Goal: Task Accomplishment & Management: Manage account settings

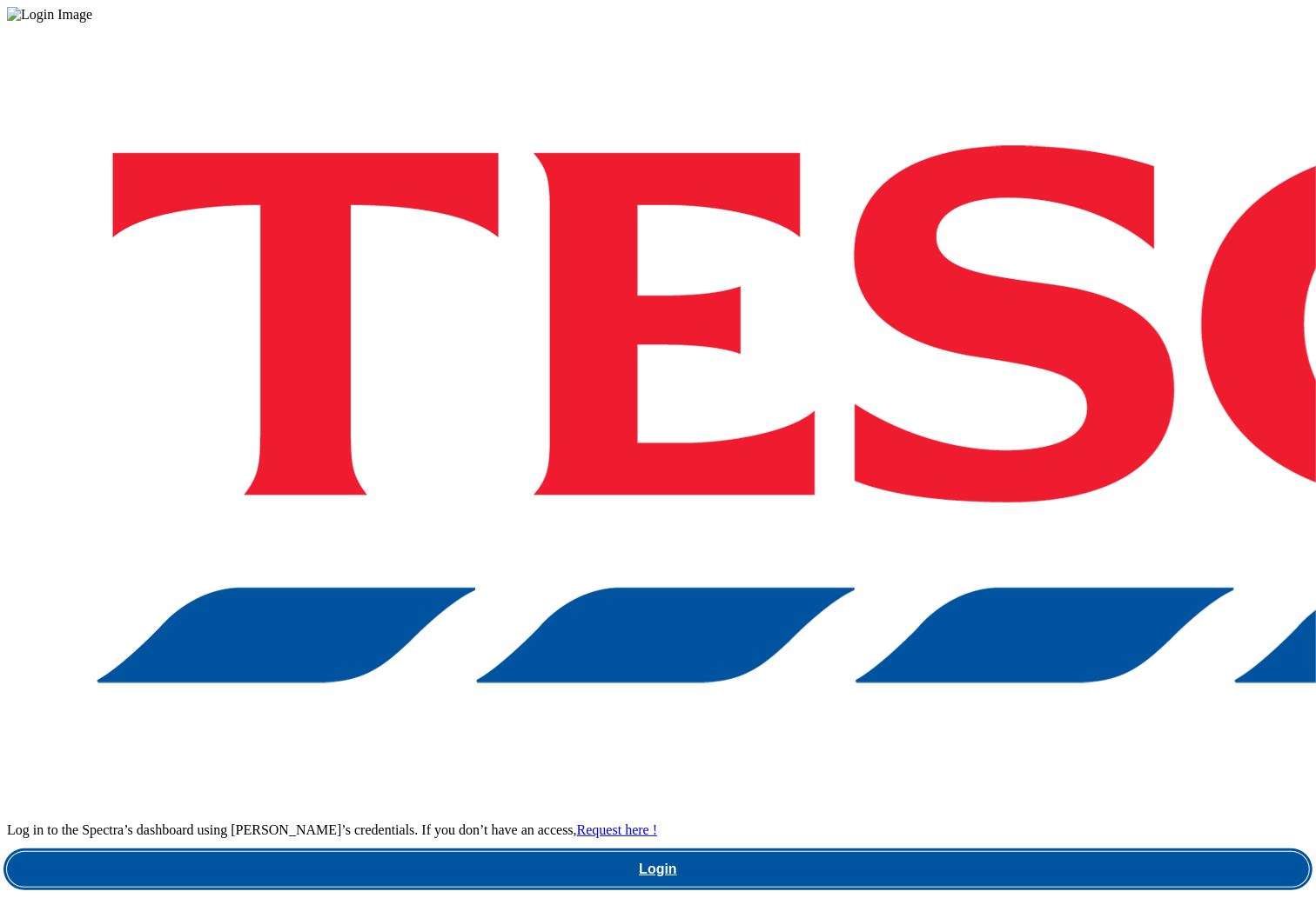
click at [883, 852] on link "Login" at bounding box center [658, 869] width 1302 height 35
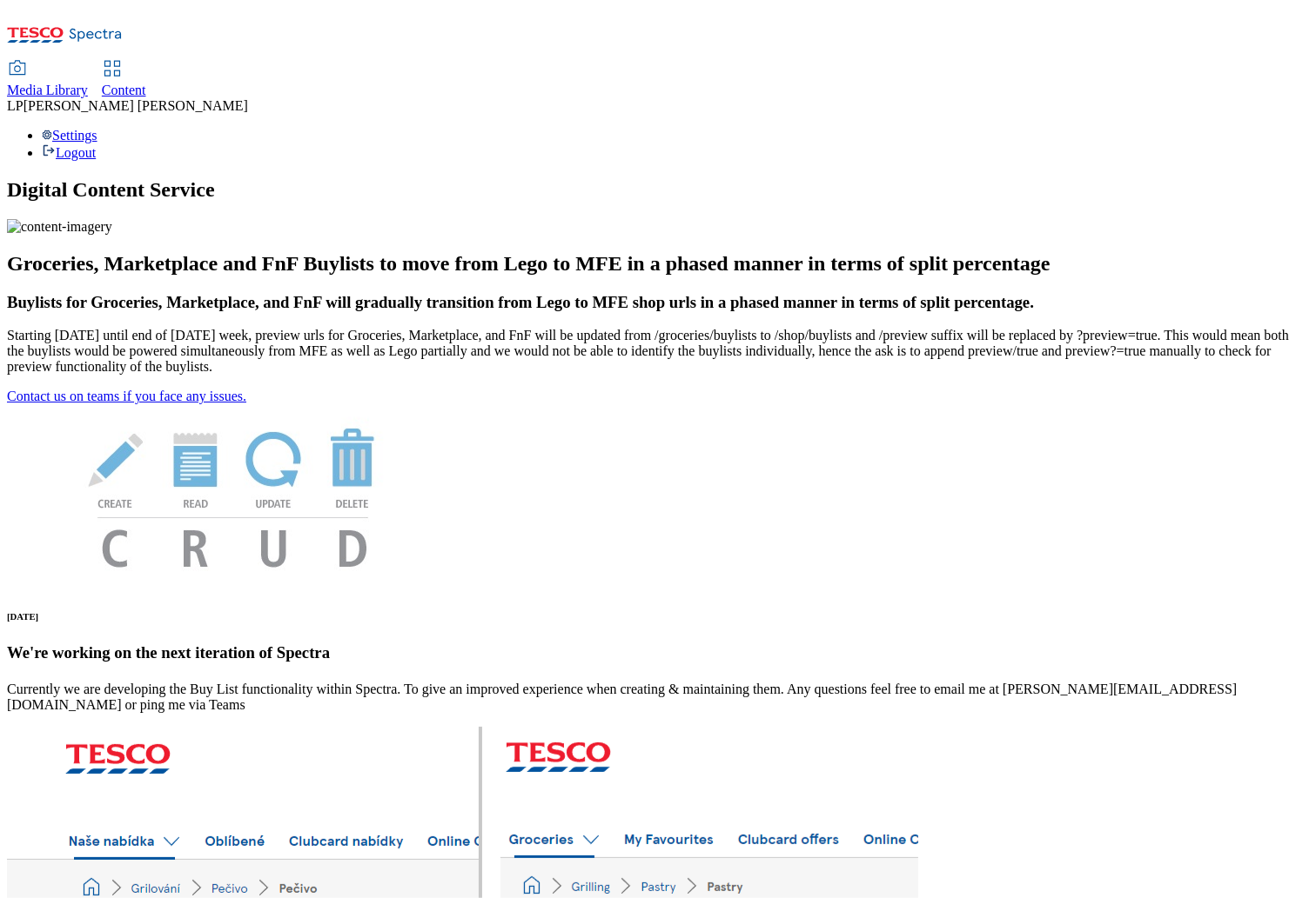
click at [146, 82] on span "Content" at bounding box center [124, 89] width 44 height 14
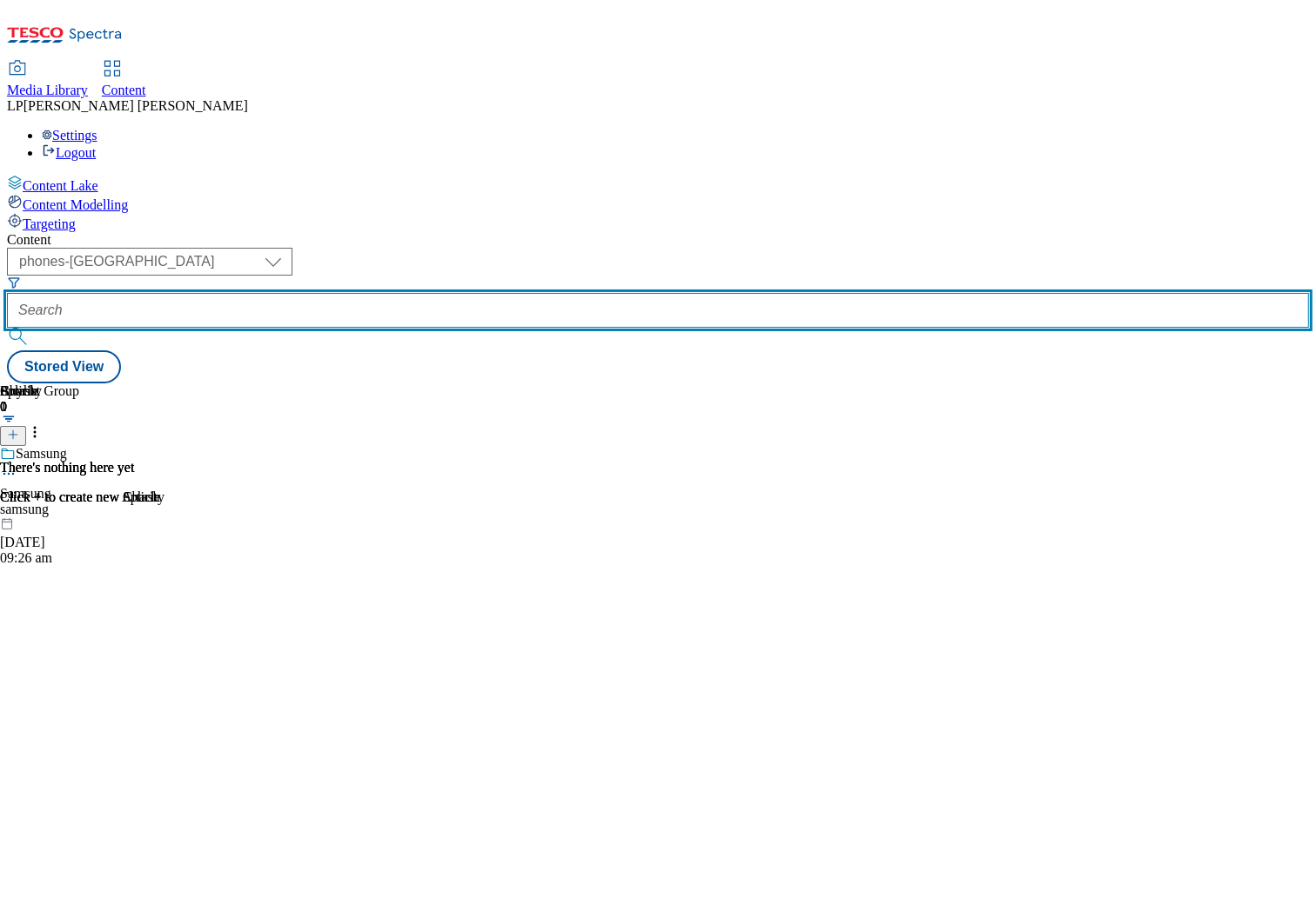
click at [484, 293] on input "text" at bounding box center [658, 310] width 1302 height 35
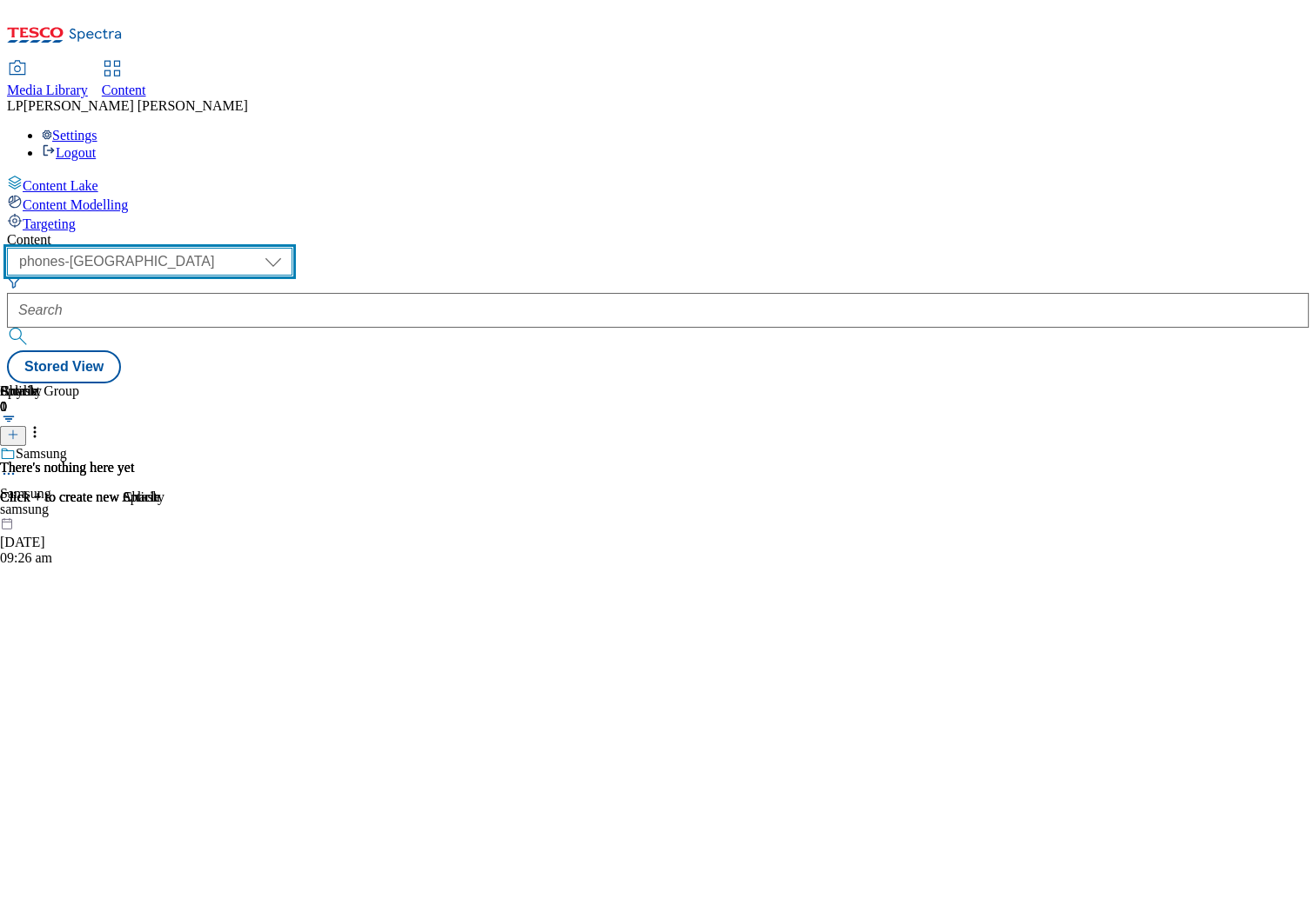
click at [292, 248] on select "dotcom-cz dotcom-hu dotcom-sk fnf-uk ghs-roi ghs-uk group-comms ighs-cz ighs-hu…" at bounding box center [150, 261] width 286 height 28
select select "ghs-roi"
click at [226, 248] on select "dotcom-cz dotcom-hu dotcom-sk fnf-uk ghs-roi ghs-uk group-comms ighs-cz ighs-hu…" at bounding box center [150, 261] width 286 height 28
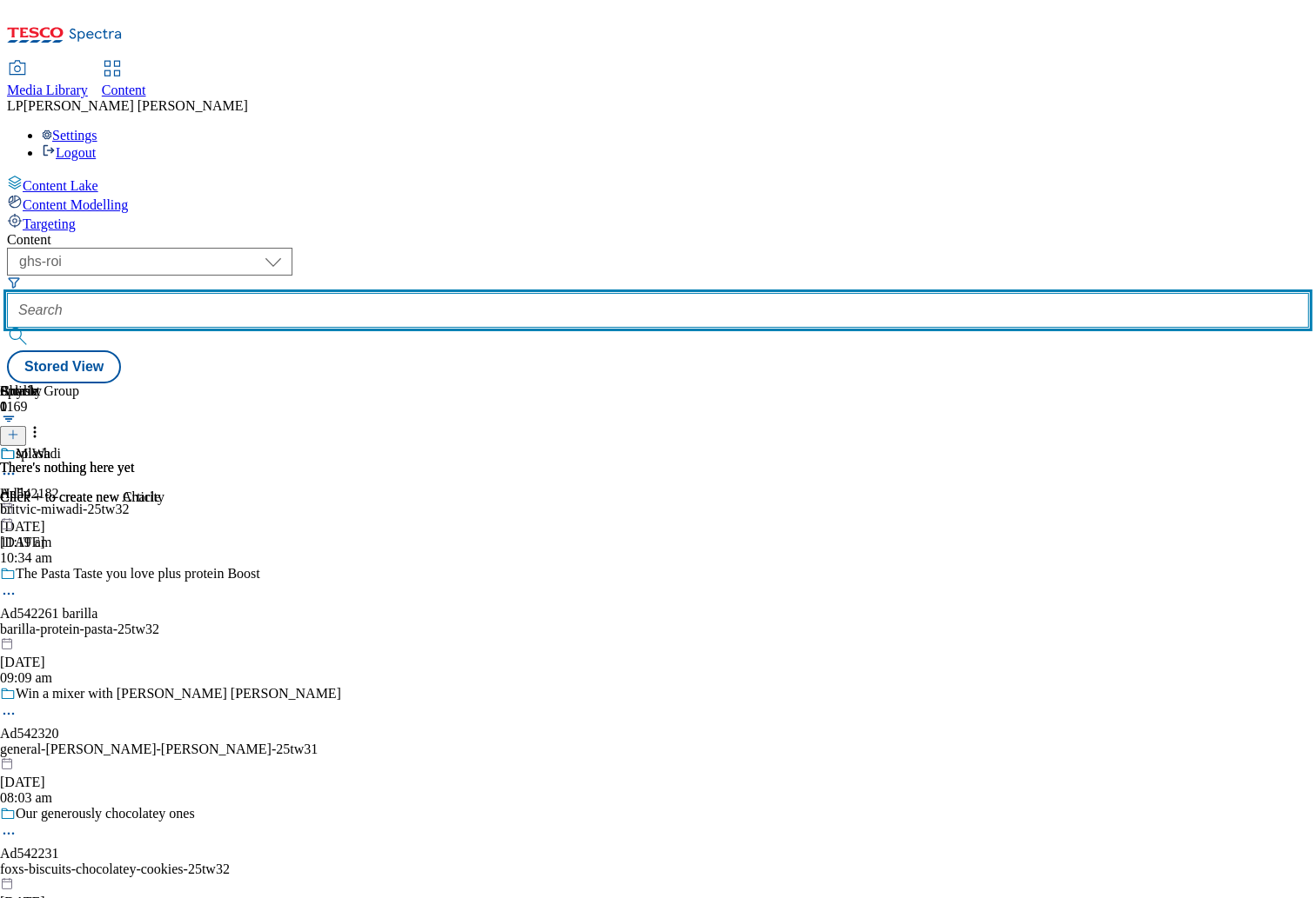
click at [514, 293] on input "text" at bounding box center [658, 310] width 1302 height 35
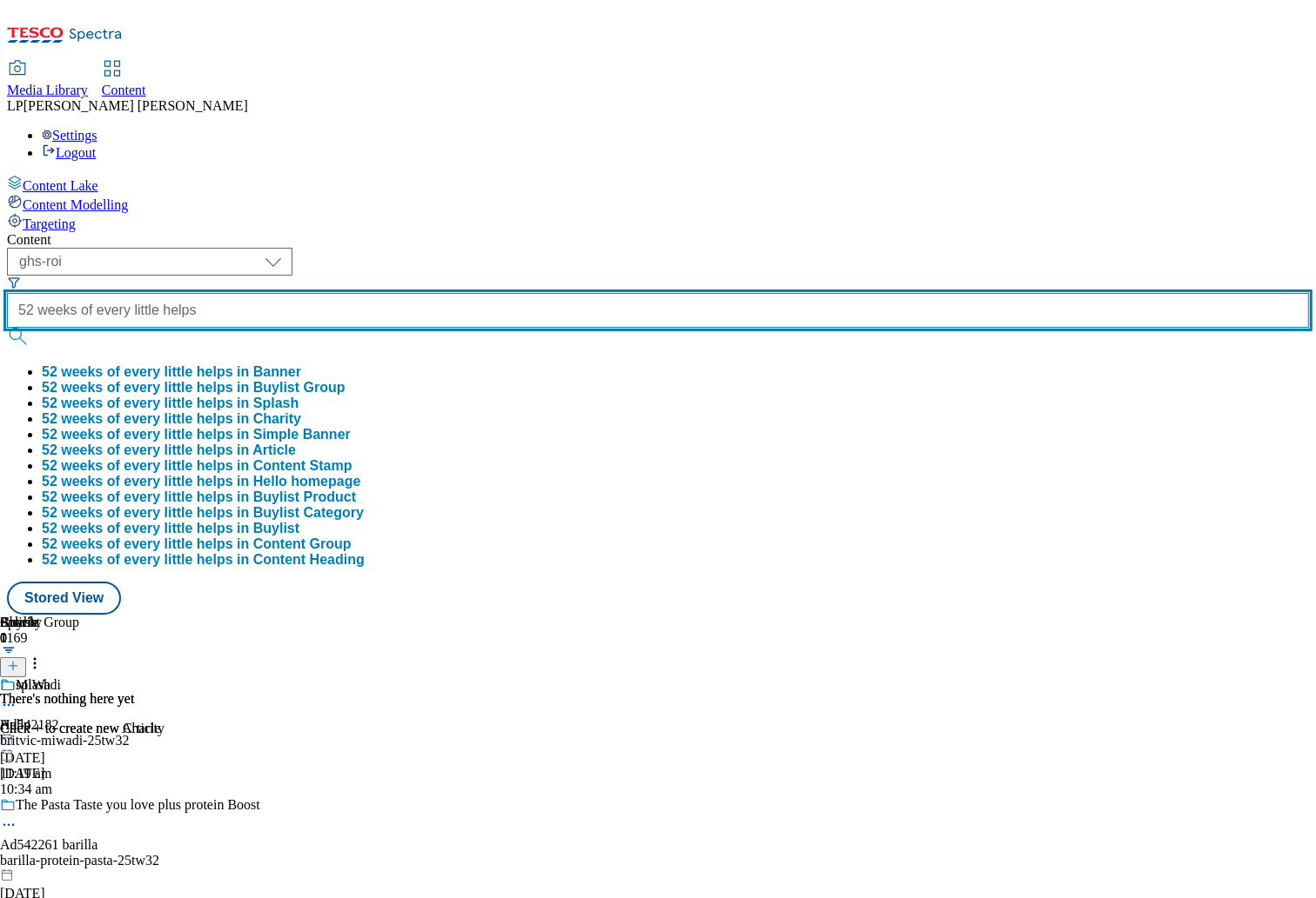
scroll to position [0, 20]
type input "52 weeks of every little helps"
click at [7, 328] on button "submit" at bounding box center [19, 336] width 24 height 17
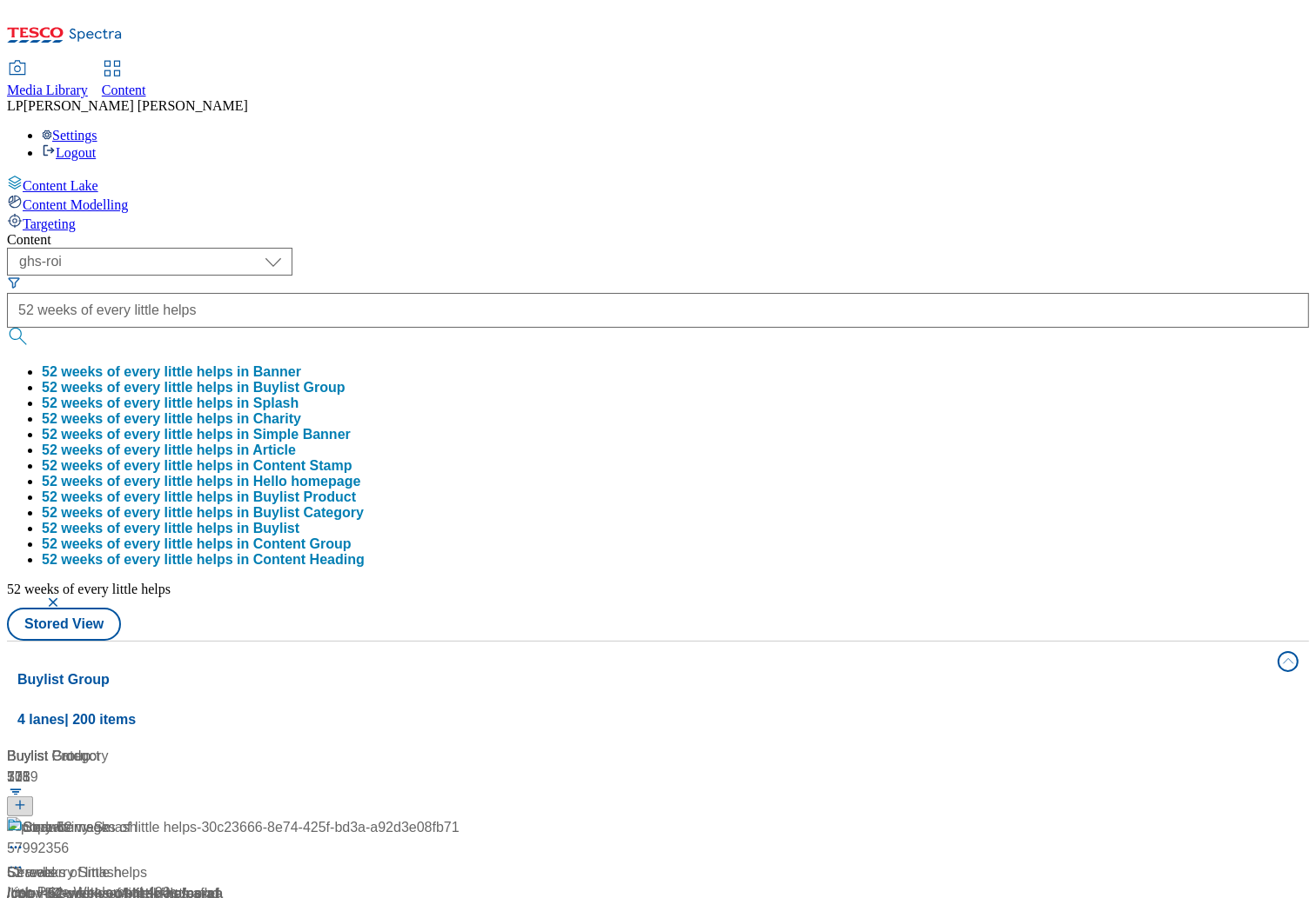
click at [719, 232] on div "Content" at bounding box center [658, 239] width 1302 height 15
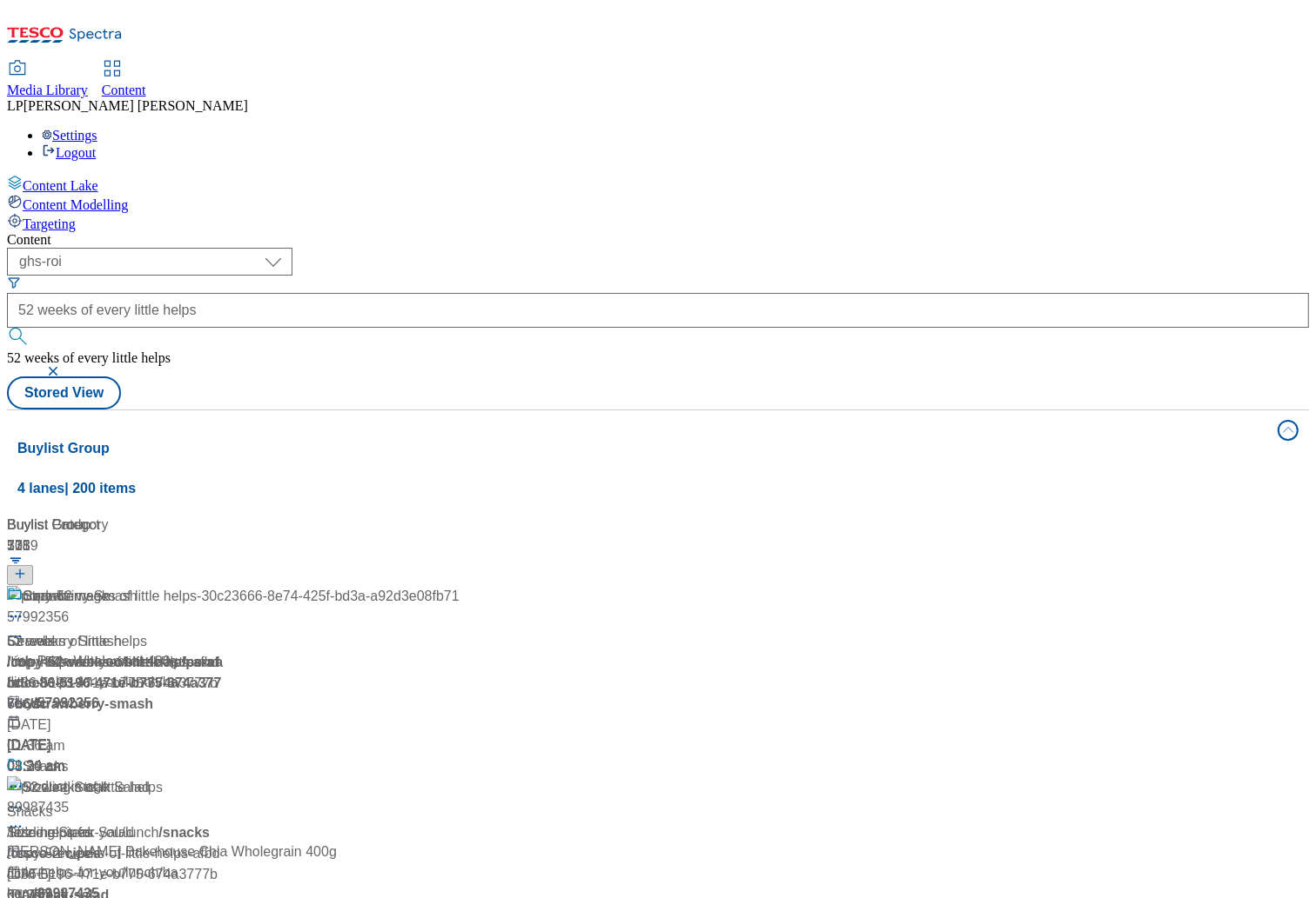
click at [224, 586] on div "Strawberry Smash Strawberry Smash / copy-52-weeks-of-little-helps-afbdcc86-5196…" at bounding box center [116, 682] width 218 height 192
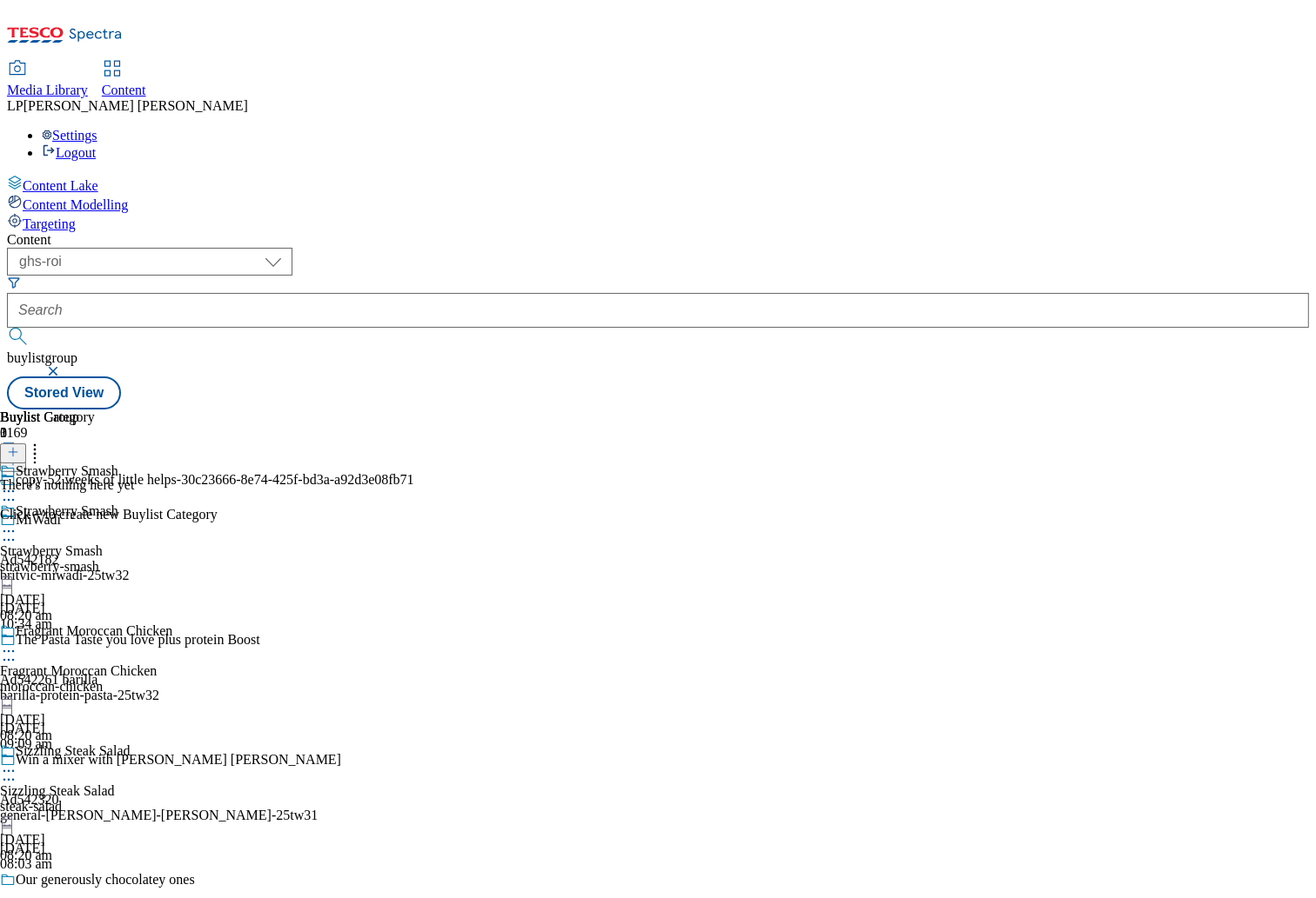
click at [173, 559] on div "strawberry-smash" at bounding box center [86, 566] width 173 height 15
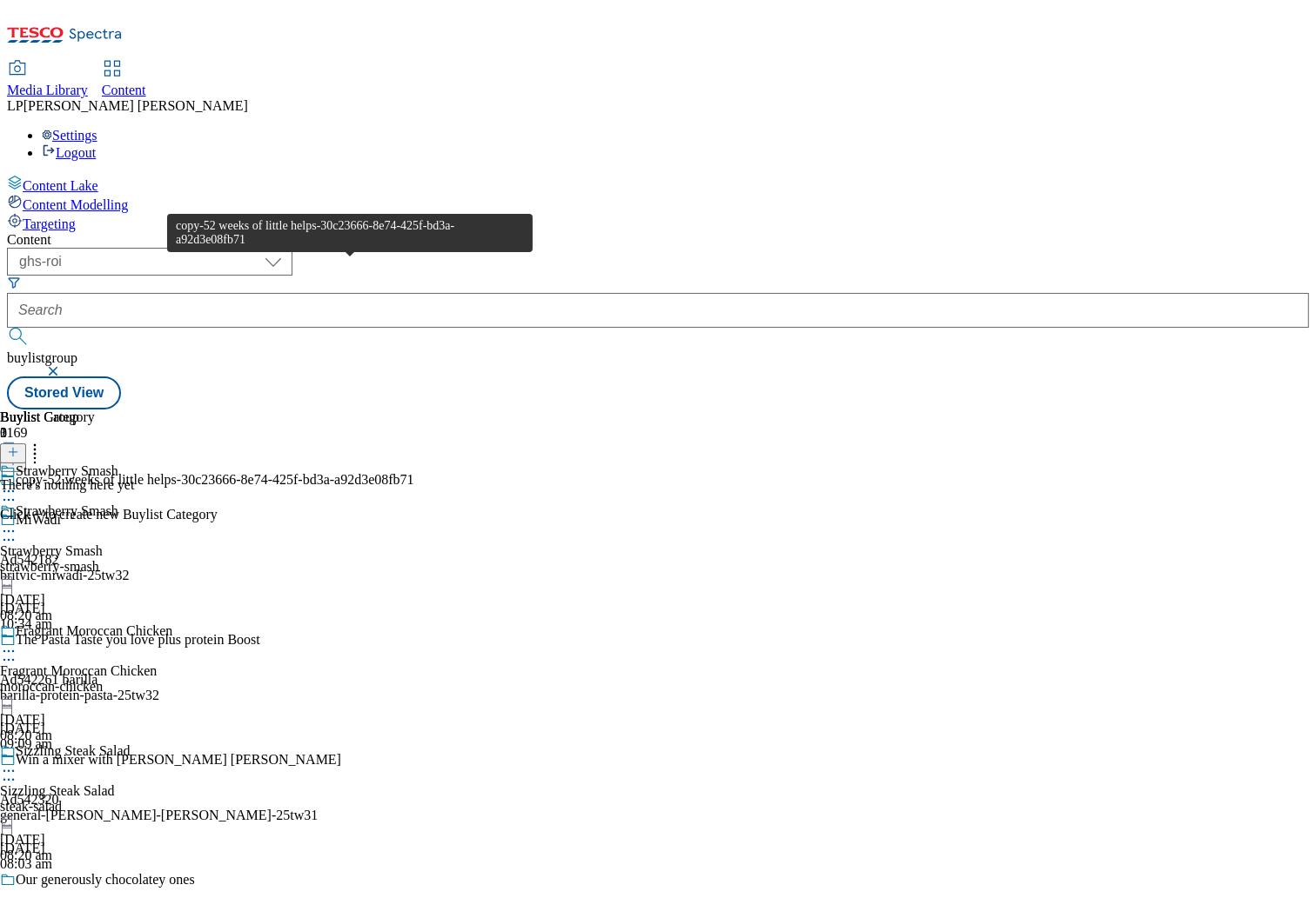
click at [349, 472] on div "copy-52 weeks of little helps-30c23666-8e74-425f-bd3a-a92d3e08fb71" at bounding box center [214, 480] width 399 height 15
click at [350, 472] on span "copy-52 weeks of little helps-30c23666-8e74-425f-bd3a-a92d3e08fb71" at bounding box center [214, 482] width 399 height 19
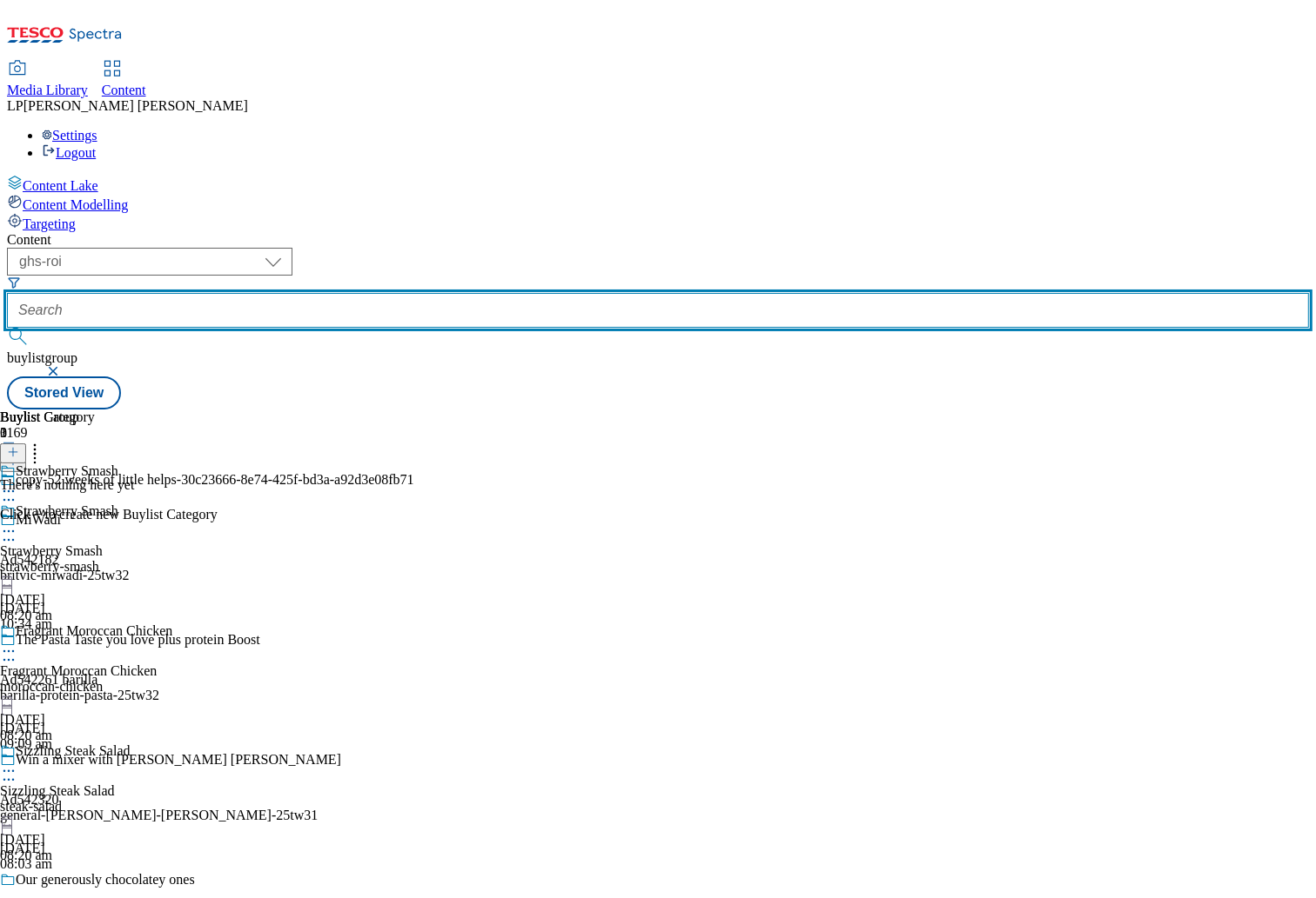
click at [501, 293] on input "text" at bounding box center [658, 310] width 1302 height 35
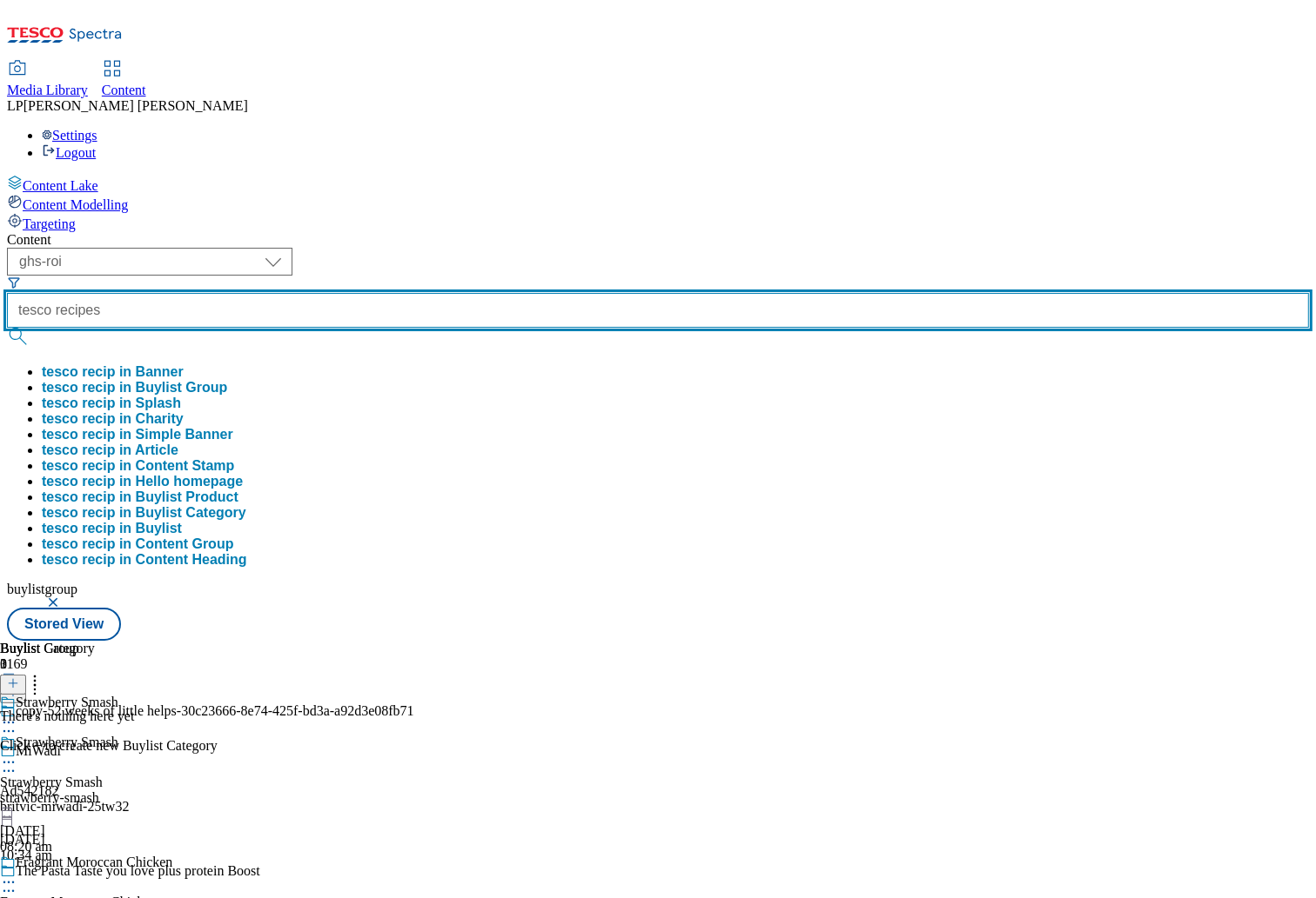
type input "tesco recipes"
click at [7, 328] on button "submit" at bounding box center [19, 336] width 24 height 17
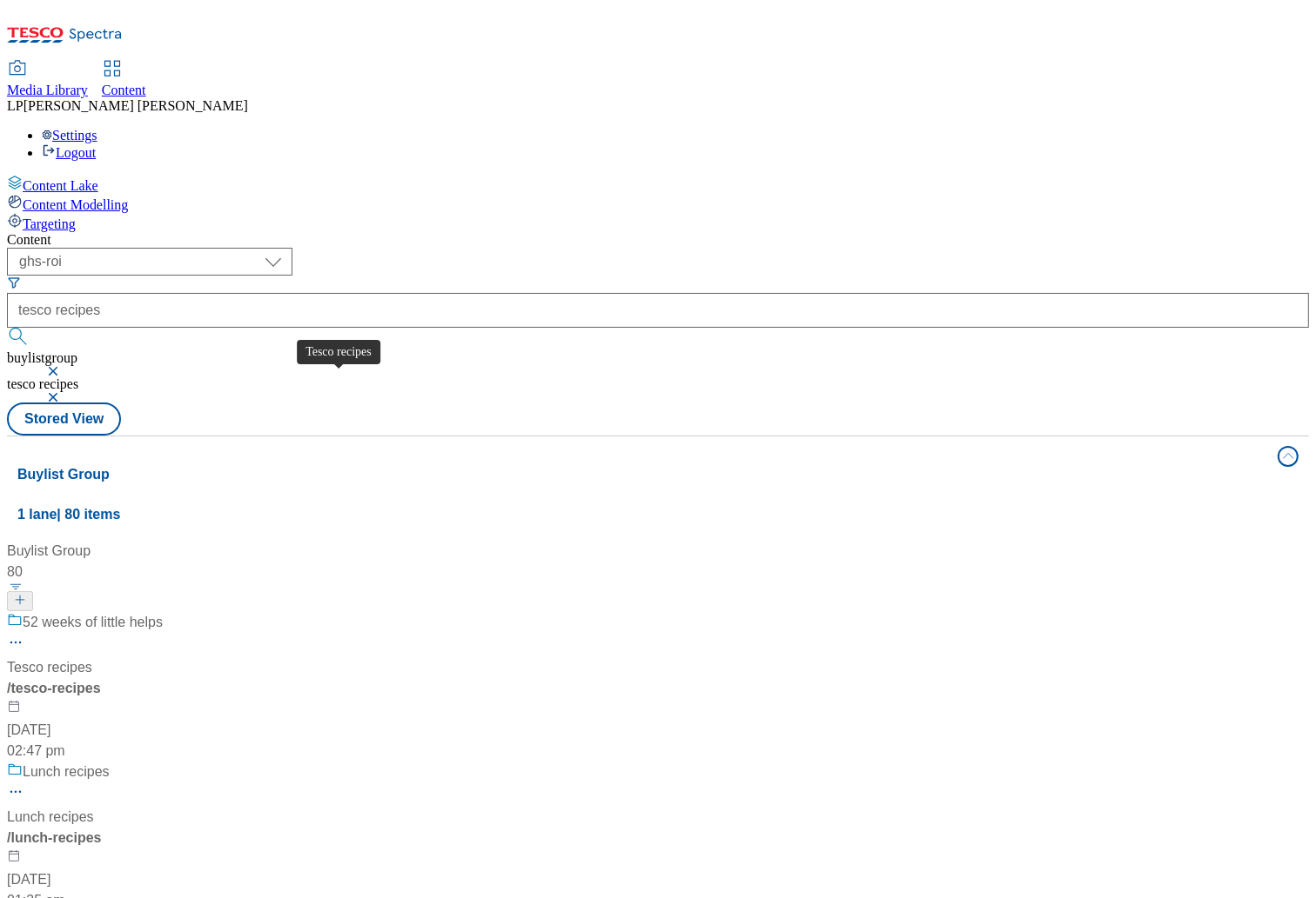
click at [92, 658] on div "Tesco recipes" at bounding box center [50, 668] width 85 height 21
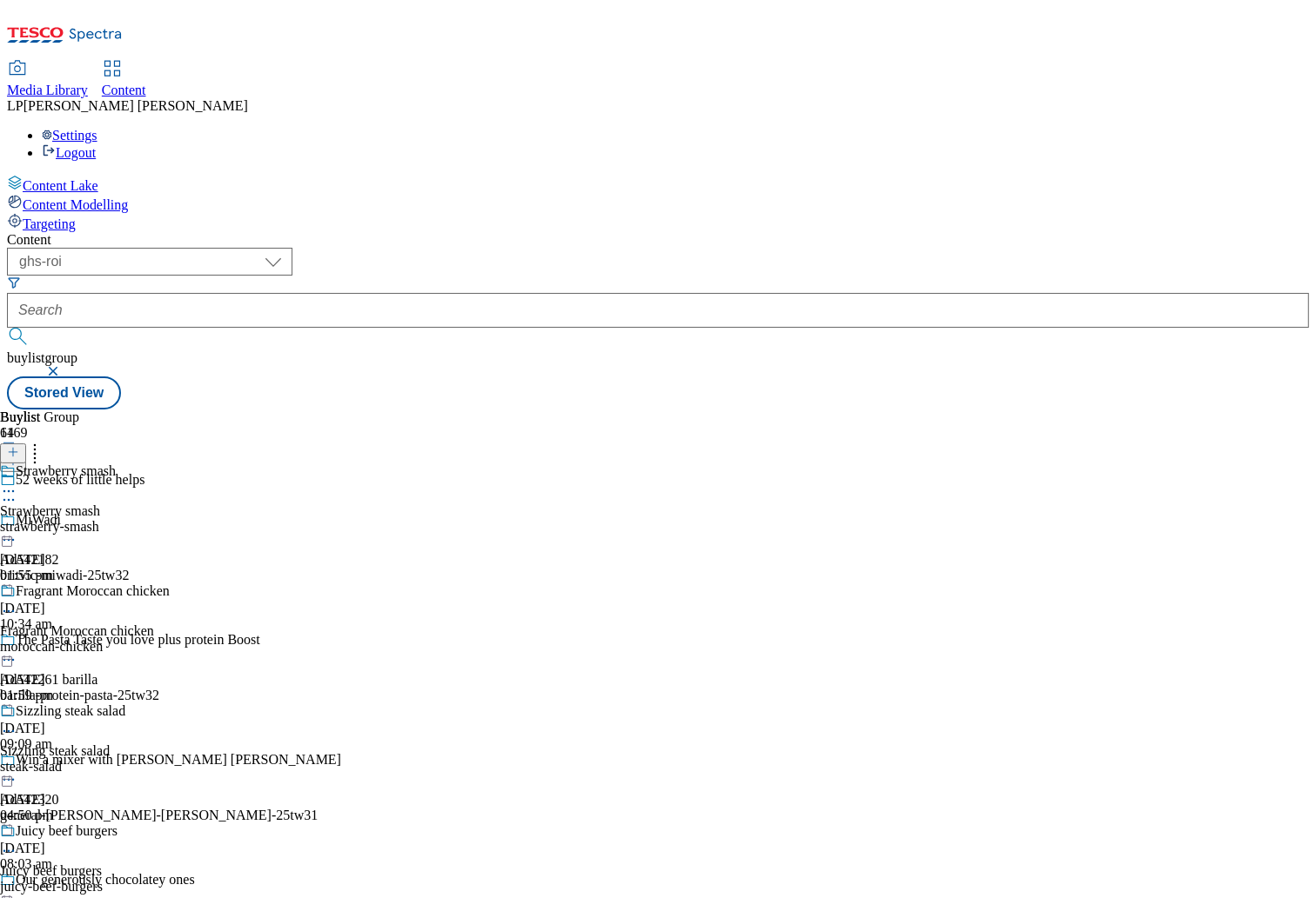
click at [170, 463] on div "Strawberry smash Strawberry smash strawberry-smash 3 Jul 2025 01:55 pm" at bounding box center [85, 523] width 170 height 120
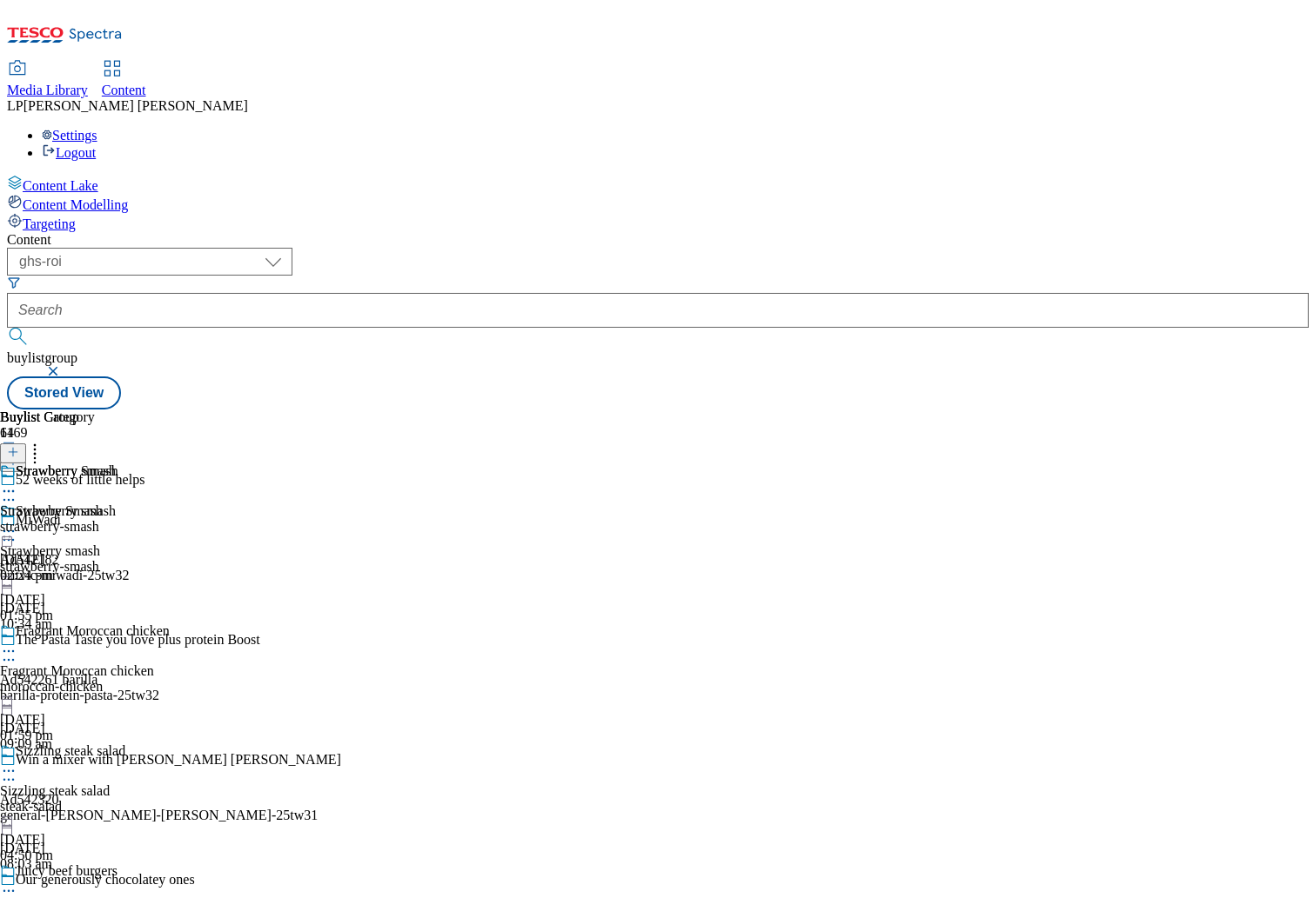
scroll to position [10389, 0]
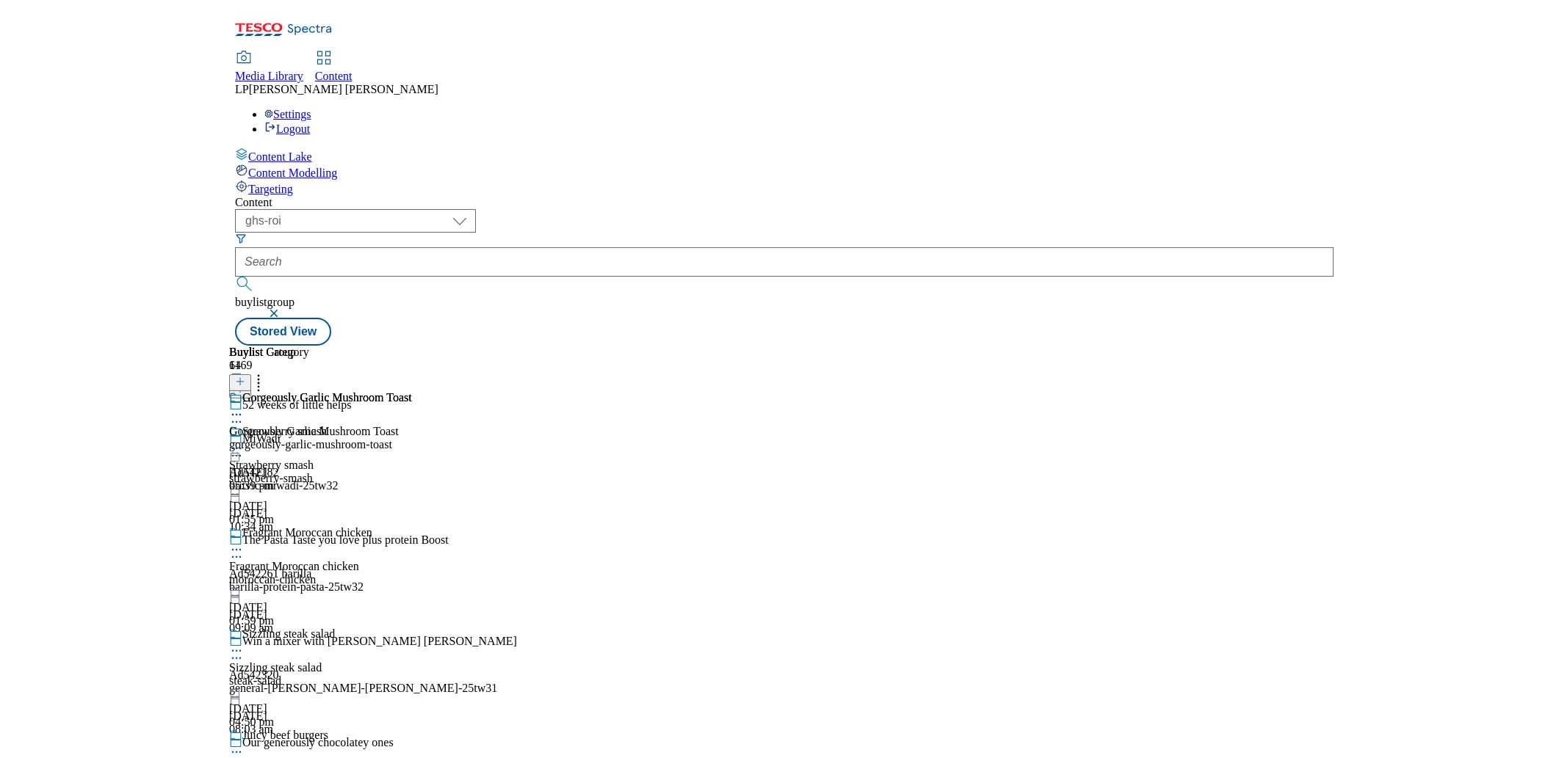
scroll to position [8648, 0]
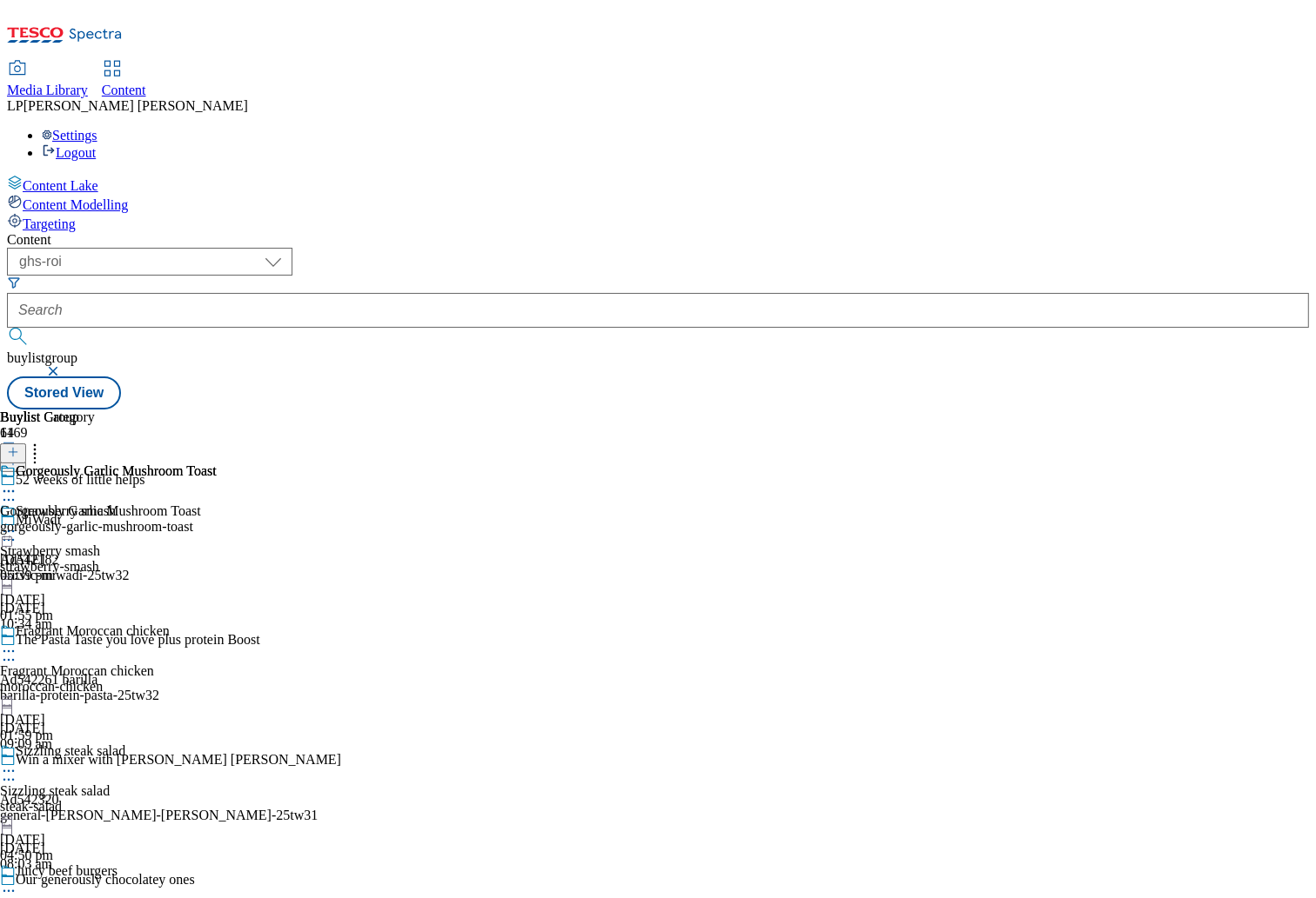
click at [217, 519] on div "gorgeously-garlic-mushroom-toast" at bounding box center [108, 527] width 217 height 15
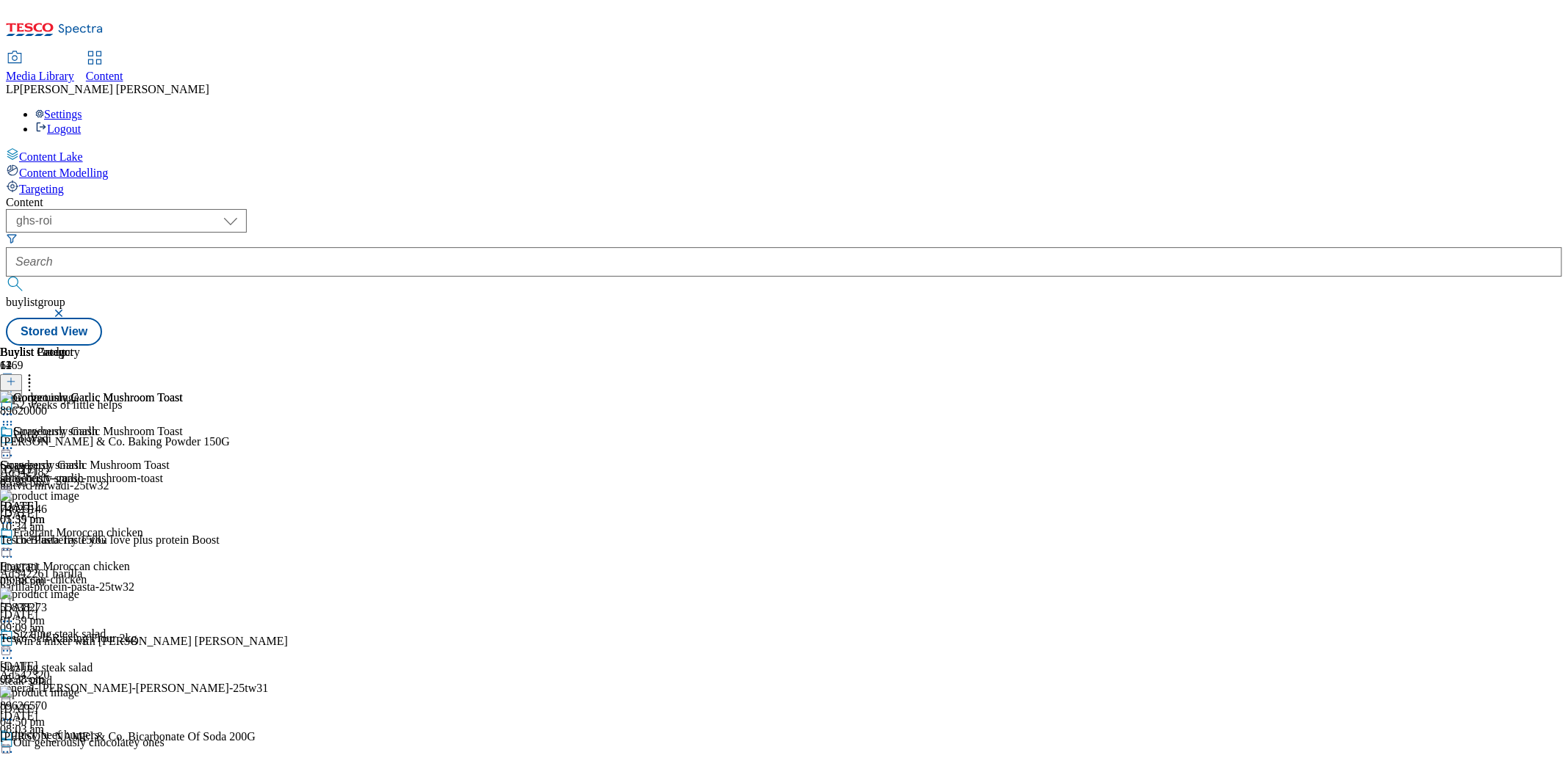
click at [256, 448] on div at bounding box center [127, 448] width 256 height 0
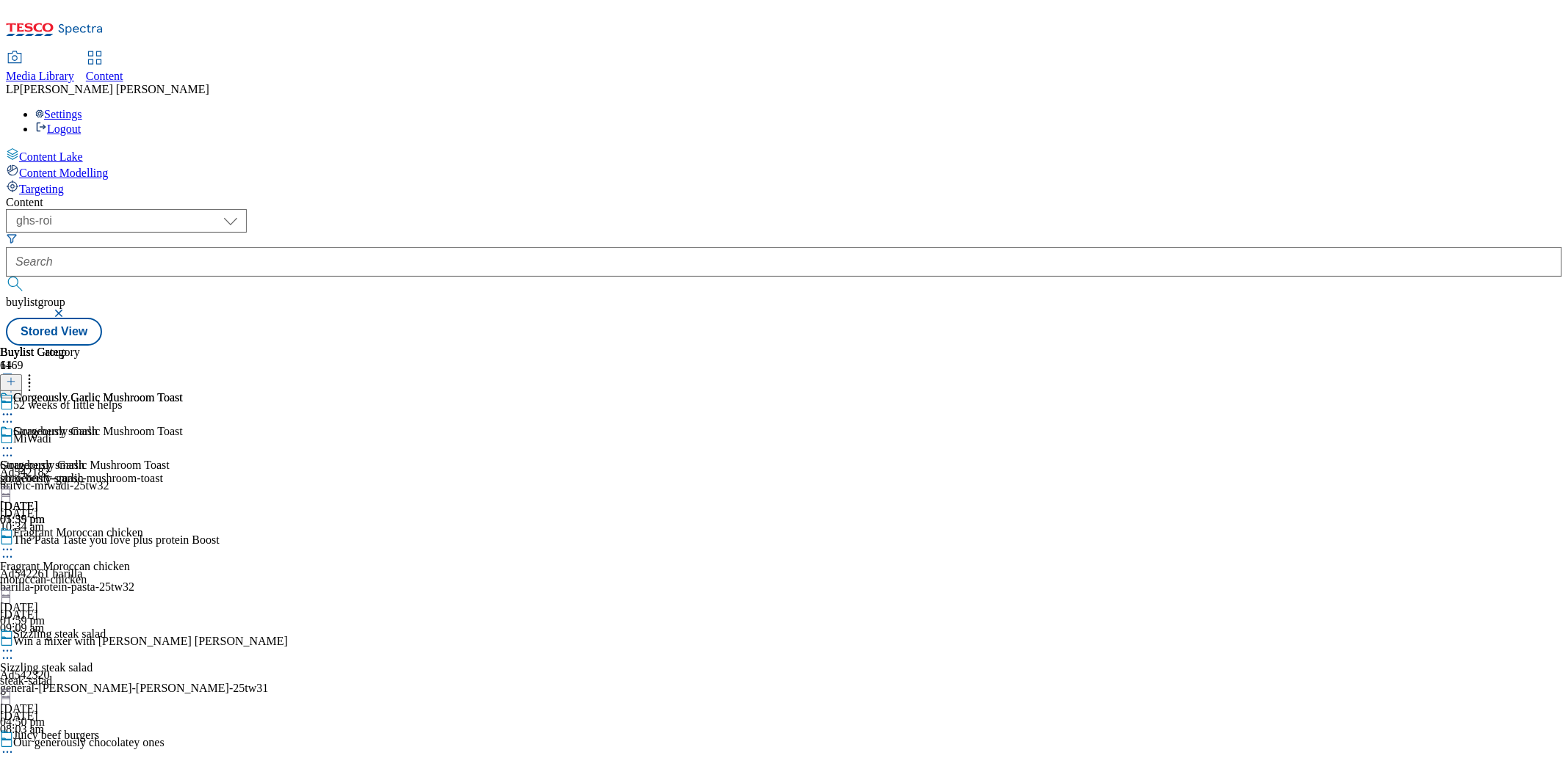
click at [169, 459] on span "Gorgeously Garlic Mushroom Toast" at bounding box center [85, 465] width 169 height 13
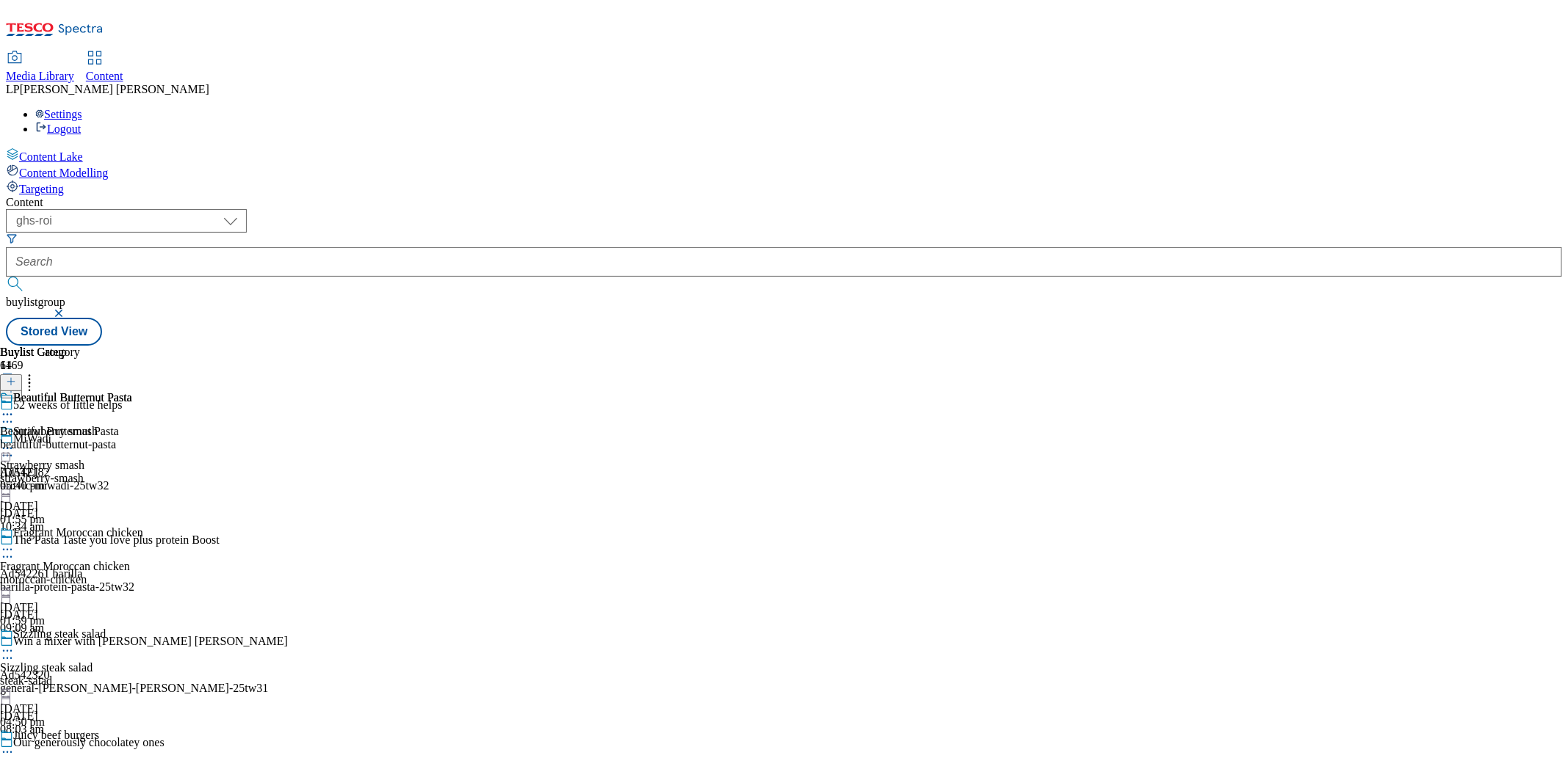
click at [132, 438] on div "beautiful-butternut-pasta" at bounding box center [66, 445] width 132 height 13
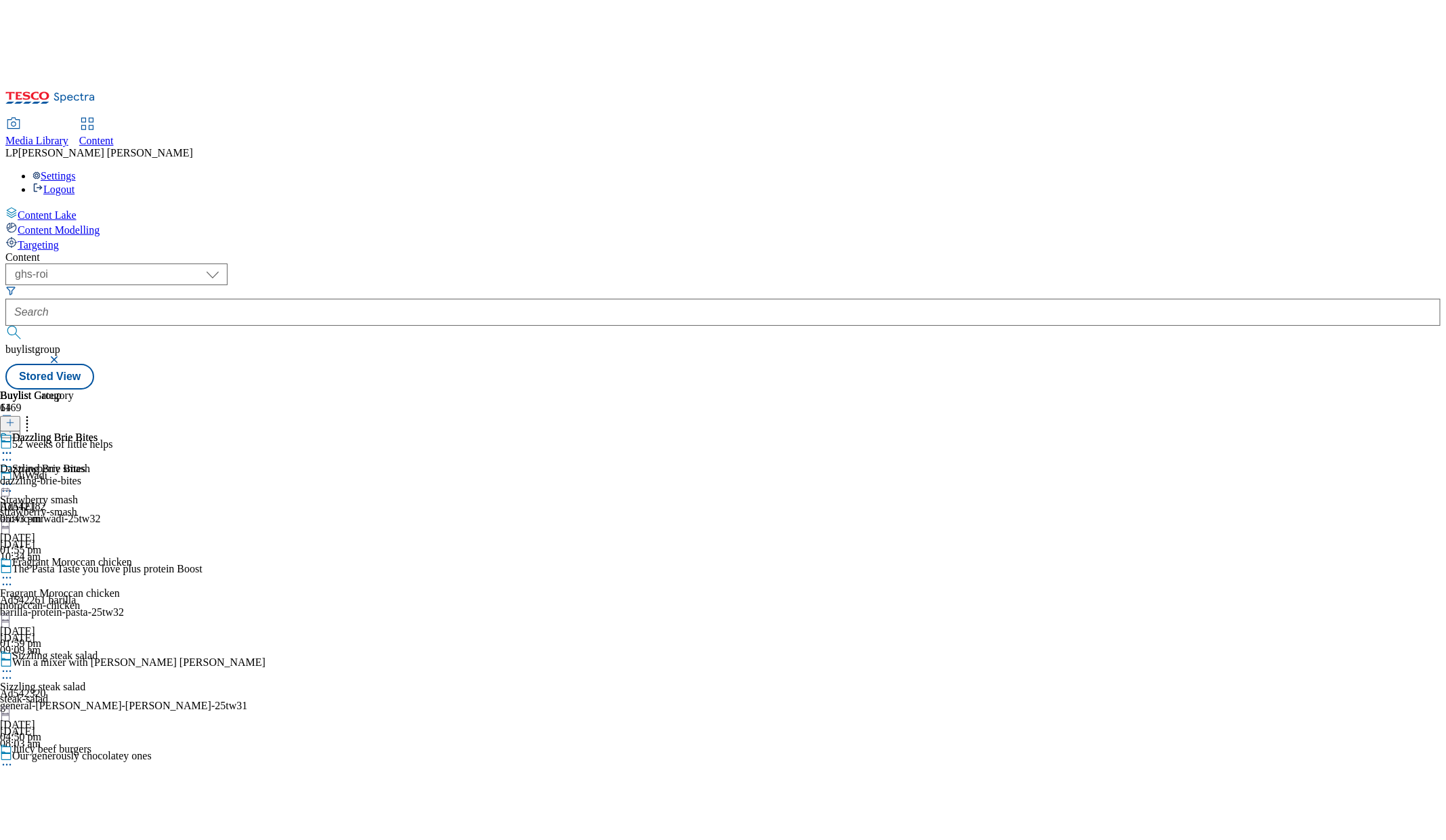
scroll to position [8512, 0]
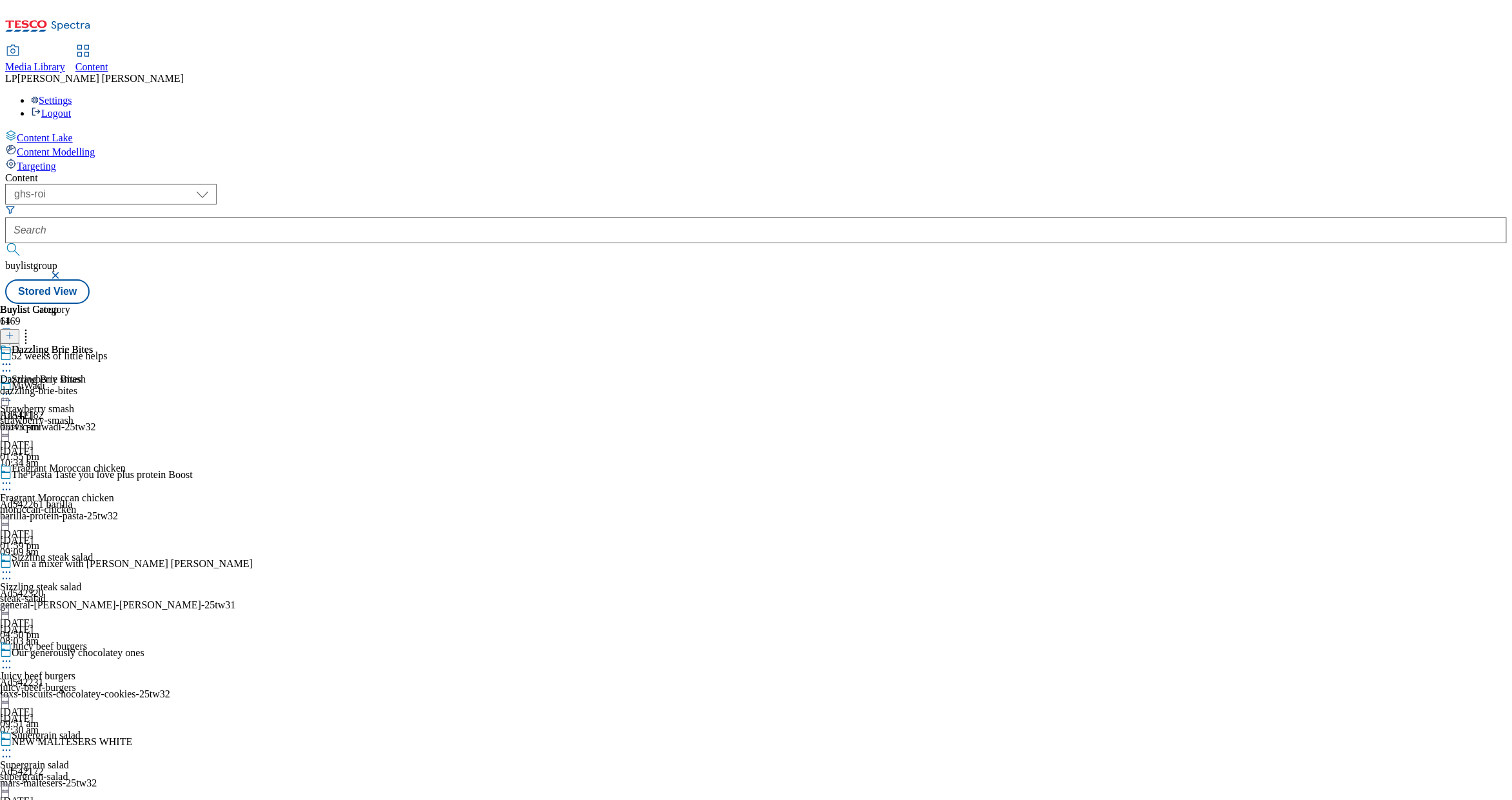
scroll to position [4637, 0]
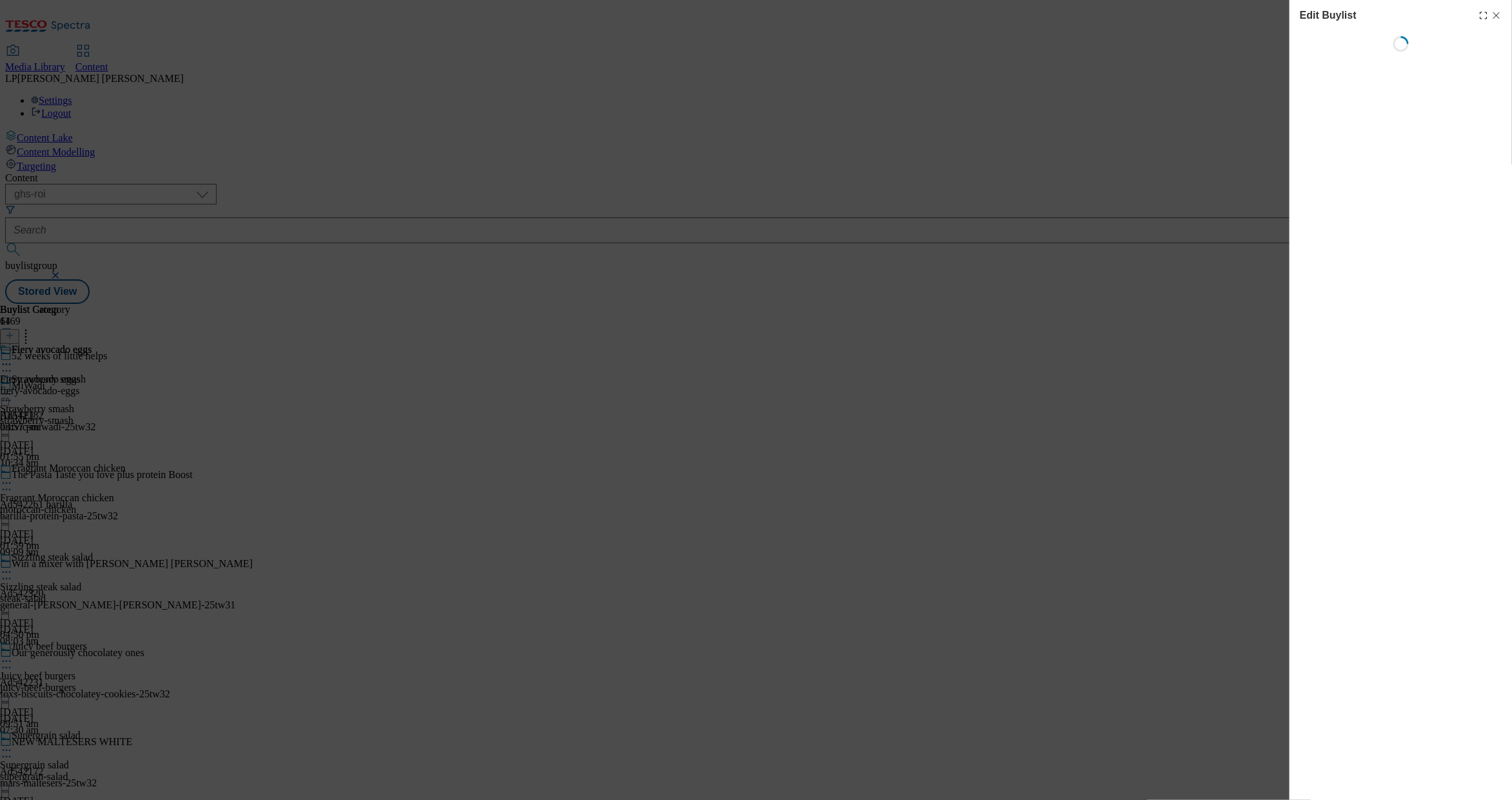
select select "evergreen"
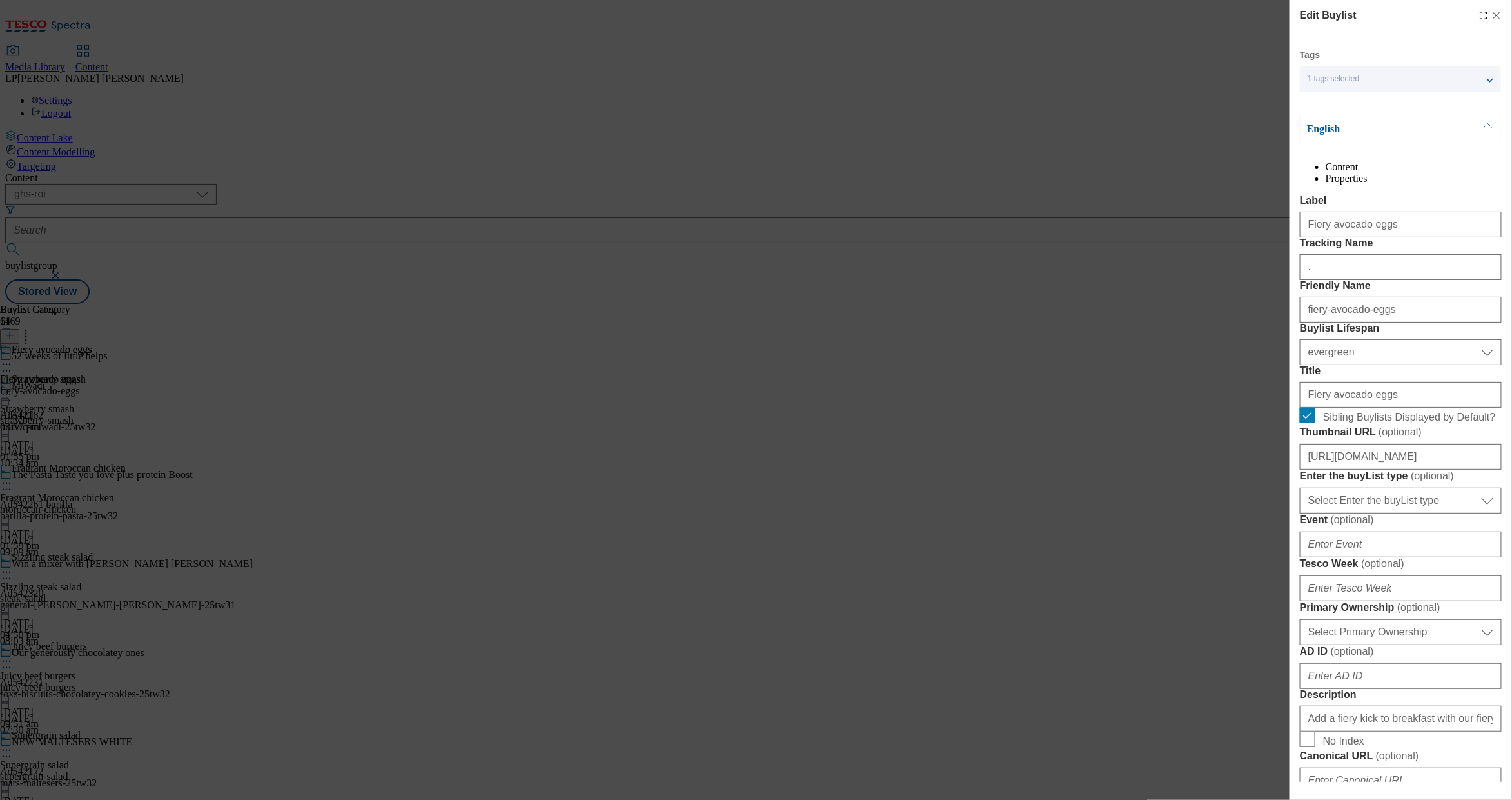
select select "Meal"
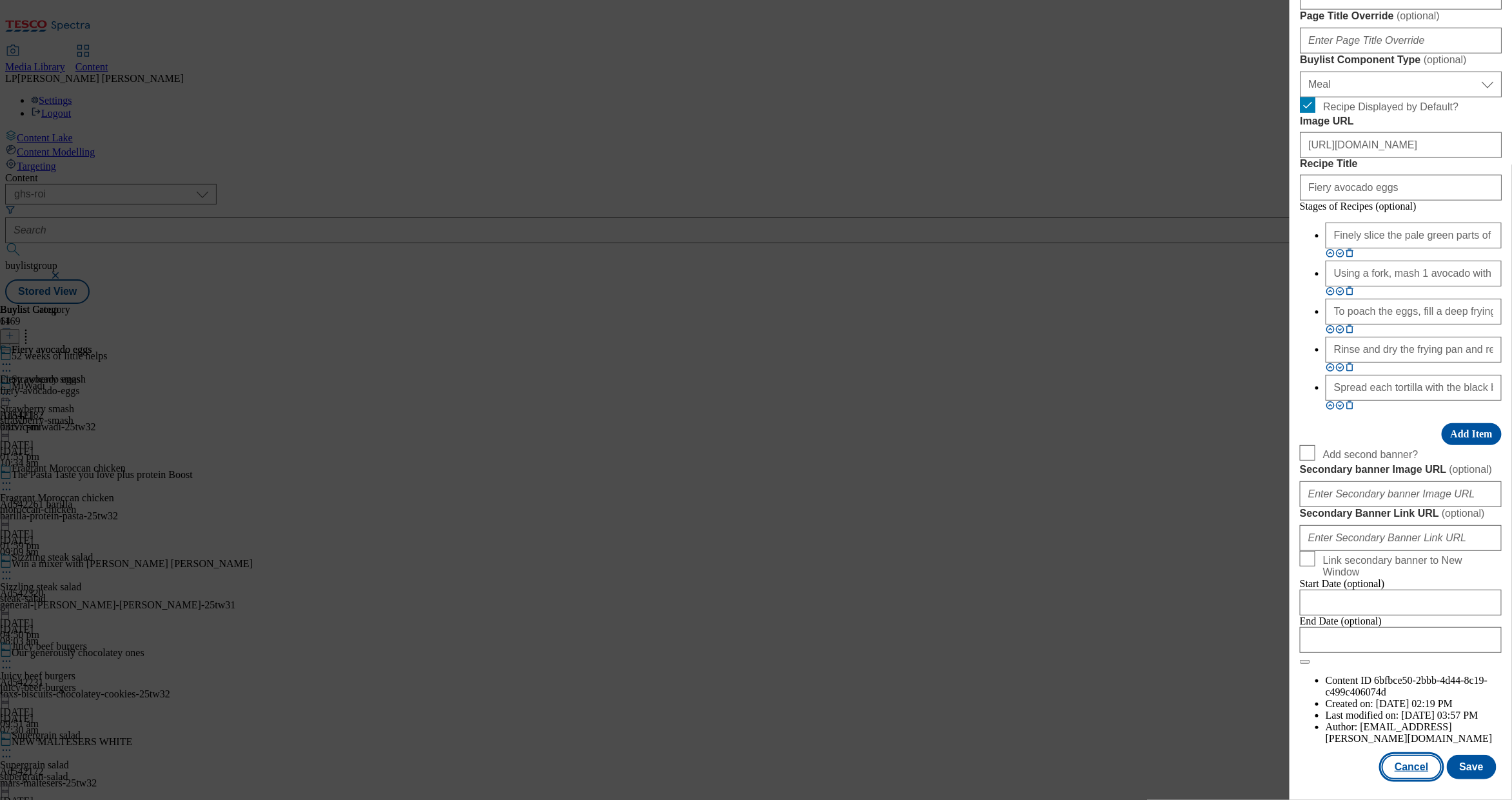
click at [975, 665] on button "Cancel" at bounding box center [1412, 766] width 60 height 25
select select "evergreen"
select select "Meal"
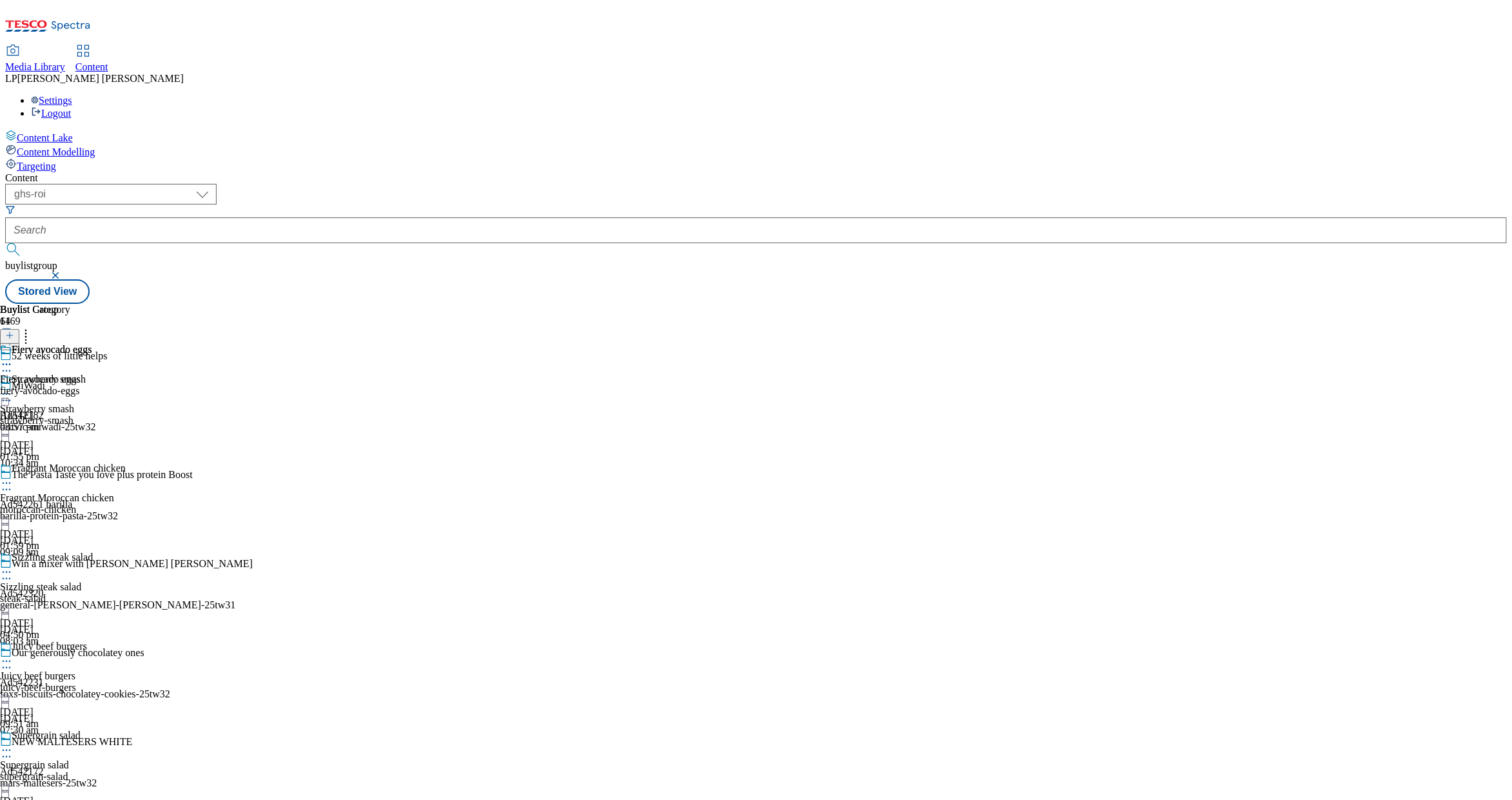
scroll to position [796, 0]
click at [13, 358] on icon at bounding box center [6, 364] width 13 height 13
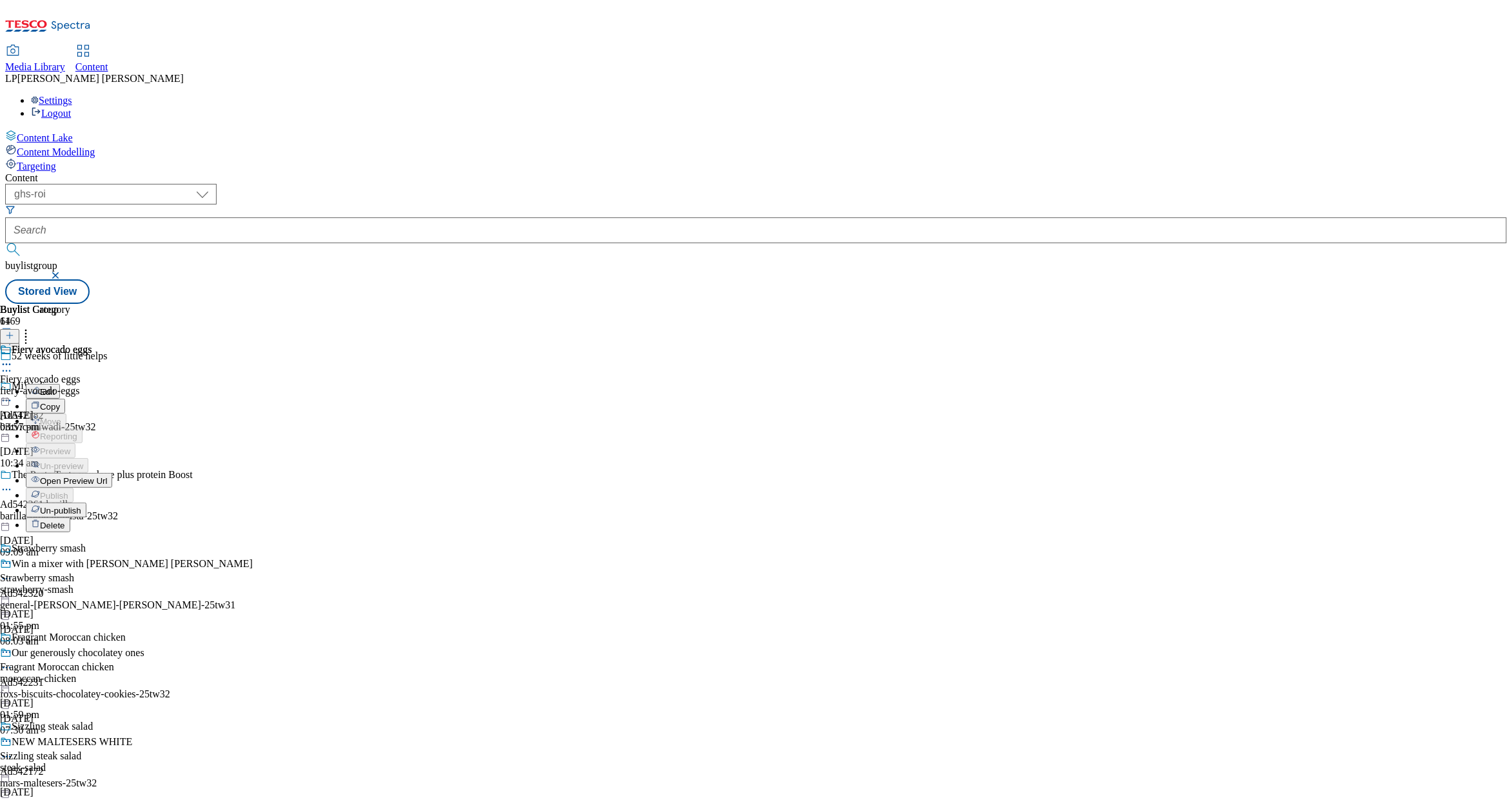
click at [107, 476] on span "Open Preview Url" at bounding box center [74, 480] width 67 height 9
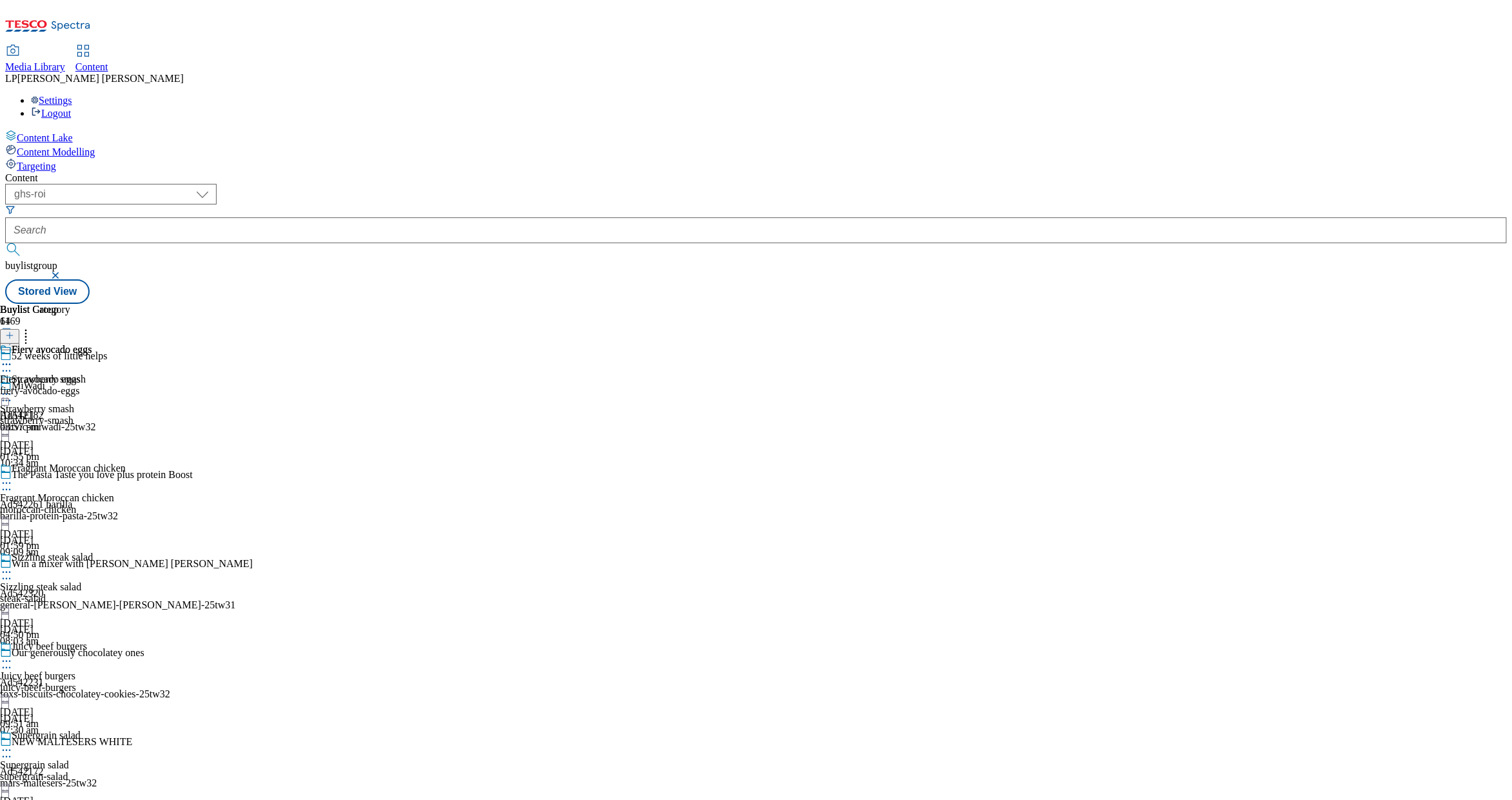
scroll to position [7532, 0]
click at [149, 373] on div "Gorgeously Garlic Mushroom Toast" at bounding box center [74, 379] width 149 height 11
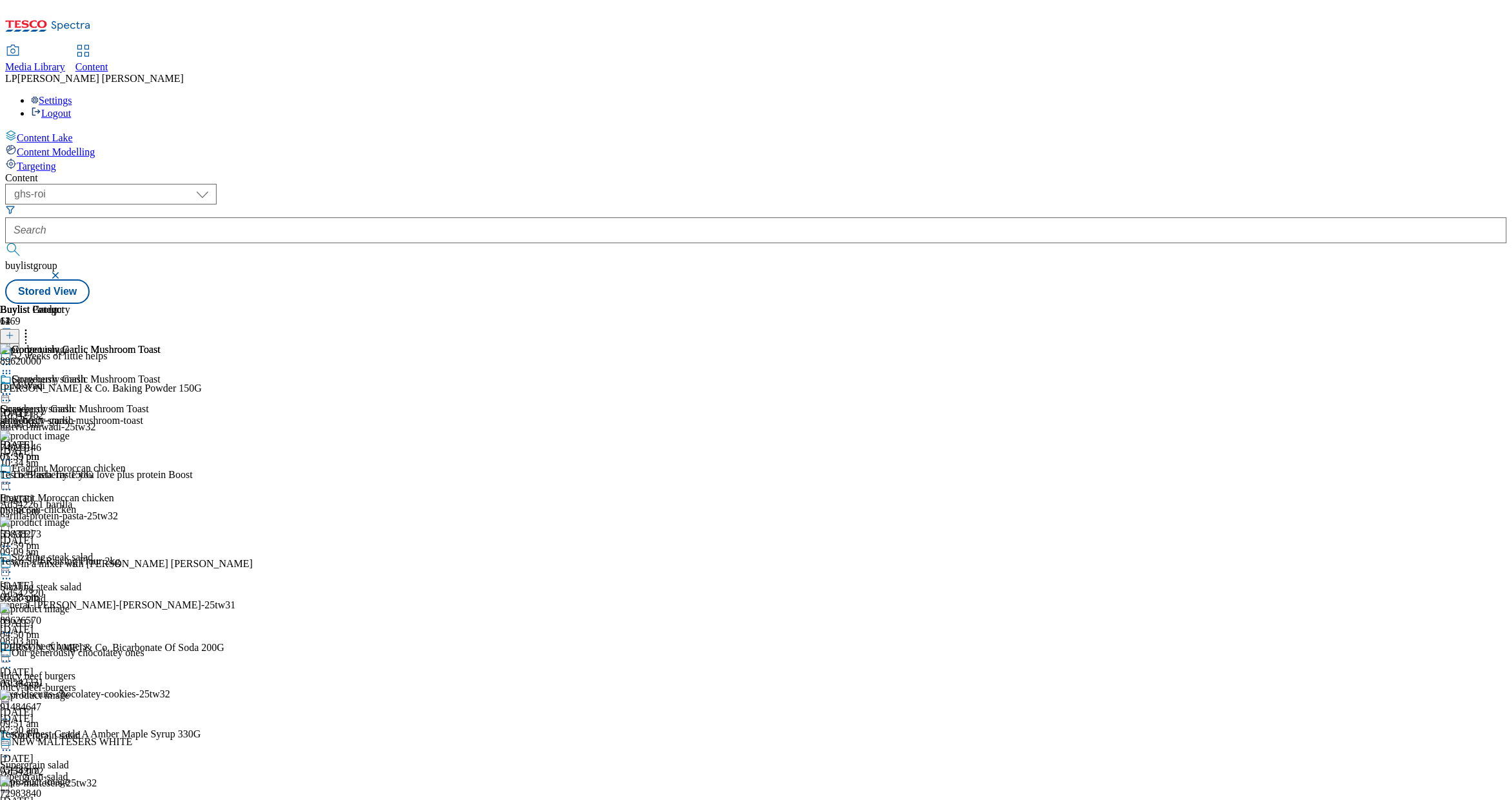
scroll to position [7631, 0]
click at [32, 327] on icon at bounding box center [25, 333] width 13 height 13
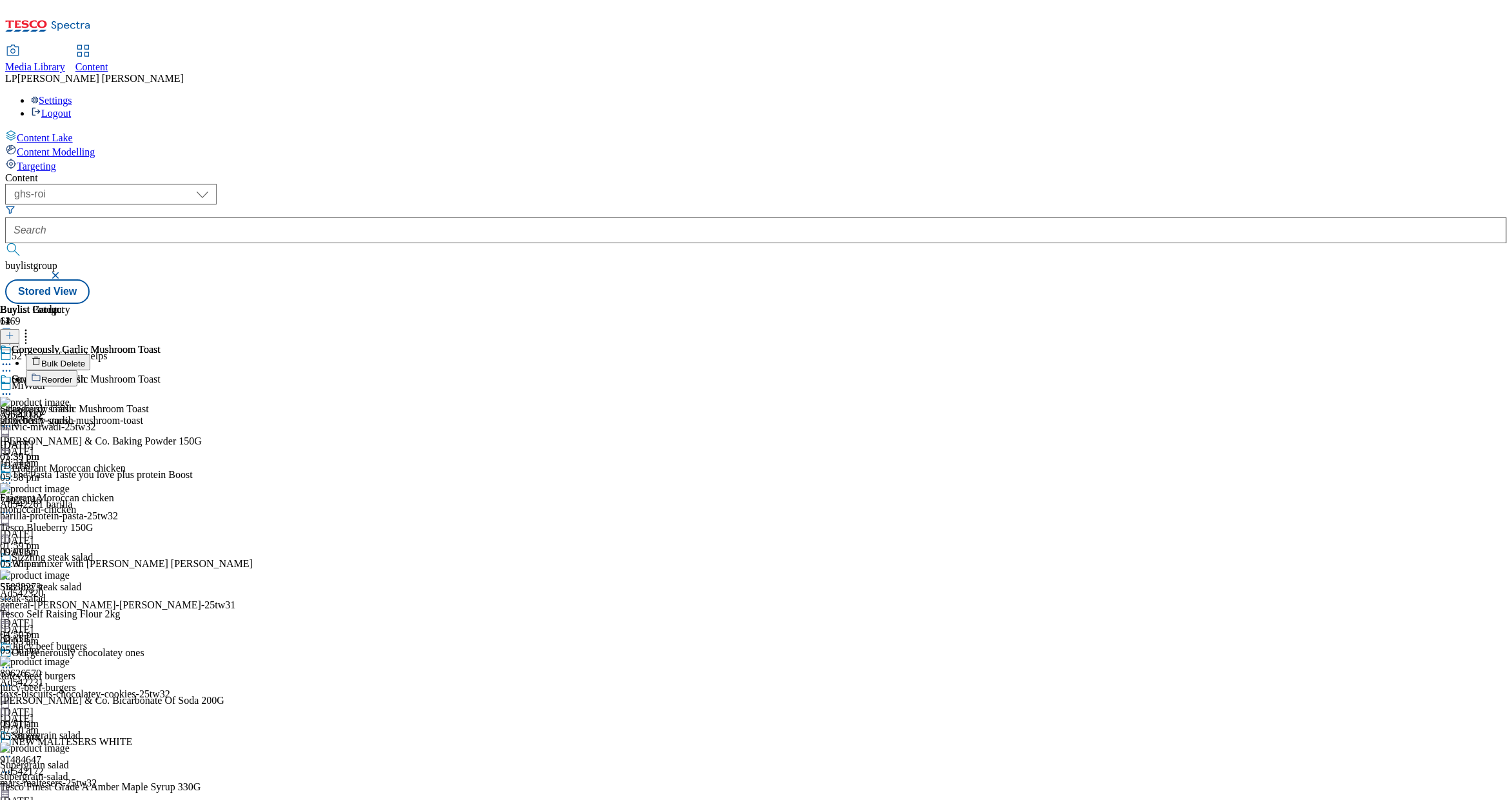
click at [90, 354] on button "Bulk Delete" at bounding box center [58, 362] width 64 height 16
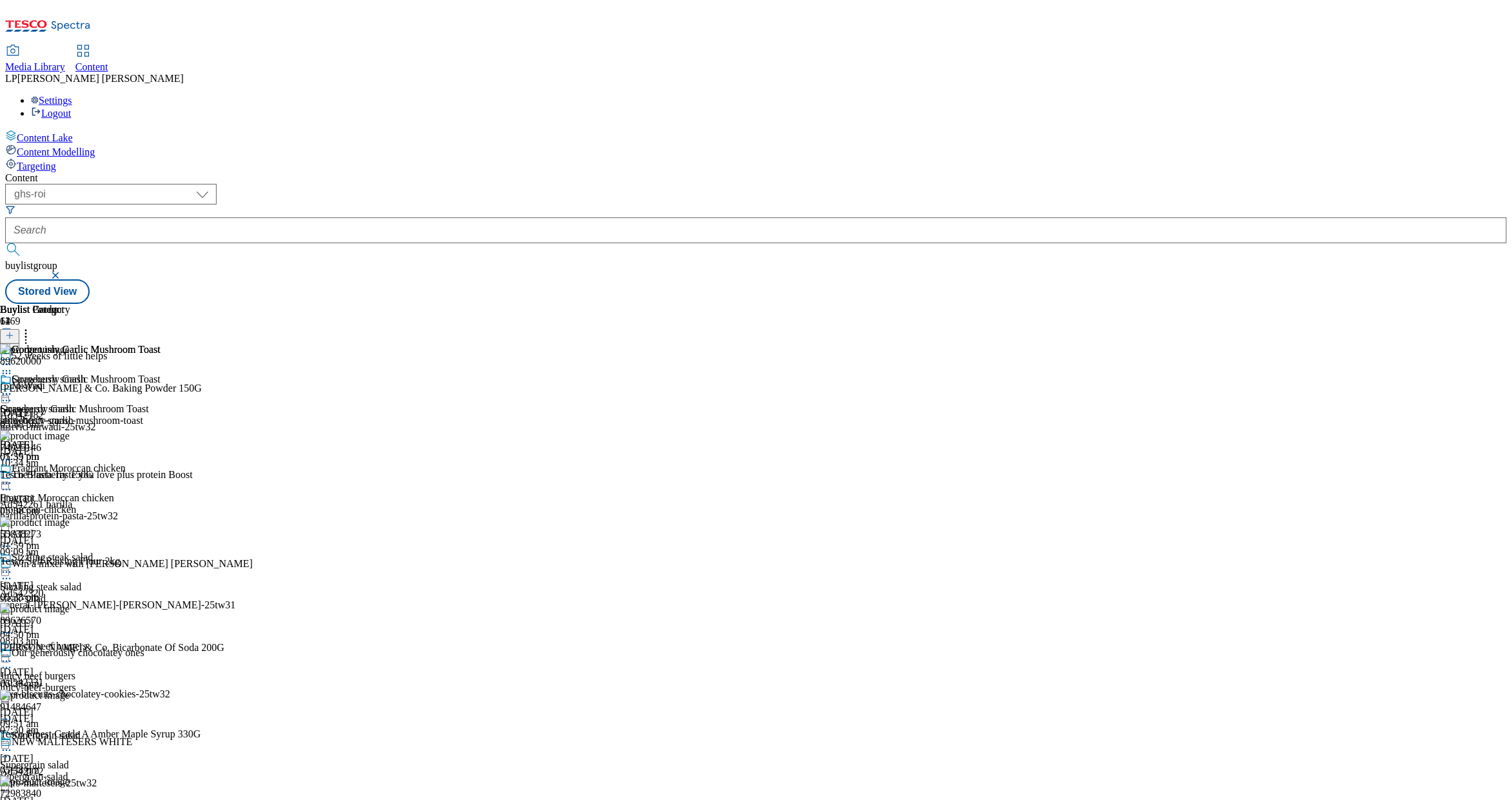
click at [13, 388] on icon at bounding box center [6, 394] width 13 height 13
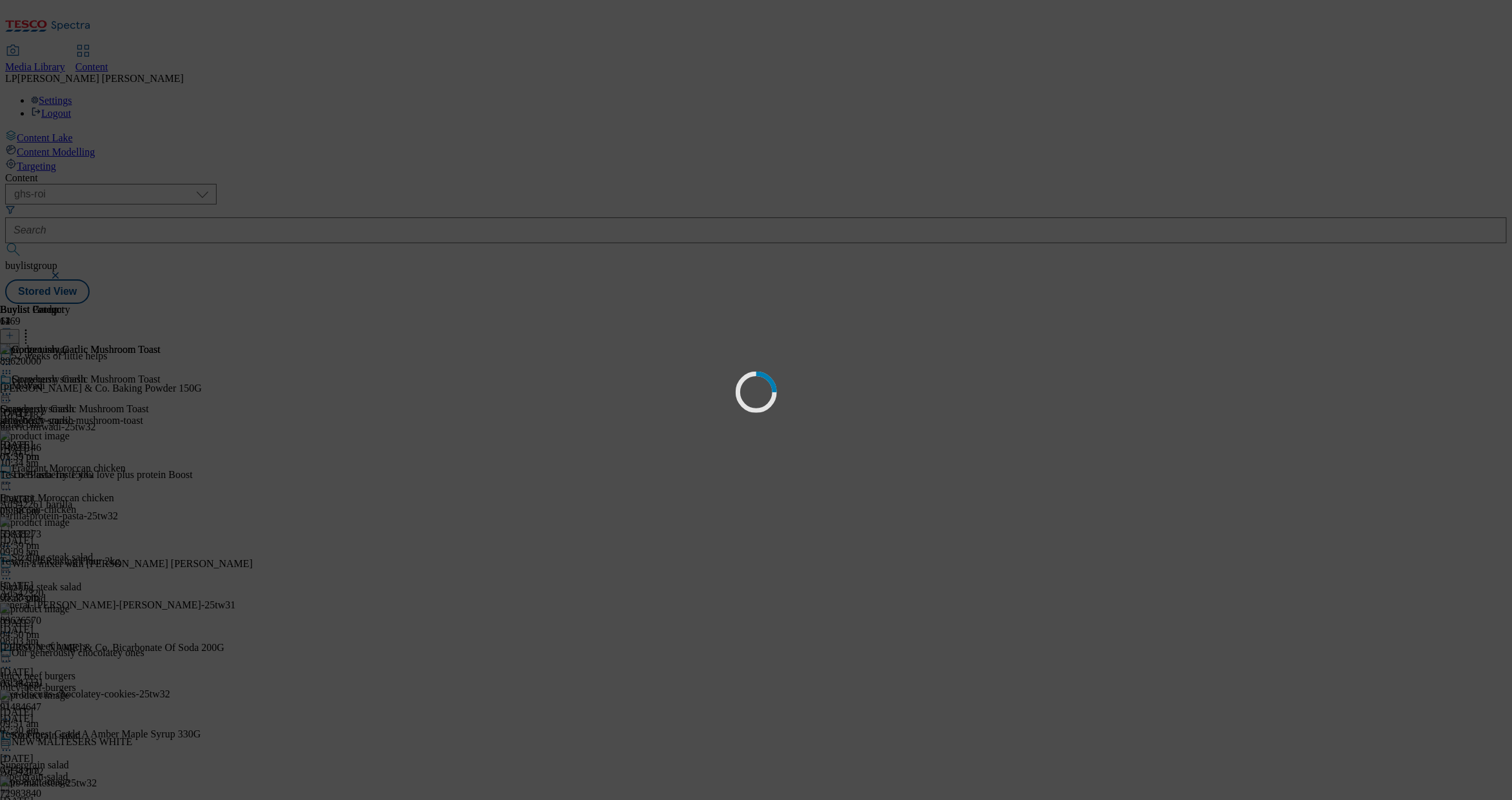
scroll to position [0, 0]
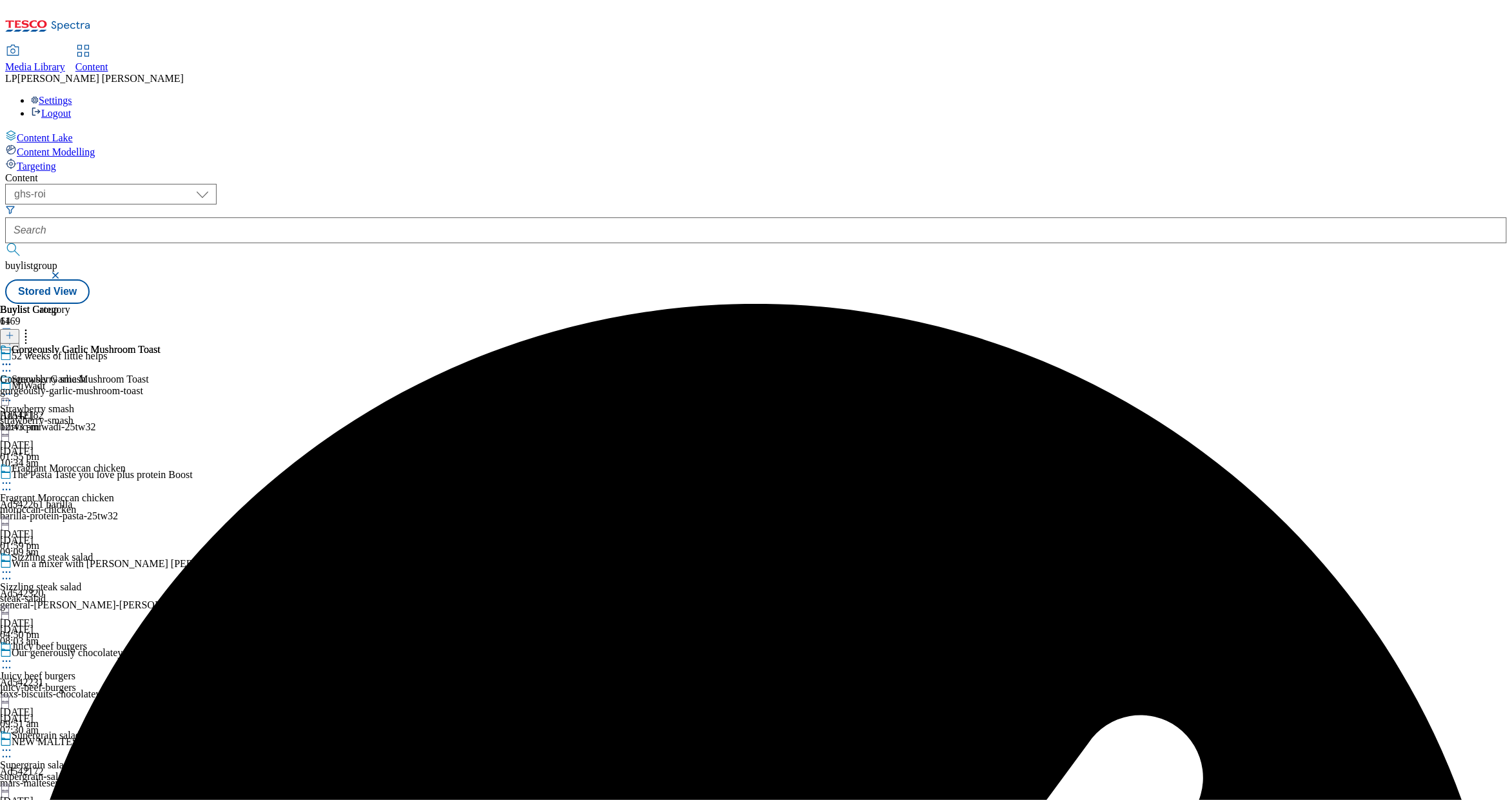
click at [161, 344] on div "Gorgeously Garlic Mushroom Toast" at bounding box center [80, 358] width 161 height 29
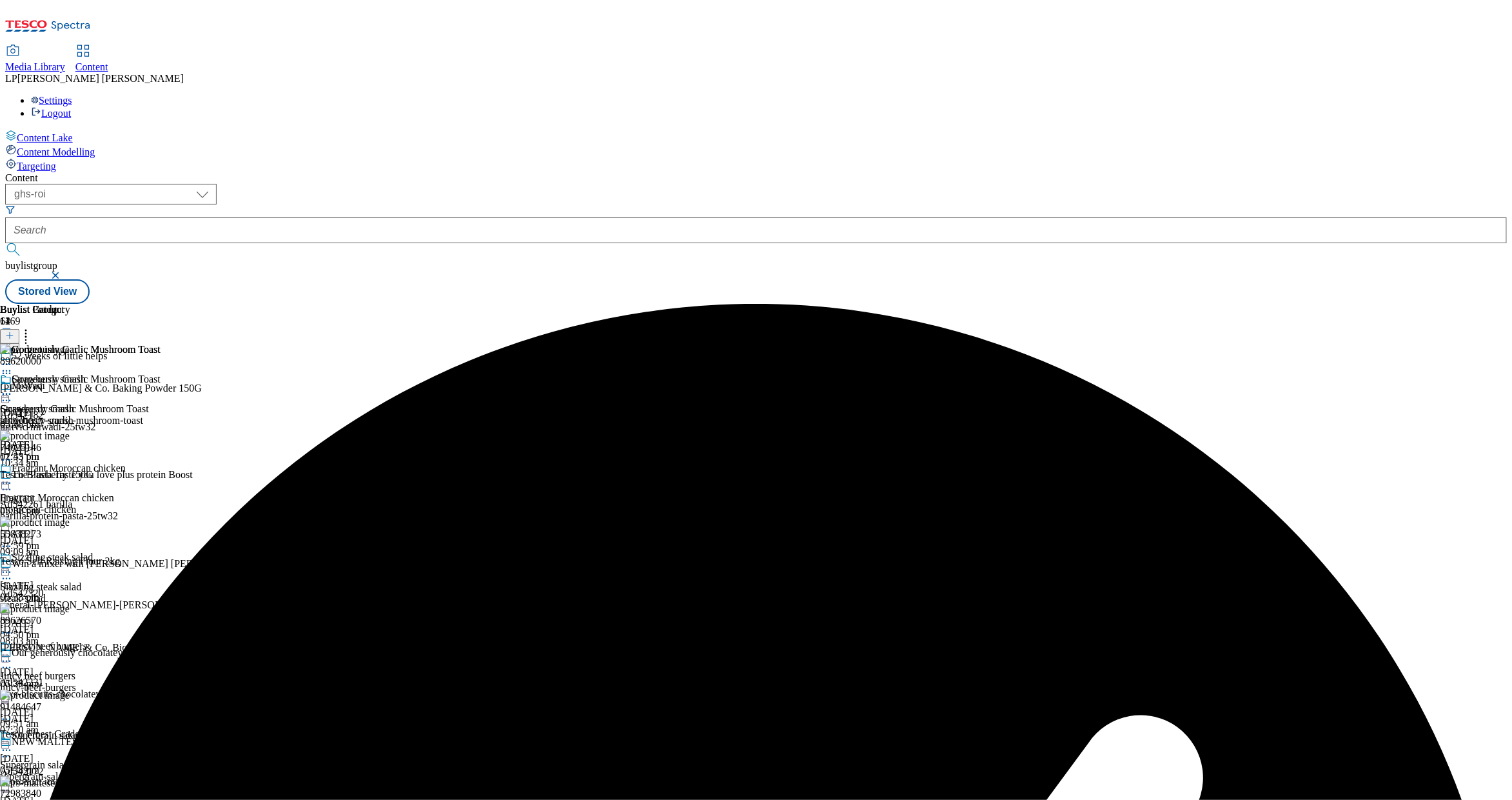
click at [32, 327] on icon at bounding box center [25, 333] width 13 height 13
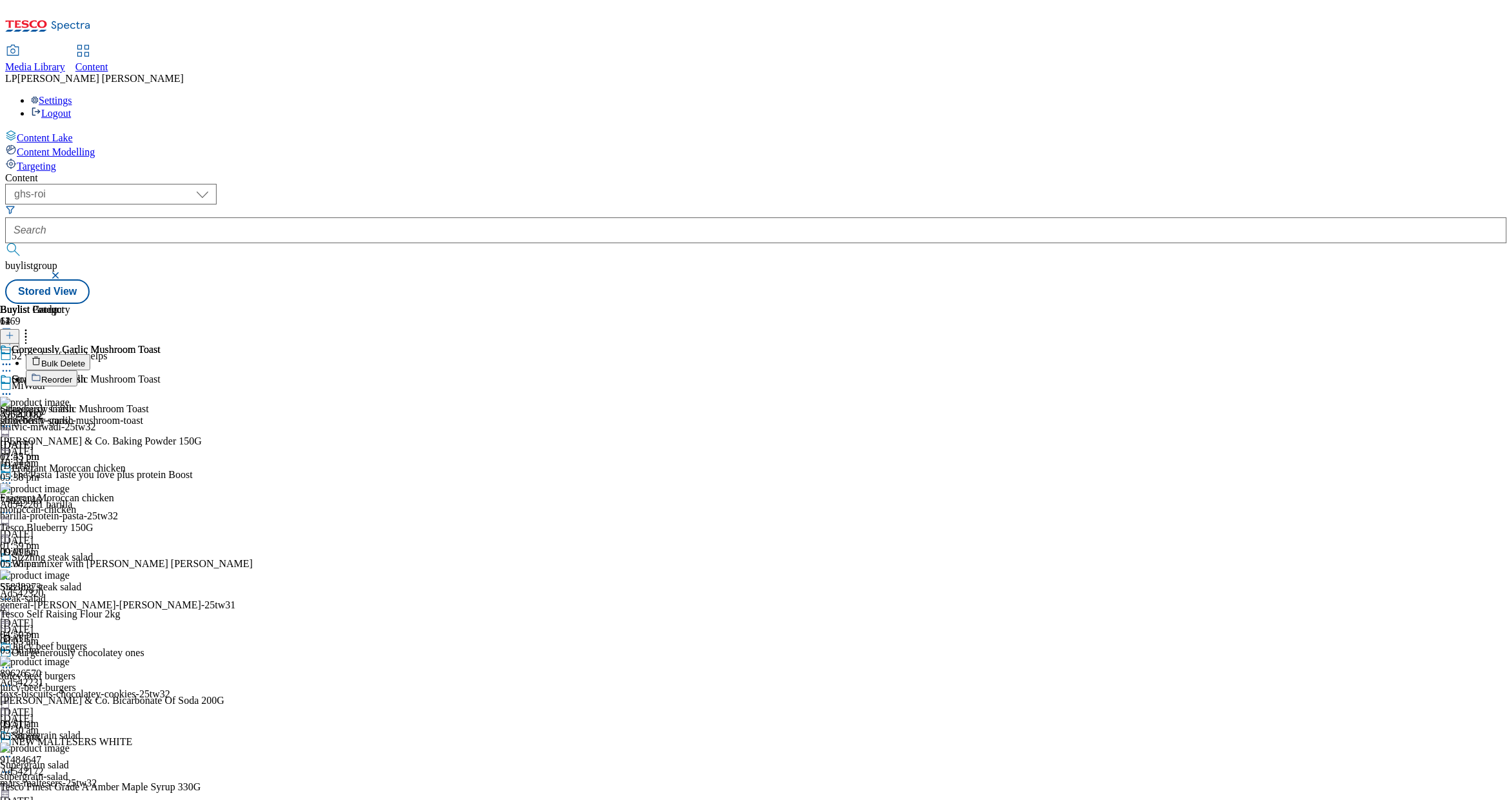
click at [85, 358] on span "Bulk Delete" at bounding box center [63, 363] width 44 height 9
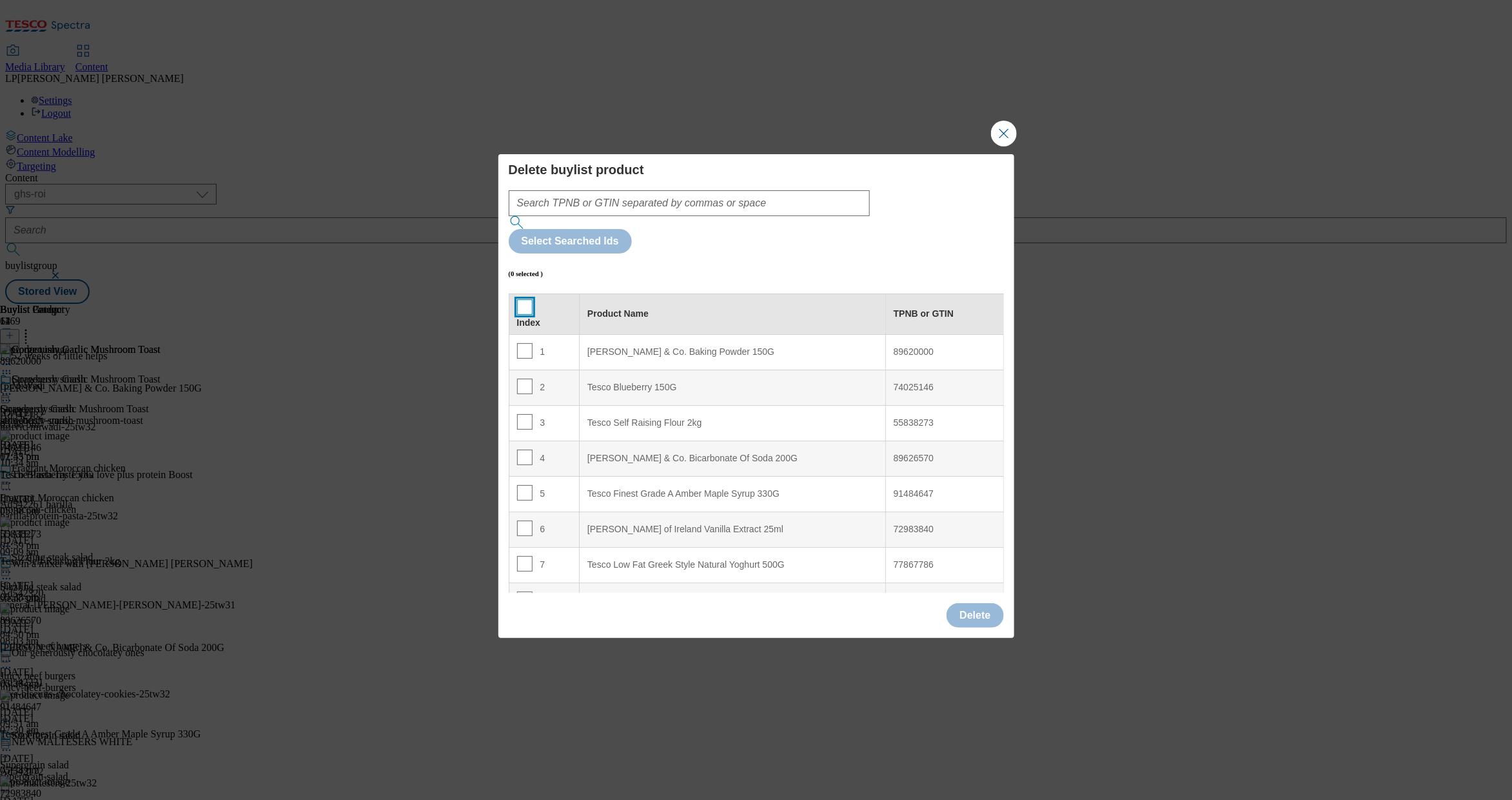
click at [520, 299] on input "Modal" at bounding box center [525, 307] width 15 height 15
checkbox input "true"
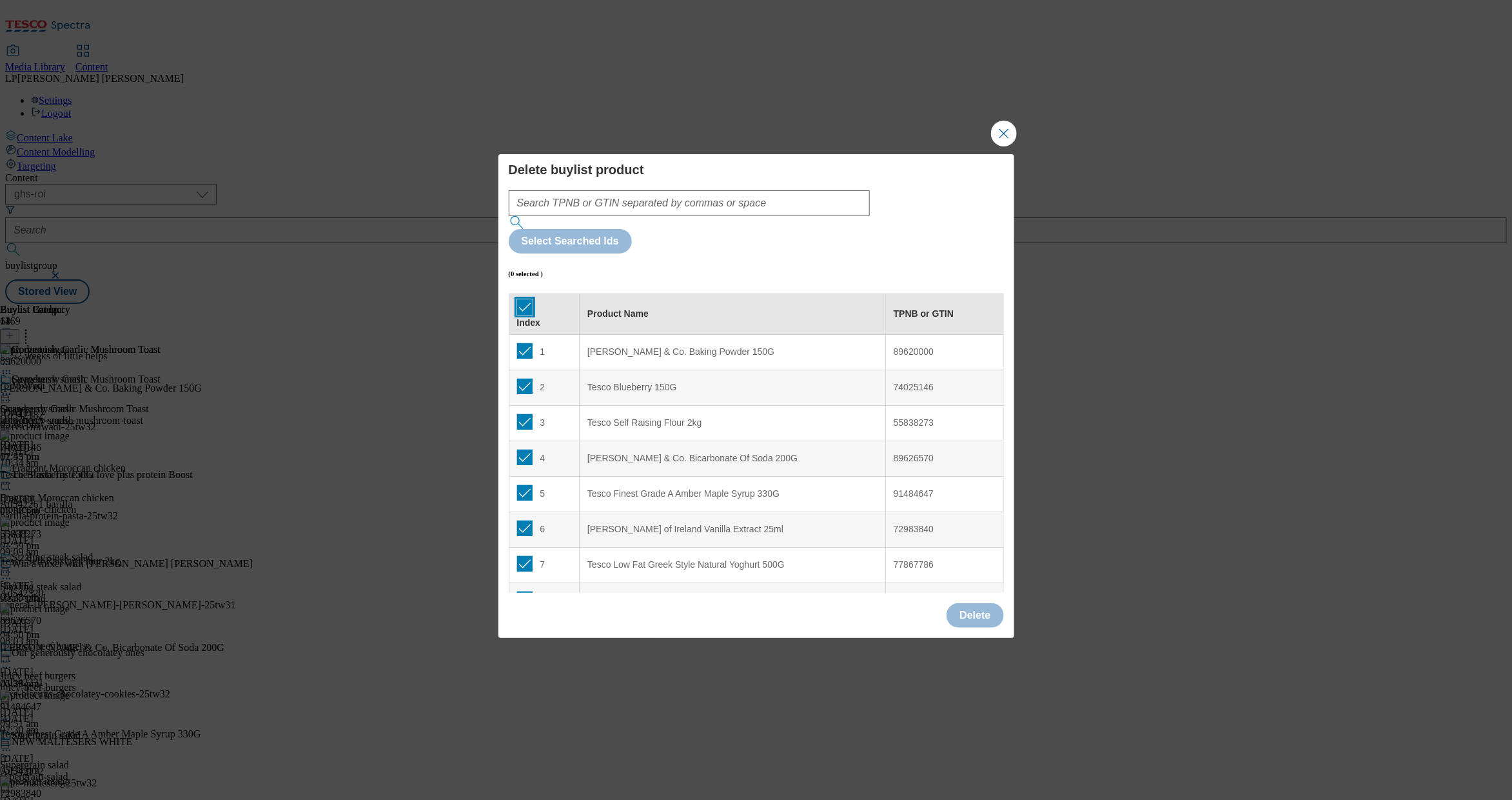
checkbox input "true"
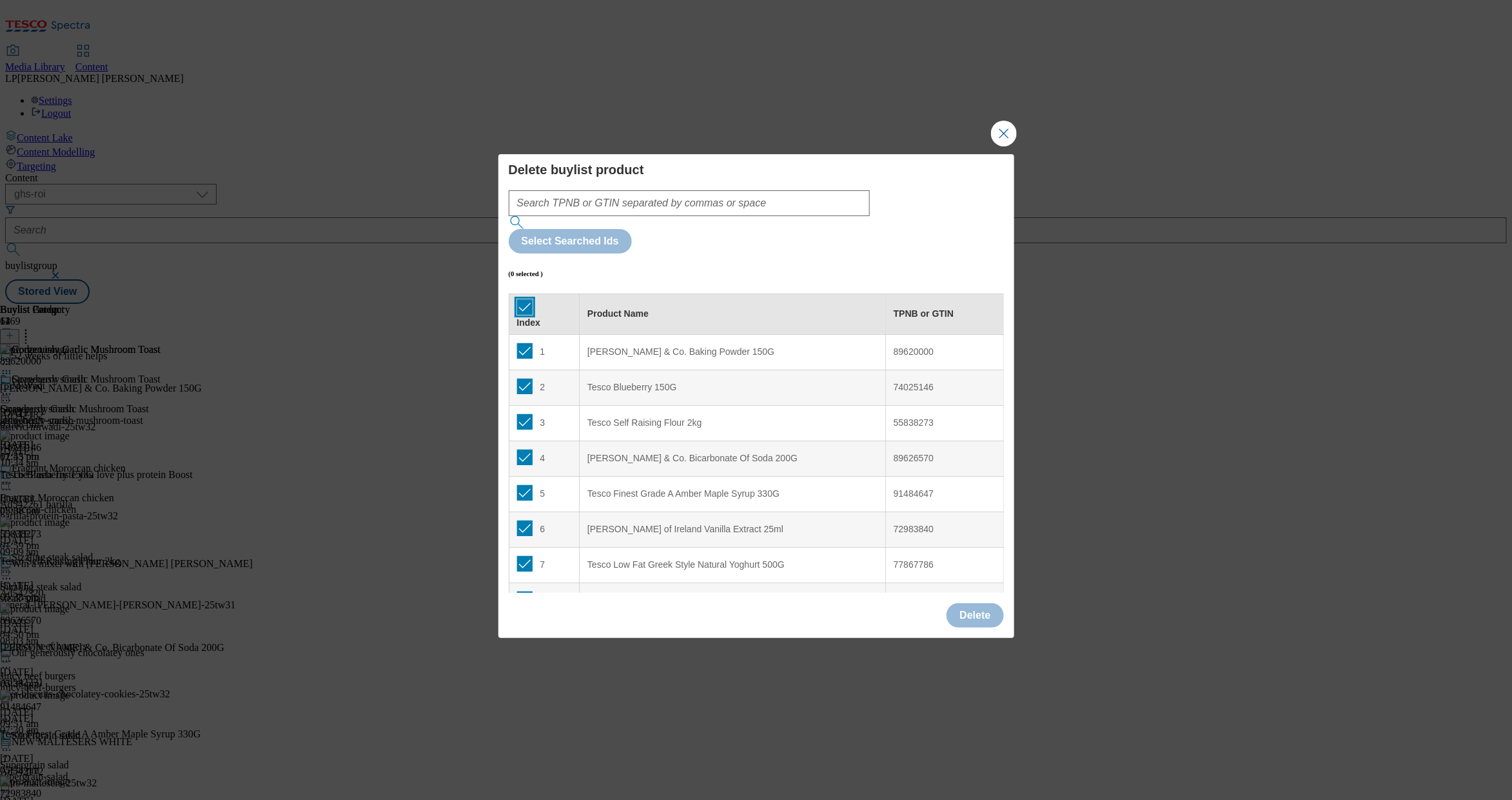
checkbox input "true"
click at [975, 603] on button "Delete" at bounding box center [975, 615] width 57 height 25
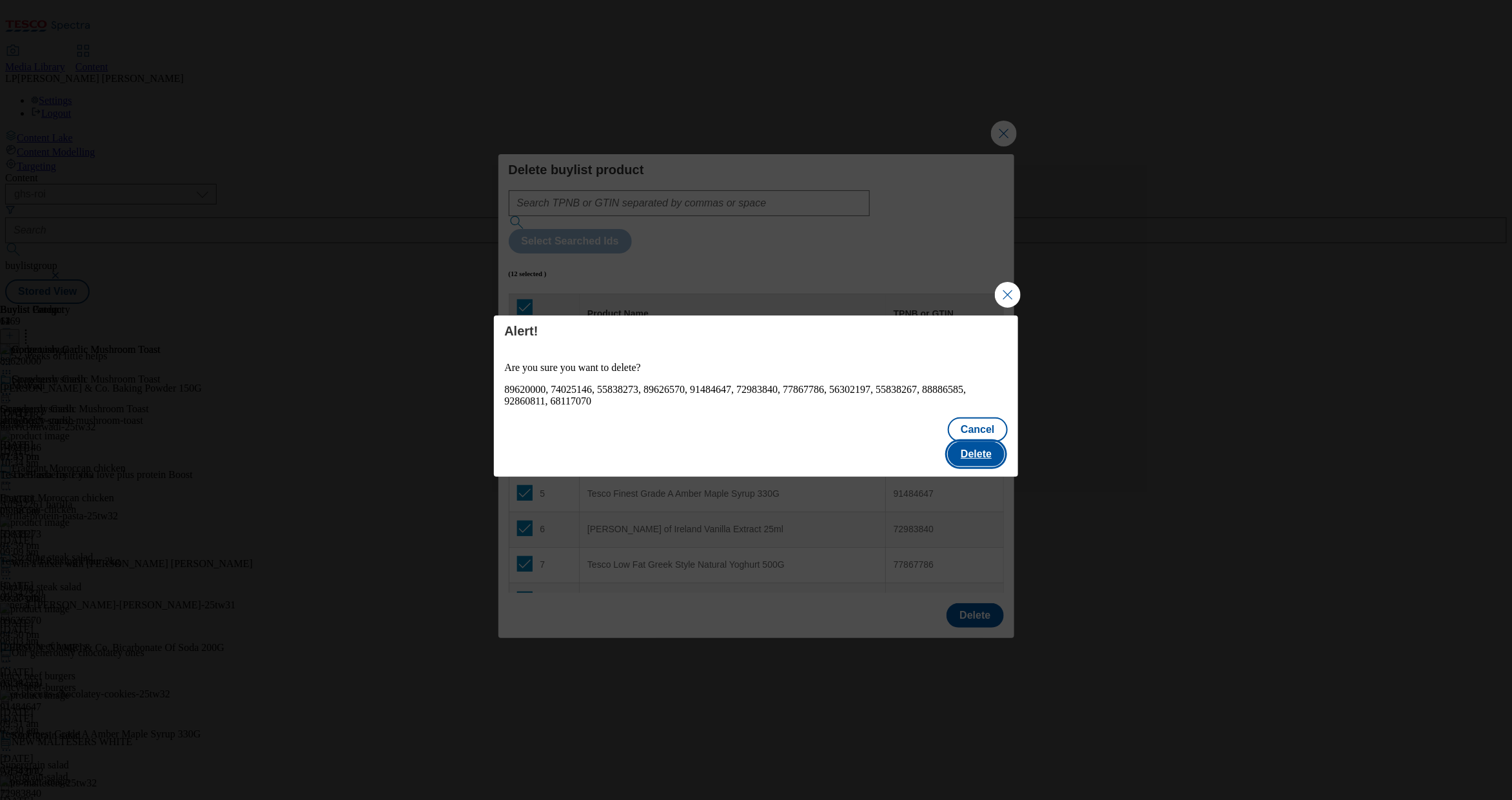
click at [975, 442] on button "Delete" at bounding box center [976, 454] width 57 height 25
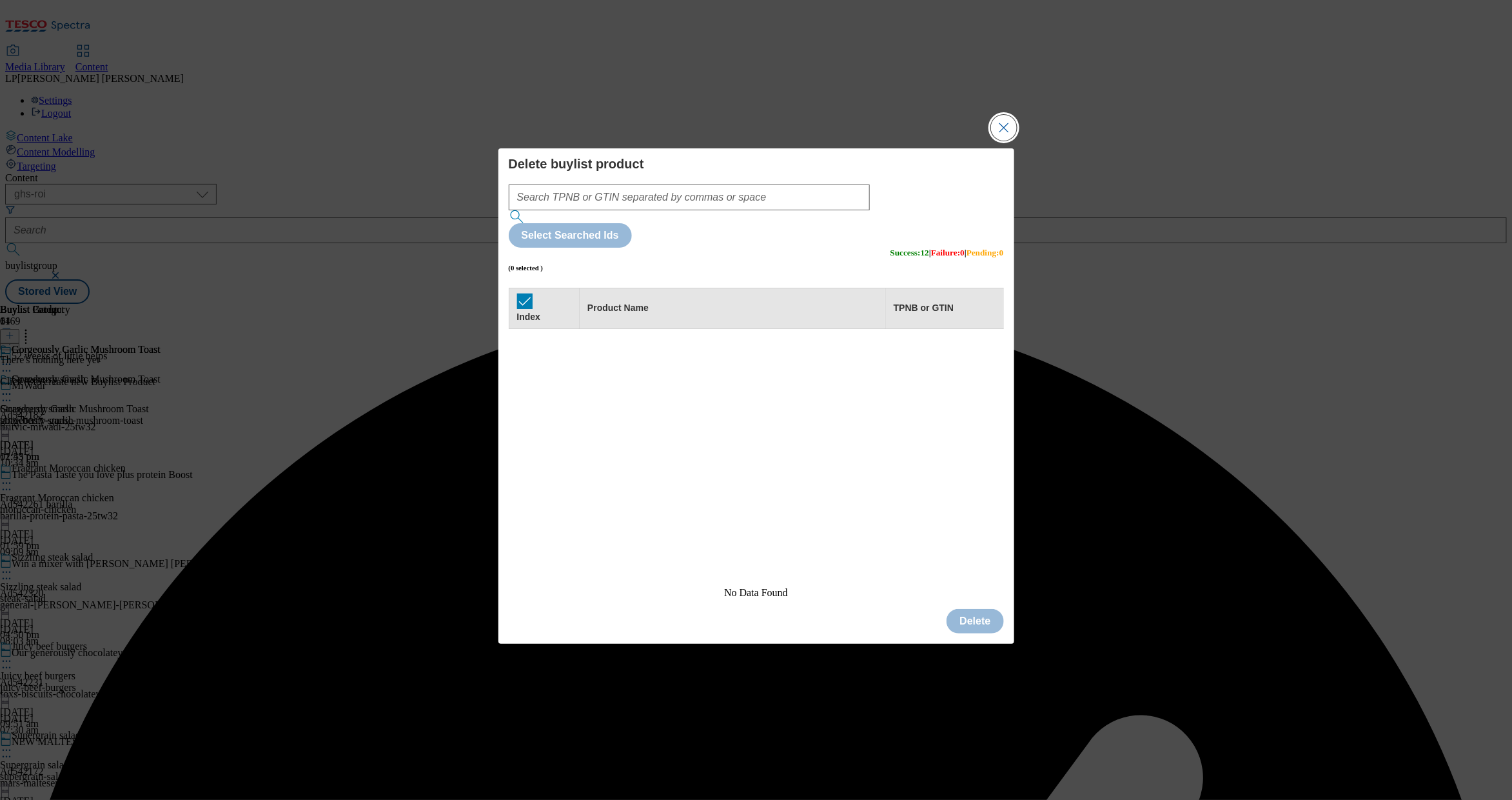
click at [975, 141] on button "Close Modal" at bounding box center [1004, 127] width 26 height 26
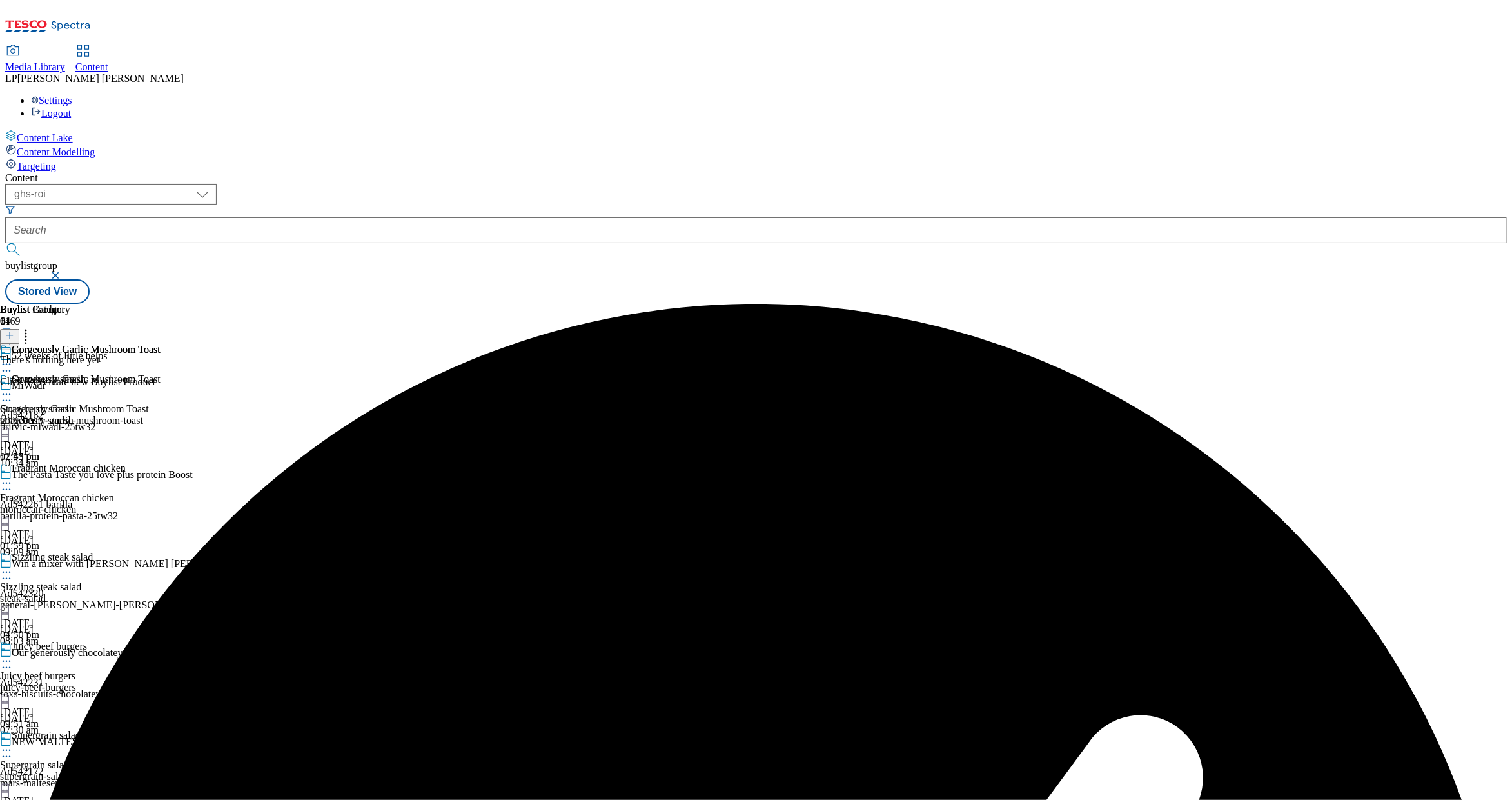
click at [13, 336] on line at bounding box center [10, 336] width 7 height 0
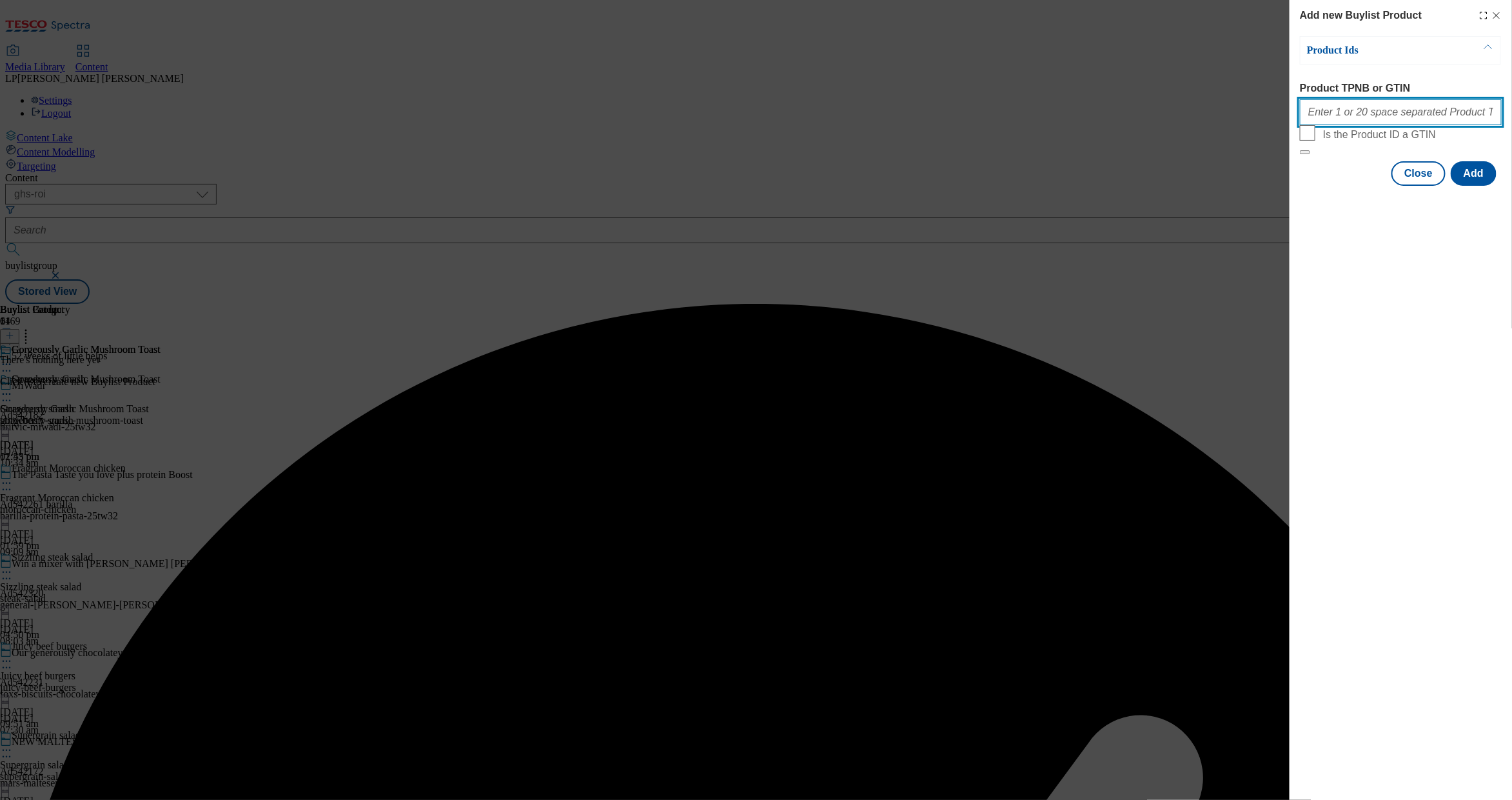
click at [975, 117] on input "Product TPNB or GTIN" at bounding box center [1401, 112] width 202 height 26
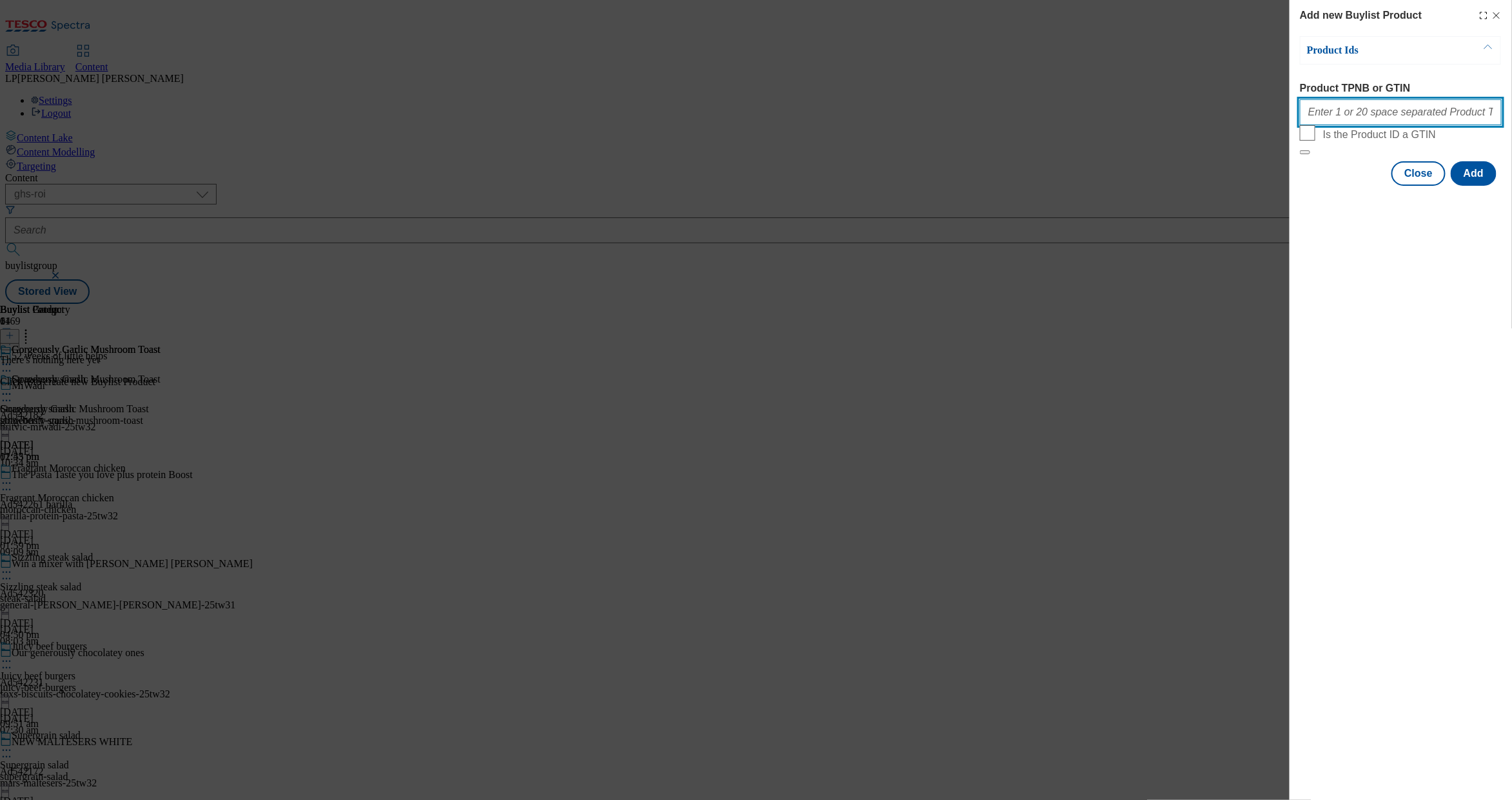
paste input "54697935 51580260 77566641 81288590 68117070 83790106 61893139"
type input "54697935 51580260 77566641 81288590 68117070 83790106 61893139"
click at [975, 186] on button "Add" at bounding box center [1474, 174] width 46 height 25
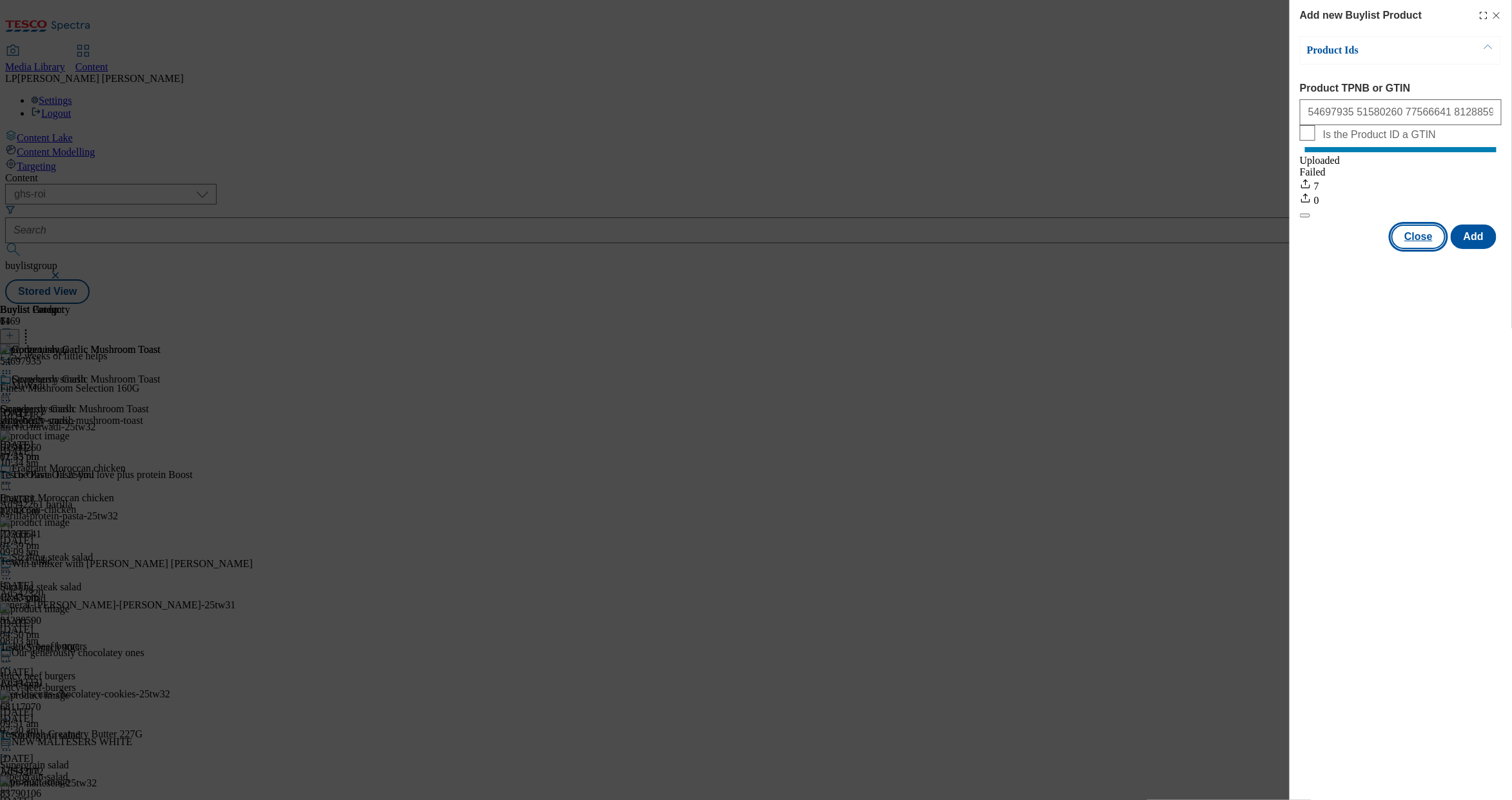
click at [975, 249] on button "Close" at bounding box center [1418, 237] width 54 height 25
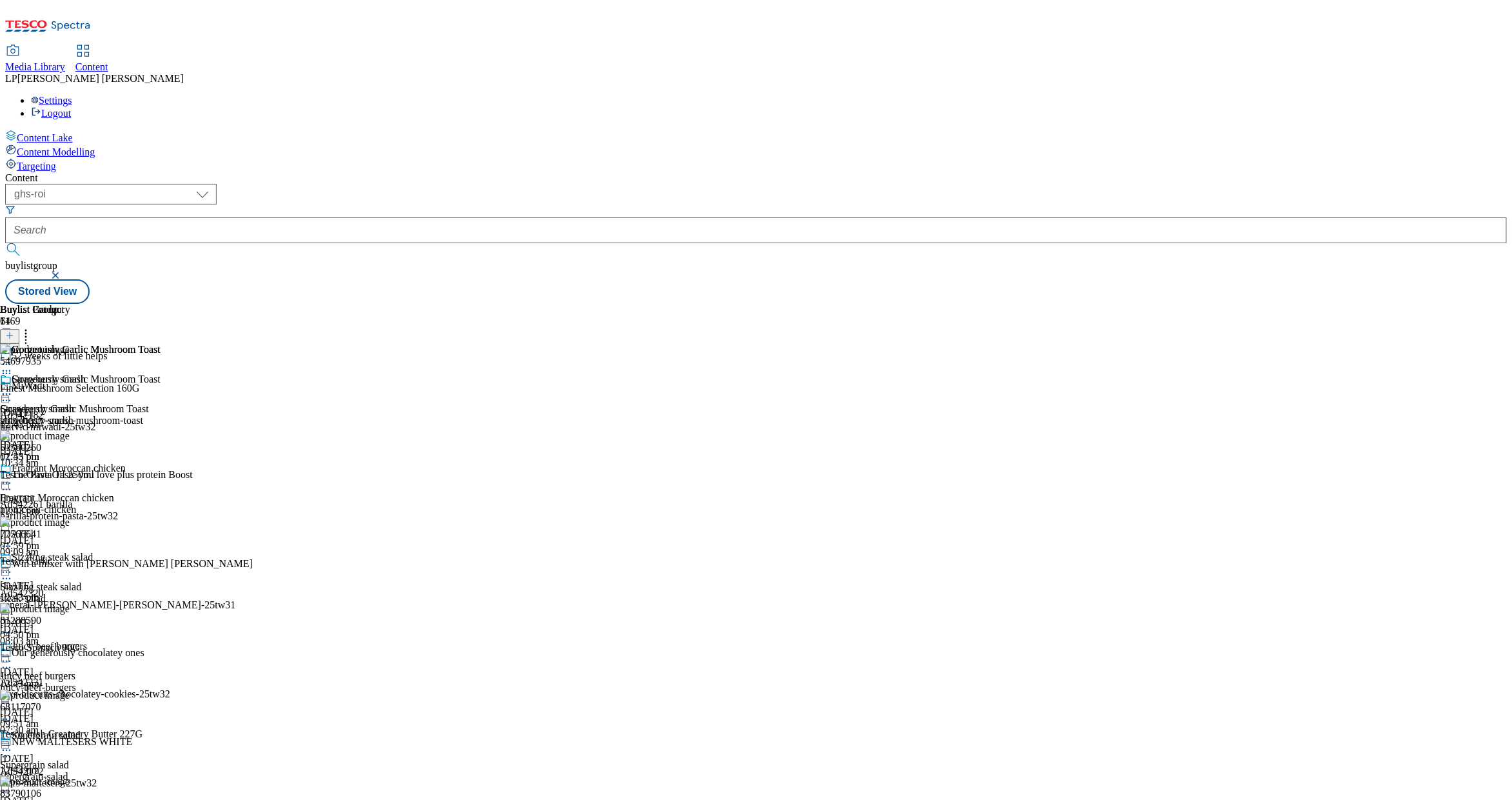
click at [161, 415] on div "gorgeously-garlic-mushroom-toast" at bounding box center [80, 420] width 161 height 11
click at [13, 388] on icon at bounding box center [6, 394] width 13 height 13
click at [60, 413] on button "Edit" at bounding box center [43, 421] width 34 height 15
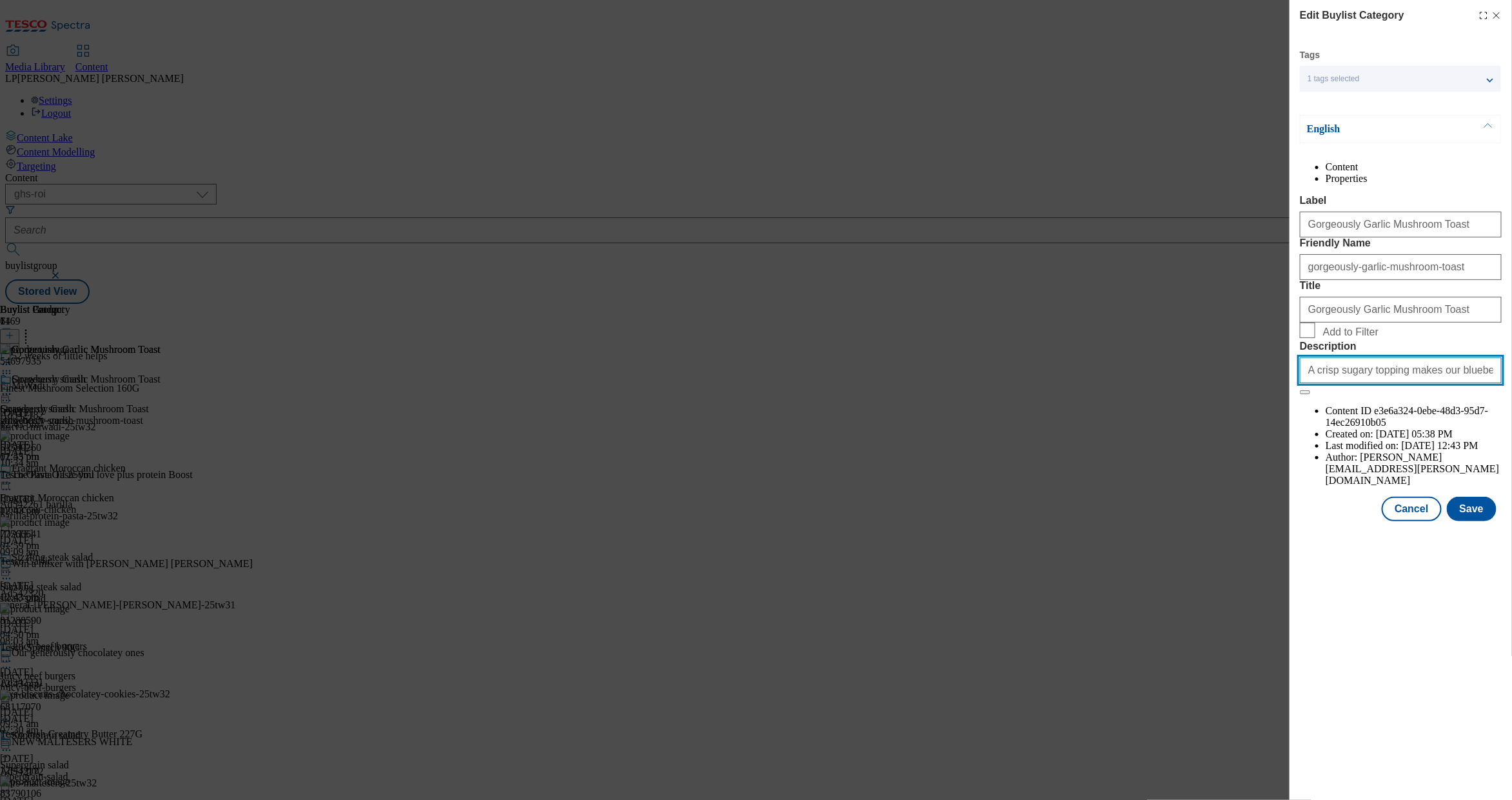
click at [975, 383] on input "A crisp sugary topping makes our blueberry muffins even more tempting. Get the …" at bounding box center [1401, 370] width 202 height 26
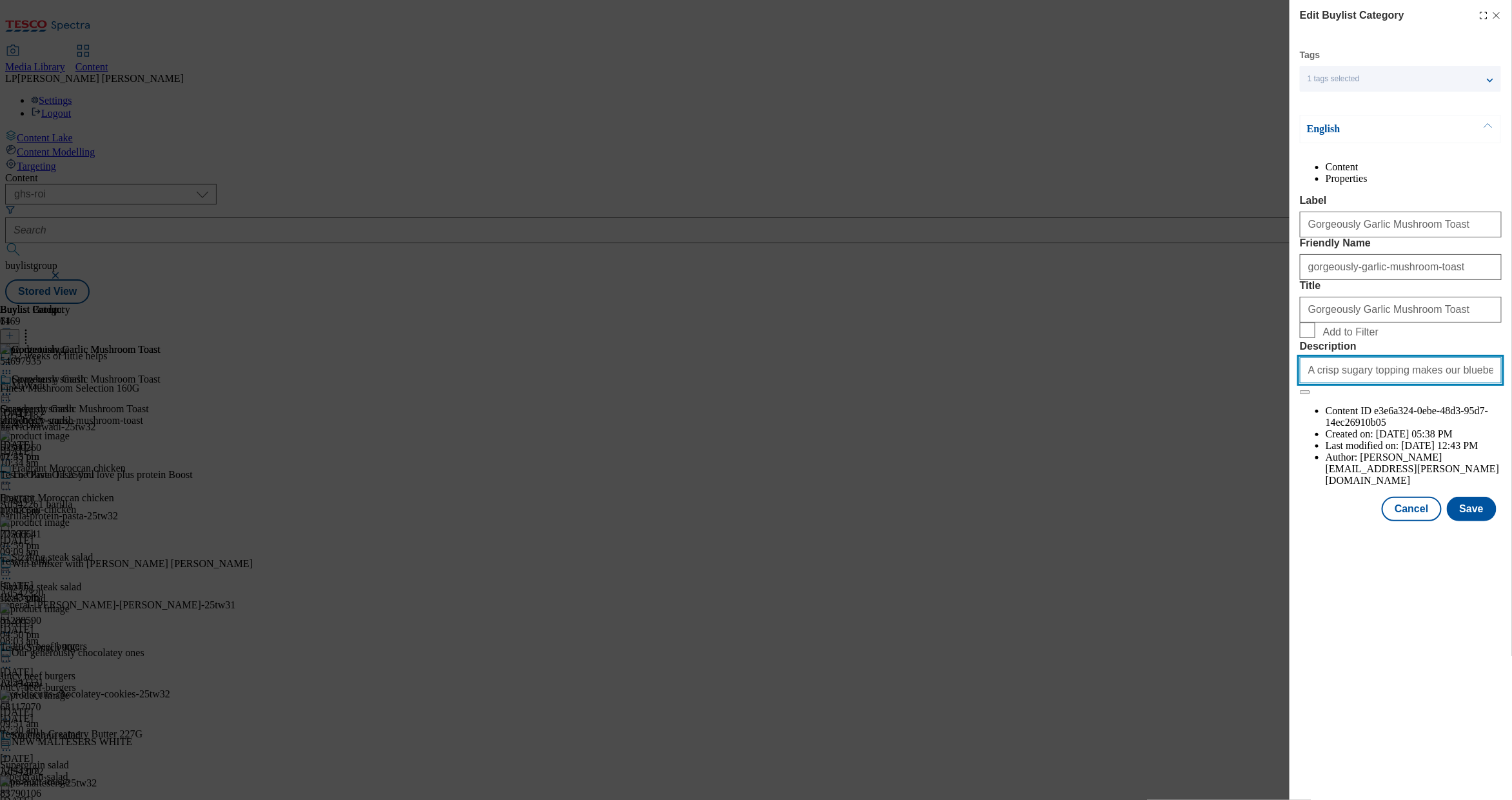
paste input "Whip up a delicious garlic mushroom toast, perfect for breakfast or a quick sna…"
type input "Whip up a delicious garlic mushroom toast, perfect for breakfast or a quick sna…"
click at [975, 338] on input "Add to Filter" at bounding box center [1308, 330] width 15 height 15
checkbox input "true"
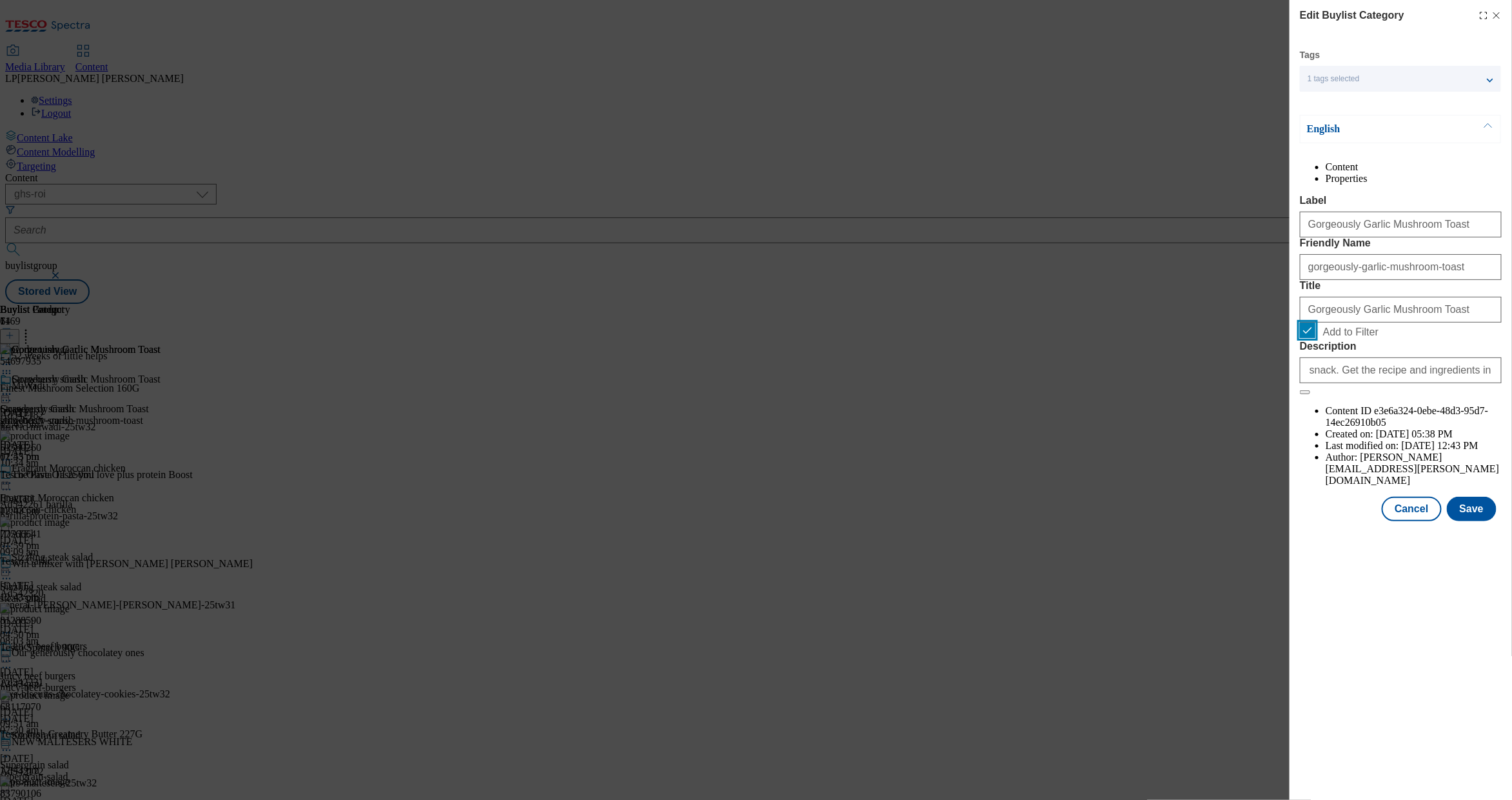
scroll to position [0, 0]
click at [975, 521] on button "Save" at bounding box center [1472, 509] width 50 height 25
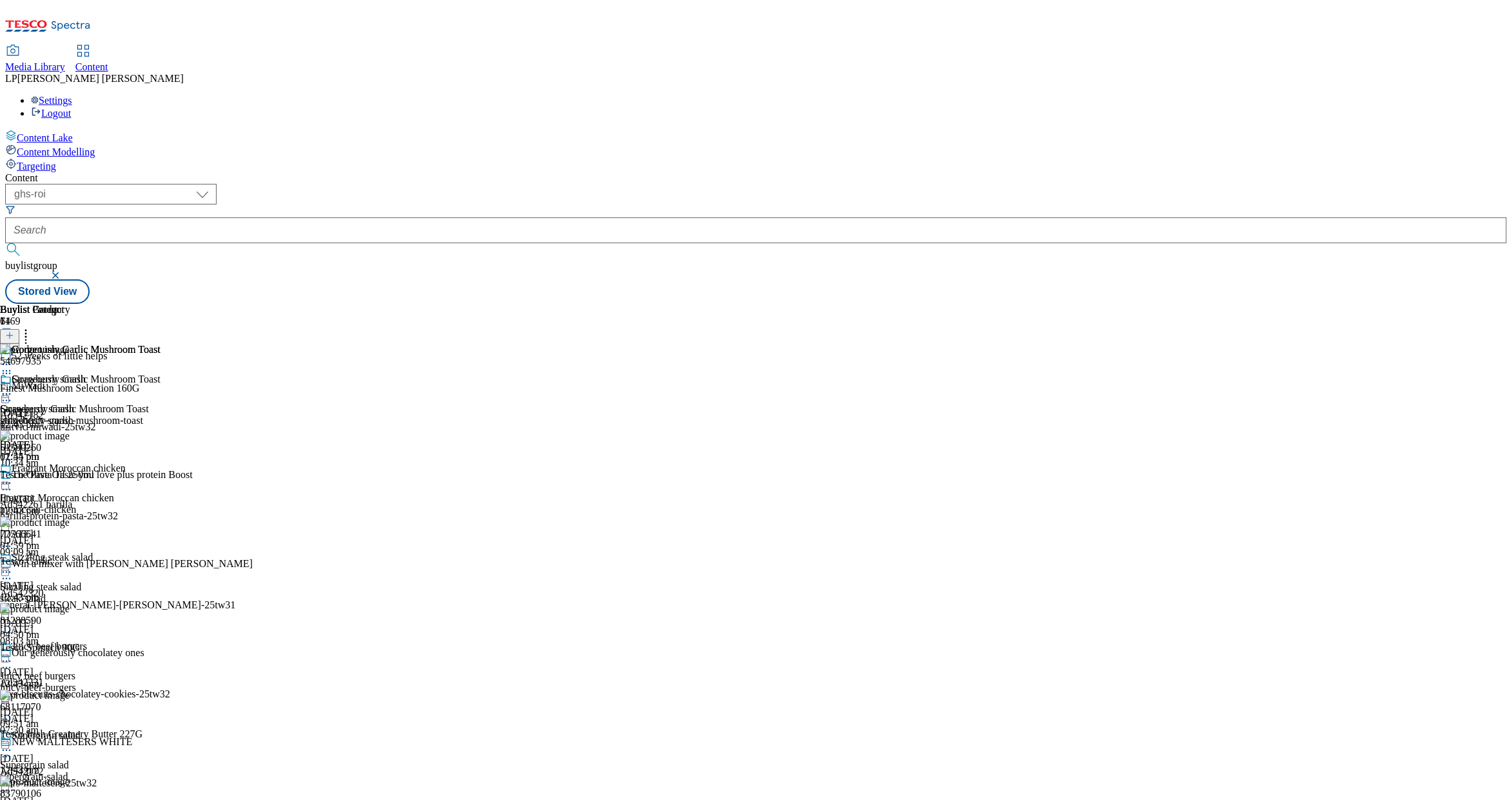
click at [13, 358] on icon at bounding box center [6, 364] width 13 height 13
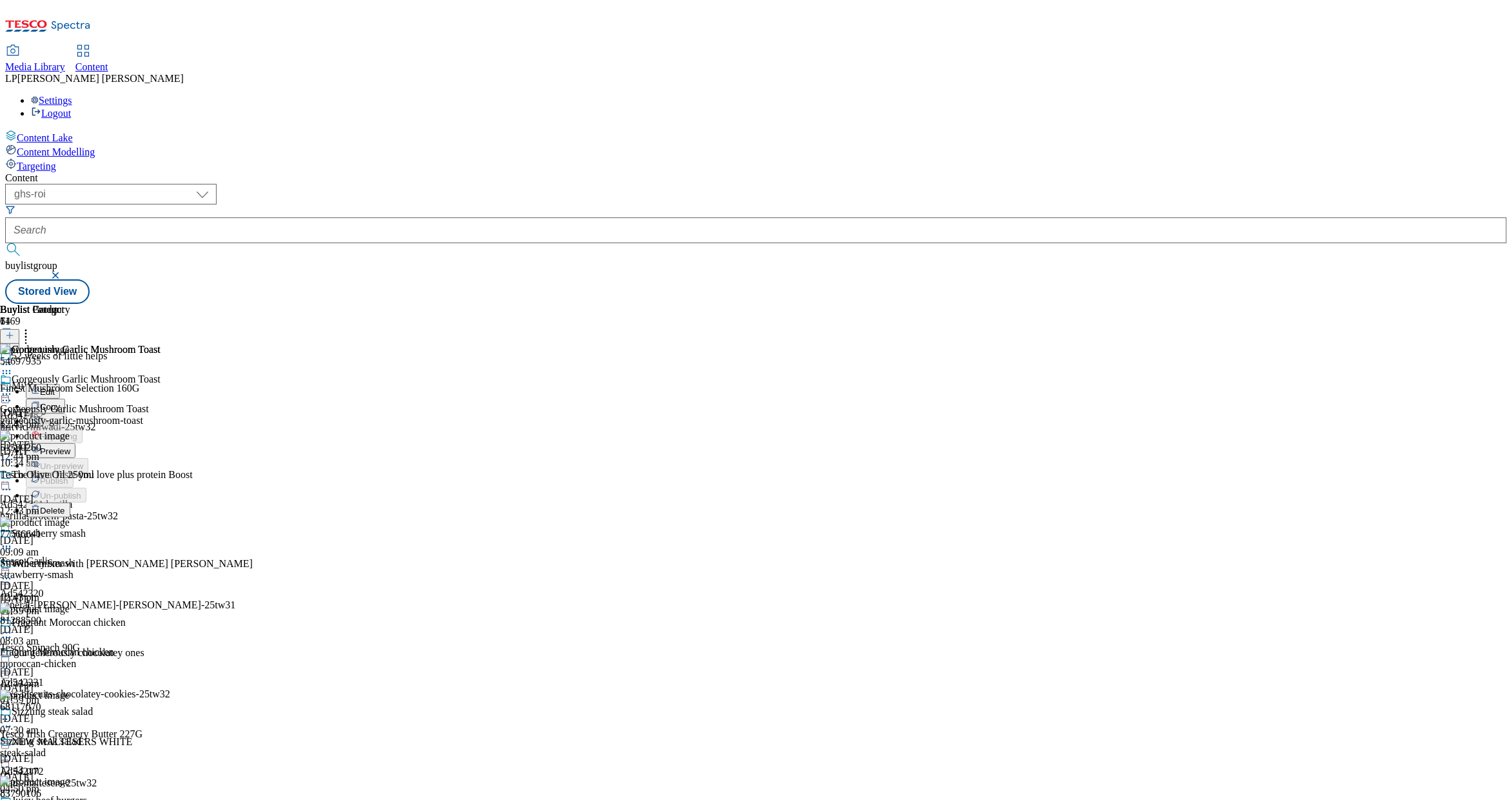
click at [55, 387] on span "Edit" at bounding box center [48, 392] width 15 height 9
select select "evergreen"
select select "Meal"
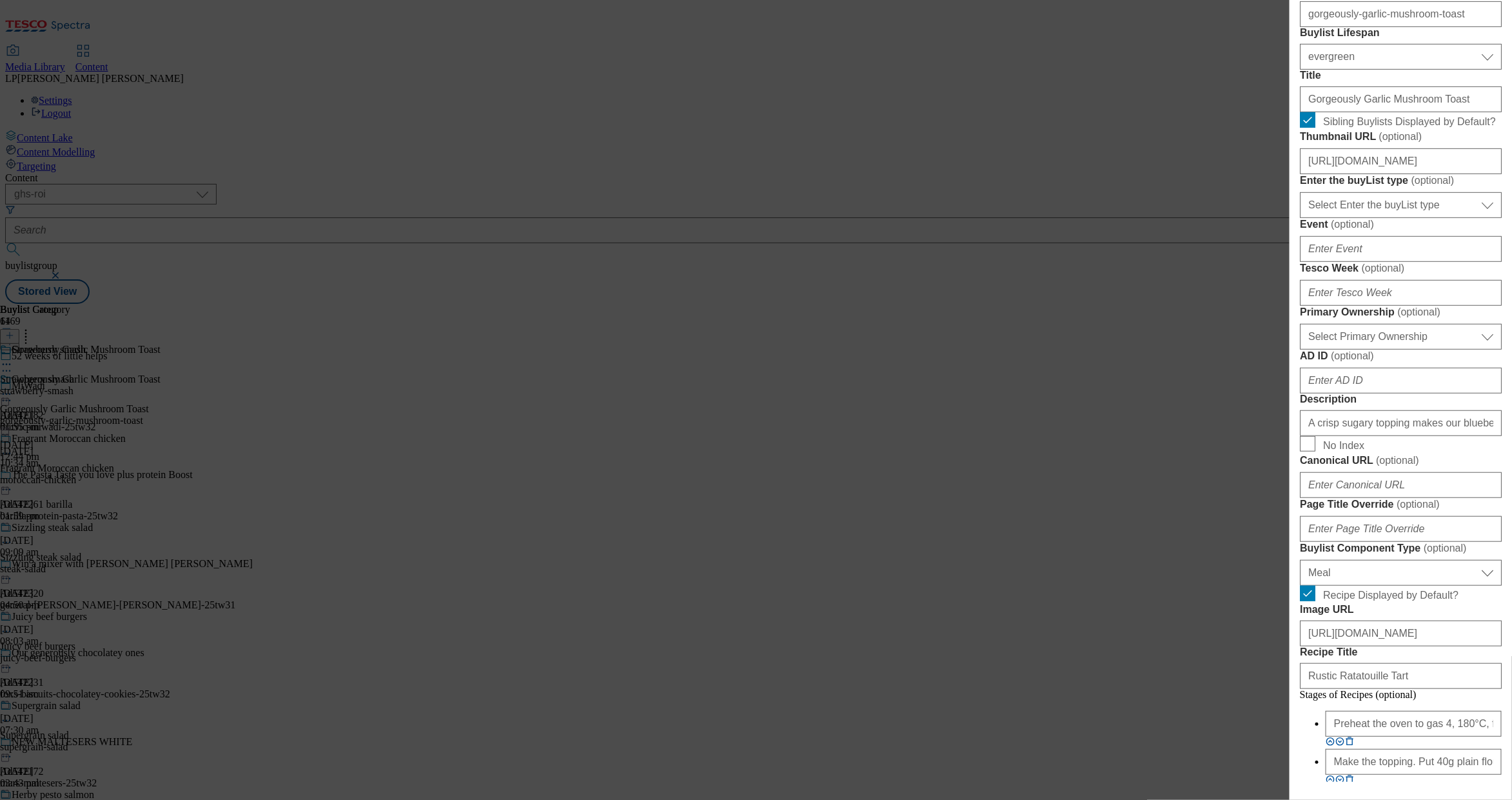
scroll to position [559, 0]
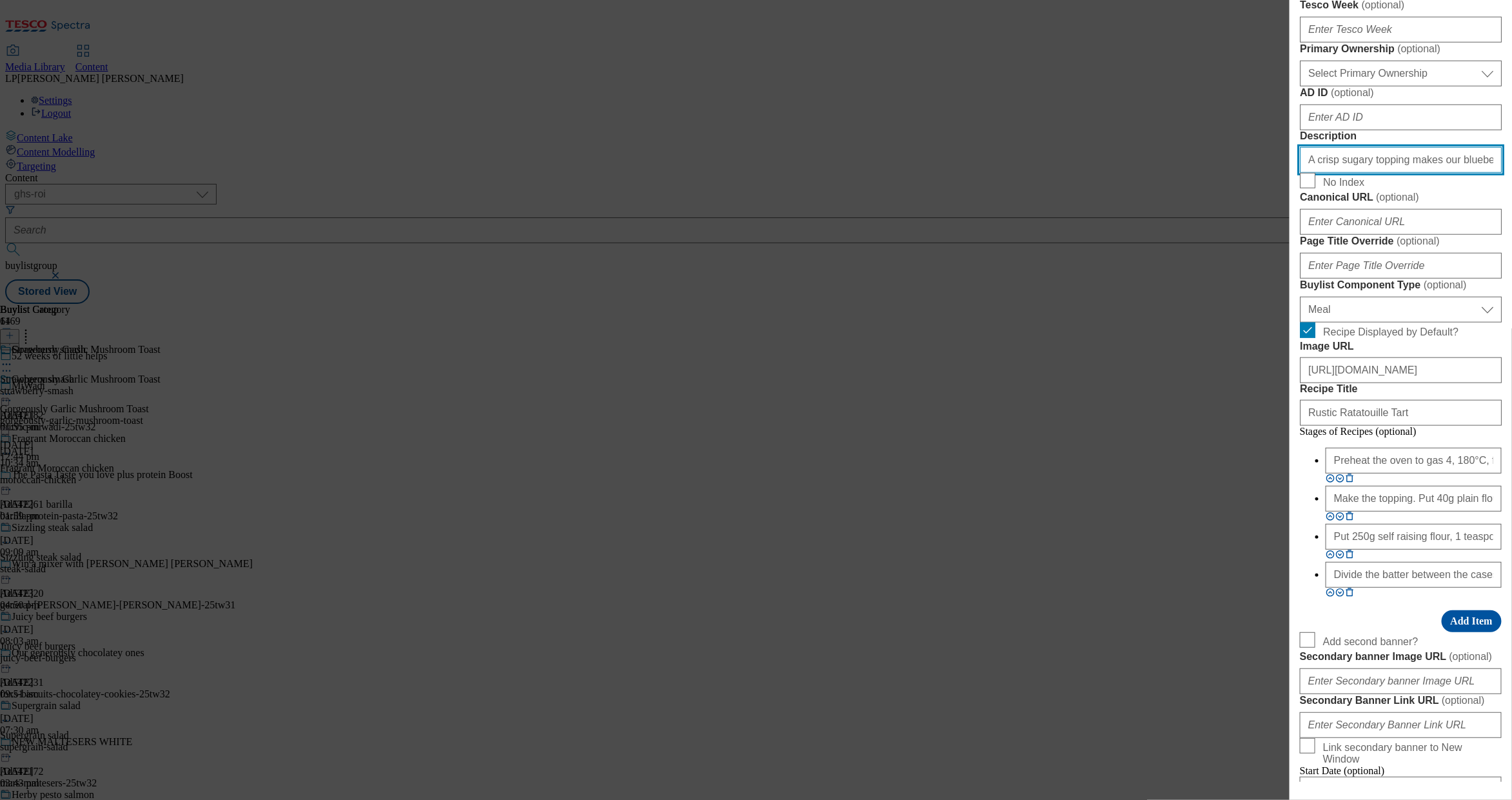
click at [975, 173] on input "A crisp sugary topping makes our blueberry muffins even more tempting. Get the …" at bounding box center [1401, 159] width 202 height 26
paste input "Whip up a delicious garlic mushroom toast, perfect for breakfast or a quick sna…"
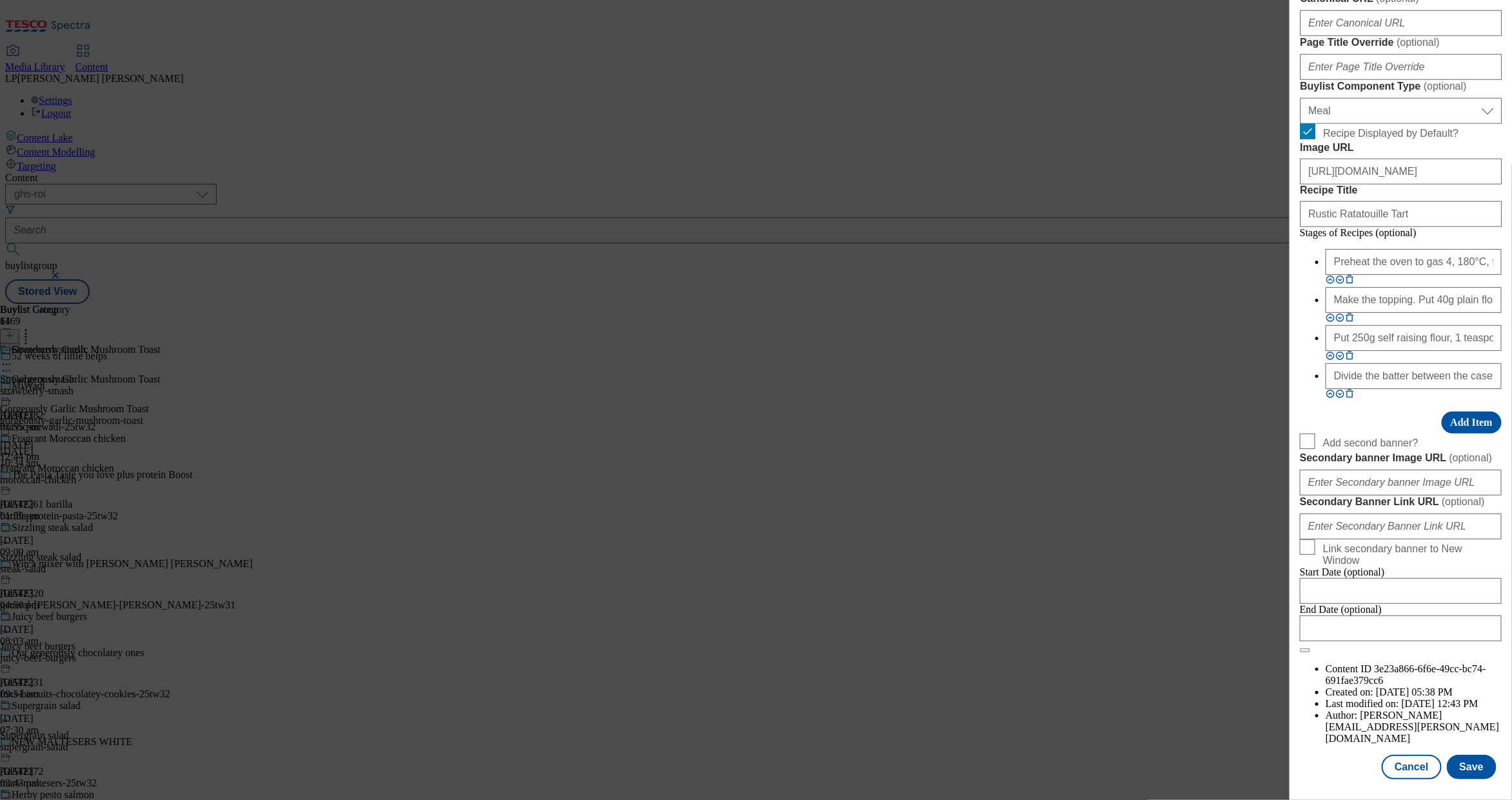
scroll to position [1011, 0]
type input "Whip up a delicious garlic mushroom toast, perfect for breakfast or a quick sna…"
drag, startPoint x: 1420, startPoint y: 386, endPoint x: 1210, endPoint y: 373, distance: 210.4
click at [975, 373] on div "Edit Buylist Tags 1 tags selected buylist English Content Properties Label Gorg…" at bounding box center [756, 400] width 1512 height 800
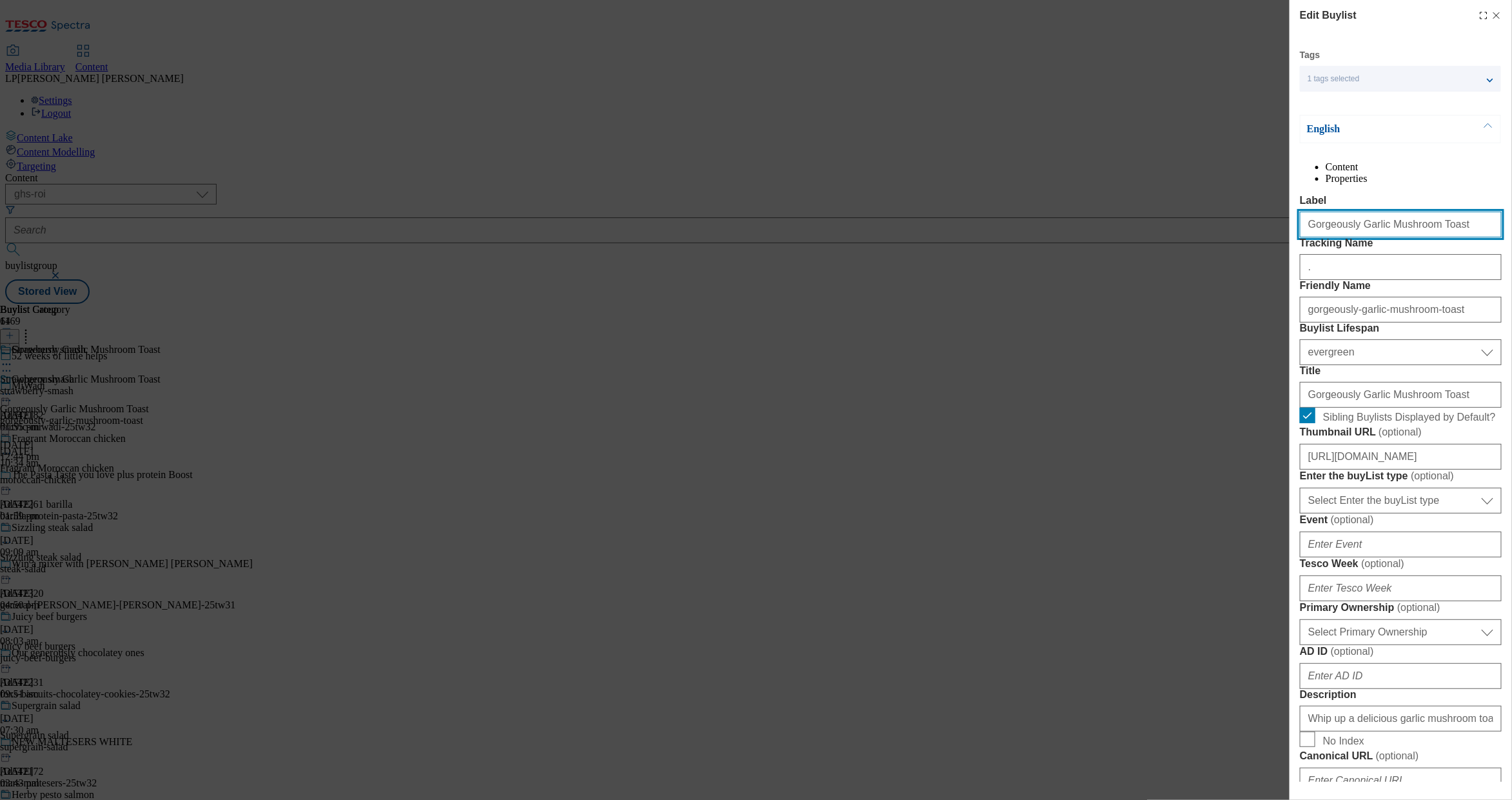
drag, startPoint x: 1443, startPoint y: 255, endPoint x: 1263, endPoint y: 261, distance: 180.1
click at [975, 261] on div "Edit Buylist Tags 1 tags selected buylist English Content Properties Label Gorg…" at bounding box center [756, 400] width 1512 height 800
click at [975, 237] on input "Gorgeously Garlic Mushroom Toast" at bounding box center [1401, 224] width 202 height 26
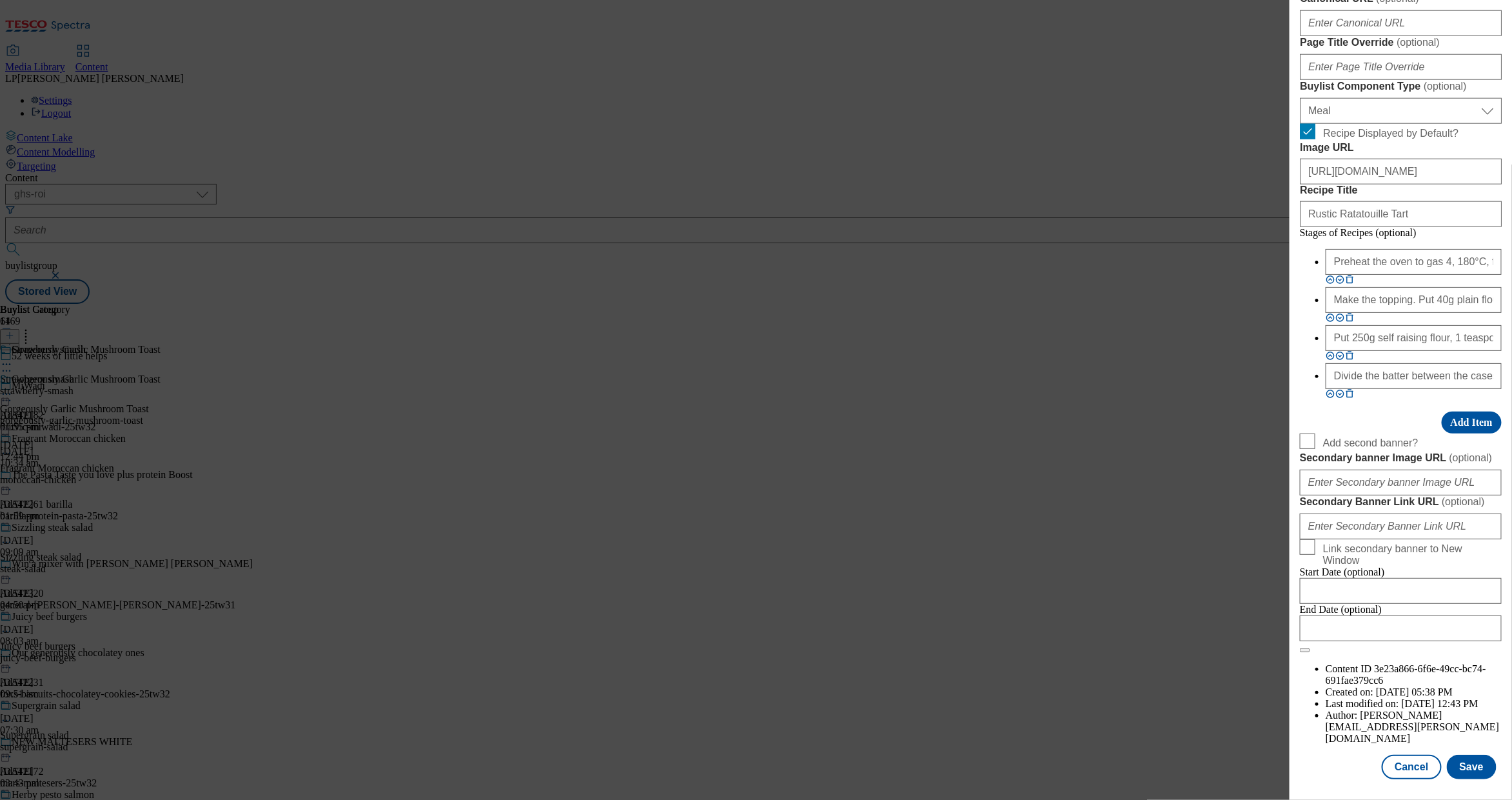
scroll to position [961, 0]
drag, startPoint x: 1416, startPoint y: 425, endPoint x: 1217, endPoint y: 423, distance: 199.0
click at [975, 423] on div "Edit Buylist Tags 1 tags selected buylist English Content Properties Label Gorg…" at bounding box center [756, 400] width 1512 height 800
paste input "Gorgeously Garlic Mushroom Toas"
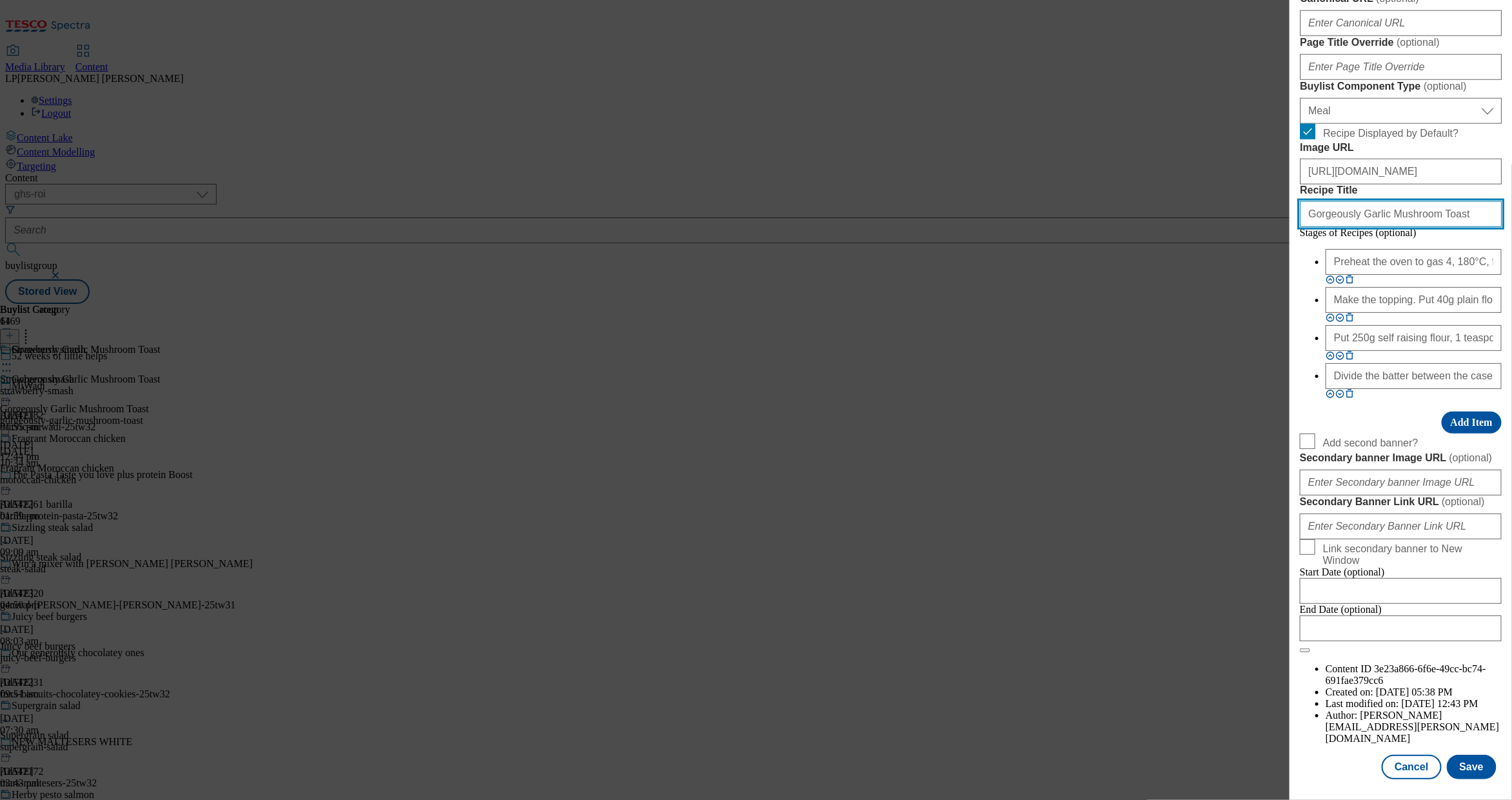
type input "Gorgeously Garlic Mushroom Toast"
click at [975, 184] on input "https://digitalcontent.api.tesco.com/v2/media/ghs-roi/c7cdf681-b58a-4377-adc4-3…" at bounding box center [1401, 172] width 202 height 26
drag, startPoint x: 1386, startPoint y: 343, endPoint x: 1536, endPoint y: 346, distance: 150.0
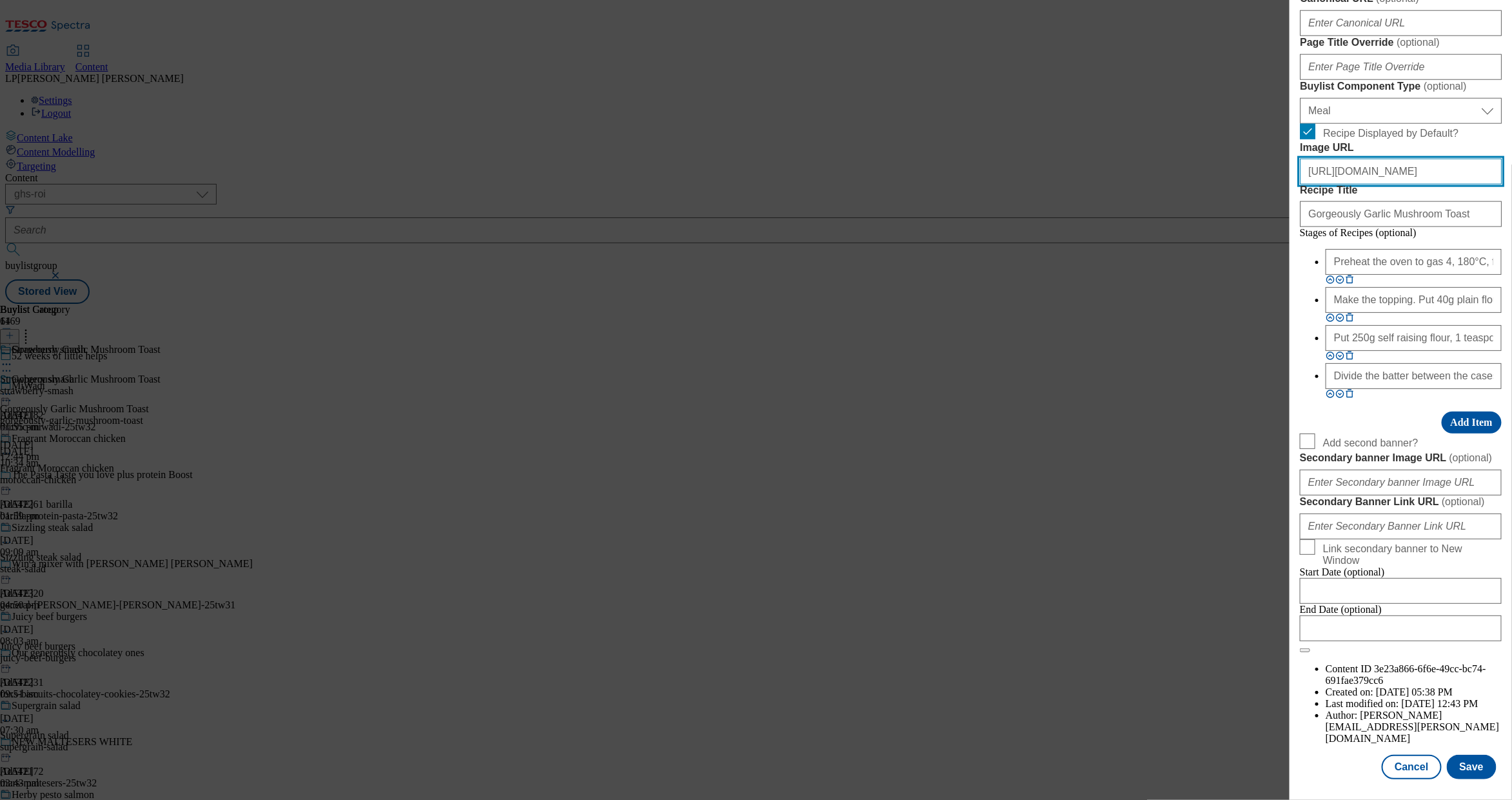
click at [975, 309] on html "Icons icon_account icon_add icon_backward_link icon_basket icon_benefits icon_c…" at bounding box center [756, 154] width 1512 height 309
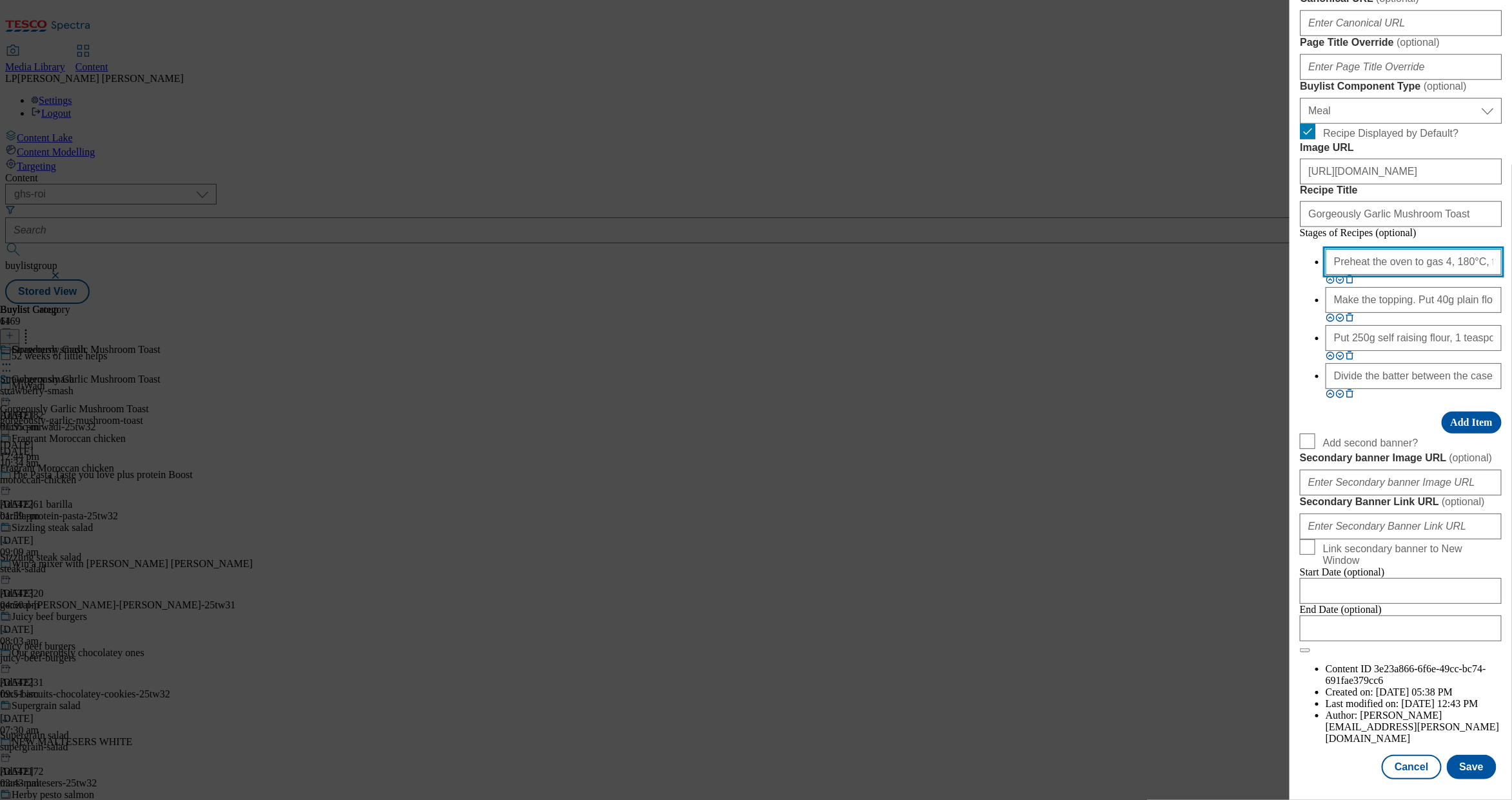
click at [975, 275] on input "Preheat the oven to gas 4, 180°C, fan 160°C. Line a muffin tin with 12 cake cas…" at bounding box center [1414, 262] width 176 height 26
drag, startPoint x: 1393, startPoint y: 466, endPoint x: 1251, endPoint y: 466, distance: 142.0
click at [975, 466] on div "Edit Buylist Tags 1 tags selected buylist English Content Properties Label Gorg…" at bounding box center [756, 400] width 1512 height 800
click at [975, 275] on input "Preheat the oven to gas 4, 180°C, fan 160°C. Line a muffin tin with 12 cake cas…" at bounding box center [1414, 262] width 176 height 26
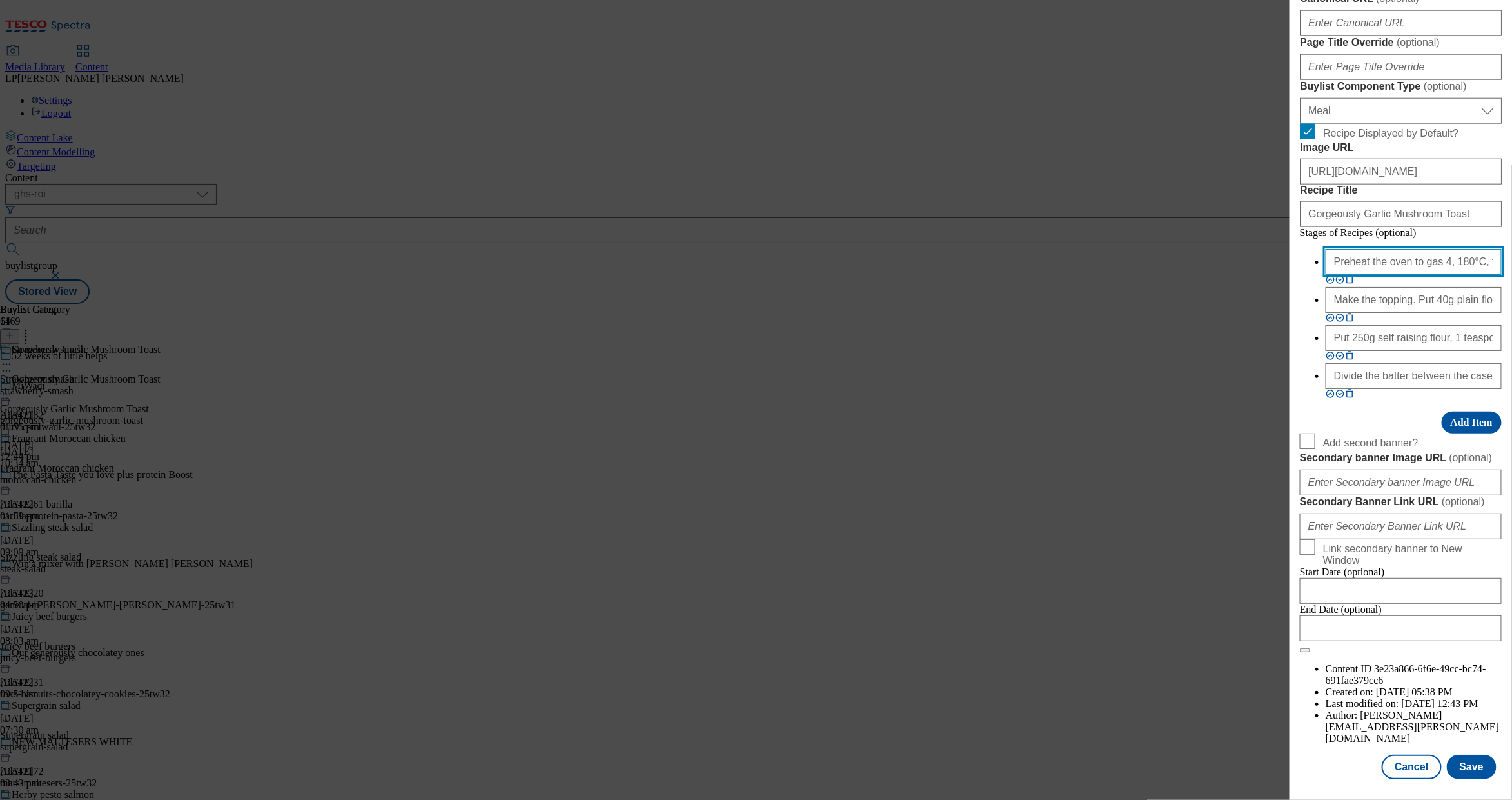
drag, startPoint x: 1377, startPoint y: 461, endPoint x: 1420, endPoint y: 463, distance: 43.0
click at [975, 275] on input "Preheat the oven to gas 4, 180°C, fan 160°C. Line a muffin tin with 12 cake cas…" at bounding box center [1414, 262] width 176 height 26
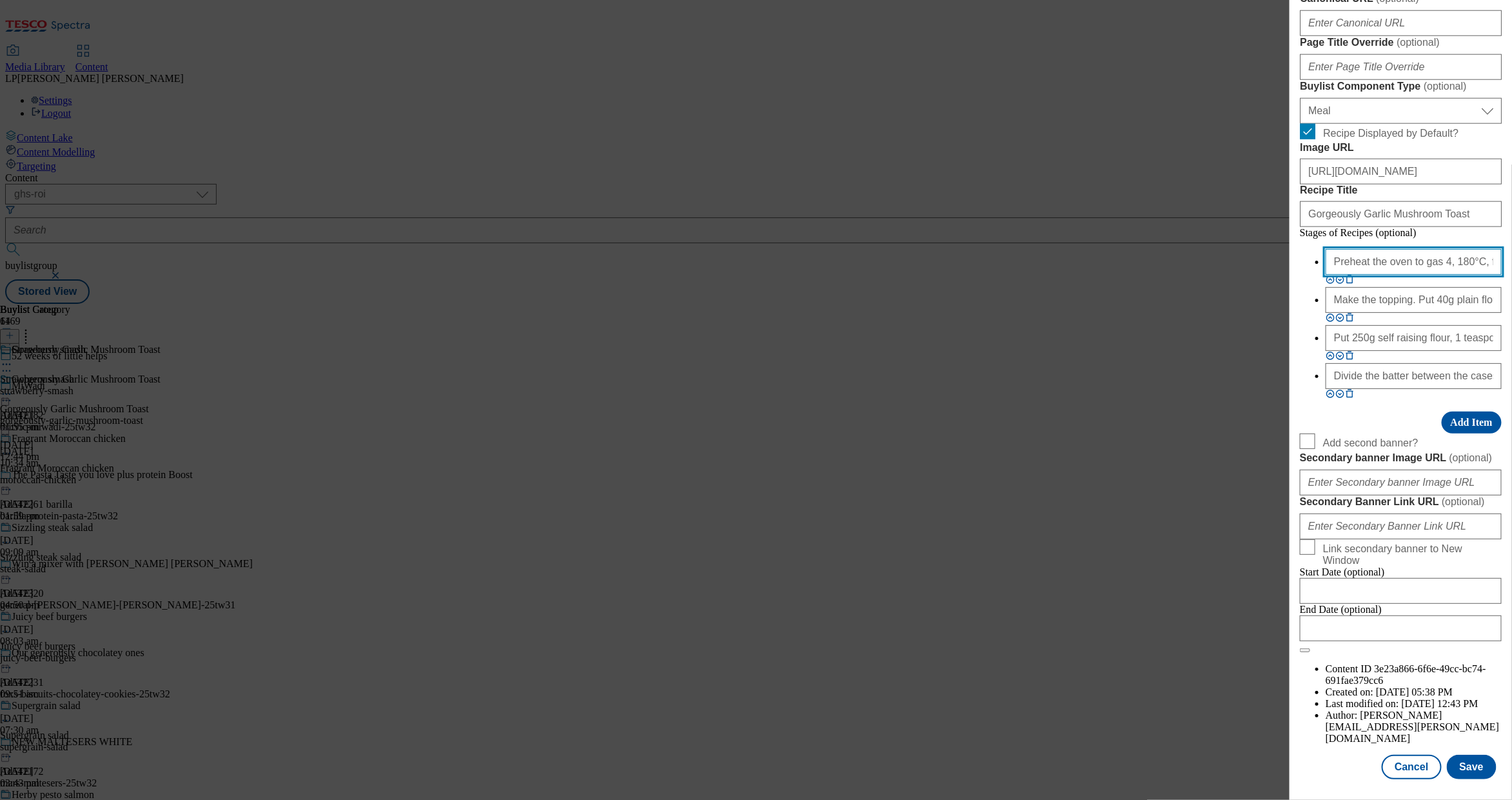
click at [975, 275] on input "Preheat the oven to gas 4, 180°C, fan 160°C. Line a muffin tin with 12 cake cas…" at bounding box center [1414, 262] width 176 height 26
paste input "Heat 1 tablespoon of oil in a frying pan and cook 2 sliced cloves of garlic unt…"
type input "Heat 1 tablespoon of oil in a frying pan and cook 2 sliced cloves of garlic unt…"
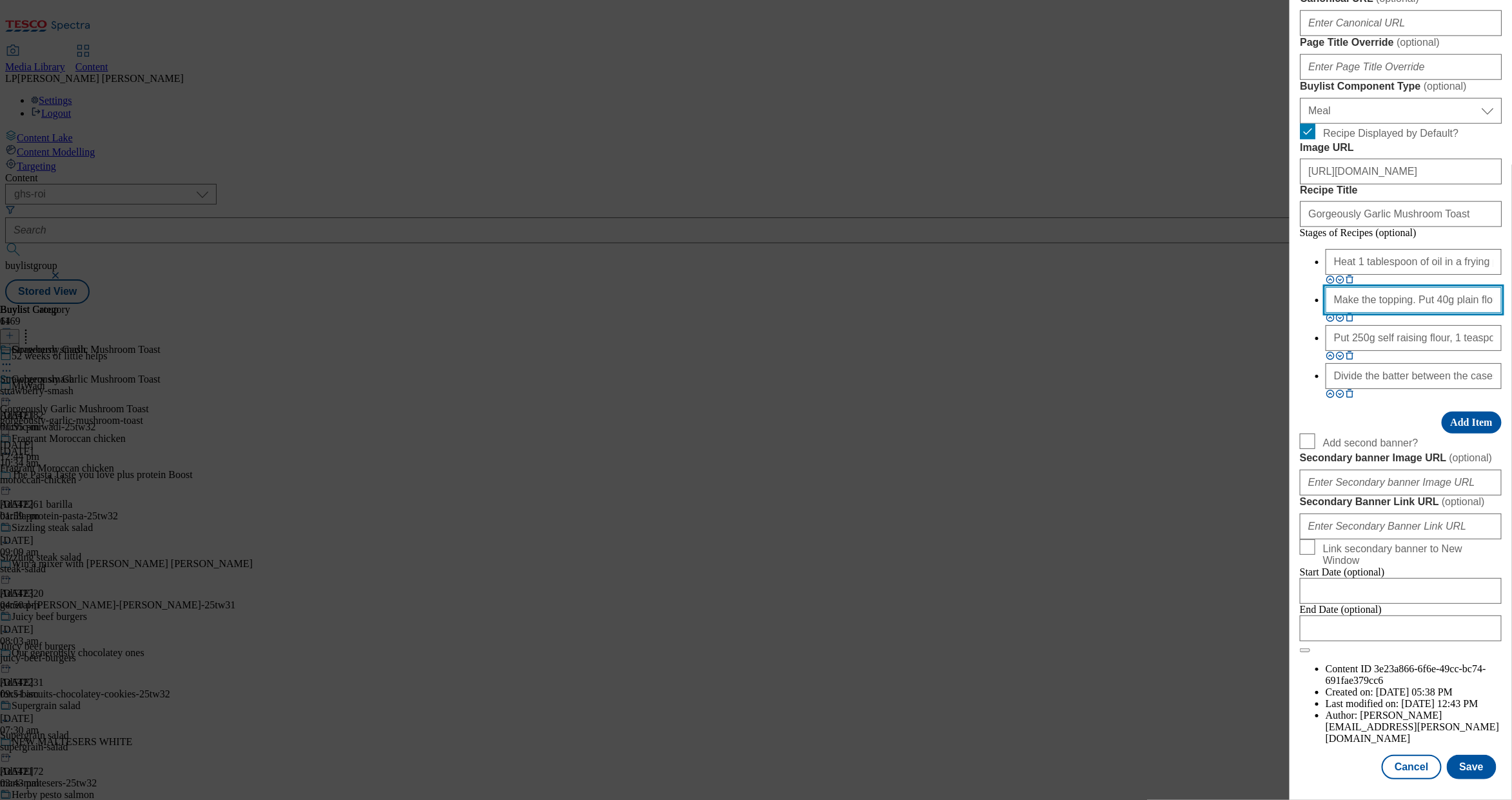
click at [975, 313] on input "Make the topping. Put 40g plain flour, 25g light brown soft sugar, ½ teaspoon g…" at bounding box center [1414, 299] width 176 height 26
paste input "Fry 320g of mushrooms for 5-6 mins over a high heat until they begin to brown. …"
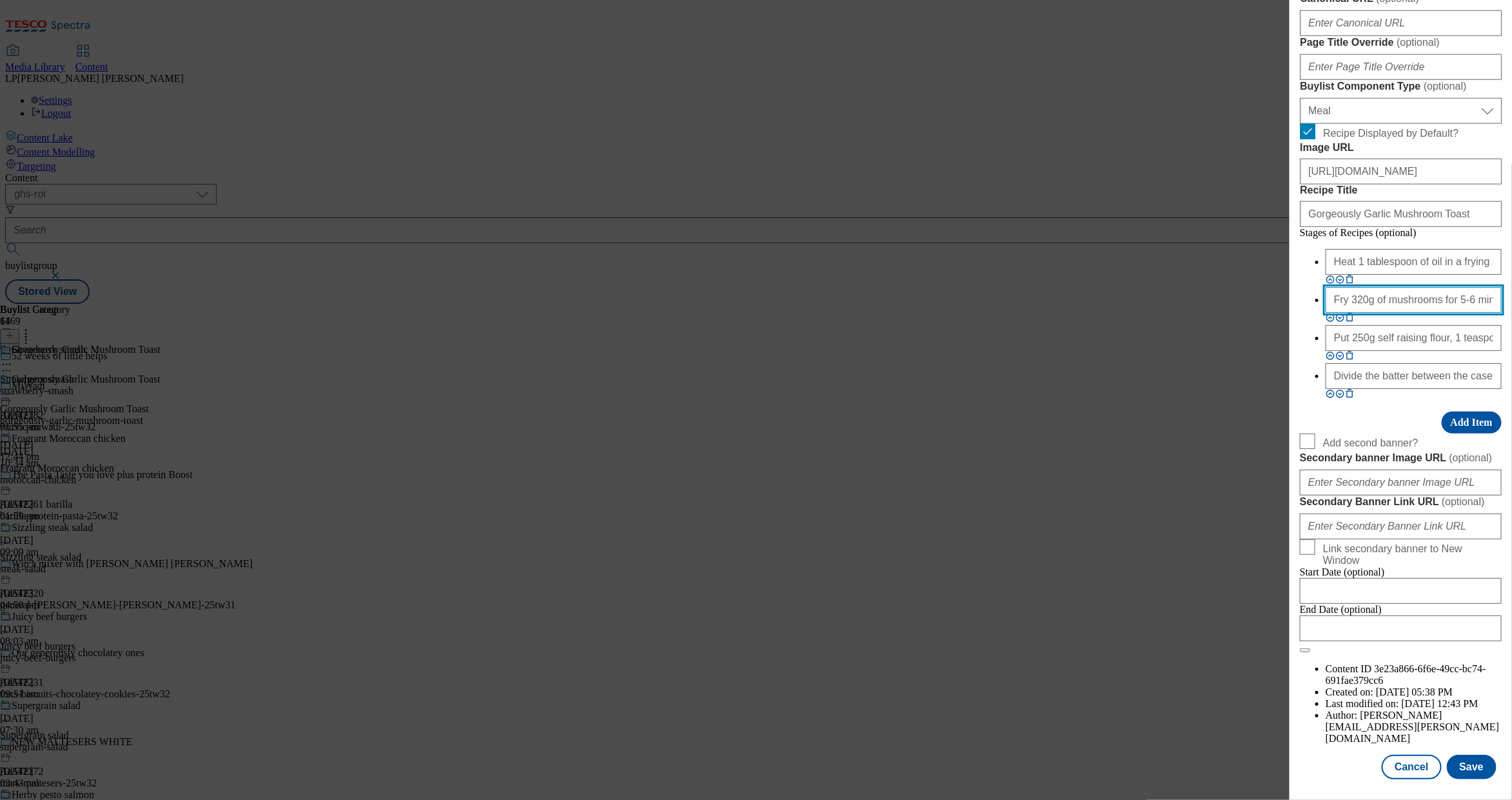
scroll to position [0, 697]
type input "Fry 320g of mushrooms for 5-6 mins over a high heat until they begin to brown. …"
click at [975, 351] on input "Put 250g self raising flour, 1 teaspoon bicarbonate of soda, 1 teaspoon baking …" at bounding box center [1414, 338] width 176 height 26
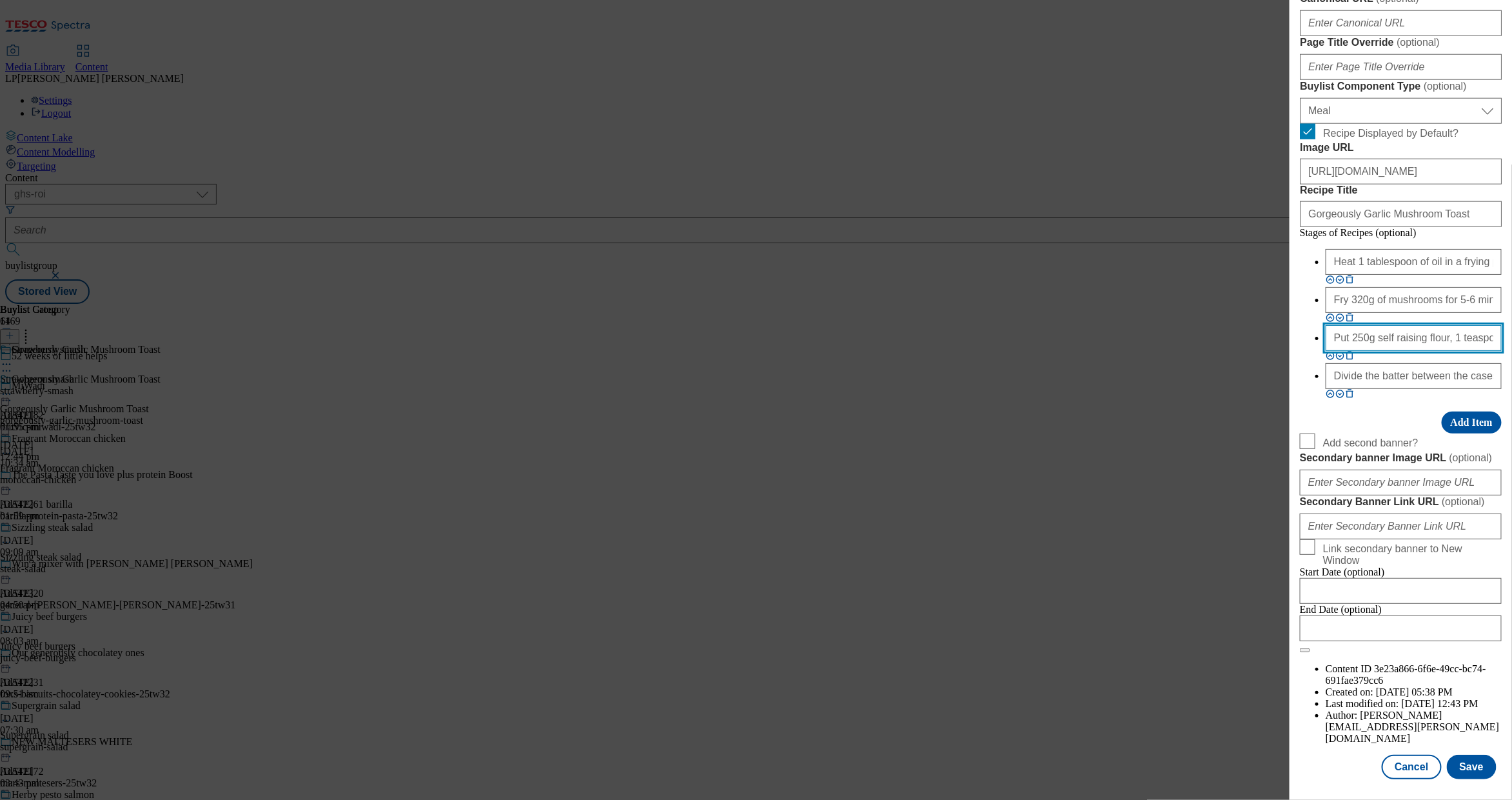
click at [975, 351] on input "Put 250g self raising flour, 1 teaspoon bicarbonate of soda, 1 teaspoon baking …" at bounding box center [1414, 338] width 176 height 26
paste input "Divide the mushroom mixture between the toast, then top with parsley leaves, a …"
type input "Divide the mushroom mixture between the toast, then top with parsley leaves, a …"
click at [975, 399] on icon "Modal" at bounding box center [1350, 393] width 9 height 9
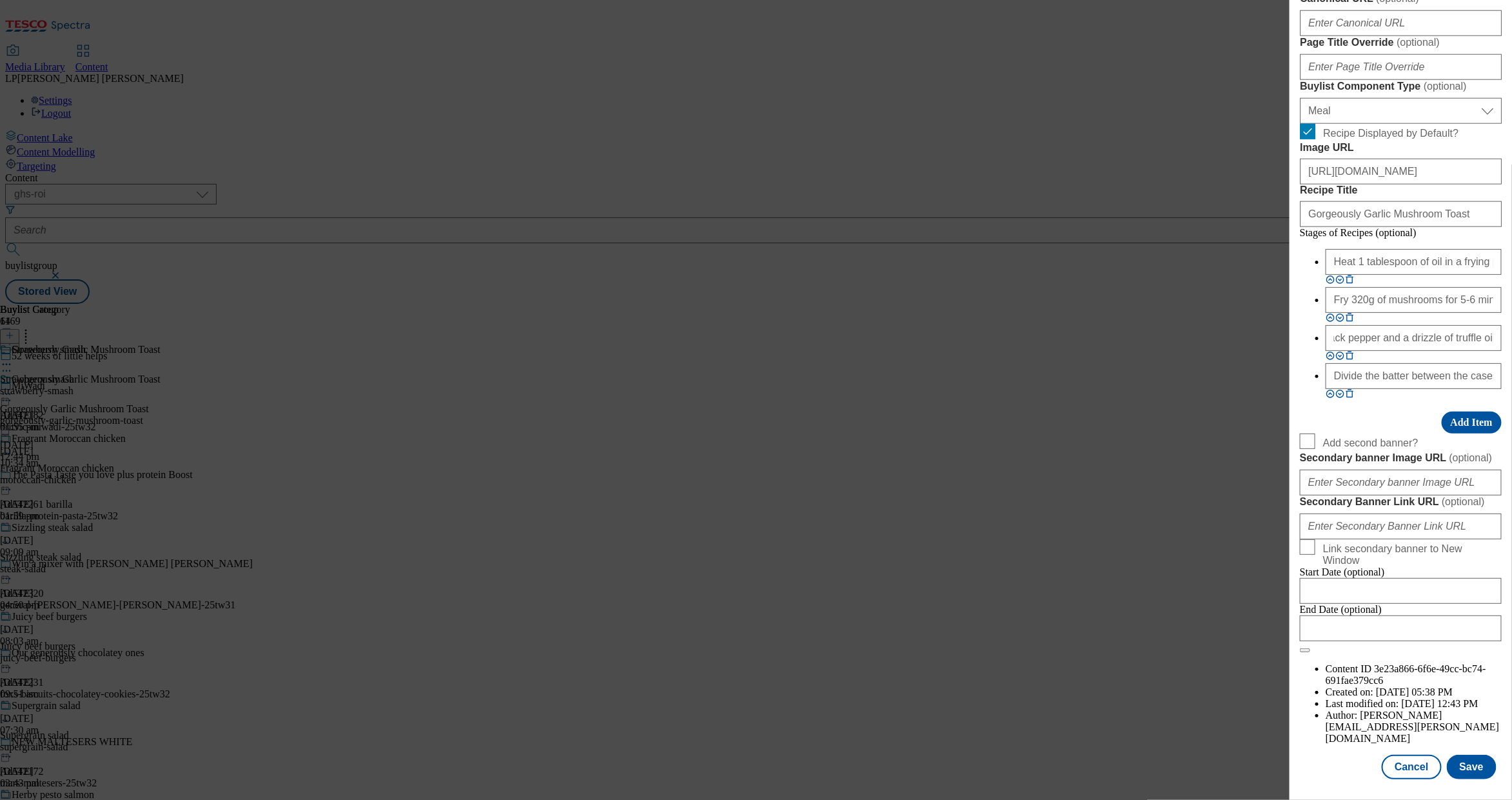
scroll to position [0, 0]
click at [975, 434] on div "Stages of Recipes (optional) Heat 1 tablespoon of oil in a frying pan and cook …" at bounding box center [1401, 349] width 202 height 168
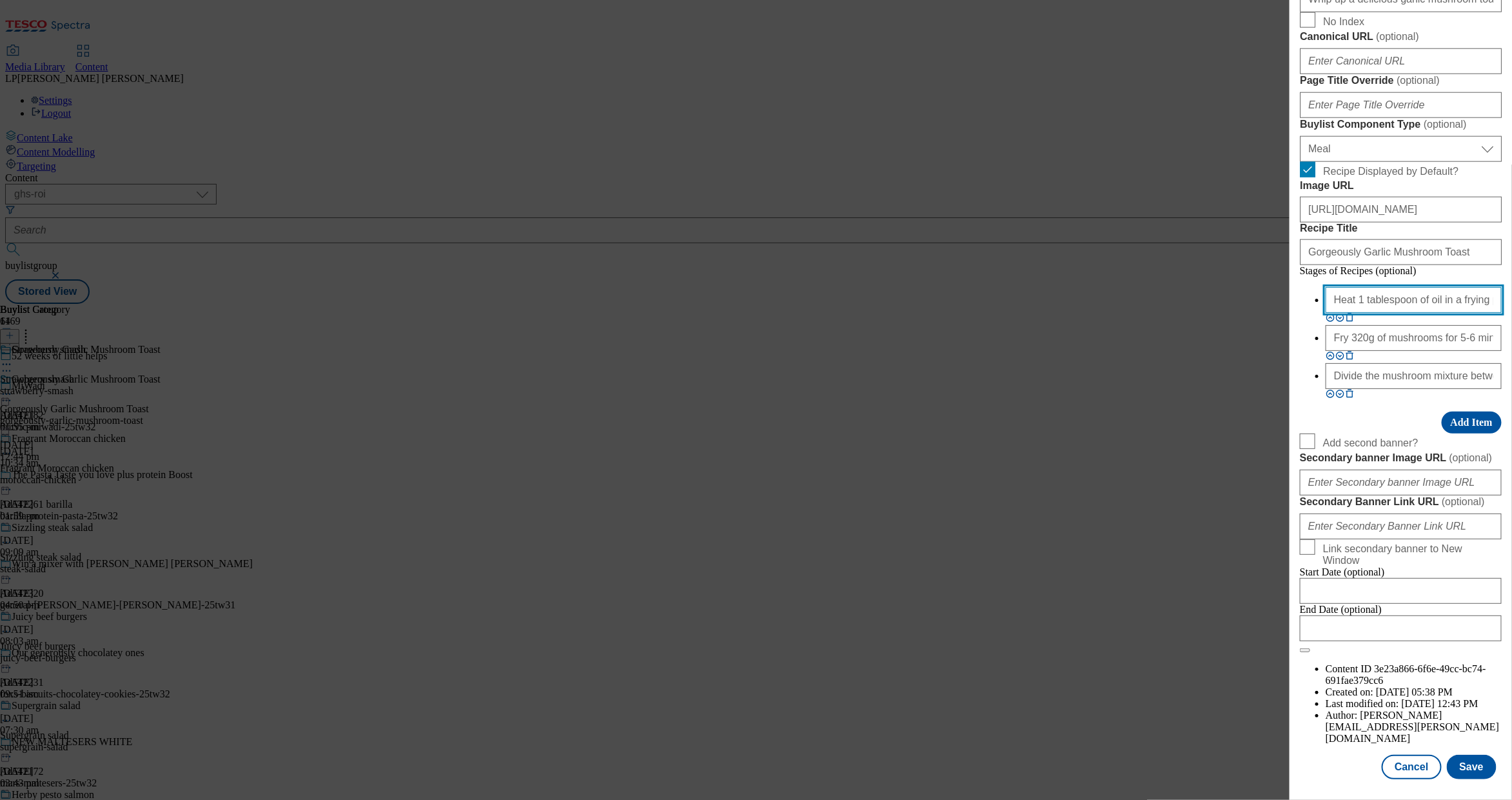
click at [975, 313] on input "Heat 1 tablespoon of oil in a frying pan and cook 2 sliced cloves of garlic unt…" at bounding box center [1414, 299] width 176 height 26
drag, startPoint x: 1385, startPoint y: 466, endPoint x: 1262, endPoint y: 452, distance: 123.8
click at [975, 452] on div "Edit Buylist Tags 1 tags selected buylist English Content Properties Label Gorg…" at bounding box center [756, 400] width 1512 height 800
click at [975, 665] on button "Save" at bounding box center [1472, 766] width 50 height 25
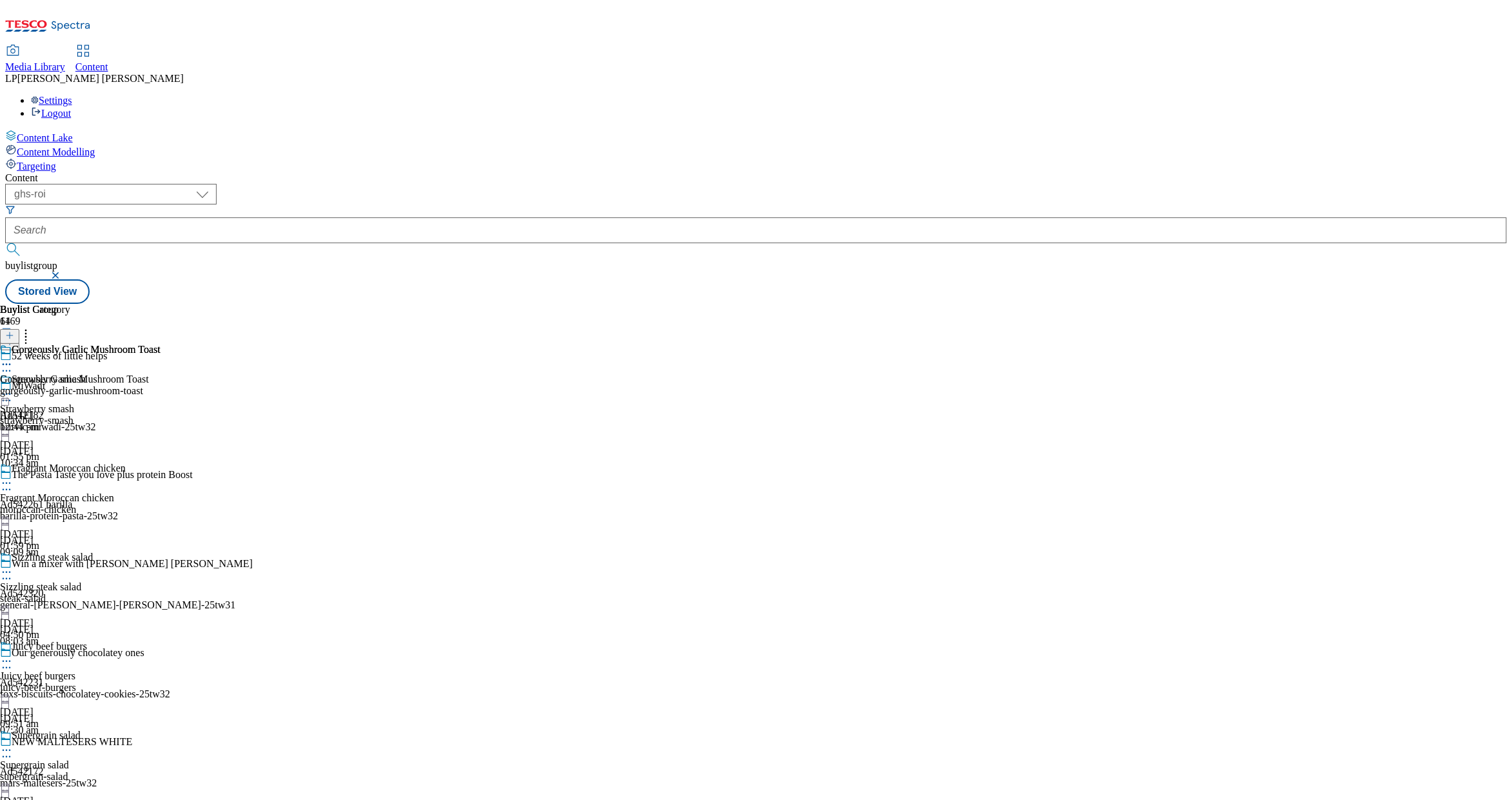
click at [13, 358] on icon at bounding box center [6, 364] width 13 height 13
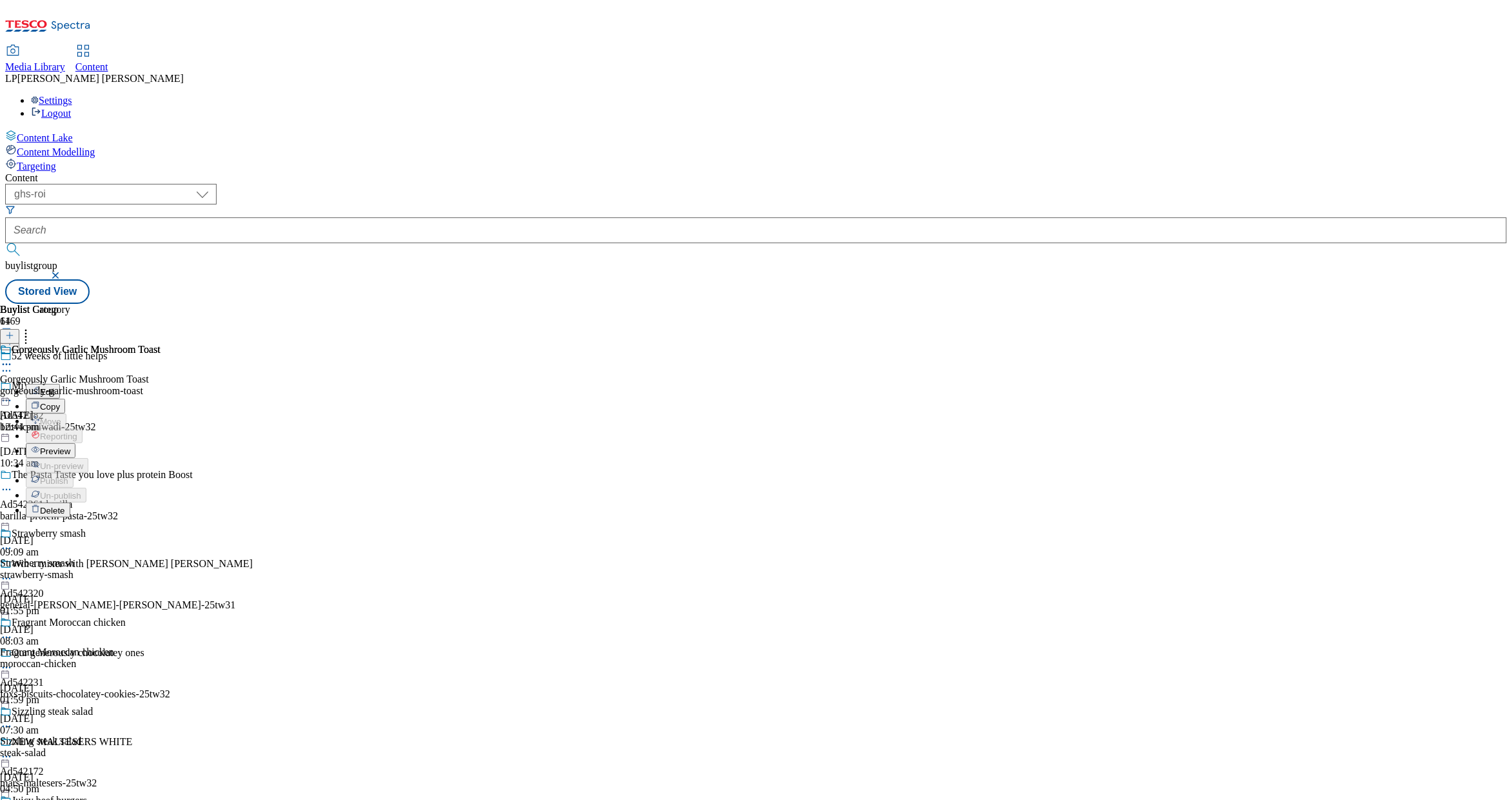
click at [70, 446] on span "Preview" at bounding box center [55, 451] width 30 height 9
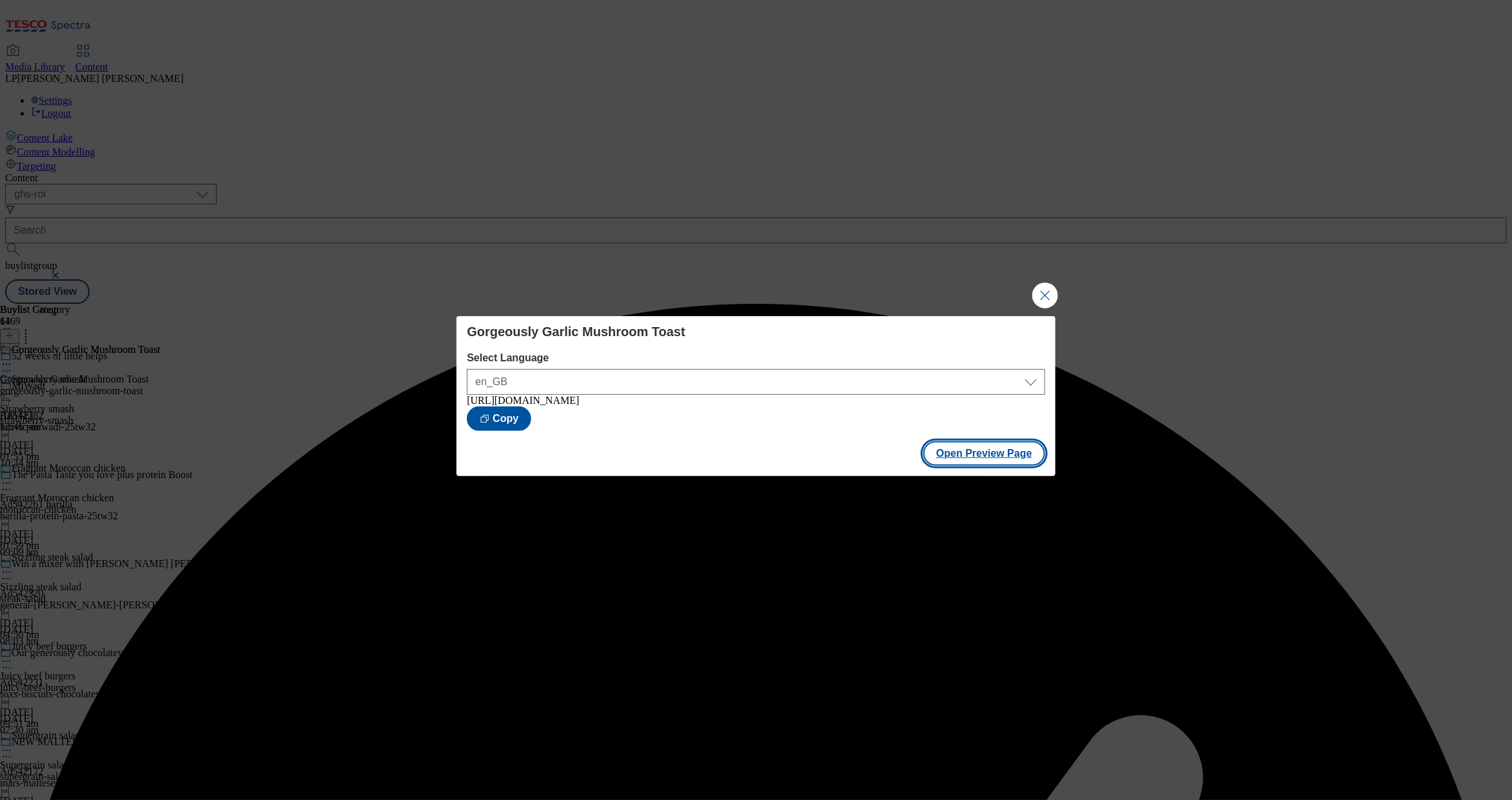
click at [953, 457] on button "Open Preview Page" at bounding box center [985, 453] width 122 height 25
click at [975, 336] on div "Gorgeously Garlic Mushroom Toast Select Language en_GB en_GB https://www.tesco.…" at bounding box center [756, 377] width 578 height 107
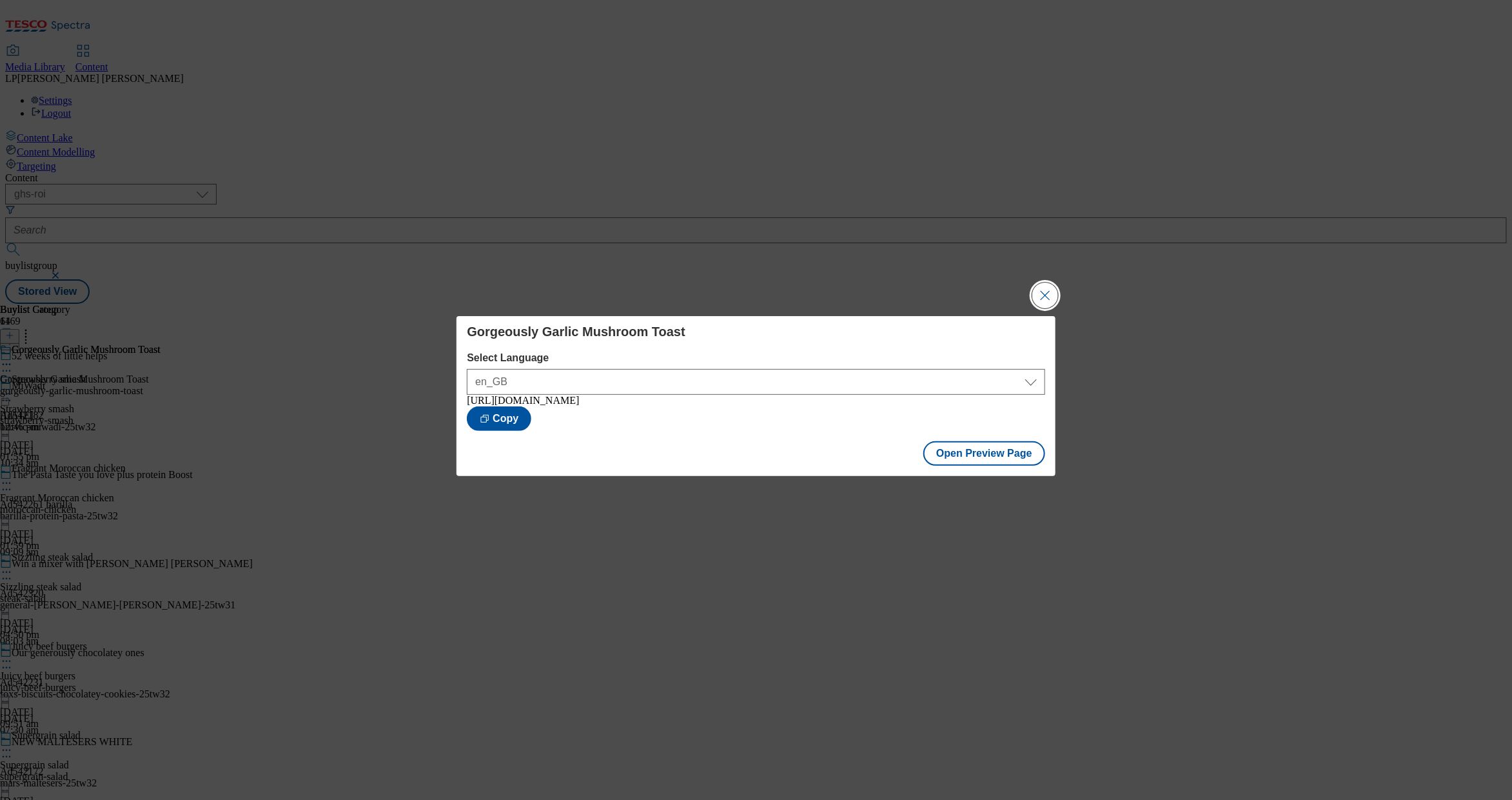
click at [975, 295] on button "Close Modal" at bounding box center [1045, 295] width 26 height 26
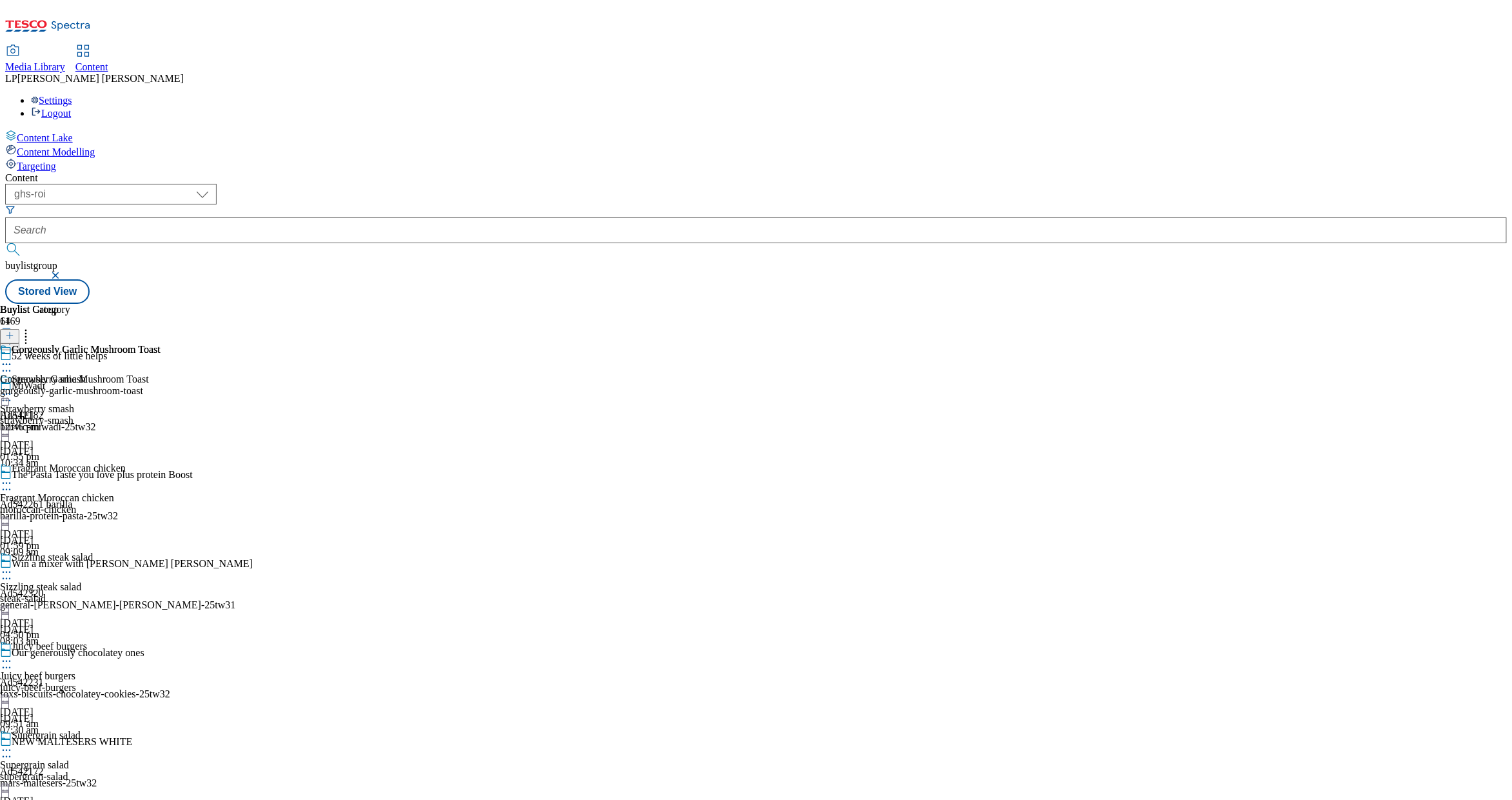
click at [161, 385] on div "gorgeously-garlic-mushroom-toast" at bounding box center [80, 391] width 161 height 11
click at [74, 403] on div "Strawberry smash" at bounding box center [37, 409] width 74 height 11
click at [116, 385] on div "beautiful-butternut-pasta" at bounding box center [58, 391] width 116 height 11
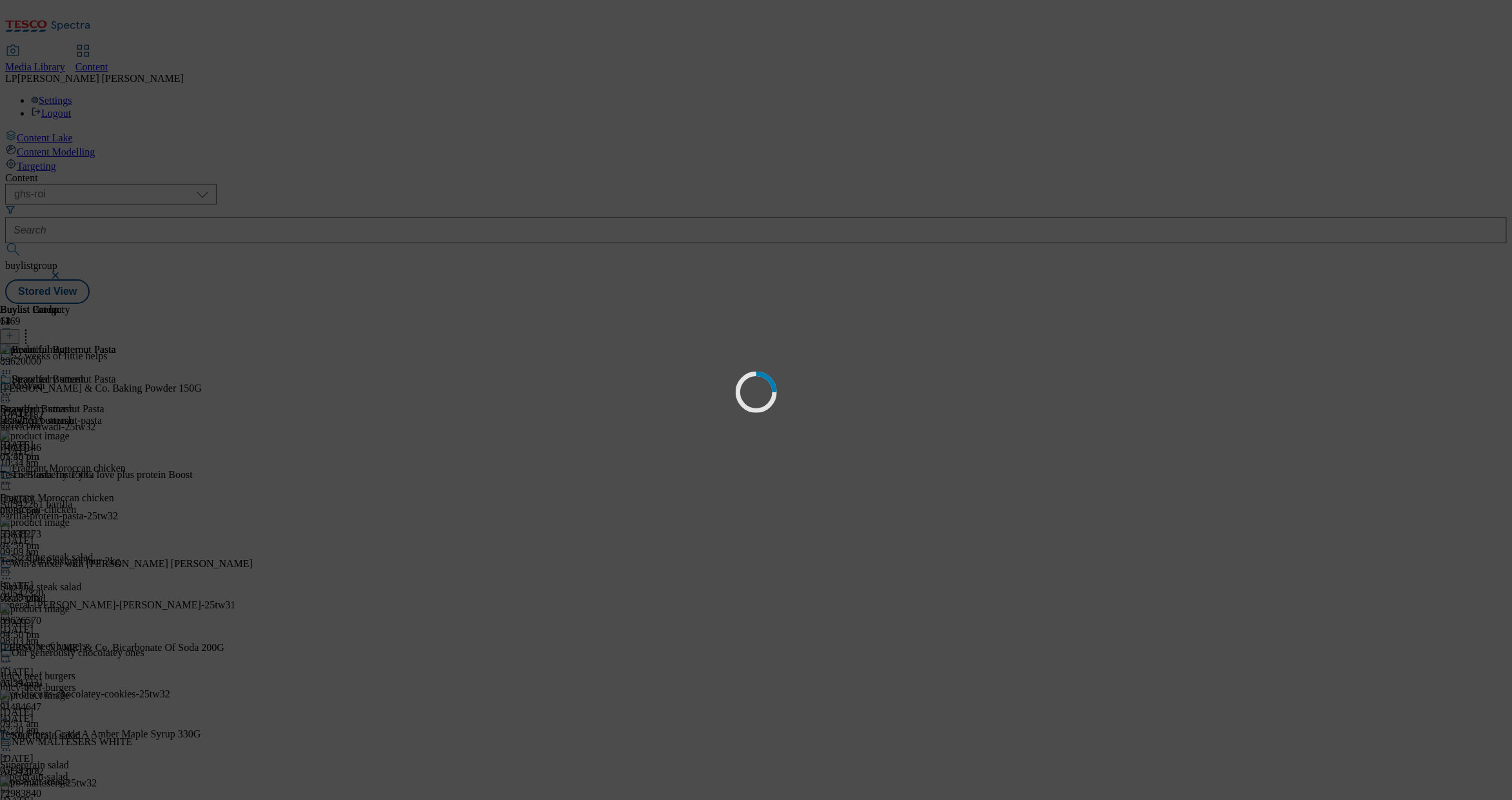
scroll to position [0, 0]
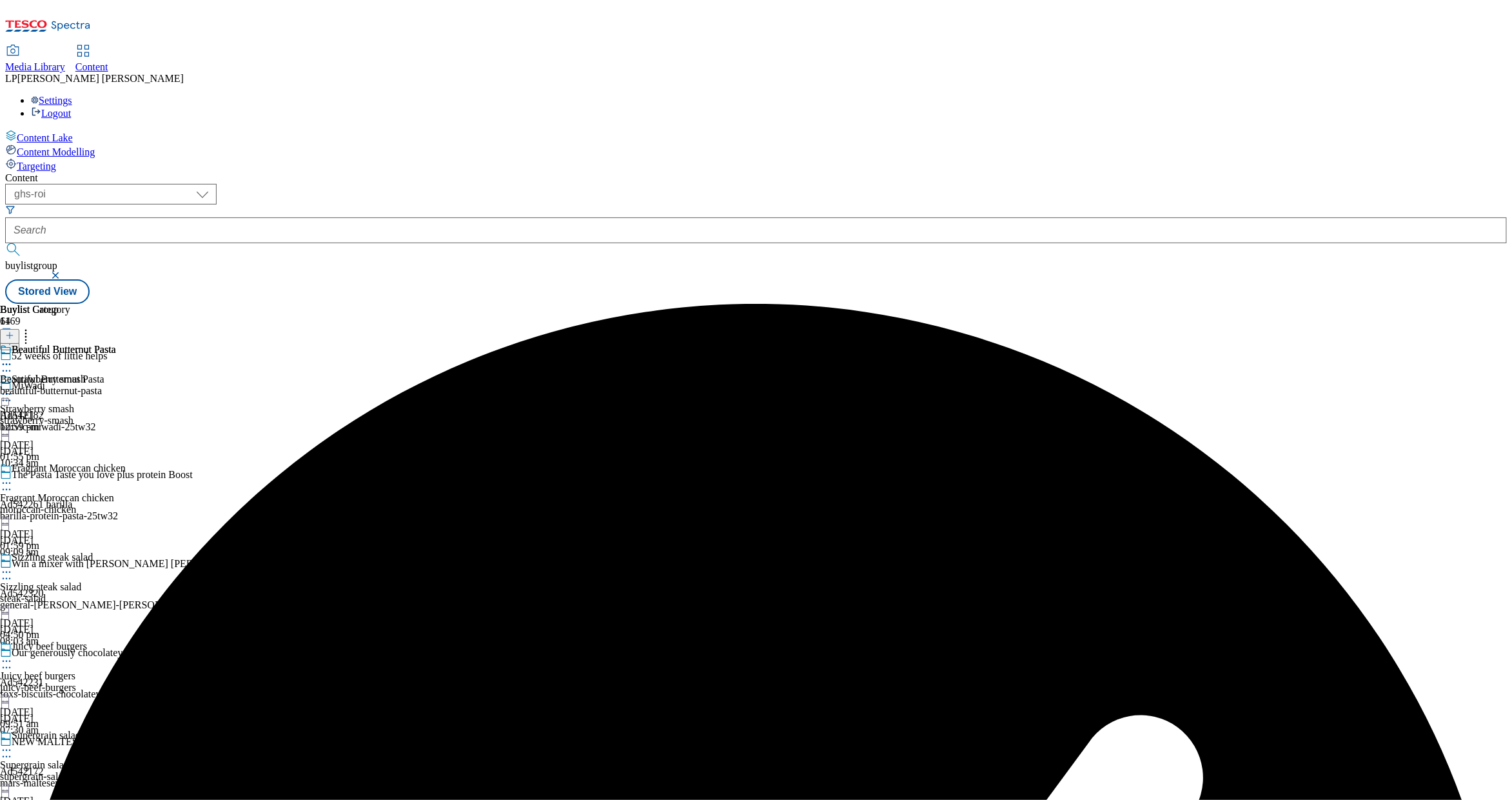
click at [116, 385] on div "beautiful-butternut-pasta" at bounding box center [58, 391] width 116 height 11
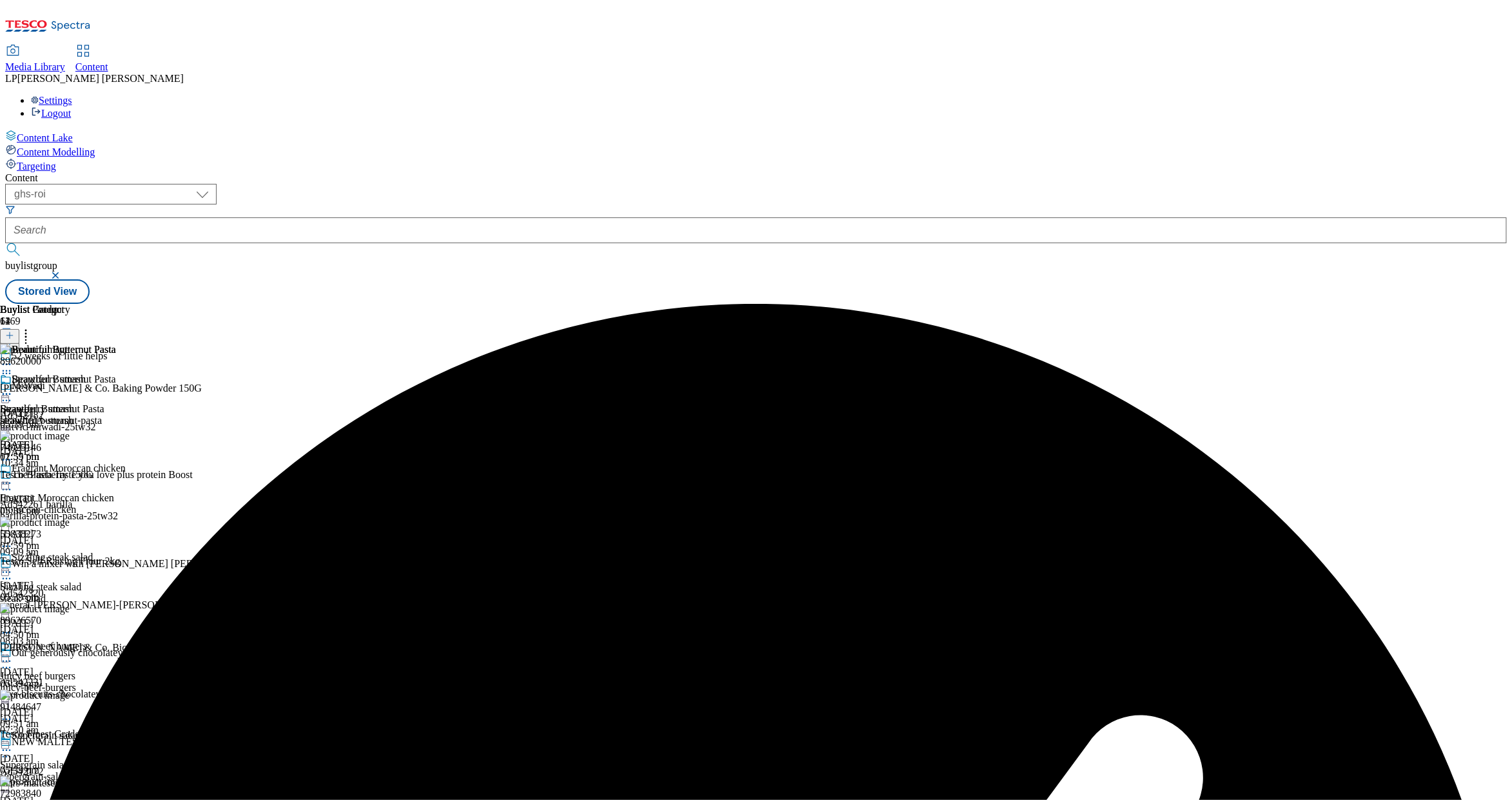
click at [13, 358] on icon at bounding box center [6, 364] width 13 height 13
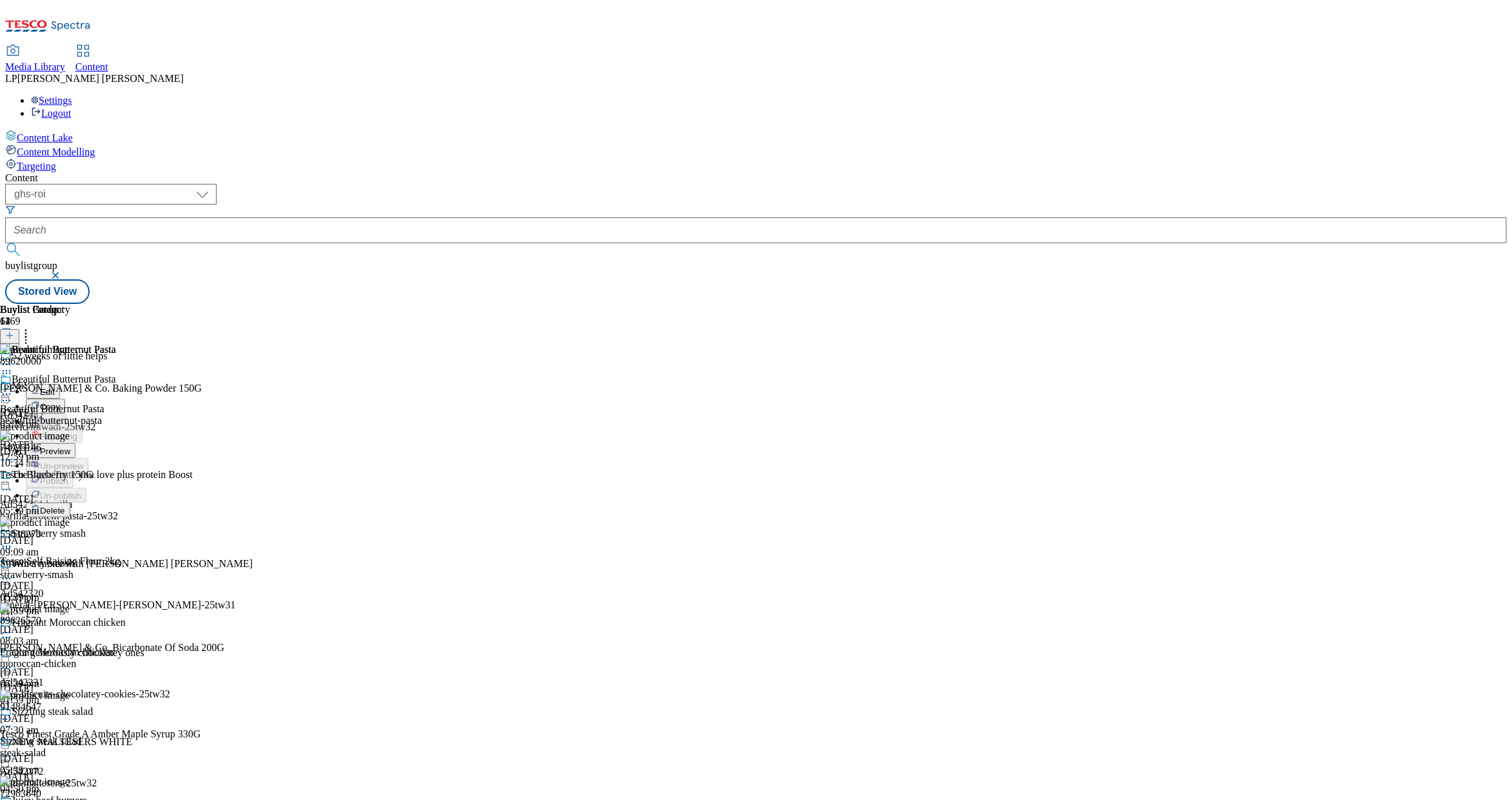
click at [32, 327] on icon at bounding box center [25, 333] width 13 height 13
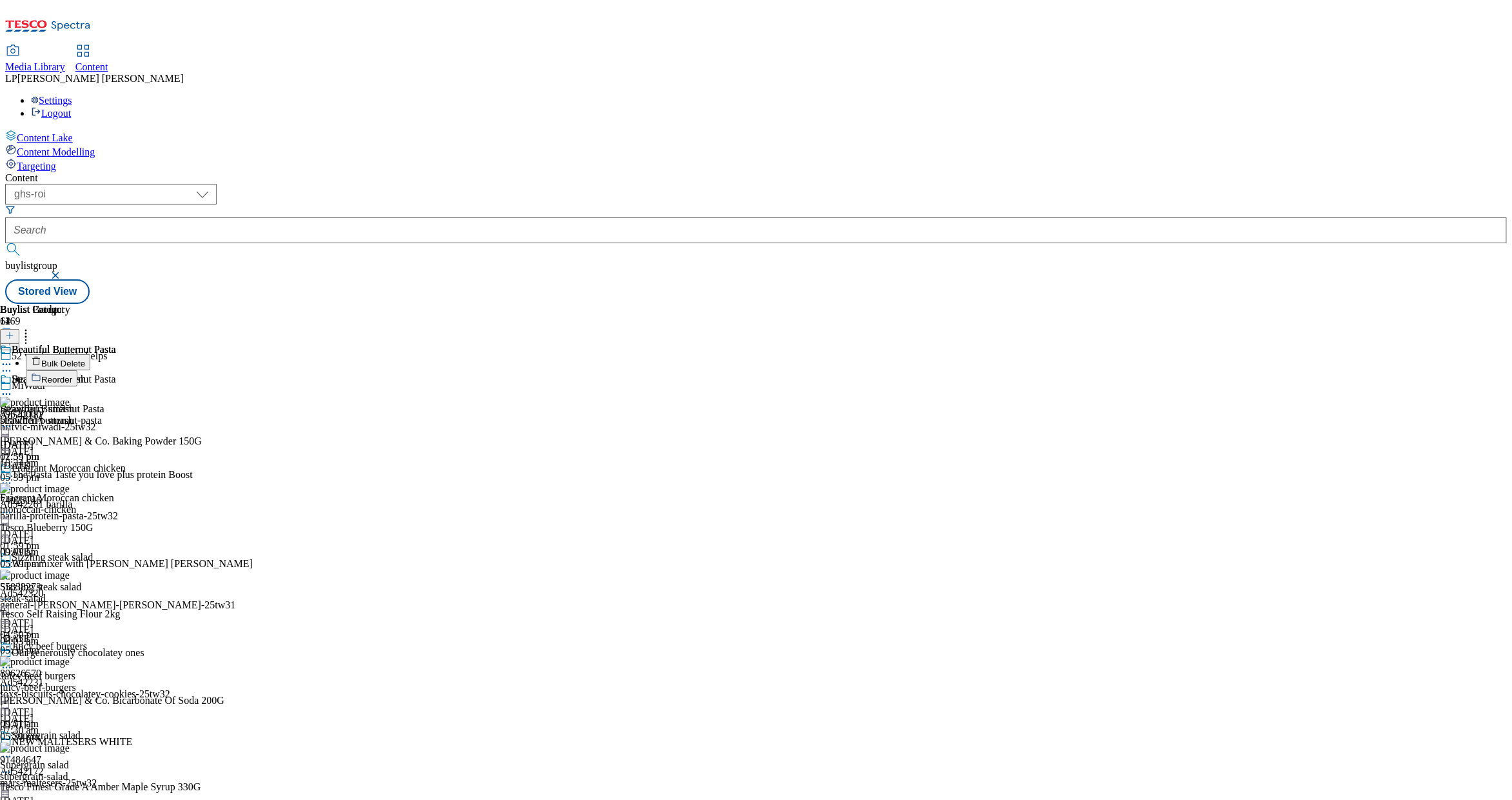
click at [85, 358] on span "Bulk Delete" at bounding box center [63, 363] width 44 height 9
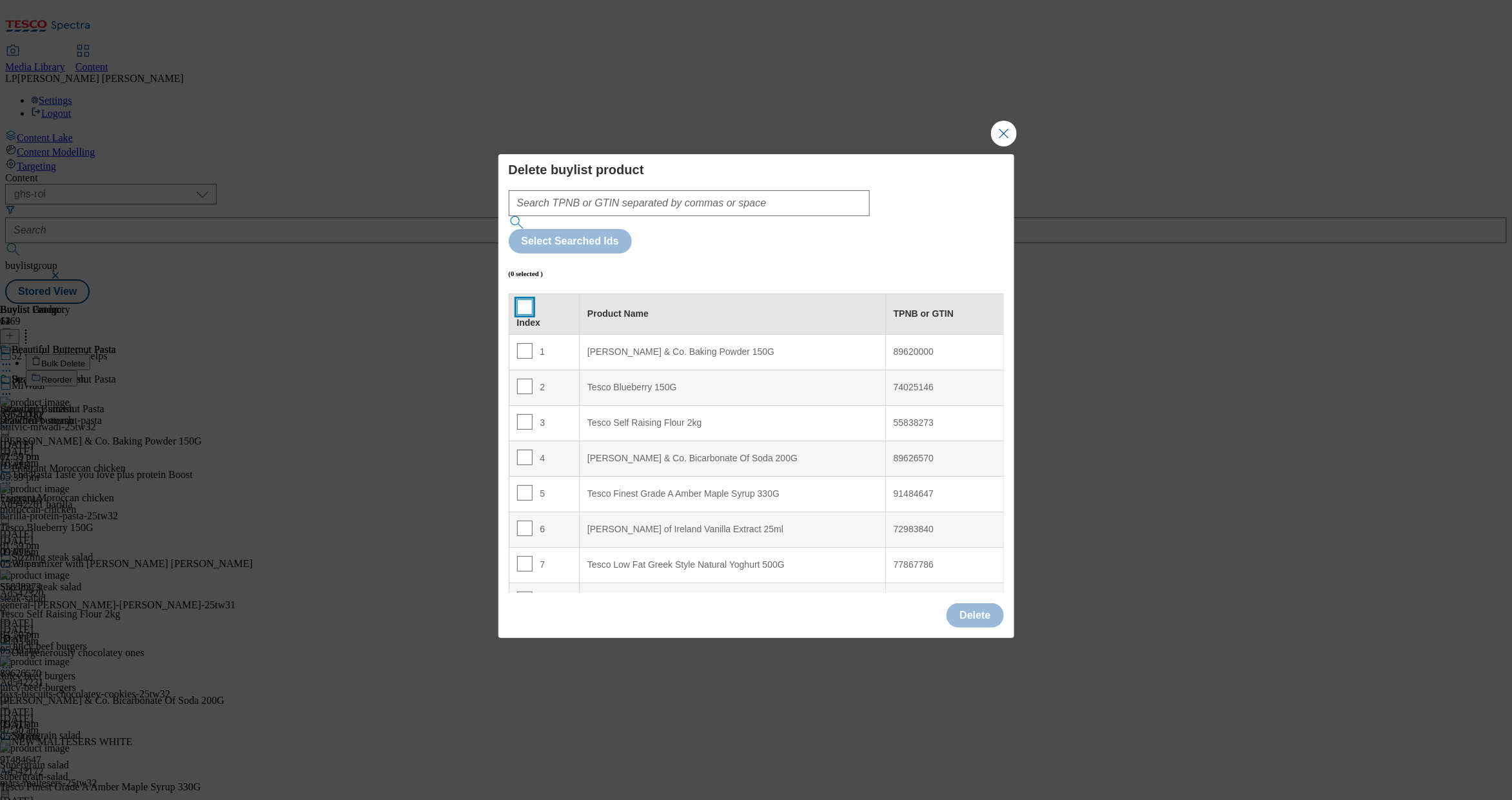
click at [527, 299] on input "Modal" at bounding box center [525, 307] width 15 height 15
checkbox input "true"
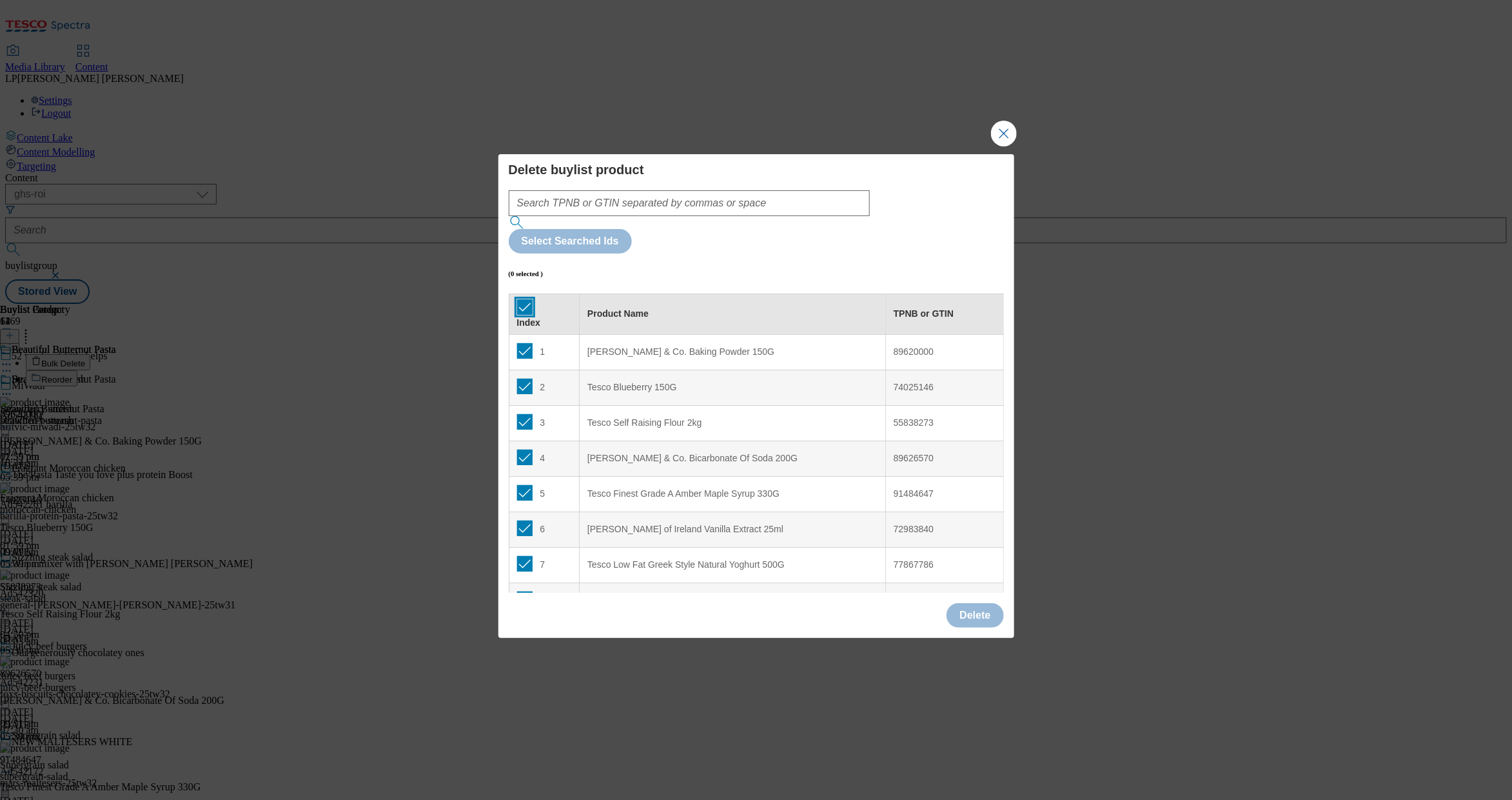
checkbox input "true"
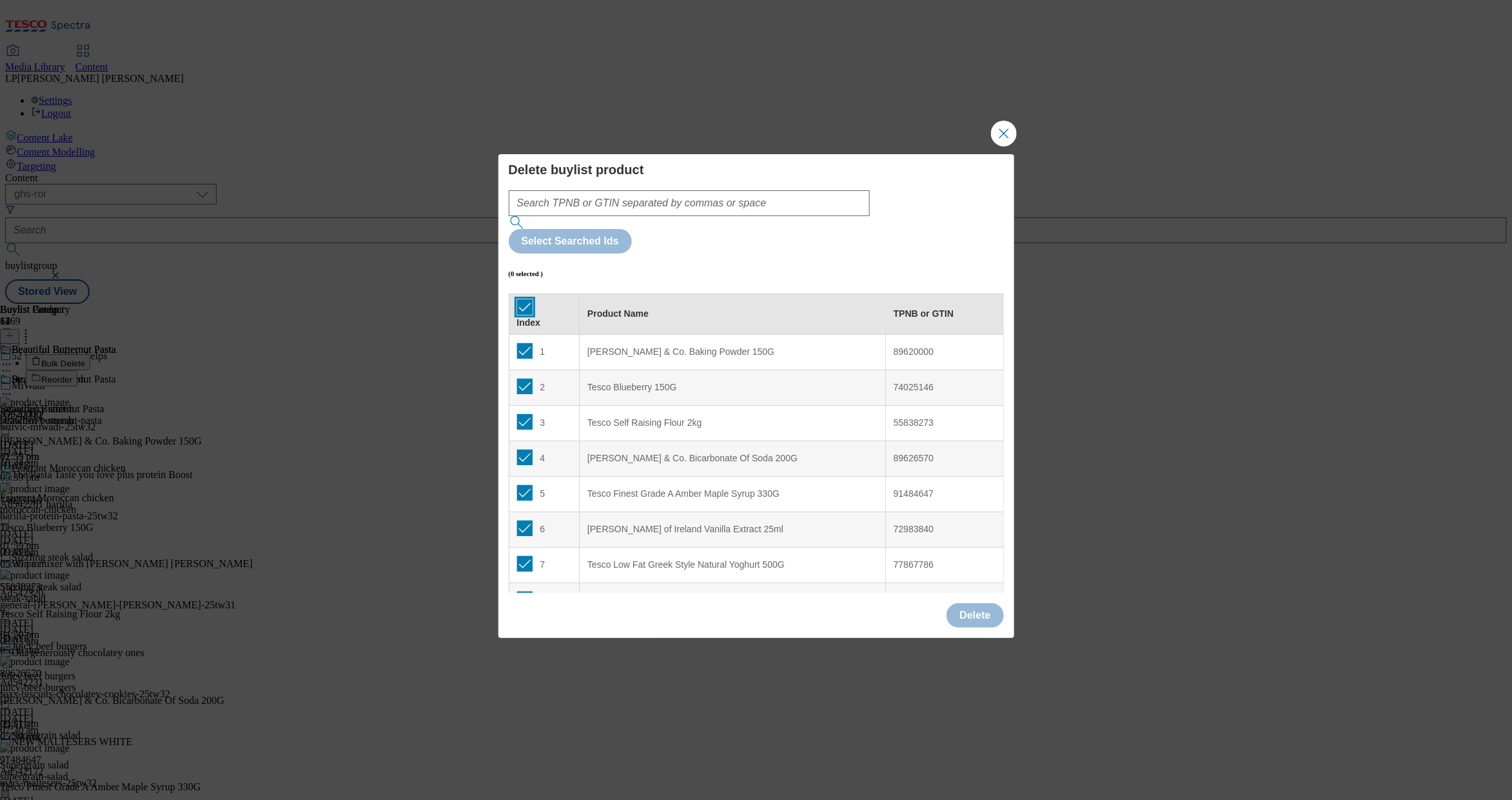
checkbox input "true"
click at [965, 603] on button "Delete" at bounding box center [975, 615] width 57 height 25
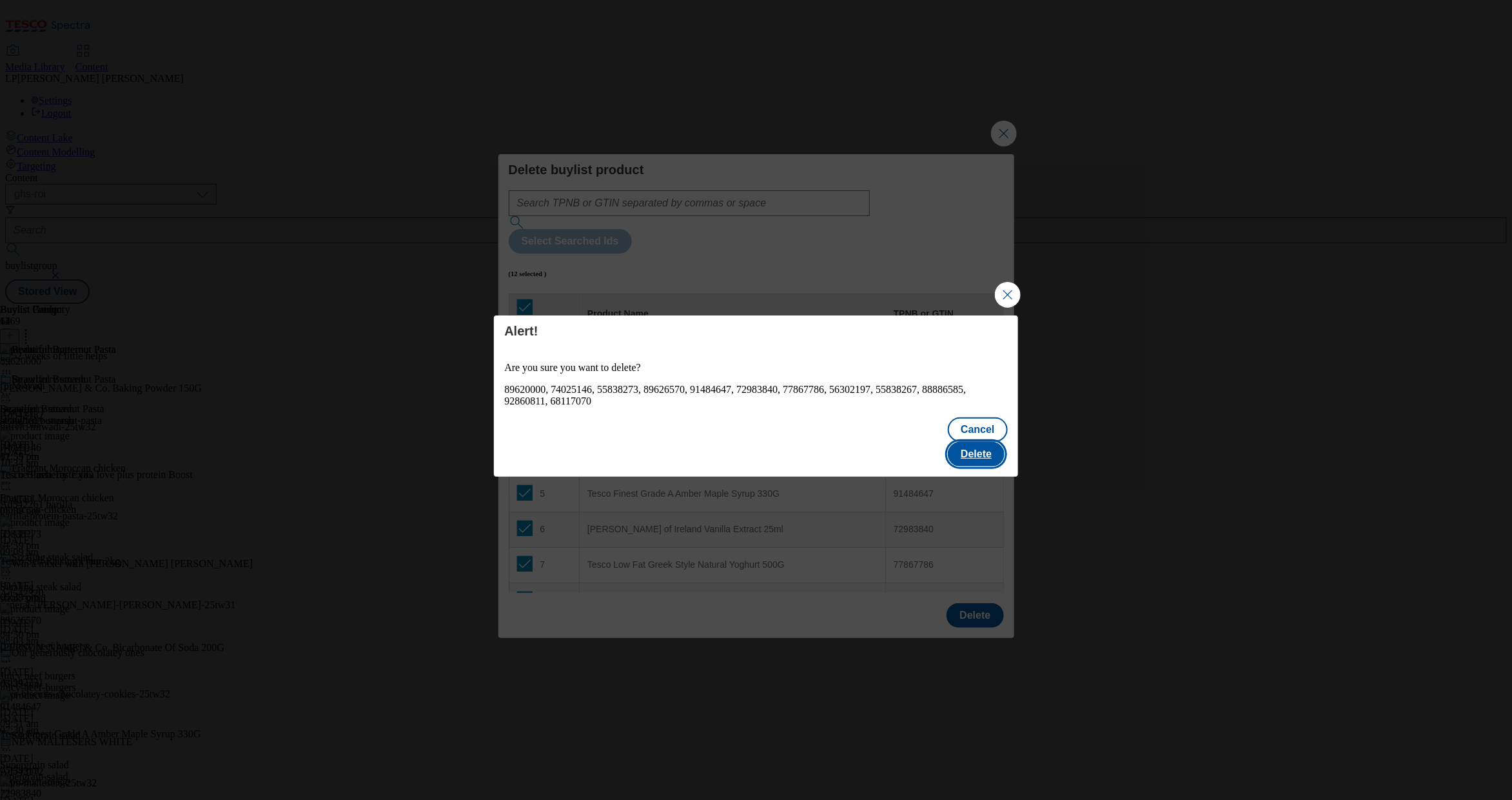
click at [975, 450] on button "Delete" at bounding box center [976, 454] width 57 height 25
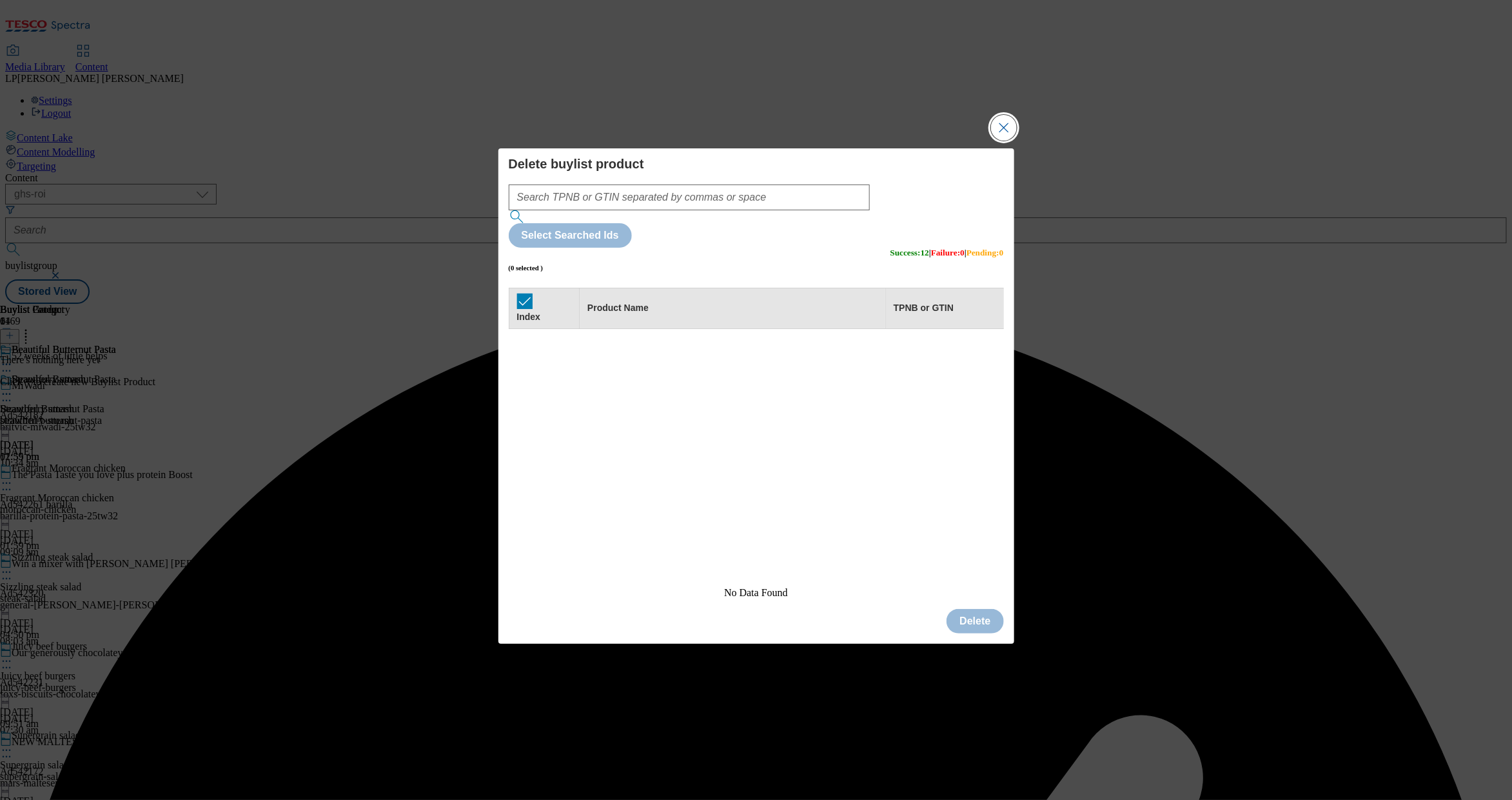
click at [975, 141] on button "Close Modal" at bounding box center [1004, 127] width 26 height 26
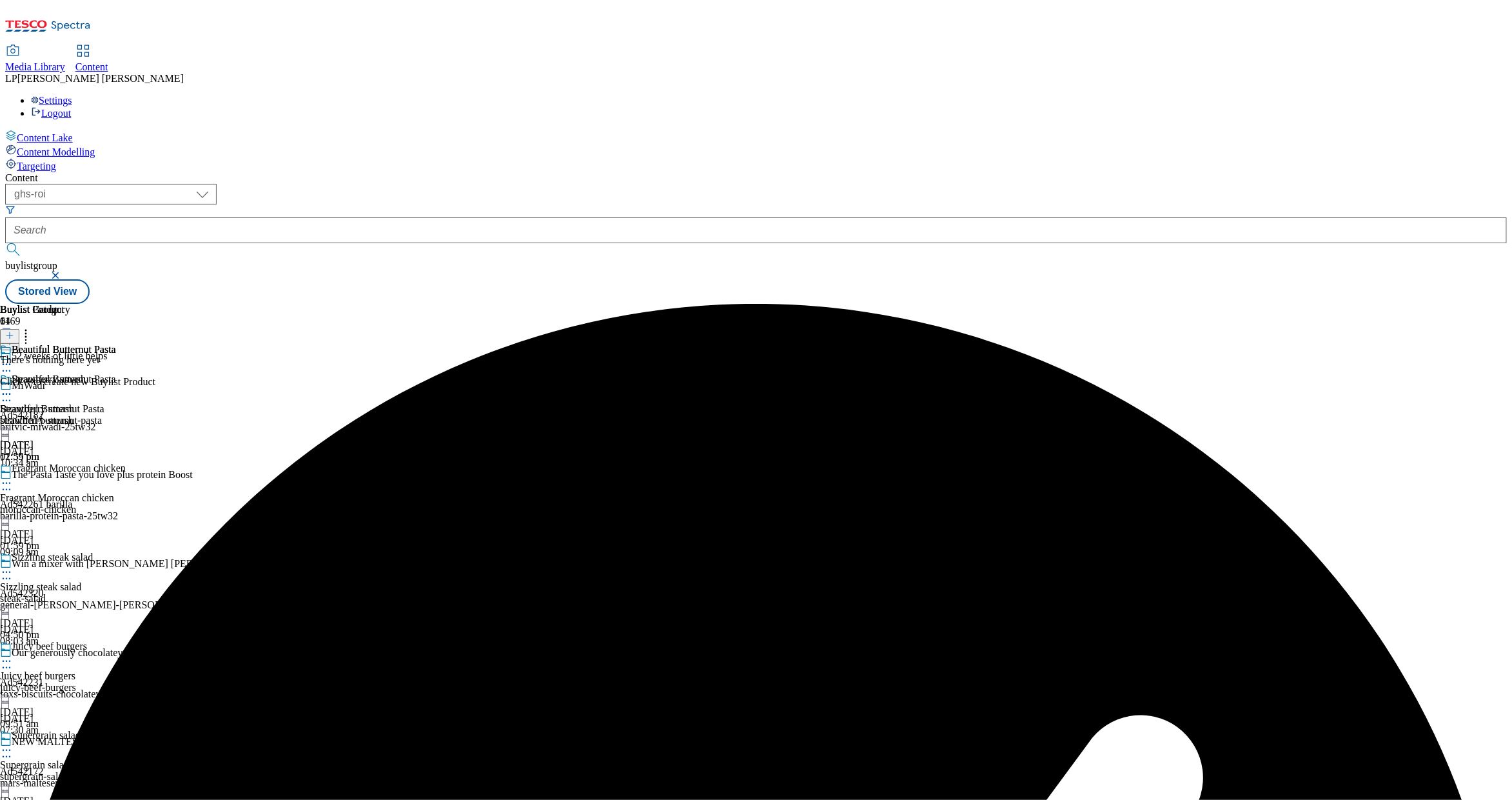
click at [32, 327] on icon at bounding box center [25, 333] width 13 height 13
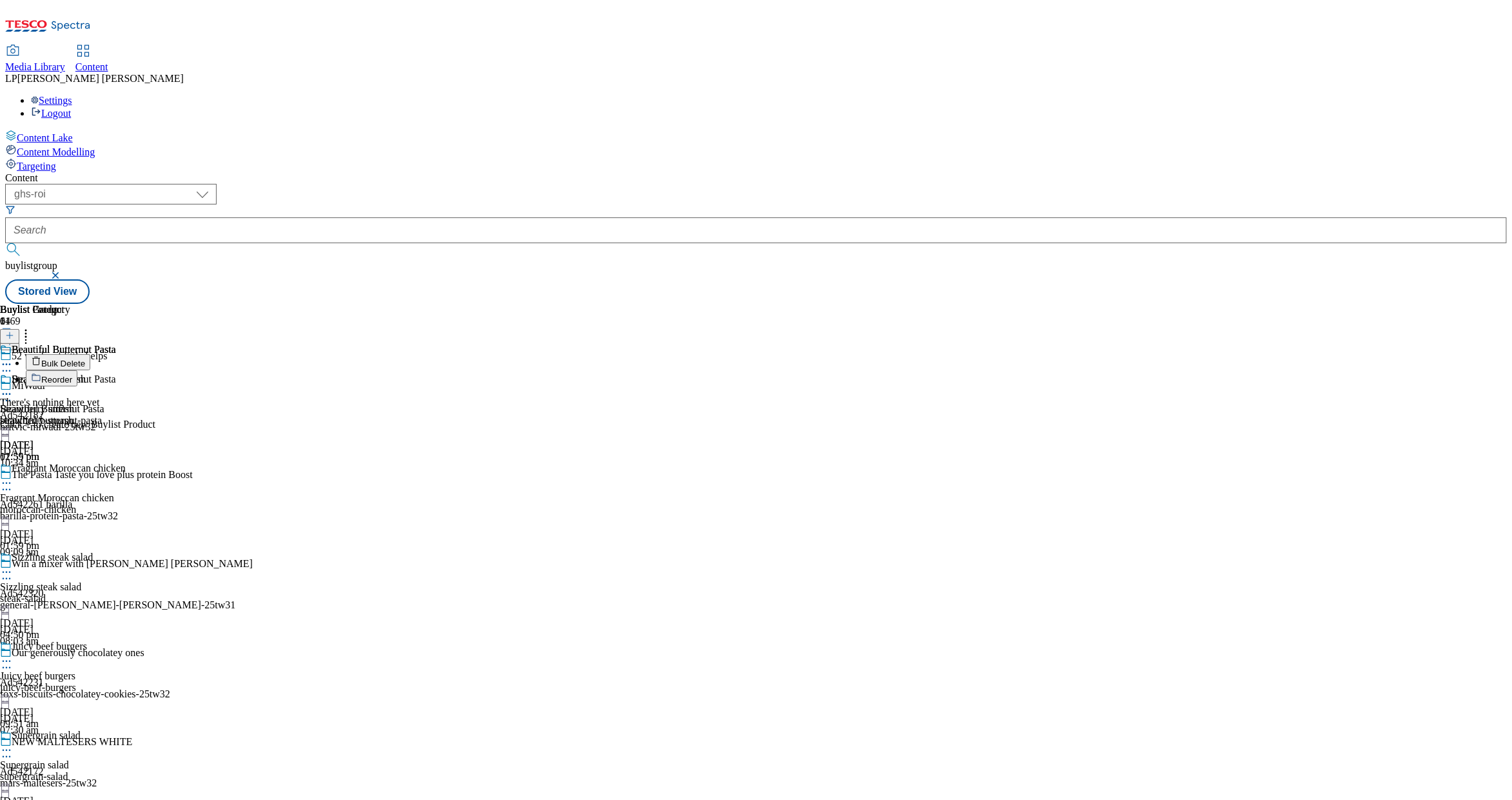
click at [155, 304] on header "Buylist Product 0 Bulk Delete Reorder" at bounding box center [78, 344] width 155 height 82
click at [14, 331] on icon at bounding box center [9, 335] width 9 height 9
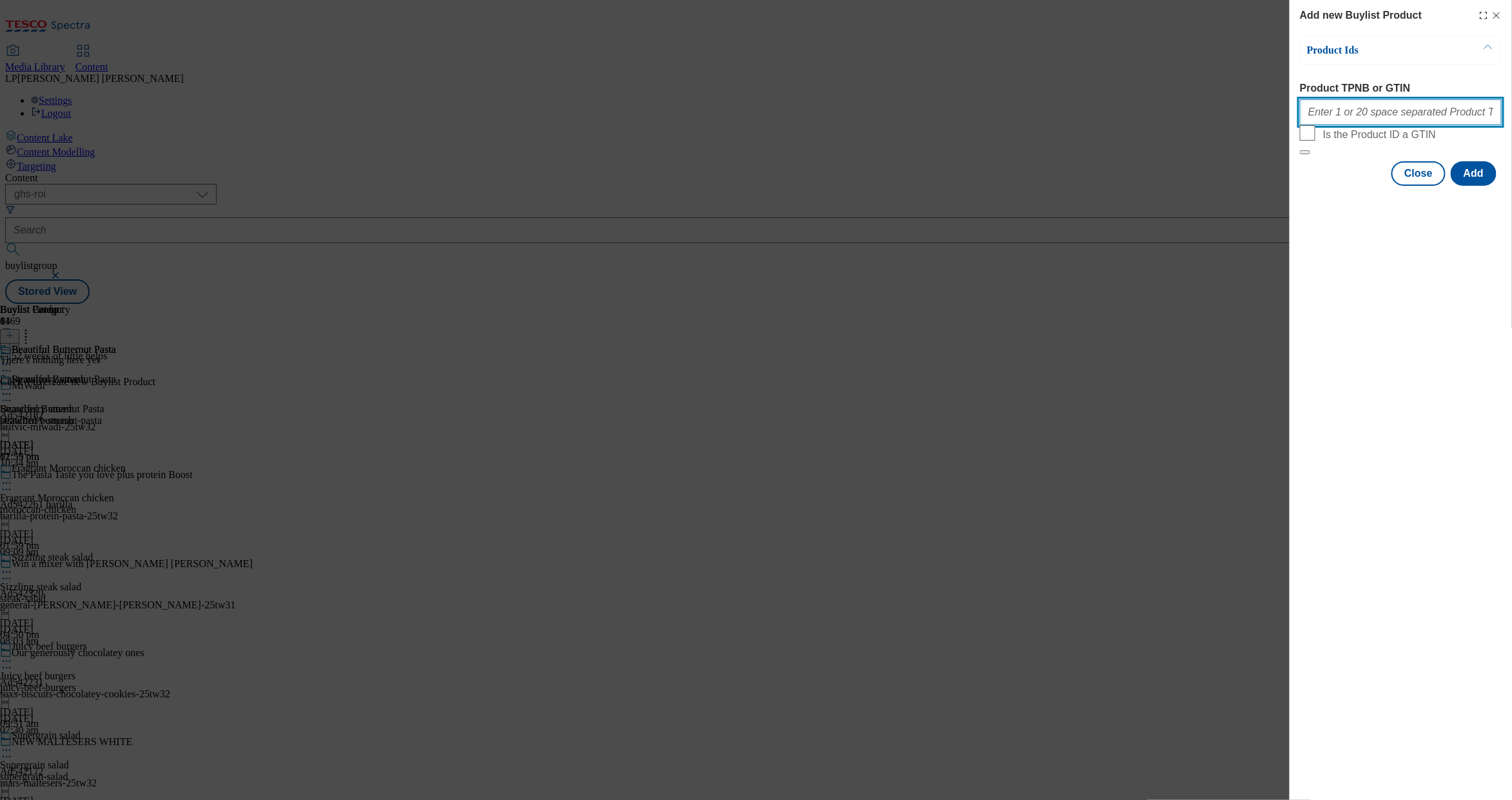
click at [975, 121] on input "Product TPNB or GTIN" at bounding box center [1401, 112] width 202 height 26
paste input "92192403 93607276 91566286 77566641 53489786 51580260 61930010 56930000 8193184…"
type input "92192403 93607276 91566286 77566641 53489786 51580260 61930010 56930000 8193184…"
click at [975, 186] on button "Add" at bounding box center [1474, 174] width 46 height 25
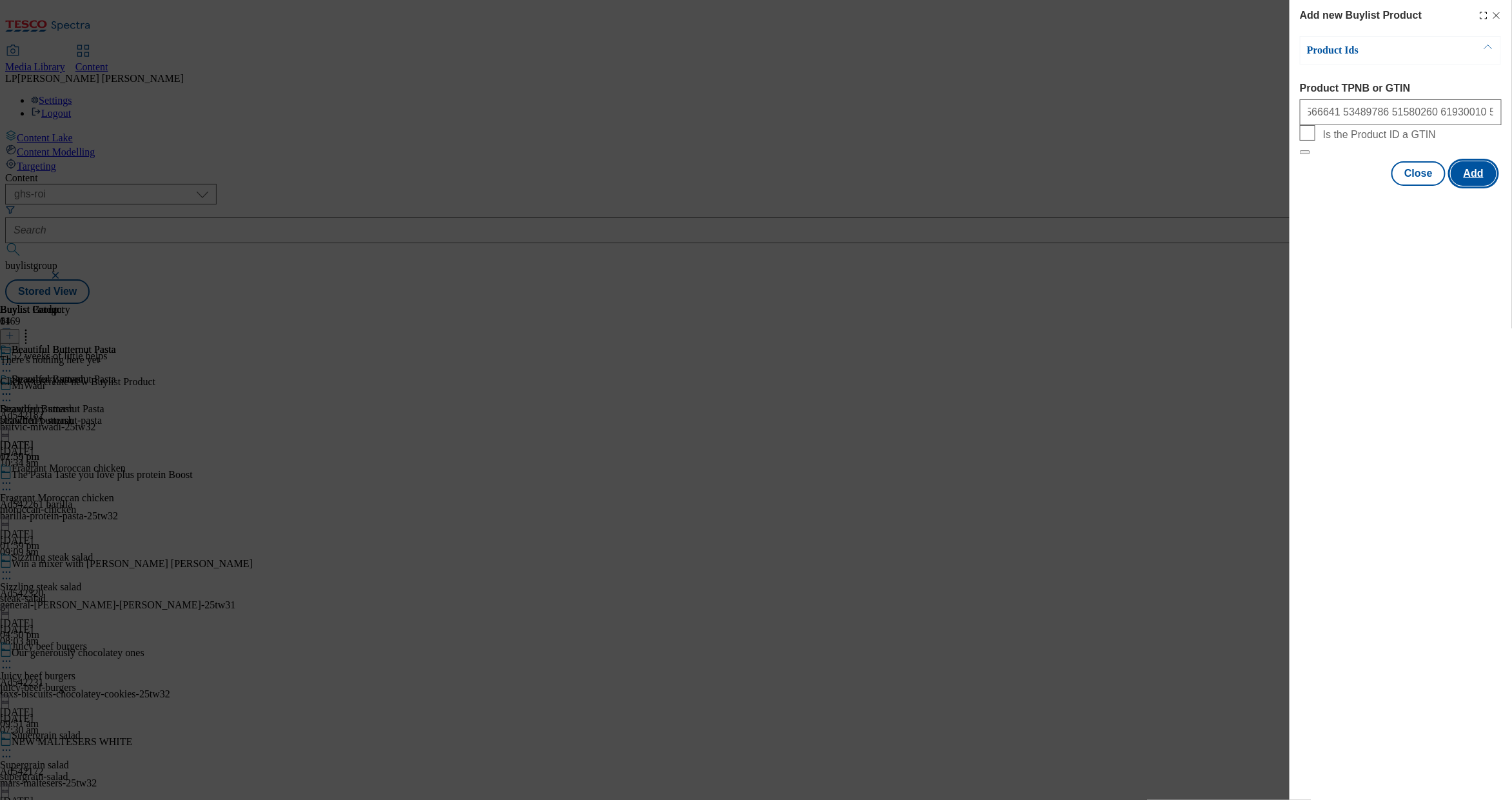
scroll to position [0, 0]
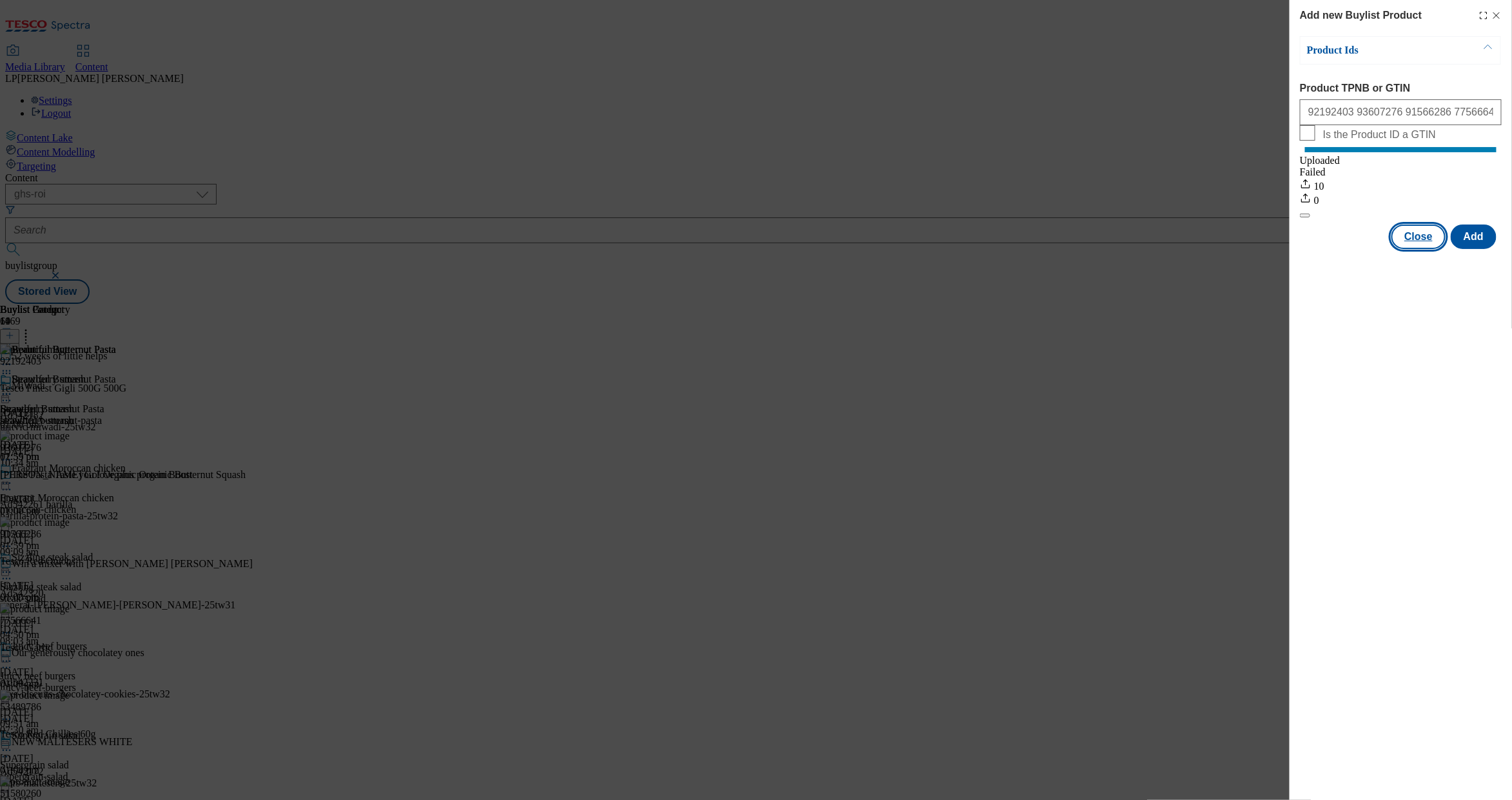
click at [975, 249] on button "Close" at bounding box center [1418, 237] width 54 height 25
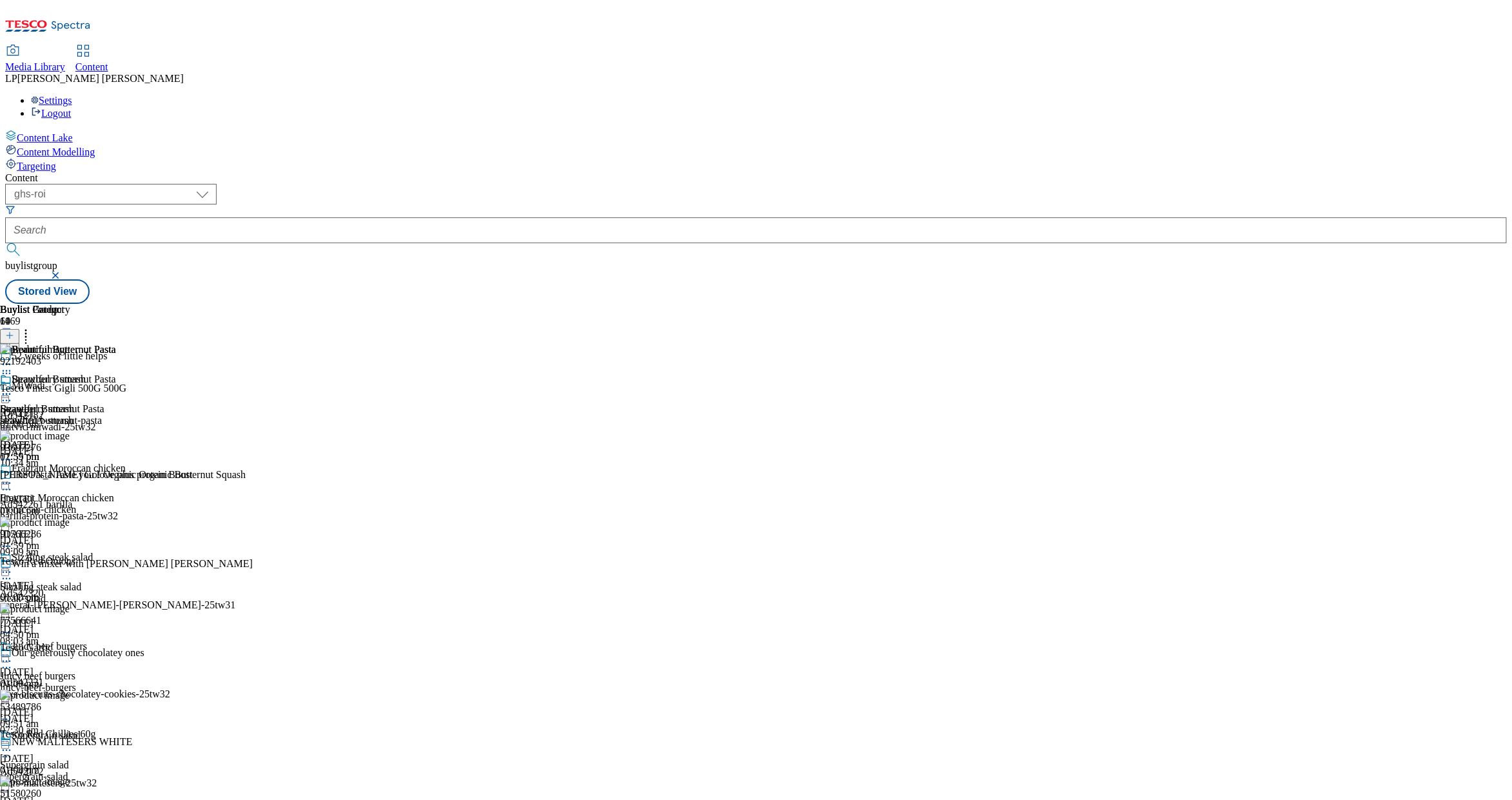
click at [126, 344] on div "Beautiful Butternut Pasta" at bounding box center [63, 358] width 126 height 29
click at [13, 358] on icon at bounding box center [6, 364] width 13 height 13
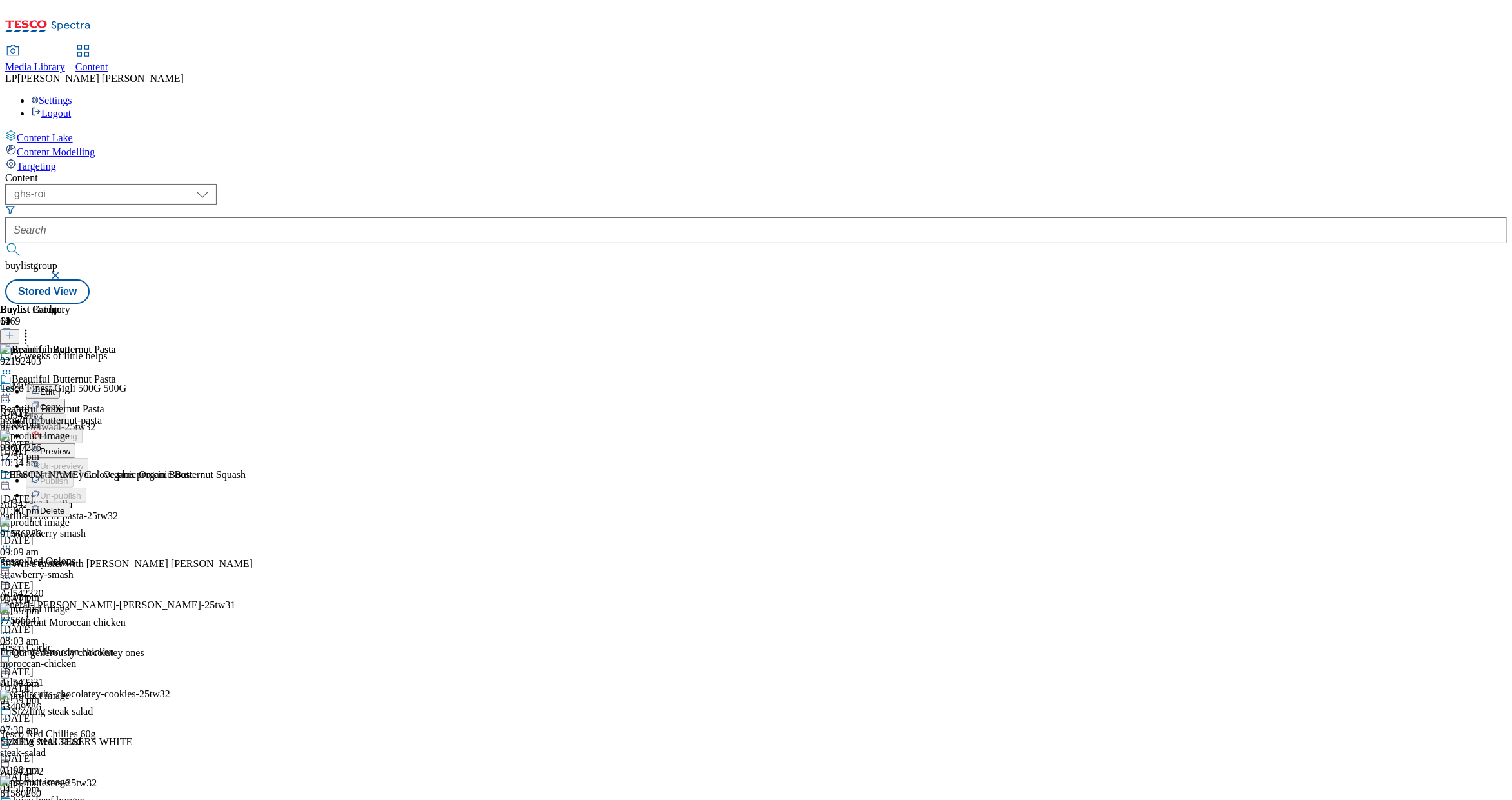
click at [60, 384] on button "Edit" at bounding box center [43, 391] width 34 height 15
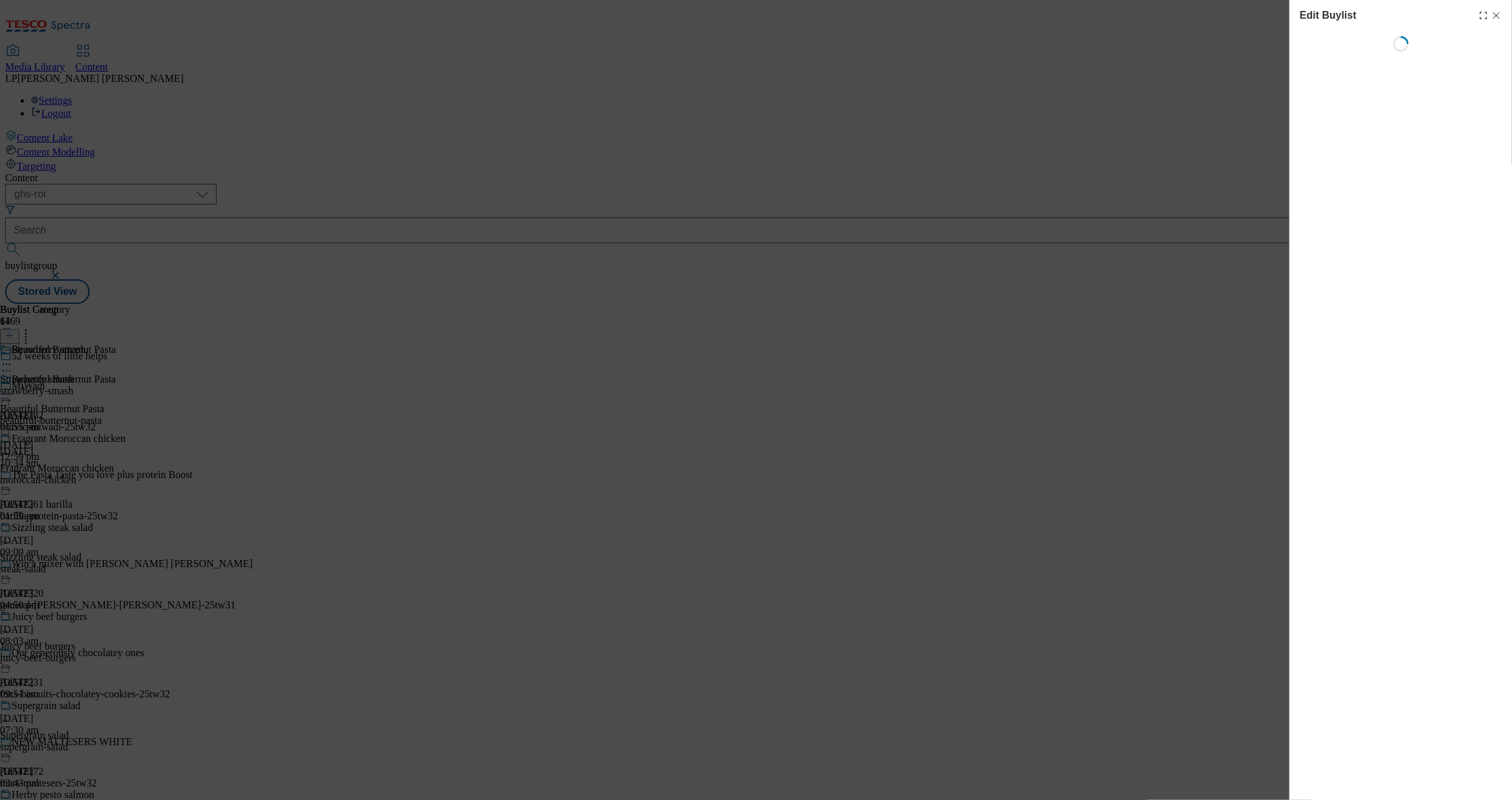
select select "evergreen"
select select "Meal"
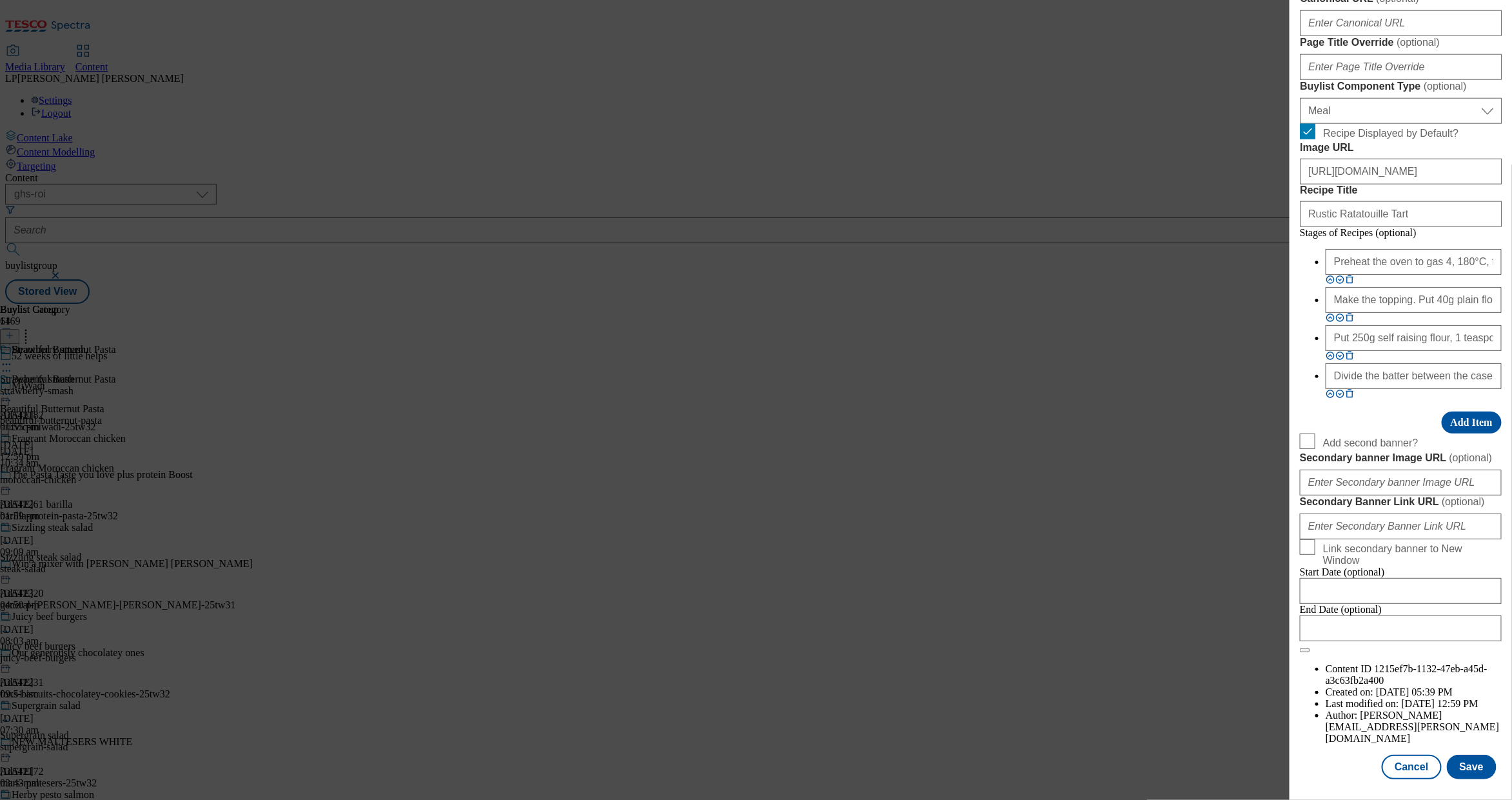
scroll to position [884, 0]
drag, startPoint x: 1401, startPoint y: 503, endPoint x: 1180, endPoint y: 509, distance: 221.1
click at [975, 509] on div "Edit Buylist Tags 1 tags selected buylist English Content Properties Label Beau…" at bounding box center [756, 400] width 1512 height 800
paste input "Beautiful butternut squash pasta"
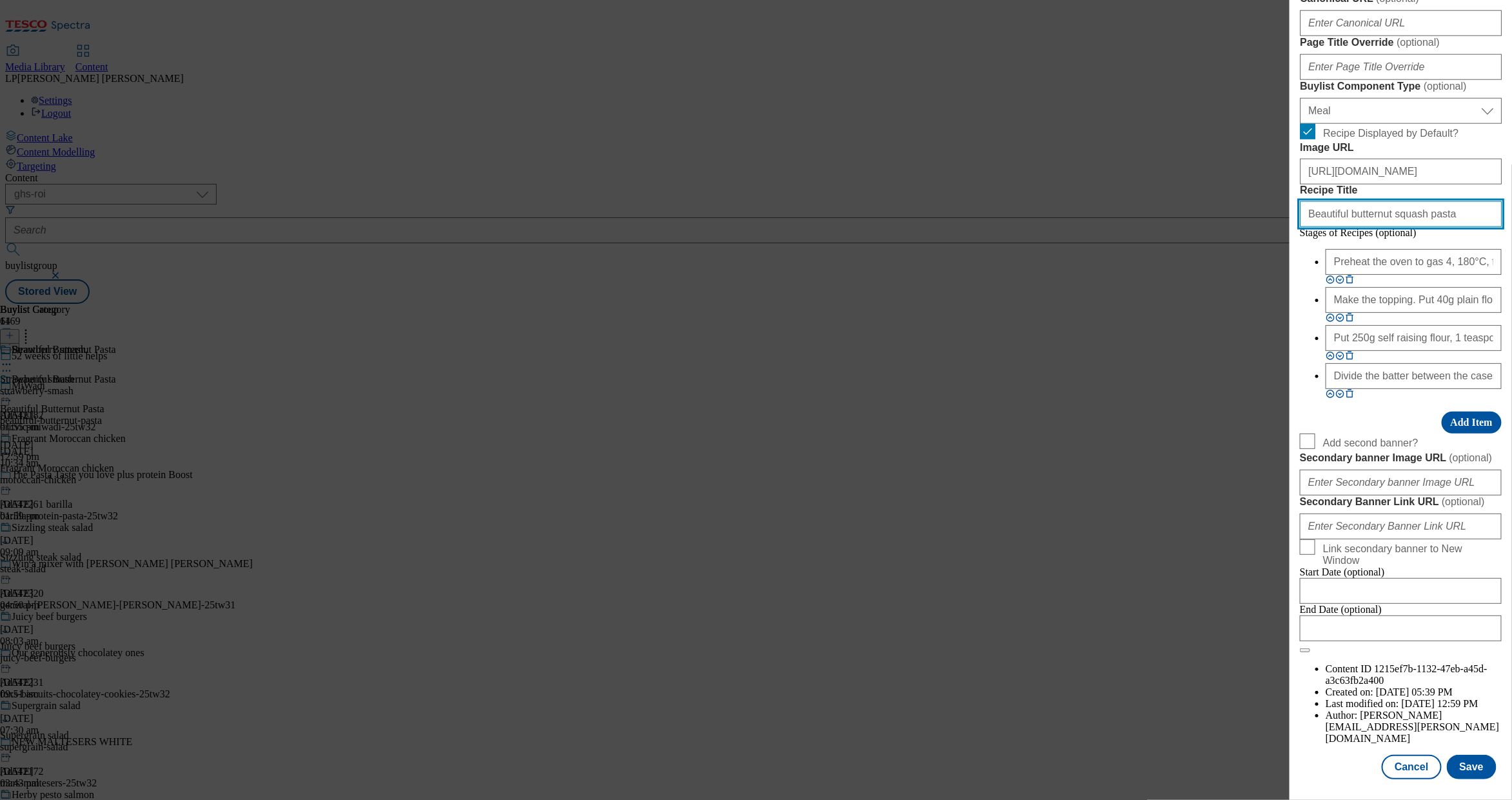
type input "Beautiful butternut squash pasta"
click at [975, 275] on input "Preheat the oven to gas 4, 180°C, fan 160°C. Line a muffin tin with 12 cake cas…" at bounding box center [1414, 262] width 176 height 26
click at [975, 275] on input "Modal" at bounding box center [1414, 262] width 176 height 26
paste input "Preheat the oven to gas 6, 200°C, fan 180°C, and line a baking tray with foil. …"
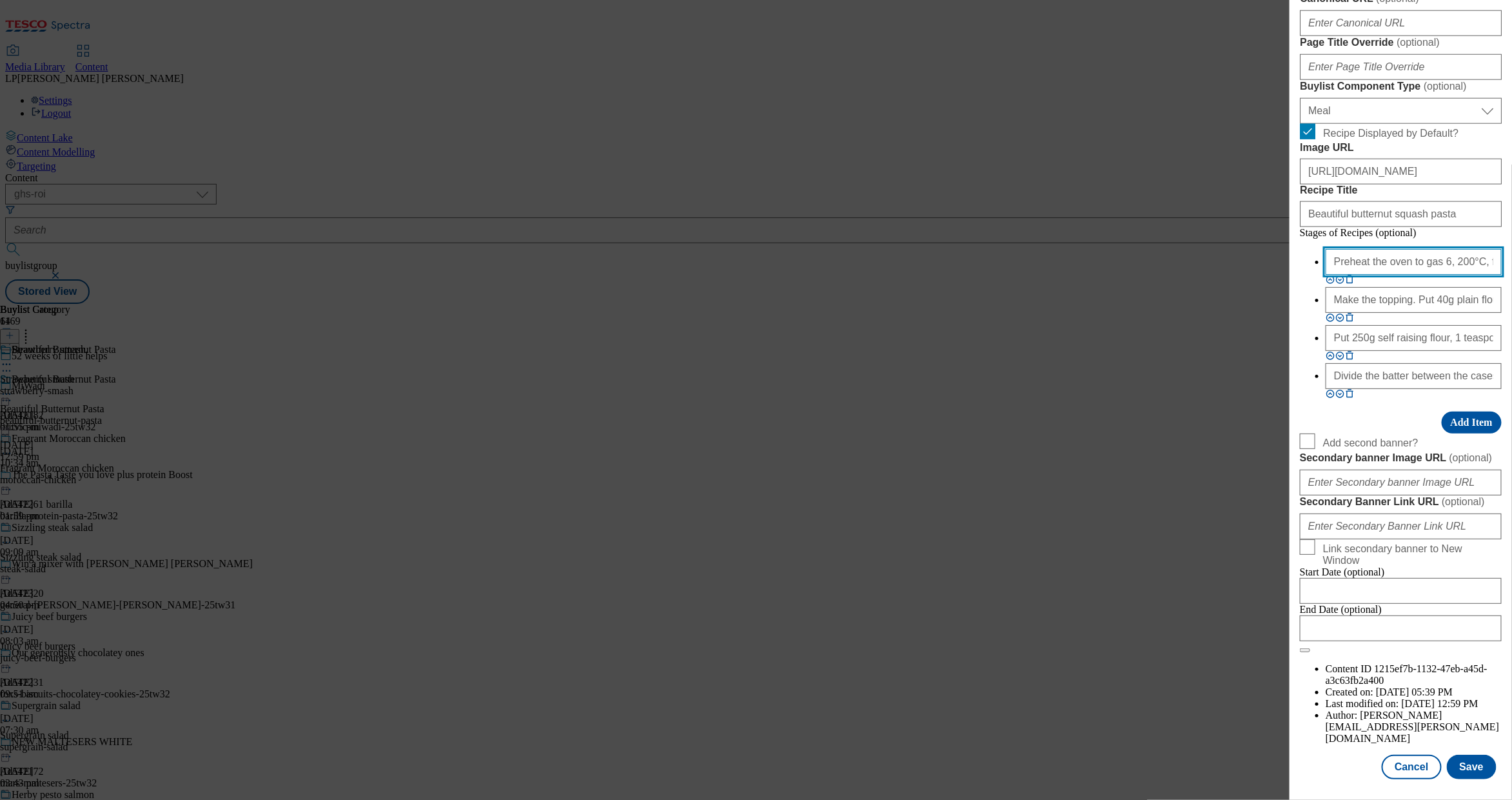
scroll to position [0, 782]
click at [975, 275] on input "Preheat the oven to gas 6, 200°C, fan 180°C, and line a baking tray with foil. …" at bounding box center [1414, 262] width 176 height 26
drag, startPoint x: 1406, startPoint y: 431, endPoint x: 1200, endPoint y: 432, distance: 206.0
click at [975, 432] on div "Edit Buylist Tags 1 tags selected buylist English Content Properties Label Beau…" at bounding box center [756, 400] width 1512 height 800
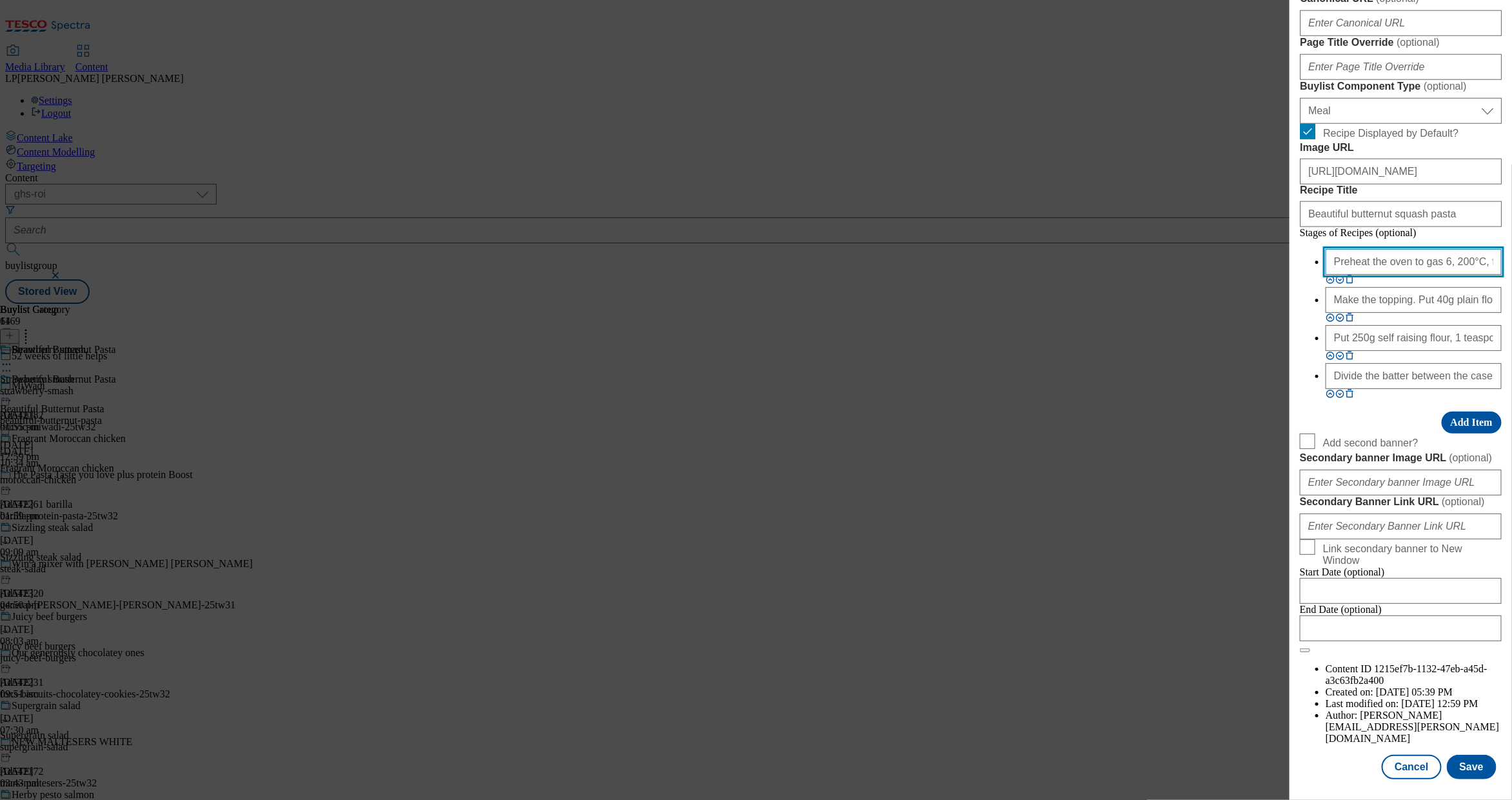
type input "Preheat the oven to gas 6, 200°C, fan 180°C, and line a baking tray with foil. …"
click at [975, 313] on input "Make the topping. Put 40g plain flour, 25g light brown soft sugar, ½ teaspoon g…" at bounding box center [1414, 299] width 176 height 26
paste input "Roast for 40 minutes, turning halfway, until the squash is tender. Set aside fo…"
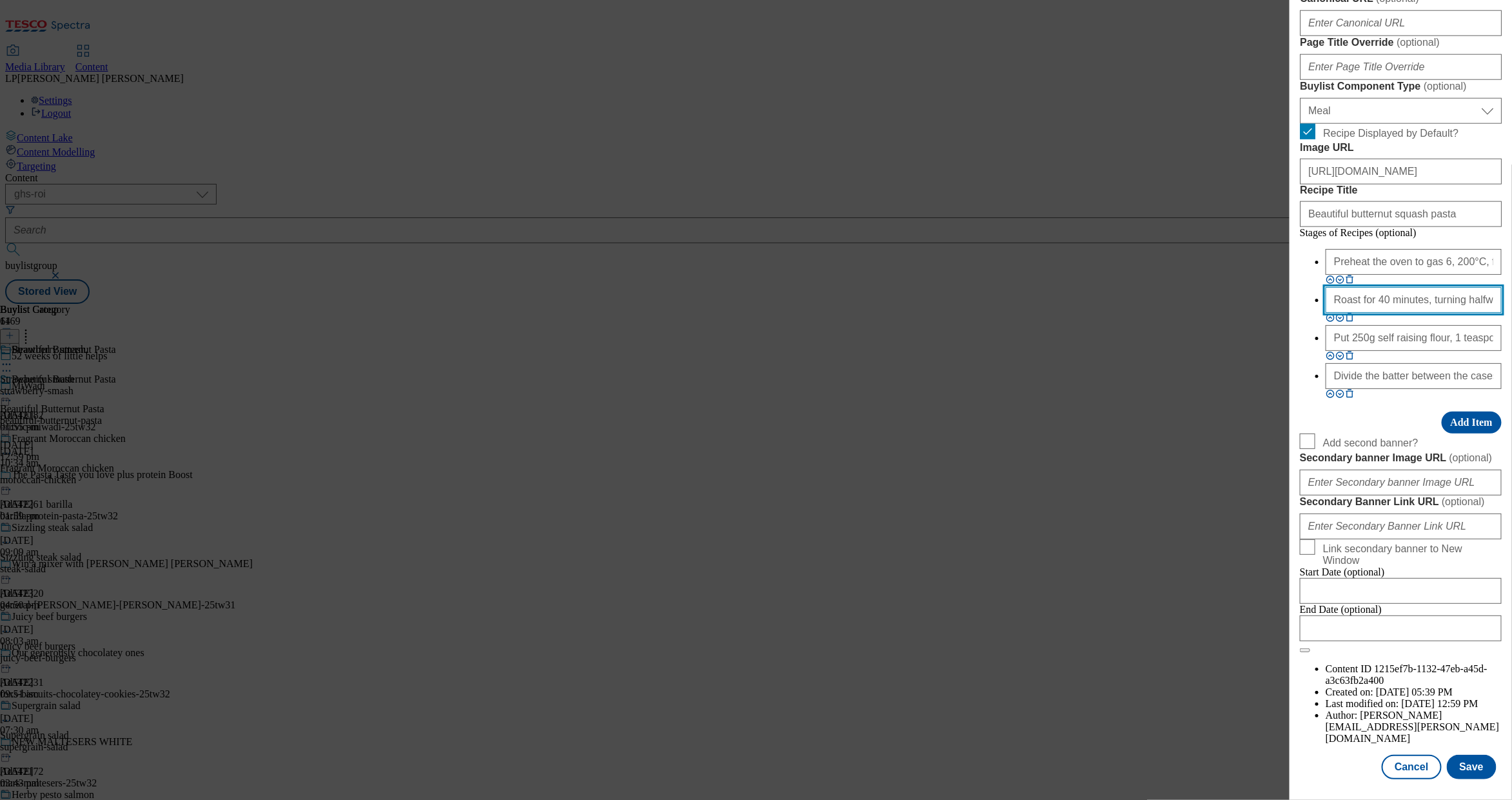
scroll to position [0, 212]
type input "Roast for 40 minutes, turning halfway, until the squash is tender. Set aside fo…"
click at [975, 351] on input "Put 250g self raising flour, 1 teaspoon bicarbonate of soda, 1 teaspoon baking …" at bounding box center [1414, 338] width 176 height 26
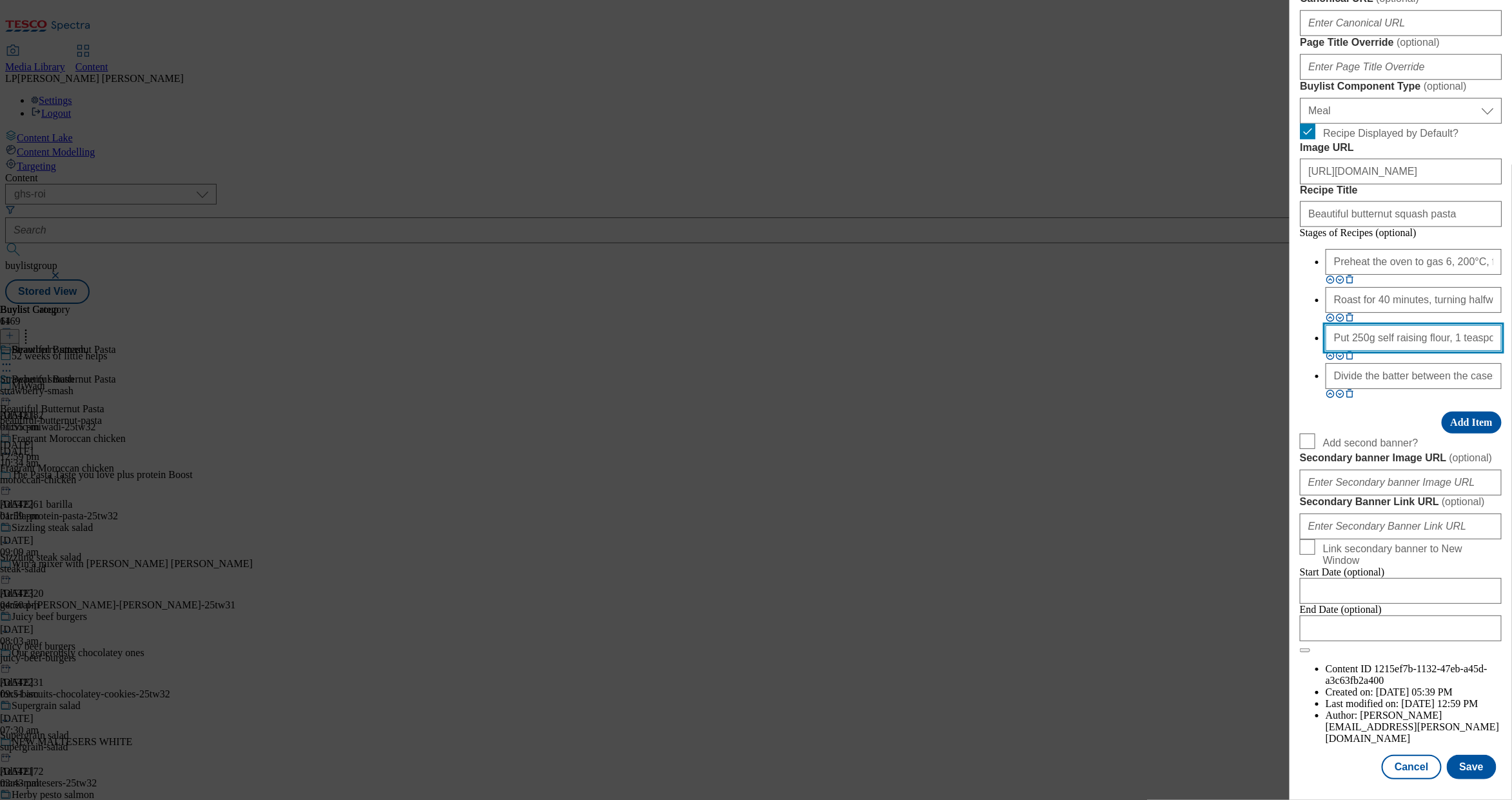
click at [975, 351] on input "Put 250g self raising flour, 1 teaspoon bicarbonate of soda, 1 teaspoon baking …" at bounding box center [1414, 338] width 176 height 26
paste input "Meanwhile, cook 300g of pasta to pack instructions. Drain, set aside and cover"
type input "Meanwhile, cook 300g of pasta to pack instructions. Drain, set aside and cover."
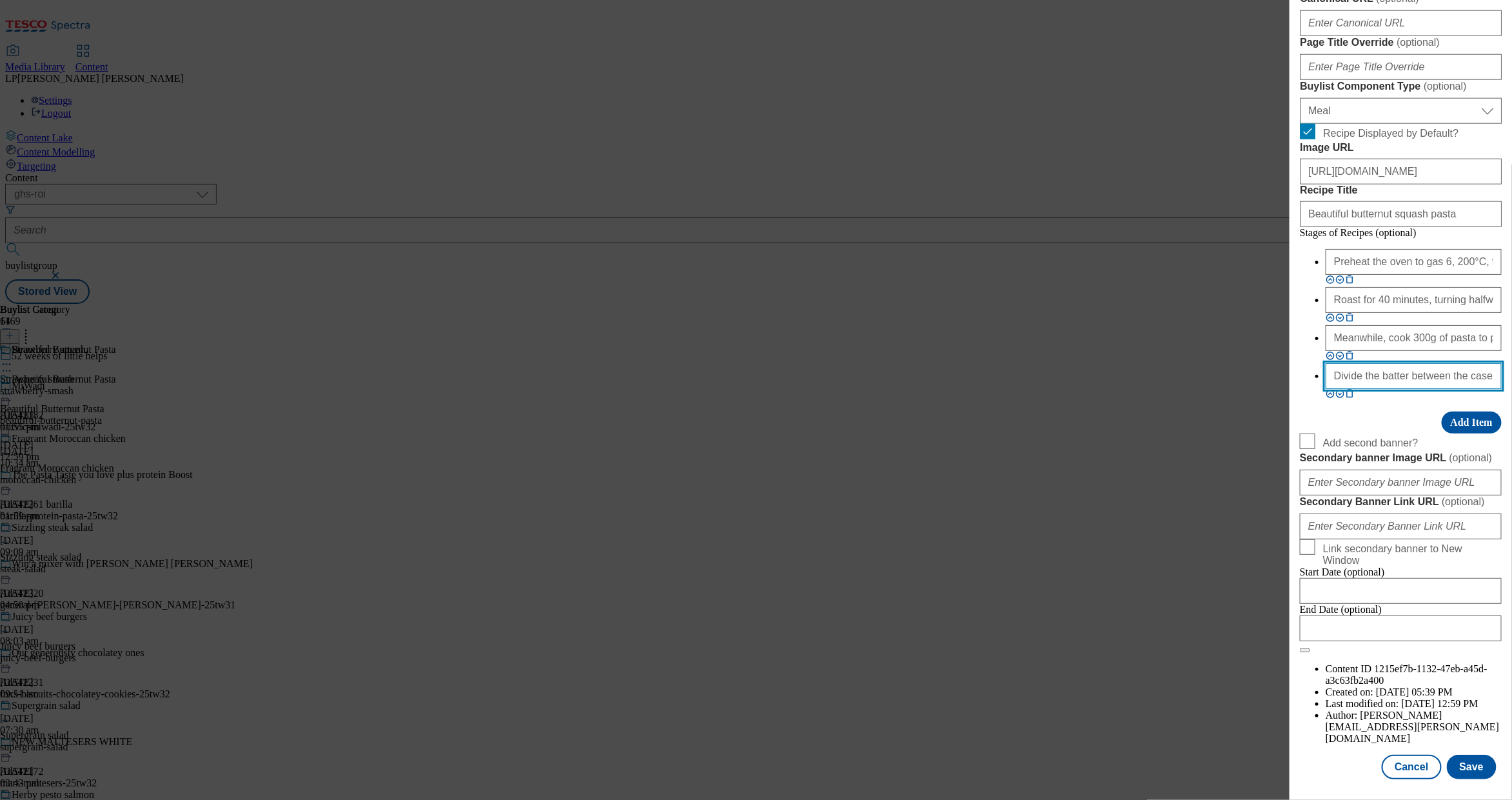
click at [975, 389] on input "Divide the batter between the cases. Dot with more blueberries and sprinkle ove…" at bounding box center [1414, 376] width 176 height 26
paste input "Pop the garlic out of its skins and add to a food processor (or use a saucepan …"
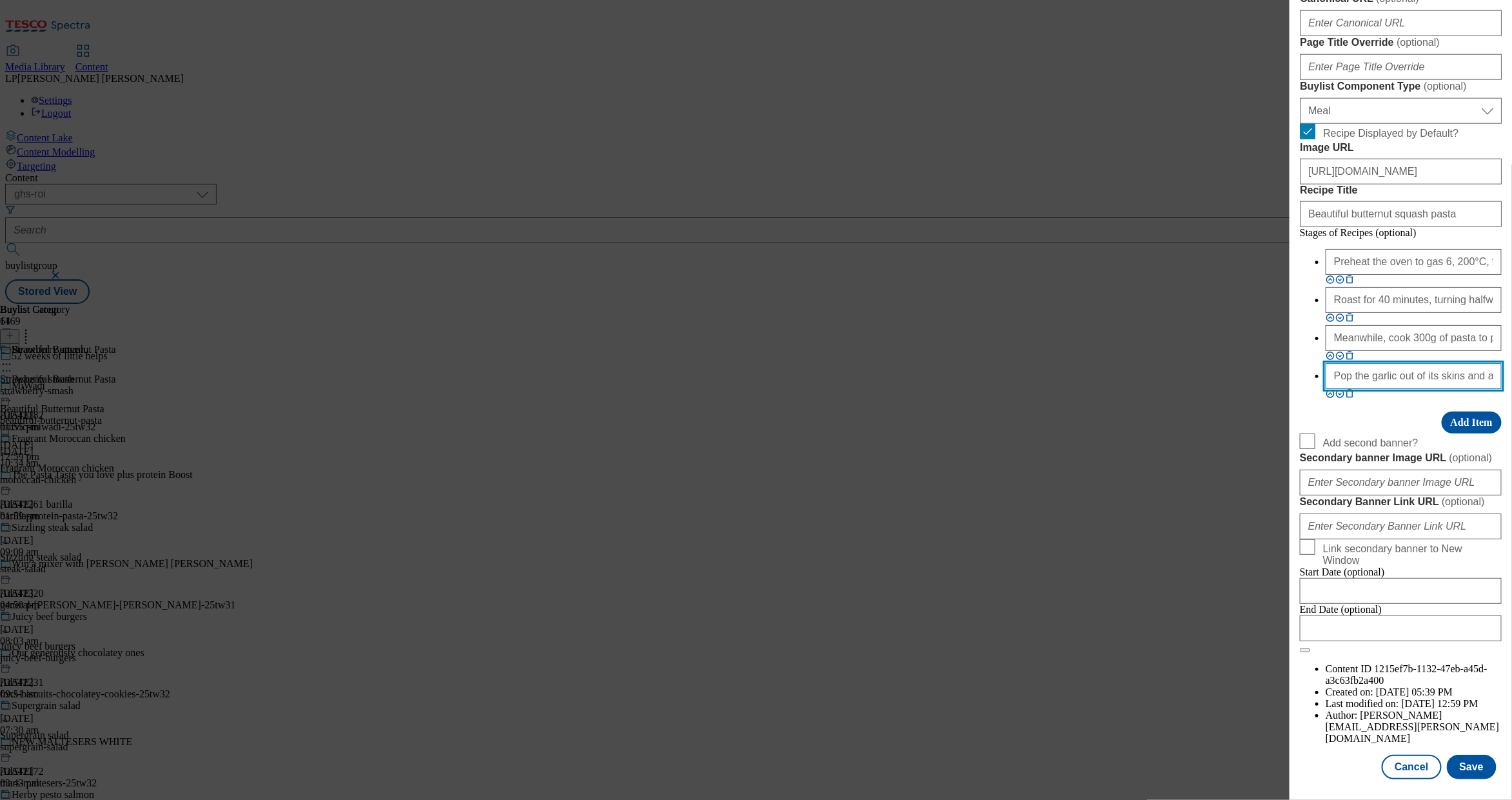
scroll to position [0, 1206]
type input "Pop the garlic out of its skins and add to a food processor (or use a saucepan …"
click at [975, 434] on button "Add Item" at bounding box center [1472, 422] width 60 height 22
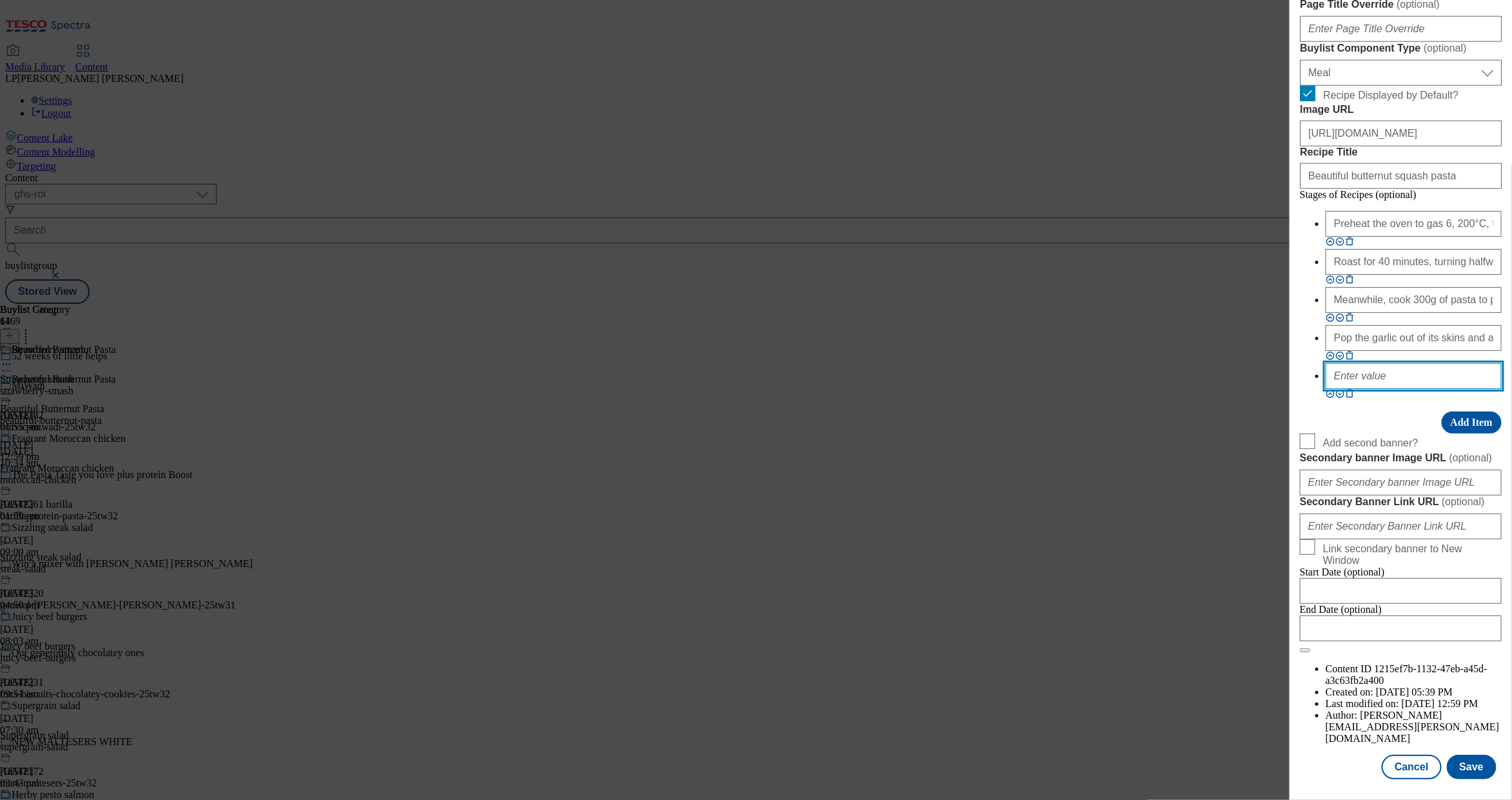
click at [975, 389] on input "Modal" at bounding box center [1414, 376] width 176 height 26
paste input "Tip the pasta into the butternut squash sauce. Stir to coat, then serve in bowl…"
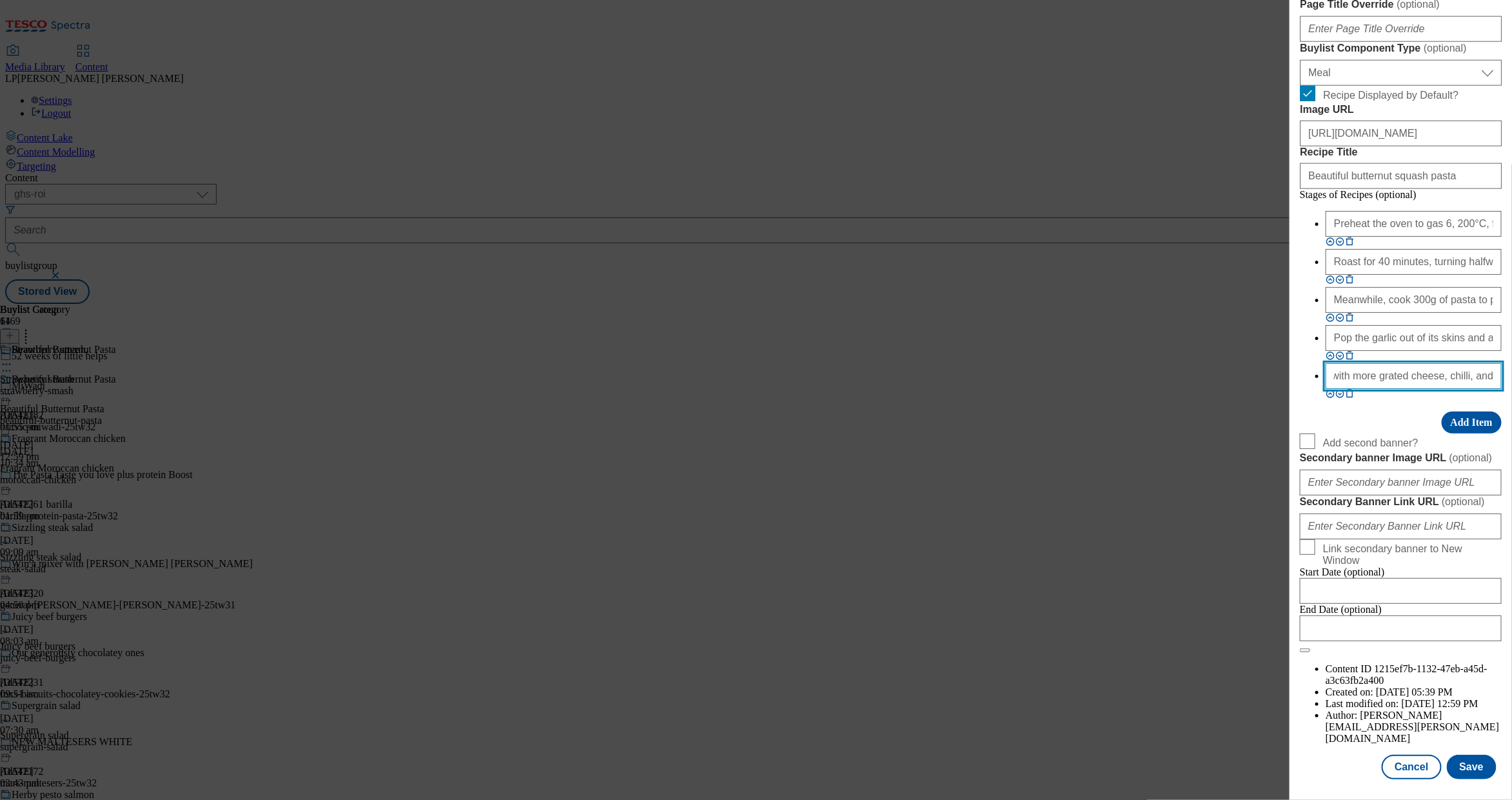
click at [975, 389] on input "Tip the pasta into the butternut squash sauce. Stir to coat, then serve in bowl…" at bounding box center [1414, 376] width 176 height 26
type input "Tip the pasta into the butternut squash sauce. Stir to coat, then serve in bowl…"
click at [975, 665] on button "Save" at bounding box center [1472, 766] width 50 height 25
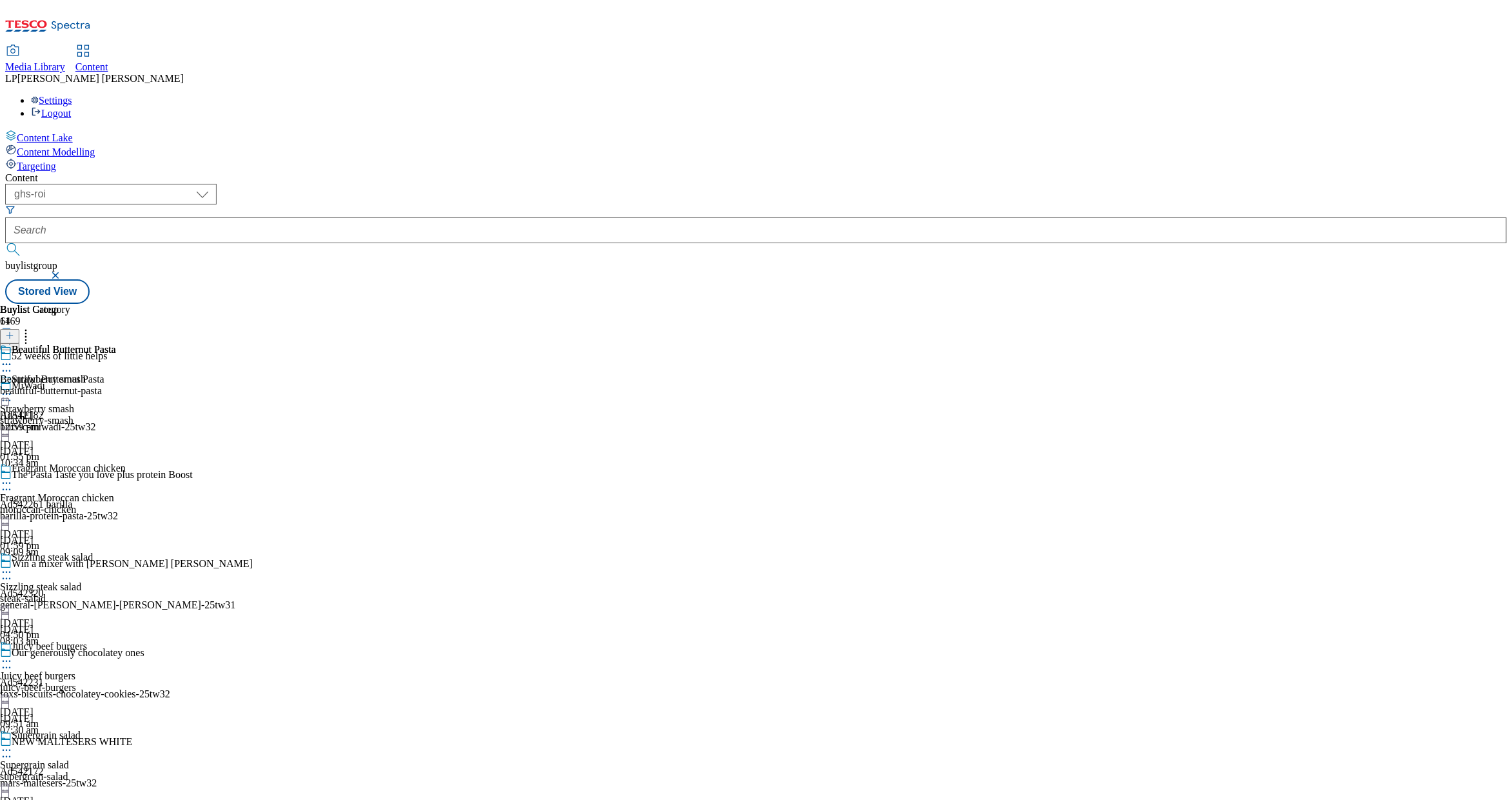
click at [13, 358] on icon at bounding box center [6, 364] width 13 height 13
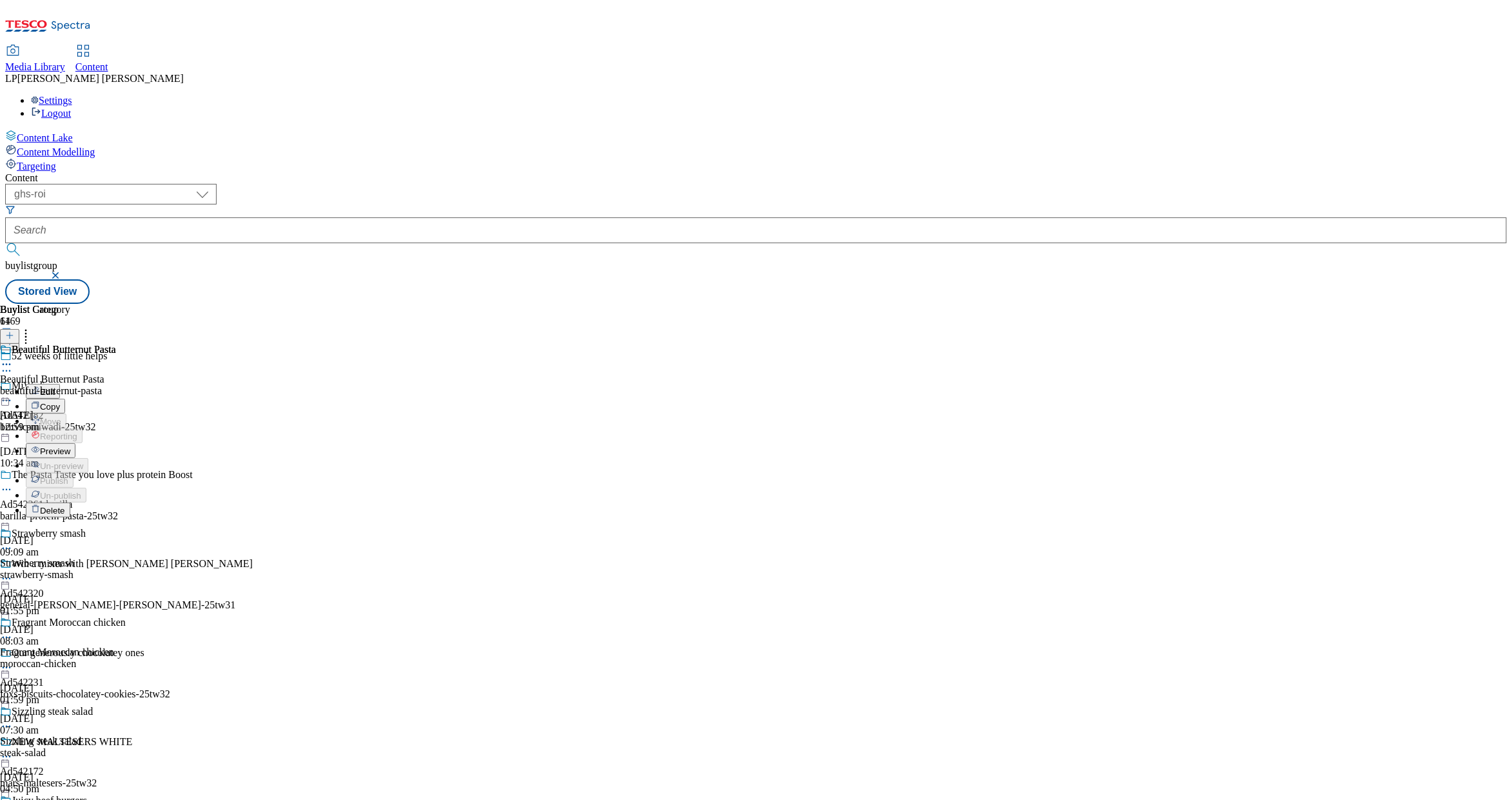
click at [126, 384] on li "Edit" at bounding box center [76, 391] width 100 height 15
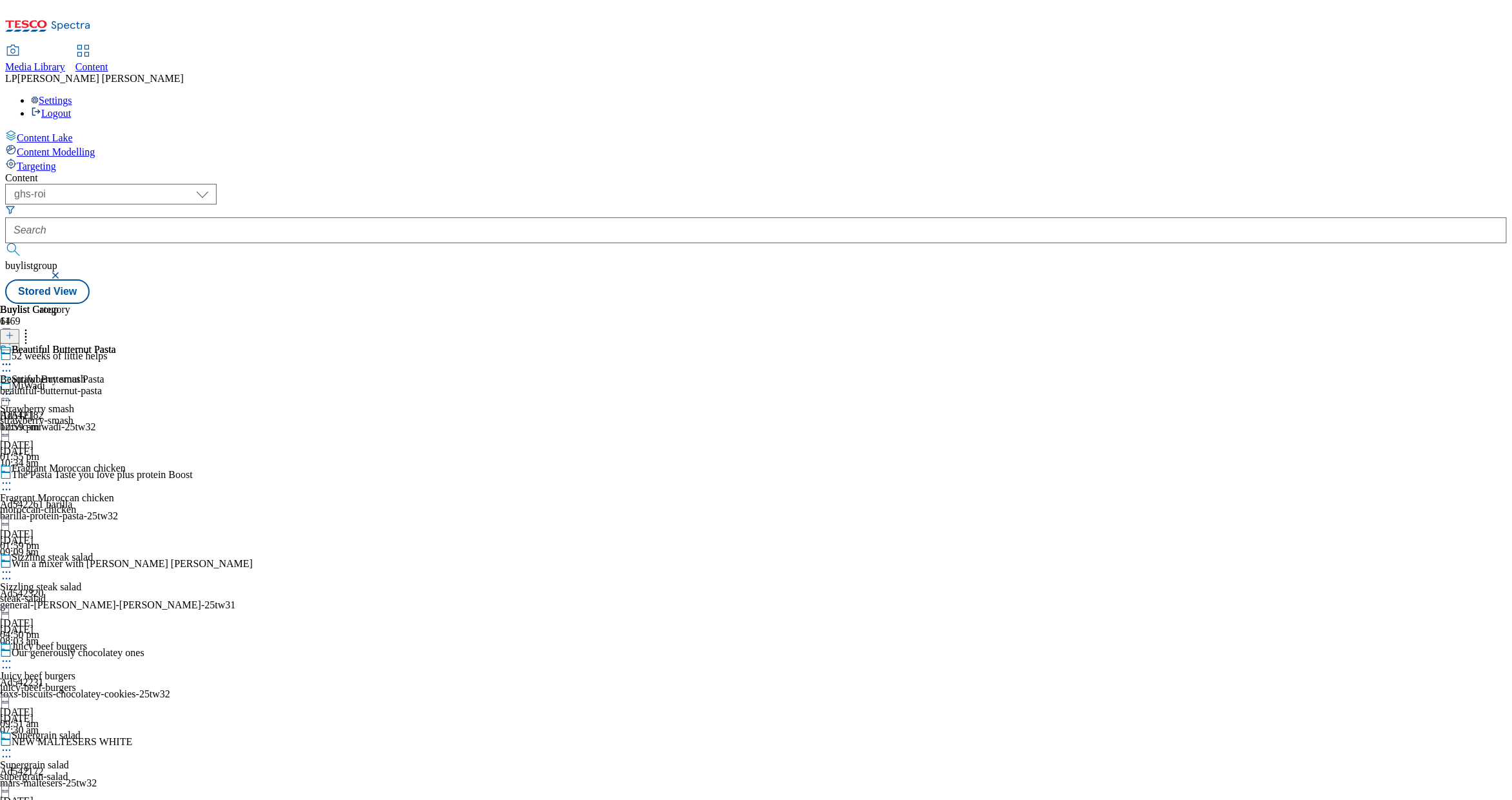
click at [13, 358] on icon at bounding box center [6, 364] width 13 height 13
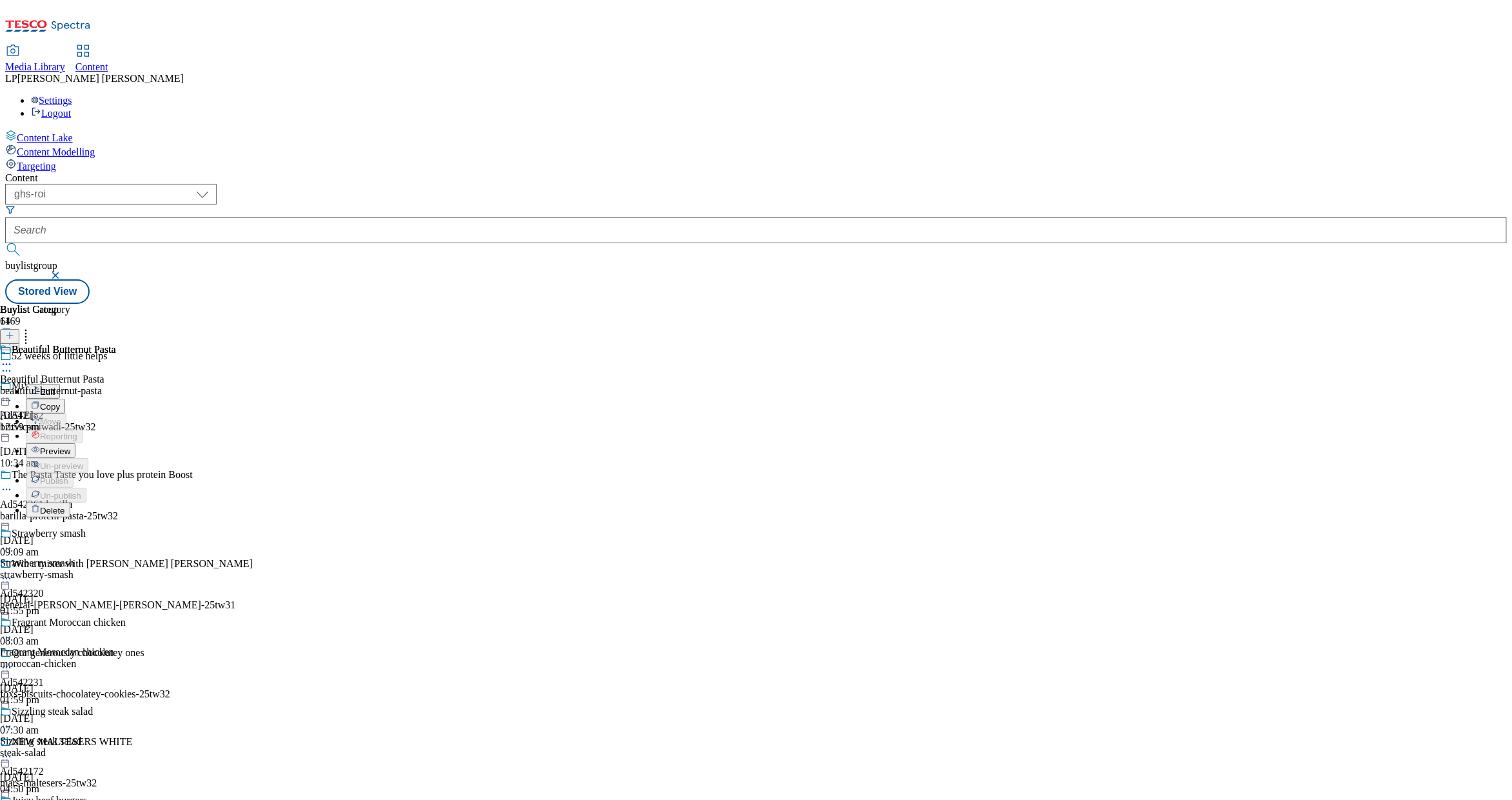
click at [60, 384] on button "Edit" at bounding box center [43, 391] width 34 height 15
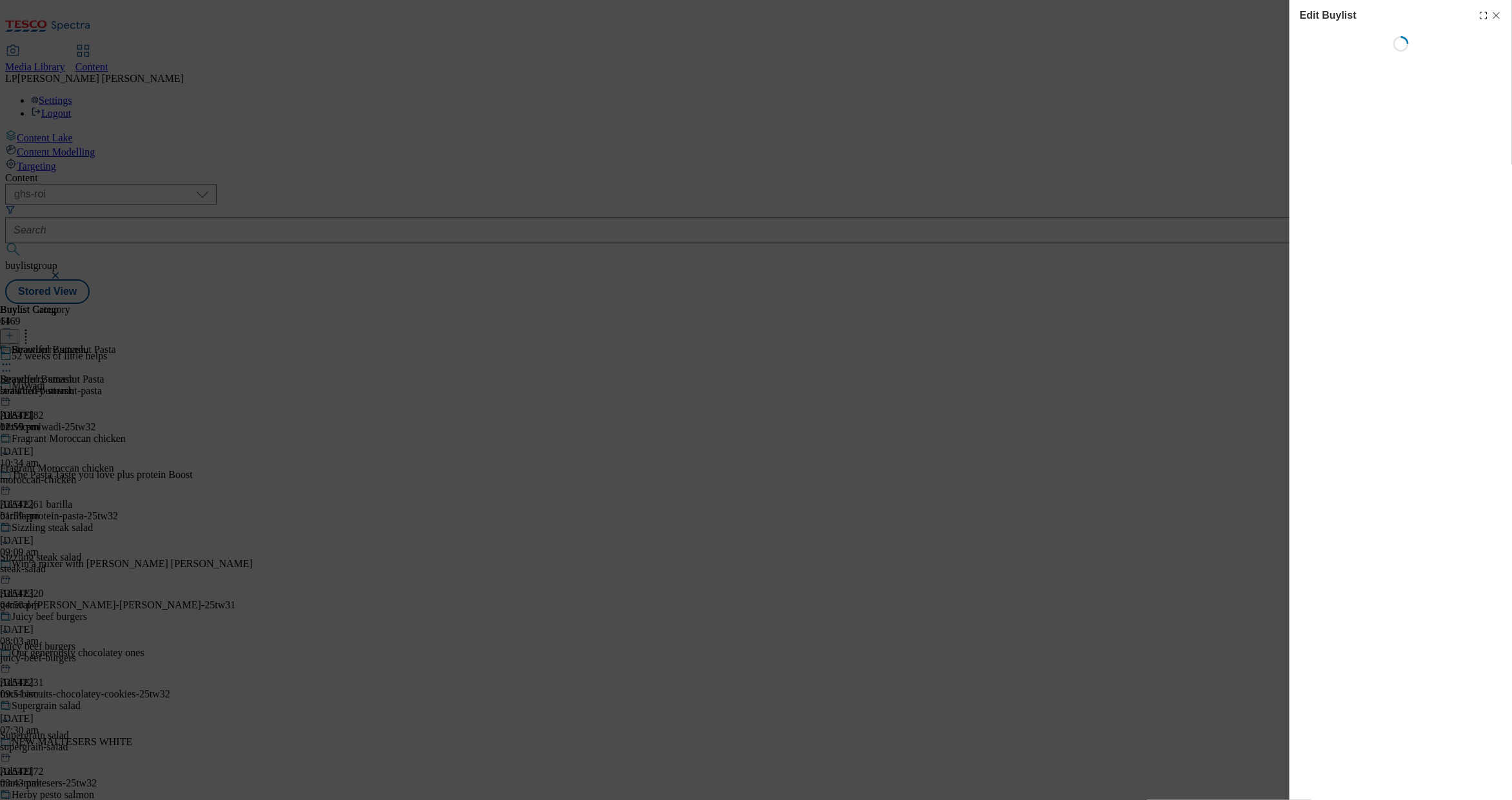
select select "evergreen"
select select "Meal"
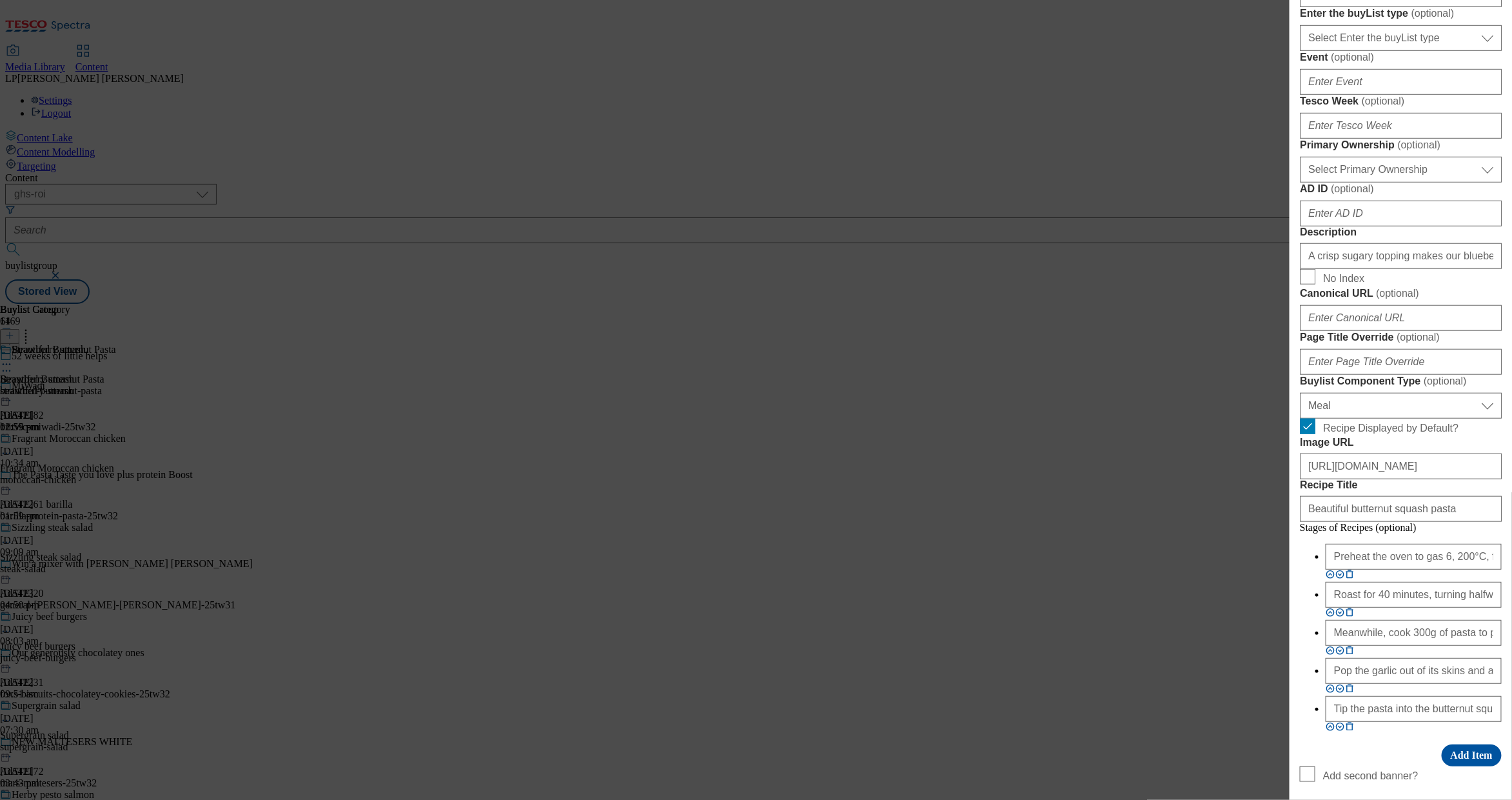
scroll to position [490, 0]
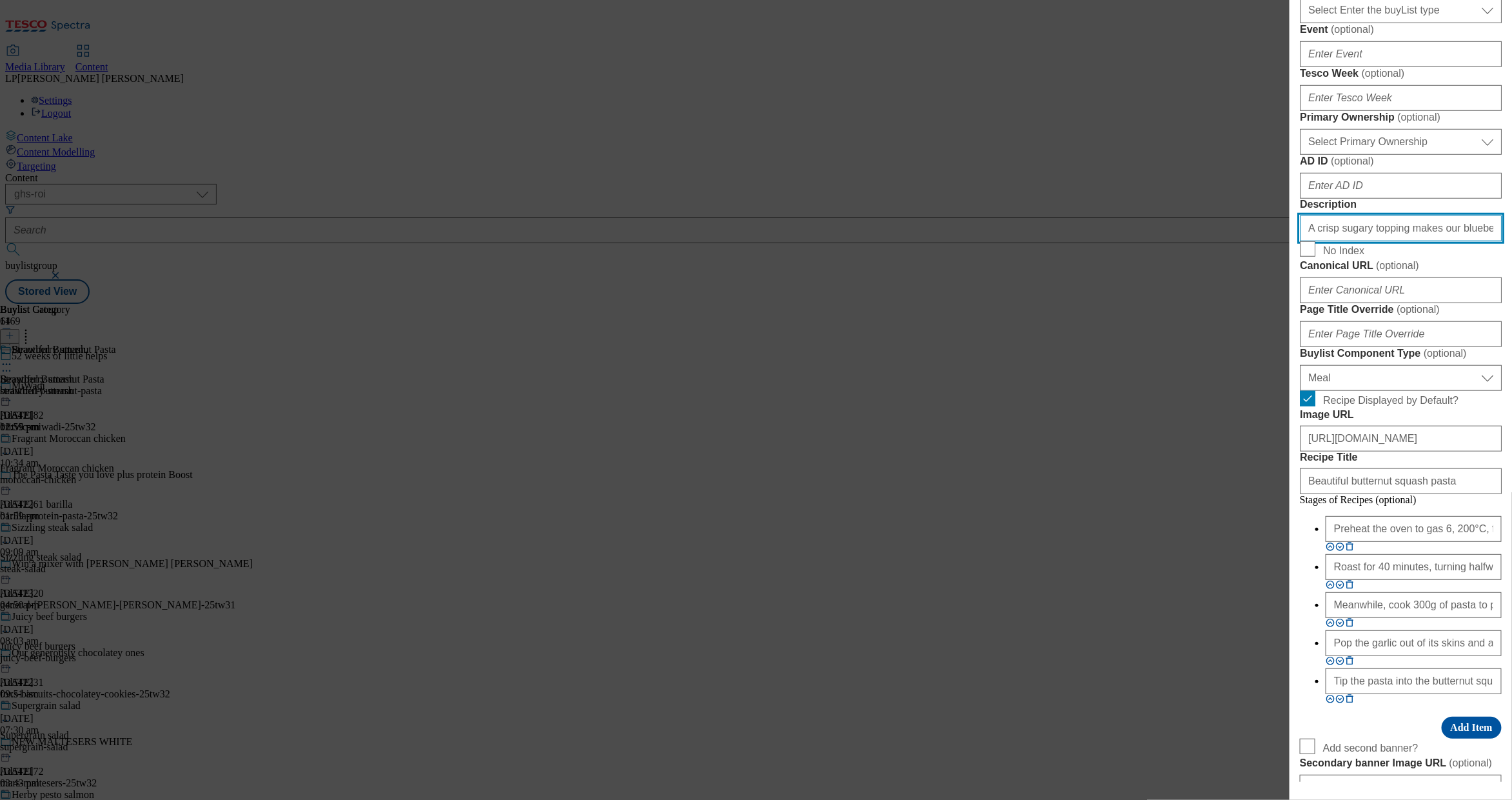
click at [975, 241] on input "A crisp sugary topping makes our blueberry muffins even more tempting. Get the …" at bounding box center [1401, 228] width 202 height 26
paste input "Try our creamy butternut squash pasta. Simple, tasty and comforting. Get the re…"
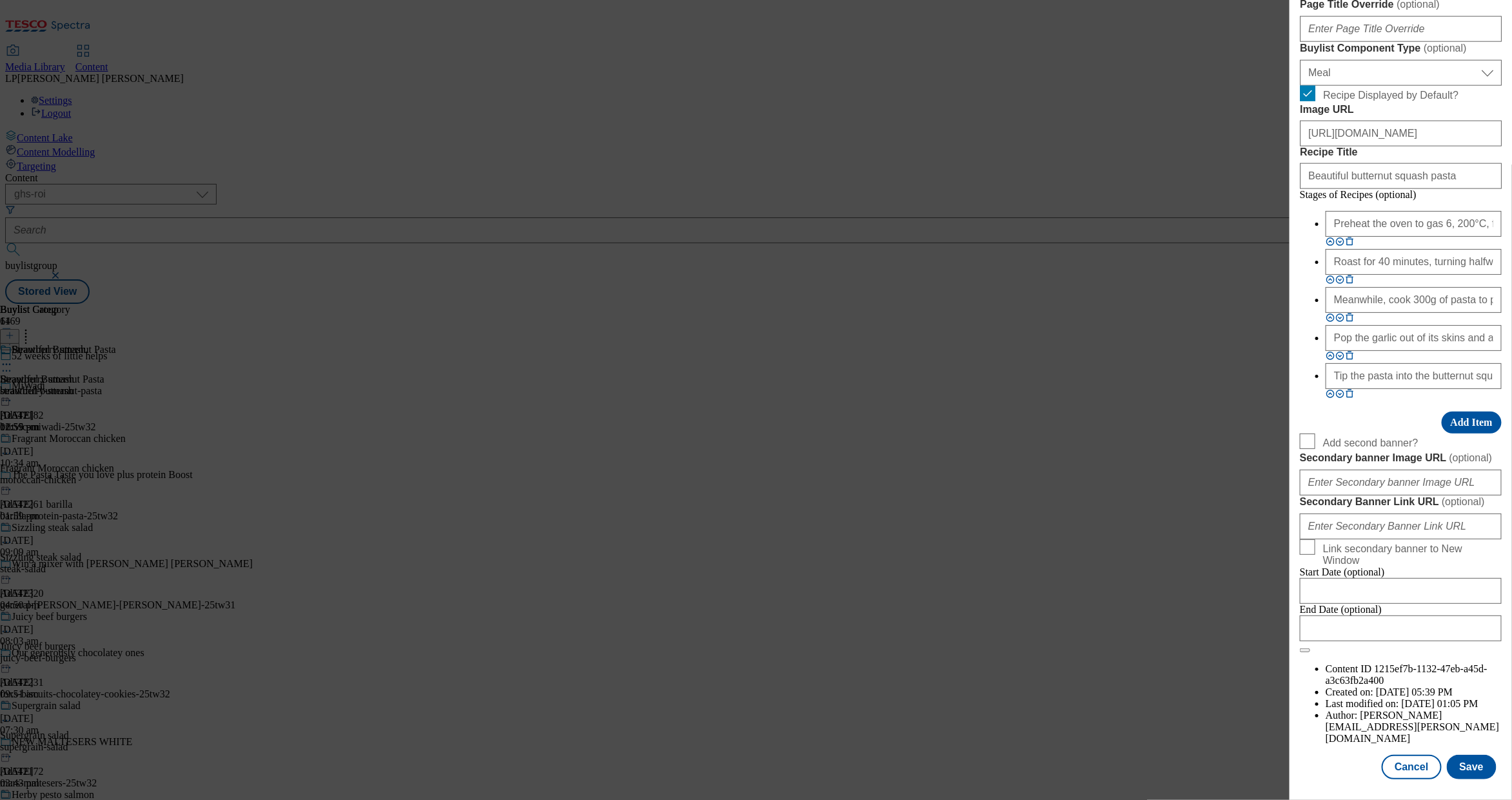
scroll to position [1277, 0]
type input "Try our creamy butternut squash pasta. Simple, tasty and comforting. Get the re…"
click at [975, 665] on button "Save" at bounding box center [1472, 766] width 50 height 25
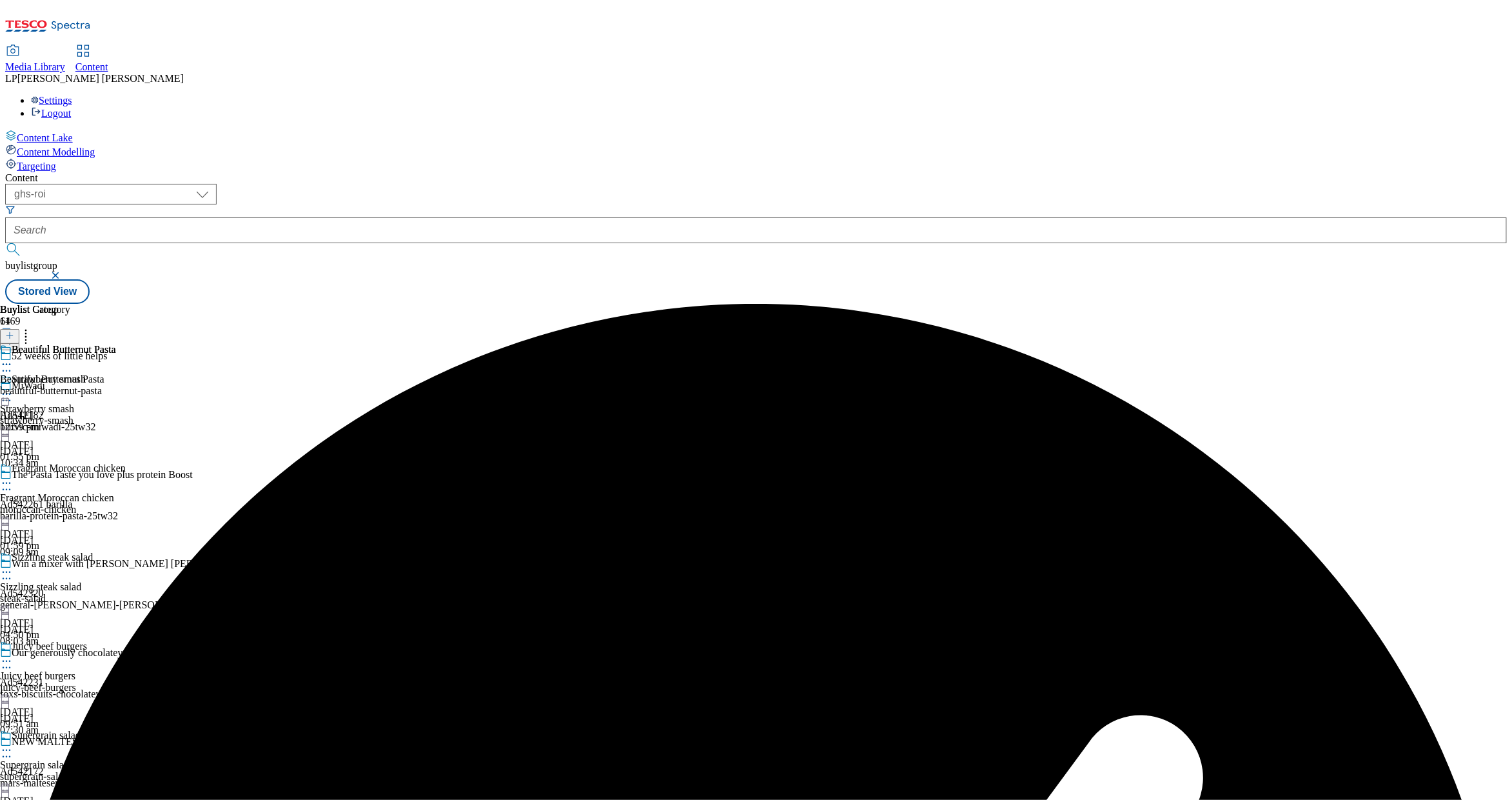
click at [13, 358] on icon at bounding box center [6, 364] width 13 height 13
click at [55, 387] on span "Edit" at bounding box center [48, 392] width 15 height 9
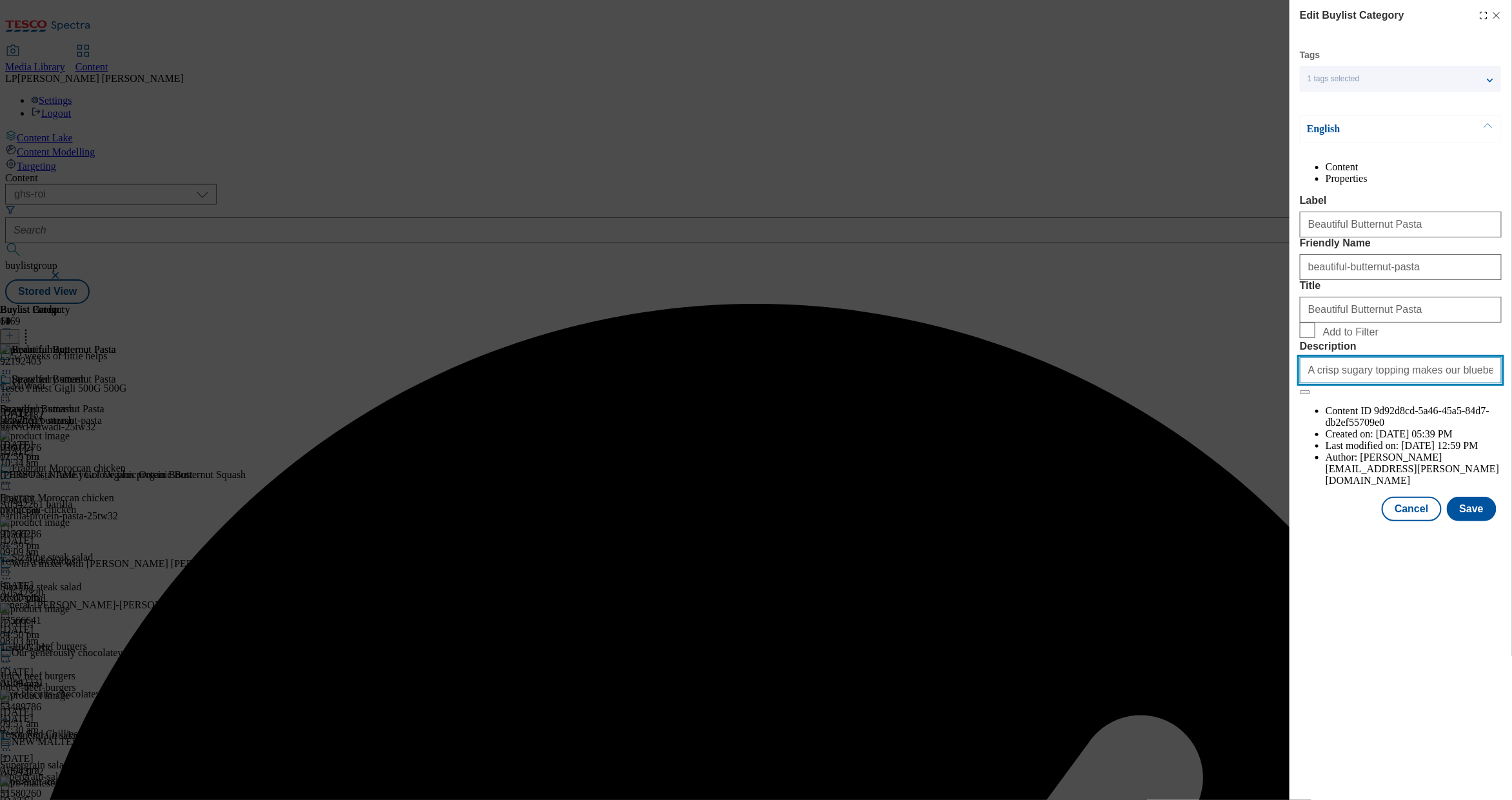
click at [975, 383] on input "A crisp sugary topping makes our blueberry muffins even more tempting. Get the …" at bounding box center [1401, 370] width 202 height 26
paste input "Try our creamy butternut squash pasta. Simple, tasty and comforting. Get the re…"
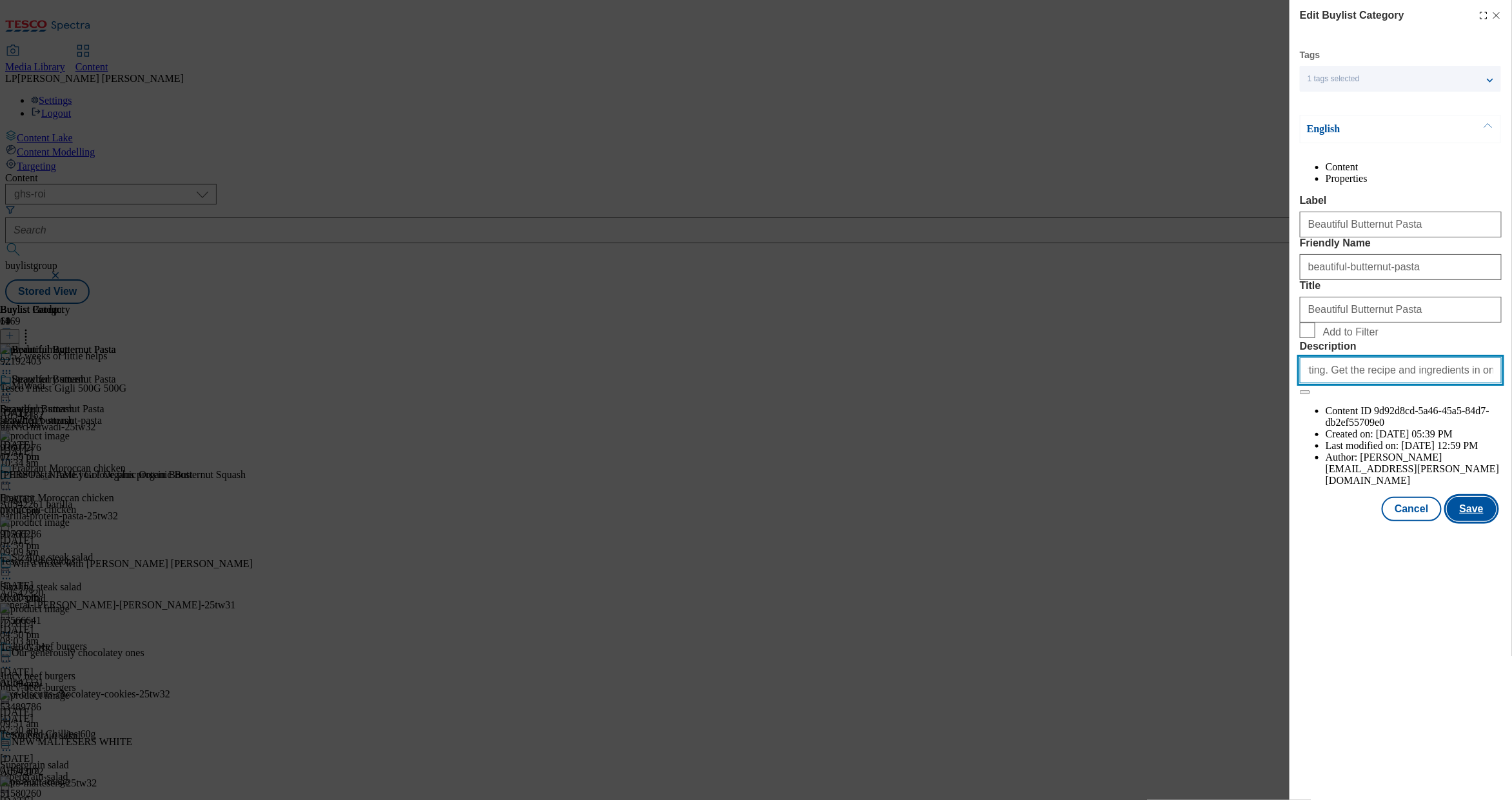
type input "Try our creamy butternut squash pasta. Simple, tasty and comforting. Get the re…"
click at [975, 521] on button "Save" at bounding box center [1472, 509] width 50 height 25
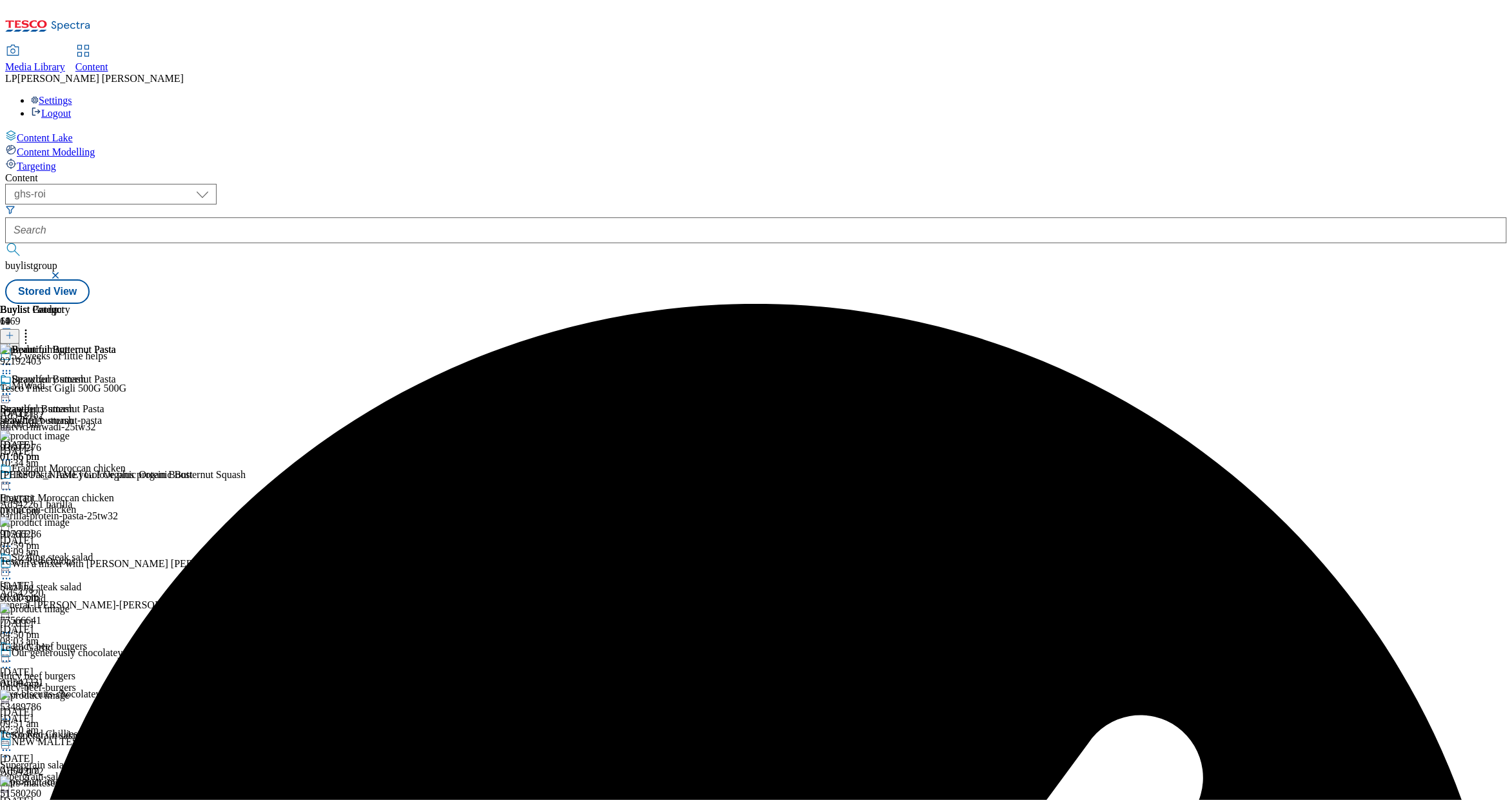
click at [13, 358] on icon at bounding box center [6, 364] width 13 height 13
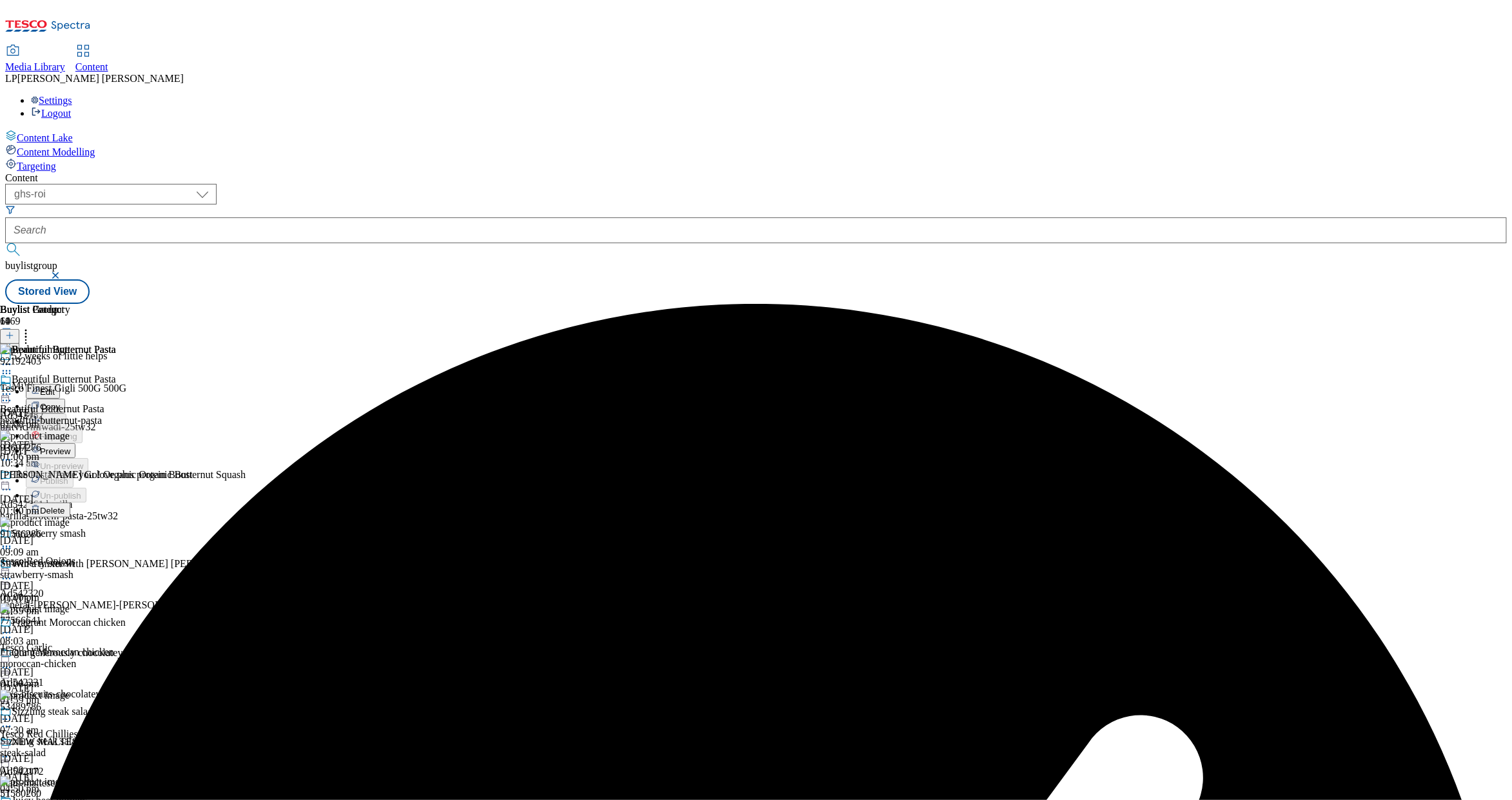
click at [76, 443] on button "Preview" at bounding box center [51, 450] width 50 height 15
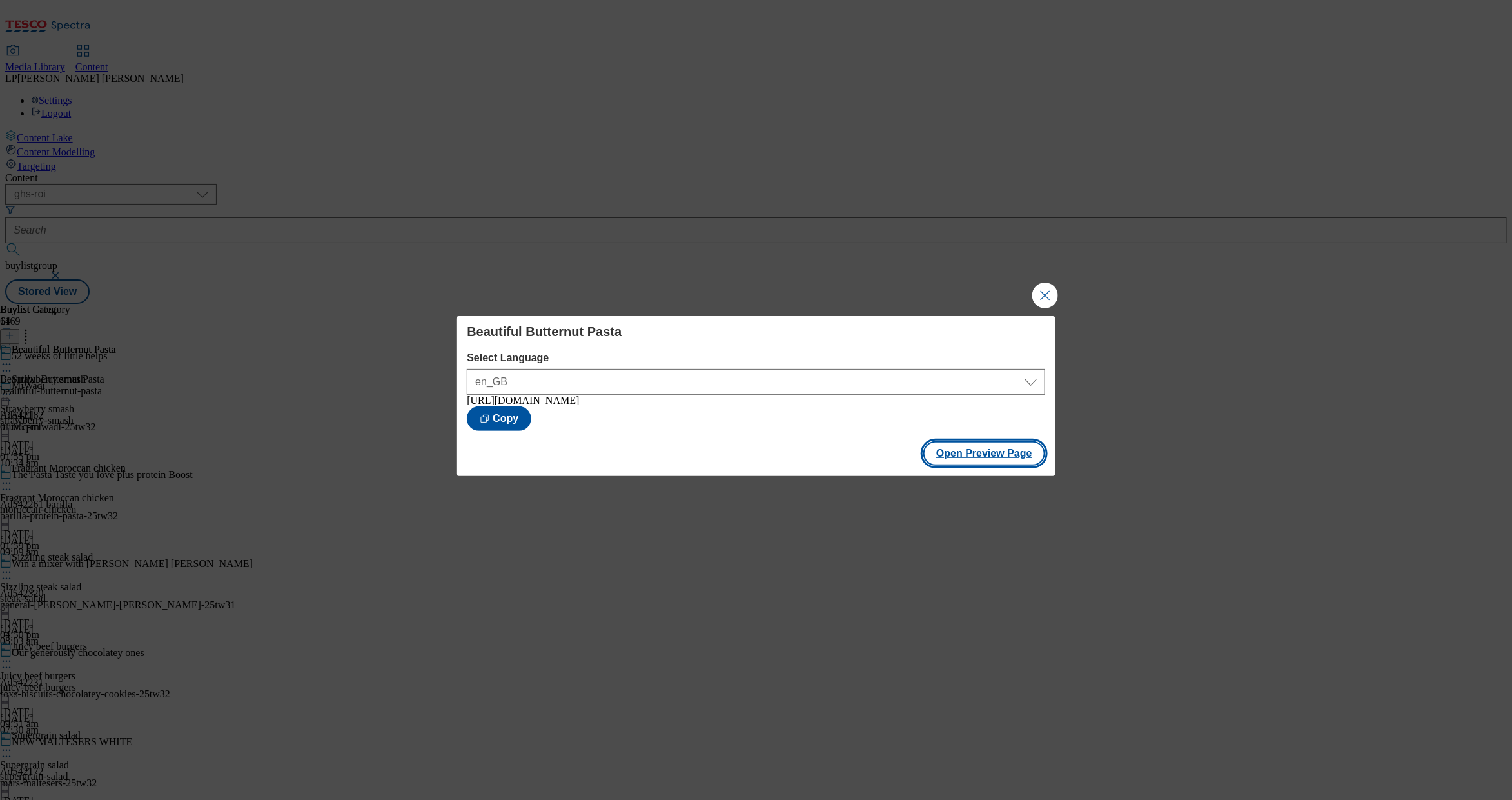
click at [971, 456] on button "Open Preview Page" at bounding box center [985, 453] width 122 height 25
click at [975, 286] on button "Close Modal" at bounding box center [1045, 295] width 26 height 26
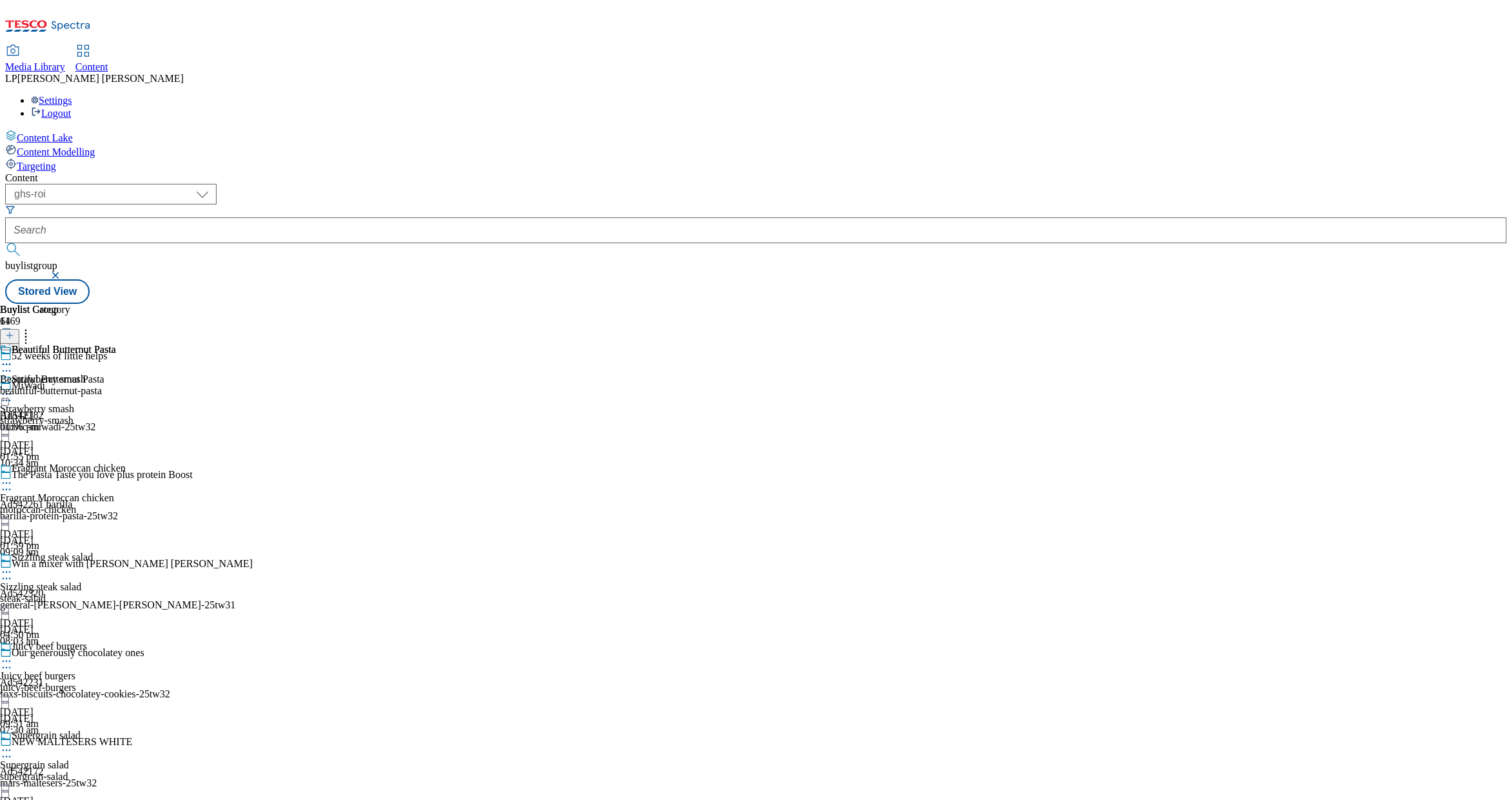
scroll to position [7873, 0]
click at [108, 344] on div "Warming Red Cabbage Warming Red Cabbage warming-red-cabbage 16 Jul 2025 05:41 pm" at bounding box center [54, 388] width 108 height 89
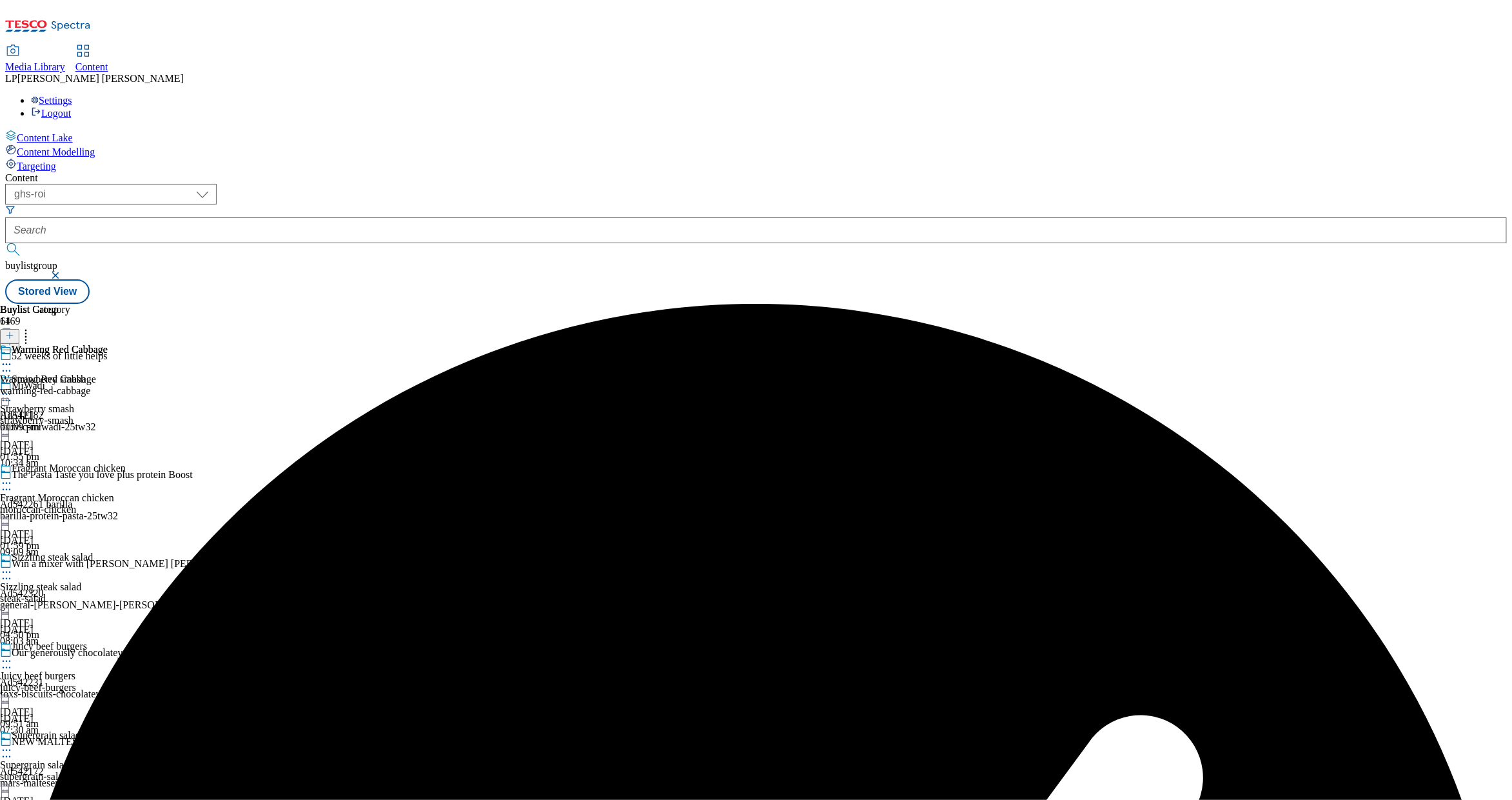
click at [108, 344] on div "Warming Red Cabbage" at bounding box center [54, 358] width 108 height 29
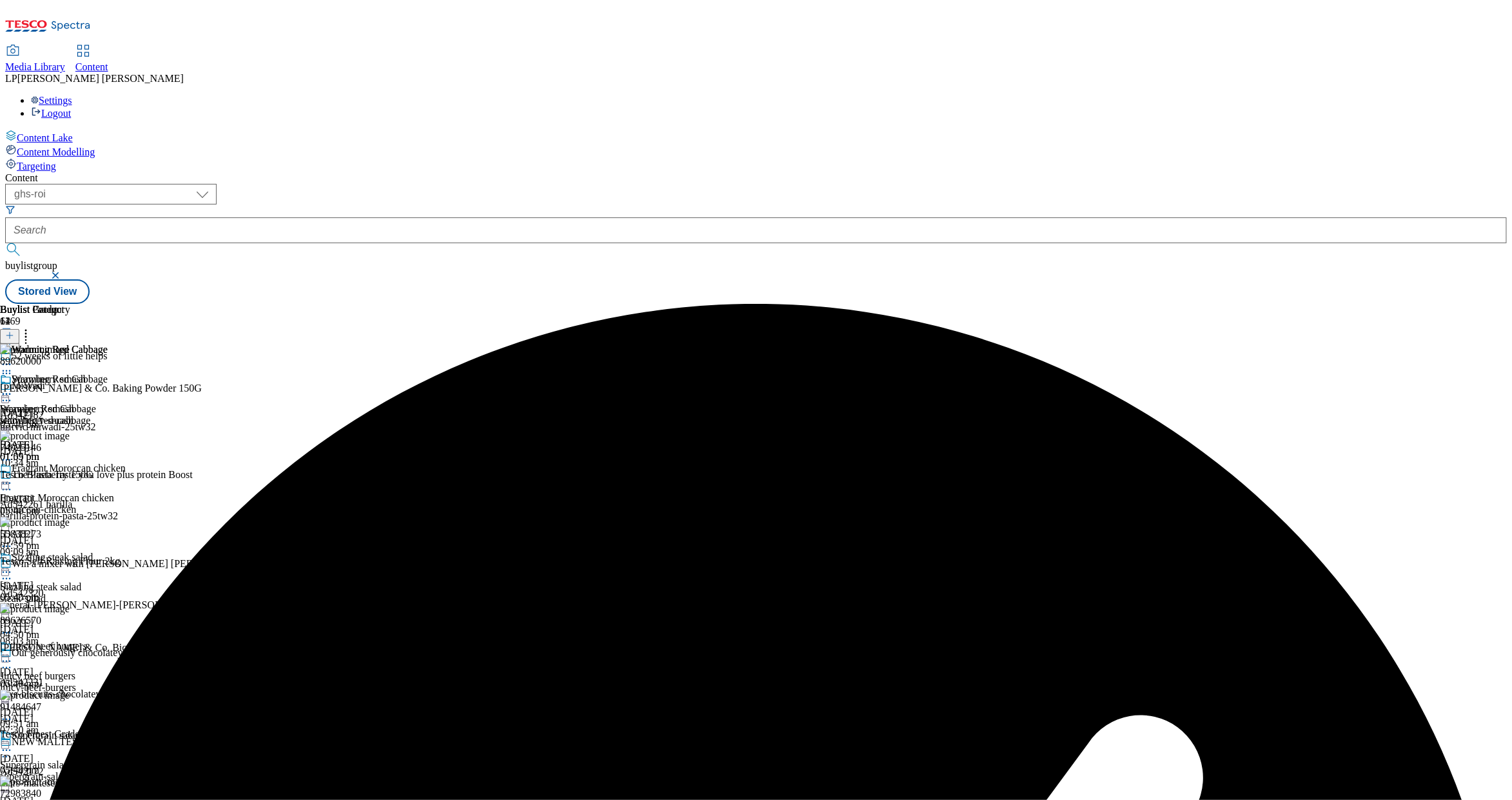
click at [32, 327] on icon at bounding box center [25, 333] width 13 height 13
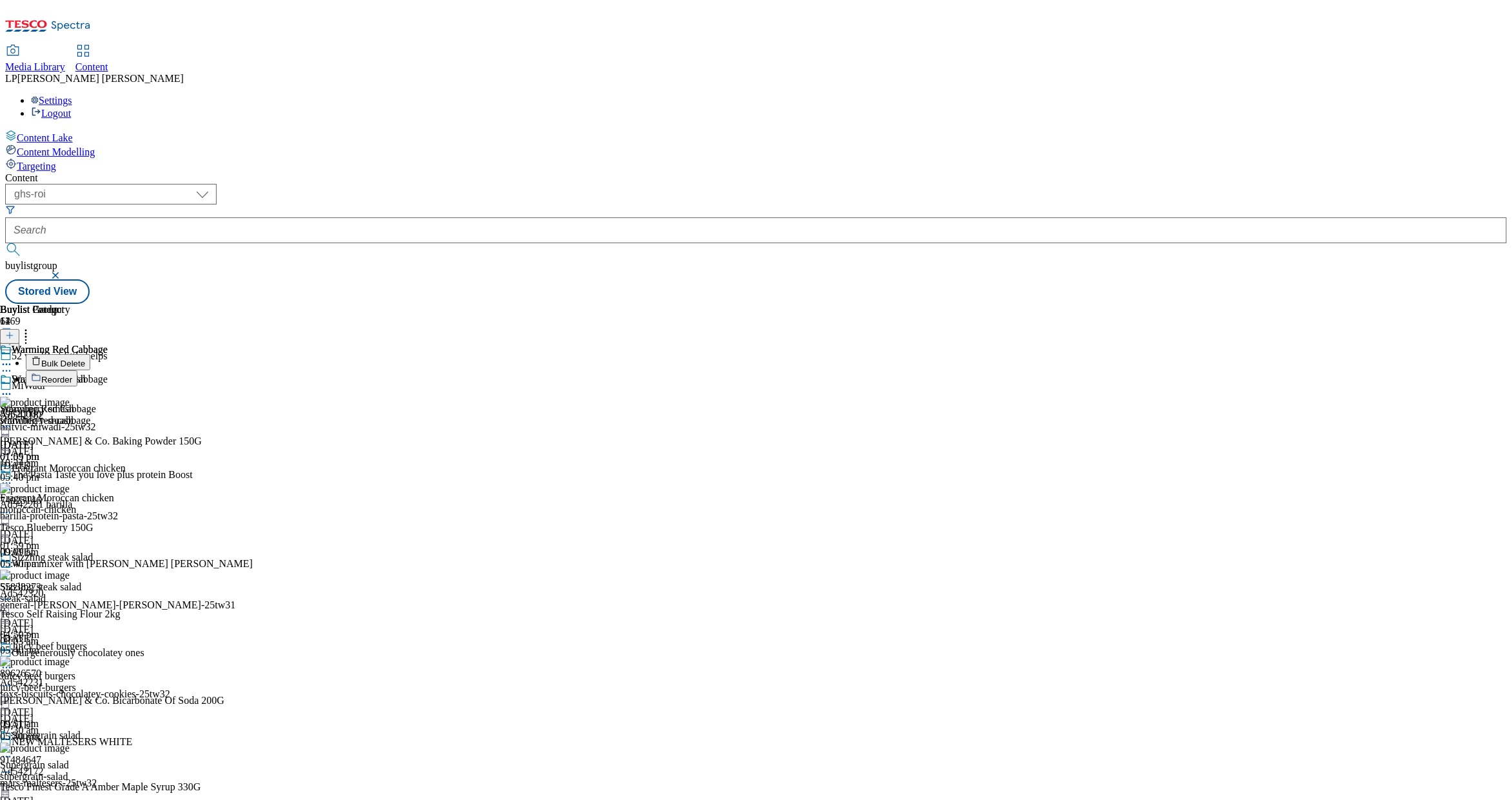
click at [90, 354] on button "Bulk Delete" at bounding box center [58, 362] width 64 height 16
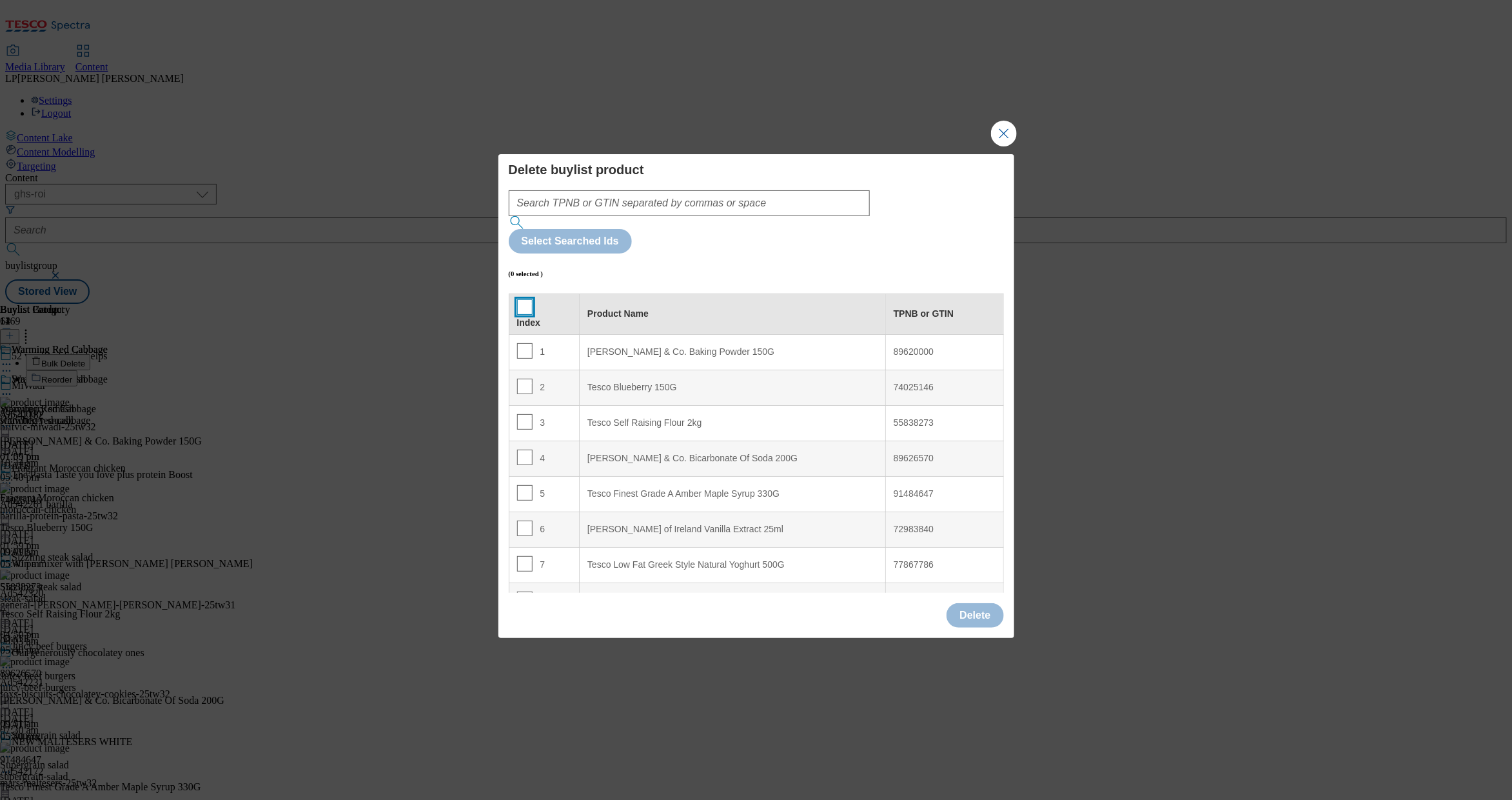
click at [525, 299] on input "Modal" at bounding box center [525, 307] width 15 height 15
checkbox input "true"
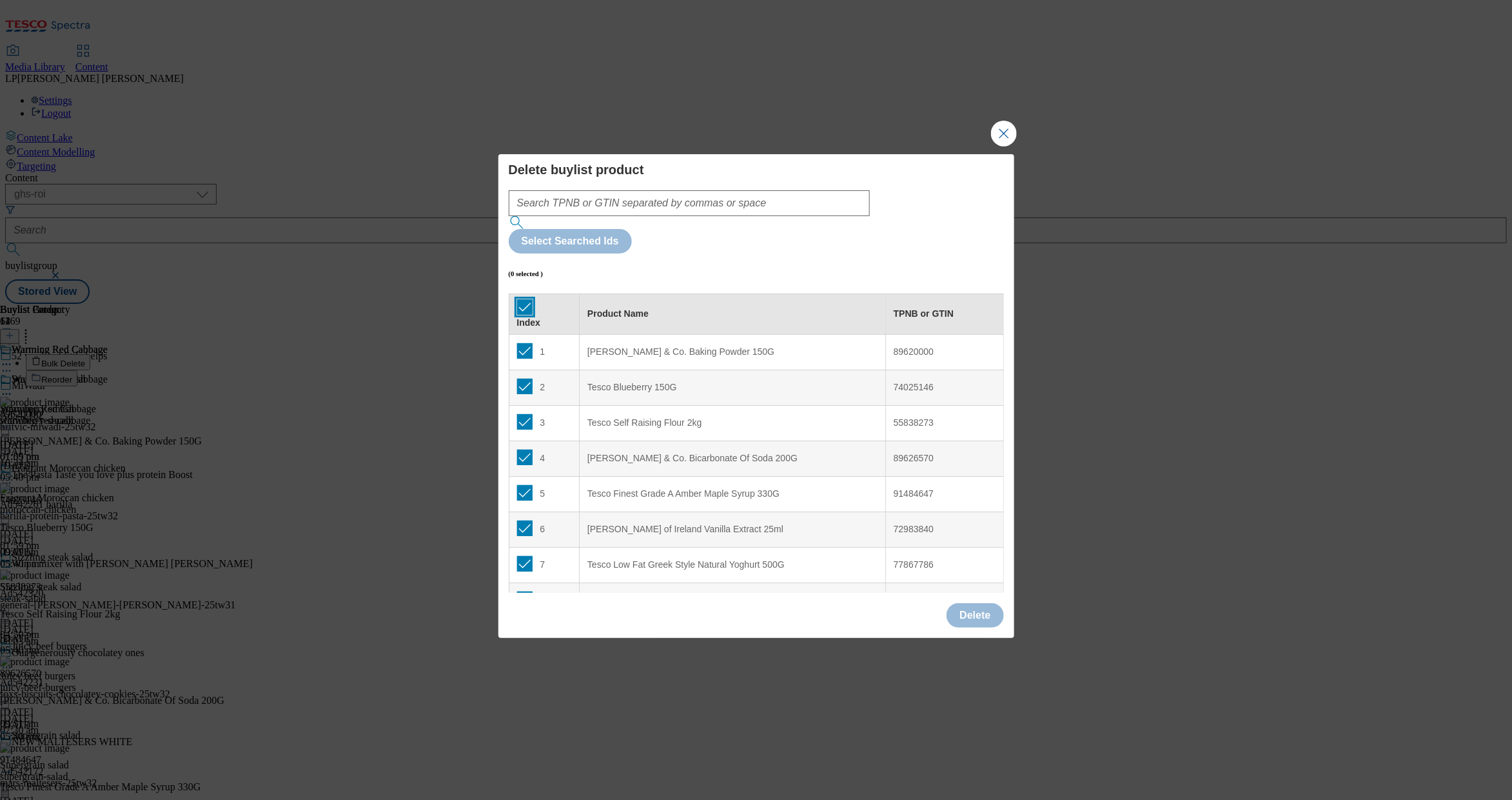
checkbox input "true"
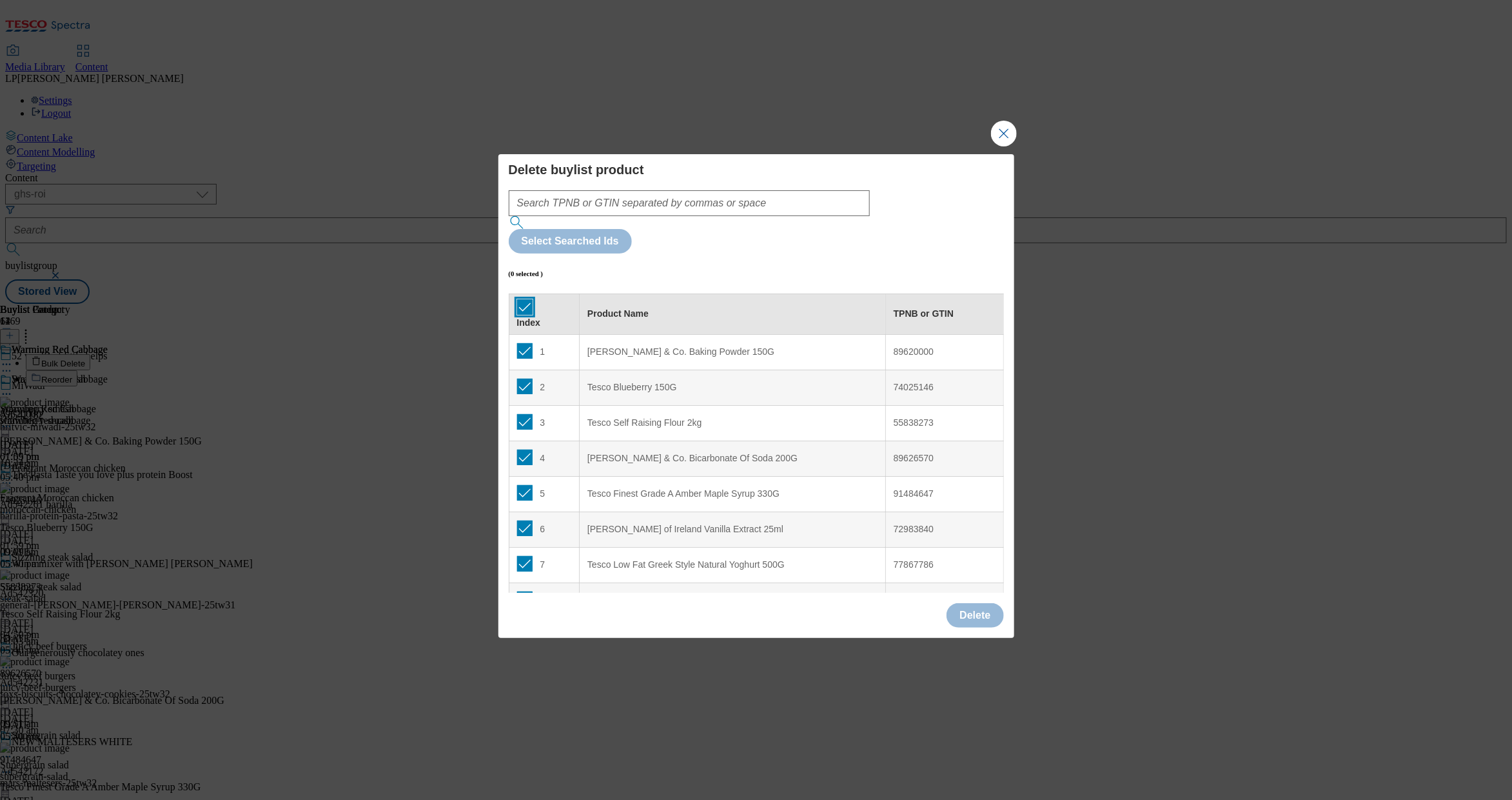
checkbox input "true"
click at [959, 603] on button "Delete" at bounding box center [975, 615] width 57 height 25
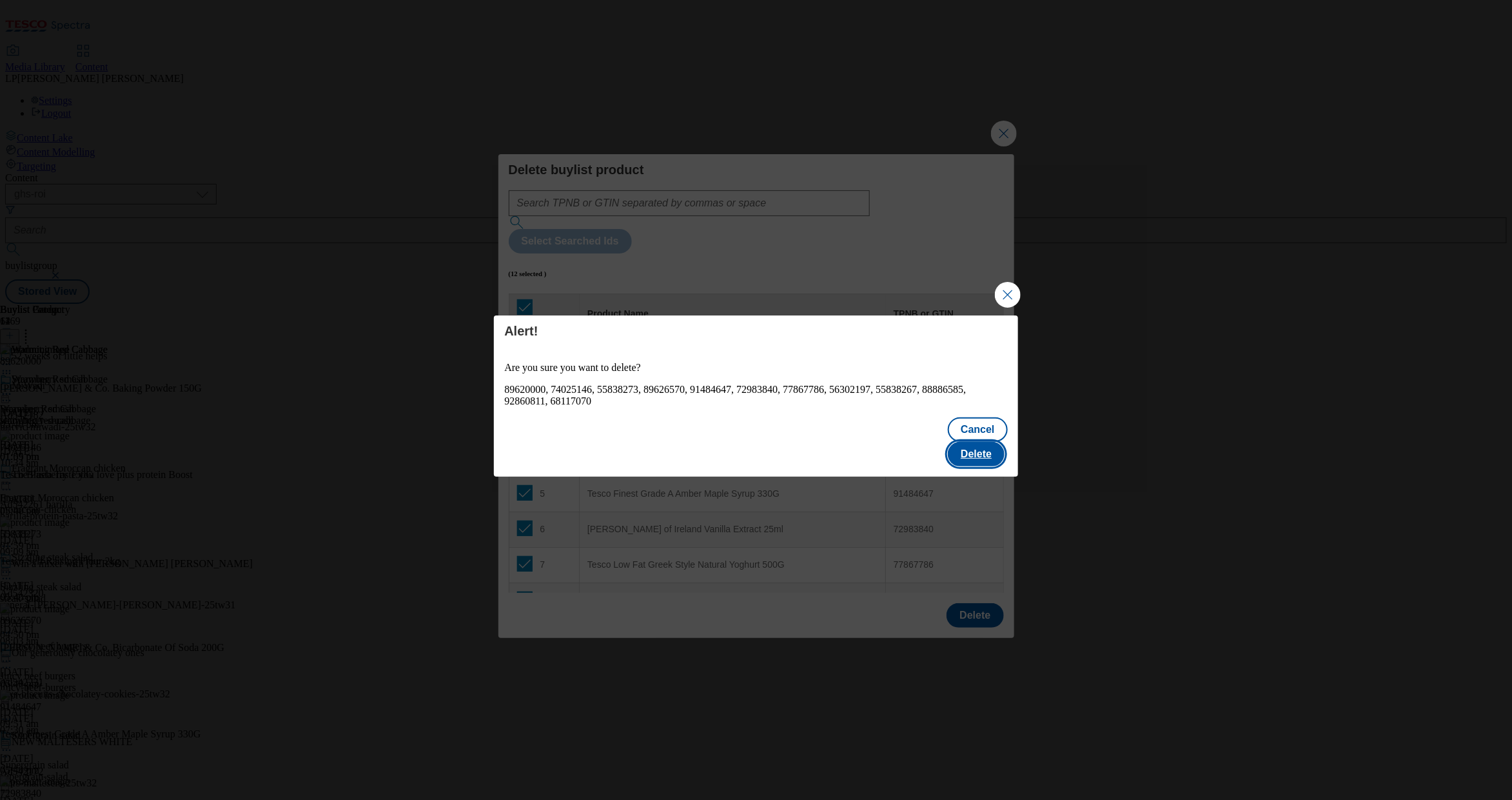
click at [970, 442] on button "Delete" at bounding box center [976, 454] width 57 height 25
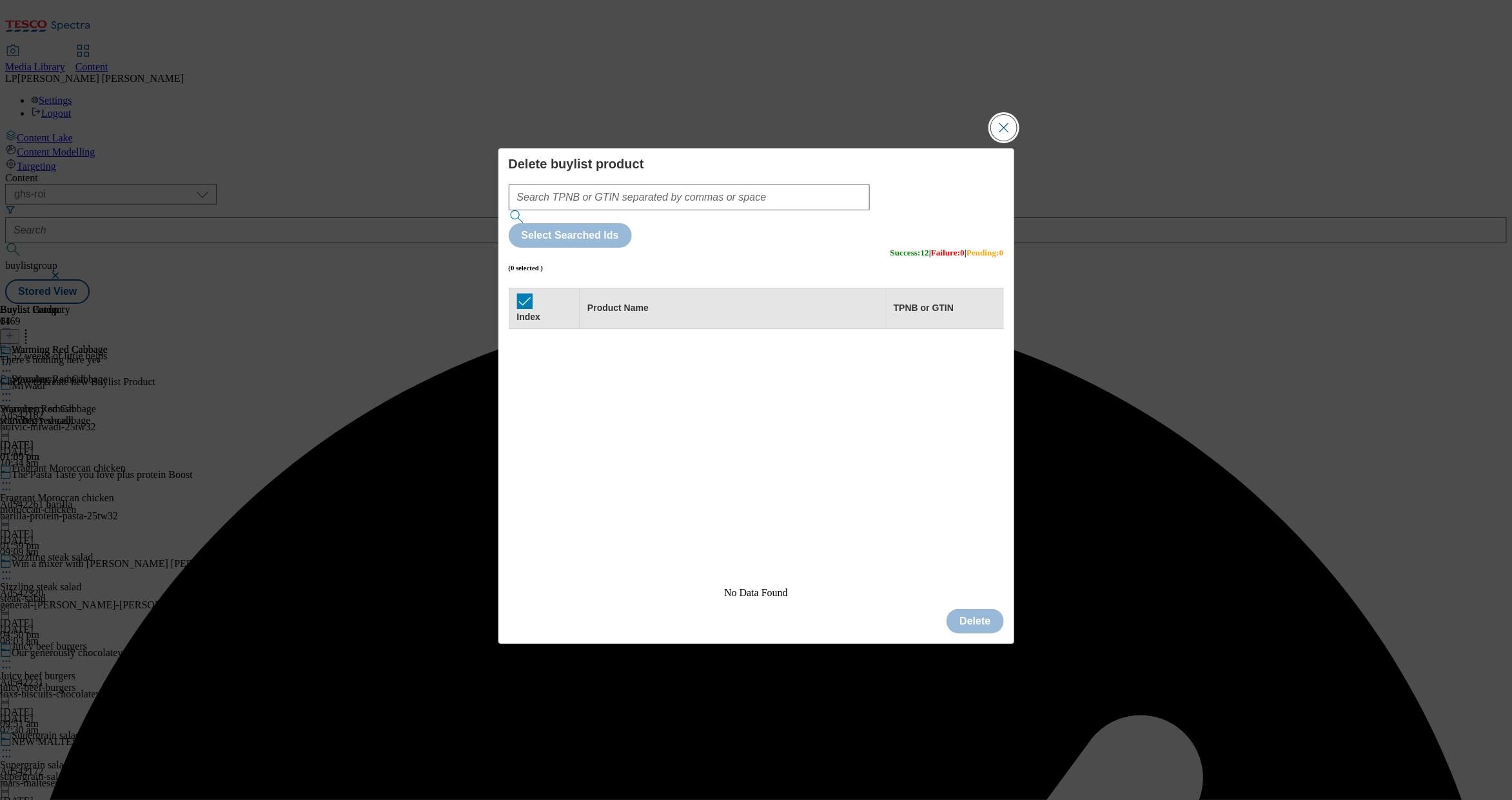
click at [975, 141] on button "Close Modal" at bounding box center [1004, 127] width 26 height 26
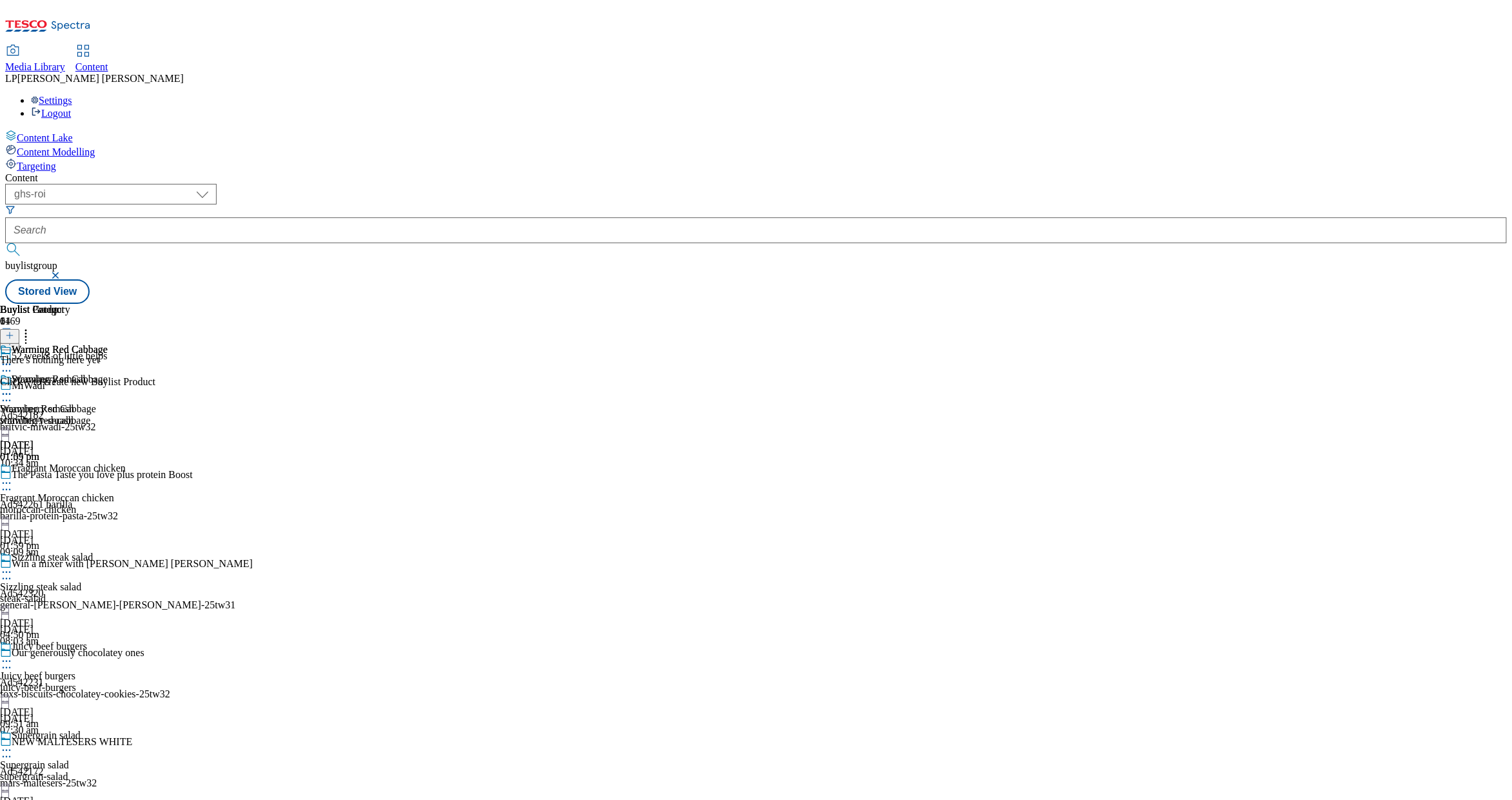
click at [14, 331] on icon at bounding box center [9, 335] width 9 height 9
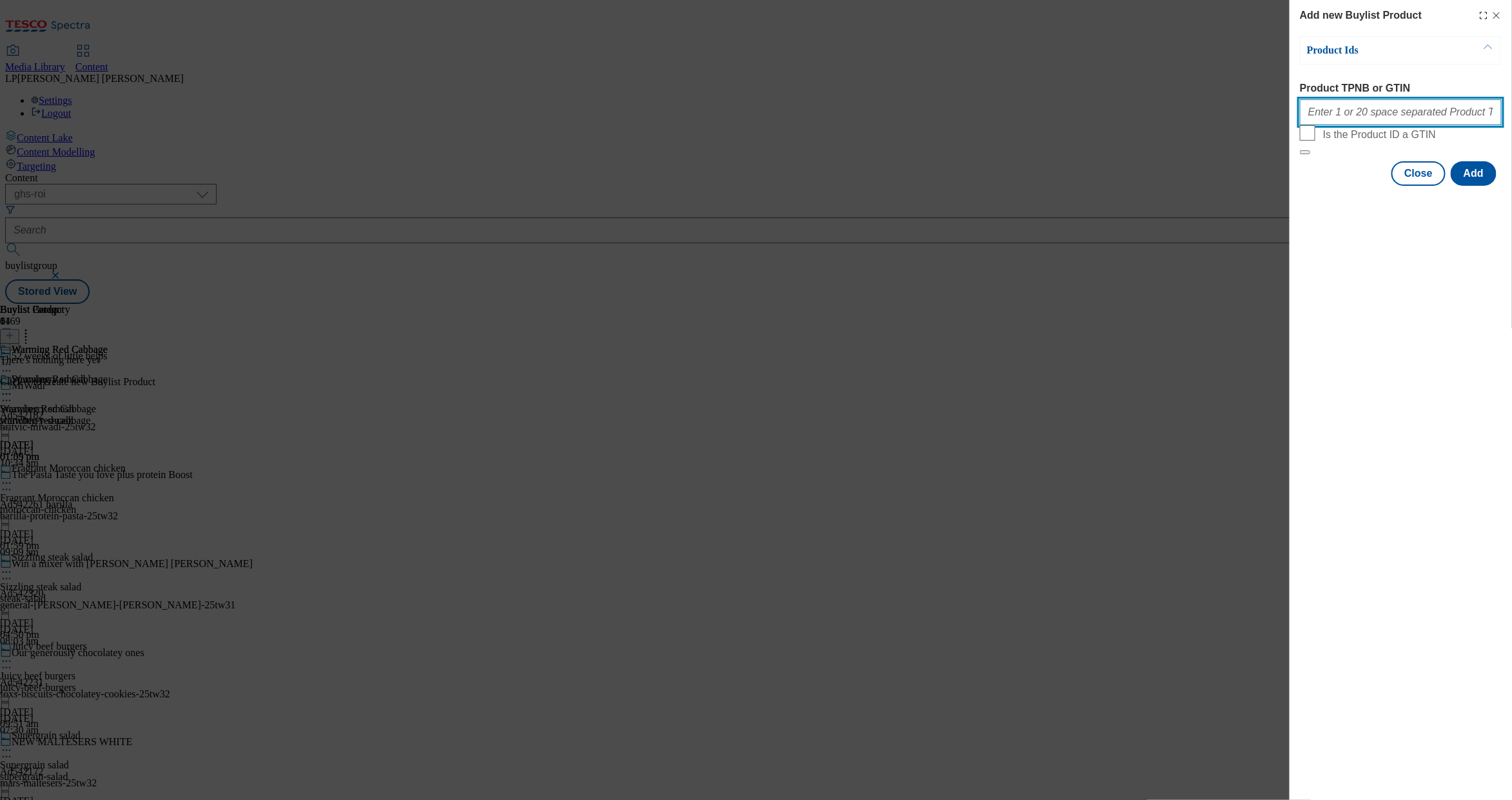
click at [975, 123] on input "Product TPNB or GTIN" at bounding box center [1401, 112] width 202 height 26
paste input "92257725 50040233 88886585 50342734 51577823 67787037 51492888 50868354"
type input "92257725 50040233 88886585 50342734 51577823 67787037 51492888 50868354"
click at [975, 186] on button "Add" at bounding box center [1474, 174] width 46 height 25
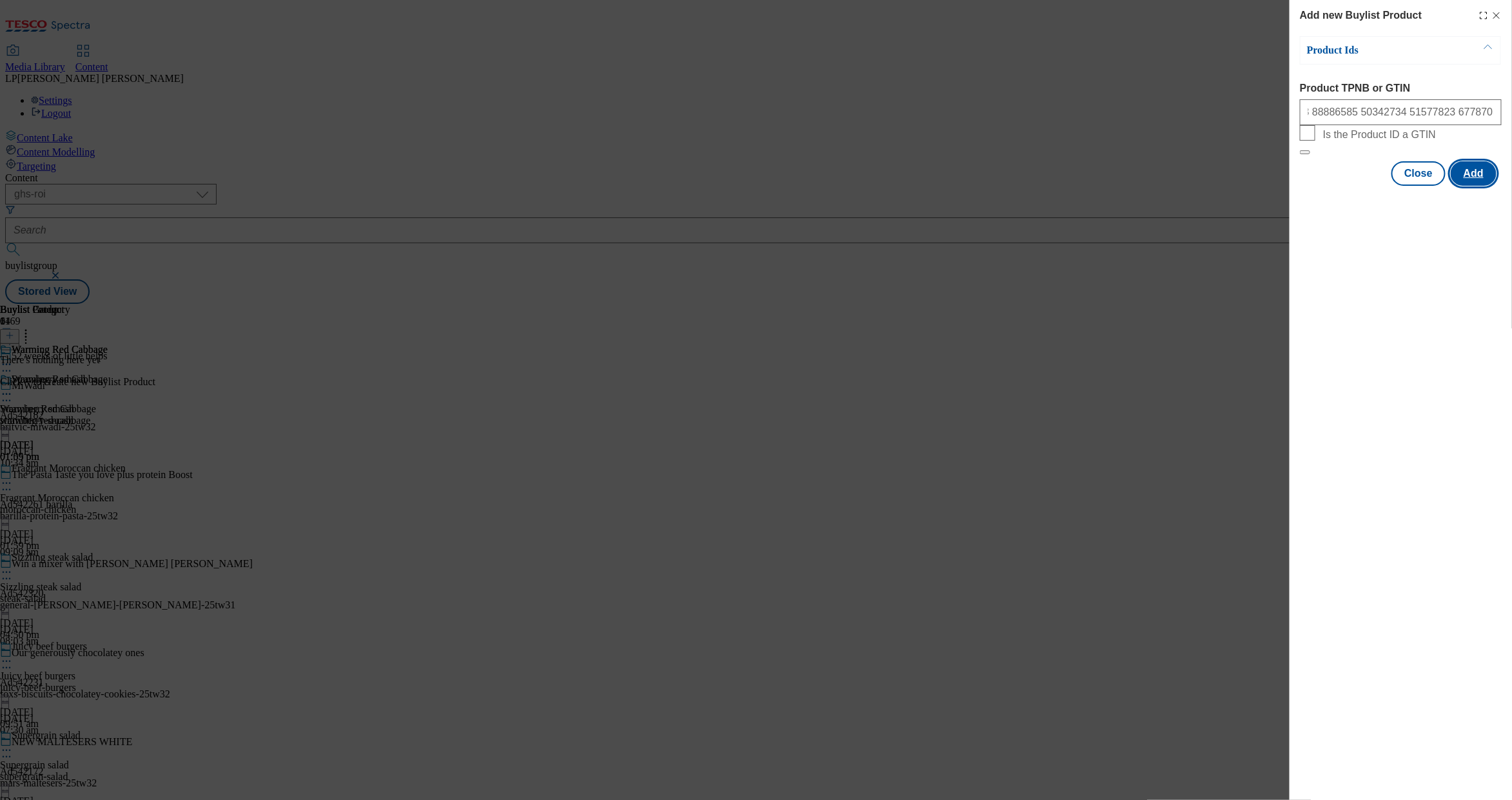
scroll to position [0, 0]
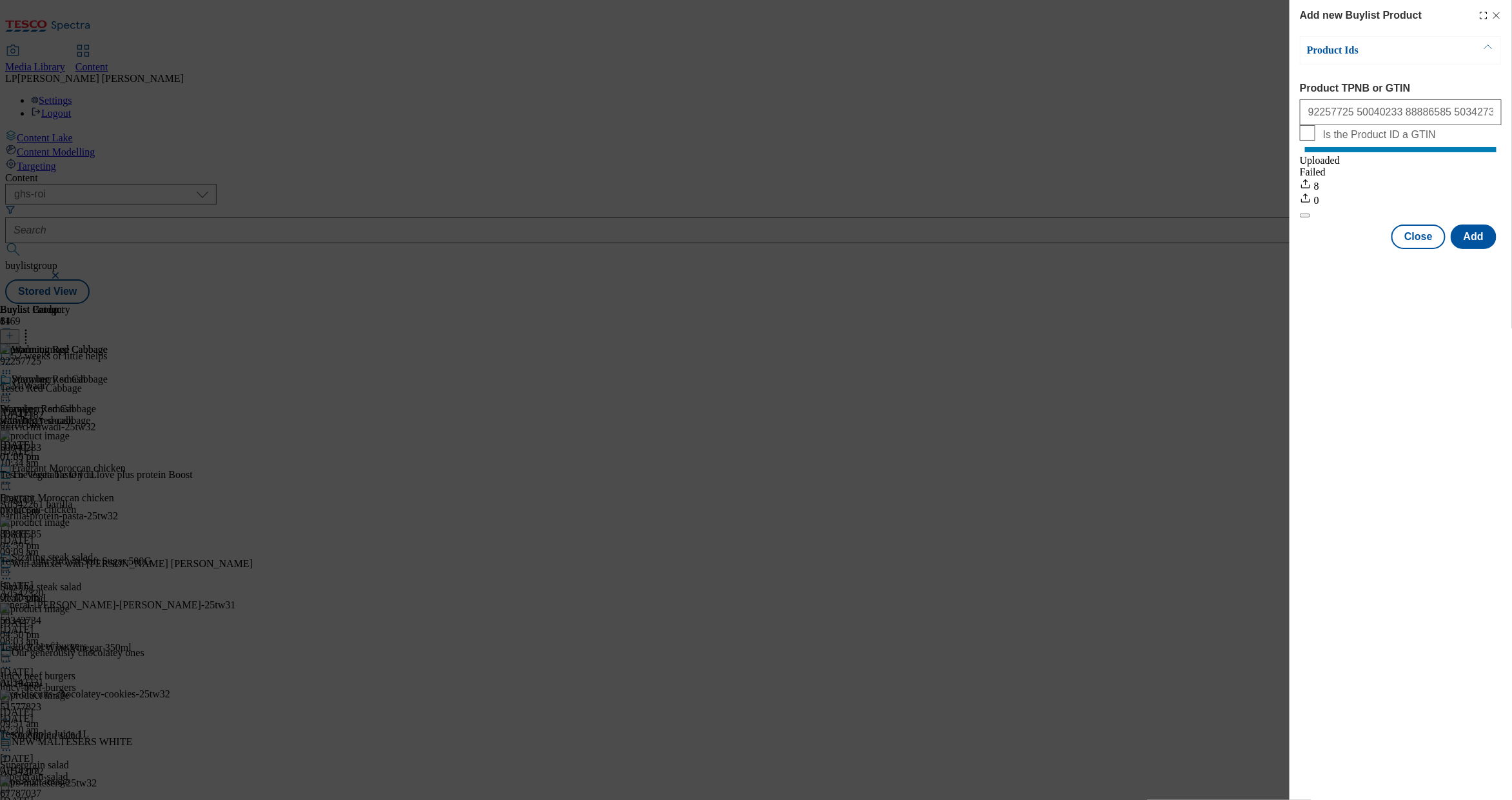
click at [975, 254] on div "Add new Buylist Product Product Ids Product TPNB or GTIN 92257725 50040233 8888…" at bounding box center [756, 400] width 1512 height 800
click at [975, 249] on button "Close" at bounding box center [1418, 237] width 54 height 25
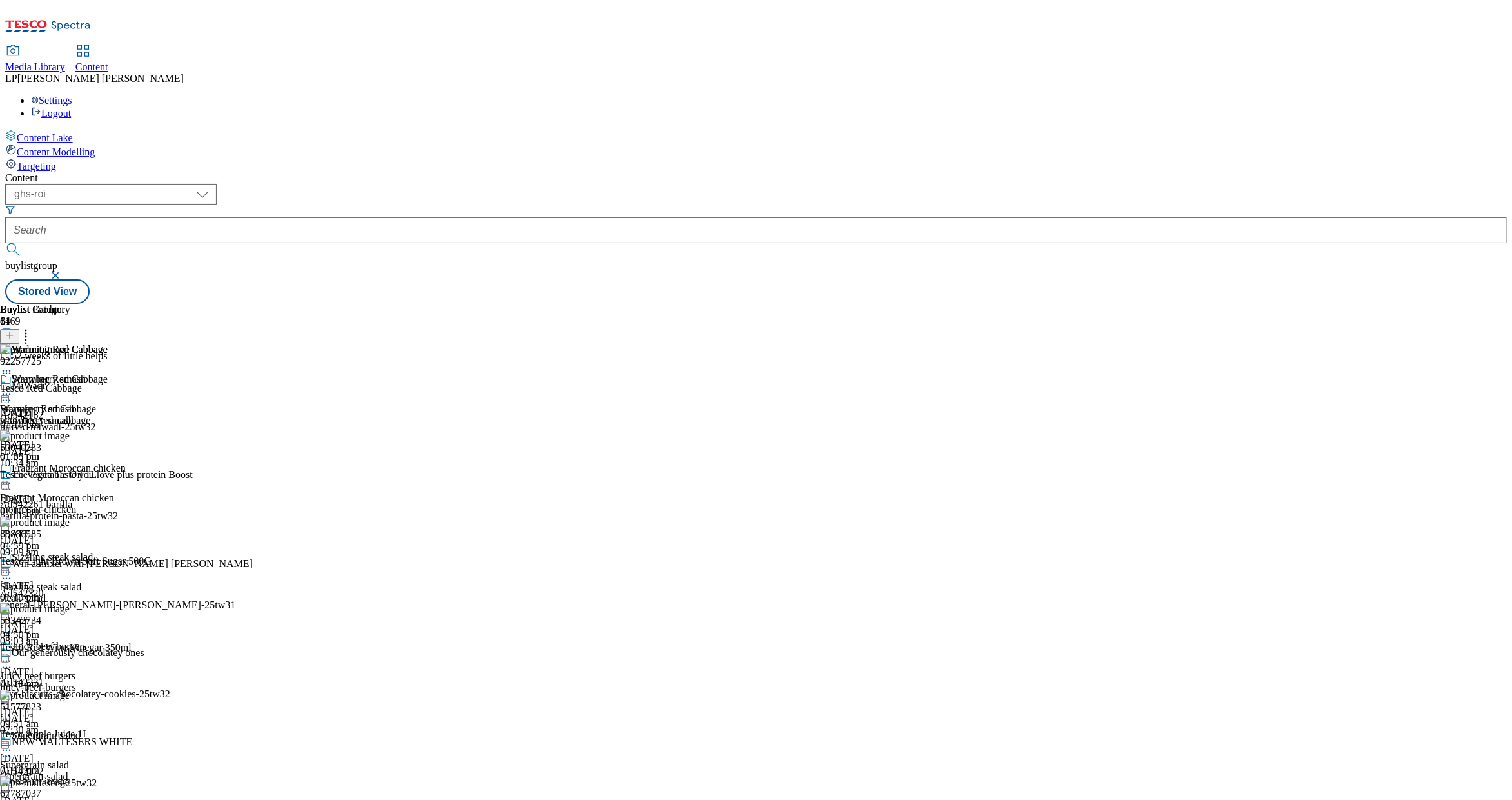
click at [108, 373] on div "Warming Red Cabbage Warming Red Cabbage warming-red-cabbage 19 Sept 2025 01:09 …" at bounding box center [54, 417] width 108 height 89
click at [13, 388] on icon at bounding box center [6, 394] width 13 height 13
click at [60, 413] on button "Edit" at bounding box center [43, 421] width 34 height 15
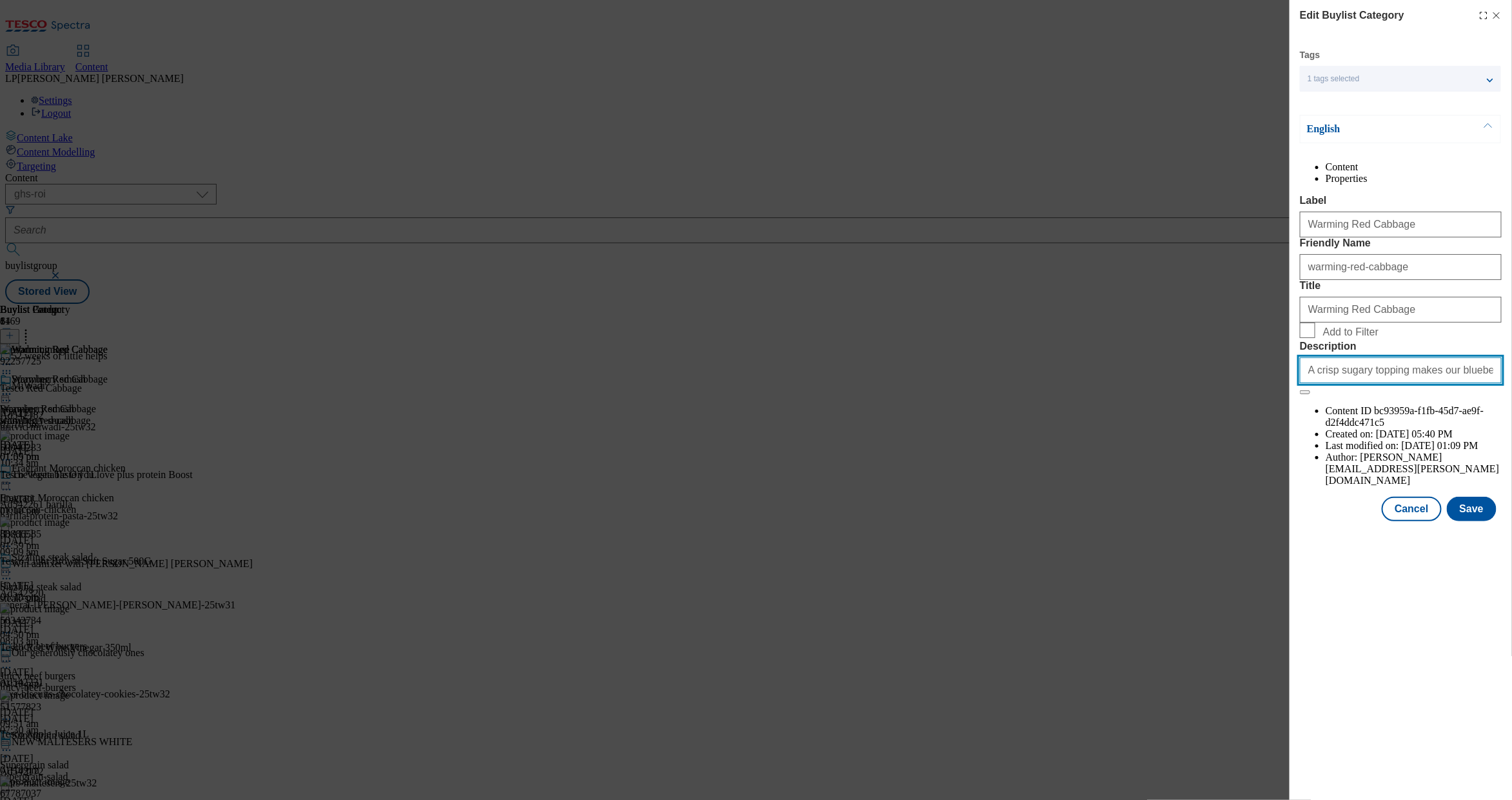
click at [975, 383] on input "A crisp sugary topping makes our blueberry muffins even more tempting. Get the …" at bounding box center [1401, 370] width 202 height 26
paste input "Warm up with our simple red cabbage recipe, a great side for any meal. Get the …"
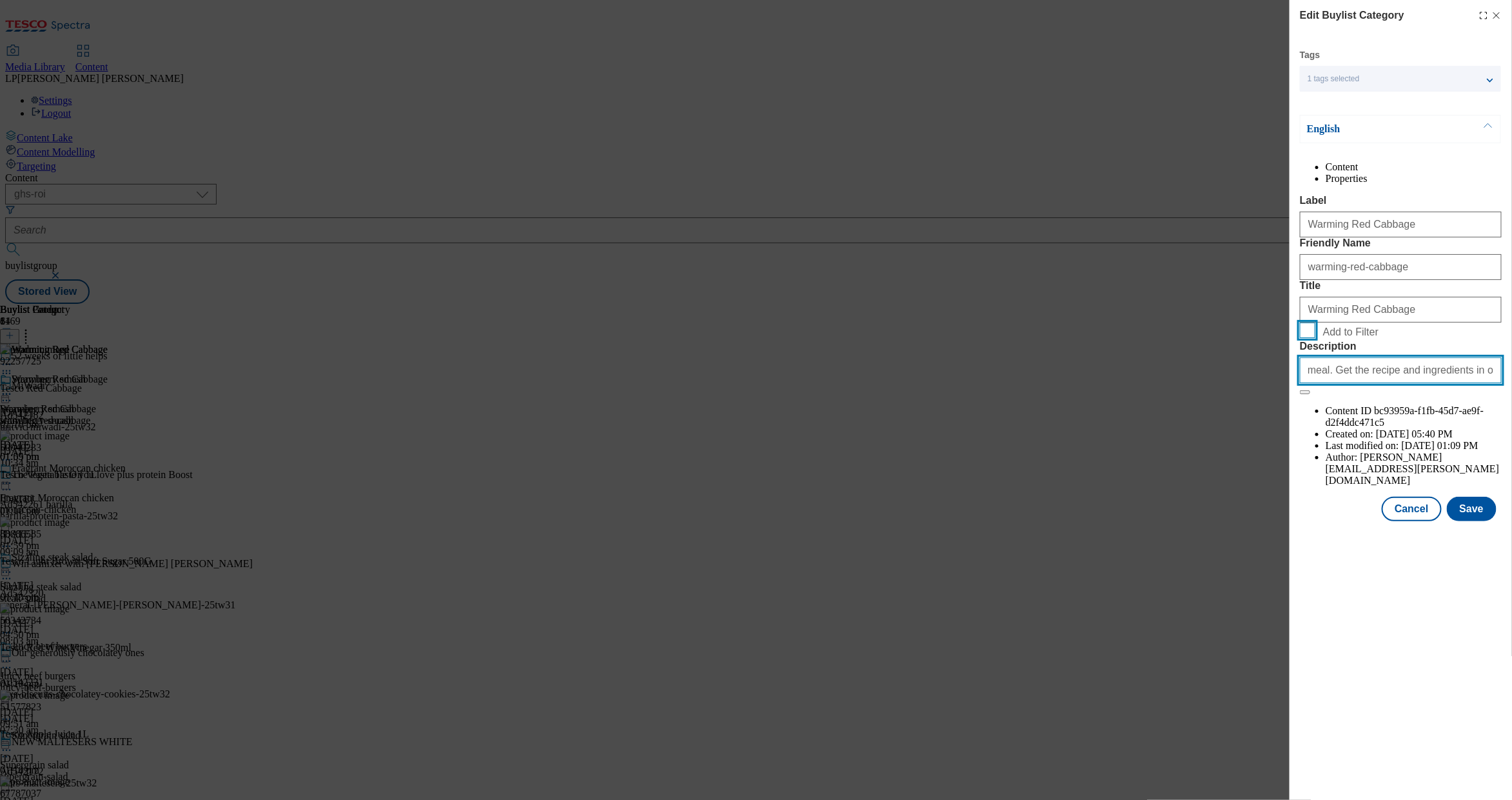
type input "Warm up with our simple red cabbage recipe, a great side for any meal. Get the …"
click at [975, 338] on input "Add to Filter" at bounding box center [1308, 330] width 15 height 15
checkbox input "true"
click at [975, 521] on button "Save" at bounding box center [1472, 509] width 50 height 25
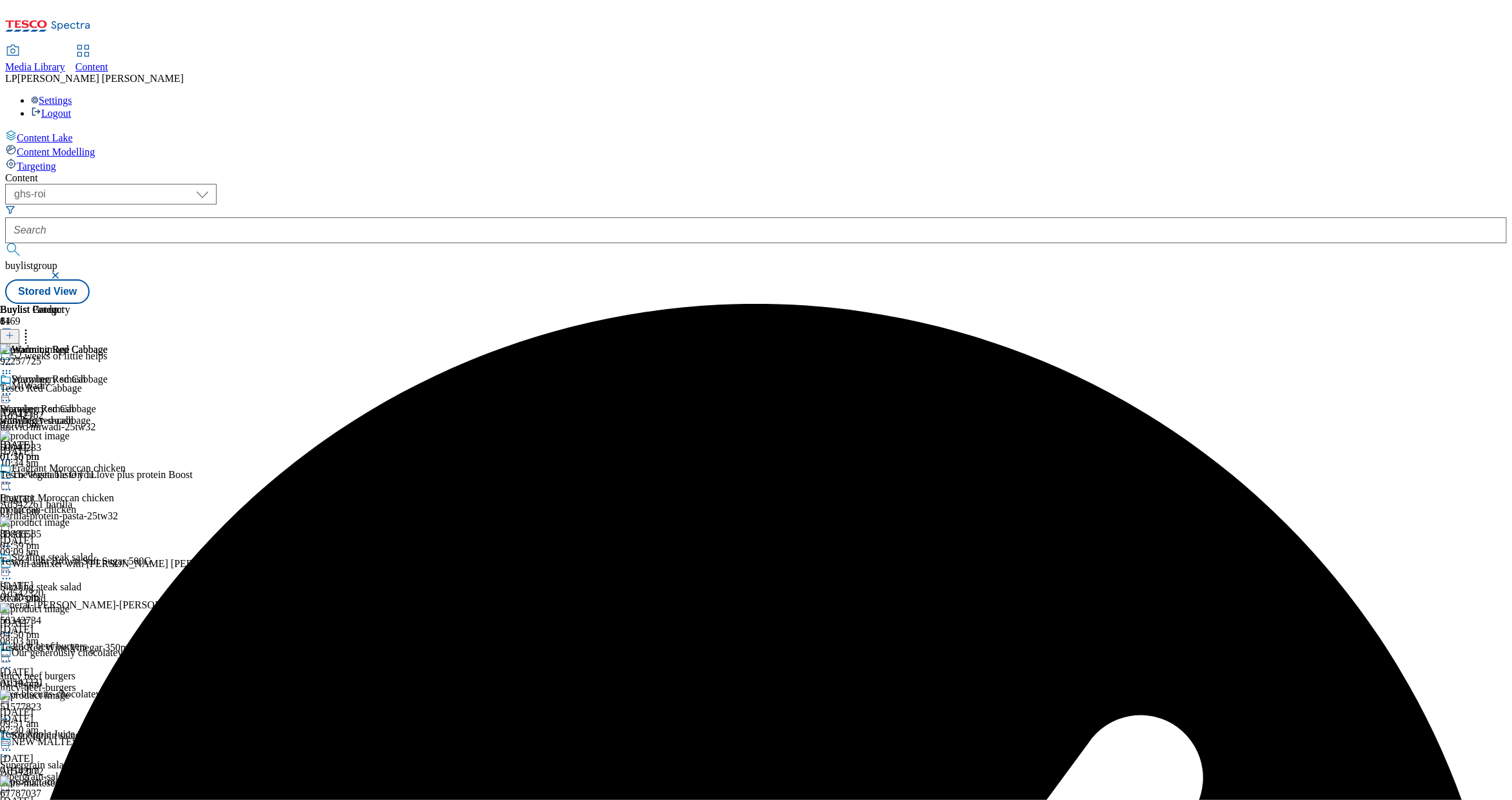
click at [13, 358] on icon at bounding box center [6, 364] width 13 height 13
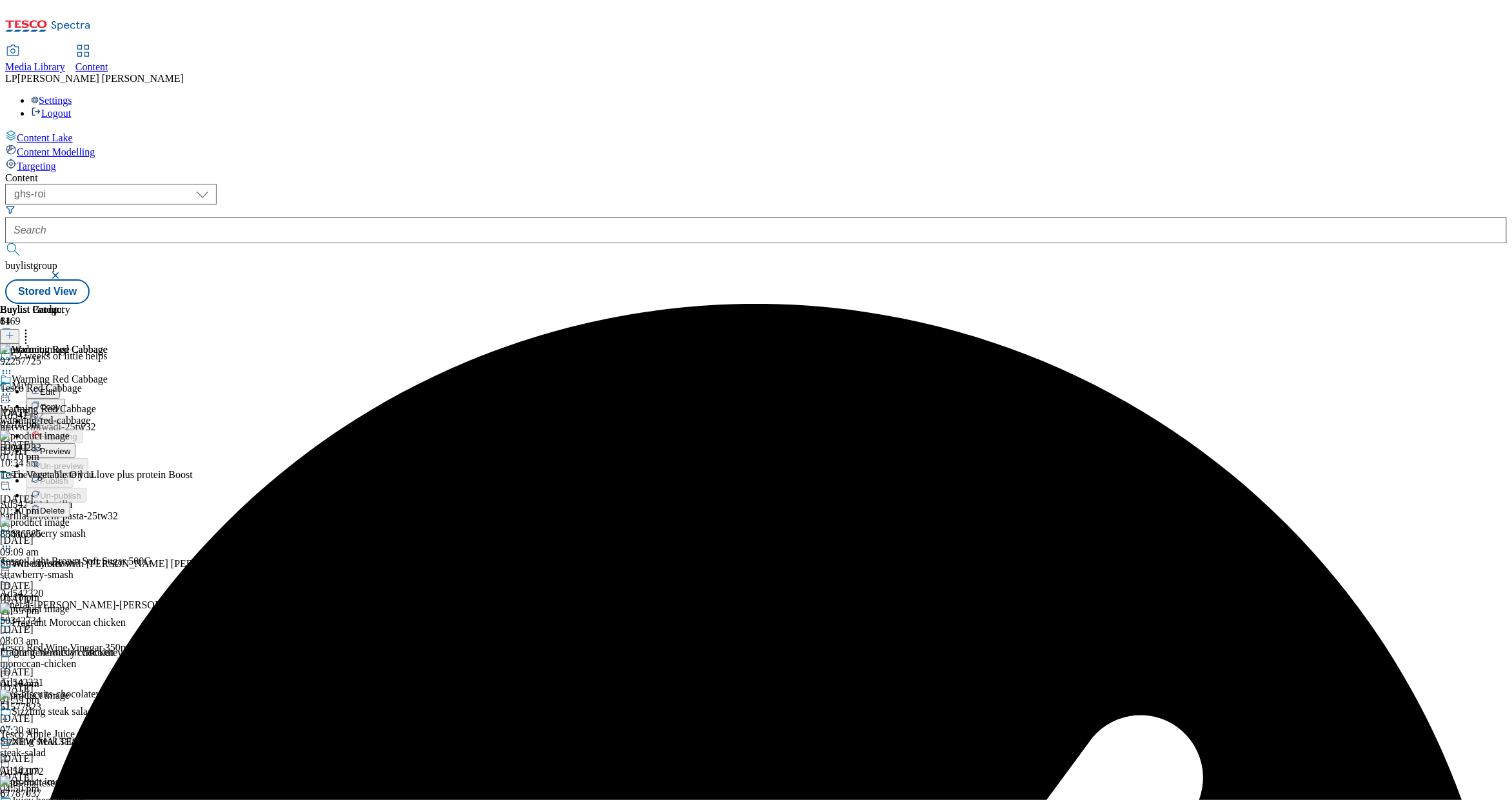
click at [60, 384] on button "Edit" at bounding box center [43, 391] width 34 height 15
select select "evergreen"
select select "Meal"
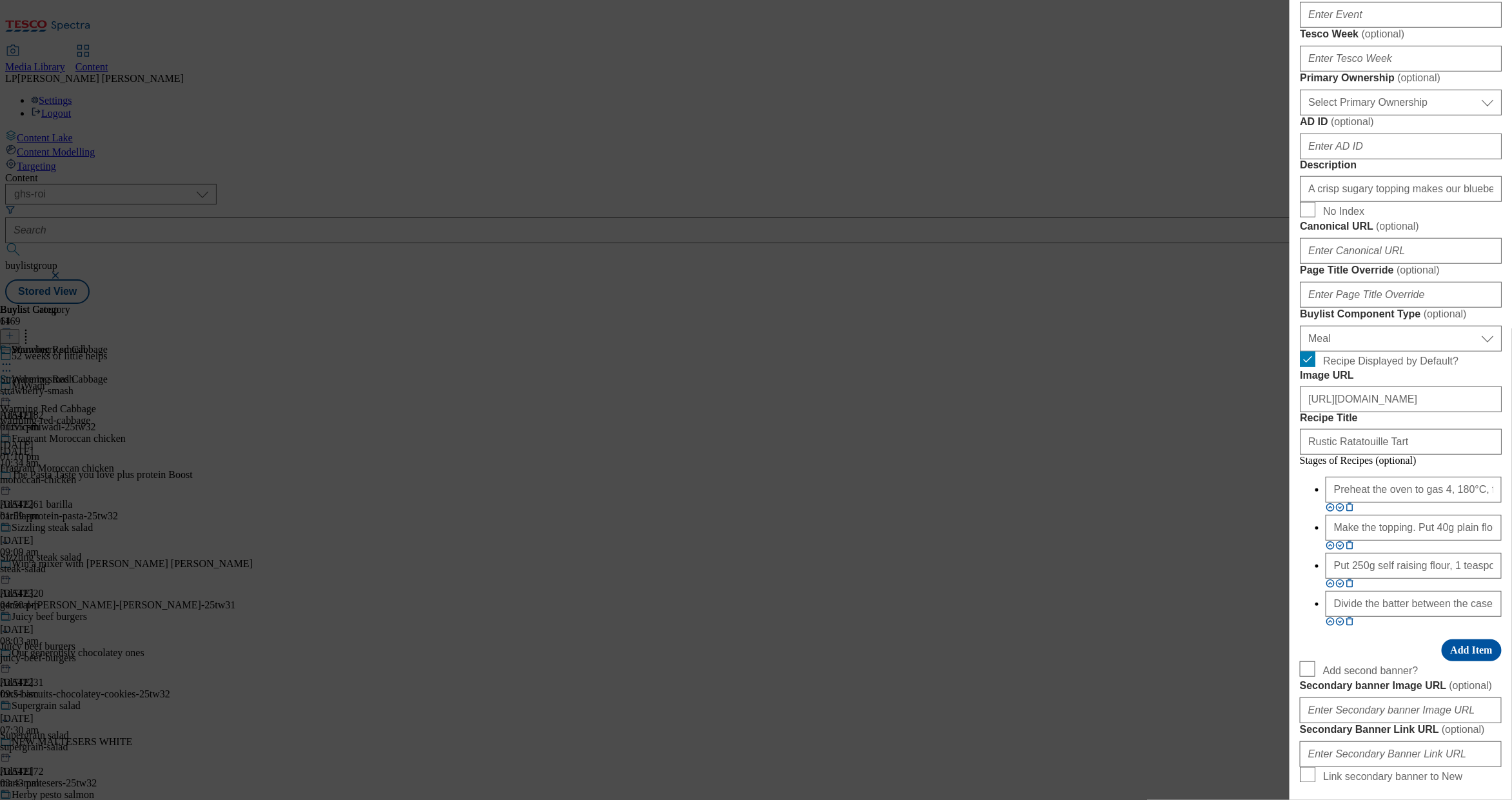
scroll to position [688, 0]
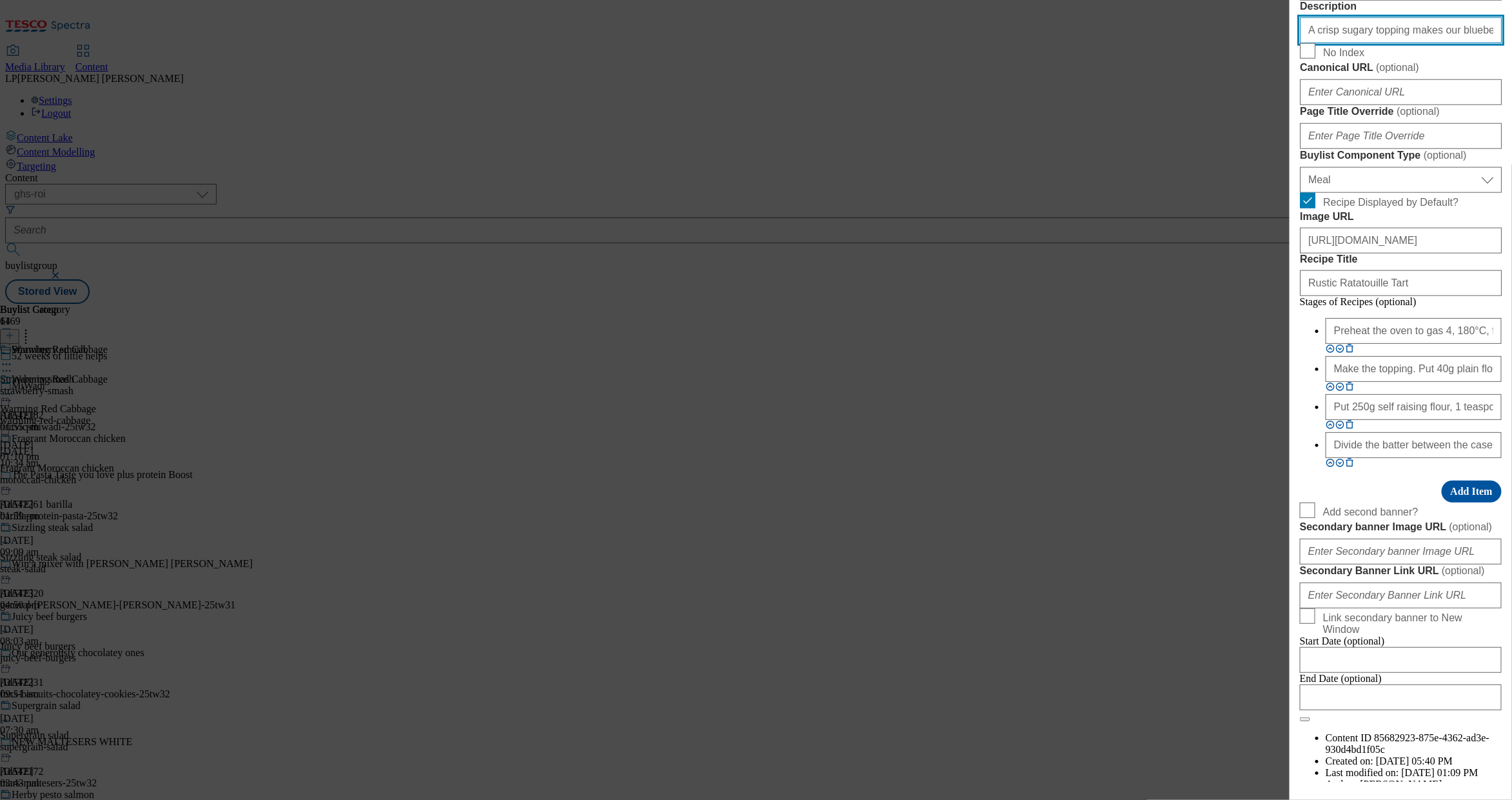
click at [975, 43] on input "A crisp sugary topping makes our blueberry muffins even more tempting. Get the …" at bounding box center [1401, 30] width 202 height 26
paste input "Warm up with our simple red cabbage recipe, a great side for any meal. Get the …"
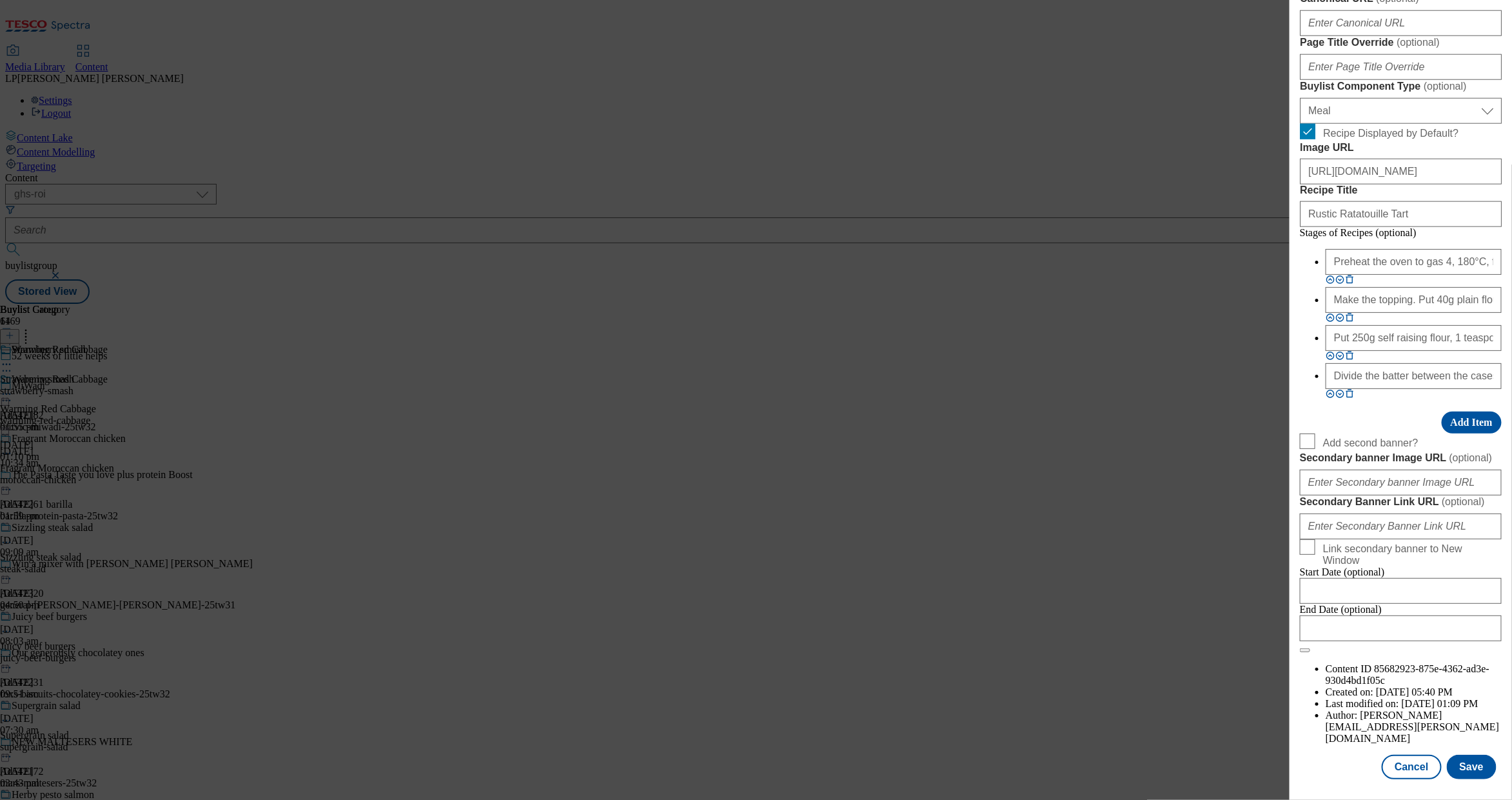
scroll to position [964, 0]
type input "Warm up with our simple red cabbage recipe, a great side for any meal. Get the …"
click at [975, 275] on input "Preheat the oven to gas 4, 180°C, fan 160°C. Line a muffin tin with 12 cake cas…" at bounding box center [1414, 262] width 176 height 26
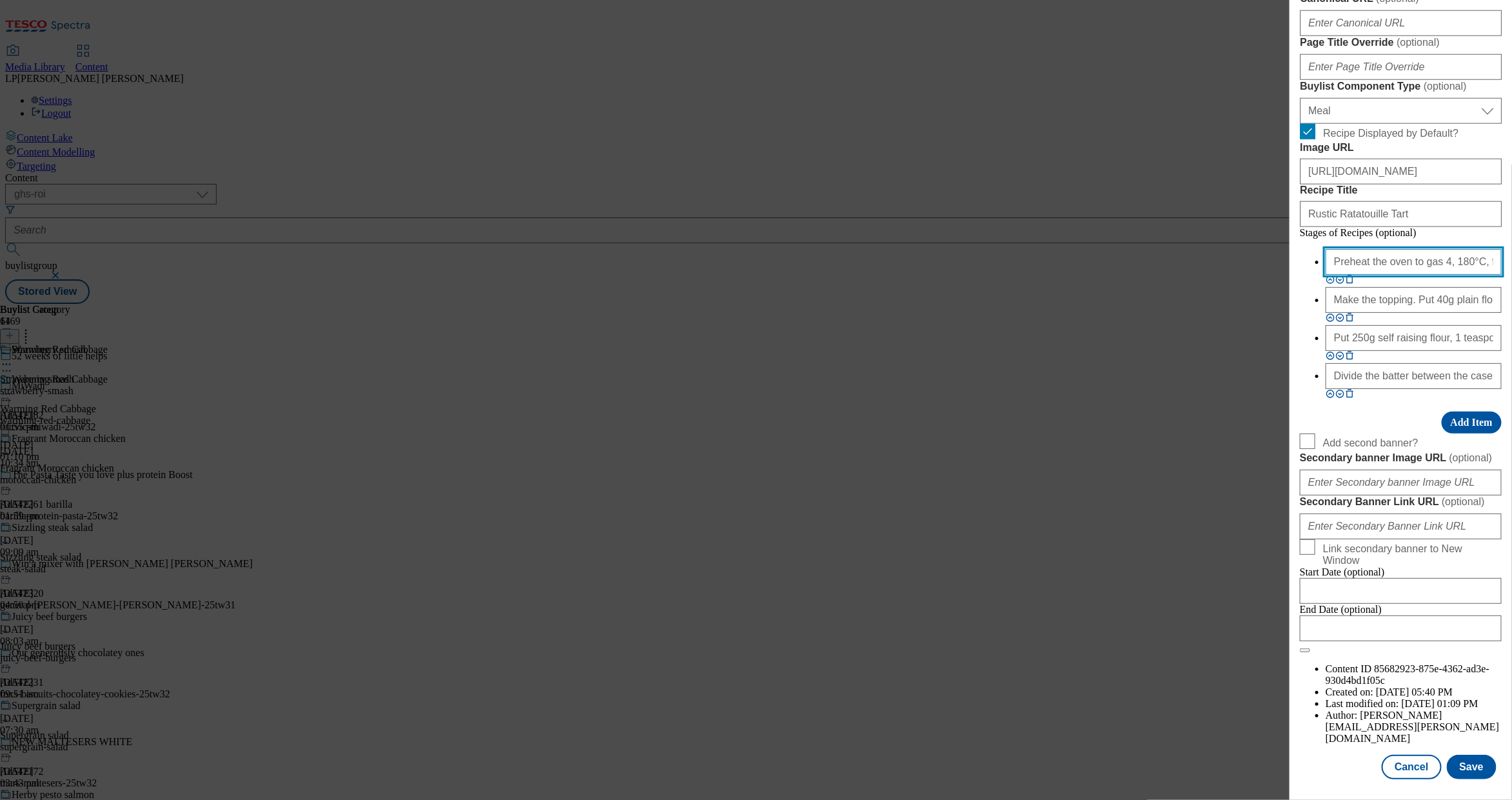
paste input "Modal"
click at [975, 275] on input "Modal" at bounding box center [1414, 262] width 176 height 26
paste input "Modal"
paste input "Heat 1 tablespoon of vegetable oil in a large saucepan over medium heat. Add ab…"
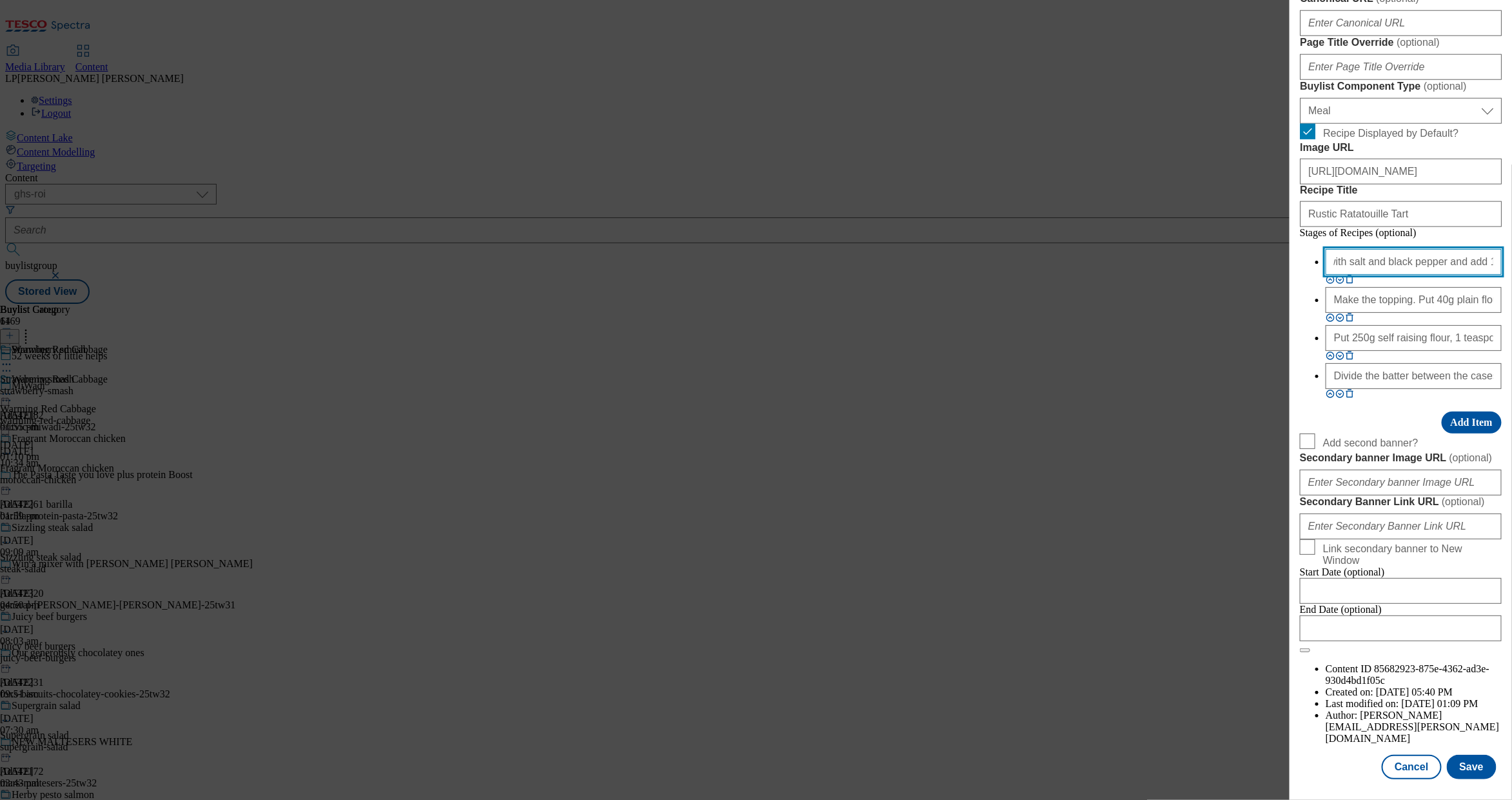
type input "Heat 1 tablespoon of vegetable oil in a large saucepan over medium heat. Add ab…"
click at [975, 313] on input "Make the topping. Put 40g plain flour, 25g light brown soft sugar, ½ teaspoon g…" at bounding box center [1414, 299] width 176 height 26
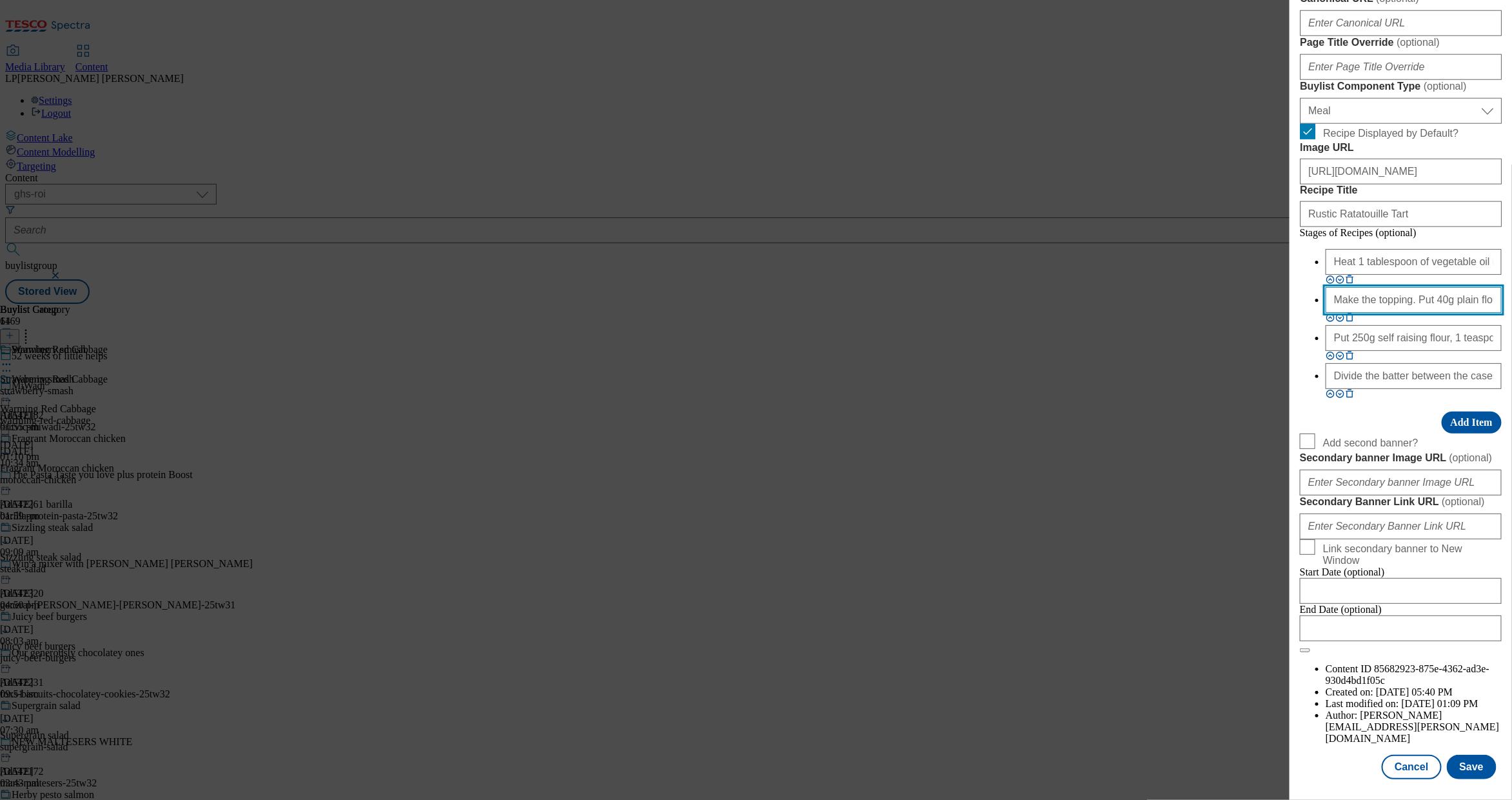
click at [975, 313] on input "Make the topping. Put 40g plain flour, 25g light brown soft sugar, ½ teaspoon g…" at bounding box center [1414, 299] width 176 height 26
paste input "Pour over 50ml of vinegar and 200ml of apple juice and add 2 star anise, 1 cinn…"
type input "Pour over 50ml of vinegar and 200ml of apple juice and add 2 star anise, 1 cinn…"
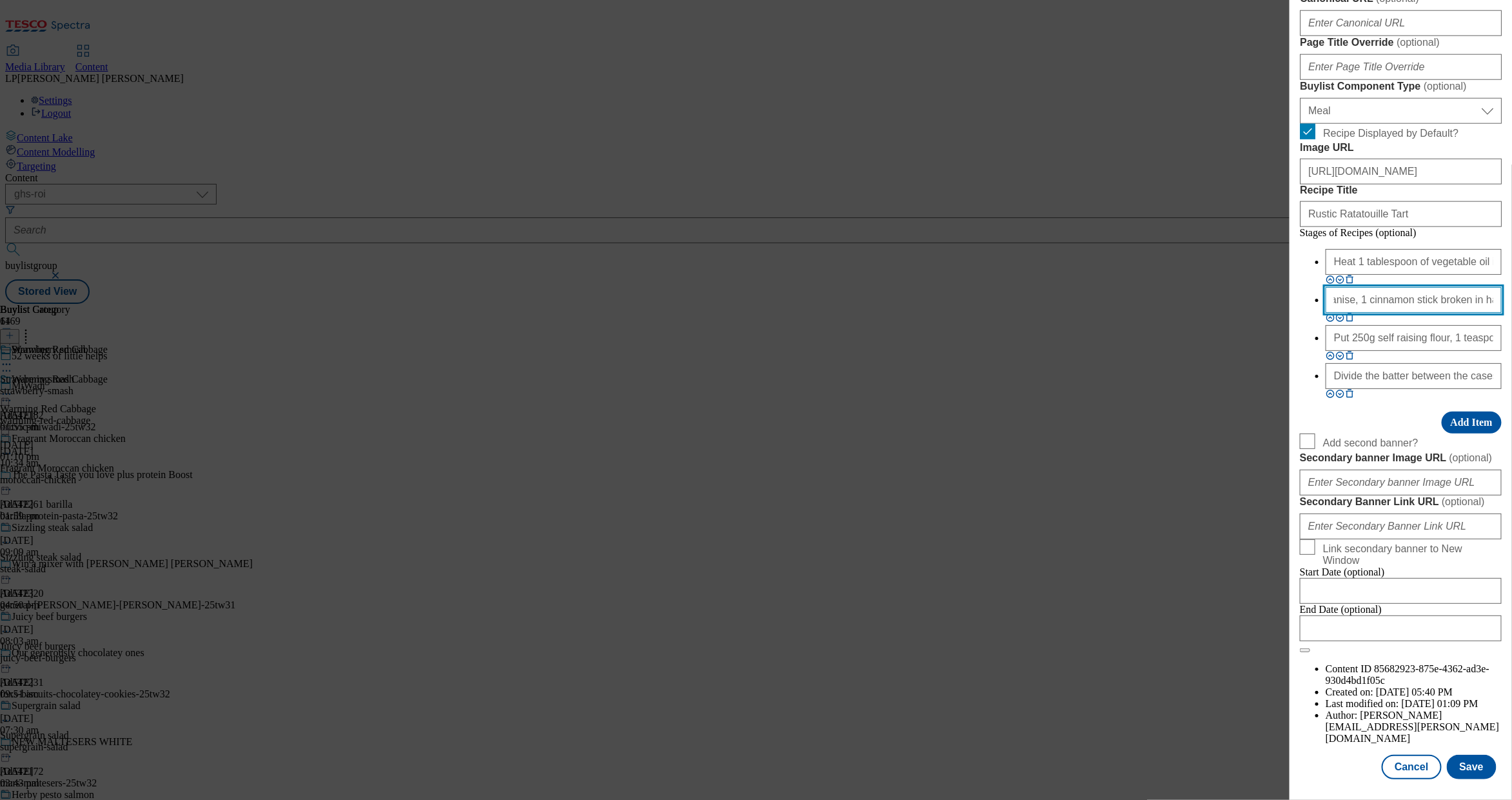
scroll to position [0, 0]
click at [975, 351] on input "Put 250g self raising flour, 1 teaspoon bicarbonate of soda, 1 teaspoon baking …" at bounding box center [1414, 338] width 176 height 26
paste input "Bring to a simmer, cover with a lid and reduce to a medium-low heat, cooking fo…"
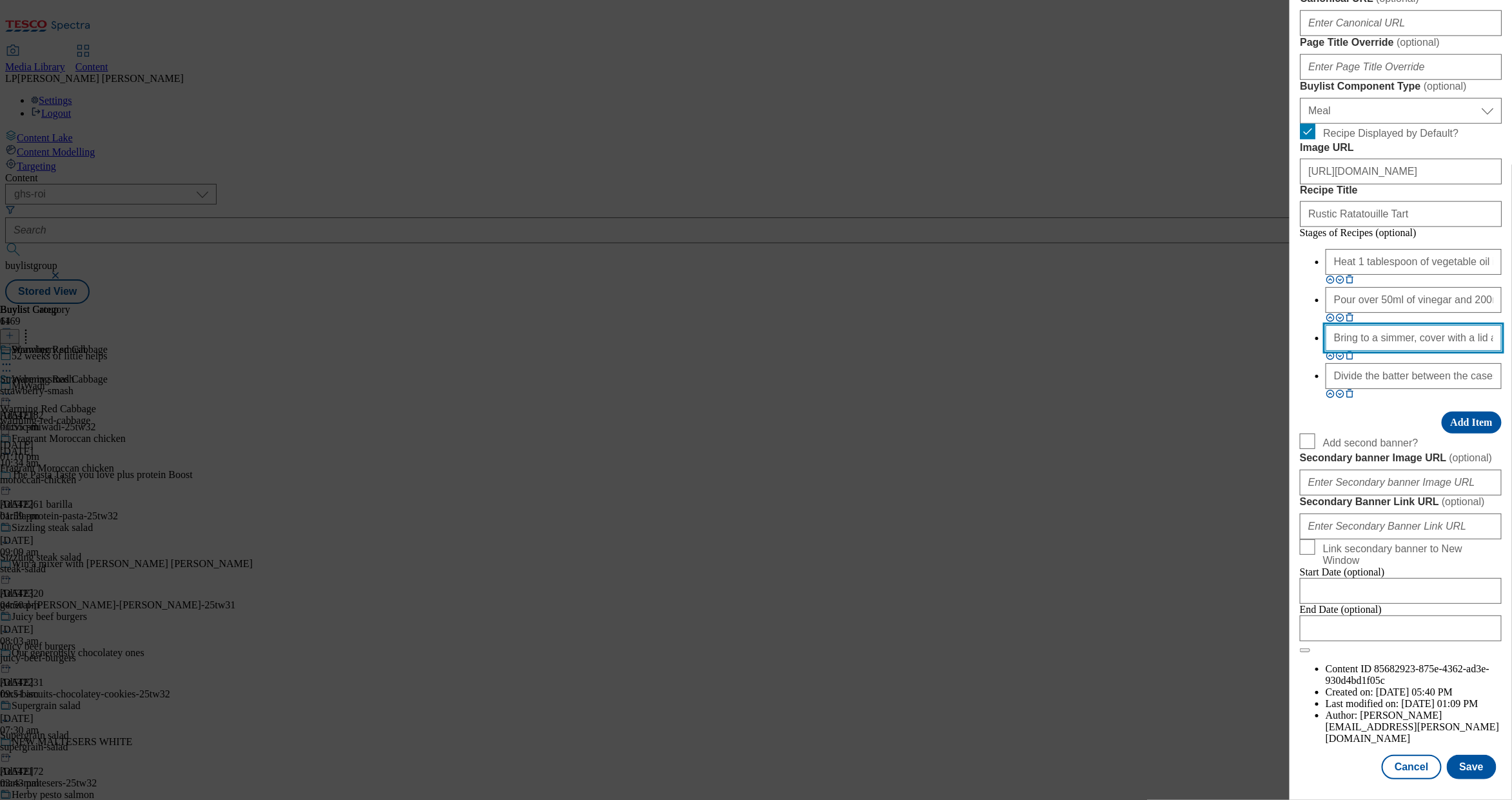
scroll to position [0, 582]
type input "Bring to a simmer, cover with a lid and reduce to a medium-low heat, cooking fo…"
click at [975, 389] on input "Divide the batter between the cases. Dot with more blueberries and sprinkle ove…" at bounding box center [1414, 376] width 176 height 26
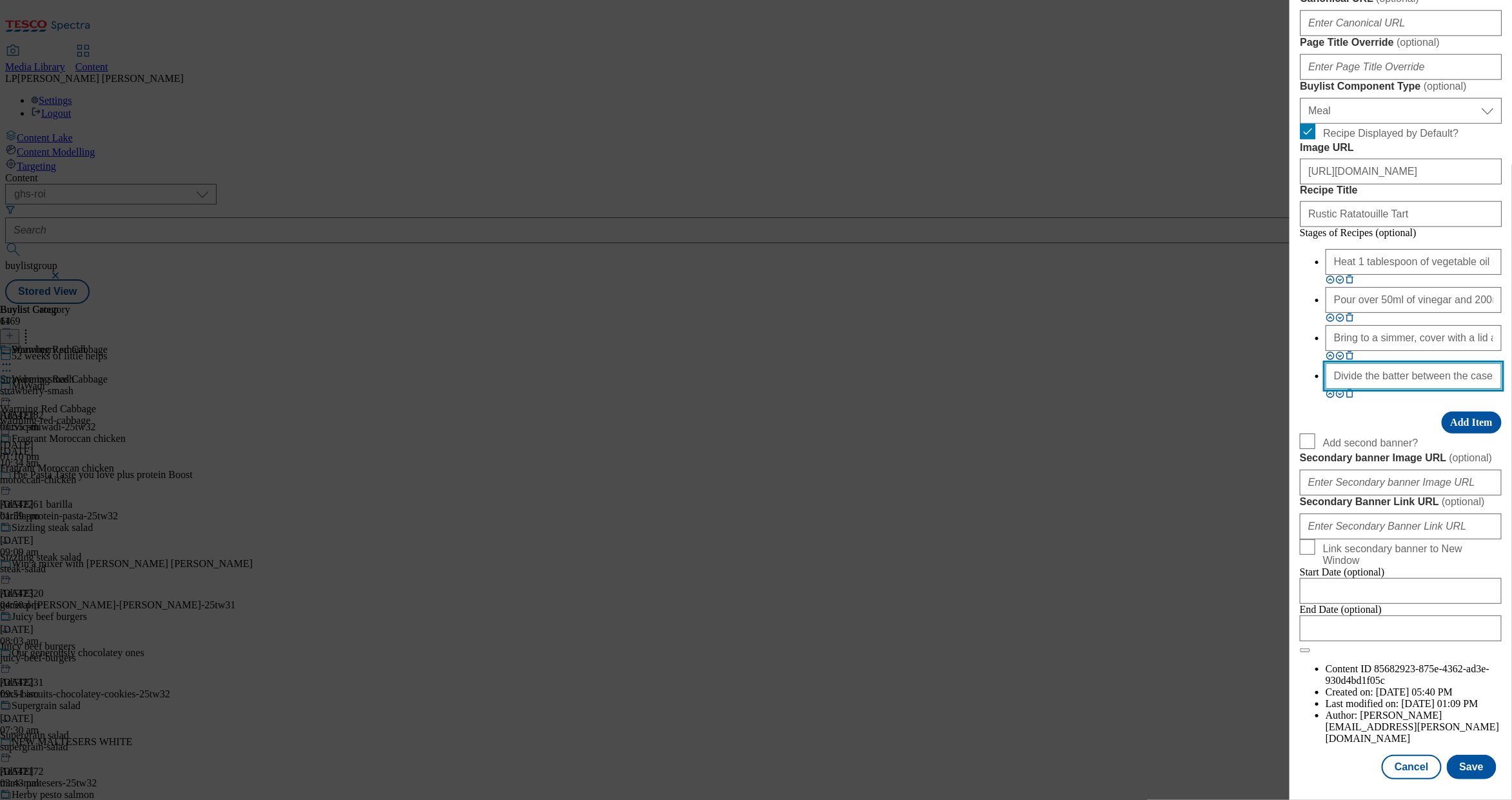
paste input "Remove the lid and cook for another 10-12 minutes until the liquid has reduced.…"
type input "Divide the batRemove the lid and cook for another 10-12 minutes until the liqui…"
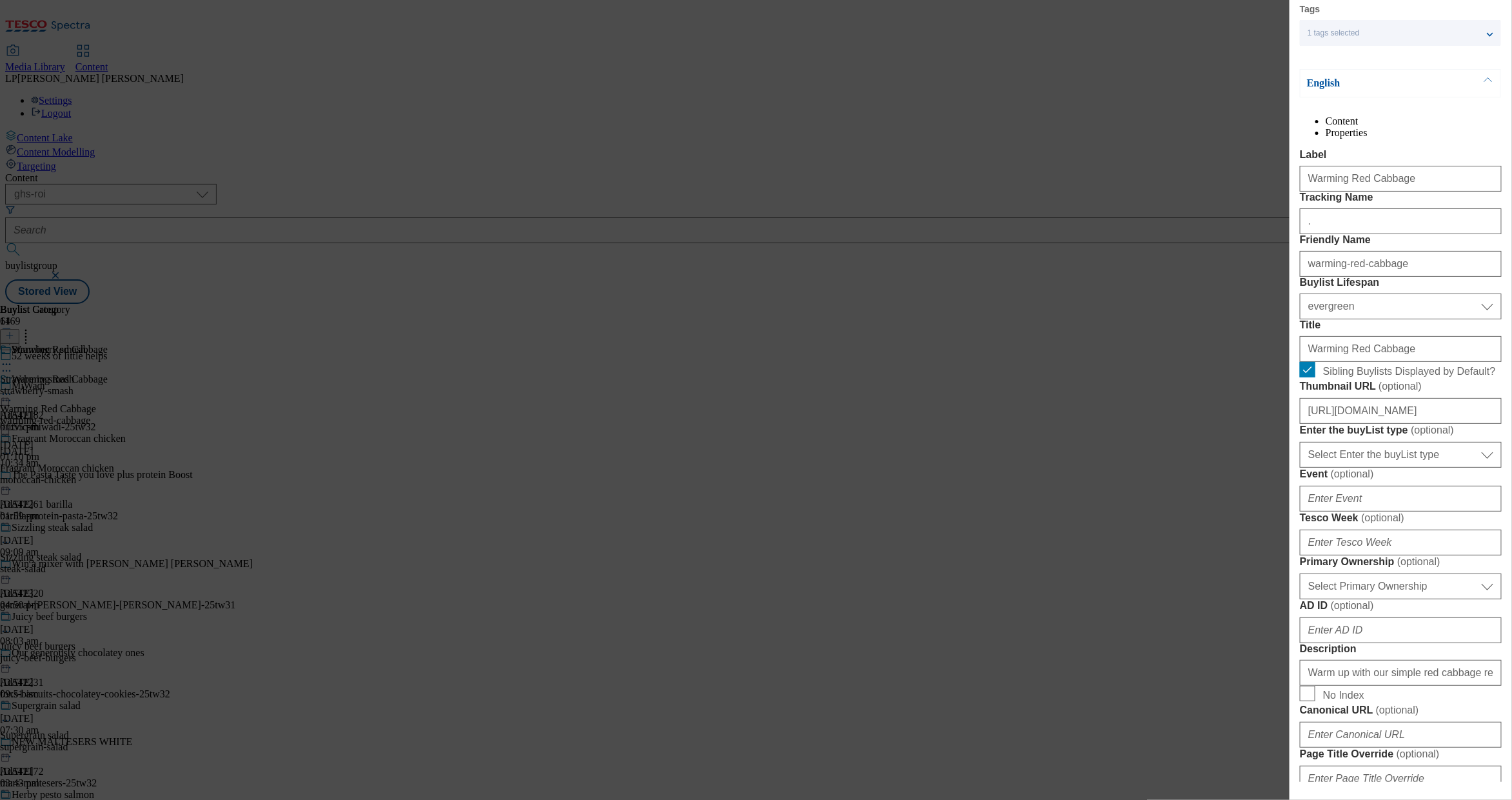
scroll to position [0, 0]
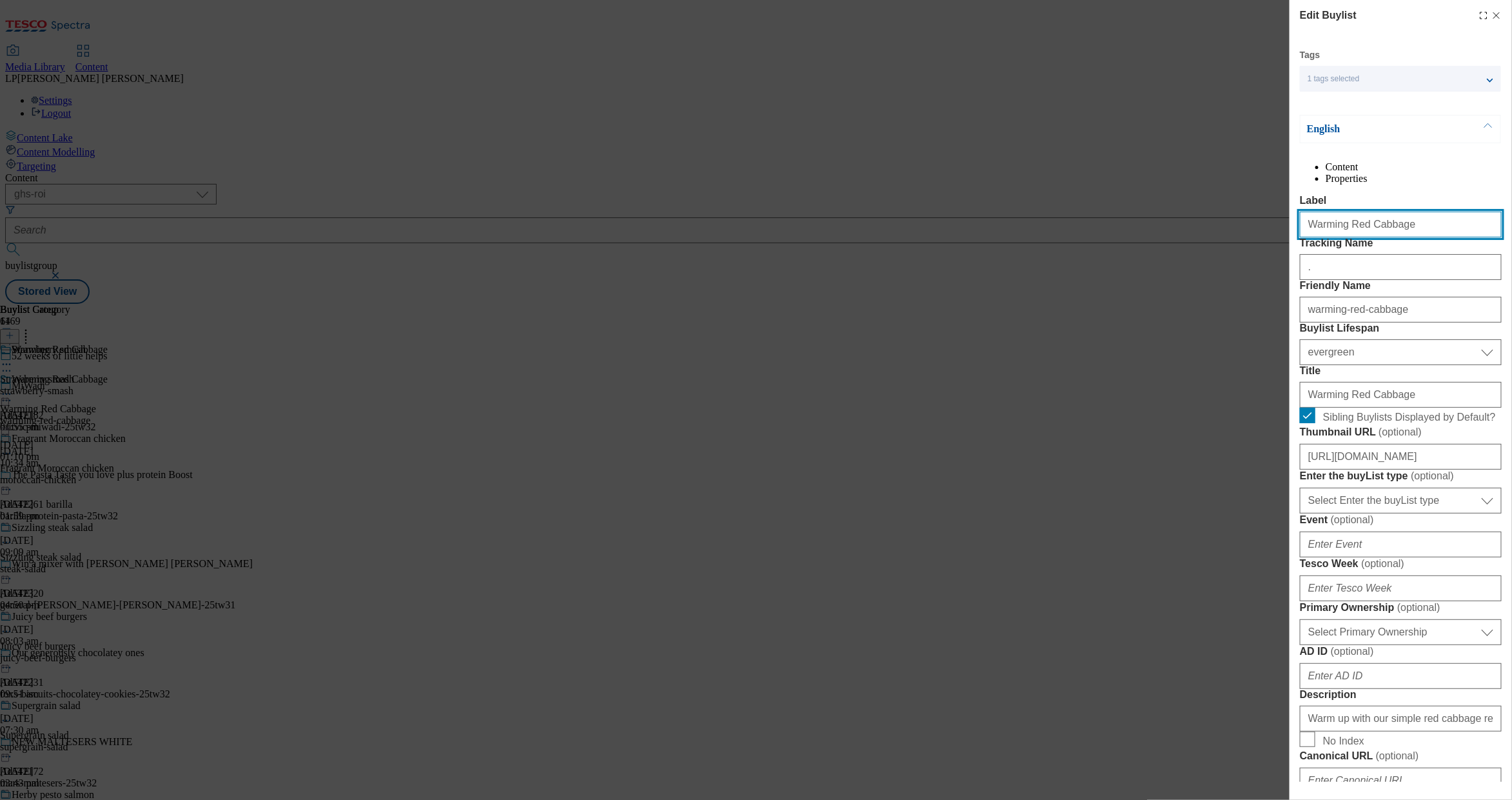
drag, startPoint x: 1405, startPoint y: 253, endPoint x: 1232, endPoint y: 247, distance: 173.1
click at [975, 247] on div "Edit Buylist Tags 1 tags selected buylist English Content Properties Label Warm…" at bounding box center [756, 400] width 1512 height 800
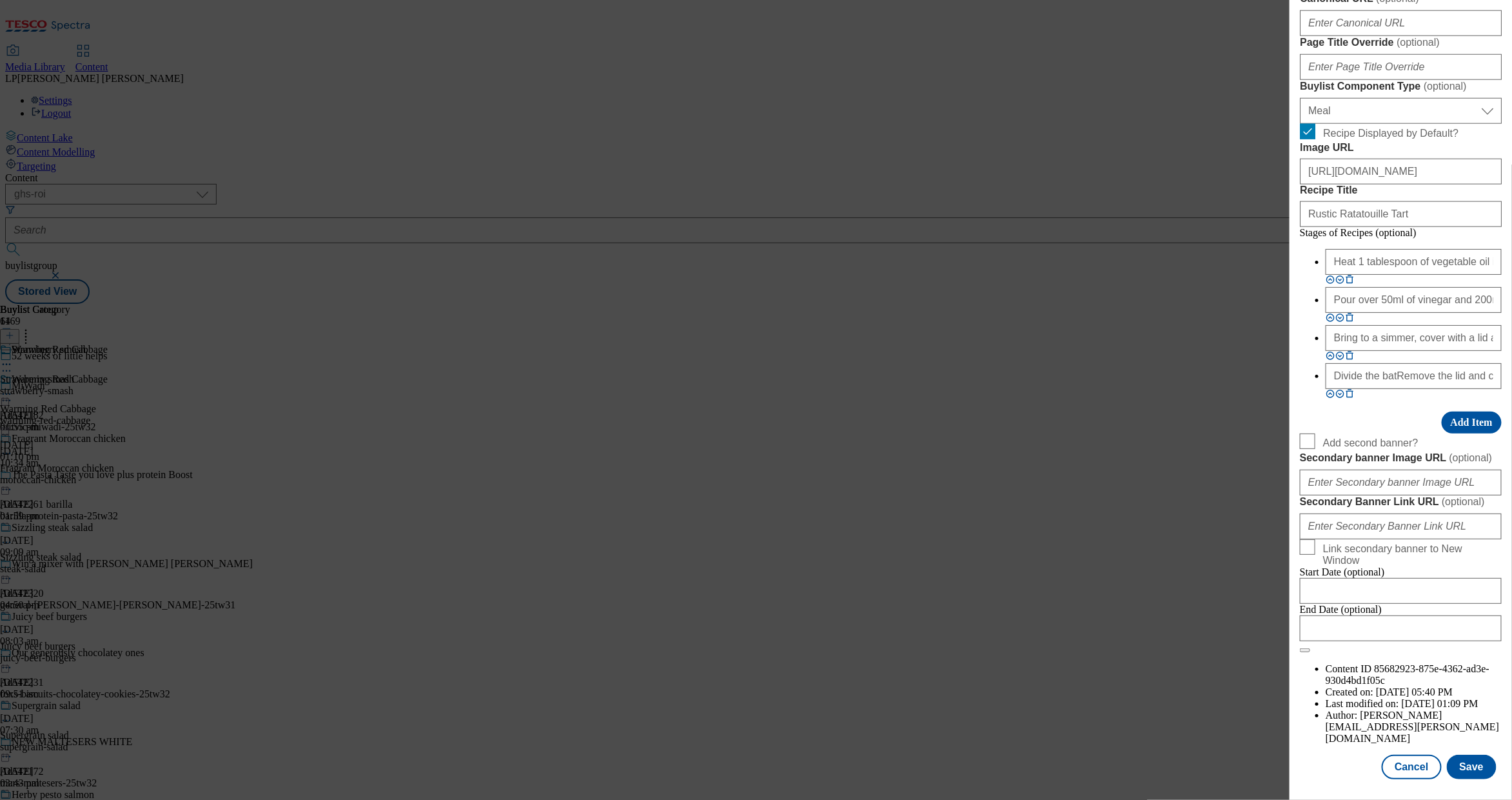
scroll to position [907, 0]
drag, startPoint x: 1407, startPoint y: 484, endPoint x: 1204, endPoint y: 478, distance: 203.1
click at [975, 478] on div "Edit Buylist Tags 1 tags selected buylist English Content Properties Label Warm…" at bounding box center [756, 400] width 1512 height 800
paste input "Warming Red Cabbage"
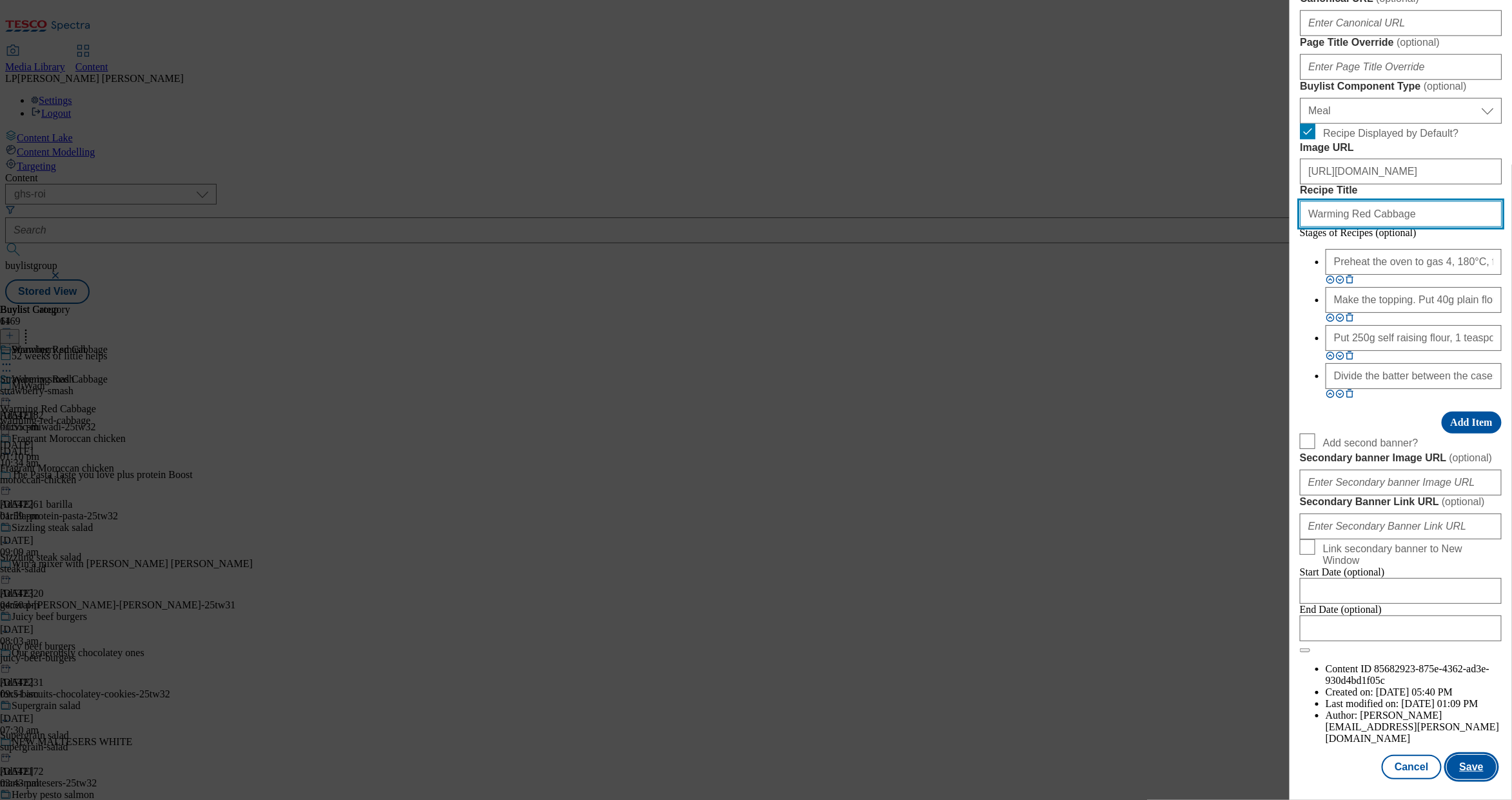
type input "Warming Red Cabbage"
click at [975, 665] on button "Save" at bounding box center [1472, 766] width 50 height 25
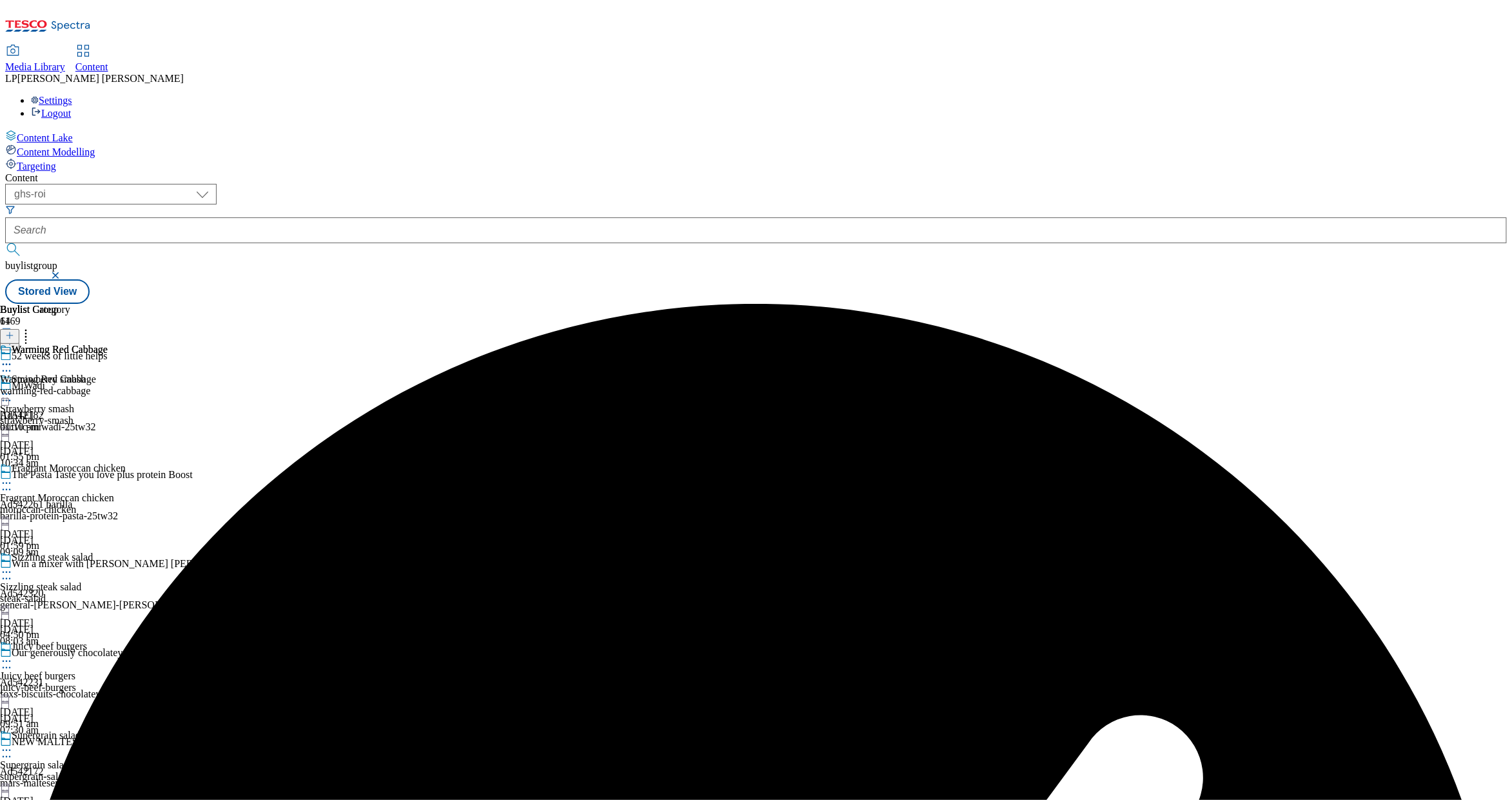
click at [13, 358] on icon at bounding box center [6, 364] width 13 height 13
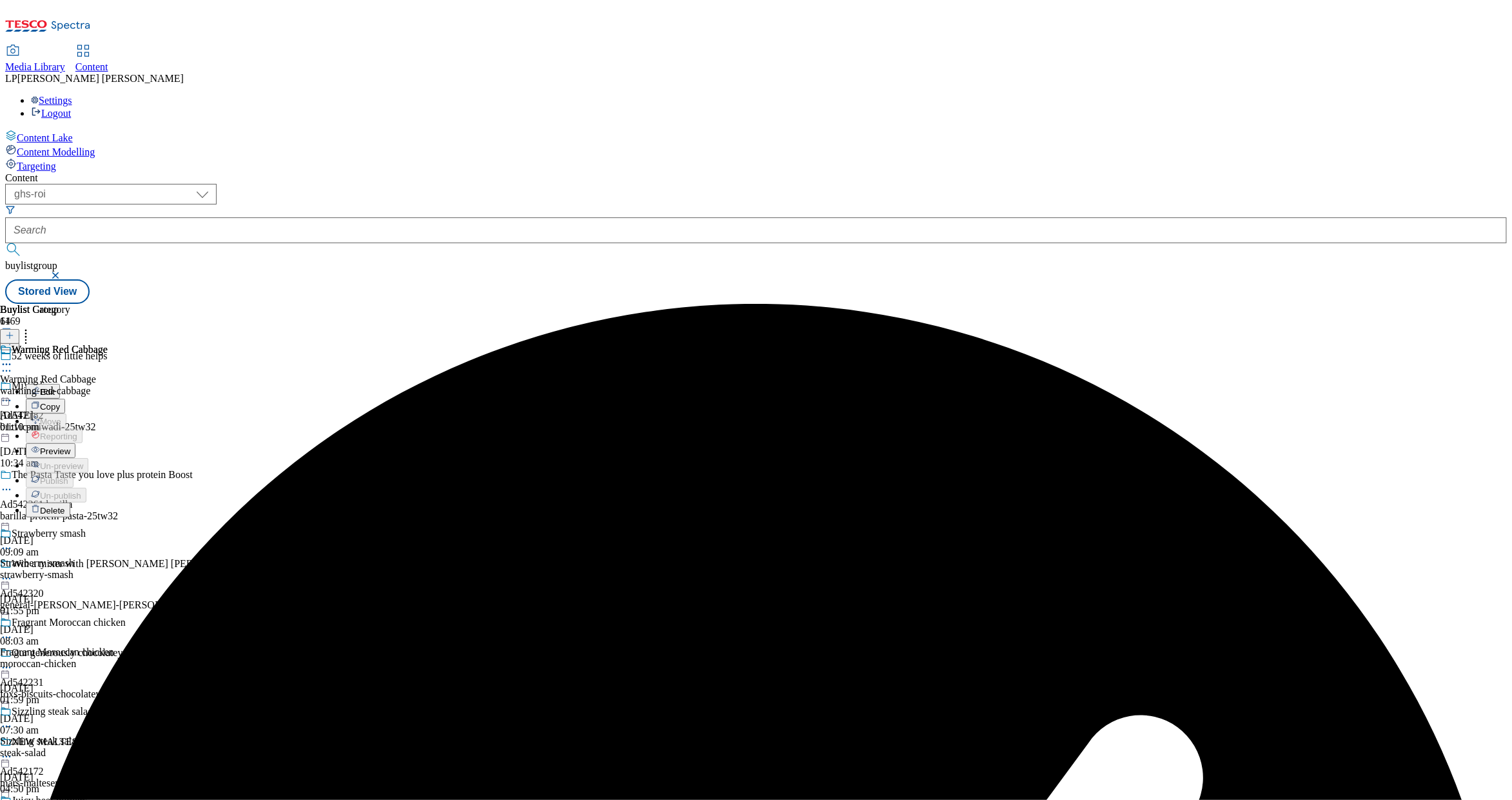
click at [76, 443] on button "Preview" at bounding box center [51, 450] width 50 height 15
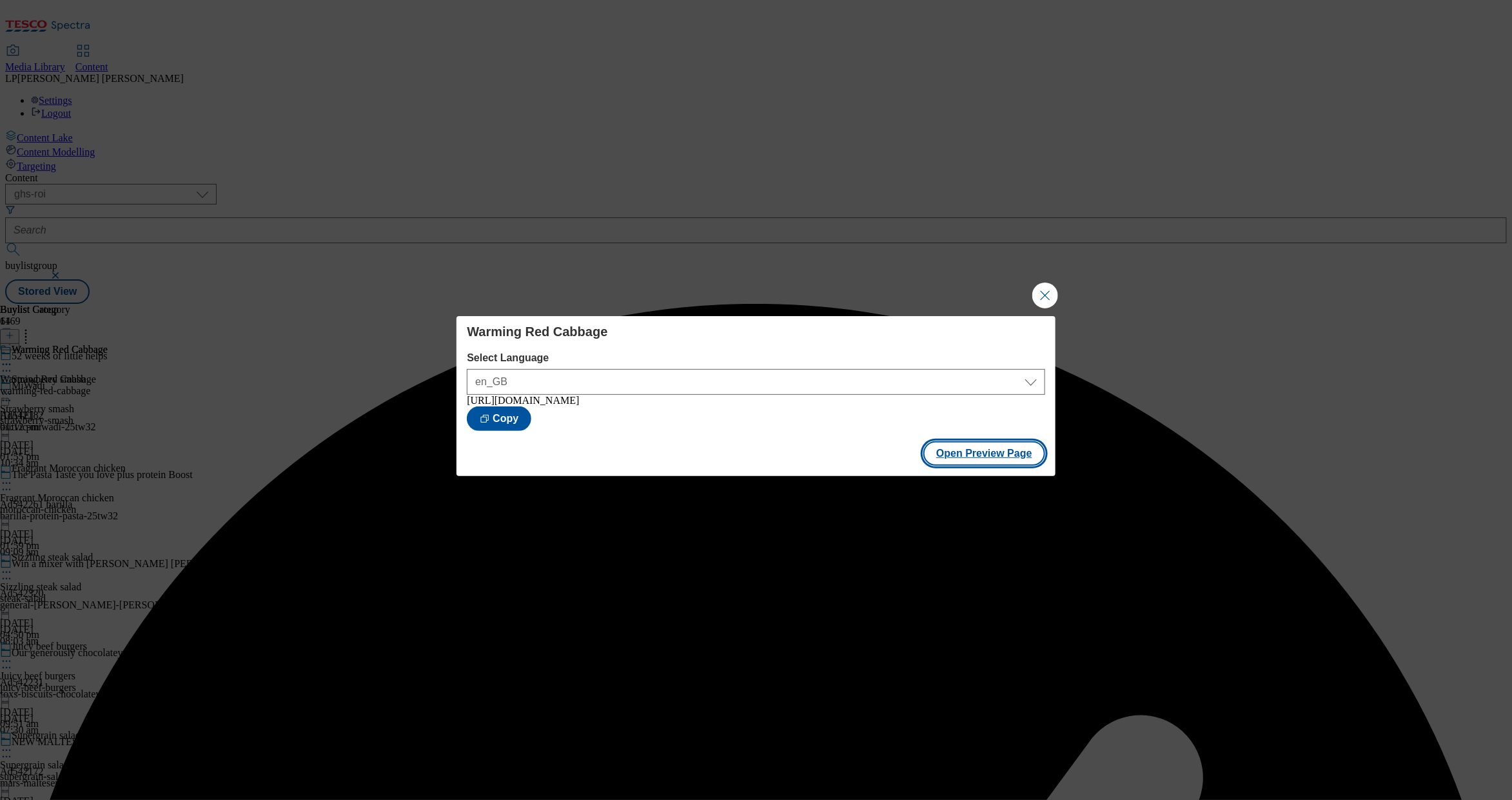
click at [975, 456] on button "Open Preview Page" at bounding box center [985, 453] width 122 height 25
click at [975, 286] on button "Close Modal" at bounding box center [1045, 295] width 26 height 26
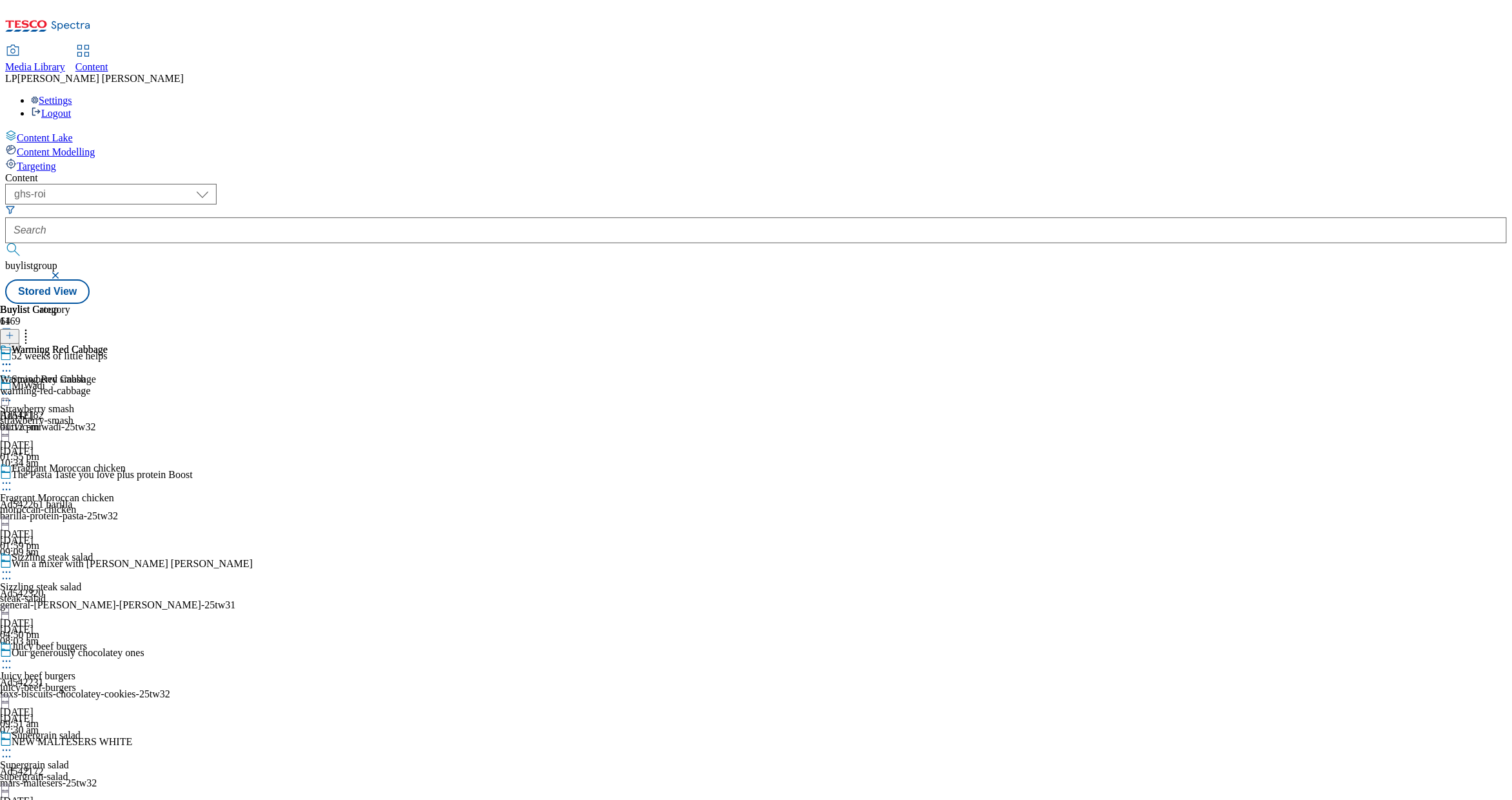
scroll to position [7777, 0]
click at [105, 373] on span "Beautiful Butternut Pasta" at bounding box center [52, 379] width 105 height 11
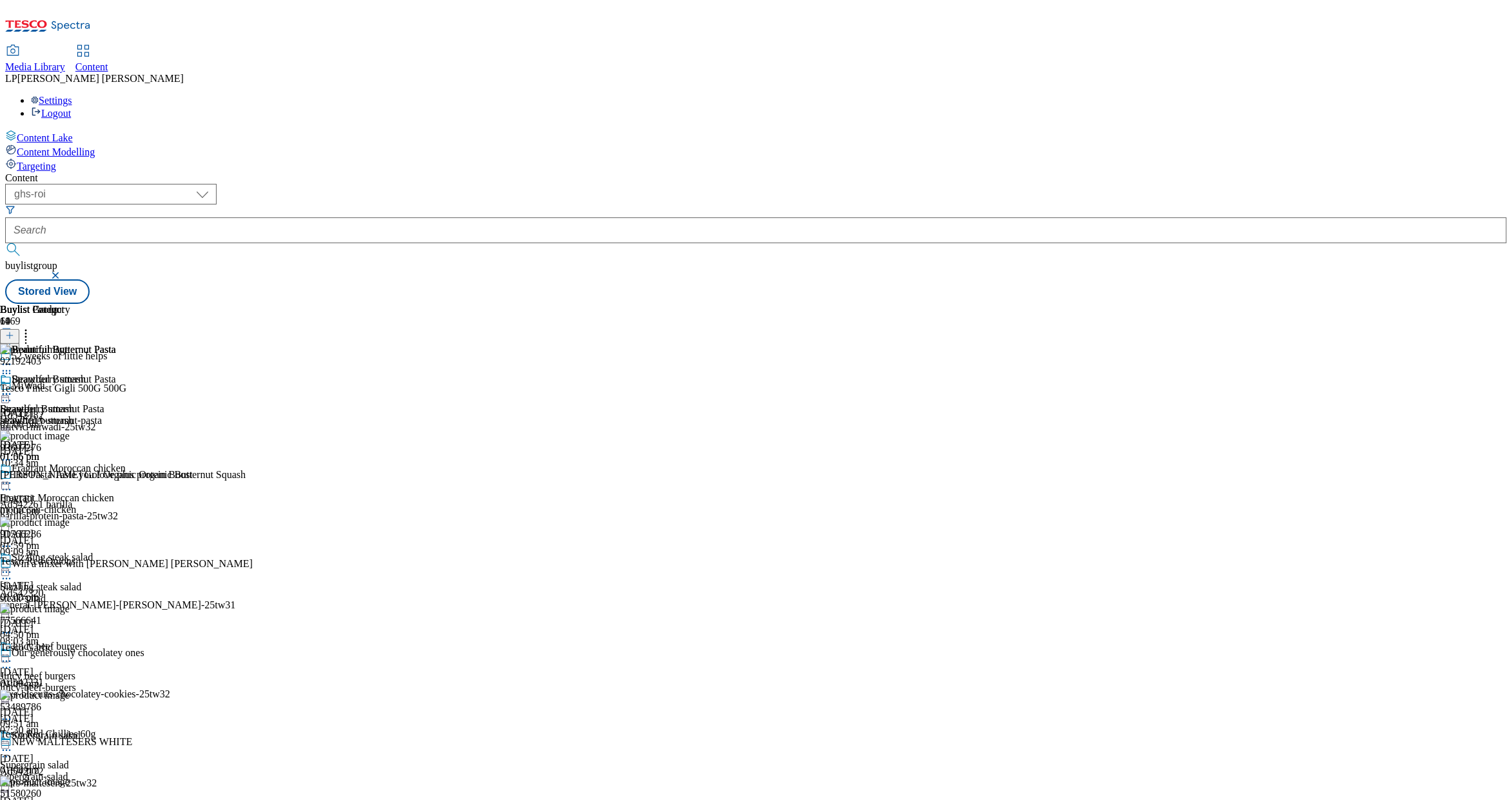
click at [11, 393] on circle at bounding box center [9, 394] width 2 height 2
click at [55, 417] on span "Edit" at bounding box center [48, 421] width 15 height 9
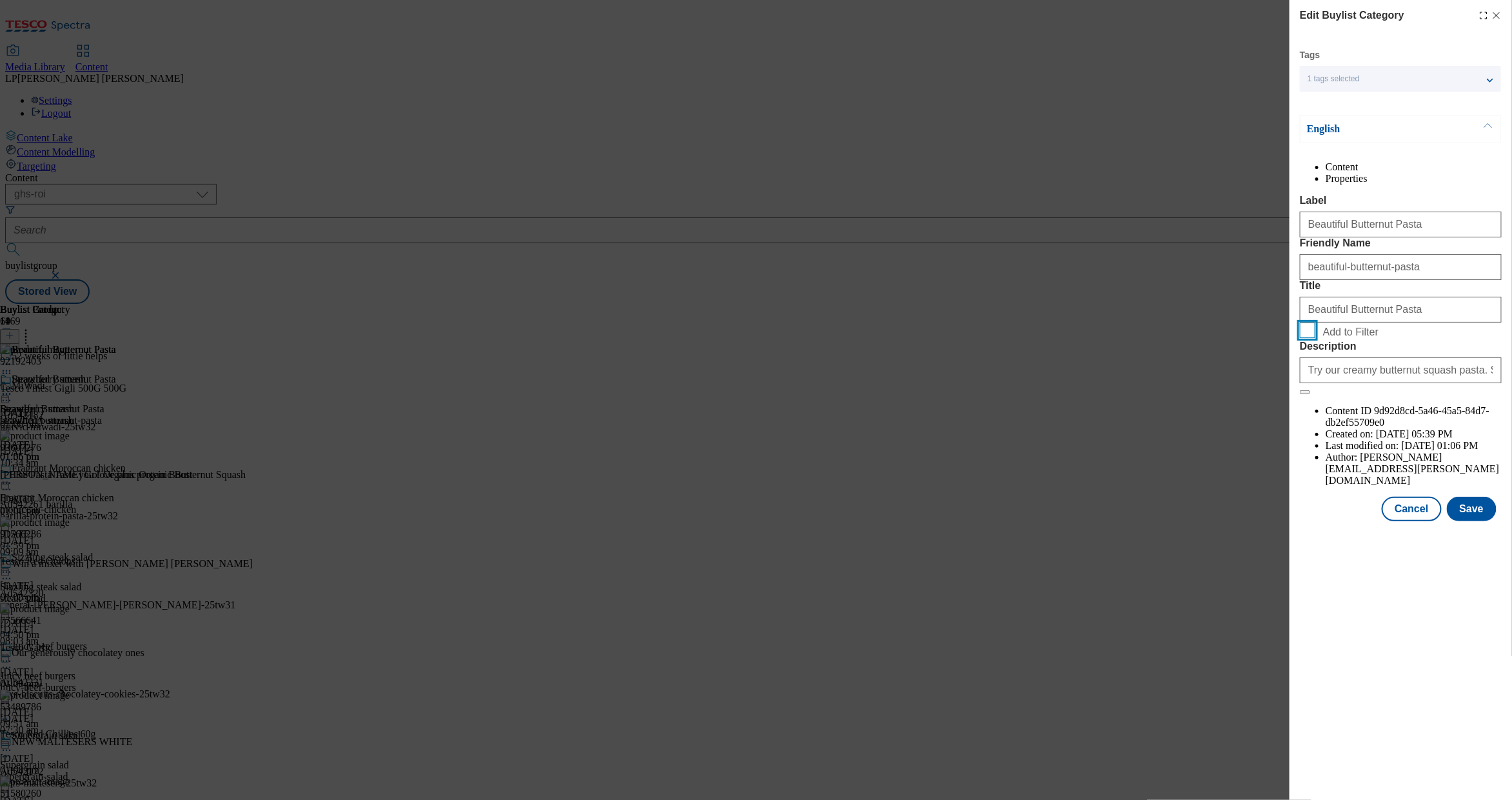
click at [975, 338] on input "Add to Filter" at bounding box center [1308, 330] width 15 height 15
checkbox input "true"
click at [975, 519] on button "Save" at bounding box center [1472, 509] width 50 height 25
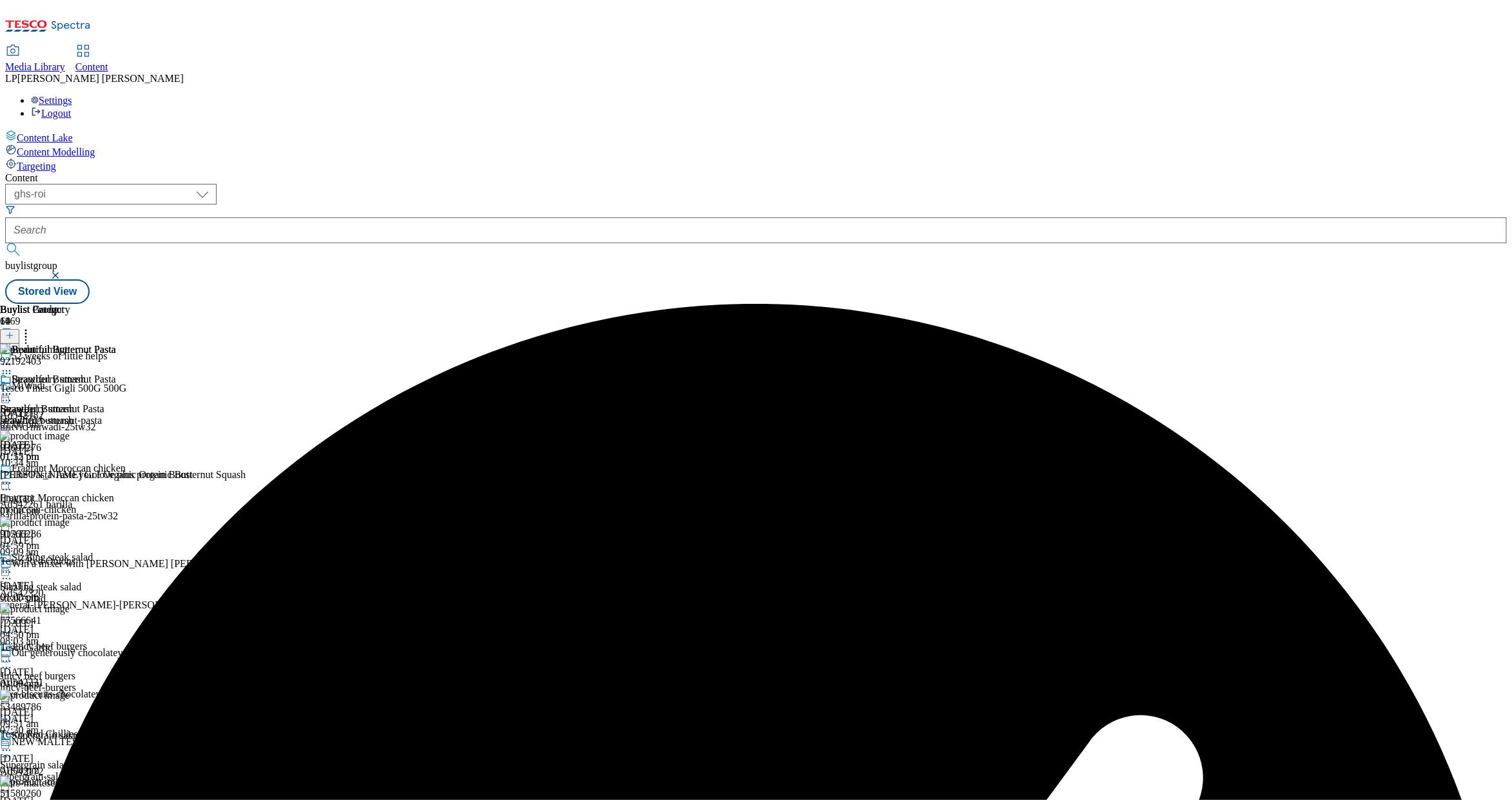
click at [13, 358] on icon at bounding box center [6, 364] width 13 height 13
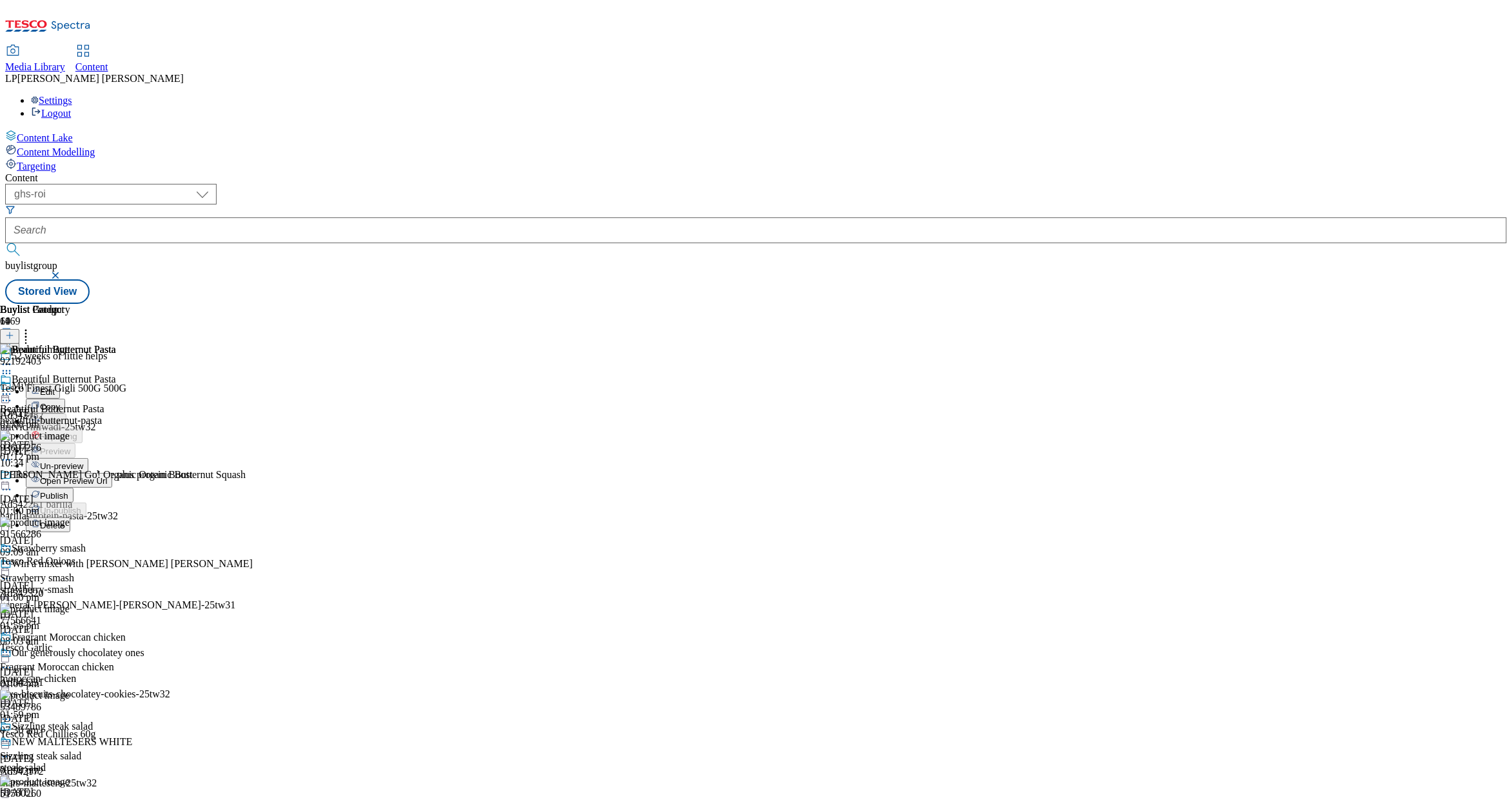
click at [107, 476] on span "Open Preview Url" at bounding box center [74, 480] width 67 height 9
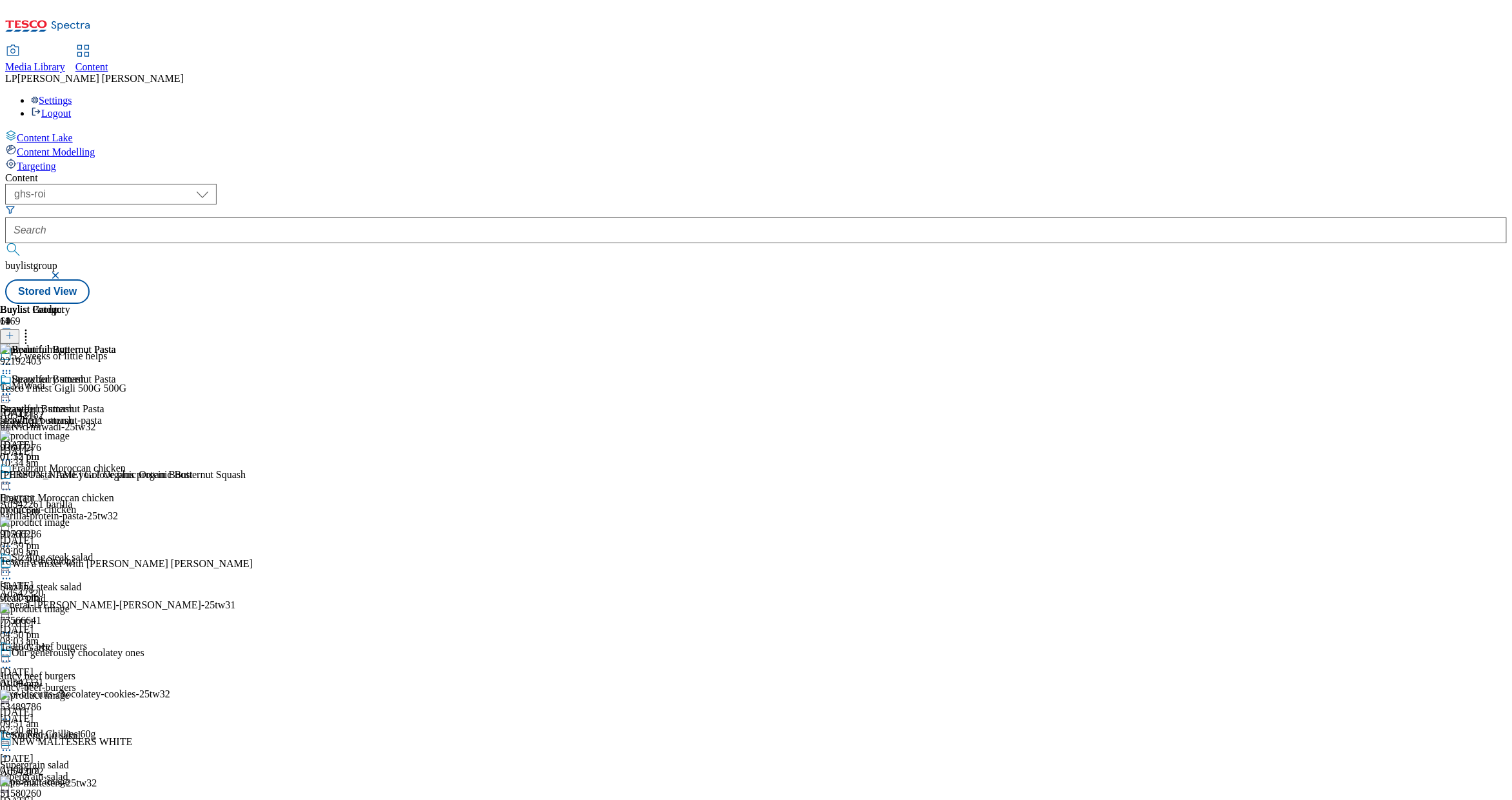
click at [116, 373] on div "Beautiful Butternut Pasta Beautiful Butternut Pasta beautiful-butternut-pasta 1…" at bounding box center [58, 417] width 116 height 89
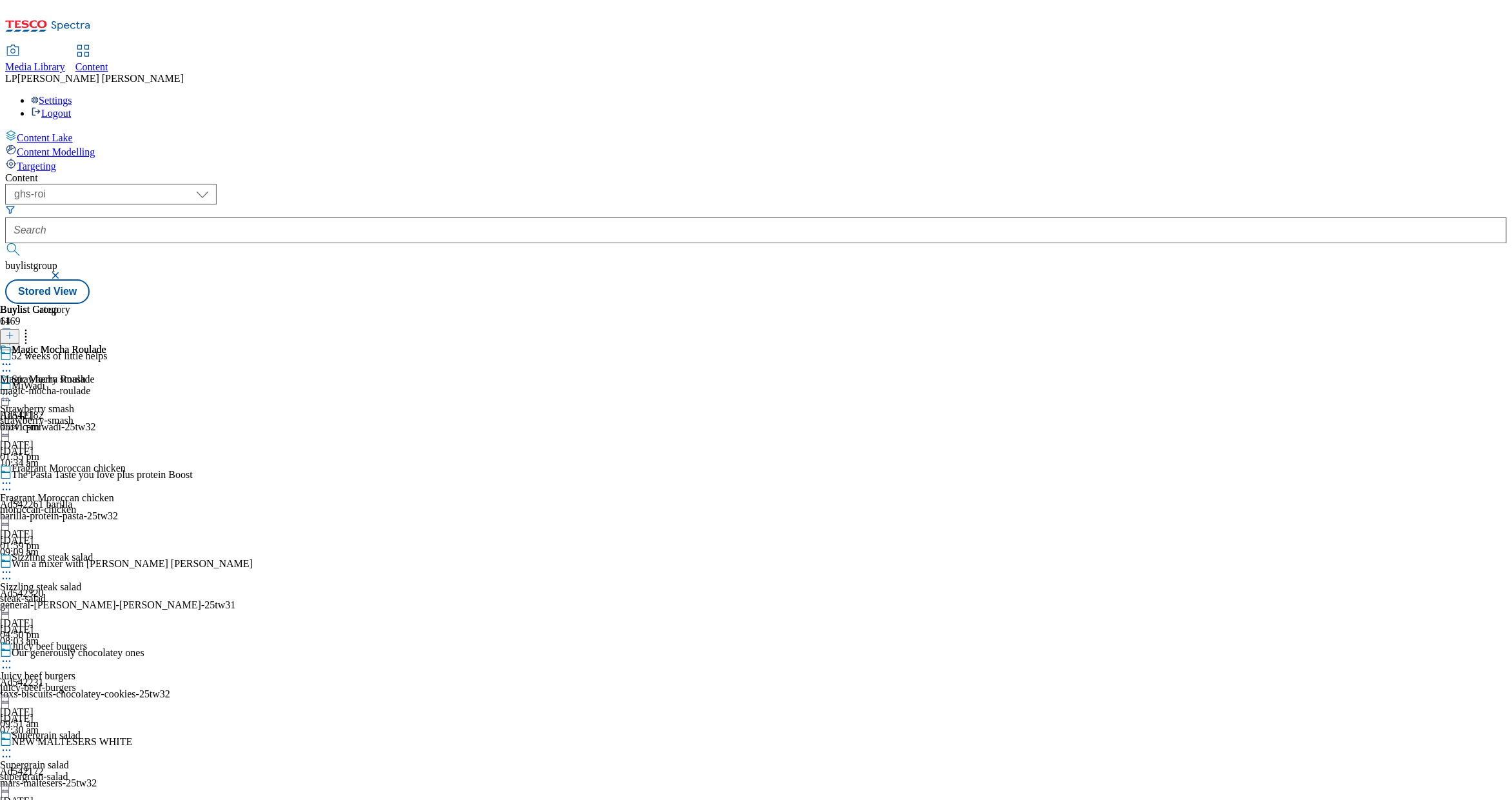
scroll to position [7964, 0]
click at [107, 385] on div "magic-mocha-roulade" at bounding box center [53, 391] width 107 height 11
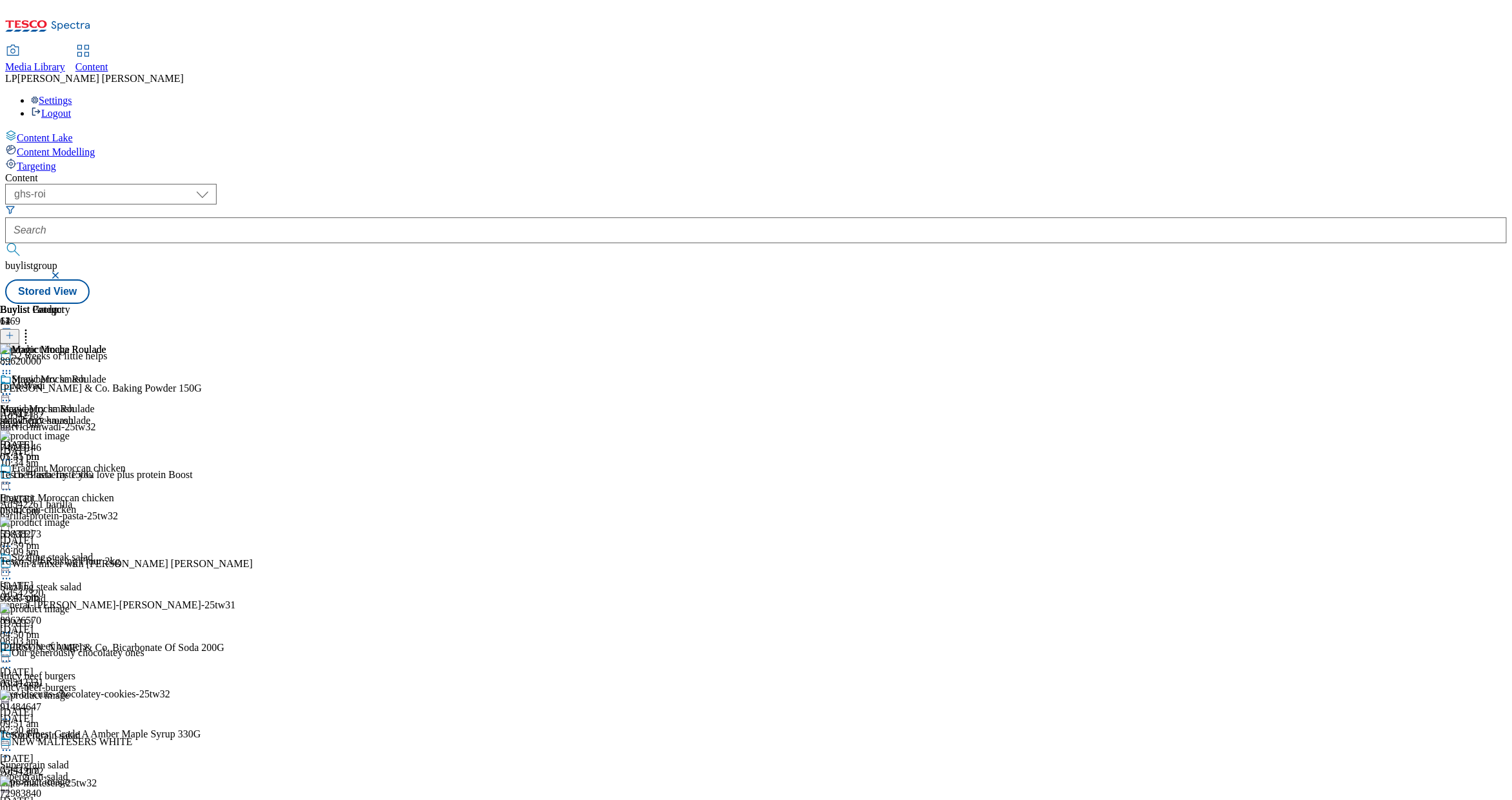
click at [13, 388] on icon at bounding box center [6, 394] width 13 height 13
click at [60, 413] on button "Edit" at bounding box center [43, 421] width 34 height 15
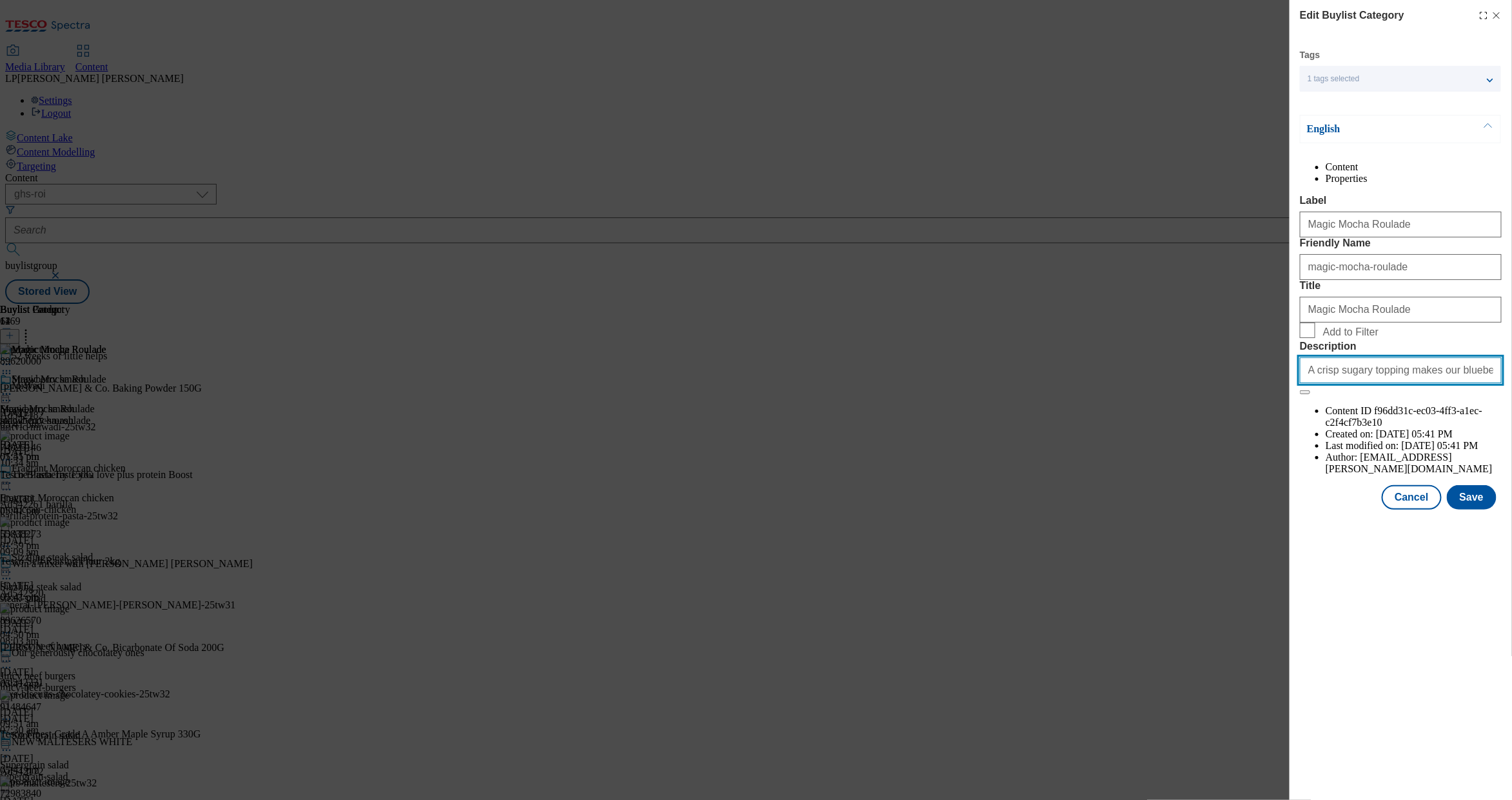
click at [975, 383] on input "A crisp sugary topping makes our blueberry muffins even more tempting. Get the …" at bounding box center [1401, 370] width 202 height 26
paste input "Indulge in the rich flavours of our mocha roulade, a perfect blend of coffee an…"
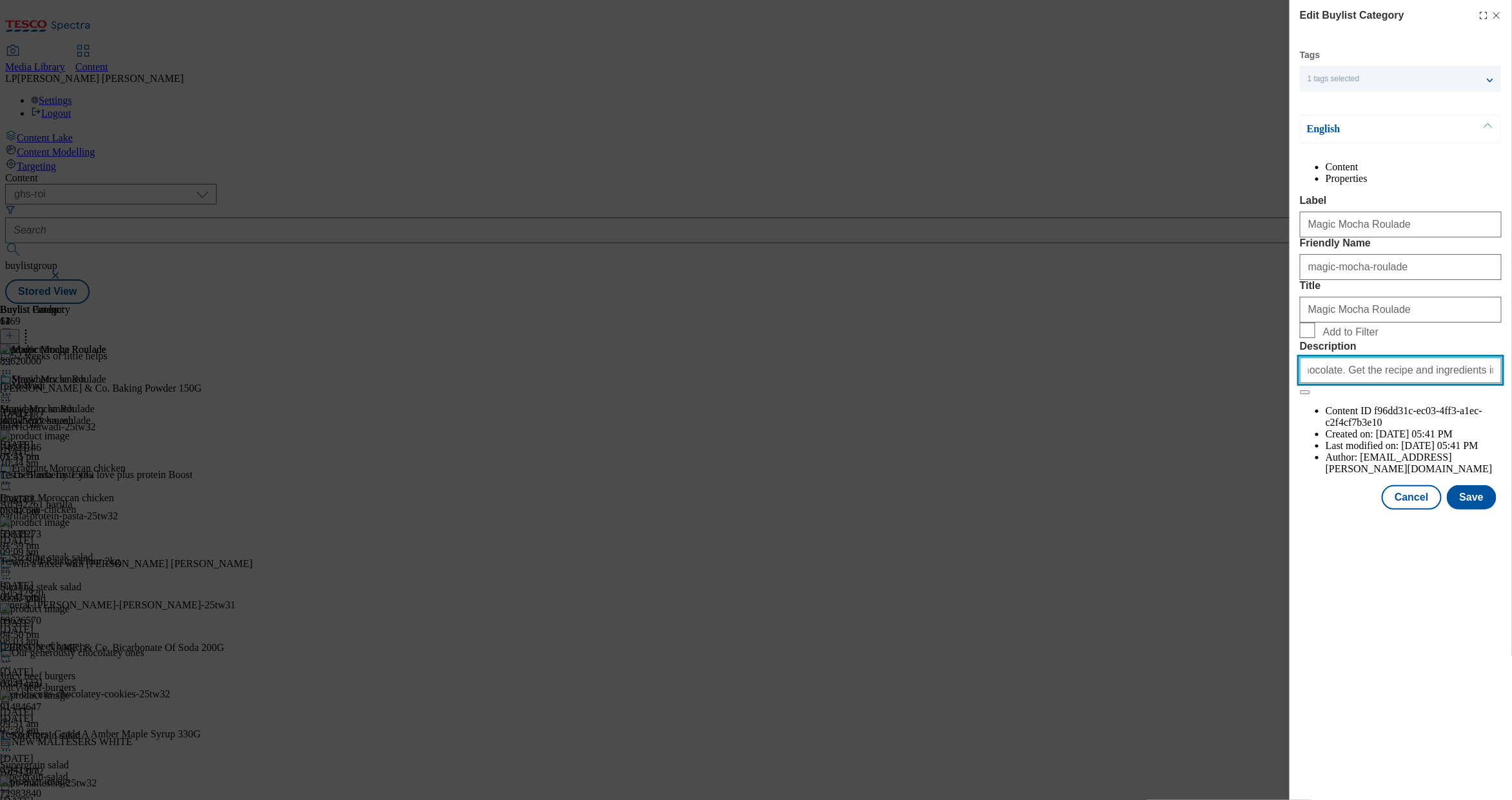
type input "Indulge in the rich flavours of our mocha roulade, a perfect blend of coffee an…"
click at [975, 340] on label "Add to Filter" at bounding box center [1401, 331] width 202 height 18
click at [975, 338] on input "Add to Filter" at bounding box center [1308, 330] width 15 height 15
checkbox input "true"
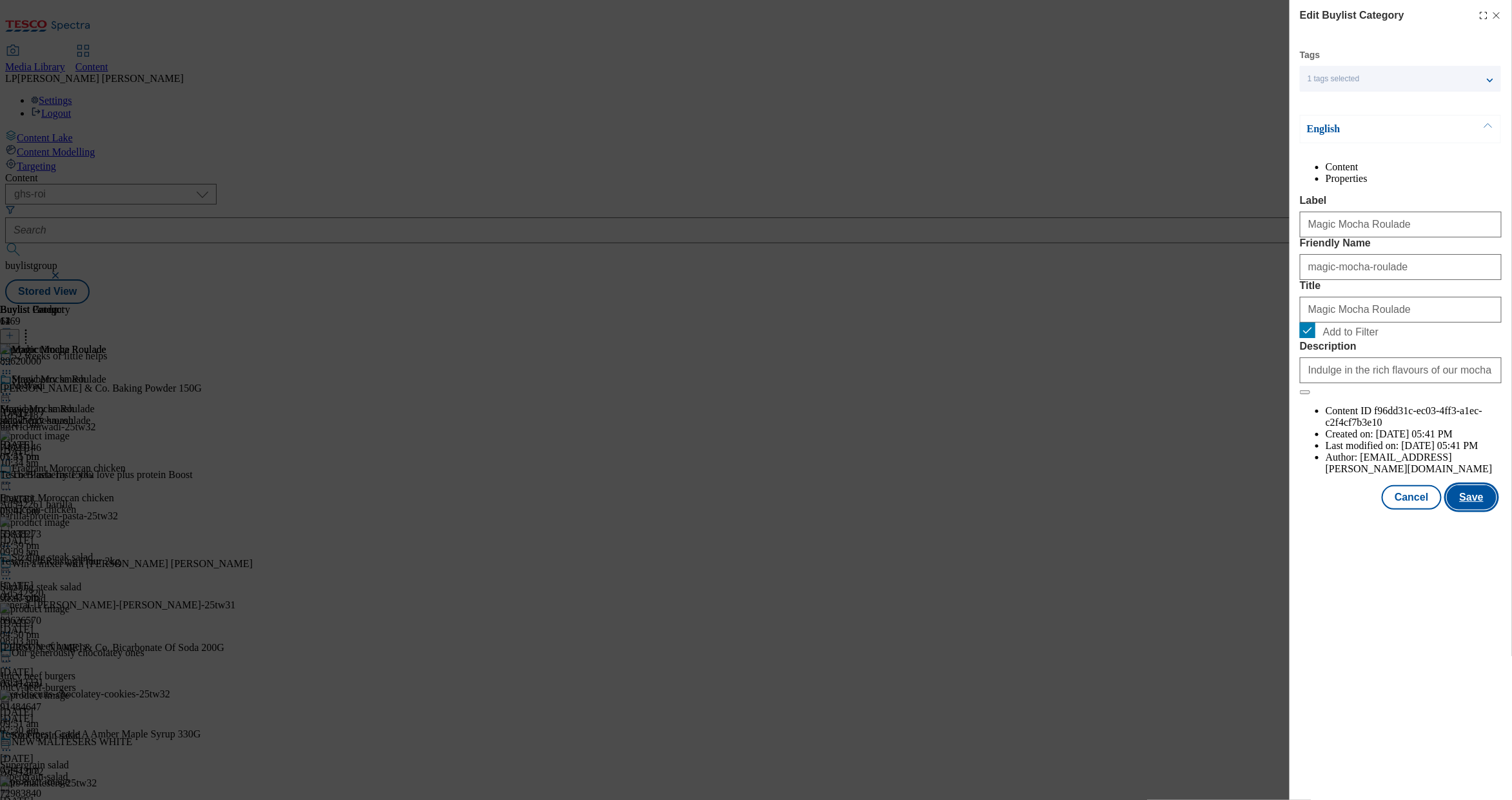
click at [975, 510] on button "Save" at bounding box center [1472, 497] width 50 height 25
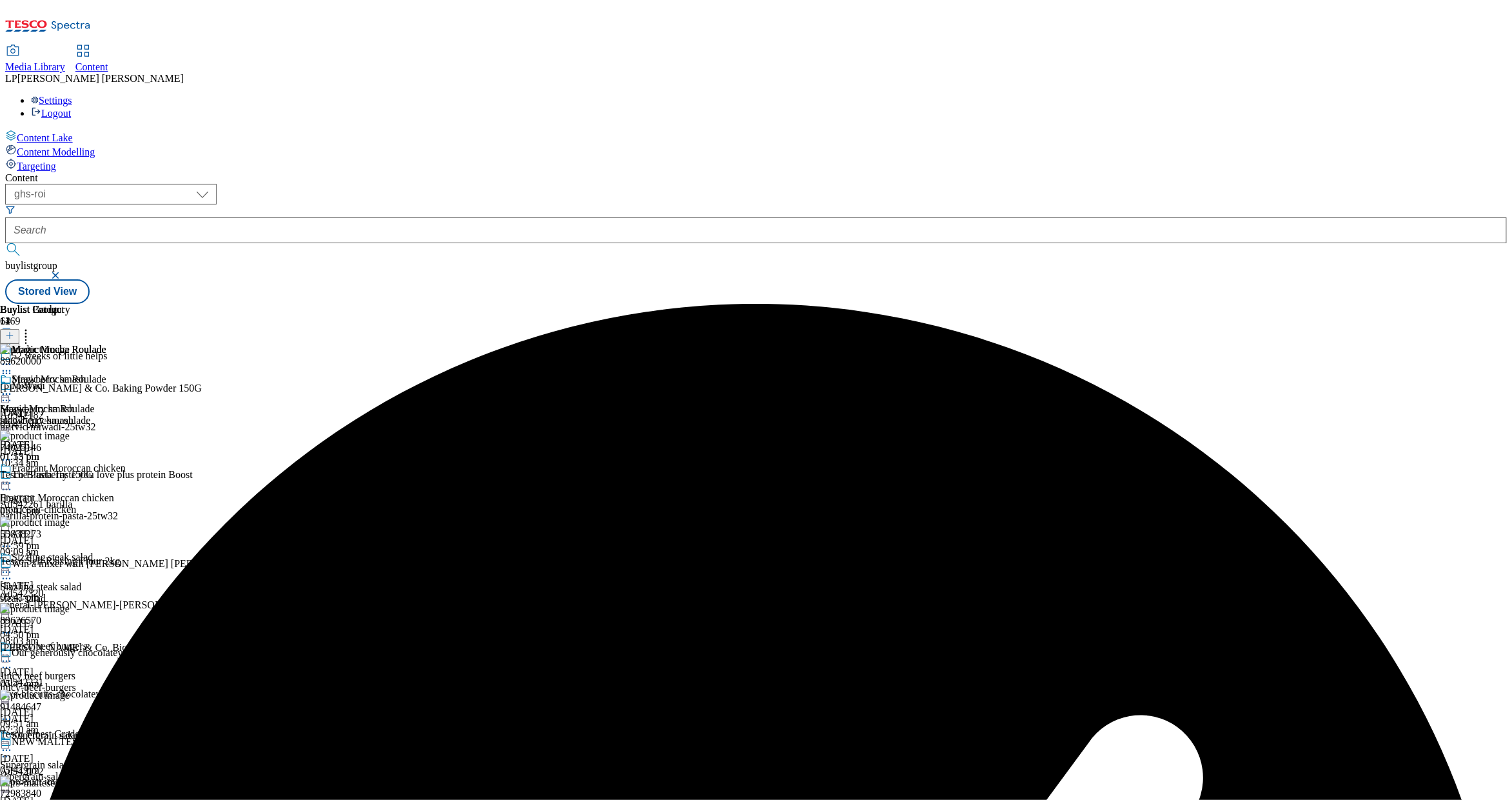
click at [32, 327] on icon at bounding box center [25, 333] width 13 height 13
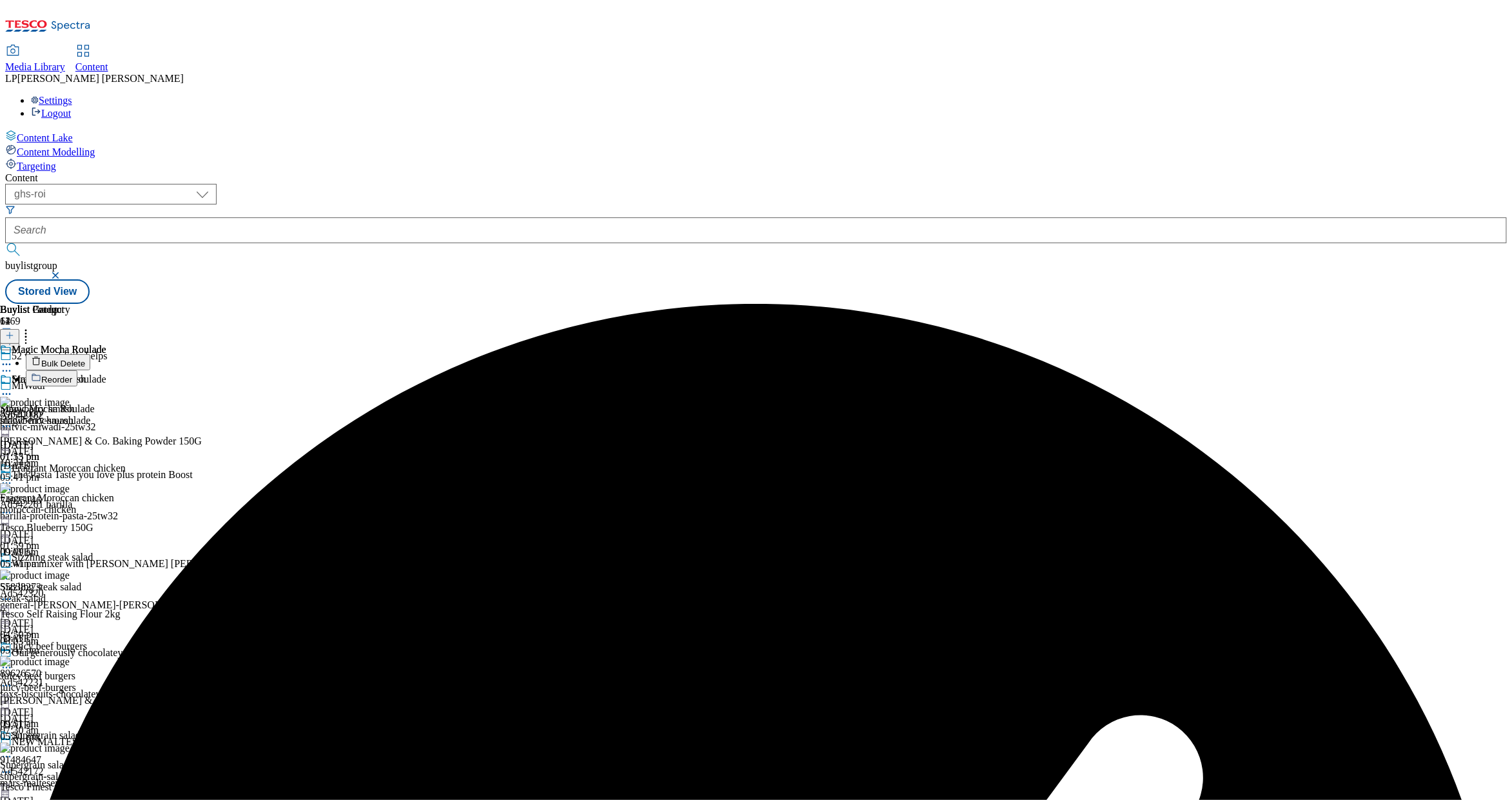
click at [85, 358] on span "Bulk Delete" at bounding box center [63, 363] width 44 height 9
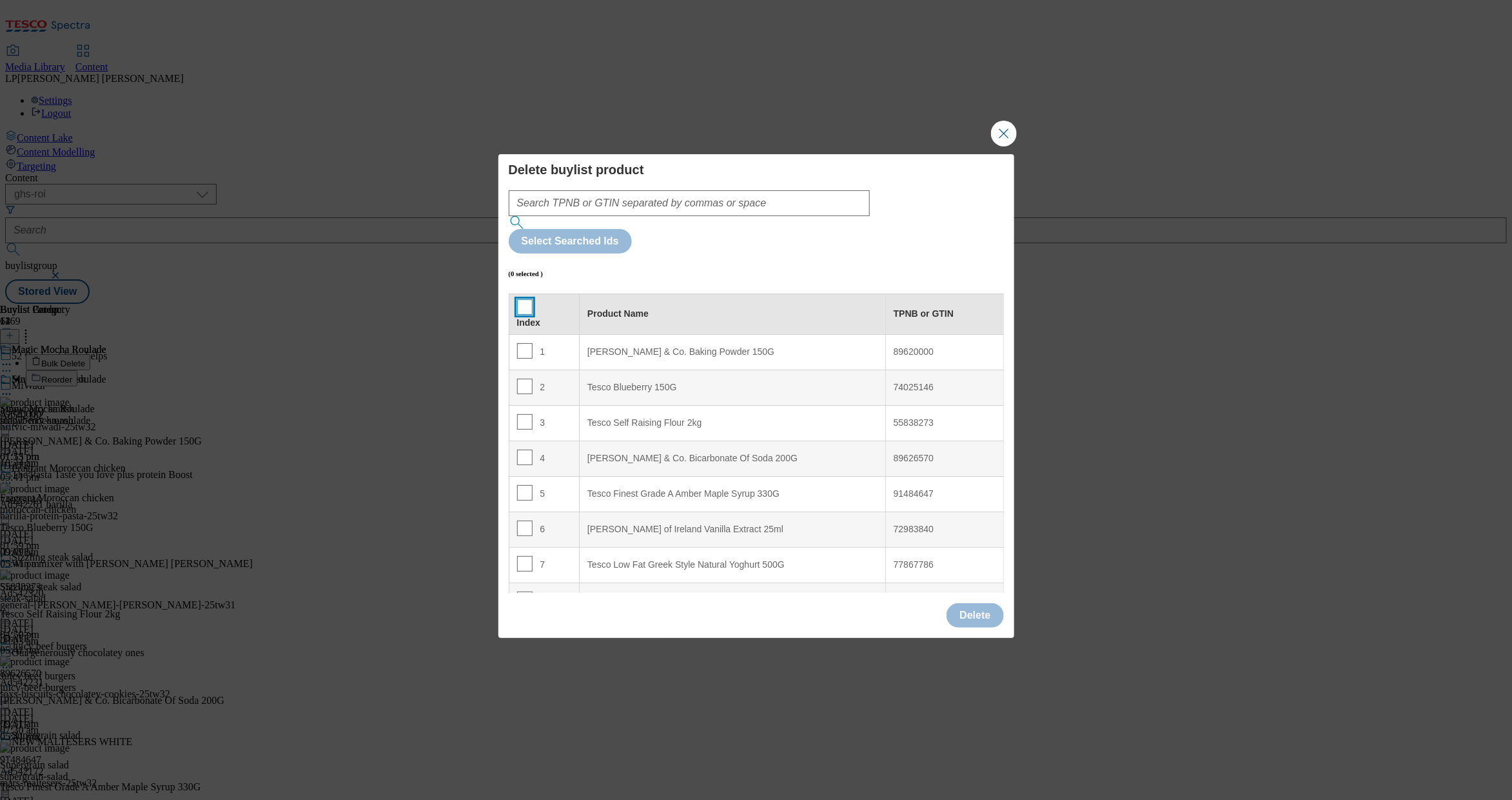
click at [523, 299] on input "Modal" at bounding box center [525, 307] width 15 height 15
checkbox input "true"
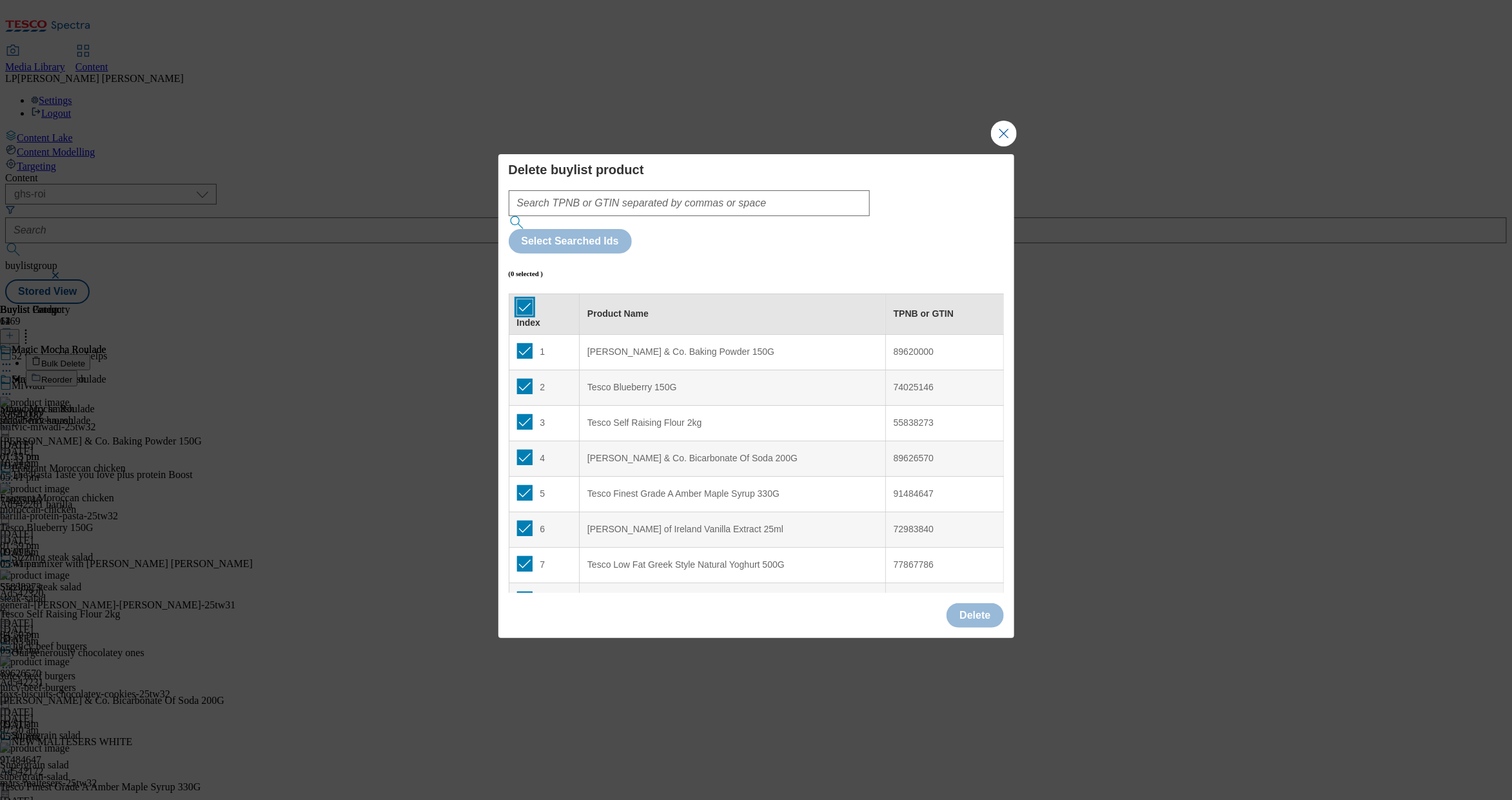
checkbox input "true"
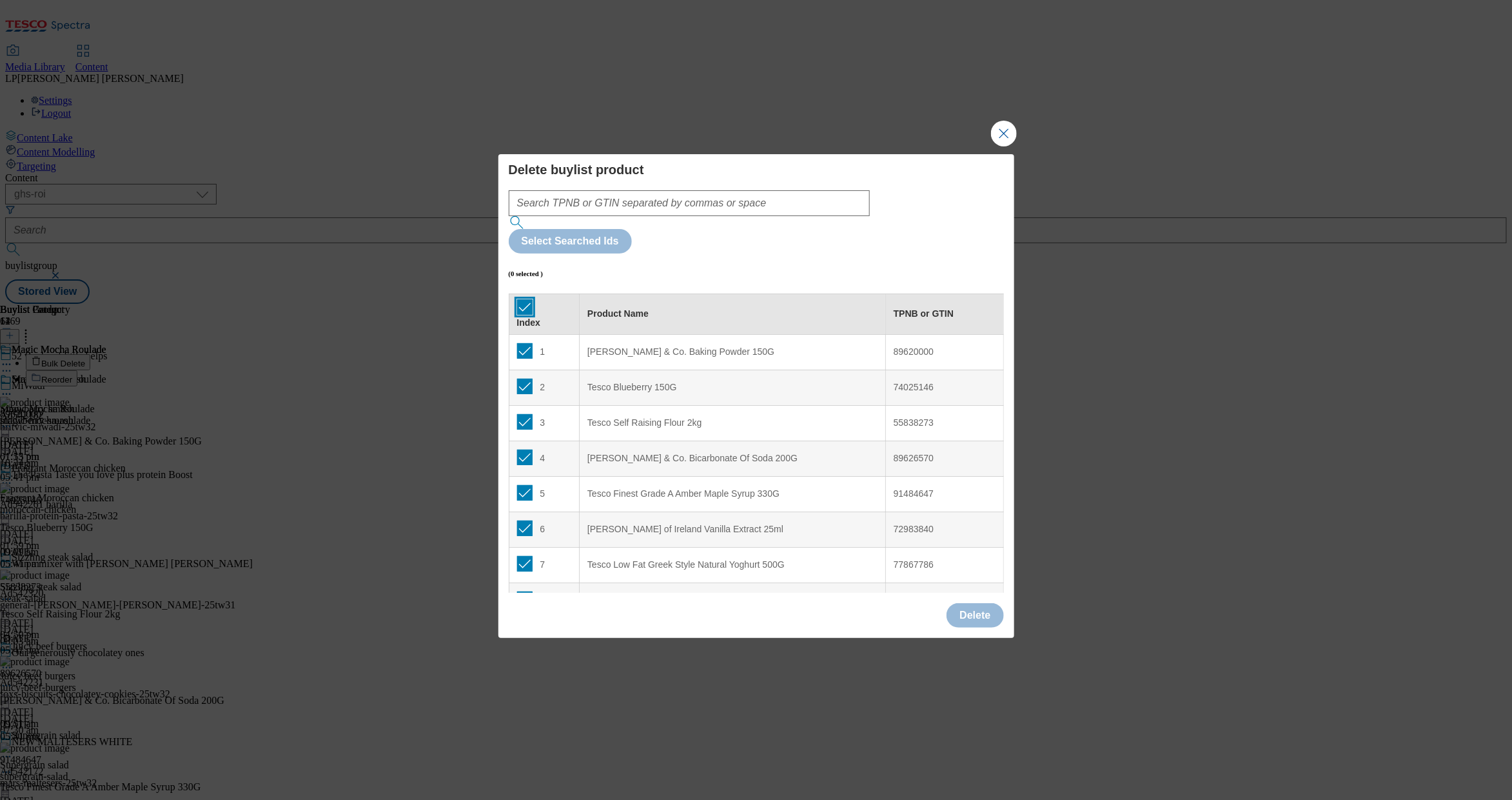
checkbox input "true"
click at [975, 603] on button "Delete" at bounding box center [975, 615] width 57 height 25
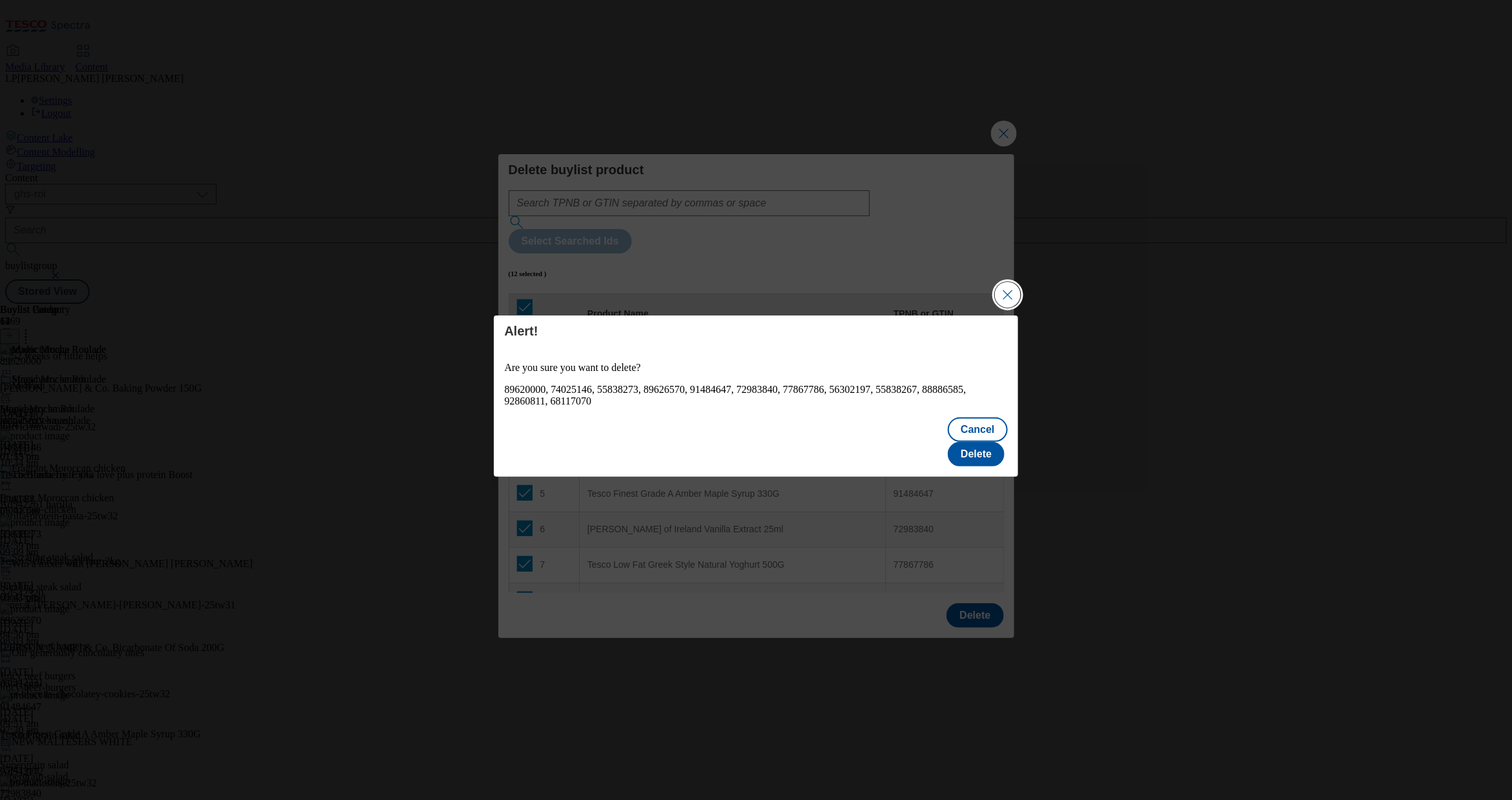
click at [975, 308] on button "Close Modal" at bounding box center [1008, 295] width 26 height 26
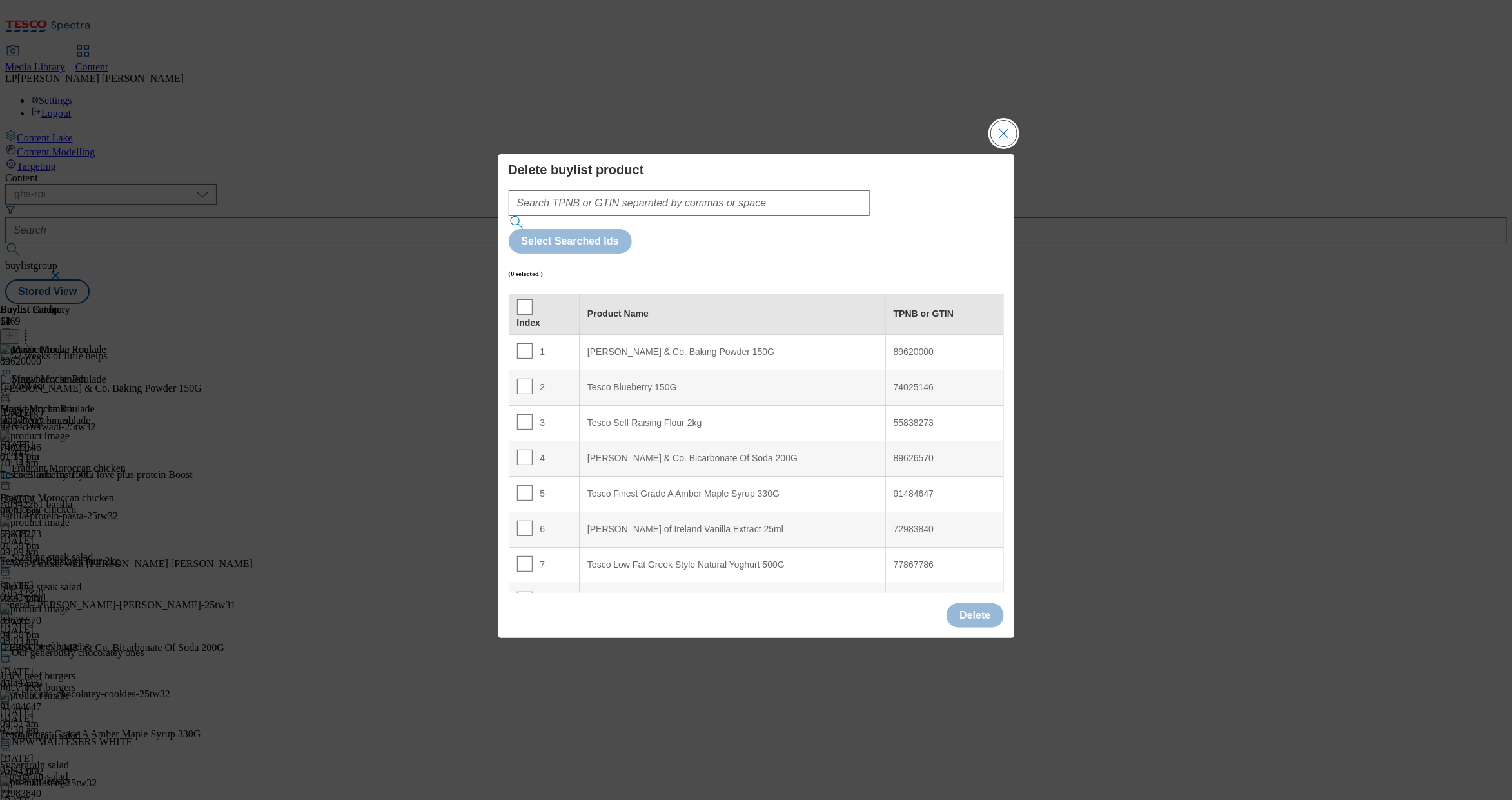
click at [975, 147] on button "Close Modal" at bounding box center [1004, 133] width 26 height 26
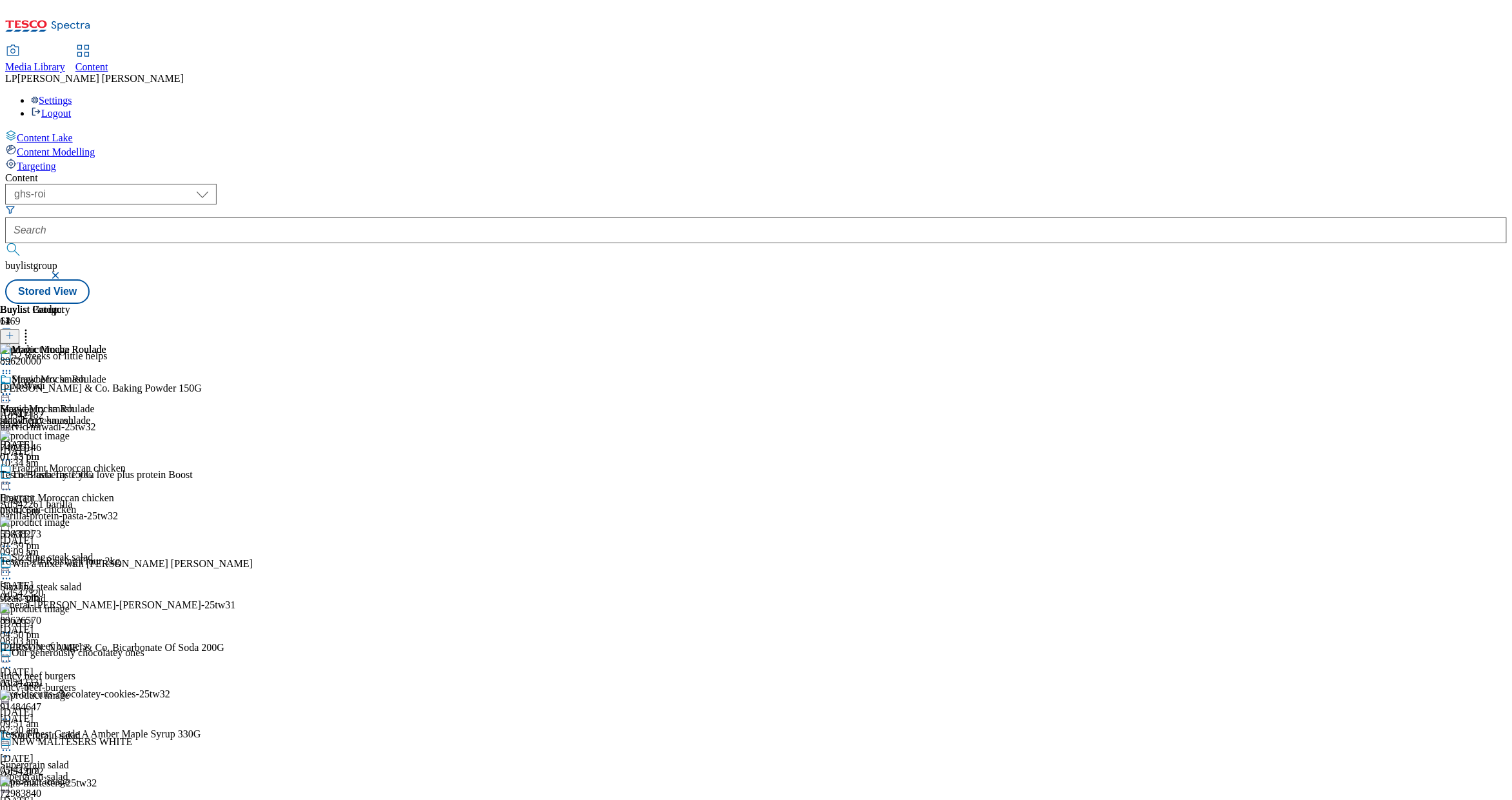
click at [32, 327] on icon at bounding box center [25, 333] width 13 height 13
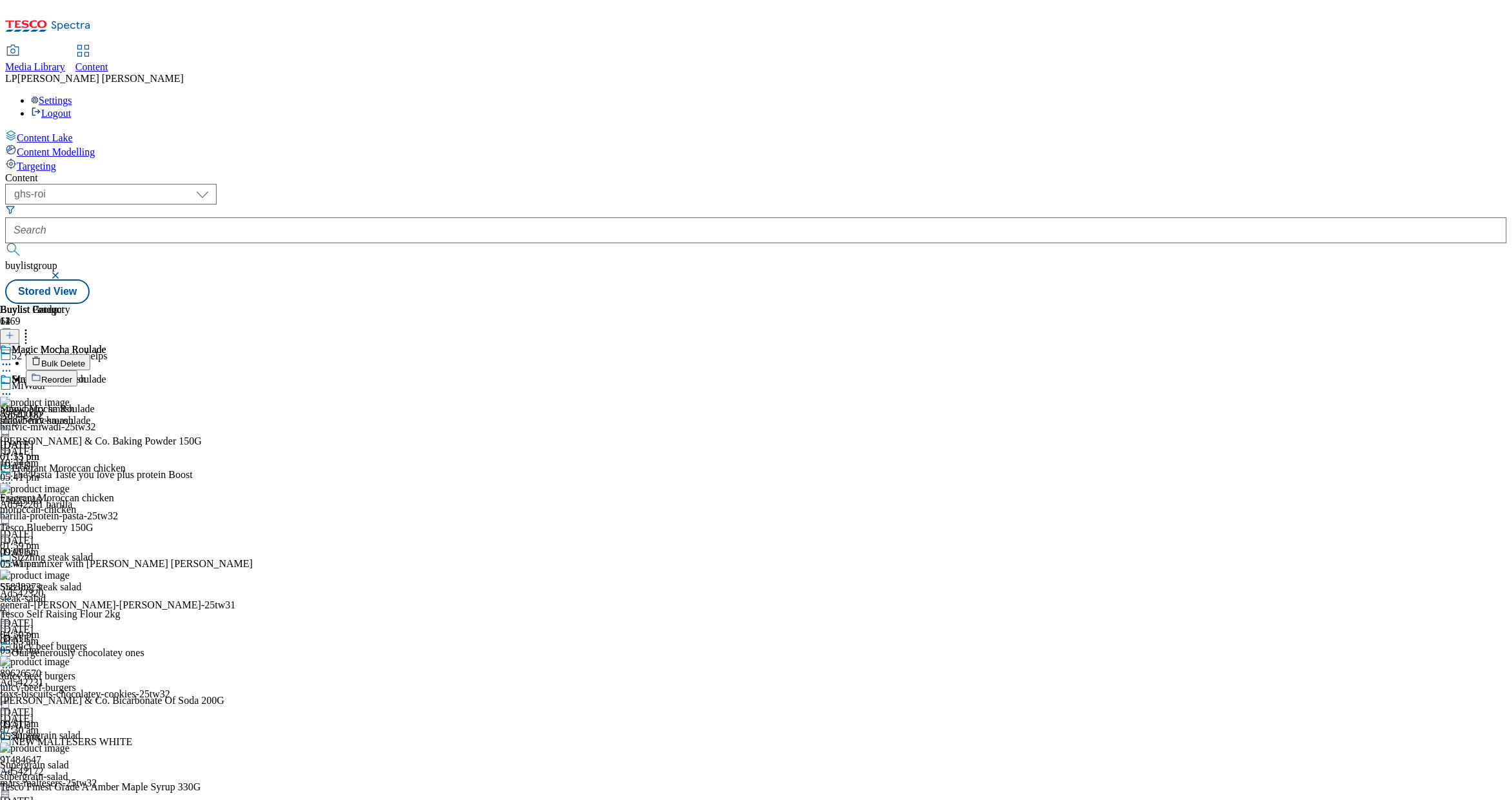
click at [85, 358] on span "Bulk Delete" at bounding box center [63, 363] width 44 height 9
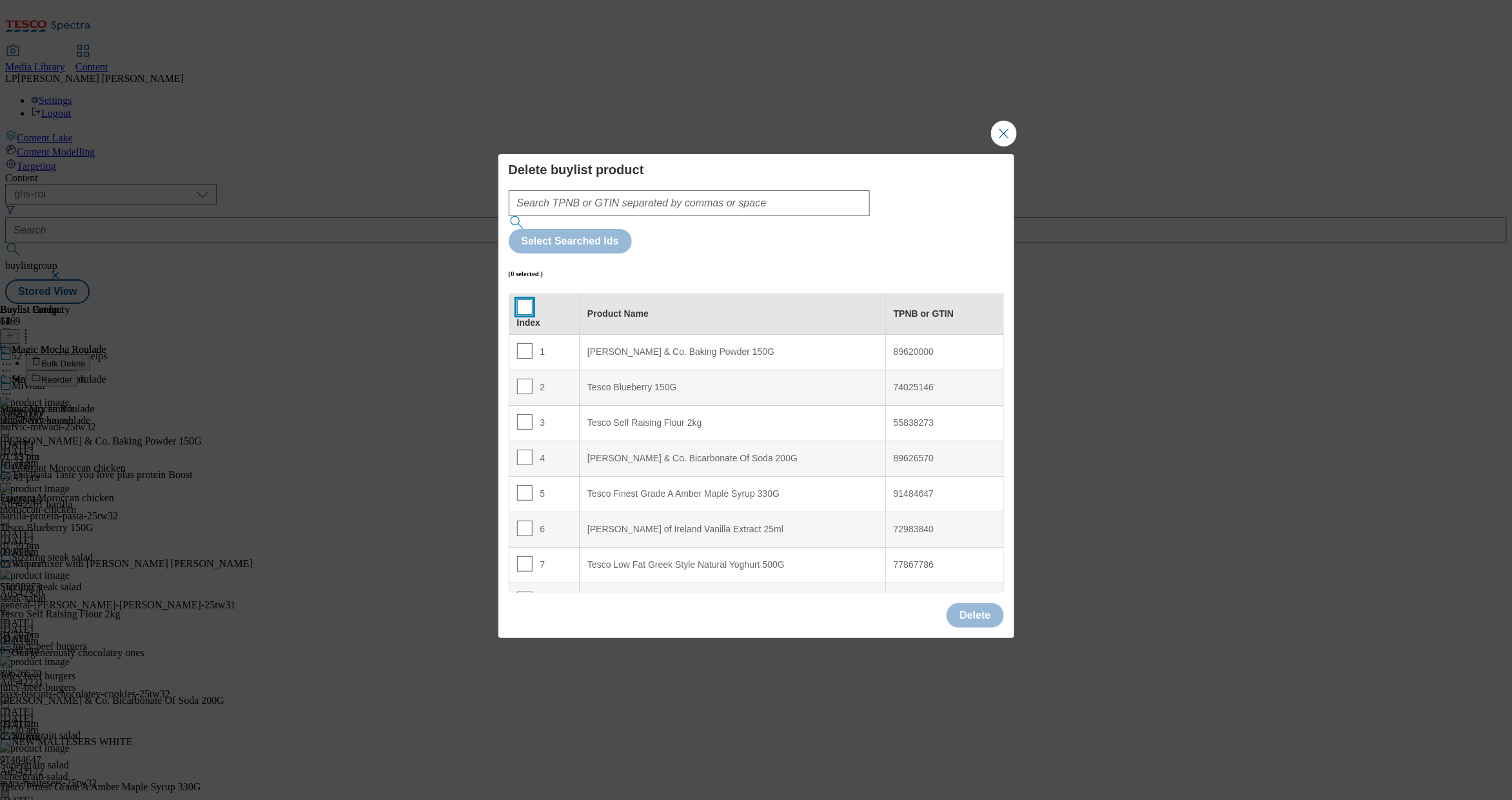
click at [525, 299] on input "Modal" at bounding box center [525, 307] width 15 height 15
checkbox input "true"
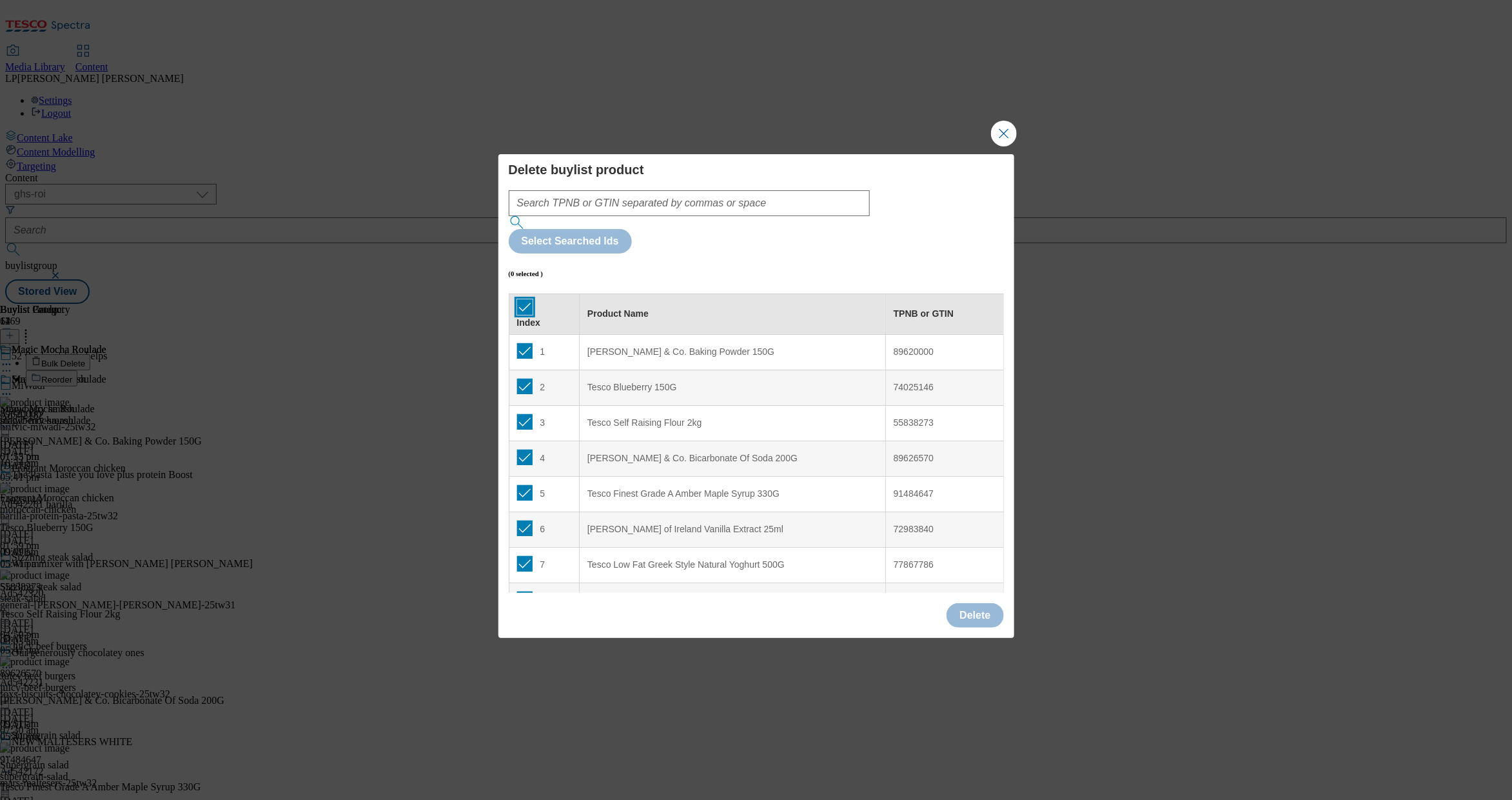
checkbox input "true"
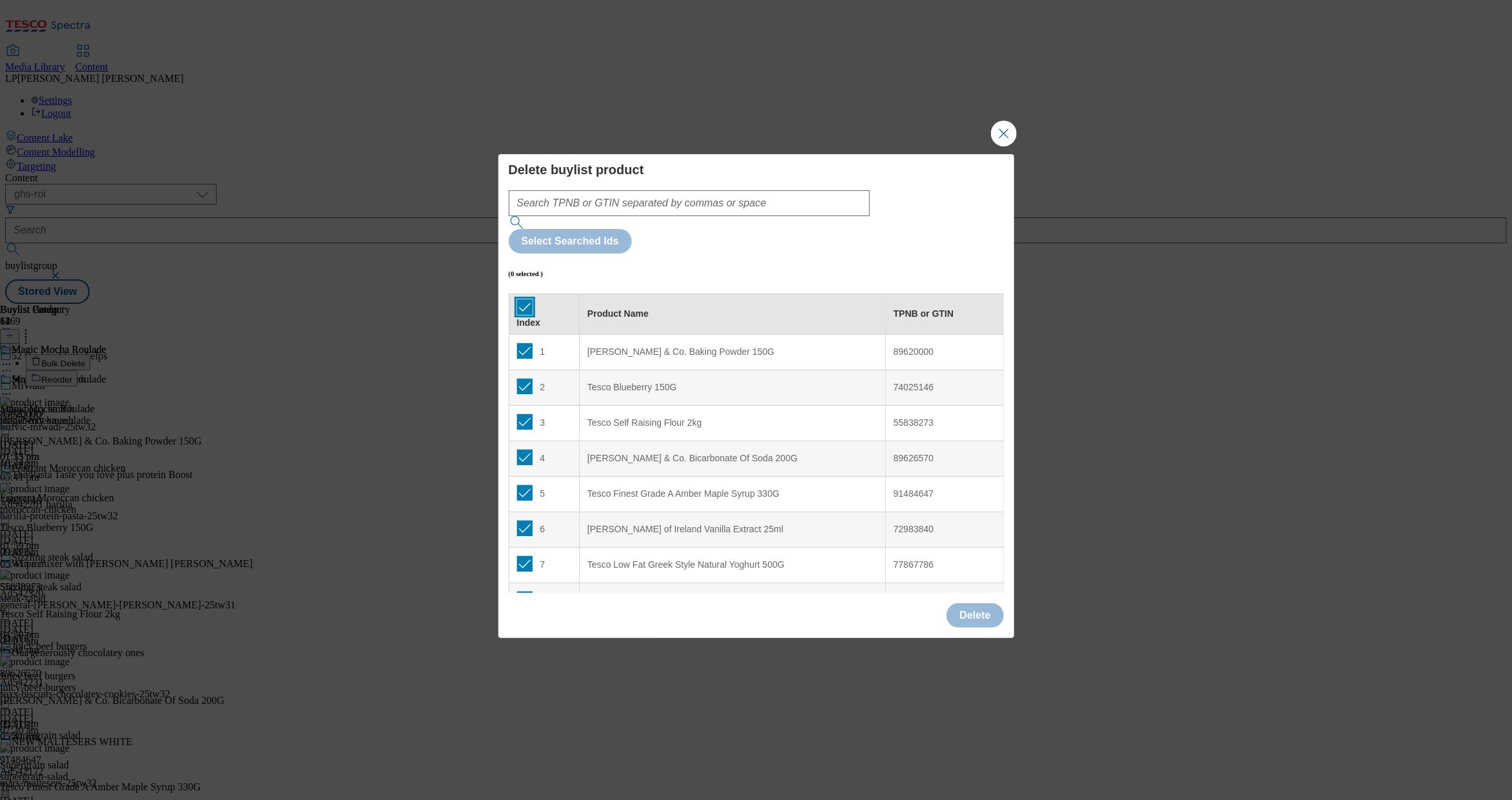
checkbox input "true"
click at [973, 603] on button "Delete" at bounding box center [975, 615] width 57 height 25
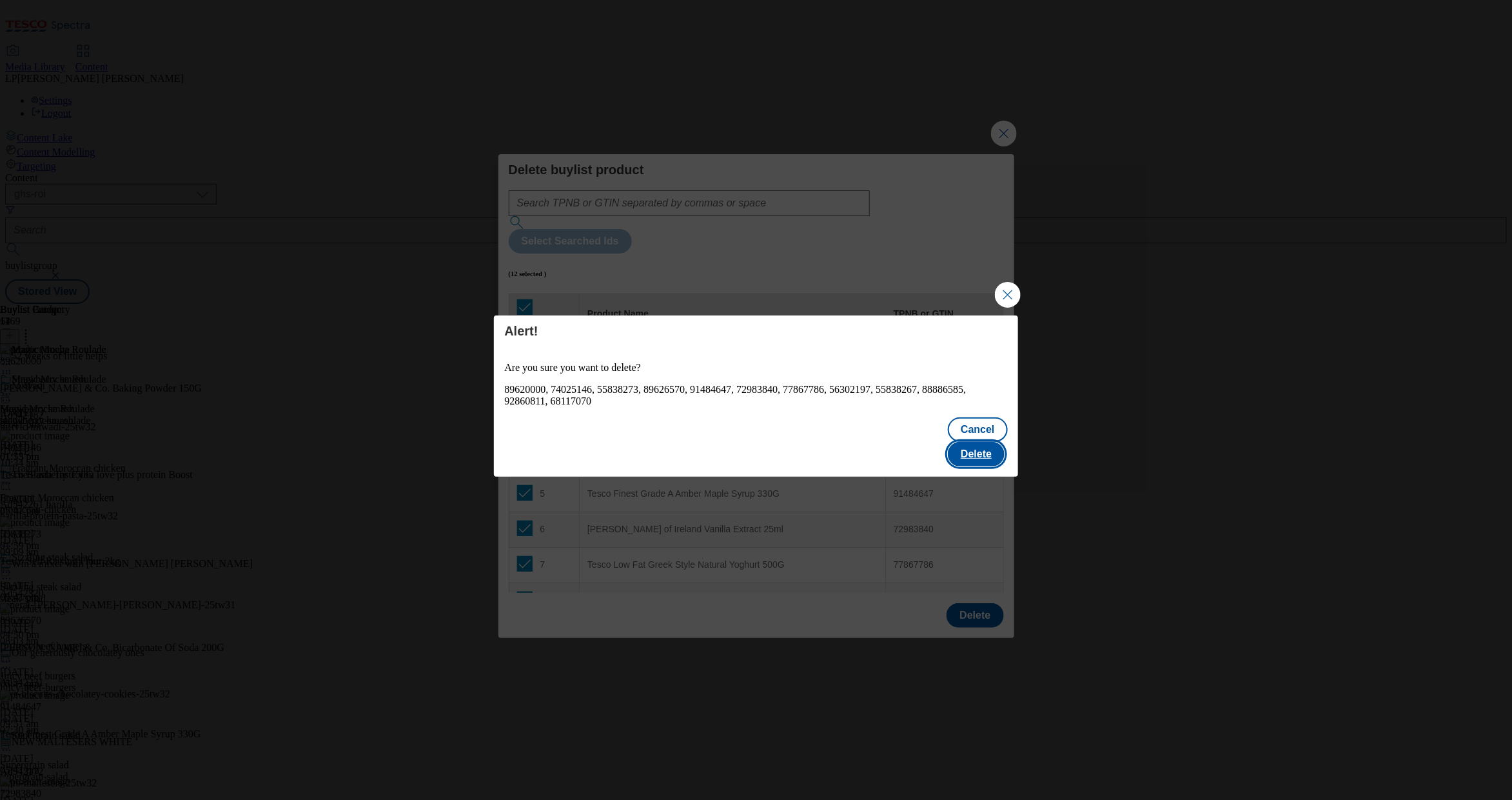
click at [975, 442] on button "Delete" at bounding box center [976, 454] width 57 height 25
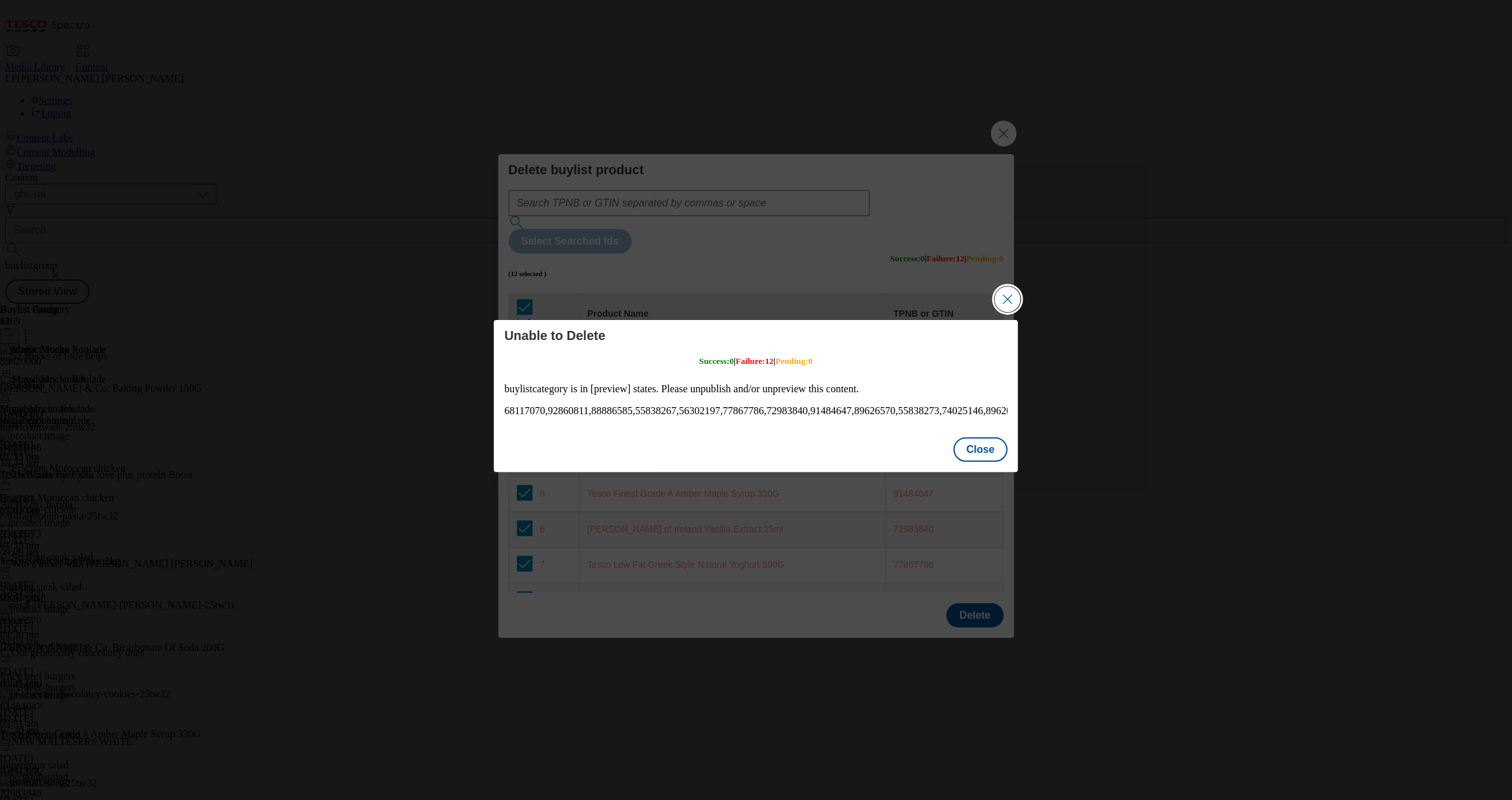
click at [975, 296] on button "Close Modal" at bounding box center [1008, 299] width 26 height 26
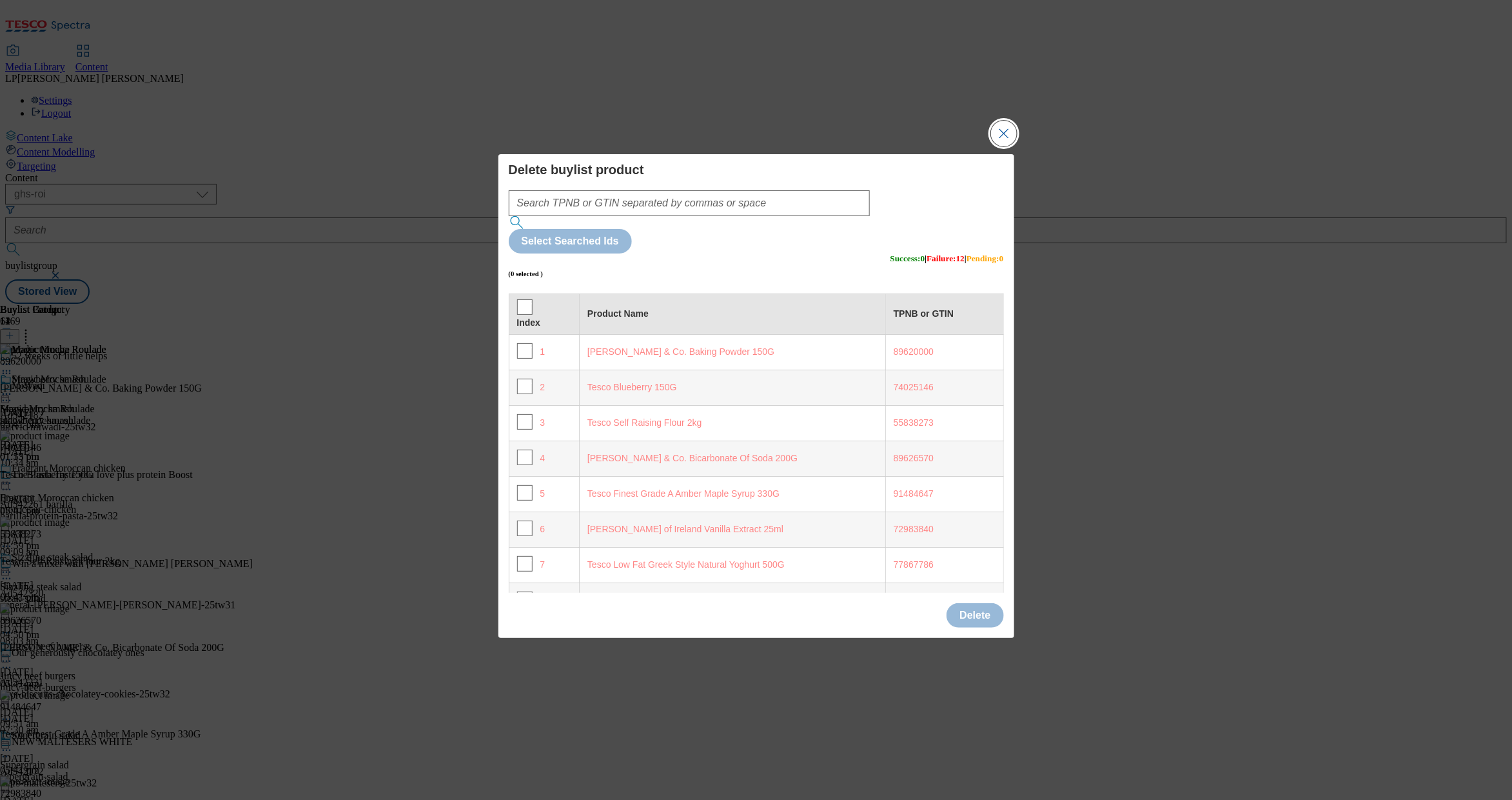
click at [975, 147] on button "Close Modal" at bounding box center [1004, 133] width 26 height 26
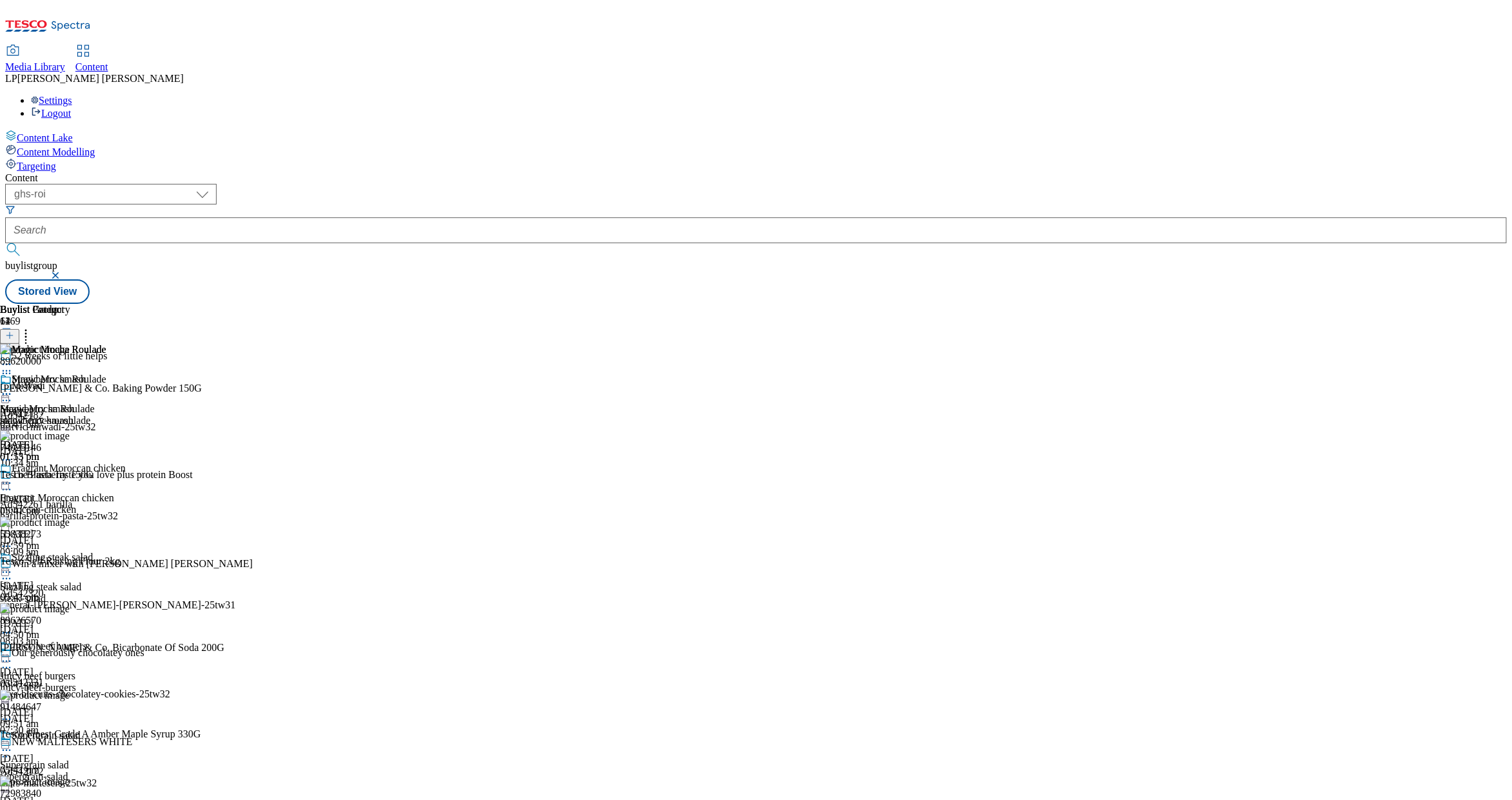
click at [107, 415] on div "magic-mocha-roulade" at bounding box center [53, 420] width 107 height 11
click at [224, 394] on div at bounding box center [112, 394] width 224 height 0
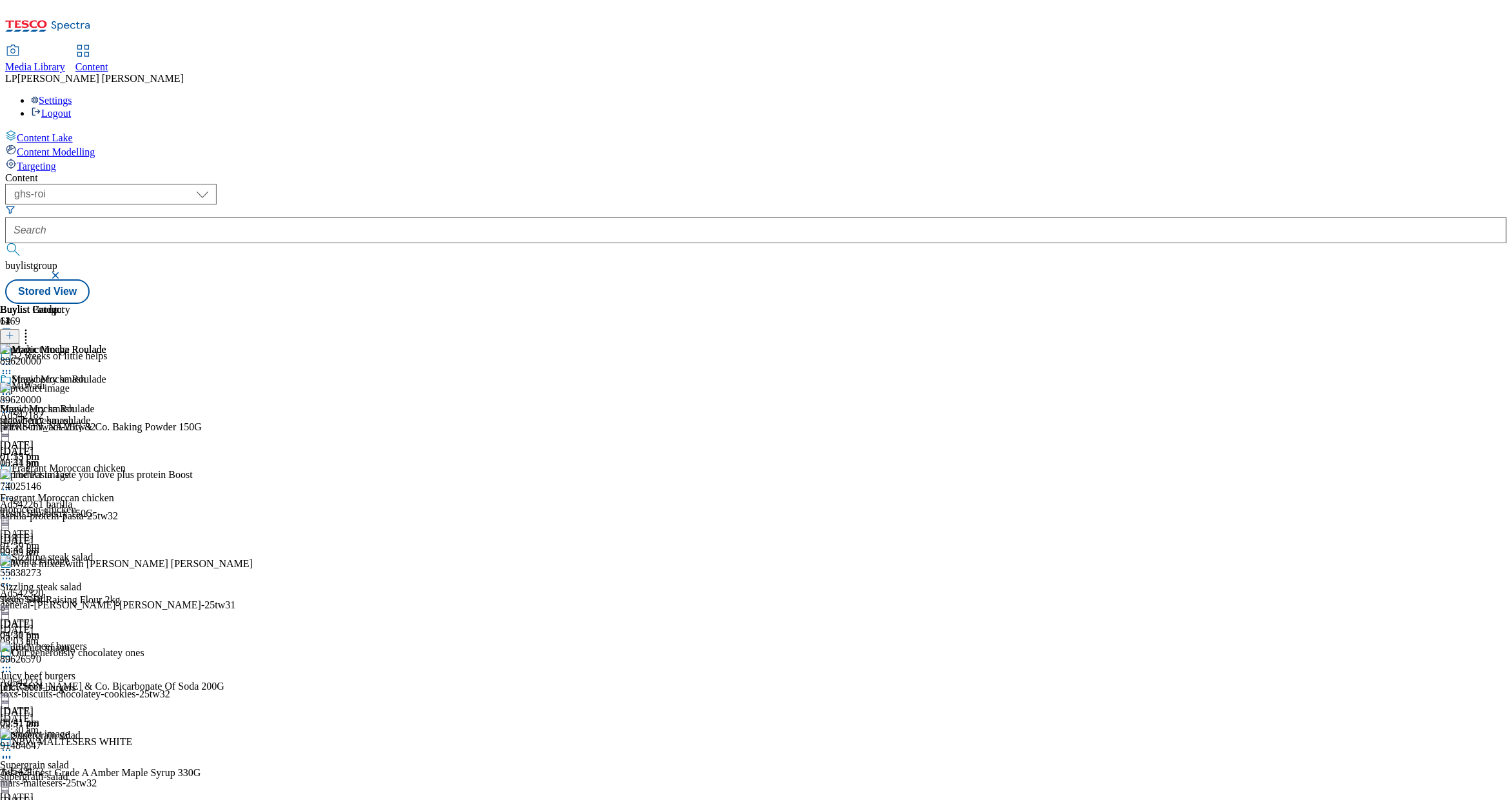
click at [107, 415] on div "magic-mocha-roulade" at bounding box center [53, 420] width 107 height 11
click at [224, 433] on div at bounding box center [112, 433] width 224 height 0
click at [126, 344] on div "Magic Mocha Roulade" at bounding box center [63, 358] width 126 height 29
click at [13, 358] on icon at bounding box center [6, 364] width 13 height 13
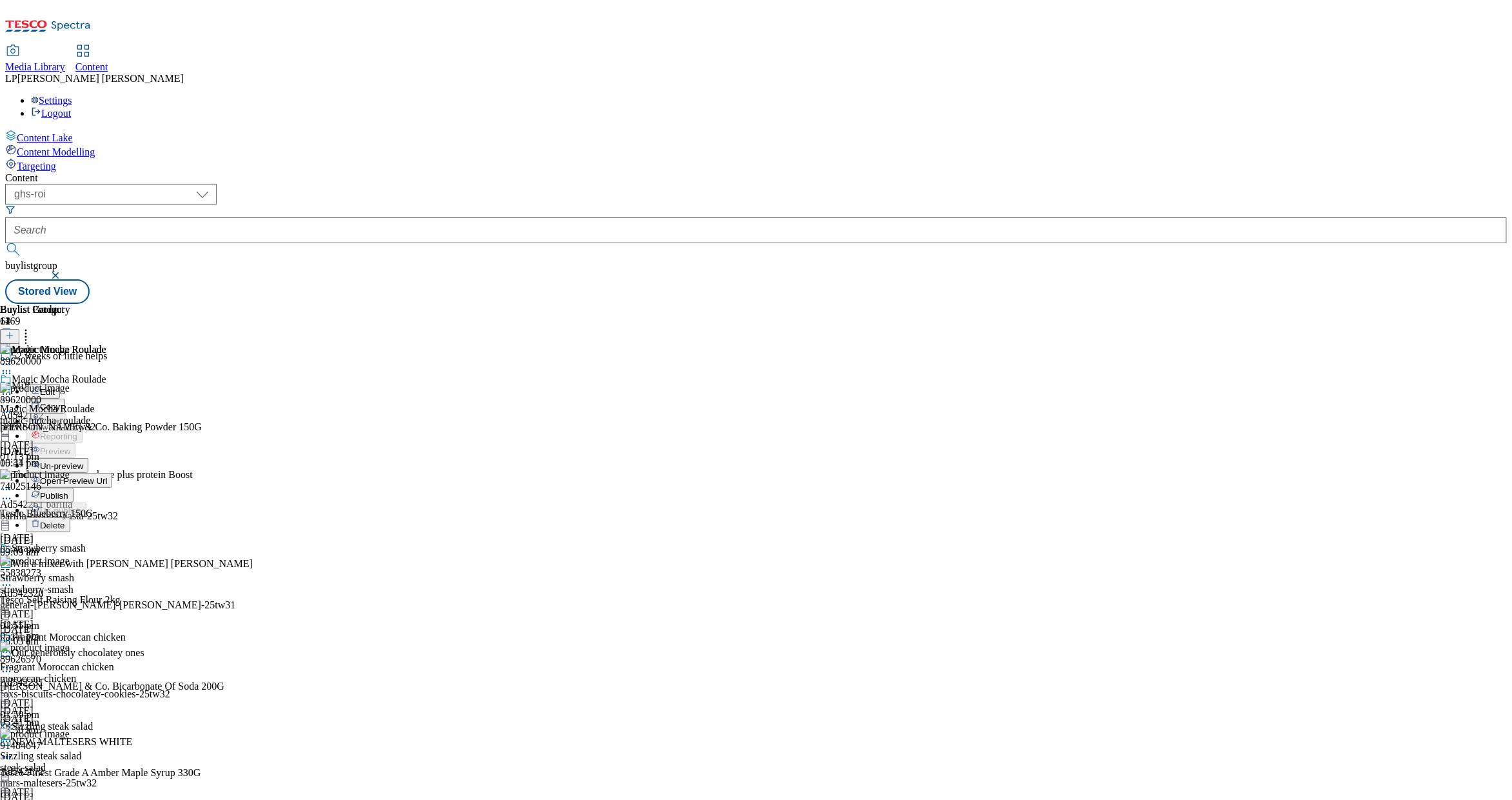
click at [83, 461] on span "Un-preview" at bounding box center [62, 466] width 43 height 9
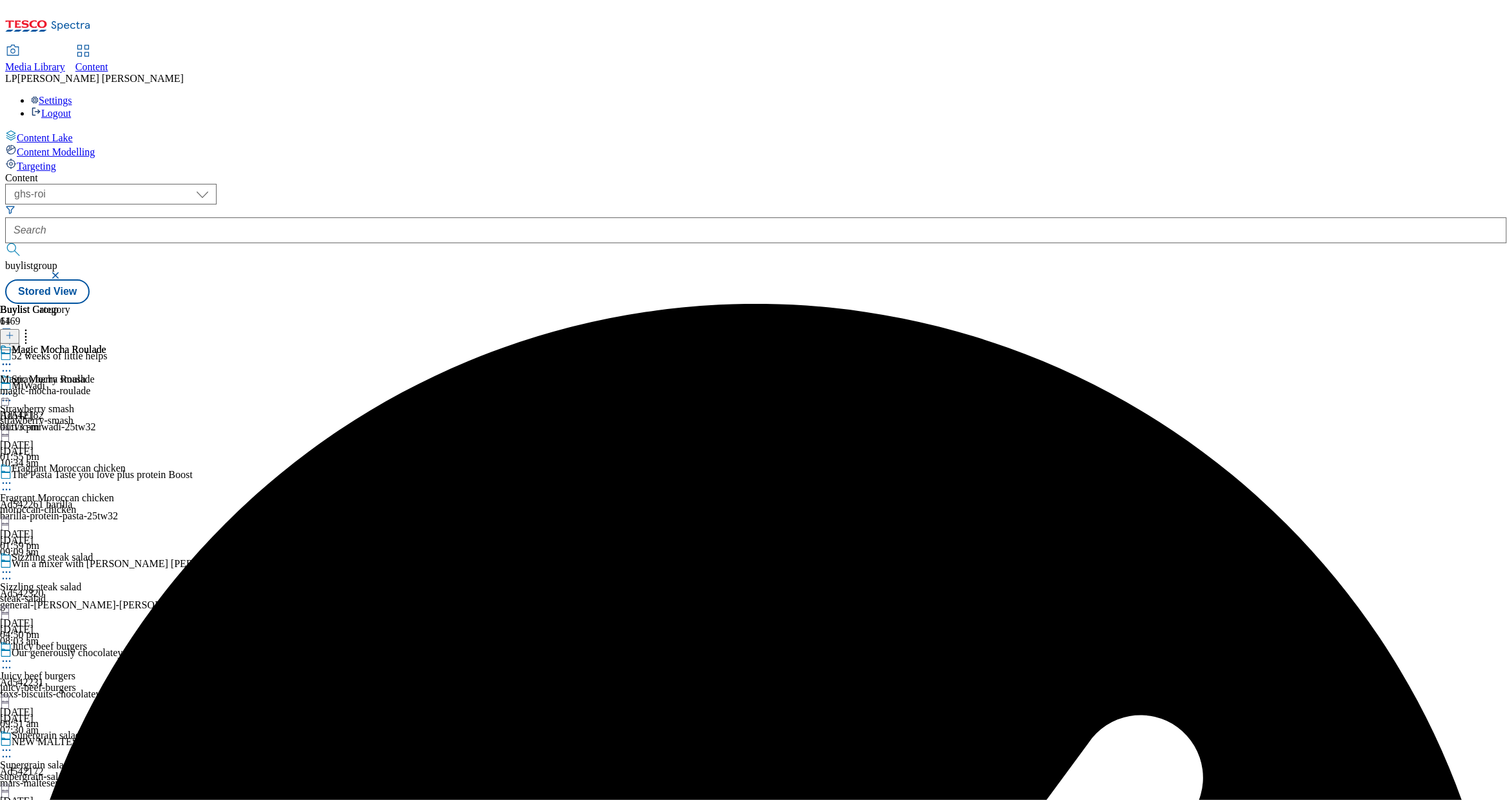
click at [107, 344] on div "Magic Mocha Roulade Magic Mocha Roulade magic-mocha-roulade 19 Sept 2025 01:13 …" at bounding box center [53, 388] width 107 height 89
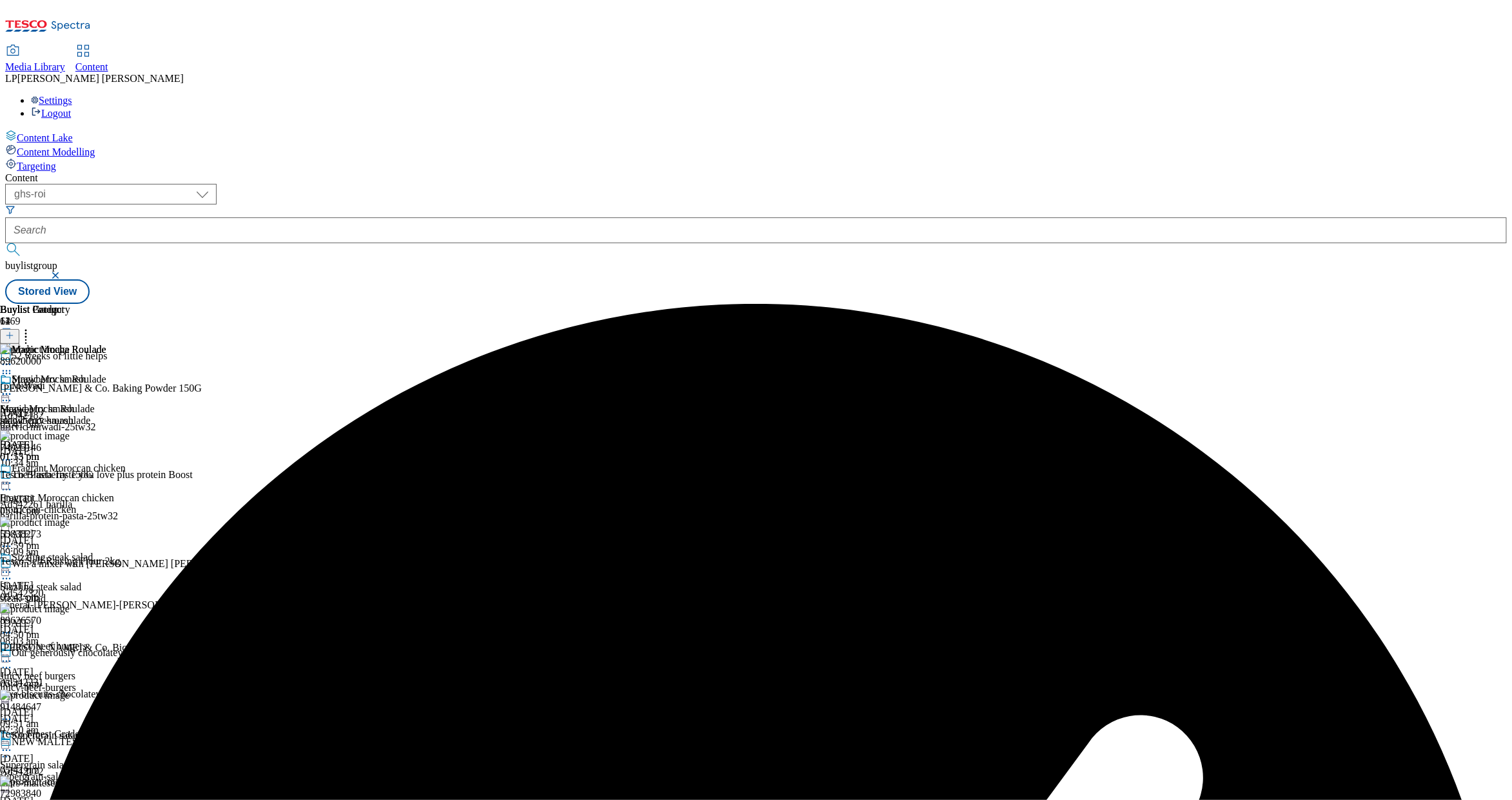
click at [32, 327] on icon at bounding box center [25, 333] width 13 height 13
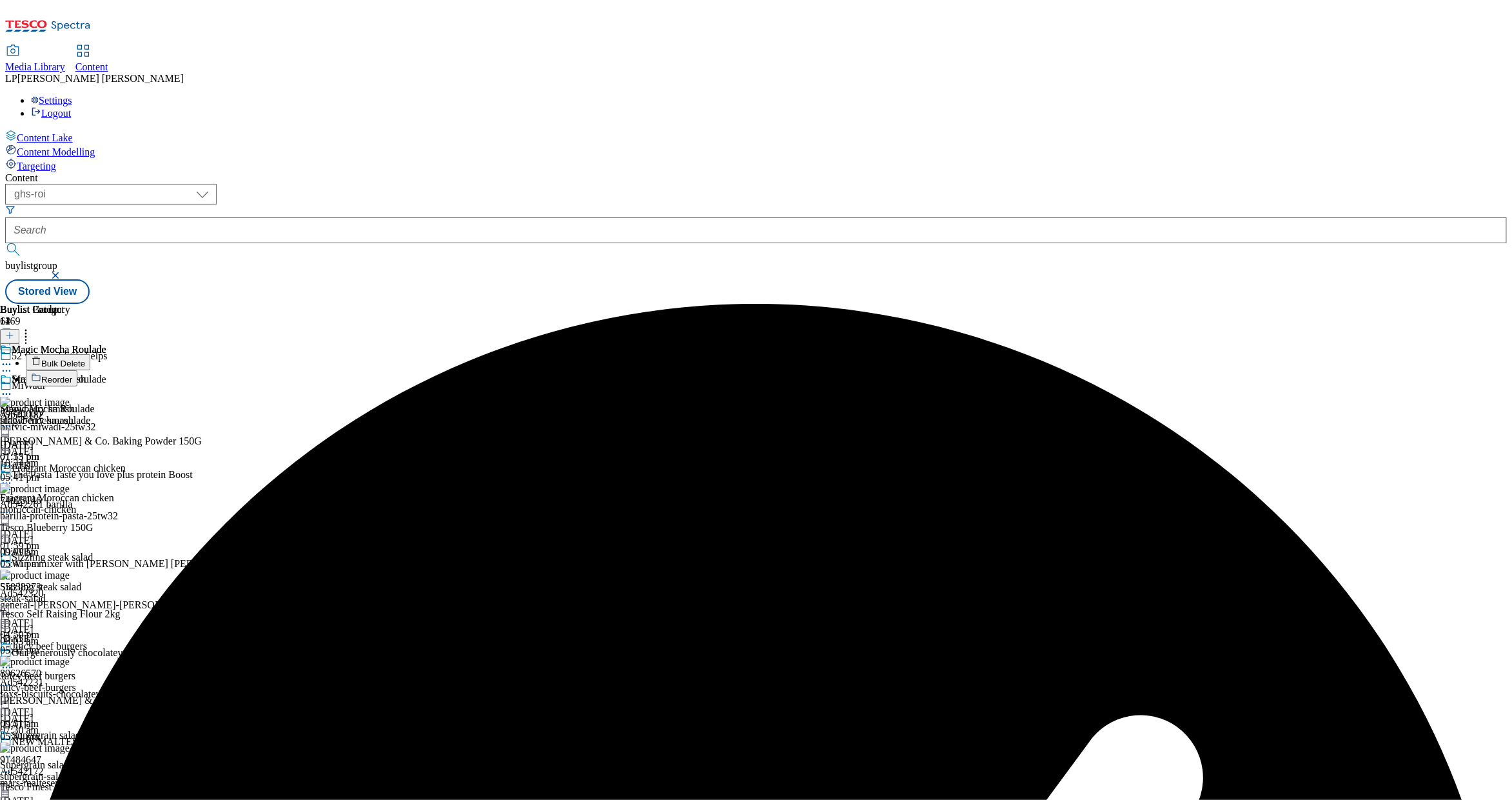
click at [90, 354] on button "Bulk Delete" at bounding box center [58, 362] width 64 height 16
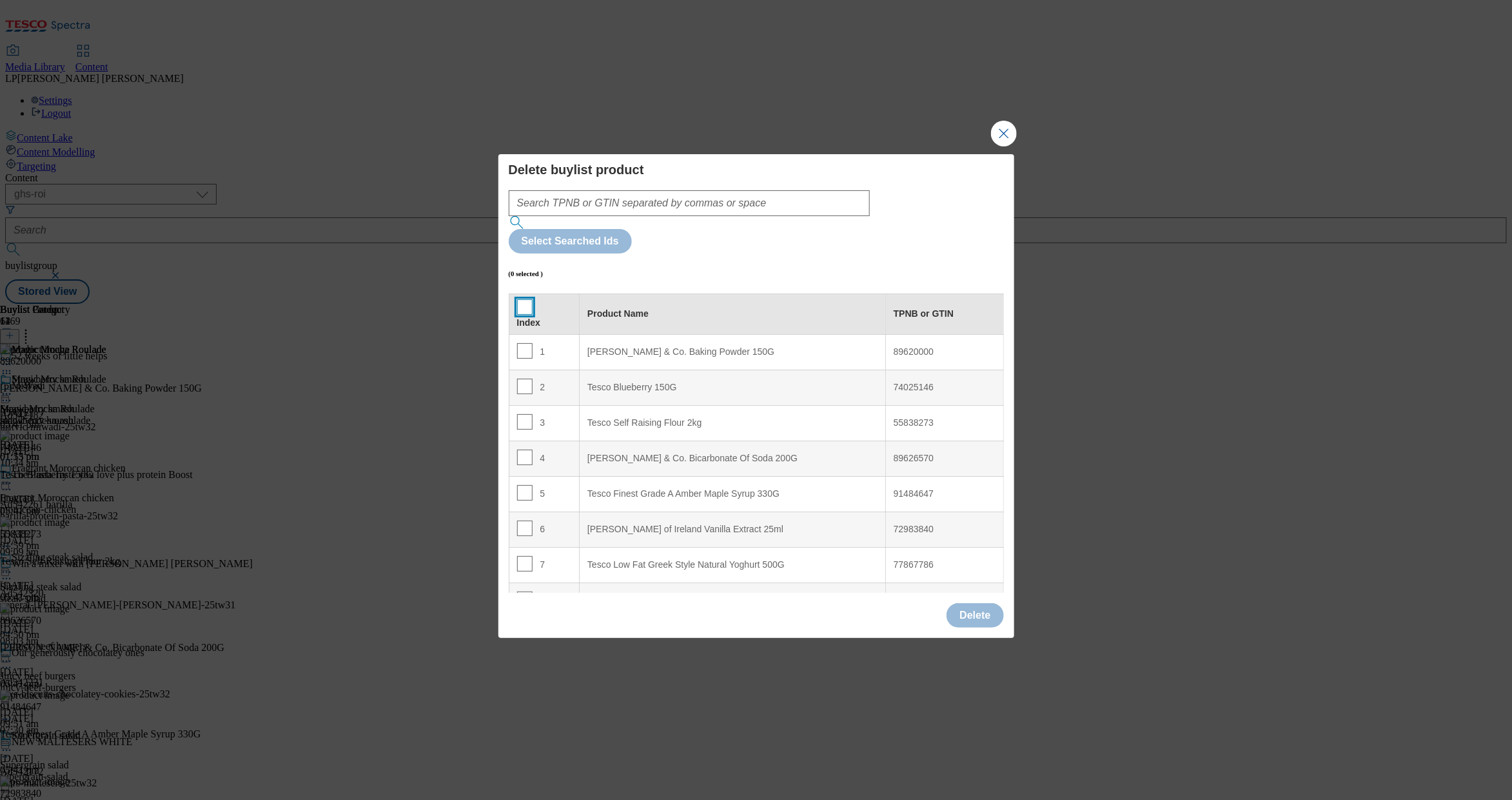
click at [527, 299] on input "Modal" at bounding box center [525, 307] width 15 height 15
checkbox input "true"
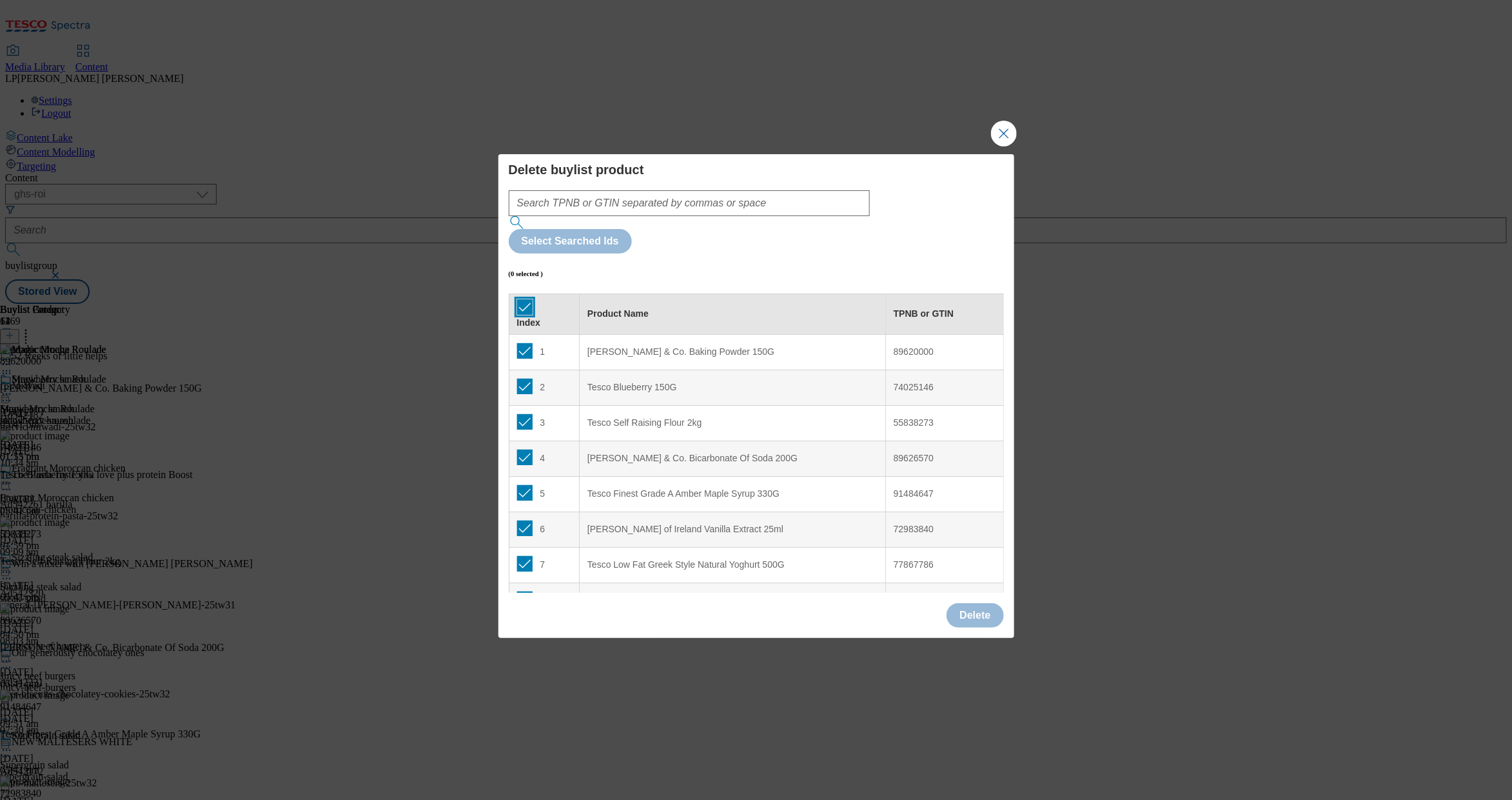
checkbox input "true"
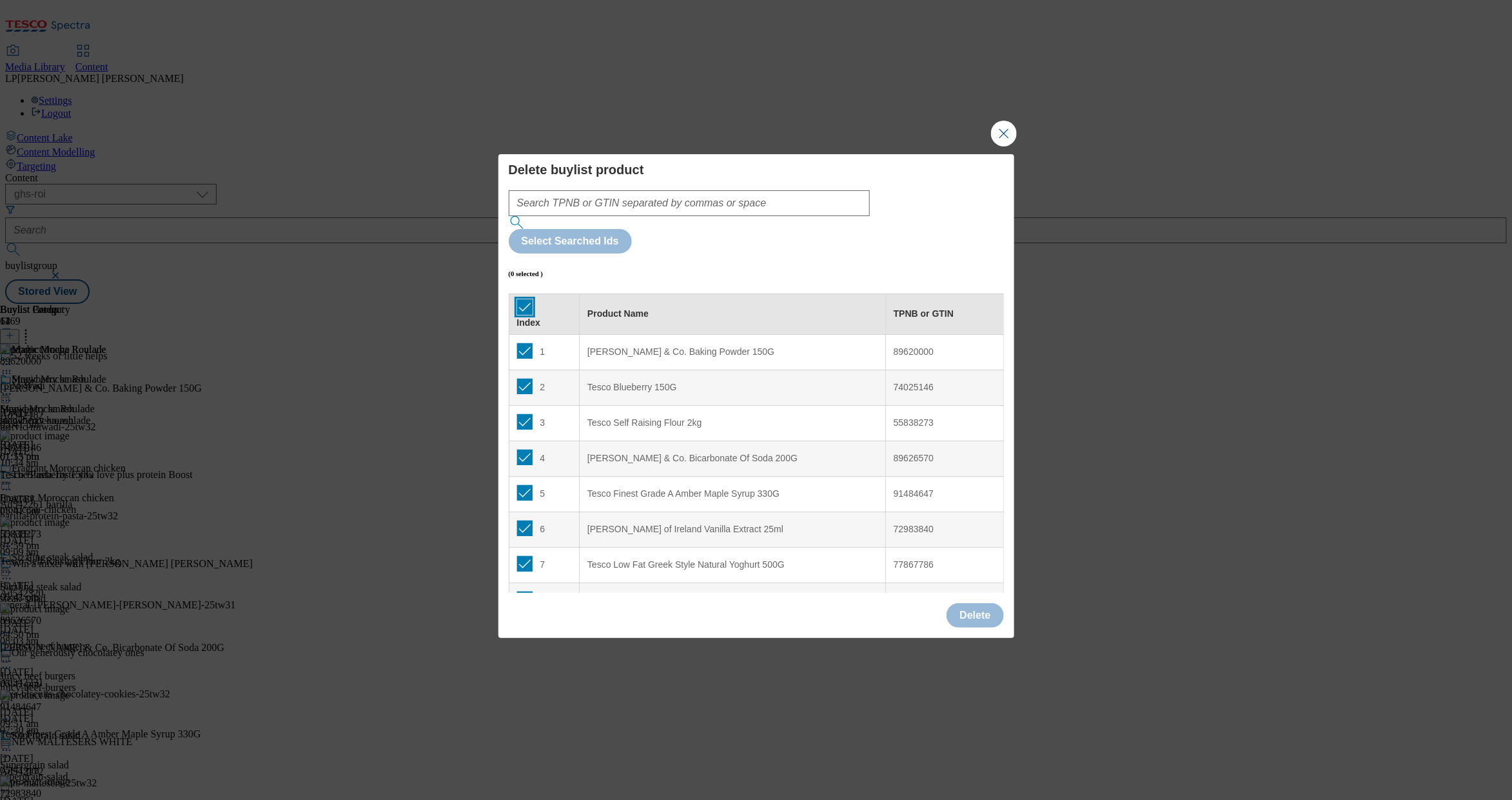
checkbox input "true"
click at [959, 603] on button "Delete" at bounding box center [975, 615] width 57 height 25
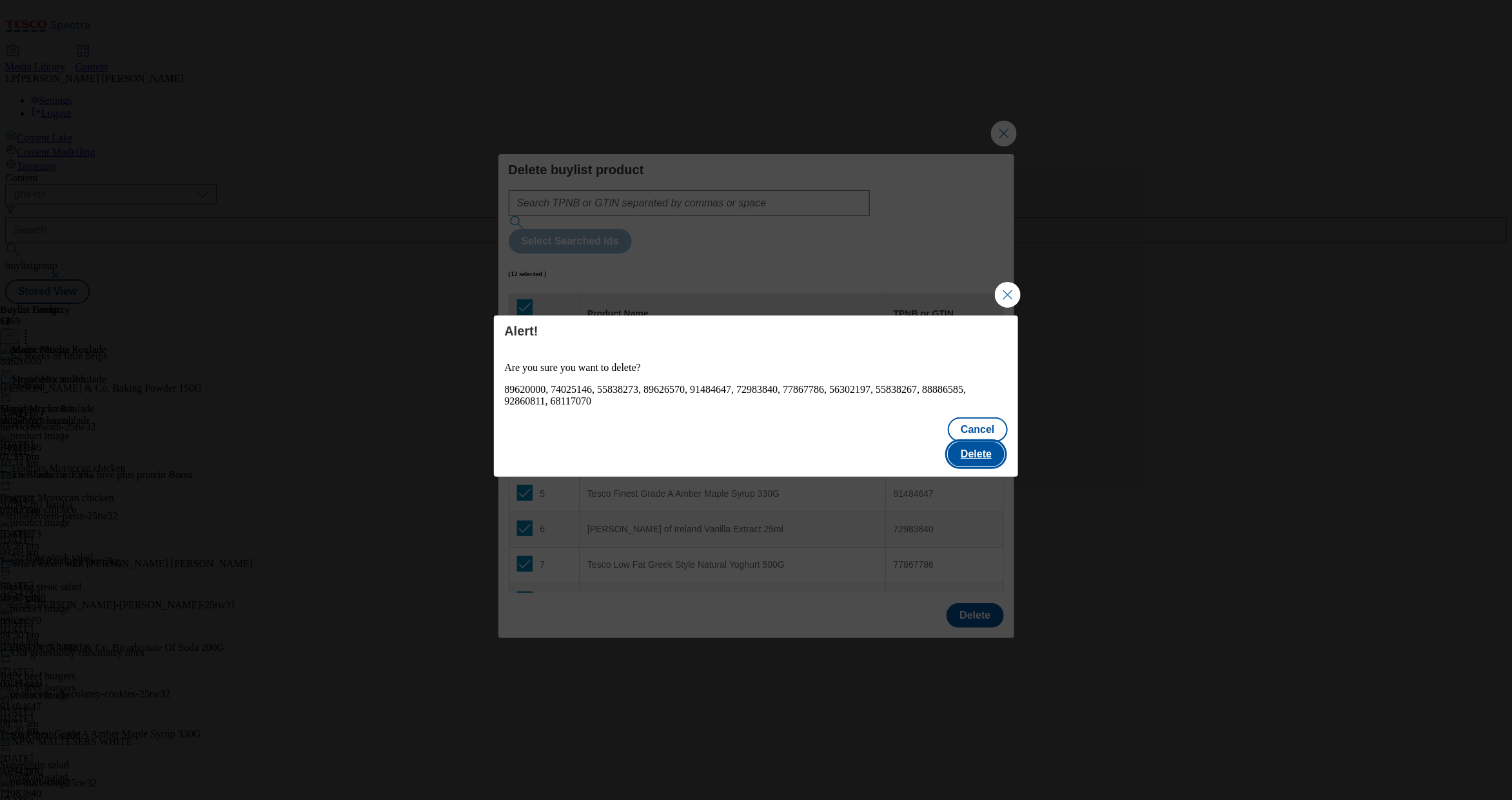
click at [975, 442] on button "Delete" at bounding box center [976, 454] width 57 height 25
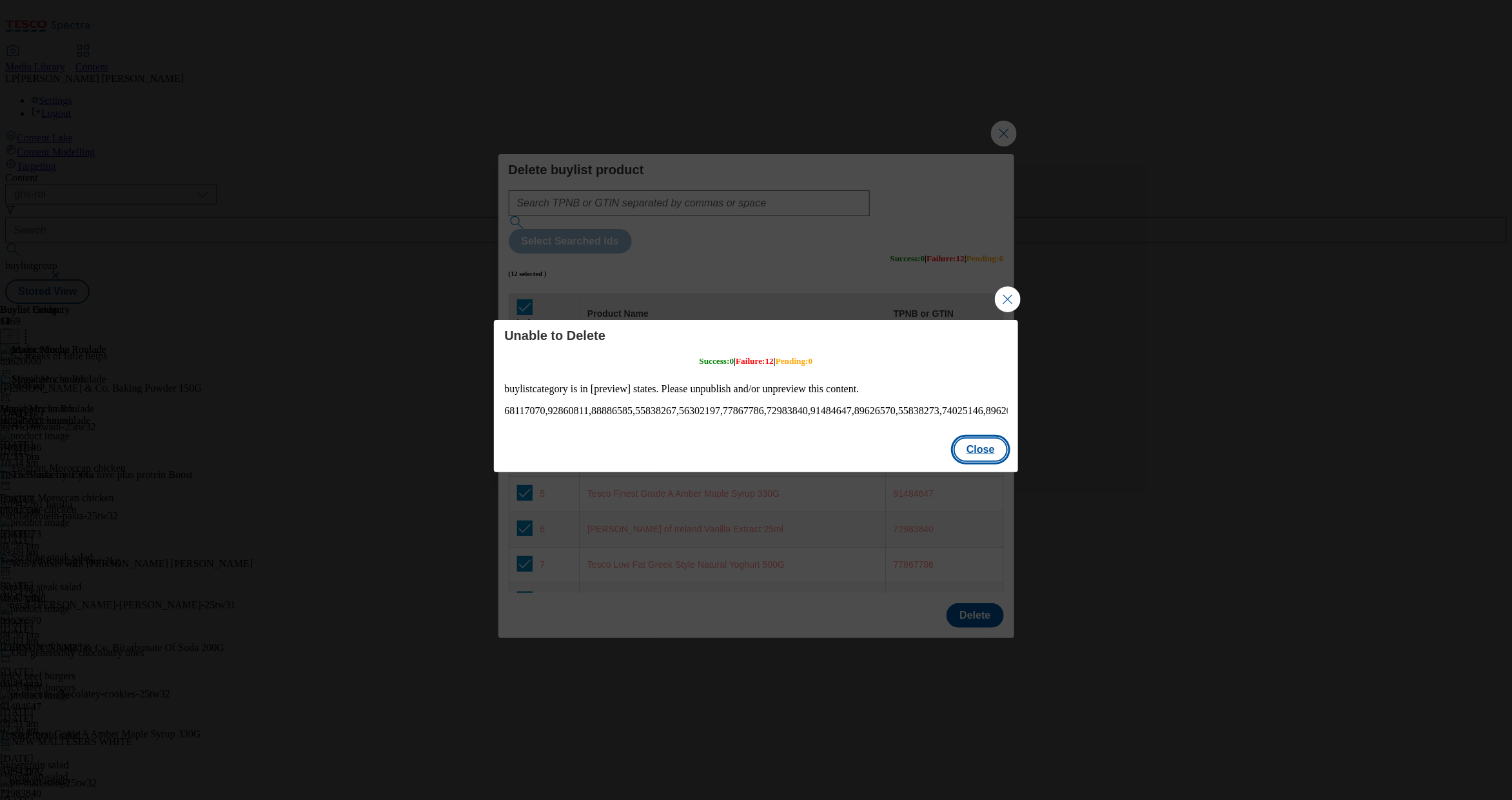
click at [975, 454] on button "Close" at bounding box center [981, 450] width 54 height 25
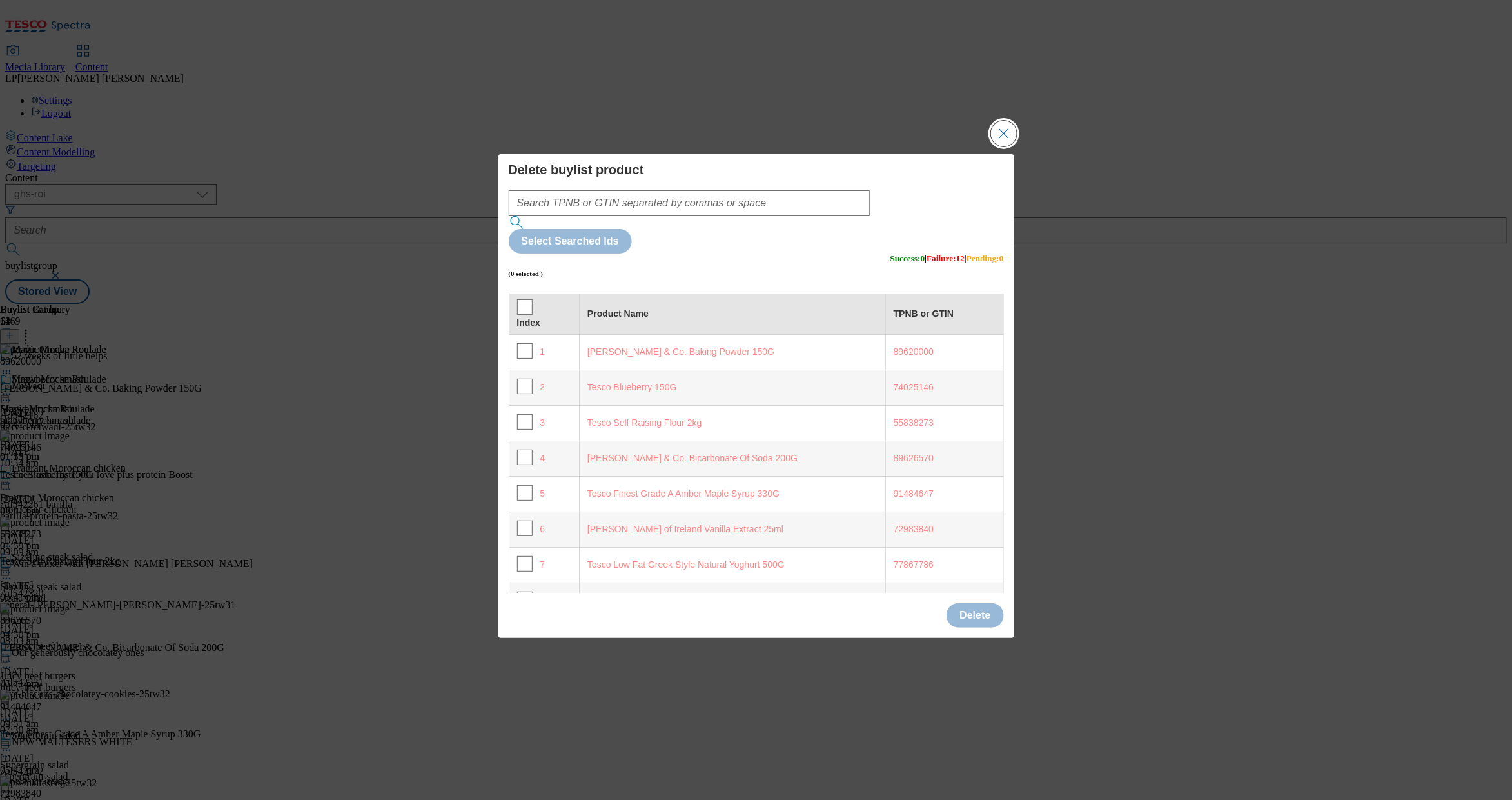
click at [975, 147] on button "Close Modal" at bounding box center [1004, 133] width 26 height 26
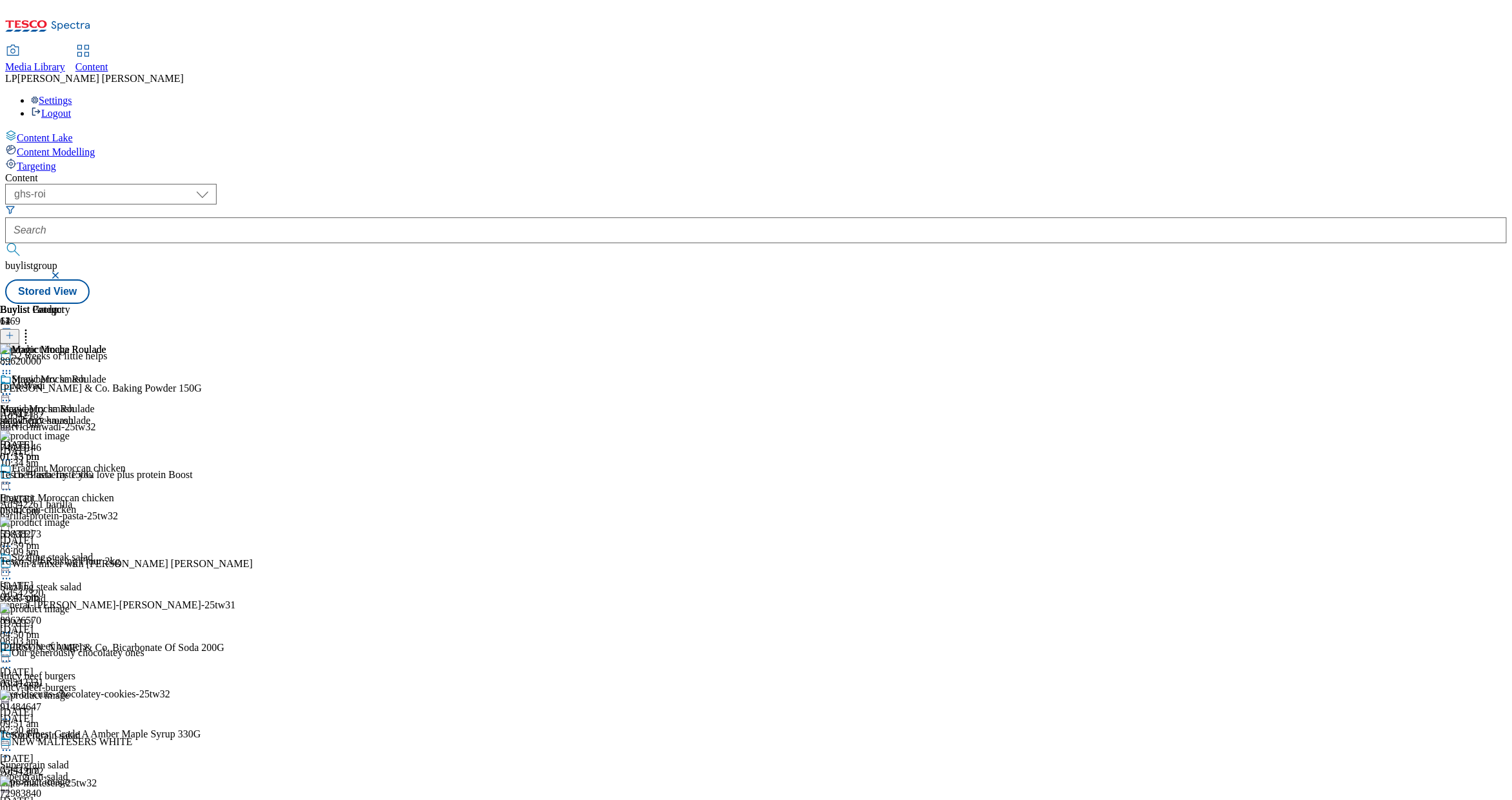
click at [13, 388] on icon at bounding box center [6, 394] width 13 height 13
click at [107, 492] on div "Magic Mocha Roulade Edit Copy Move Reporting Preview Un-preview Publish Un-publ…" at bounding box center [53, 494] width 107 height 243
click at [13, 358] on icon at bounding box center [6, 364] width 13 height 13
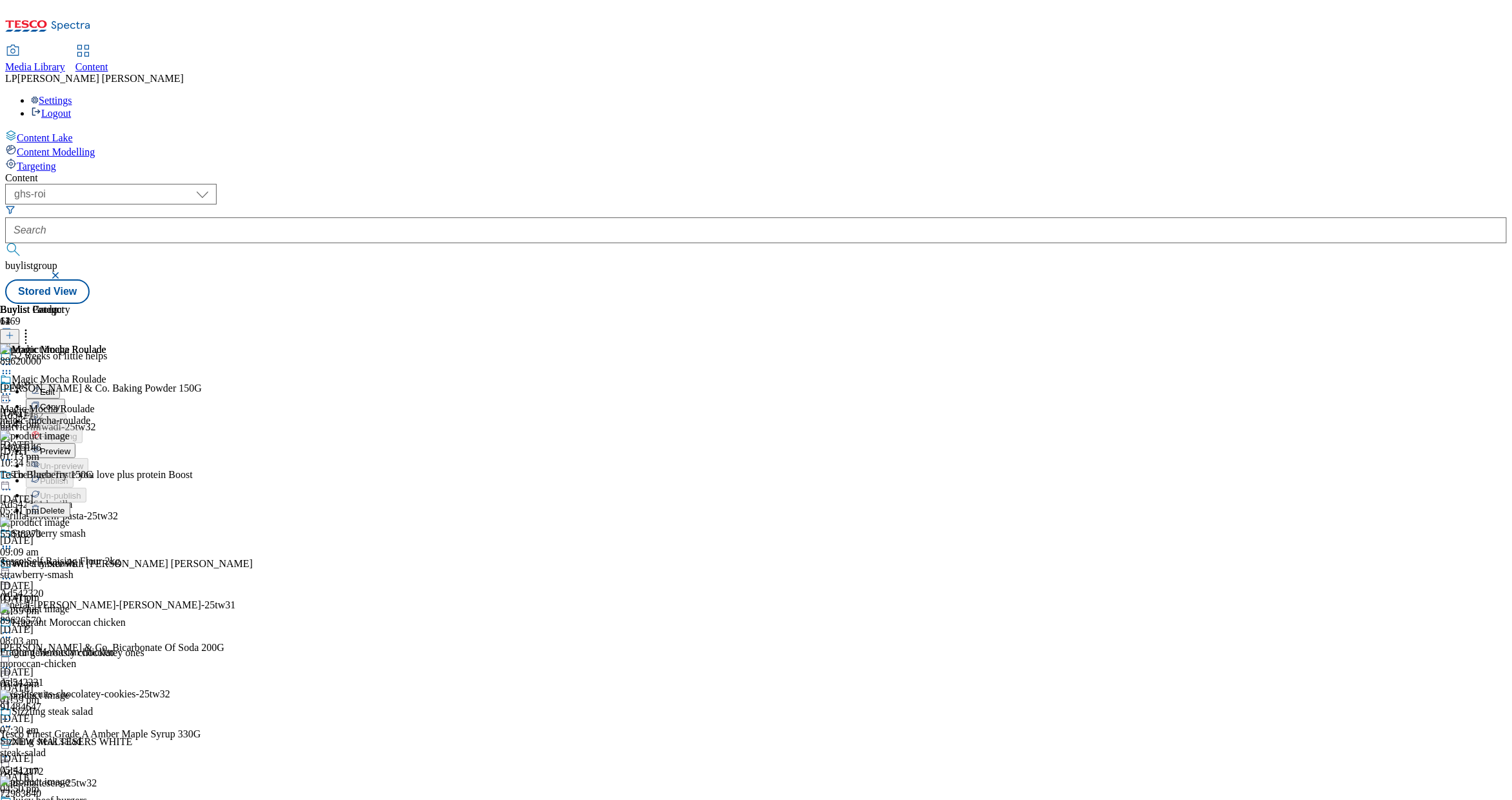
click at [107, 405] on div "Magic Mocha Roulade Magic Mocha Roulade magic-mocha-roulade 19 Sept 2025 01:13 …" at bounding box center [53, 417] width 107 height 89
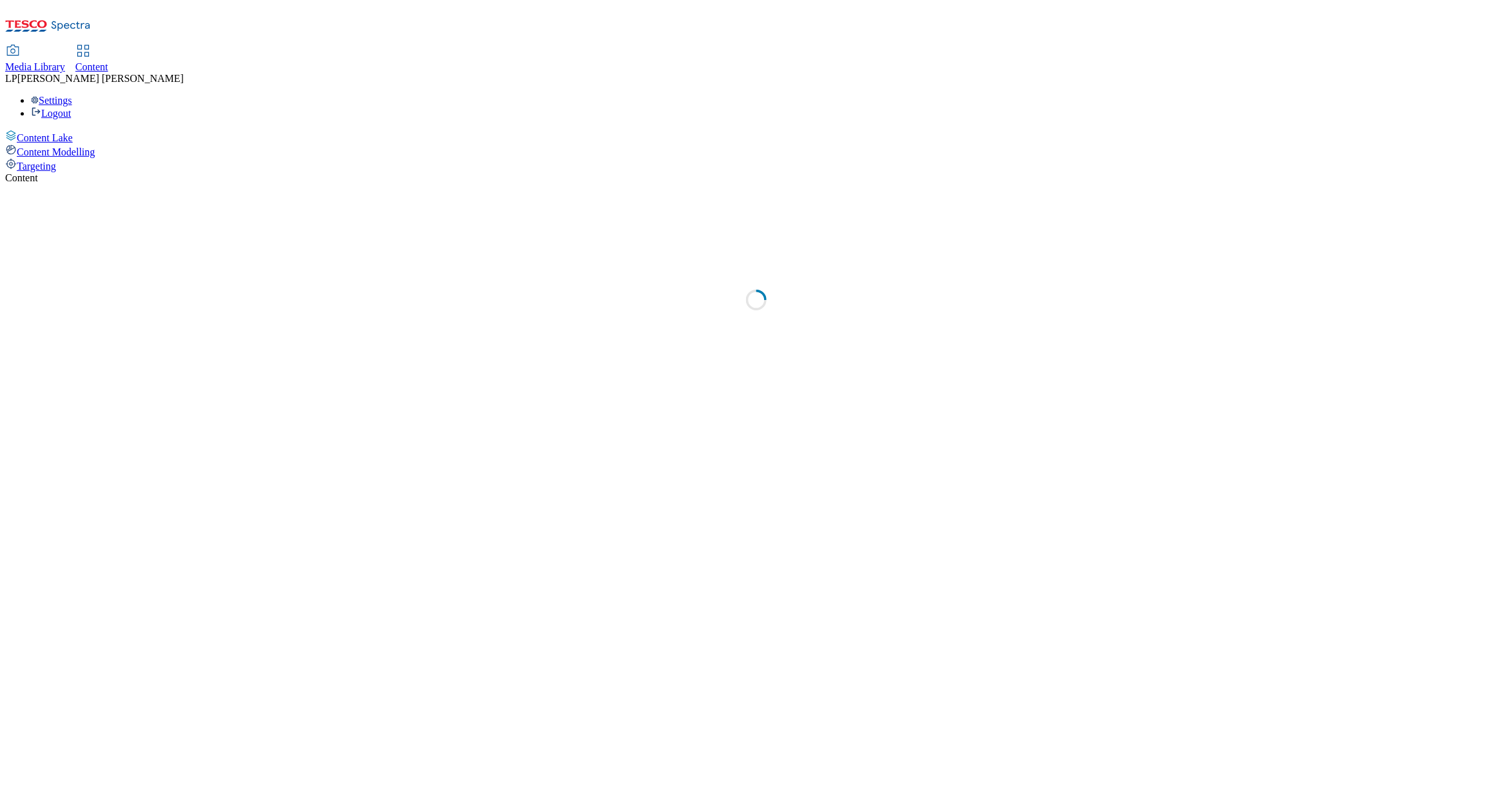
select select "ghs-roi"
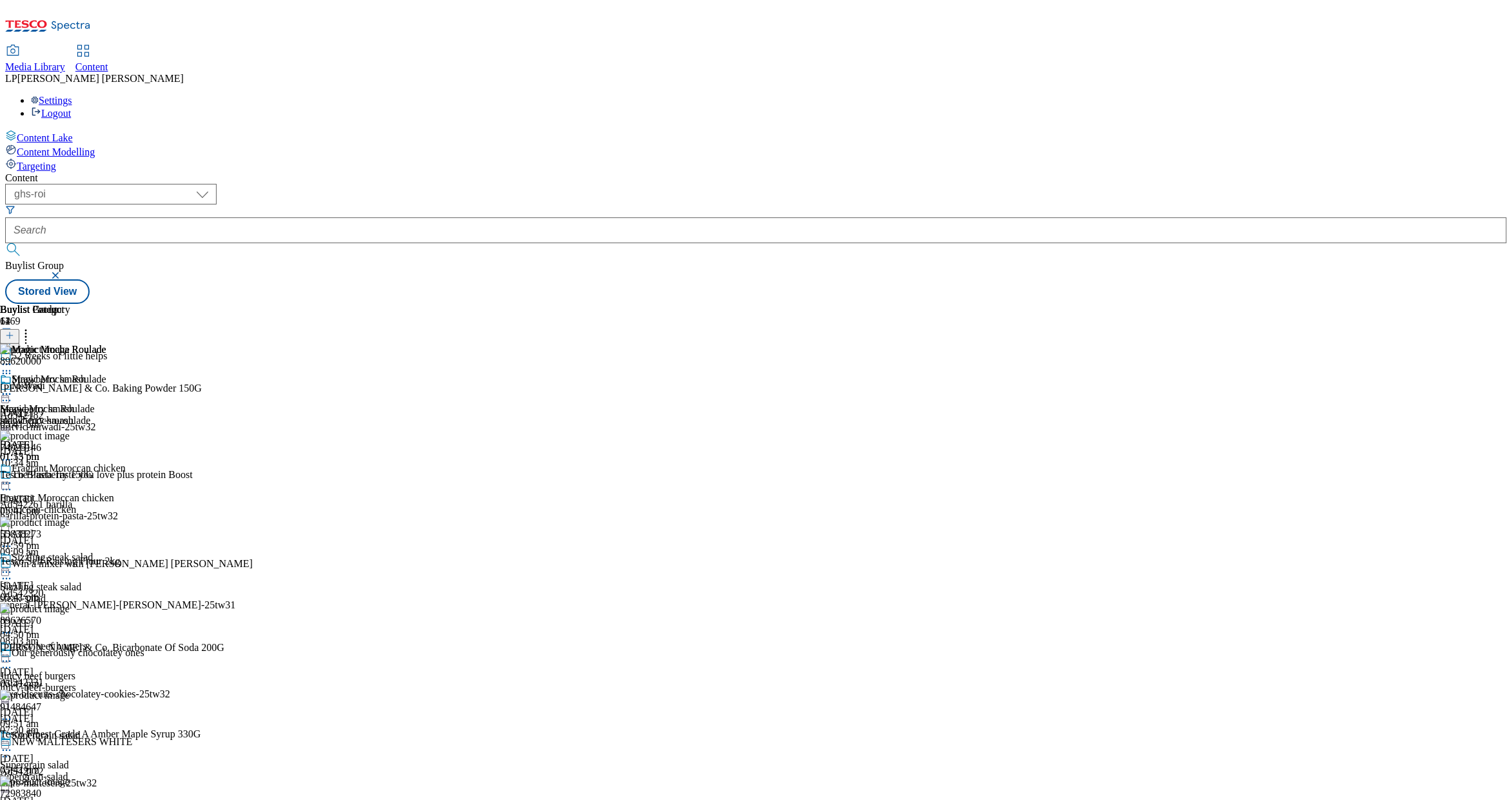
click at [13, 358] on icon at bounding box center [6, 364] width 13 height 13
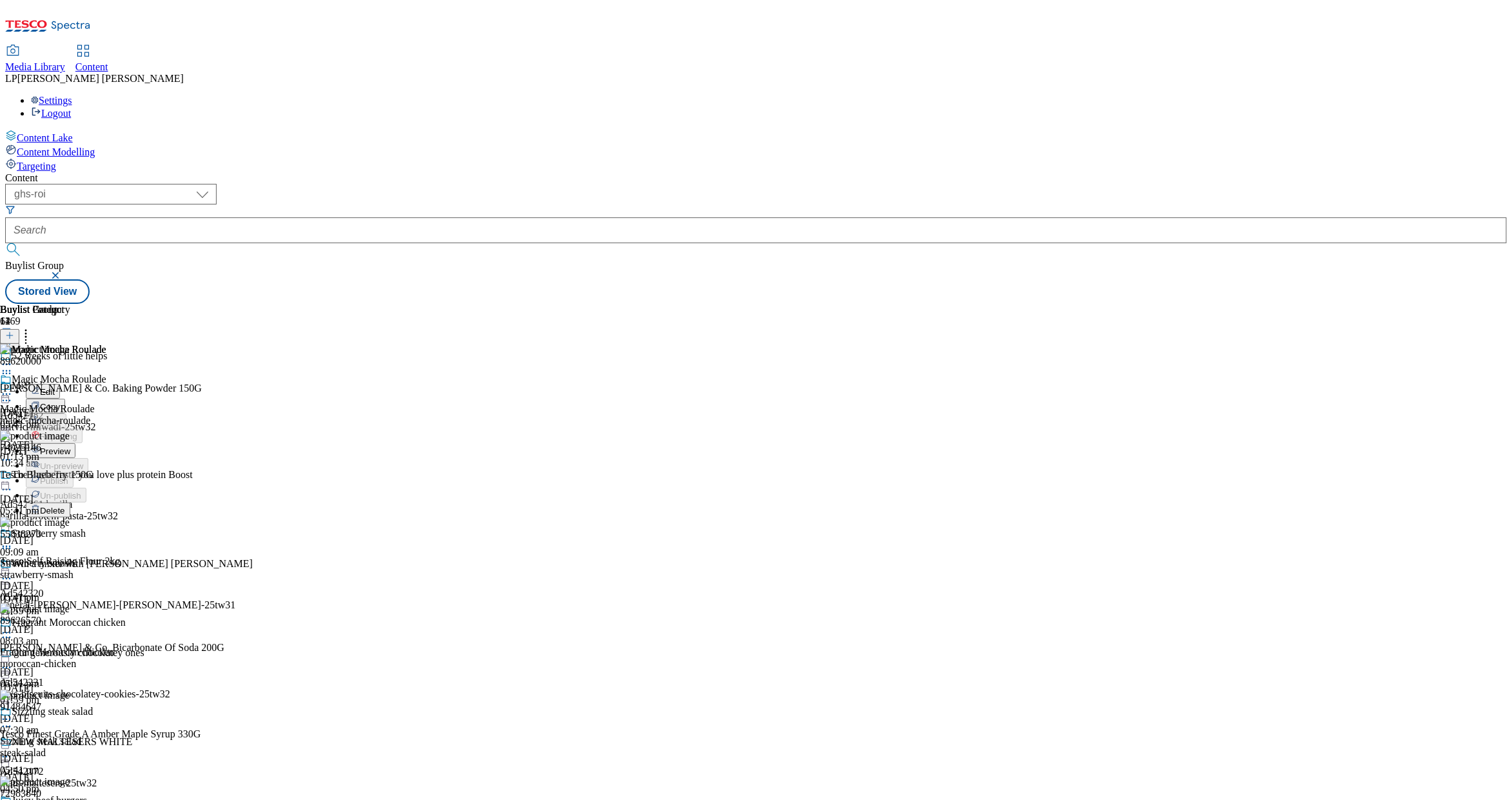
click at [32, 327] on icon at bounding box center [25, 333] width 13 height 13
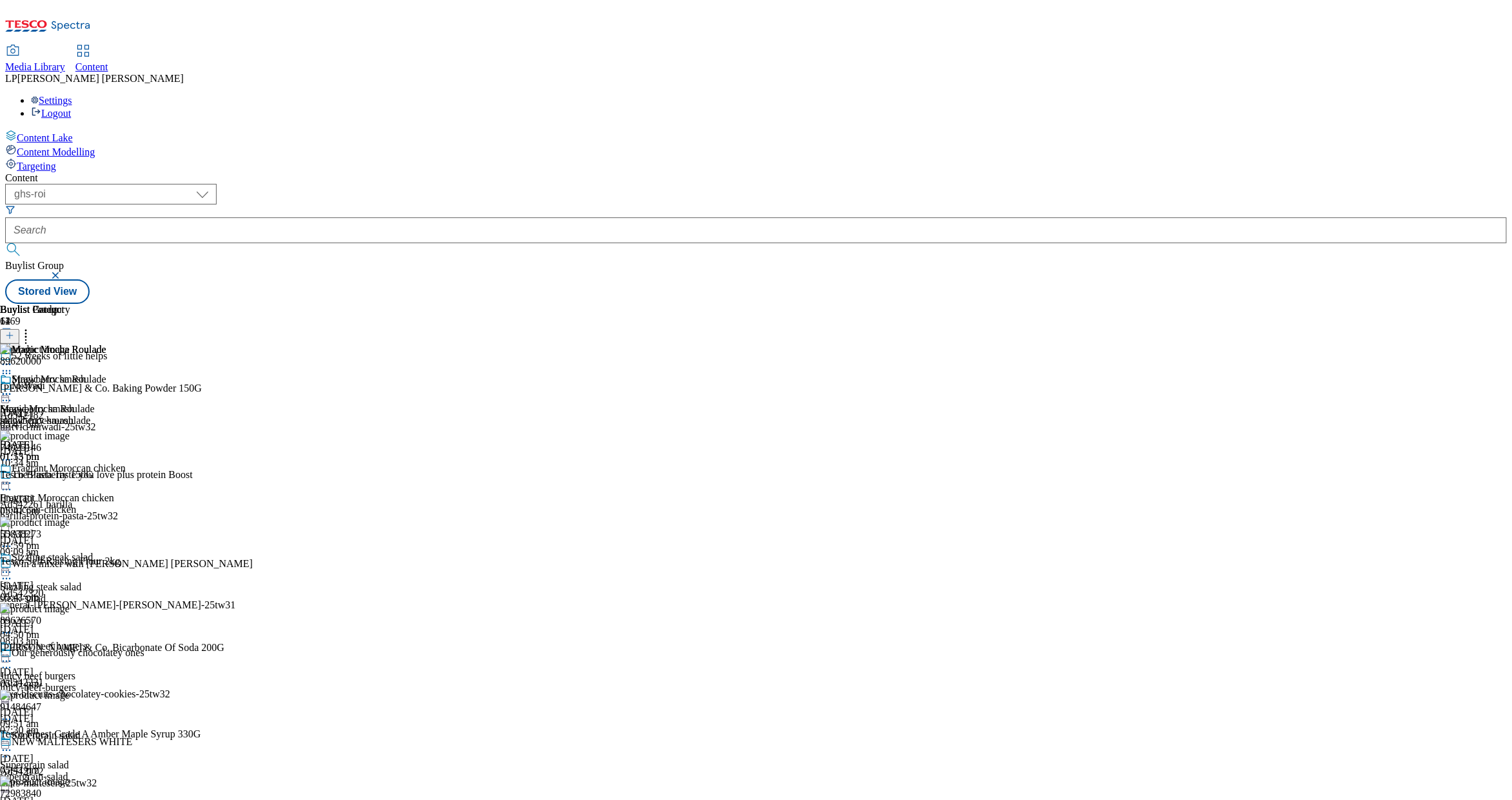
click at [32, 327] on icon at bounding box center [25, 333] width 13 height 13
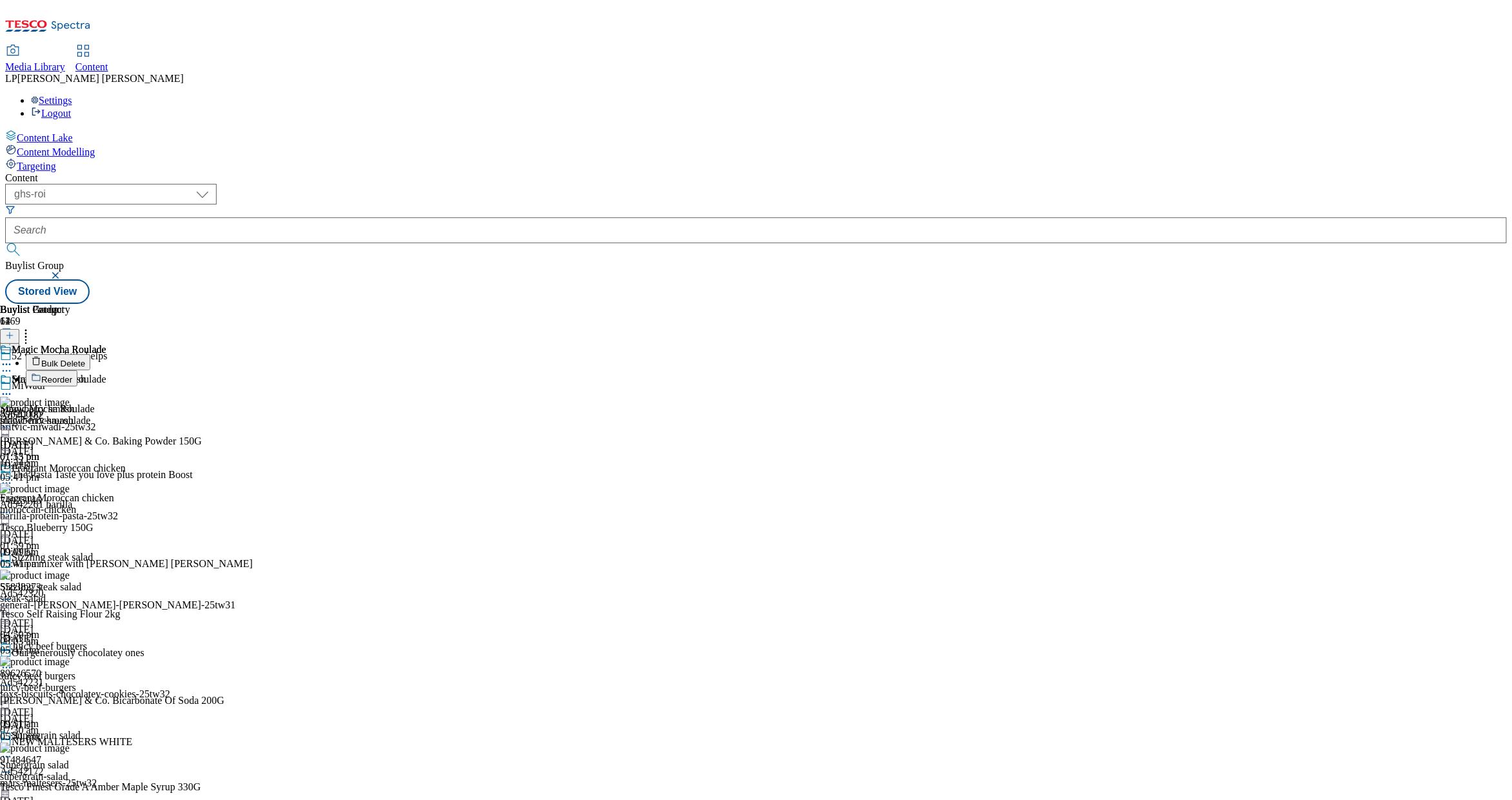
click at [85, 358] on span "Bulk Delete" at bounding box center [63, 363] width 44 height 9
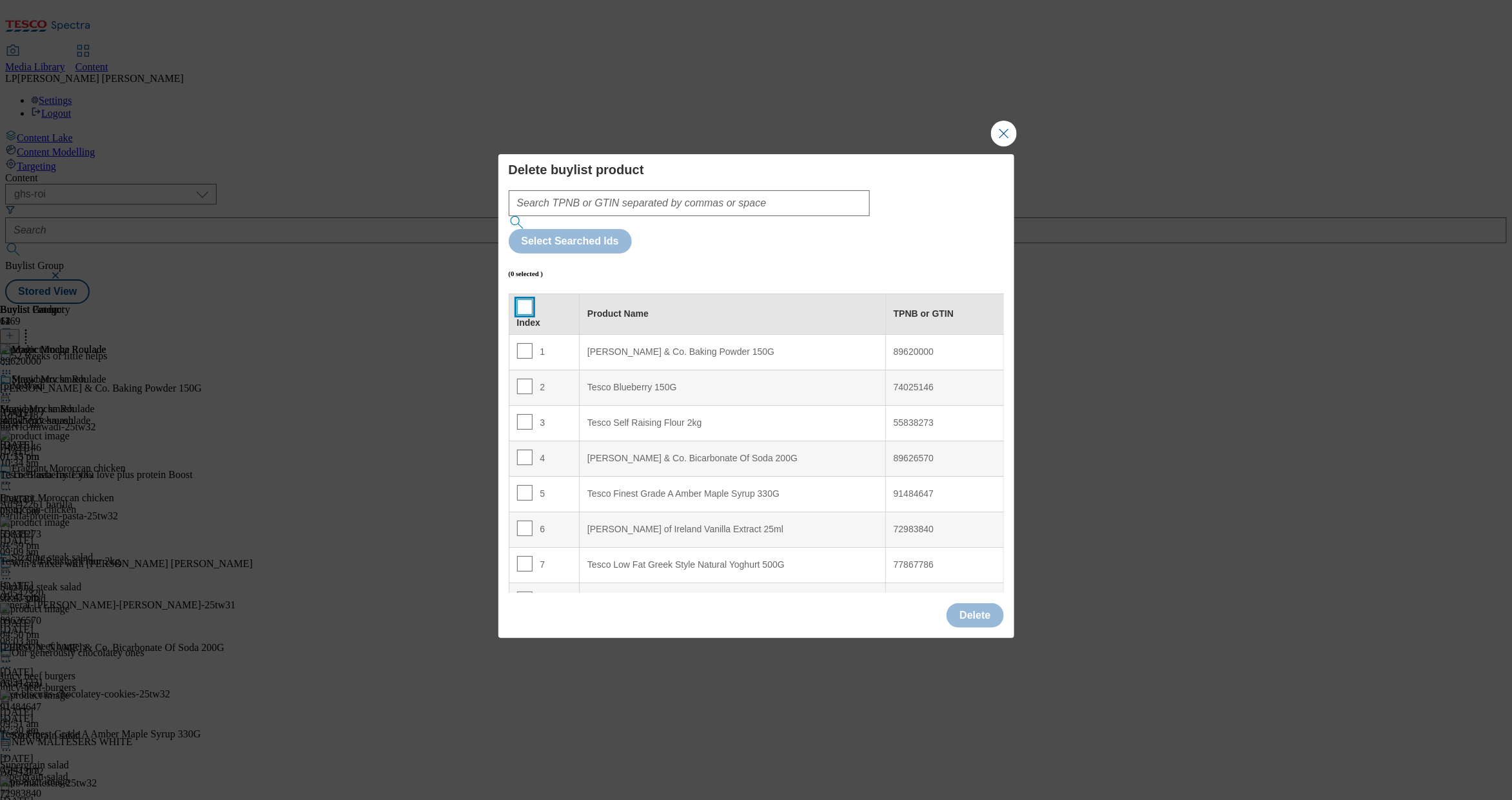
click at [517, 299] on input "Modal" at bounding box center [525, 307] width 15 height 15
checkbox input "true"
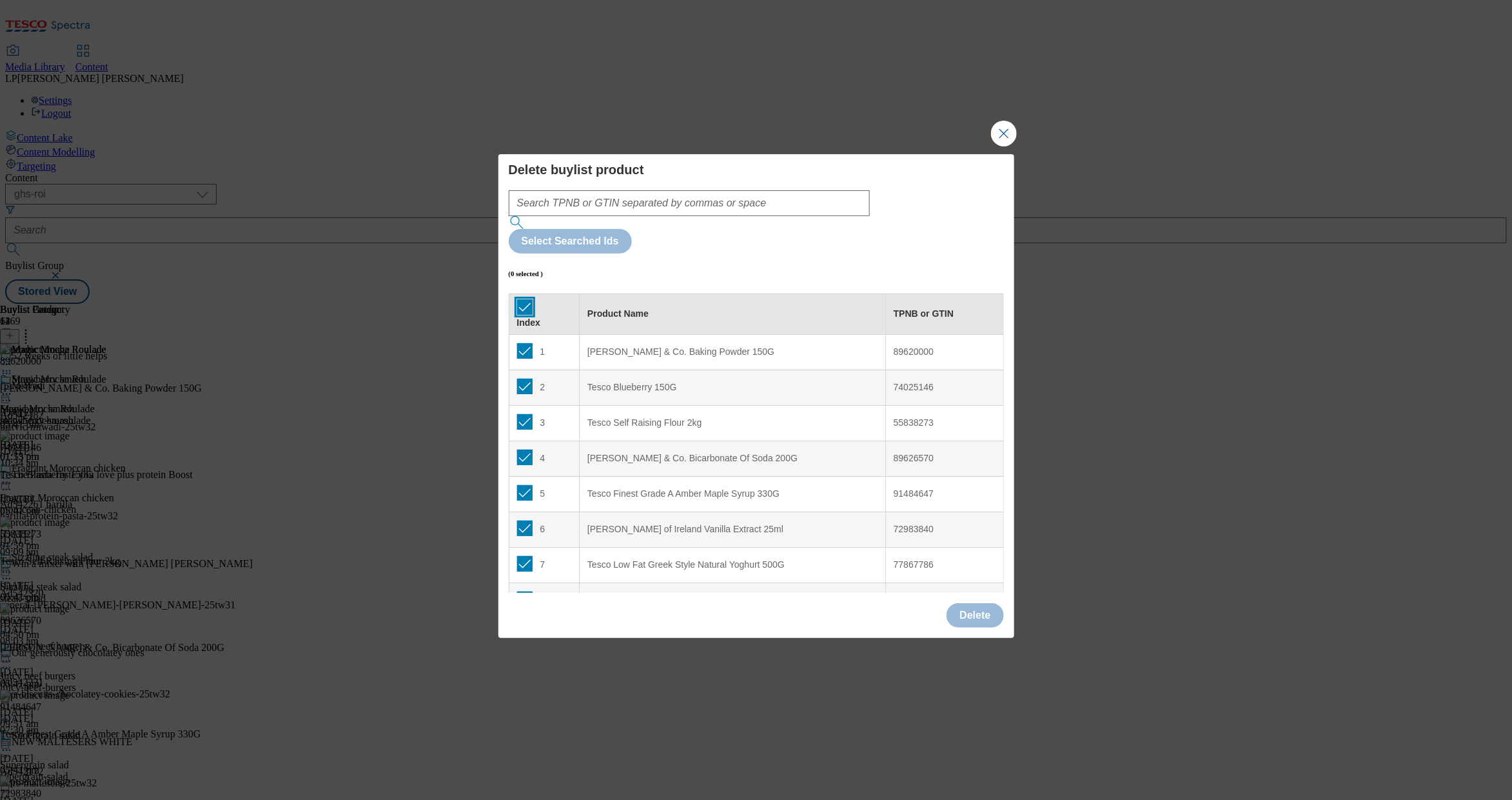
checkbox input "true"
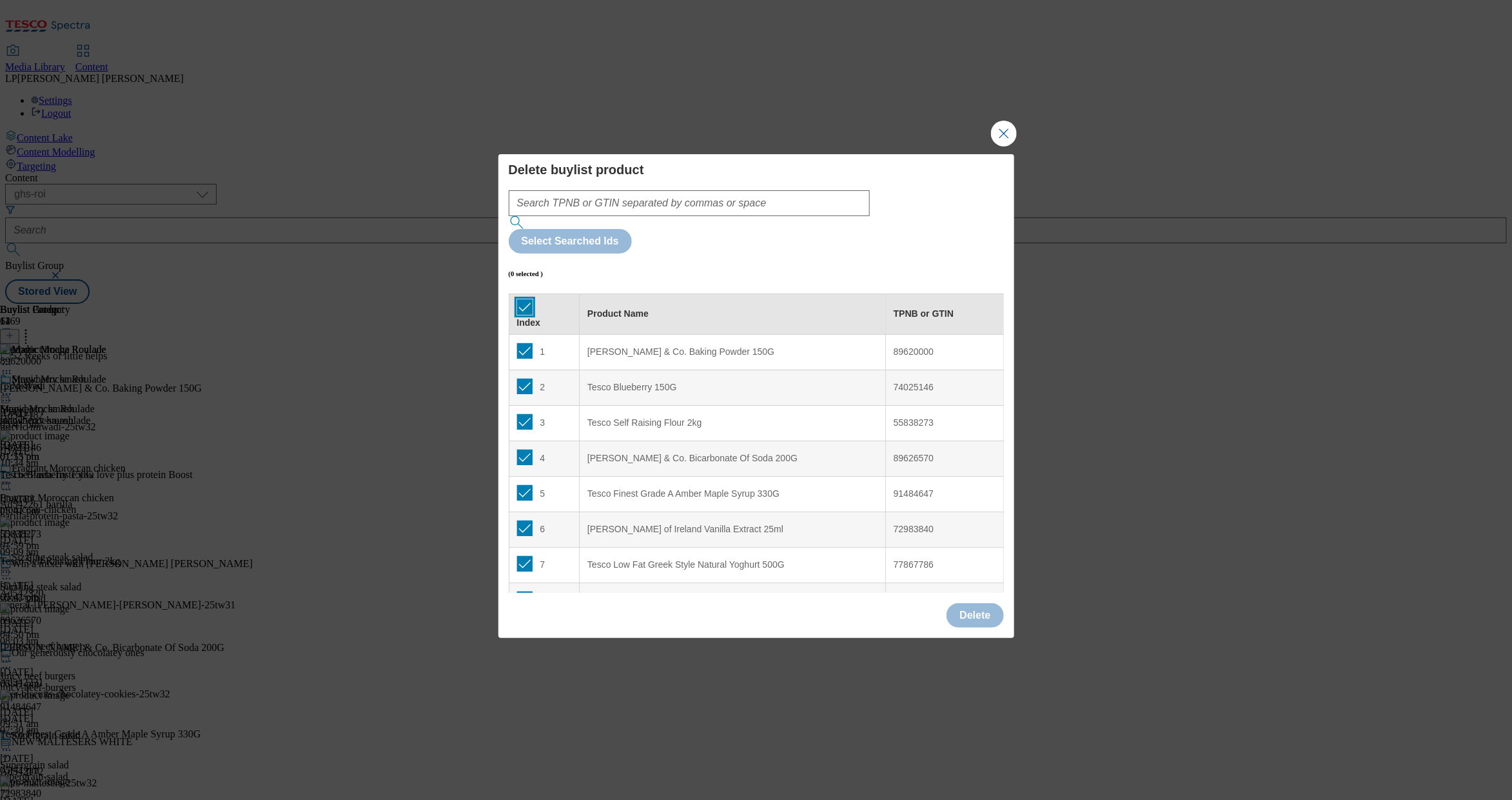
checkbox input "true"
click at [985, 603] on button "Delete" at bounding box center [975, 615] width 57 height 25
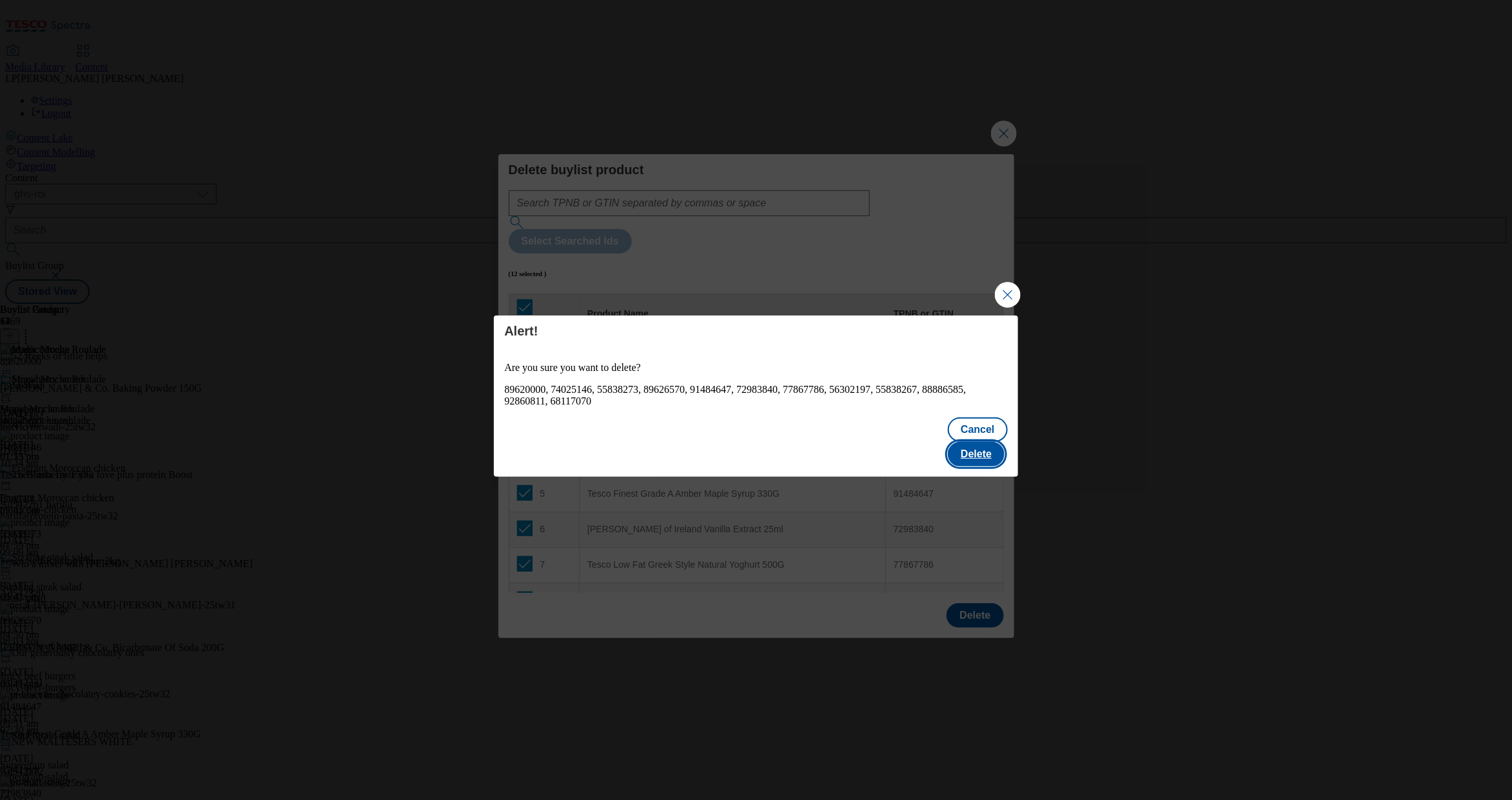
click at [989, 444] on button "Delete" at bounding box center [976, 454] width 57 height 25
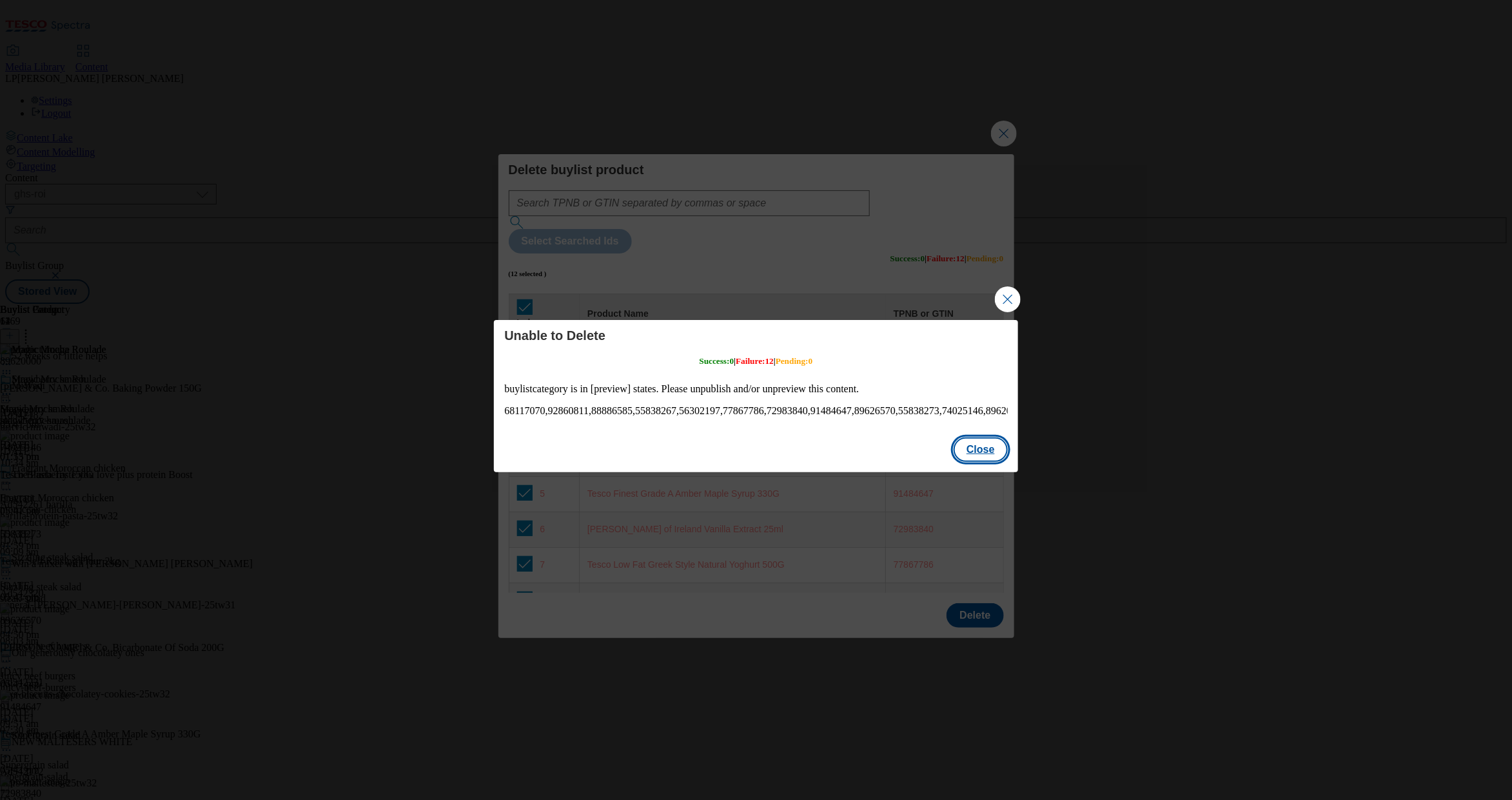
click at [985, 460] on button "Close" at bounding box center [981, 450] width 54 height 25
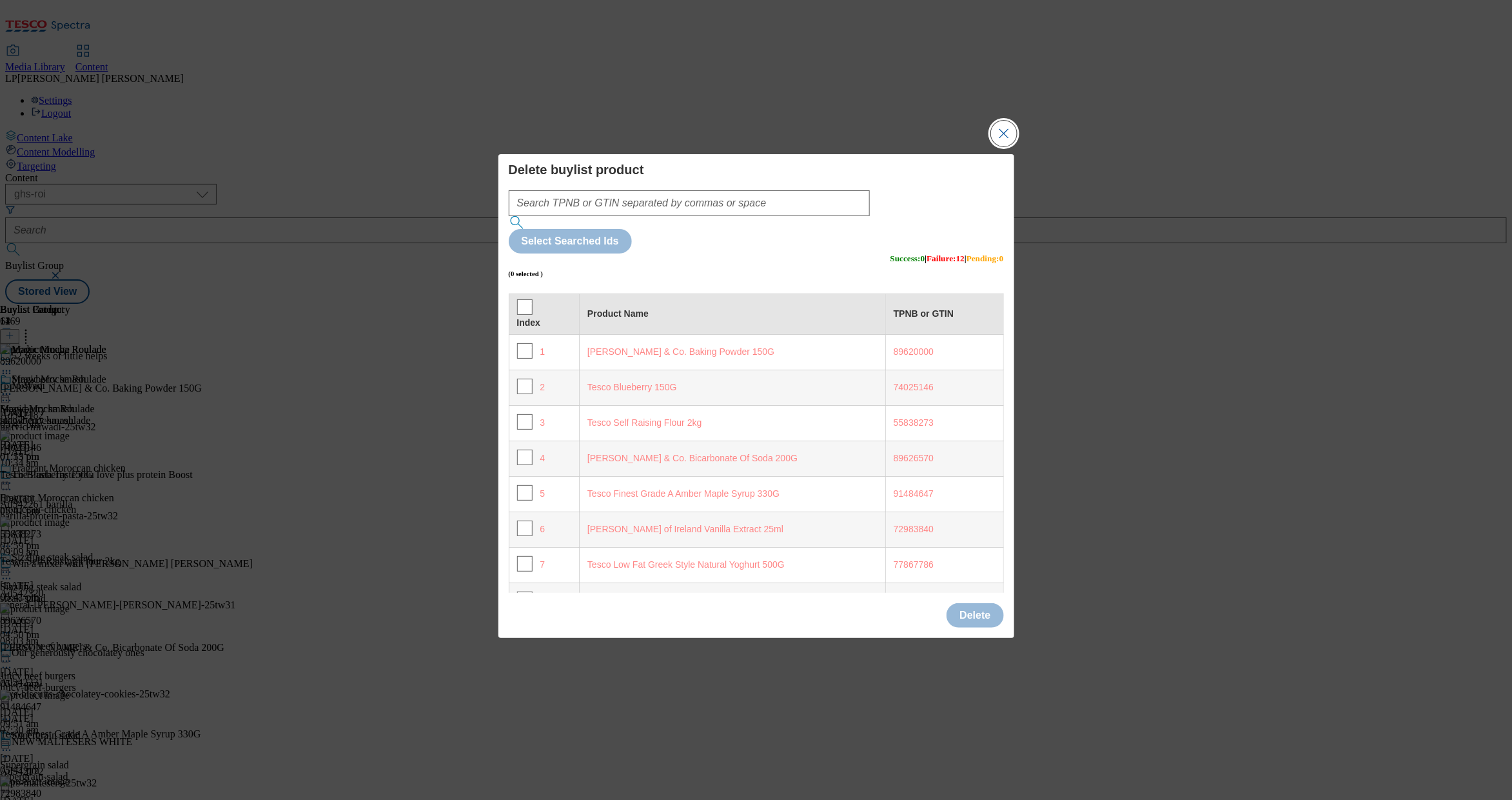
click at [1002, 147] on button "Close Modal" at bounding box center [1004, 133] width 26 height 26
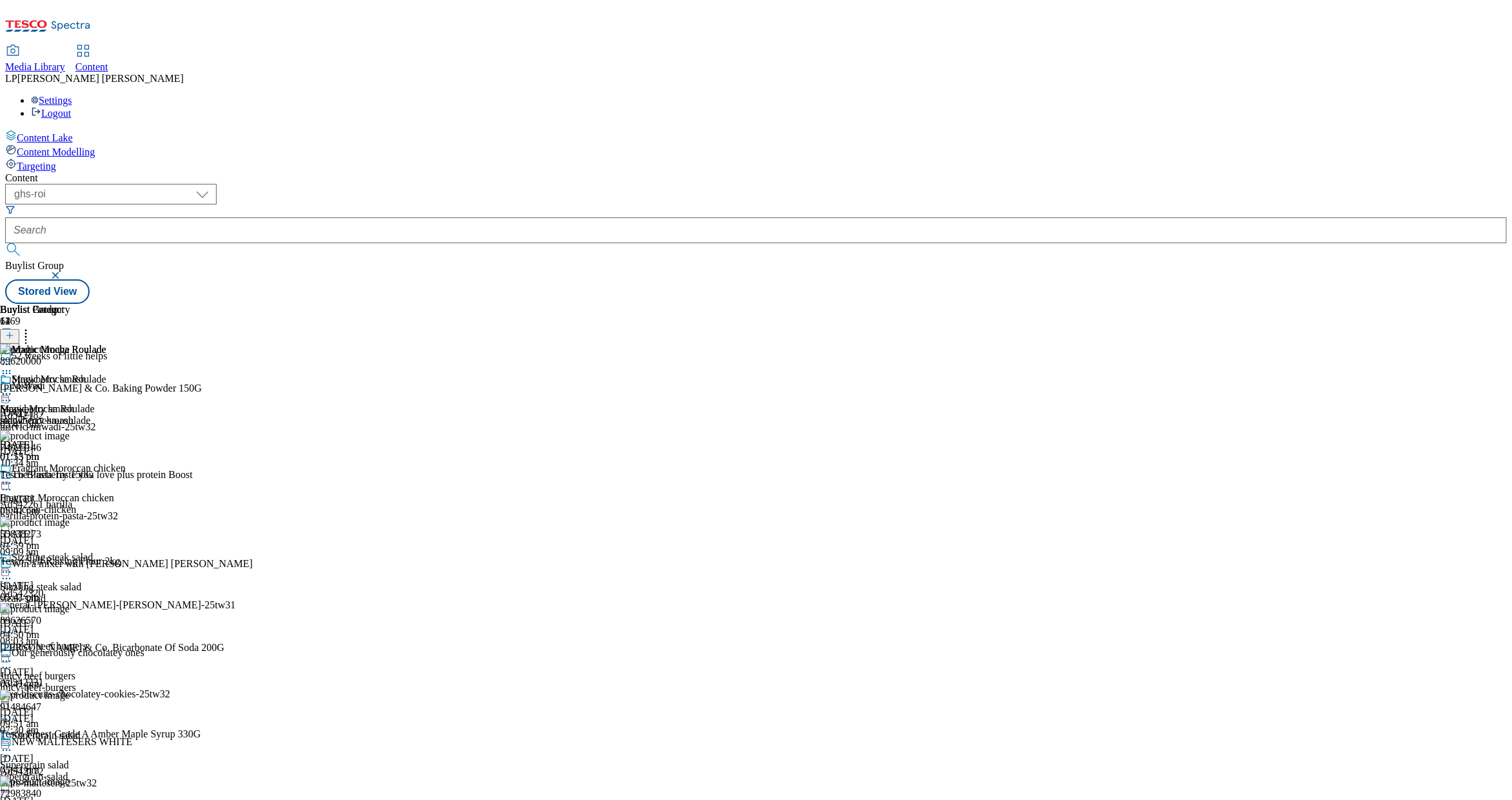
scroll to position [2485, 0]
click at [13, 388] on icon at bounding box center [6, 394] width 13 height 13
click at [8, 364] on circle at bounding box center [7, 364] width 2 height 2
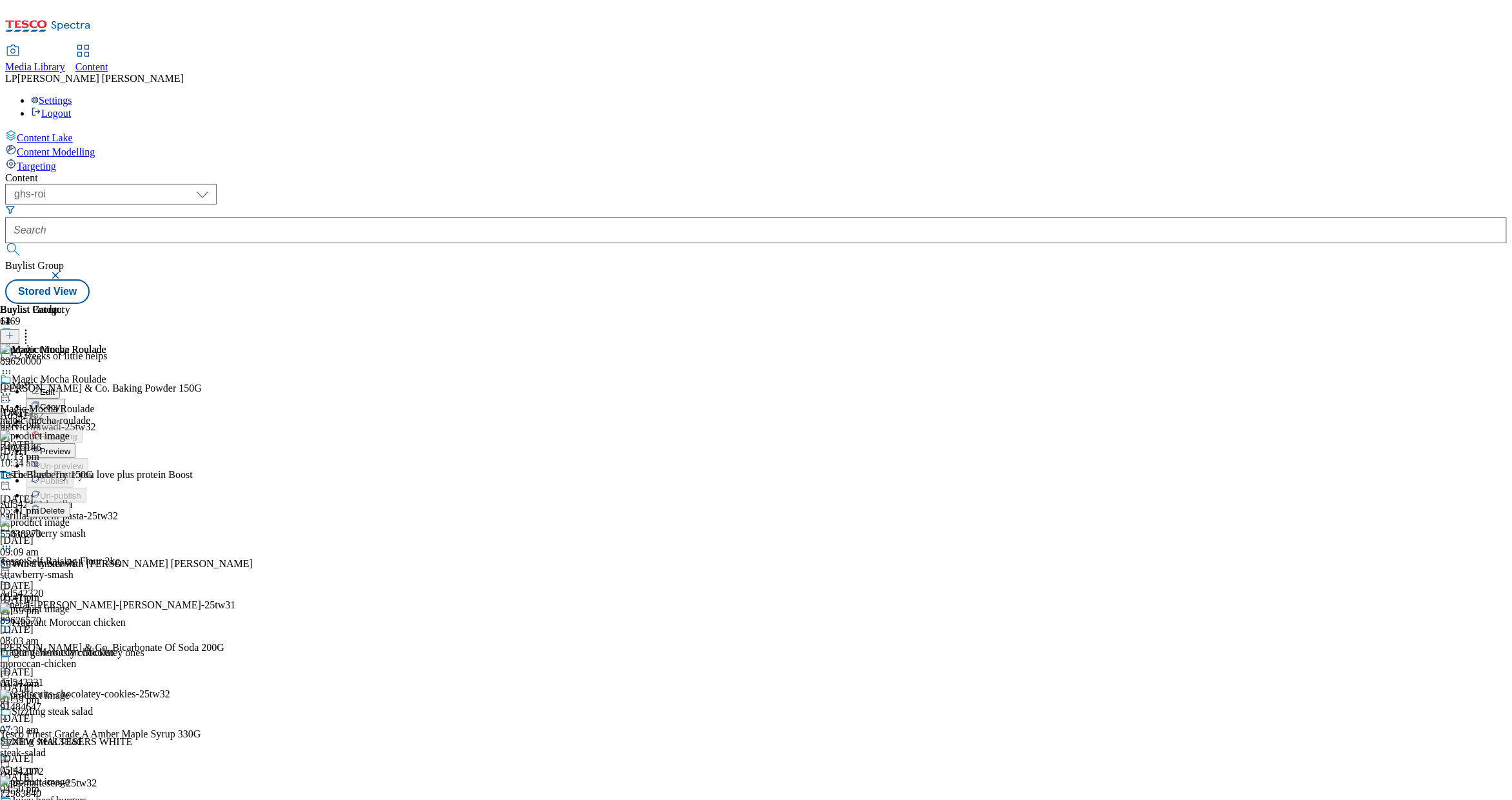
click at [70, 446] on span "Preview" at bounding box center [55, 451] width 30 height 9
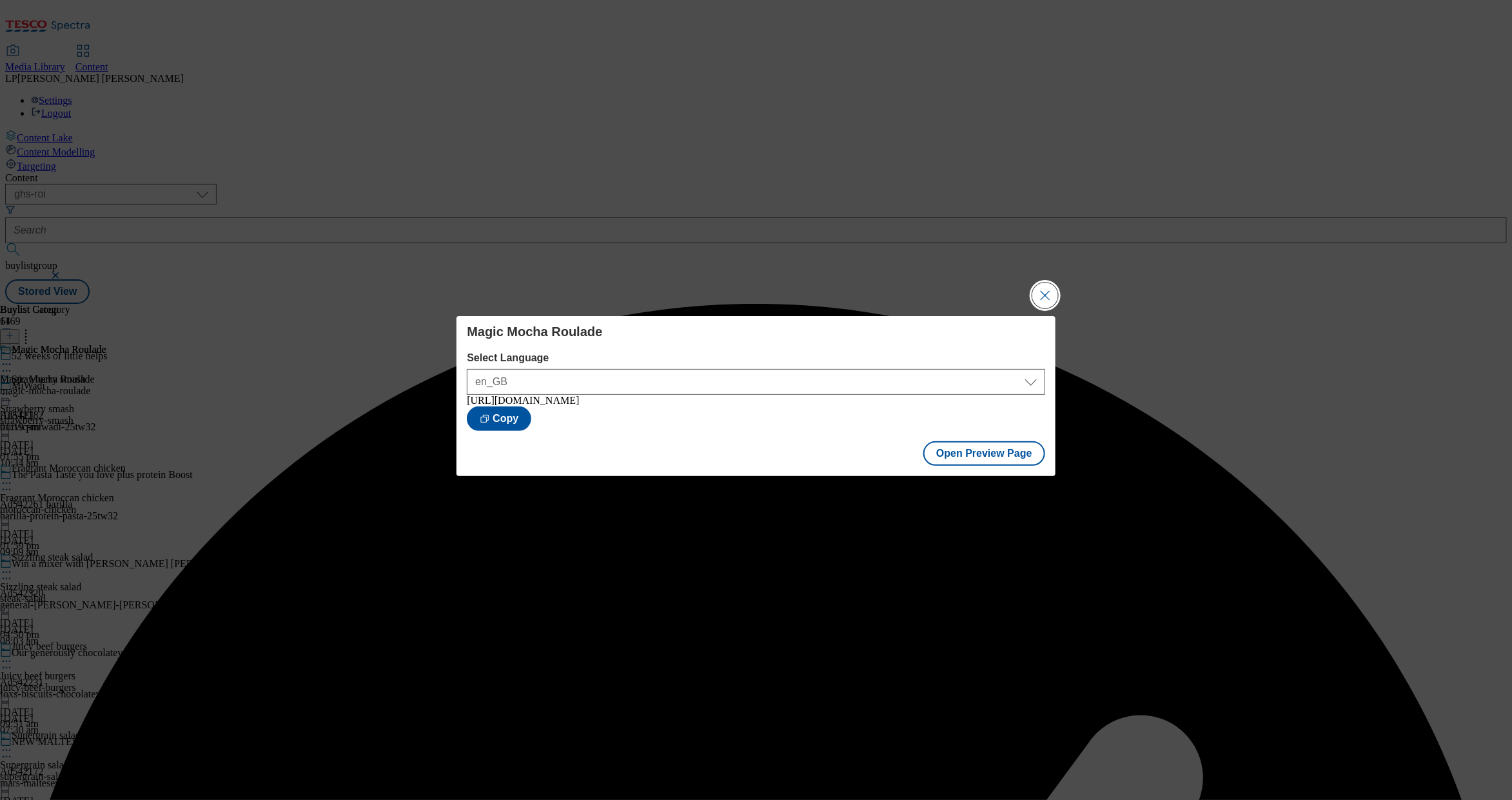
click at [1049, 291] on button "Close Modal" at bounding box center [1045, 295] width 26 height 26
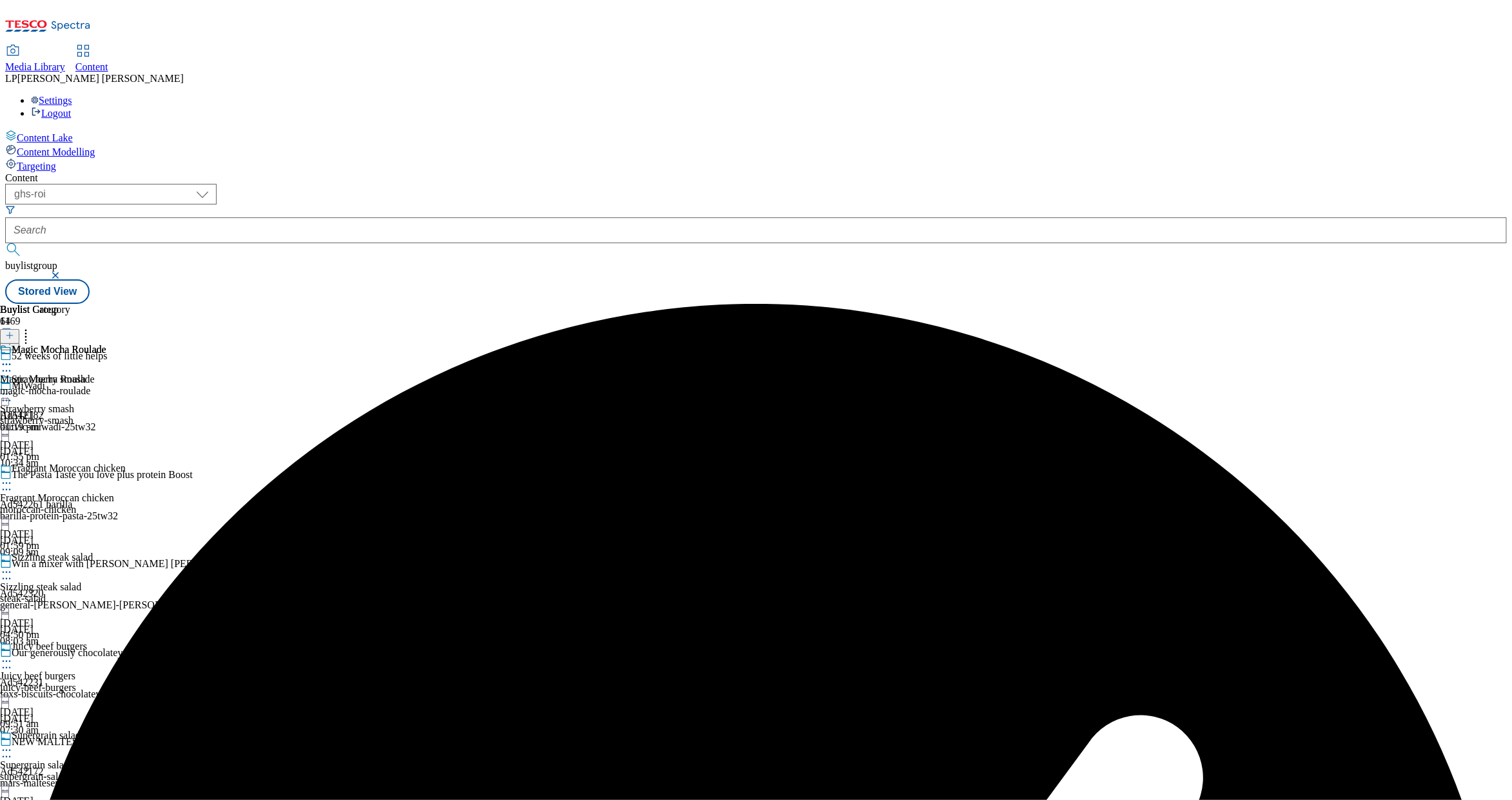
click at [13, 358] on icon at bounding box center [6, 364] width 13 height 13
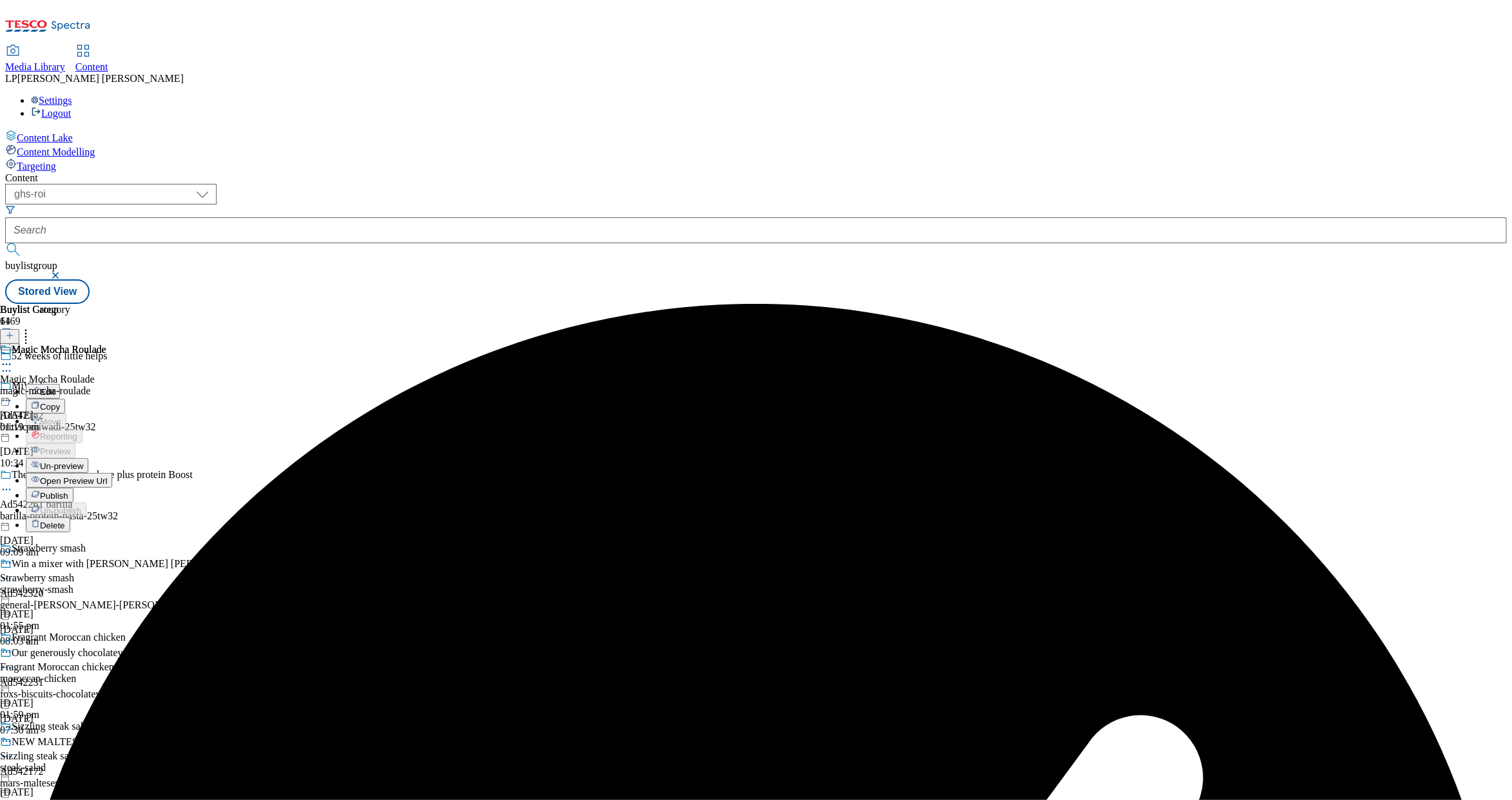
click at [83, 461] on span "Un-preview" at bounding box center [62, 466] width 43 height 9
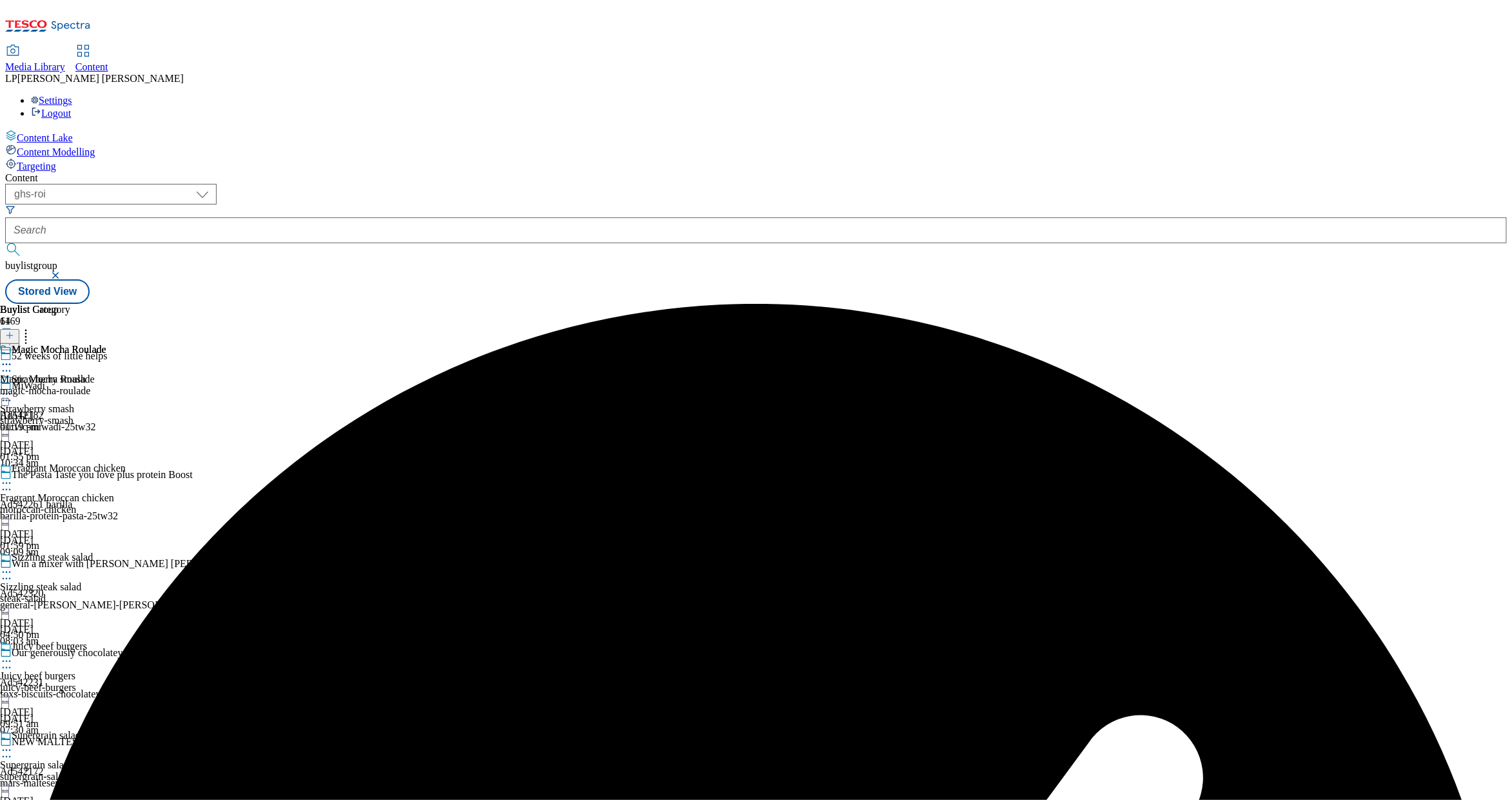
click at [107, 385] on div "magic-mocha-roulade" at bounding box center [53, 391] width 107 height 11
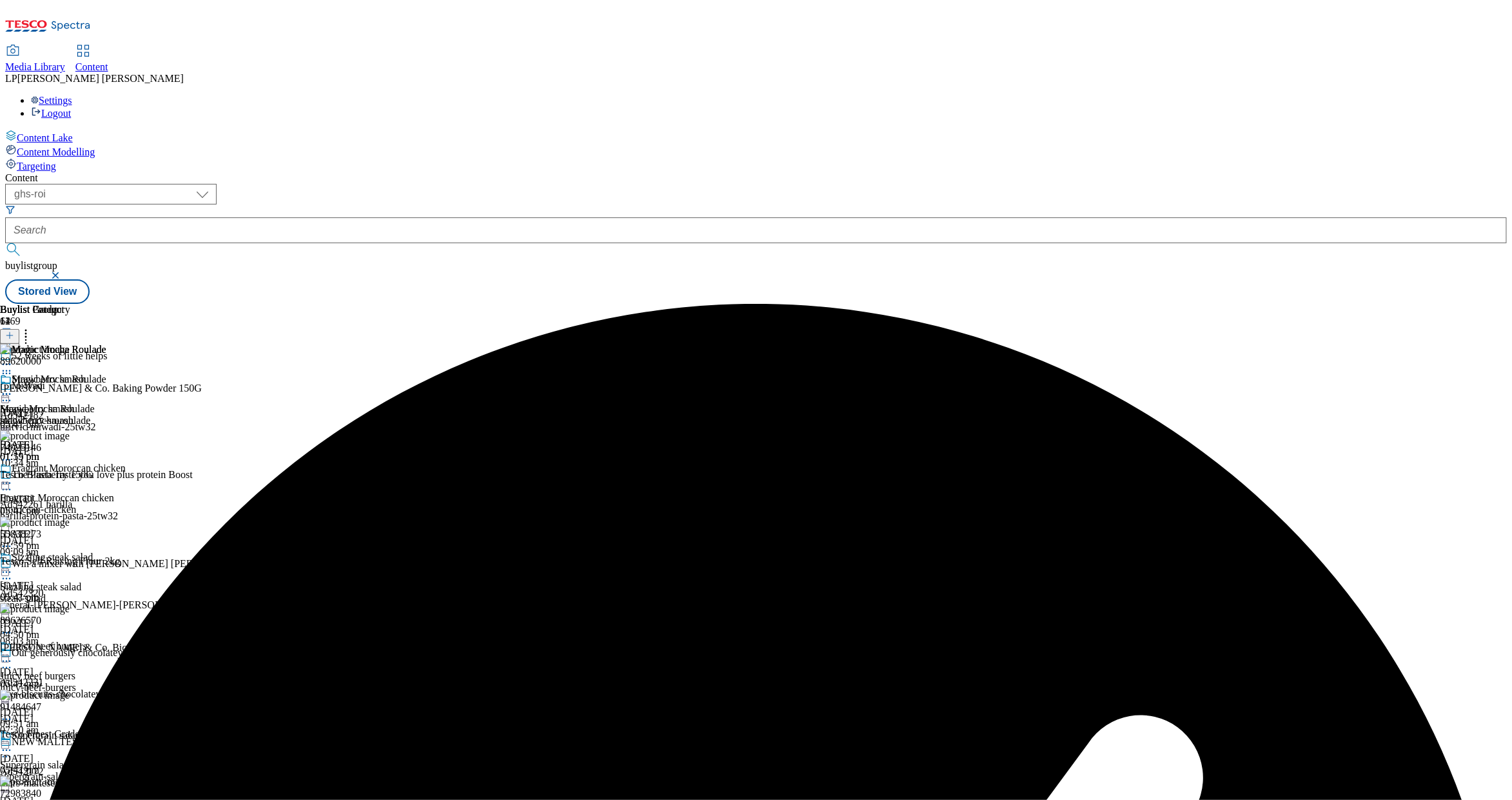
click at [224, 394] on div at bounding box center [112, 394] width 224 height 0
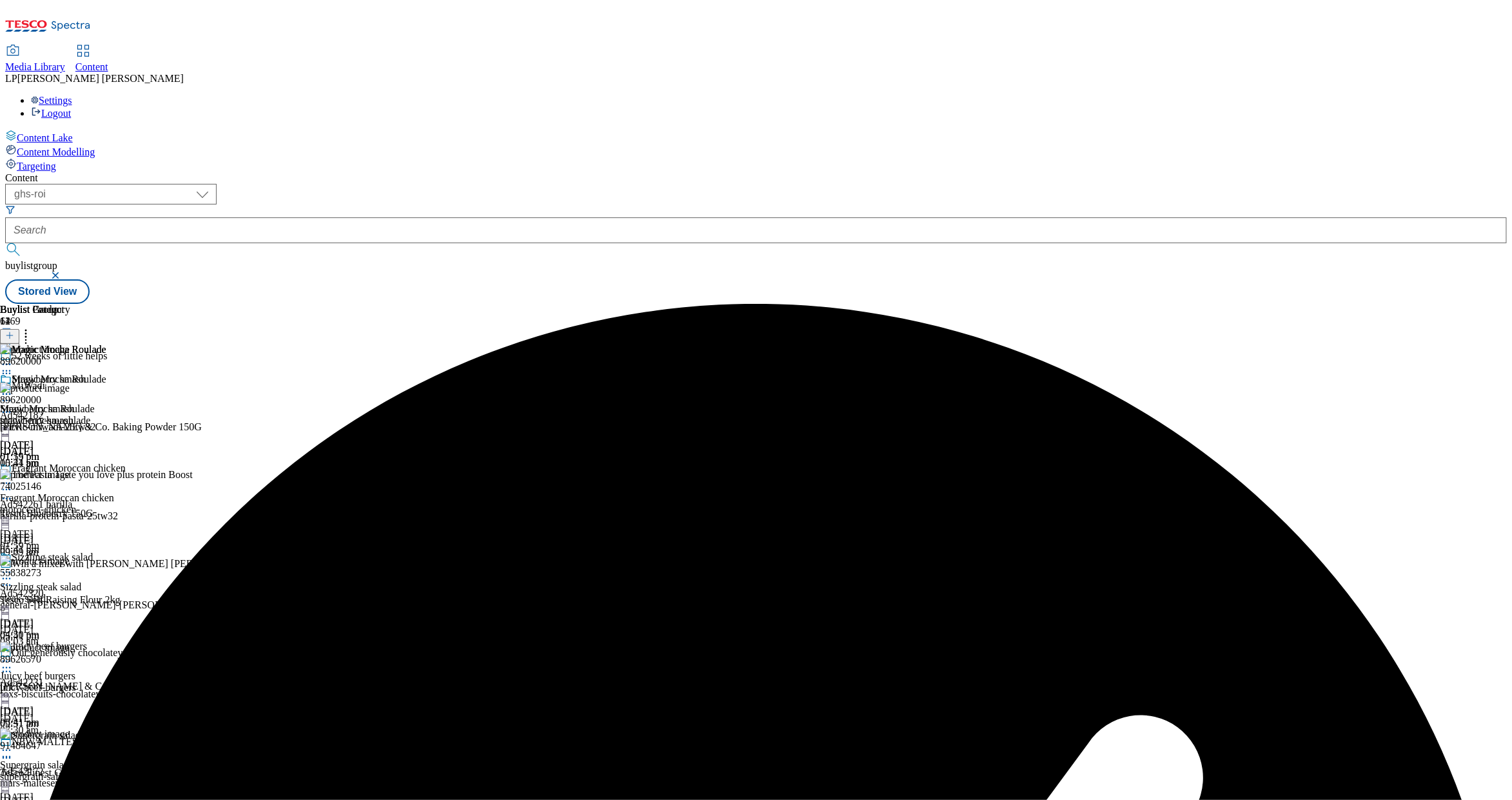
click at [27, 333] on circle at bounding box center [26, 334] width 2 height 2
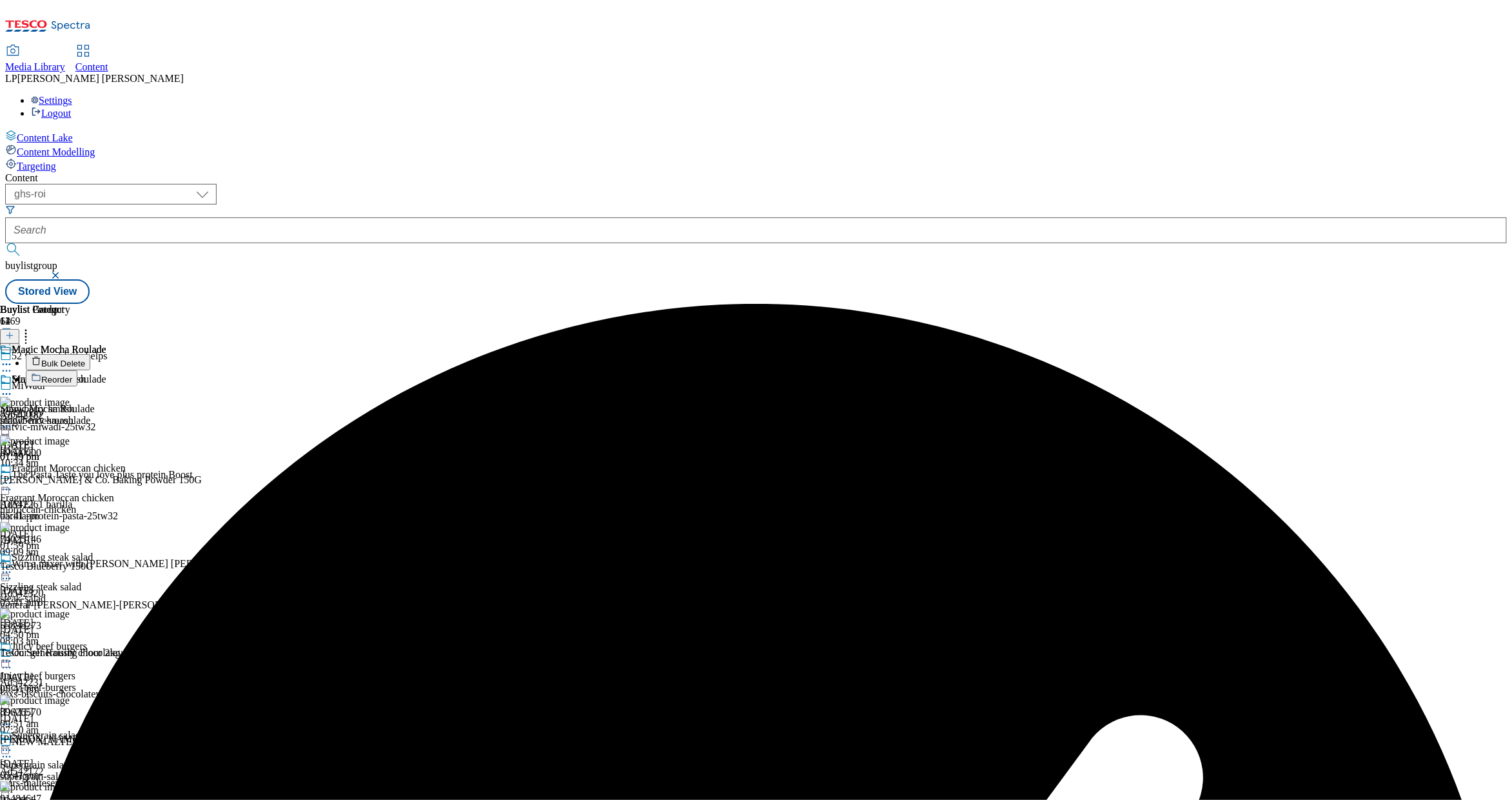
click at [85, 358] on span "Bulk Delete" at bounding box center [63, 363] width 44 height 9
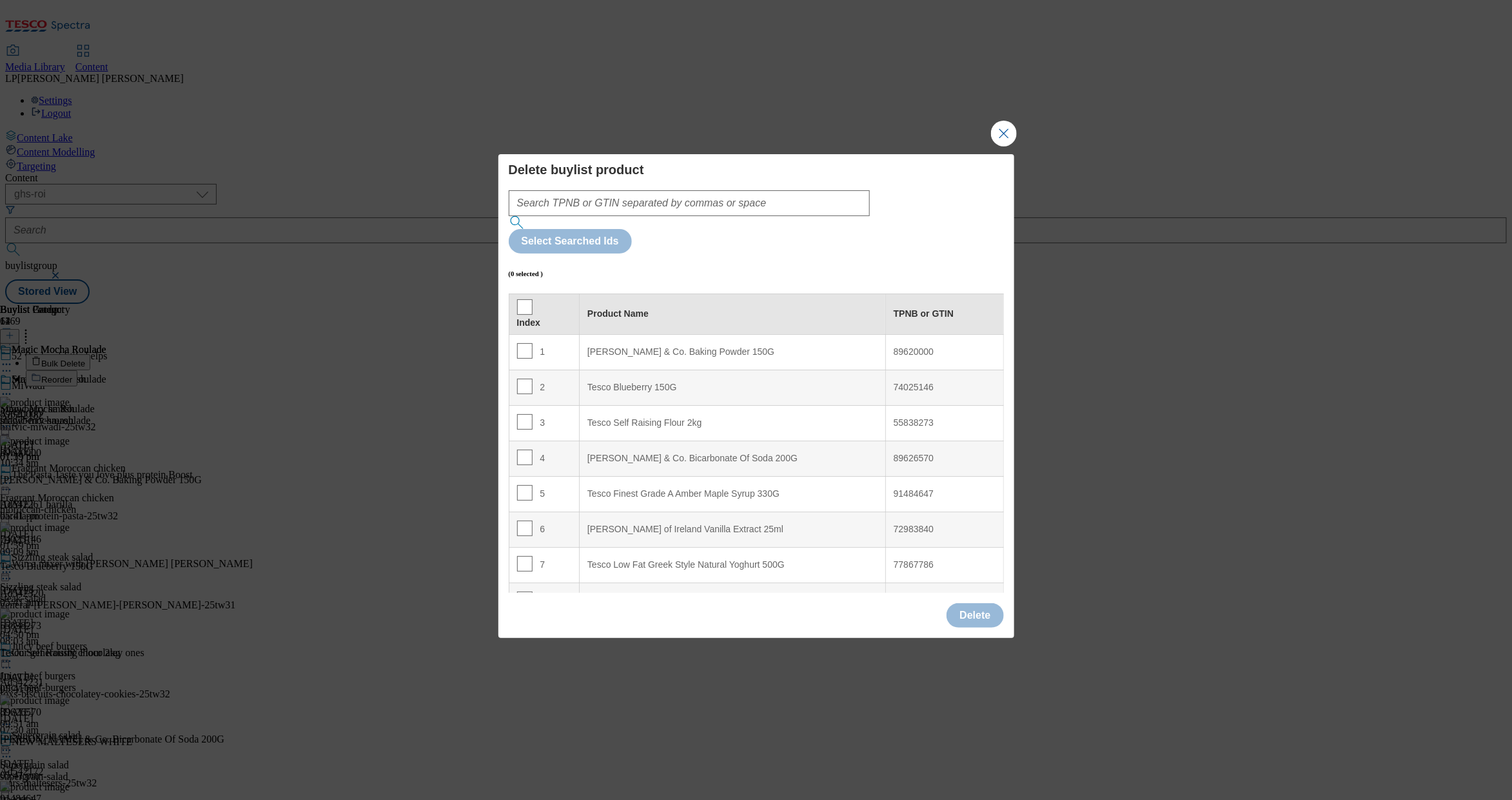
click at [528, 293] on th "Index" at bounding box center [545, 314] width 71 height 41
click at [525, 299] on input "Modal" at bounding box center [525, 307] width 15 height 15
checkbox input "true"
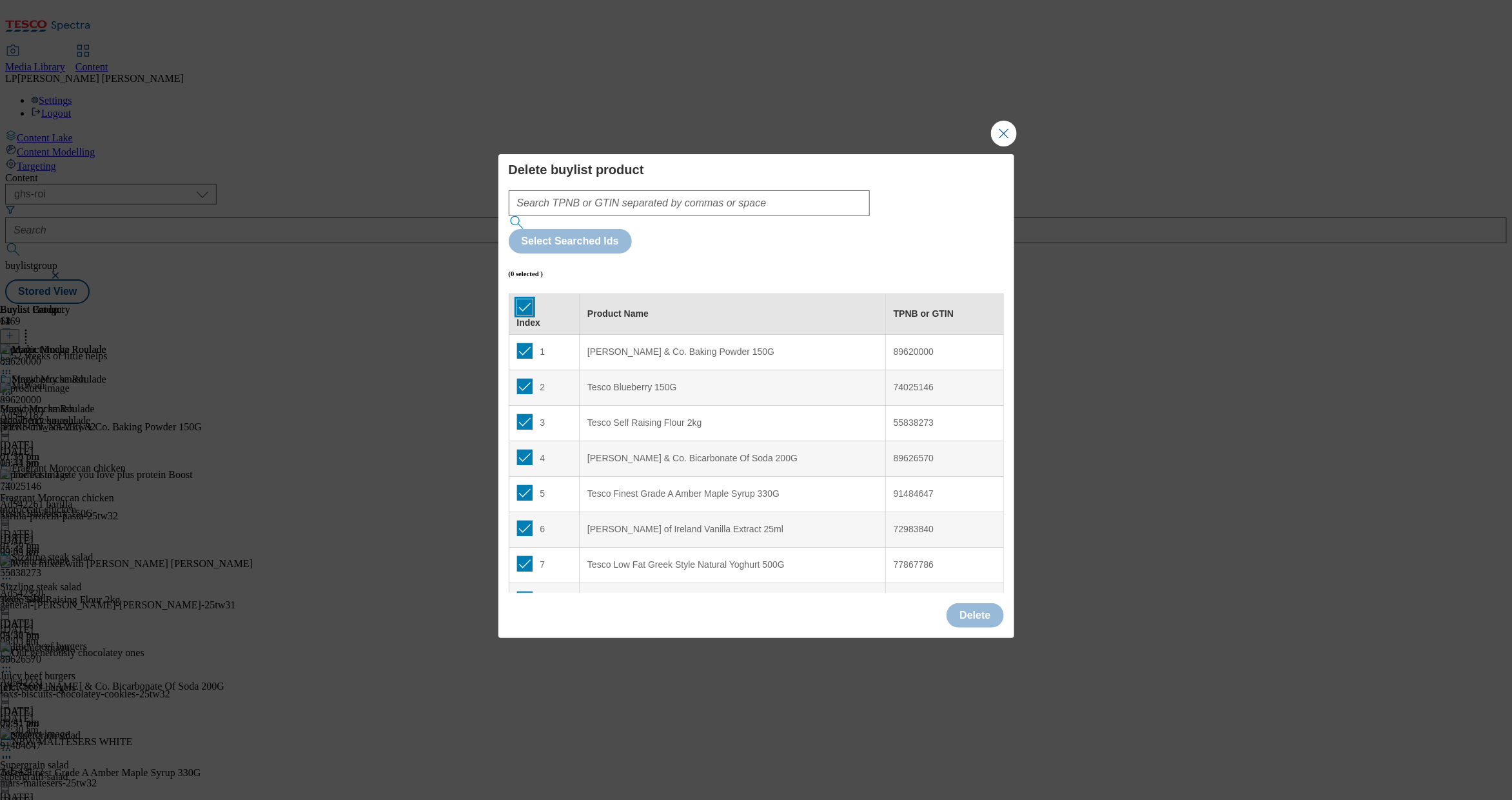
checkbox input "true"
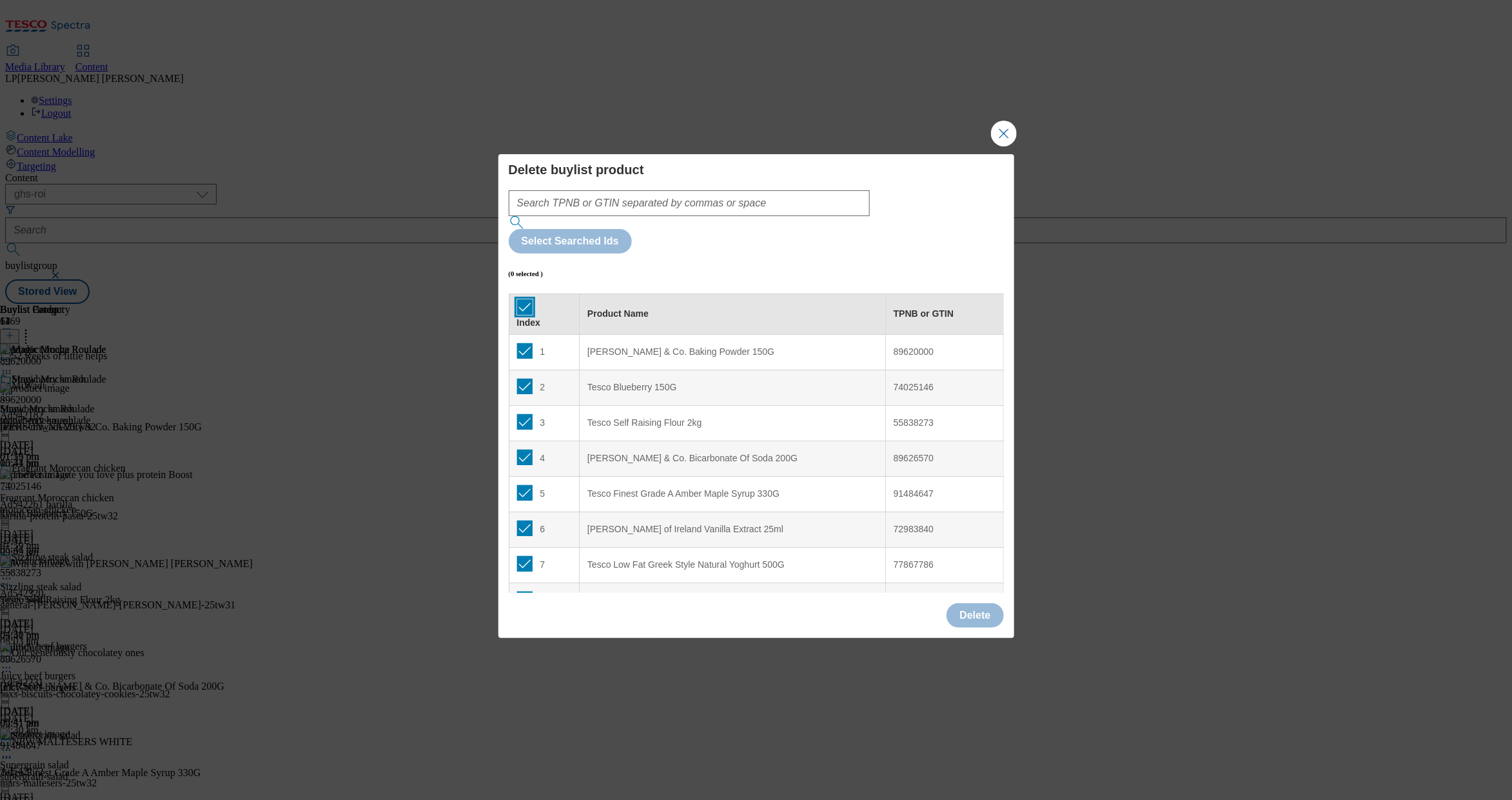
checkbox input "true"
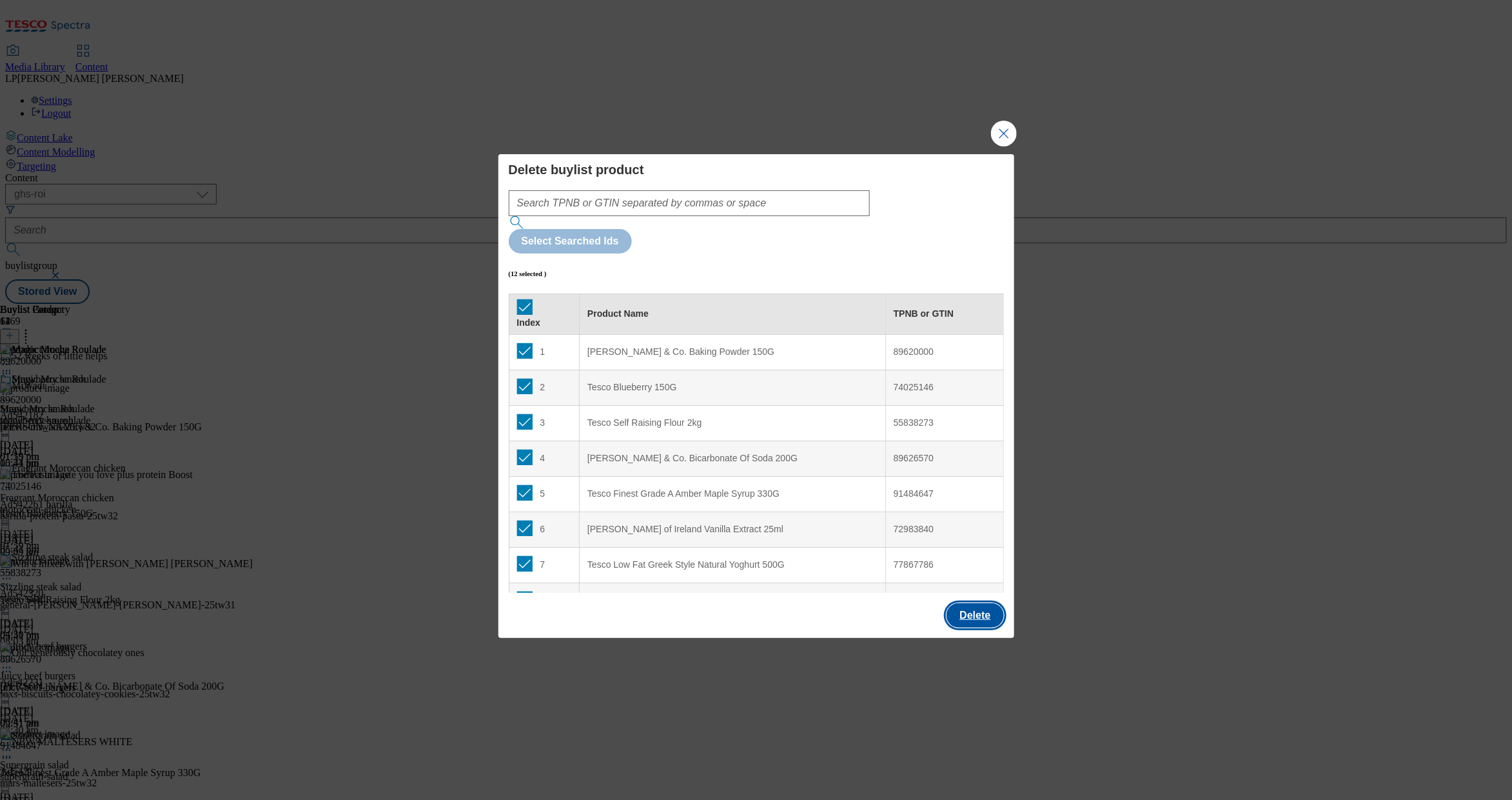
click at [983, 603] on button "Delete" at bounding box center [975, 615] width 57 height 25
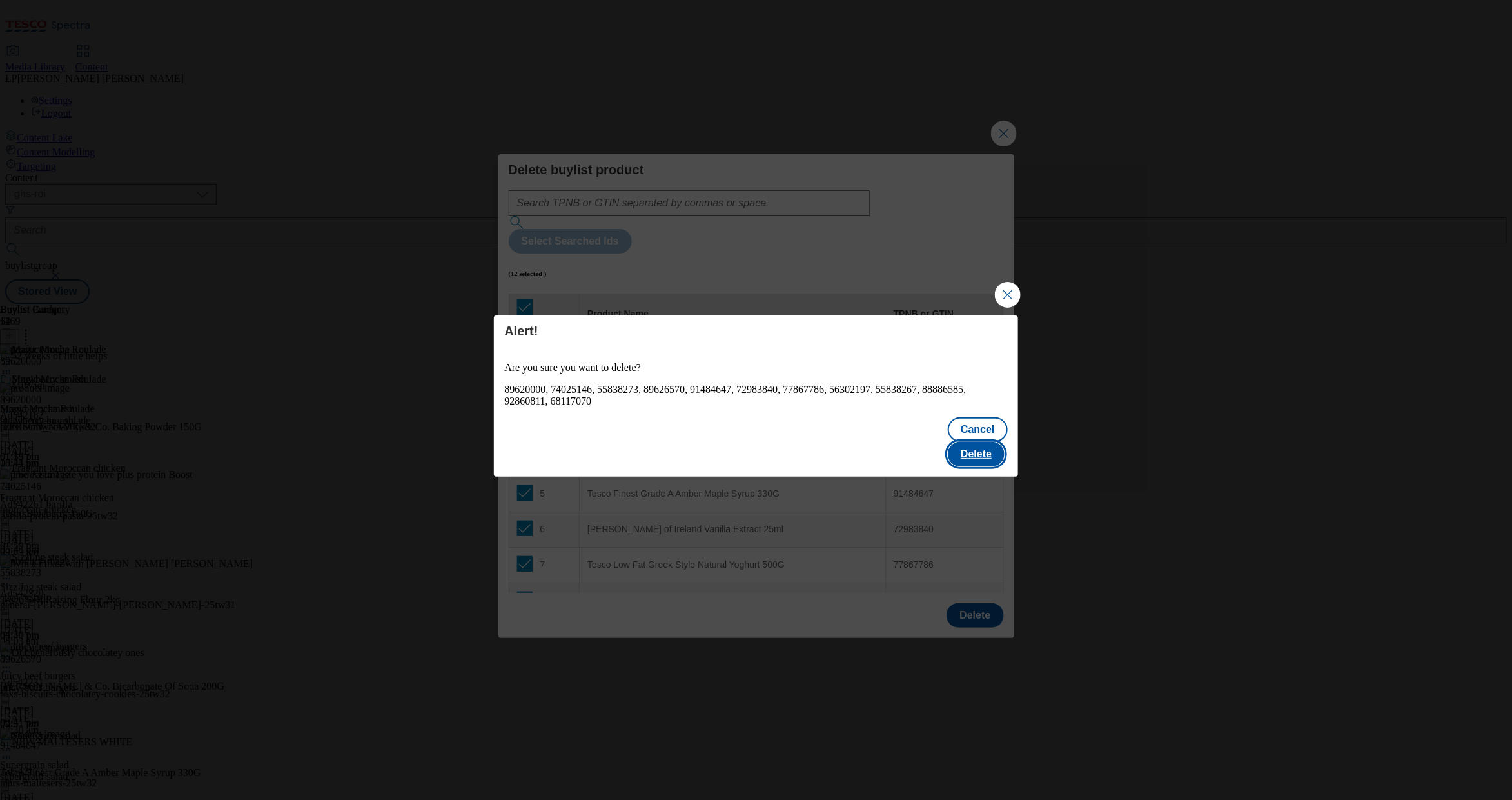
click at [977, 442] on button "Delete" at bounding box center [976, 454] width 57 height 25
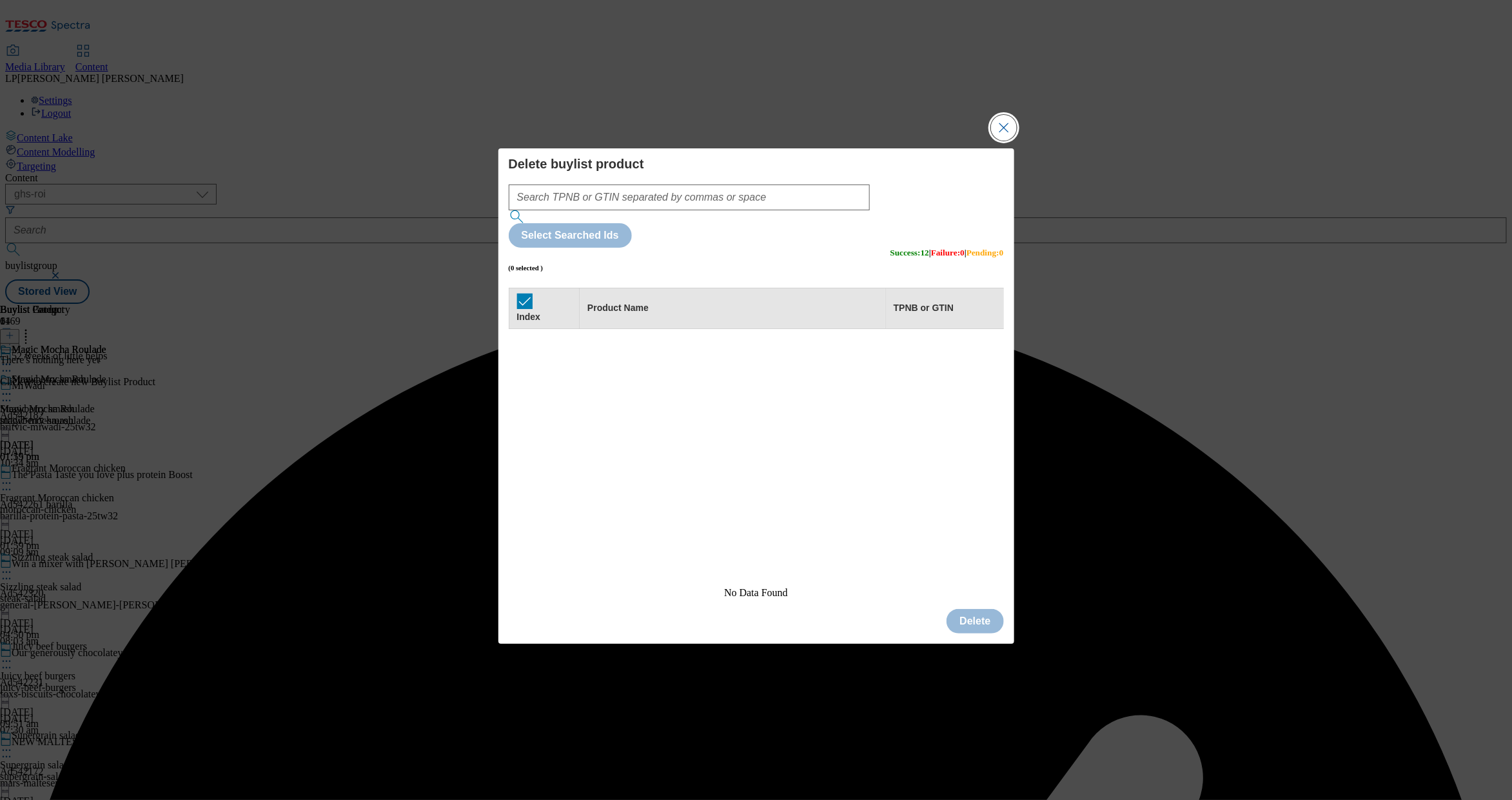
click at [1010, 141] on button "Close Modal" at bounding box center [1004, 127] width 26 height 26
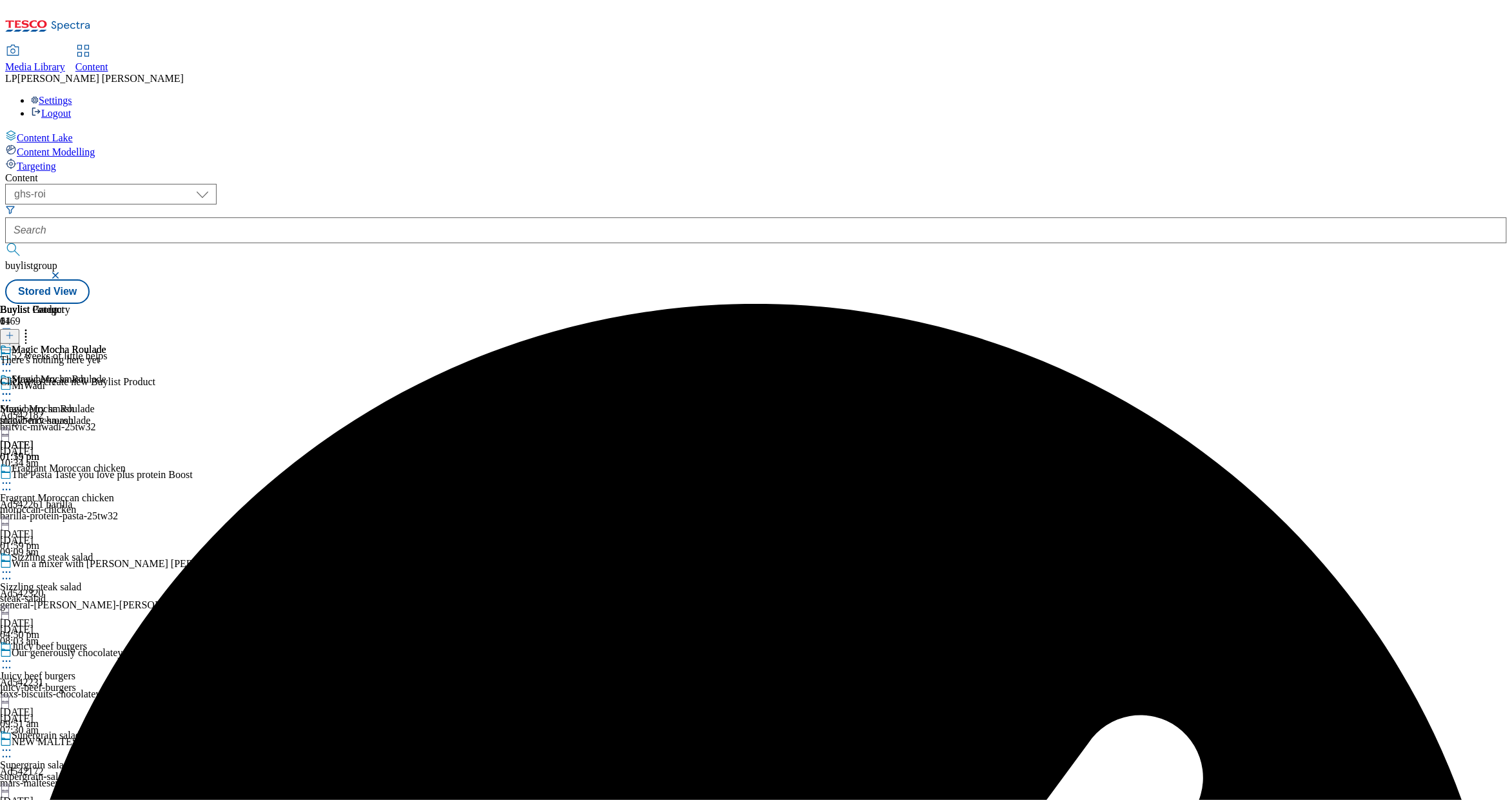
click at [19, 329] on button at bounding box center [9, 336] width 19 height 15
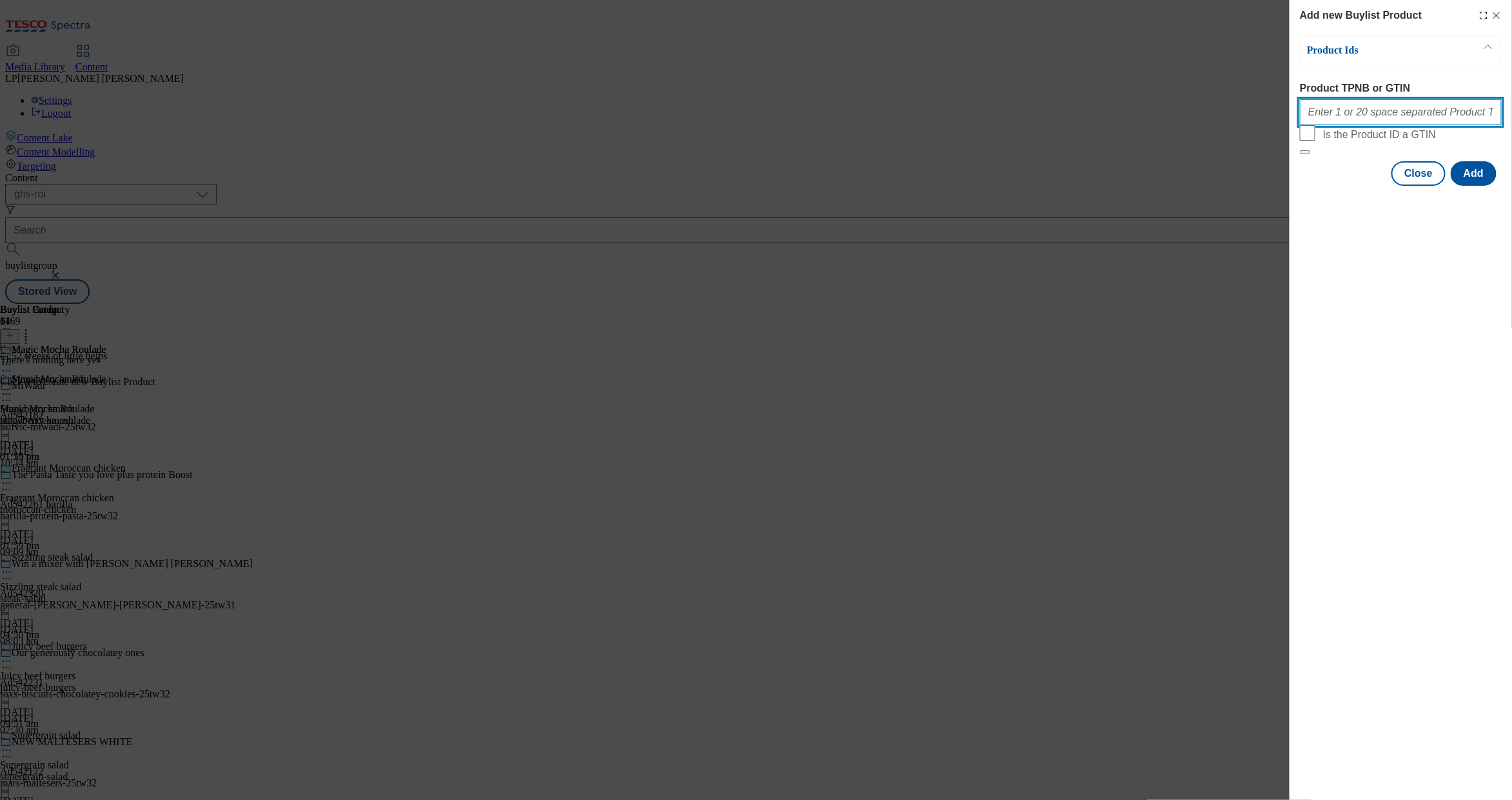
click at [1351, 115] on input "Product TPNB or GTIN" at bounding box center [1401, 112] width 202 height 26
paste input "51571288 51826466 74568972 56302197 88886585 59049561 50930292 84729272 7456897…"
type input "51571288 51826466 74568972 56302197 88886585 59049561 50930292 84729272 7456897…"
click at [1474, 186] on button "Add" at bounding box center [1474, 174] width 46 height 25
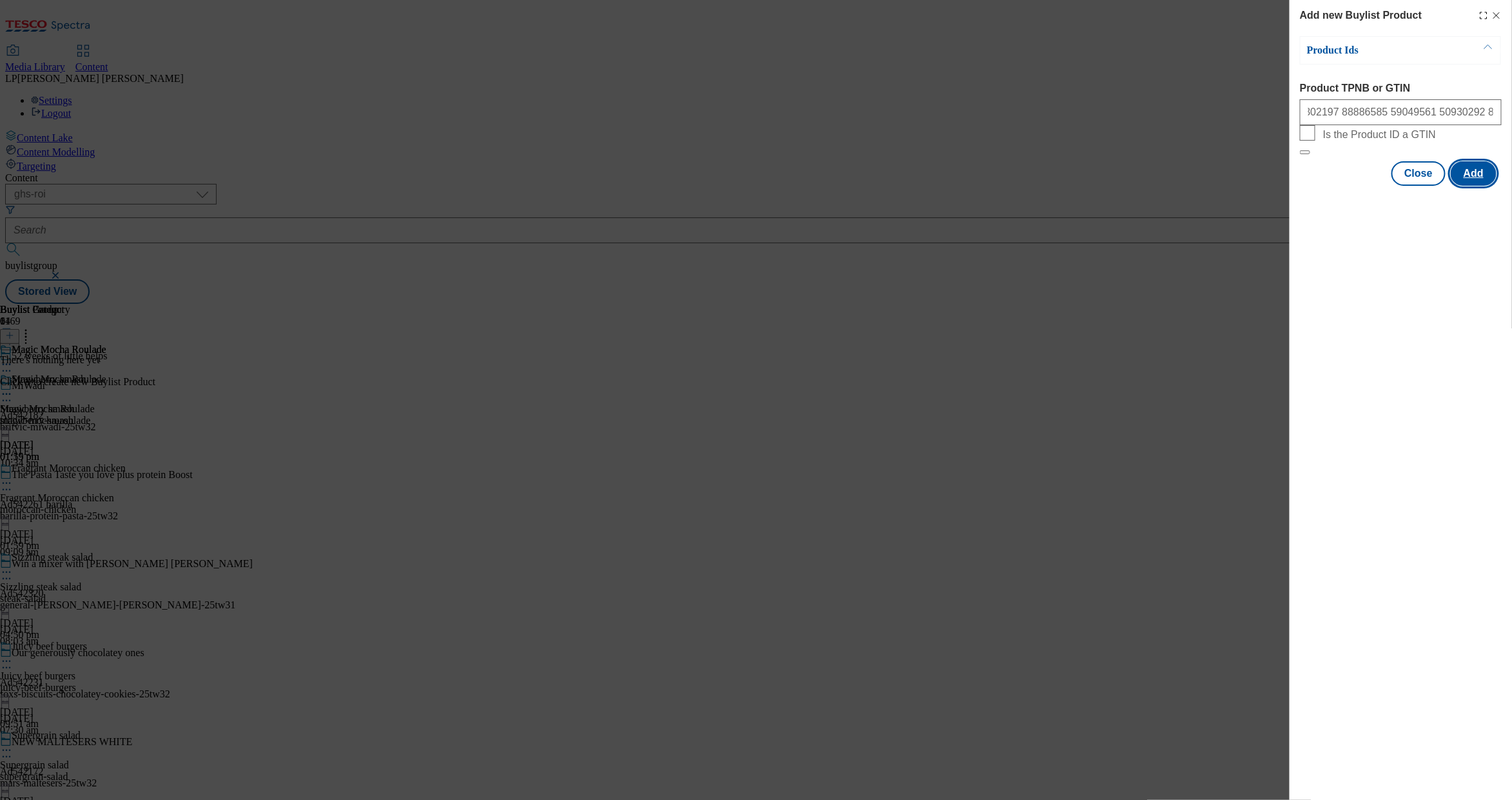
scroll to position [0, 0]
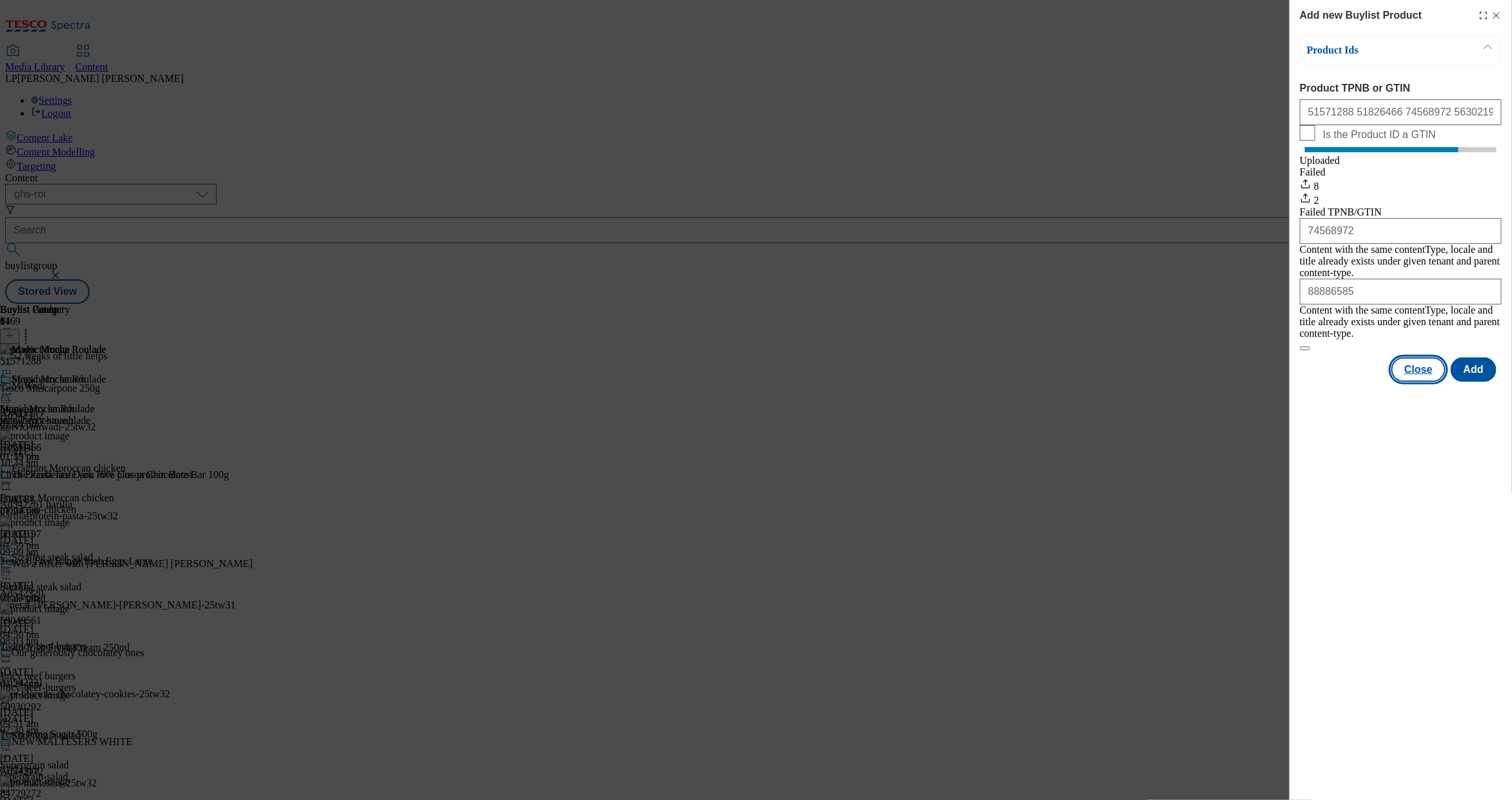
click at [1414, 365] on button "Close" at bounding box center [1418, 369] width 54 height 25
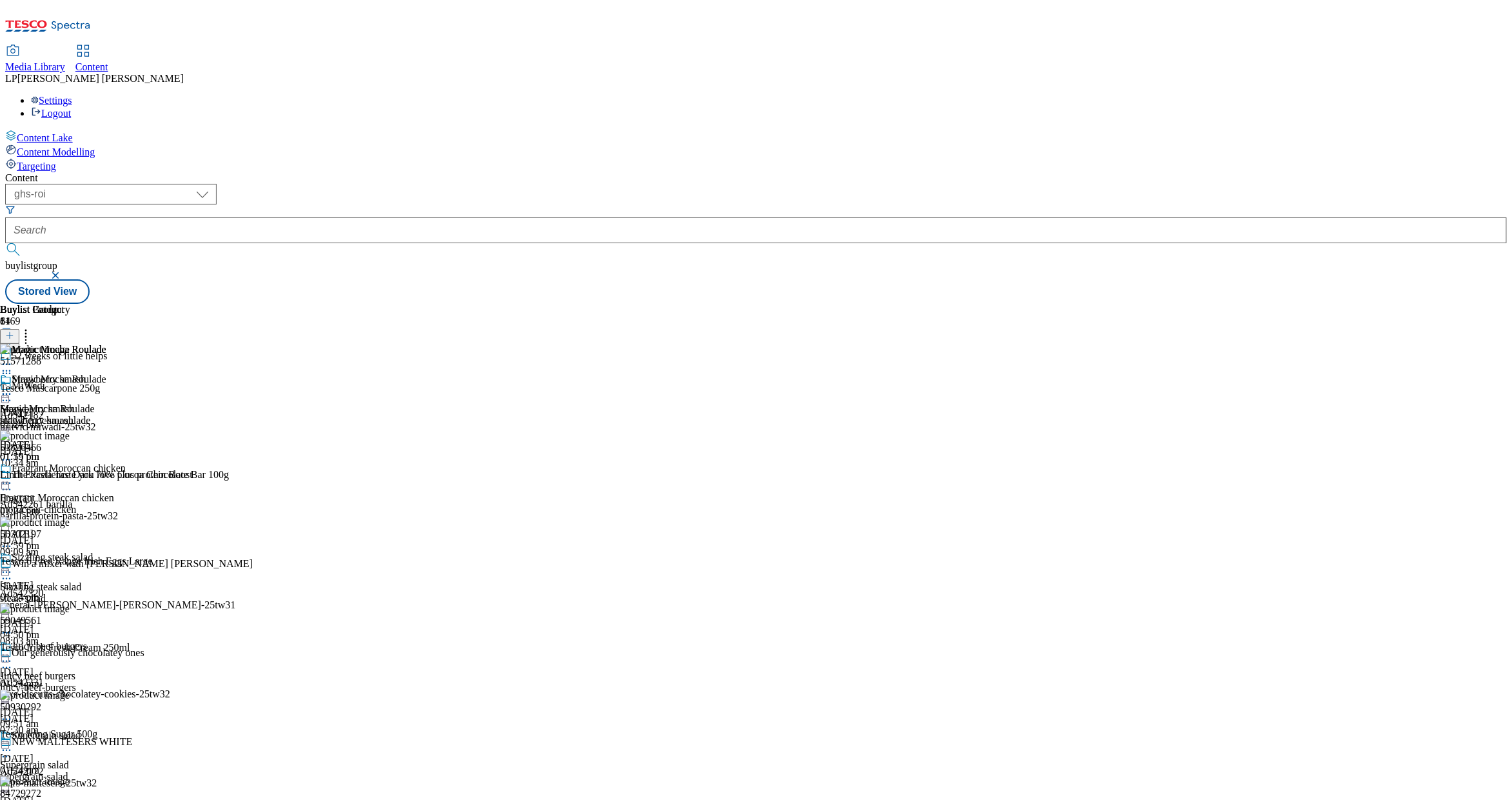
click at [229, 394] on div at bounding box center [115, 394] width 229 height 0
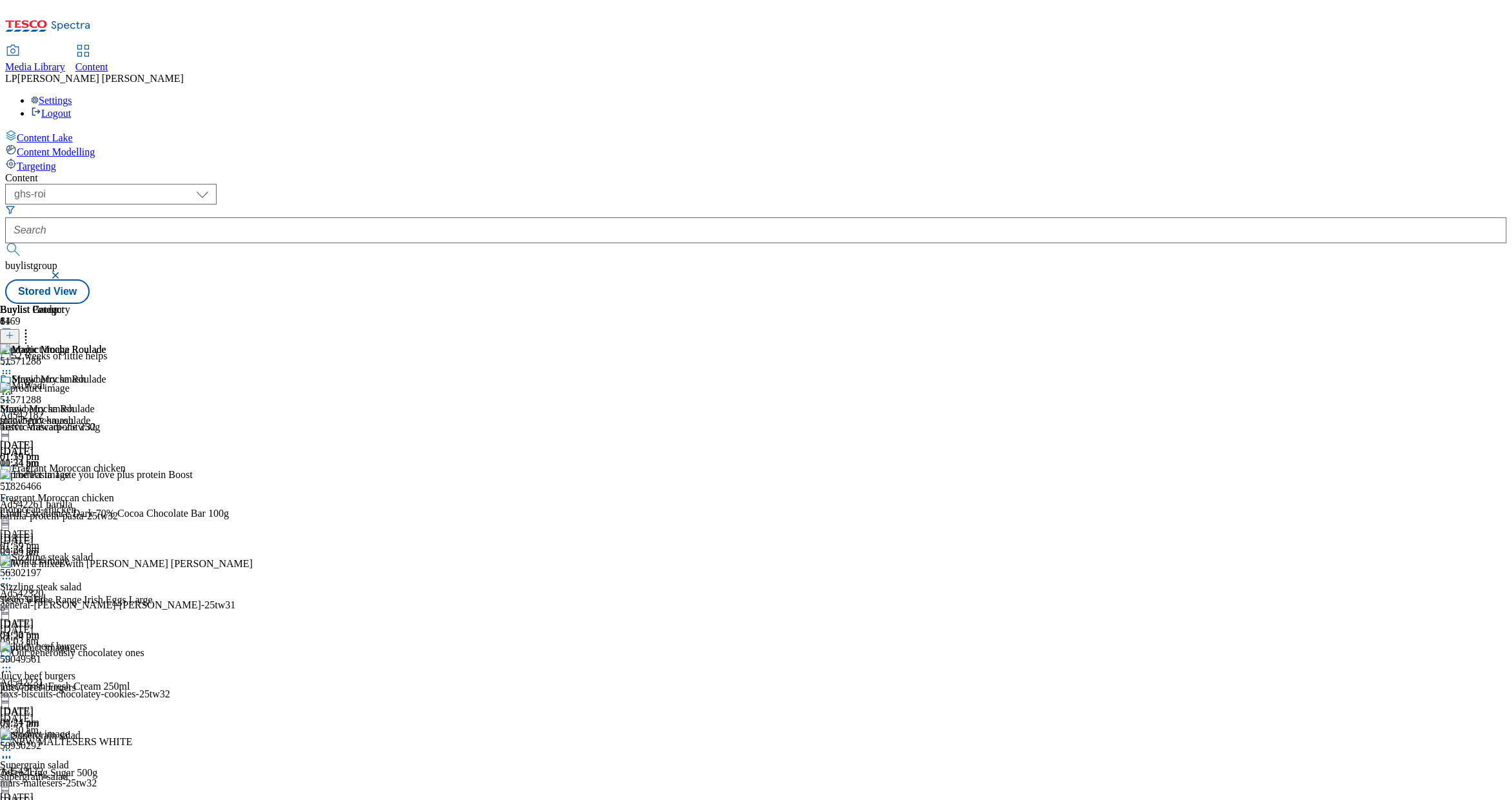
click at [107, 373] on div "Magic Mocha Roulade Magic Mocha Roulade magic-mocha-roulade 19 Sept 2025 01:19 …" at bounding box center [53, 417] width 107 height 89
click at [8, 393] on circle at bounding box center [7, 394] width 2 height 2
click at [60, 413] on button "Edit" at bounding box center [43, 421] width 34 height 15
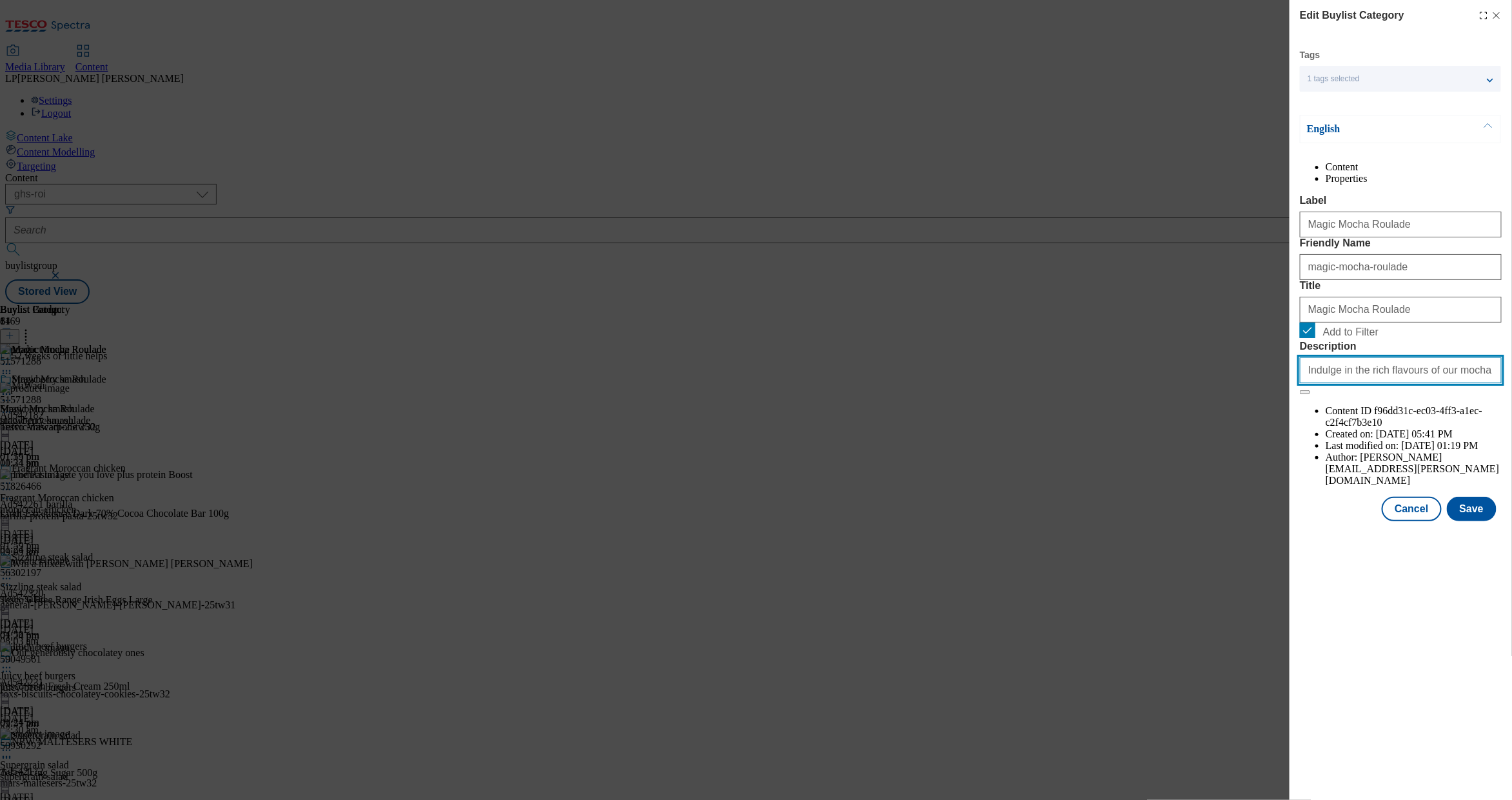
click at [1360, 383] on input "Indulge in the rich flavours of our mocha roulade, a perfect blend of coffee an…" at bounding box center [1401, 370] width 202 height 26
click at [1482, 521] on button "Save" at bounding box center [1472, 509] width 50 height 25
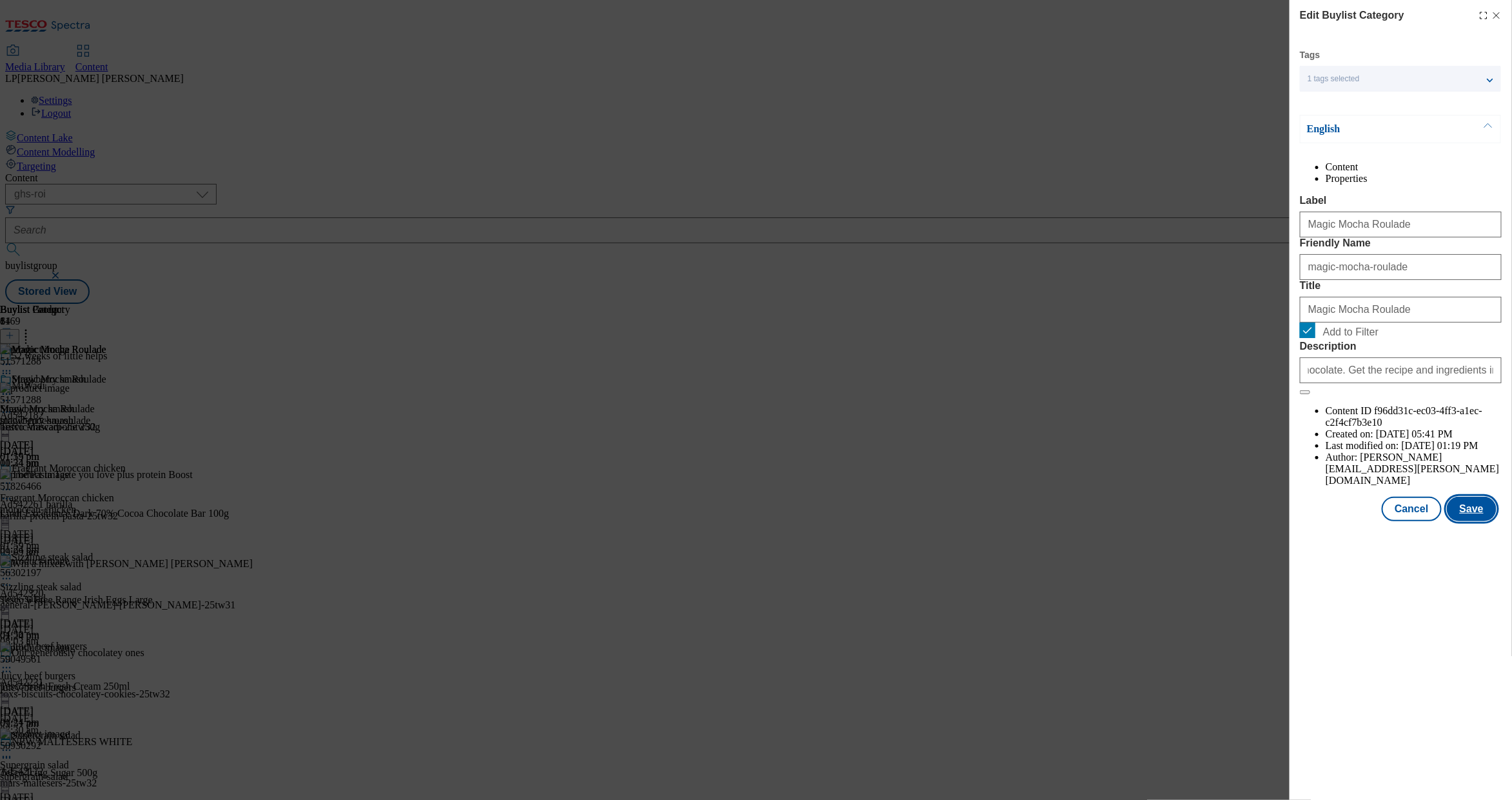
scroll to position [0, 0]
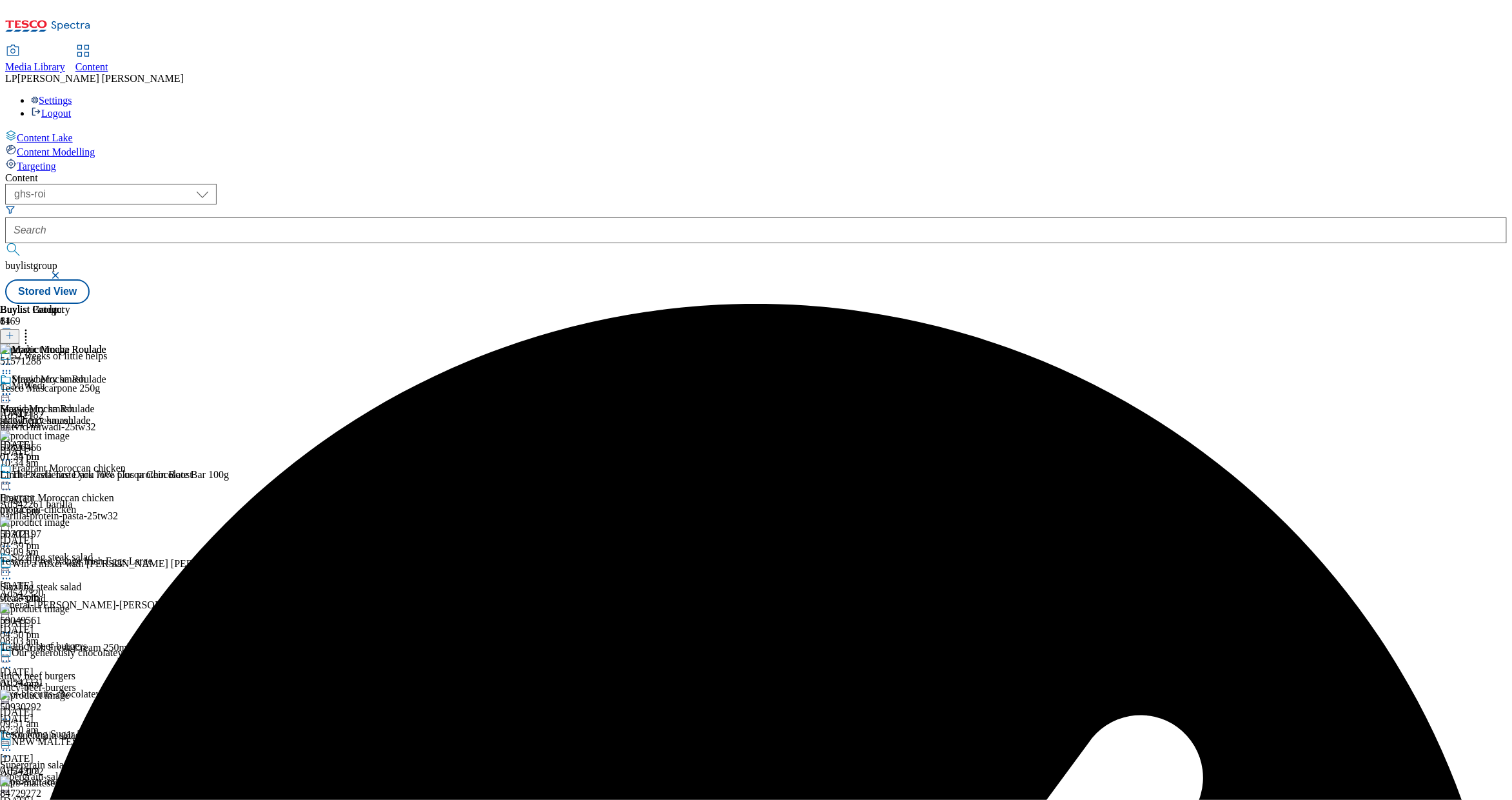
click at [13, 358] on icon at bounding box center [6, 364] width 13 height 13
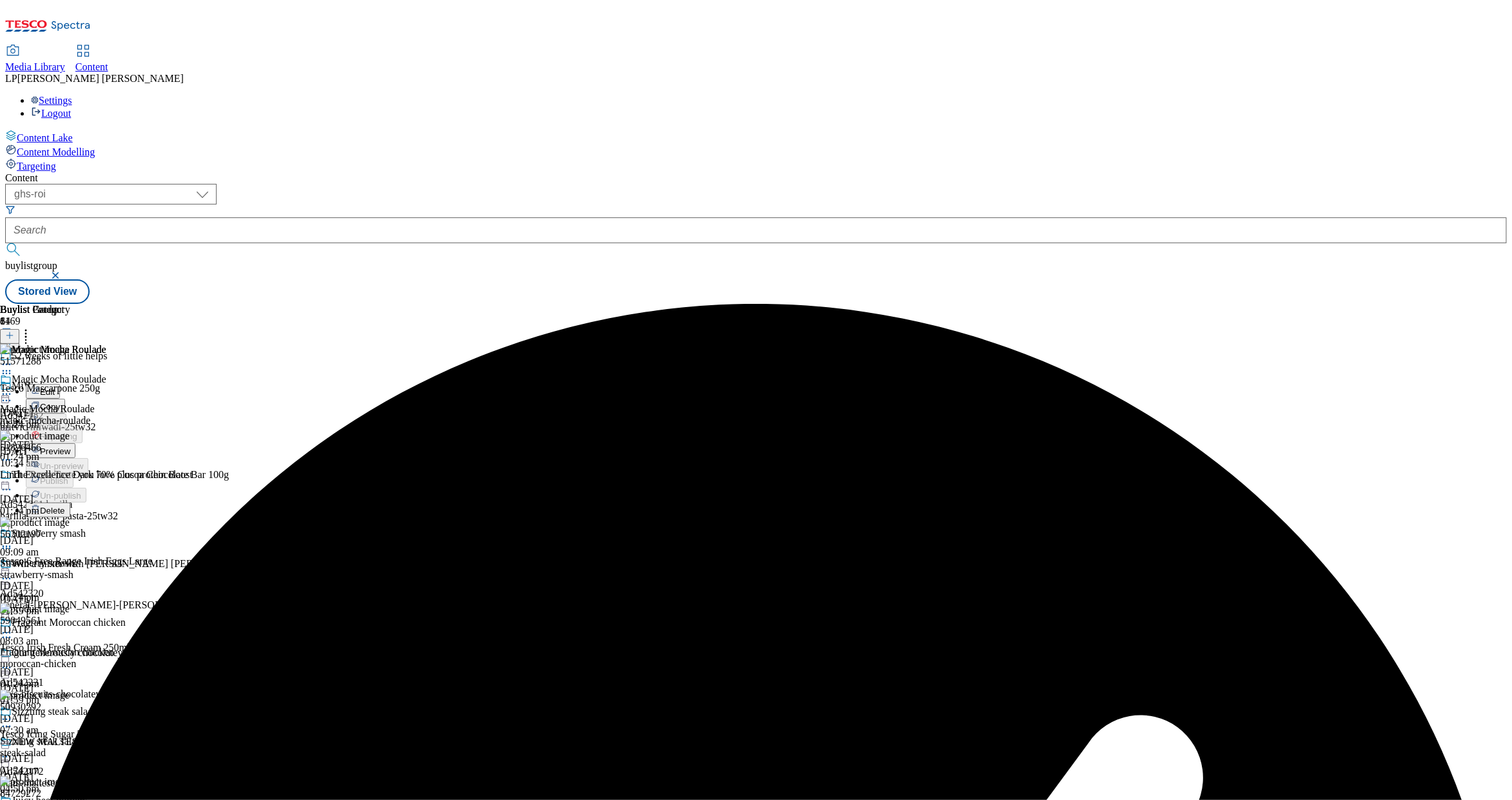
click at [60, 384] on button "Edit" at bounding box center [43, 391] width 34 height 15
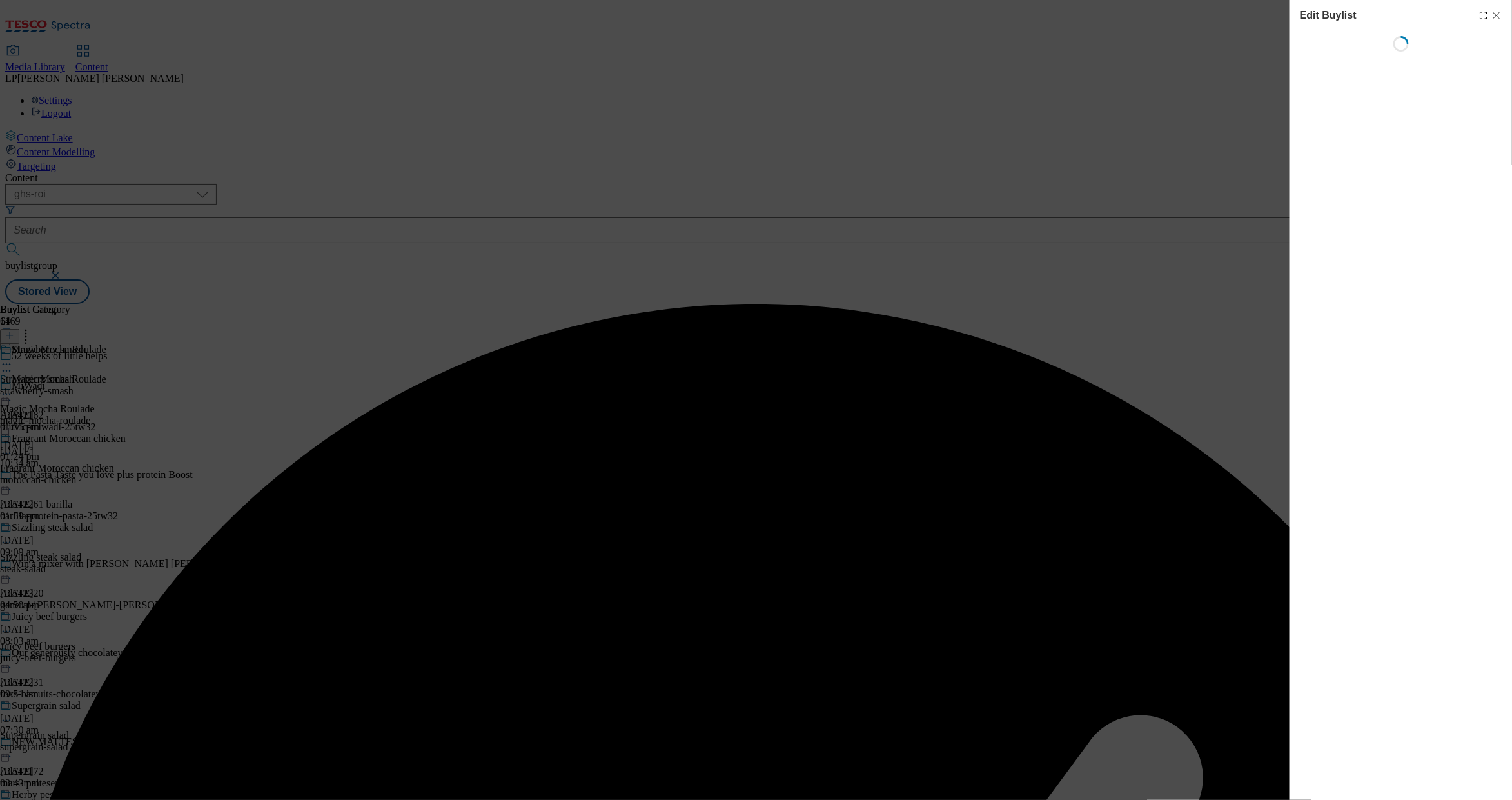
select select "evergreen"
select select "Meal"
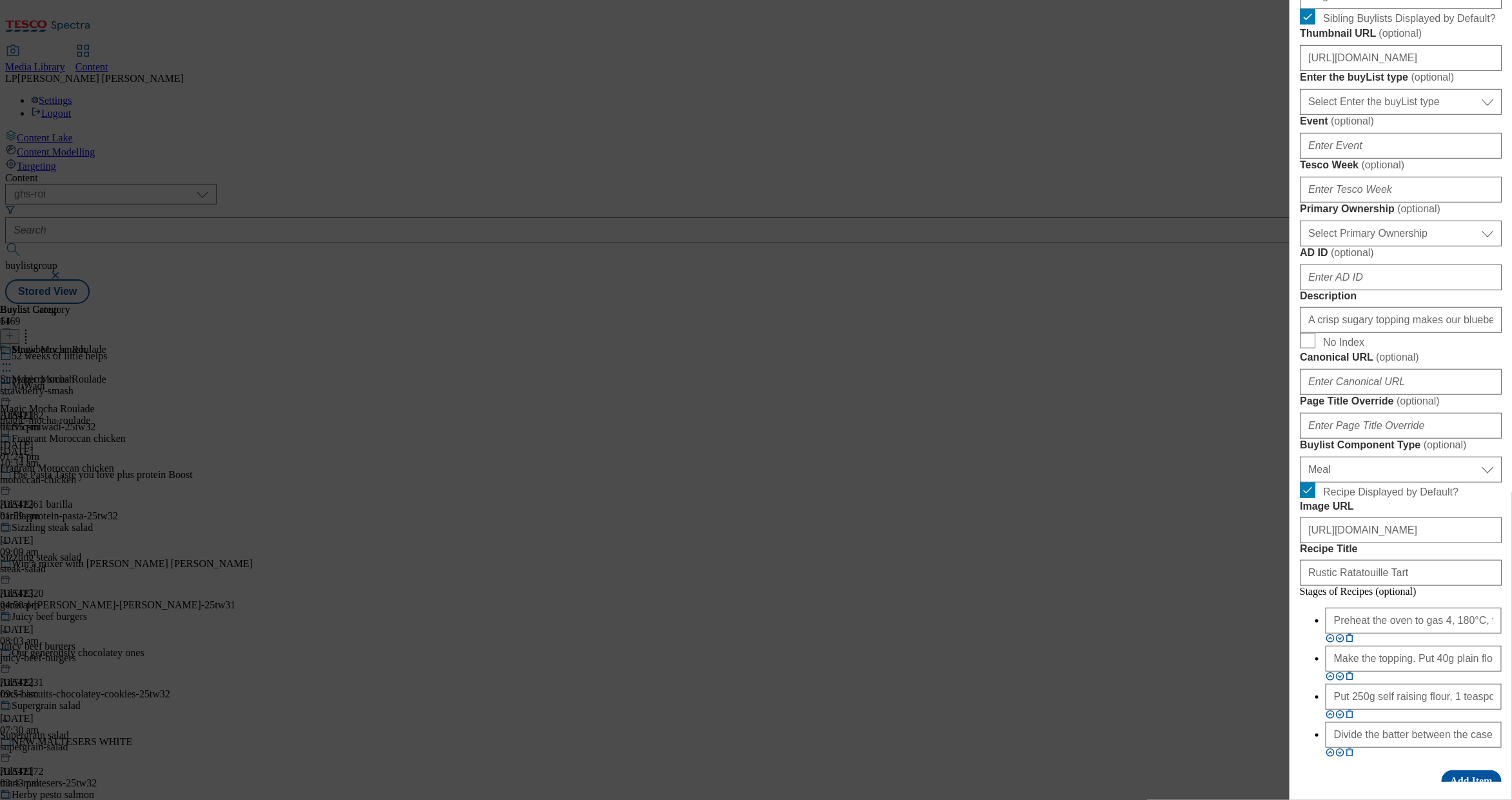
scroll to position [553, 0]
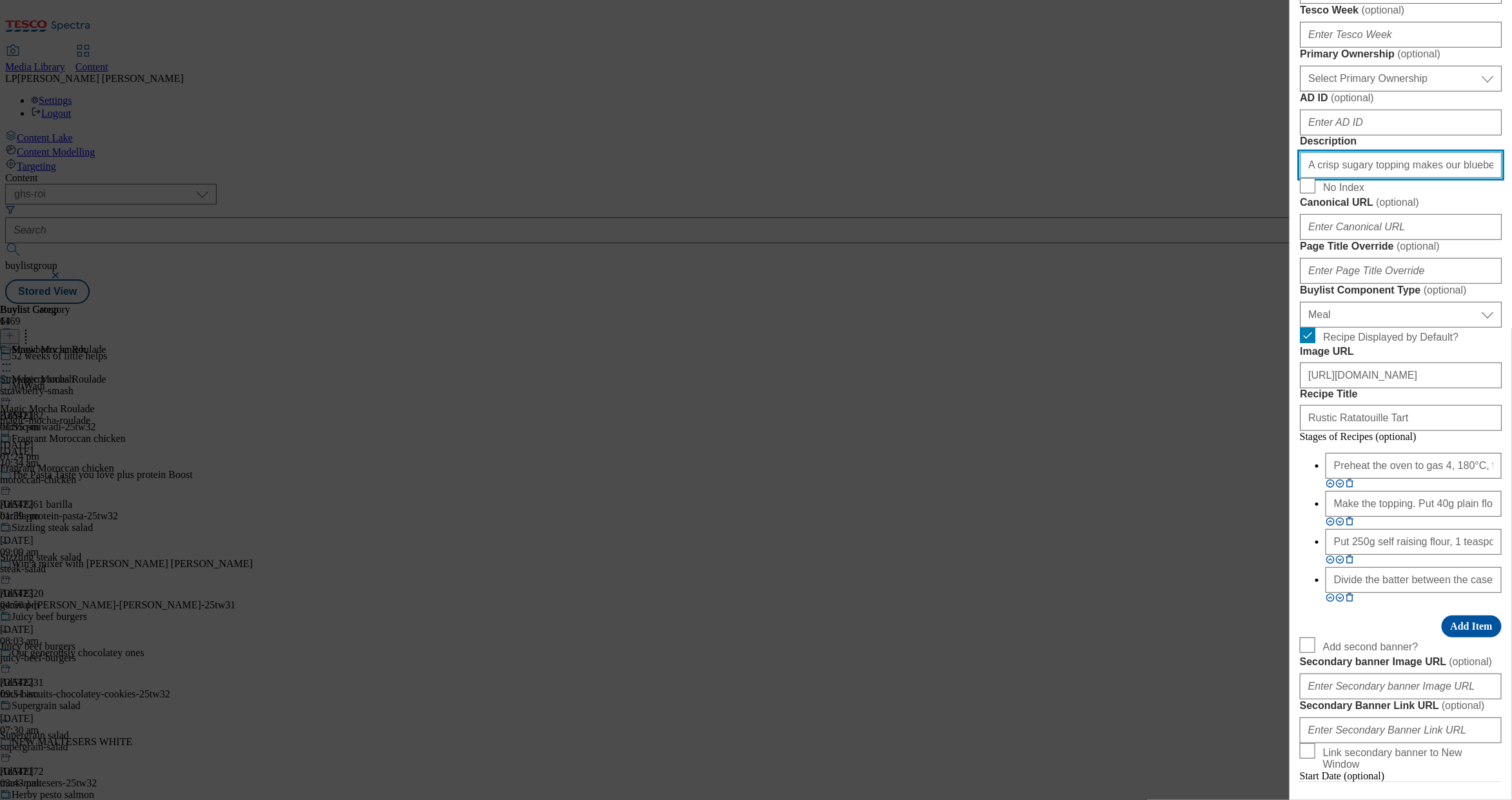
click at [1369, 178] on input "A crisp sugary topping makes our blueberry muffins even more tempting. Get the …" at bounding box center [1401, 165] width 202 height 26
paste input "Indulge in the rich flavours of our mocha roulade, a perfect blend of coffee an…"
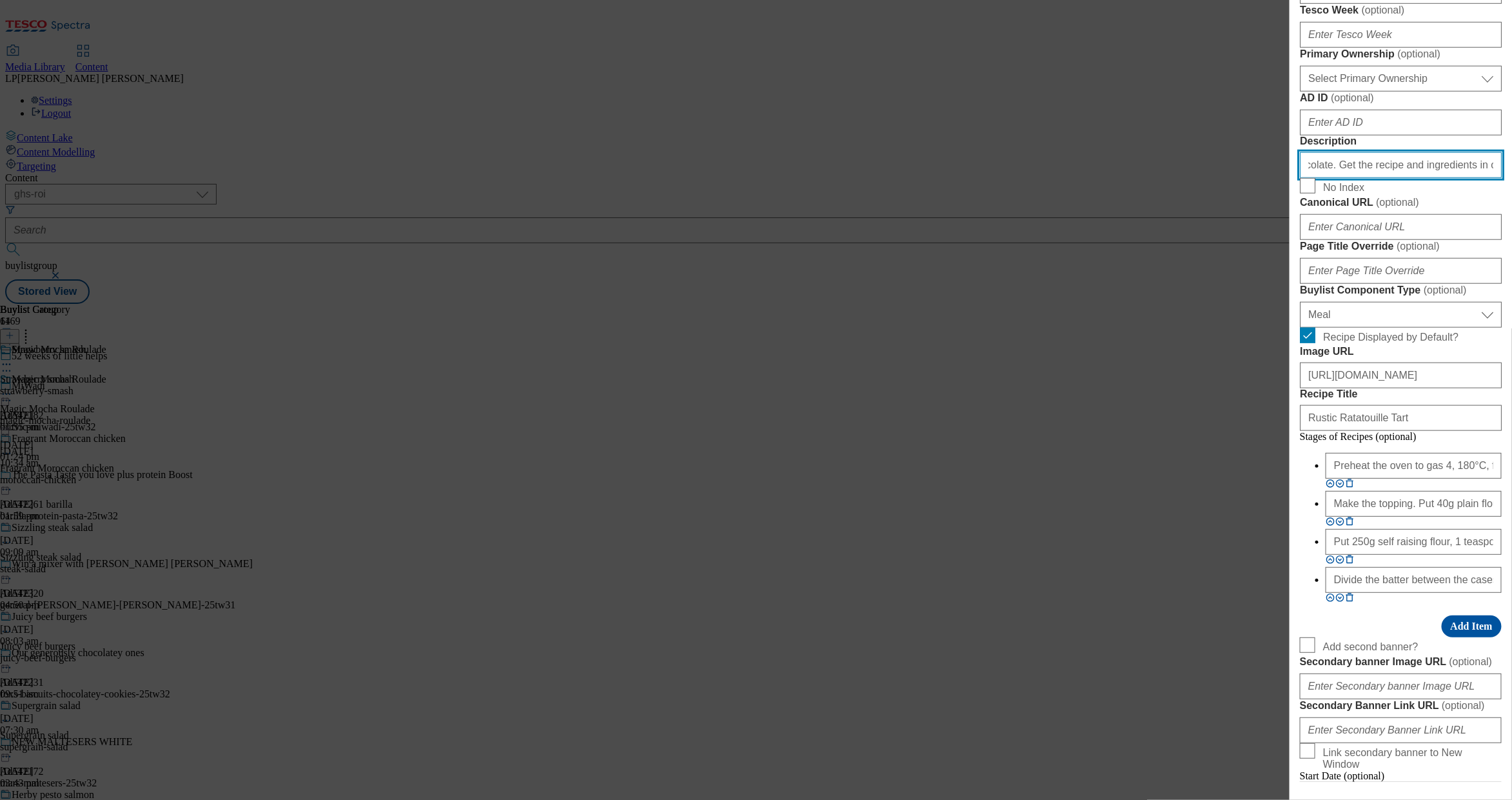
click at [1420, 178] on input "Indulge in the rich flavours of our mocha roulade, a perfect blend of coffee an…" at bounding box center [1401, 165] width 202 height 26
drag, startPoint x: 1445, startPoint y: 441, endPoint x: 1195, endPoint y: 442, distance: 250.0
click at [1195, 442] on div "Edit Buylist Tags 1 tags selected buylist English Content Properties Label Magi…" at bounding box center [756, 400] width 1512 height 800
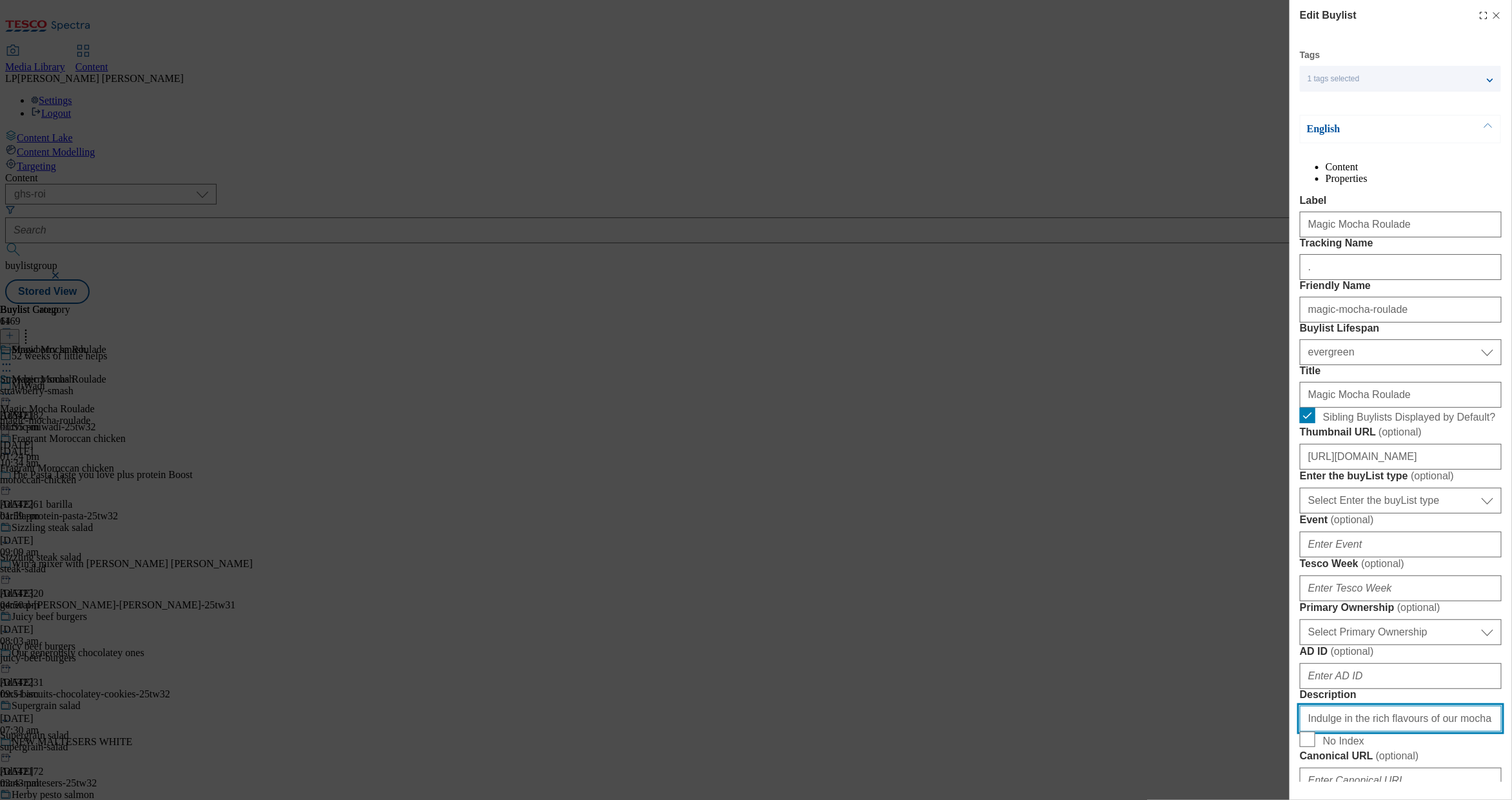
type input "Indulge in the rich flavours of our mocha roulade, a perfect blend of coffee an…"
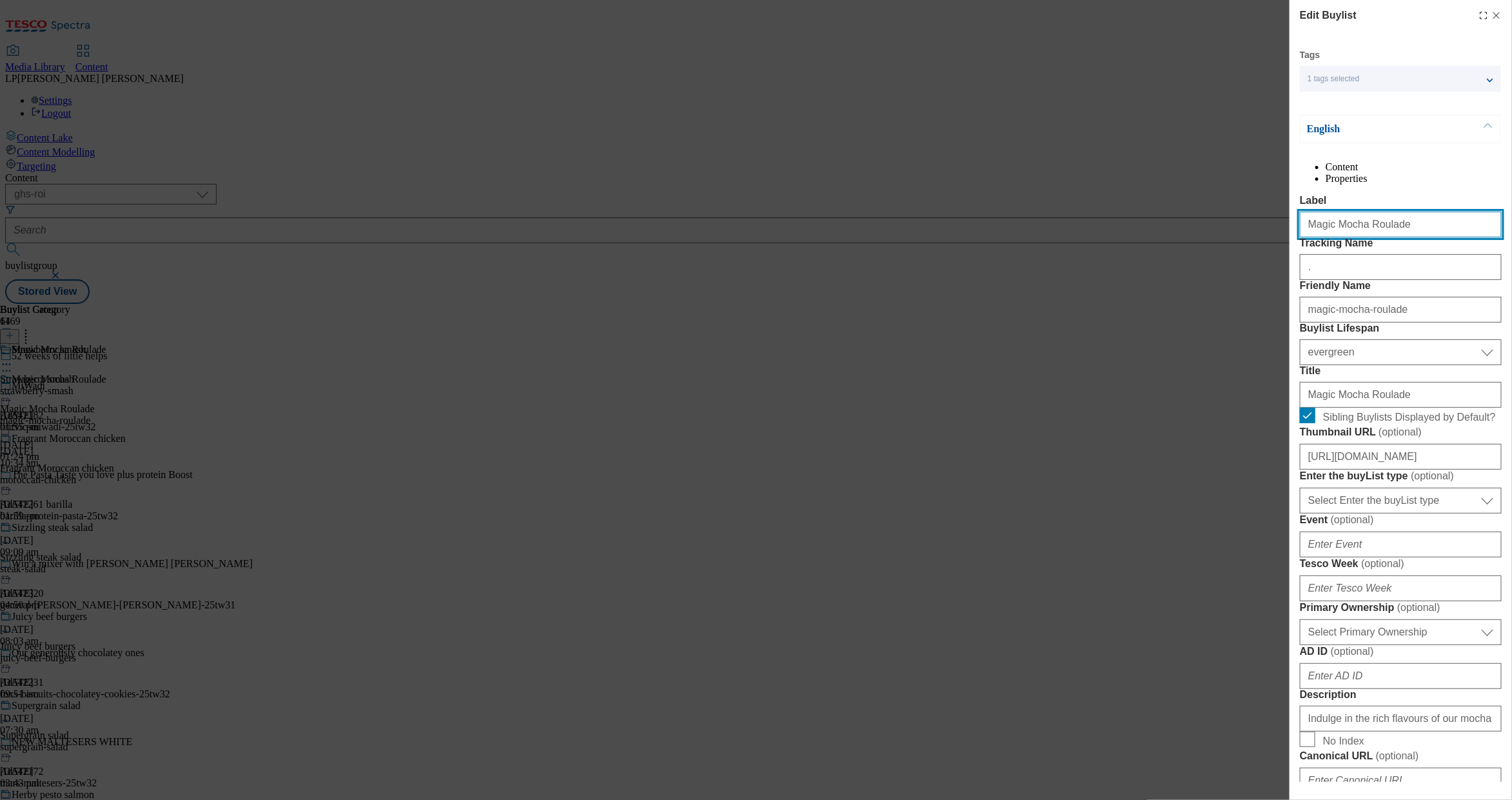
drag, startPoint x: 1399, startPoint y: 258, endPoint x: 1194, endPoint y: 249, distance: 205.2
click at [1194, 249] on div "Edit Buylist Tags 1 tags selected buylist English Content Properties Label Magi…" at bounding box center [756, 400] width 1512 height 800
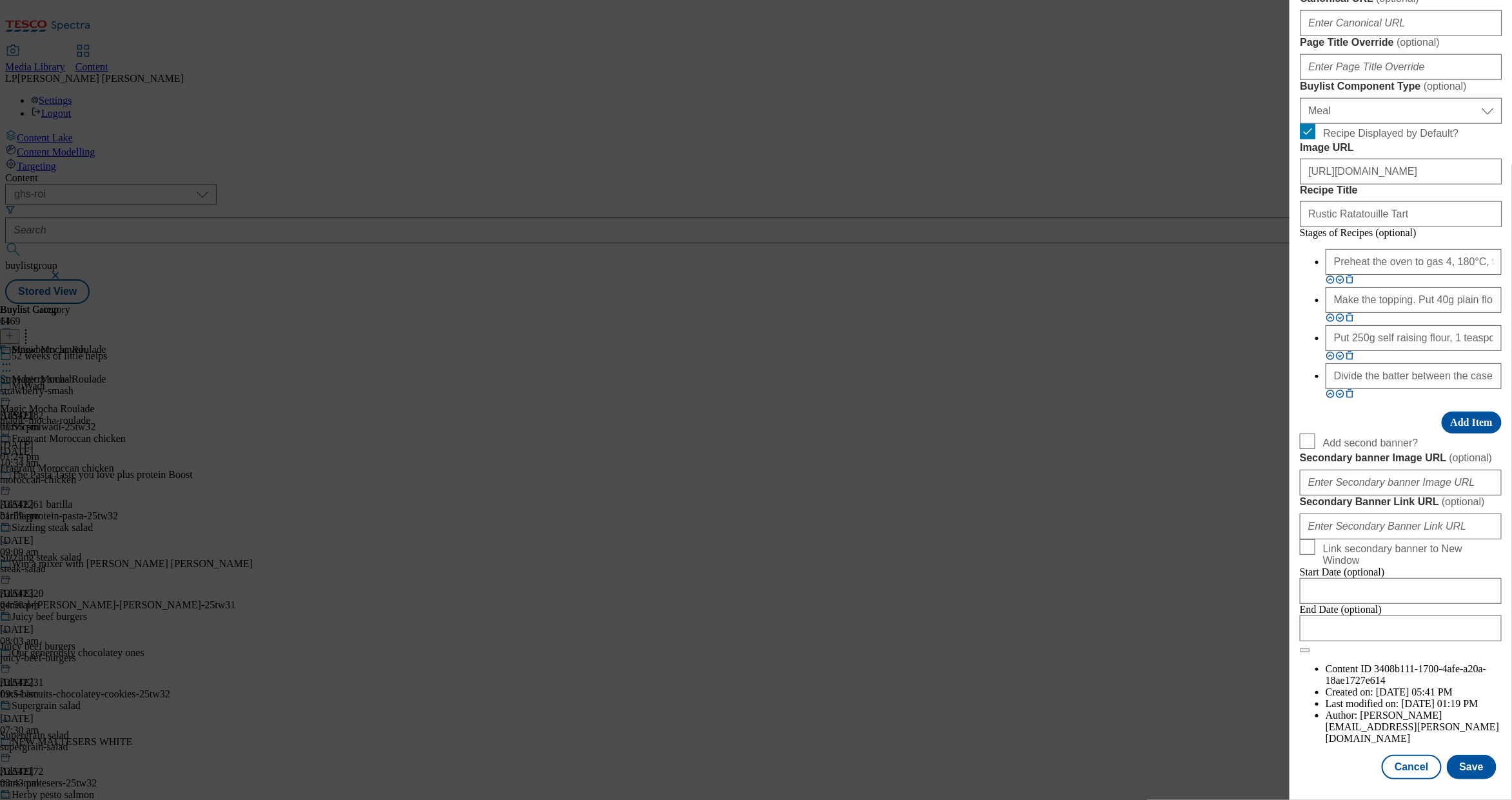
scroll to position [1001, 0]
drag, startPoint x: 1409, startPoint y: 392, endPoint x: 1212, endPoint y: 391, distance: 197.0
click at [1212, 391] on div "Edit Buylist Tags 1 tags selected buylist English Content Properties Label Magi…" at bounding box center [756, 400] width 1512 height 800
paste input "Magic Mocha Roulade"
type input "Magic Mocha Roulade"
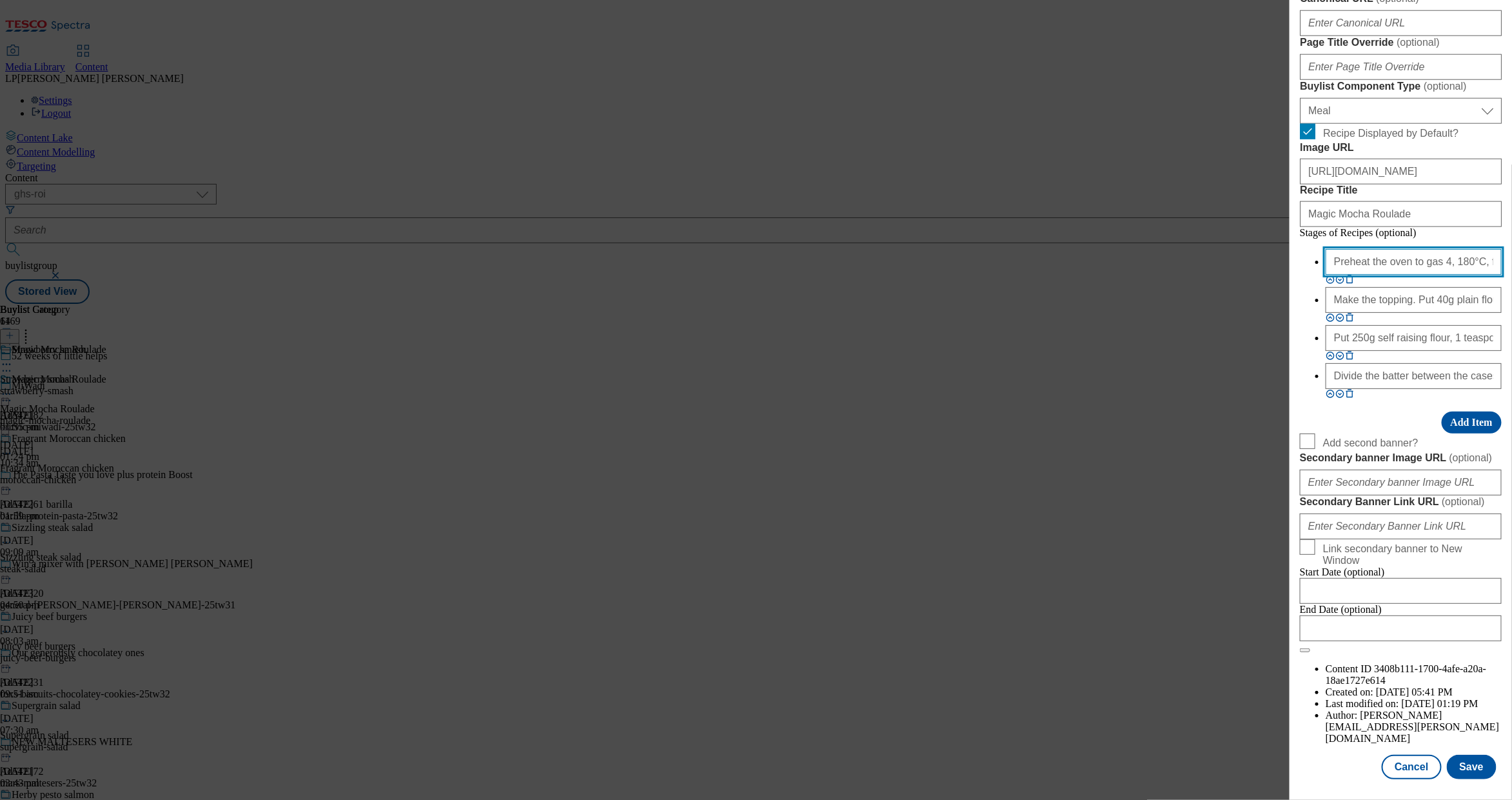
click at [1373, 275] on input "Preheat the oven to gas 4, 180°C, fan 160°C. Line a muffin tin with 12 cake cas…" at bounding box center [1414, 262] width 176 height 26
paste input "200°C, fan 180°C, gas 6. Line a 25-30cm roasting tin with nonstick baking paper…"
click at [1373, 275] on input "Preheat the oven to 200°C, fan 180°C, gas 6. Line a 25-30cm roasting tin with n…" at bounding box center [1414, 262] width 176 height 26
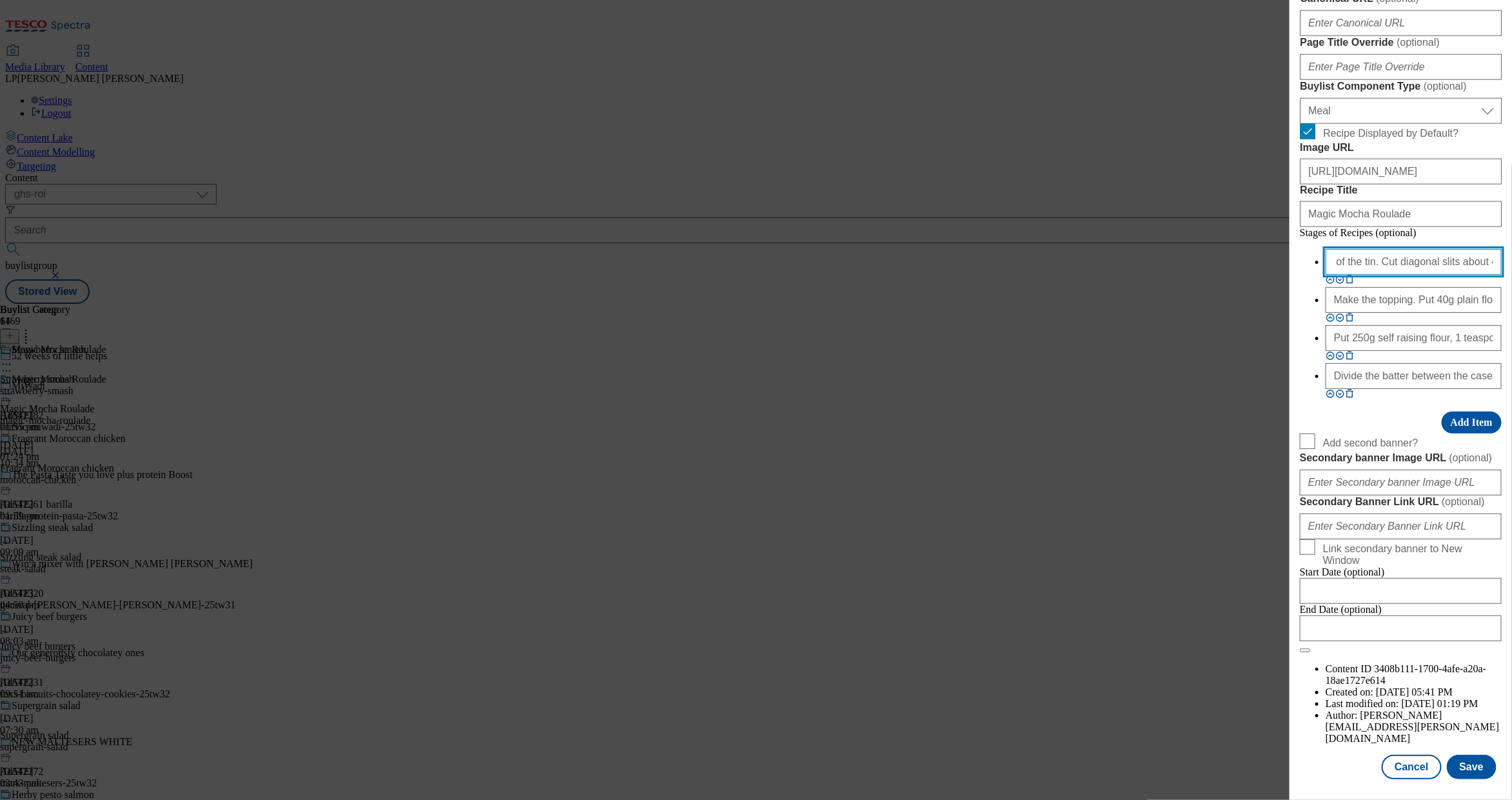
scroll to position [0, 0]
drag, startPoint x: 1391, startPoint y: 454, endPoint x: 1020, endPoint y: 409, distance: 373.7
click at [1020, 409] on div "Edit Buylist Tags 1 tags selected buylist English Content Properties Label Magi…" at bounding box center [756, 400] width 1512 height 800
type input "Preheat the oven to 200°C, fan 180°C, gas 6. Line a 25-30cm roasting tin with n…"
click at [1368, 313] on input "Make the topping. Put 40g plain flour, 25g light brown soft sugar, ½ teaspoon g…" at bounding box center [1414, 299] width 176 height 26
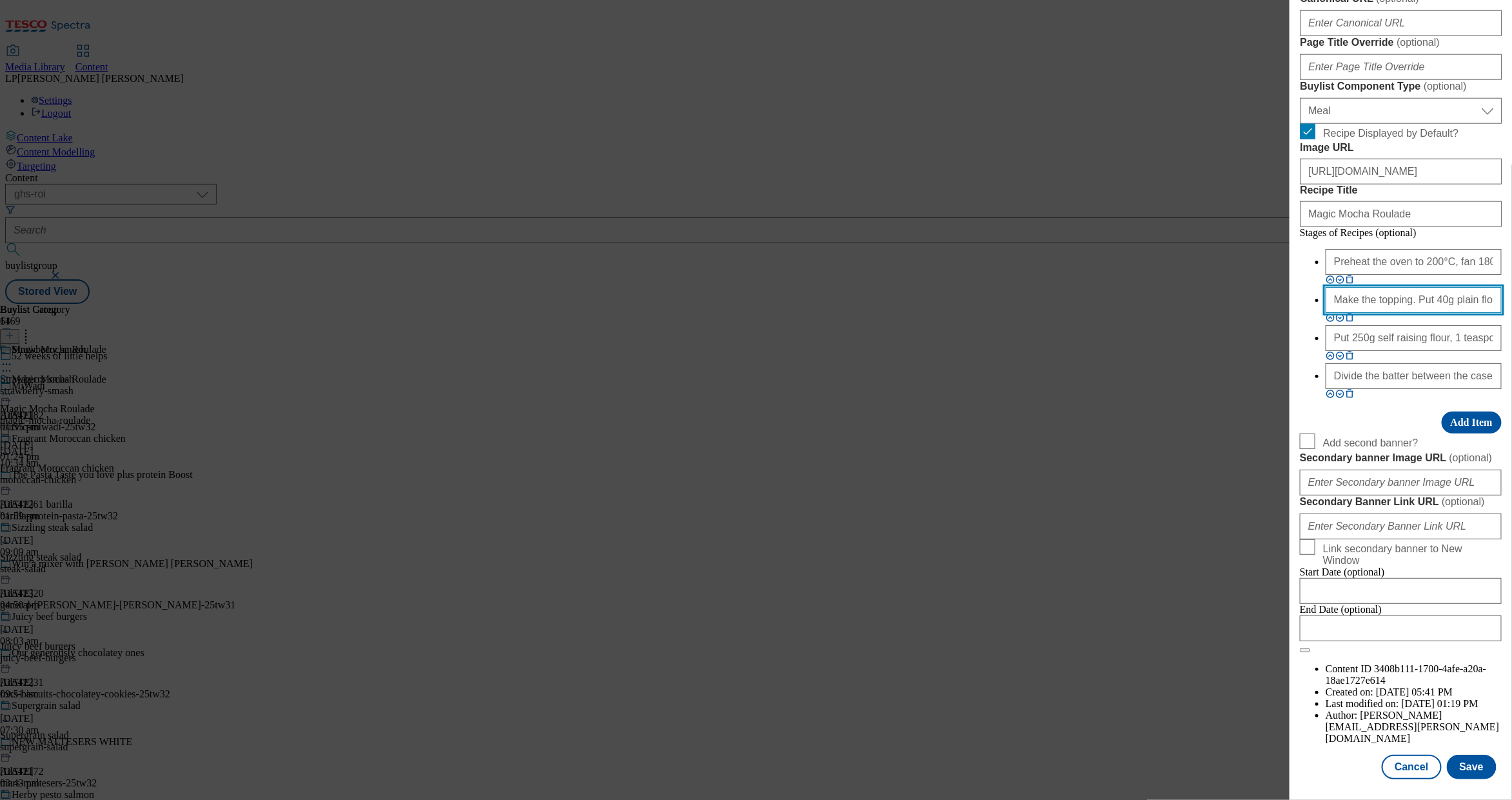
click at [1368, 313] on input "Make the topping. Put 40g plain flour, 25g light brown soft sugar, ½ teaspoon g…" at bounding box center [1414, 299] width 176 height 26
paste input "Heat 200g of chocolate pieces, 1 tablespoon of coffee and 7 tablespoons of wate…"
type input "Heat 200g of chocolate pieces, 1 tablespoon of coffee and 7 tablespoons of wate…"
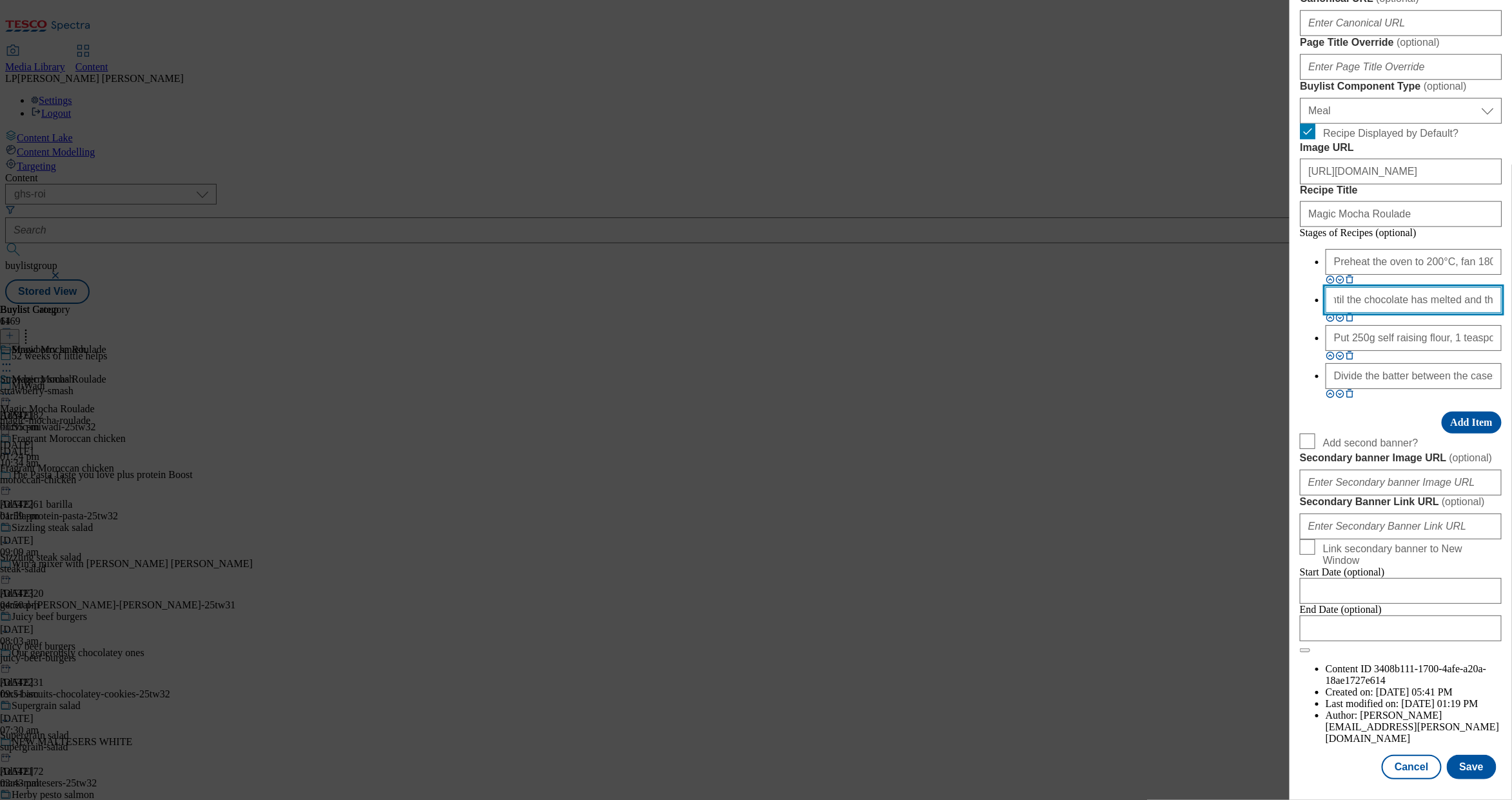
scroll to position [0, 0]
click at [1375, 351] on input "Put 250g self raising flour, 1 teaspoon bicarbonate of soda, 1 teaspoon baking …" at bounding box center [1414, 338] width 176 height 26
paste input "Meanwhile, put 5 egg yolks in a large bowl with 125g of brown sugar and beat wi…"
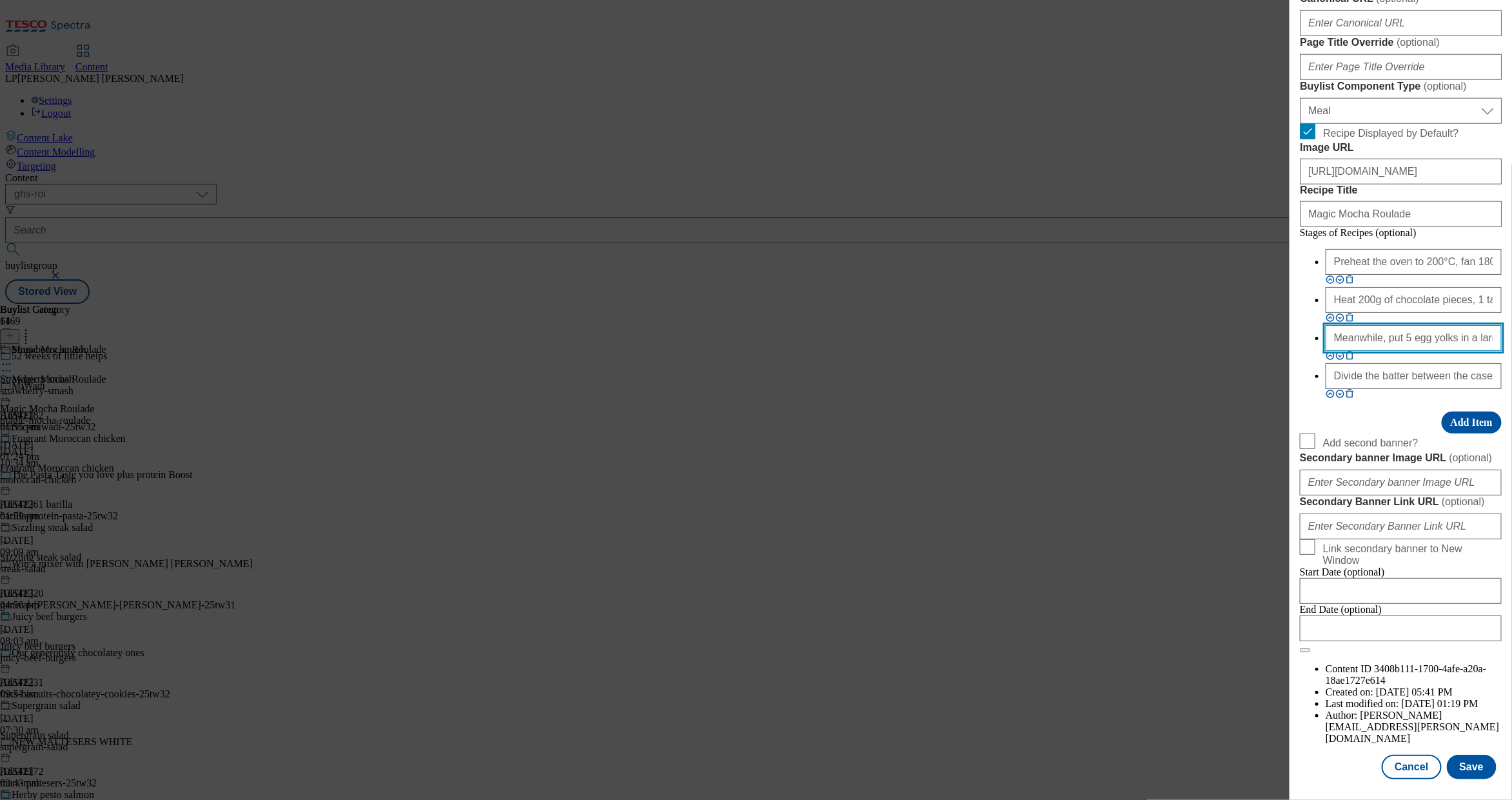
scroll to position [0, 811]
type input "Meanwhile, put 5 egg yolks in a large bowl with 125g of brown sugar and beat wi…"
click at [1363, 389] on input "Divide the batter between the cases. Dot with more blueberries and sprinkle ove…" at bounding box center [1414, 376] width 176 height 26
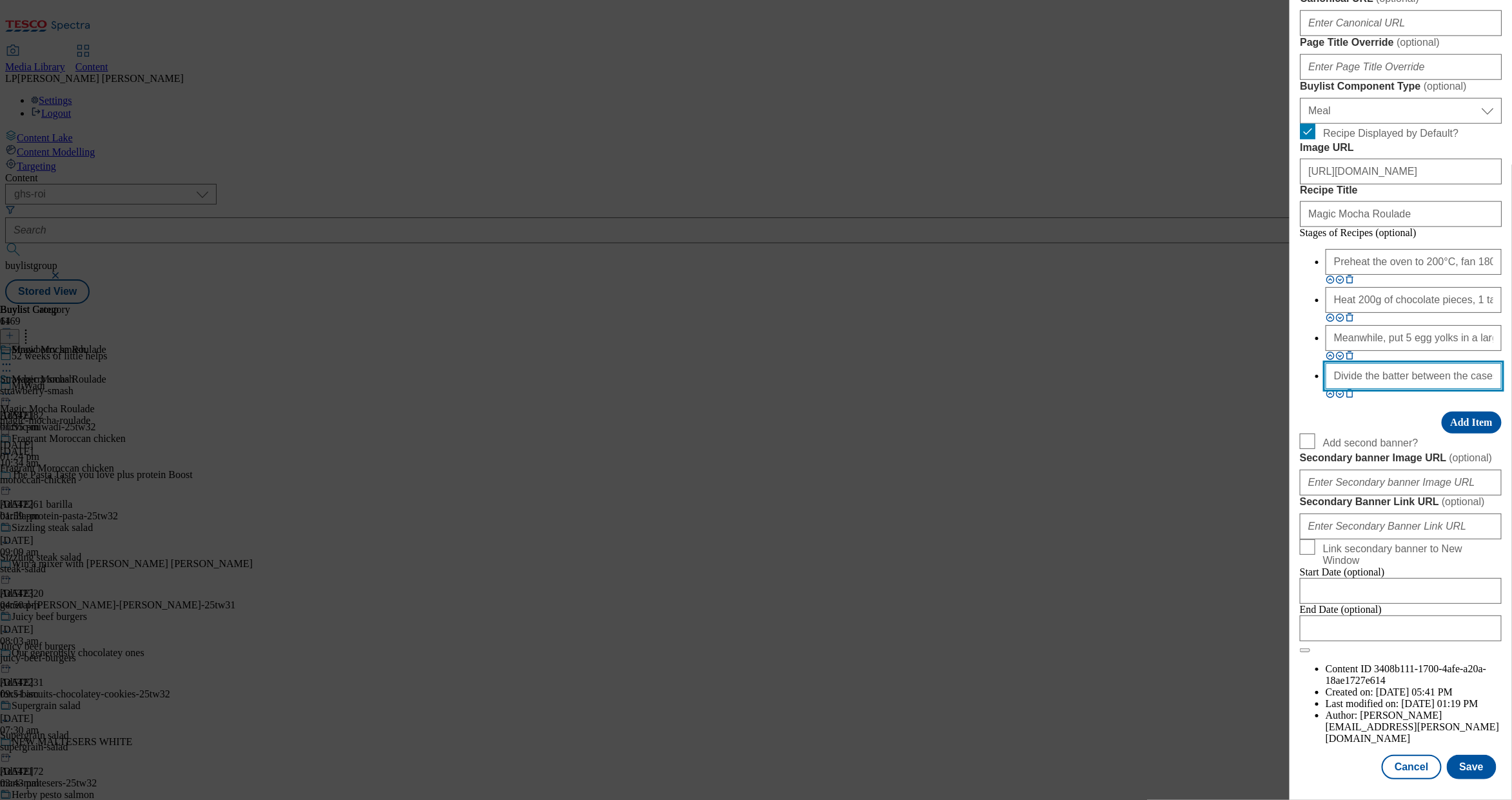
click at [1363, 389] on input "Divide the batter between the cases. Dot with more blueberries and sprinkle ove…" at bounding box center [1414, 376] width 176 height 26
paste input "Put 5 egg whites in a large bowl and whisk with clean beaters until stiff. Fold…"
type input "Put 5 egg whites in a large bowl and whisk with clean beaters until stiff. Fold…"
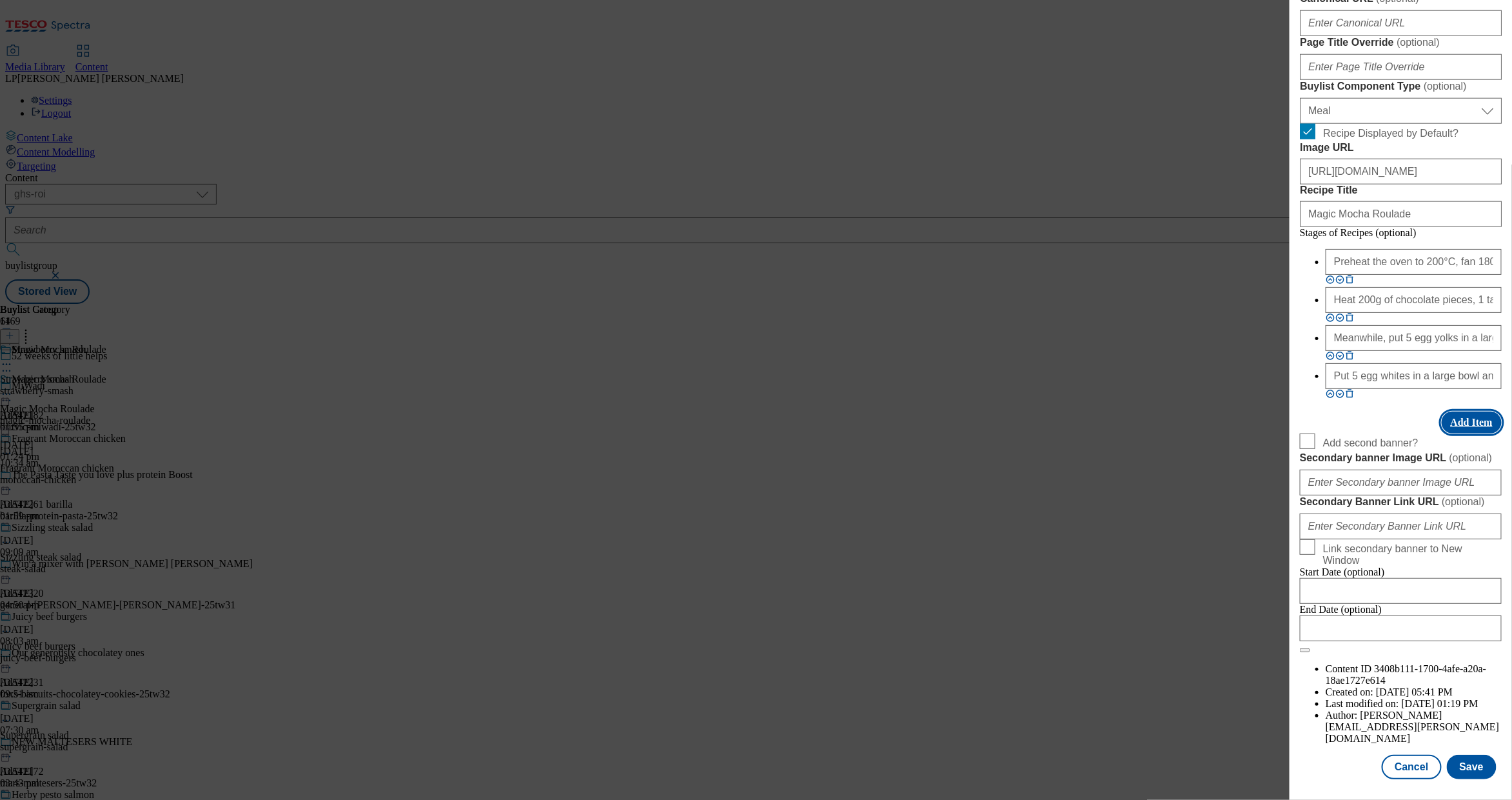
click at [1472, 434] on button "Add Item" at bounding box center [1472, 422] width 60 height 22
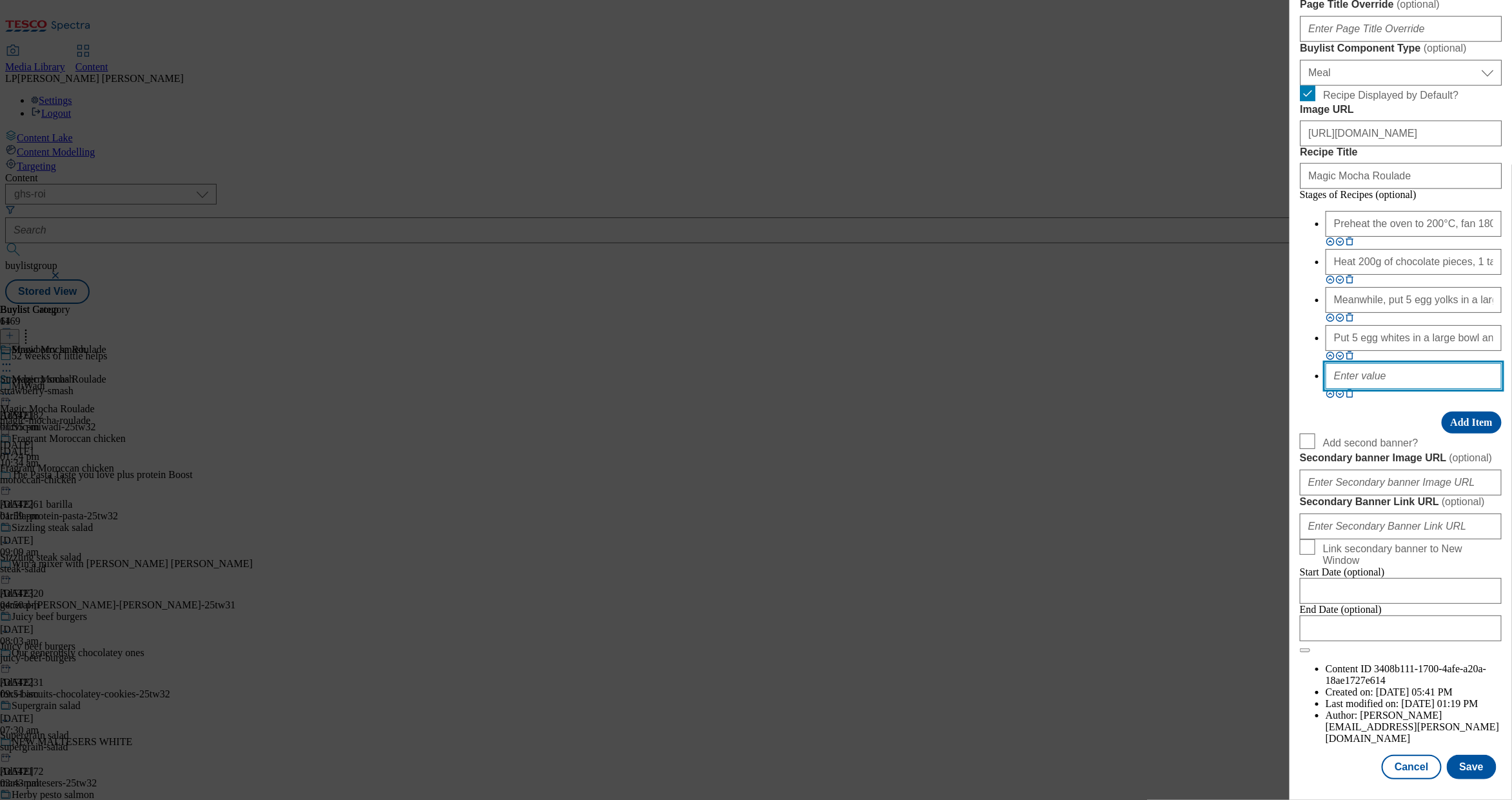
click at [1380, 389] on input "Modal" at bounding box center [1414, 376] width 176 height 26
paste input "Bake for 15-20 minutes until risen and set in the middle (test with a skewer; i…"
type input "Bake for 15-20 minutes until risen and set in the middle (test with a skewer; i…"
click at [1450, 434] on button "Add Item" at bounding box center [1472, 422] width 60 height 22
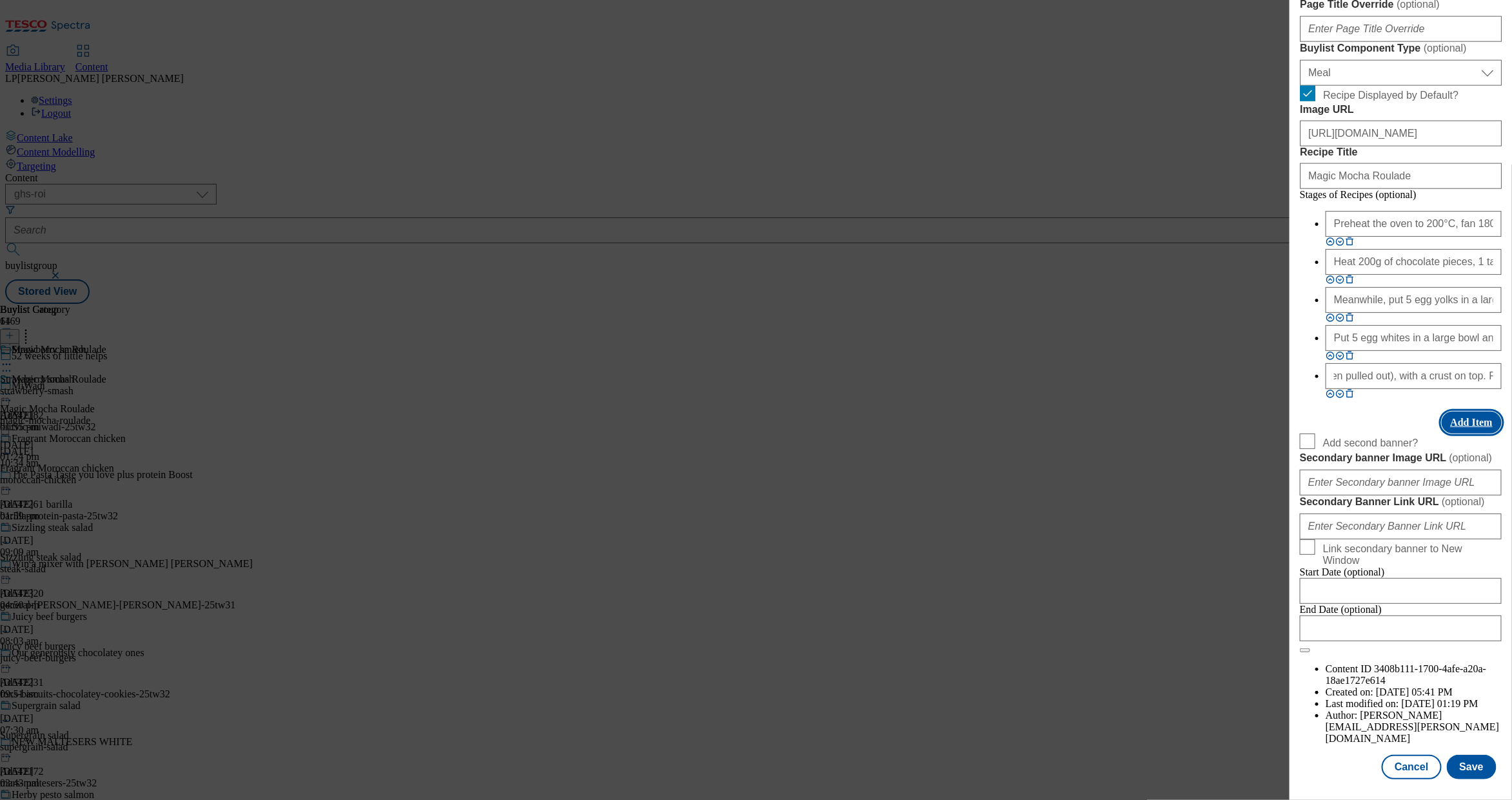
scroll to position [0, 0]
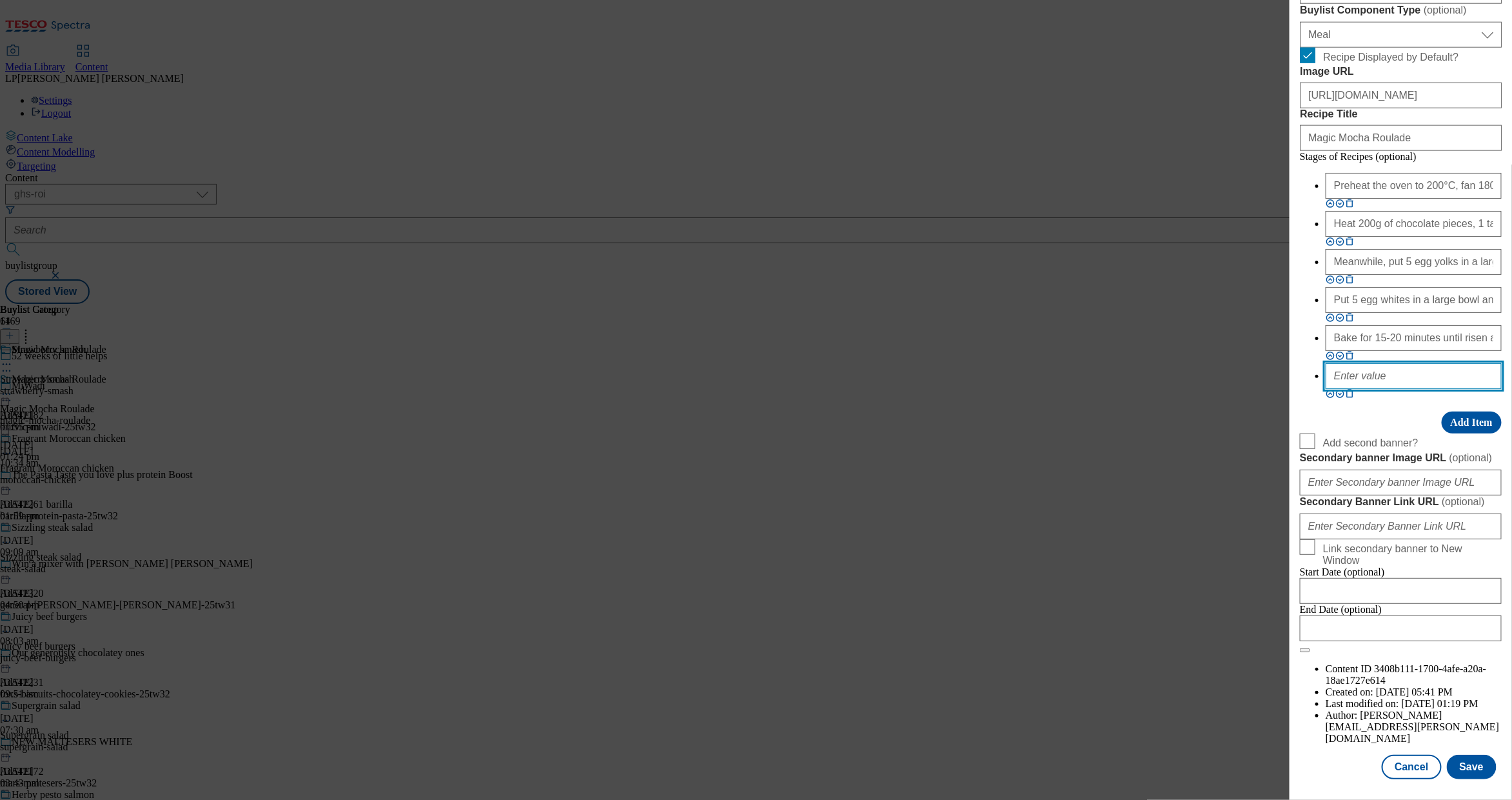
click at [1361, 389] on input "Modal" at bounding box center [1414, 376] width 176 height 26
paste input "To make the syrup gently heat 6 tablespoons of sherry, 1 tablespoon of coffee, …"
type input "To make the syrup gently heat 6 tablespoons of sherry, 1 tablespoon of coffee, …"
click at [1460, 434] on button "Add Item" at bounding box center [1472, 422] width 60 height 22
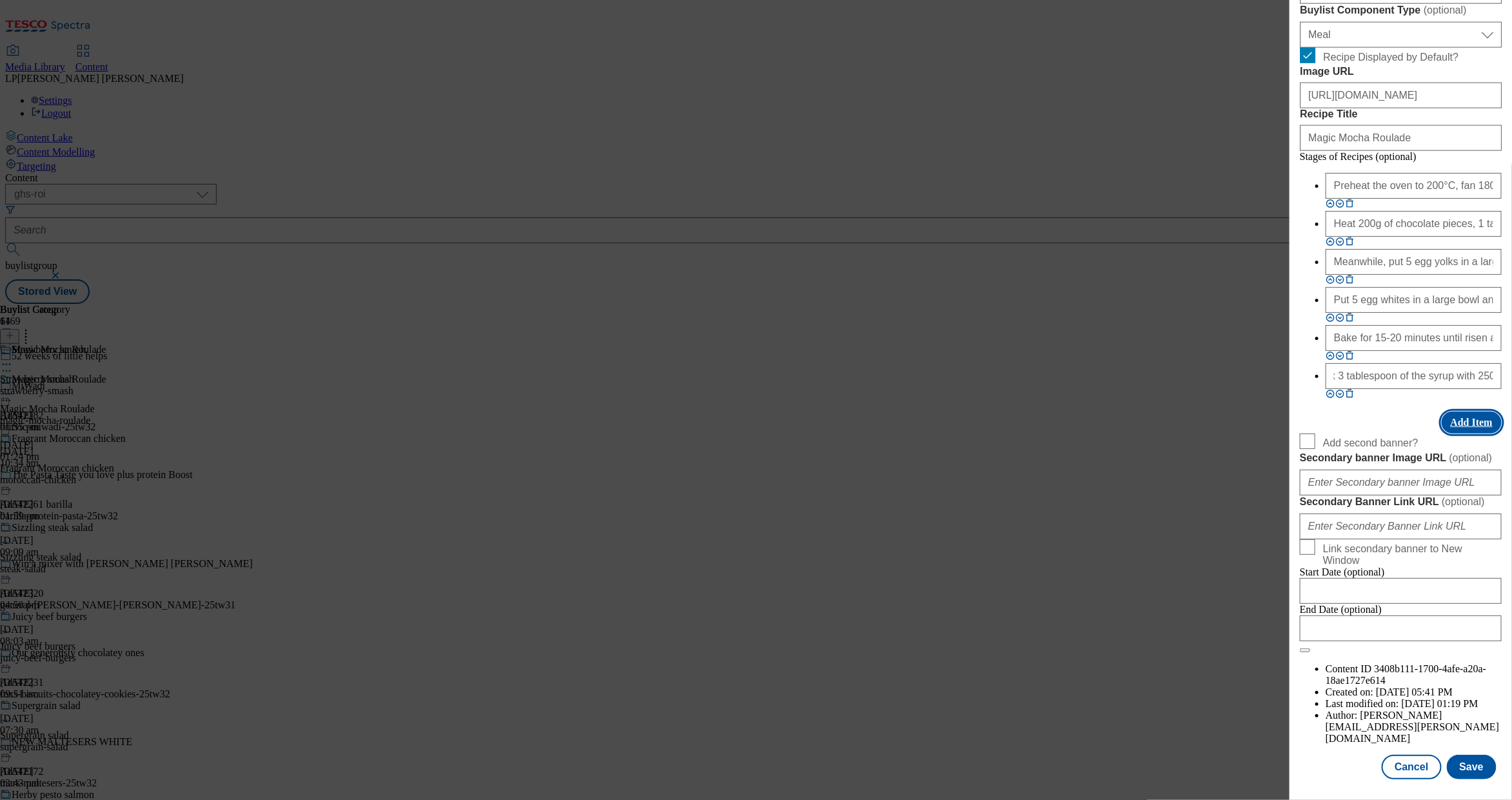
scroll to position [0, 0]
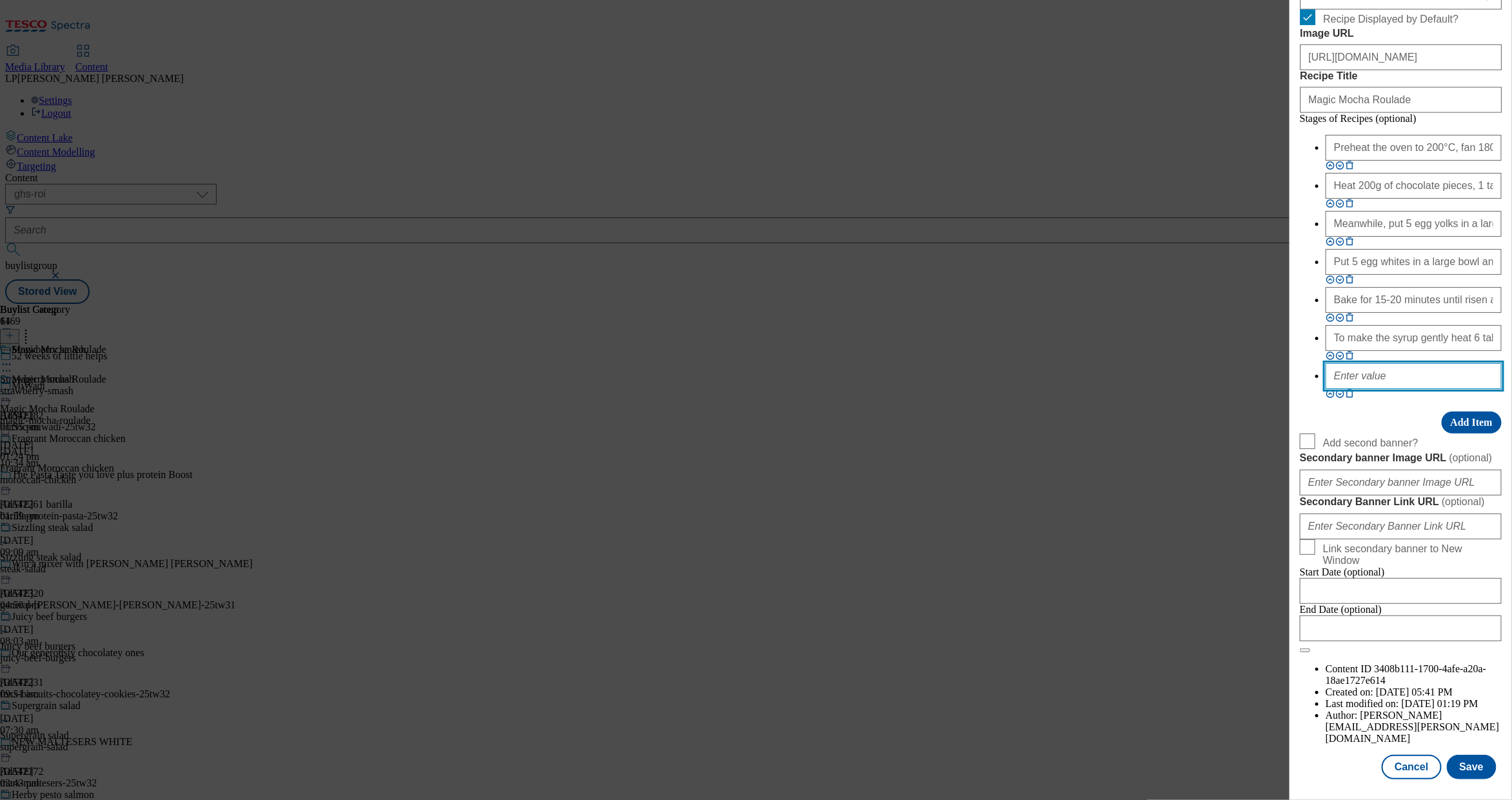
click at [1353, 389] on input "Modal" at bounding box center [1414, 376] width 176 height 26
paste input "Put a large piece of nonstick baking paper on your work surface and dust well w…"
type input "Put a large piece of nonstick baking paper on your work surface and dust well w…"
click at [1472, 434] on button "Add Item" at bounding box center [1472, 422] width 60 height 22
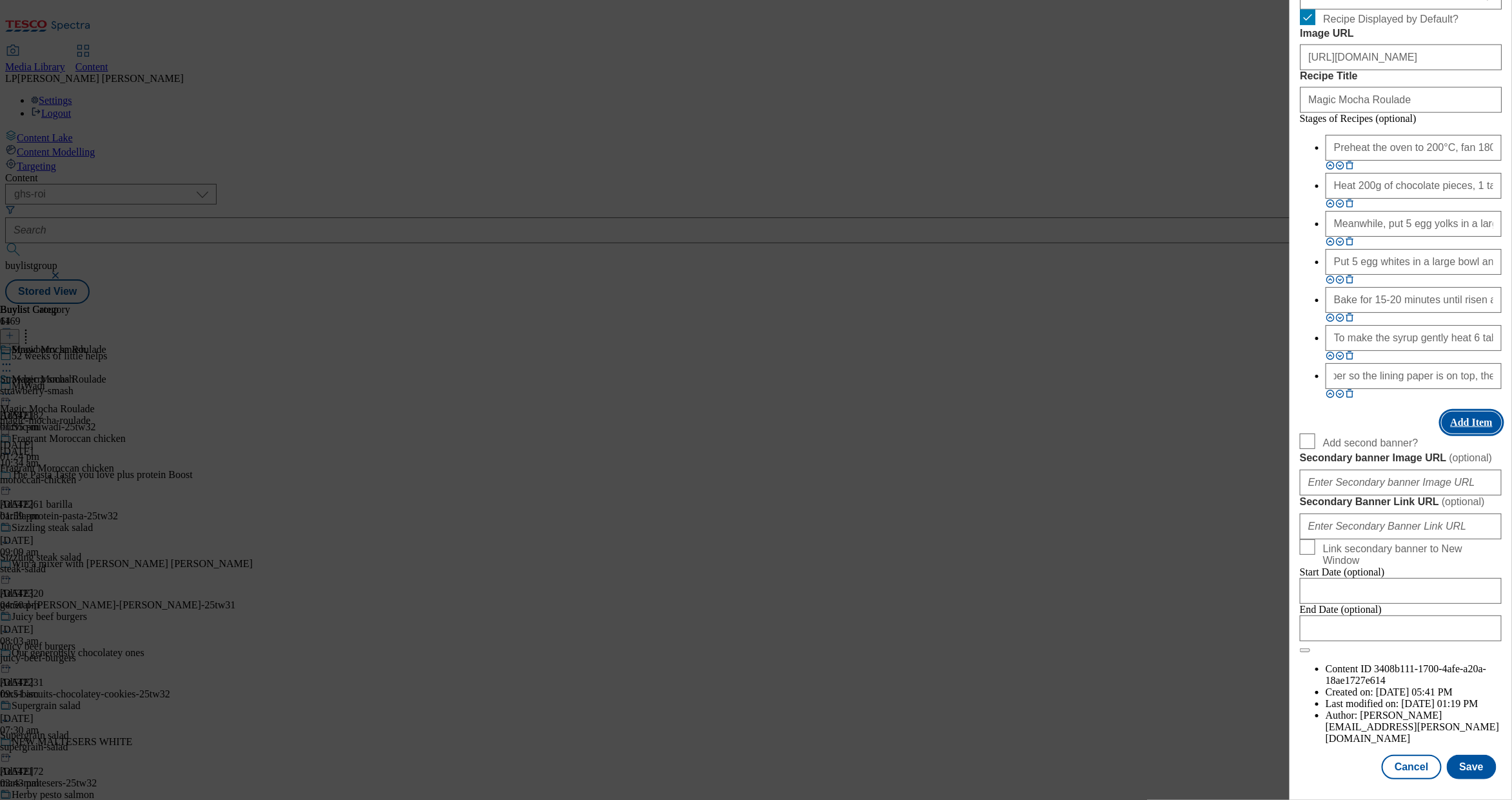
scroll to position [0, 0]
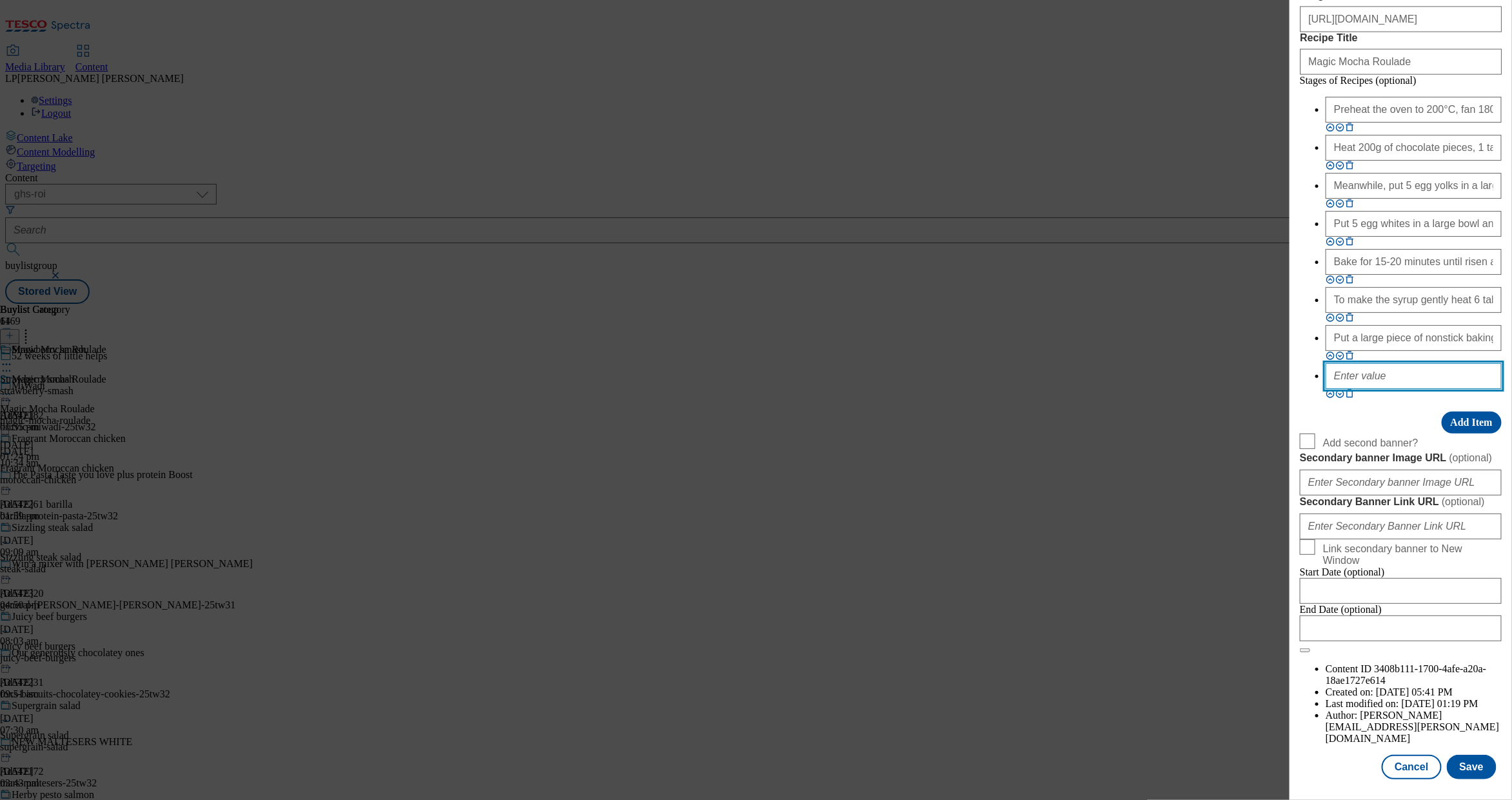
click at [1363, 389] on input "Modal" at bounding box center [1414, 376] width 176 height 26
paste input "Brush the sponge all over with the remaining syrup, reserving 1 tablespoon. Spr…"
type input "Brush the sponge all over with the remaining syrup, reserving 1 tablespoon. Spr…"
click at [1469, 434] on button "Add Item" at bounding box center [1472, 422] width 60 height 22
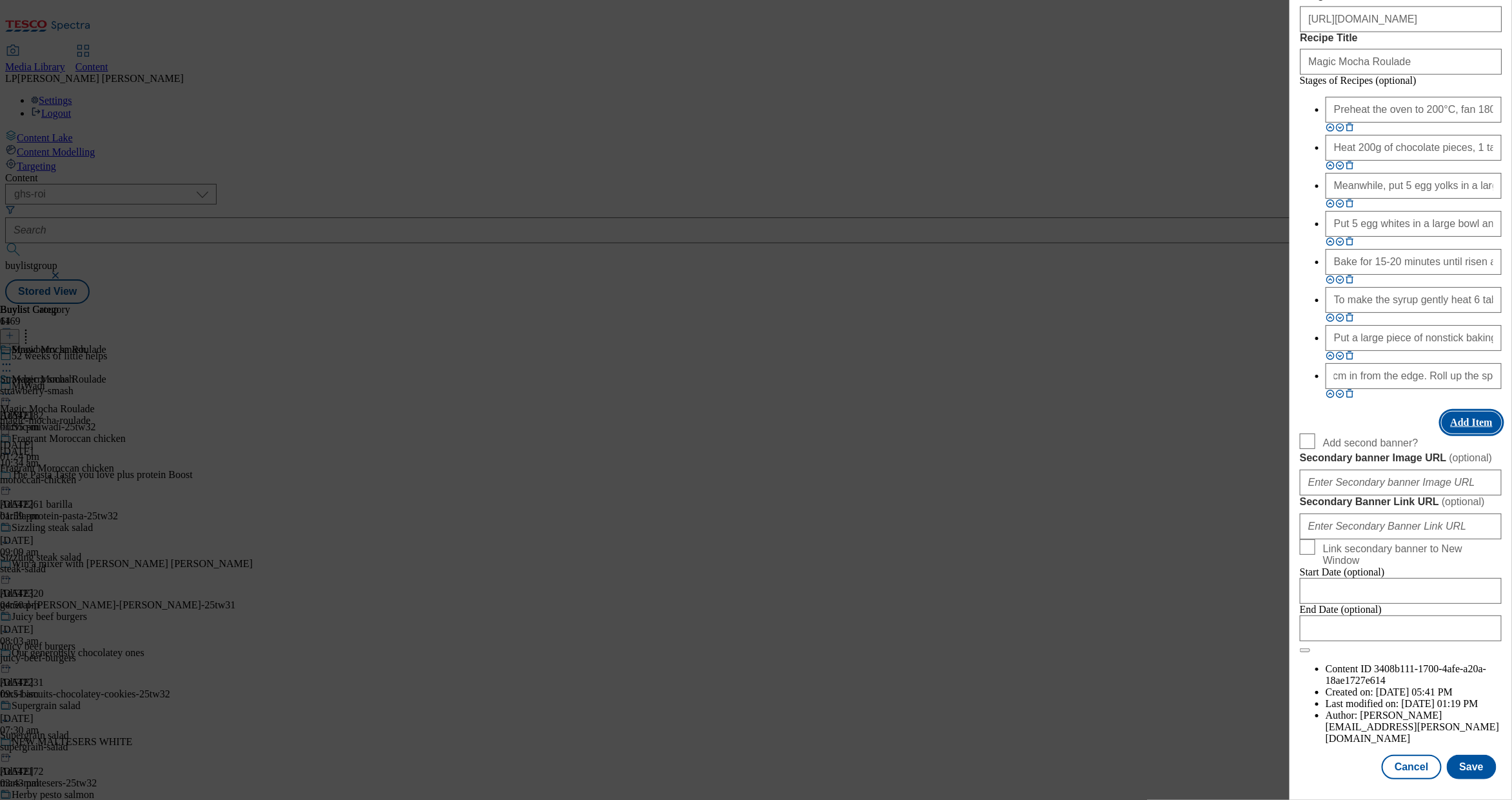
scroll to position [0, 0]
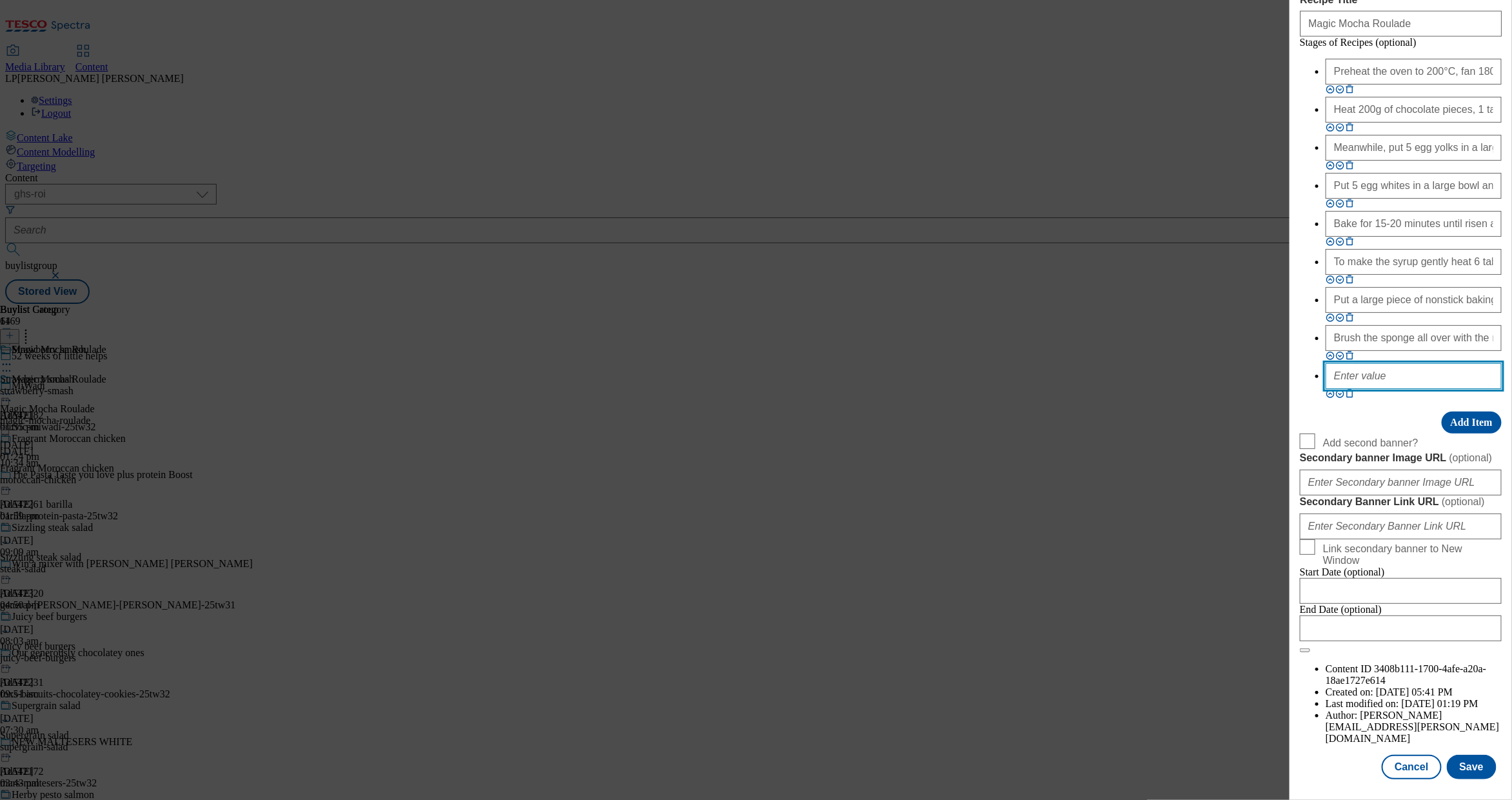
click at [1363, 389] on input "Modal" at bounding box center [1414, 376] width 176 height 26
paste input "Carefully transfer the roulade onto a serving plate or board with the seam on t…"
type input "Carefully transfer the roulade onto a serving plate or board with the seam on t…"
click at [1460, 754] on button "Save" at bounding box center [1472, 766] width 50 height 25
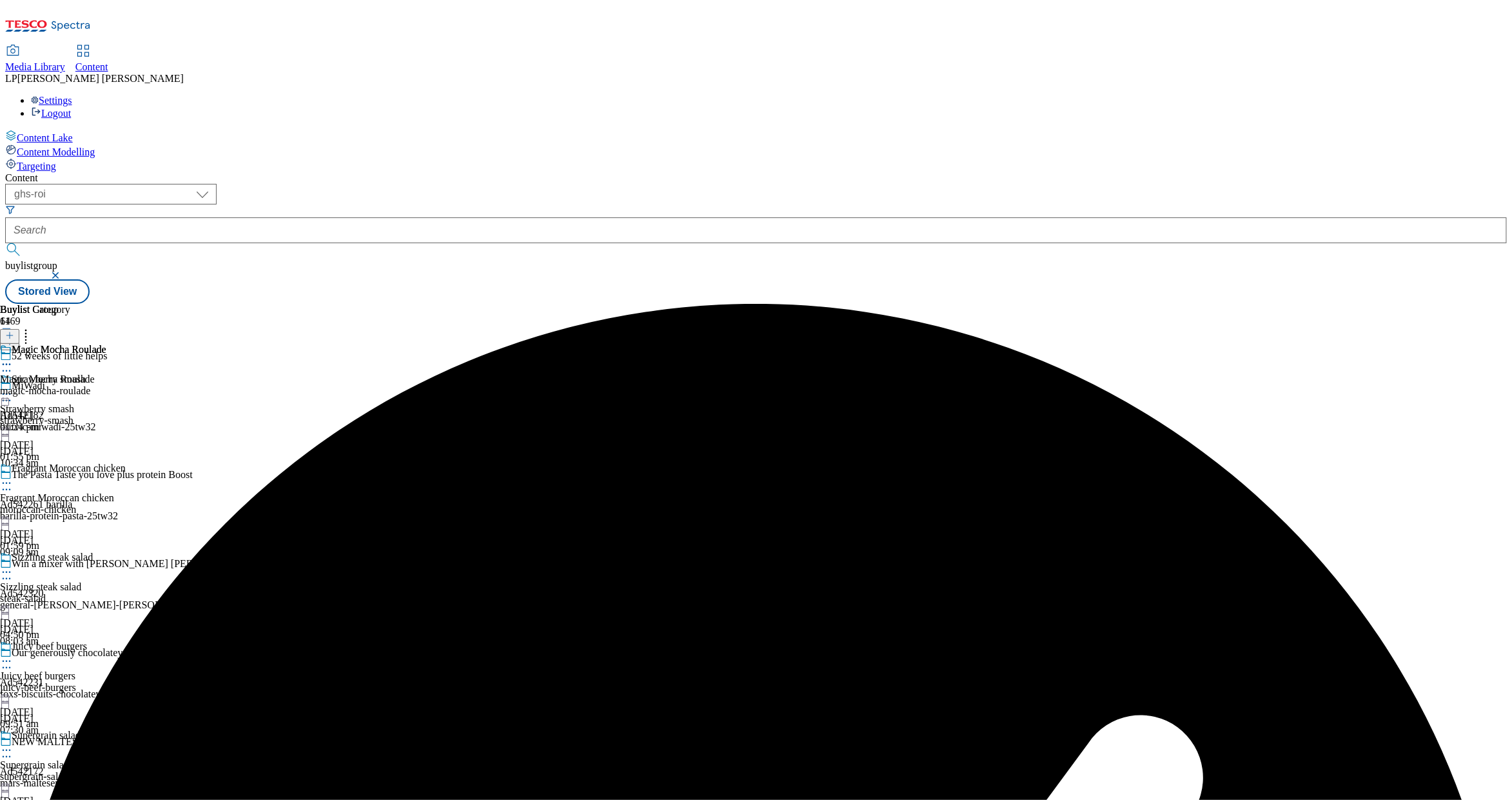
click at [13, 358] on icon at bounding box center [6, 364] width 13 height 13
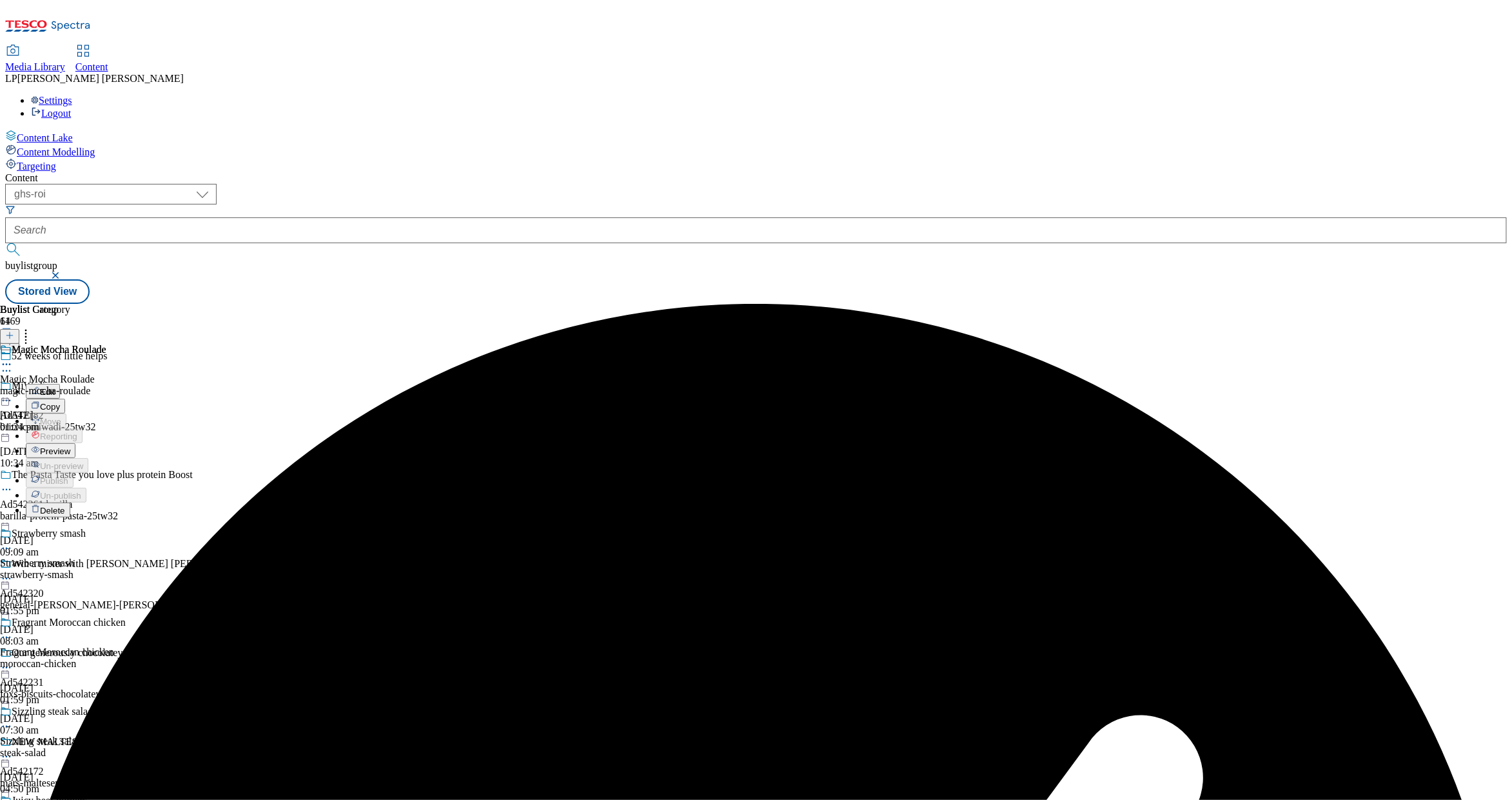
click at [70, 446] on span "Preview" at bounding box center [55, 451] width 30 height 9
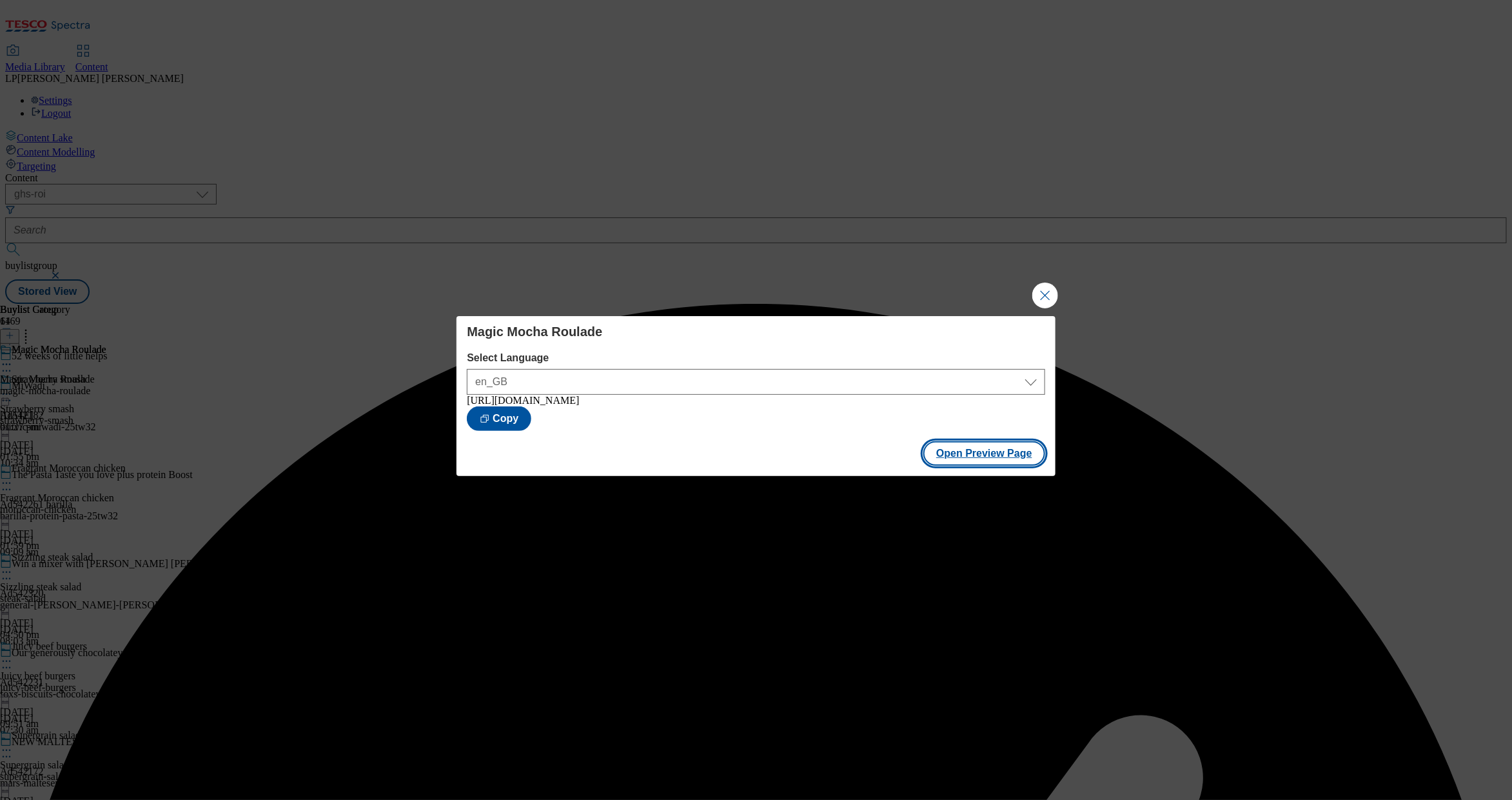
click at [997, 459] on button "Open Preview Page" at bounding box center [985, 453] width 122 height 25
click at [1046, 293] on button "Close Modal" at bounding box center [1045, 295] width 26 height 26
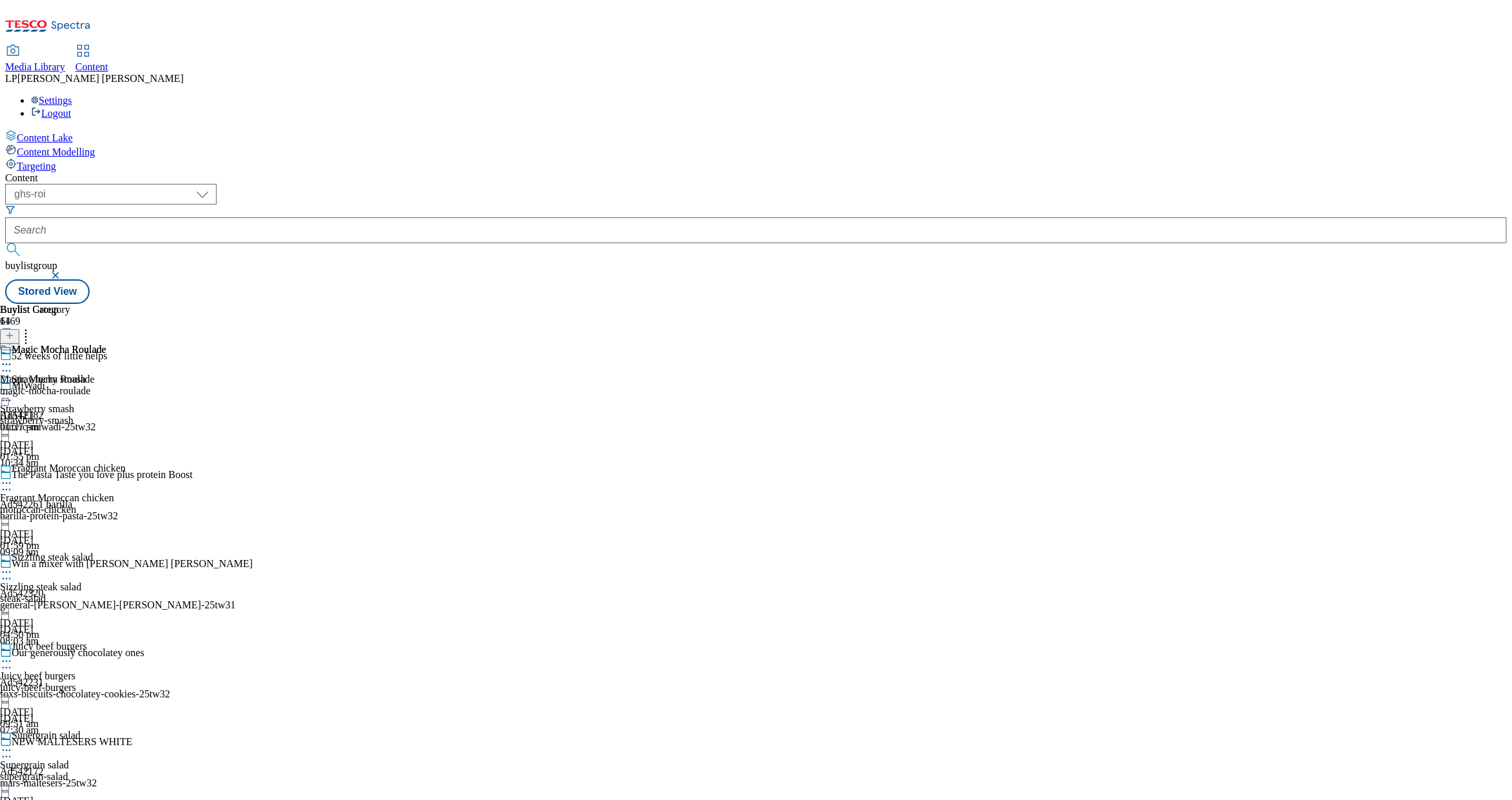
click at [13, 358] on icon at bounding box center [6, 364] width 13 height 13
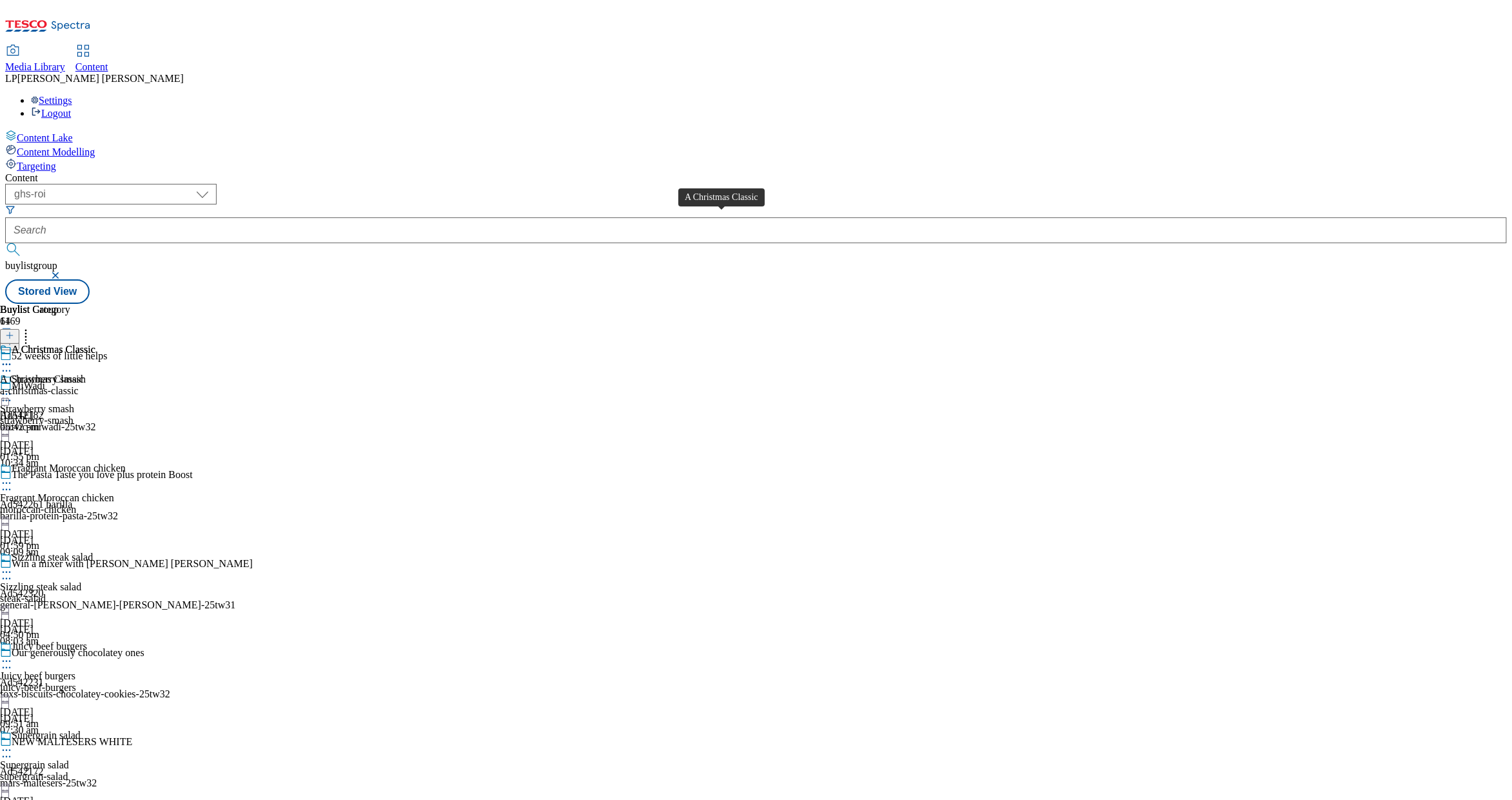
click at [84, 373] on span "A Christmas Classic" at bounding box center [42, 379] width 84 height 11
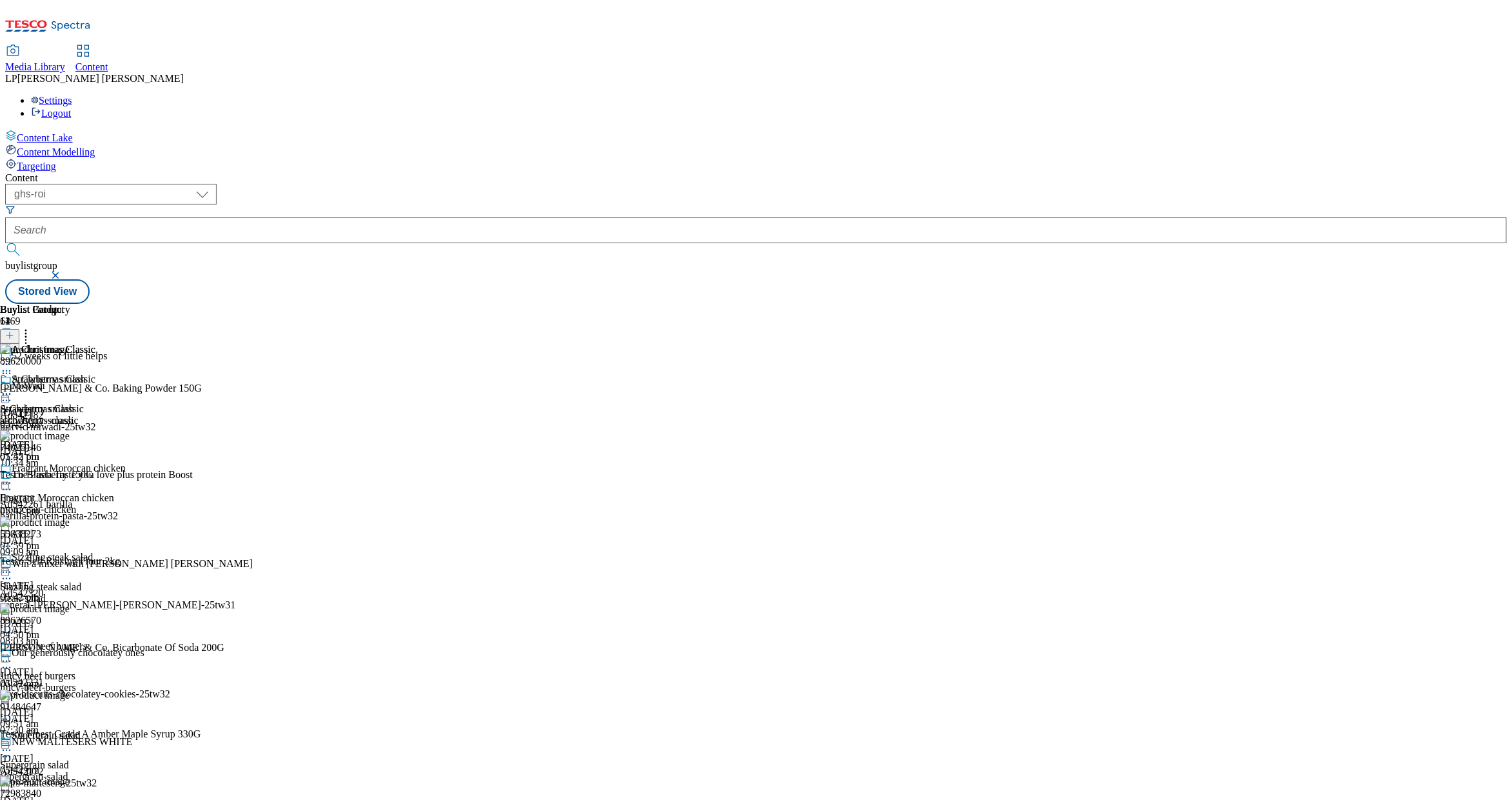
click at [32, 327] on icon at bounding box center [25, 333] width 13 height 13
click at [95, 415] on div "a-christmas-classic" at bounding box center [48, 420] width 95 height 11
click at [95, 373] on div "A Christmas Classic A Christmas Classic a-christmas-classic 16 Jul 2025 05:42 pm" at bounding box center [48, 417] width 95 height 89
click at [13, 388] on icon at bounding box center [6, 394] width 13 height 13
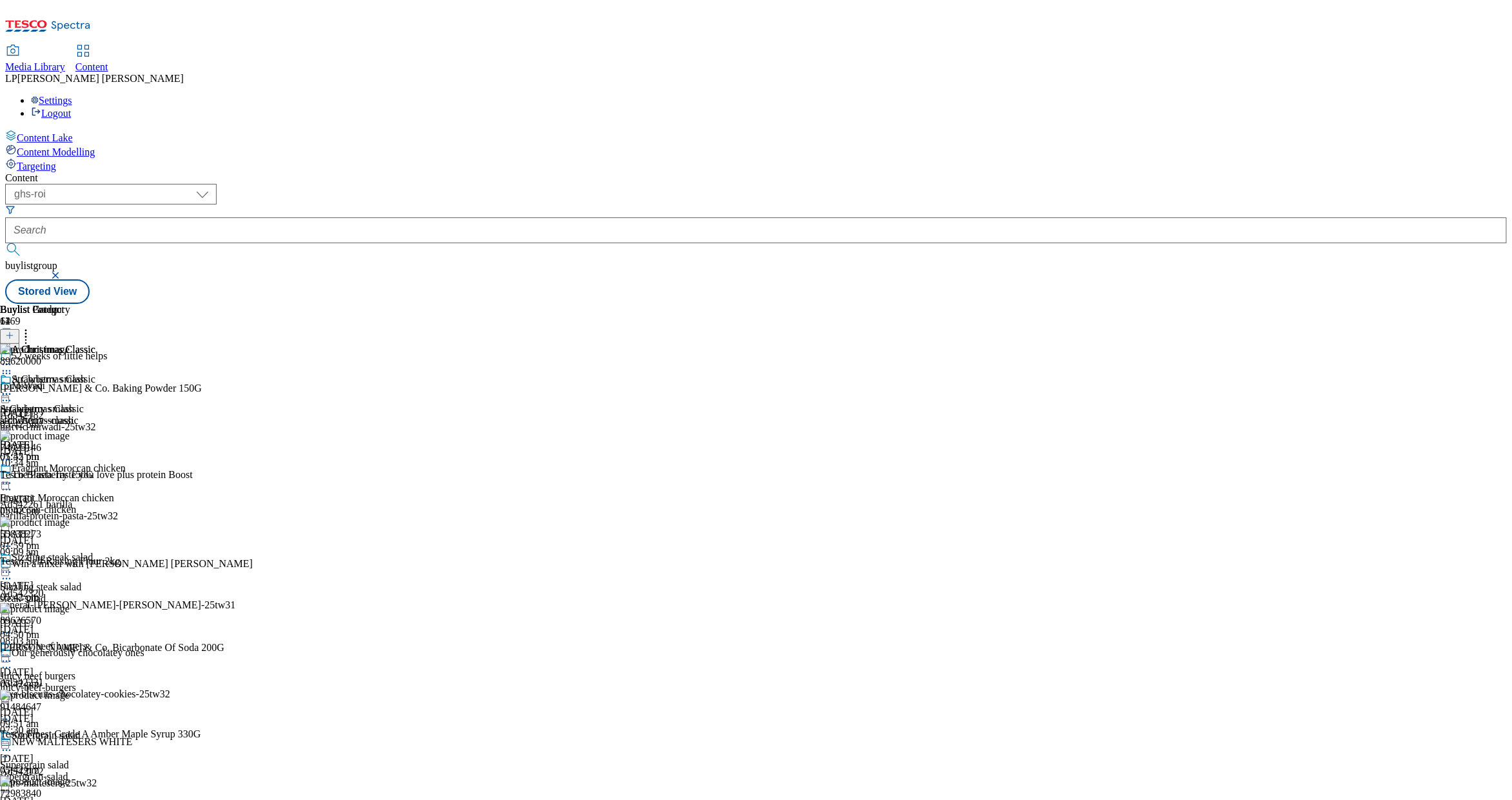
click at [95, 373] on div "A Christmas Classic A Christmas Classic a-christmas-classic 16 Jul 2025 05:42 pm" at bounding box center [48, 417] width 95 height 89
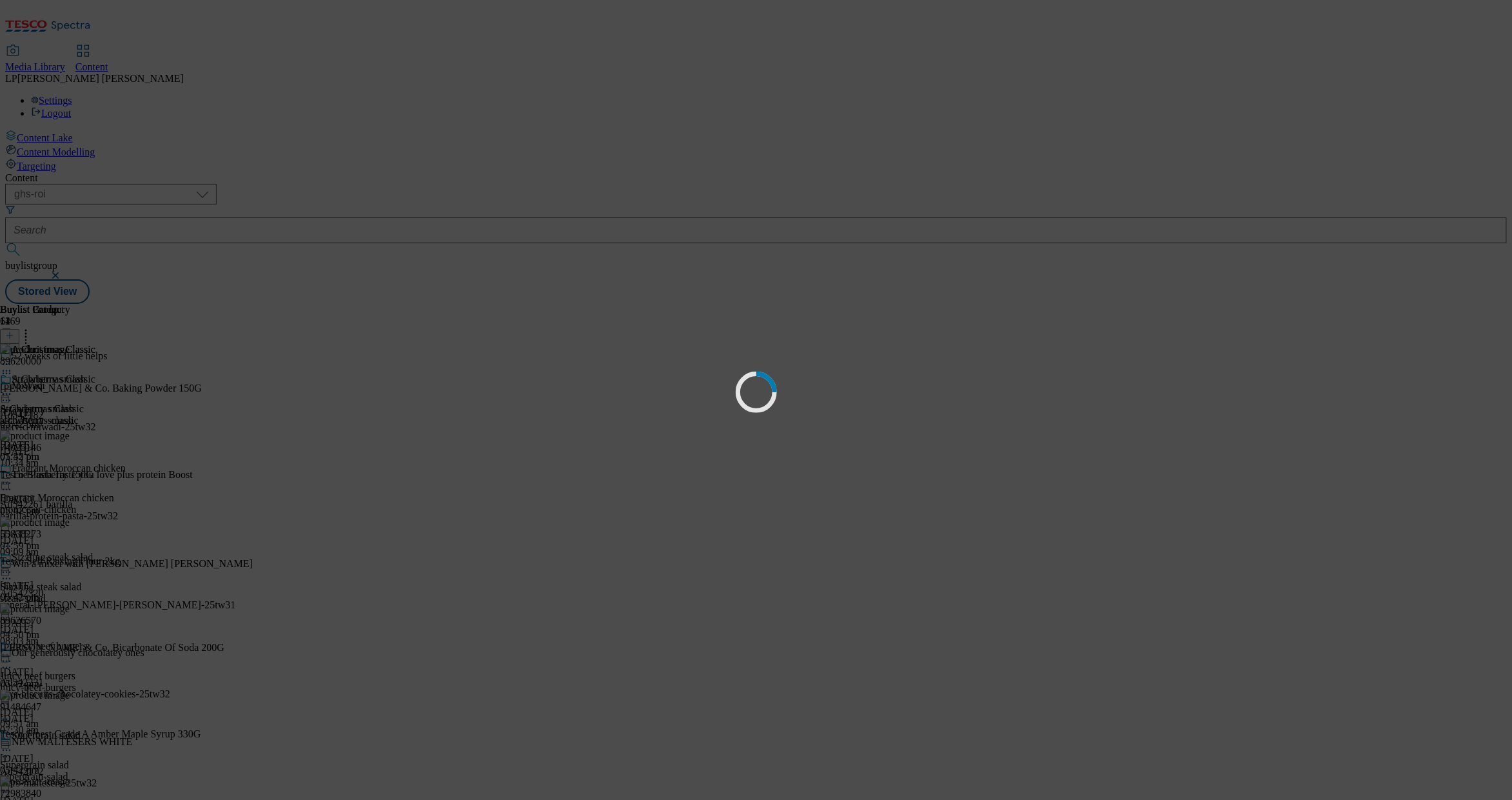
scroll to position [0, 0]
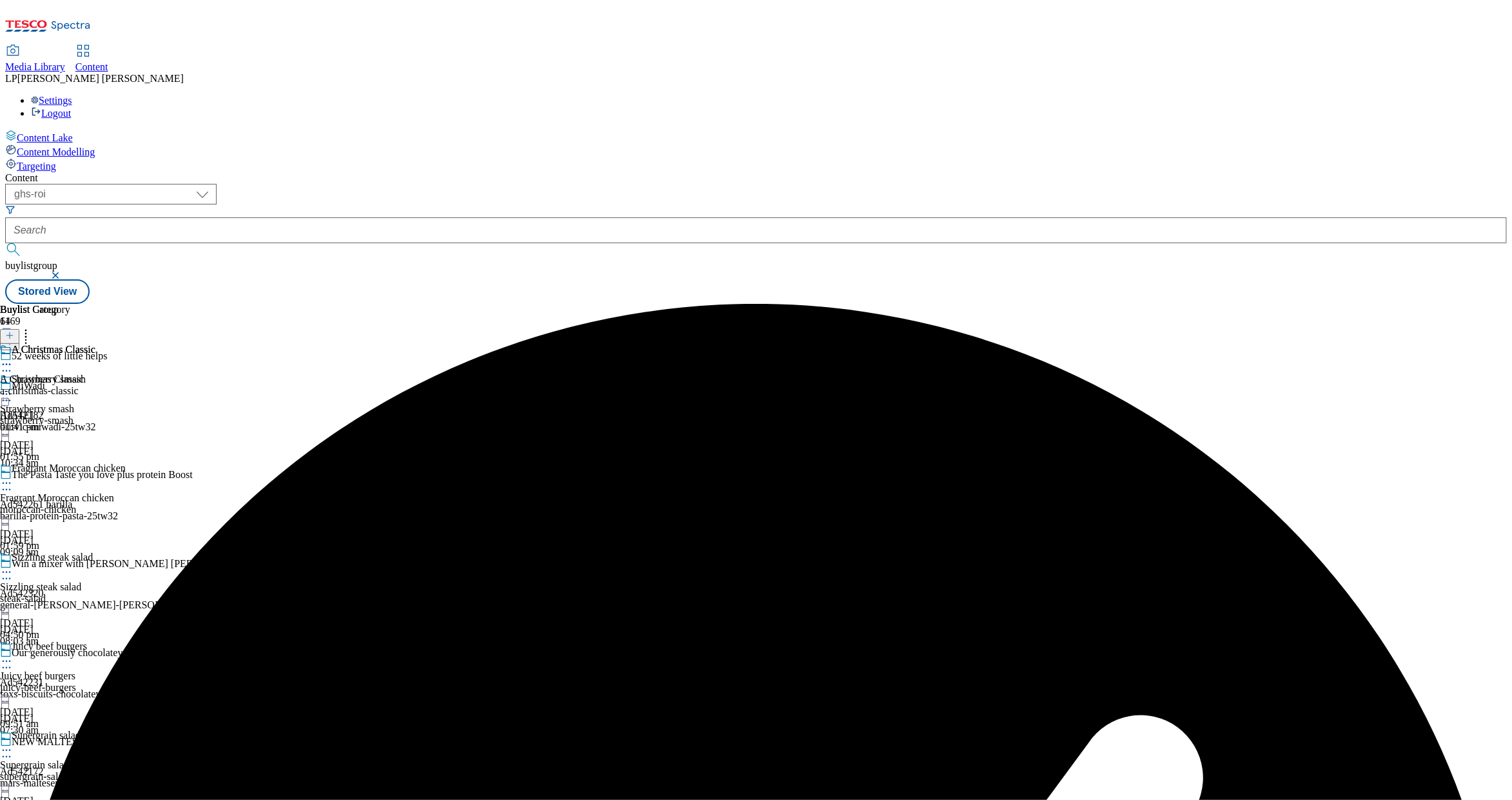
click at [95, 344] on div "A Christmas Classic A Christmas Classic a-christmas-classic 19 Sept 2025 01:41 …" at bounding box center [48, 388] width 95 height 89
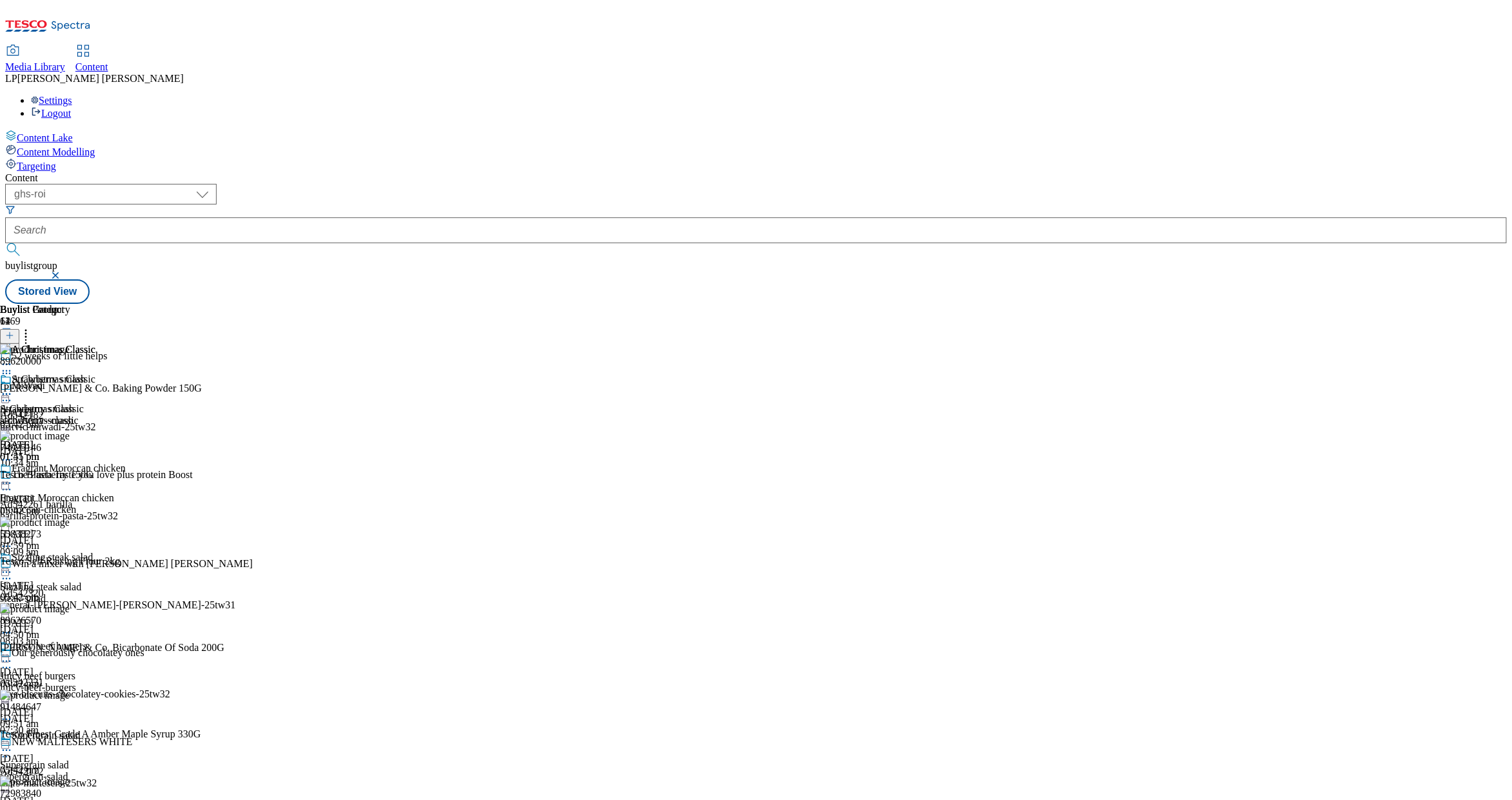
click at [32, 327] on icon at bounding box center [25, 333] width 13 height 13
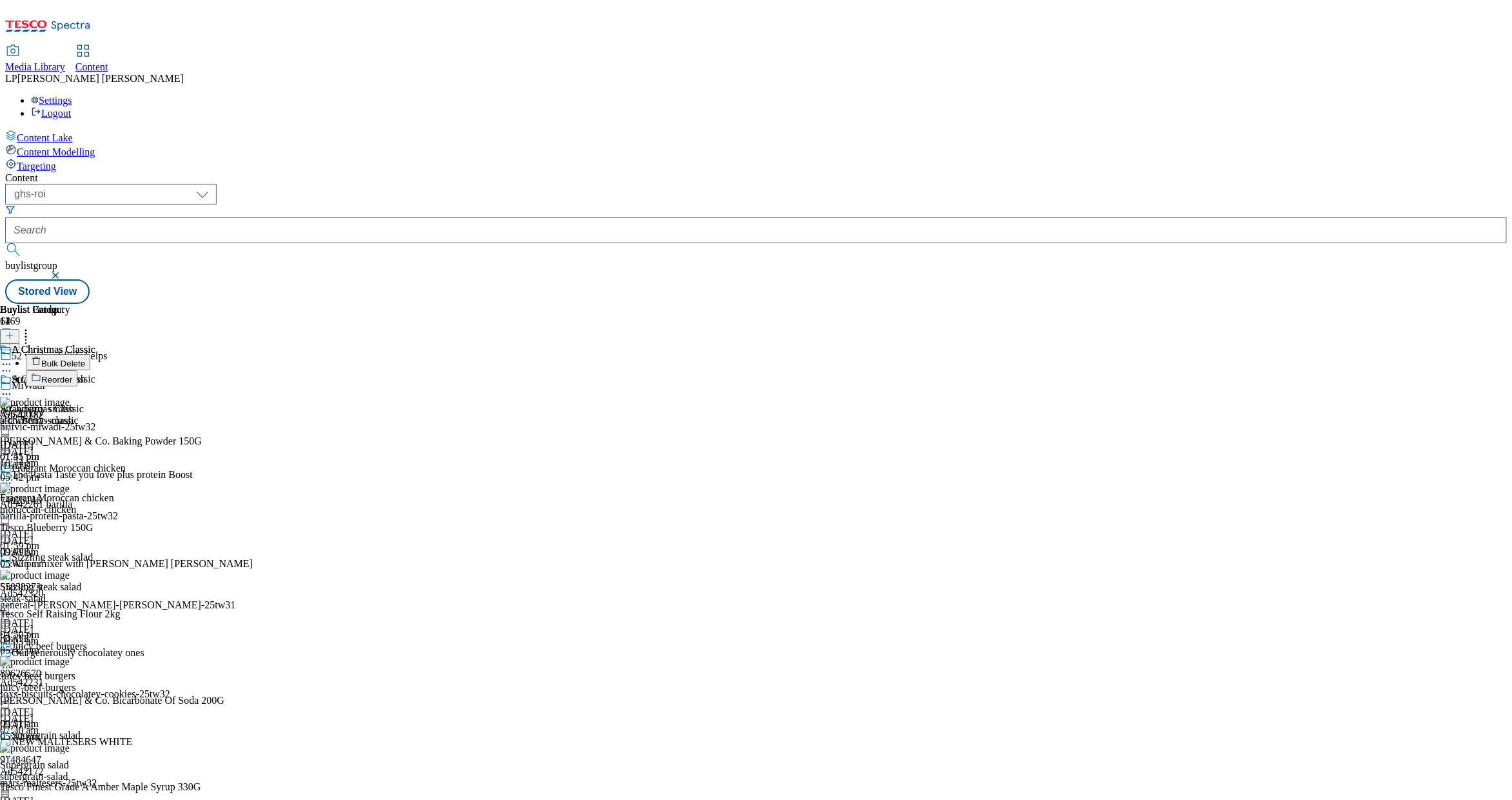
click at [85, 358] on span "Bulk Delete" at bounding box center [63, 363] width 44 height 9
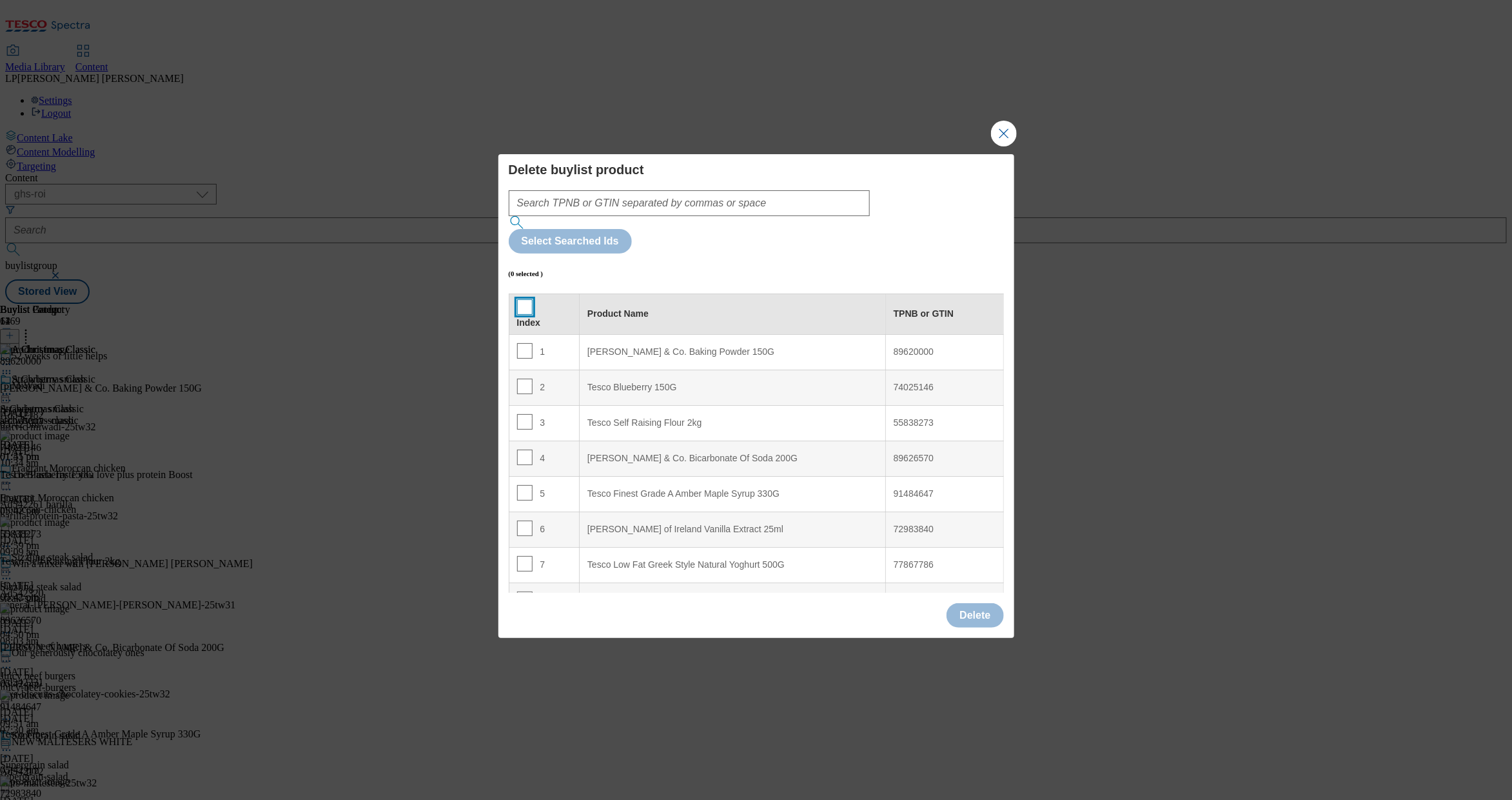
click at [529, 299] on input "Modal" at bounding box center [525, 307] width 15 height 15
checkbox input "true"
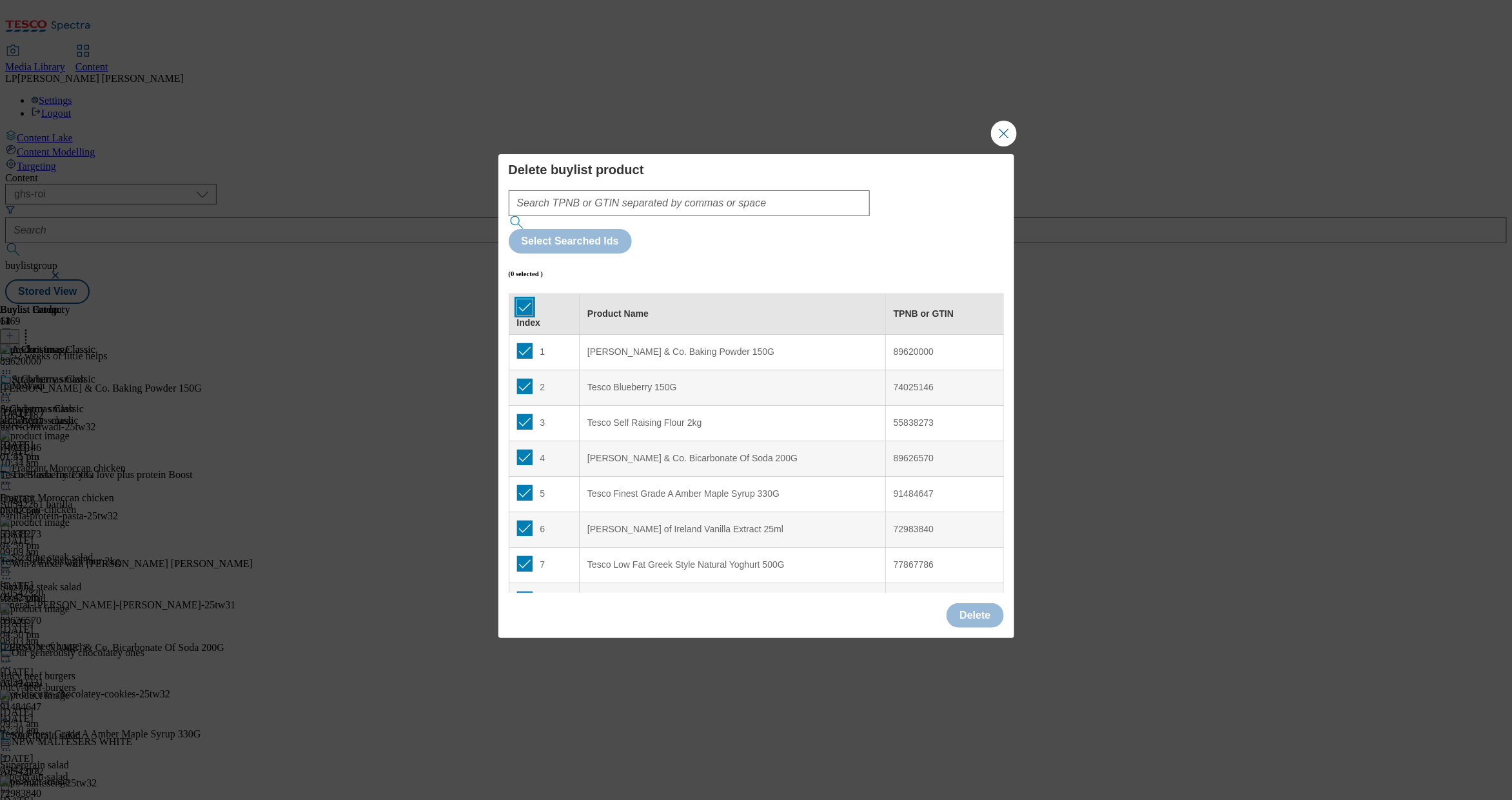
checkbox input "true"
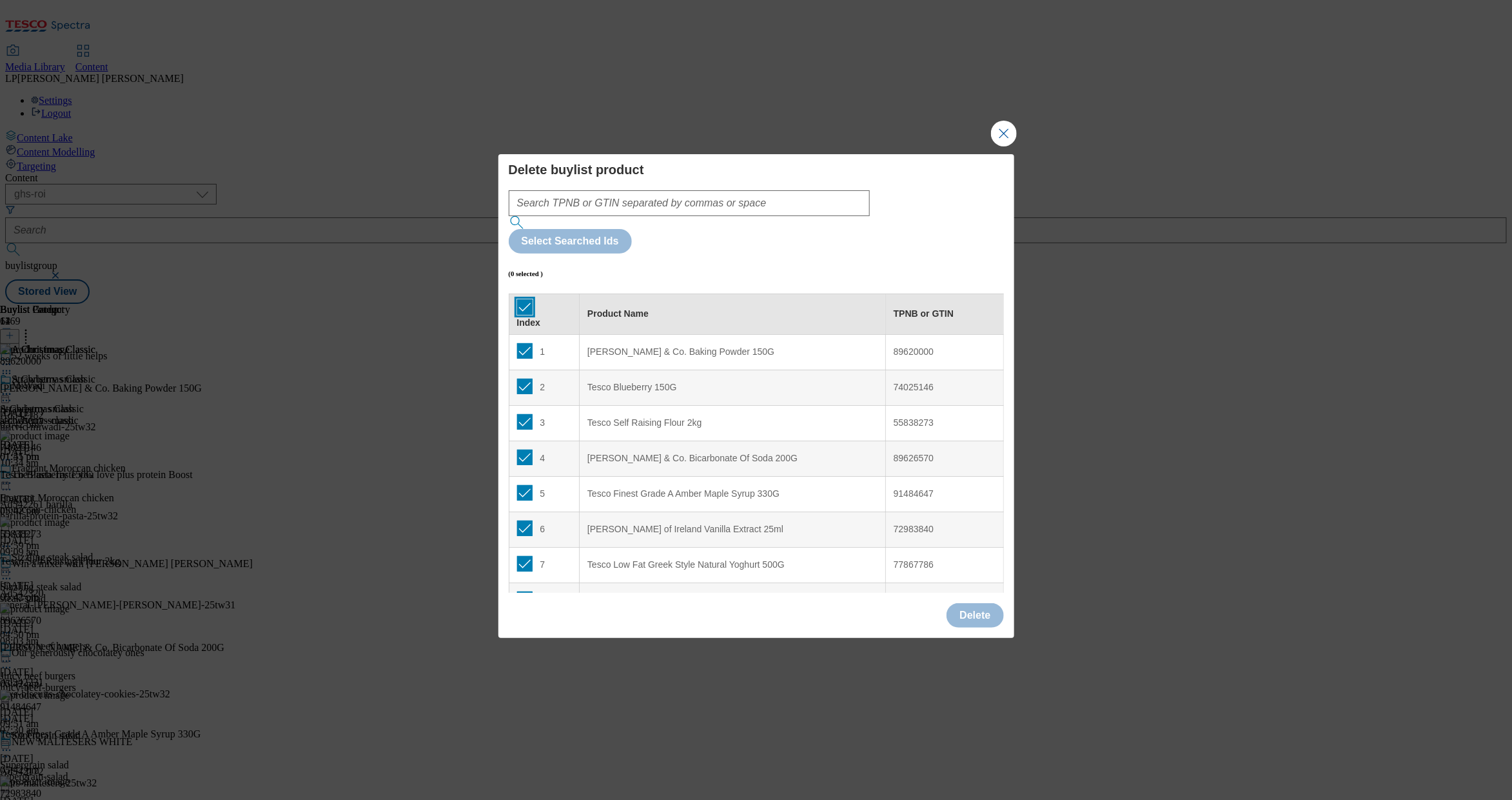
checkbox input "true"
click at [972, 603] on button "Delete" at bounding box center [975, 615] width 57 height 25
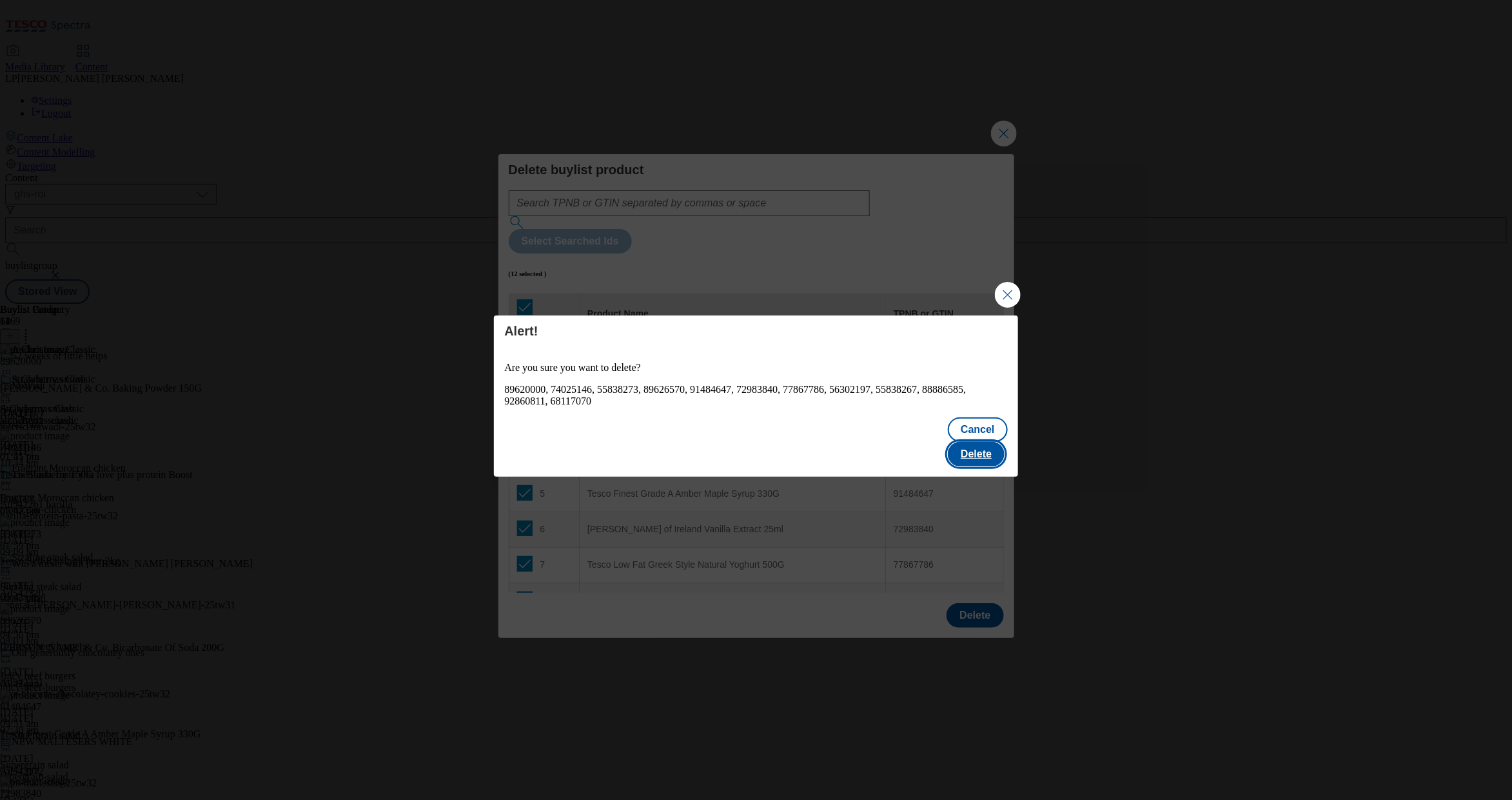
click at [979, 442] on button "Delete" at bounding box center [976, 454] width 57 height 25
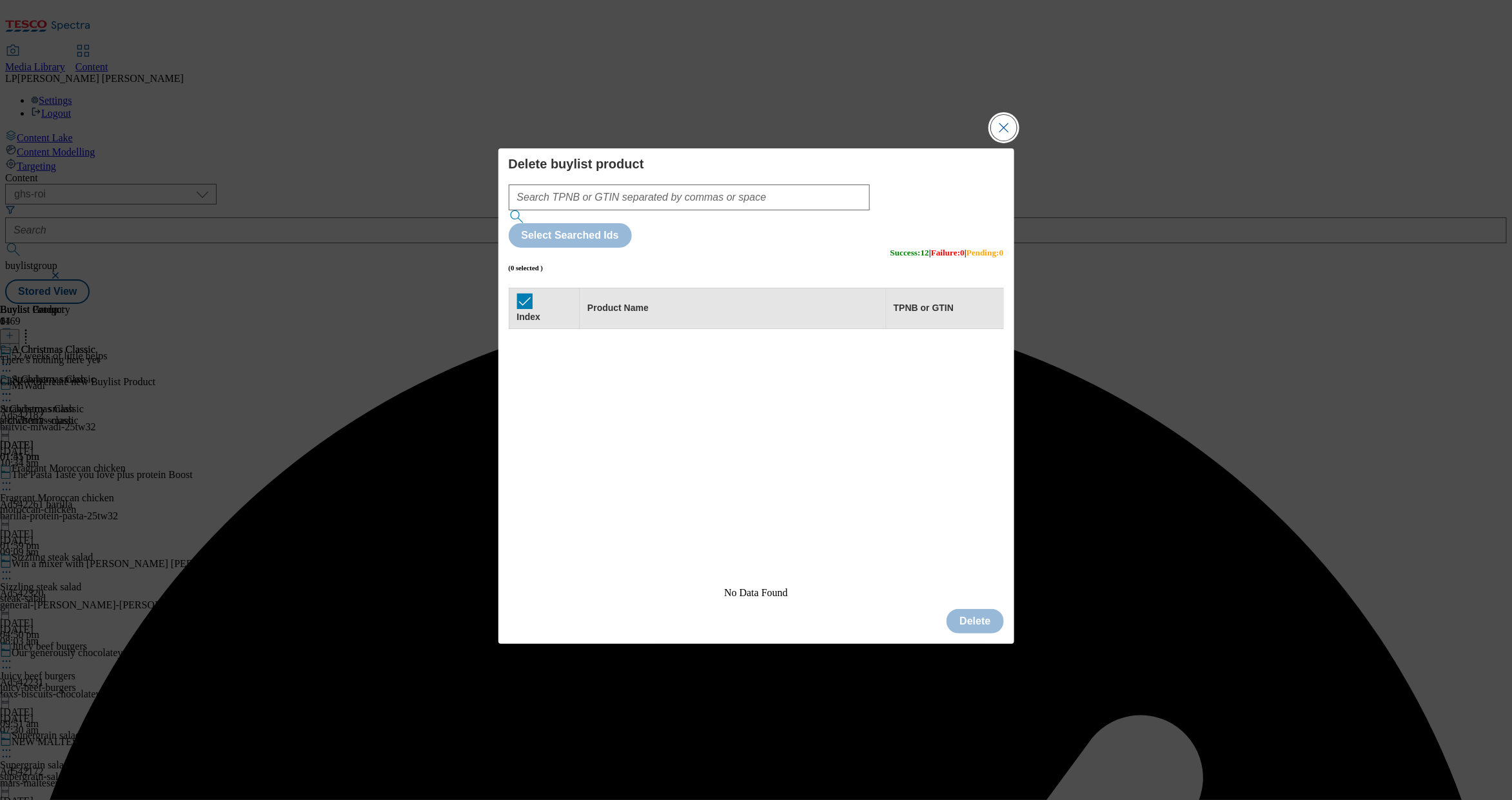
click at [1012, 141] on button "Close Modal" at bounding box center [1004, 127] width 26 height 26
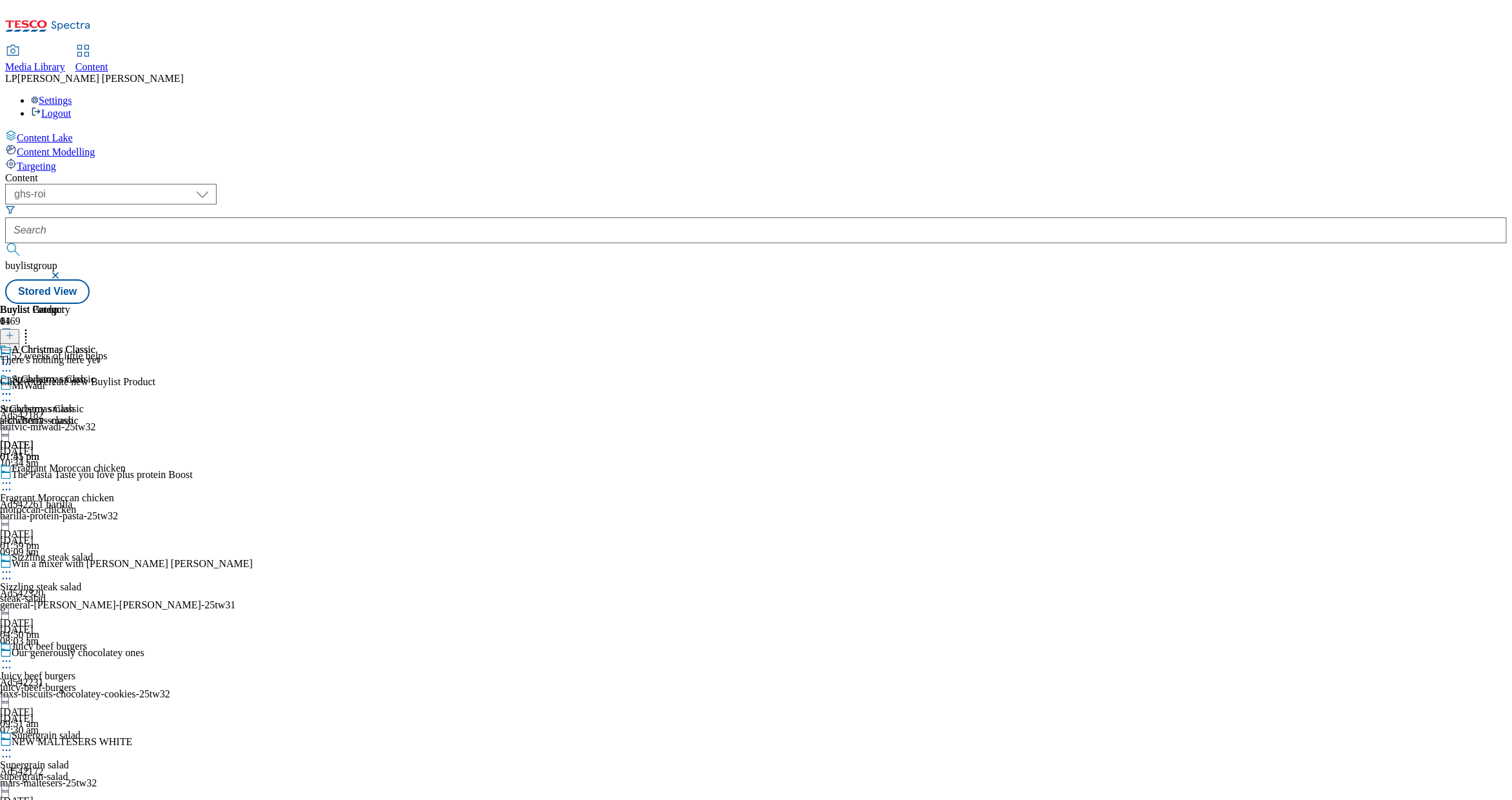
click at [14, 331] on icon at bounding box center [9, 335] width 9 height 9
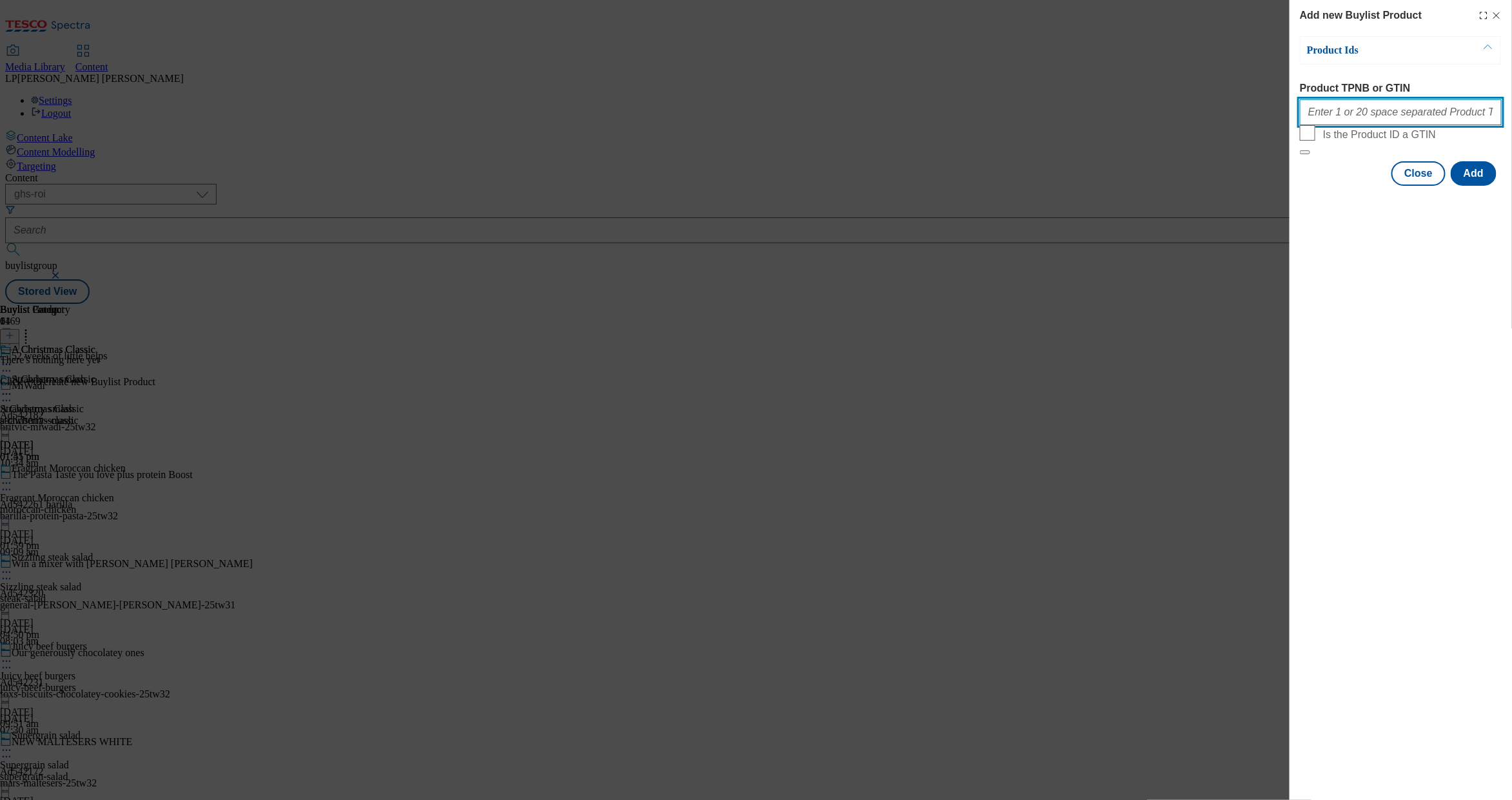
click at [1363, 119] on input "Product TPNB or GTIN" at bounding box center [1401, 112] width 202 height 26
paste input "79103599 91321030 88886585 50868354"
type input "79103599 91321030 88886585 50868354"
click at [1481, 186] on button "Add" at bounding box center [1474, 174] width 46 height 25
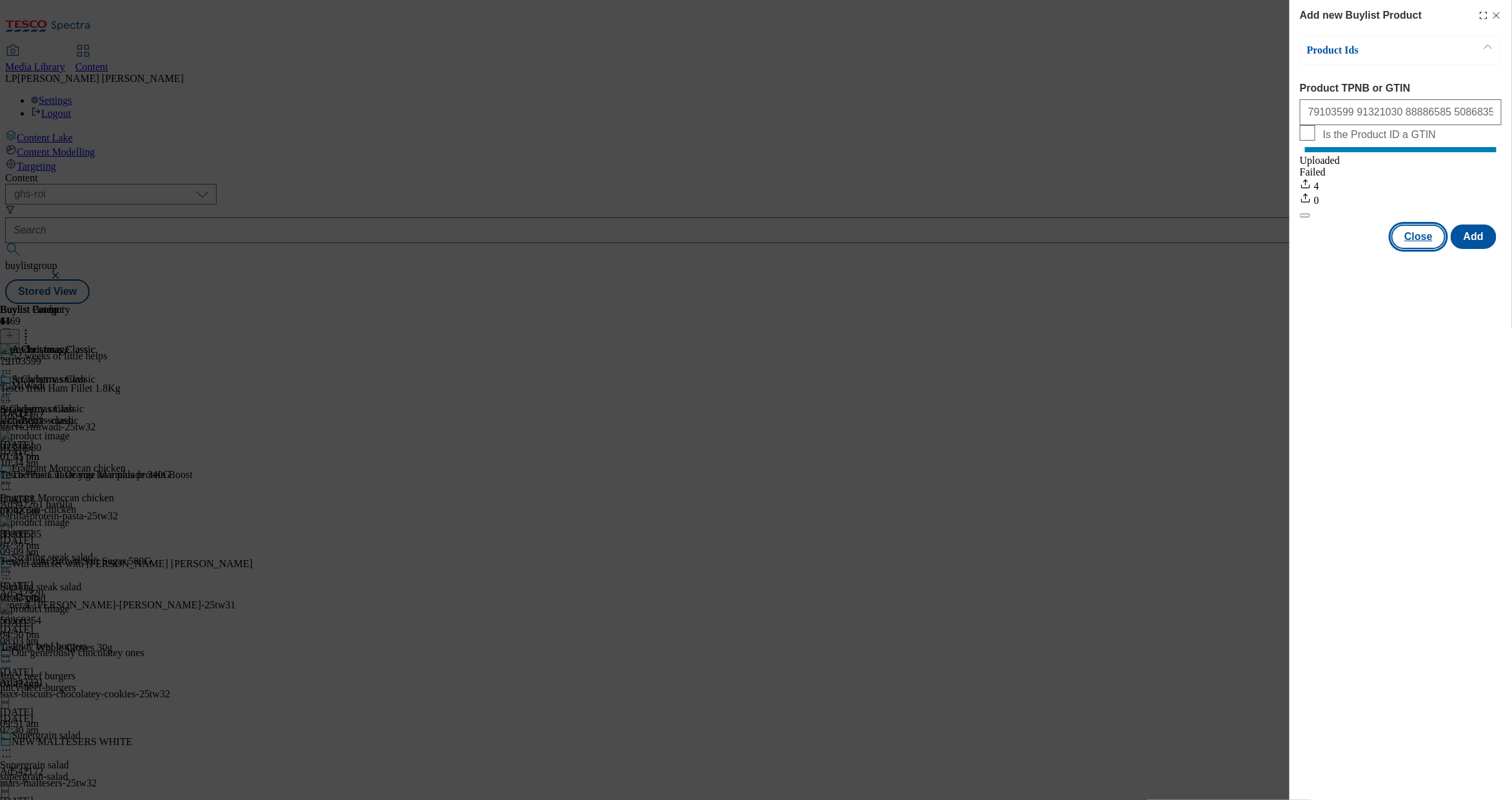
click at [1422, 249] on button "Close" at bounding box center [1418, 237] width 54 height 25
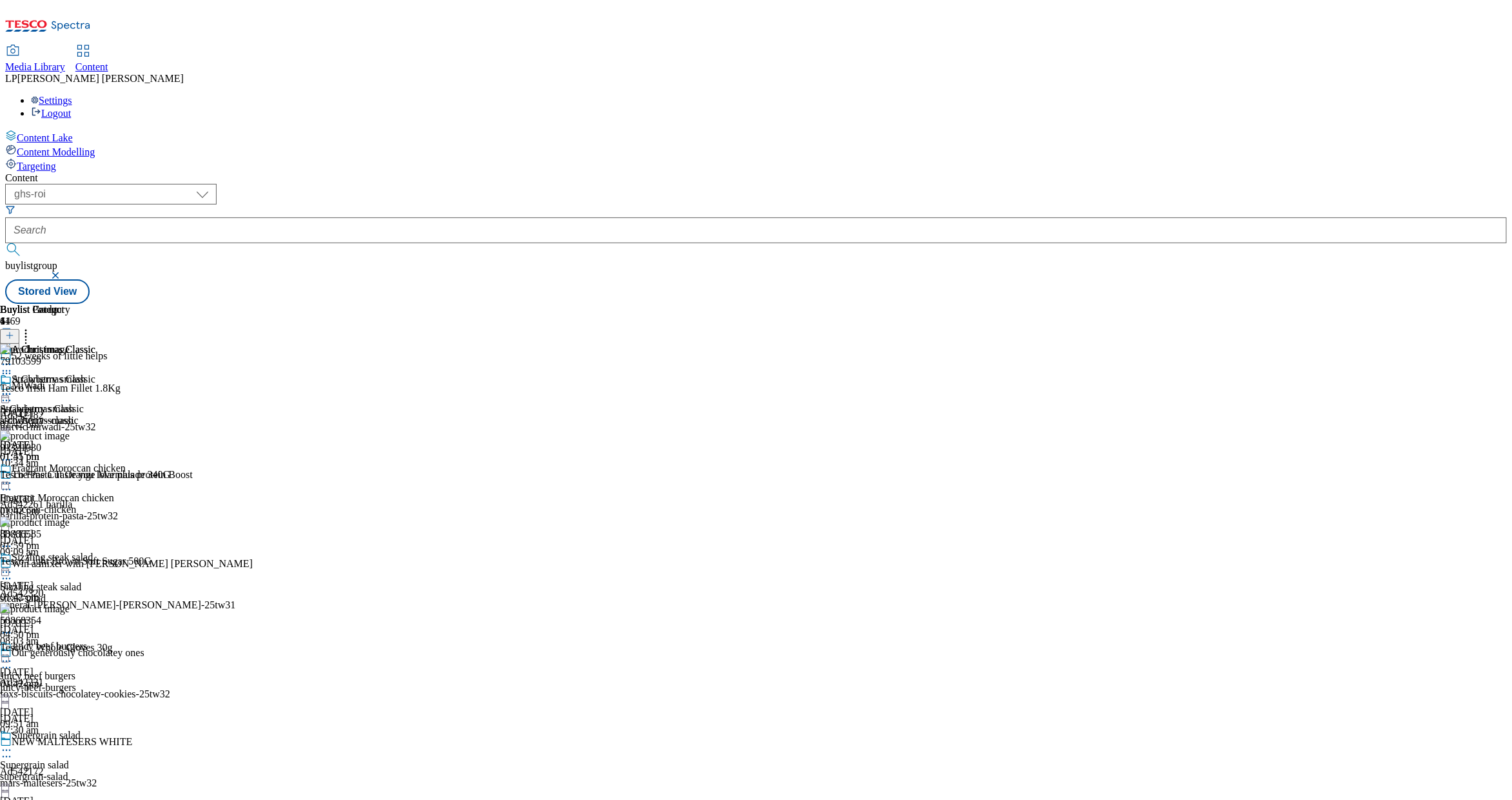
click at [13, 388] on icon at bounding box center [6, 394] width 13 height 13
click at [60, 413] on button "Edit" at bounding box center [43, 421] width 34 height 15
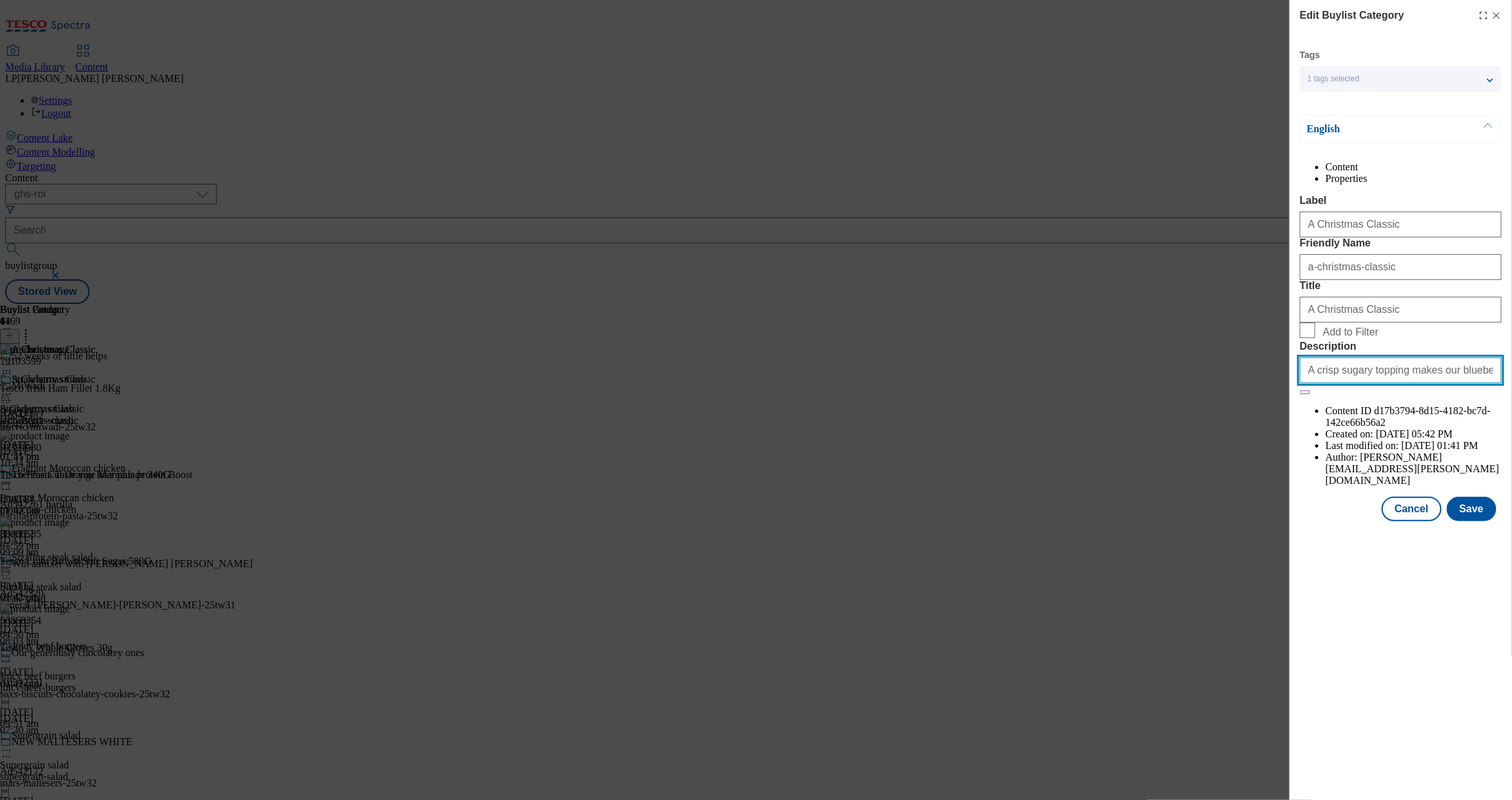
click at [1338, 383] on input "A crisp sugary topping makes our blueberry muffins even more tempting. Get the …" at bounding box center [1401, 370] width 202 height 26
paste input "This classic Christmas ham will steal the show. Get the recipe and"
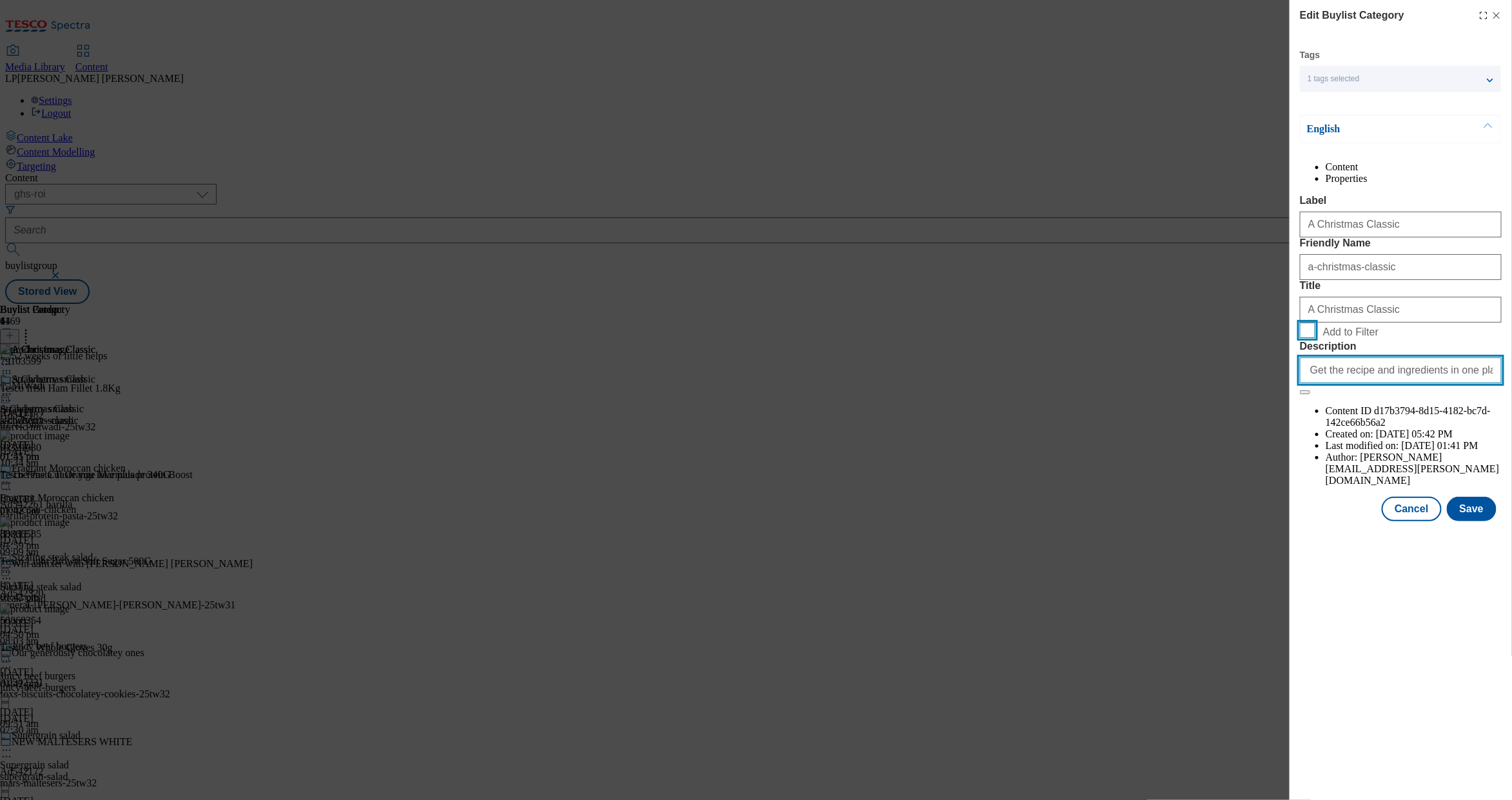
type input "This classic Christmas ham will steal the show. Get the recipe and ingredients …"
click at [1314, 338] on input "Add to Filter" at bounding box center [1308, 330] width 15 height 15
checkbox input "true"
click at [1469, 521] on button "Save" at bounding box center [1472, 509] width 50 height 25
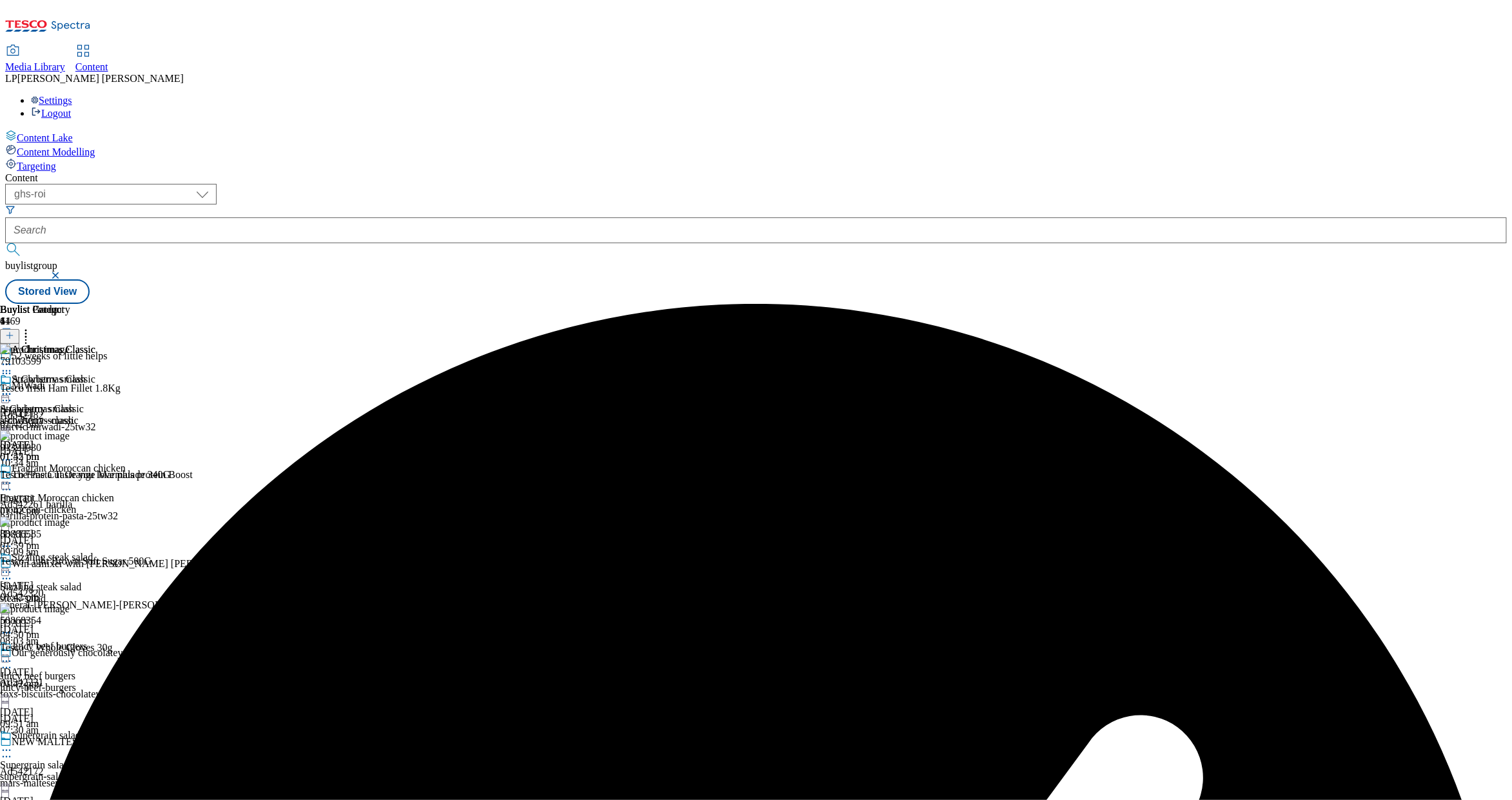
click at [13, 358] on icon at bounding box center [6, 364] width 13 height 13
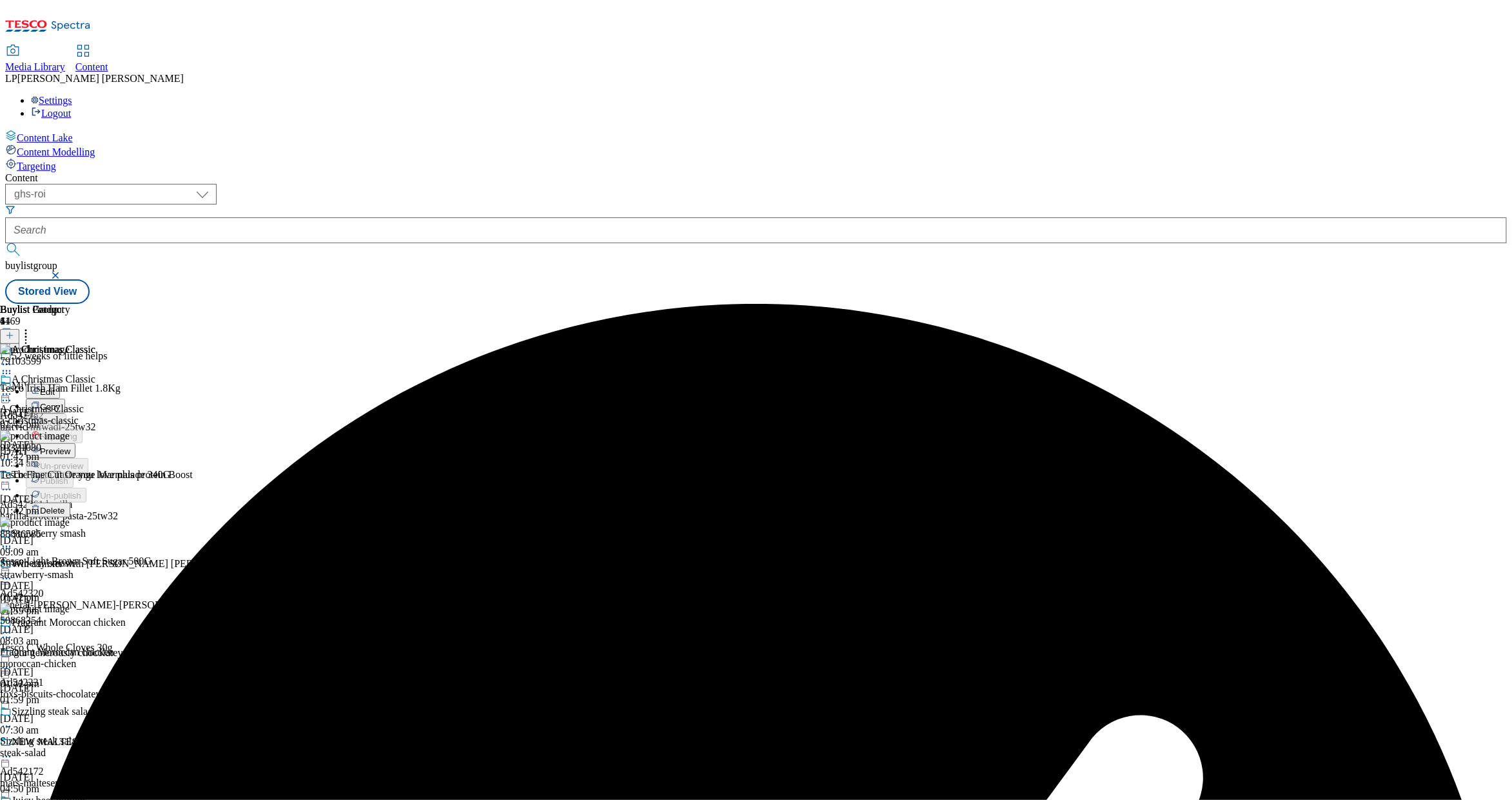
click at [60, 384] on button "Edit" at bounding box center [43, 391] width 34 height 15
select select "evergreen"
select select "Meal"
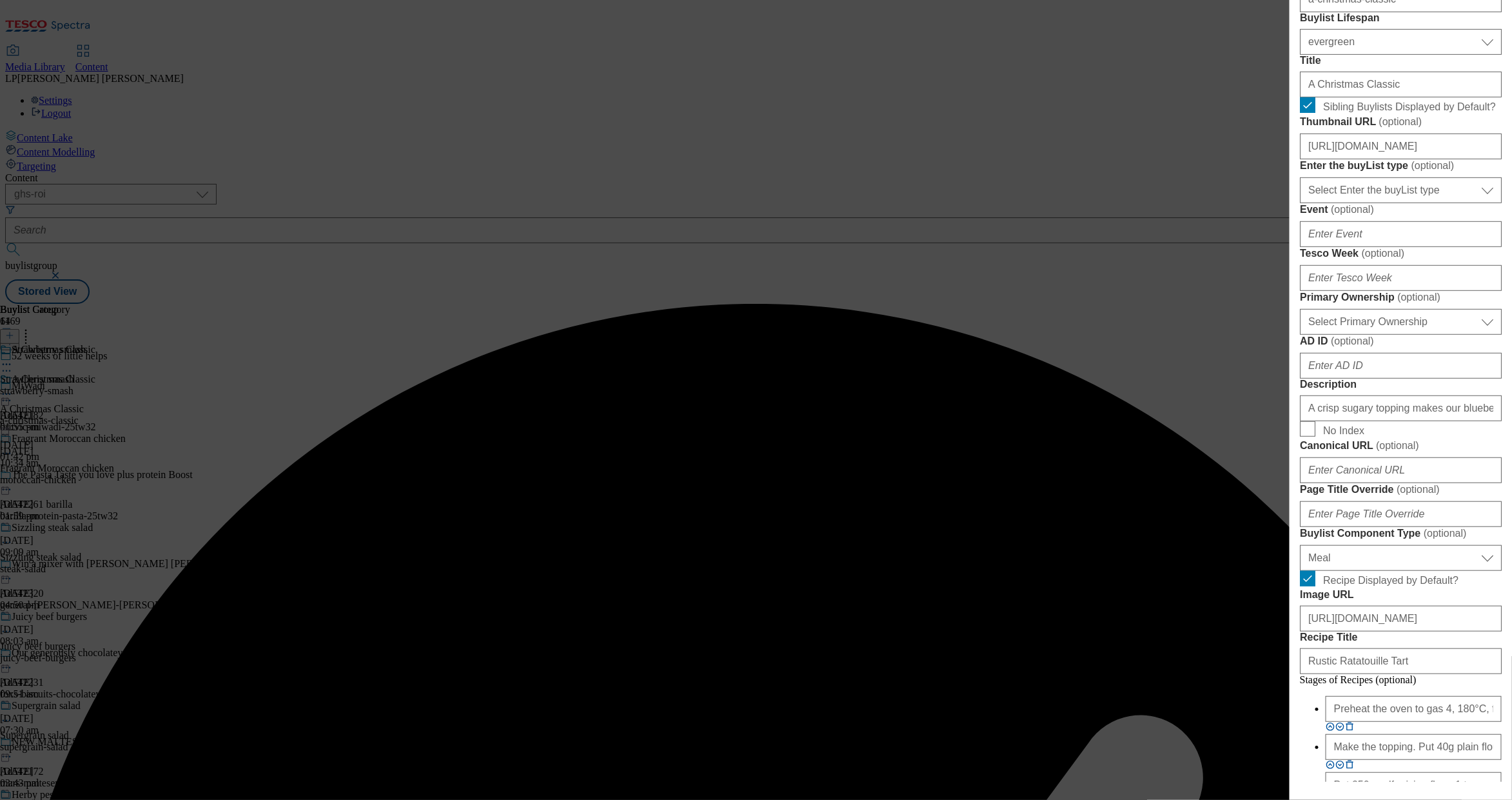
scroll to position [476, 0]
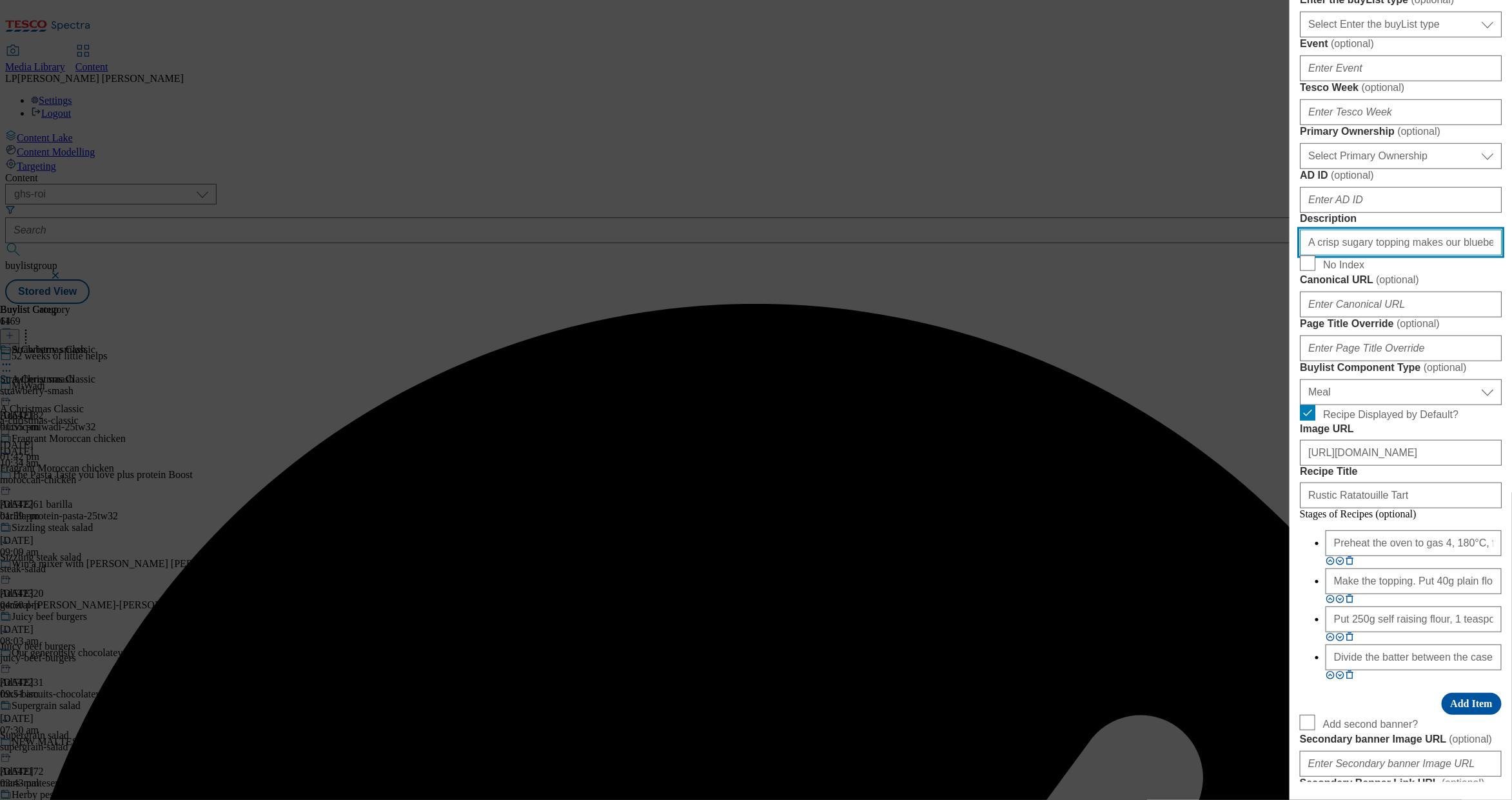
click at [1351, 255] on input "A crisp sugary topping makes our blueberry muffins even more tempting. Get the …" at bounding box center [1401, 243] width 202 height 26
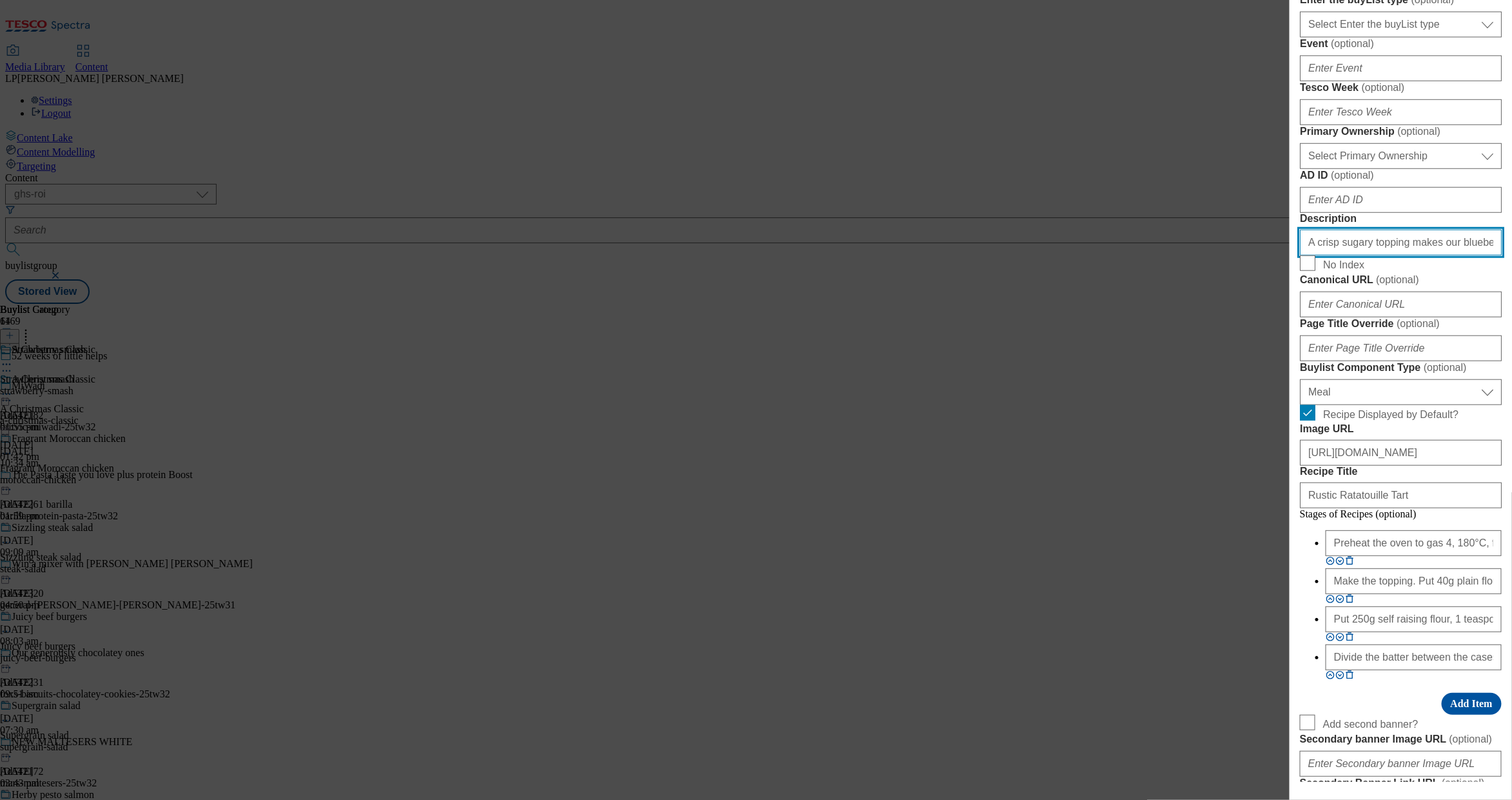
click at [1351, 255] on input "A crisp sugary topping makes our blueberry muffins even more tempting. Get the …" at bounding box center [1401, 243] width 202 height 26
paste input "This classic Christmas ham will steal the show. Get the recipe and"
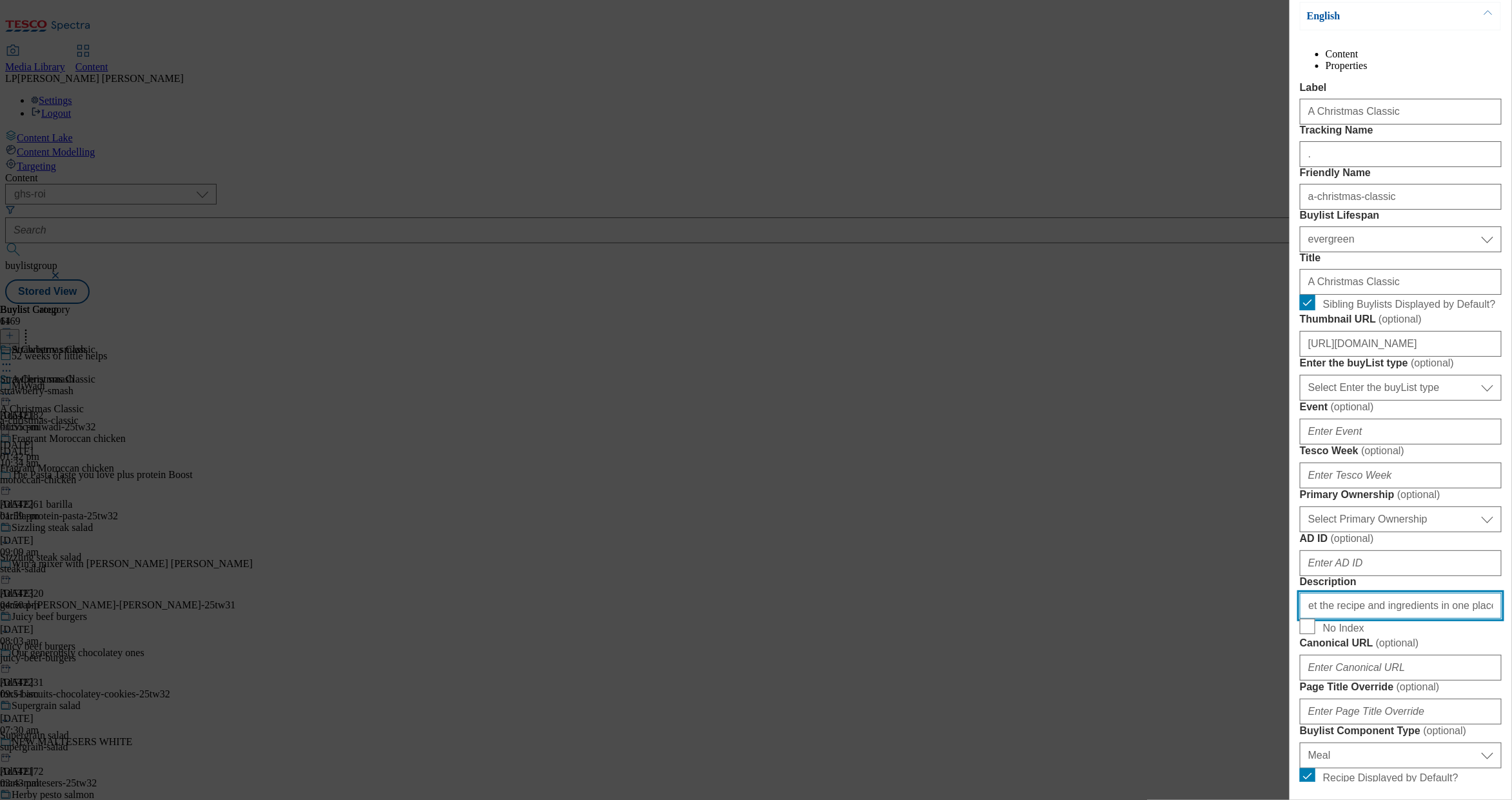
scroll to position [31, 0]
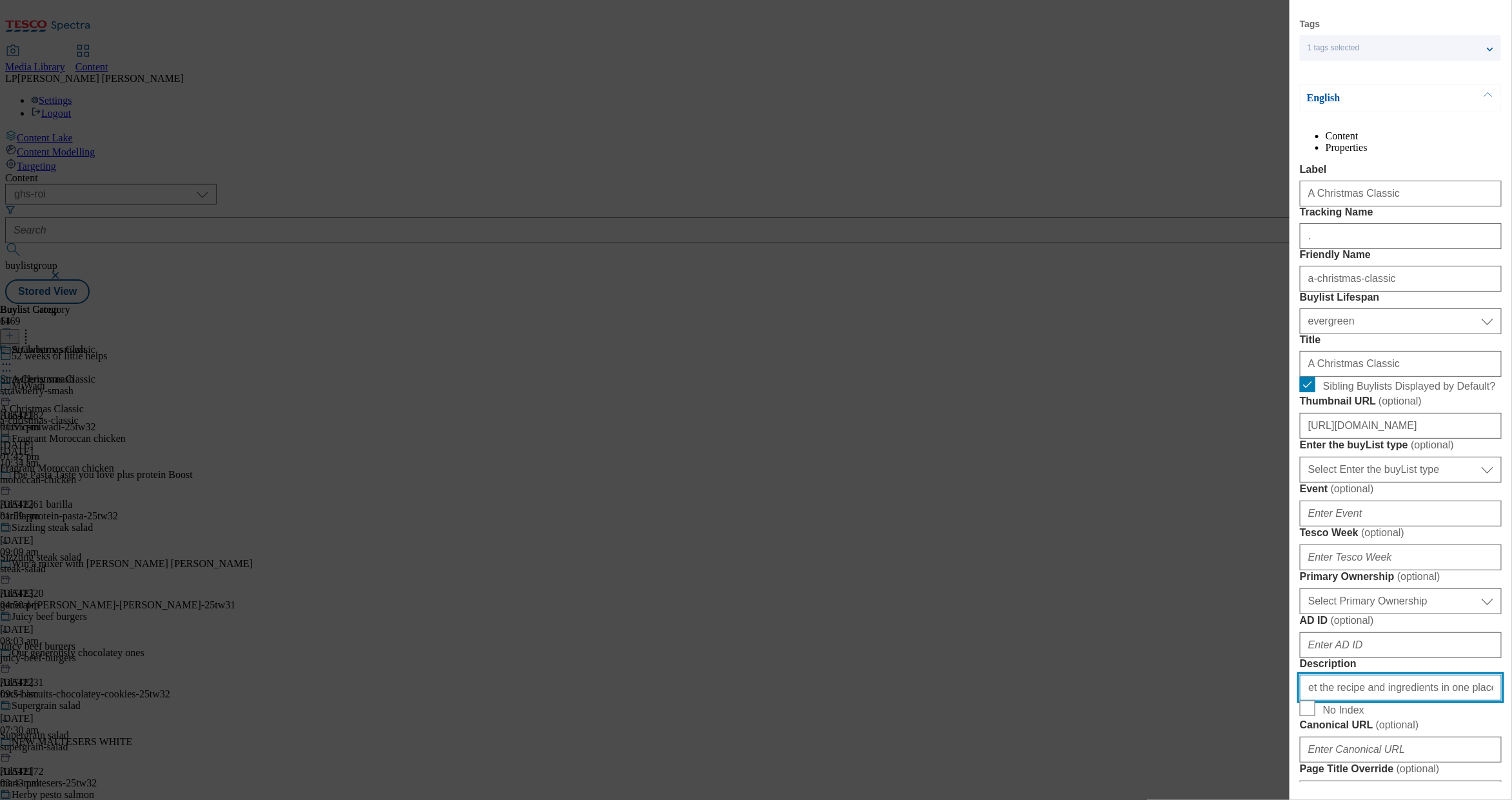
type input "This classic Christmas ham will steal the show. Get the recipe and ingredients …"
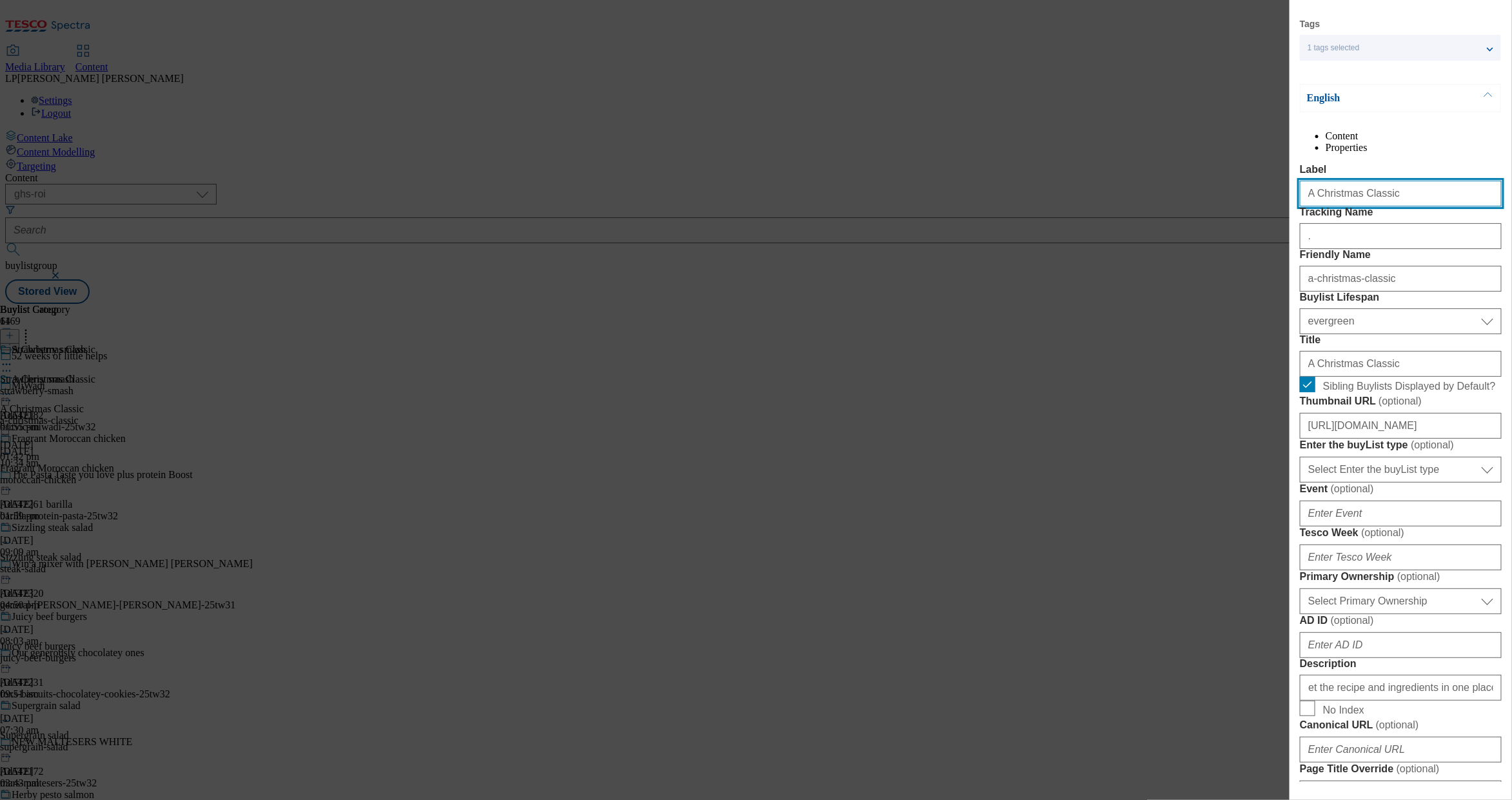
scroll to position [0, 0]
drag, startPoint x: 1397, startPoint y: 220, endPoint x: 1144, endPoint y: 216, distance: 253.0
click at [1144, 216] on div "Edit Buylist Tags 1 tags selected buylist English Content Properties Label A Ch…" at bounding box center [756, 400] width 1512 height 800
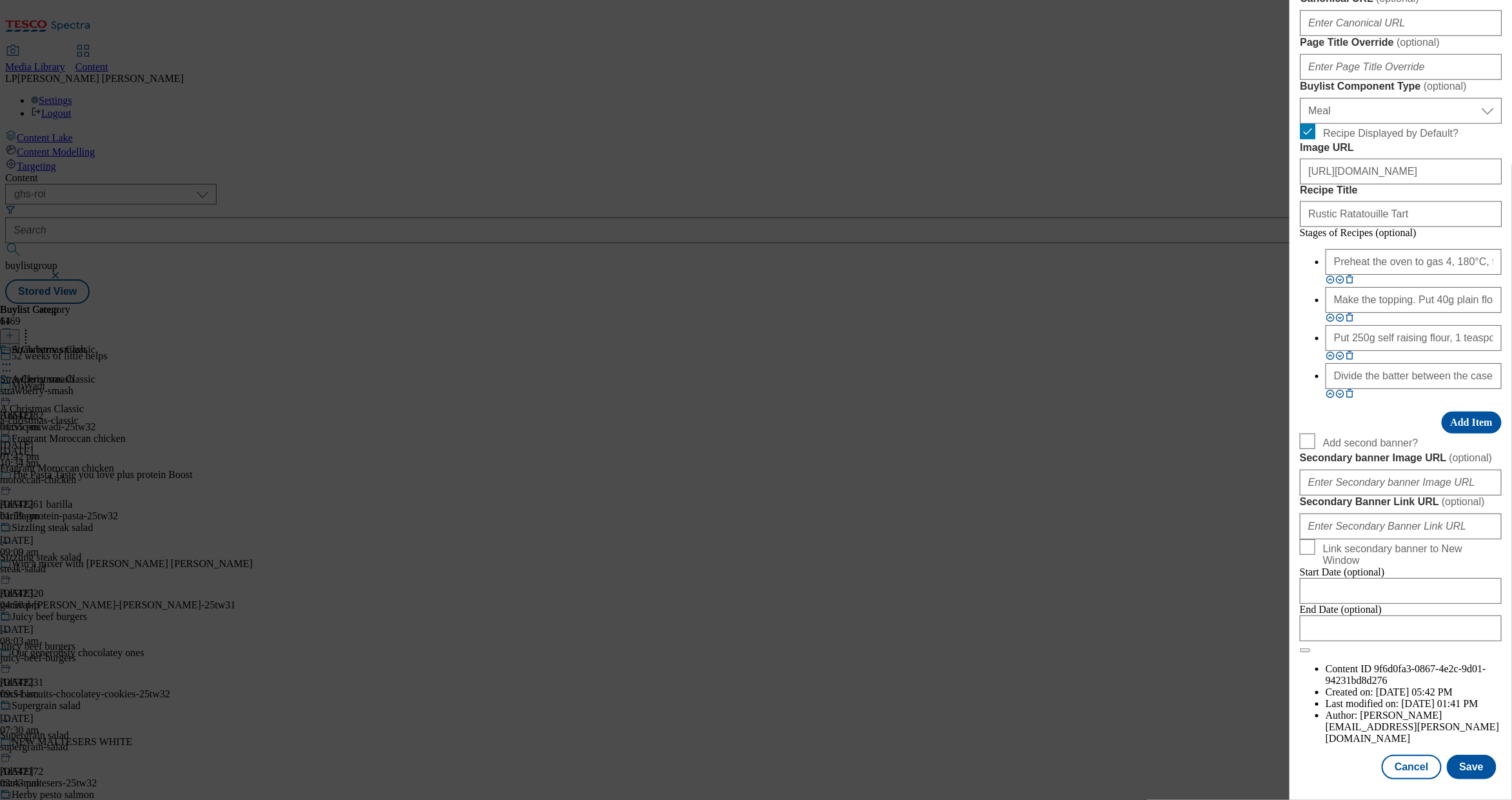
scroll to position [888, 0]
drag, startPoint x: 1393, startPoint y: 503, endPoint x: 1174, endPoint y: 500, distance: 219.0
click at [1174, 500] on div "Edit Buylist Tags 1 tags selected buylist English Content Properties Label A Ch…" at bounding box center [756, 400] width 1512 height 800
paste input "A Christmas Classic"
type input "A Christmas Classic"
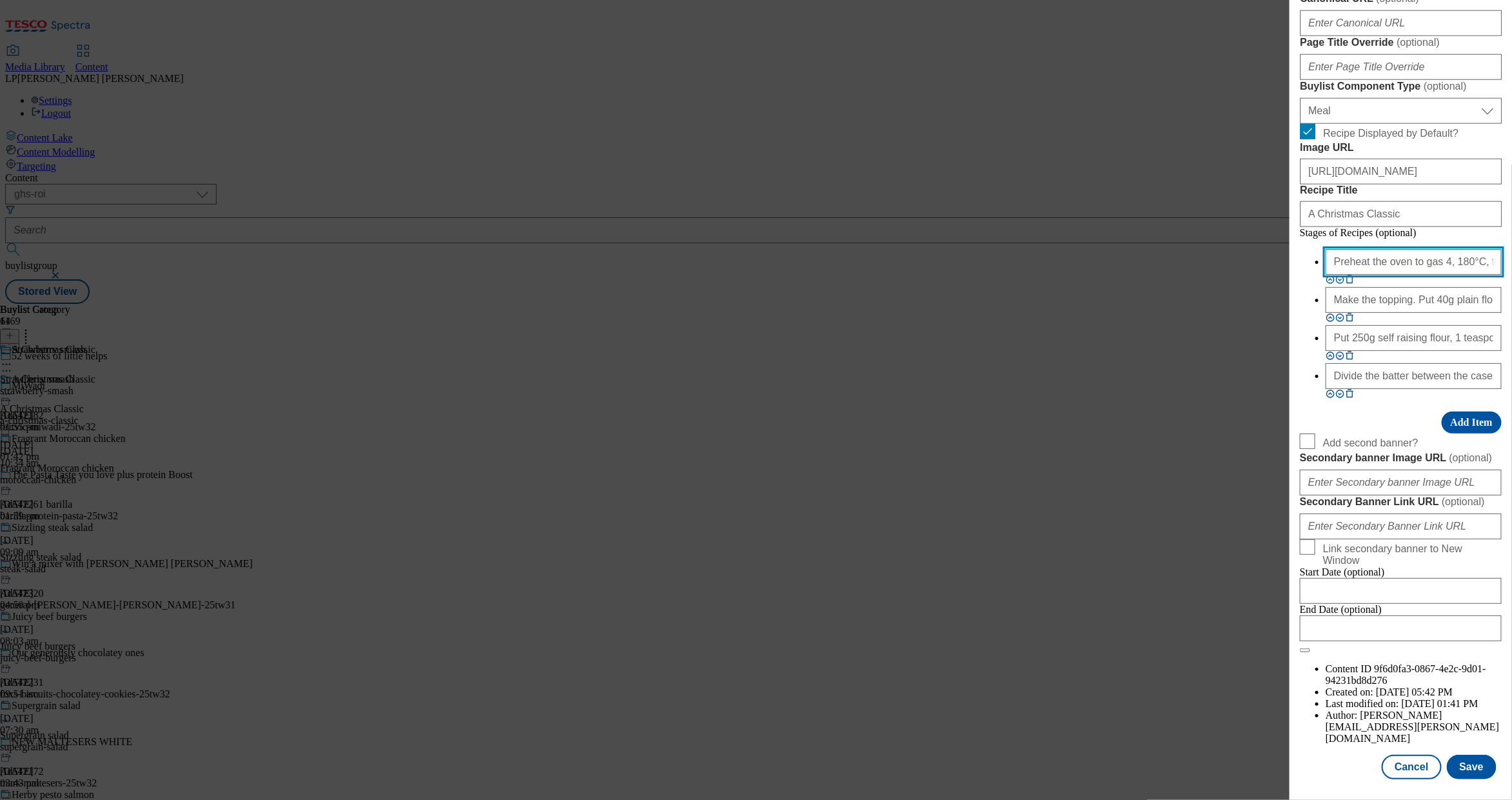
click at [1364, 275] on input "Preheat the oven to gas 4, 180°C, fan 160°C. Line a muffin tin with 12 cake cas…" at bounding box center [1414, 262] width 176 height 26
paste input "Remove the outer plastic wrapper, but not the inner casing. Put a 1.8kg-2kg ham…"
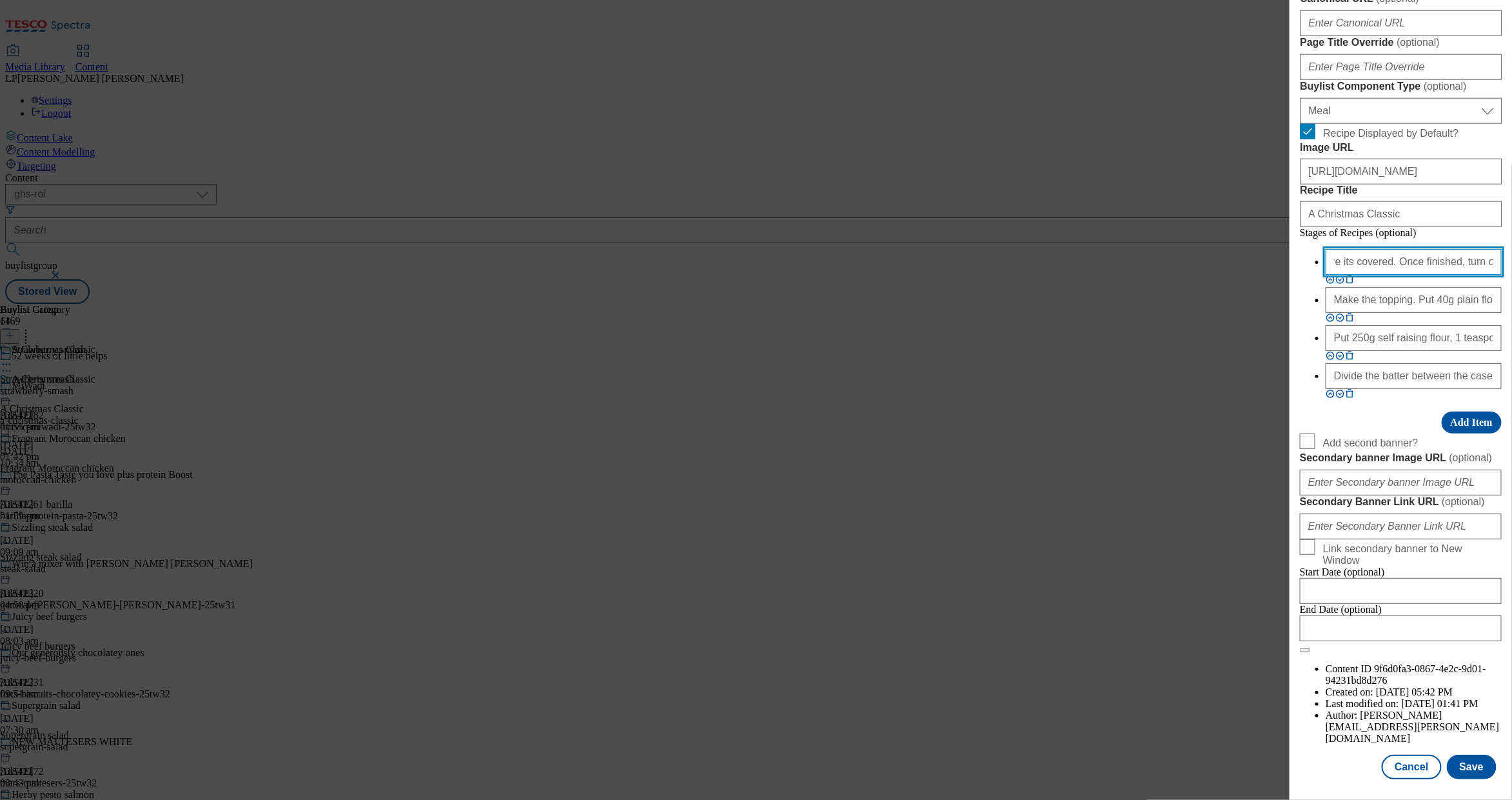
type input "Remove the outer plastic wrapper, but not the inner casing. Put a 1.8kg-2kg ham…"
click at [1349, 313] on input "Make the topping. Put 40g plain flour, 25g light brown soft sugar, ½ teaspoon g…" at bounding box center [1414, 299] width 176 height 26
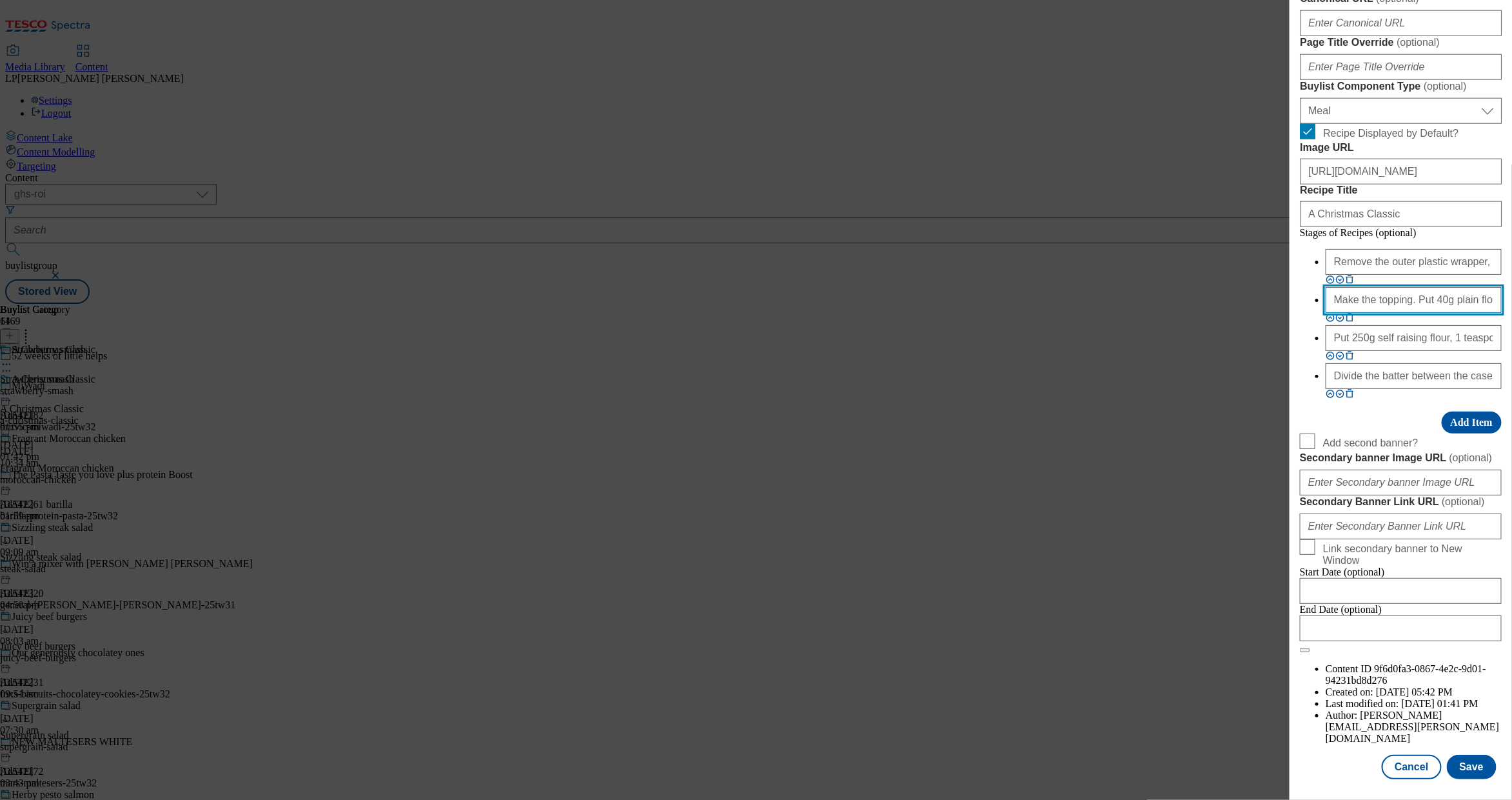
paste input "Preheat the oven to 190°C, fan 170°C, gas 5. Meanwhile, melt together 150g of m…"
type input "Preheat the oven to 190°C, fan 170°C, gas 5. Meanwhile, melt together 150g of m…"
click at [1353, 351] on input "Put 250g self raising flour, 1 teaspoon bicarbonate of soda, 1 teaspoon baking …" at bounding box center [1414, 338] width 176 height 26
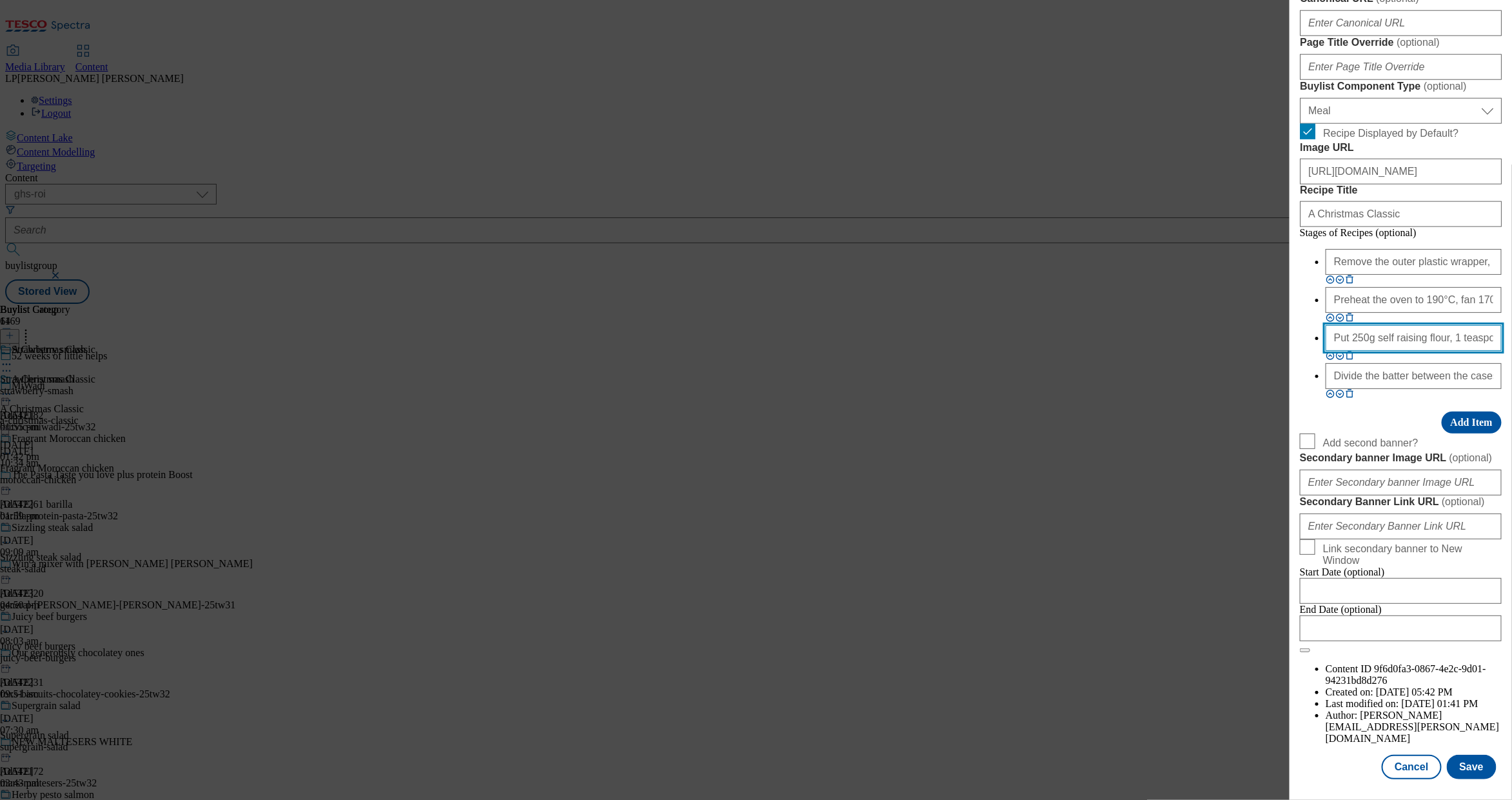
click at [1353, 351] on input "Put 250g self raising flour, 1 teaspoon bicarbonate of soda, 1 teaspoon baking …" at bounding box center [1414, 338] width 176 height 26
paste input "Cut off the casing and use a sharp knife to score a diamond pattern across the …"
type input "Cut off the casing and use a sharp knife to score a diamond pattern across the …"
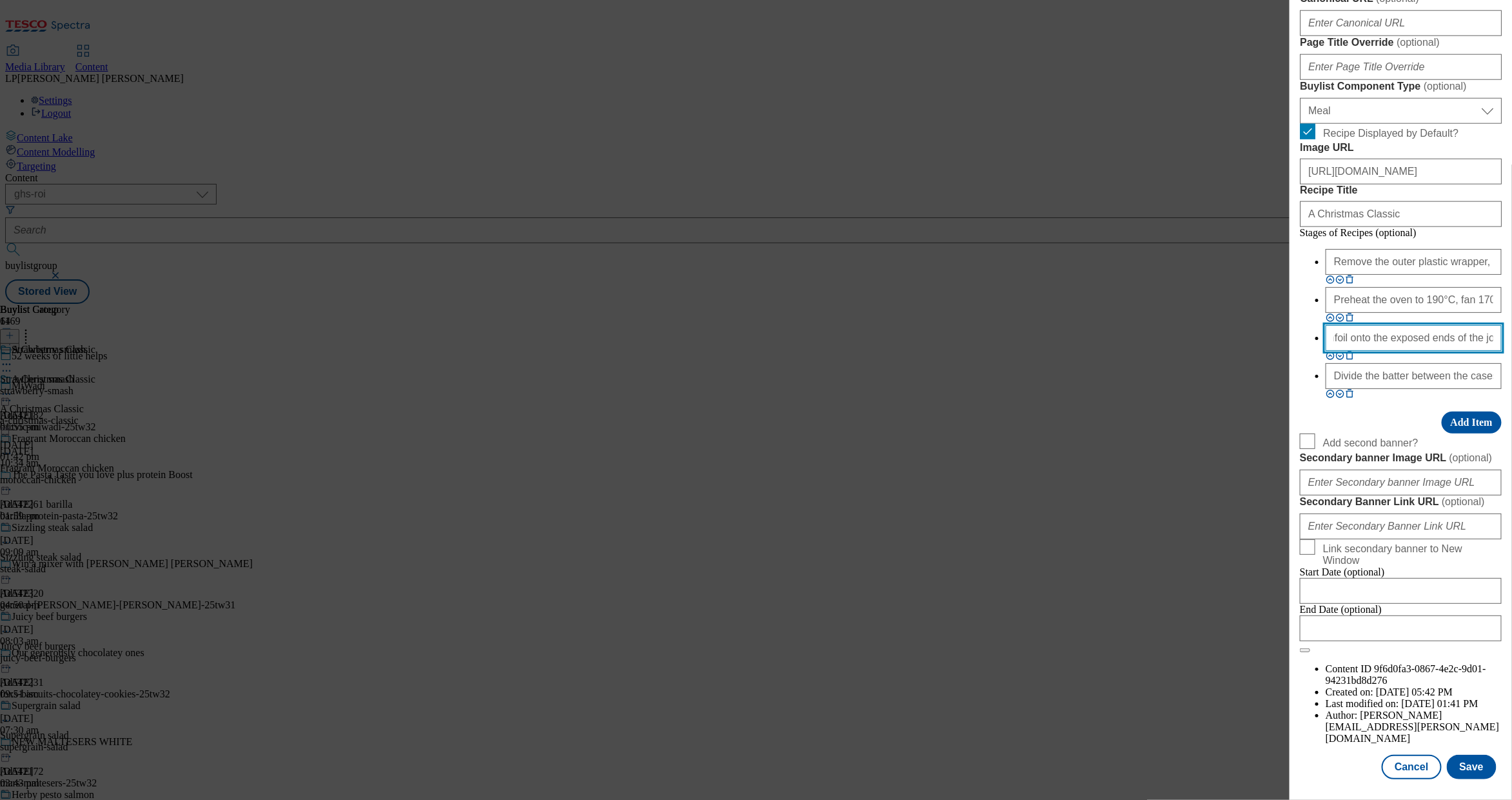
scroll to position [0, 0]
click at [1358, 389] on input "Divide the batter between the cases. Dot with more blueberries and sprinkle ove…" at bounding box center [1414, 376] width 176 height 26
paste input "Coat the outside edges generously with 1/2 the glaze, letting it run inside the…"
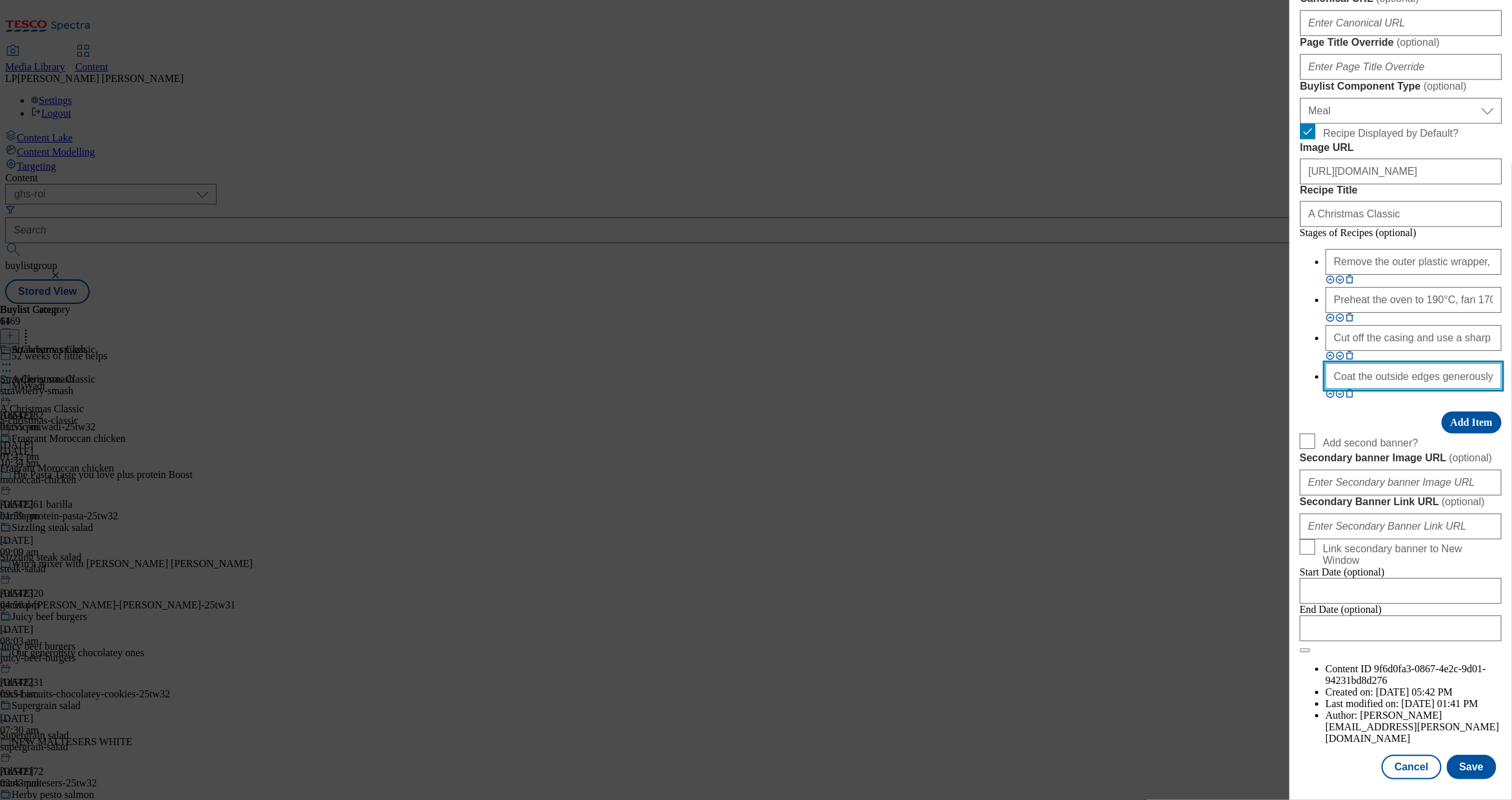
scroll to position [0, 1196]
type input "Coat the outside edges generously with 1/2 the glaze, letting it run inside the…"
click at [1449, 434] on button "Add Item" at bounding box center [1472, 422] width 60 height 22
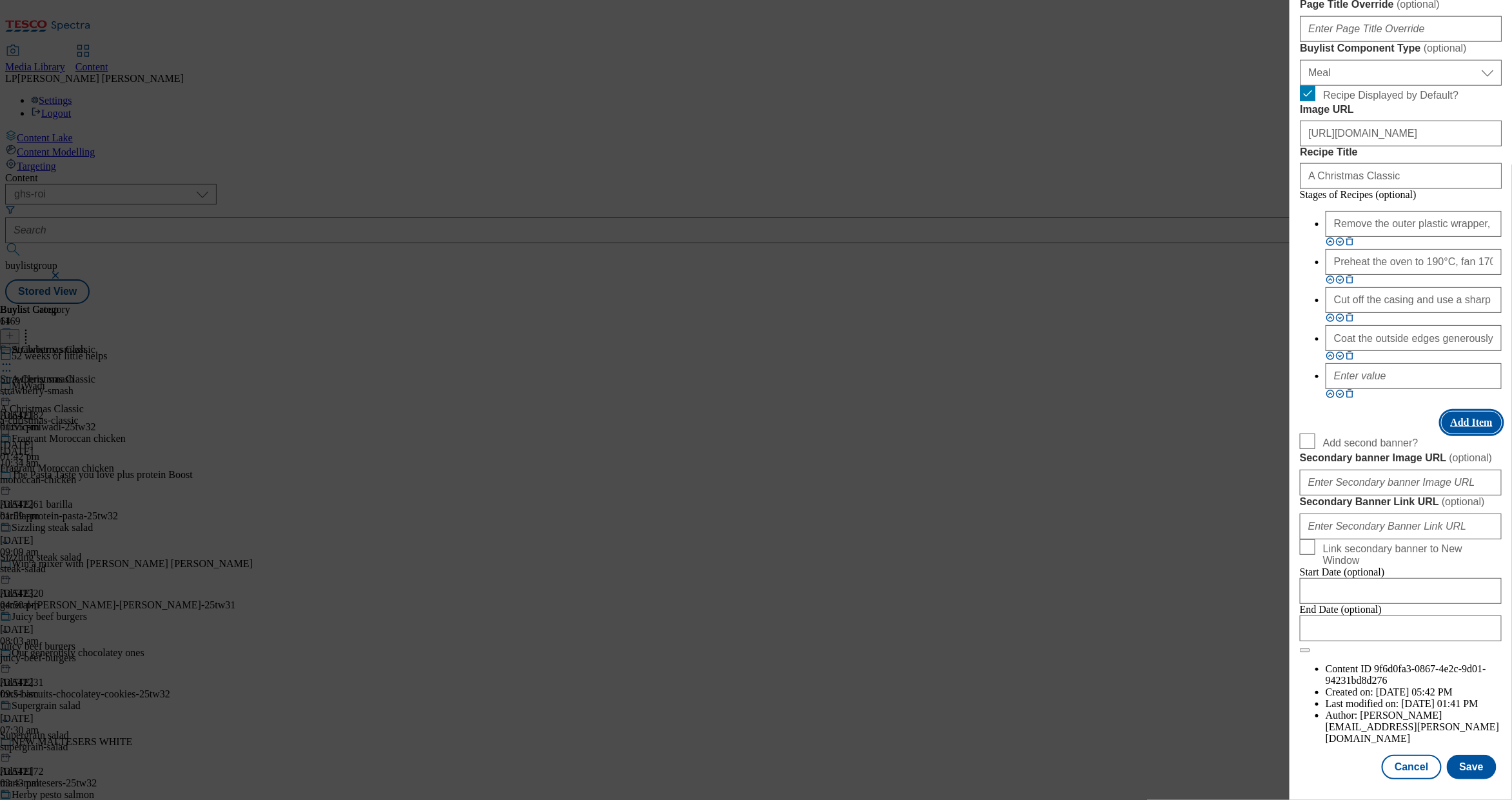
scroll to position [1011, 0]
click at [1338, 389] on input "Modal" at bounding box center [1414, 376] width 176 height 26
paste input "Transfer to a serving dish and pour over any melted glaze and juices. Rest for …"
type input "Transfer to a serving dish and pour over any melted glaze and juices. Rest for …"
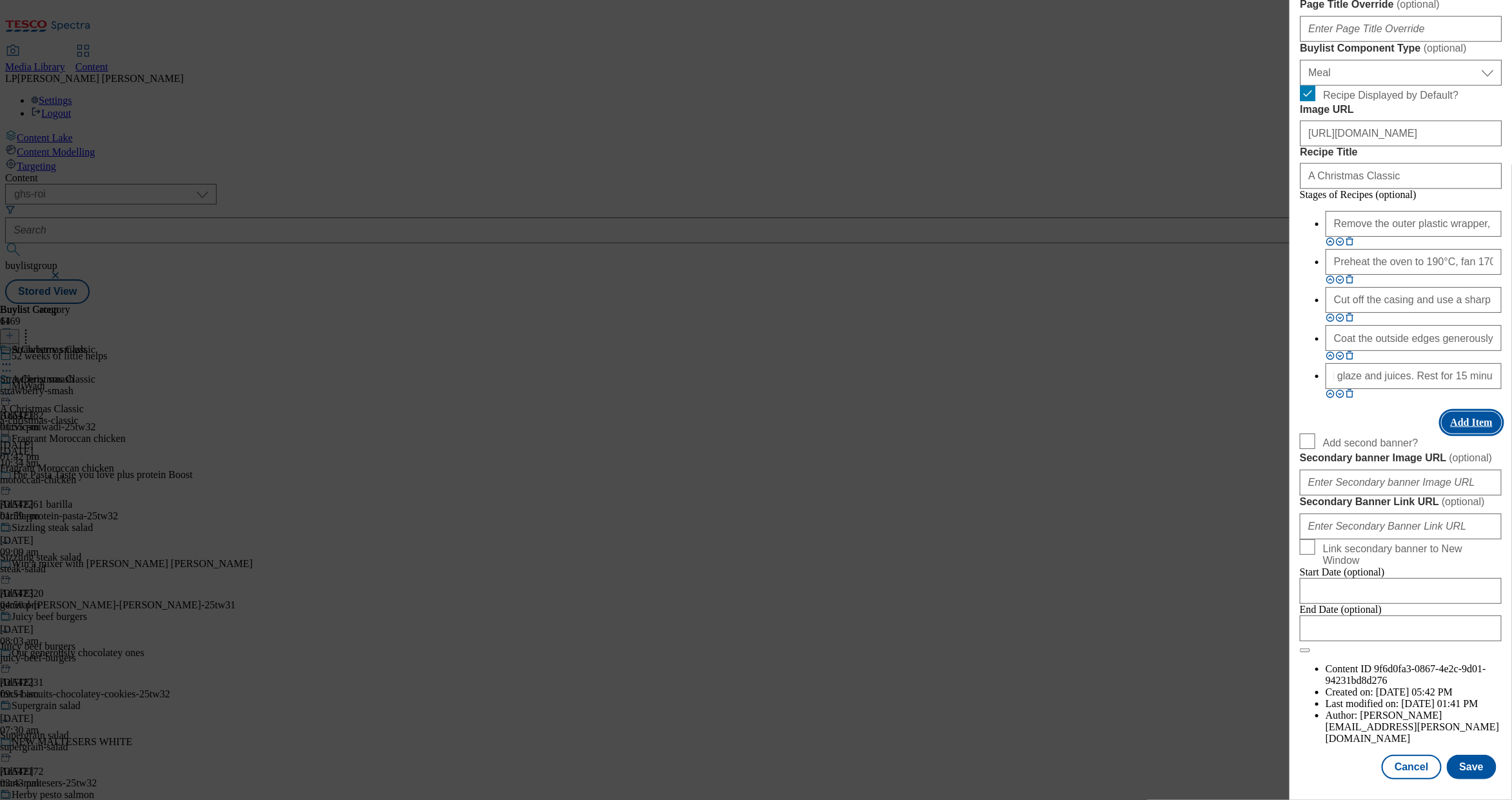
click at [1460, 434] on button "Add Item" at bounding box center [1472, 422] width 60 height 22
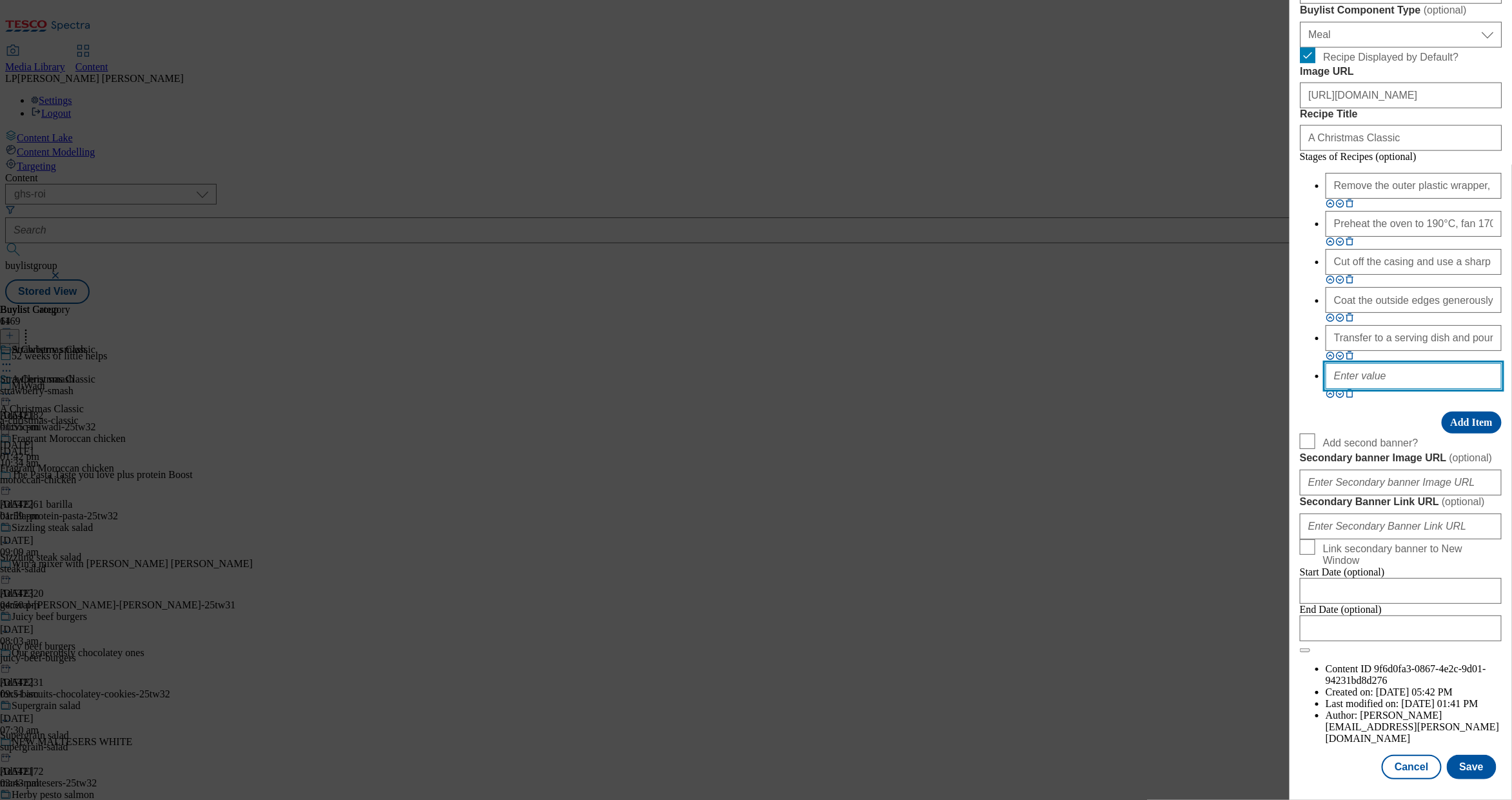
click at [1365, 389] on input "Modal" at bounding box center [1414, 376] width 176 height 26
paste input "Make ahead: Can be made ahead and served cold."
type input "Make ahead: Can be made ahead and served cold."
click at [1371, 434] on div "Stages of Recipes (optional) Remove the outer plastic wrapper, but not the inne…" at bounding box center [1401, 292] width 202 height 283
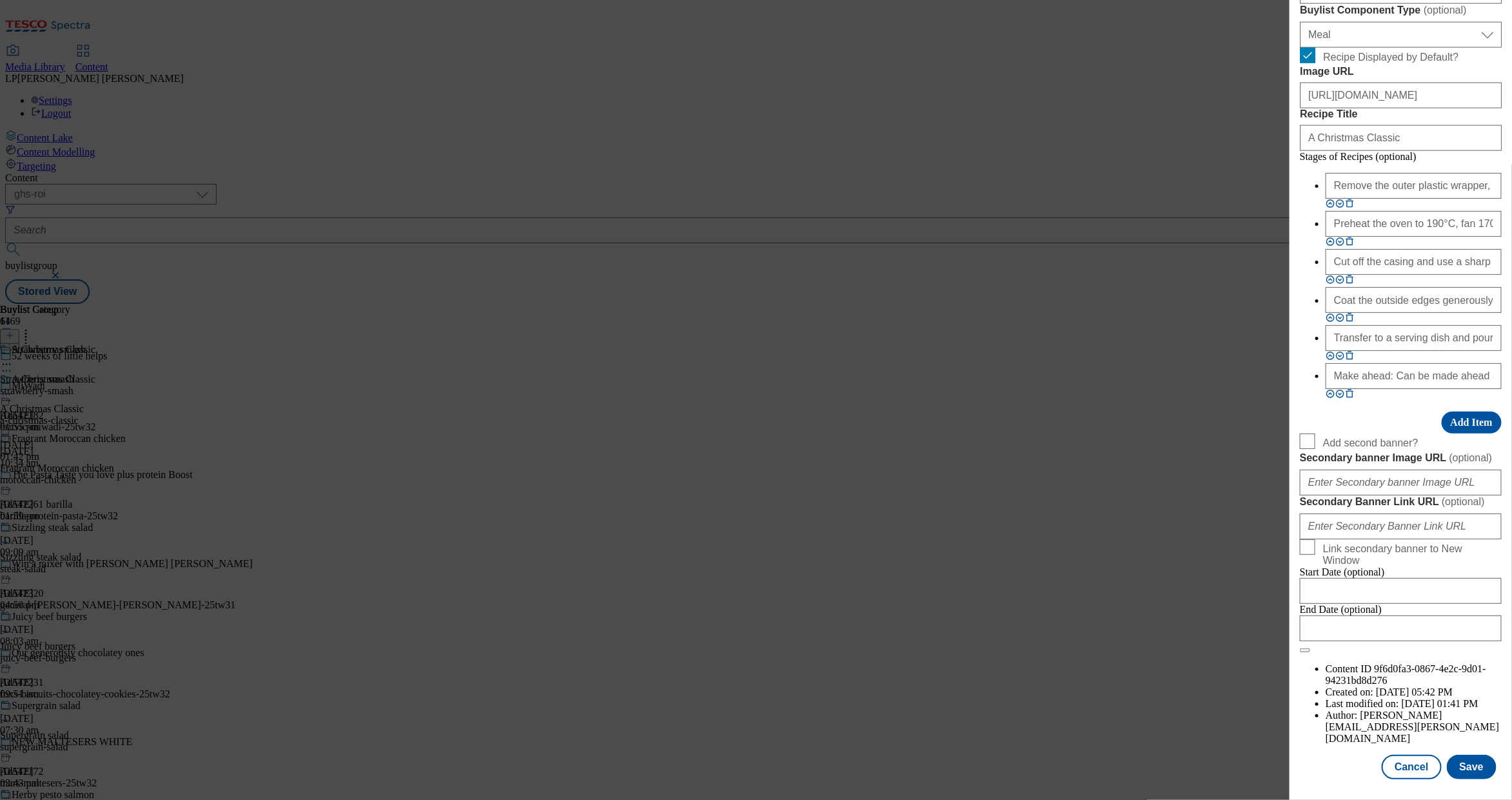
scroll to position [1318, 0]
click at [1470, 754] on button "Save" at bounding box center [1472, 766] width 50 height 25
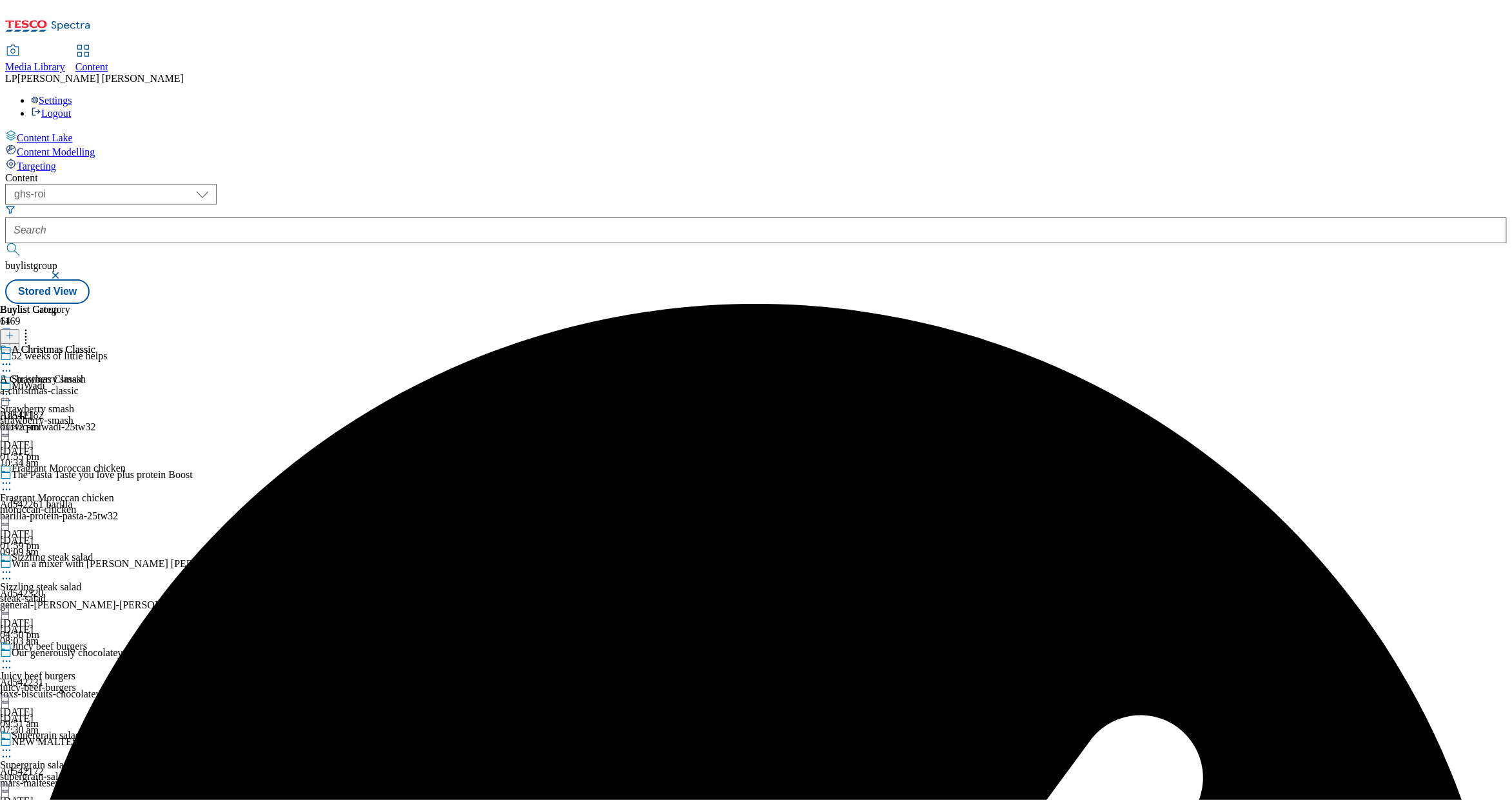
click at [13, 358] on icon at bounding box center [6, 364] width 13 height 13
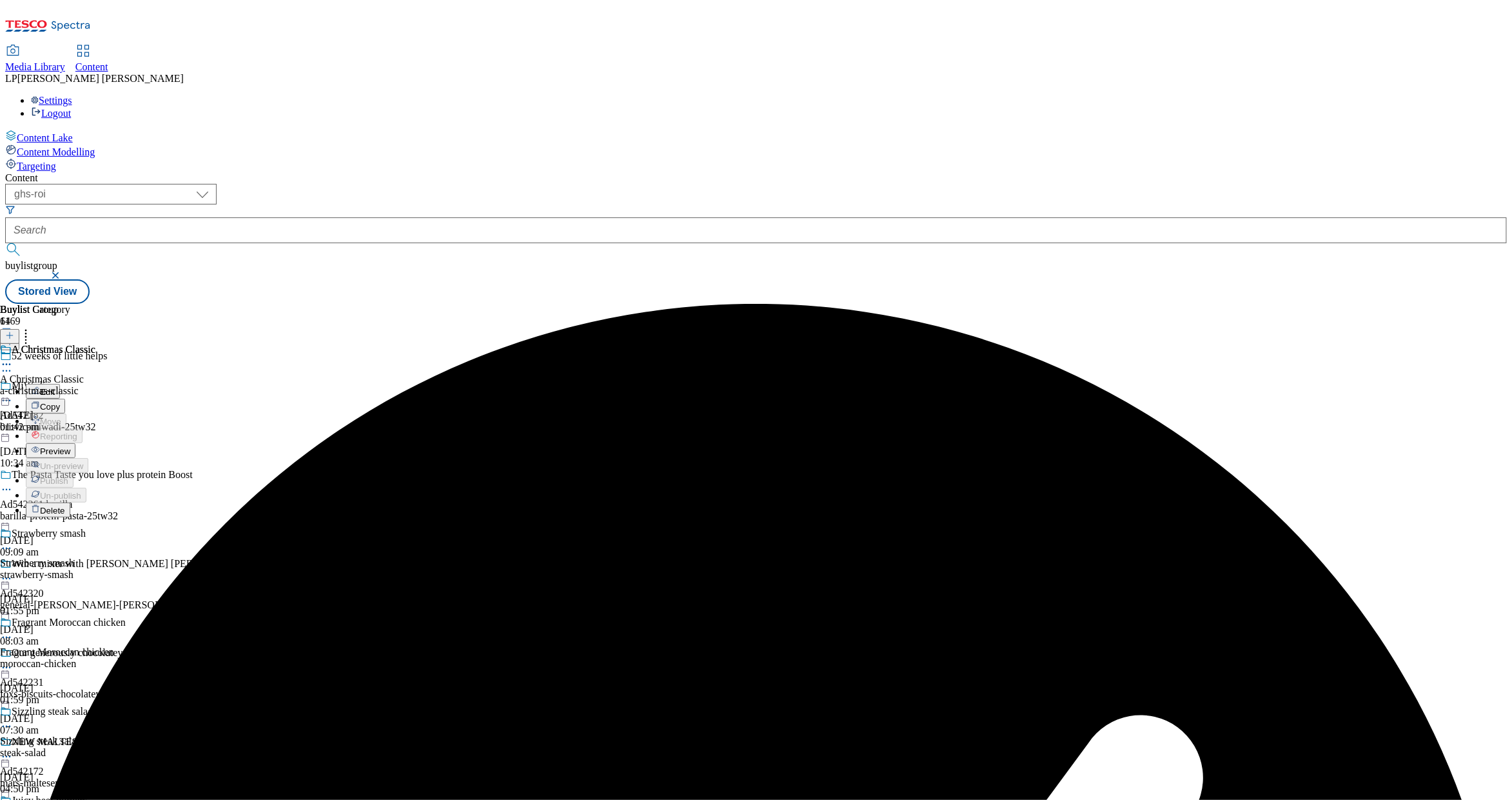
click at [70, 446] on span "Preview" at bounding box center [55, 451] width 30 height 9
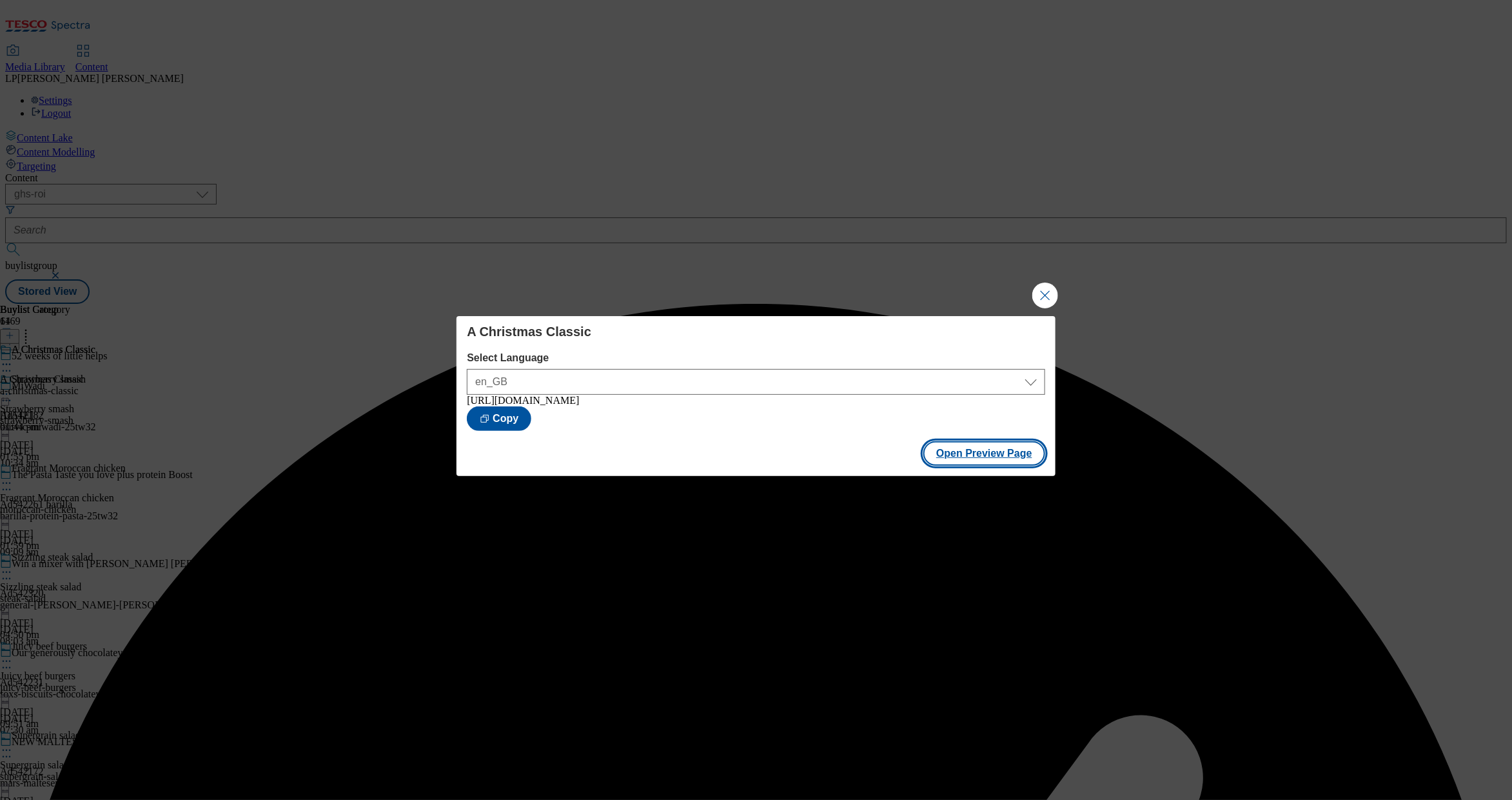
click at [957, 461] on button "Open Preview Page" at bounding box center [985, 453] width 122 height 25
click at [1040, 299] on button "Close Modal" at bounding box center [1045, 295] width 26 height 26
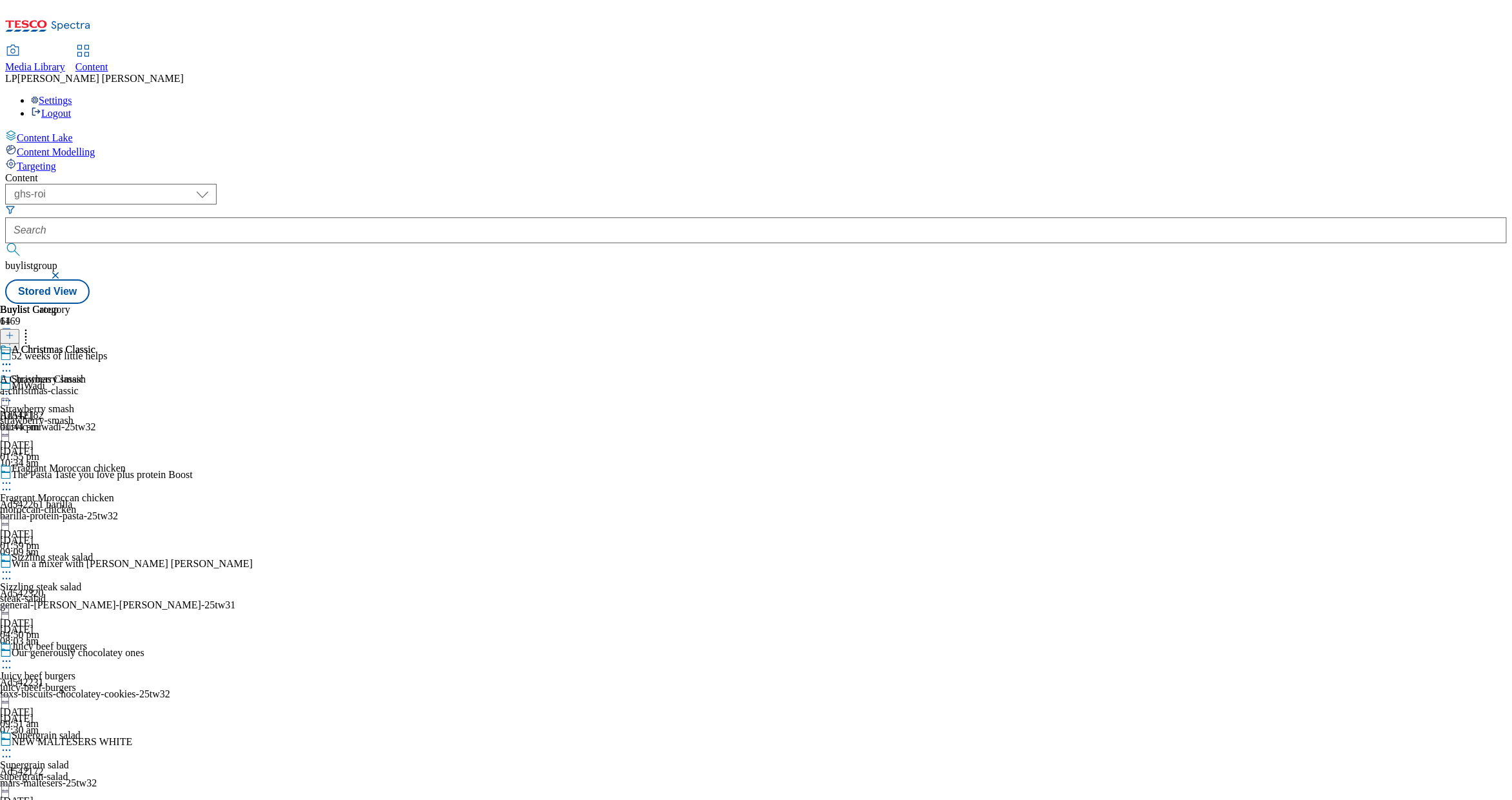
scroll to position [8016, 0]
click at [93, 344] on div "Dazzling Brie Bites Dazzling Brie Bites dazzling-brie-bites 16 Jul 2025 05:43 pm" at bounding box center [46, 388] width 93 height 89
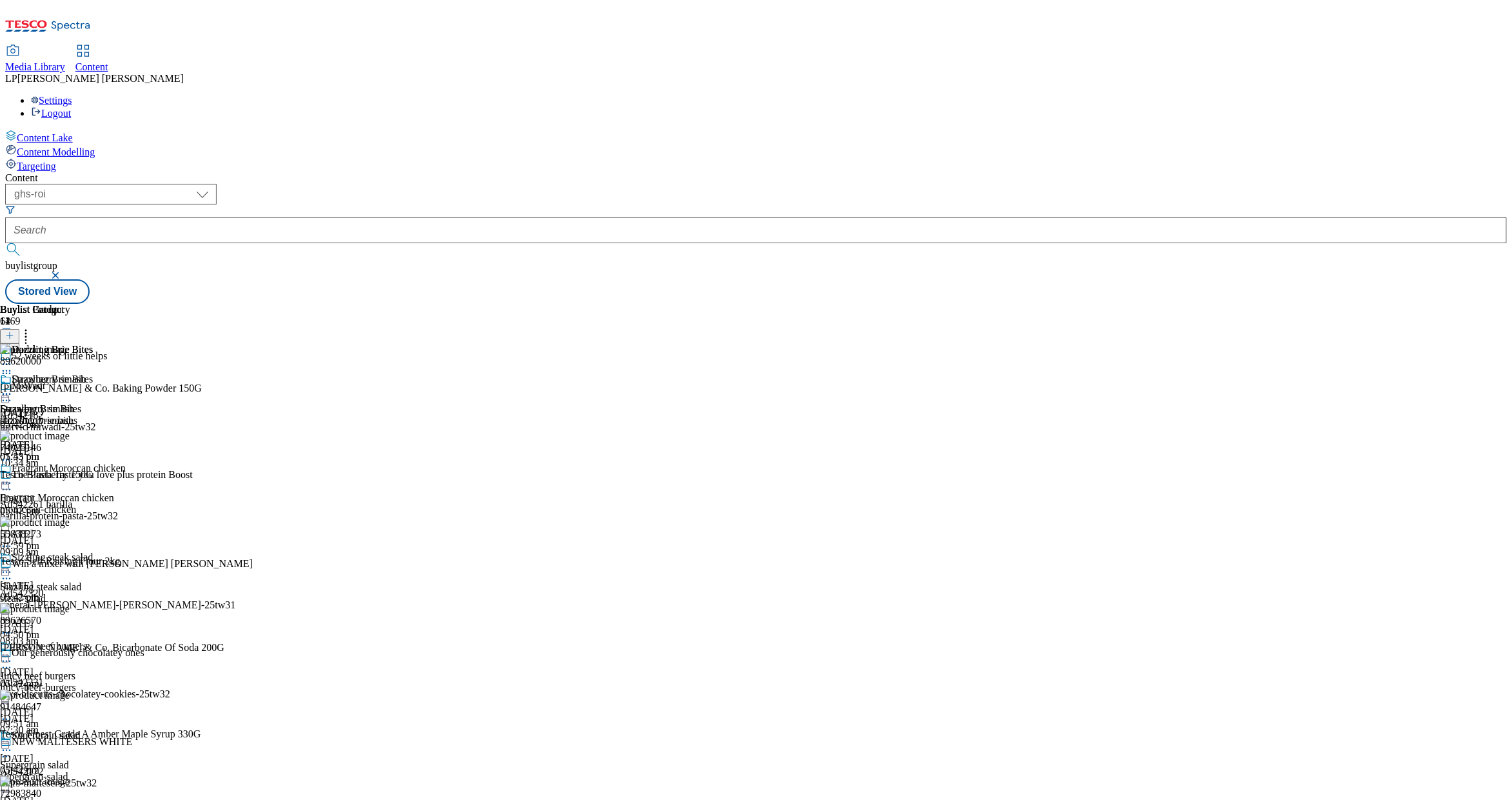
click at [32, 327] on icon at bounding box center [25, 333] width 13 height 13
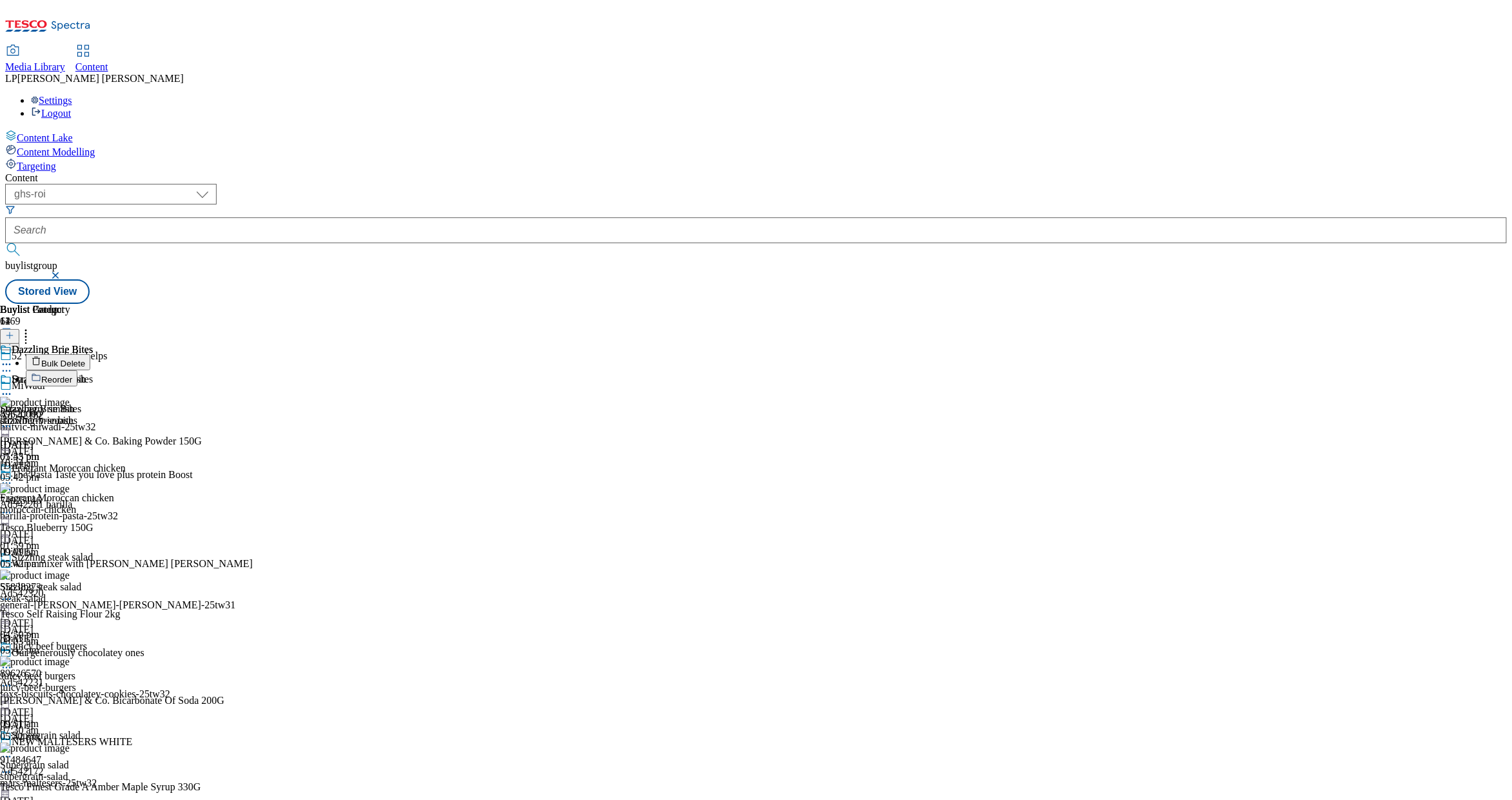
click at [90, 354] on button "Bulk Delete" at bounding box center [58, 362] width 64 height 16
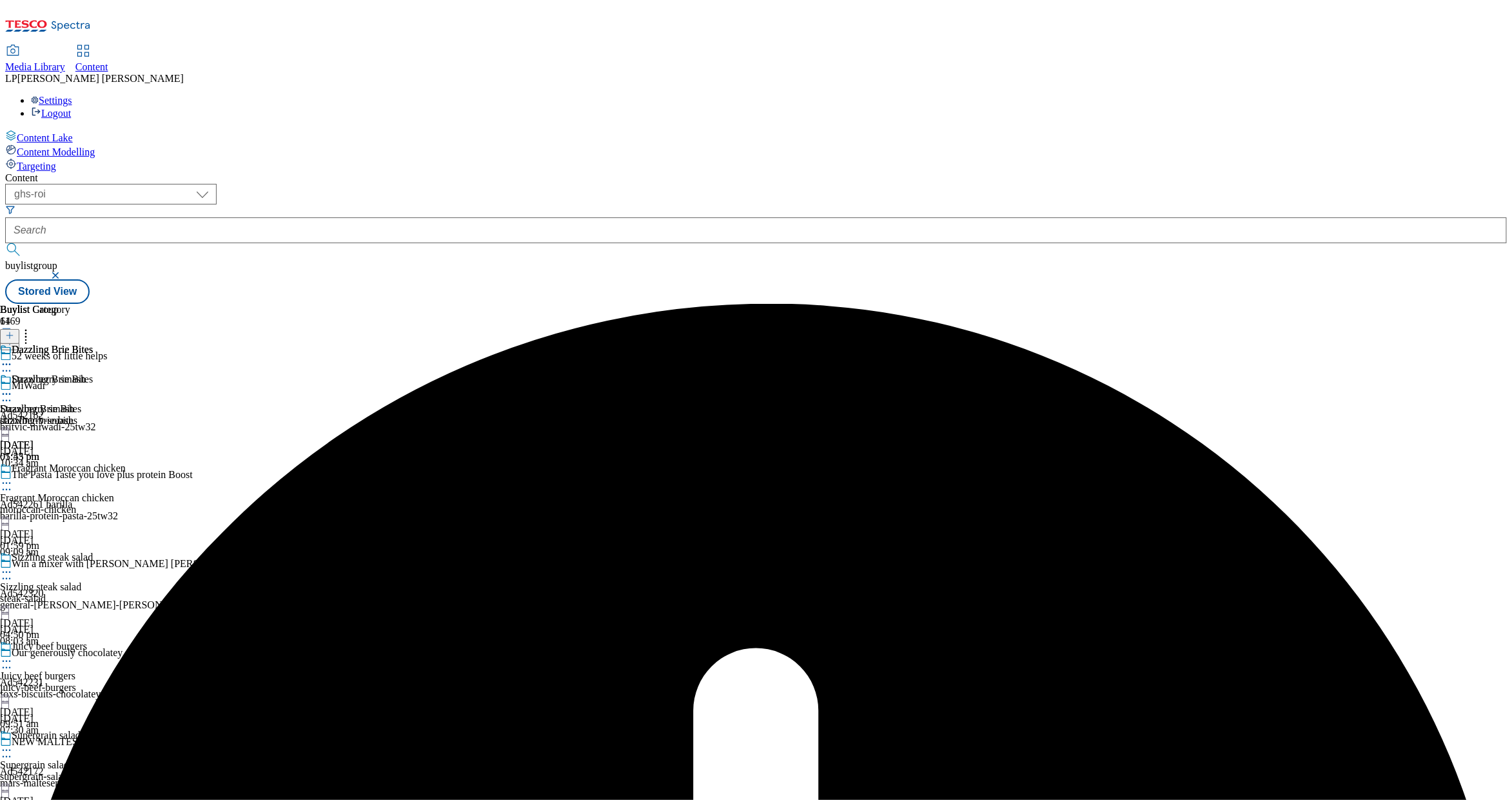
scroll to position [8044, 0]
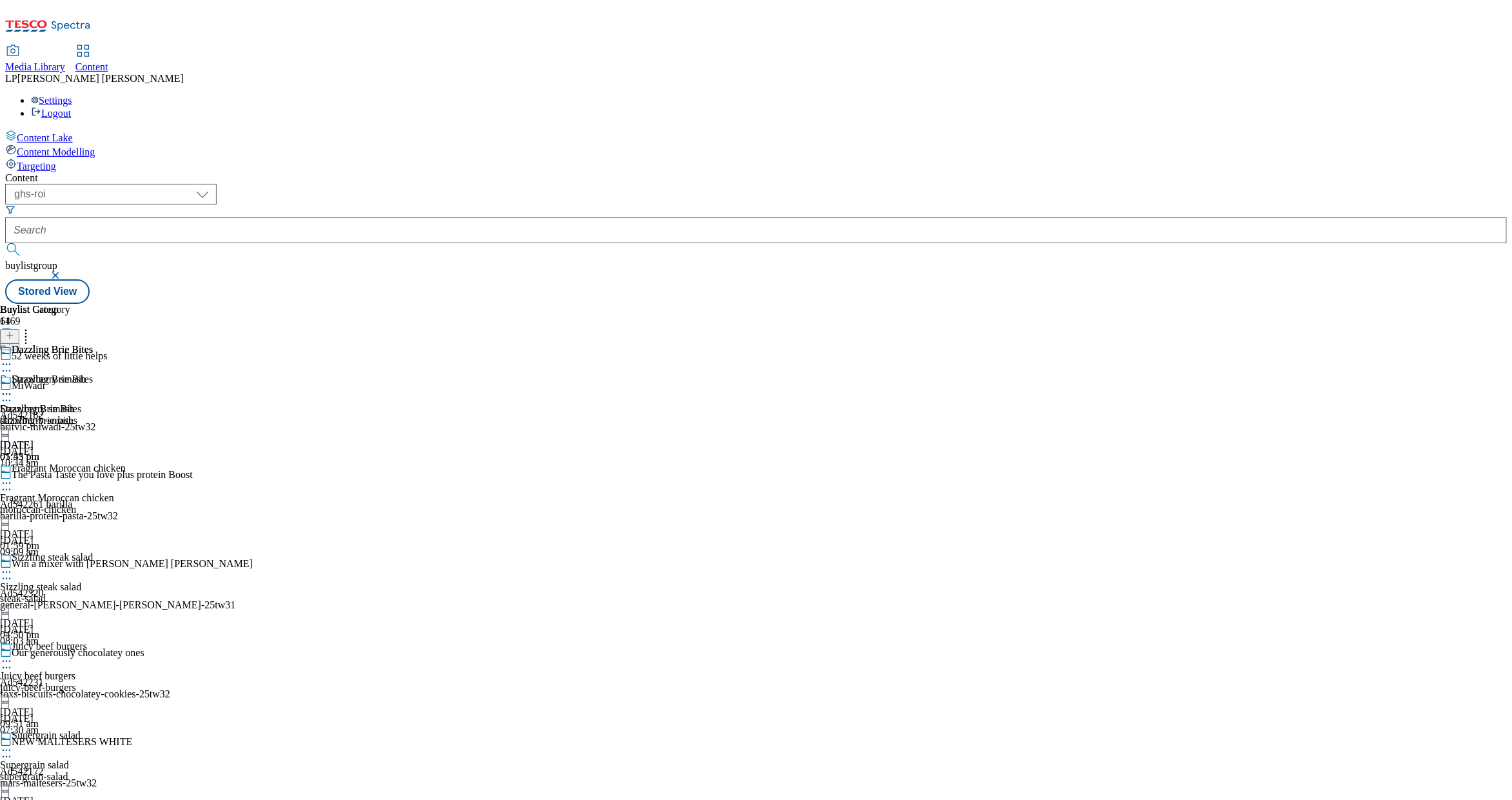
scroll to position [8220, 0]
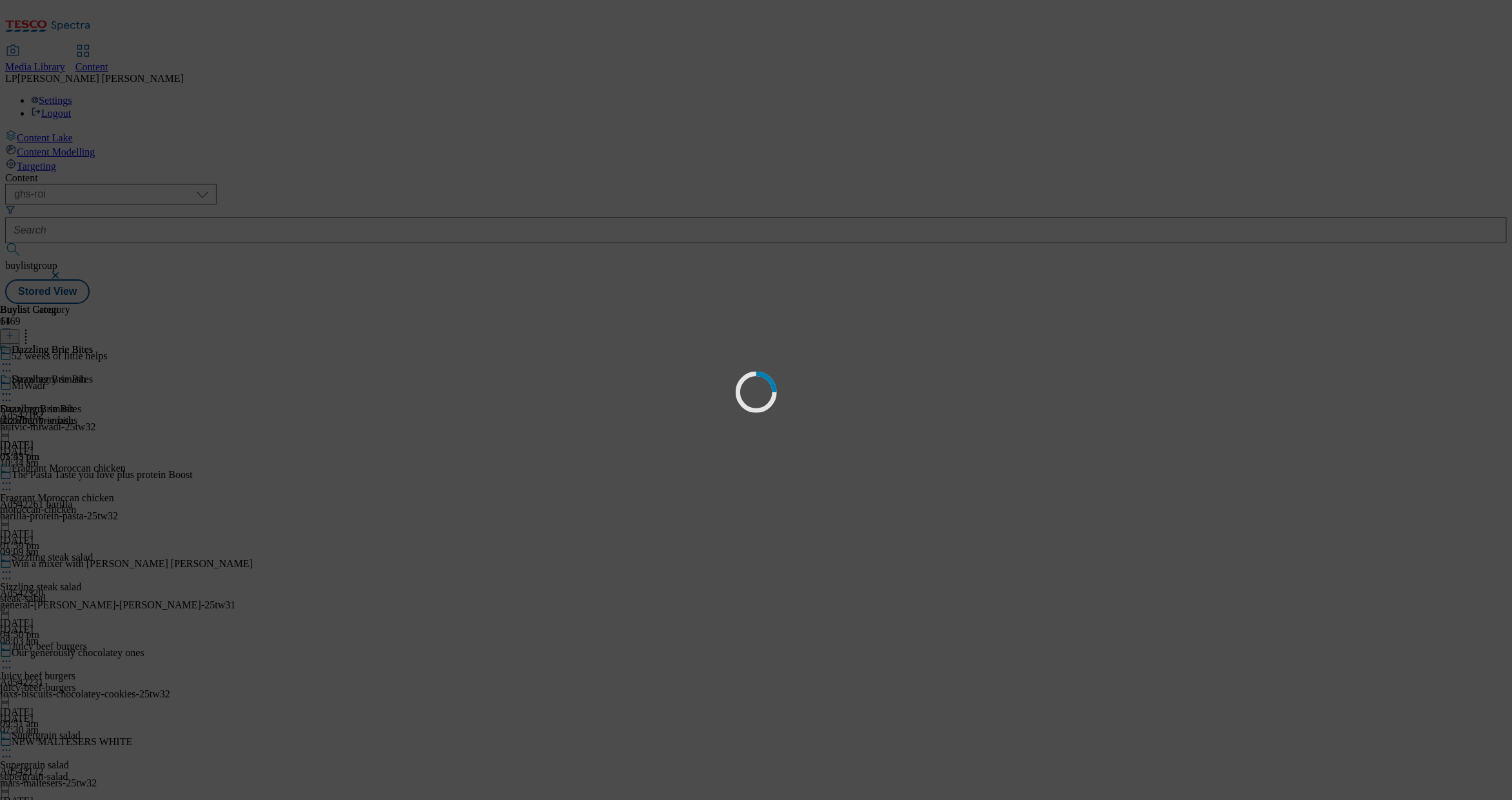
scroll to position [0, 0]
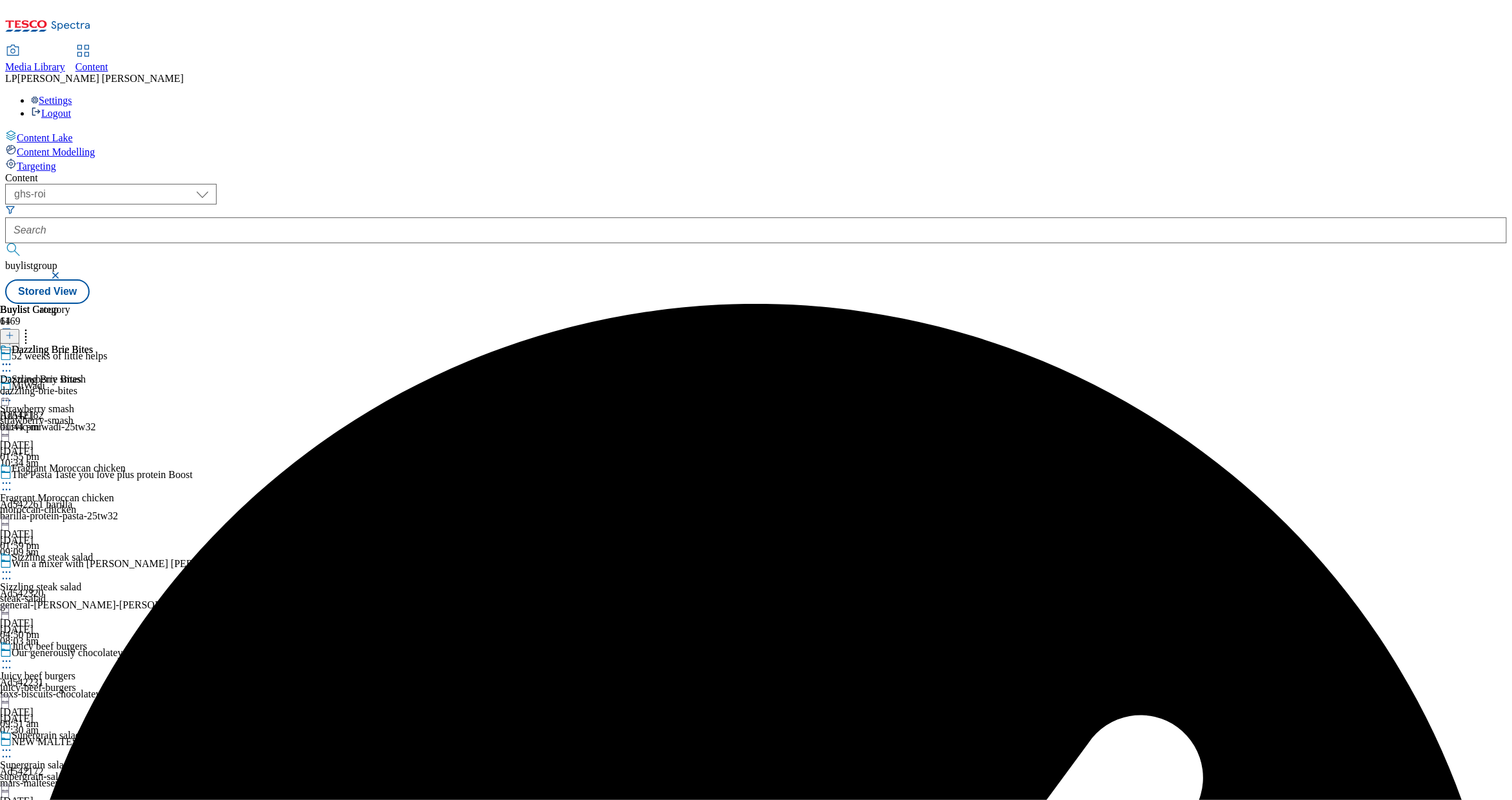
click at [93, 385] on div "dazzling-brie-bites" at bounding box center [46, 391] width 93 height 11
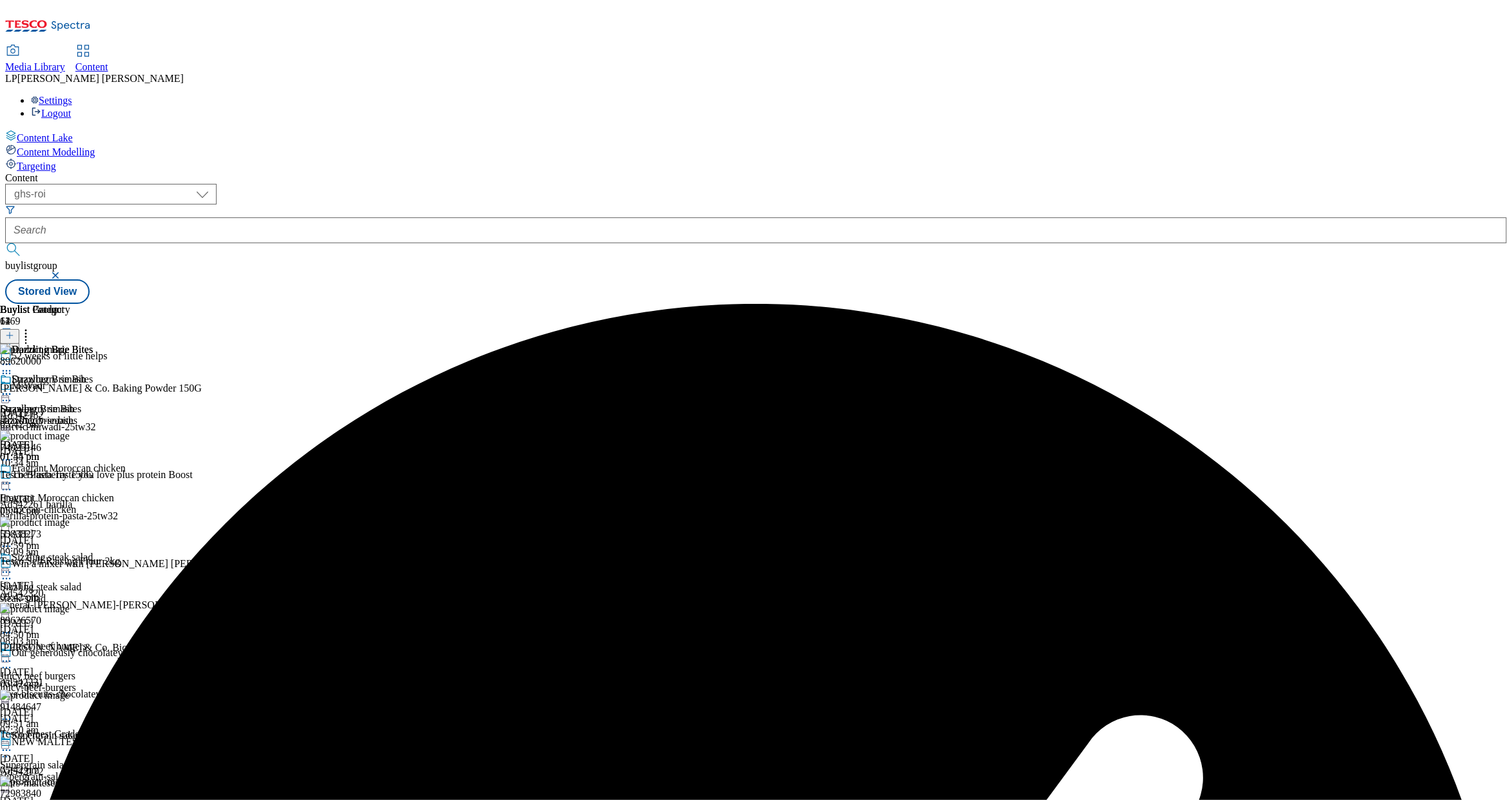
click at [32, 327] on icon at bounding box center [25, 333] width 13 height 13
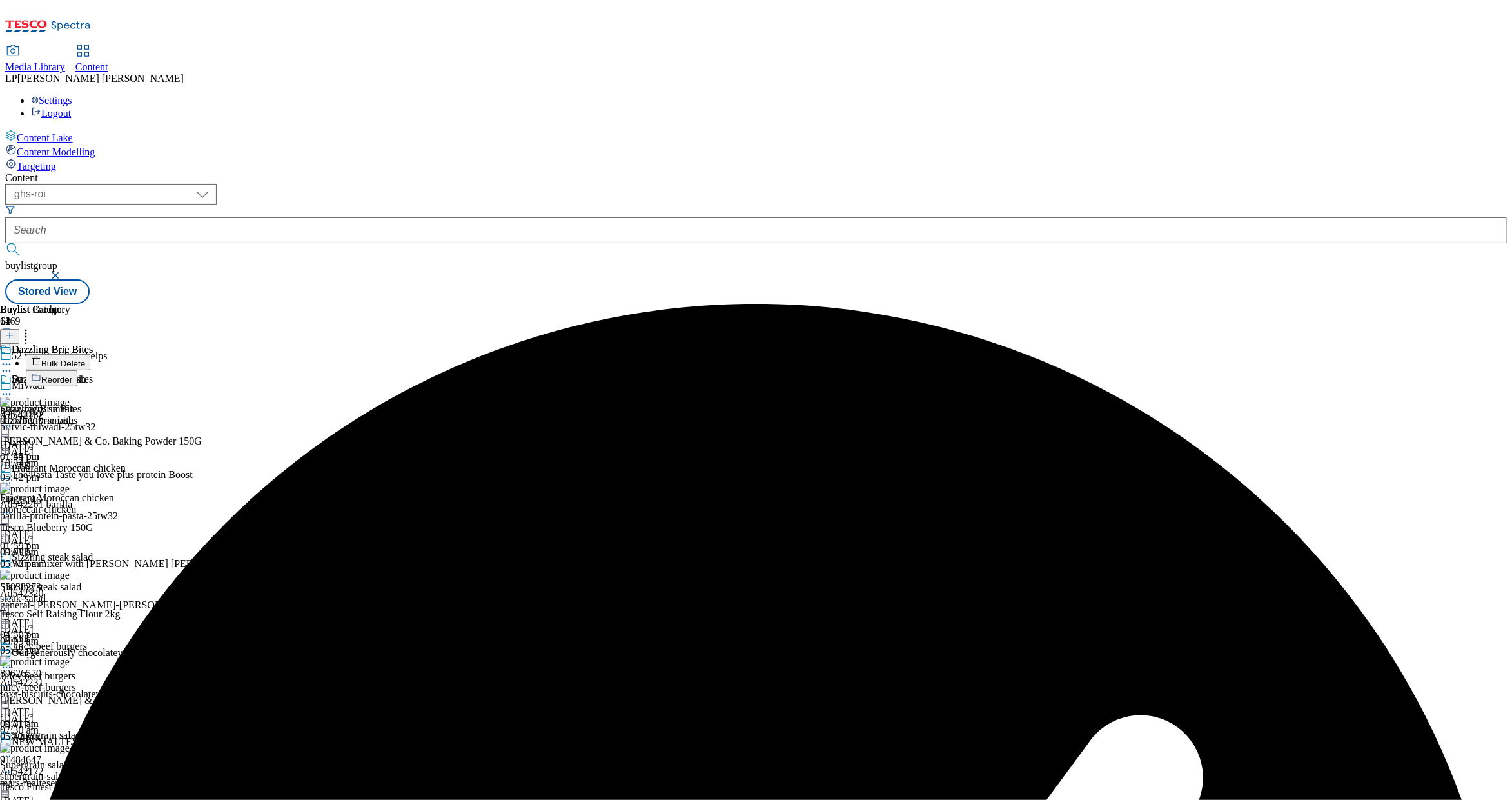
click at [90, 354] on button "Bulk Delete" at bounding box center [58, 362] width 64 height 16
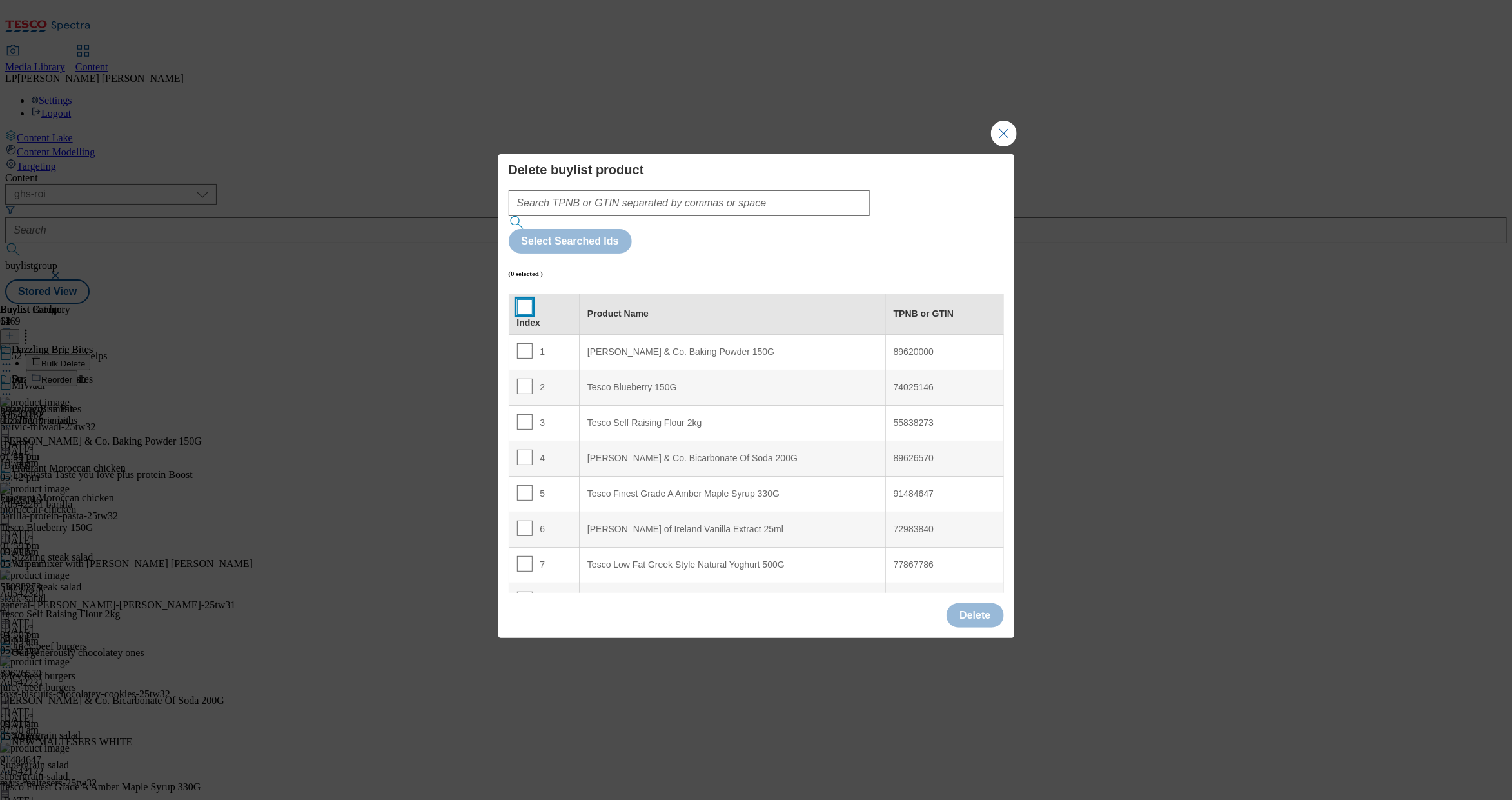
click at [527, 299] on input "Modal" at bounding box center [525, 307] width 15 height 15
checkbox input "true"
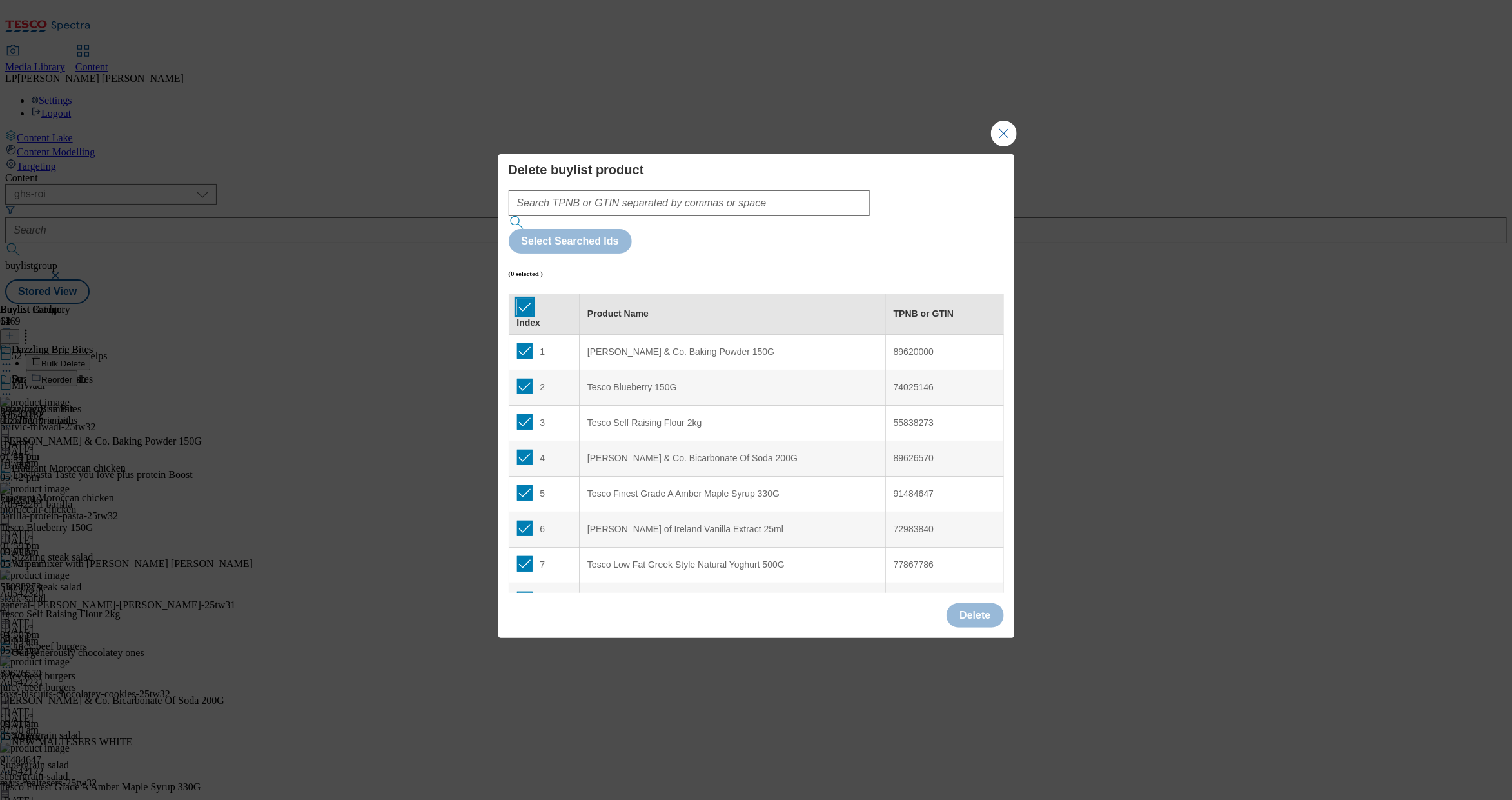
checkbox input "true"
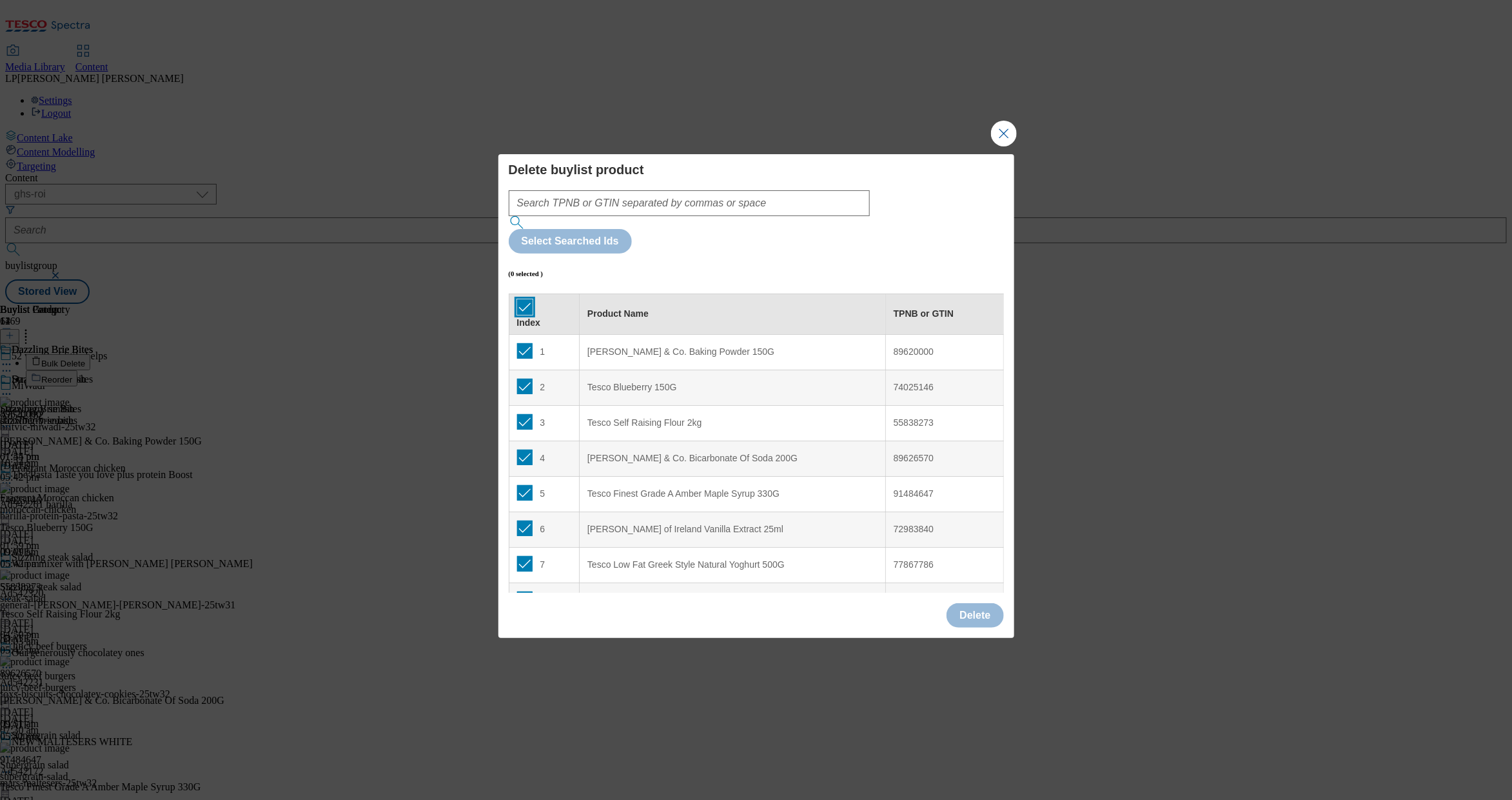
checkbox input "true"
click at [965, 603] on button "Delete" at bounding box center [975, 615] width 57 height 25
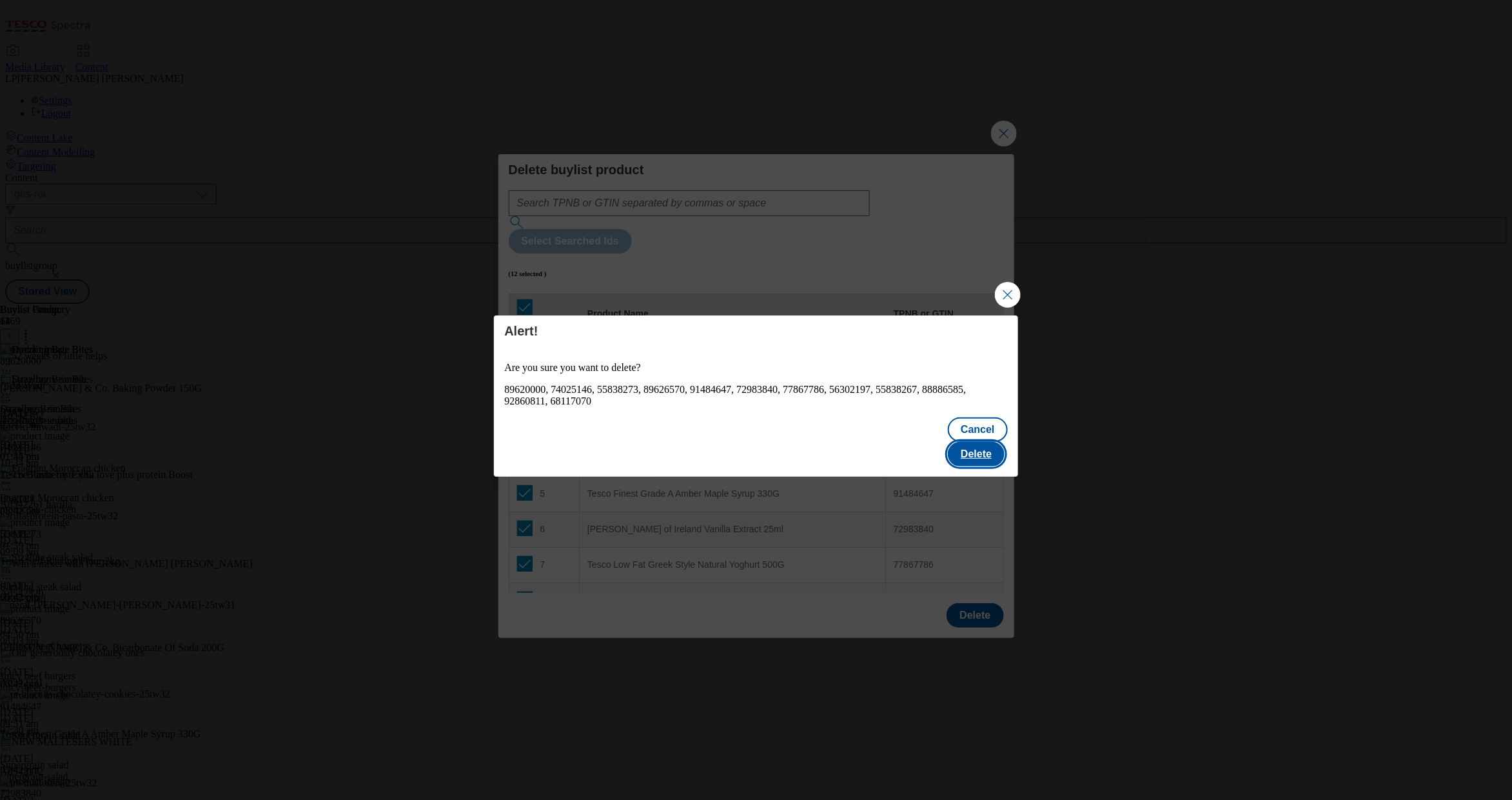
click at [993, 442] on button "Delete" at bounding box center [976, 454] width 57 height 25
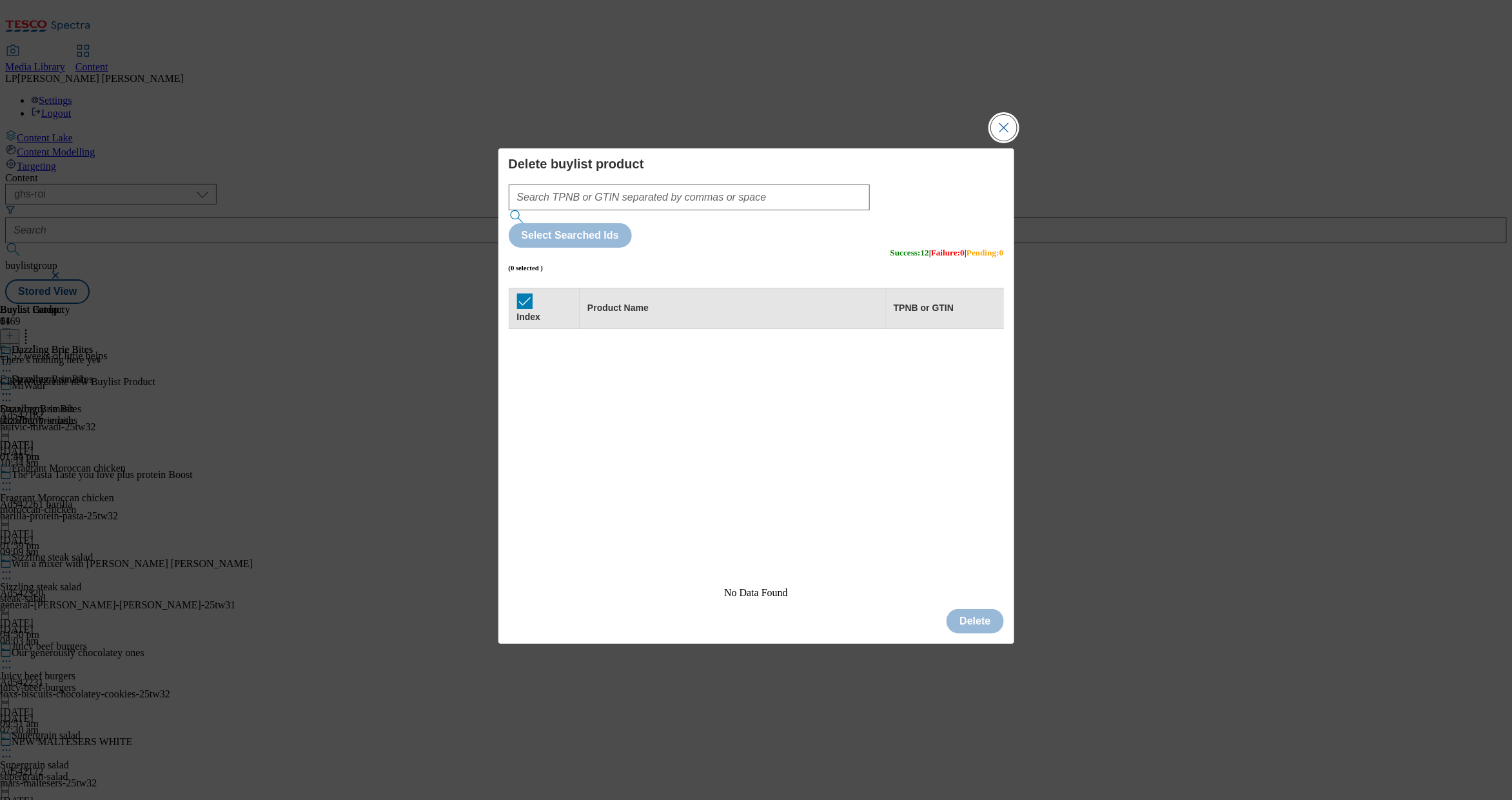
click at [1008, 141] on button "Close Modal" at bounding box center [1004, 127] width 26 height 26
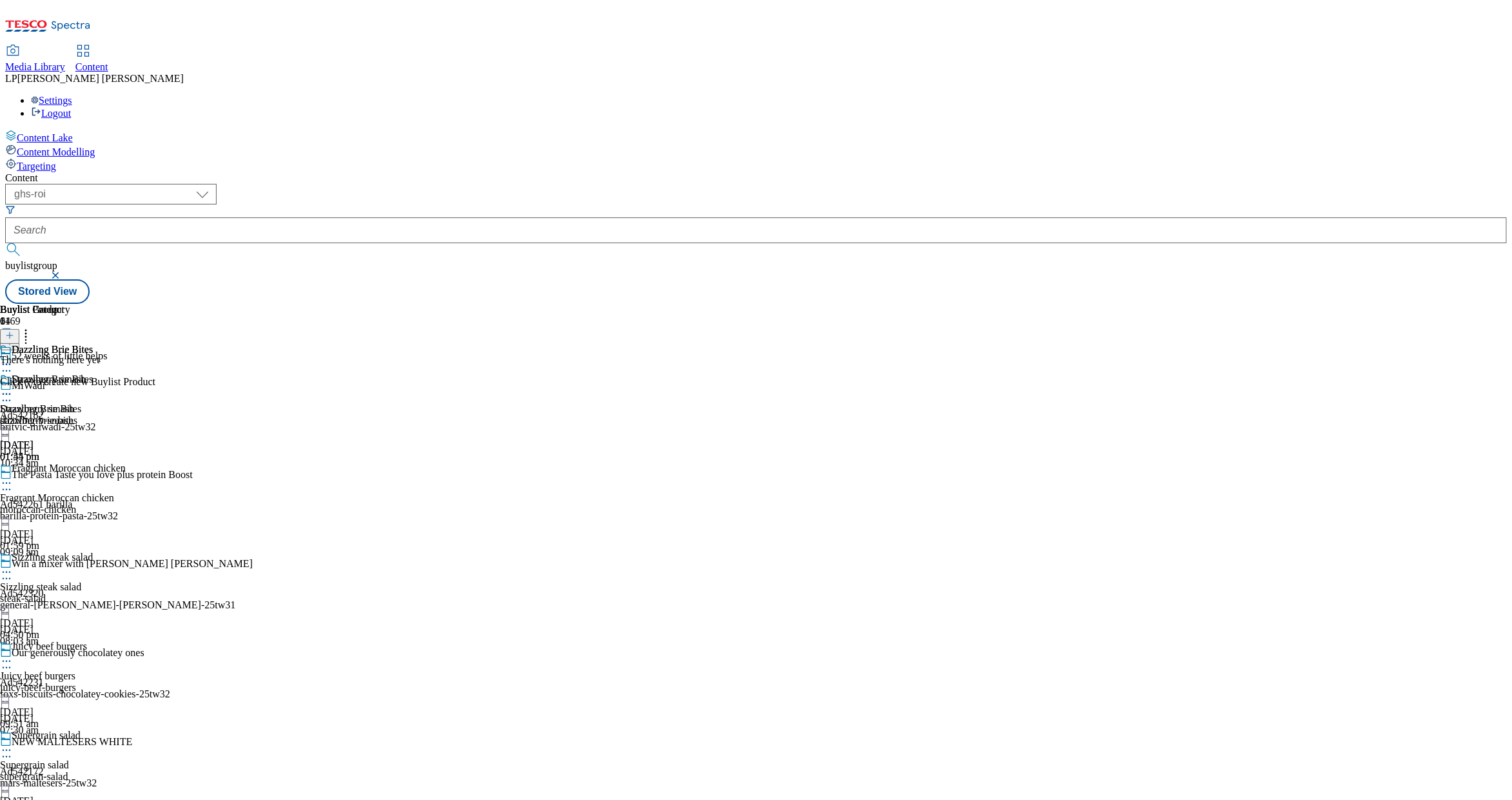
click at [14, 331] on icon at bounding box center [9, 335] width 9 height 9
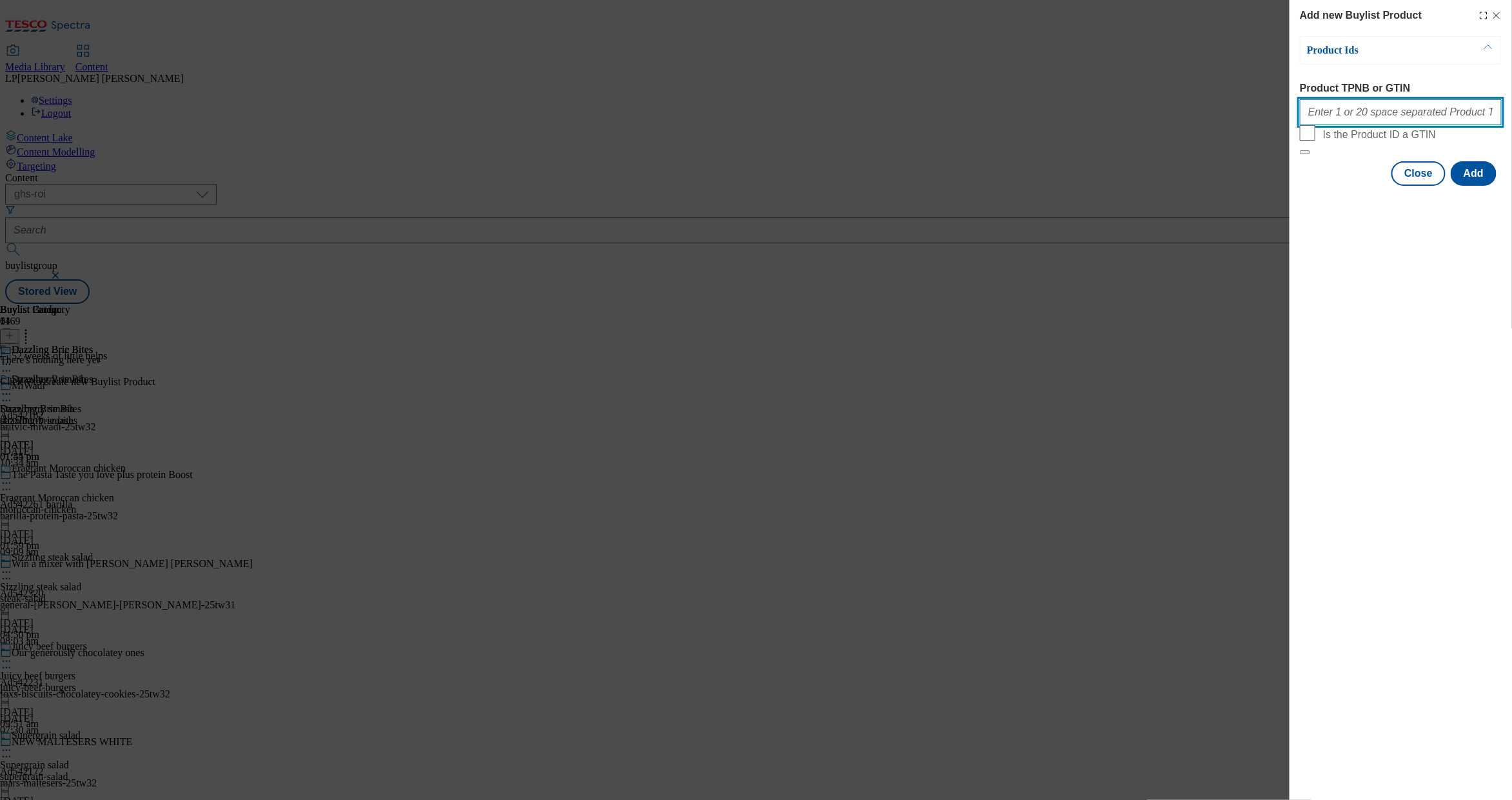
click at [1343, 120] on input "Product TPNB or GTIN" at bounding box center [1401, 112] width 202 height 26
paste input "73685080 56302208 91306998 79719988 61930010 50501316"
type input "73685080 56302208 91306998 79719988 61930010 50501316"
click at [1486, 186] on button "Add" at bounding box center [1474, 174] width 46 height 25
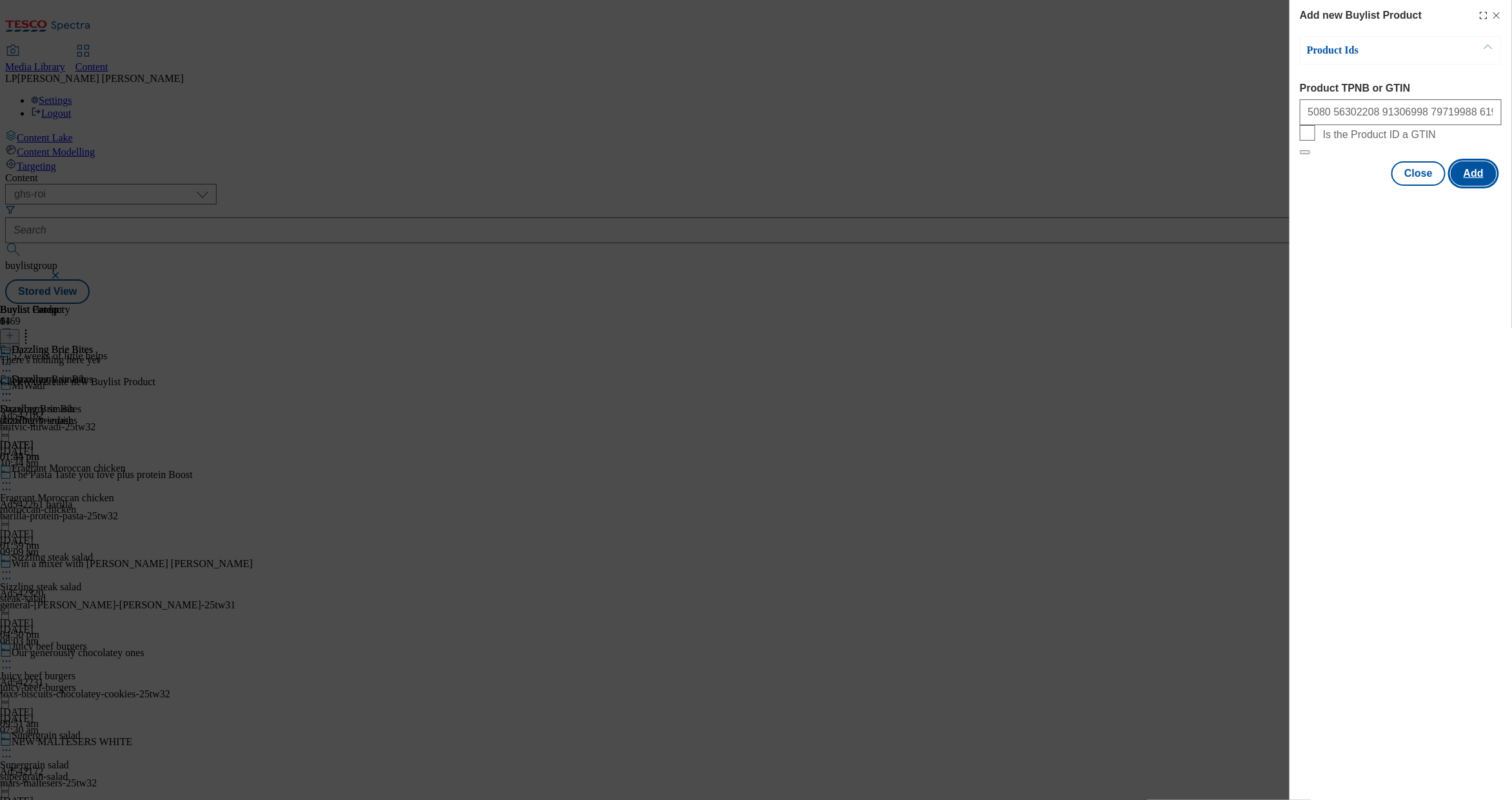
scroll to position [0, 0]
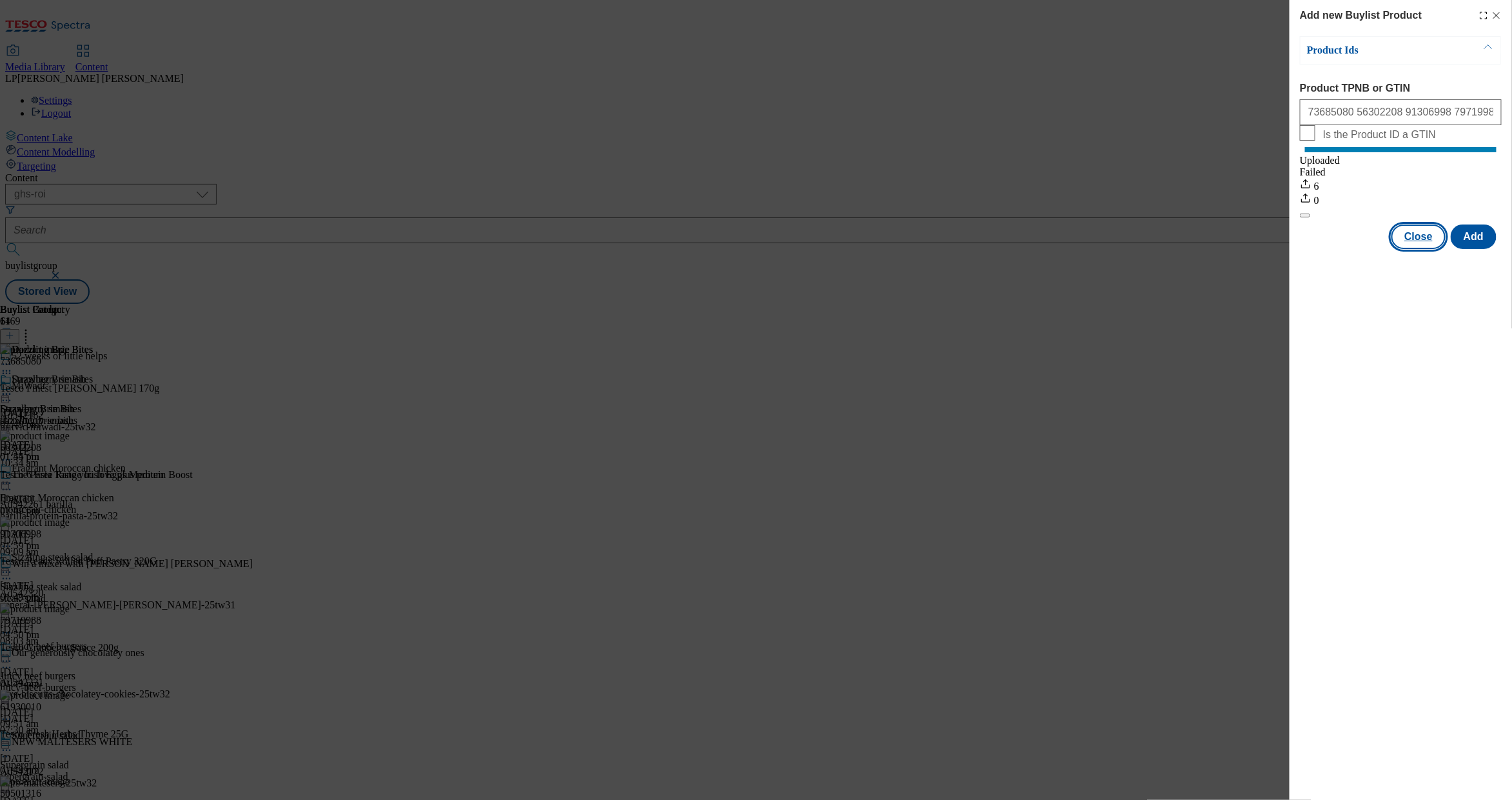
click at [1429, 249] on button "Close" at bounding box center [1418, 237] width 54 height 25
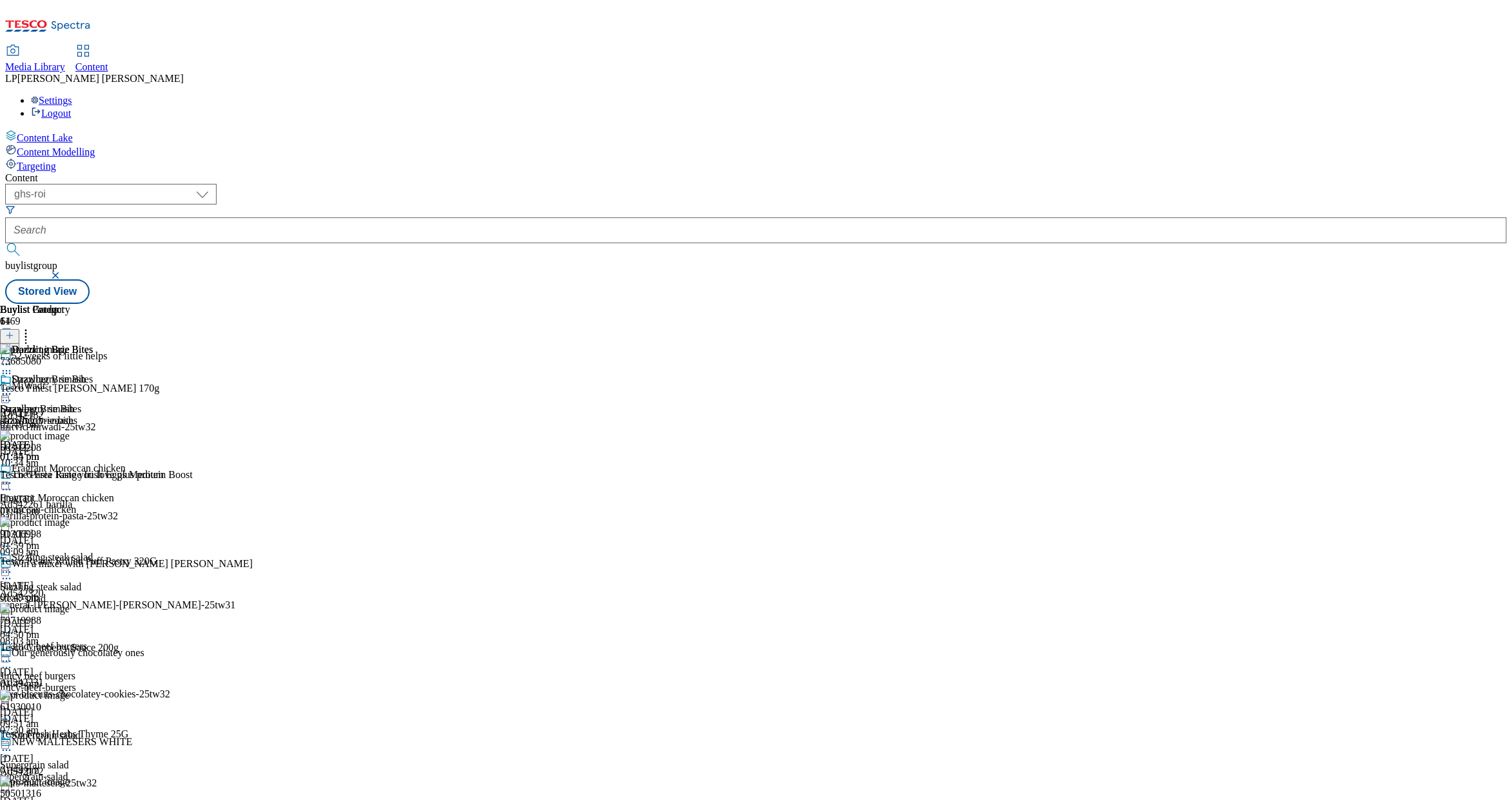
click at [11, 393] on circle at bounding box center [9, 394] width 2 height 2
click at [60, 413] on button "Edit" at bounding box center [43, 421] width 34 height 15
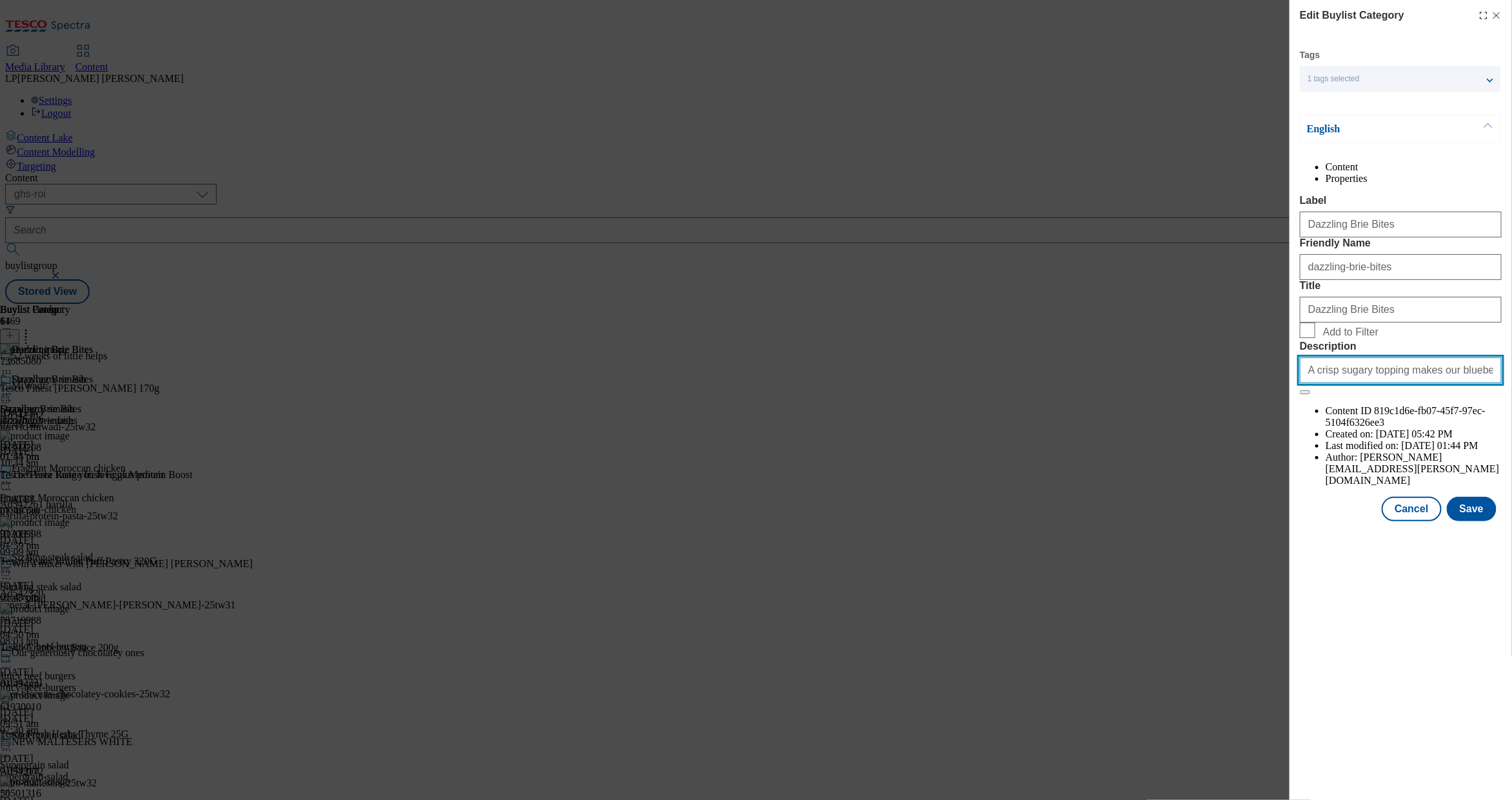
click at [1338, 383] on input "A crisp sugary topping makes our blueberry muffins even more tempting. Get the …" at bounding box center [1401, 370] width 202 height 26
paste input "Bite into creamy homemade brie bites, perfect for snacking. Get the recipe and"
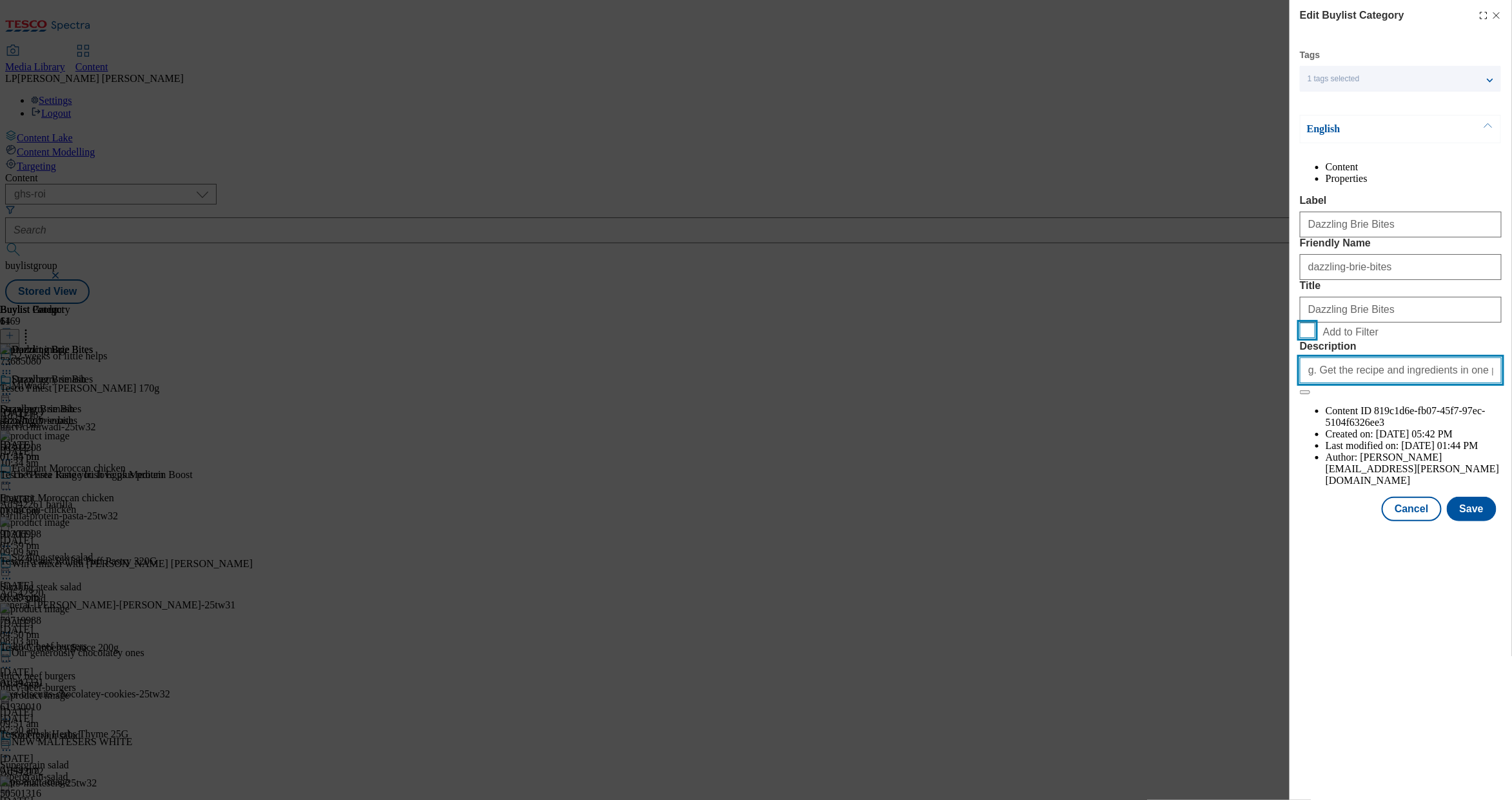
type input "Bite into creamy homemade brie bites, perfect for snacking. Get the recipe and …"
click at [1312, 338] on input "Add to Filter" at bounding box center [1308, 330] width 15 height 15
checkbox input "true"
click at [1474, 521] on button "Save" at bounding box center [1472, 509] width 50 height 25
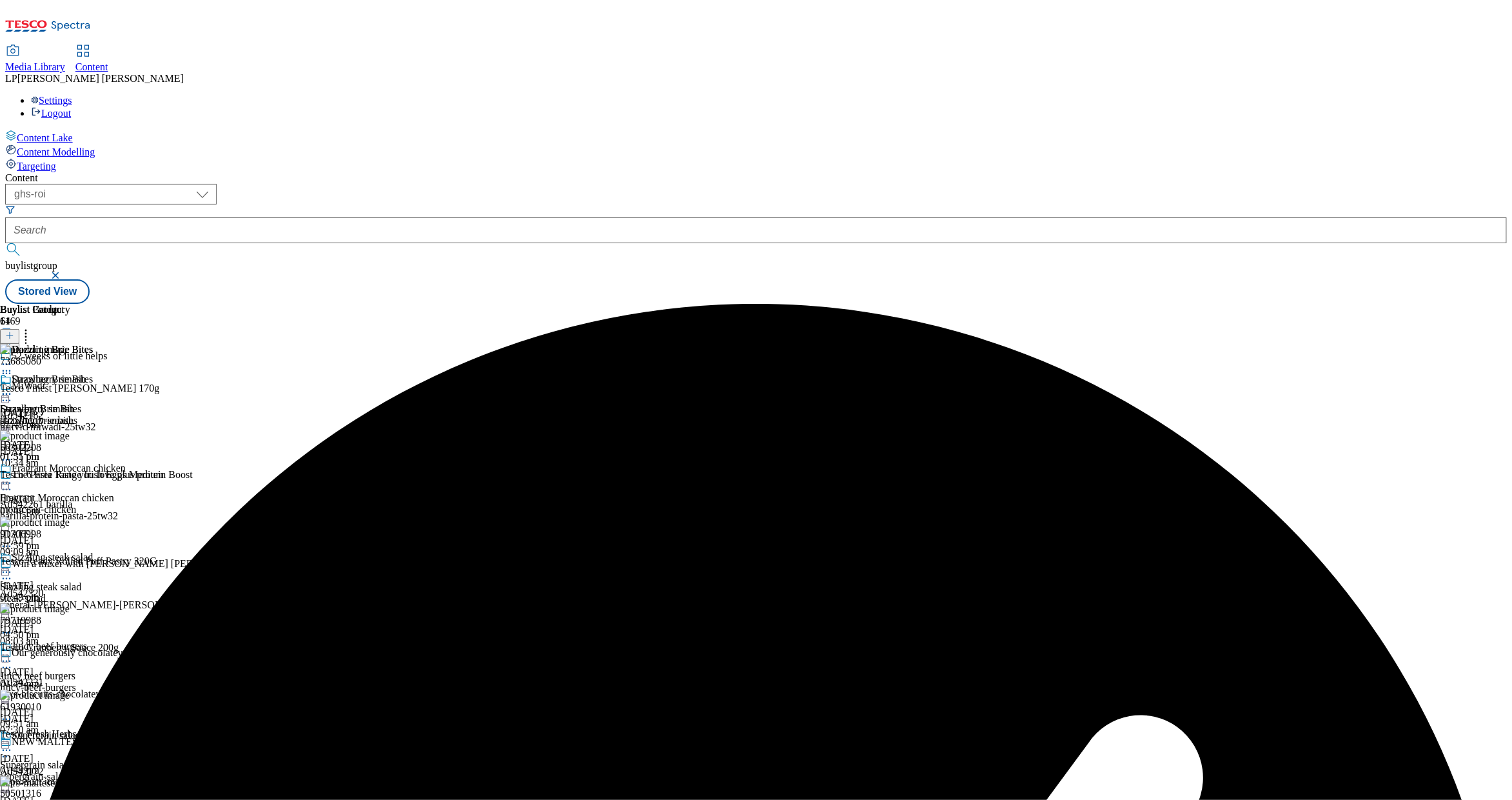
click at [13, 358] on icon at bounding box center [6, 364] width 13 height 13
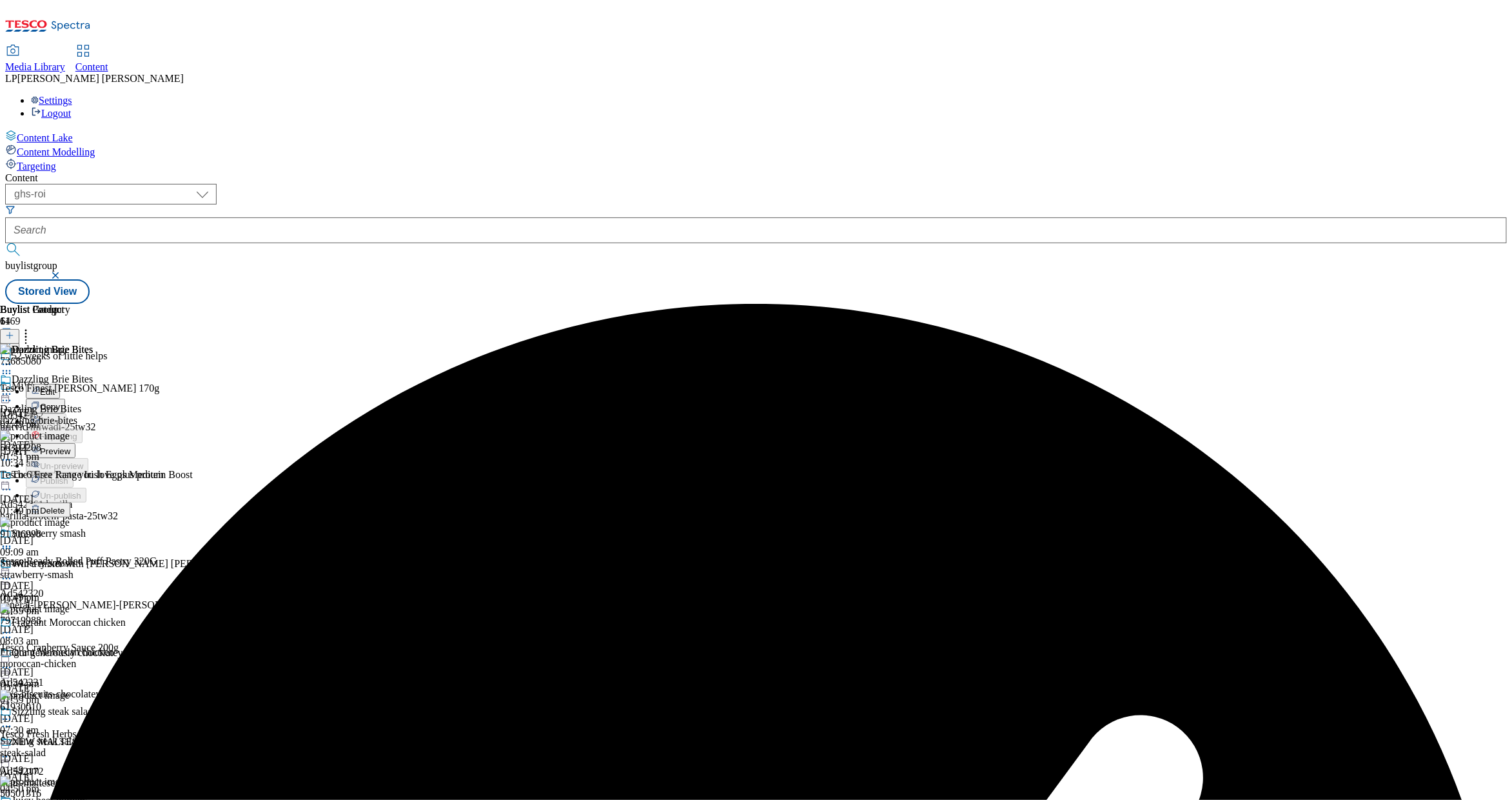
click at [60, 384] on button "Edit" at bounding box center [43, 391] width 34 height 15
select select "evergreen"
select select "Meal"
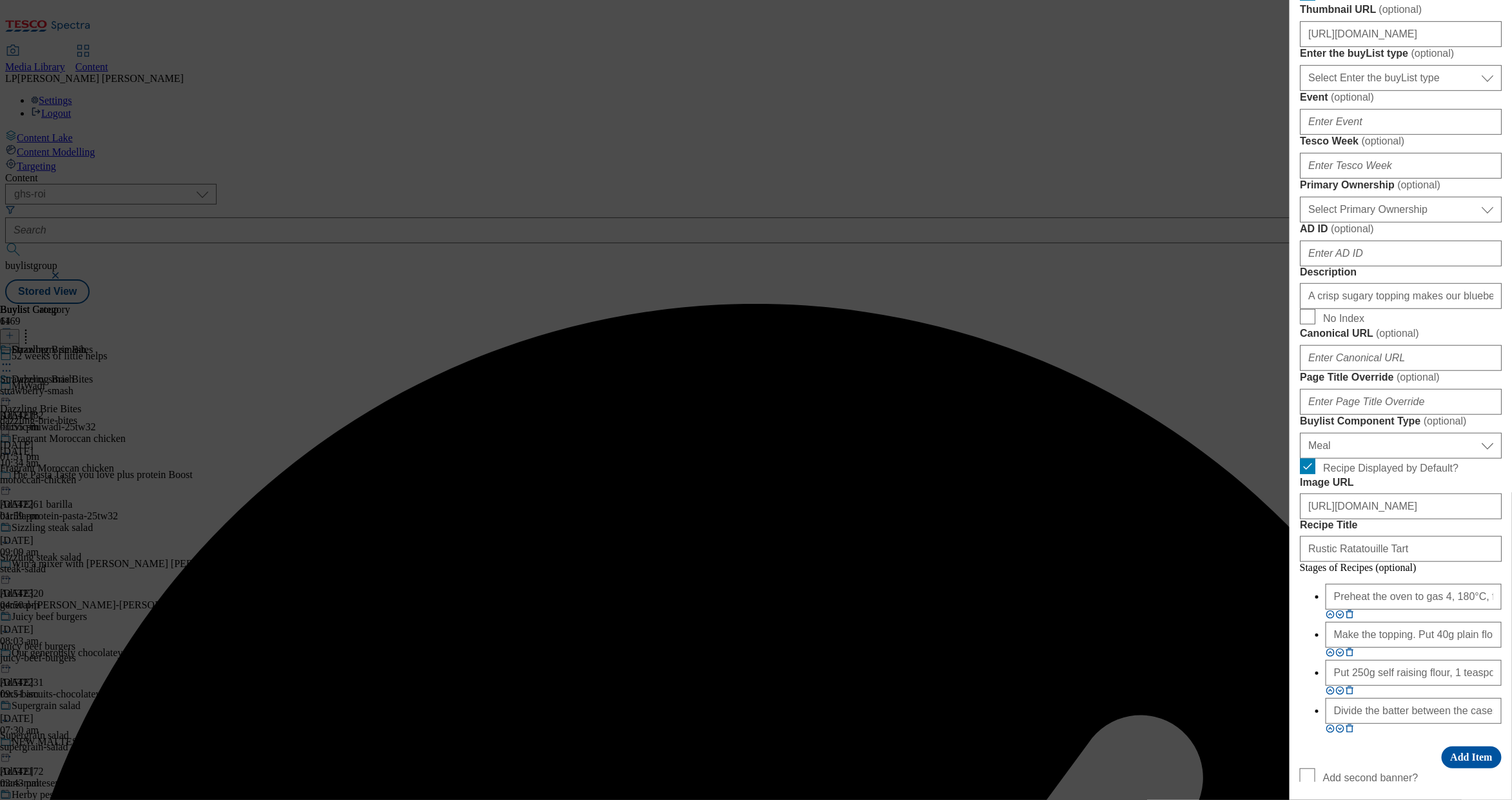
scroll to position [582, 0]
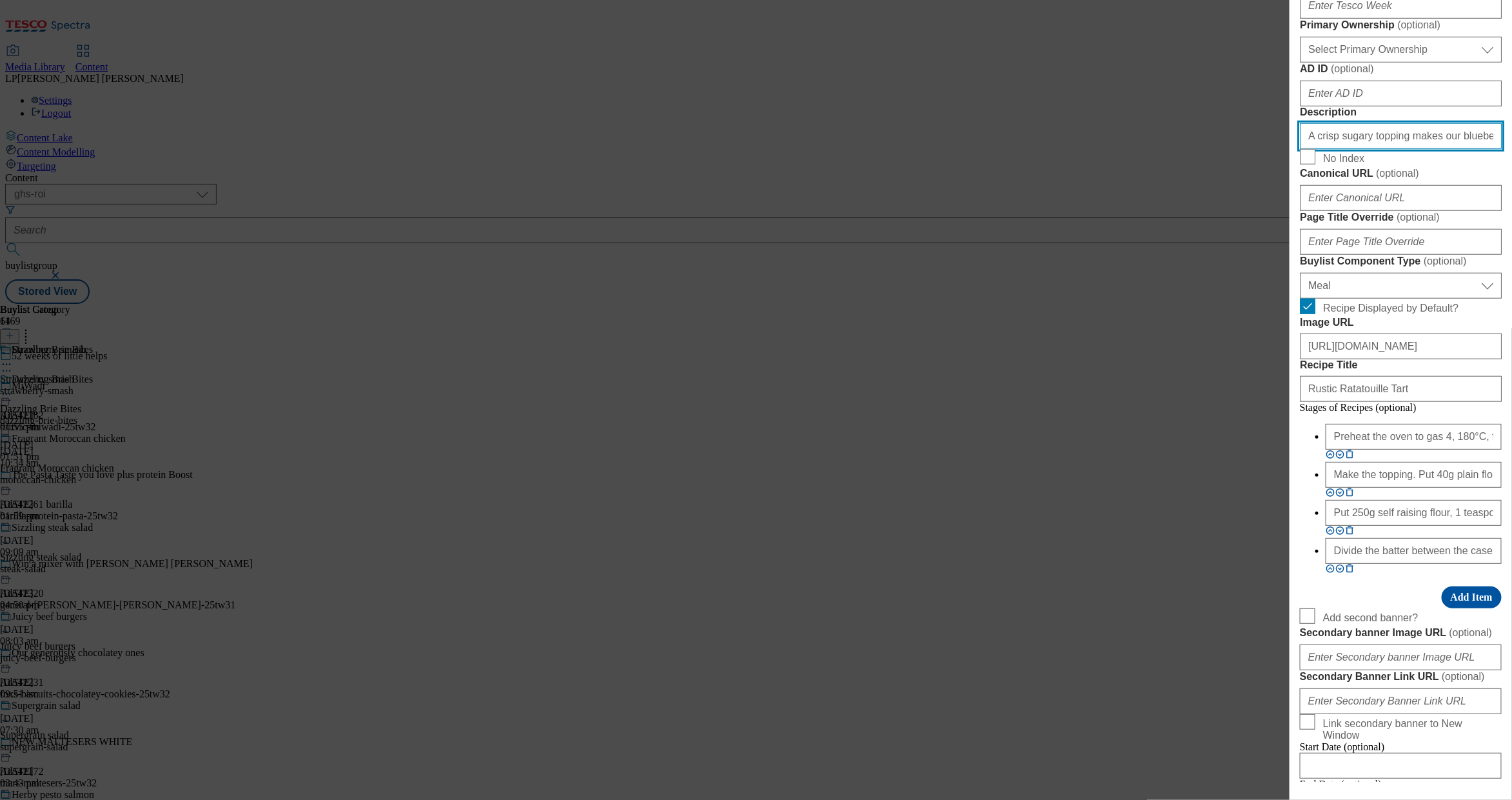
click at [1359, 149] on input "A crisp sugary topping makes our blueberry muffins even more tempting. Get the …" at bounding box center [1401, 136] width 202 height 26
paste input "Bite into creamy homemade brie bites, perfect for snacking. Get the recipe and"
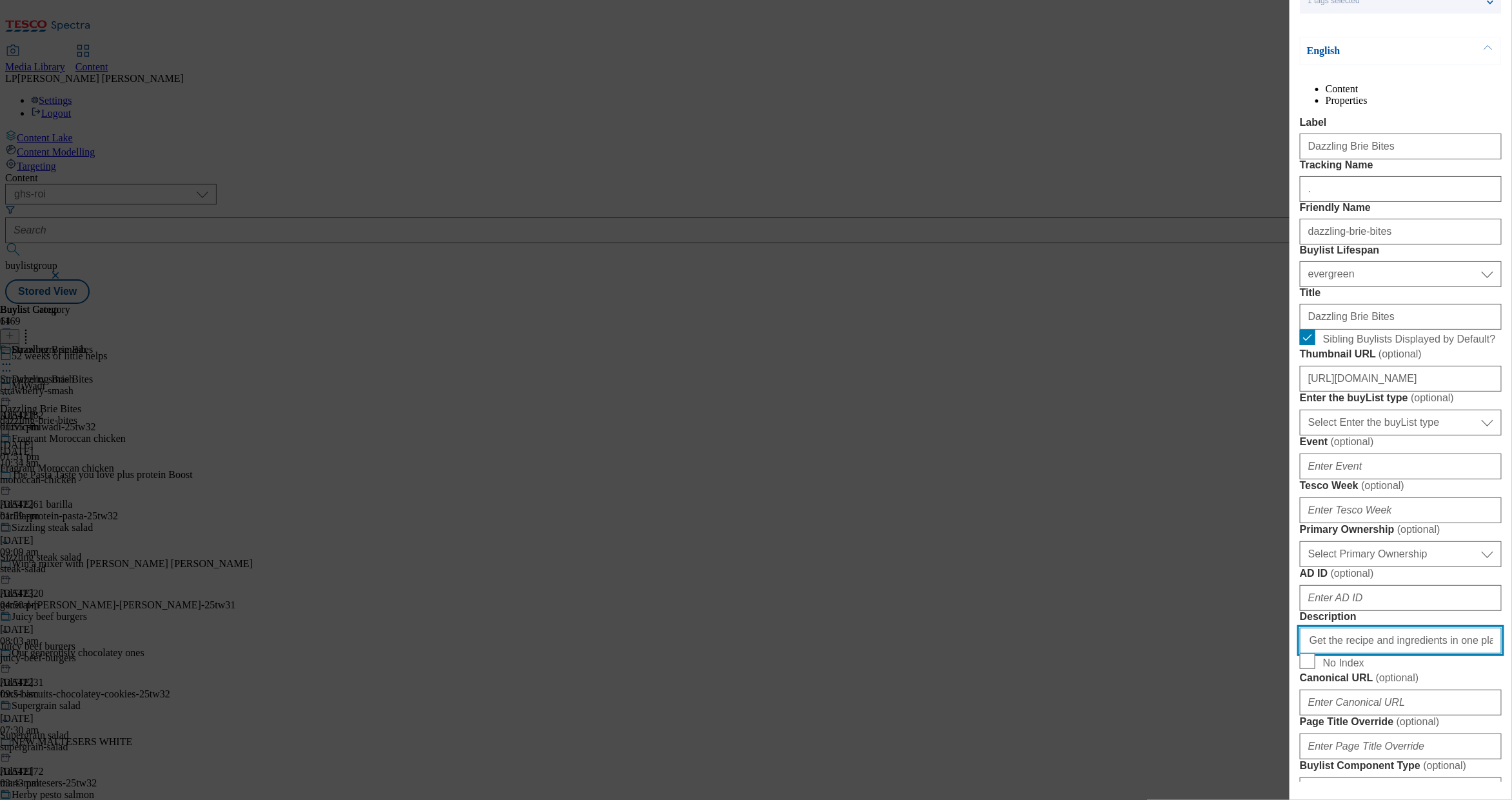
scroll to position [0, 0]
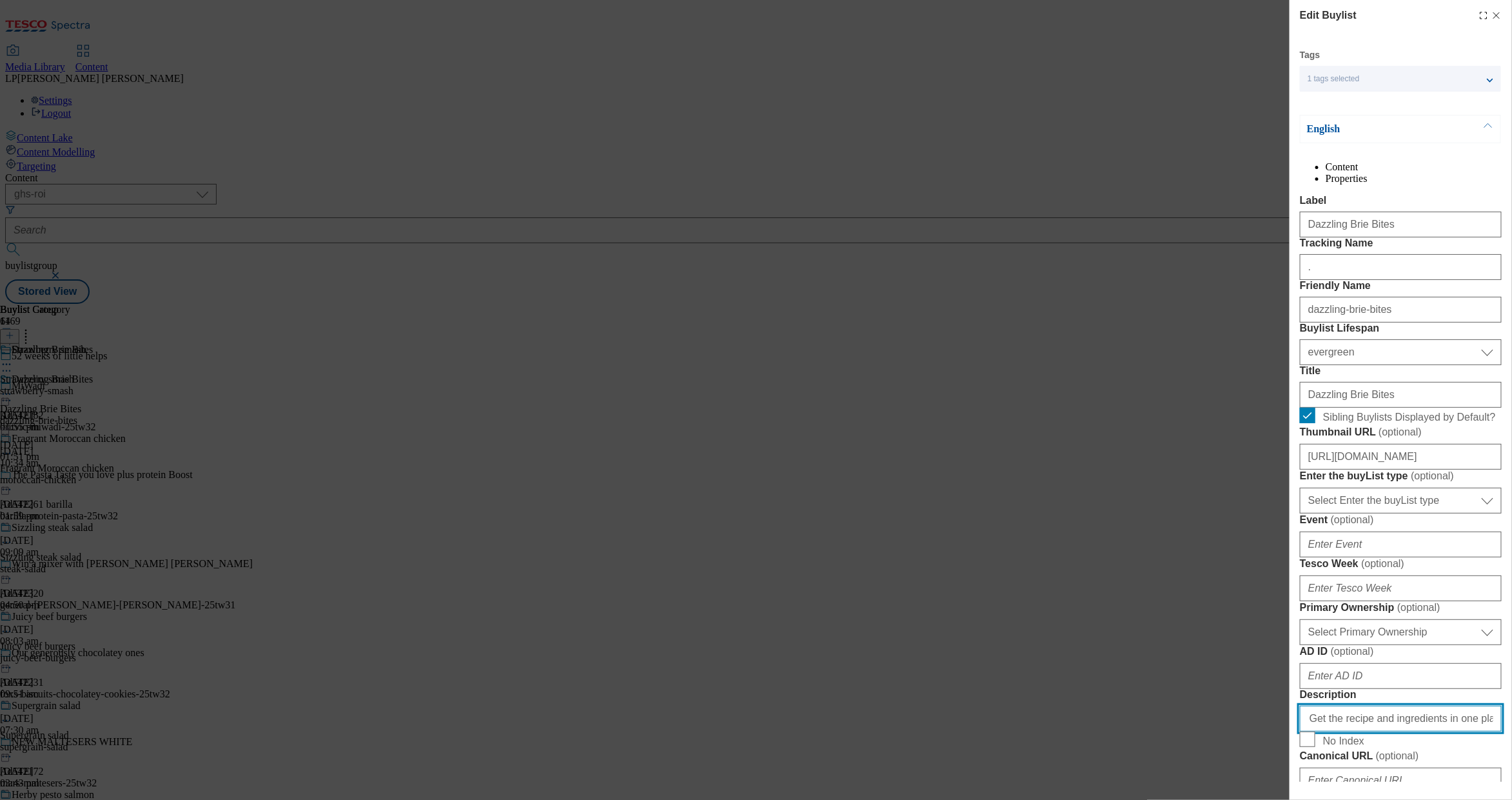
type input "Bite into creamy homemade brie bites, perfect for snacking. Get the recipe and …"
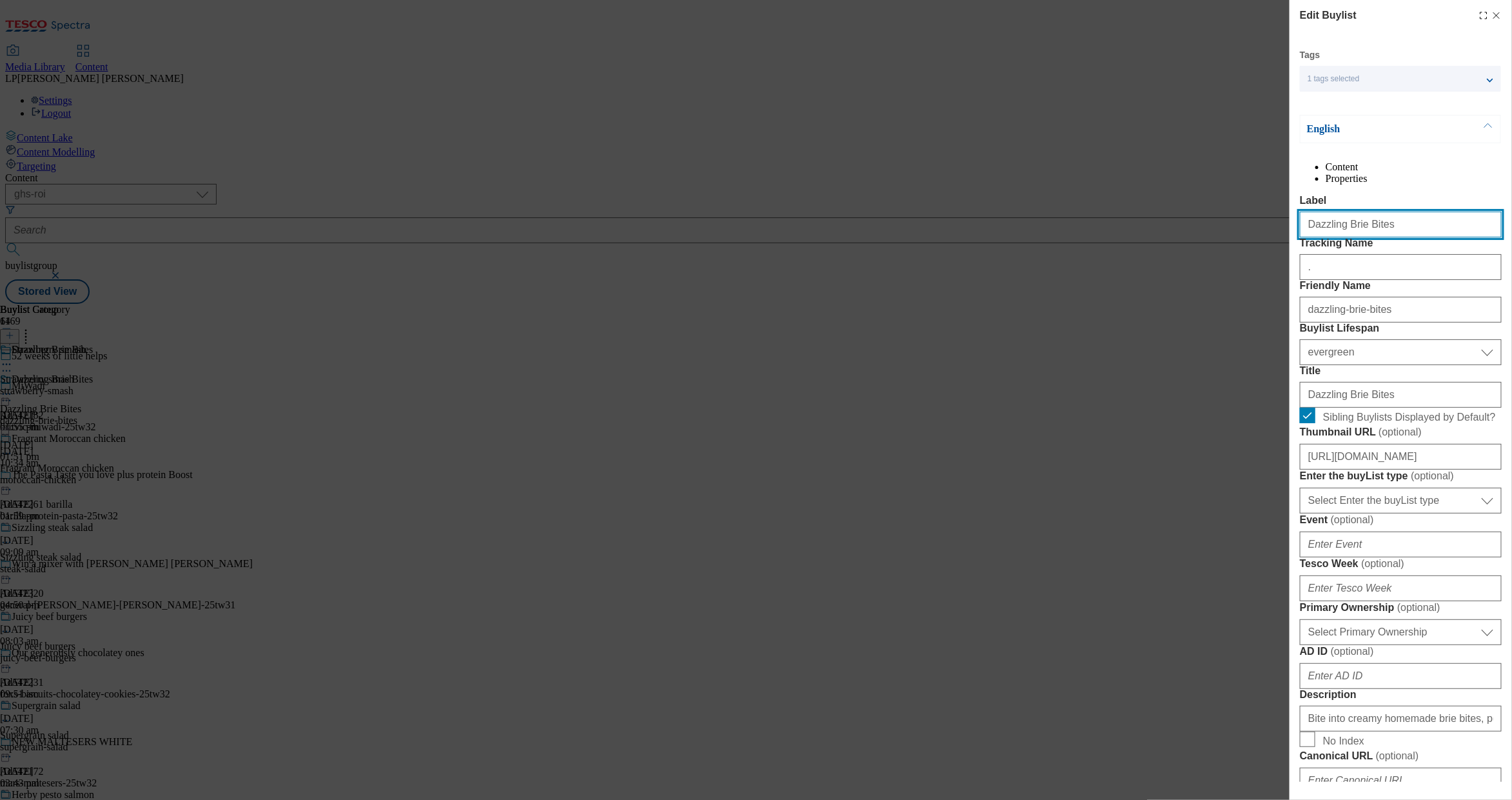
drag, startPoint x: 1390, startPoint y: 250, endPoint x: 1217, endPoint y: 245, distance: 173.1
click at [1217, 245] on div "Edit Buylist Tags 1 tags selected buylist English Content Properties Label Dazz…" at bounding box center [756, 400] width 1512 height 800
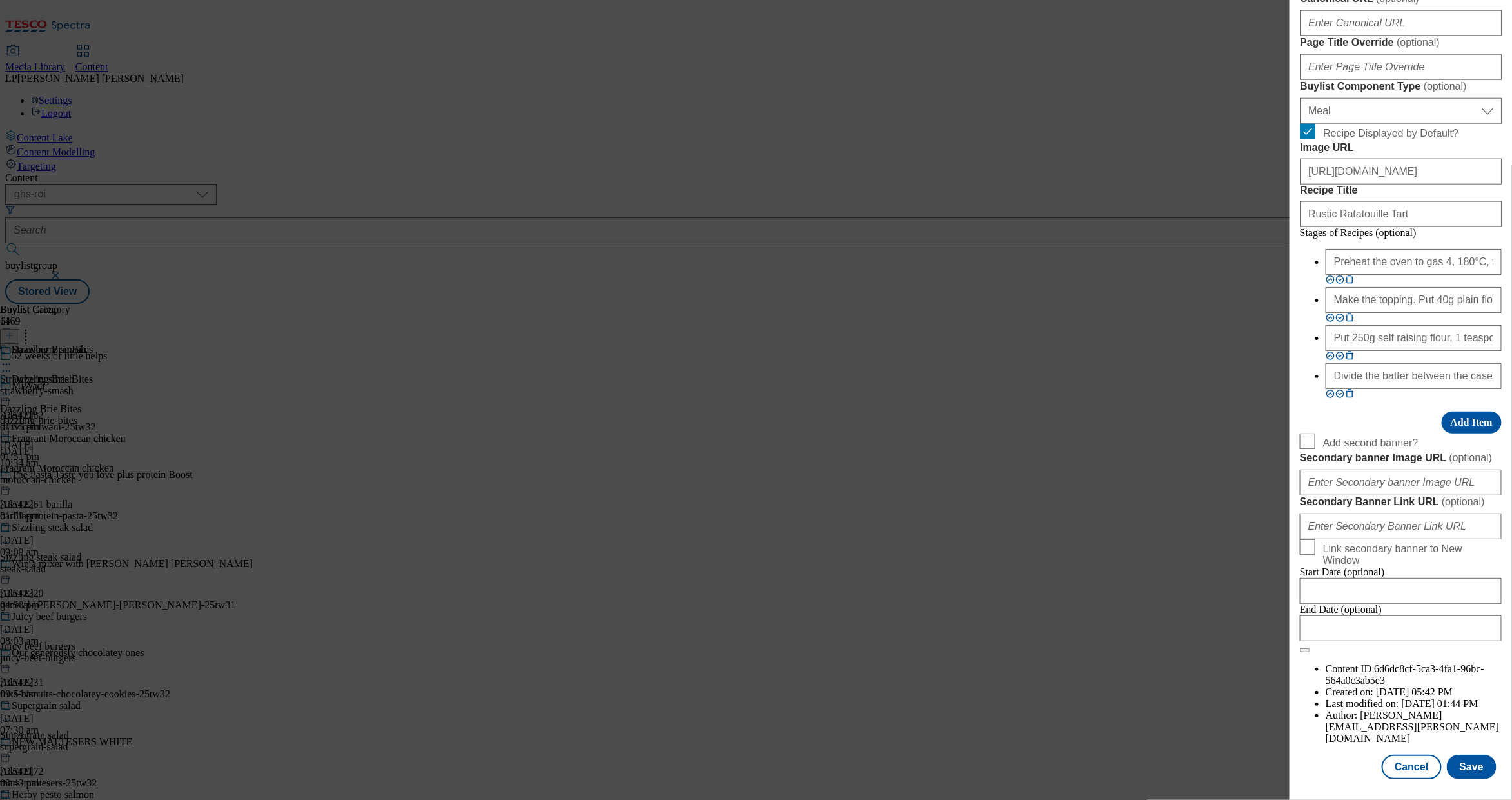
scroll to position [957, 0]
click at [1369, 227] on input "Rustic Ratatouille Tart" at bounding box center [1401, 214] width 202 height 26
paste input "Dazzling Brie Bites"
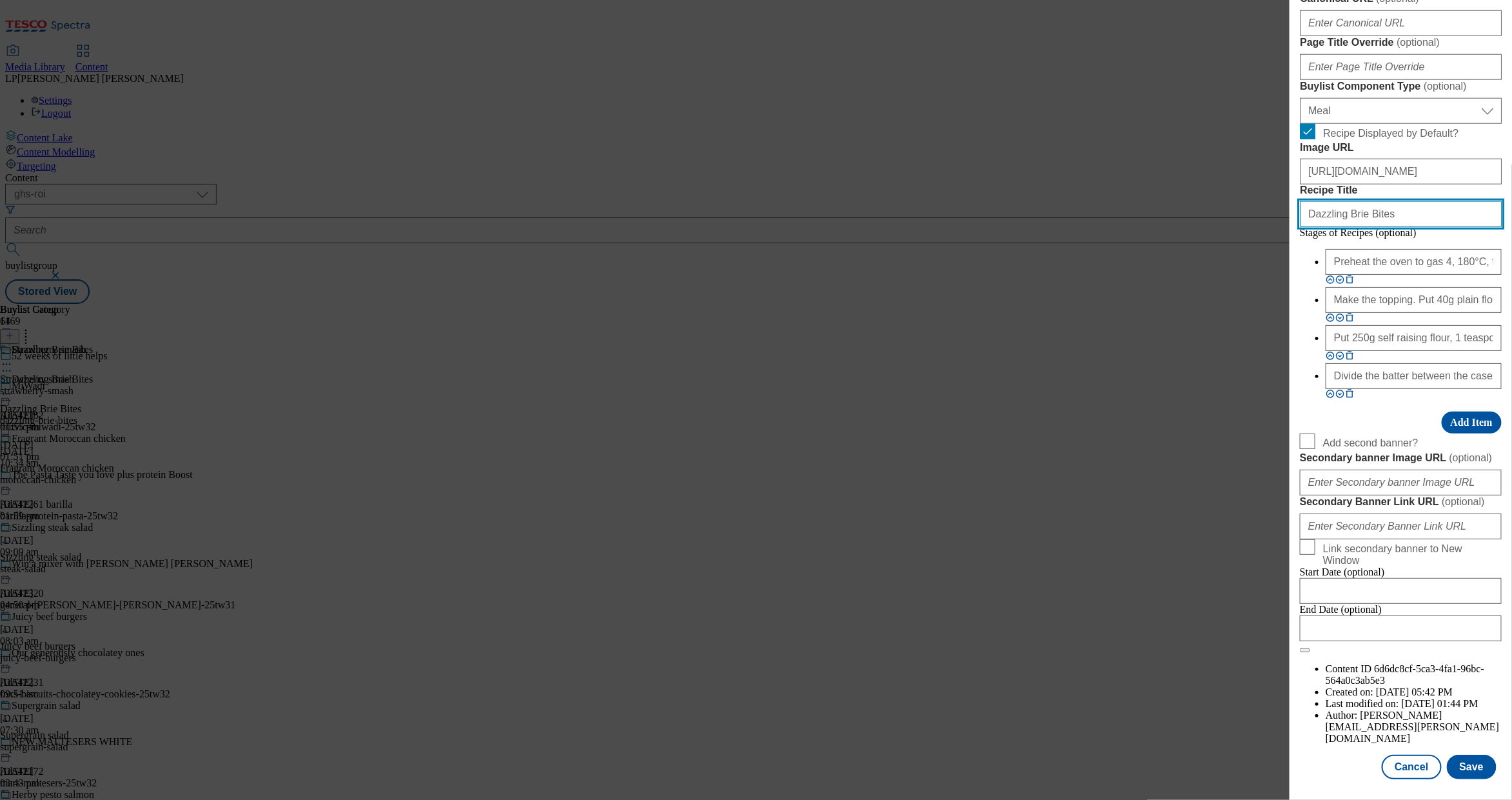
type input "Dazzling Brie Bites"
click at [1377, 275] on input "Preheat the oven to gas 4, 180°C, fan 160°C. Line a muffin tin with 12 cake cas…" at bounding box center [1414, 262] width 176 height 26
paste input "Modal"
paste input "Preheat the oven to 190°C, fan 170°, gas 5. Line a large baking tray with bakin…"
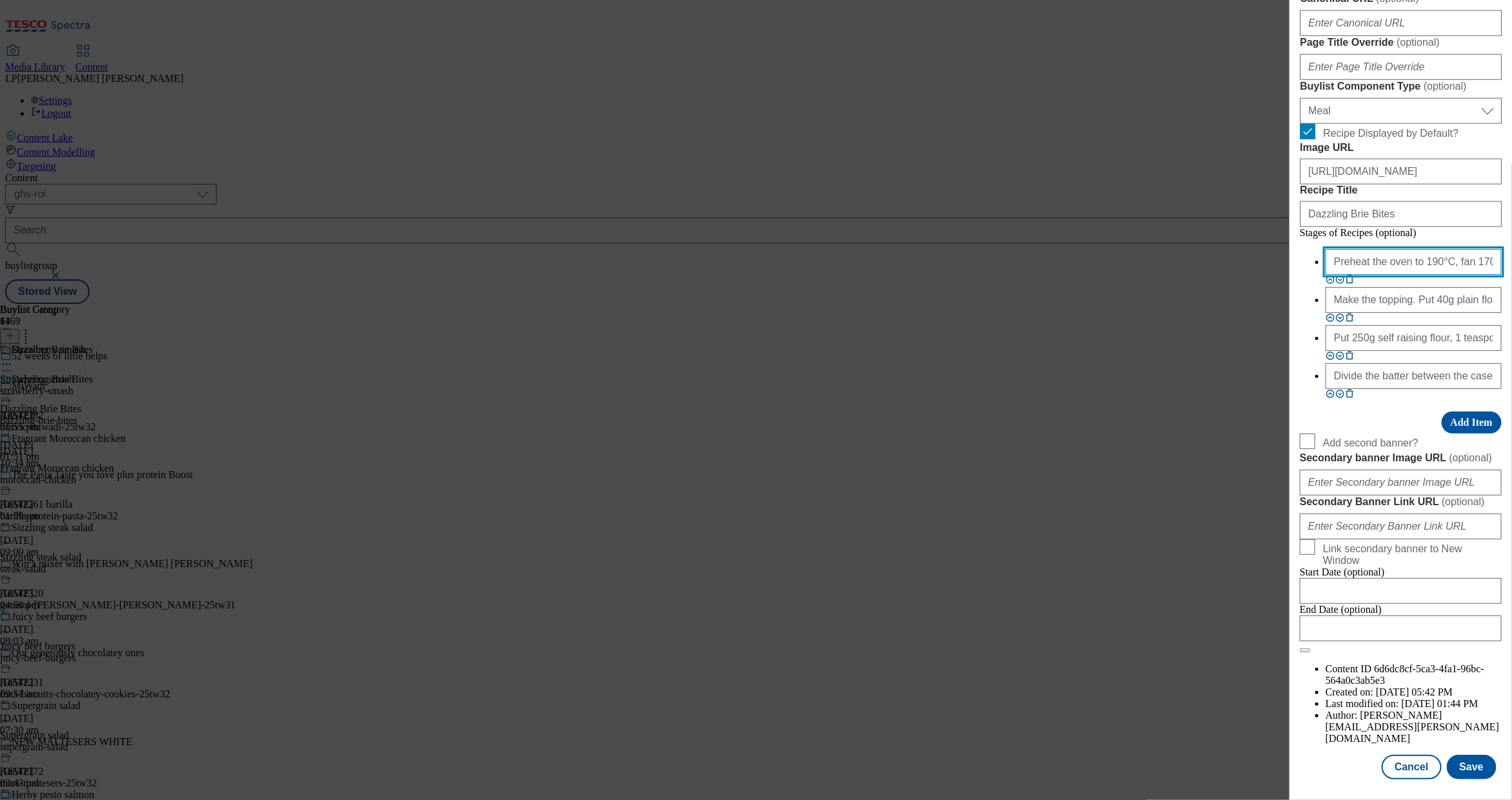
scroll to position [0, 169]
type input "Preheat the oven to 190°C, fan 170°, gas 5. Line a large baking tray with bakin…"
click at [1350, 313] on input "Make the topping. Put 40g plain flour, 25g light brown soft sugar, ½ teaspoon g…" at bounding box center [1414, 299] width 176 height 26
click at [1352, 313] on input "Make the topping. Put 40g plain flour, 25g light brown soft sugar, ½ teaspoon g…" at bounding box center [1414, 299] width 176 height 26
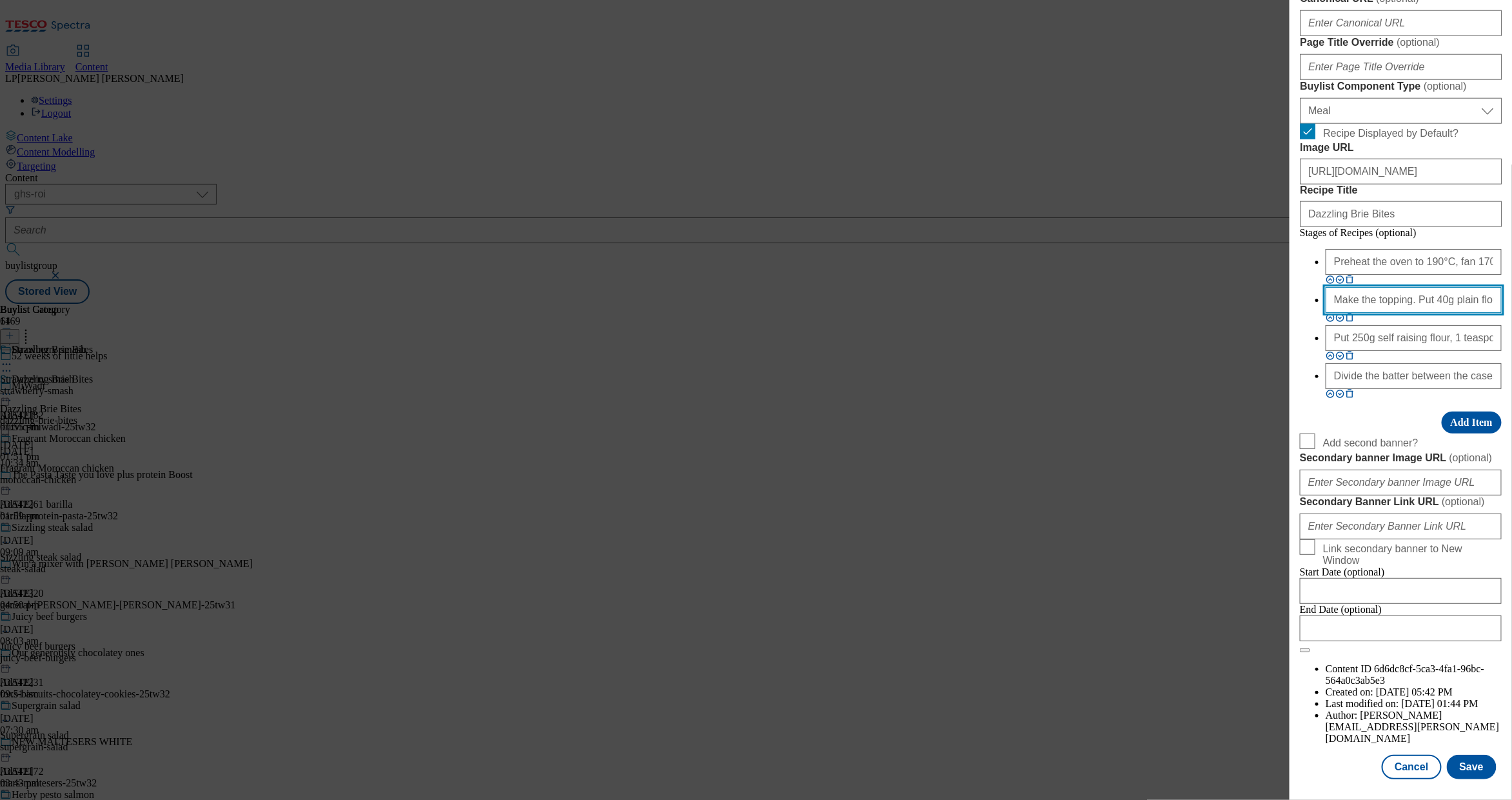
click at [1352, 313] on input "Make the topping. Put 40g plain flour, 25g light brown soft sugar, ½ teaspoon g…" at bounding box center [1414, 299] width 176 height 26
paste input "Unroll 320g of pastry and cut out 20x5cm stars using a cookie cutter. Place on …"
type input "Unroll 320g of pastry and cut out 20x5cm stars using a cookie cutter. Place on …"
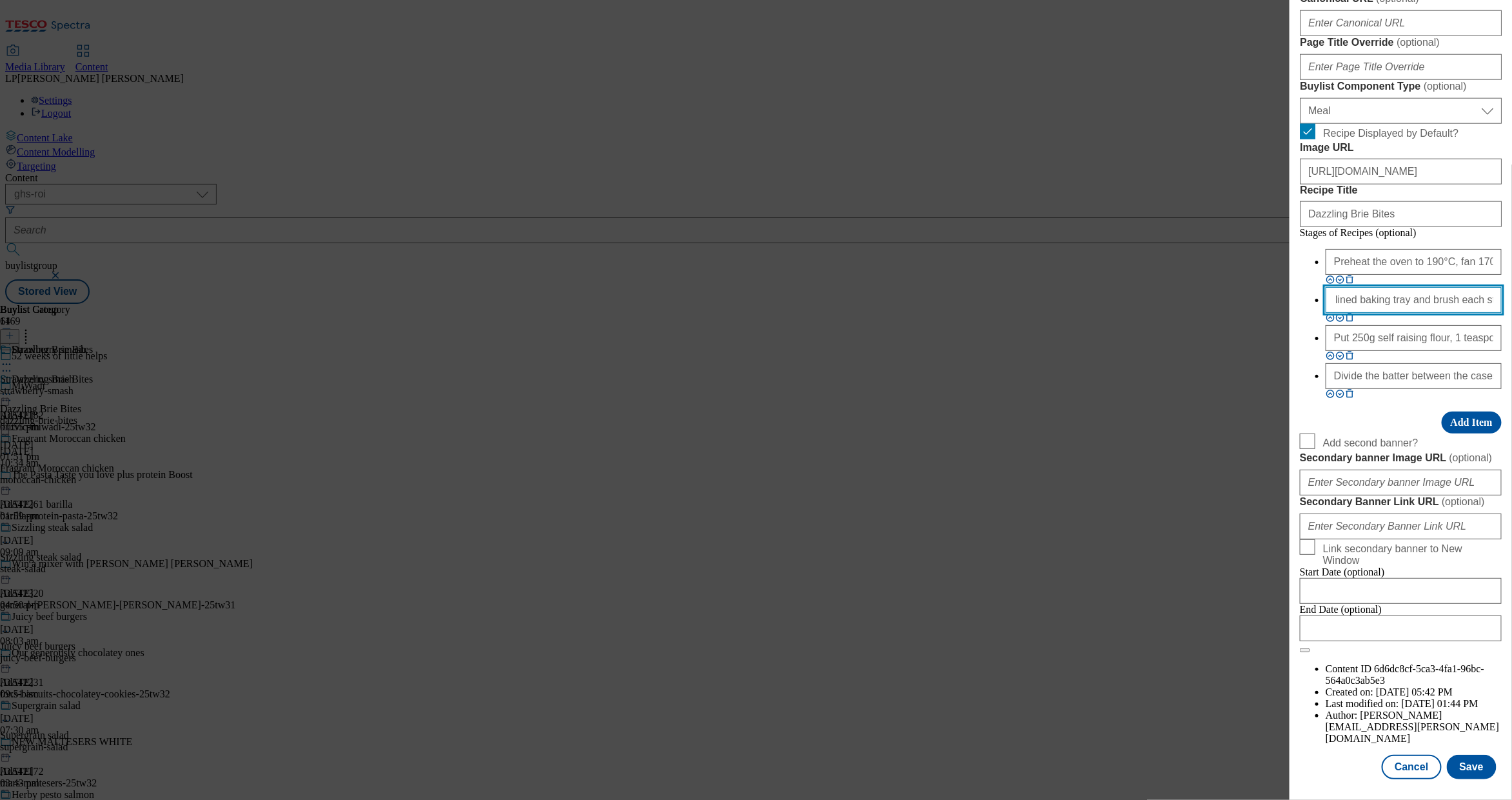
scroll to position [0, 0]
click at [1362, 351] on input "Put 250g self raising flour, 1 teaspoon bicarbonate of soda, 1 teaspoon baking …" at bounding box center [1414, 338] width 176 height 26
click at [1364, 351] on input "Put 250g self raising flour, 1 teaspoon bicarbonate of soda, 1 teaspoon baking …" at bounding box center [1414, 338] width 176 height 26
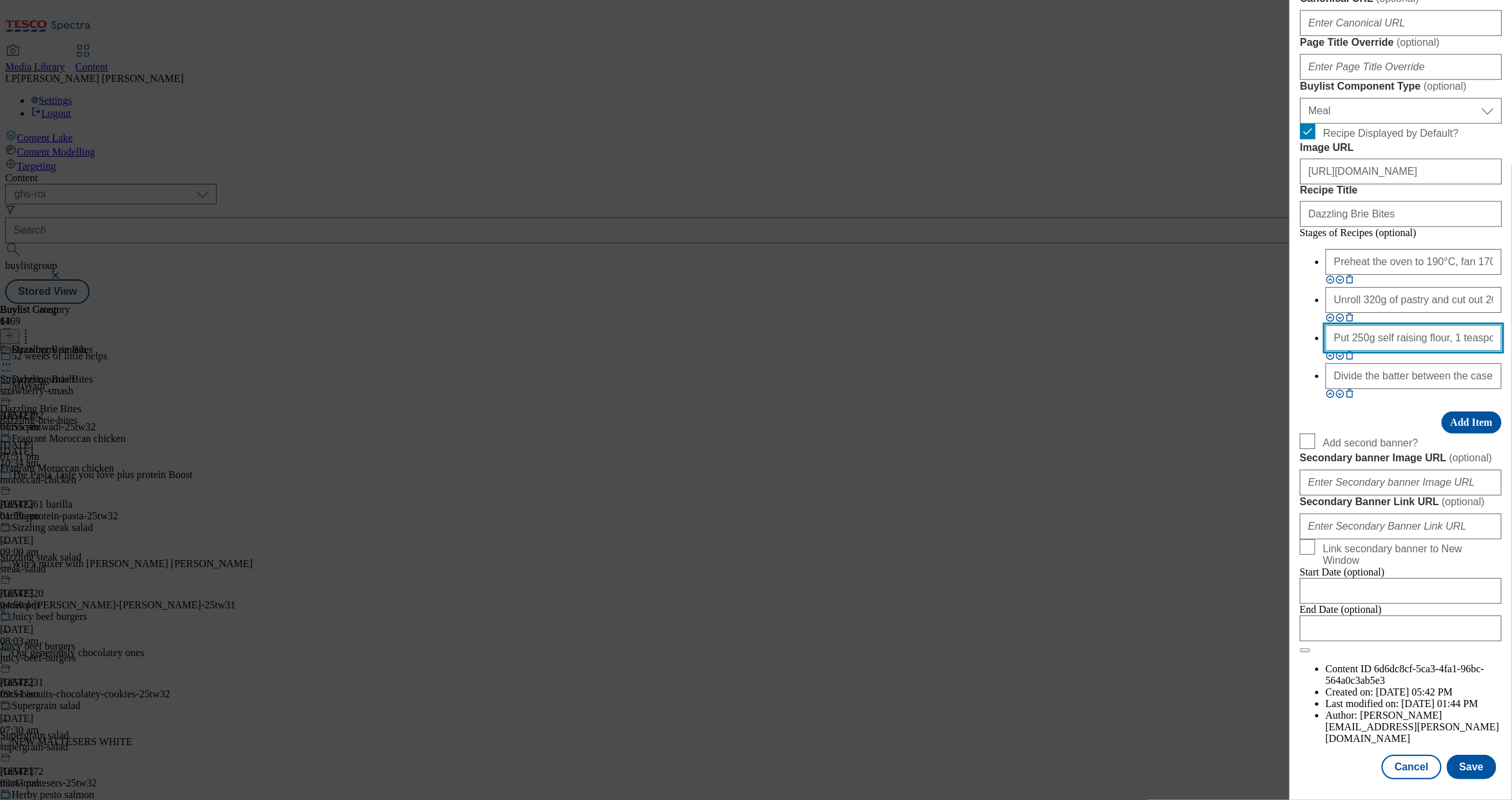
paste input "Bake on the middle shelf of the oven for 10-15 minutes until golden, crisp and …"
type input "Bake on the middle shelf of the oven for 10-15 minutes until golden, crisp and …"
click at [1379, 389] on input "Divide the batter between the cases. Dot with more blueberries and sprinkle ove…" at bounding box center [1414, 376] width 176 height 26
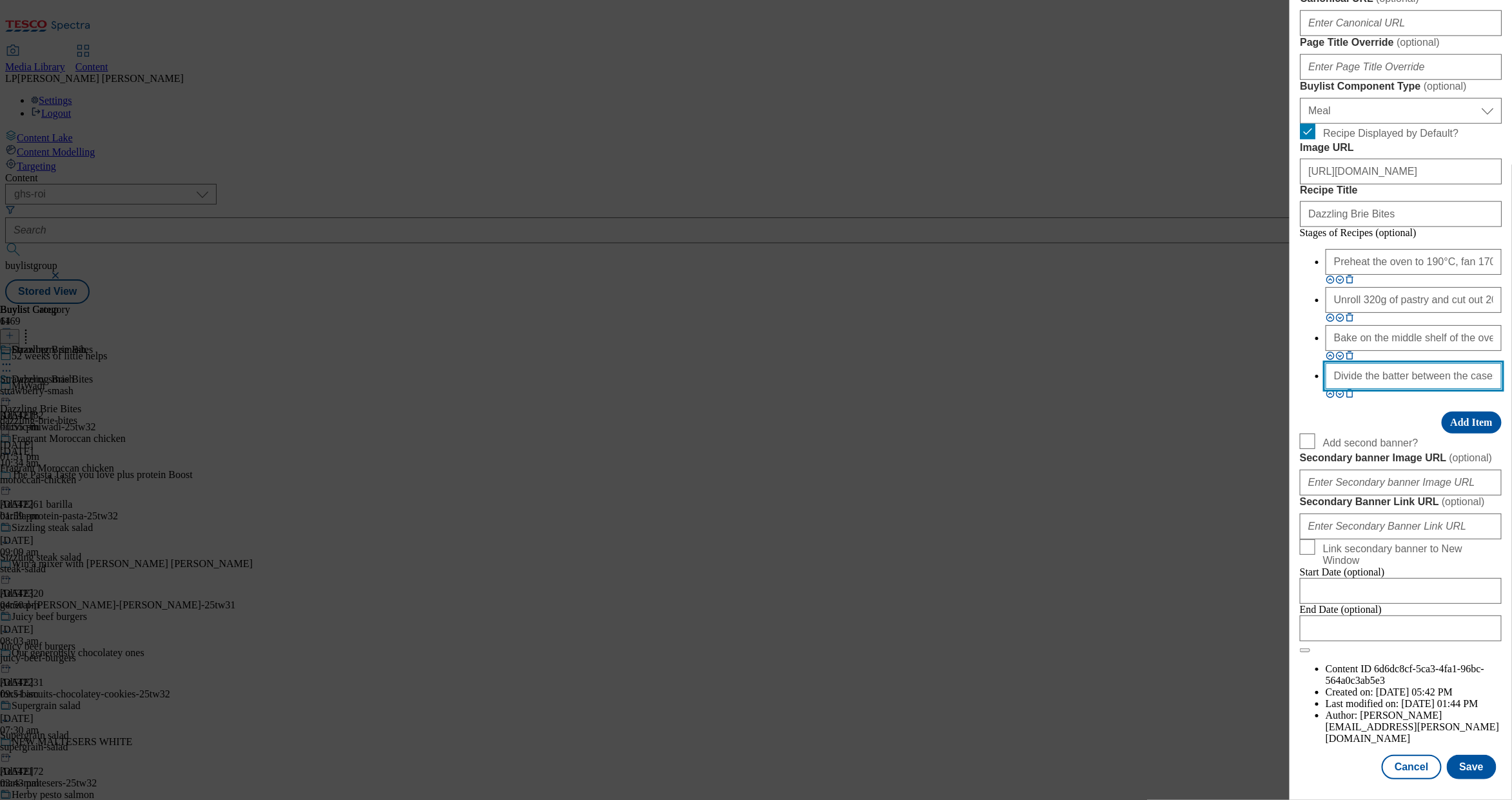
click at [1379, 389] on input "Divide the batter between the cases. Dot with more blueberries and sprinkle ove…" at bounding box center [1414, 376] width 176 height 26
paste input "Top each star with a slice of brie and some cranberry sauce and garnish with so…"
type input "Top each star with a slice of brie and some cranberry sauce and garnish with so…"
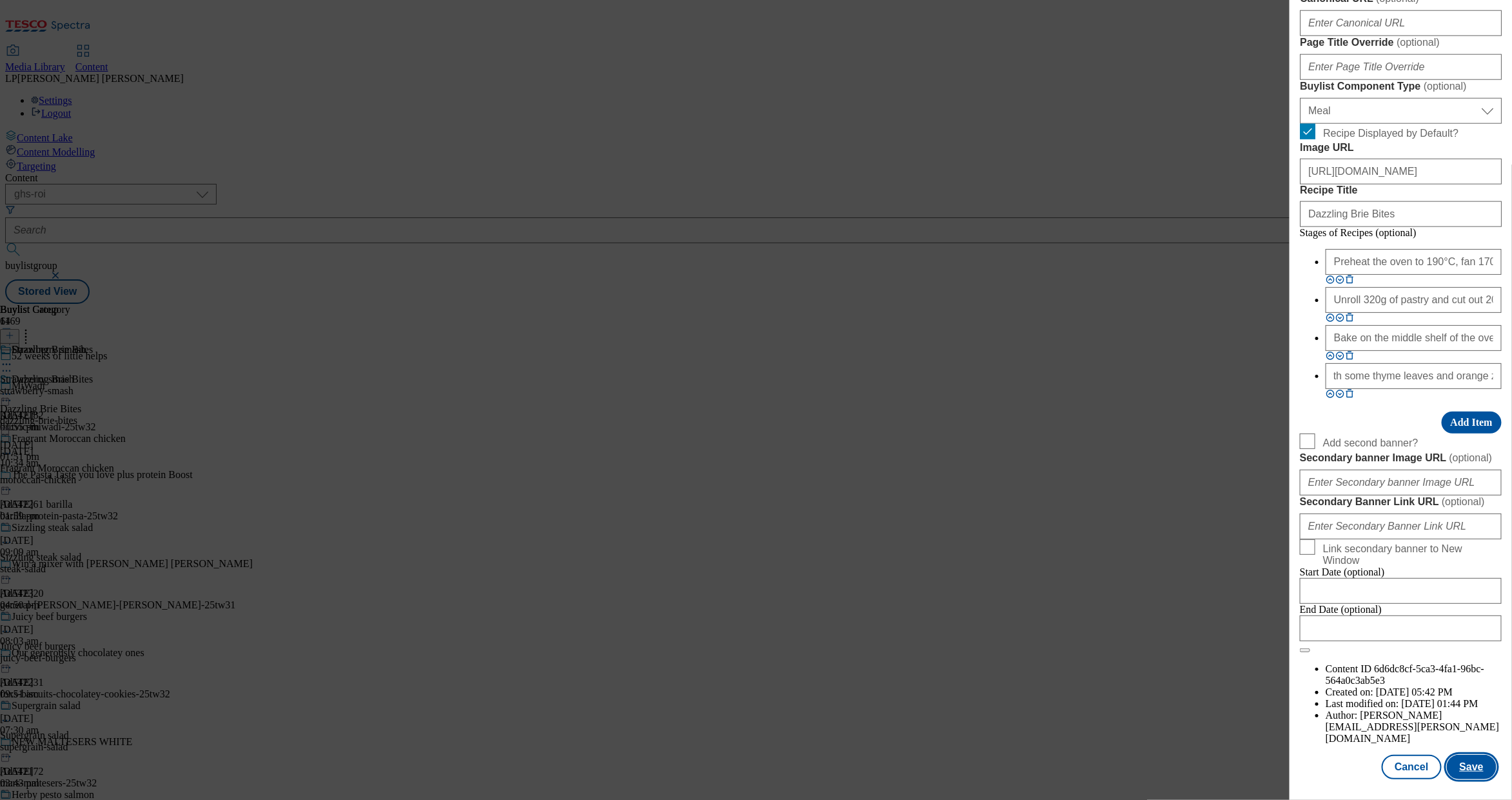
click at [1466, 754] on button "Save" at bounding box center [1472, 766] width 50 height 25
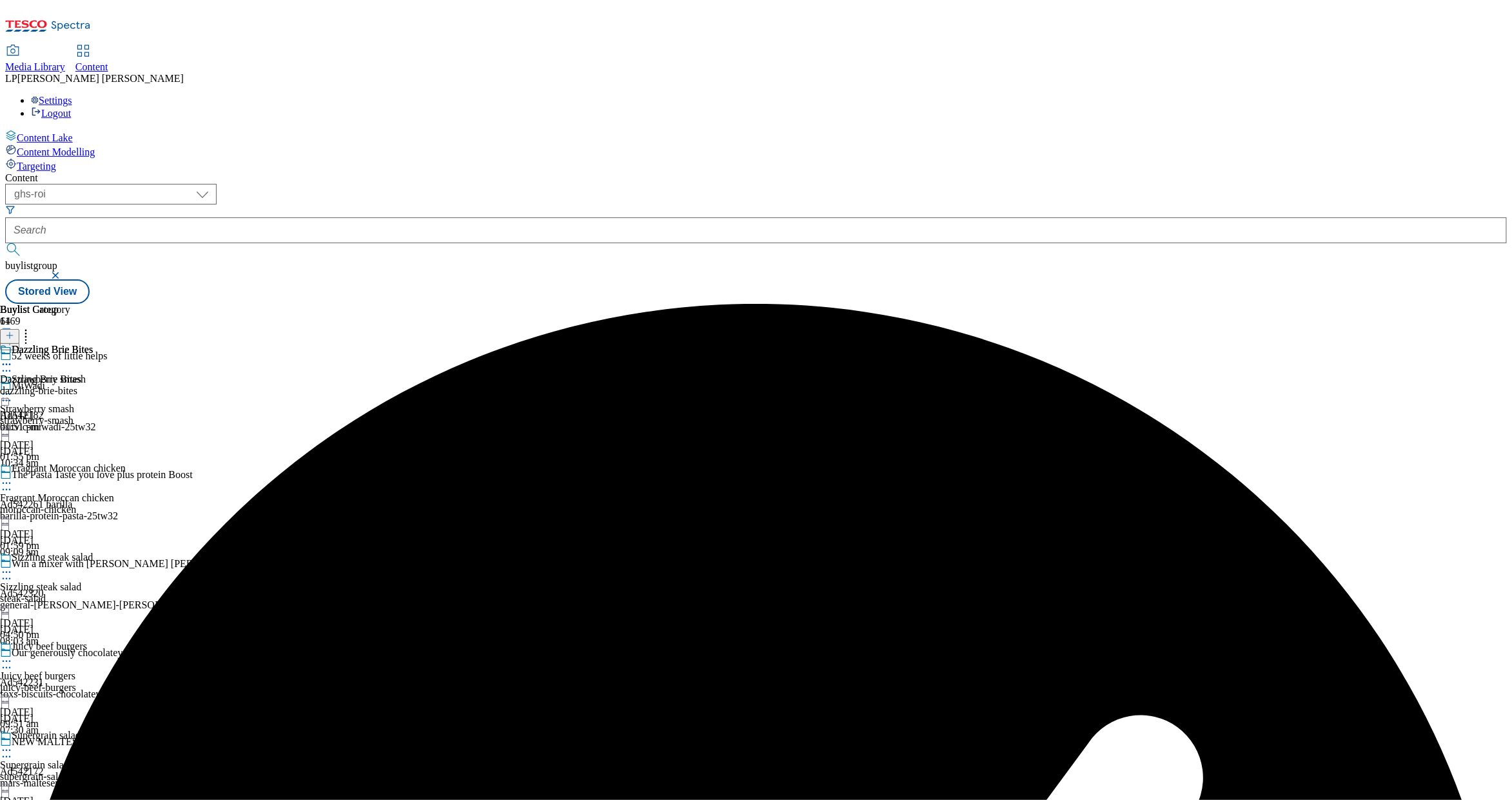
click at [13, 358] on icon at bounding box center [6, 364] width 13 height 13
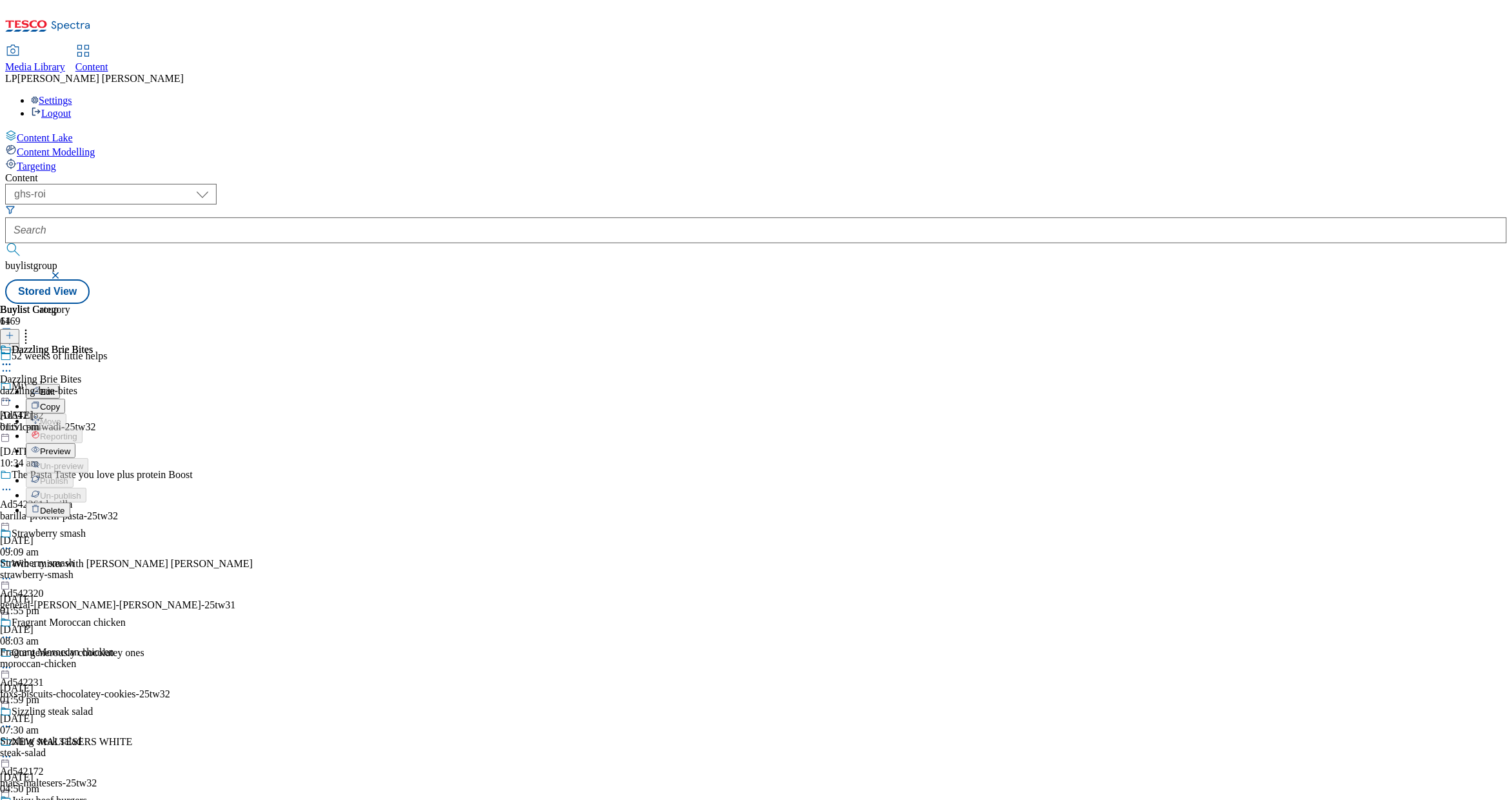
click at [70, 446] on span "Preview" at bounding box center [55, 451] width 30 height 9
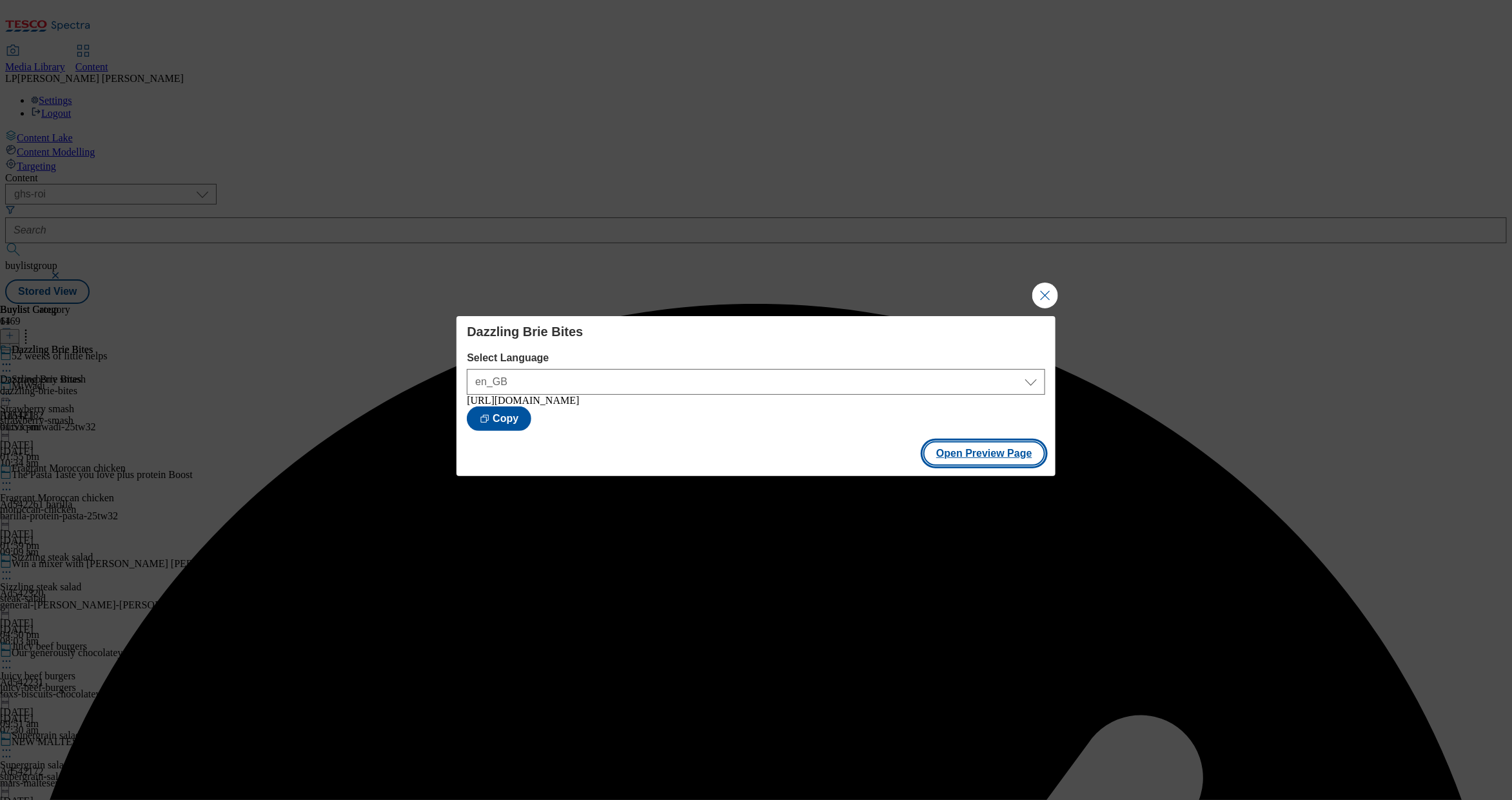
click at [941, 458] on button "Open Preview Page" at bounding box center [985, 453] width 122 height 25
click at [1047, 294] on button "Close Modal" at bounding box center [1045, 295] width 26 height 26
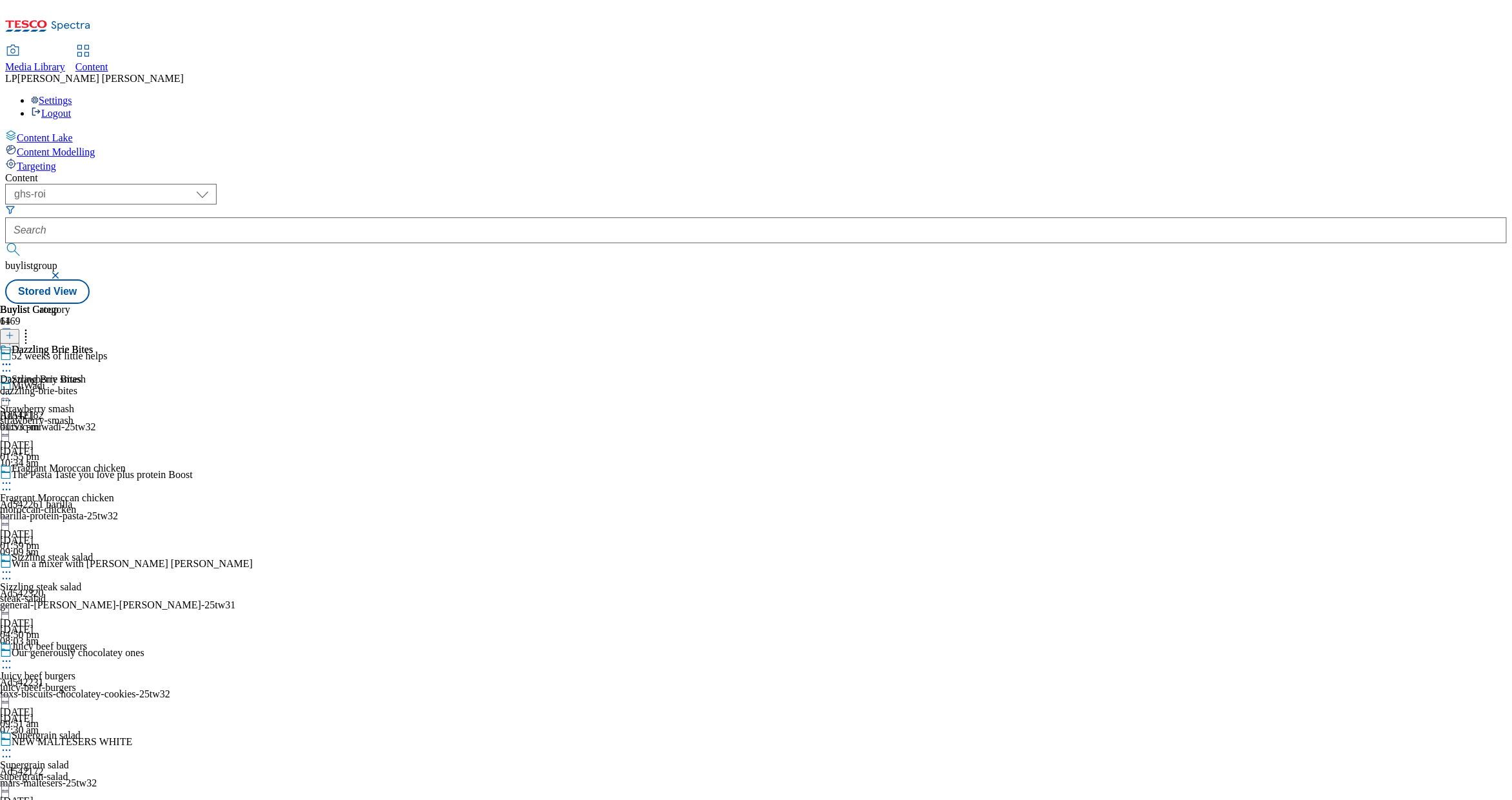
scroll to position [7780, 0]
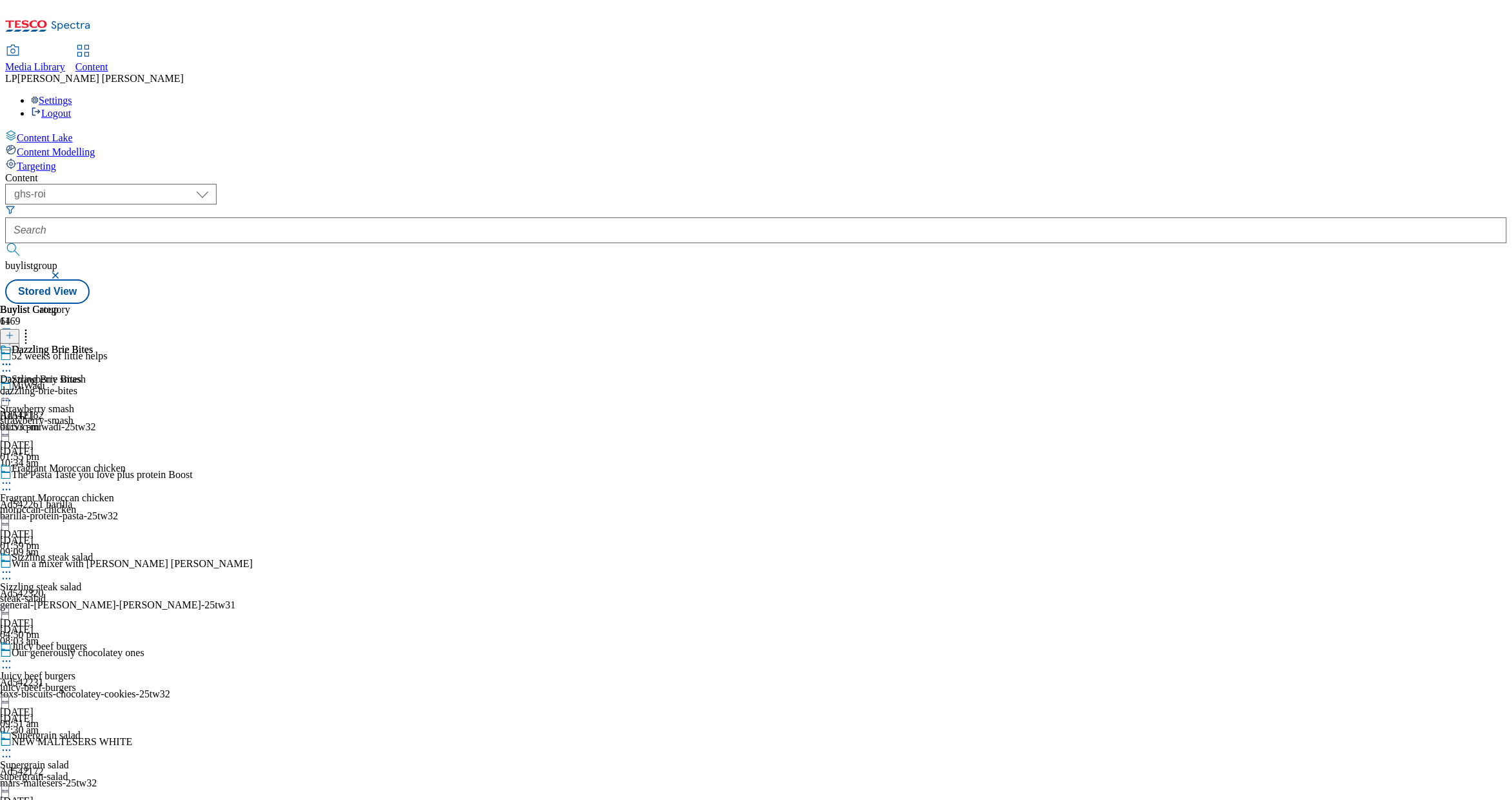
click at [13, 358] on icon at bounding box center [6, 364] width 13 height 13
click at [113, 554] on div "fiery-avocado-eggs" at bounding box center [56, 559] width 113 height 11
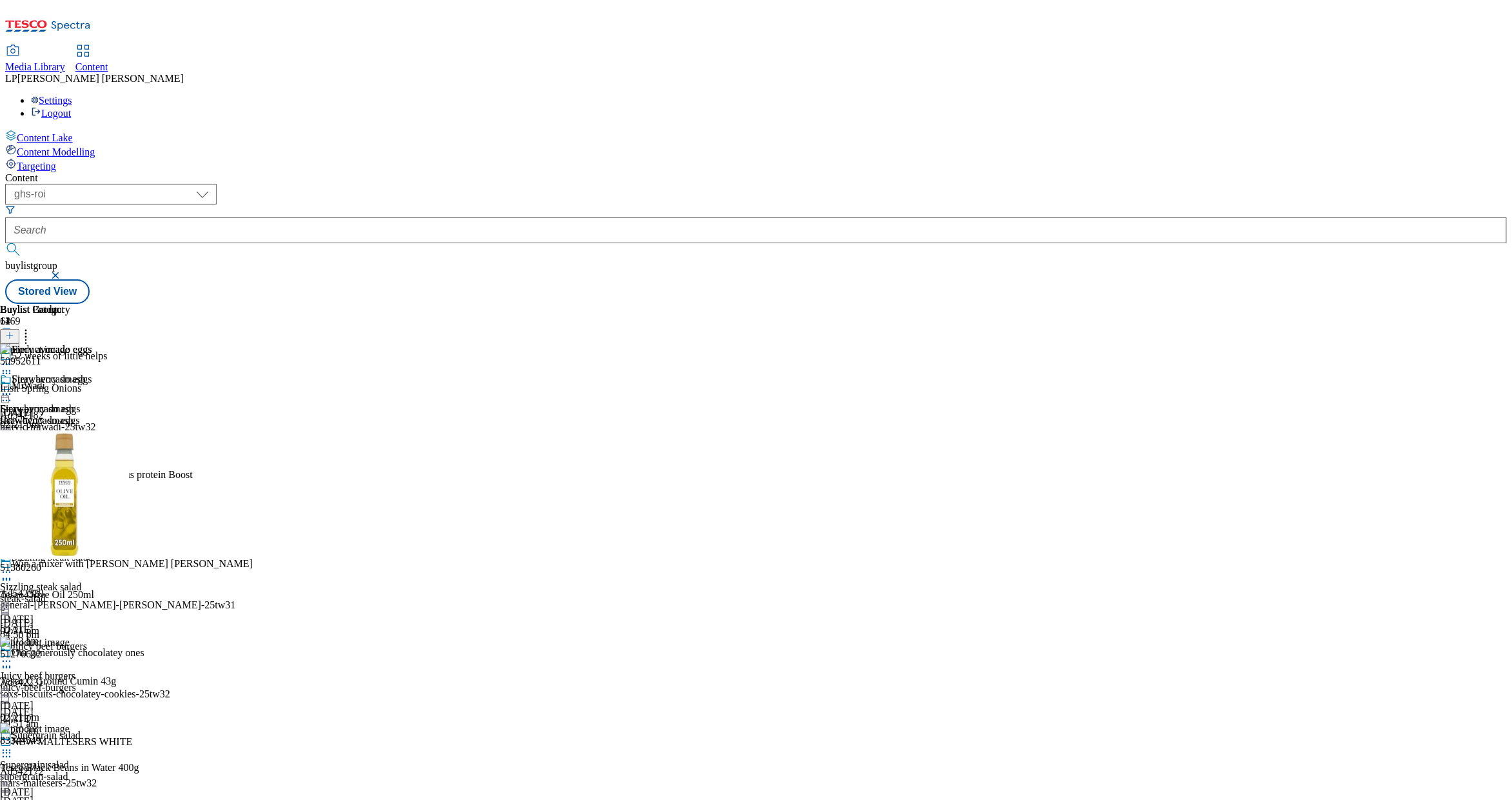
scroll to position [4749, 0]
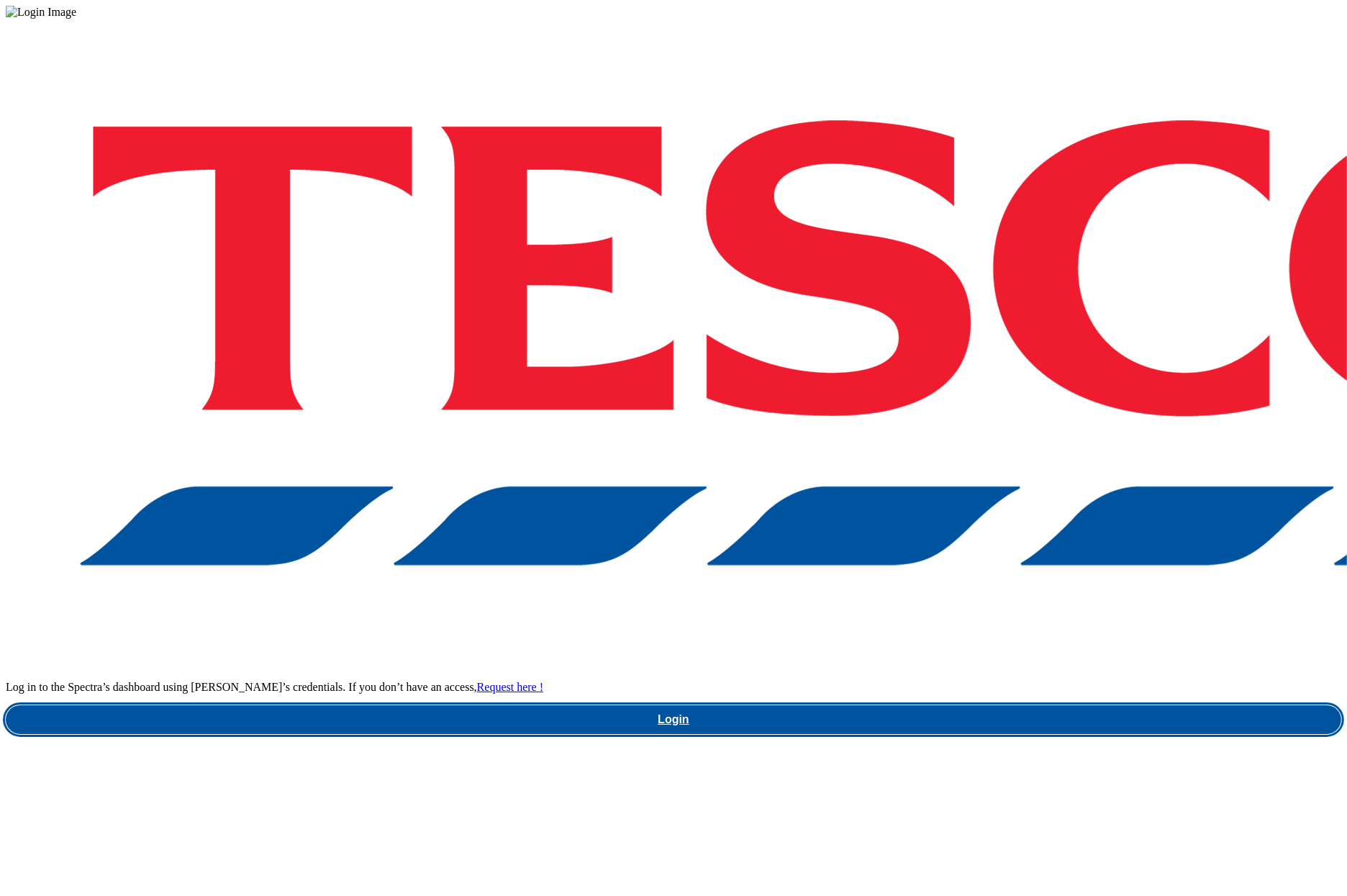
click at [1005, 705] on link "Login" at bounding box center [674, 719] width 1336 height 29
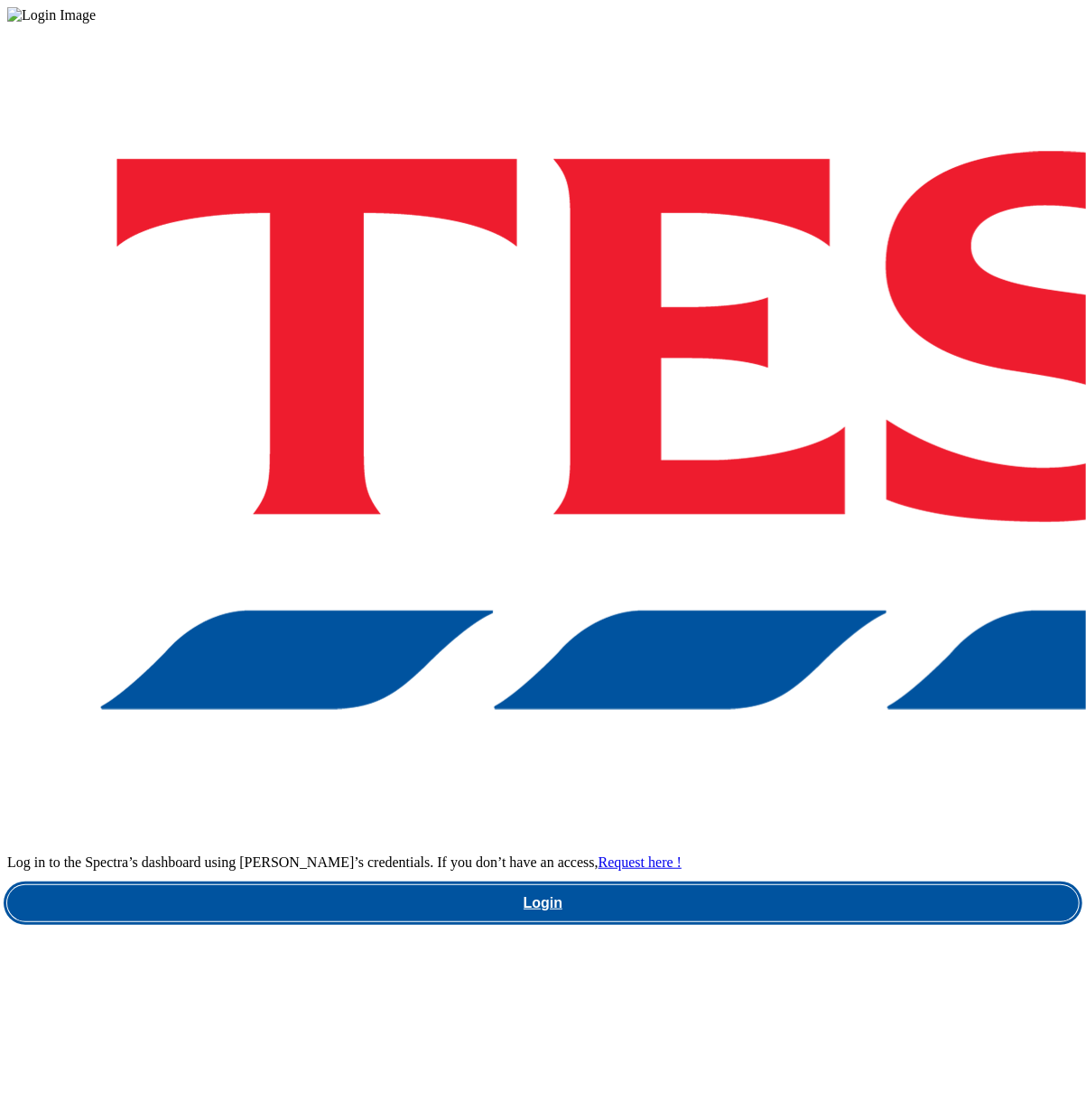
click at [739, 885] on link "Login" at bounding box center [543, 902] width 1072 height 37
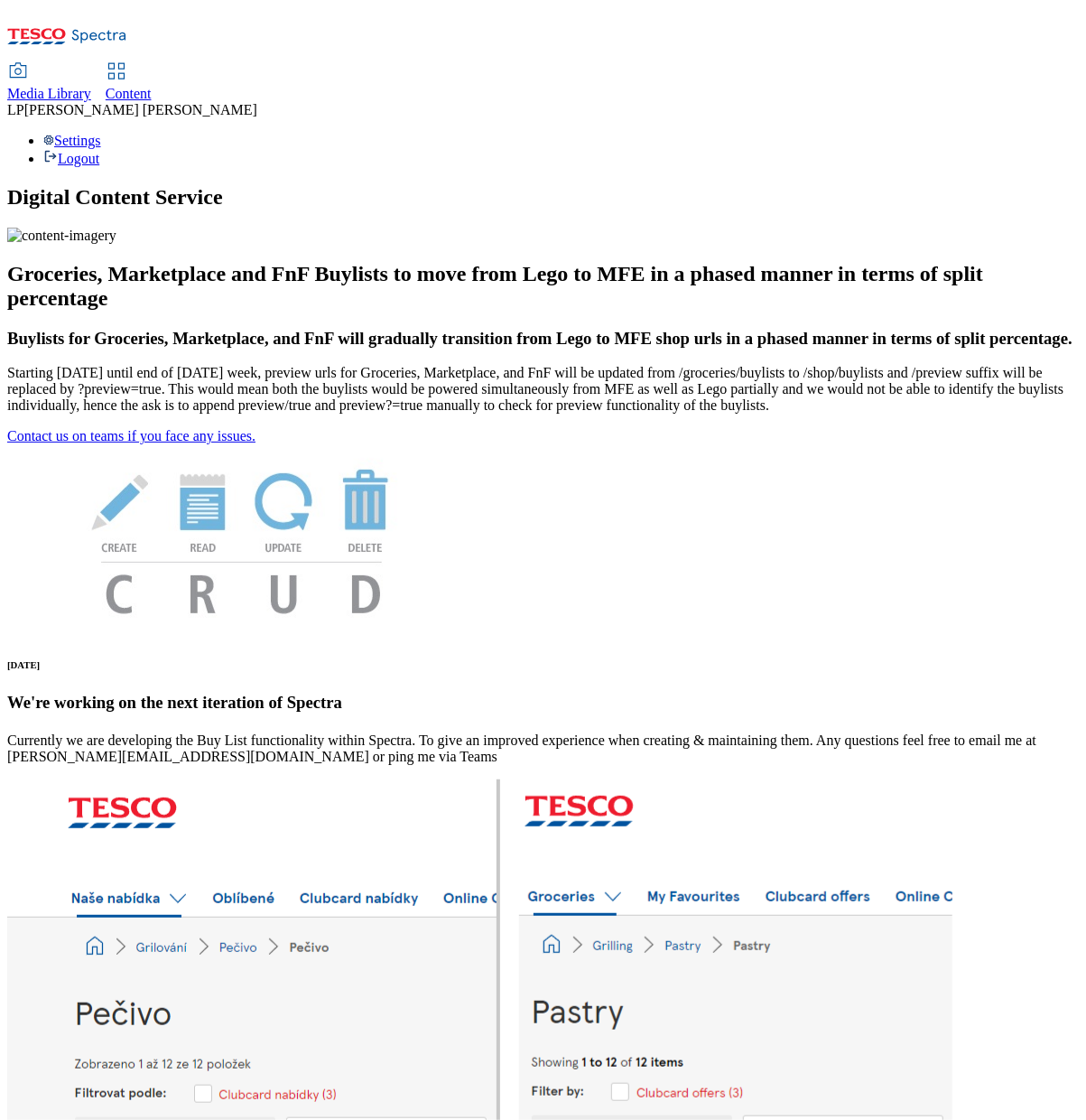
click at [91, 85] on span "Media Library" at bounding box center [50, 93] width 84 height 15
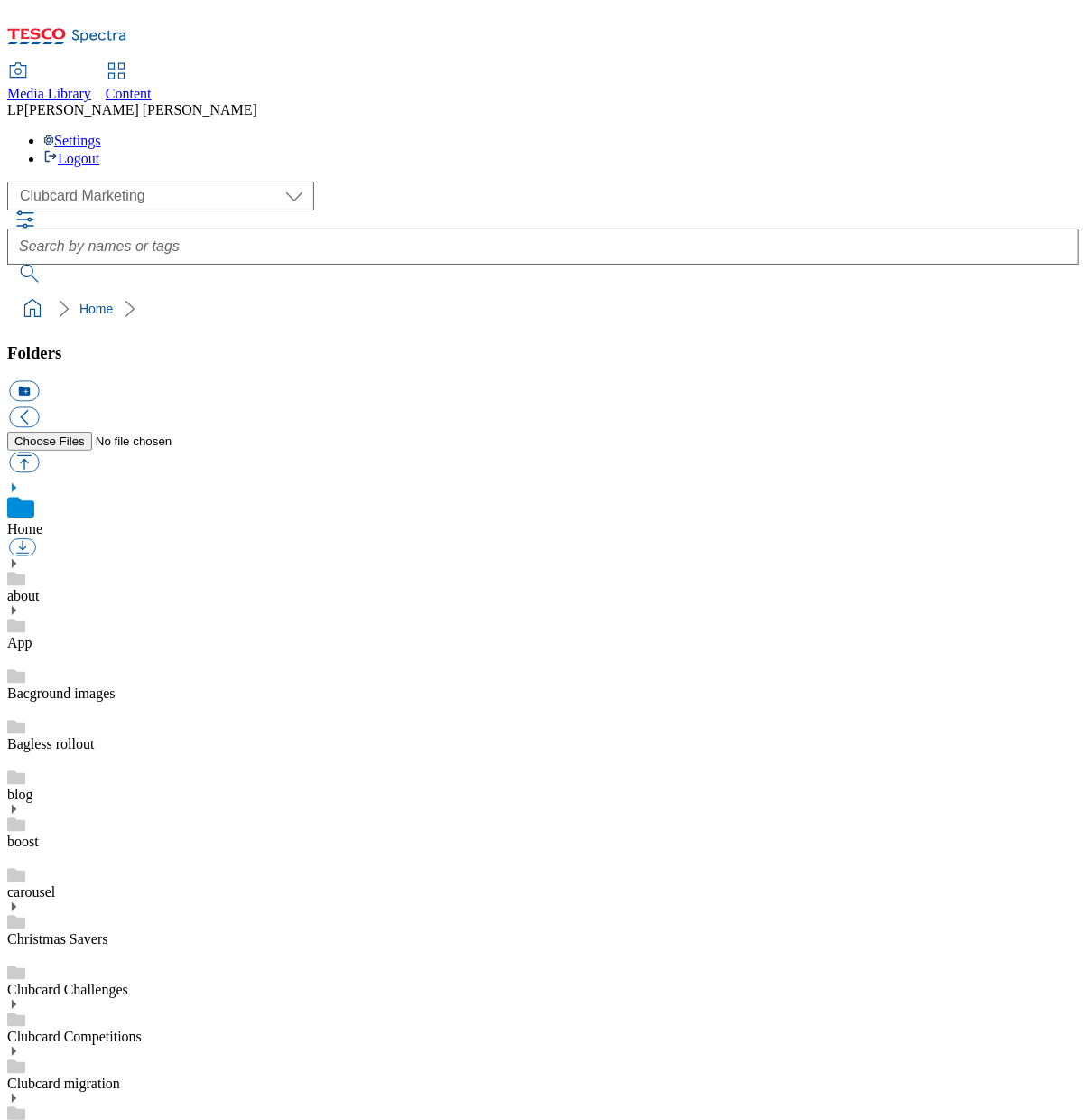
scroll to position [3, 0]
click at [128, 181] on div "( optional ) Clubcard Marketing Demo Dotcom UK Emails GHS Marketing UK GHS Prod…" at bounding box center [543, 195] width 1072 height 29
click at [124, 181] on select "Clubcard Marketing Demo Dotcom UK Emails GHS Marketing UK GHS Product UK GHS RO…" at bounding box center [160, 195] width 307 height 29
click at [12, 181] on select "Clubcard Marketing Demo Dotcom UK Emails GHS Marketing UK GHS Product UK GHS RO…" at bounding box center [160, 195] width 307 height 29
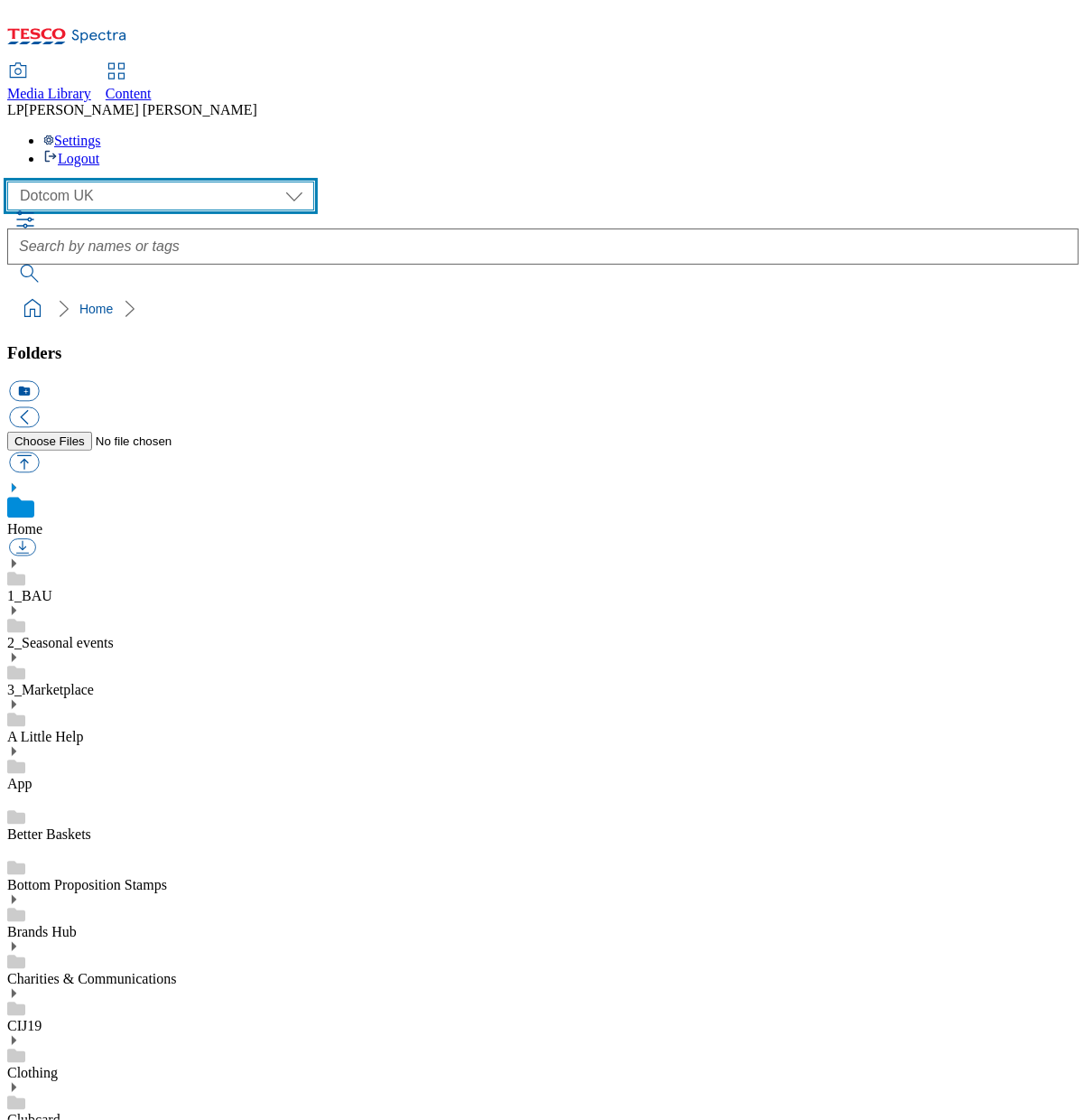
click at [128, 181] on select "Clubcard Marketing Demo Dotcom UK Emails GHS Marketing UK GHS Product UK GHS RO…" at bounding box center [160, 195] width 307 height 29
select select "flare-ghs-mktg"
click at [12, 181] on select "Clubcard Marketing Demo Dotcom UK Emails GHS Marketing UK GHS Product UK GHS RO…" at bounding box center [160, 195] width 307 height 29
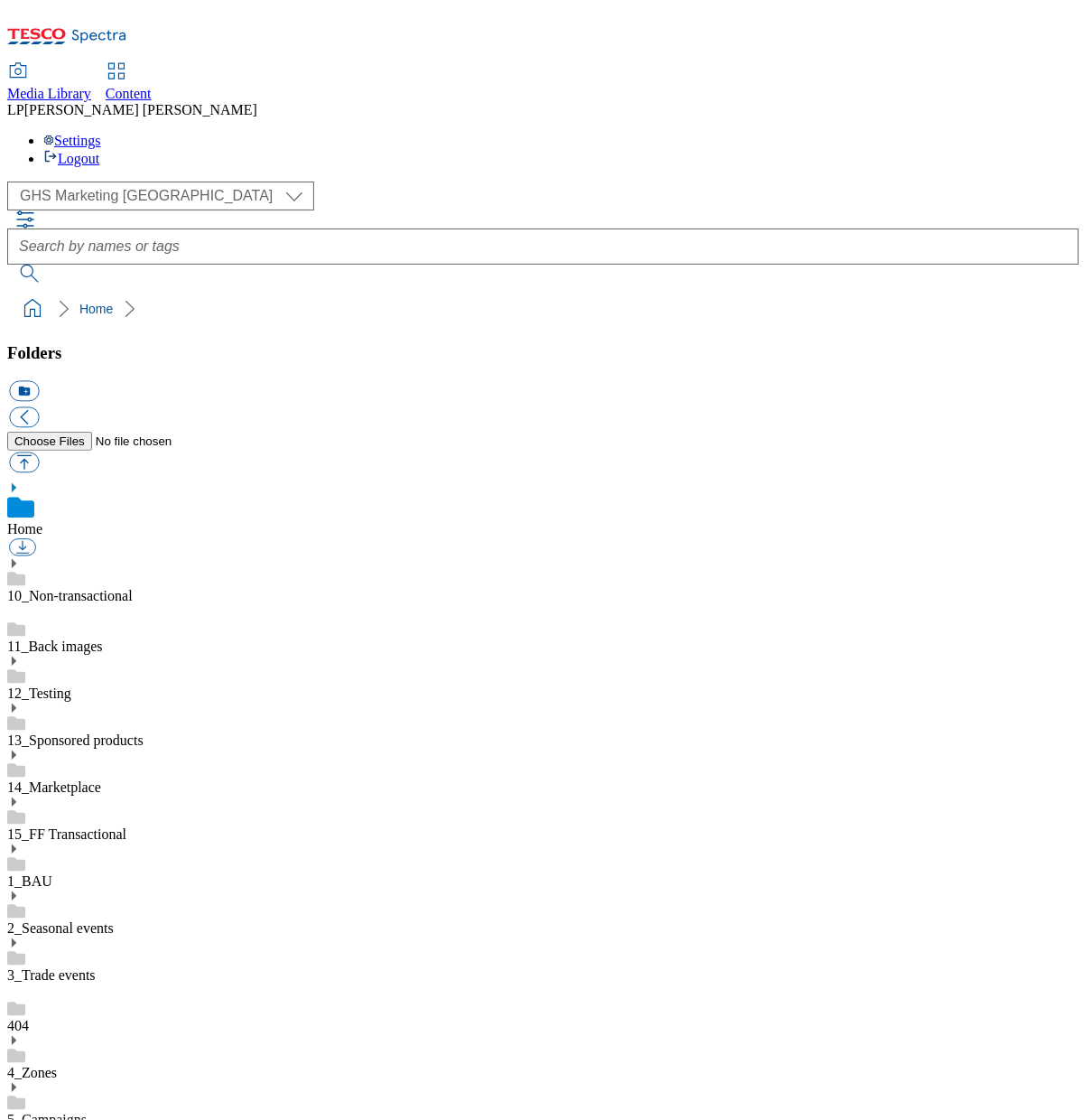
click at [20, 1034] on icon at bounding box center [13, 1039] width 12 height 12
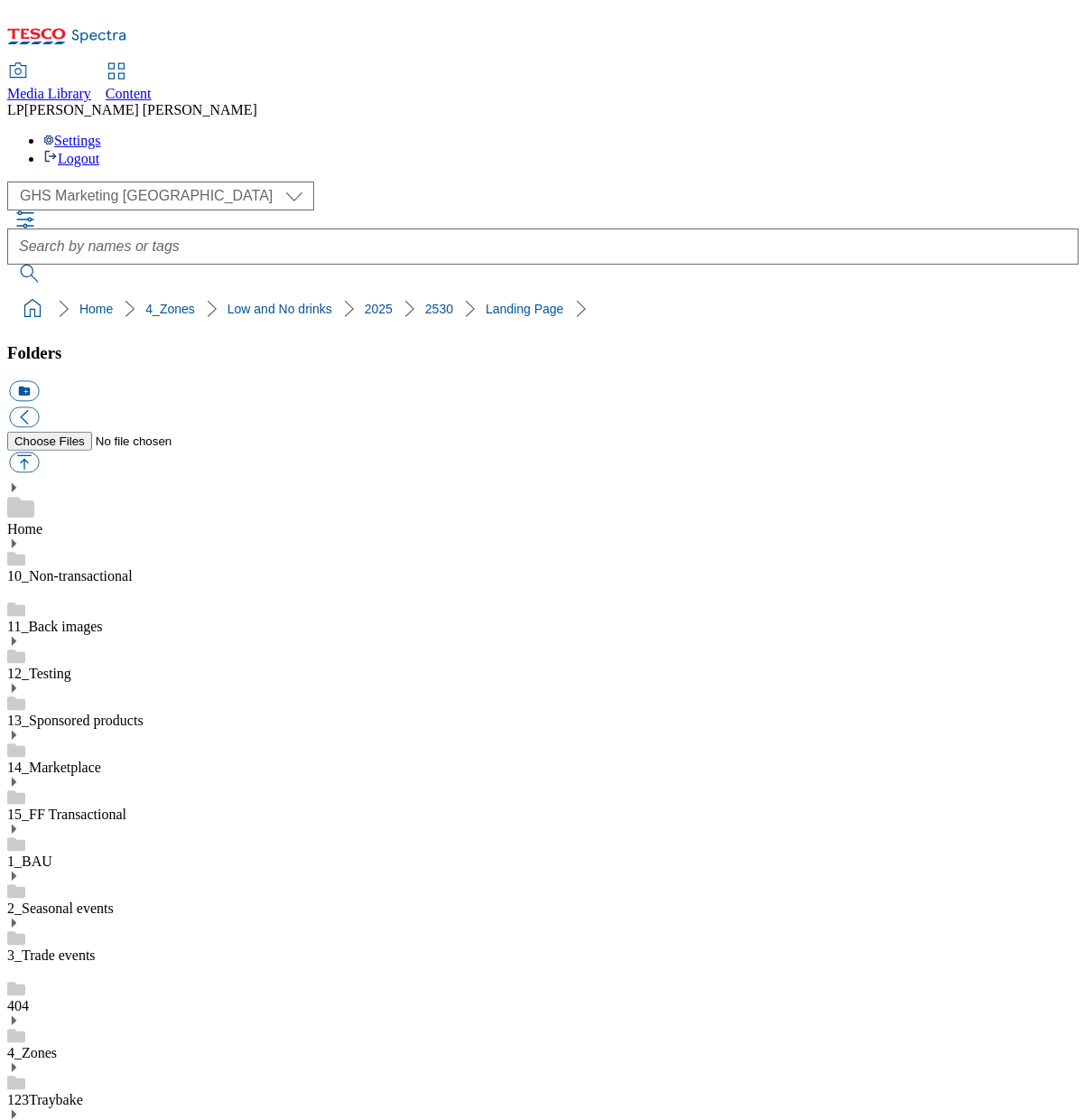
scroll to position [177, 0]
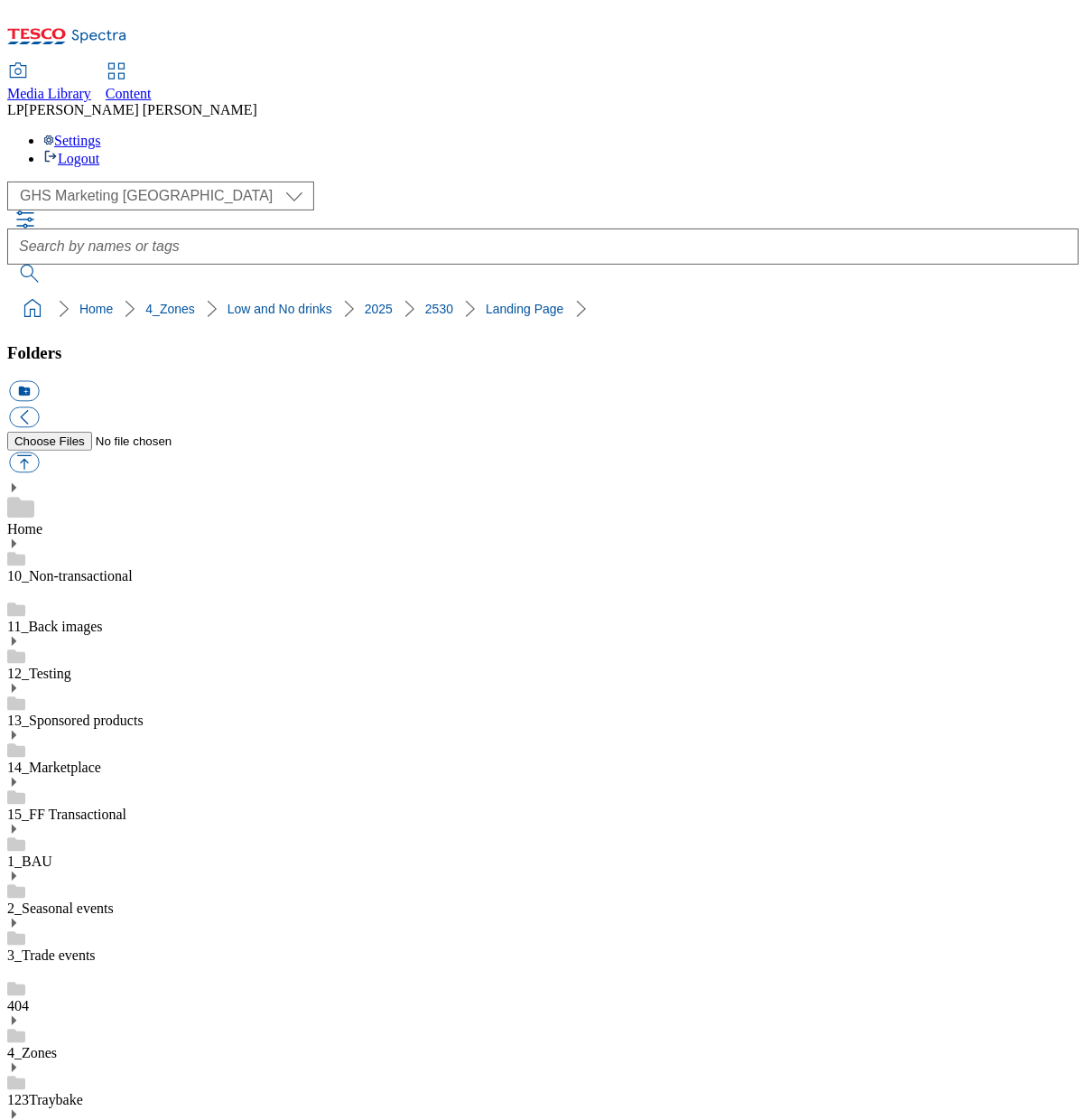
scroll to position [391, 0]
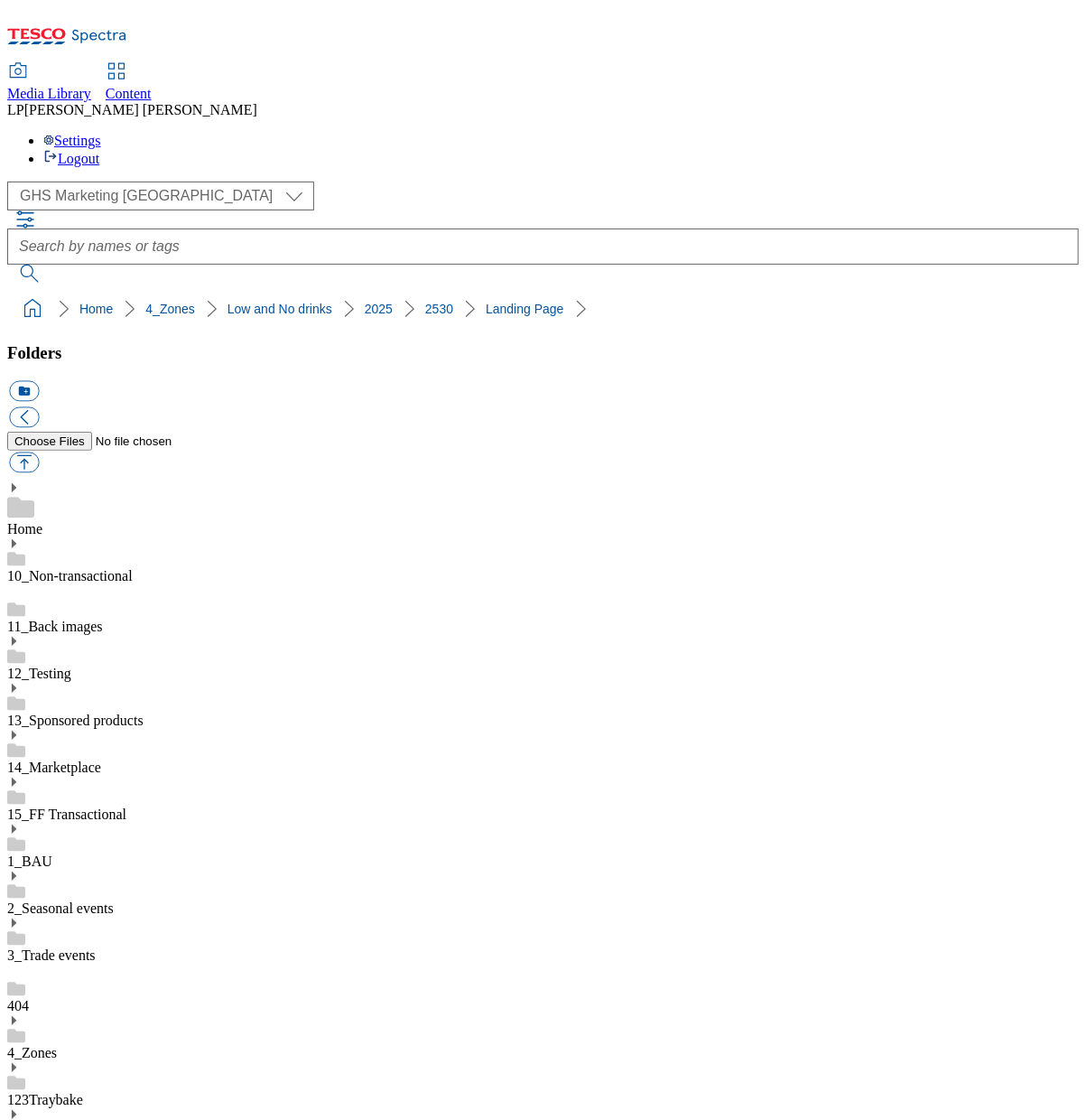
scroll to position [474, 0]
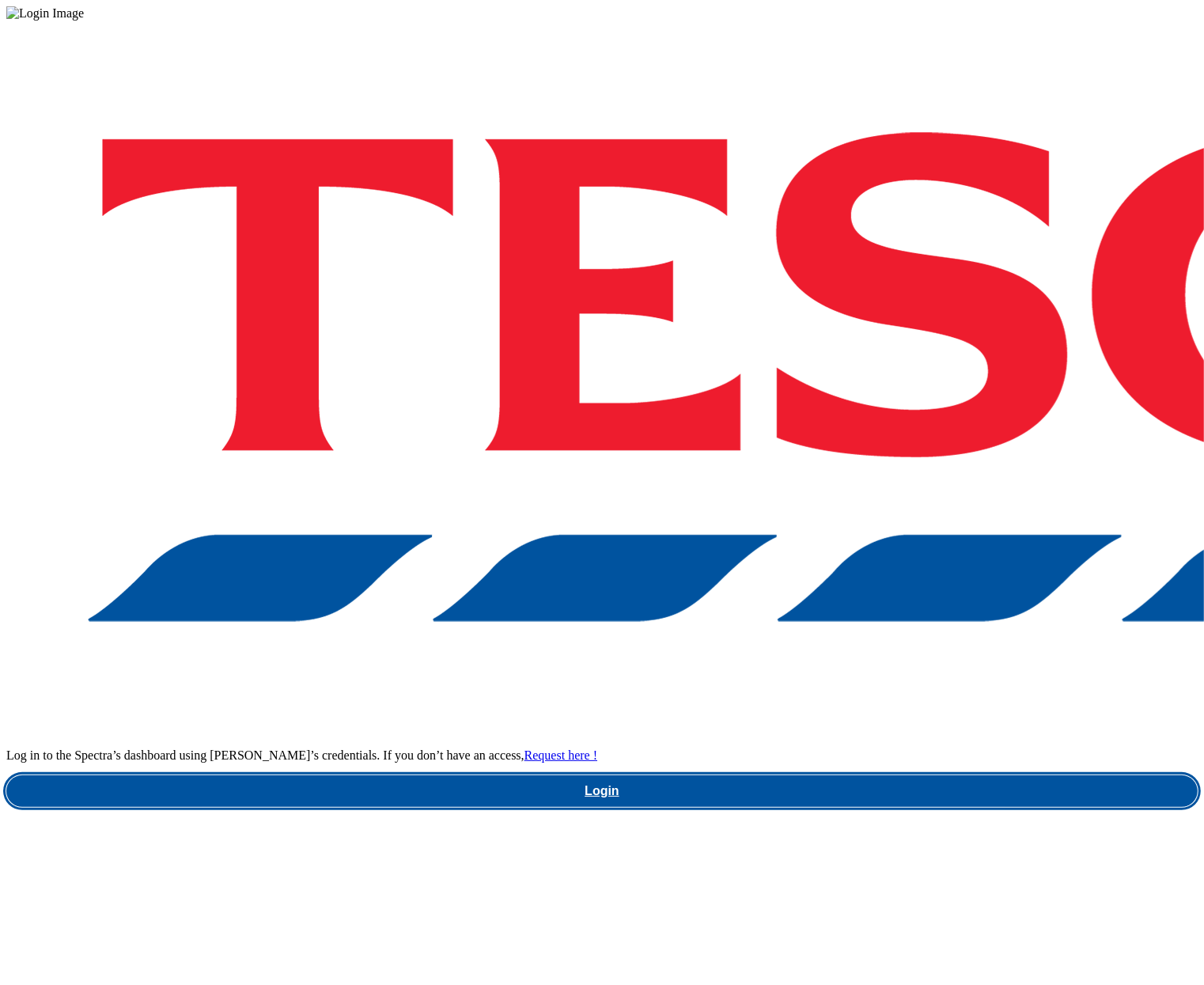
click at [851, 775] on link "Login" at bounding box center [602, 790] width 1192 height 32
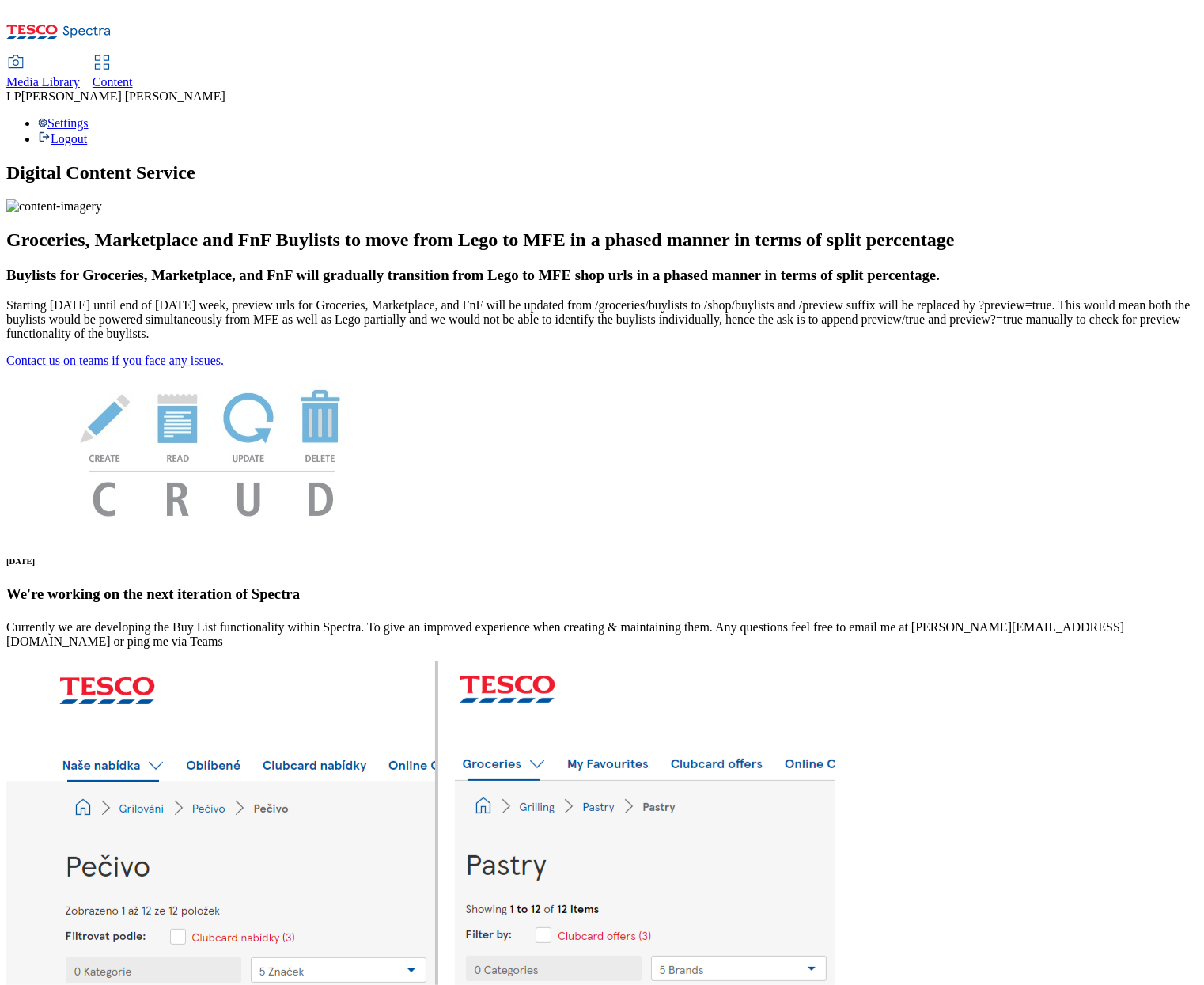
click at [80, 75] on span "Media Library" at bounding box center [44, 81] width 74 height 13
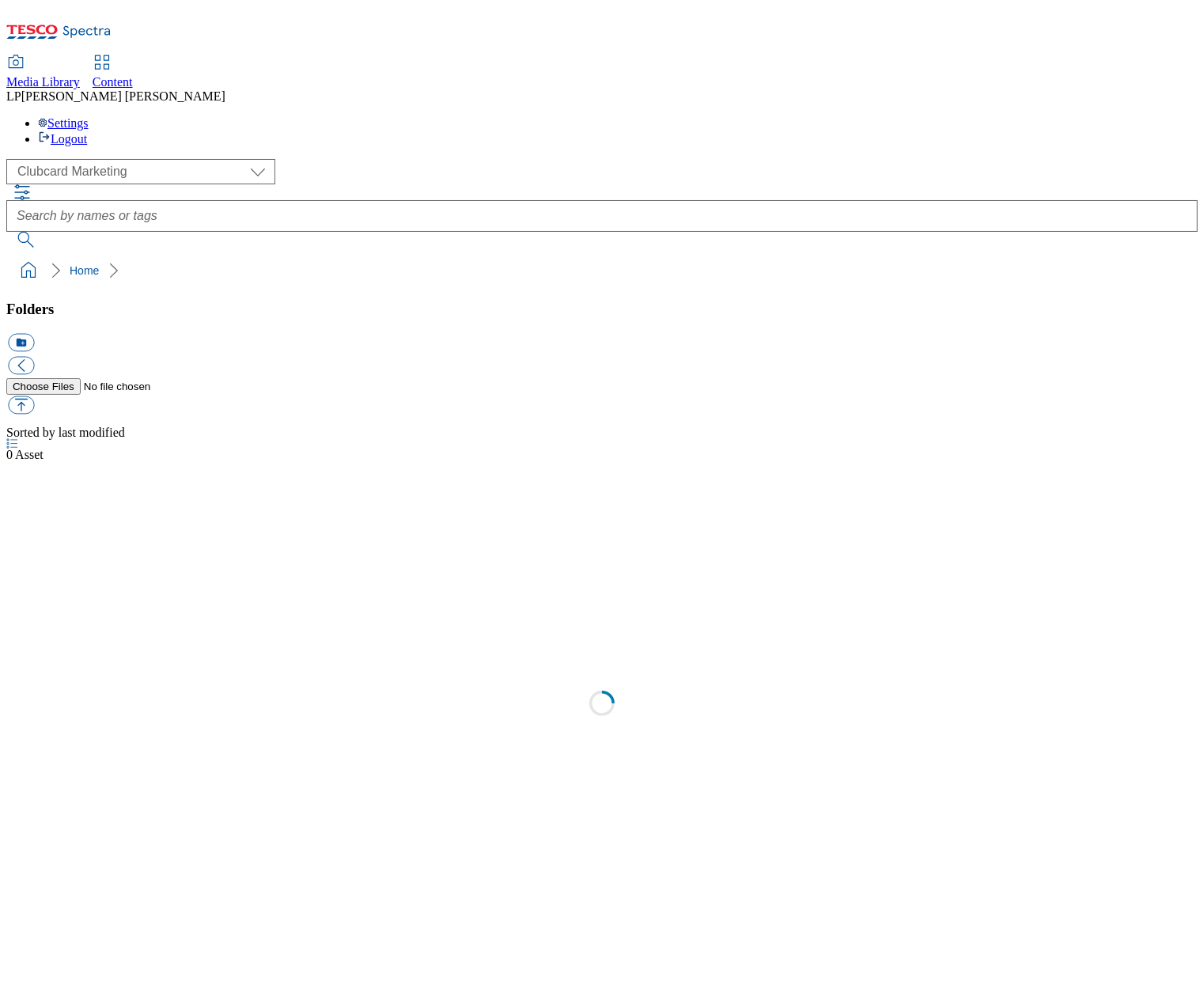
select select "flare-clubcard-mktg"
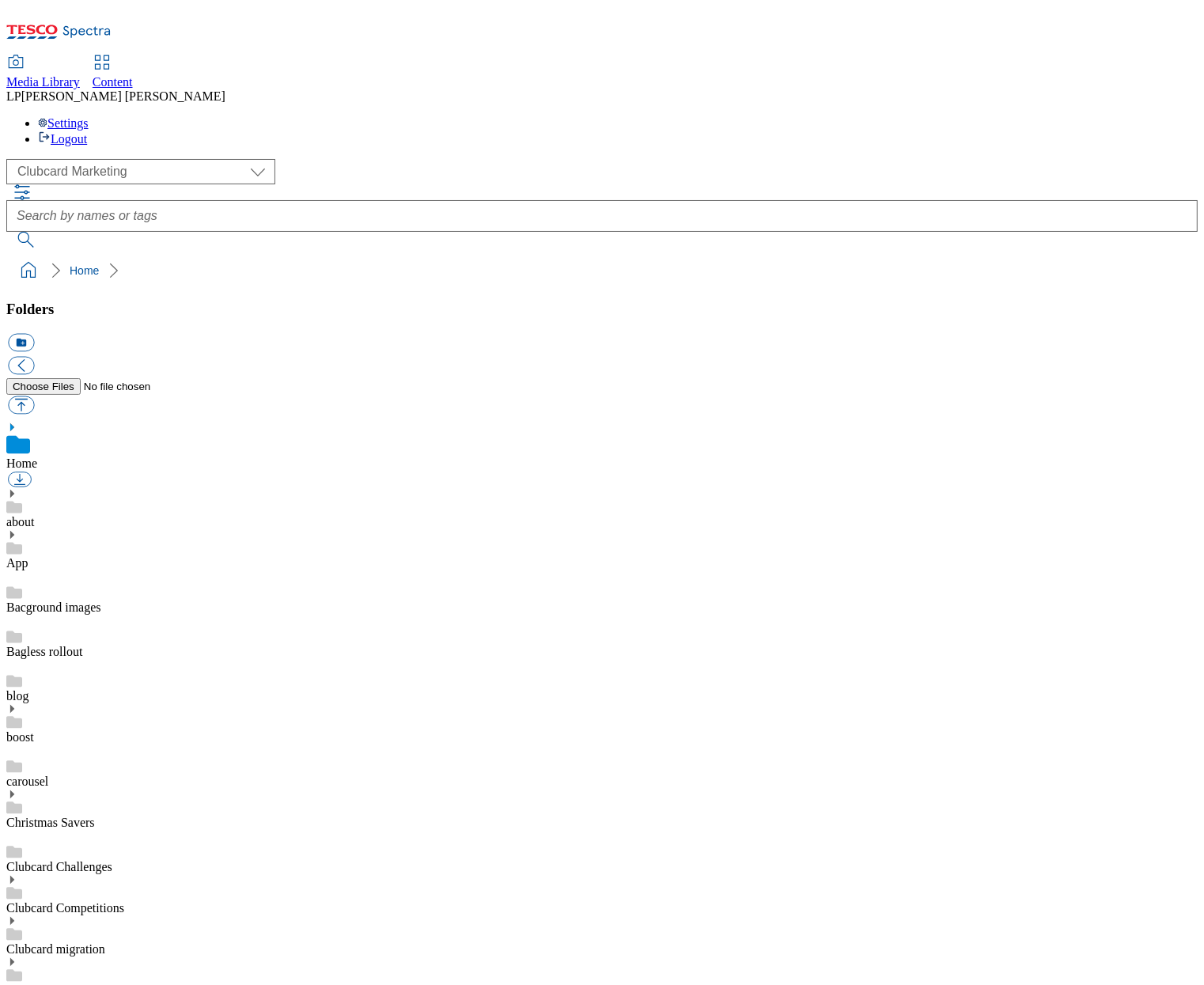
click at [133, 75] on span "Content" at bounding box center [113, 81] width 40 height 13
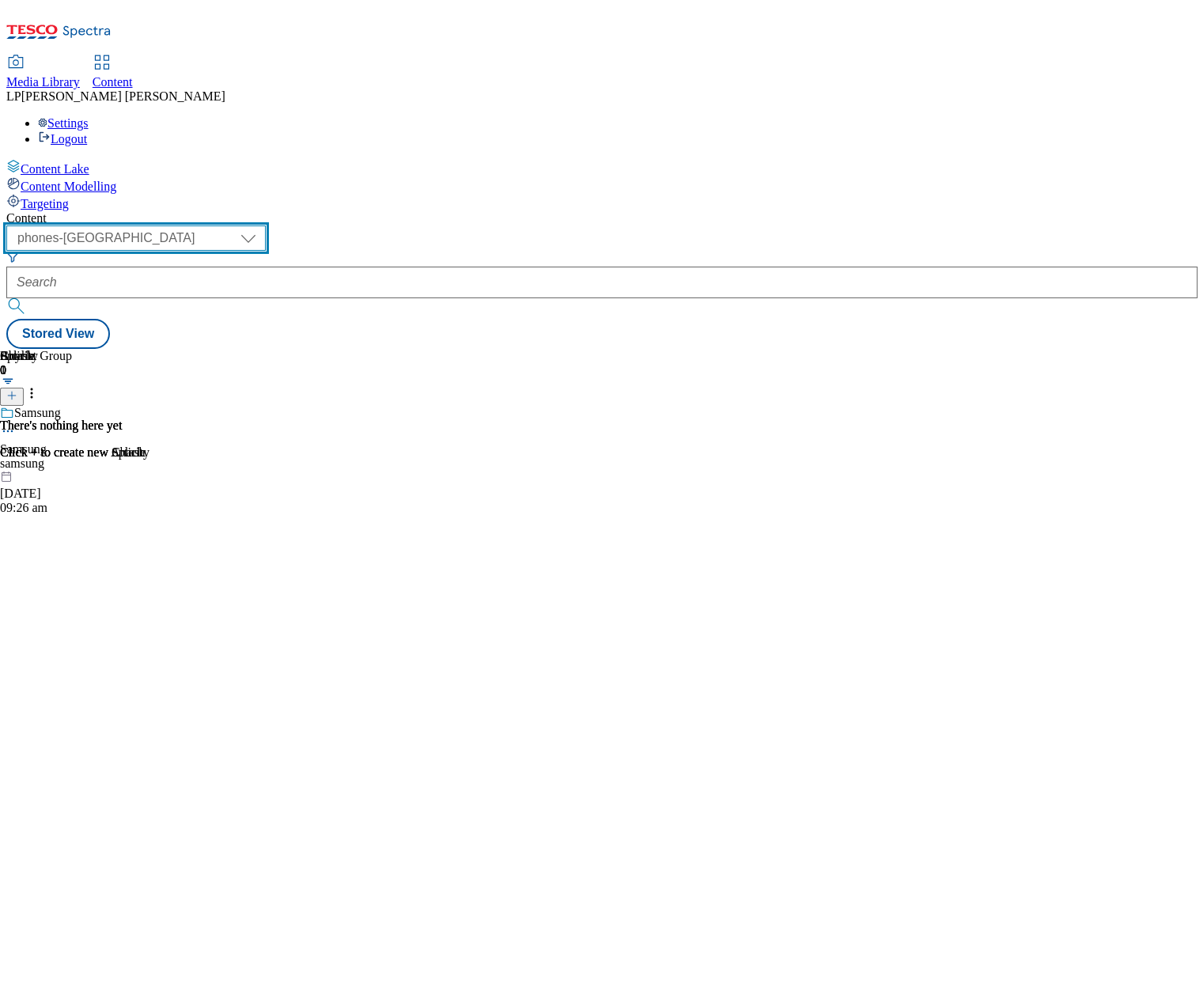
click at [265, 225] on select "dotcom-cz dotcom-hu dotcom-sk fnf-uk ghs-roi ghs-uk group-comms ighs-cz ighs-hu…" at bounding box center [136, 237] width 260 height 25
select select "ghs-[GEOGRAPHIC_DATA]"
click at [205, 225] on select "dotcom-cz dotcom-hu dotcom-sk fnf-uk ghs-roi ghs-uk group-comms ighs-cz ighs-hu…" at bounding box center [136, 237] width 260 height 25
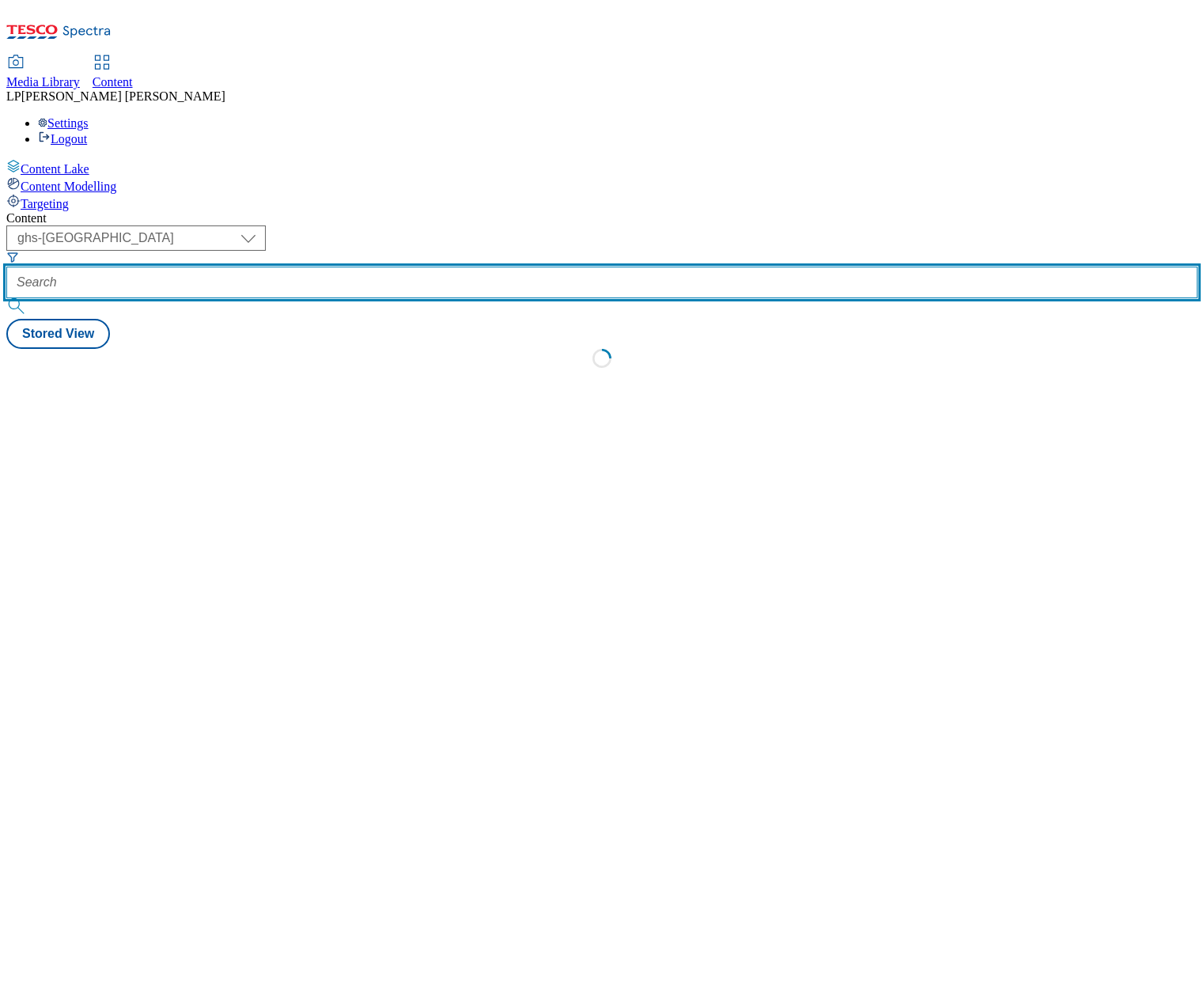
click at [452, 266] on input "text" at bounding box center [602, 282] width 1192 height 32
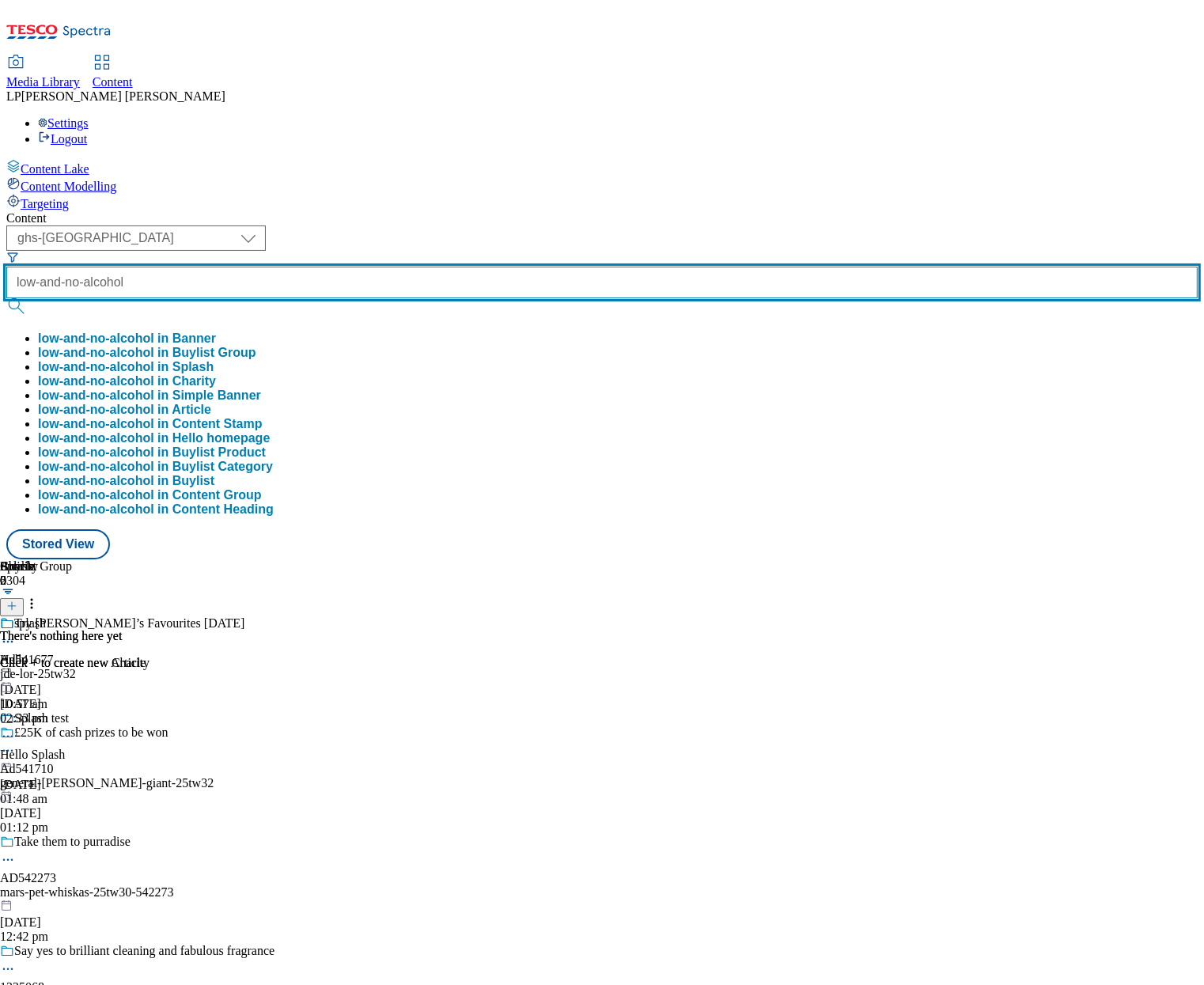
type input "low-and-no-alcohol"
click at [7, 298] on button "submit" at bounding box center [17, 306] width 22 height 16
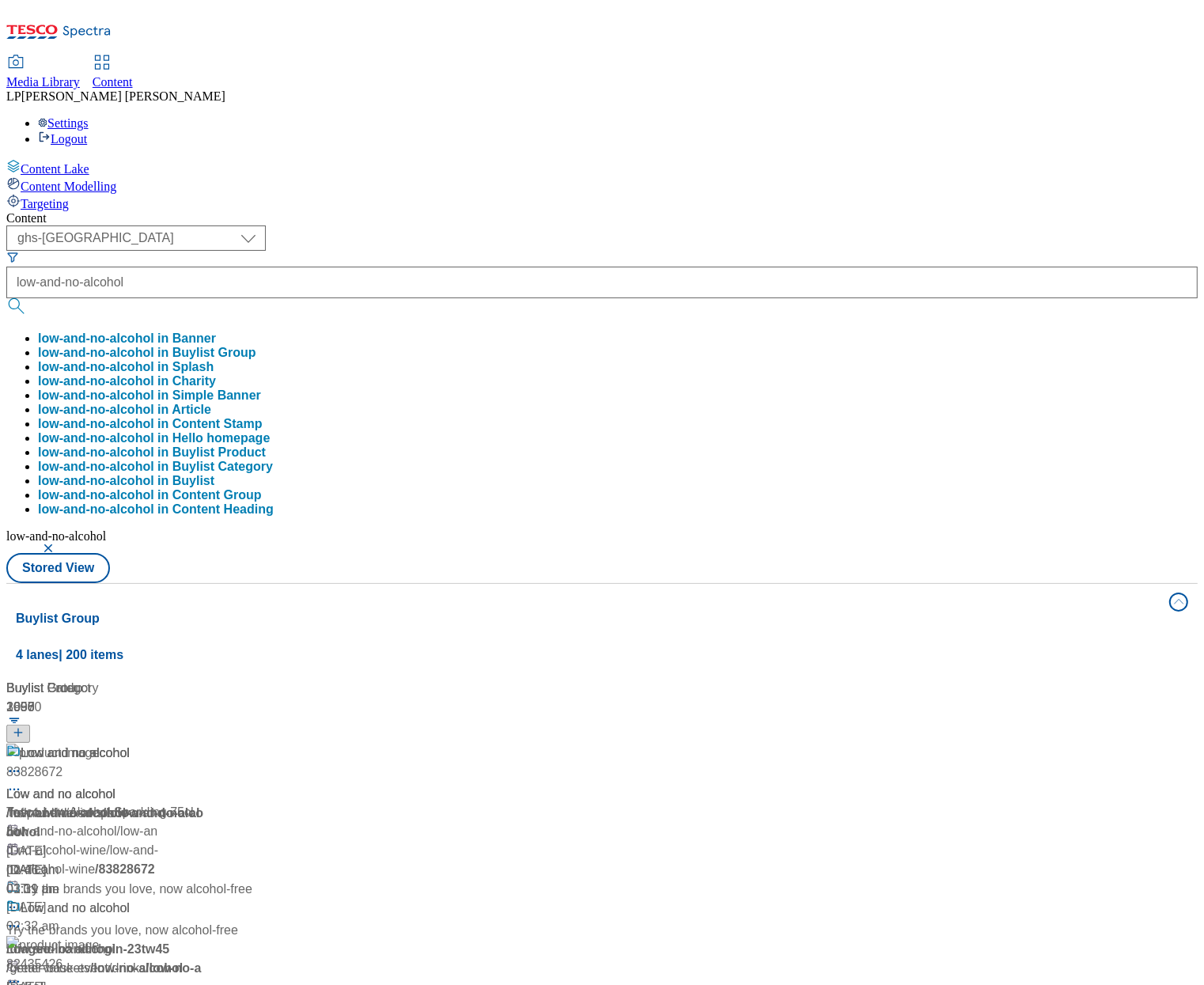
click at [478, 211] on div "Content ( optional ) dotcom-cz dotcom-hu dotcom-sk fnf-uk ghs-roi ghs-uk group-…" at bounding box center [602, 748] width 1192 height 1074
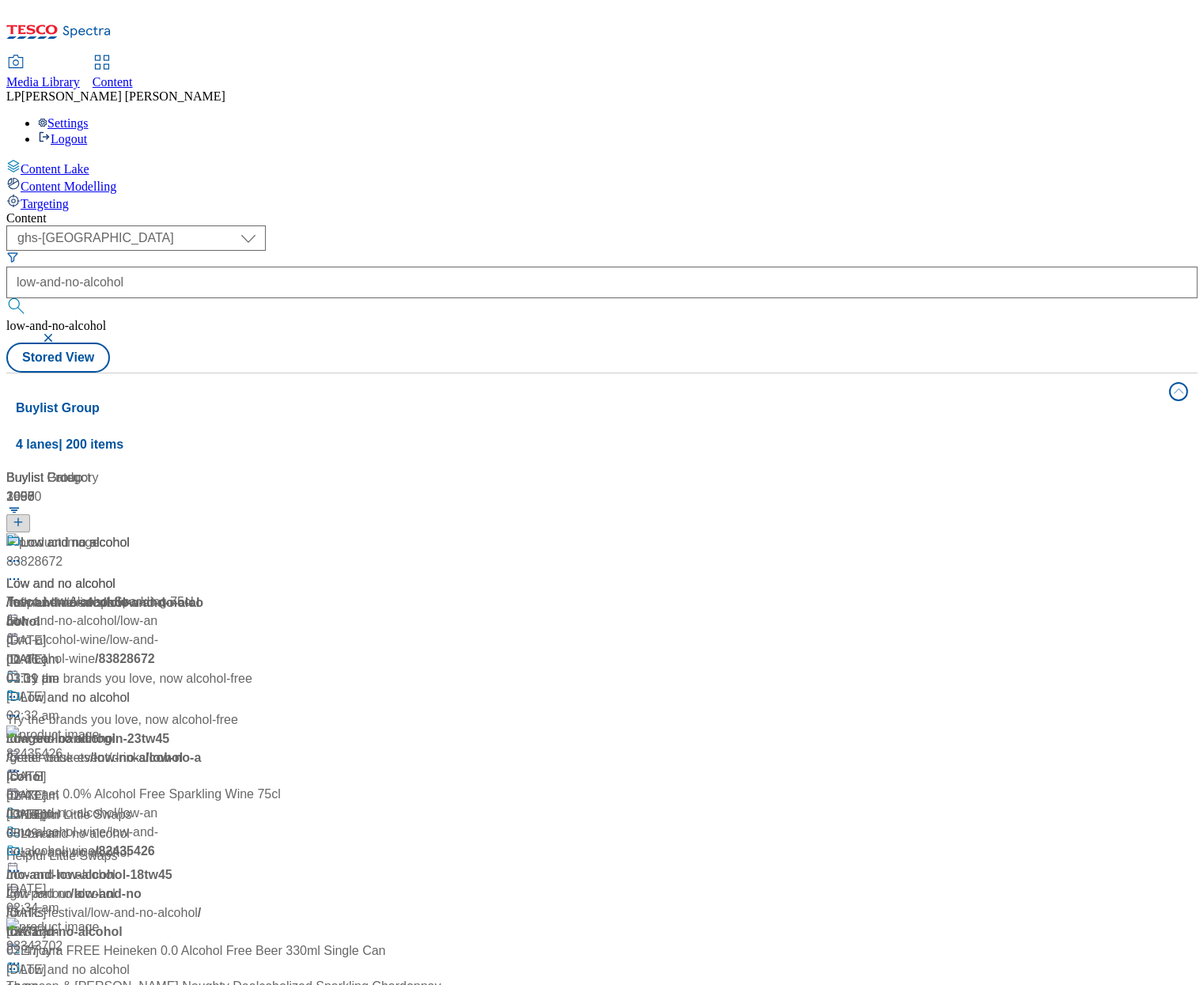
click at [386, 533] on div "Low and no alcohol Low and no alcohol / low-and-no-alcohol 17 Jul 2024 02:46 am" at bounding box center [196, 601] width 380 height 136
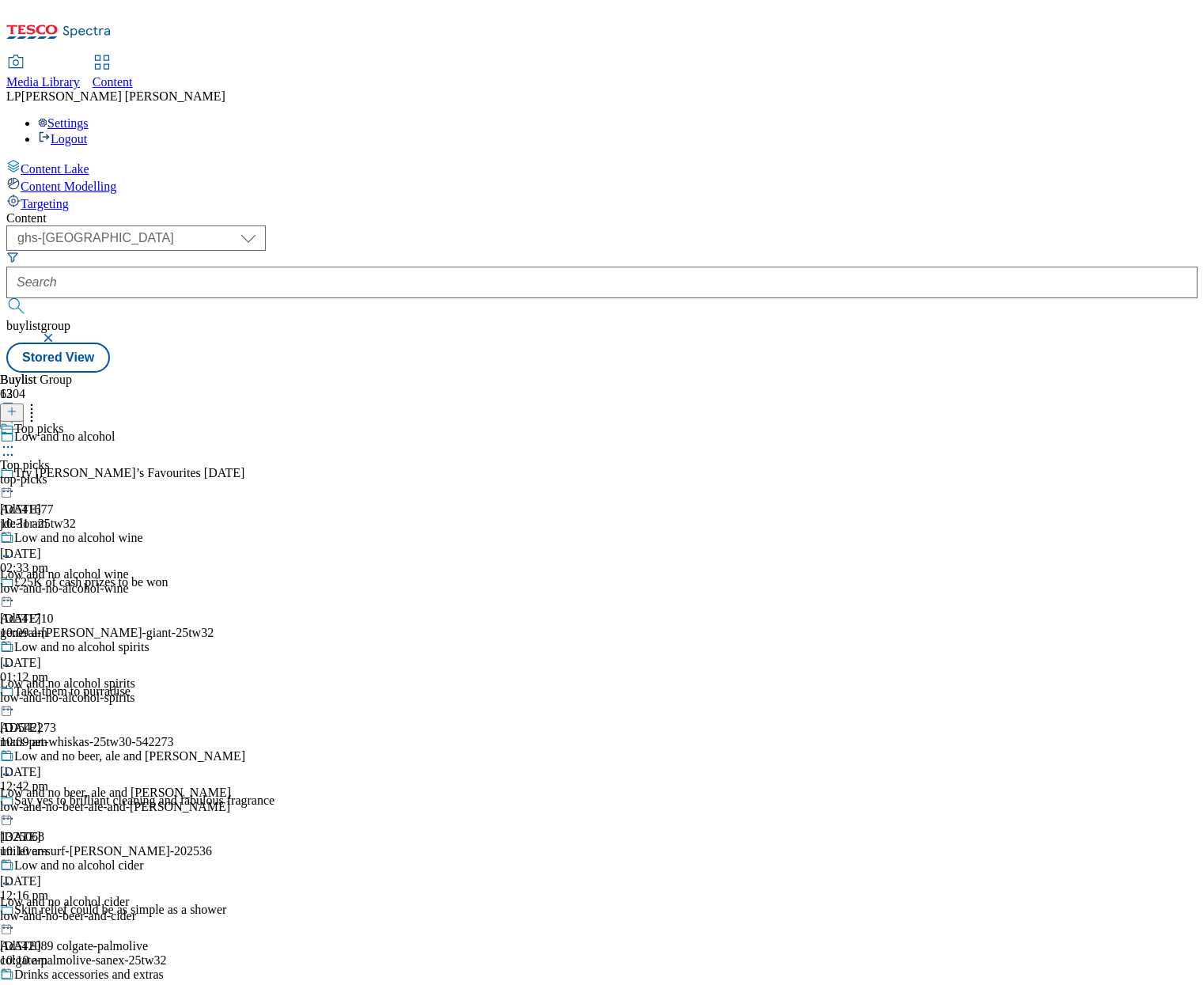
click at [245, 421] on div "Top picks Top picks top-picks 9 Sept 2025 10:31 am" at bounding box center [122, 476] width 245 height 109
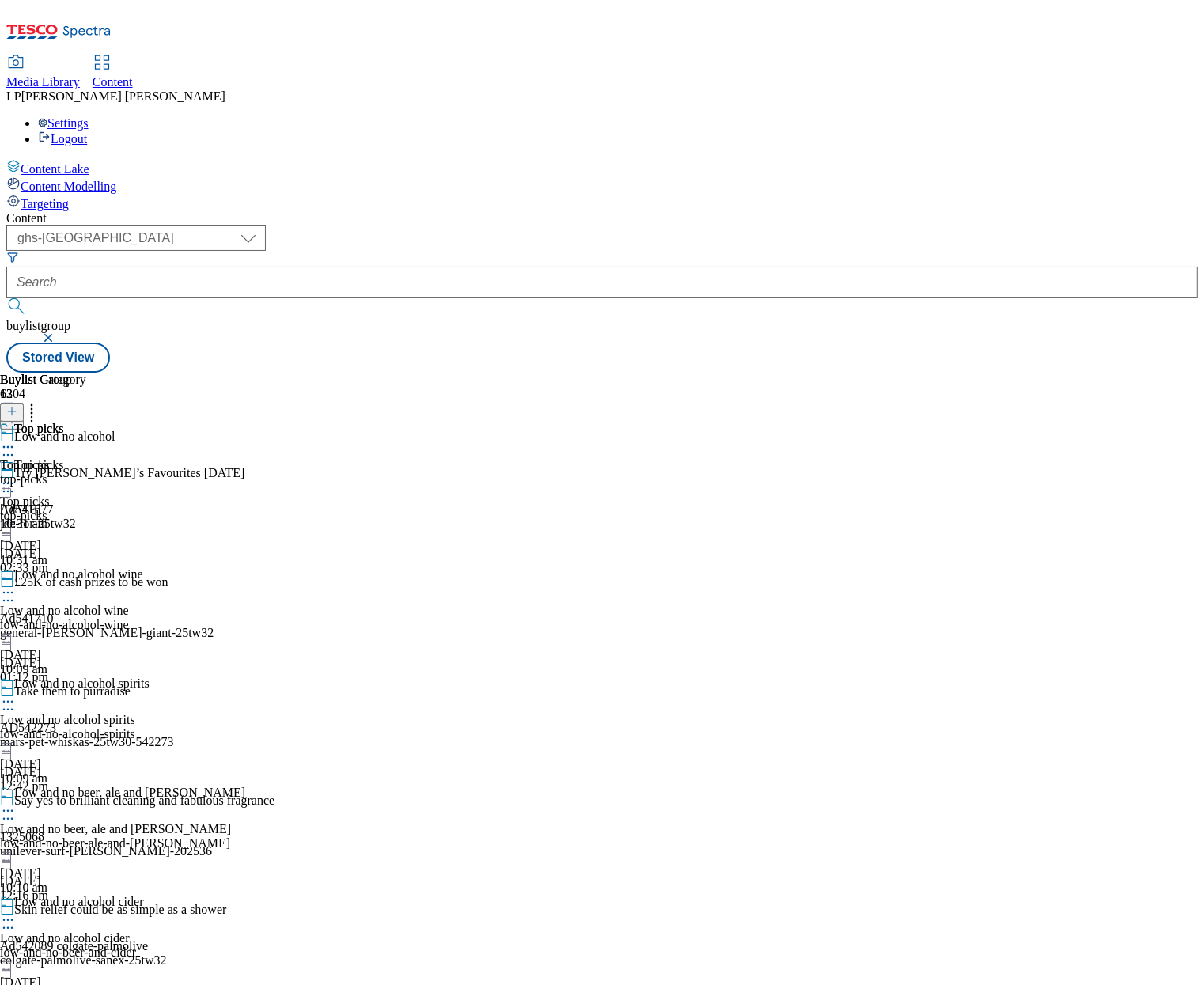
click at [86, 472] on div "top-picks" at bounding box center [43, 479] width 86 height 14
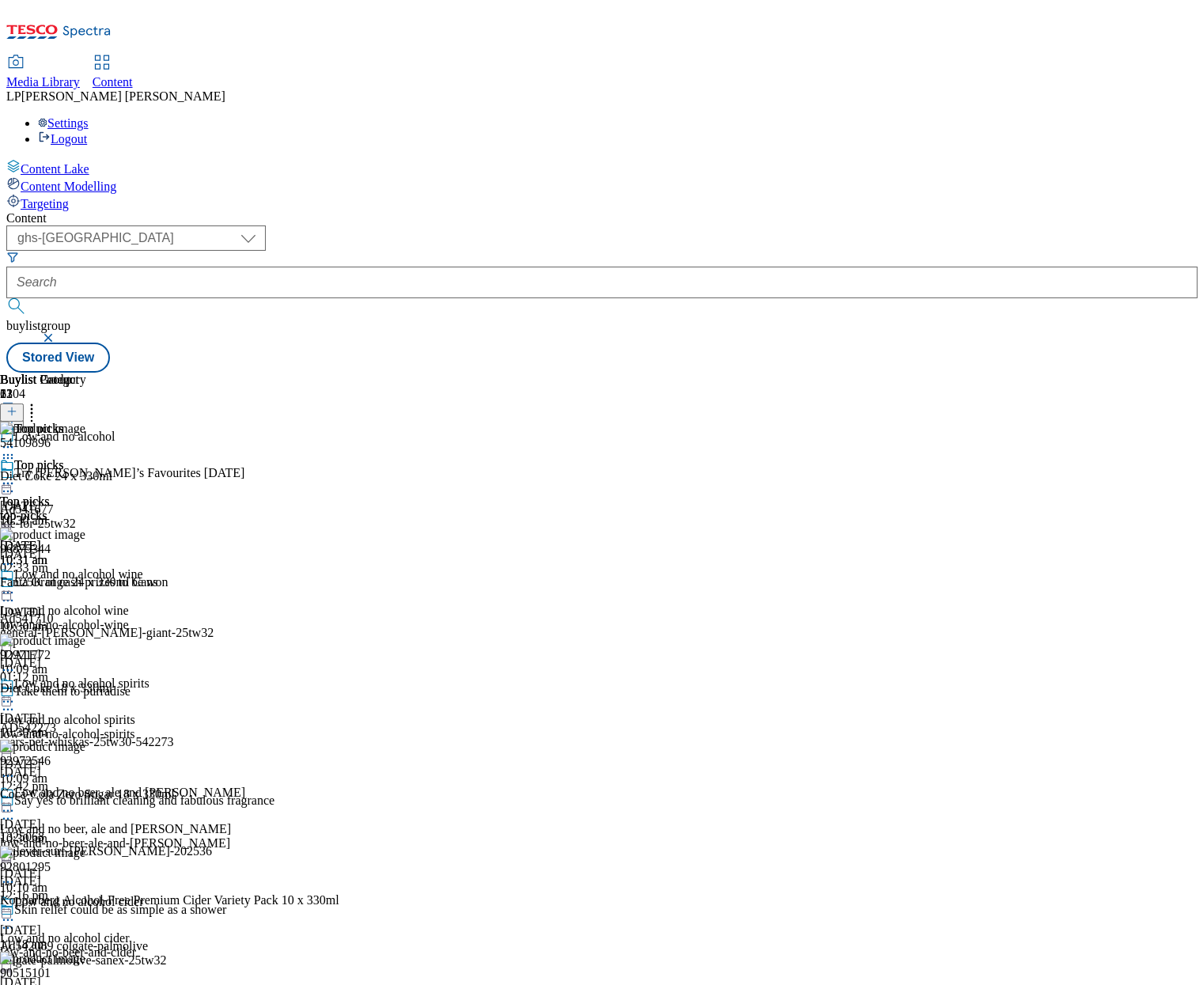
click at [136, 712] on span "Low and no alcohol spirits" at bounding box center [67, 719] width 136 height 14
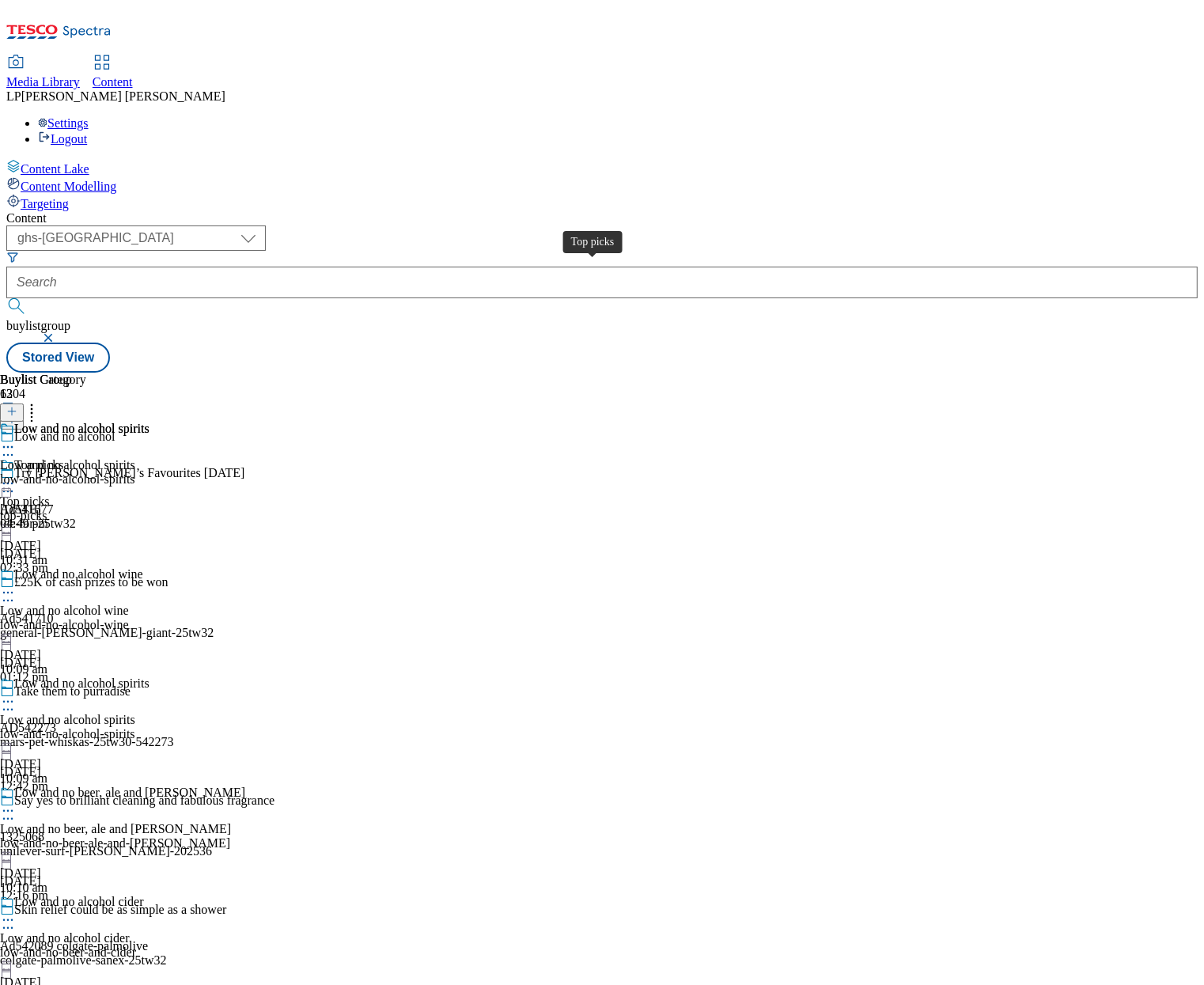
click at [49, 495] on span "Top picks" at bounding box center [25, 501] width 49 height 14
click at [143, 567] on span "Low and no alcohol wine" at bounding box center [78, 575] width 129 height 17
click at [245, 727] on div "low-and-no-alcohol-spirits" at bounding box center [122, 734] width 245 height 14
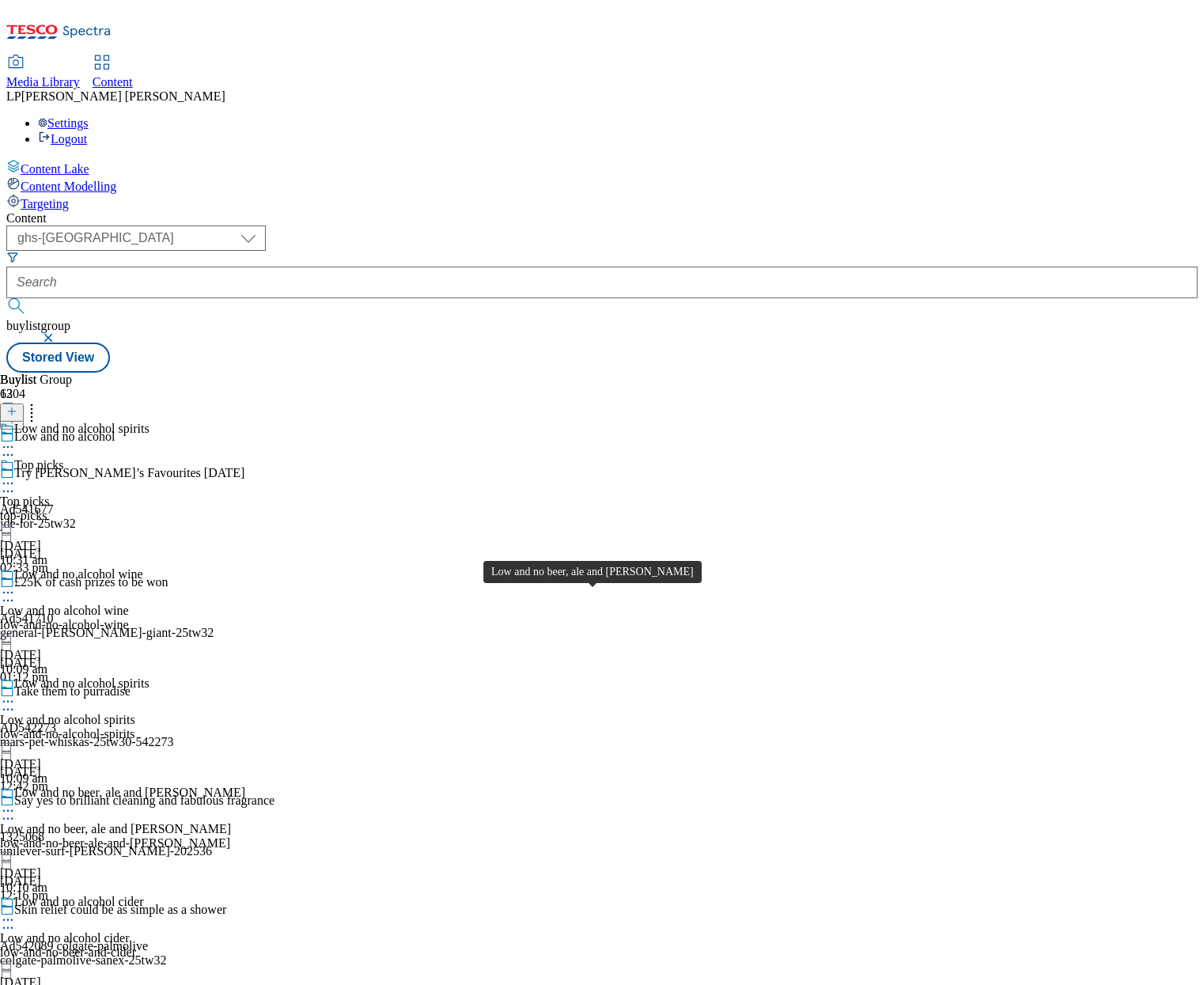
click at [231, 822] on div "Low and no beer, ale and stout" at bounding box center [115, 828] width 231 height 14
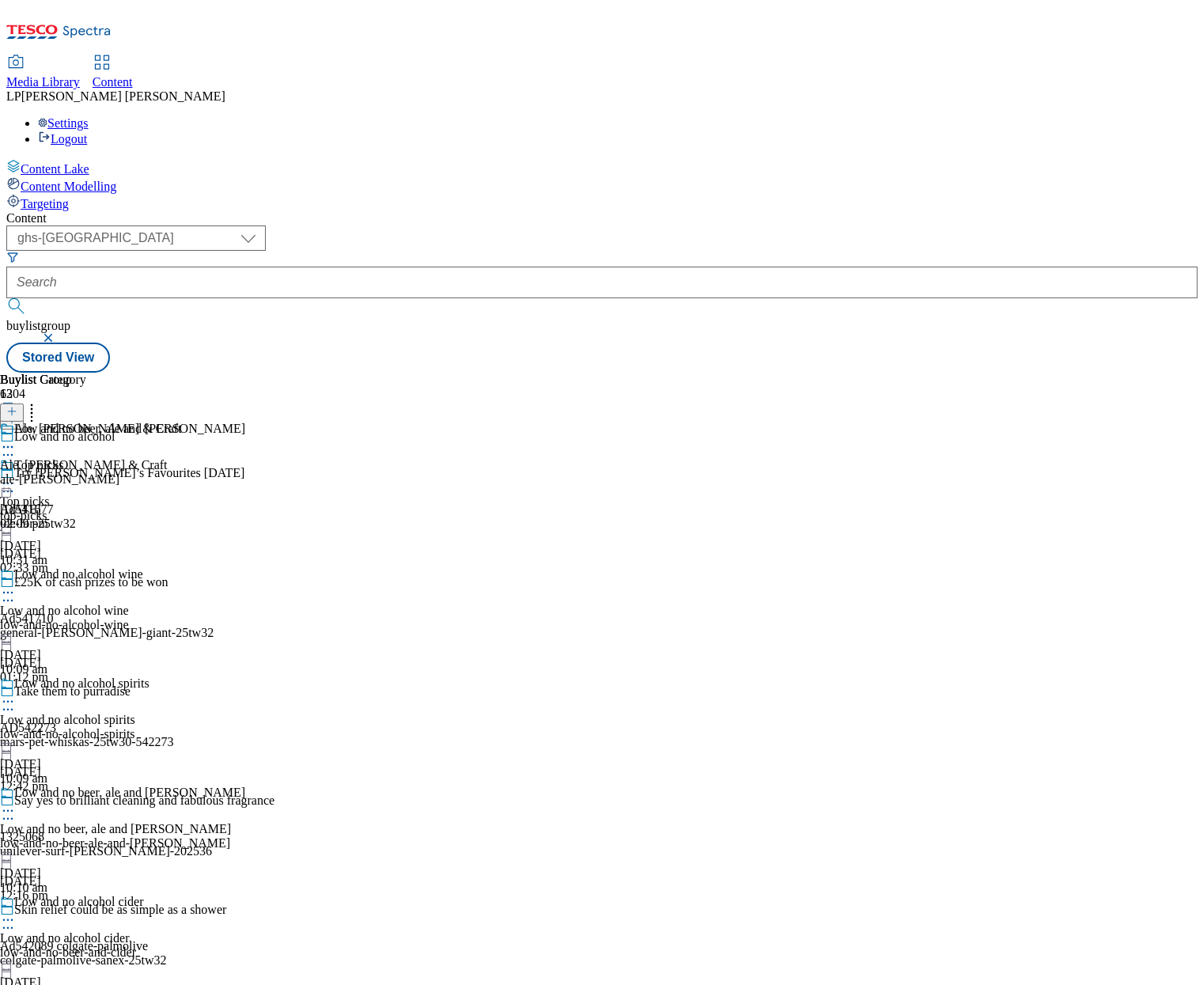
click at [245, 509] on div "top-picks" at bounding box center [122, 515] width 245 height 14
click at [16, 476] on icon at bounding box center [7, 483] width 16 height 16
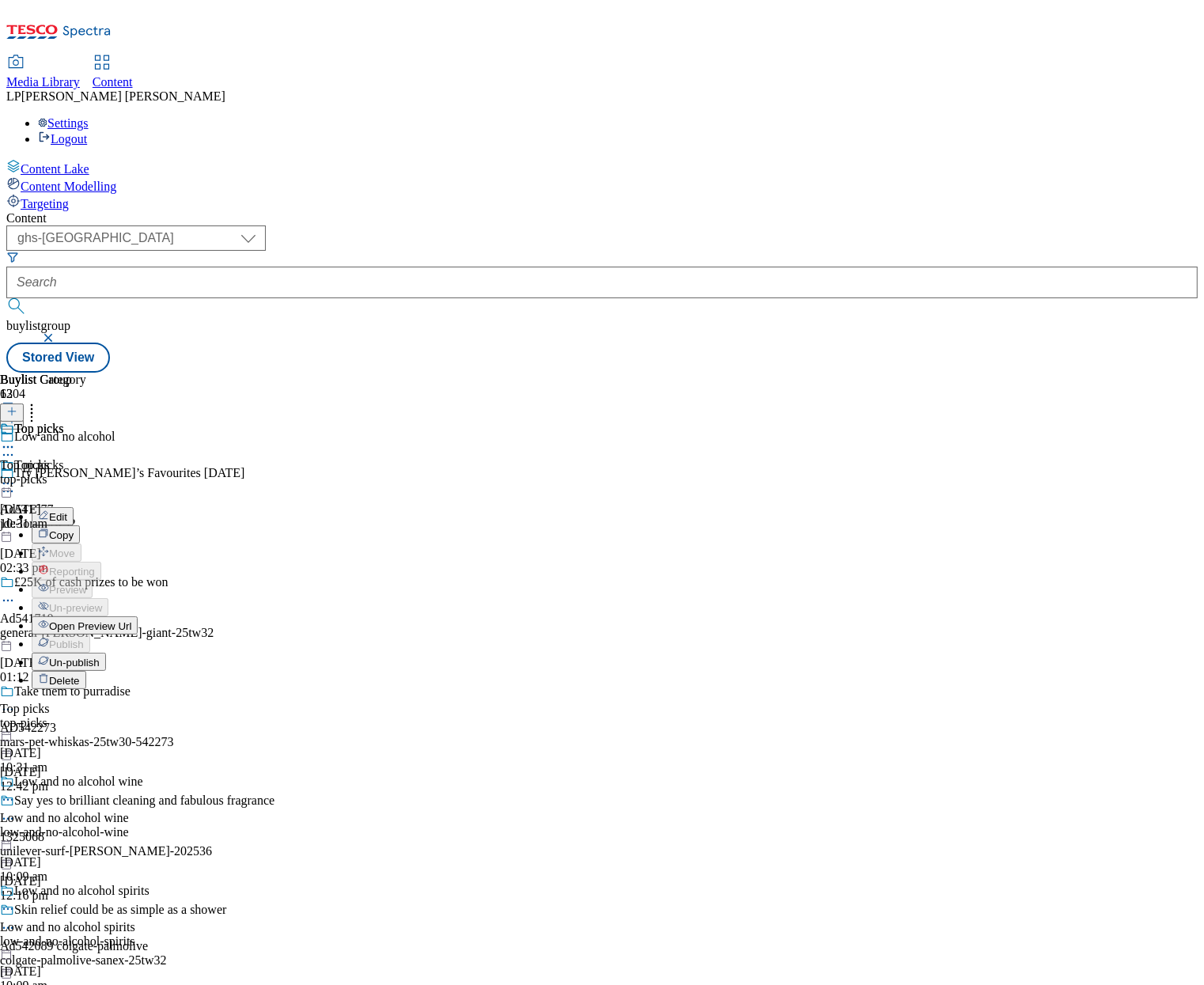
click at [74, 507] on button "Edit" at bounding box center [53, 516] width 42 height 18
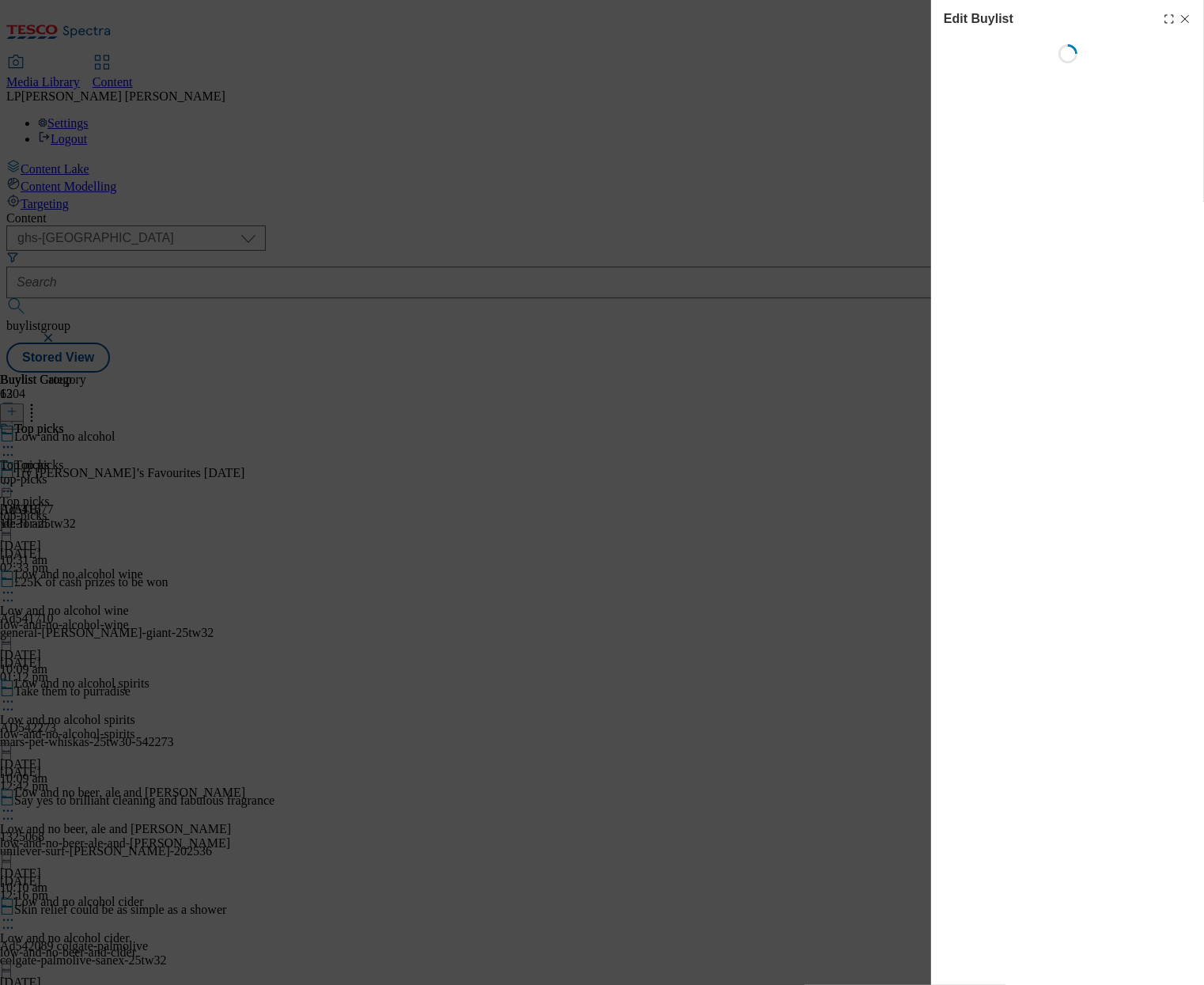
select select "evergreen"
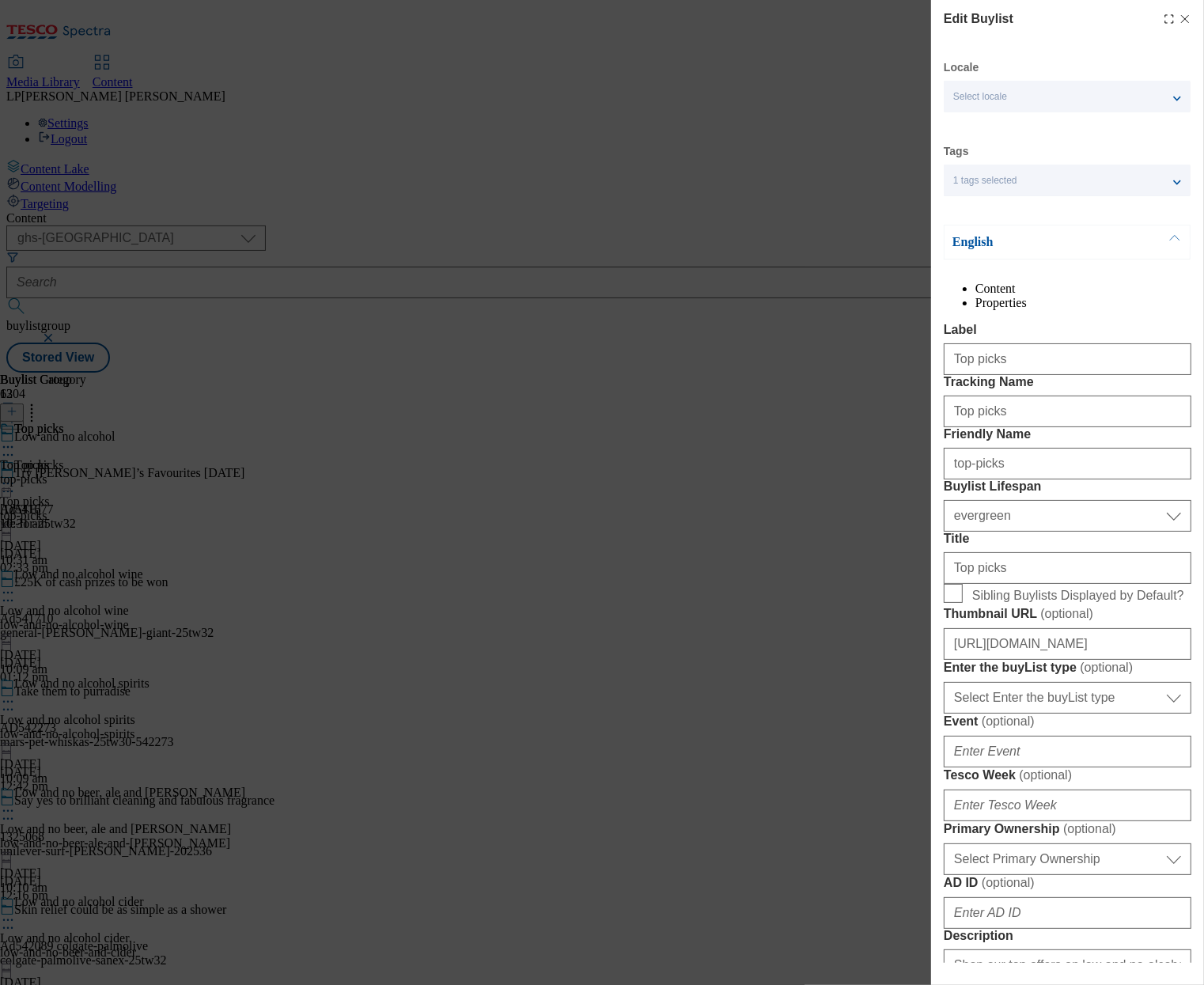
select select "Banner"
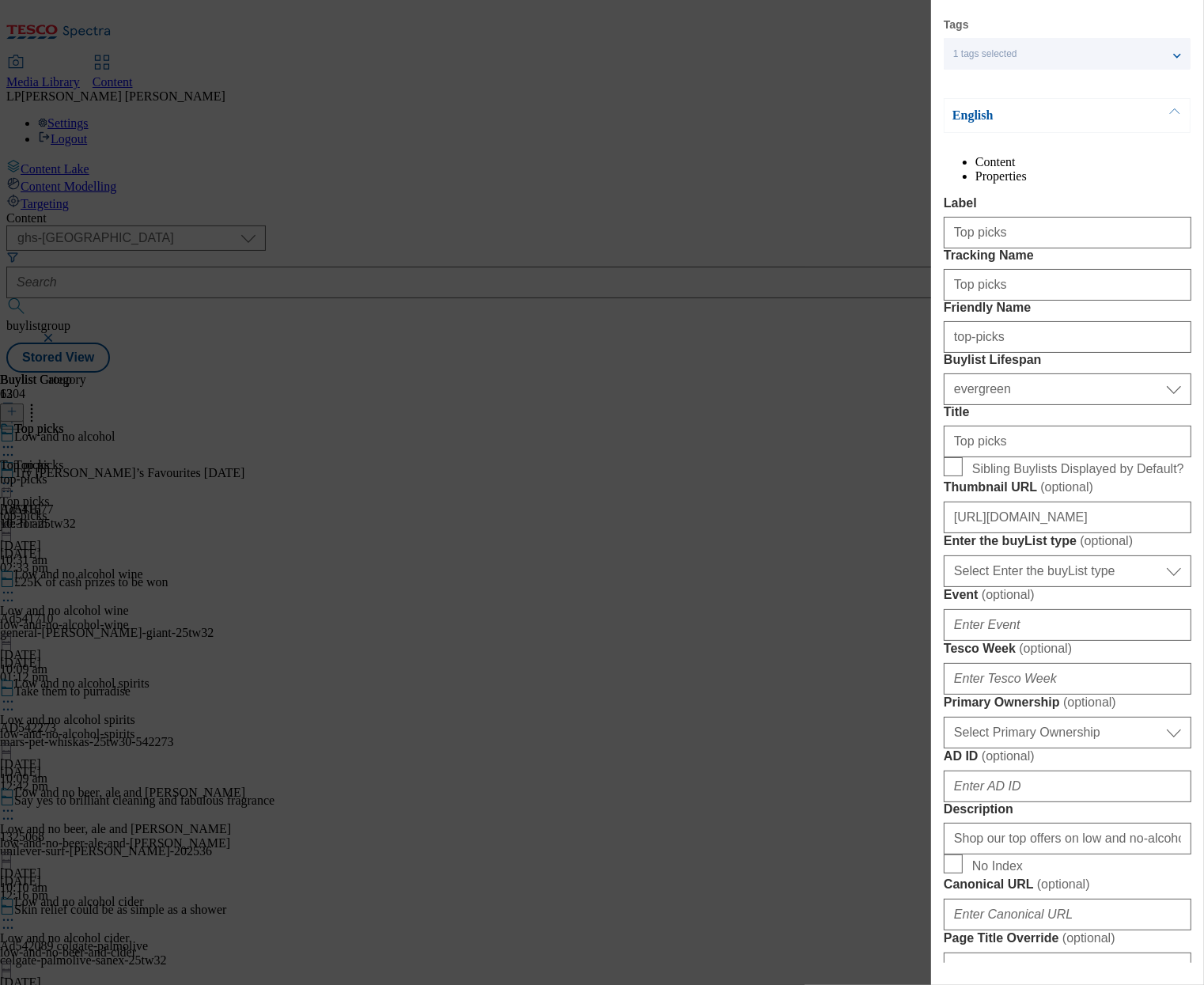
scroll to position [129, 0]
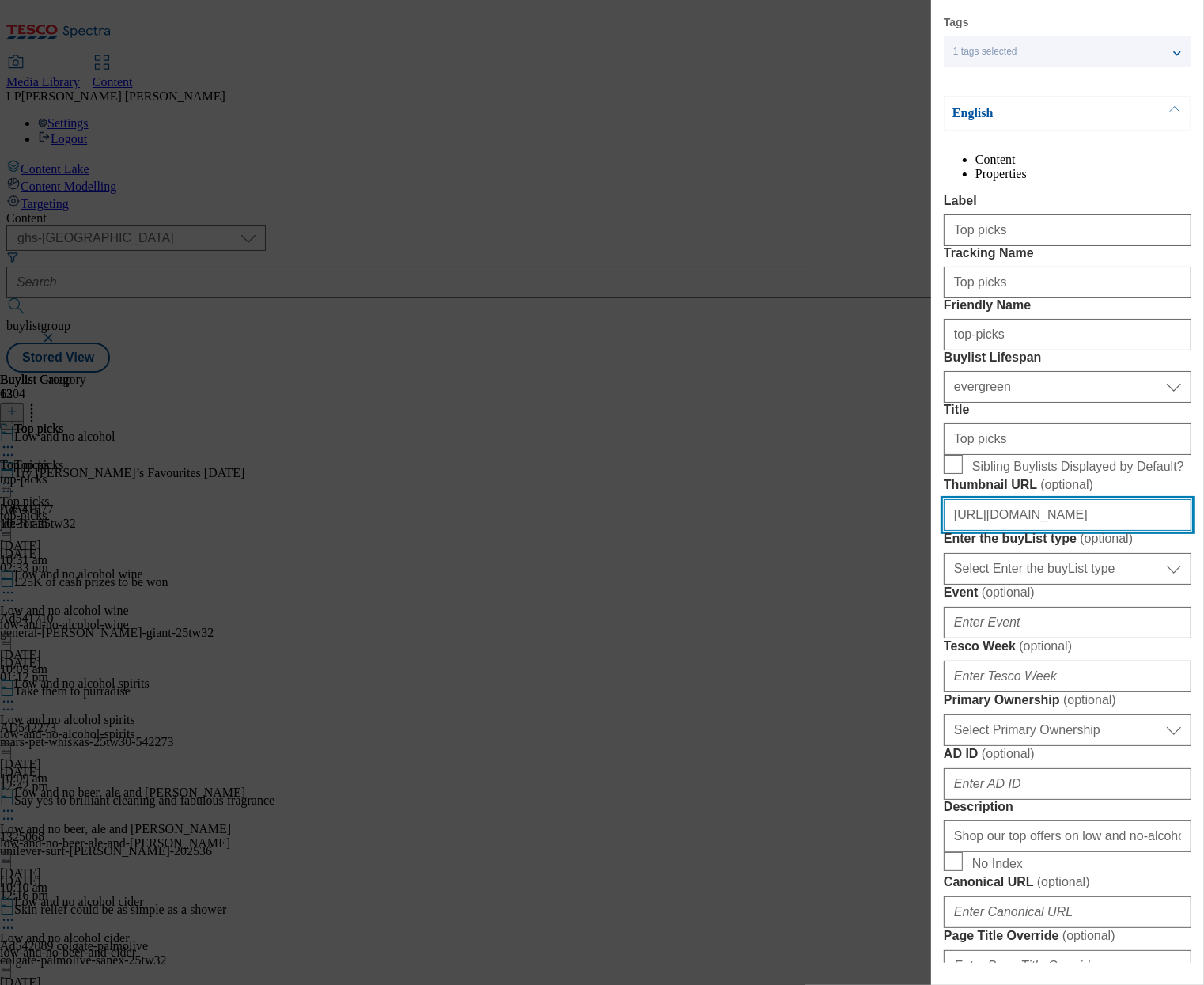
click at [1006, 531] on input "https://digitalcontent.api.tesco.com/v2/media/ghs-mktg/fb04ab45-2150-45b5-95d2-…" at bounding box center [1067, 514] width 247 height 32
paste input "c506a23f-a3f9-446f-86e5-acf157e8f155/2530-GHS-BLthumb-wine"
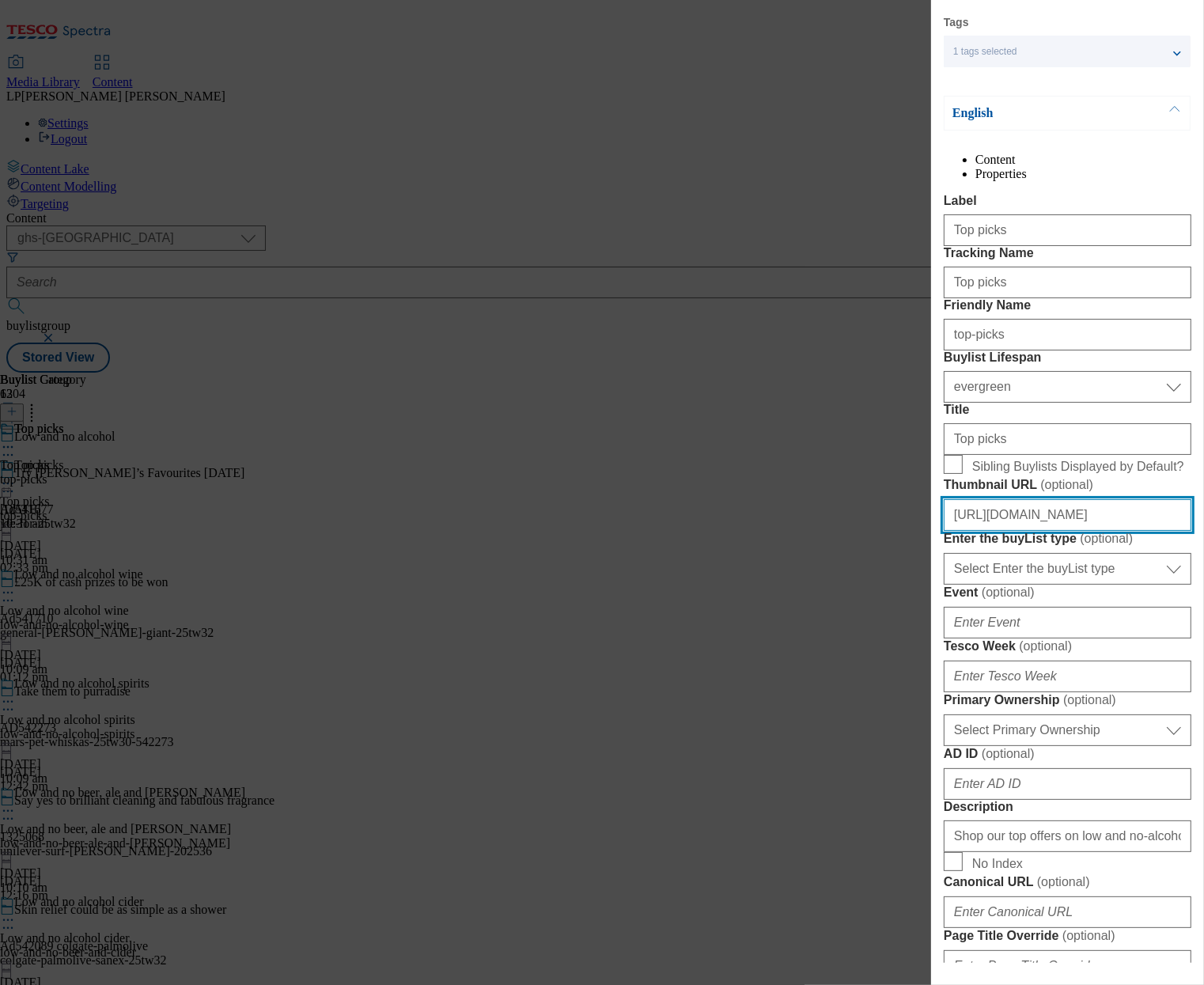
click at [1055, 531] on input "https://digitalcontent.api.tesco.com/v2/media/ghs-mktg/c506a23f-a3f9-446f-86e5-…" at bounding box center [1067, 514] width 247 height 32
paste input "fb04ab45-2150-45b5-95d2-ce5def4dbcc2/2445-GHS-BLthumb-246-GreatNightsIn-TopPicks"
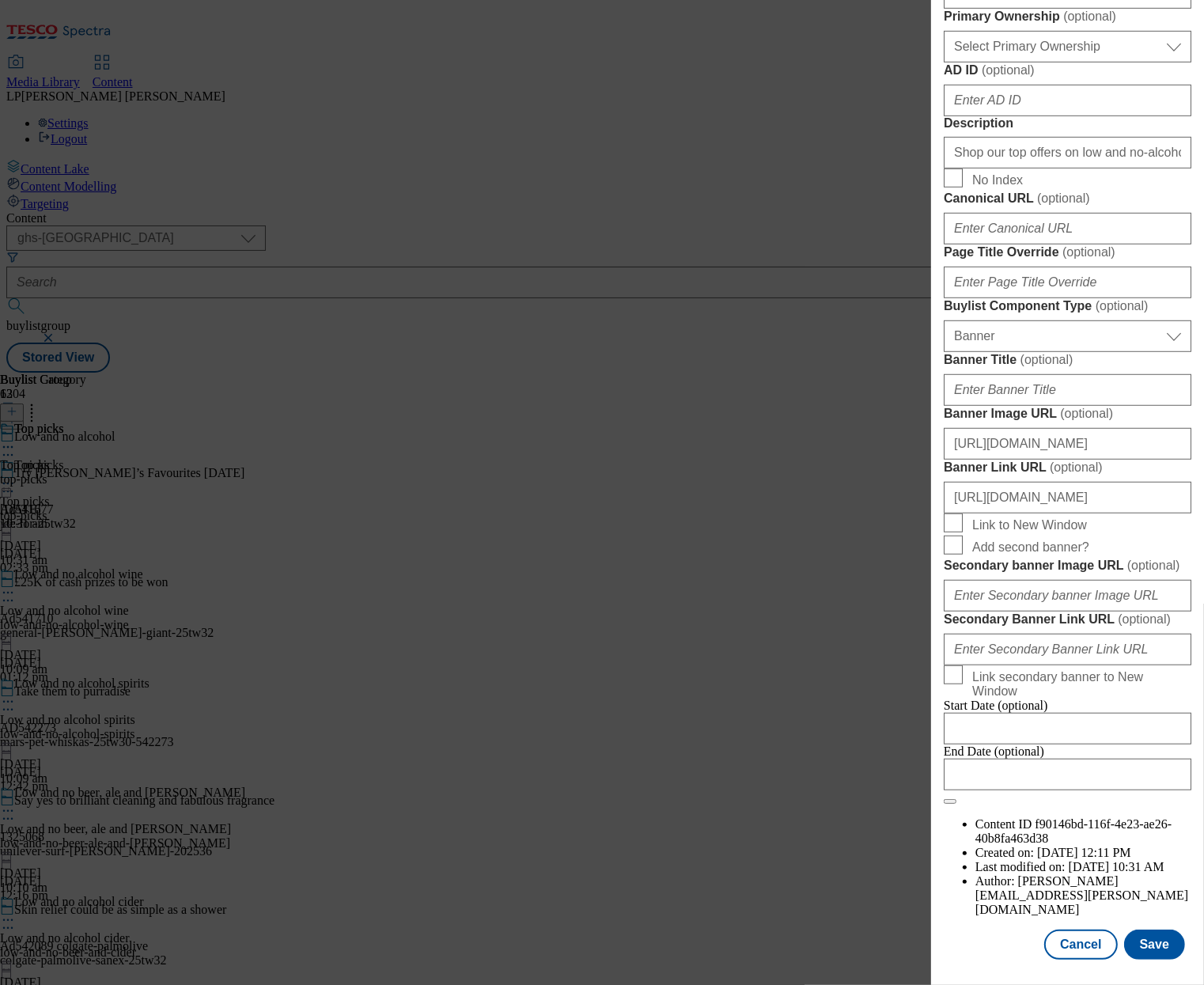
scroll to position [1385, 0]
type input "https://digitalcontent.api.tesco.com/v2/media/ghs-mktg/fb04ab45-2150-45b5-95d2-…"
click at [1146, 947] on button "Save" at bounding box center [1155, 944] width 61 height 30
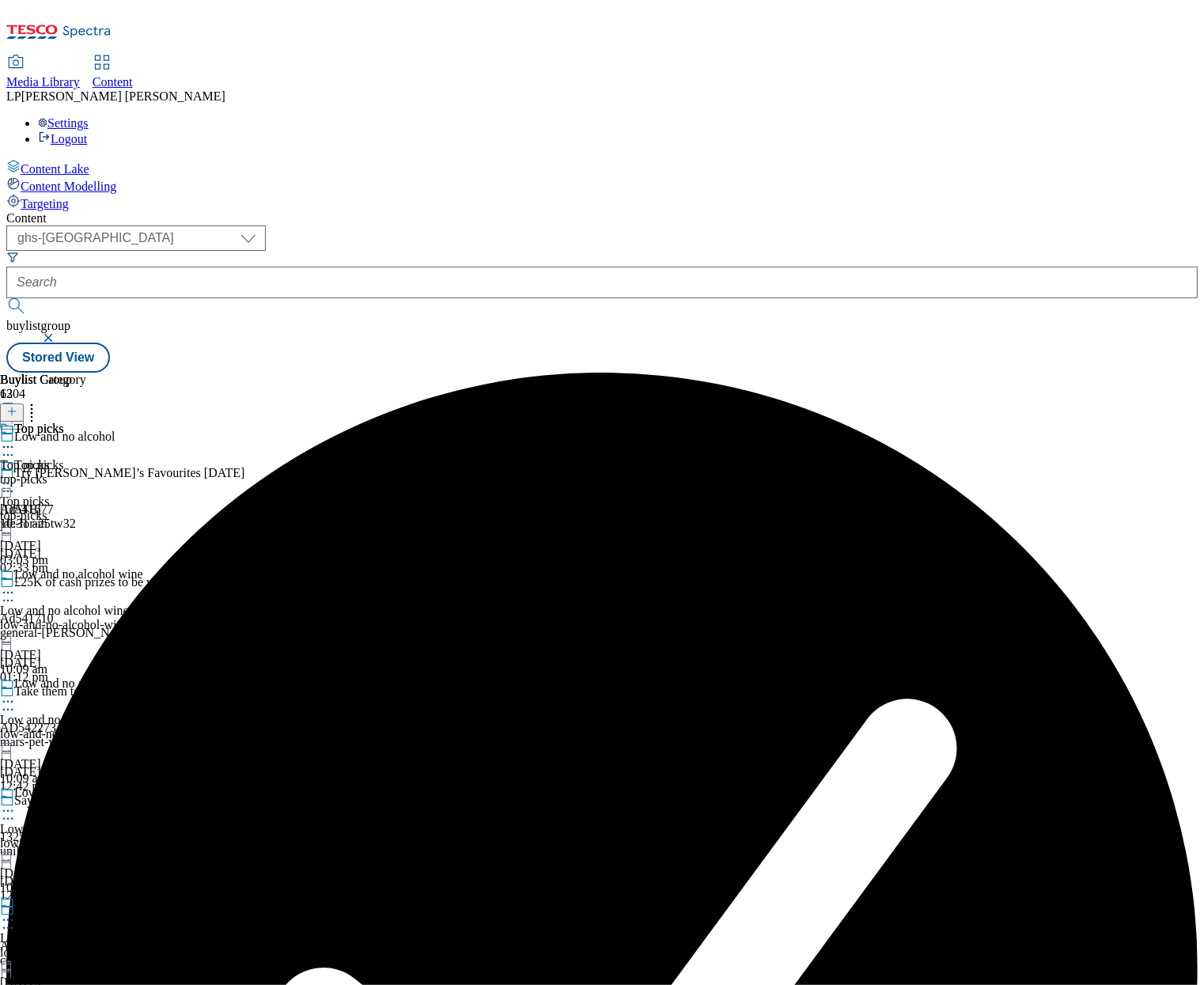
click at [245, 618] on div "low-and-no-alcohol-wine" at bounding box center [122, 624] width 245 height 14
click at [245, 509] on div "top-picks" at bounding box center [122, 515] width 245 height 14
click at [16, 476] on icon at bounding box center [7, 483] width 16 height 16
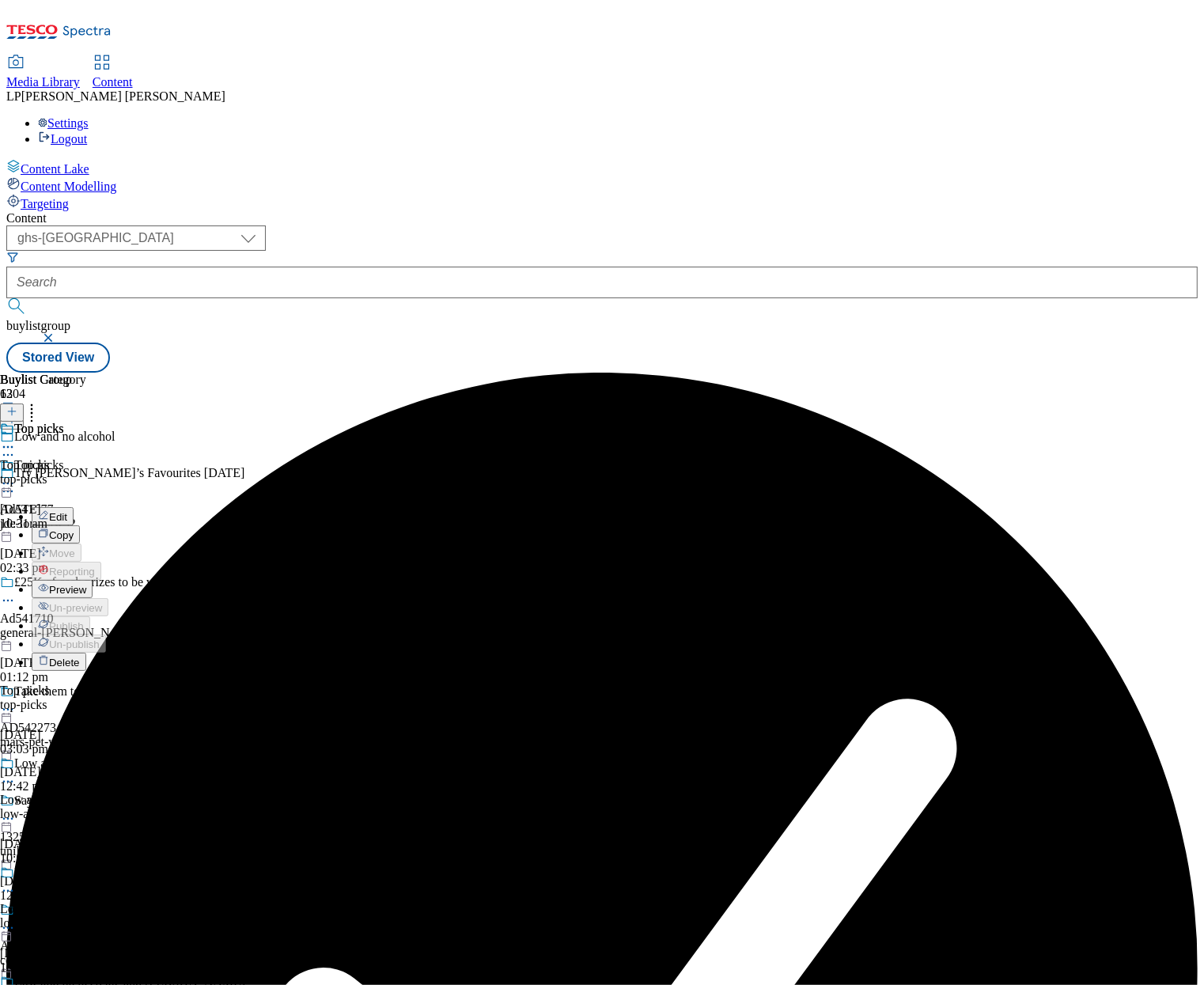
click at [86, 583] on span "Preview" at bounding box center [67, 589] width 37 height 12
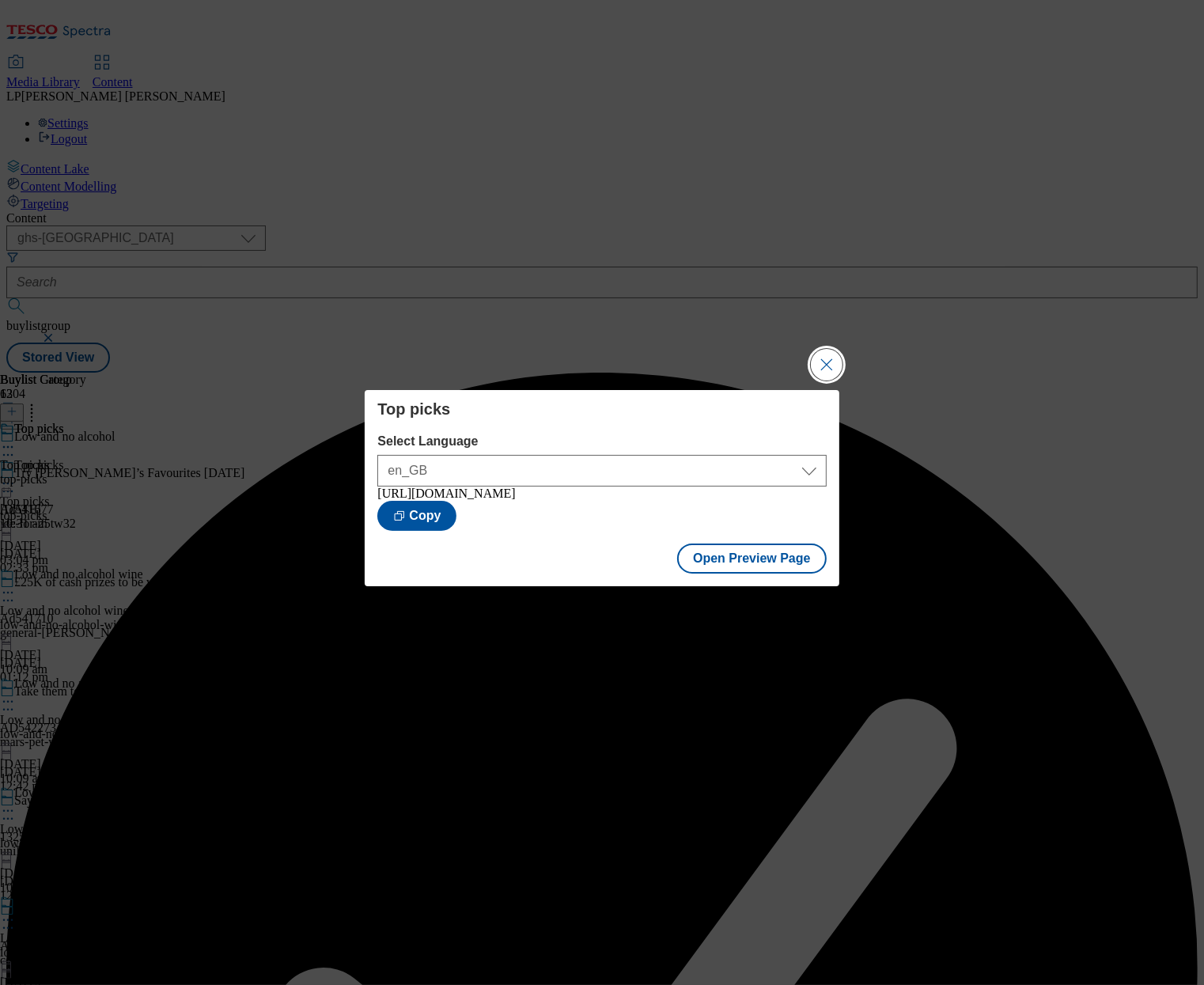
click at [839, 363] on button "Close Modal" at bounding box center [827, 365] width 32 height 32
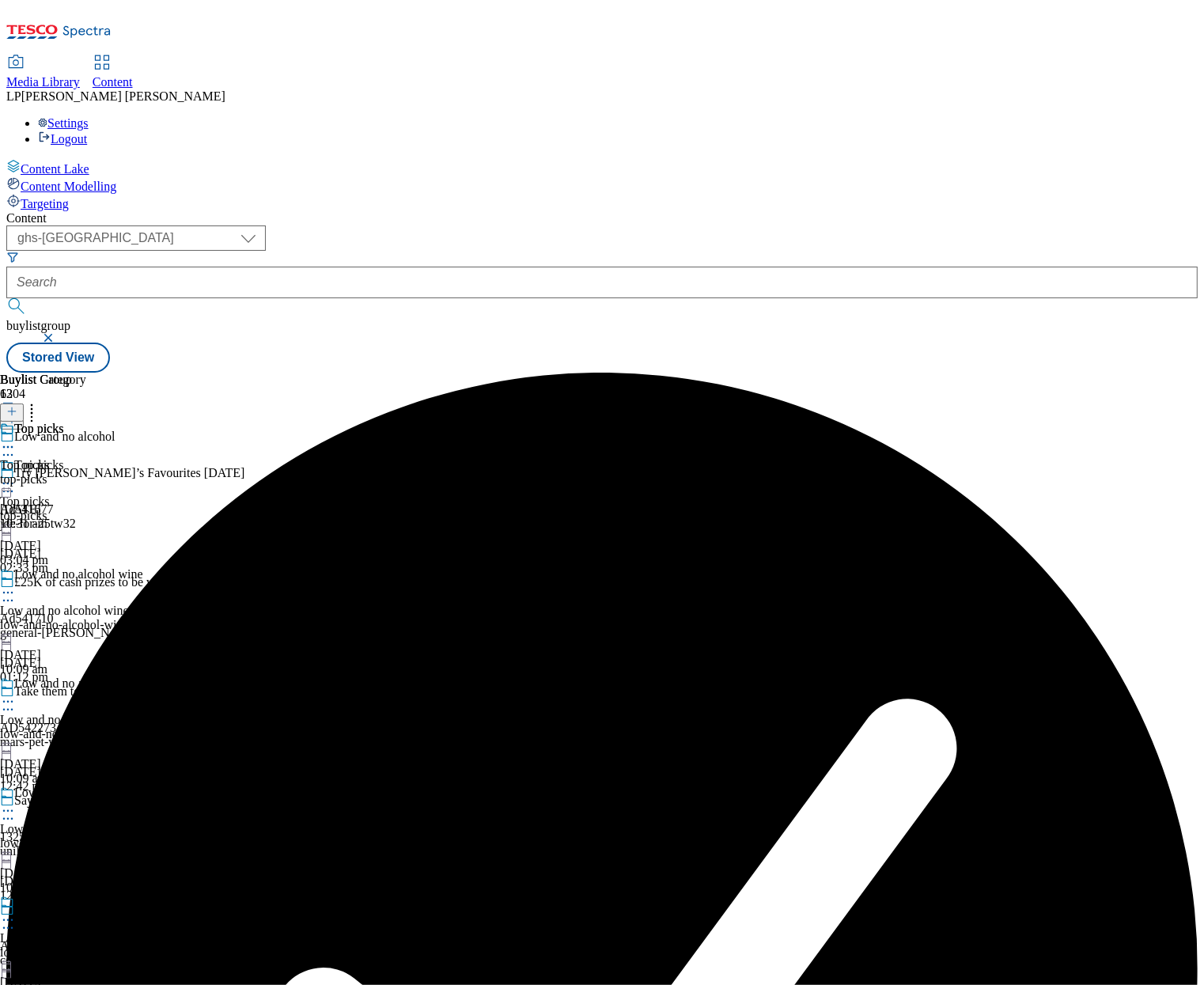
click at [16, 584] on icon at bounding box center [7, 591] width 16 height 16
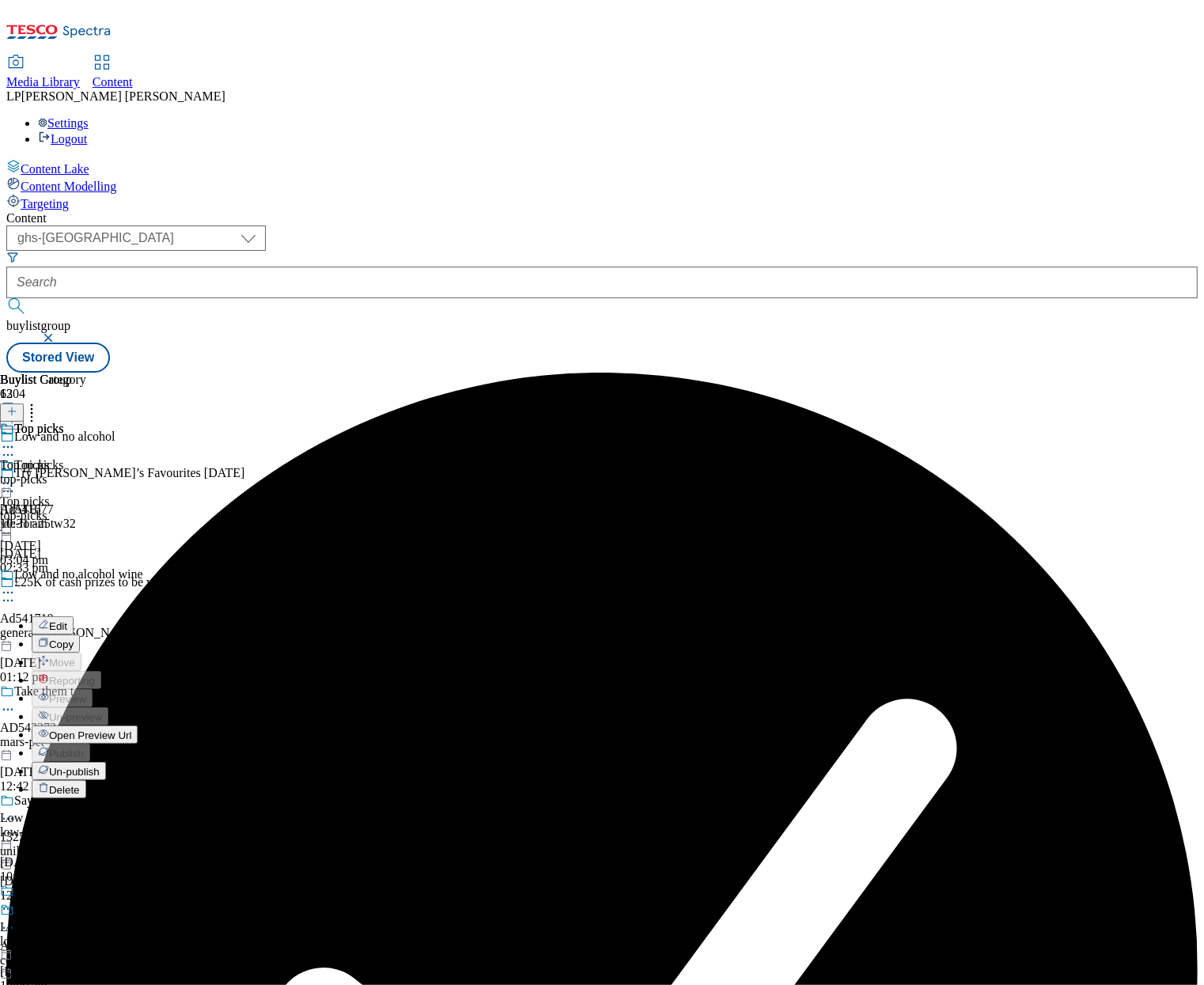
click at [74, 616] on button "Edit" at bounding box center [53, 625] width 42 height 18
select select "evergreen"
select select "Banner"
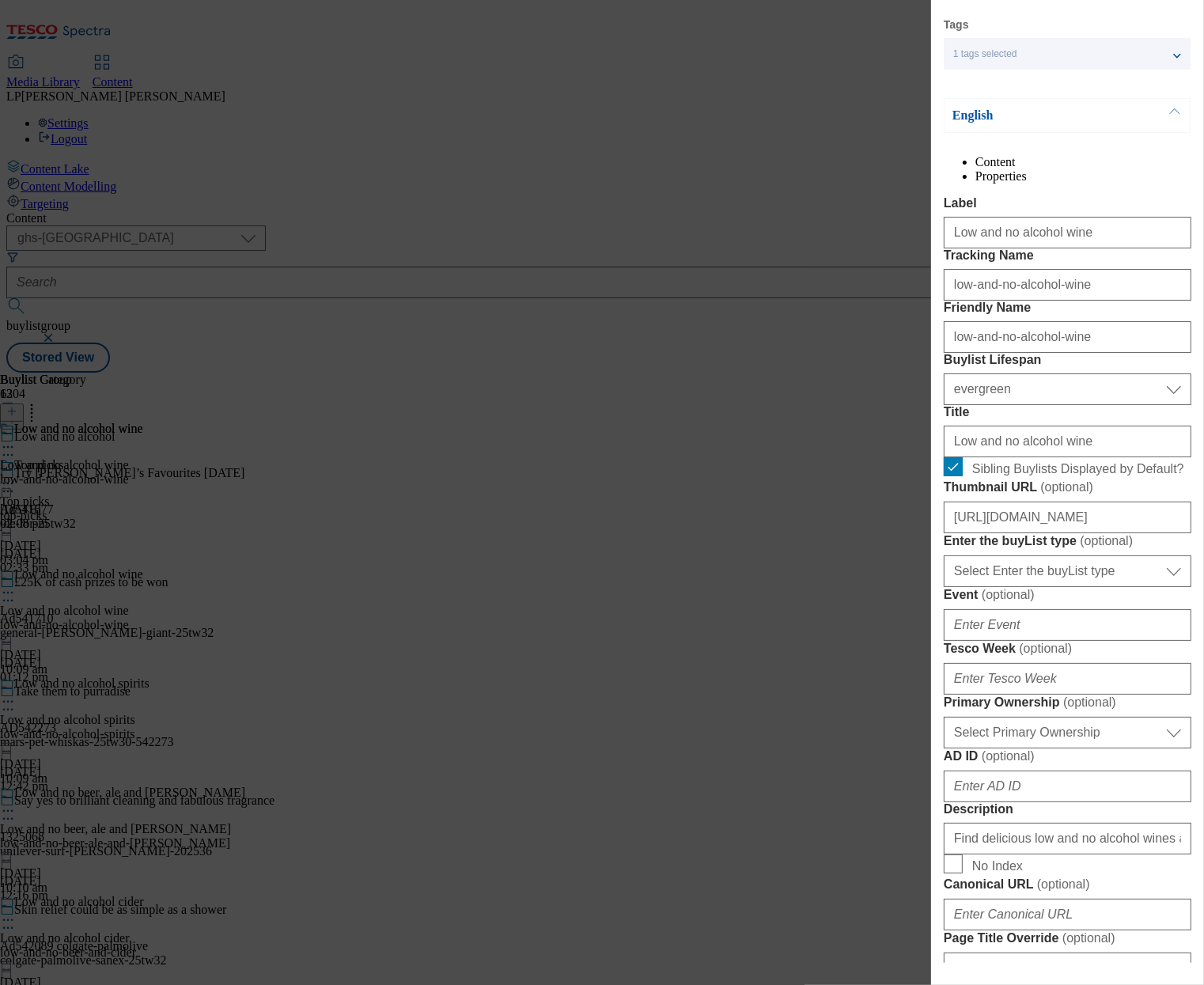
scroll to position [129, 0]
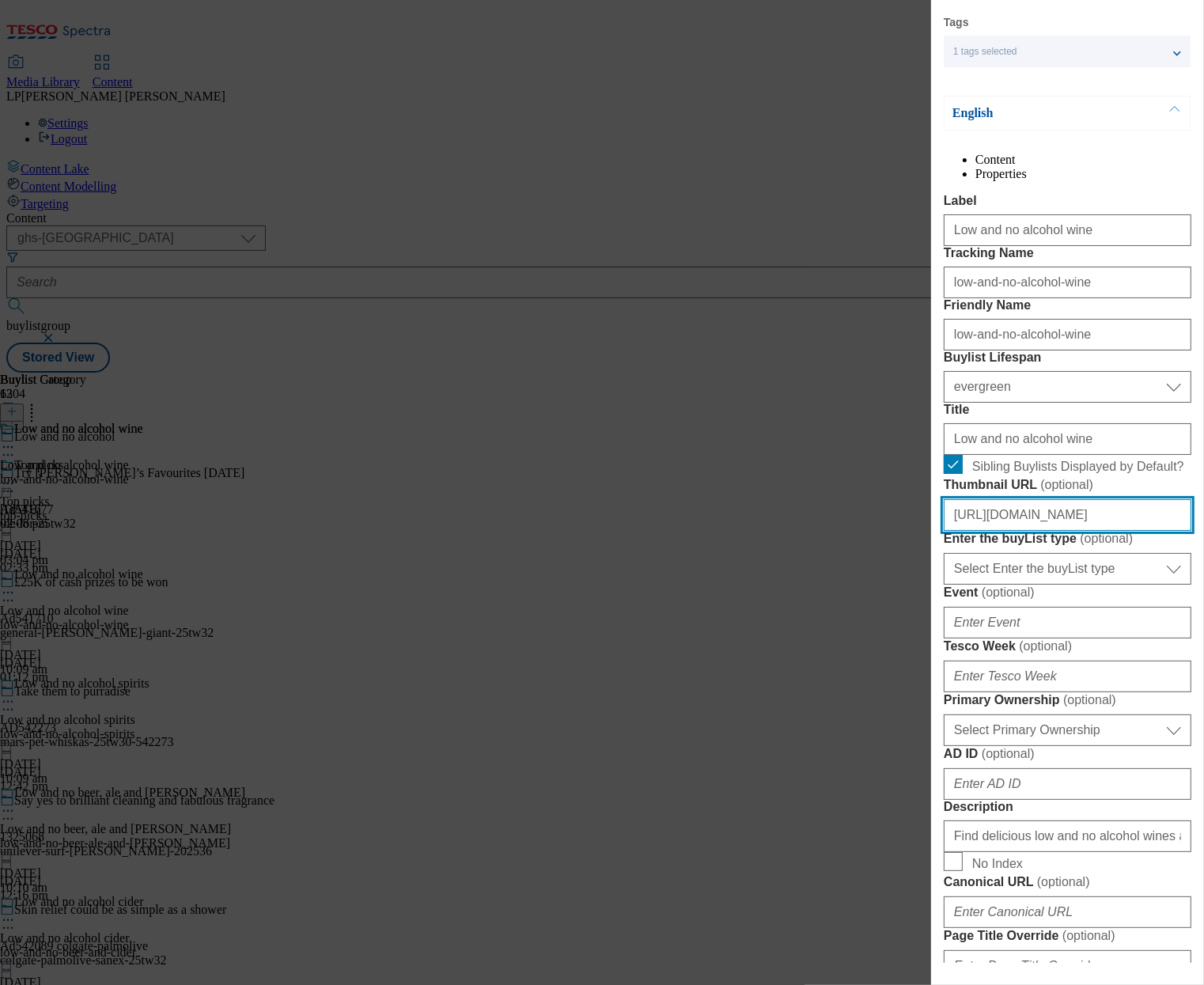
click at [998, 531] on input "https://digitalcontent.api.tesco.com/v2/media/ghs-mktg/a0281ab3-8535-43a9-b90e-…" at bounding box center [1067, 514] width 247 height 32
paste input "c506a23f-a3f9-446f-86e5-acf157e8f155/2530-GHS-BLthumb-w"
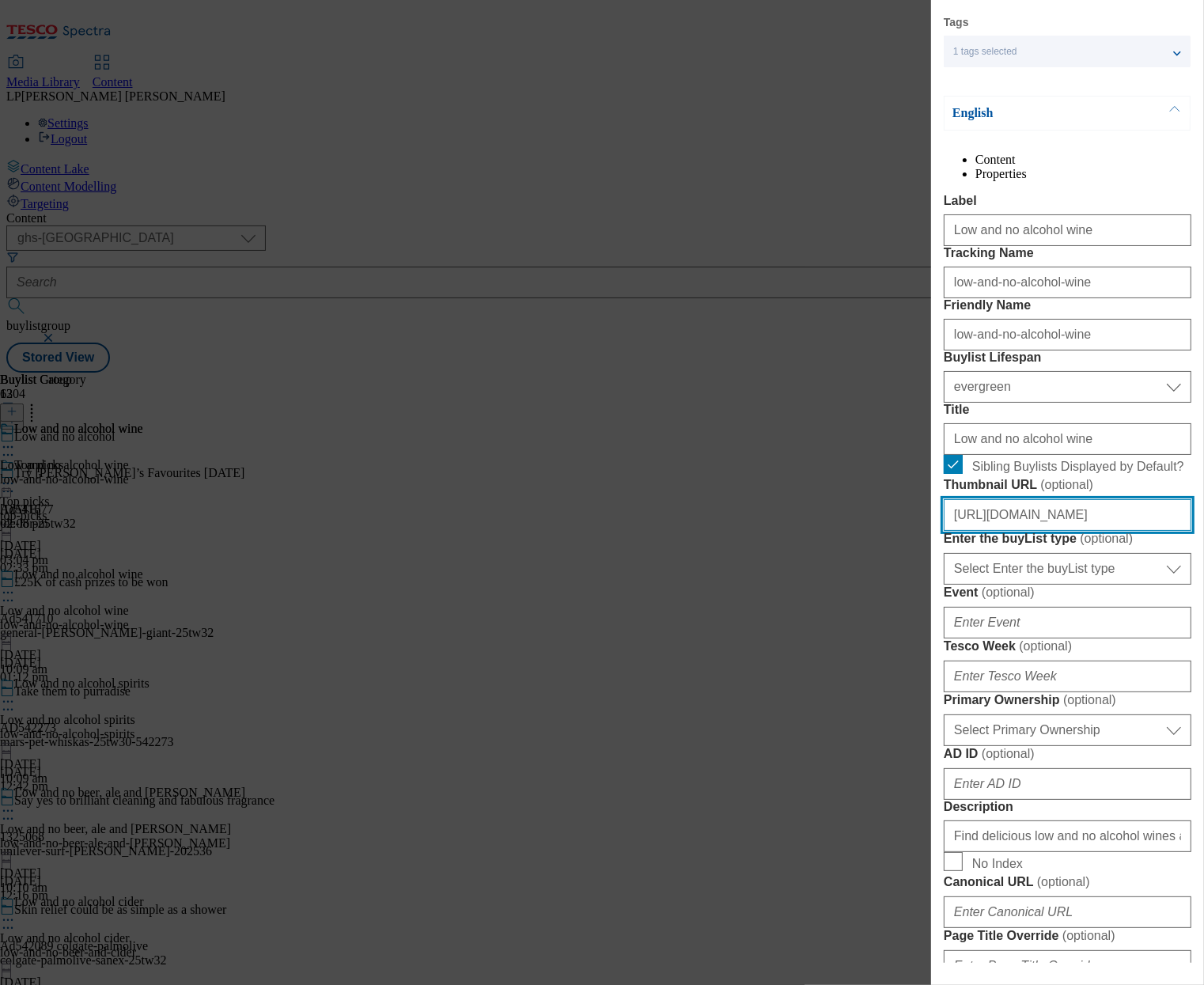
scroll to position [0, 340]
type input "https://digitalcontent.api.tesco.com/v2/media/ghs-mktg/c506a23f-a3f9-446f-86e5-…"
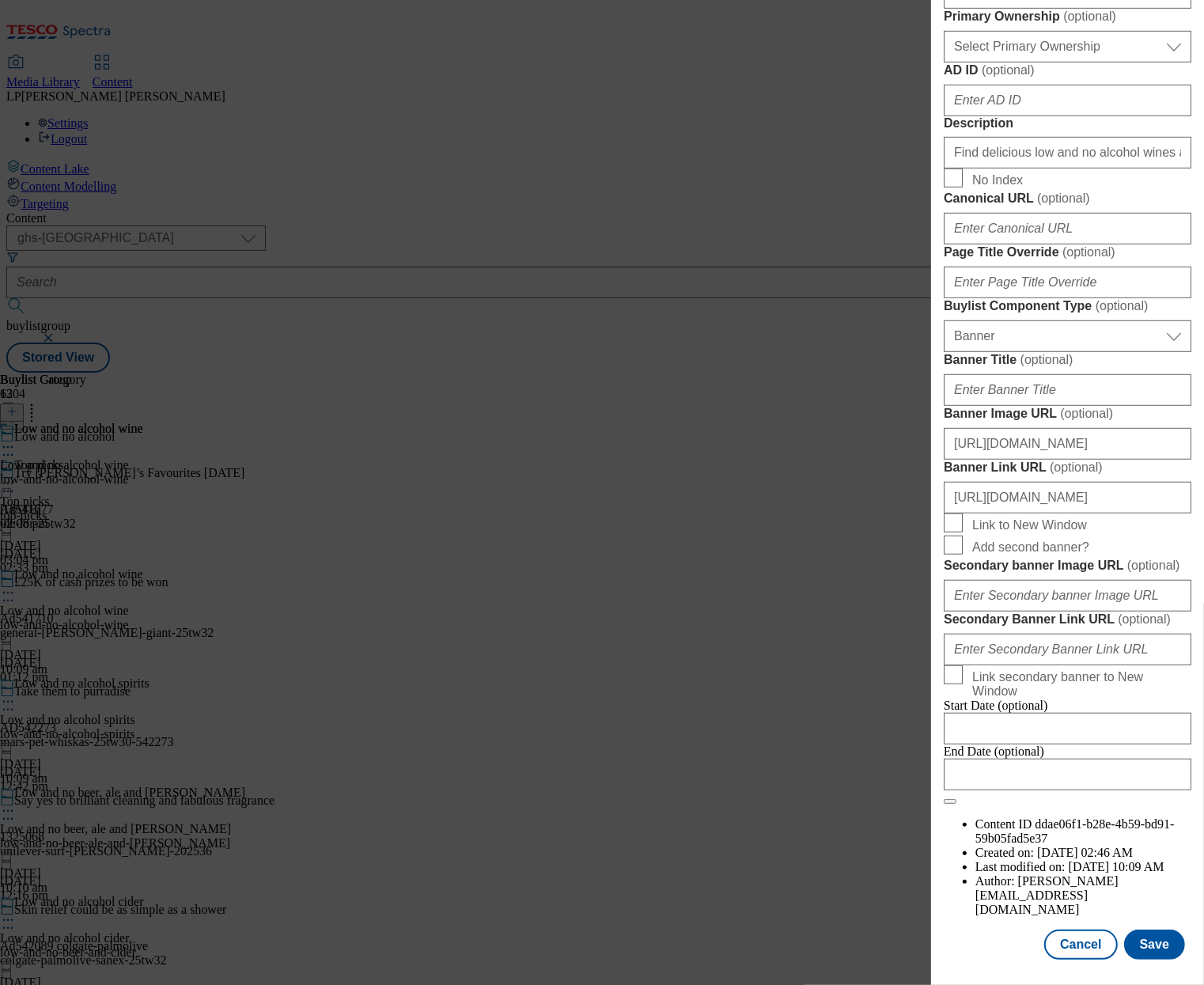
scroll to position [1254, 0]
click at [1015, 459] on input "https://digitalcontent.api.tesco.com/v2/media/ghs-mktg/ebe15686-5d68-4597-a617-…" at bounding box center [1067, 444] width 247 height 32
paste input "f282c1d-c934-492e-a317-507b70e2b2e0/2530-WF-483071-Buylist_GHS-Header-Low+%26+N…"
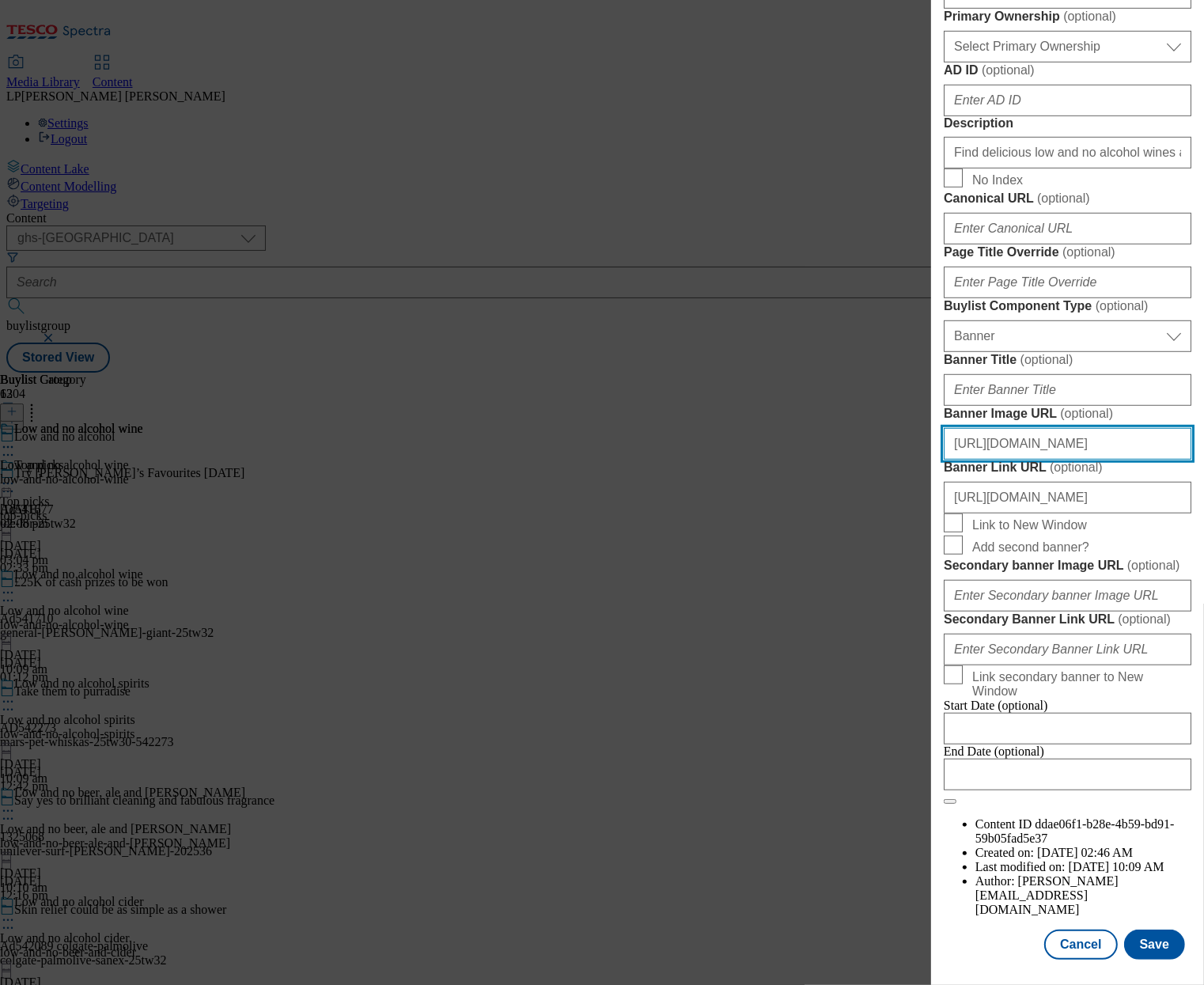
scroll to position [0, 487]
type input "https://digitalcontent.api.tesco.com/v2/media/ghs-mktg/ef282c1d-c934-492e-a317-…"
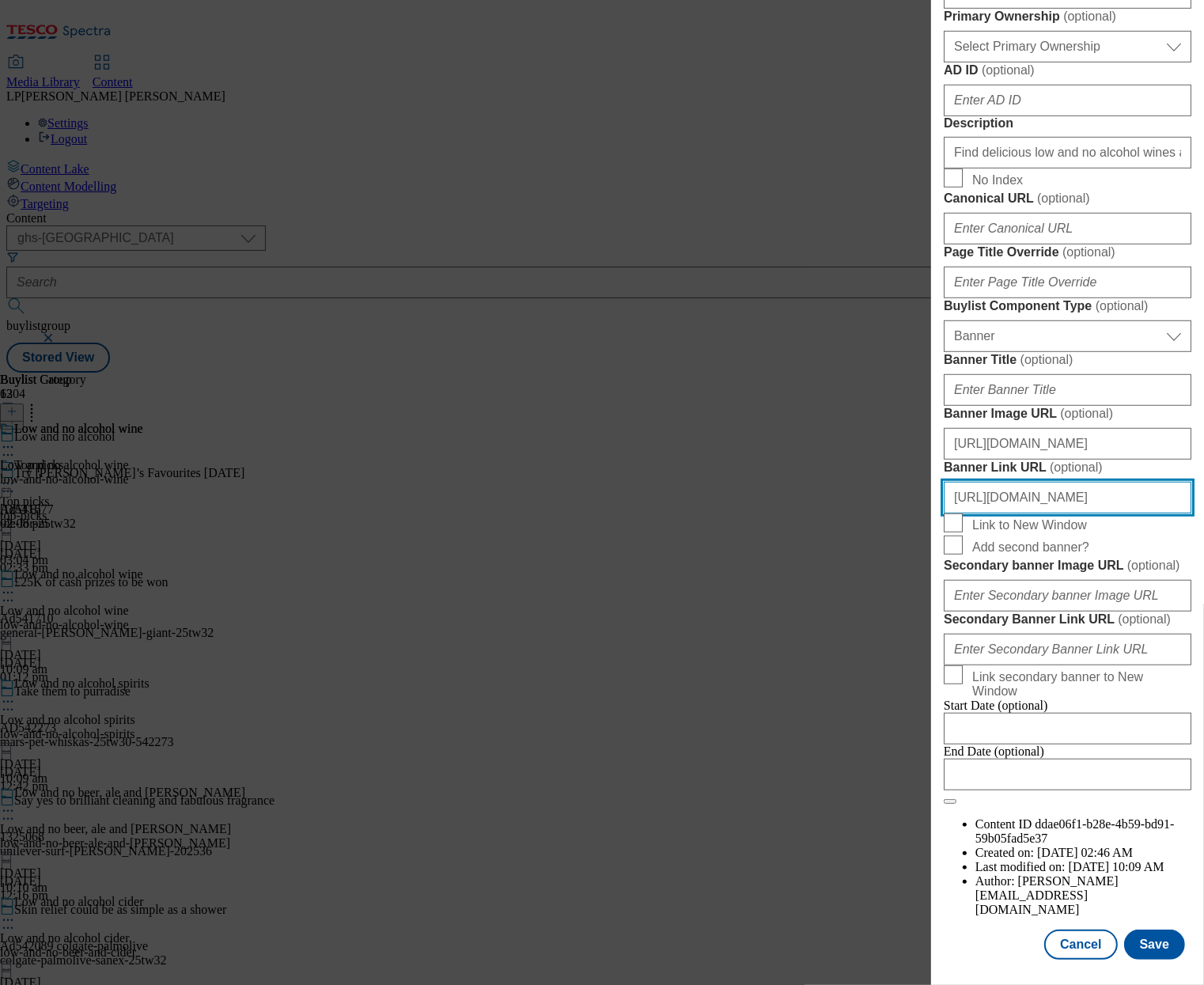
click at [1028, 513] on input "https://www.tesco.com/groceries/en-GB/zone/low-and-no-alcohol" at bounding box center [1067, 497] width 247 height 32
click at [1051, 513] on input "https://www.tesco.com/groceries/en-GB/zone/low-and-no-alcohol" at bounding box center [1067, 497] width 247 height 32
drag, startPoint x: 991, startPoint y: 577, endPoint x: 1195, endPoint y: 585, distance: 204.2
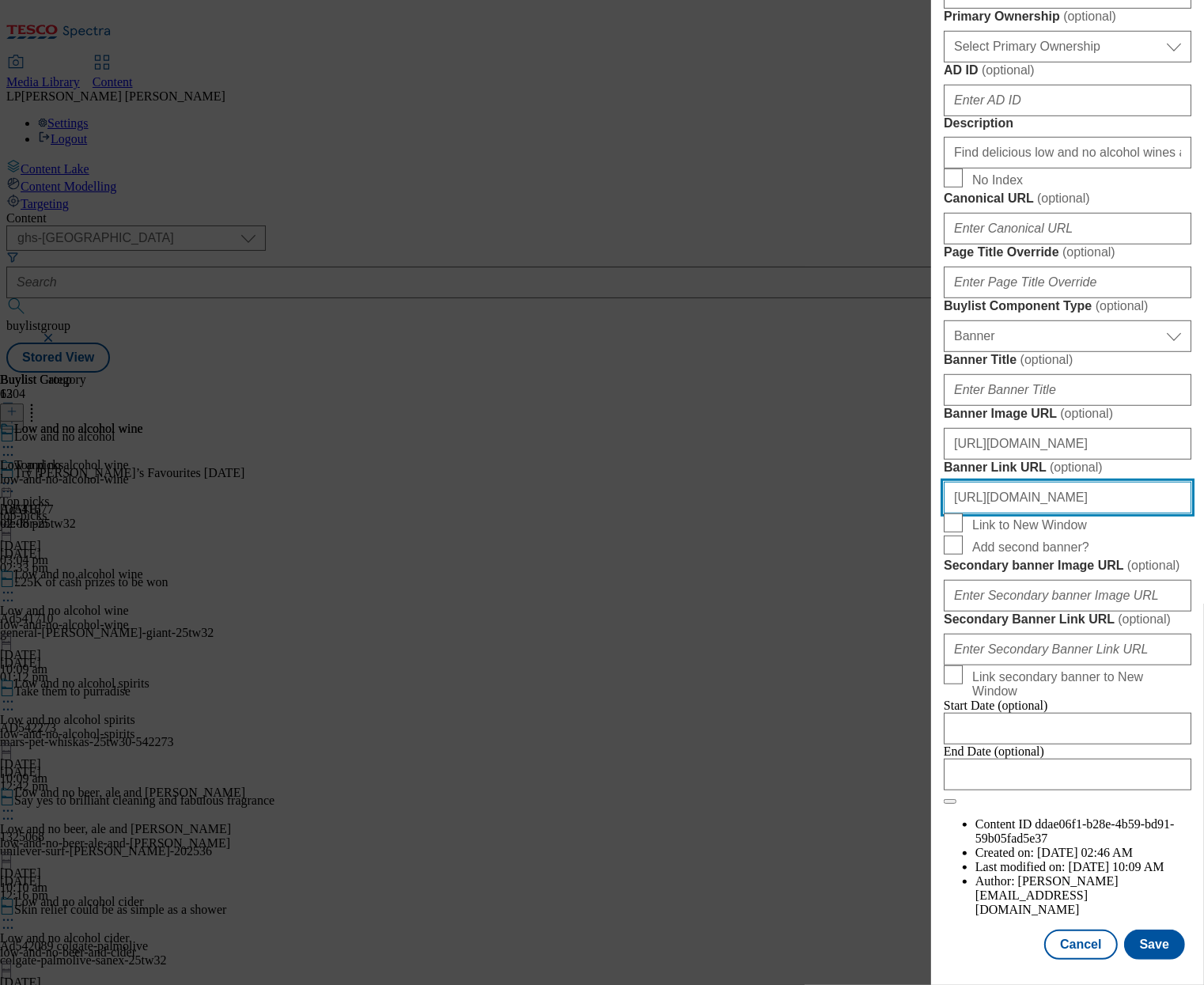
click at [1195, 585] on div "Edit Buylist Locale Select locale English Welsh Tags 1 tags selected fnf market…" at bounding box center [1068, 481] width 273 height 963
click at [1142, 948] on button "Save" at bounding box center [1155, 944] width 61 height 30
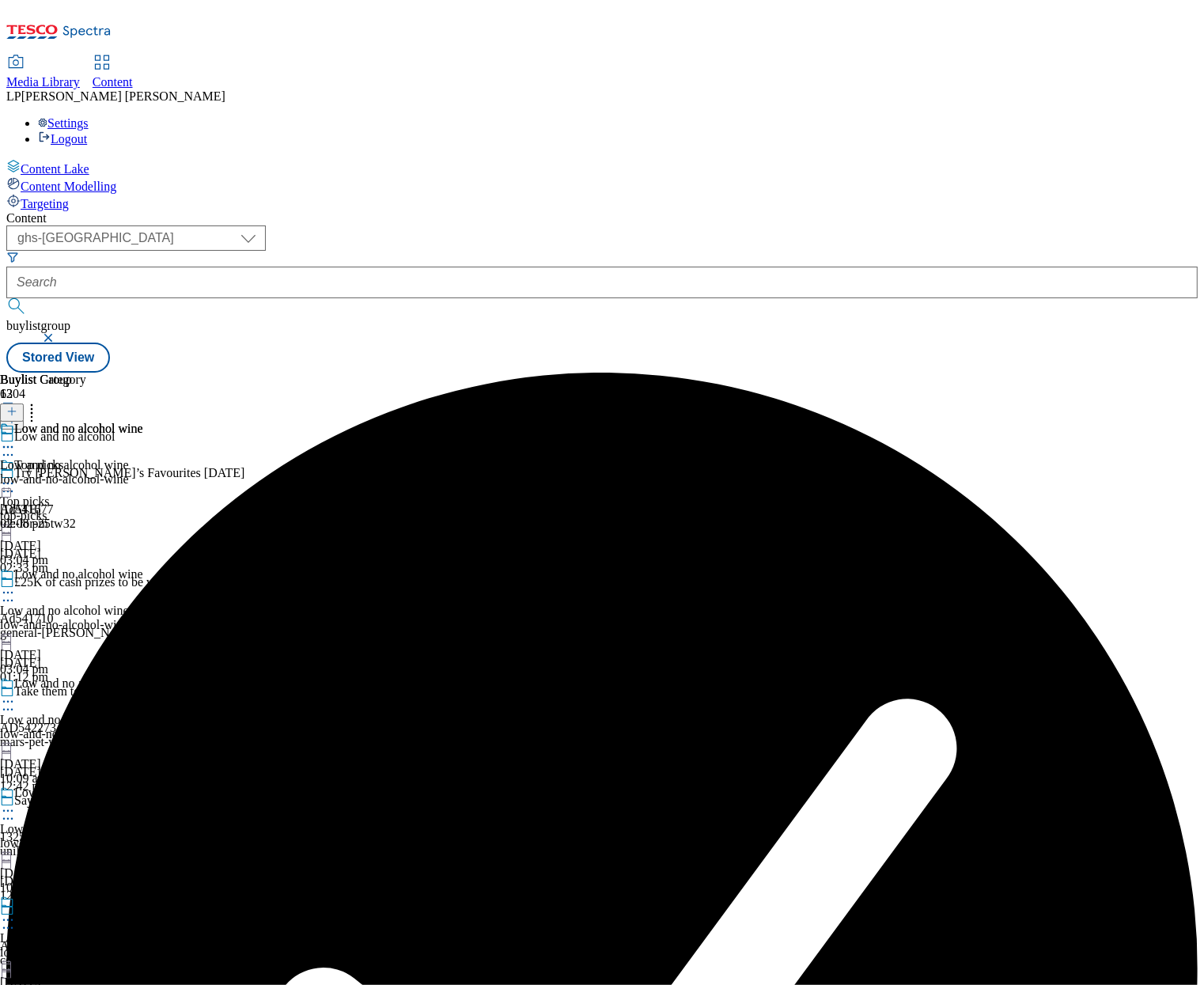
click at [16, 476] on icon at bounding box center [7, 483] width 16 height 16
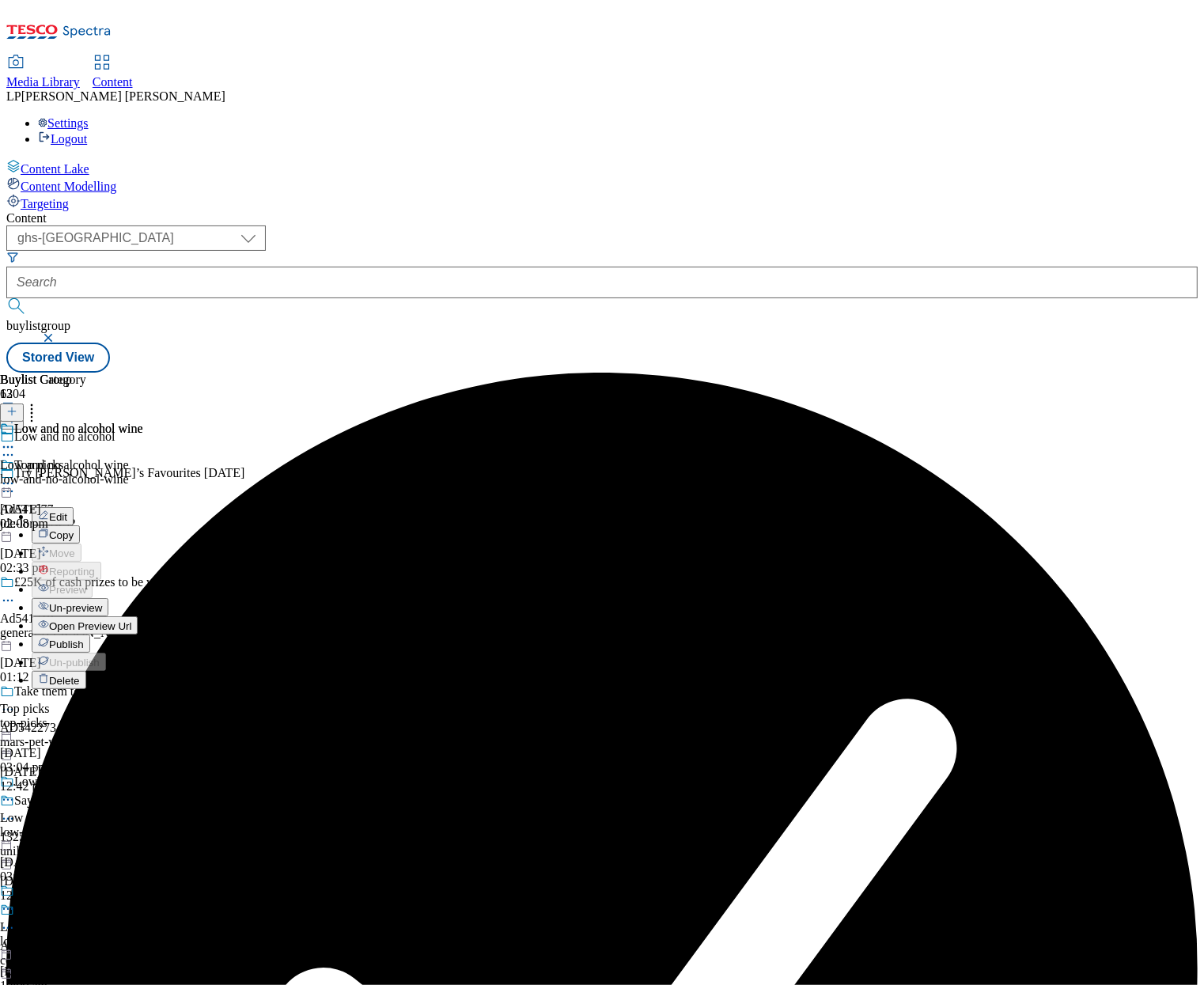
click at [74, 507] on button "Edit" at bounding box center [53, 516] width 42 height 18
select select "evergreen"
select select "Banner"
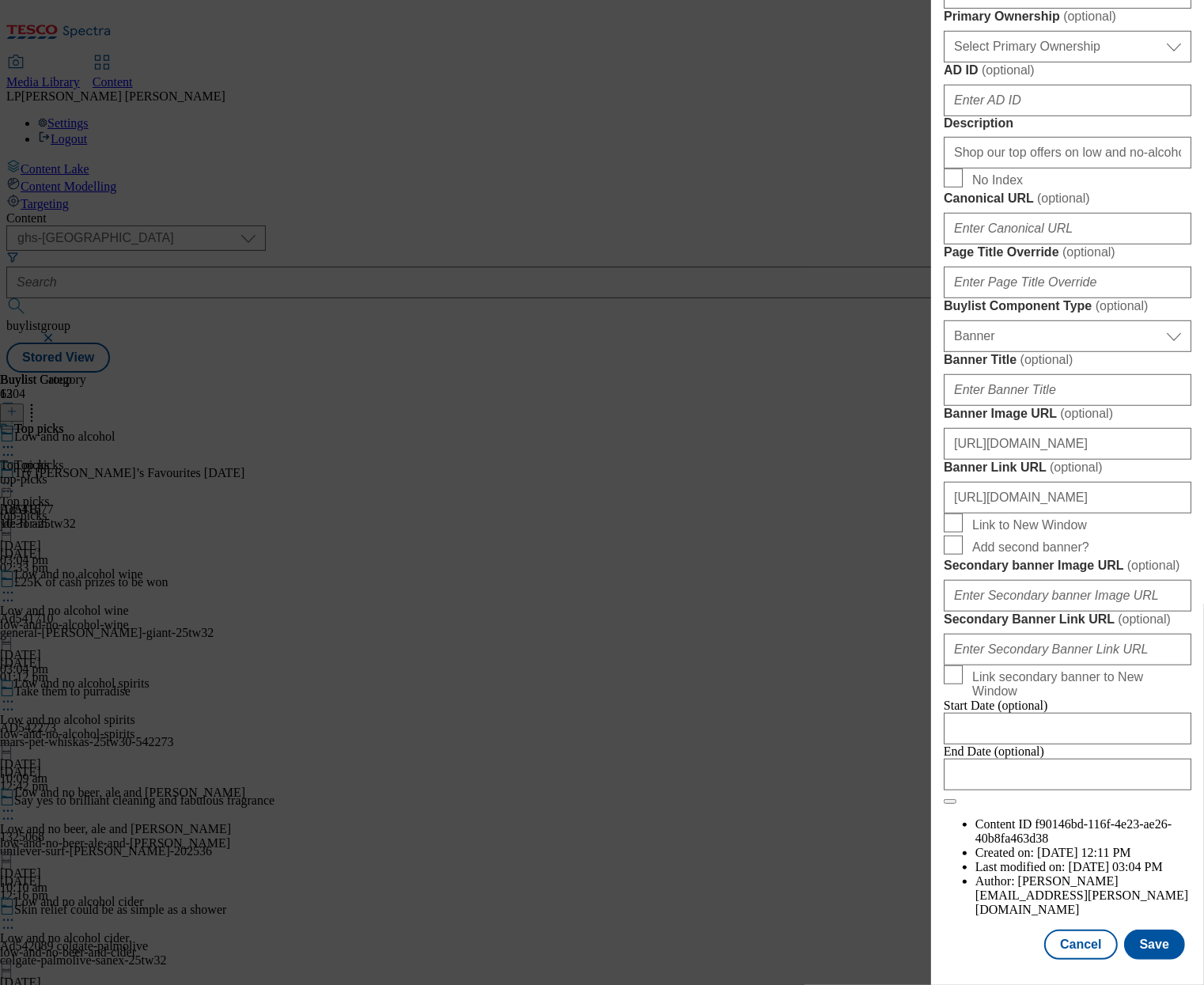
scroll to position [1206, 0]
click at [1043, 459] on input "https://digitalcontent.api.tesco.com/v2/media/ghs-mktg/ebe15686-5d68-4597-a617-…" at bounding box center [1067, 444] width 247 height 32
paste input "f282c1d-c934-492e-a317-507b70e2b2e0/2530-WF-483071-Buylist_GHS-Header-Low+%26+N…"
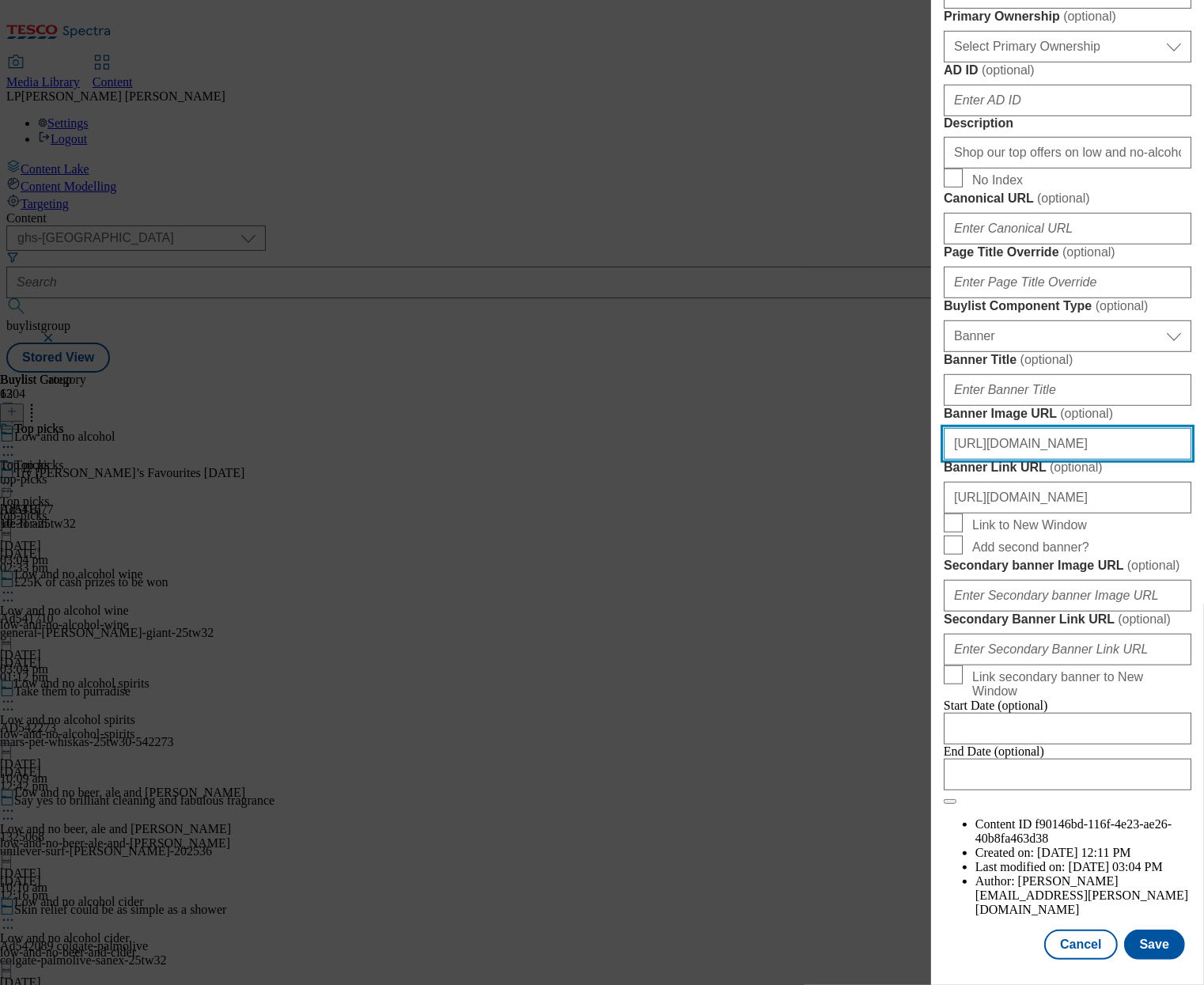
scroll to position [1385, 0]
type input "https://digitalcontent.api.tesco.com/v2/media/ghs-mktg/ef282c1d-c934-492e-a317-…"
click at [1151, 946] on button "Save" at bounding box center [1155, 944] width 61 height 30
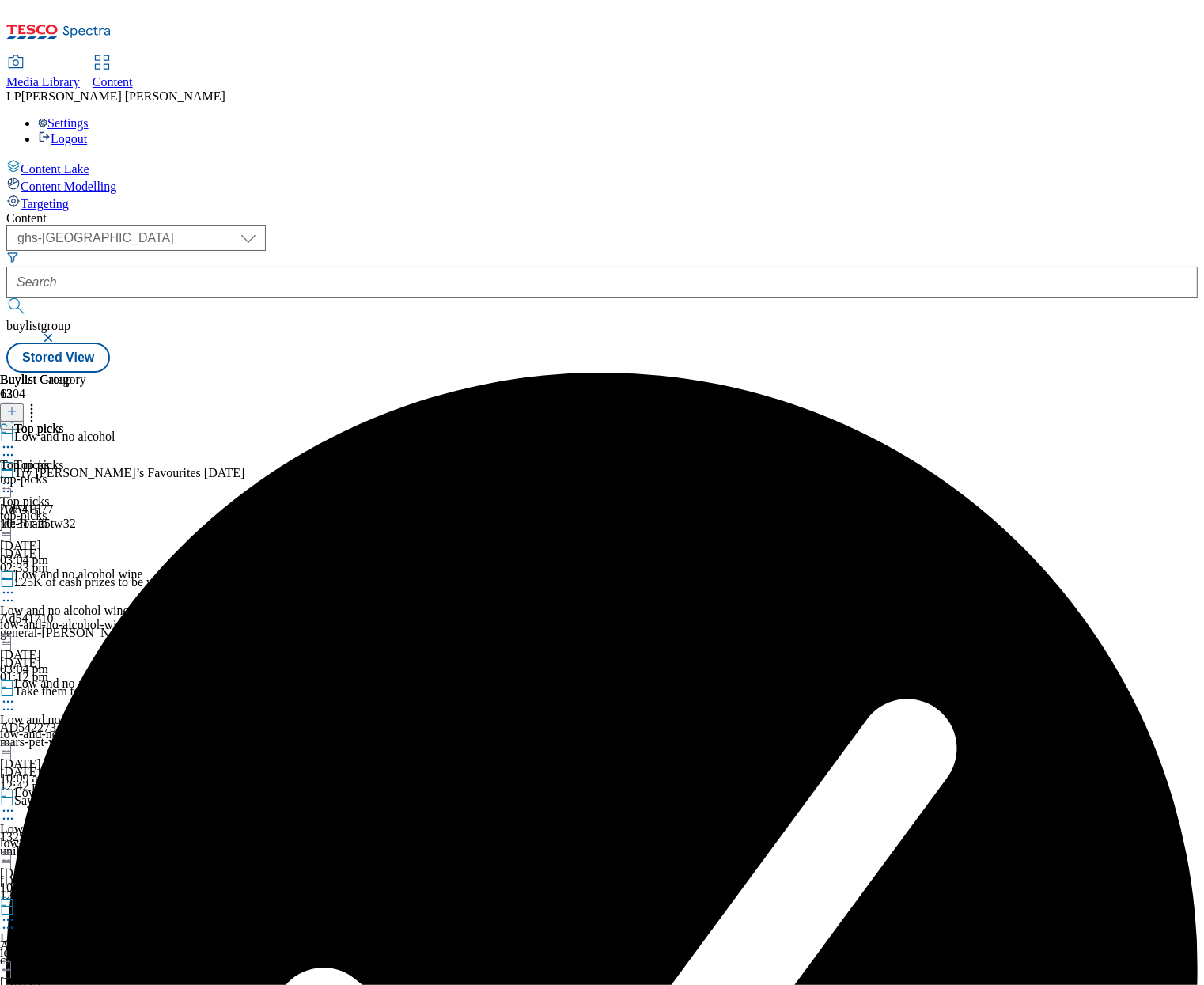
click at [16, 476] on icon at bounding box center [7, 483] width 16 height 16
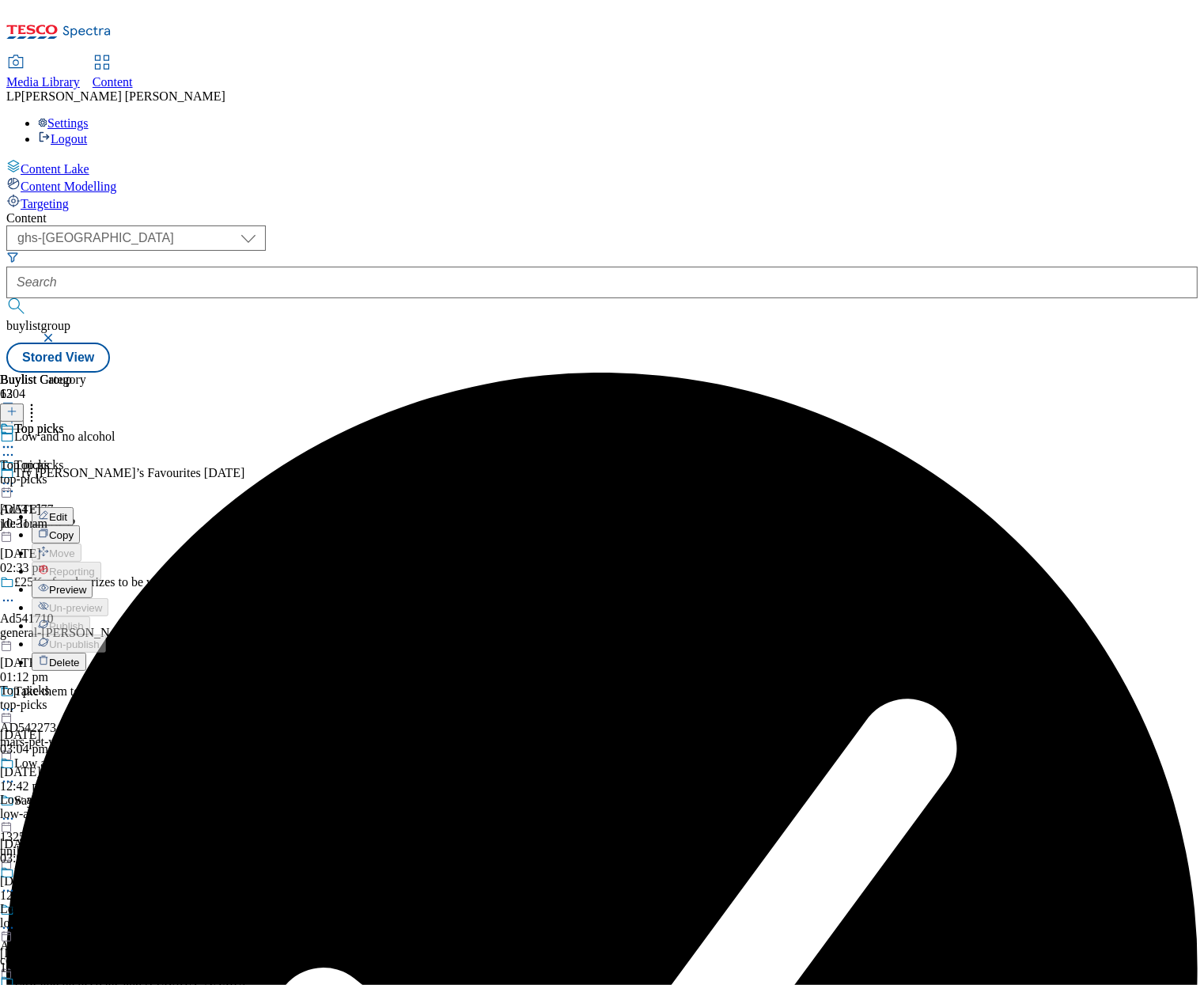
click at [86, 583] on span "Preview" at bounding box center [67, 589] width 37 height 12
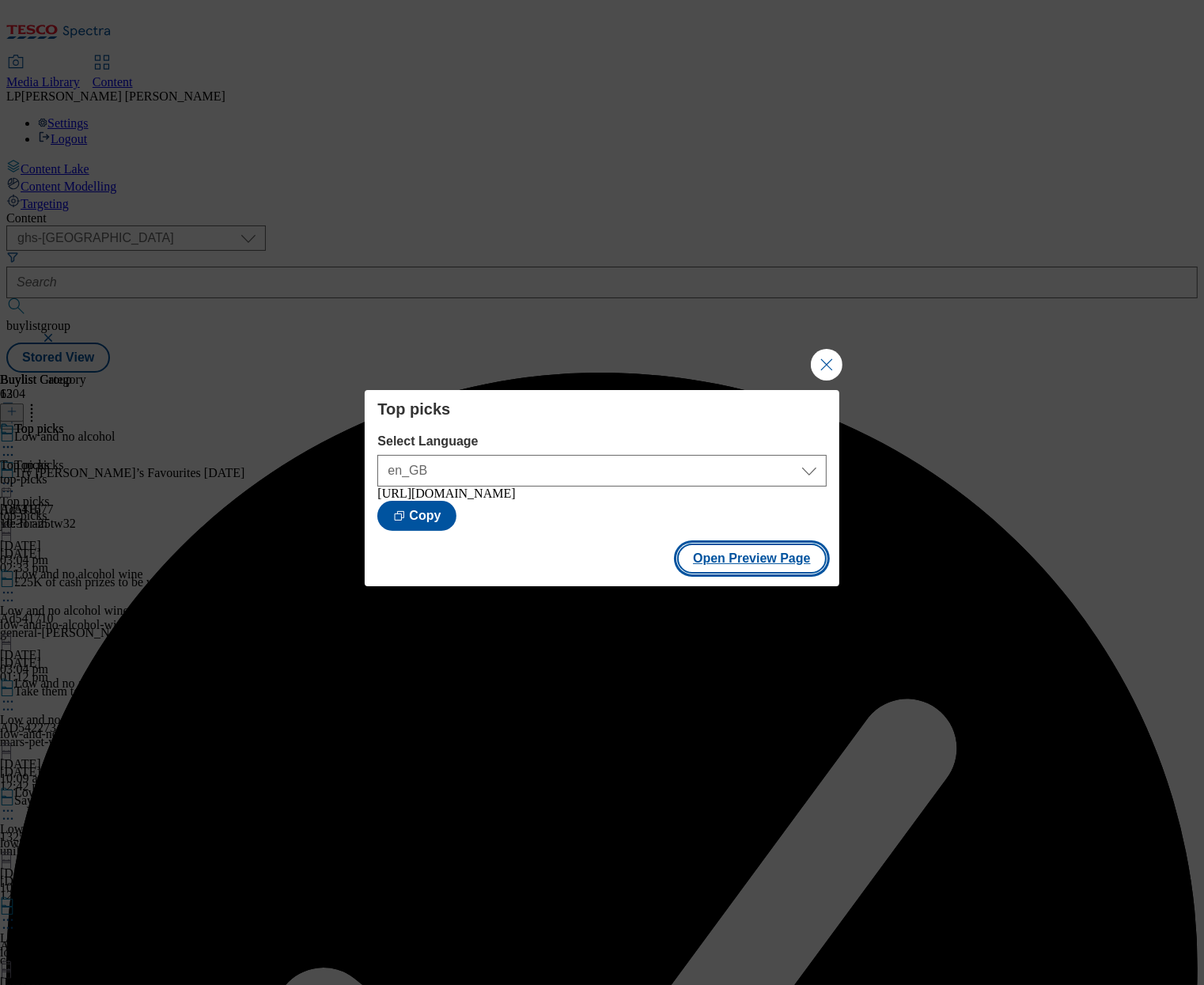
click at [777, 558] on button "Open Preview Page" at bounding box center [752, 558] width 150 height 30
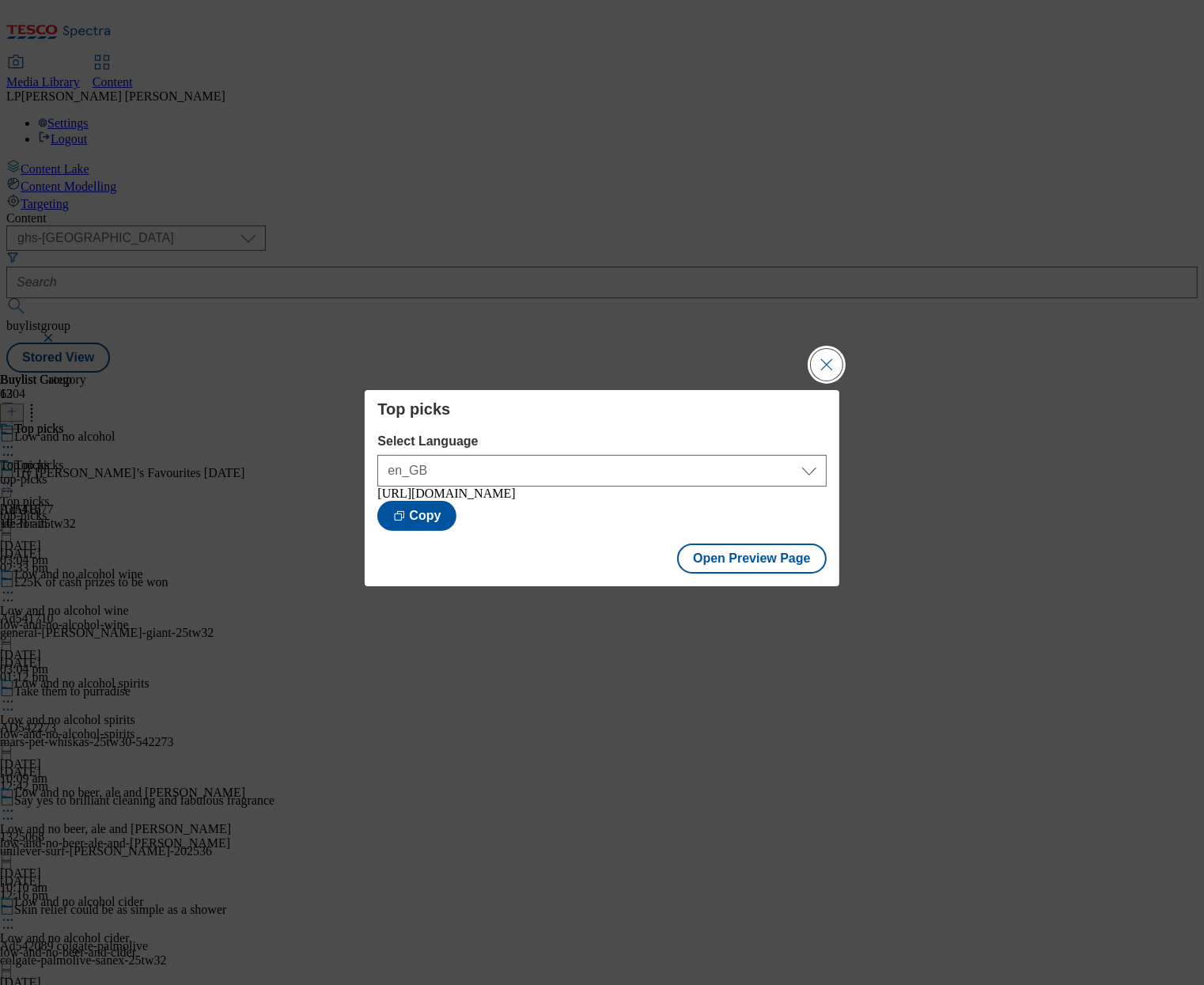
click at [830, 352] on button "Close Modal" at bounding box center [827, 365] width 32 height 32
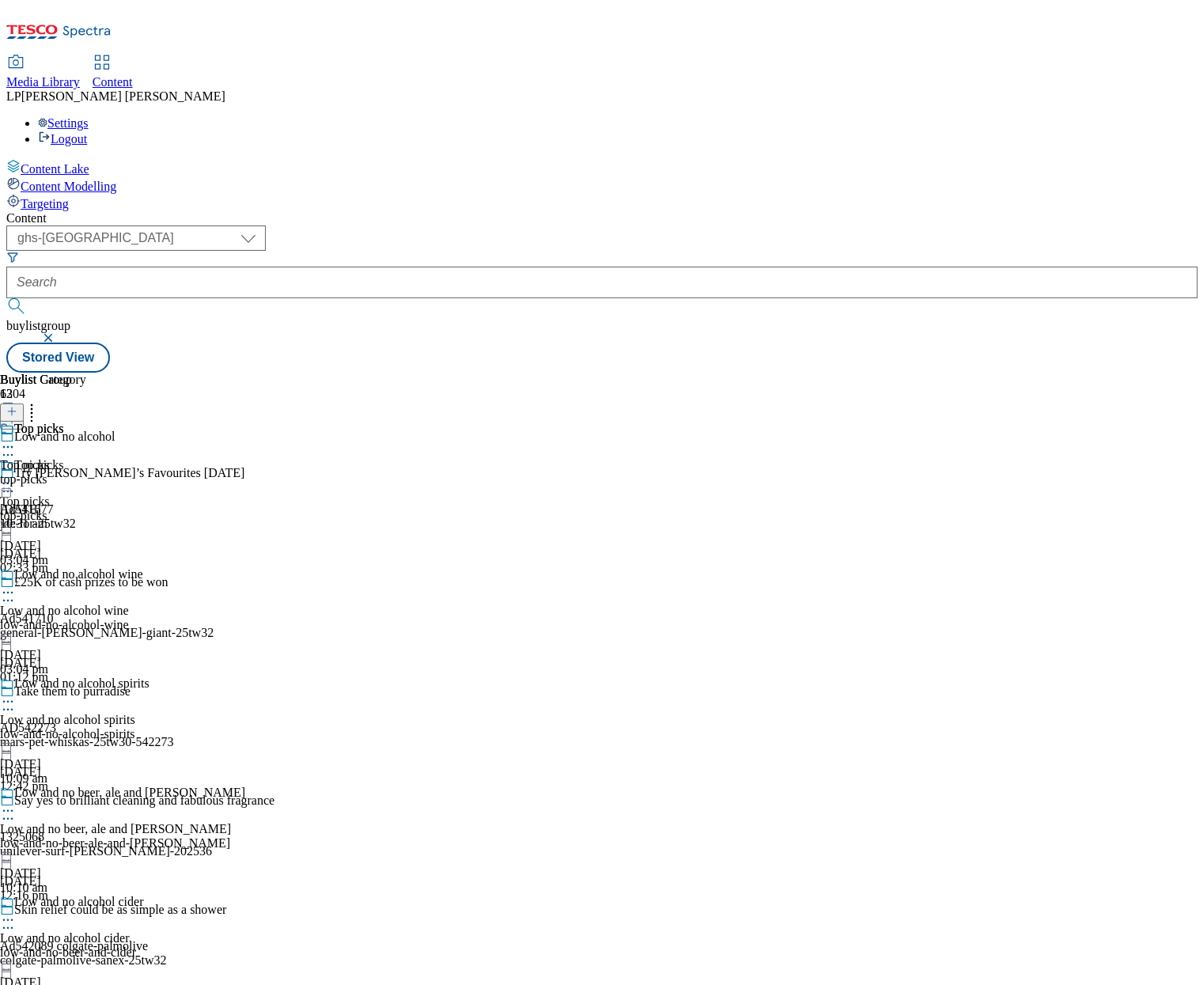
click at [245, 567] on div "Low and no alcohol wine Low and no alcohol wine low-and-no-alcohol-wine 19 Sept…" at bounding box center [122, 621] width 245 height 109
click at [16, 584] on icon at bounding box center [7, 591] width 16 height 16
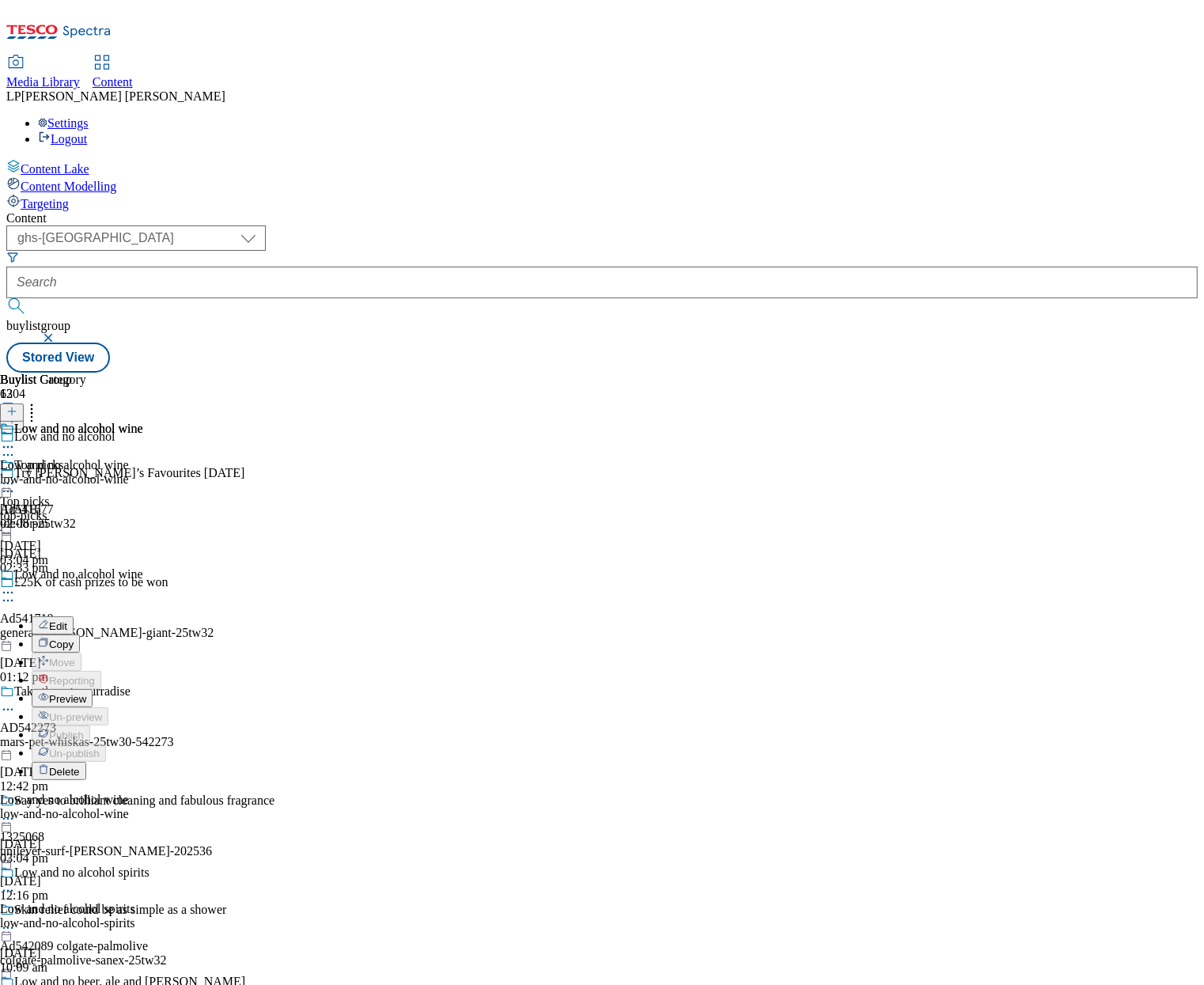
click at [245, 688] on li "Preview" at bounding box center [139, 697] width 214 height 18
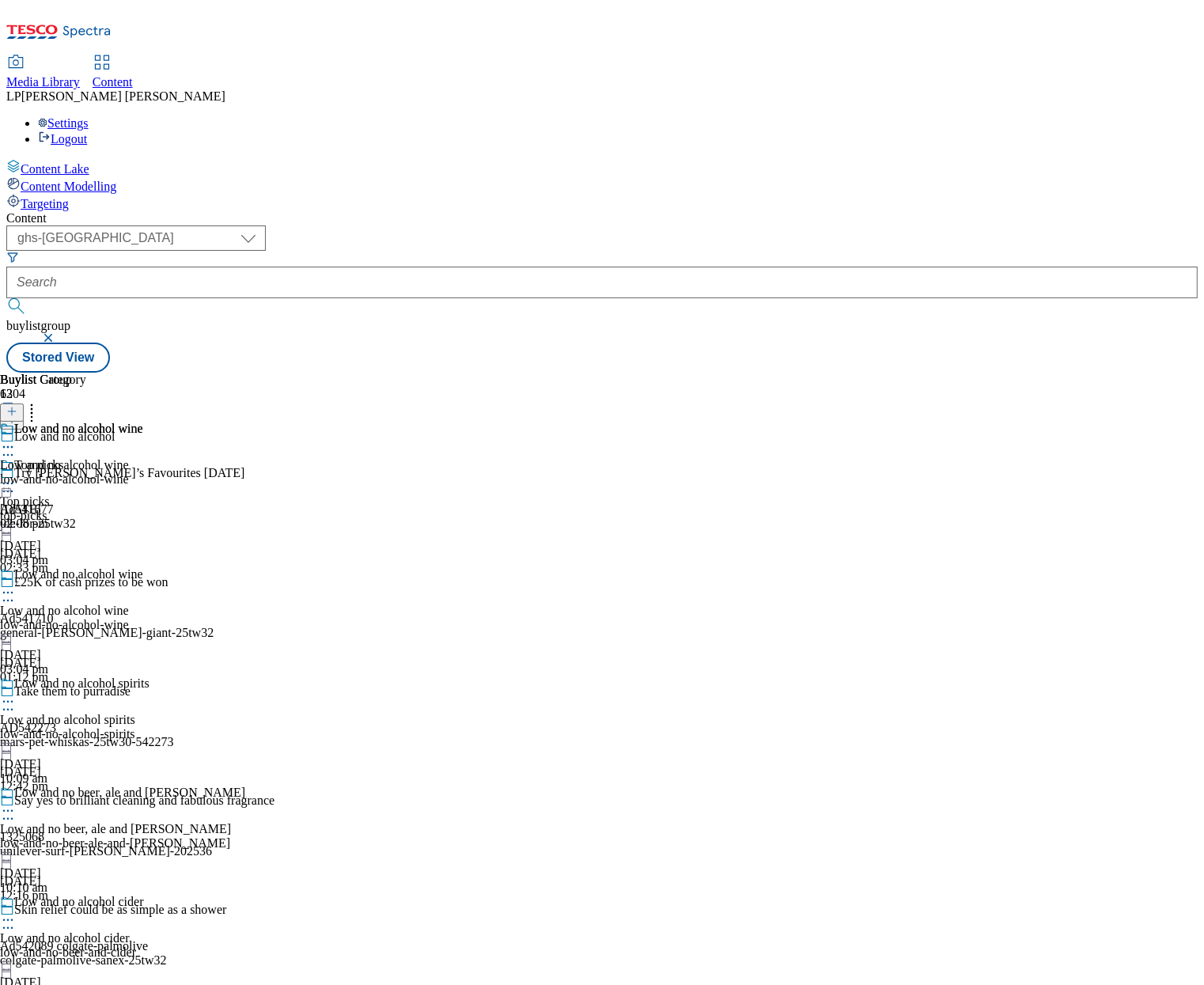
click at [245, 567] on div "Low and no alcohol wine Low and no alcohol wine low-and-no-alcohol-wine 19 Sept…" at bounding box center [122, 621] width 245 height 109
click at [16, 584] on icon at bounding box center [7, 591] width 16 height 16
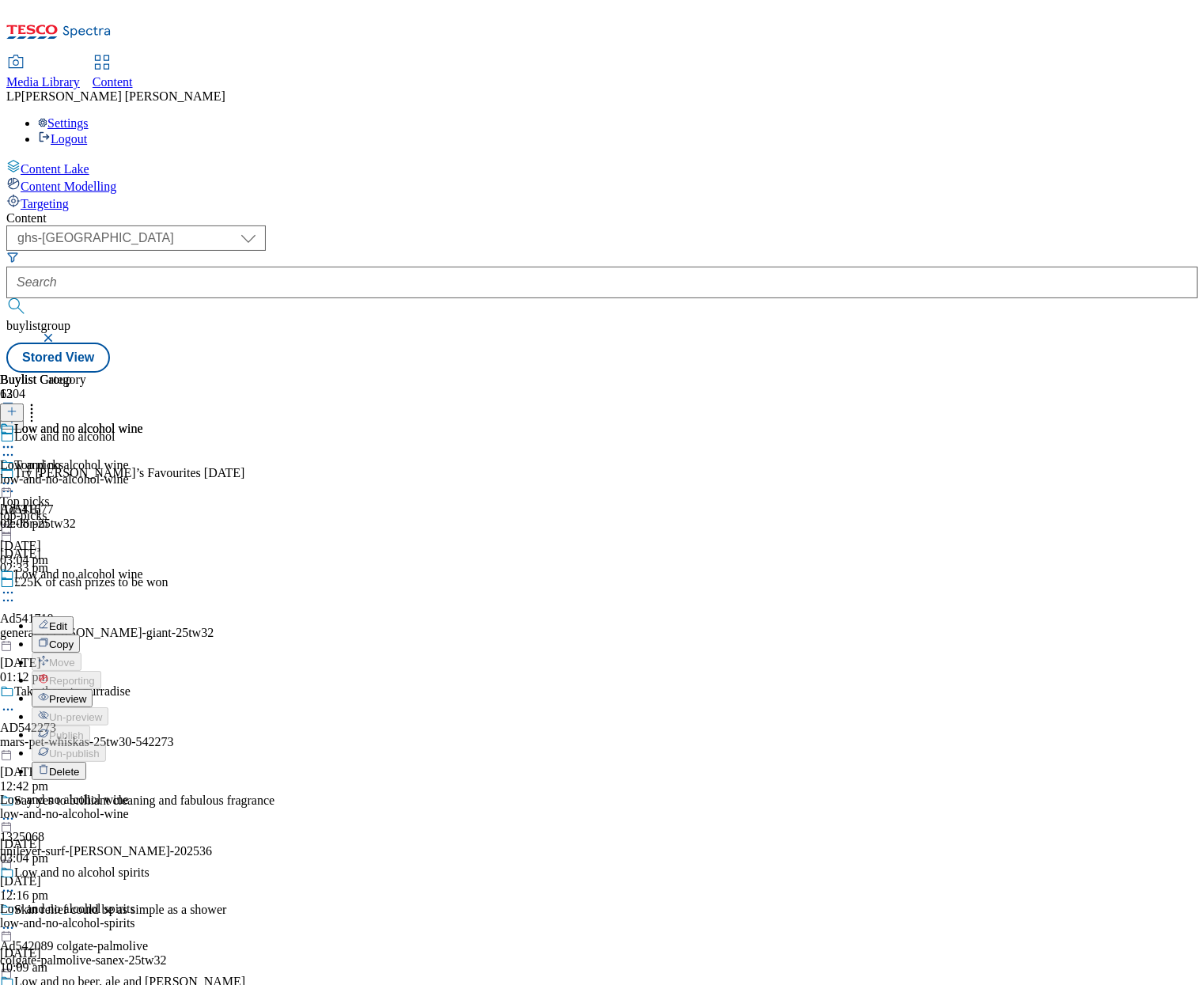
click at [86, 693] on span "Preview" at bounding box center [67, 698] width 37 height 12
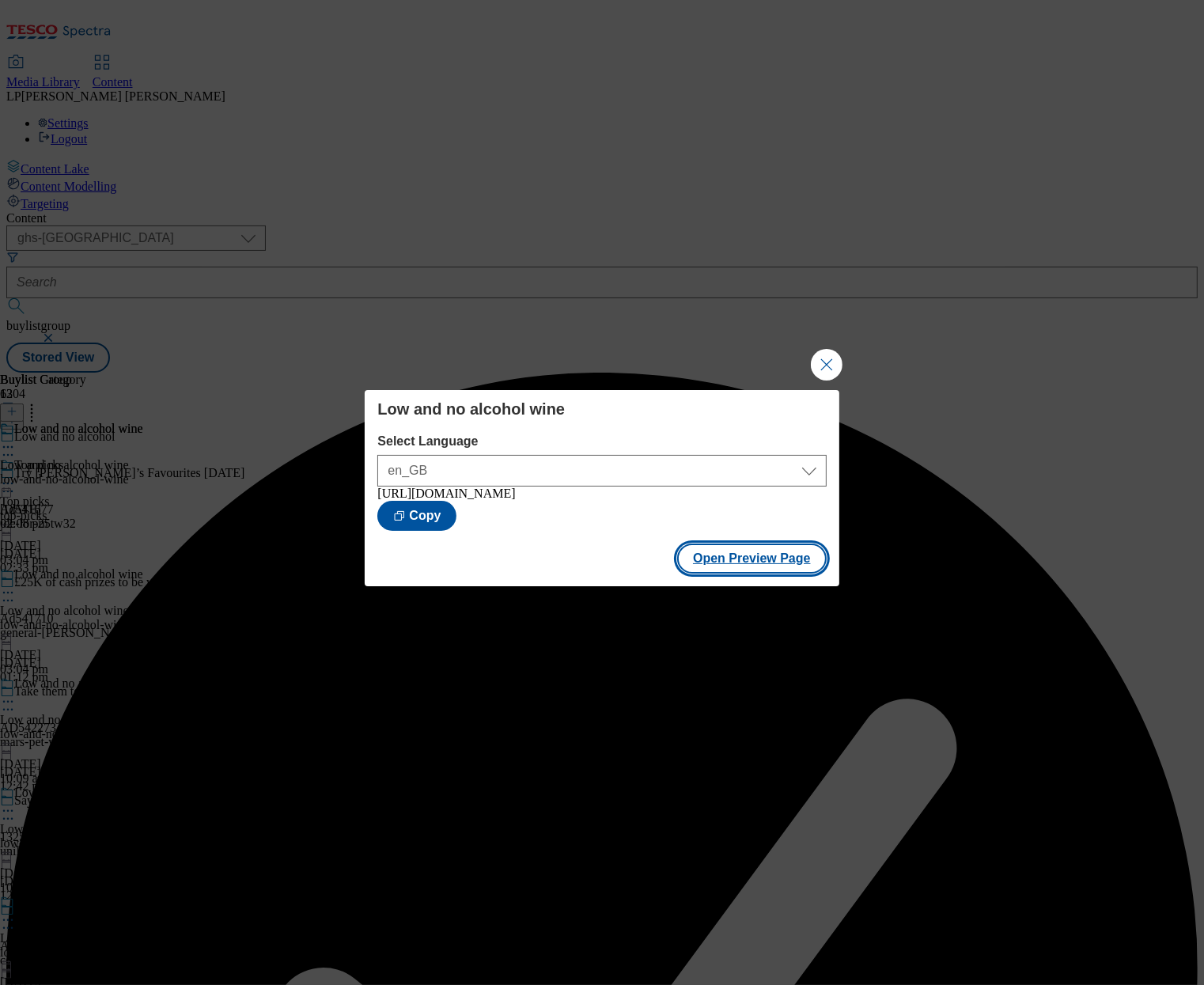
click at [743, 573] on button "Open Preview Page" at bounding box center [752, 558] width 150 height 30
click at [829, 365] on button "Close Modal" at bounding box center [827, 365] width 32 height 32
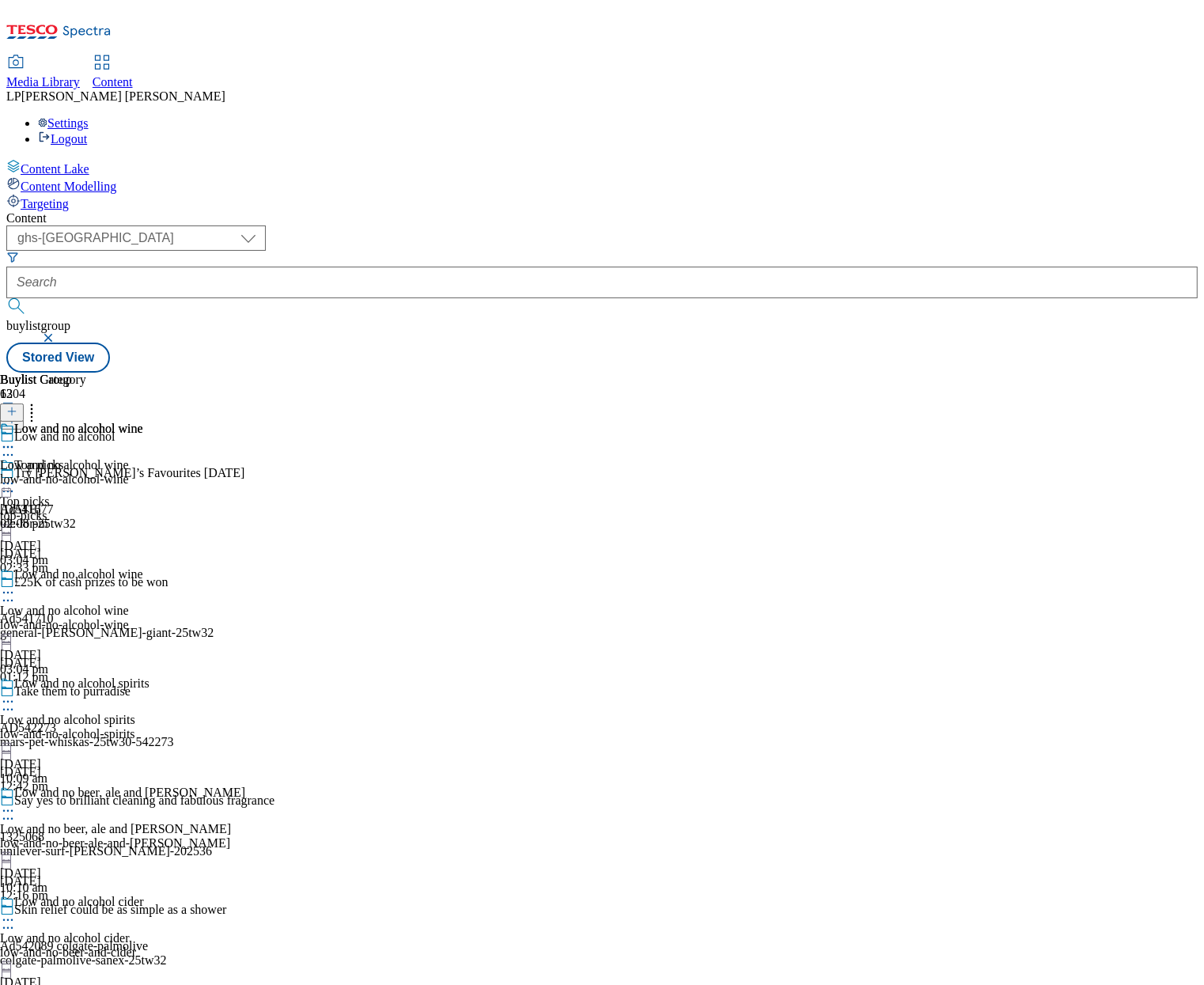
click at [245, 618] on div "low-and-no-alcohol-wine" at bounding box center [122, 624] width 245 height 14
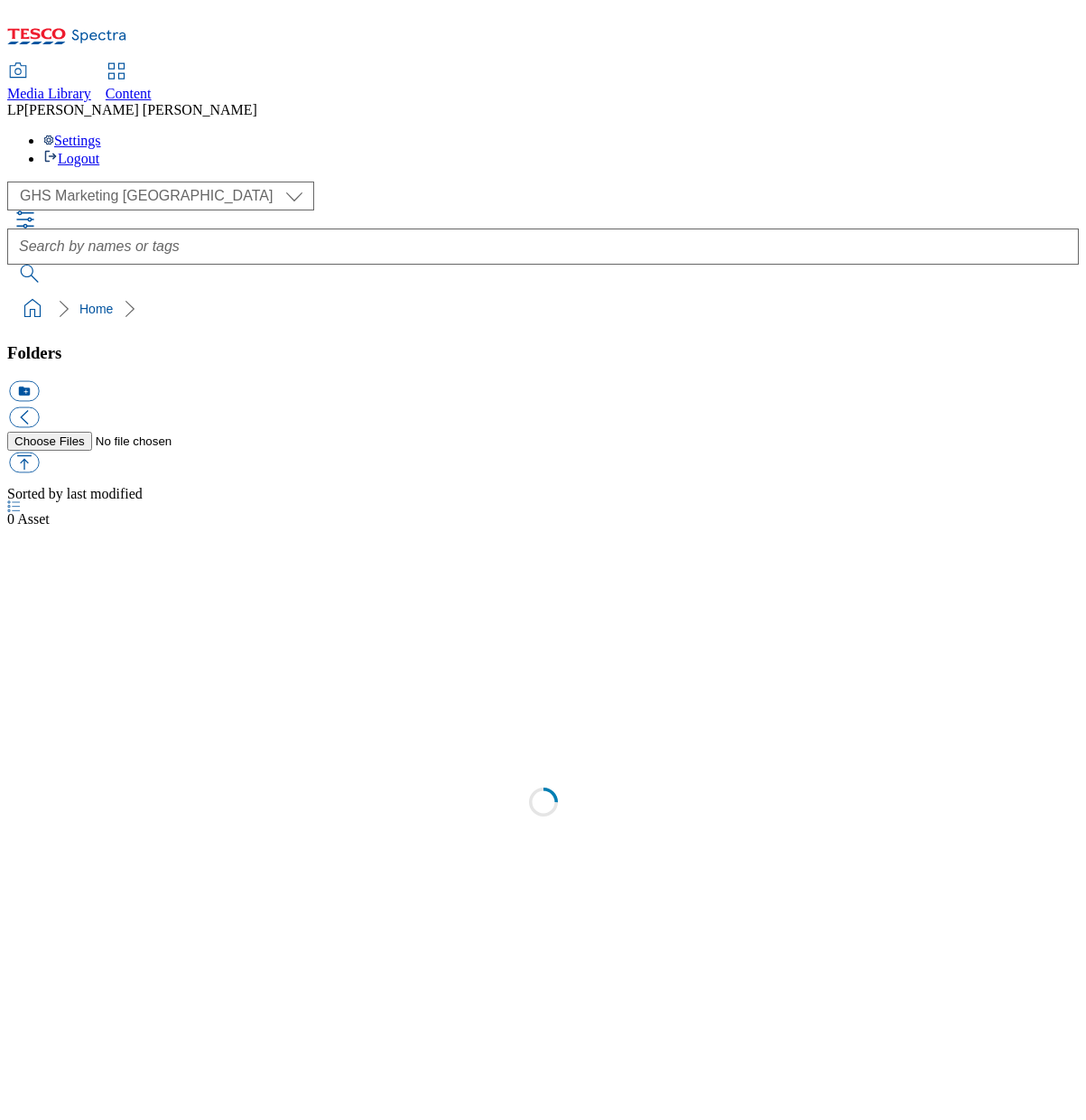
select select "flare-ghs-mktg"
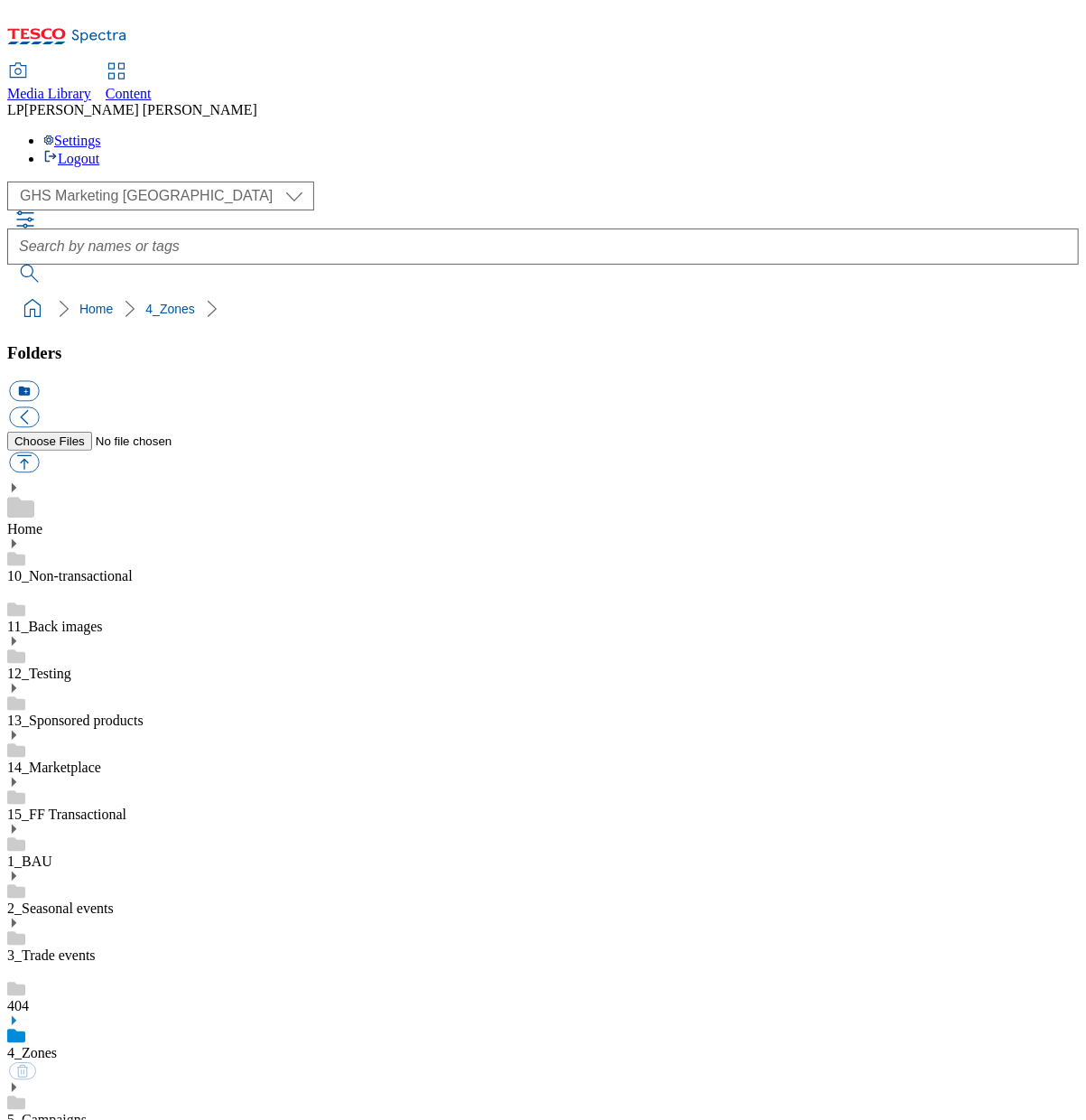
click at [20, 1014] on icon at bounding box center [13, 1020] width 12 height 12
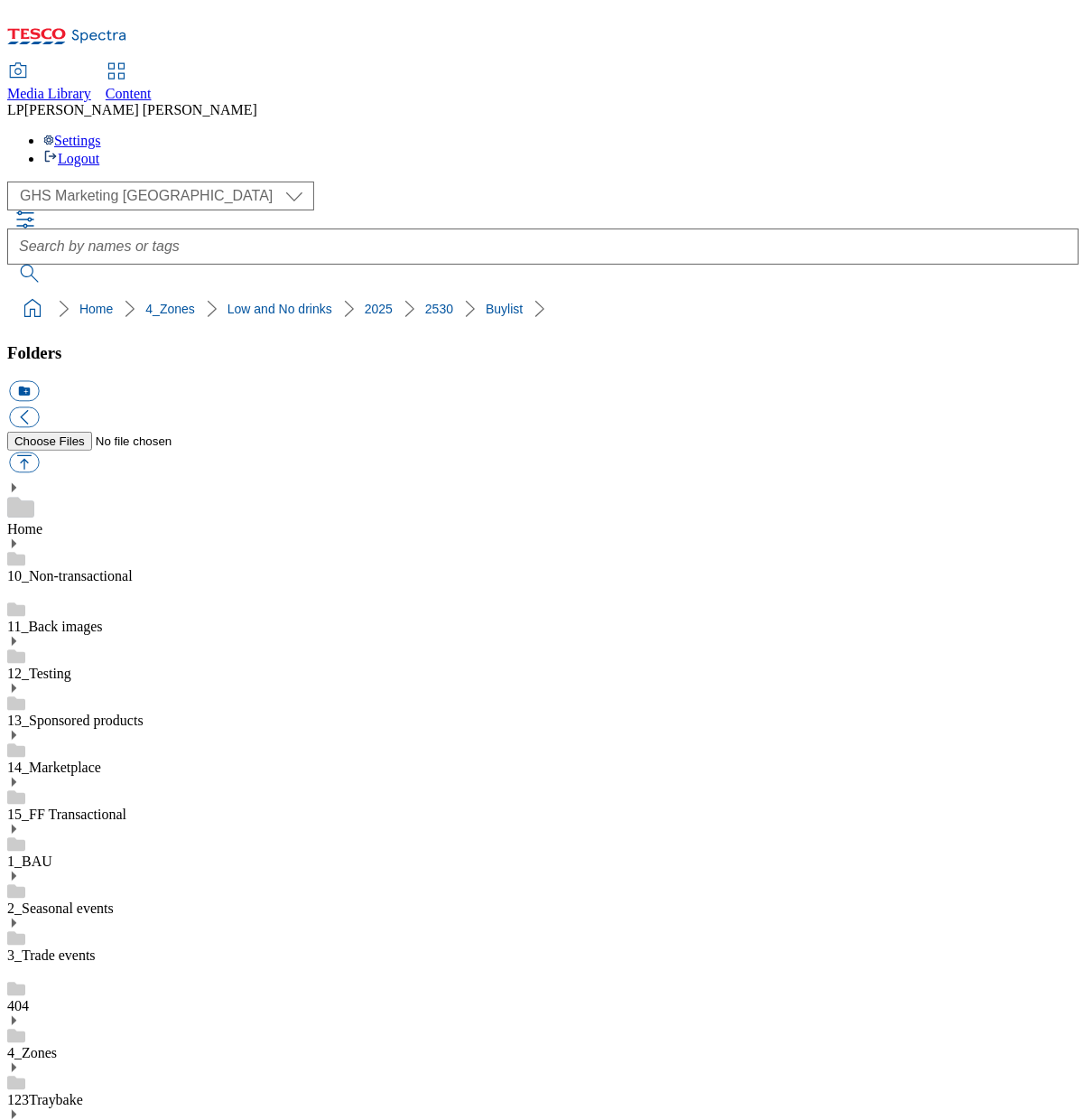
scroll to position [133, 0]
click at [89, 181] on select "Clubcard Marketing Demo Dotcom [GEOGRAPHIC_DATA] Emails GHS Marketing UK GHS Pr…" at bounding box center [160, 195] width 307 height 29
select select "flare-ghs-roi"
click at [12, 181] on select "Clubcard Marketing Demo Dotcom [GEOGRAPHIC_DATA] Emails GHS Marketing UK GHS Pr…" at bounding box center [160, 195] width 307 height 29
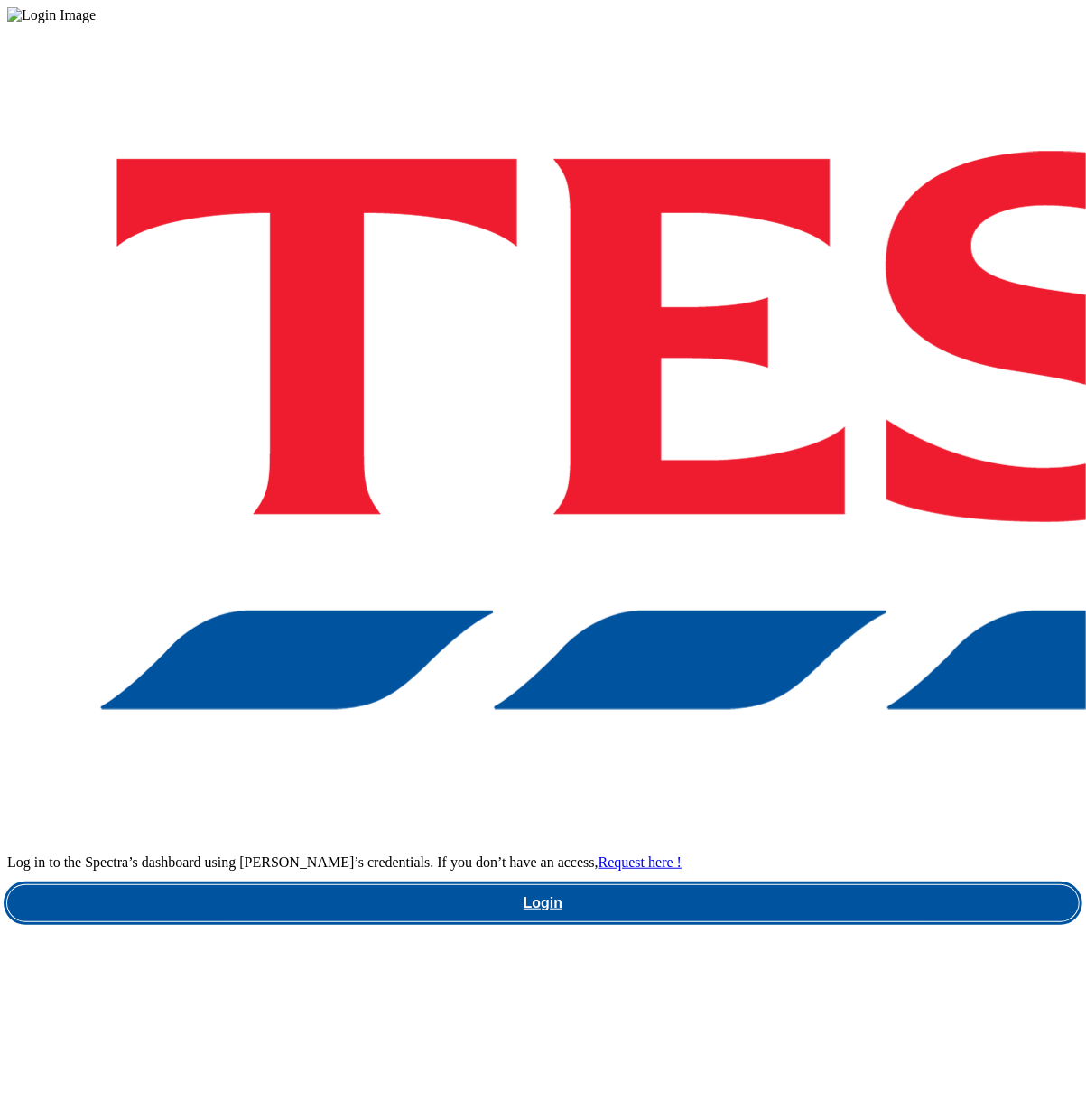
click at [762, 885] on link "Login" at bounding box center [543, 902] width 1072 height 37
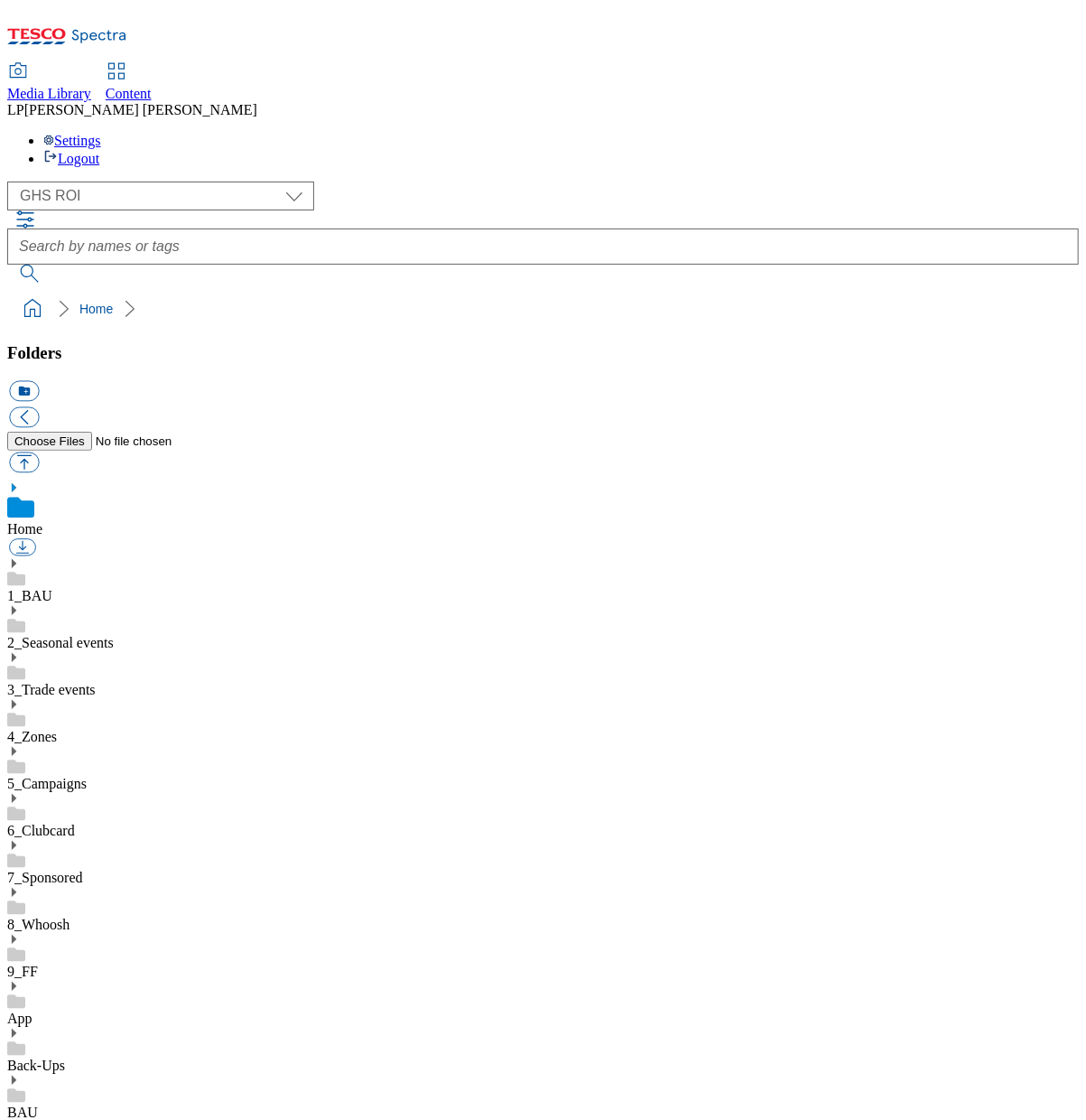
click at [16, 559] on use at bounding box center [14, 564] width 5 height 9
click at [16, 747] on use at bounding box center [14, 751] width 5 height 9
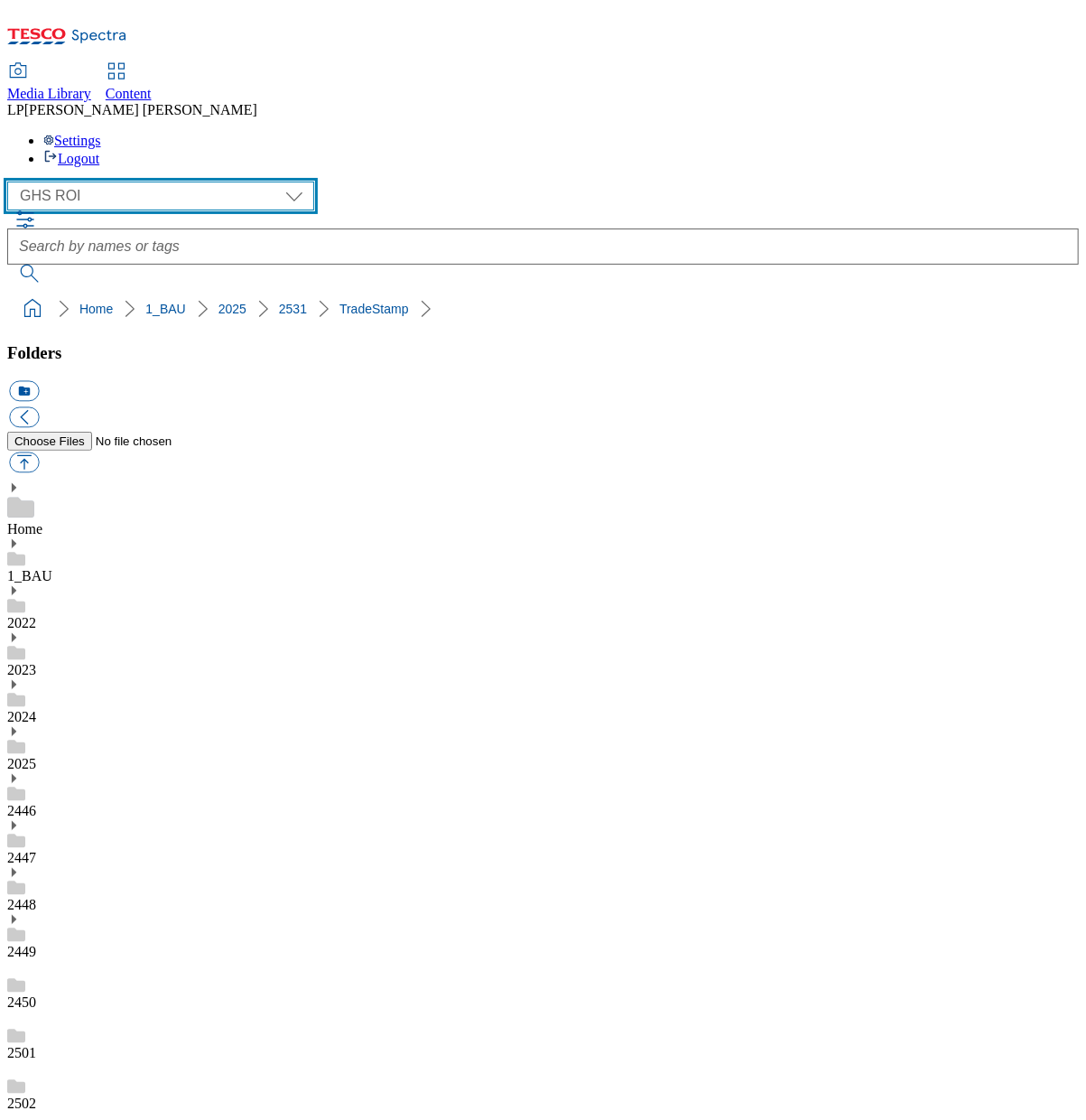
click at [108, 181] on select "Clubcard Marketing Demo Dotcom [GEOGRAPHIC_DATA] Emails GHS Marketing UK GHS Pr…" at bounding box center [160, 195] width 307 height 29
select select "flare-ghs-mktg"
click at [12, 181] on select "Clubcard Marketing Demo Dotcom [GEOGRAPHIC_DATA] Emails GHS Marketing UK GHS Pr…" at bounding box center [160, 195] width 307 height 29
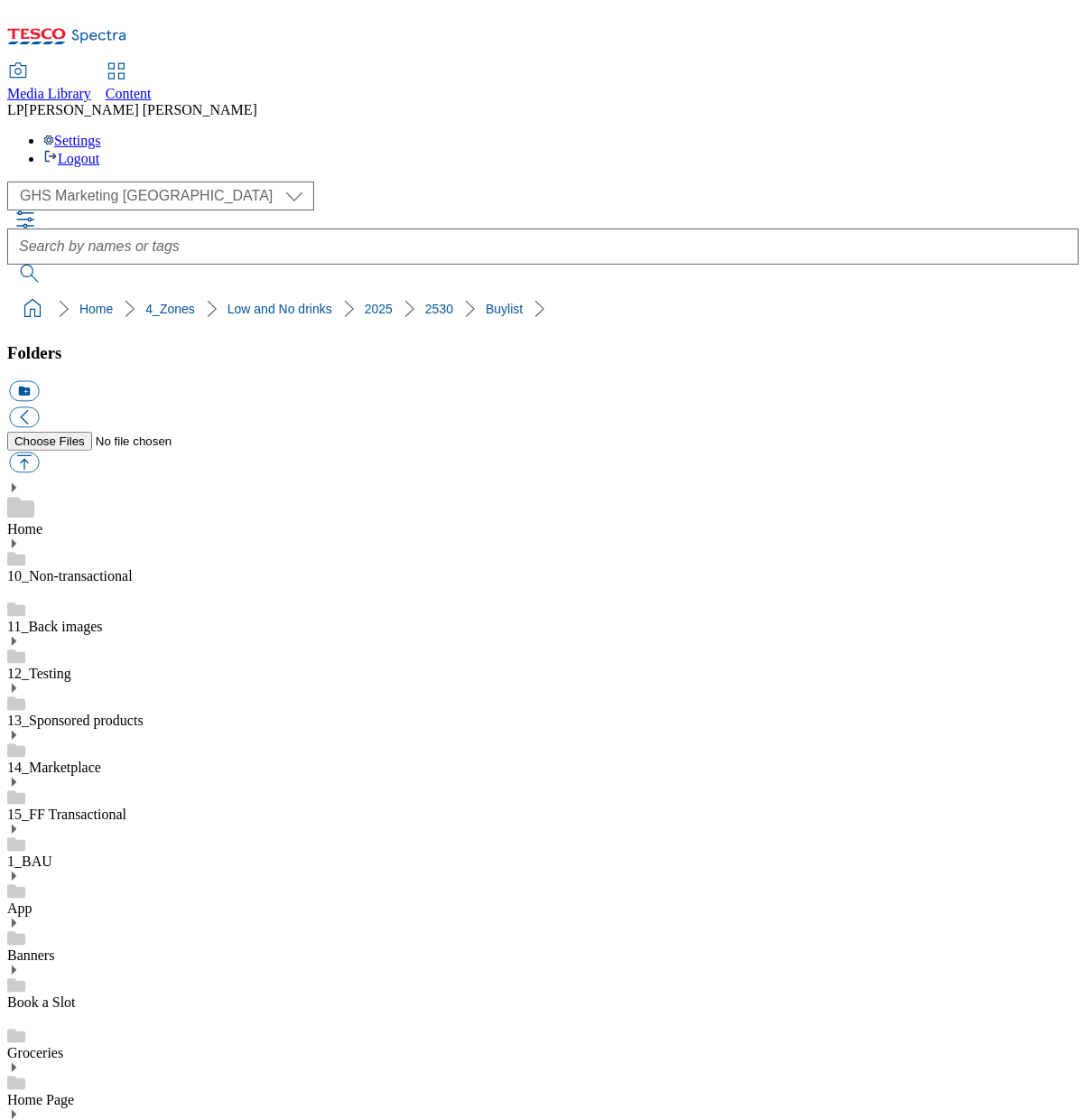
scroll to position [474, 0]
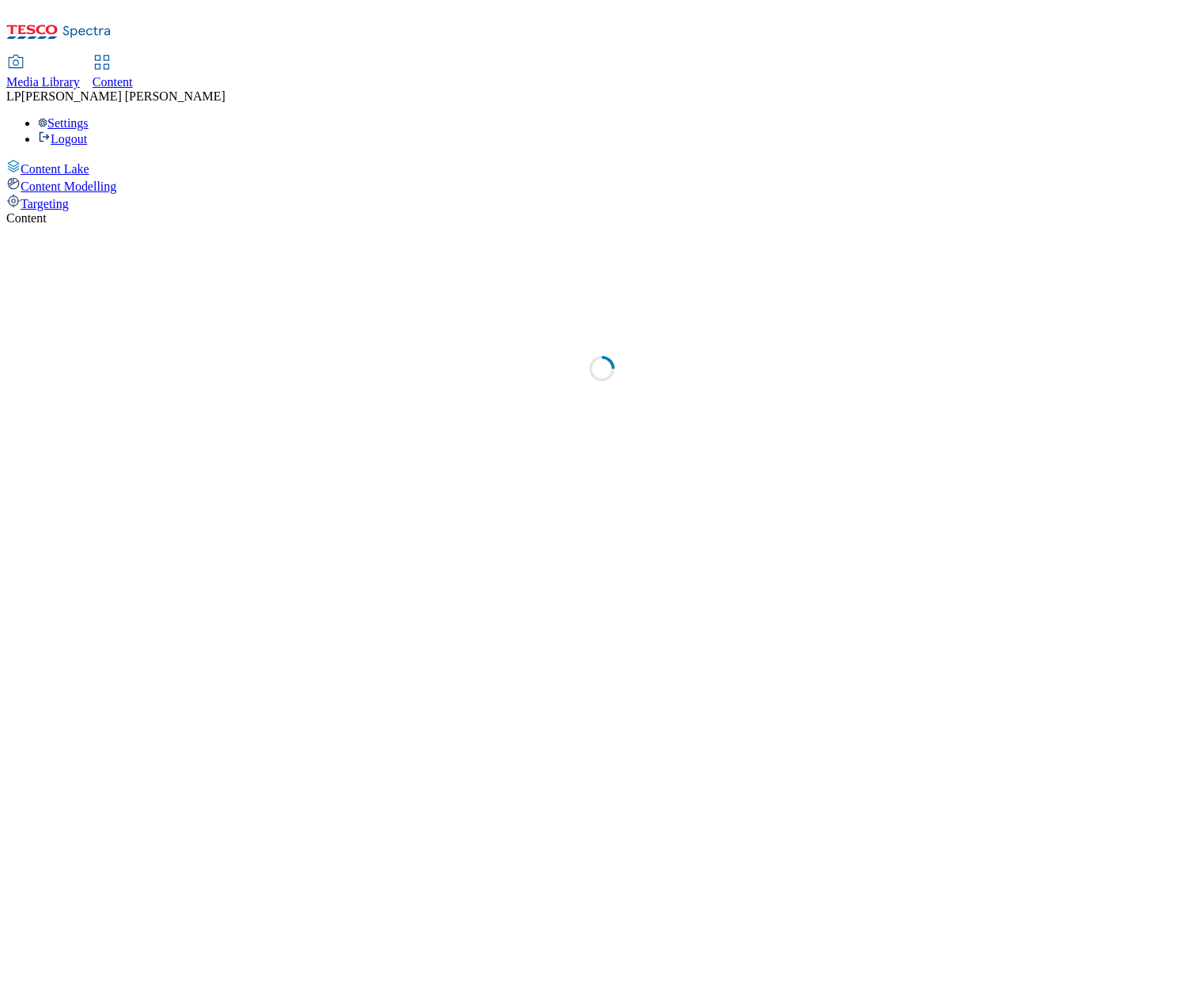
select select "ghs-[GEOGRAPHIC_DATA]"
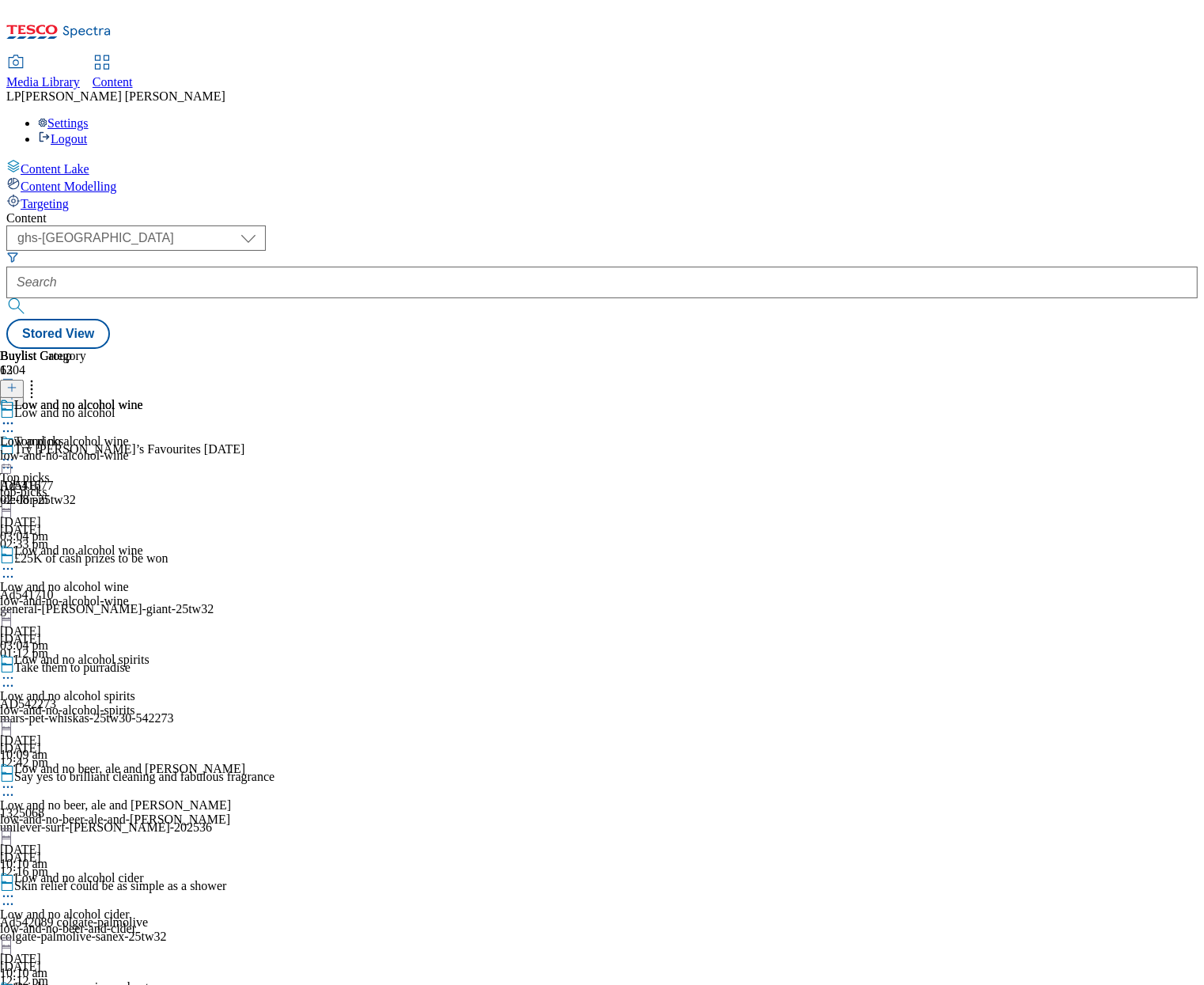
click at [16, 561] on icon at bounding box center [7, 568] width 16 height 16
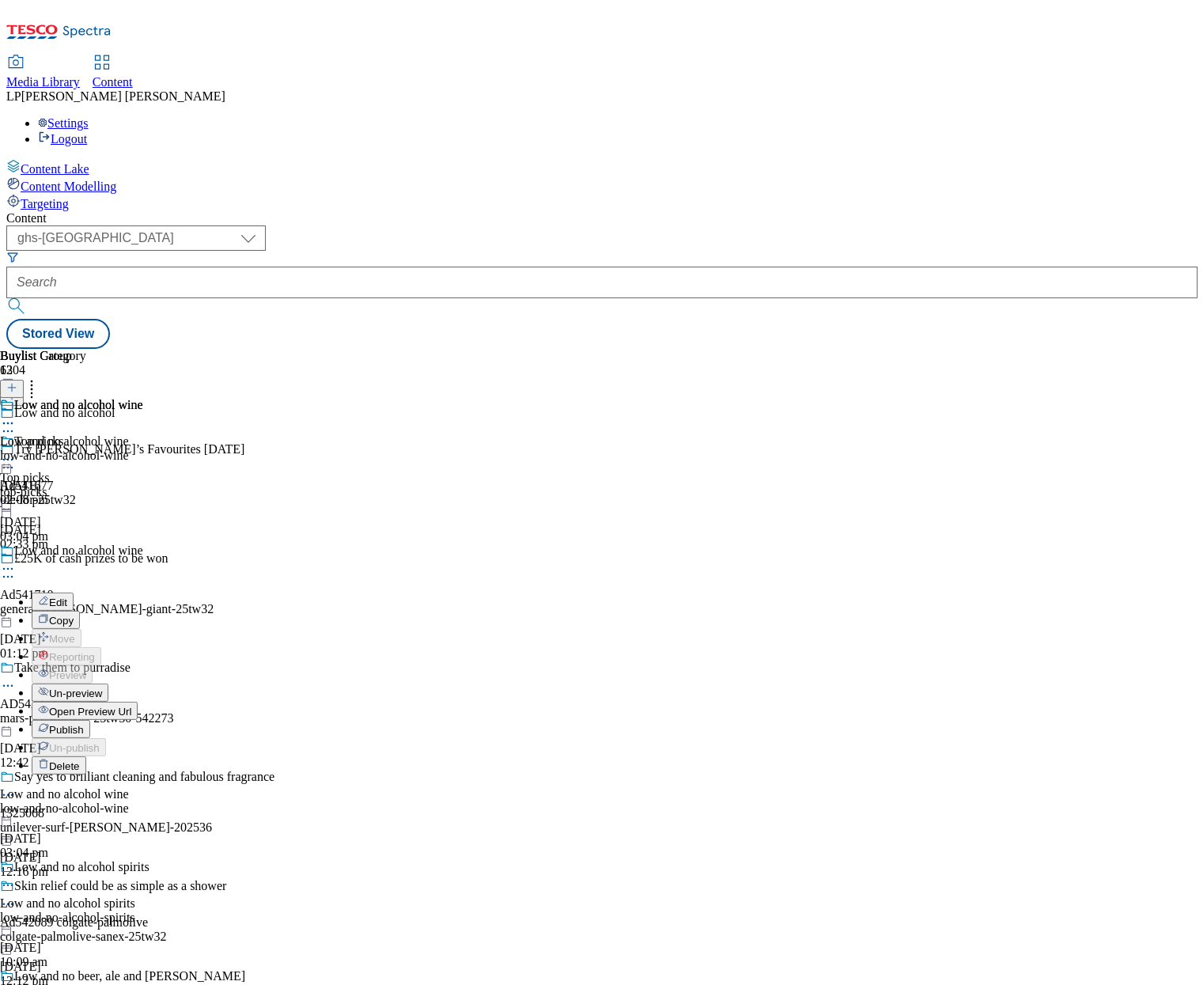
click at [131, 706] on span "Open Preview Url" at bounding box center [90, 711] width 82 height 12
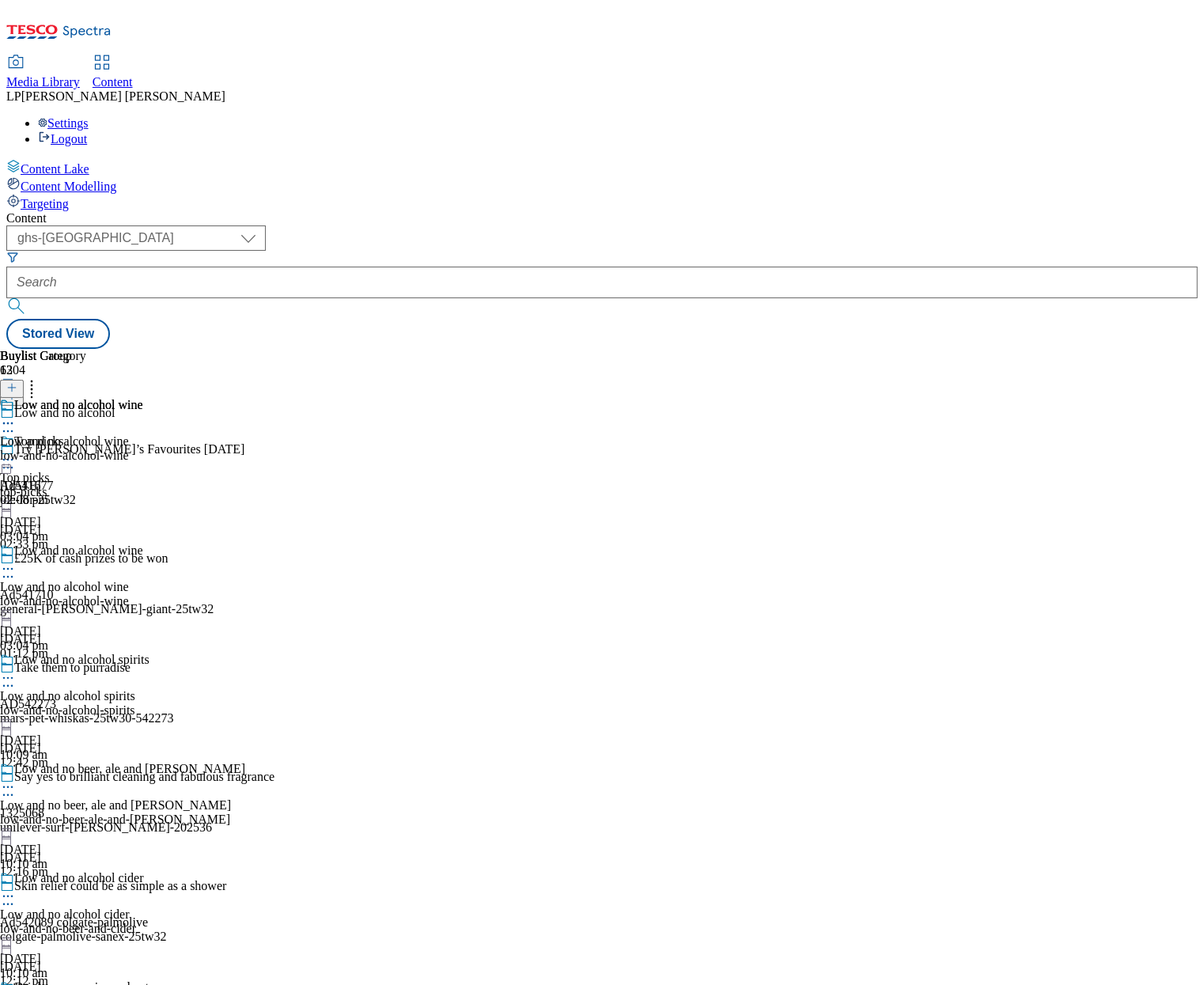
click at [16, 670] on icon at bounding box center [7, 677] width 16 height 16
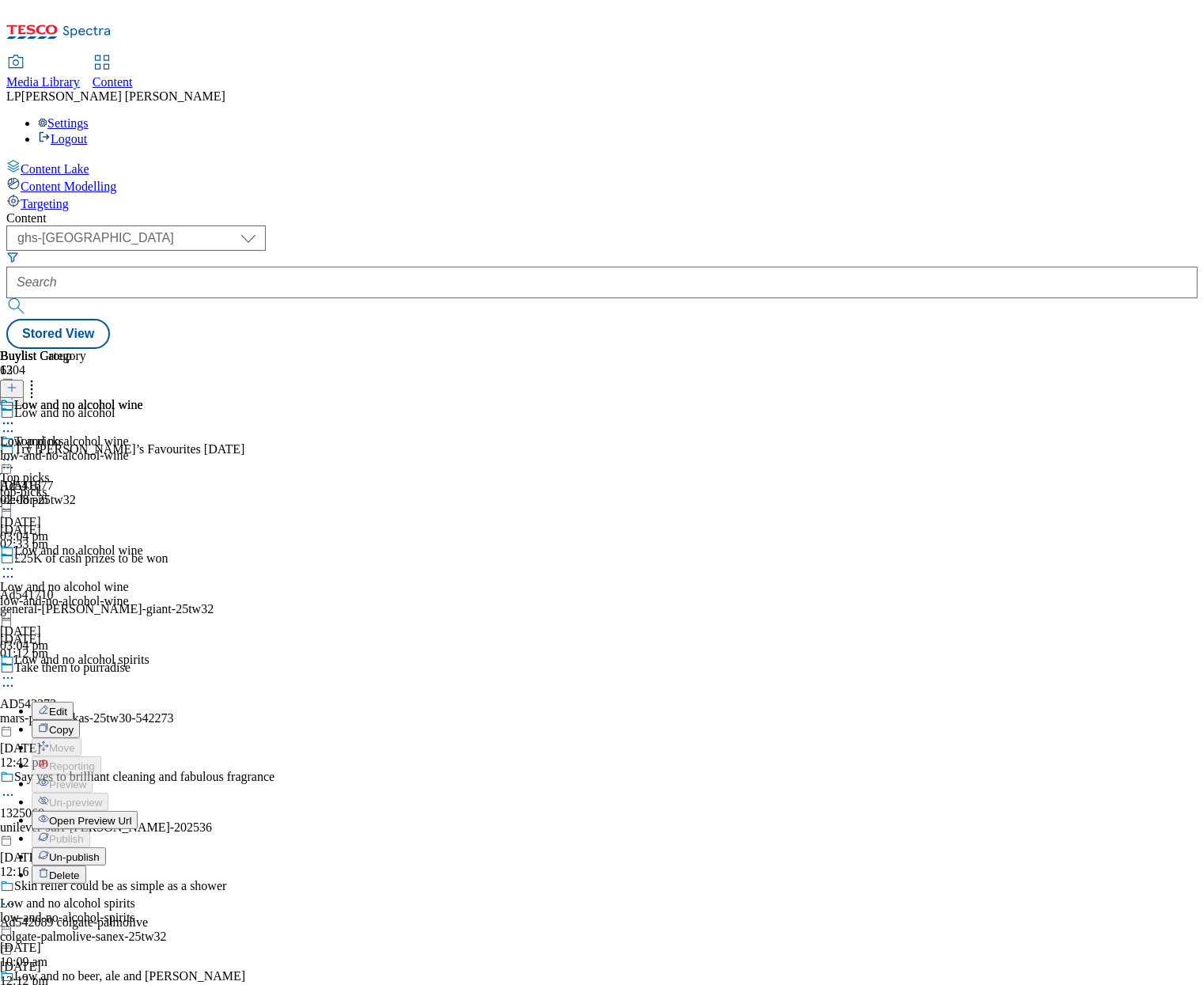
click at [74, 702] on button "Edit" at bounding box center [53, 711] width 42 height 18
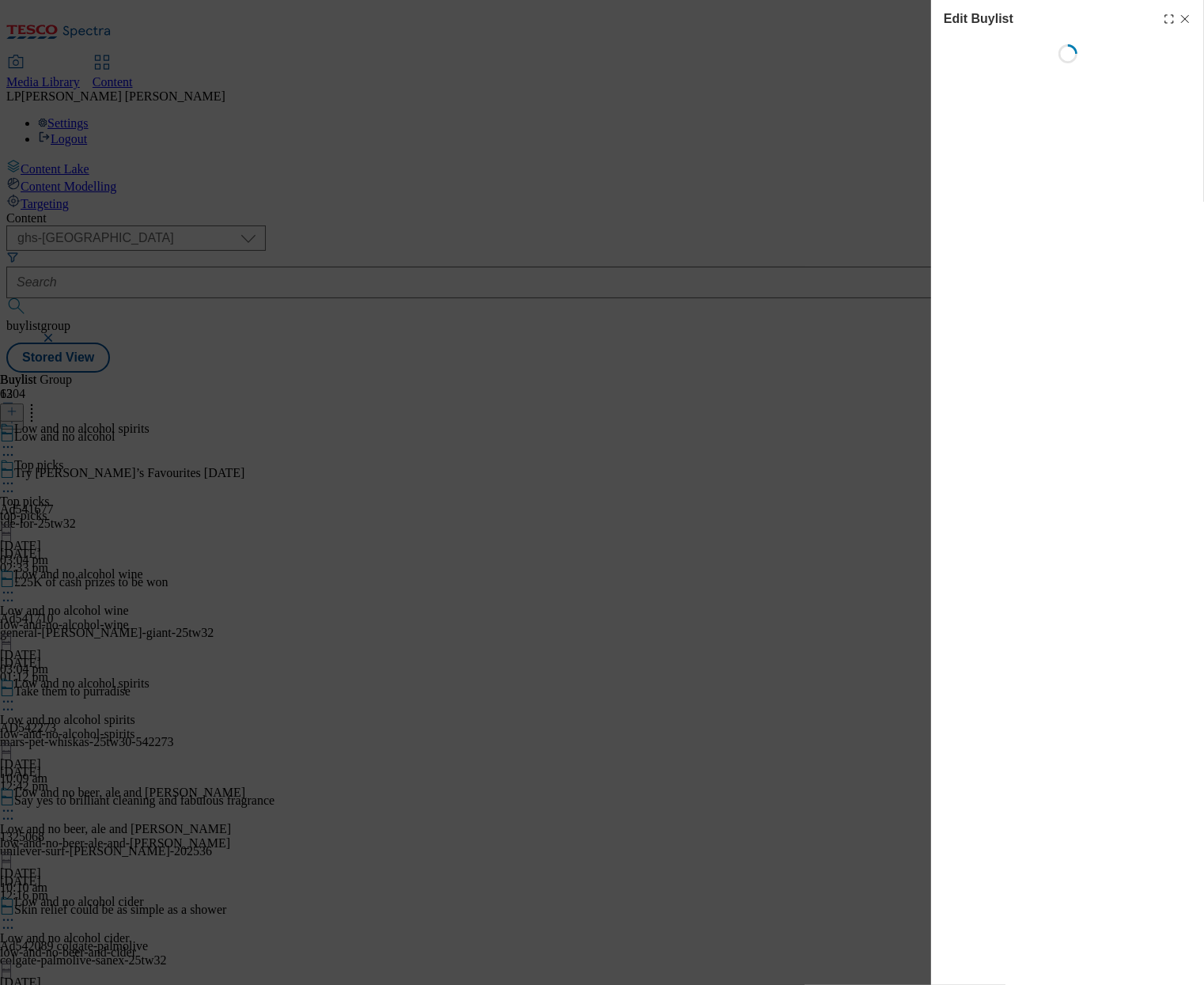
select select "evergreen"
select select "Banner"
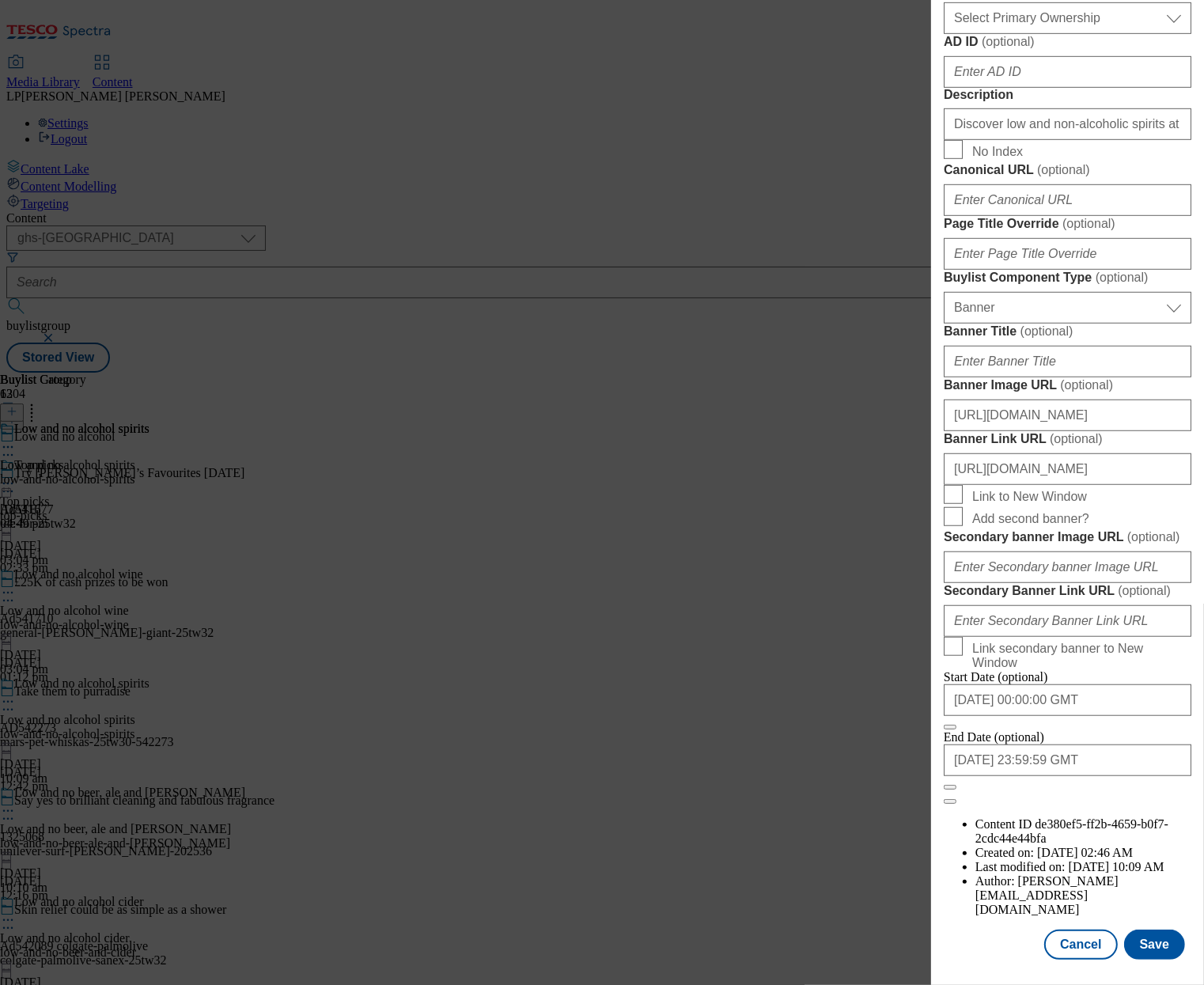
scroll to position [1144, 0]
click at [1042, 431] on input "[URL][DOMAIN_NAME]" at bounding box center [1067, 415] width 247 height 32
paste input "f282c1d-c934-492e-a317-507b70e2b2e0/2530-WF-483071-Buylist_GHS-Header-Low+%26+N…"
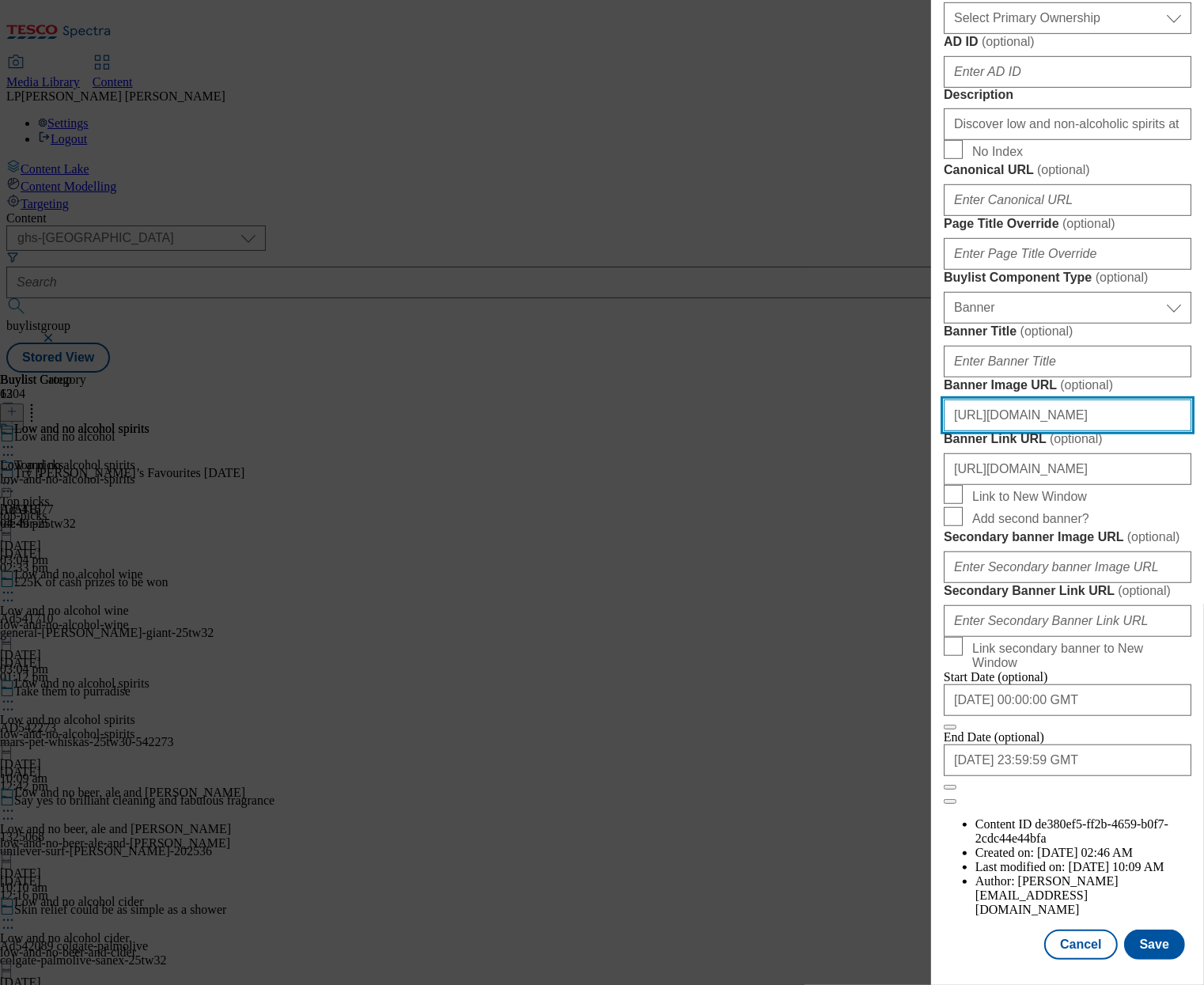
scroll to position [0, 493]
type input "[URL][DOMAIN_NAME]"
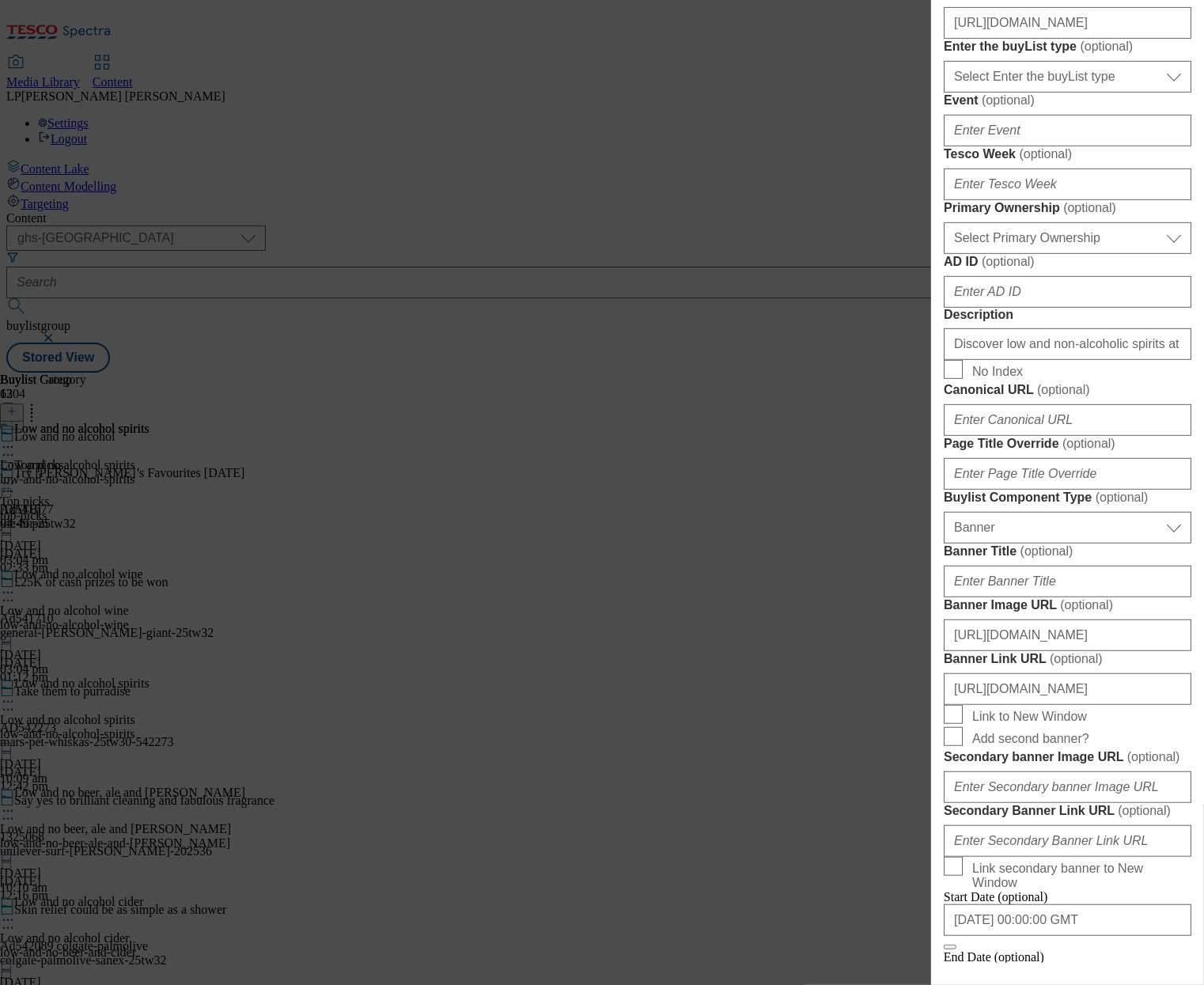
scroll to position [541, 0]
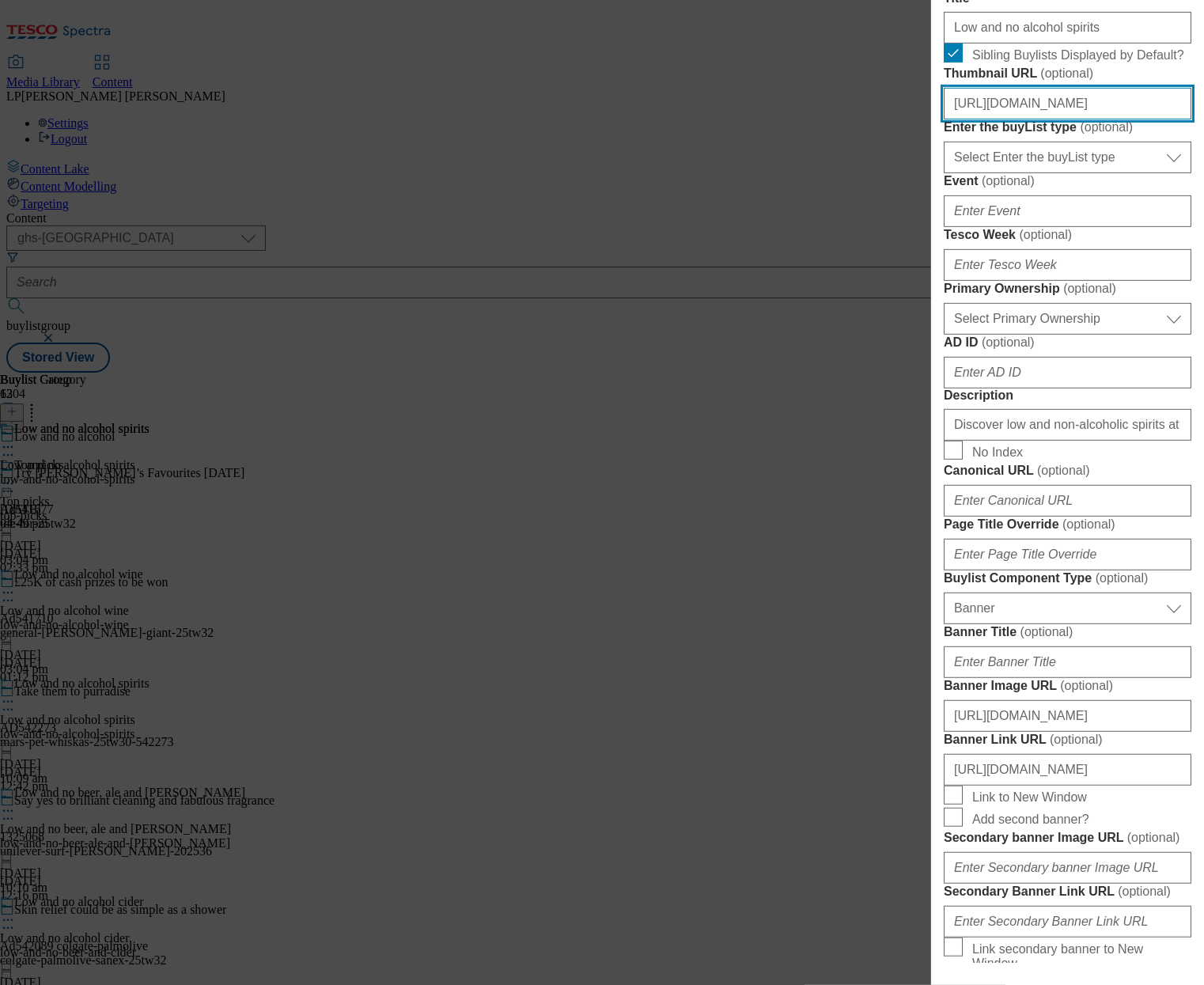
click at [1042, 119] on input "[URL][DOMAIN_NAME]" at bounding box center [1067, 104] width 247 height 32
paste input "6493e346-e771-4845-a23b-7d7ab9ff5d29/2530-GHS-BLthumb-s"
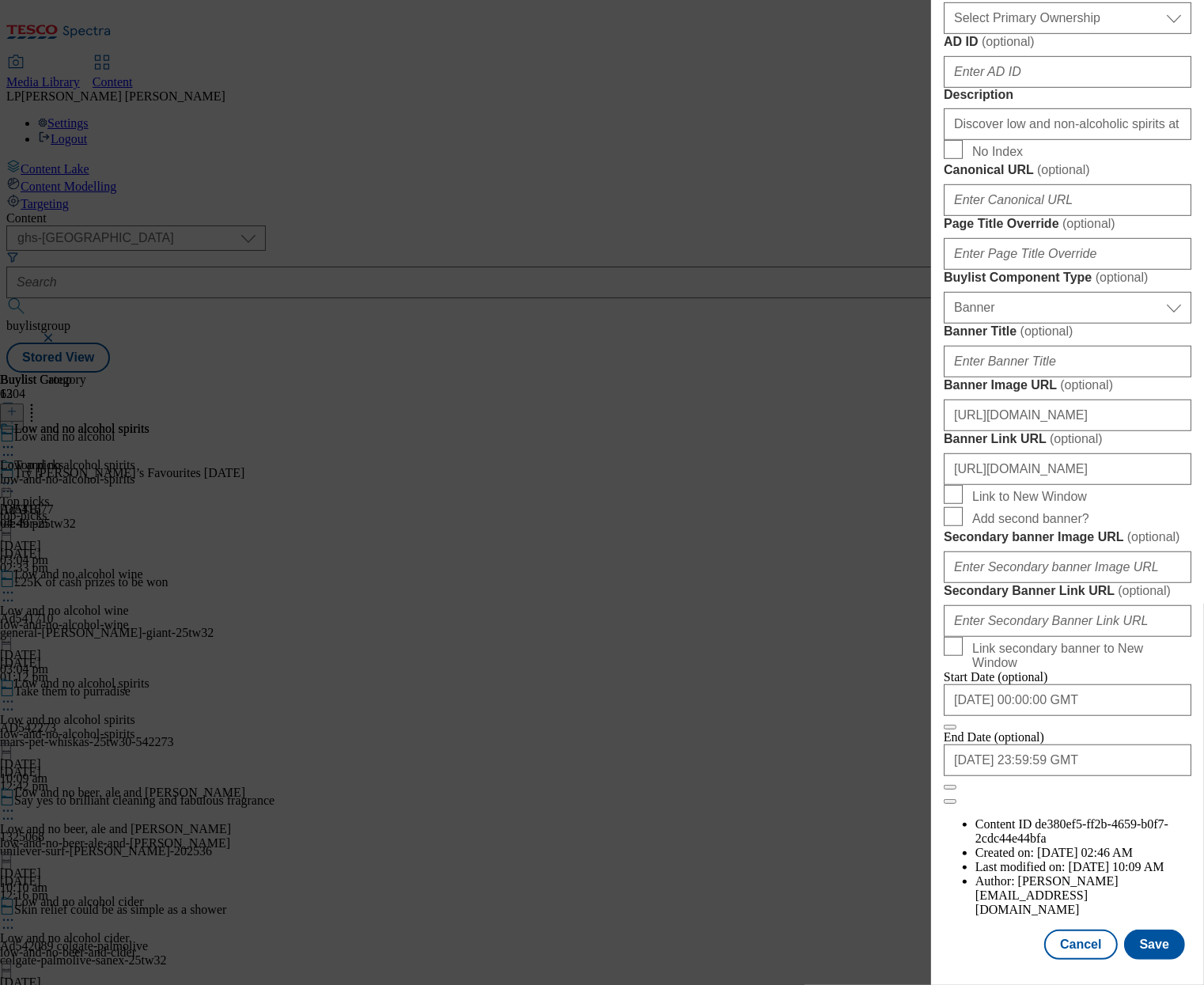
scroll to position [1410, 0]
type input "[URL][DOMAIN_NAME]"
click at [1142, 929] on button "Save" at bounding box center [1155, 944] width 61 height 30
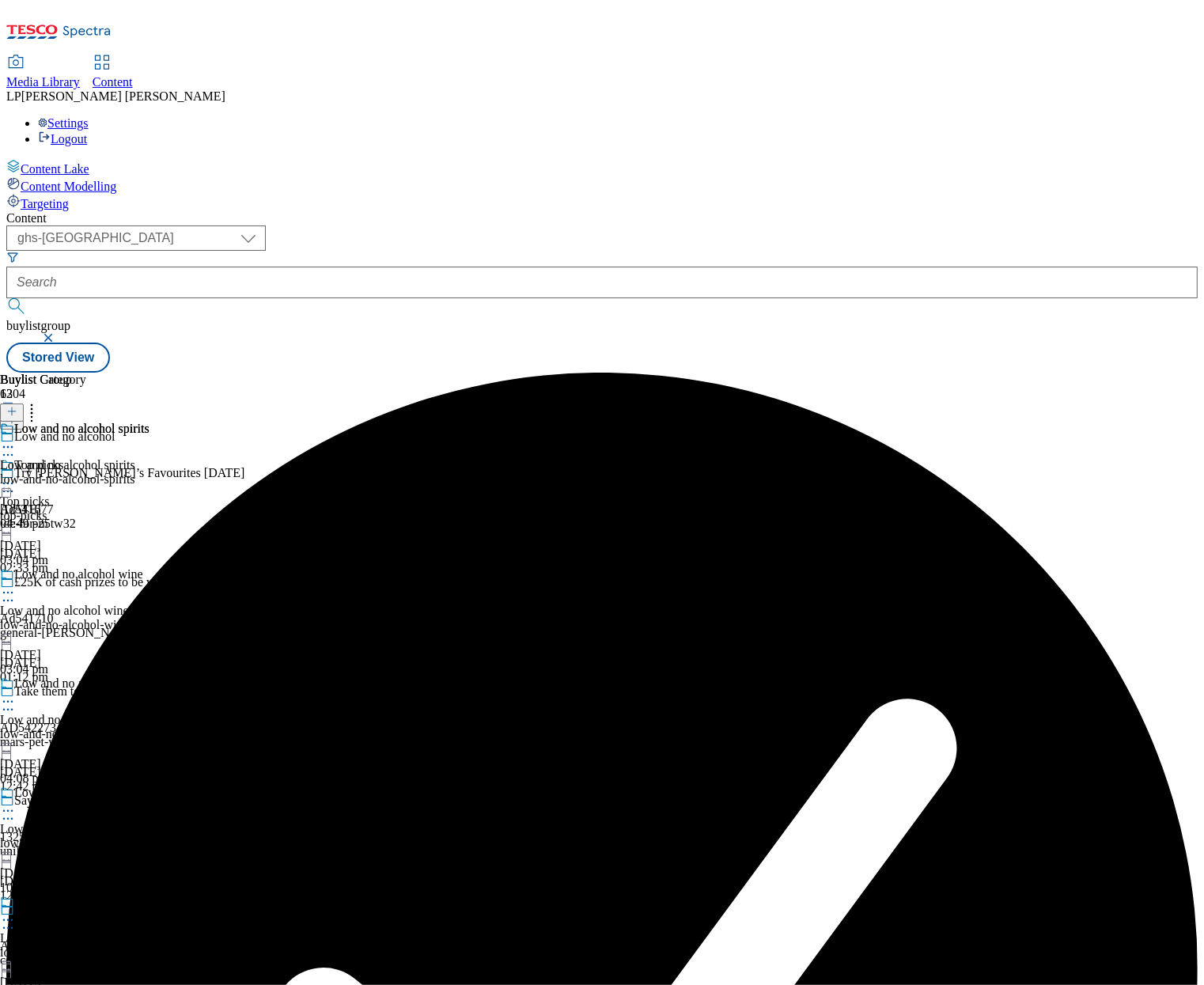
scroll to position [128, 0]
click at [245, 676] on div "Low and no alcohol spirits Low and no alcohol spirits low-and-no-alcohol-spirit…" at bounding box center [122, 730] width 245 height 109
click at [16, 693] on icon at bounding box center [7, 701] width 16 height 16
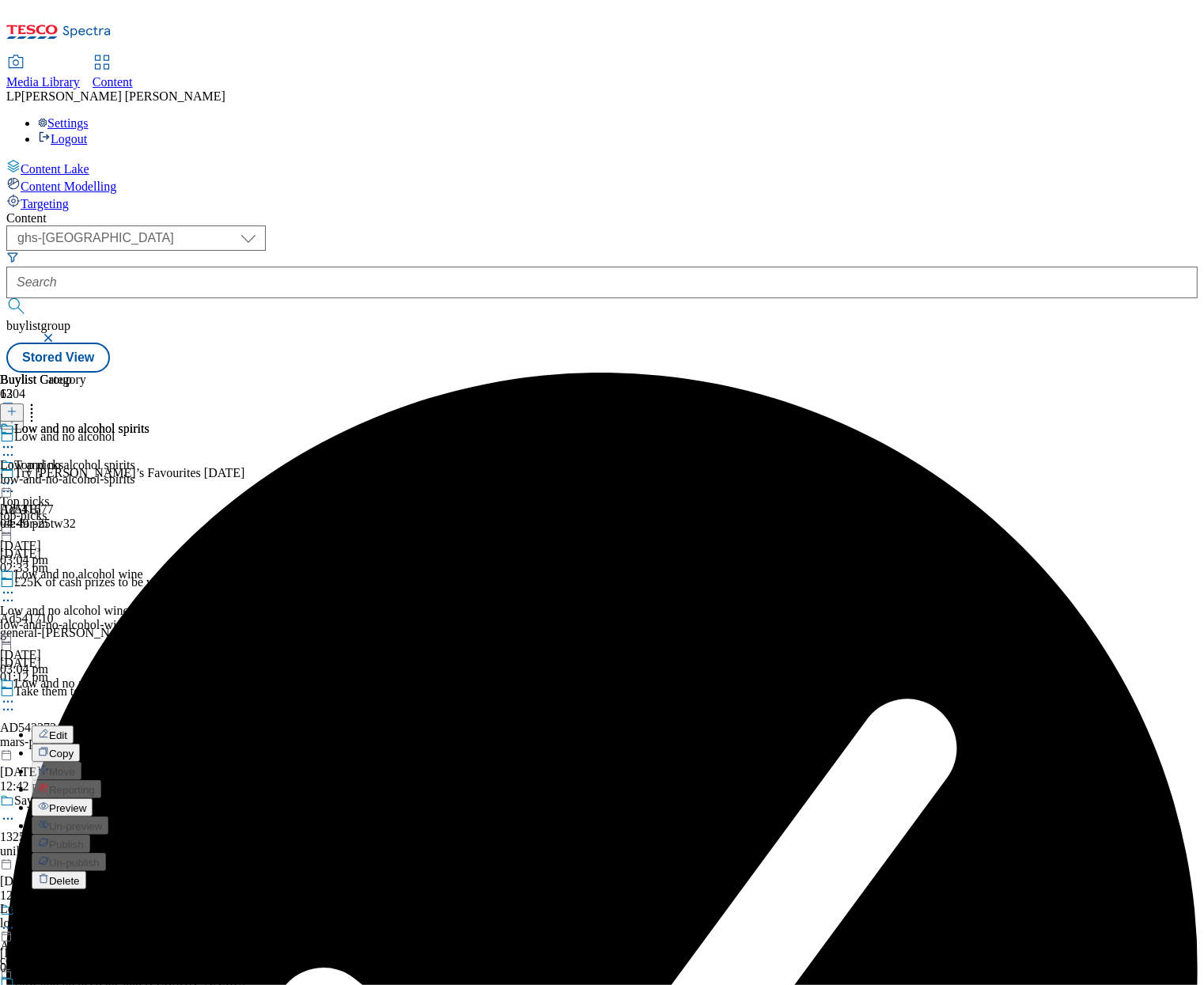
click at [86, 802] on span "Preview" at bounding box center [67, 808] width 37 height 12
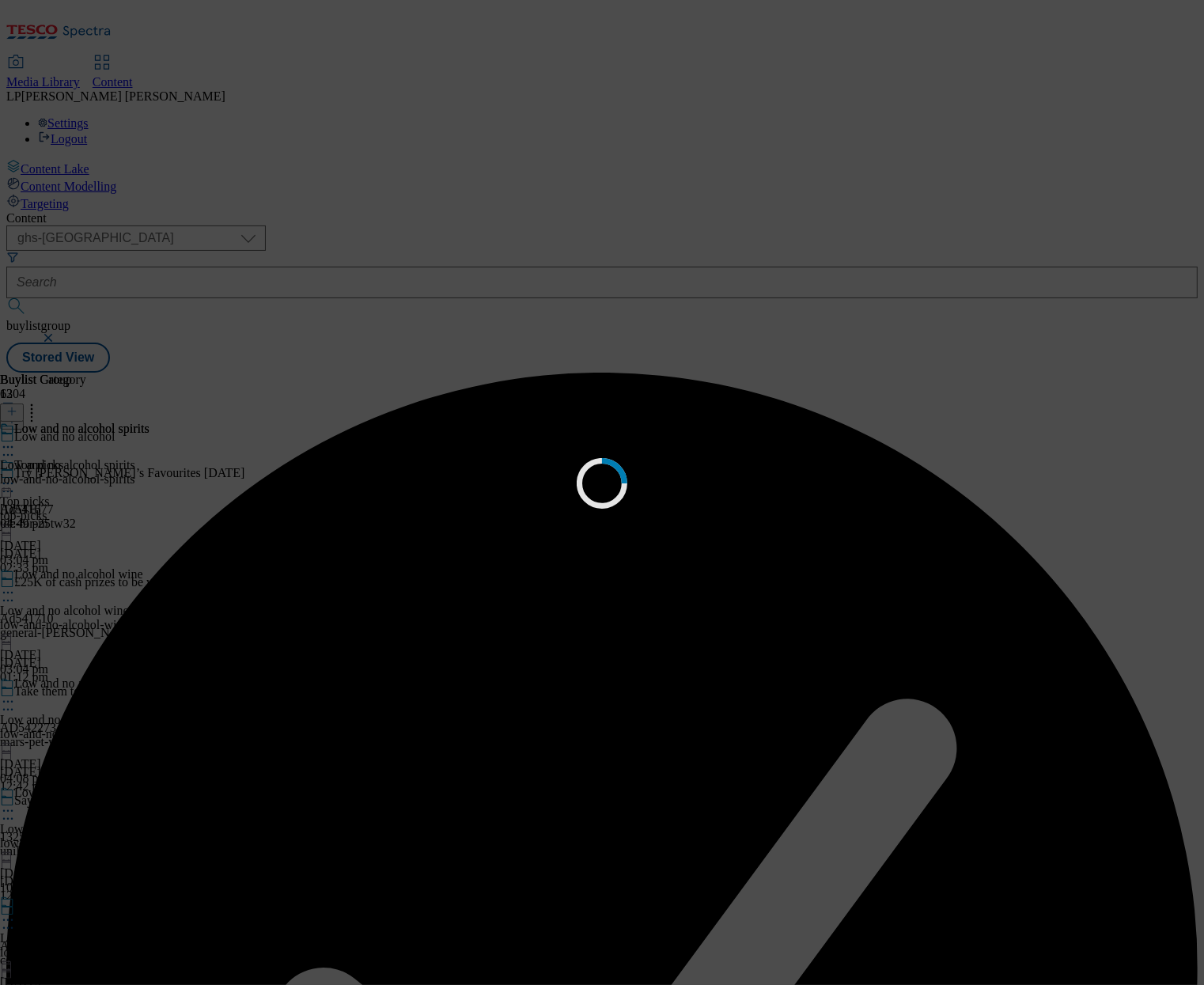
scroll to position [0, 0]
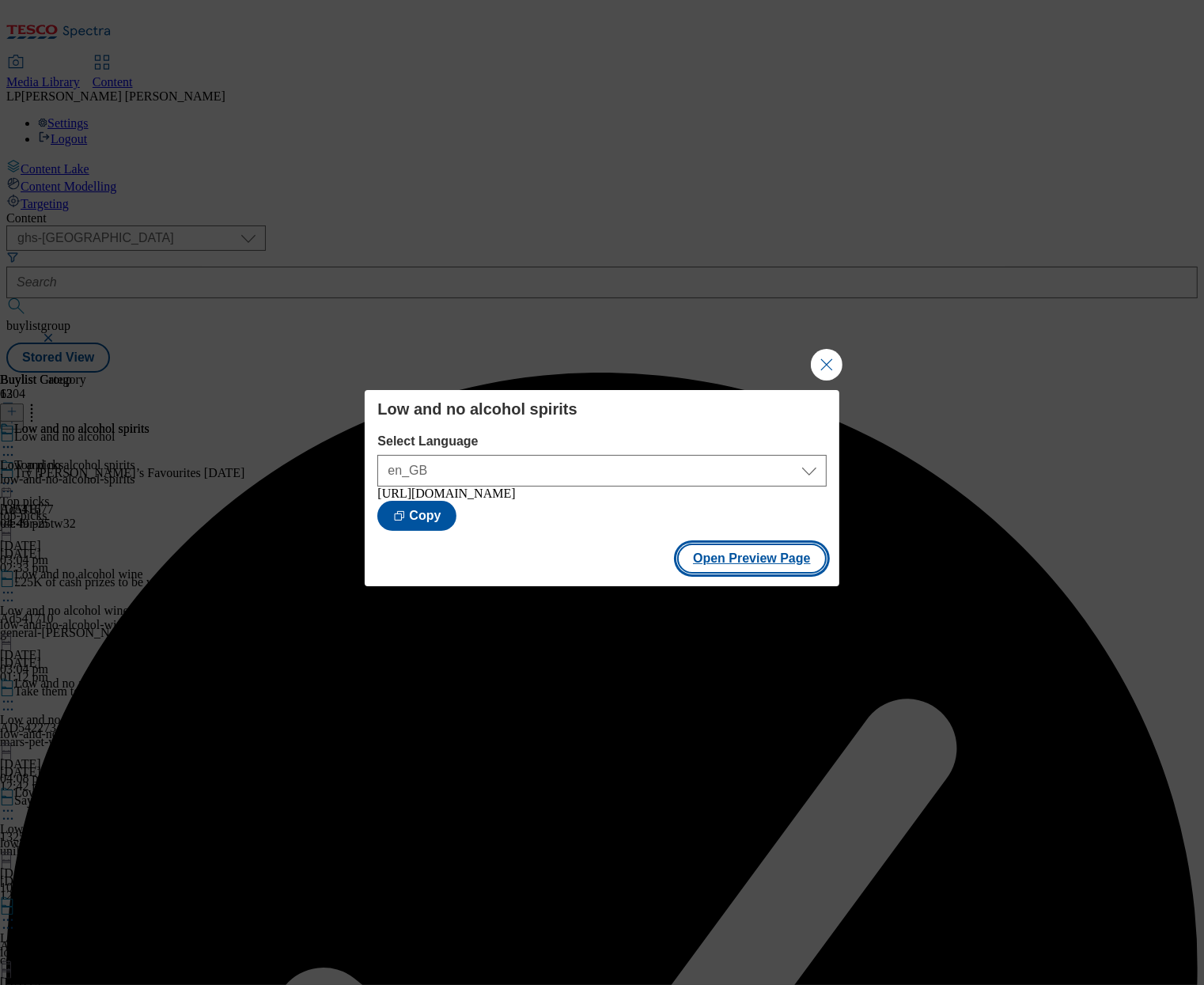
click at [763, 573] on button "Open Preview Page" at bounding box center [752, 558] width 150 height 30
click at [819, 363] on button "Close Modal" at bounding box center [827, 365] width 32 height 32
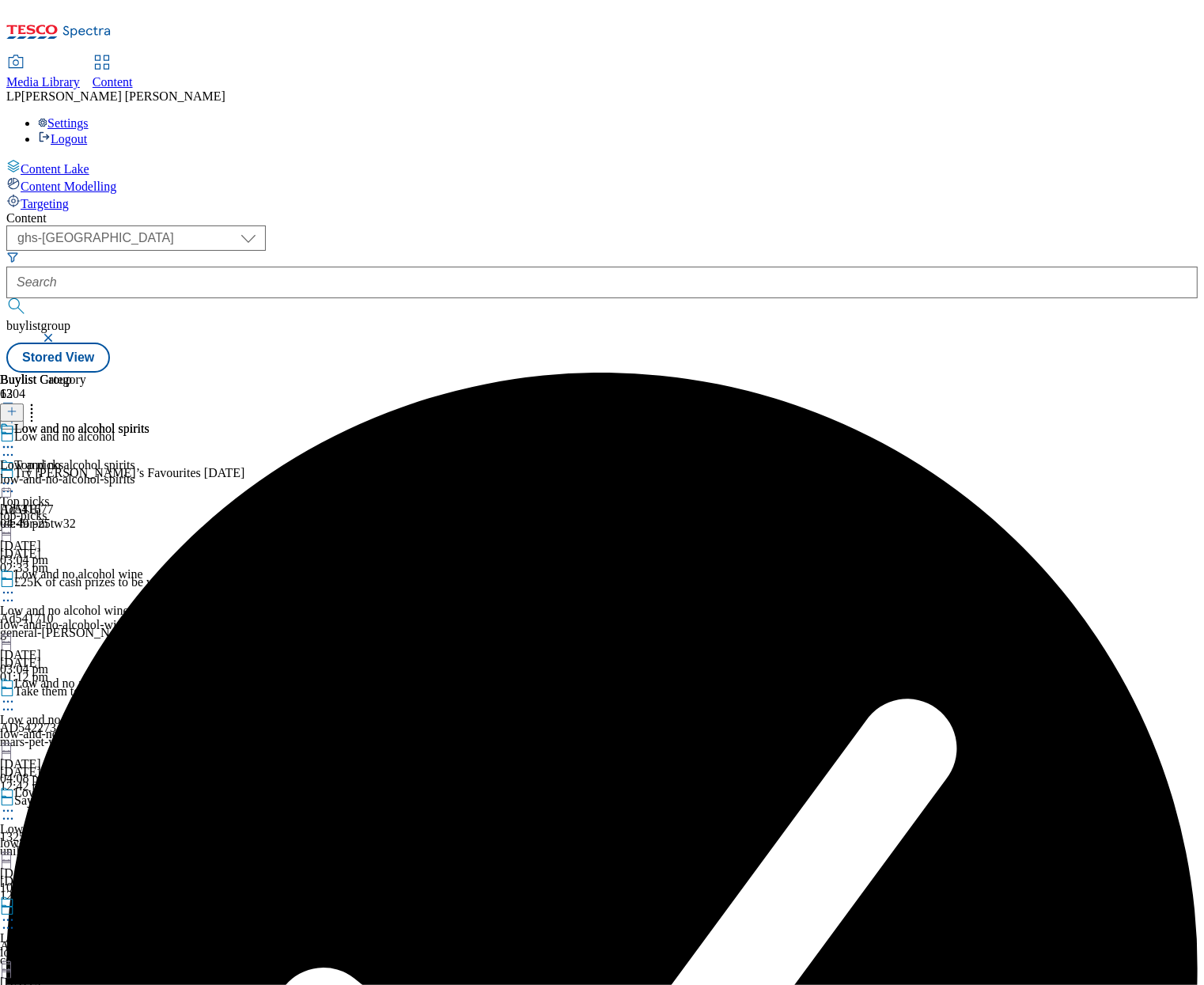
scroll to position [293, 0]
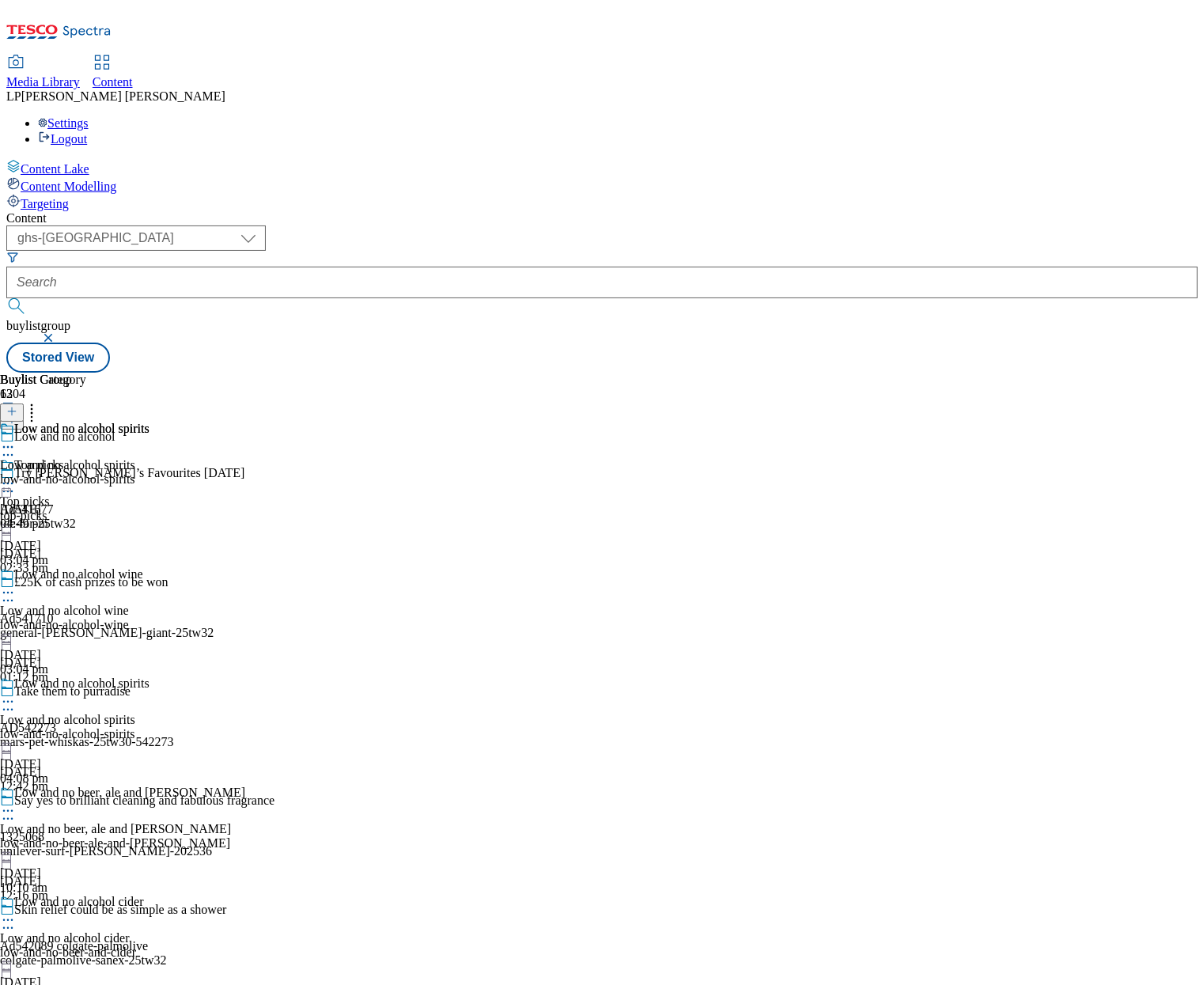
click at [245, 785] on div "Low and no beer, ale and [PERSON_NAME] Low and no beer, ale and [PERSON_NAME] l…" at bounding box center [122, 840] width 245 height 109
click at [130, 931] on div "Low and no alcohol cider" at bounding box center [65, 937] width 130 height 14
click at [16, 912] on icon at bounding box center [7, 919] width 16 height 16
click at [67, 947] on span "Edit" at bounding box center [58, 953] width 18 height 12
select select "evergreen"
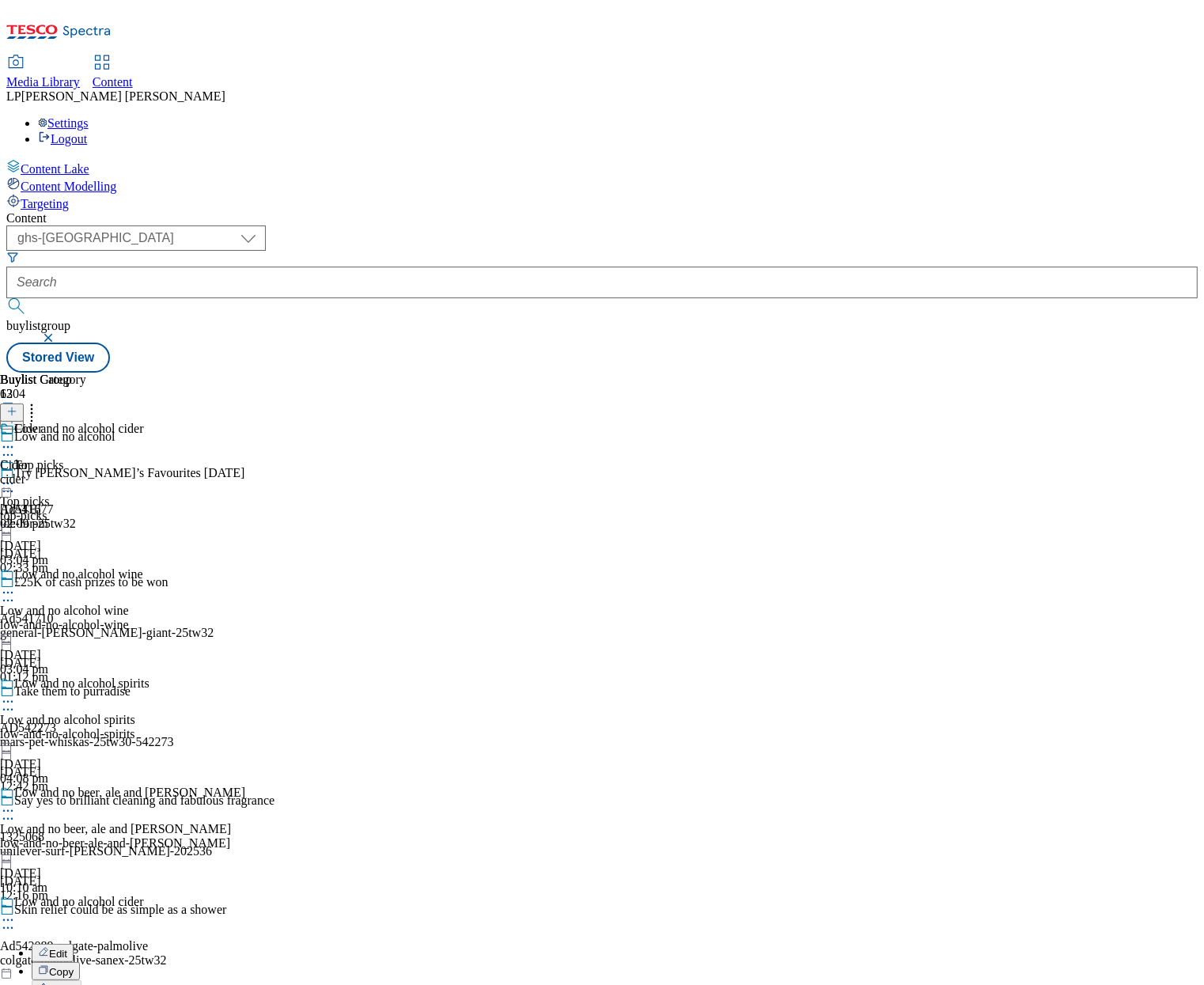
select select "Banner"
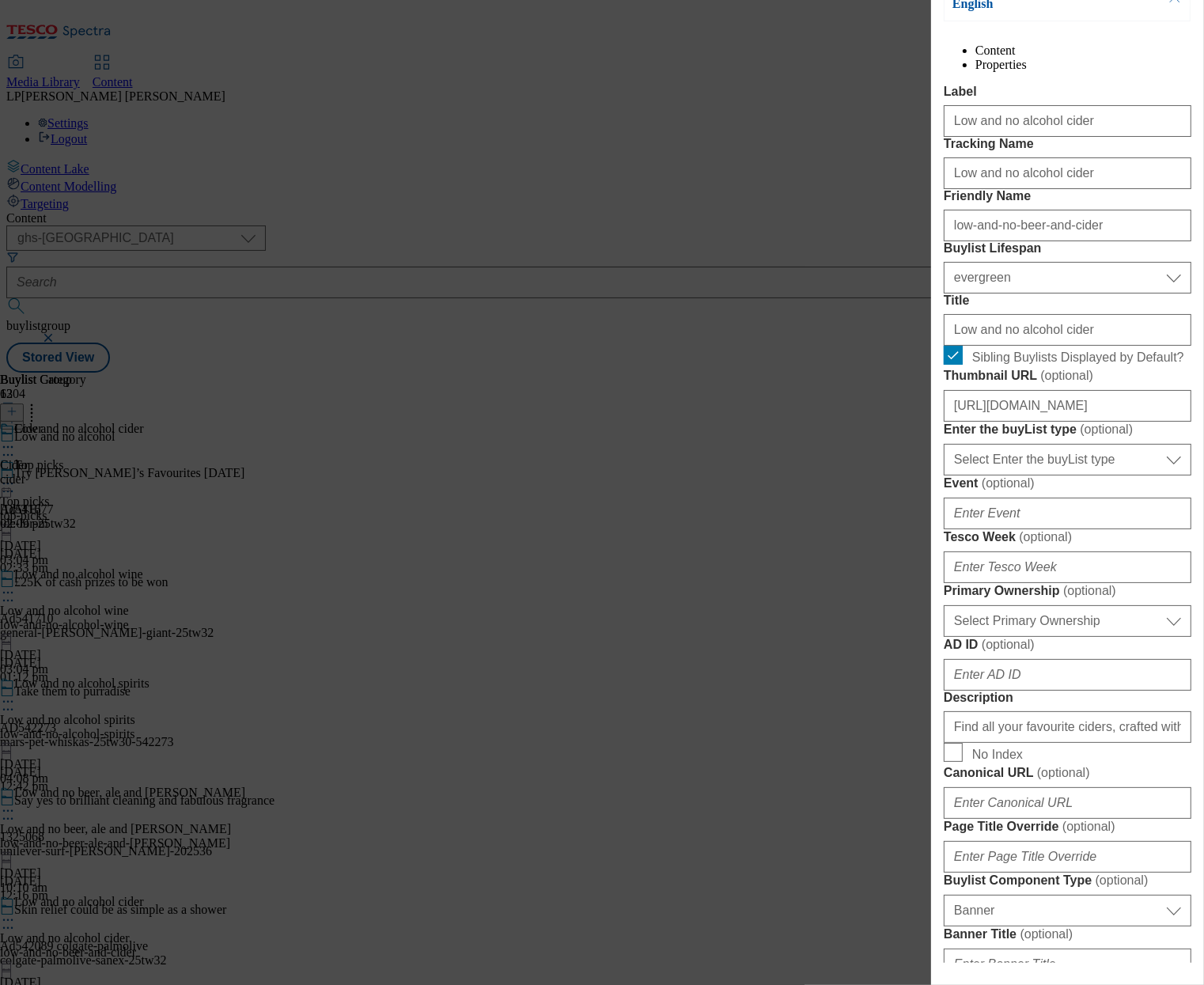
scroll to position [552, 0]
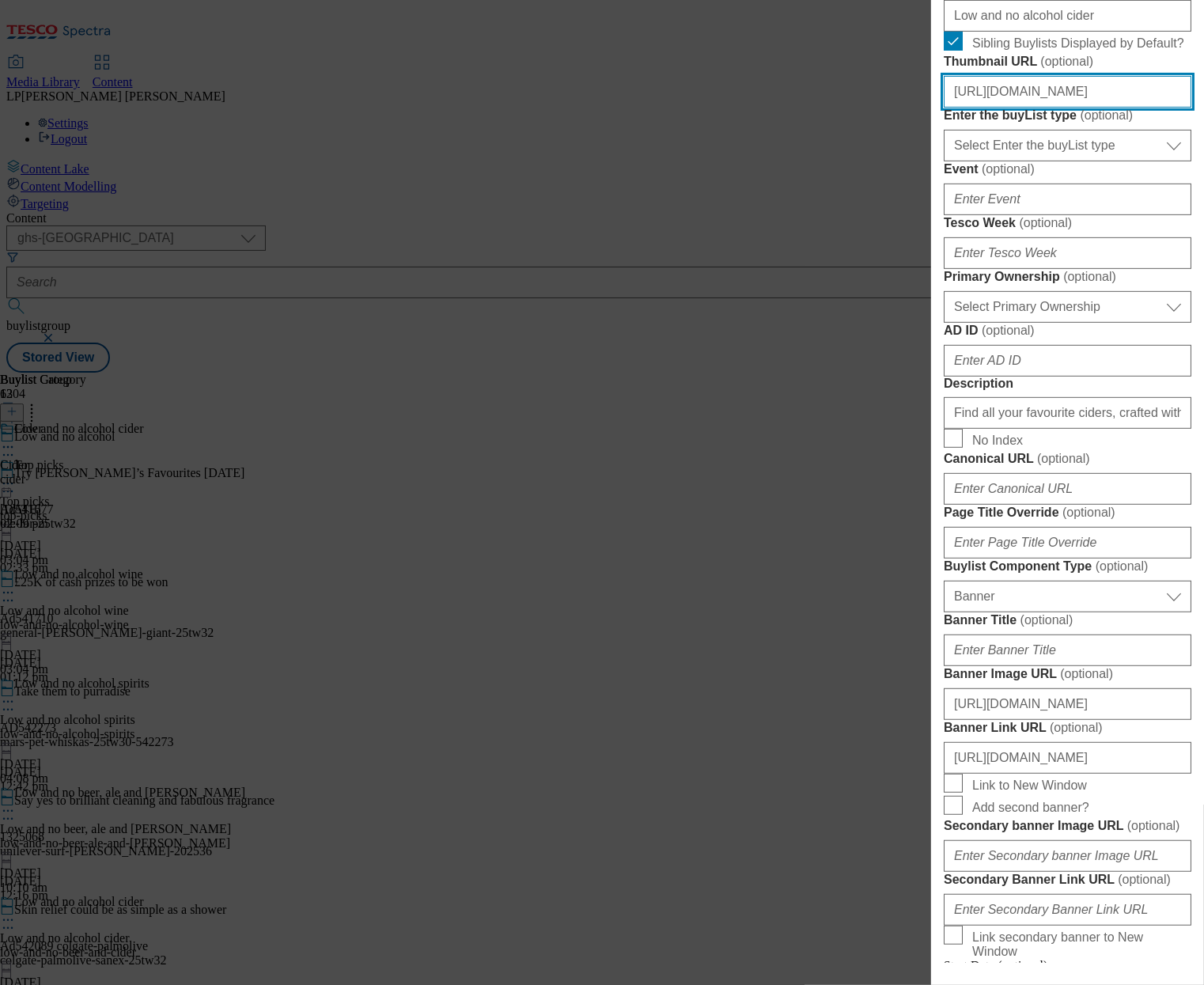
click at [1026, 108] on input "[URL][DOMAIN_NAME]" at bounding box center [1067, 91] width 247 height 32
paste input "4417d6e4-bcc3-4b68-aaa1-5b7a7daeedce/2530-GHS-BLthumb-c"
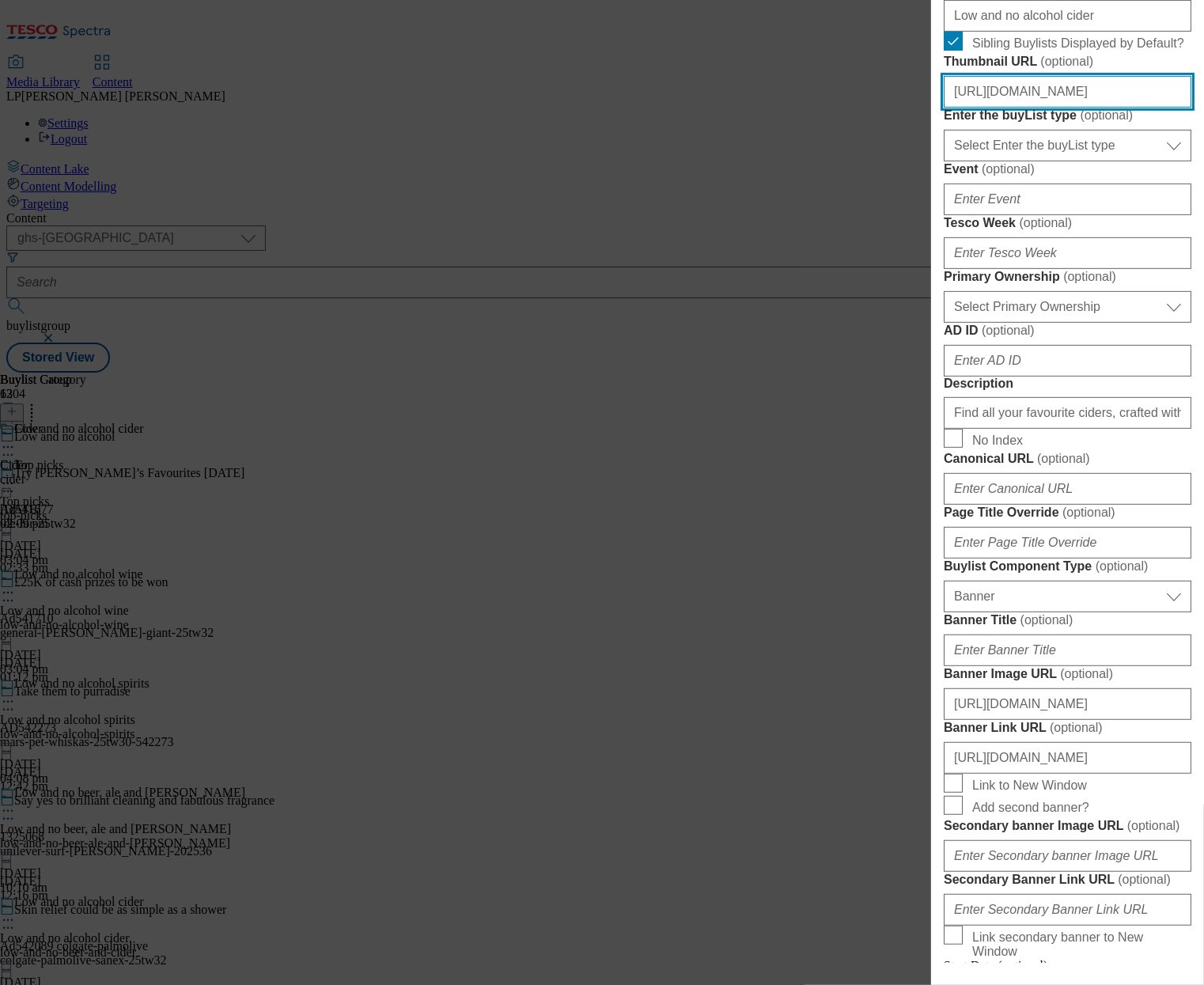
scroll to position [0, 354]
type input "[URL][DOMAIN_NAME]"
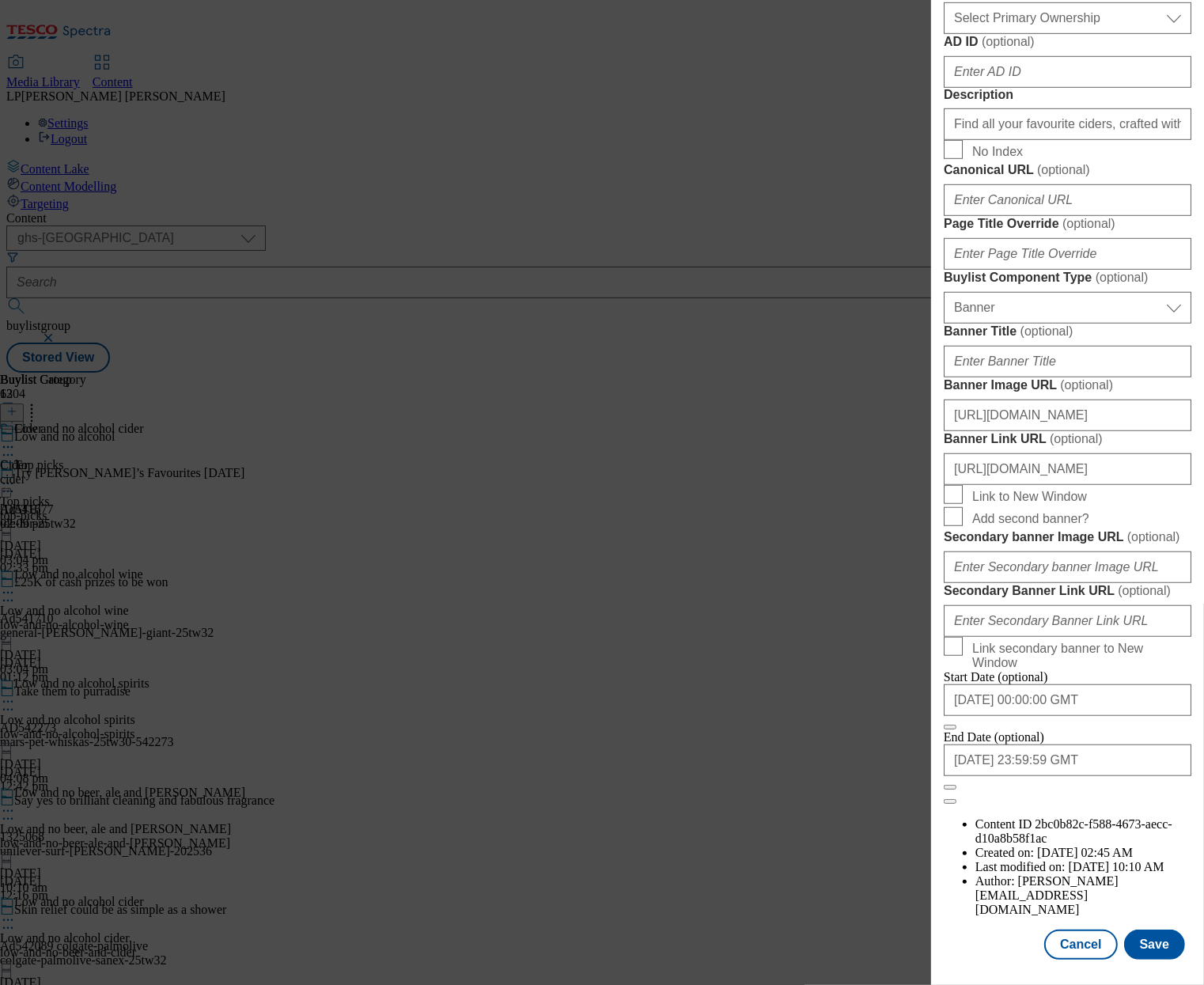
scroll to position [1237, 0]
click at [1061, 431] on input "[URL][DOMAIN_NAME]" at bounding box center [1067, 415] width 247 height 32
paste input "f282c1d-c934-492e-a317-507b70e2b2e0/2530-WF-483071-Buylist_GHS-Header-Low+%26+N…"
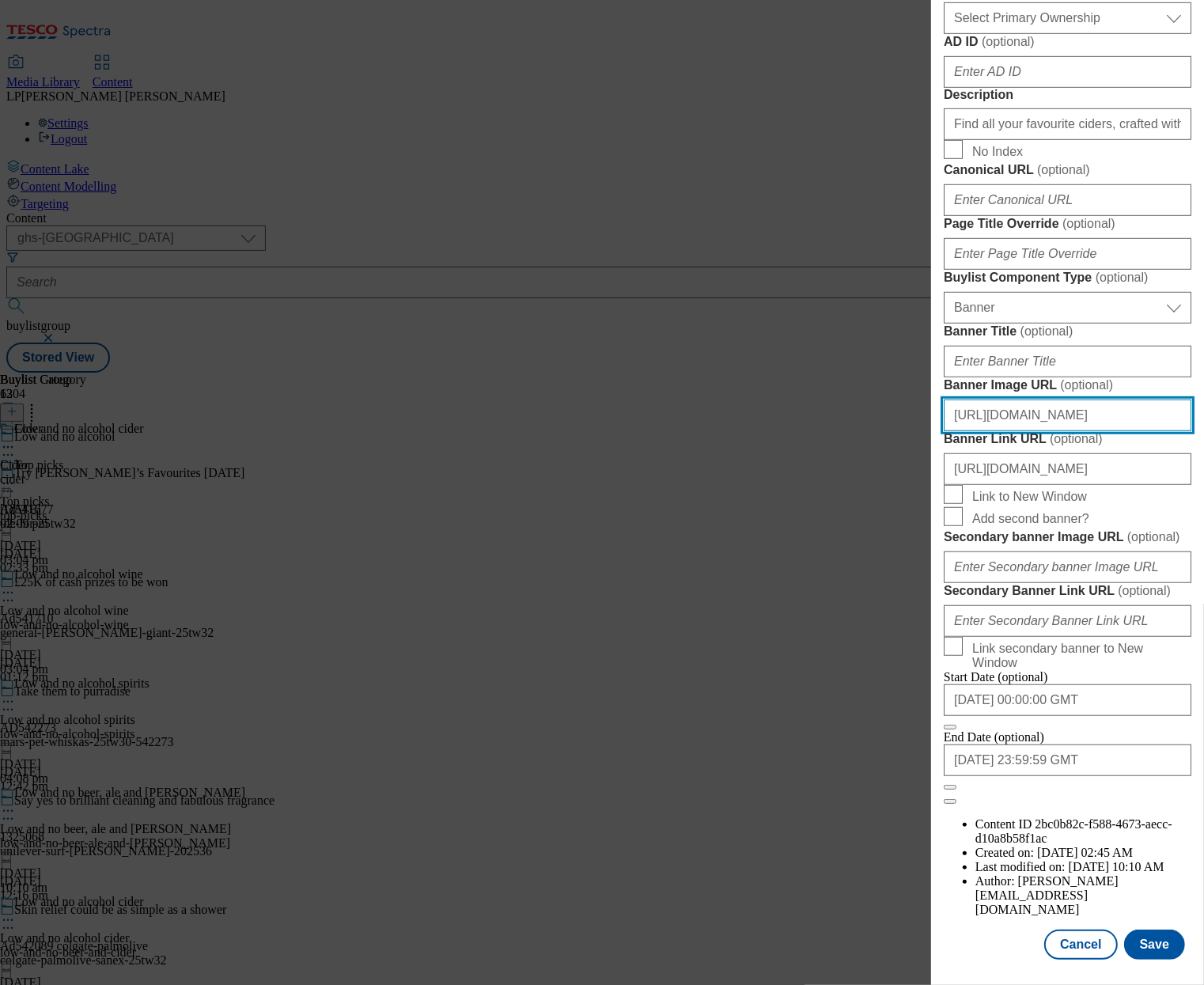
scroll to position [1410, 0]
type input "[URL][DOMAIN_NAME]"
click at [1138, 940] on button "Save" at bounding box center [1155, 944] width 61 height 30
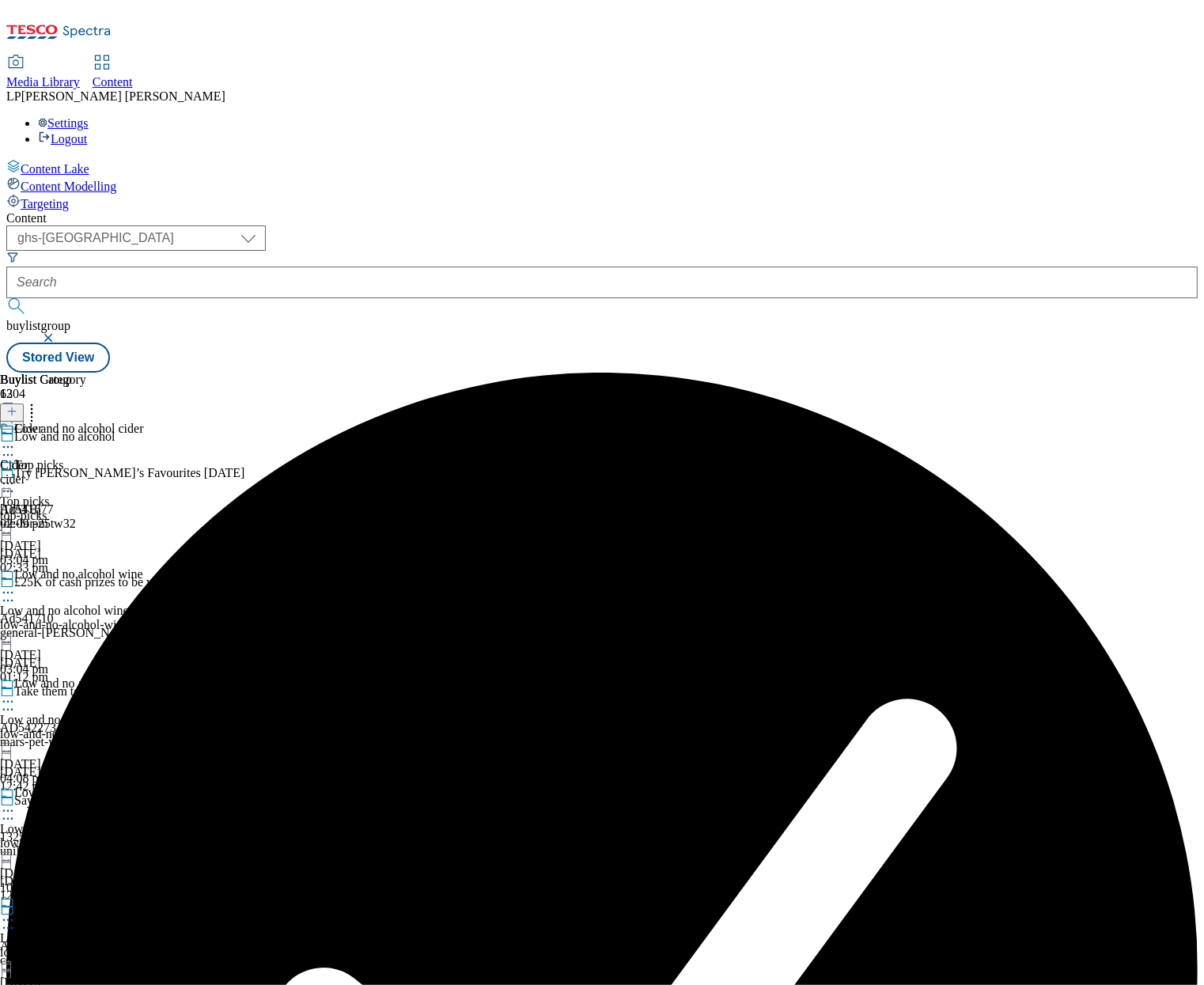
click at [16, 439] on icon at bounding box center [7, 446] width 16 height 16
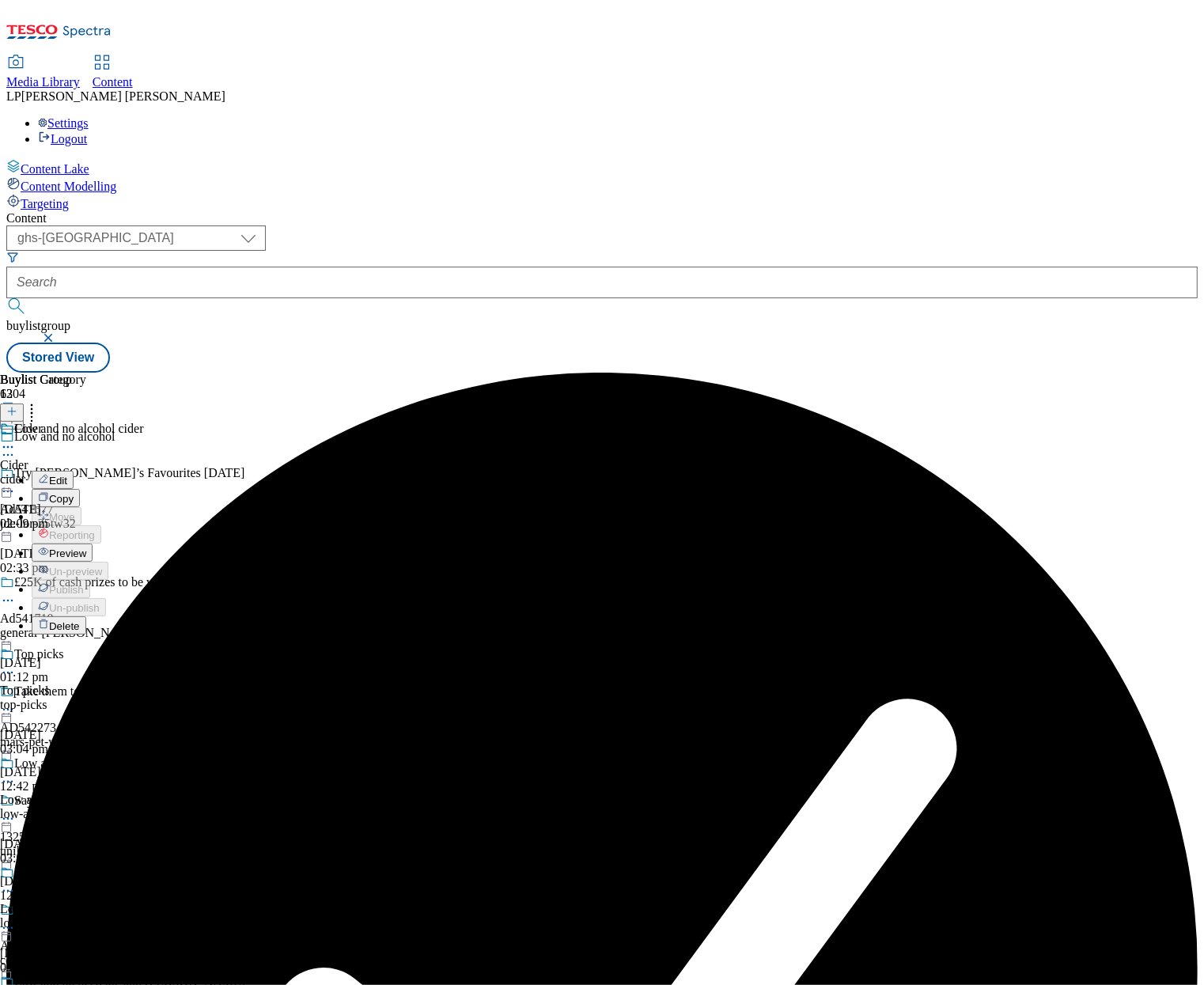
click at [86, 547] on span "Preview" at bounding box center [67, 553] width 37 height 12
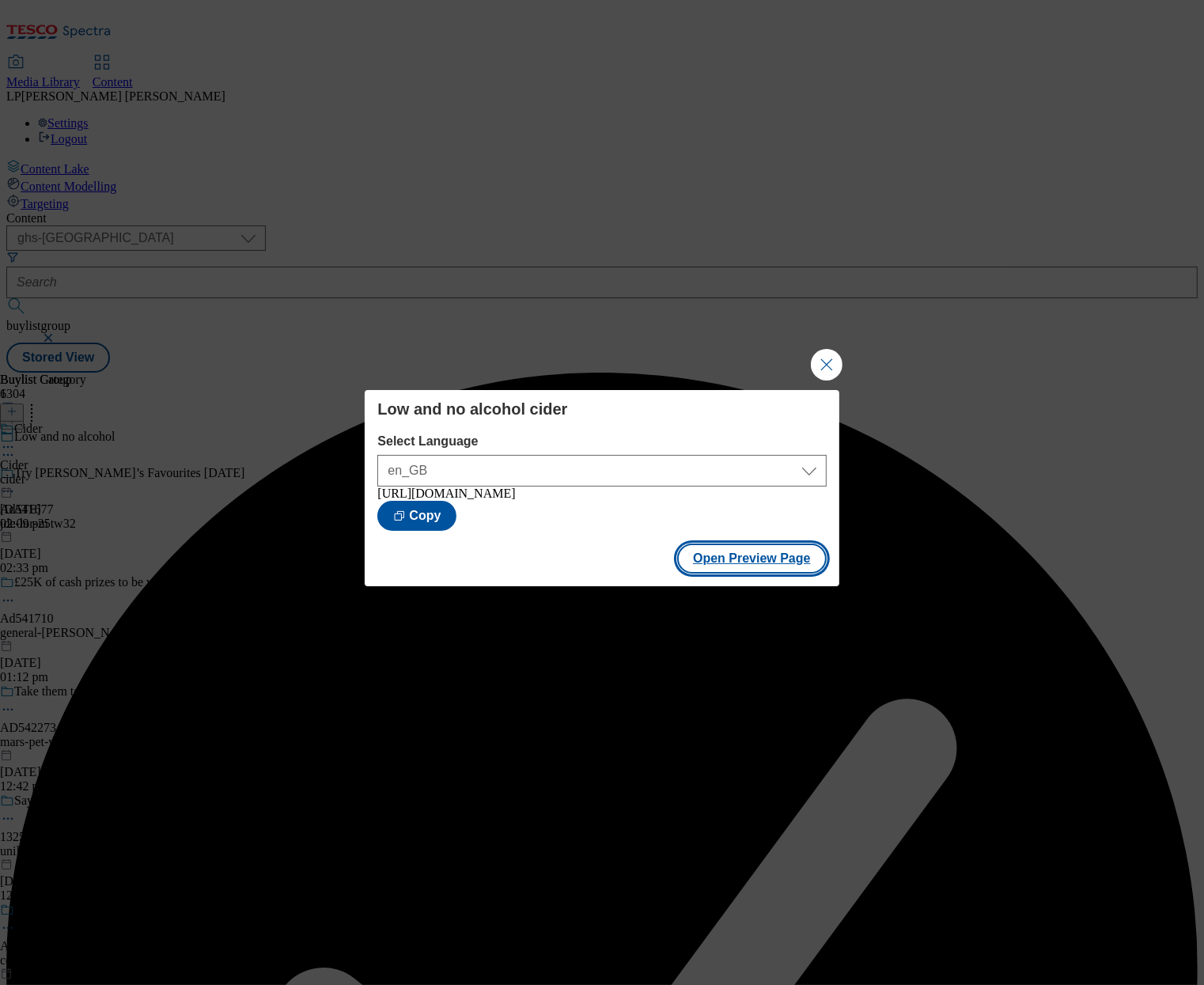
click at [747, 570] on button "Open Preview Page" at bounding box center [752, 558] width 150 height 30
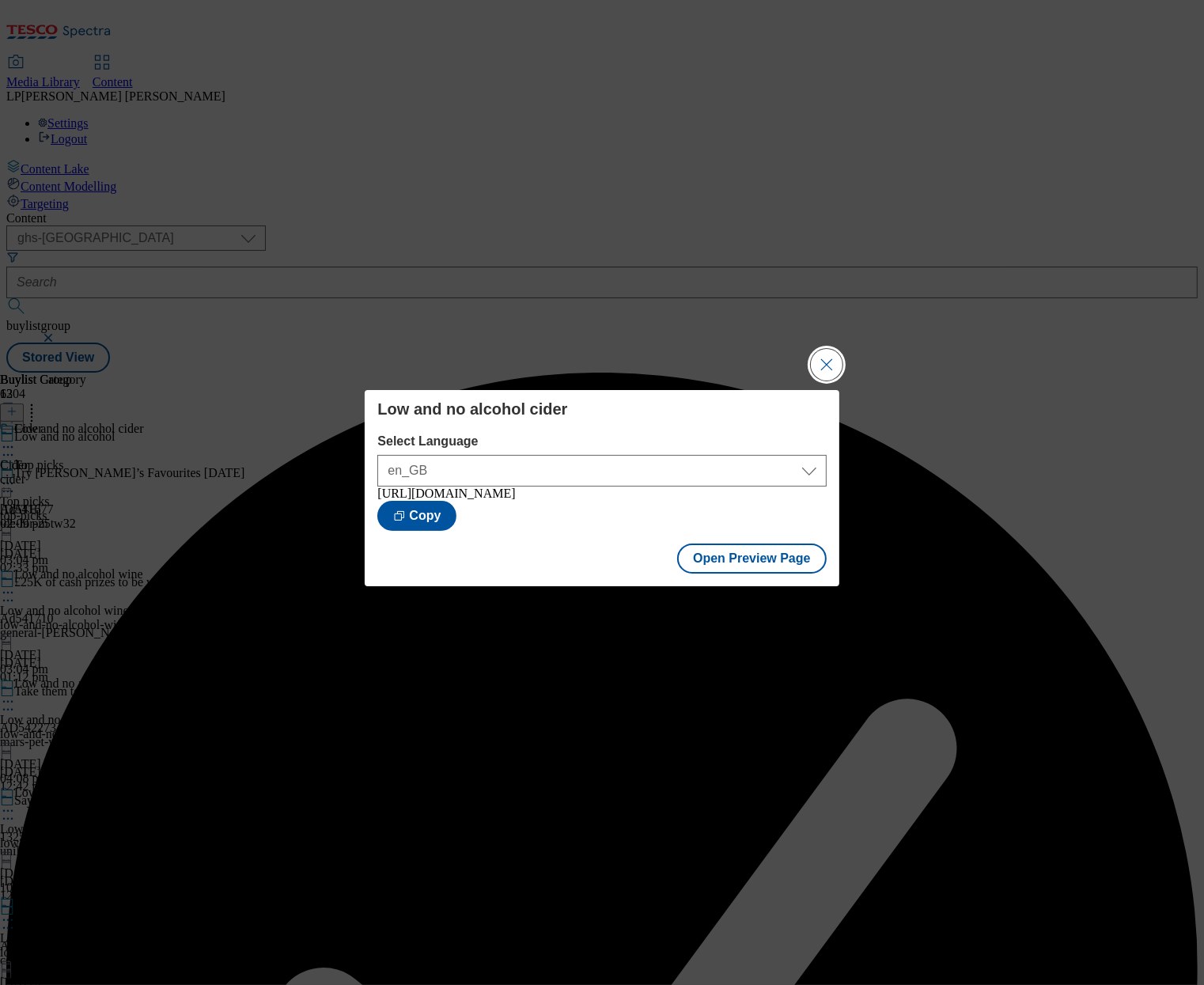
click at [820, 361] on button "Close Modal" at bounding box center [827, 365] width 32 height 32
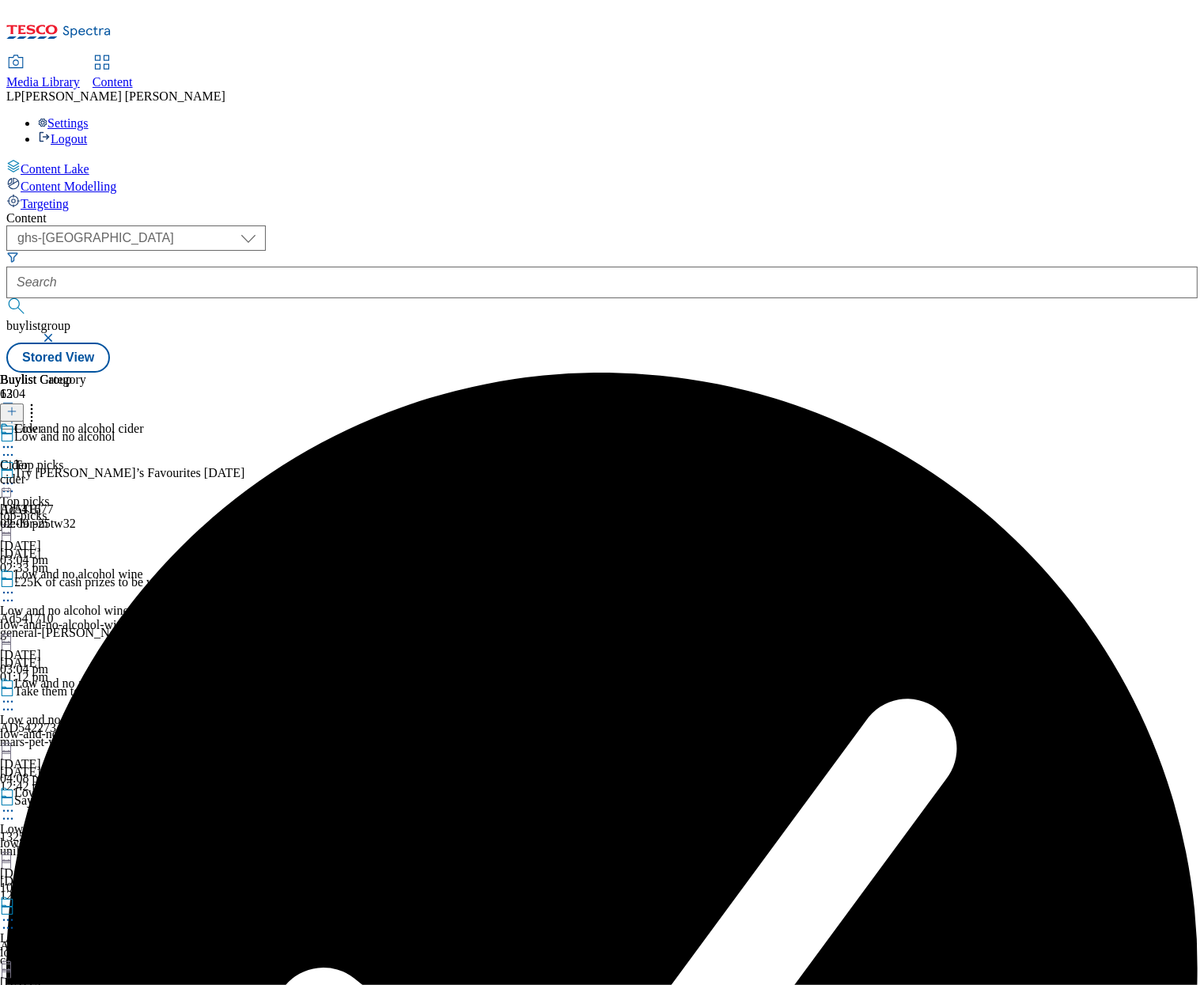
scroll to position [129, 0]
click at [245, 676] on div "Low and no alcohol spirits Low and no alcohol spirits low-and-no-alcohol-spirit…" at bounding box center [122, 730] width 245 height 109
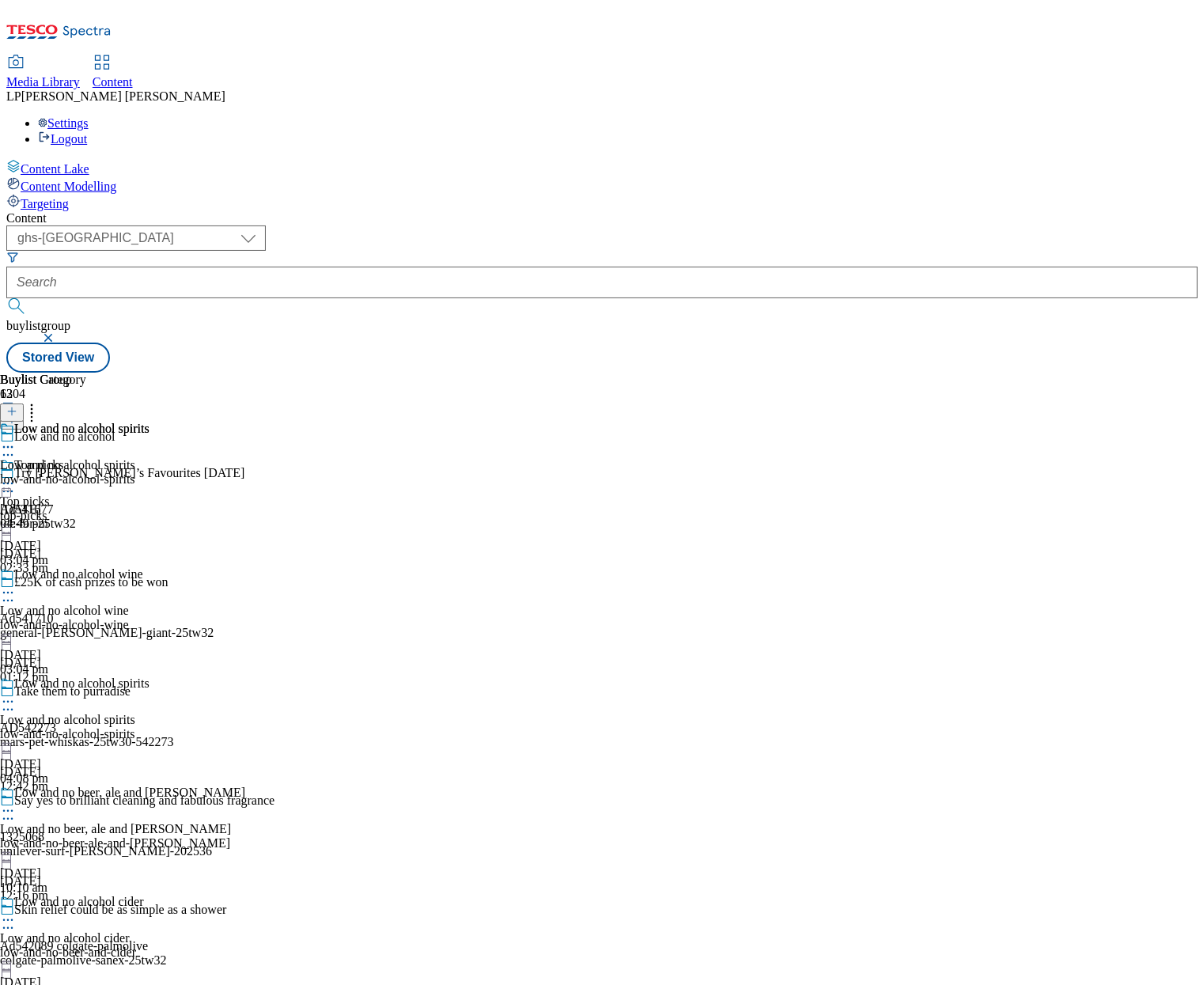
scroll to position [159, 0]
click at [231, 822] on div "Low and no beer, ale and [PERSON_NAME]" at bounding box center [115, 828] width 231 height 14
click at [16, 803] on icon at bounding box center [7, 810] width 16 height 16
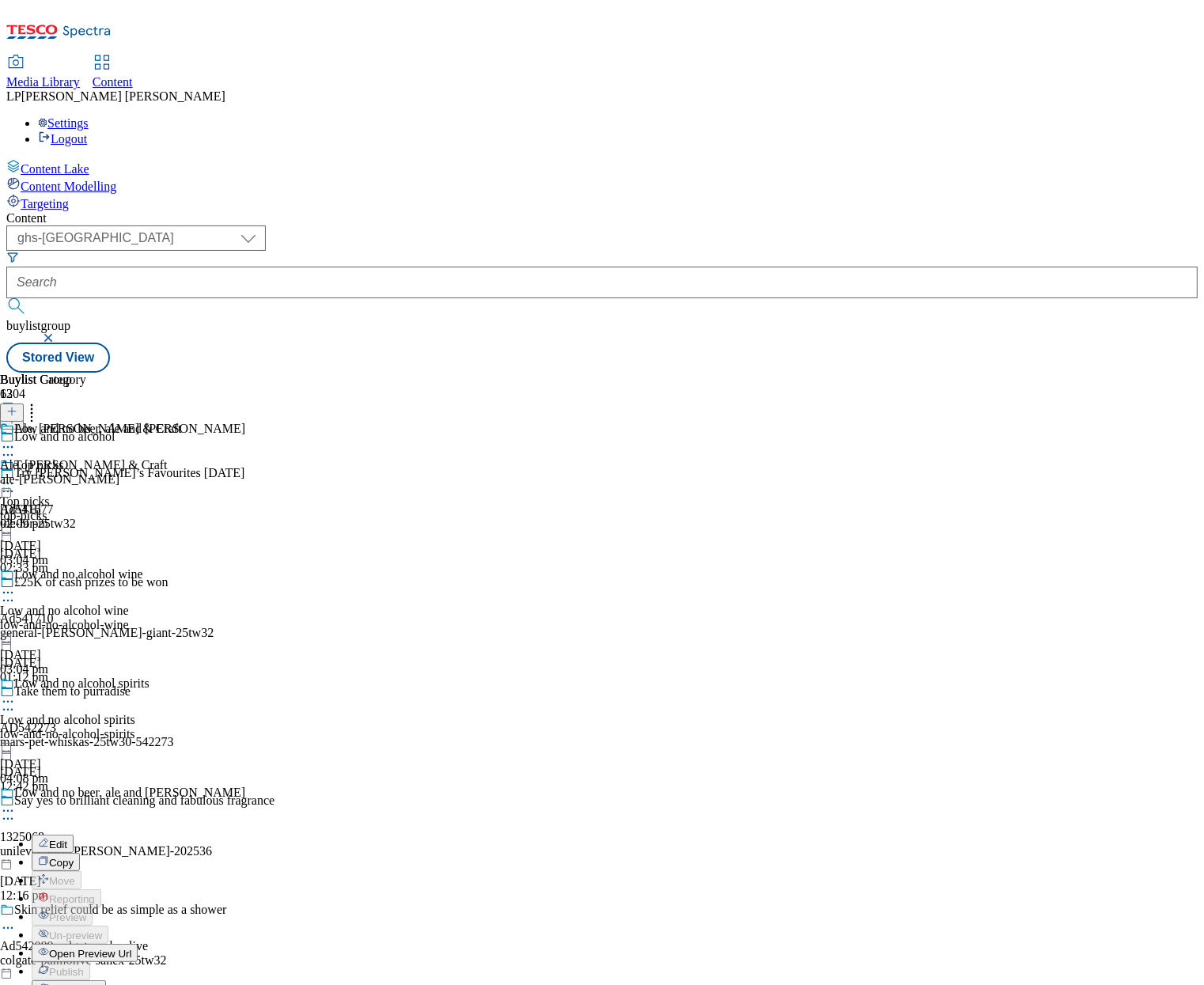
click at [74, 835] on button "Edit" at bounding box center [53, 844] width 42 height 18
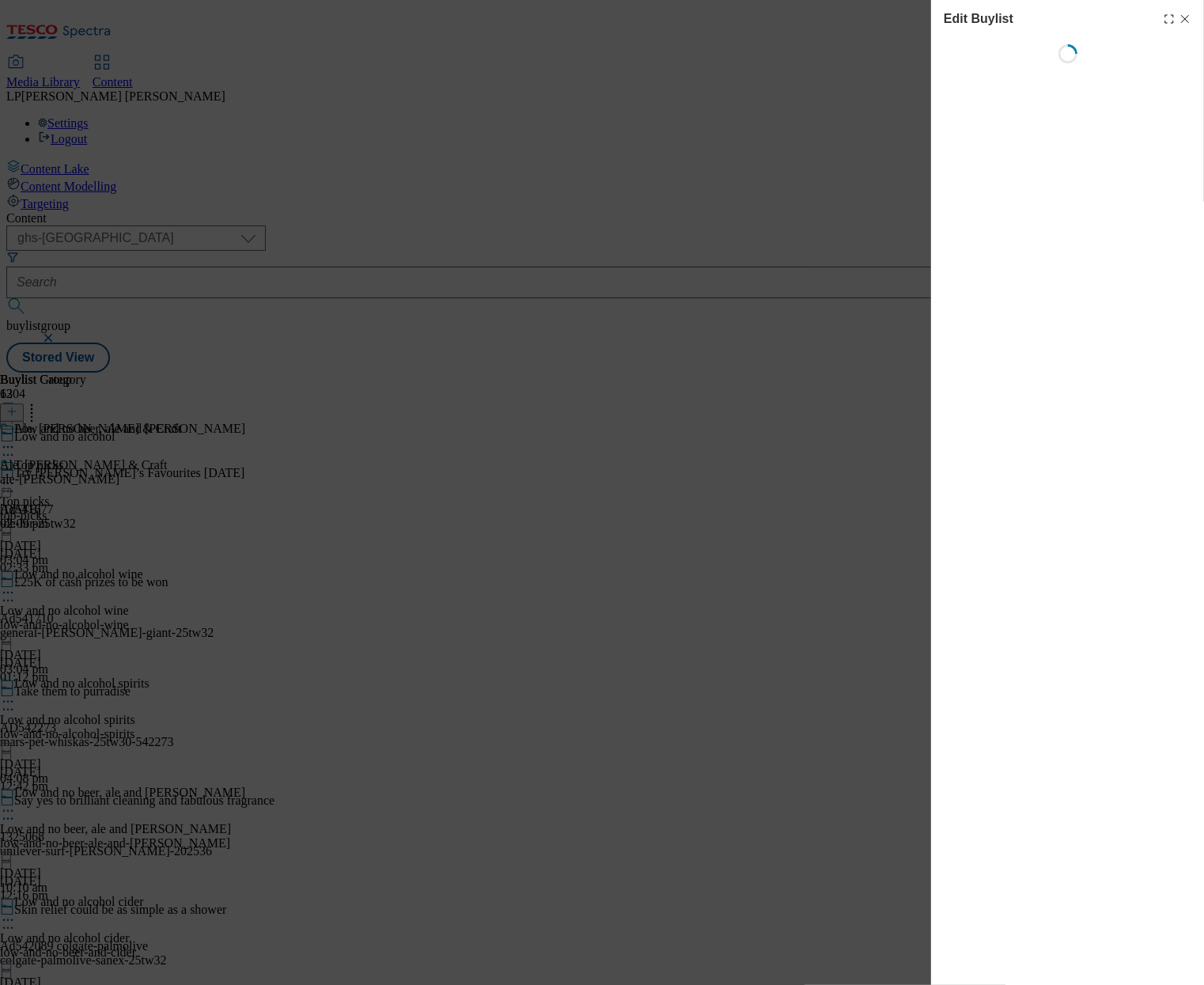
select select "evergreen"
select select "Banner"
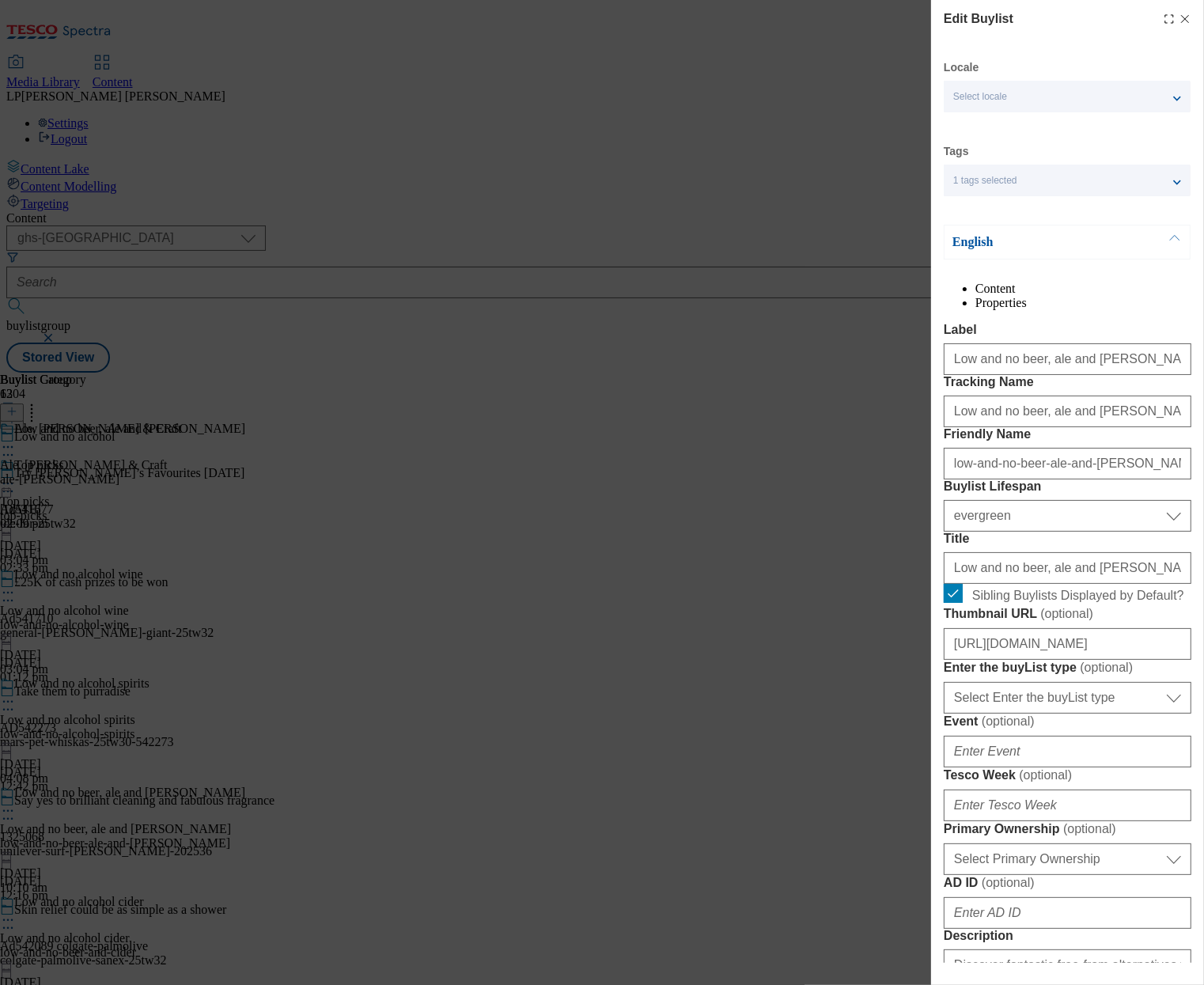
scroll to position [371, 0]
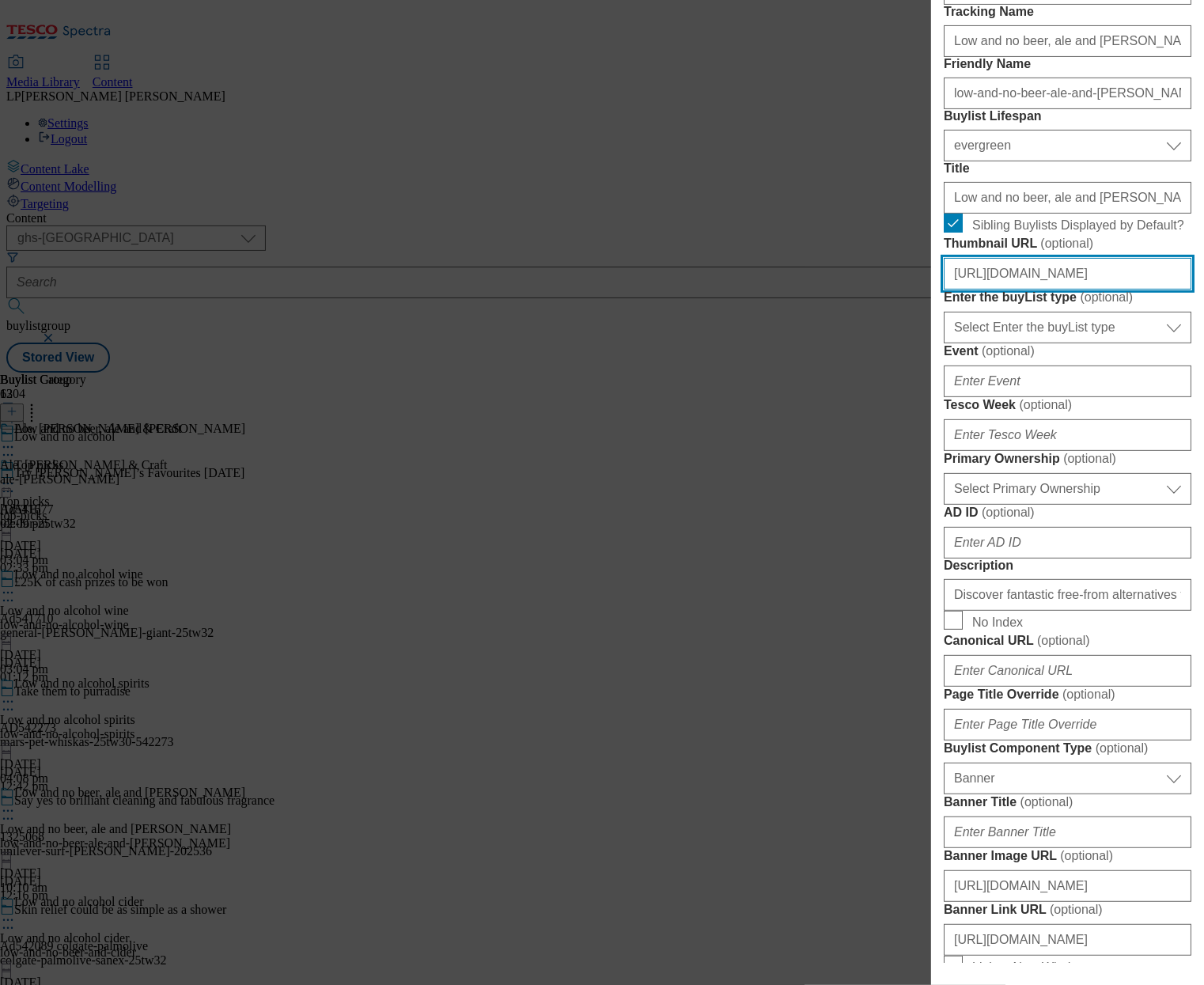
click at [1040, 289] on input "[URL][DOMAIN_NAME]" at bounding box center [1067, 274] width 247 height 32
click at [1039, 289] on input "[URL][DOMAIN_NAME]" at bounding box center [1067, 274] width 247 height 32
paste input "3ae27121-e46f-400d-93b4-6467ed0a6dc4/2530-GHS-BLthumb-b"
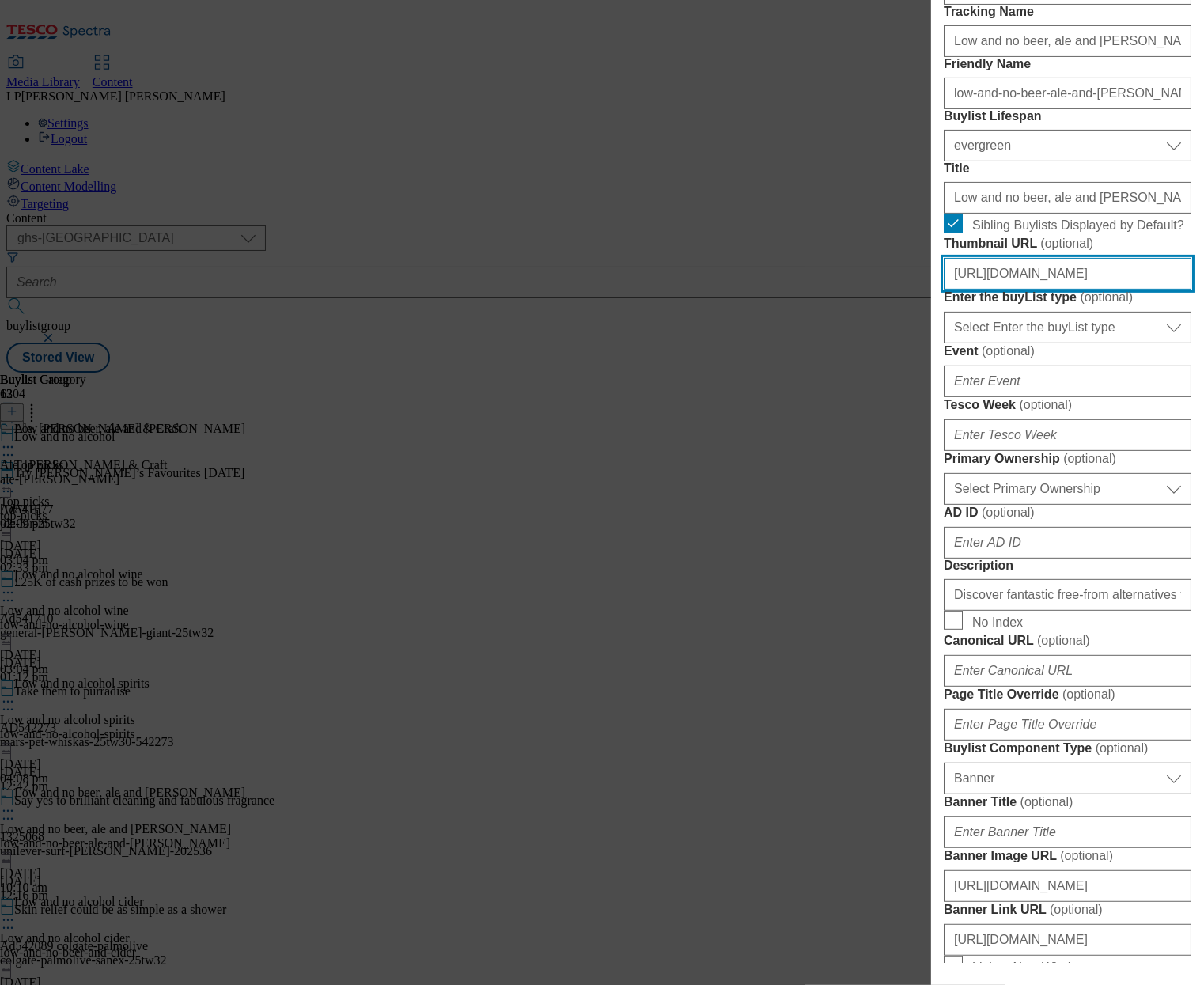
type input "[URL][DOMAIN_NAME]"
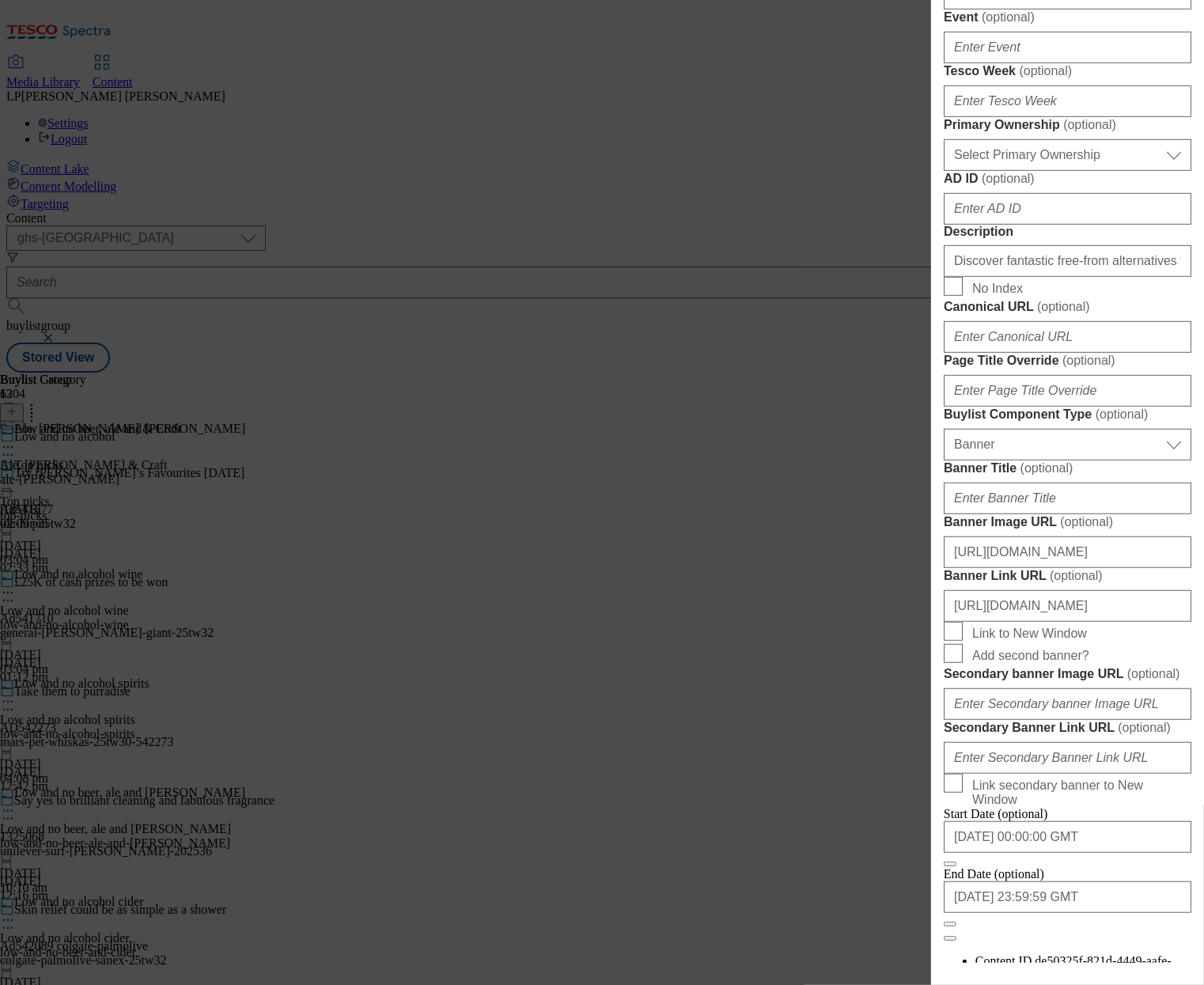
scroll to position [1045, 0]
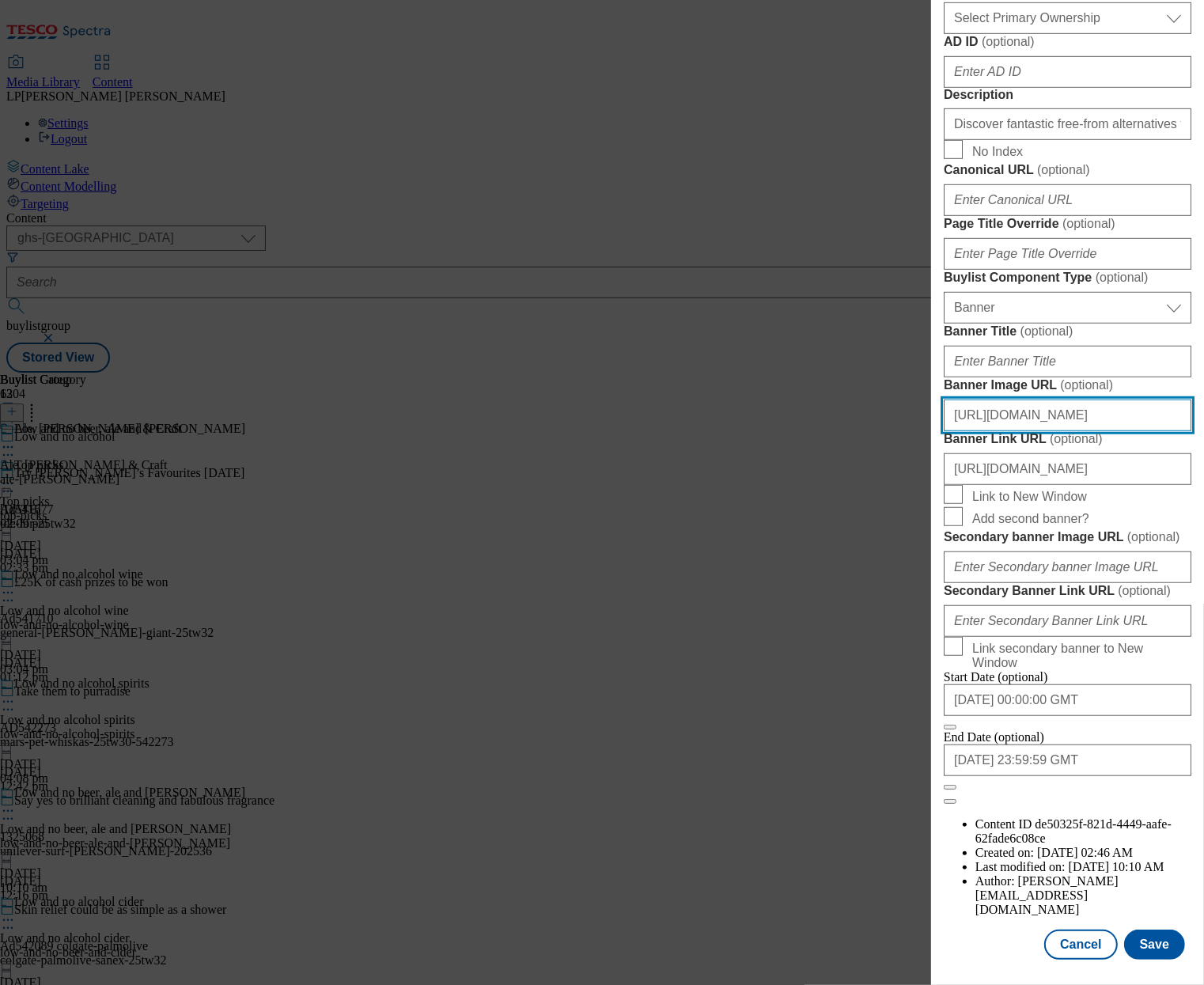
click at [1063, 431] on input "[URL][DOMAIN_NAME]" at bounding box center [1067, 415] width 247 height 32
click at [1063, 431] on input "[URL][DOMAIN_NAME]" at bounding box center [1067, 415] width 247 height 32
paste input "f282c1d-c934-492e-a317-507b70e2b2e0/2530-WF-483071-Buylist_GHS-Header-Low+%26+N…"
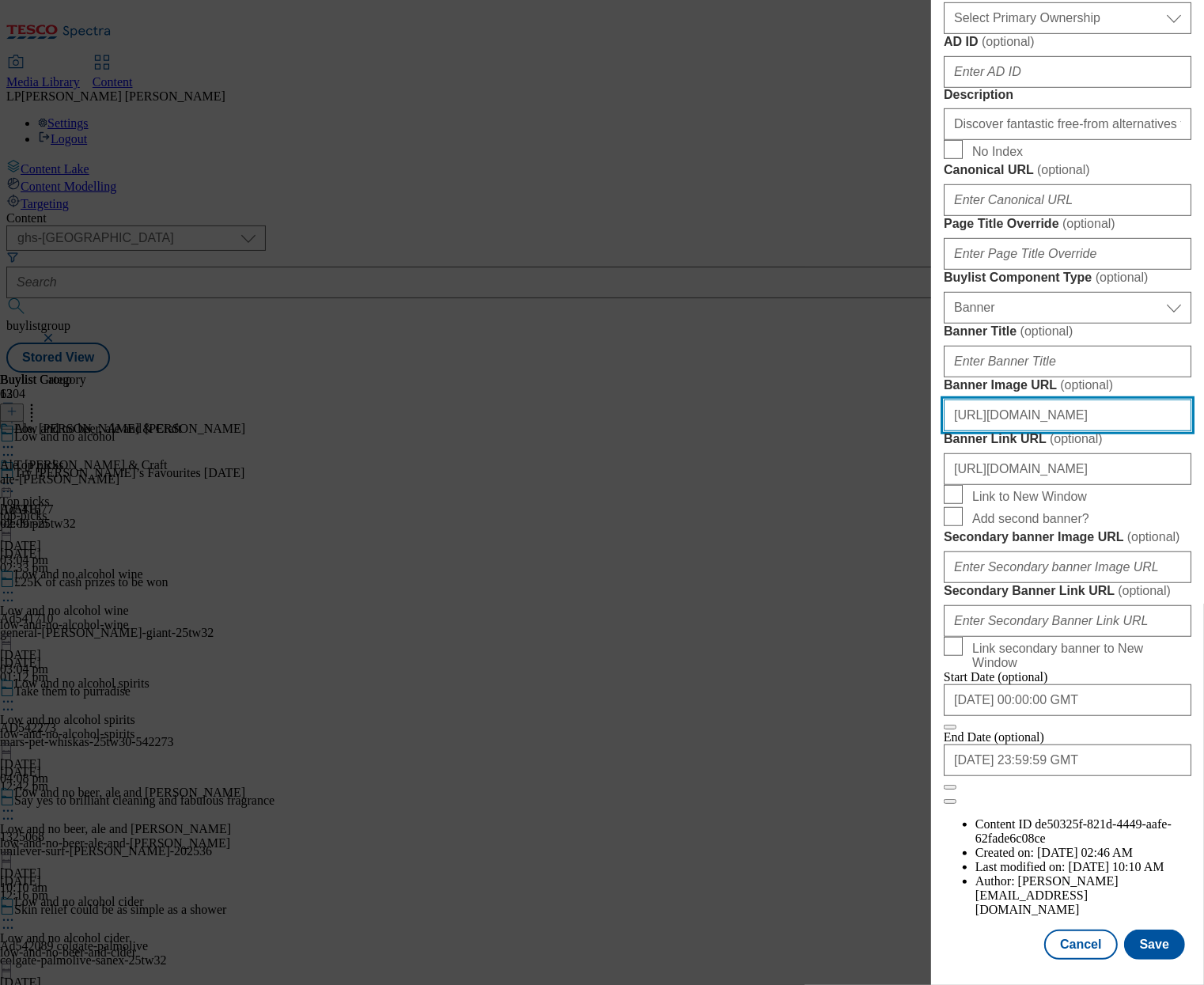
scroll to position [1410, 0]
type input "[URL][DOMAIN_NAME]"
click at [1145, 929] on button "Save" at bounding box center [1155, 944] width 61 height 30
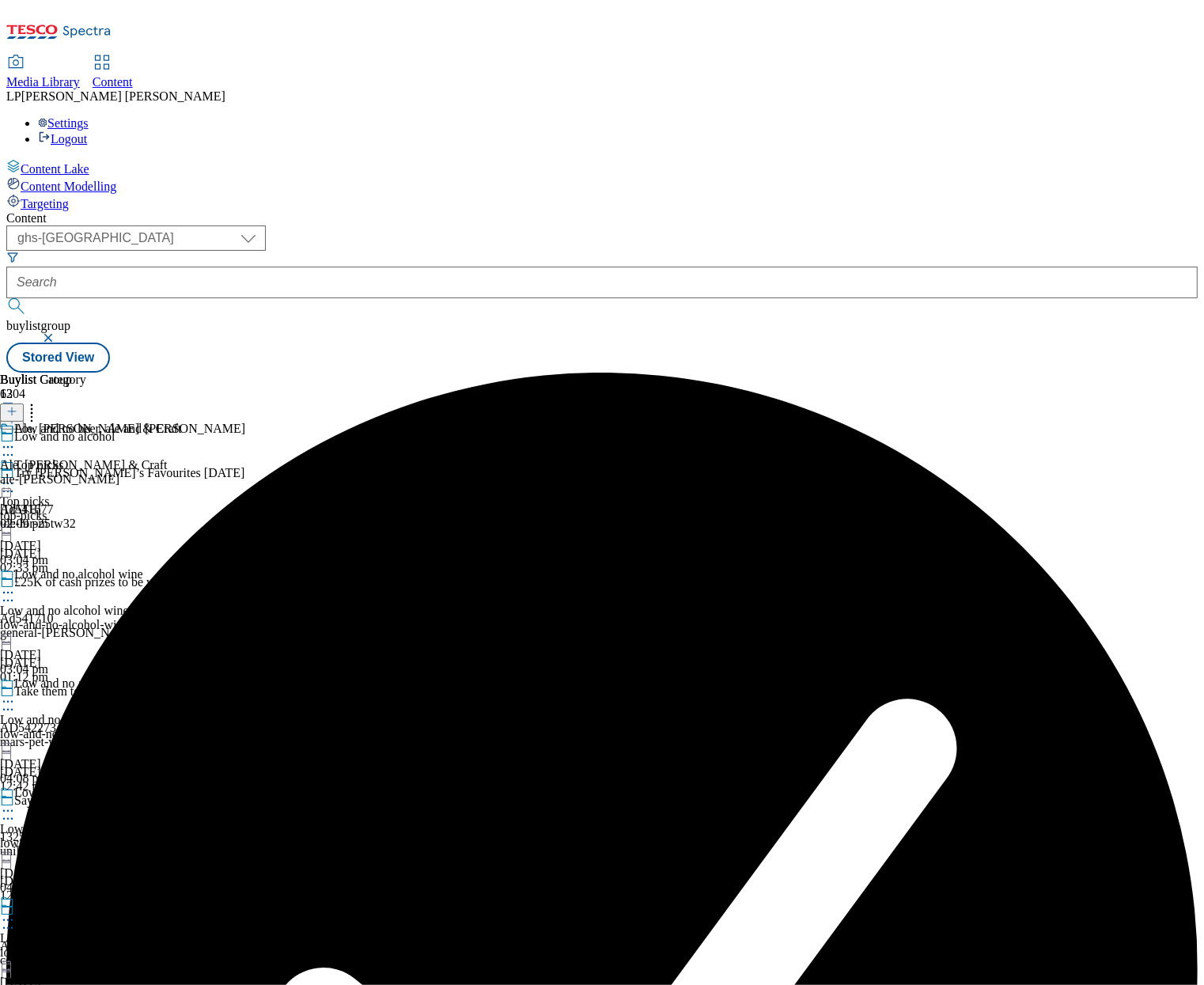
click at [16, 439] on icon at bounding box center [7, 446] width 16 height 16
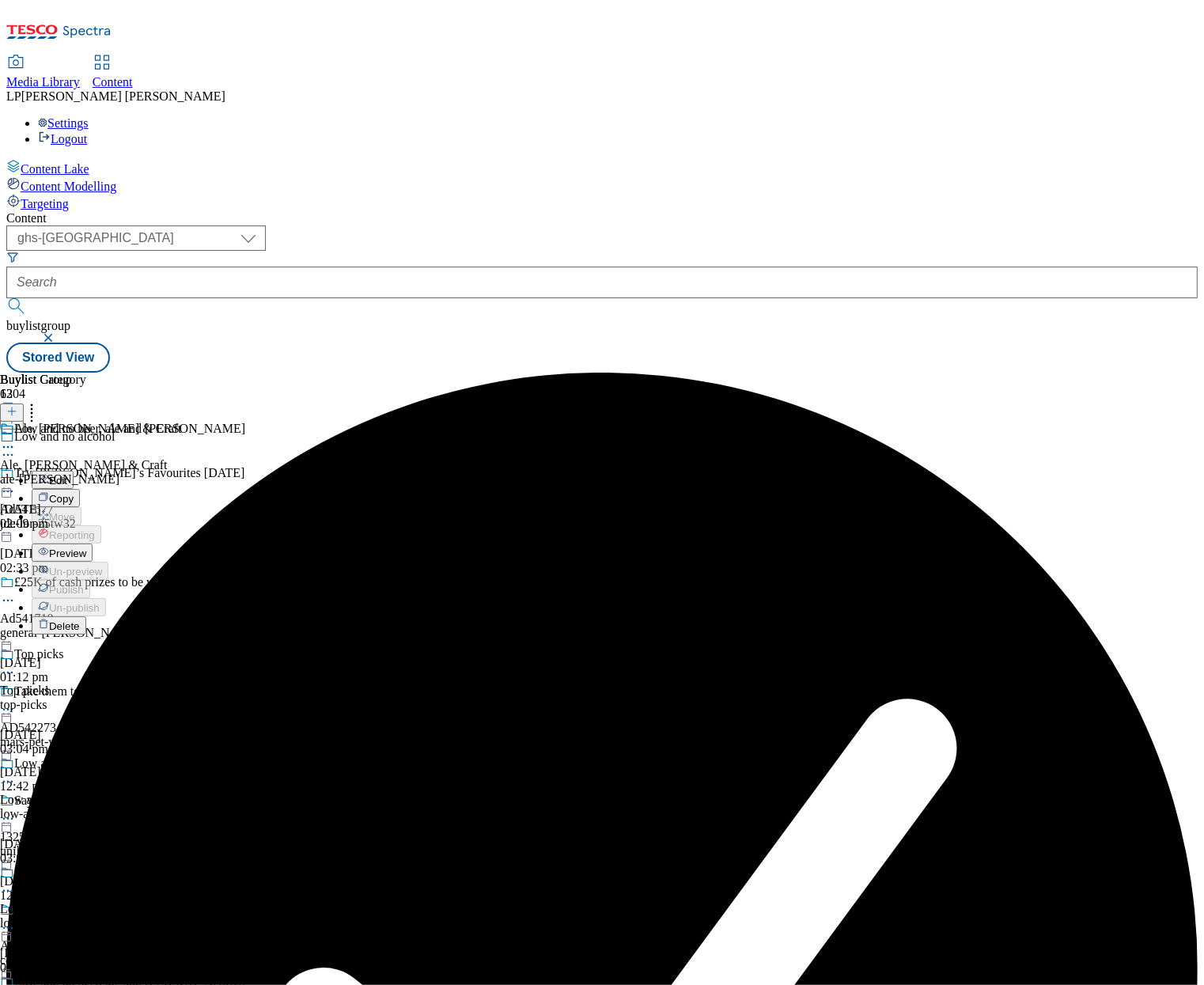
click at [86, 547] on span "Preview" at bounding box center [67, 553] width 37 height 12
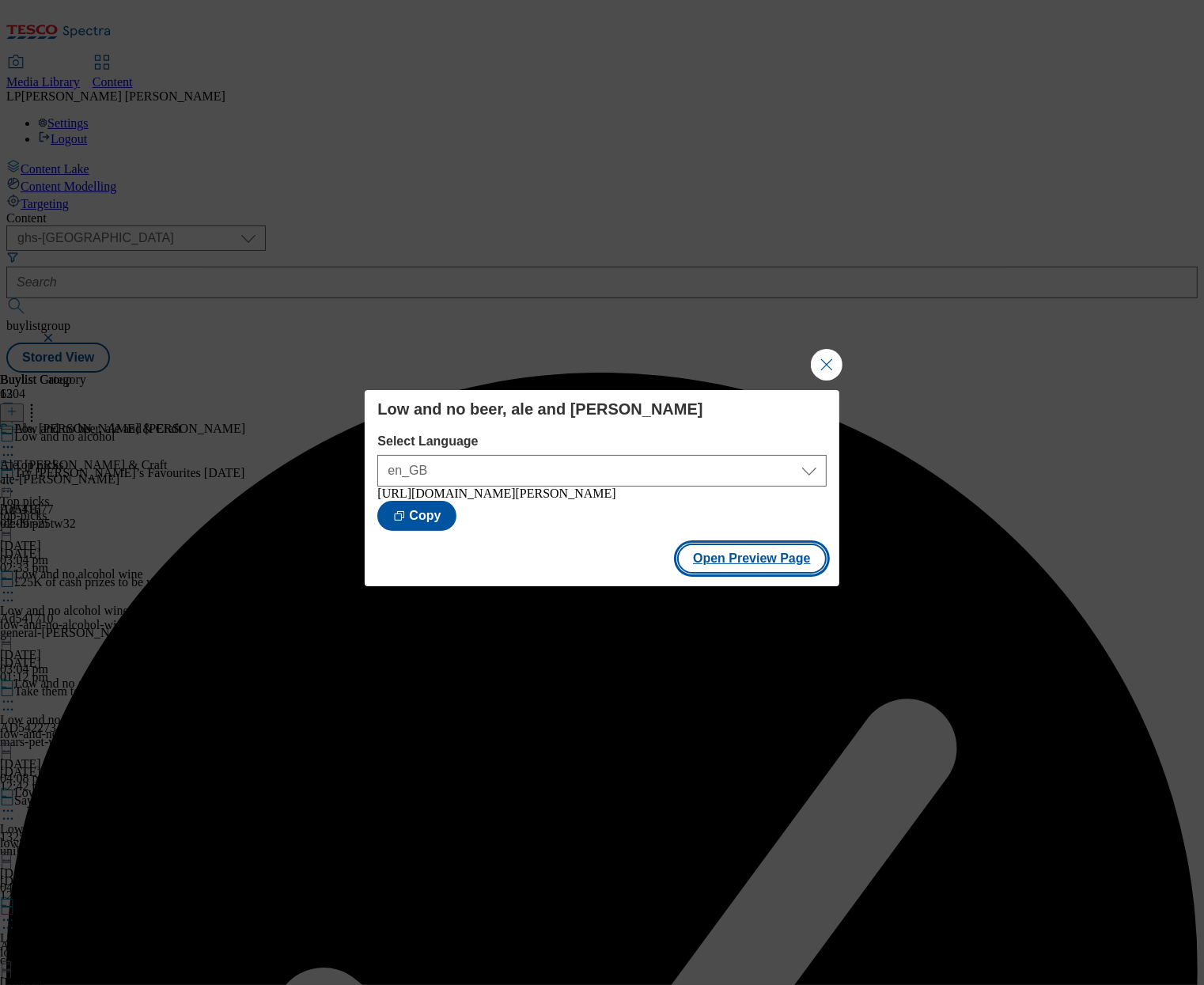
click at [745, 569] on button "Open Preview Page" at bounding box center [752, 558] width 150 height 30
click at [831, 359] on button "Close Modal" at bounding box center [827, 365] width 32 height 32
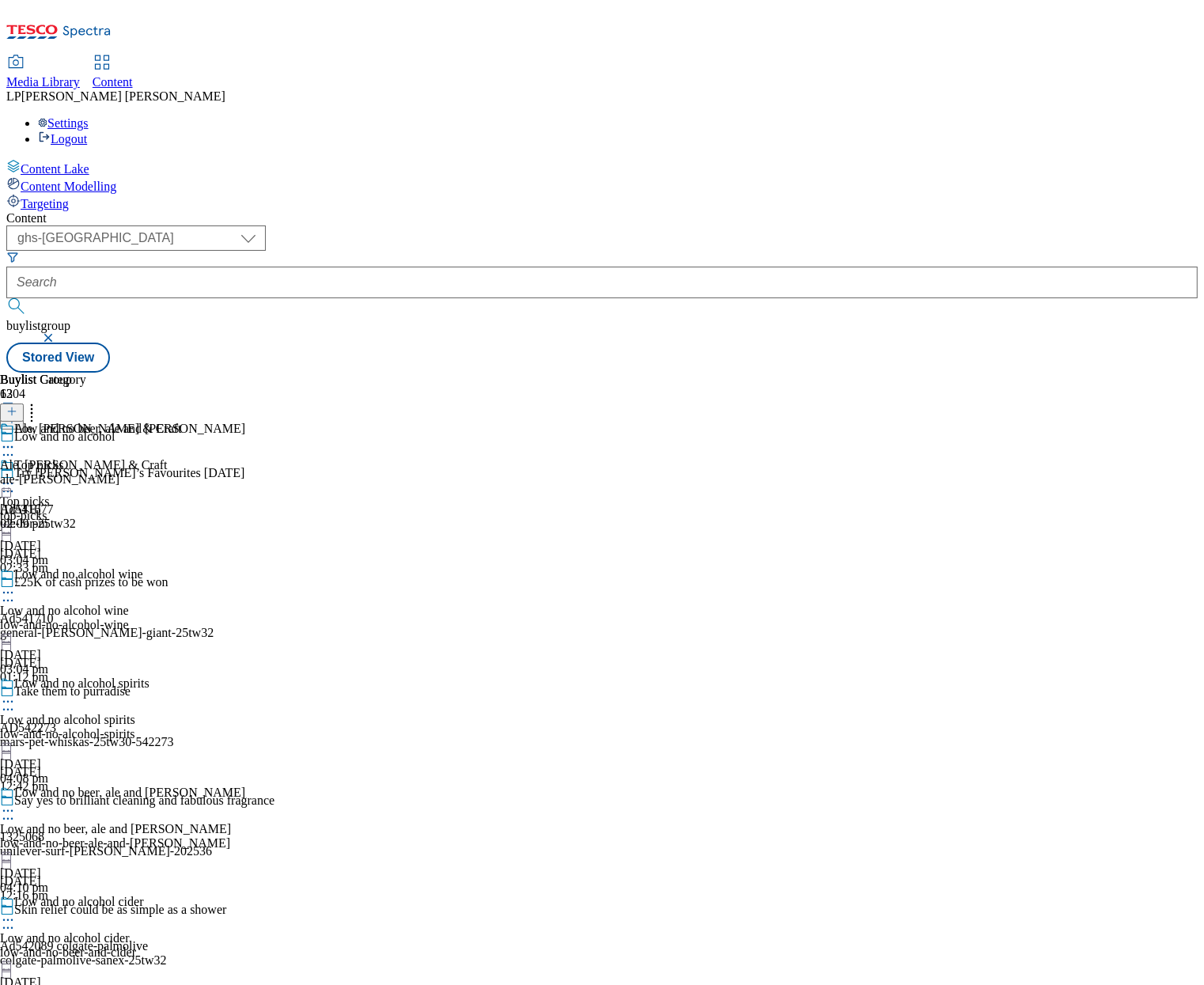
scroll to position [1550, 0]
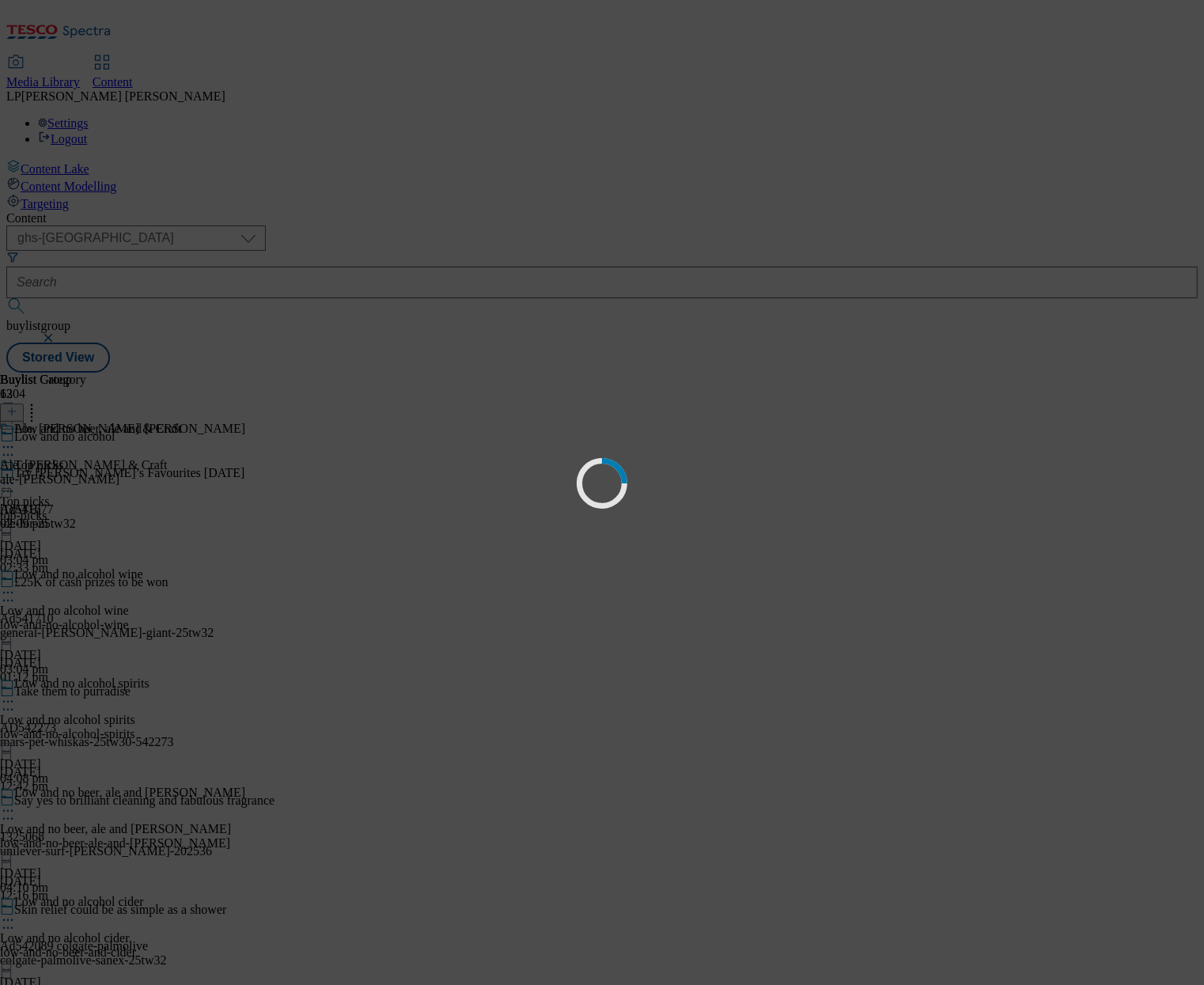
scroll to position [0, 0]
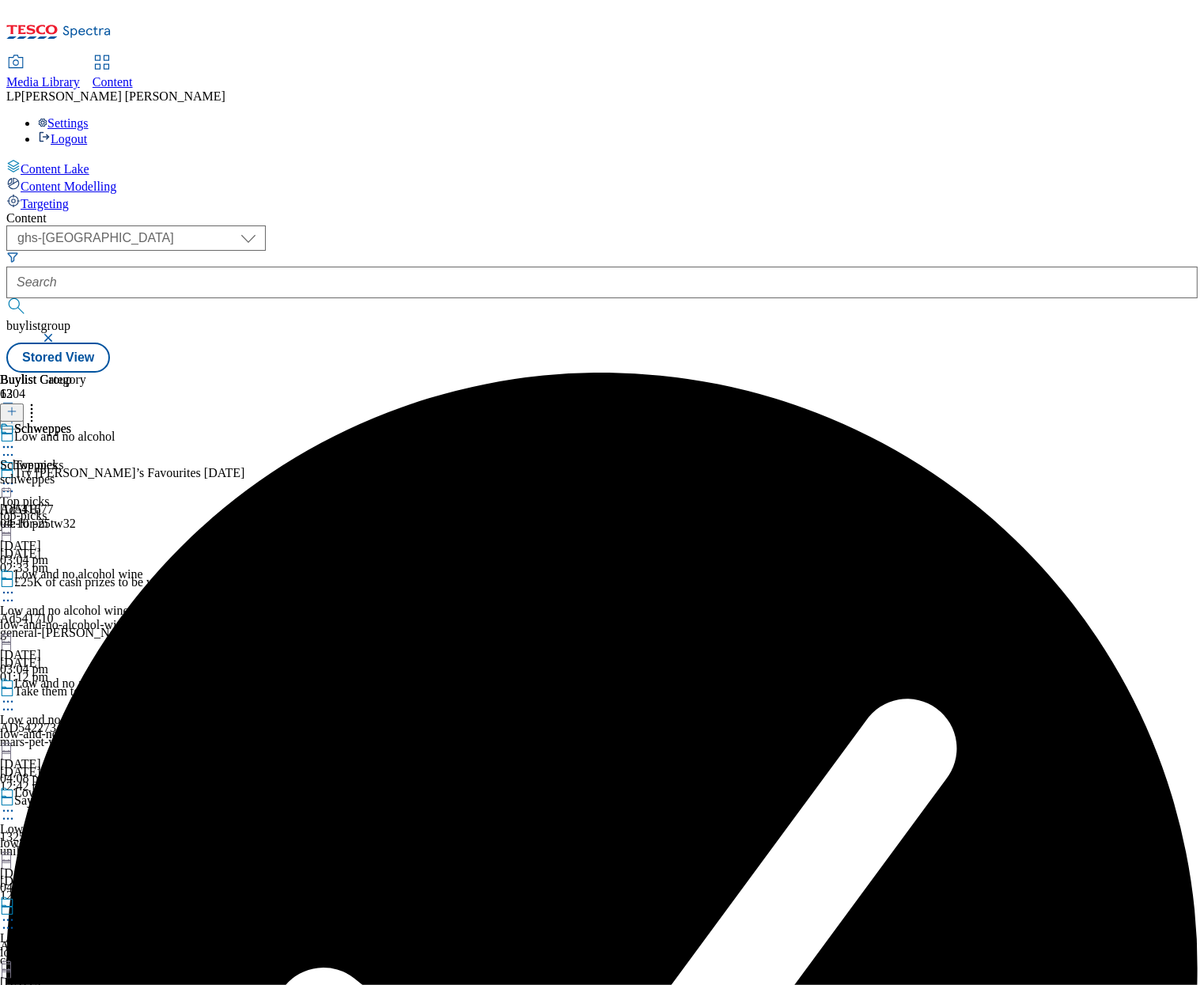
scroll to position [1483, 0]
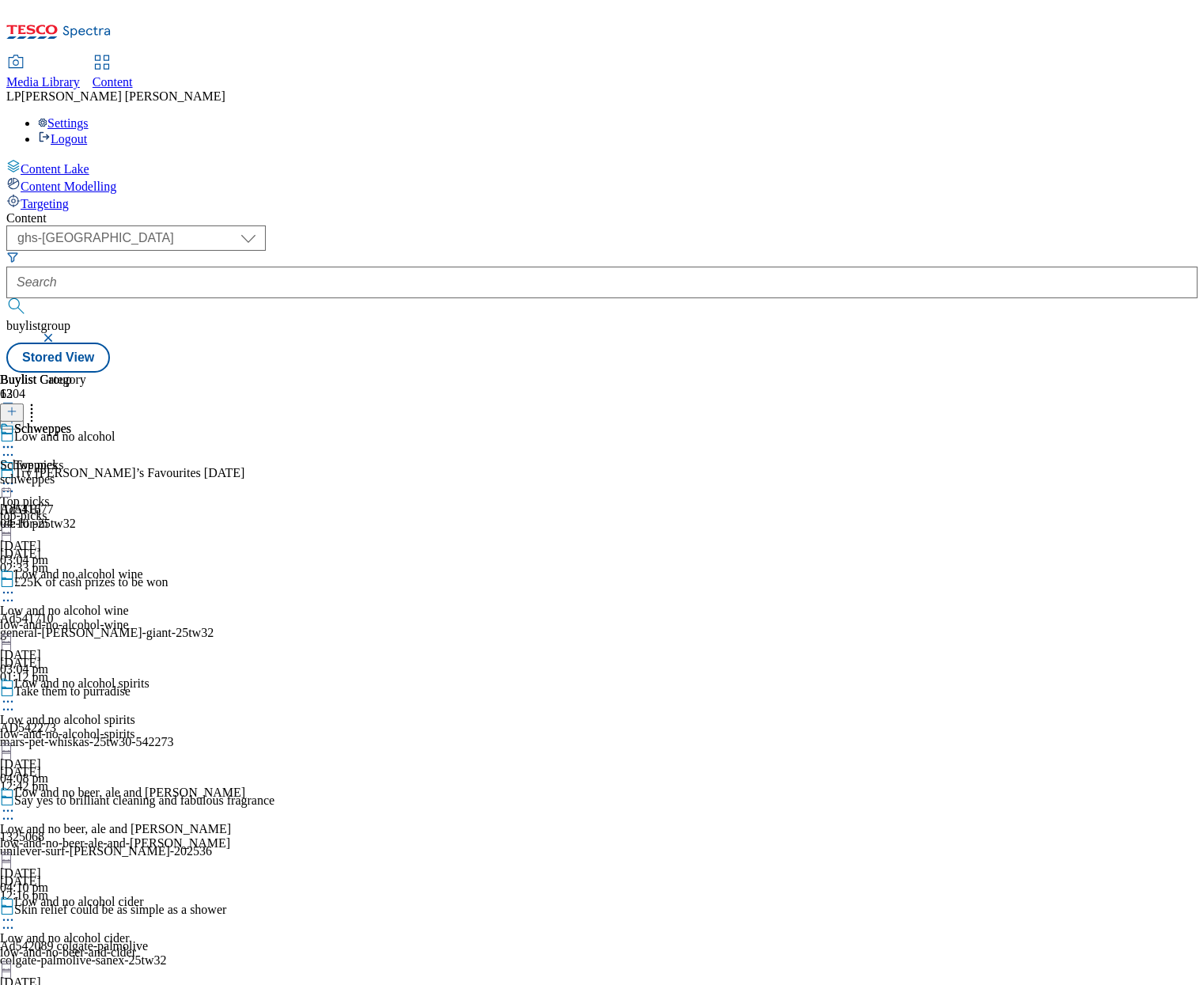
scroll to position [604, 0]
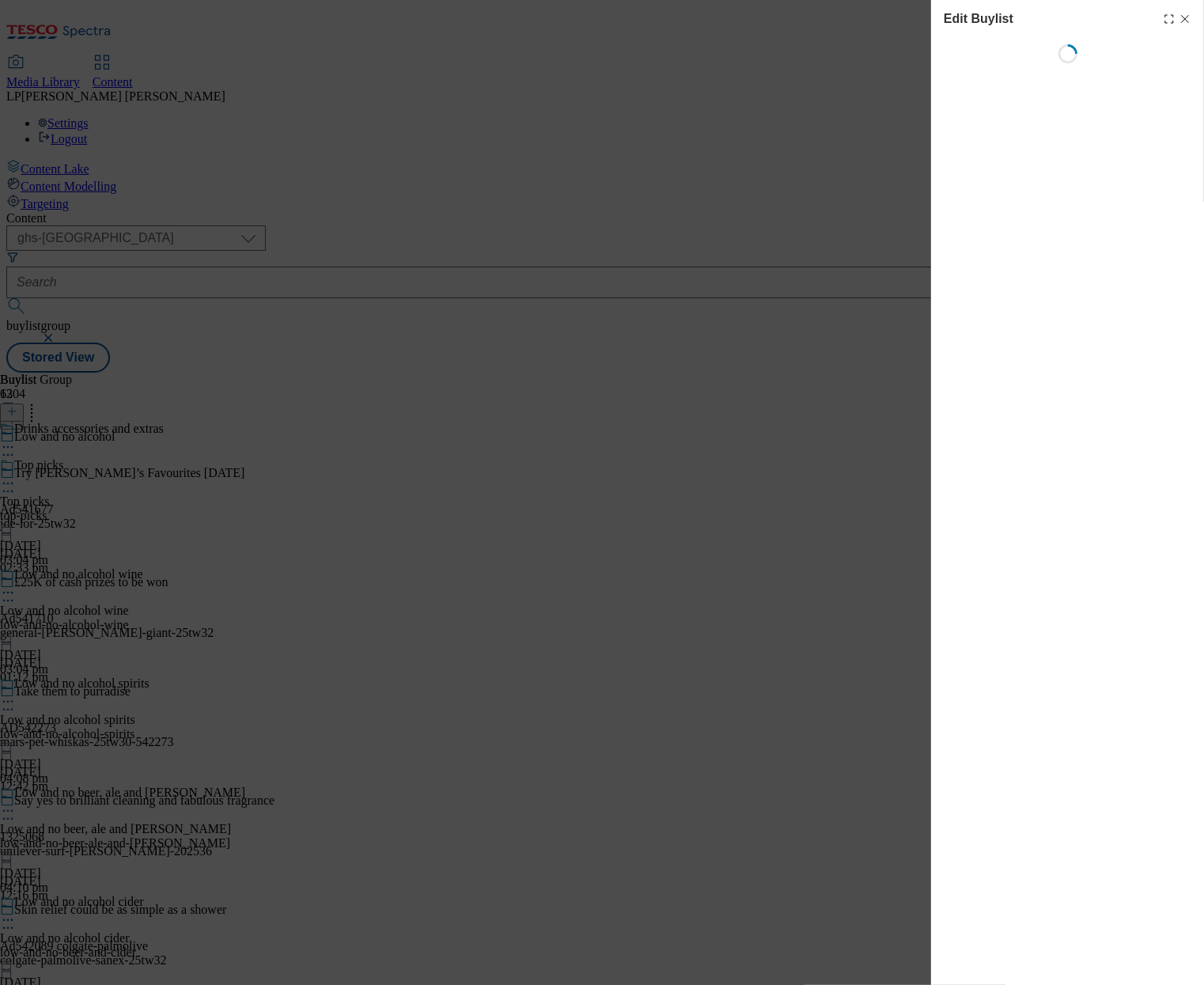
select select "evergreen"
select select "Banner"
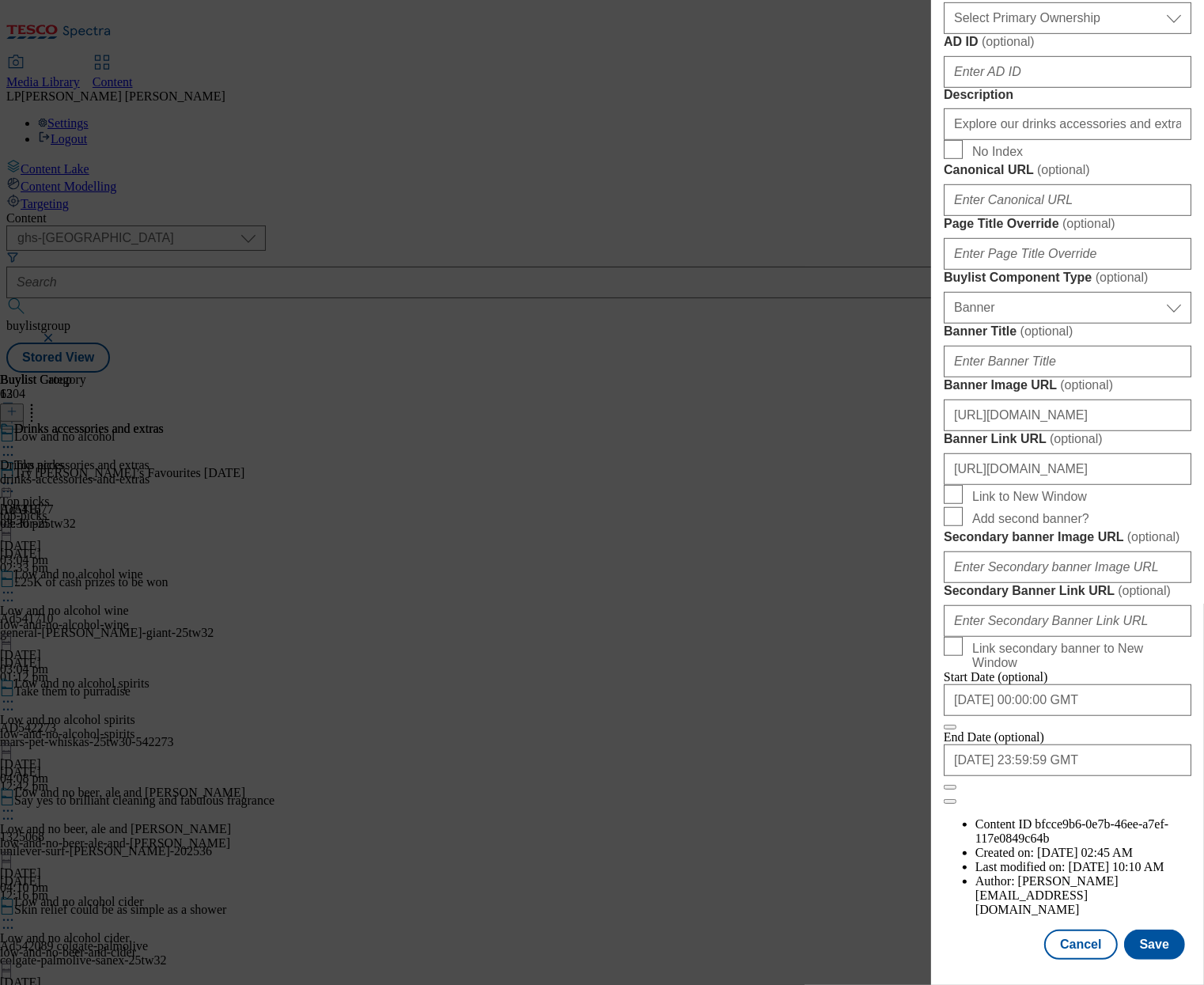
scroll to position [1055, 0]
click at [1051, 431] on input "[URL][DOMAIN_NAME]" at bounding box center [1067, 415] width 247 height 32
paste input "f282c1d-c934-492e-a317-507b70e2b2e0/2530-WF-483071-Buylist_GHS-Header-Low+%26+N…"
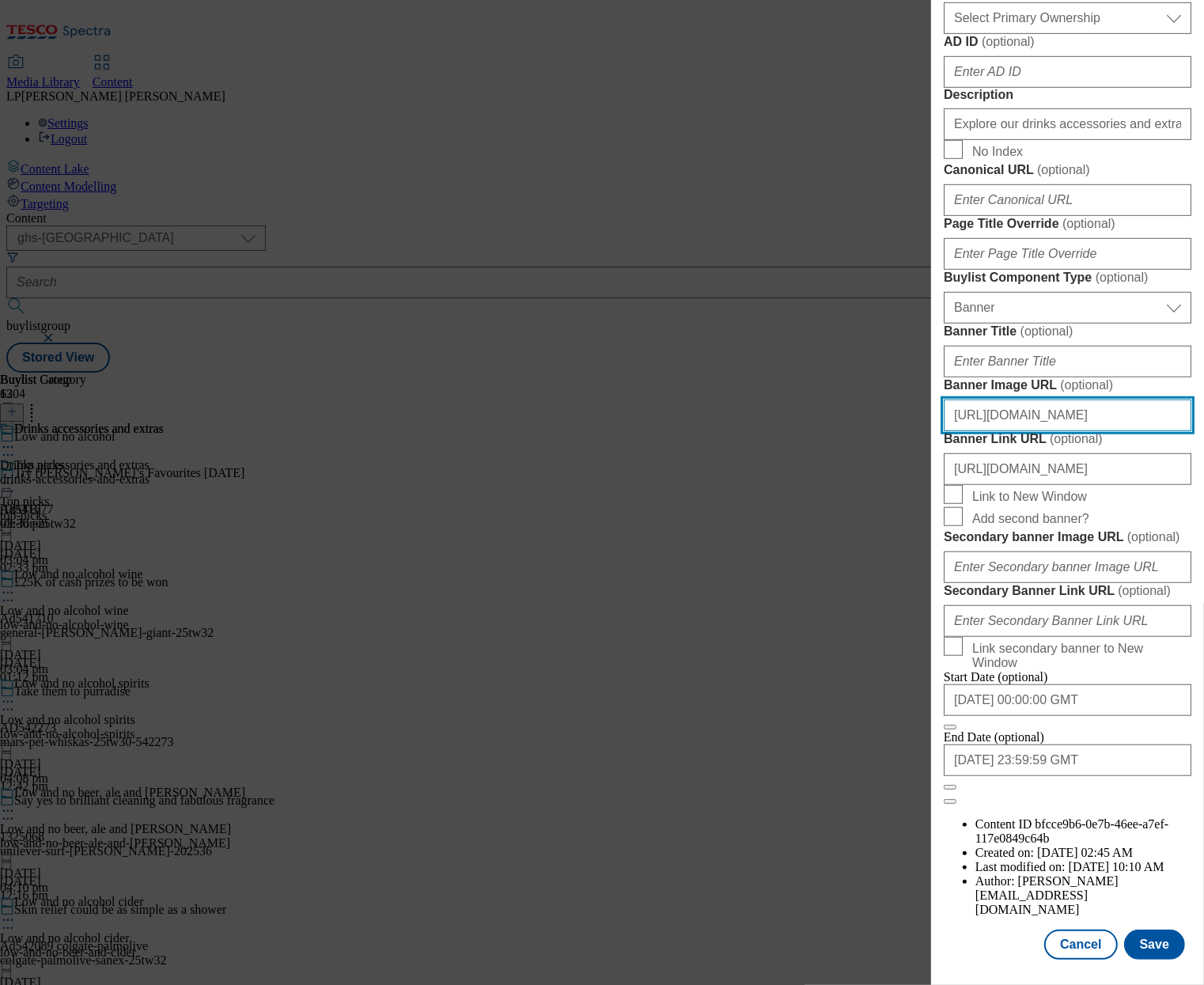
scroll to position [1410, 0]
type input "[URL][DOMAIN_NAME]"
click at [1146, 929] on button "Save" at bounding box center [1155, 944] width 61 height 30
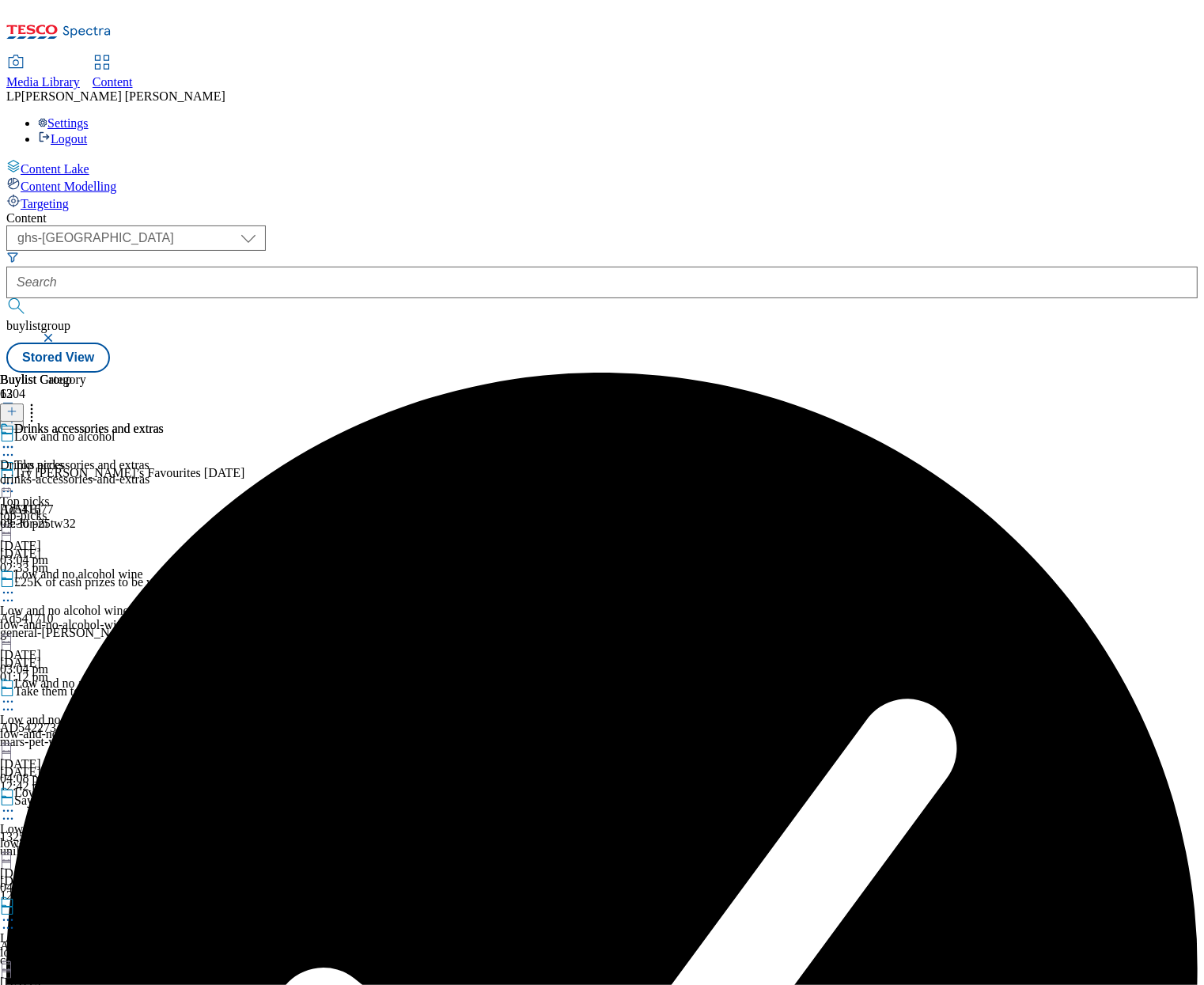
click at [16, 439] on icon at bounding box center [7, 446] width 16 height 16
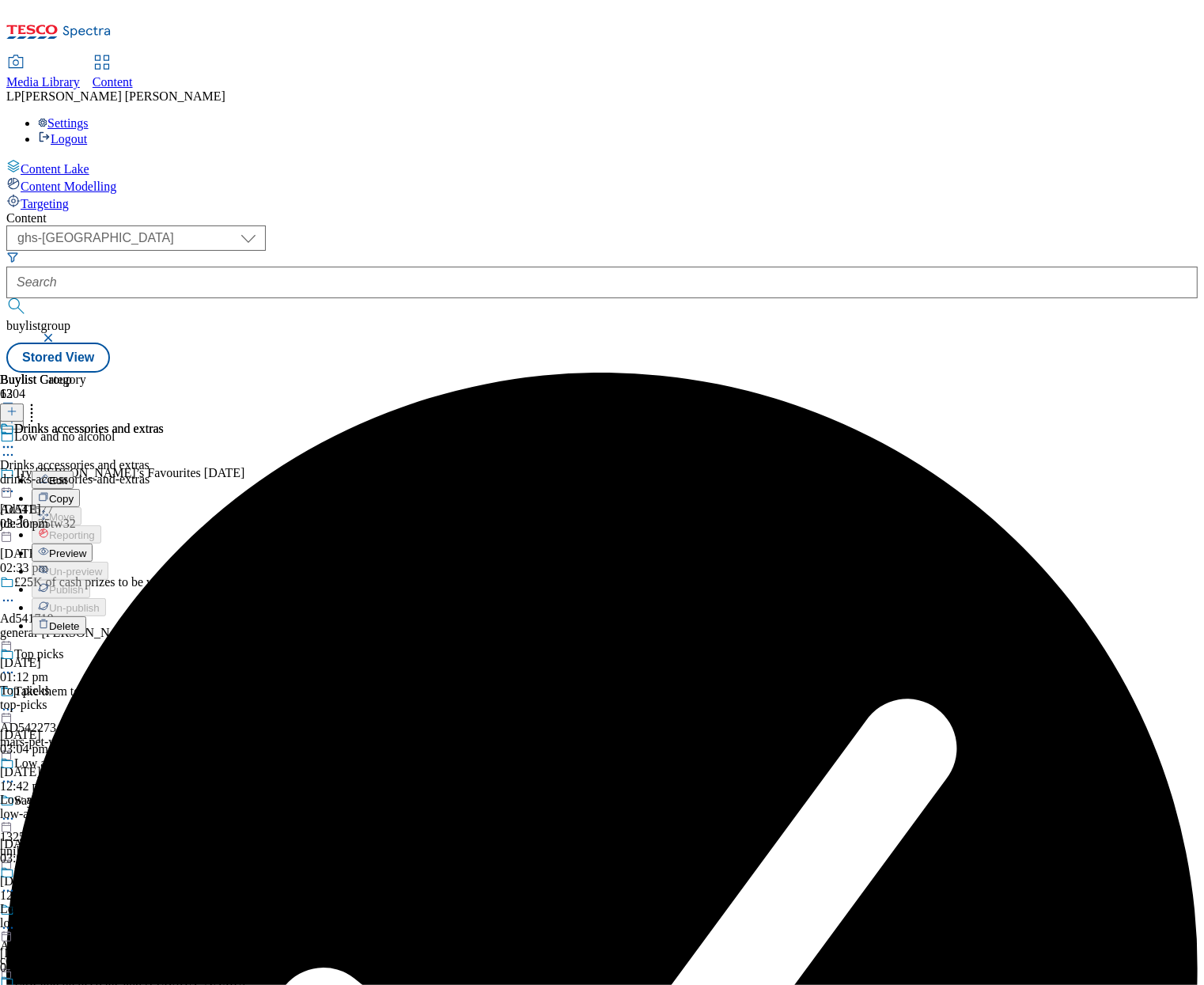
click at [86, 547] on span "Preview" at bounding box center [67, 553] width 37 height 12
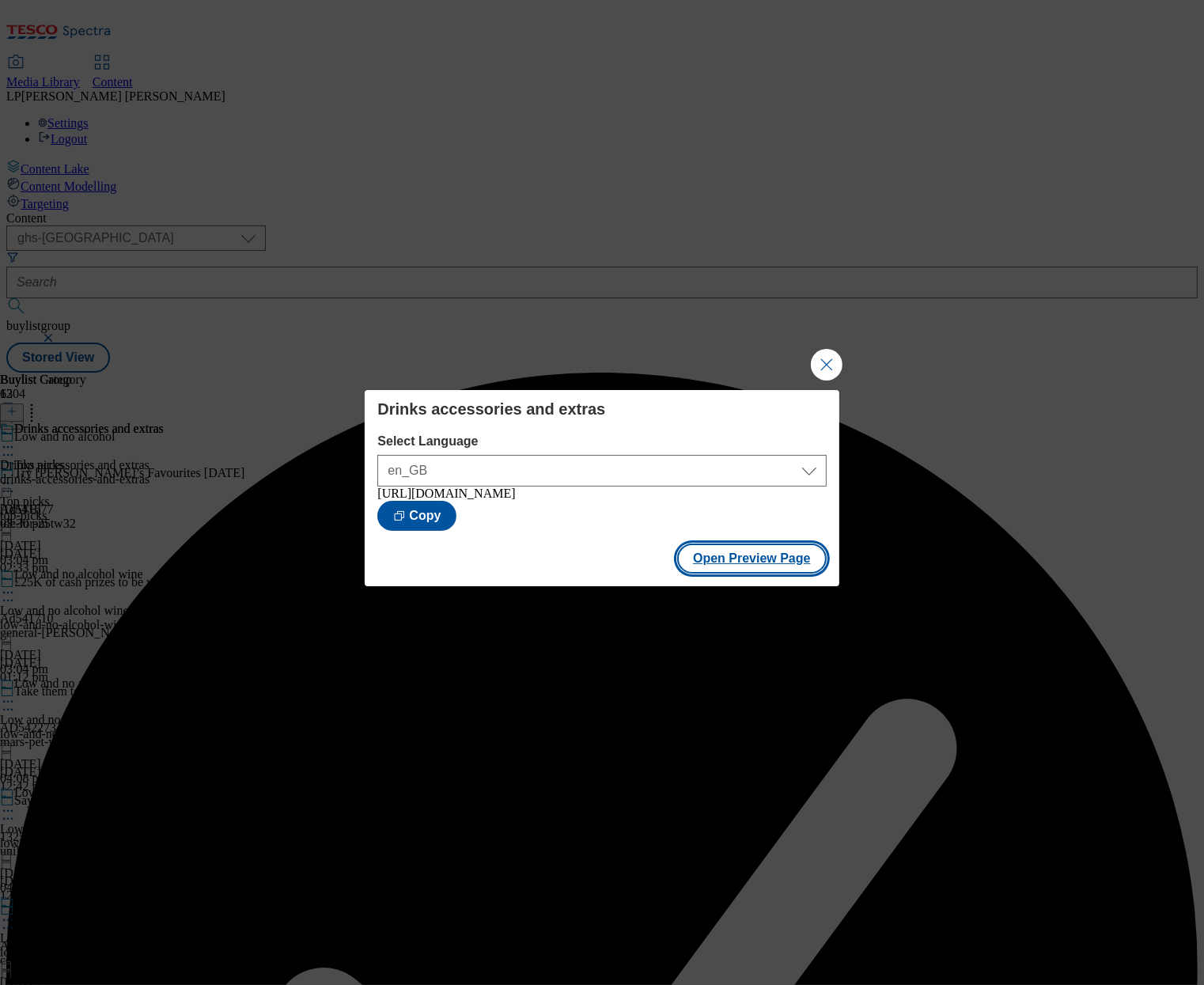
click at [736, 570] on button "Open Preview Page" at bounding box center [752, 558] width 150 height 30
click at [818, 353] on button "Close Modal" at bounding box center [827, 365] width 32 height 32
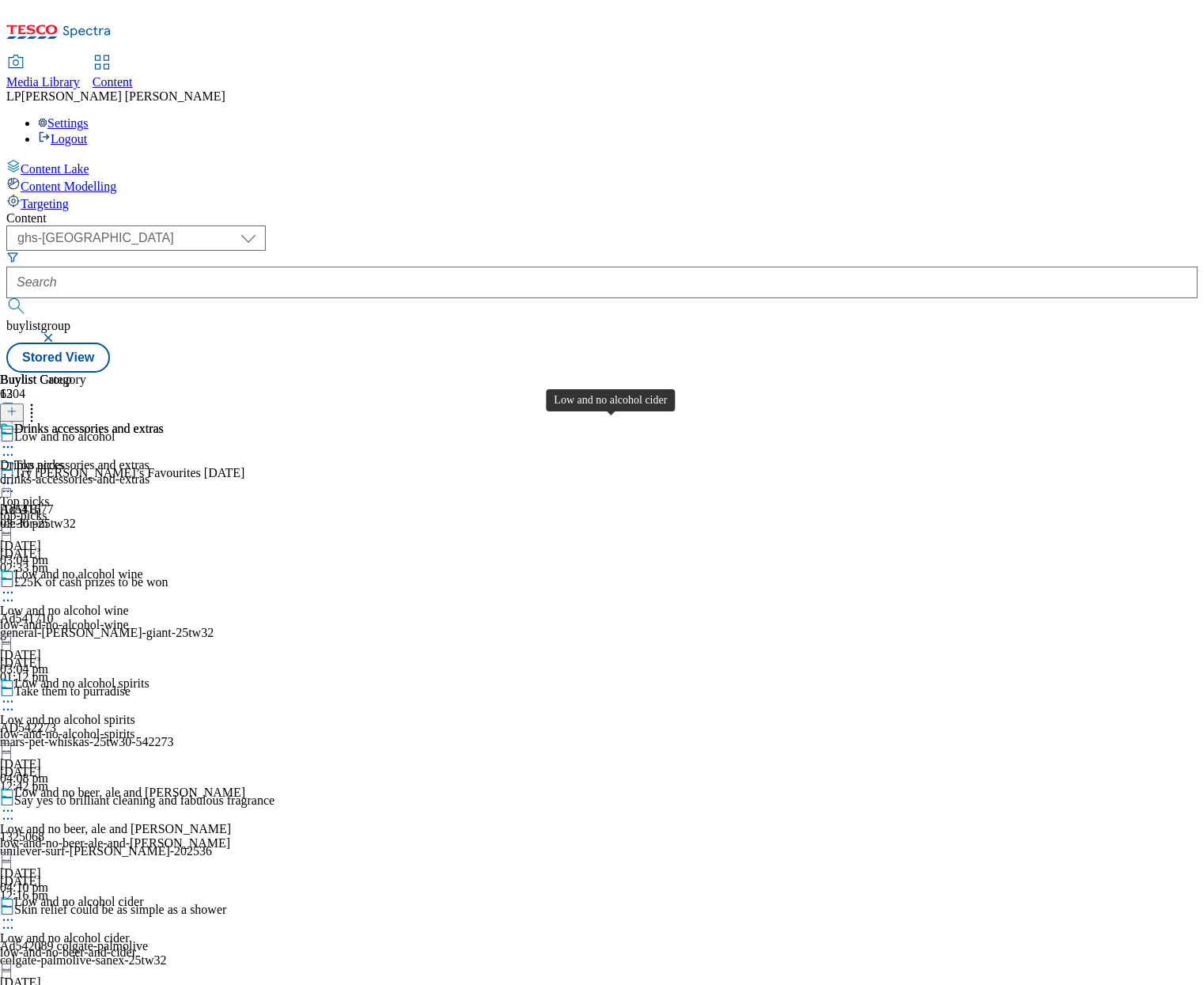
scroll to position [774, 0]
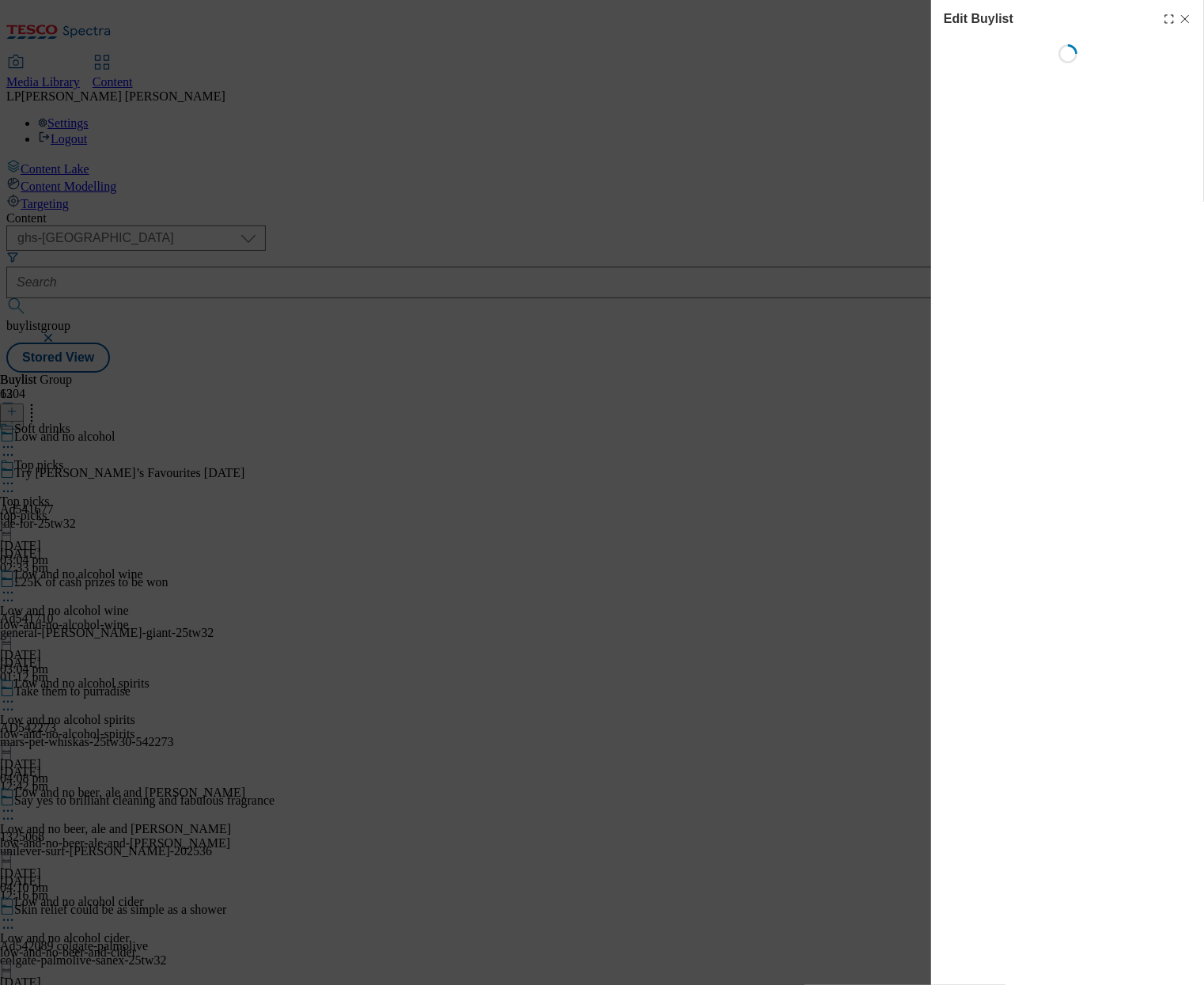
select select "evergreen"
select select "Banner"
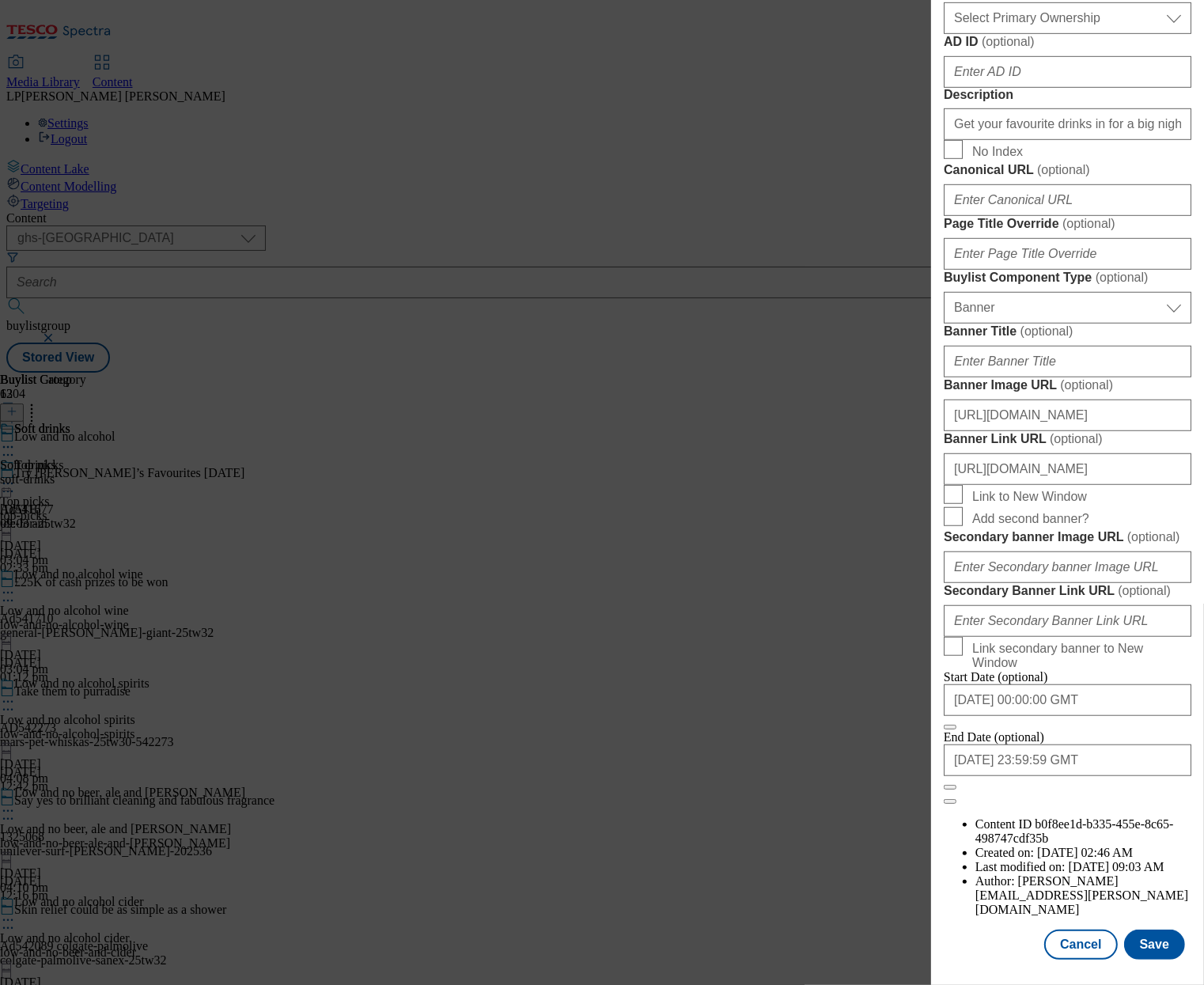
scroll to position [1076, 0]
click at [1034, 431] on input "[URL][DOMAIN_NAME]" at bounding box center [1067, 415] width 247 height 32
paste input "f282c1d-c934-492e-a317-507b70e2b2e0/2530-WF-483071-Buylist_GHS-Header-Low+%26+N…"
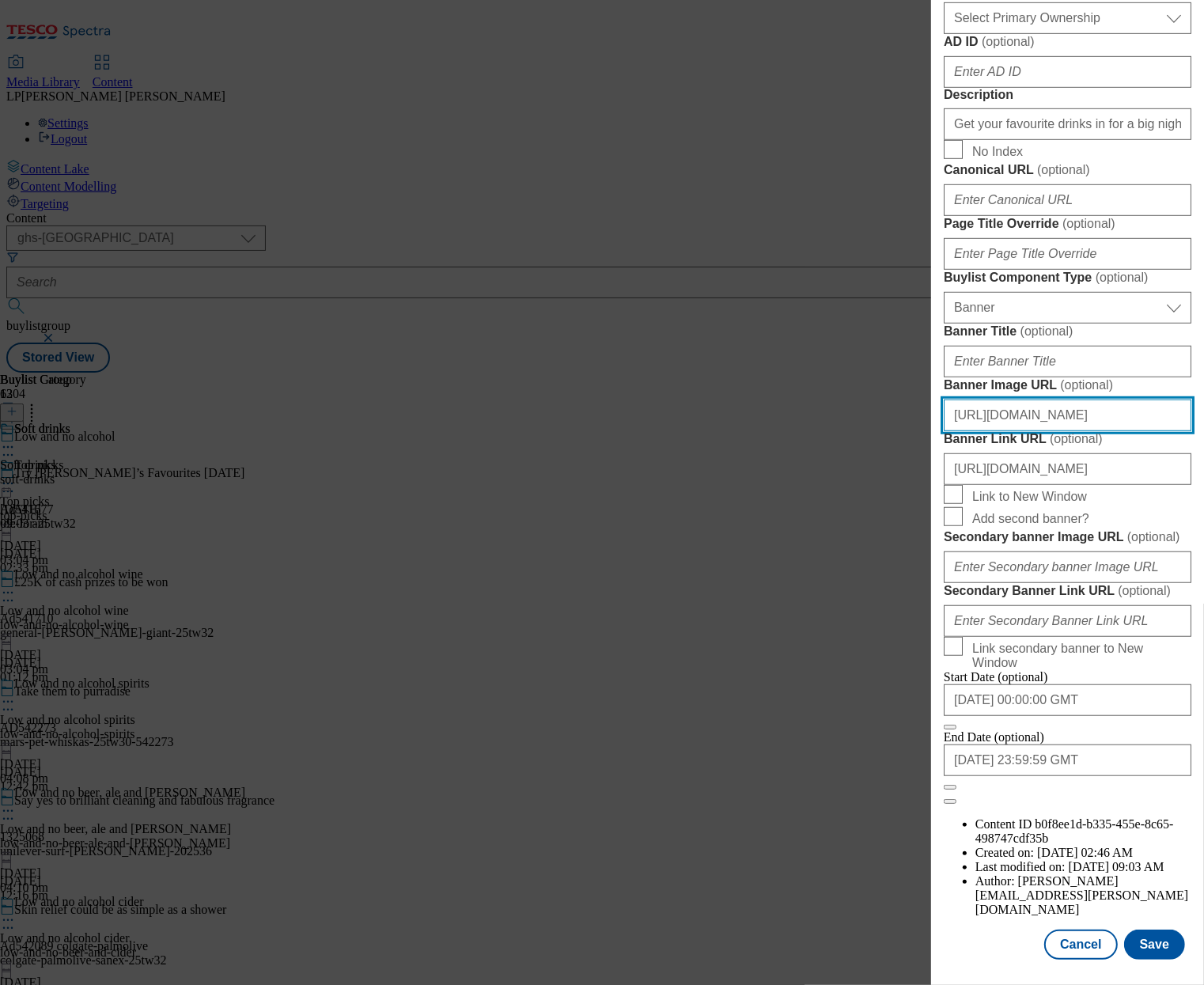
scroll to position [1410, 0]
type input "[URL][DOMAIN_NAME]"
click at [1134, 929] on button "Save" at bounding box center [1155, 944] width 61 height 30
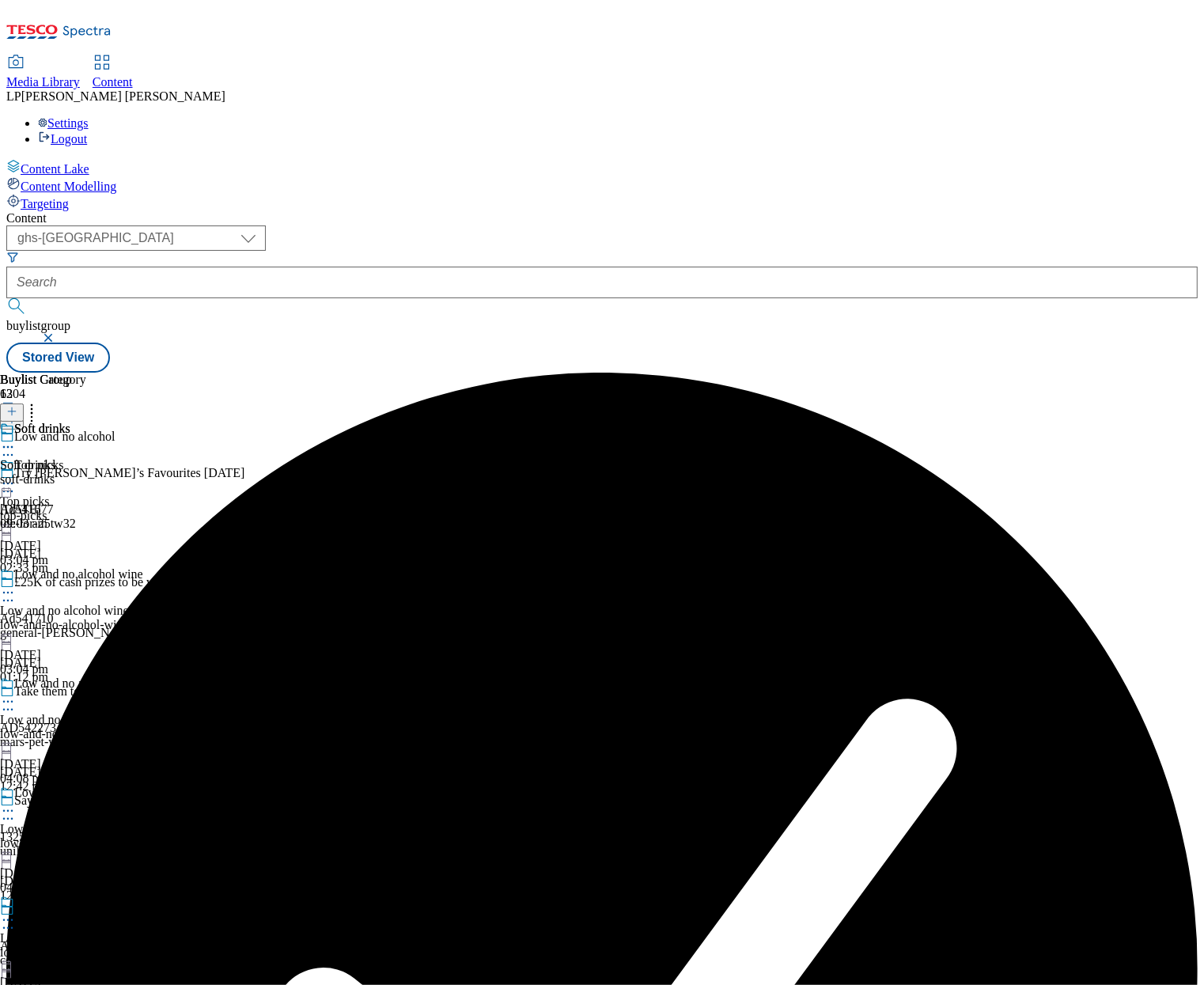
click at [16, 439] on icon at bounding box center [7, 446] width 16 height 16
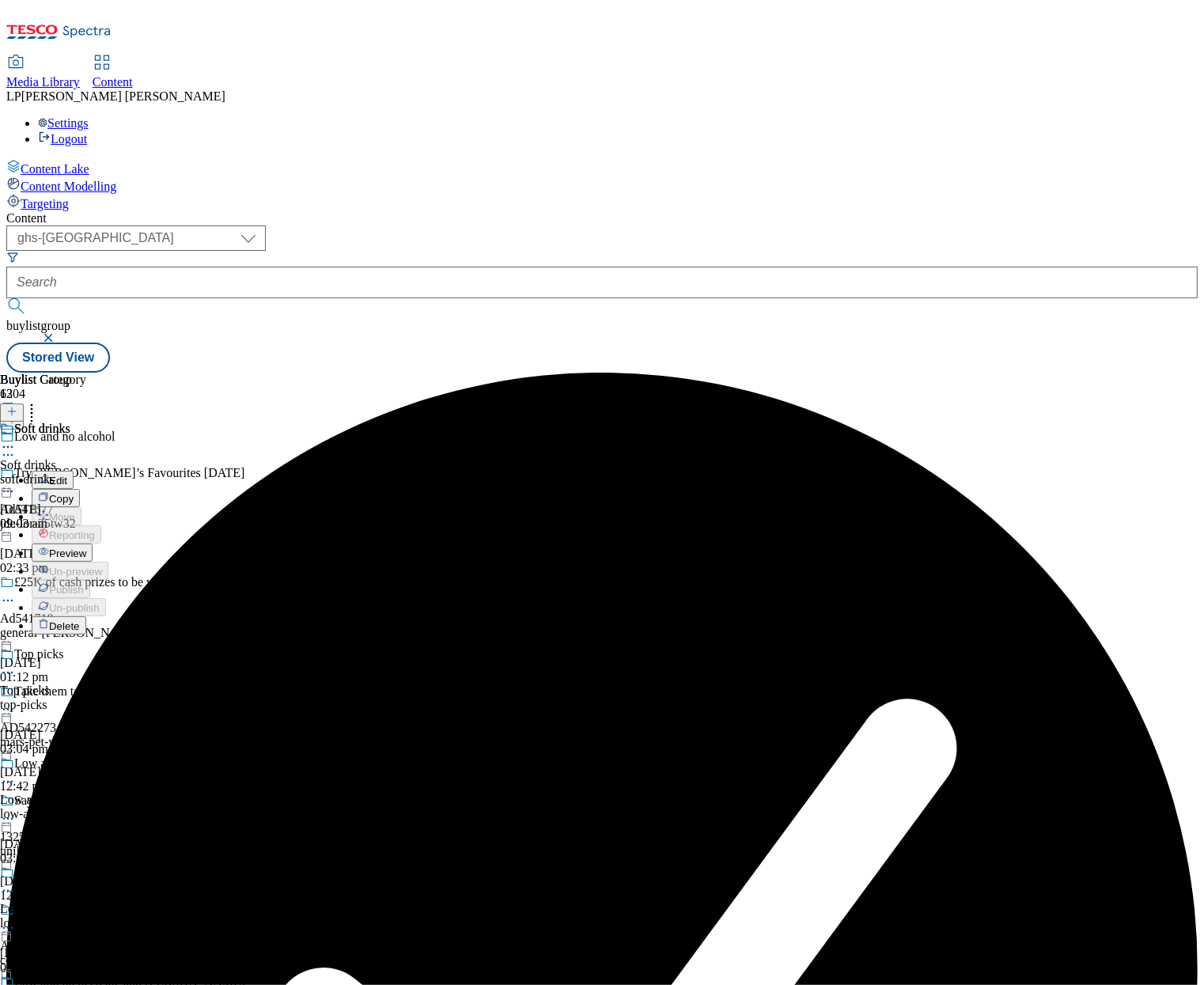
click at [86, 547] on span "Preview" at bounding box center [67, 553] width 37 height 12
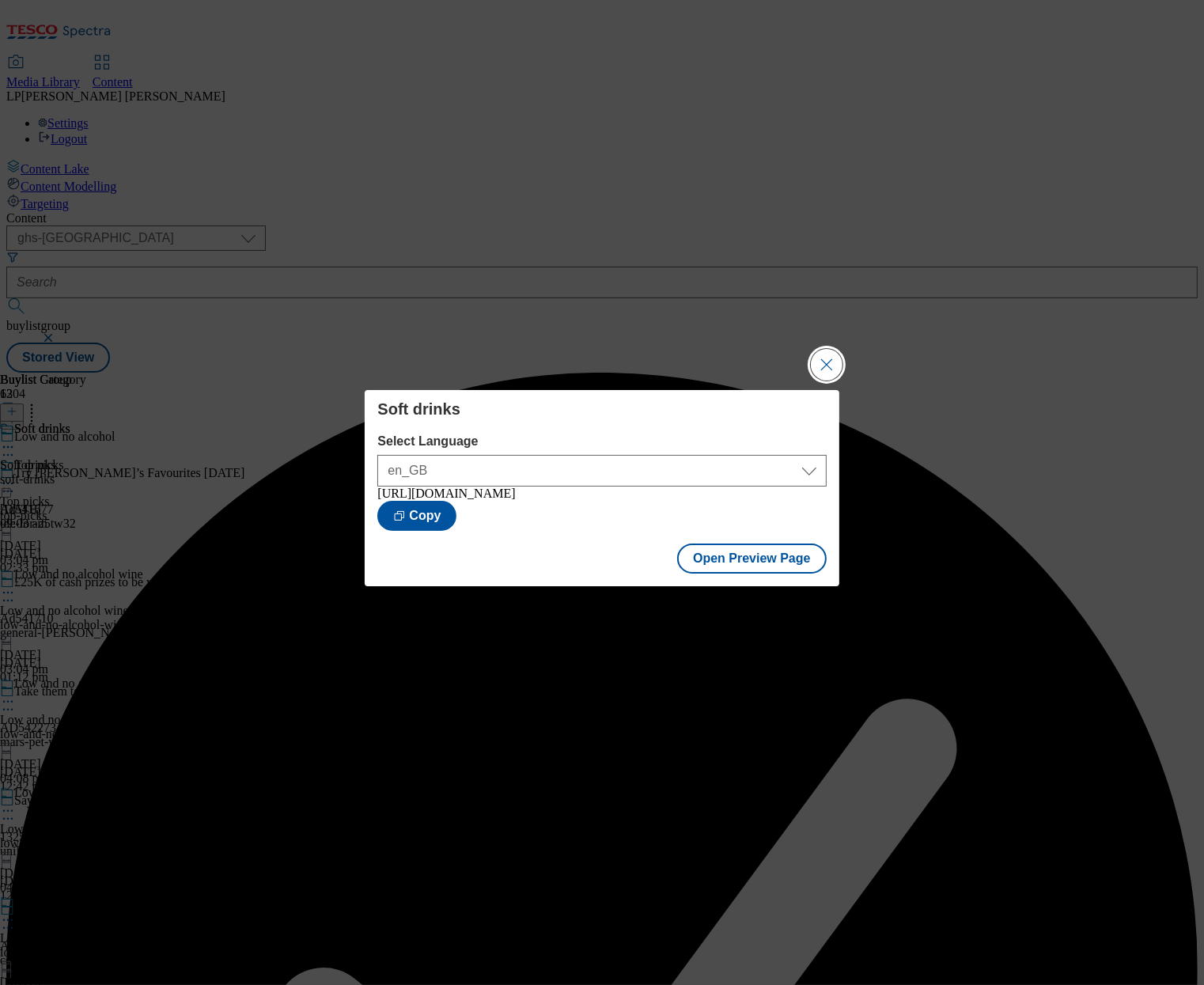
click at [828, 364] on button "Close Modal" at bounding box center [827, 365] width 32 height 32
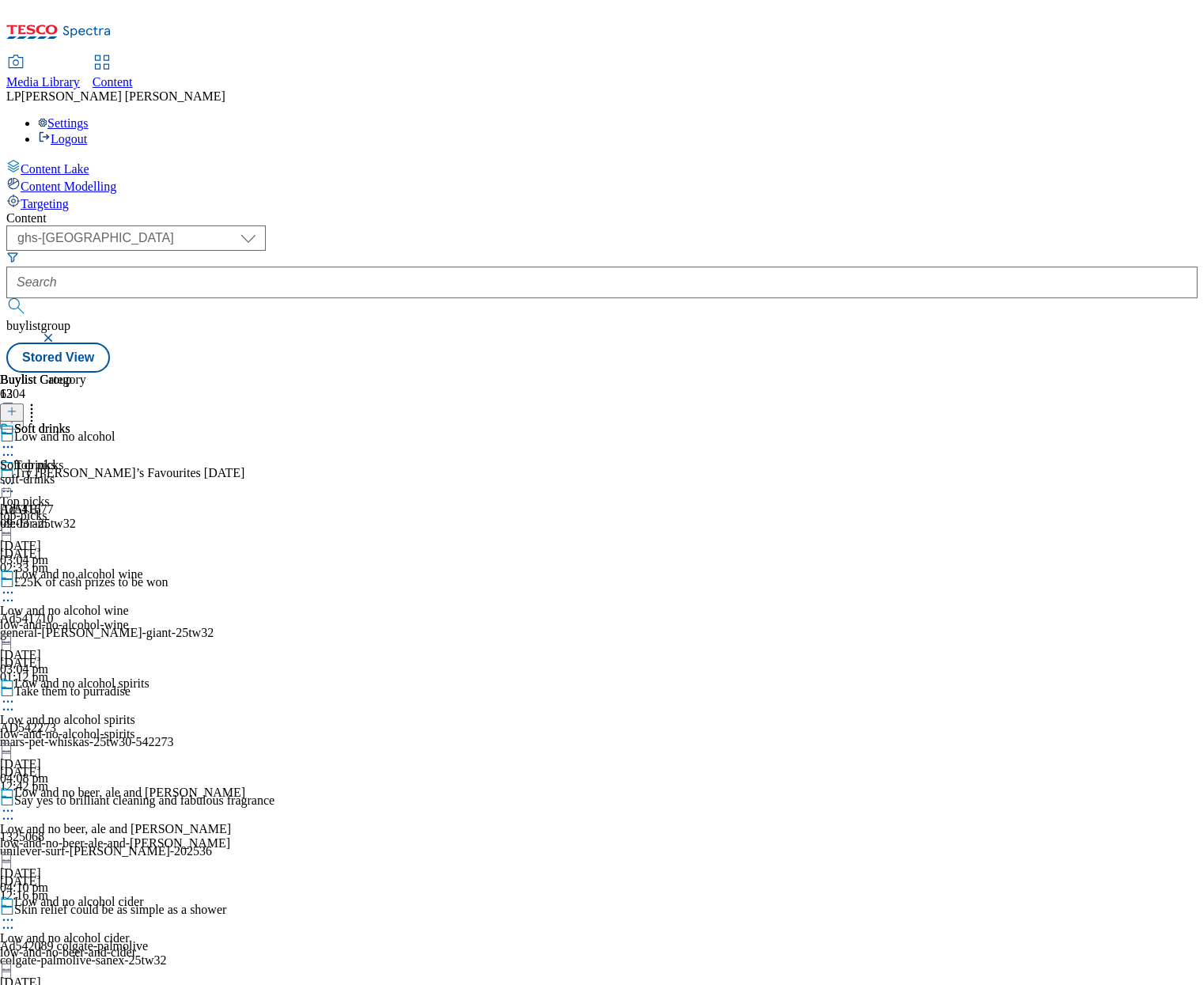
scroll to position [1079, 0]
select select "evergreen"
select select "Banner"
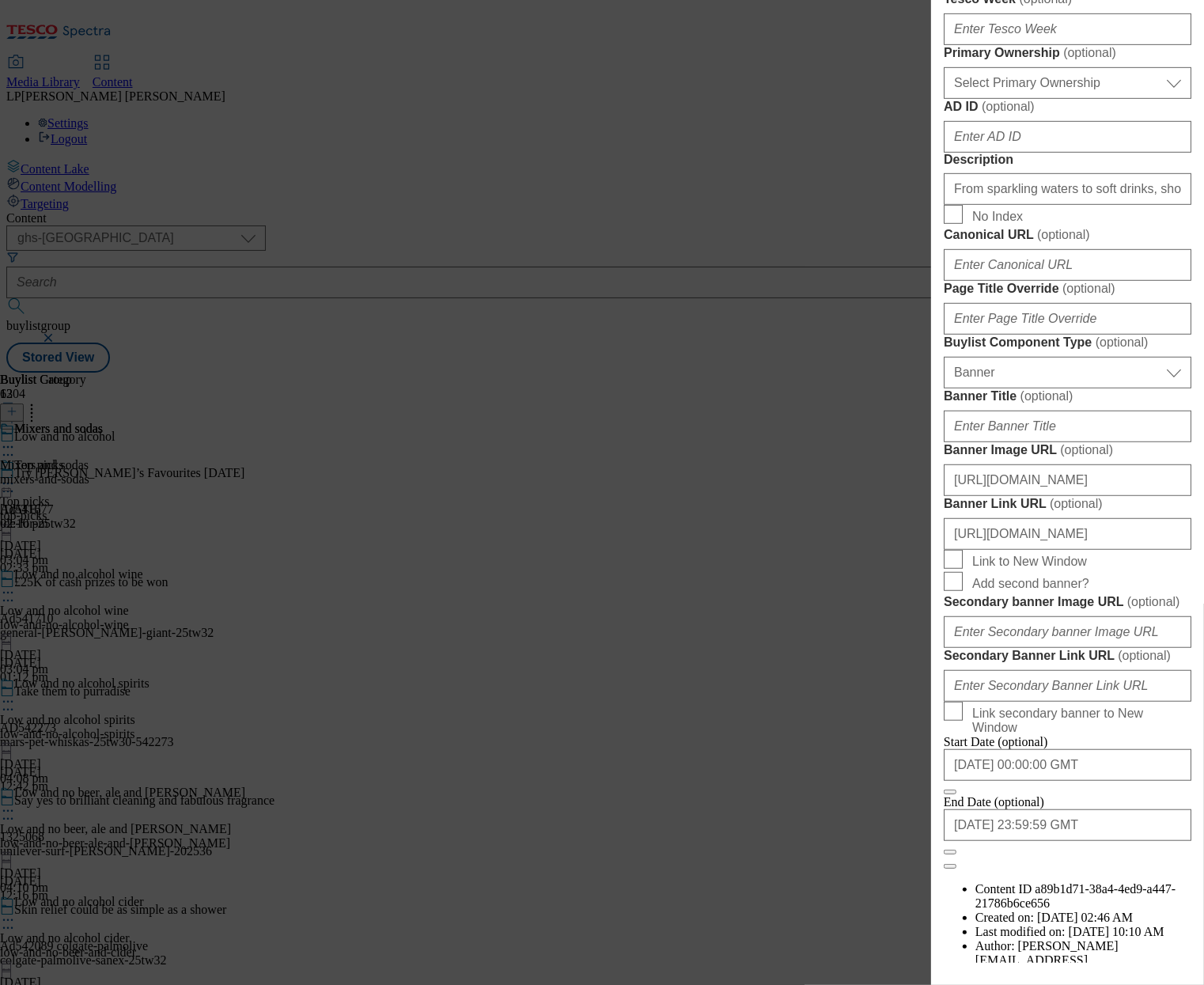
scroll to position [1023, 0]
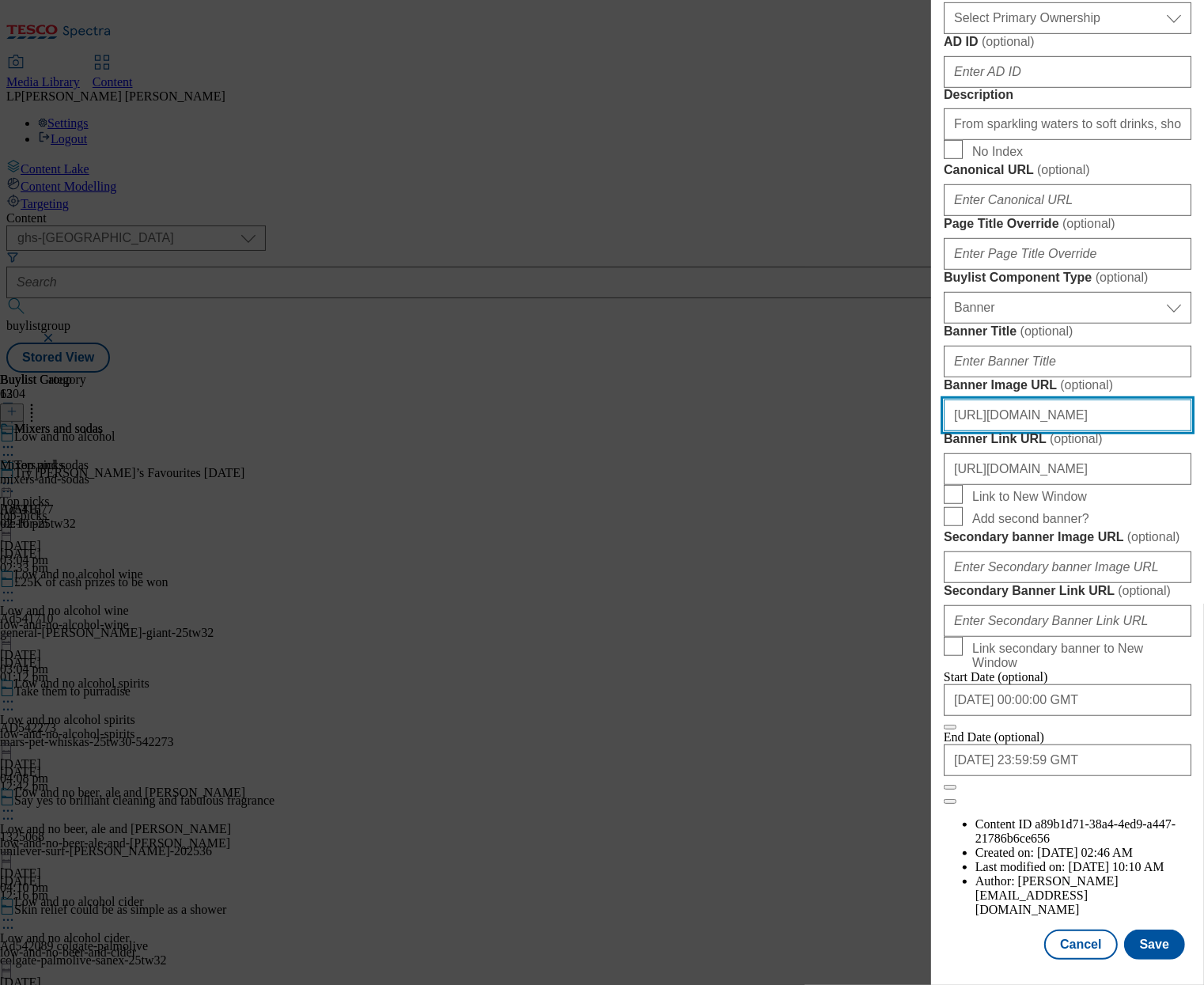
click at [1031, 431] on input "[URL][DOMAIN_NAME]" at bounding box center [1067, 415] width 247 height 32
paste input "f282c1d-c934-492e-a317-507b70e2b2e0/2530-WF-483071-Buylist_GHS-Header-Low+%26+N…"
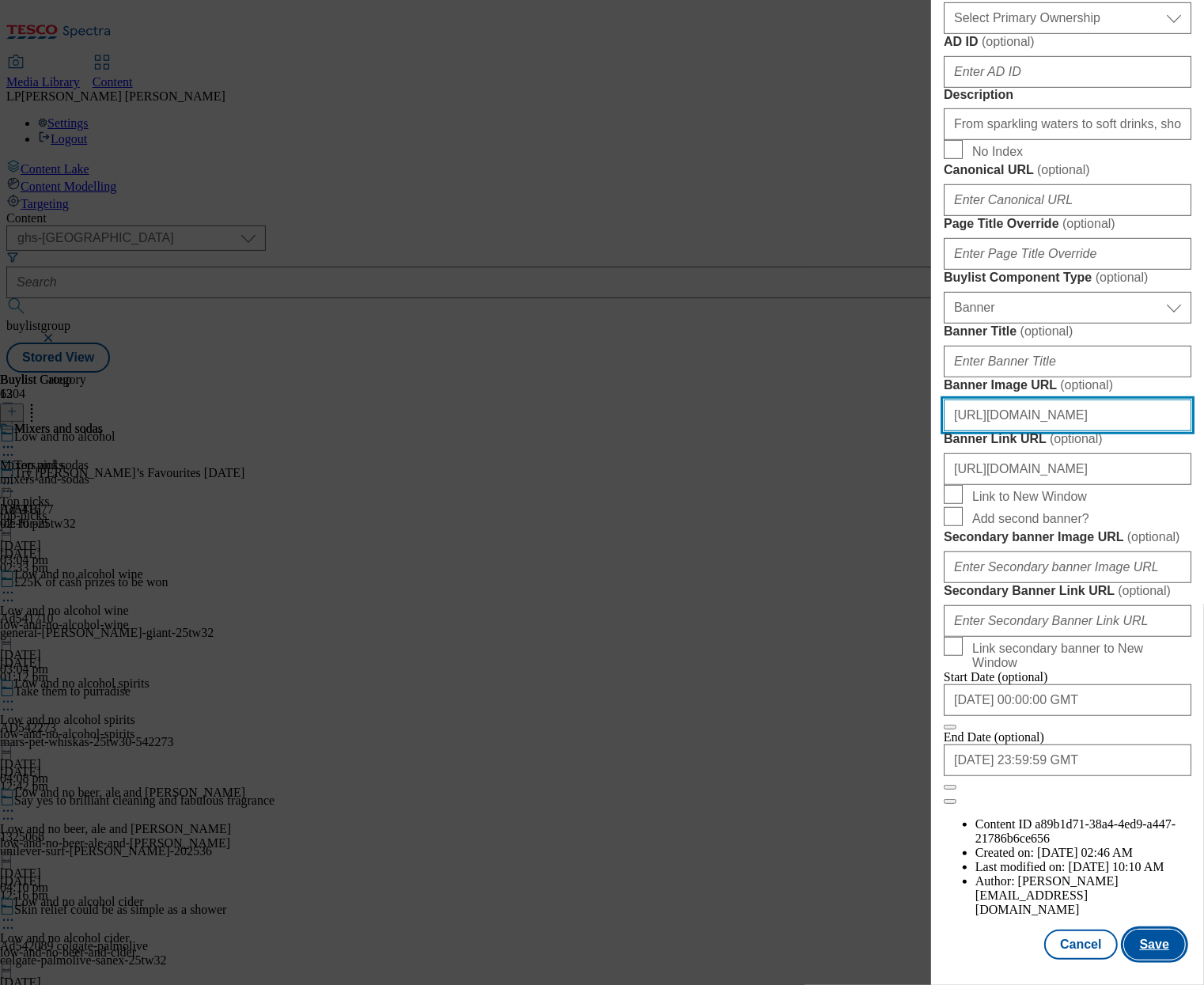
type input "[URL][DOMAIN_NAME]"
click at [1128, 934] on button "Save" at bounding box center [1155, 944] width 61 height 30
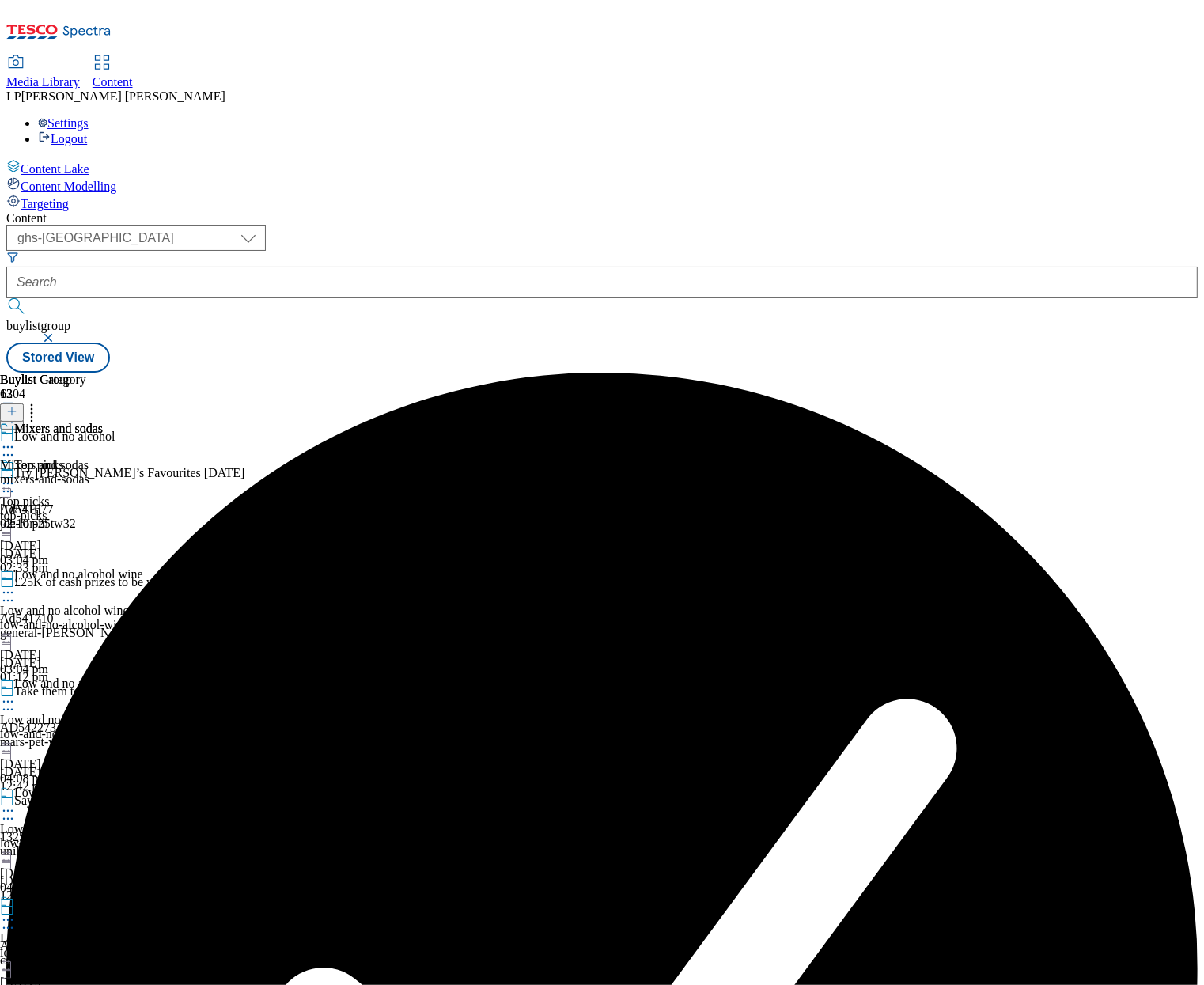
scroll to position [269, 0]
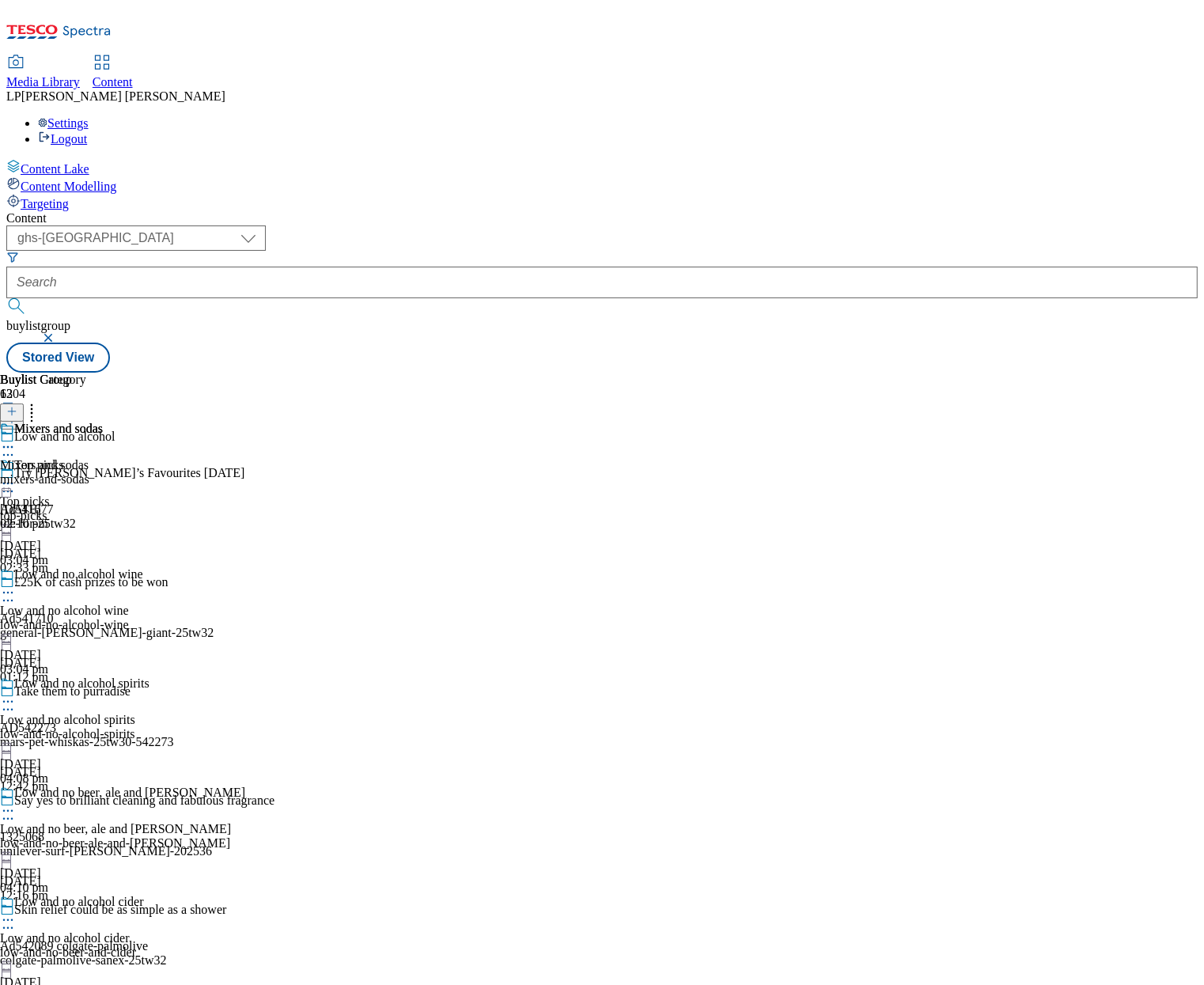
click at [16, 439] on icon at bounding box center [7, 446] width 16 height 16
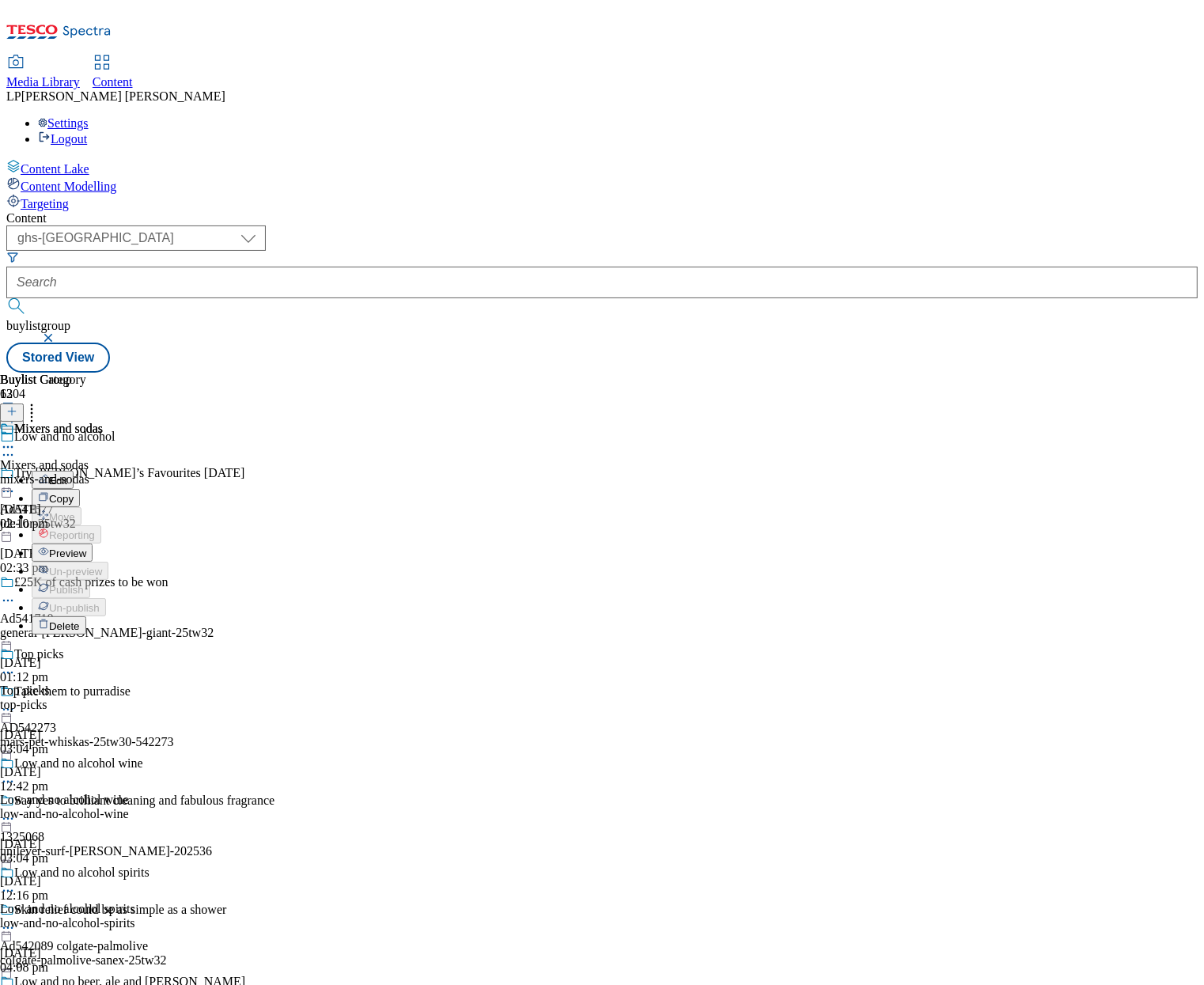
click at [86, 547] on span "Preview" at bounding box center [67, 553] width 37 height 12
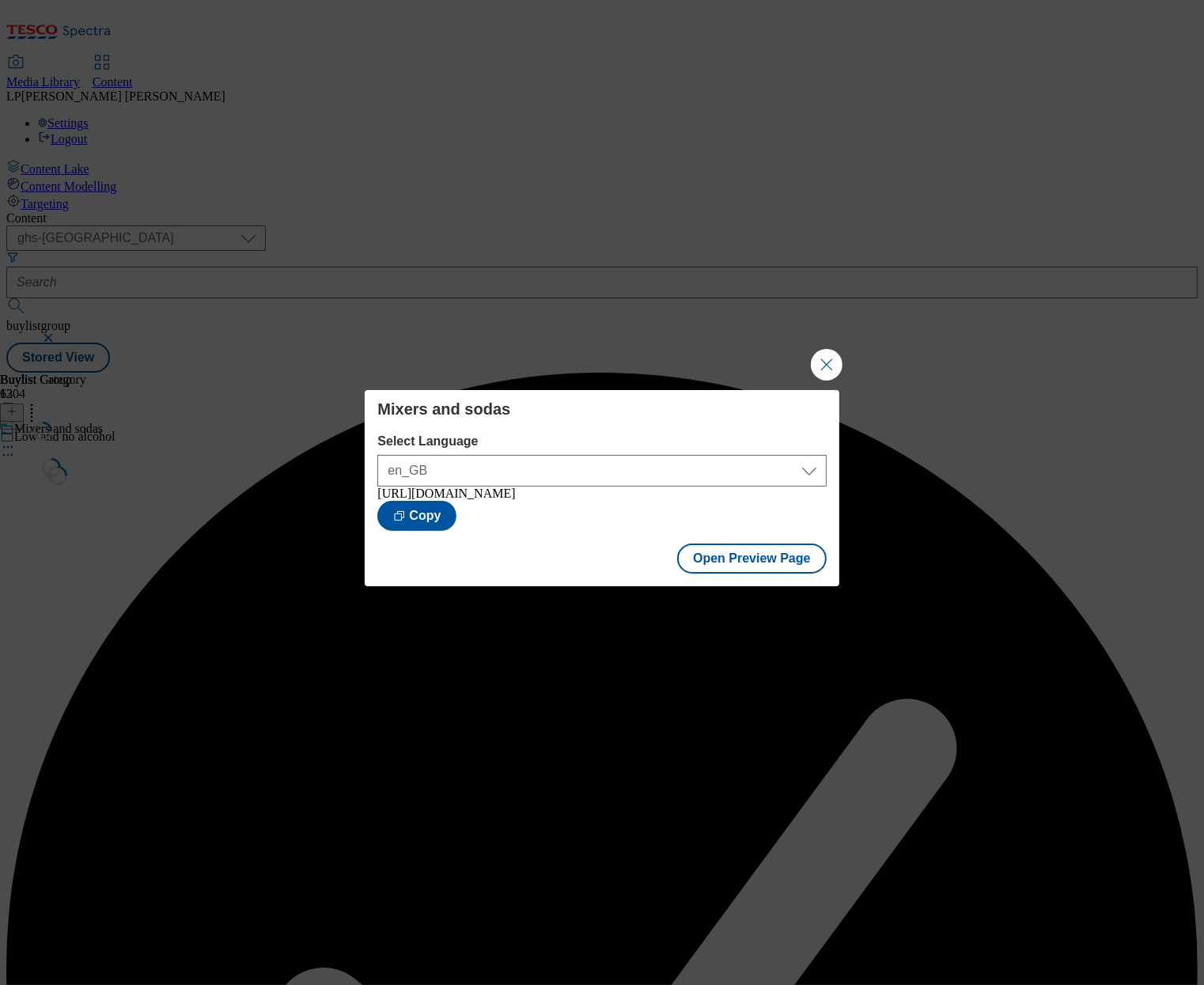
scroll to position [0, 0]
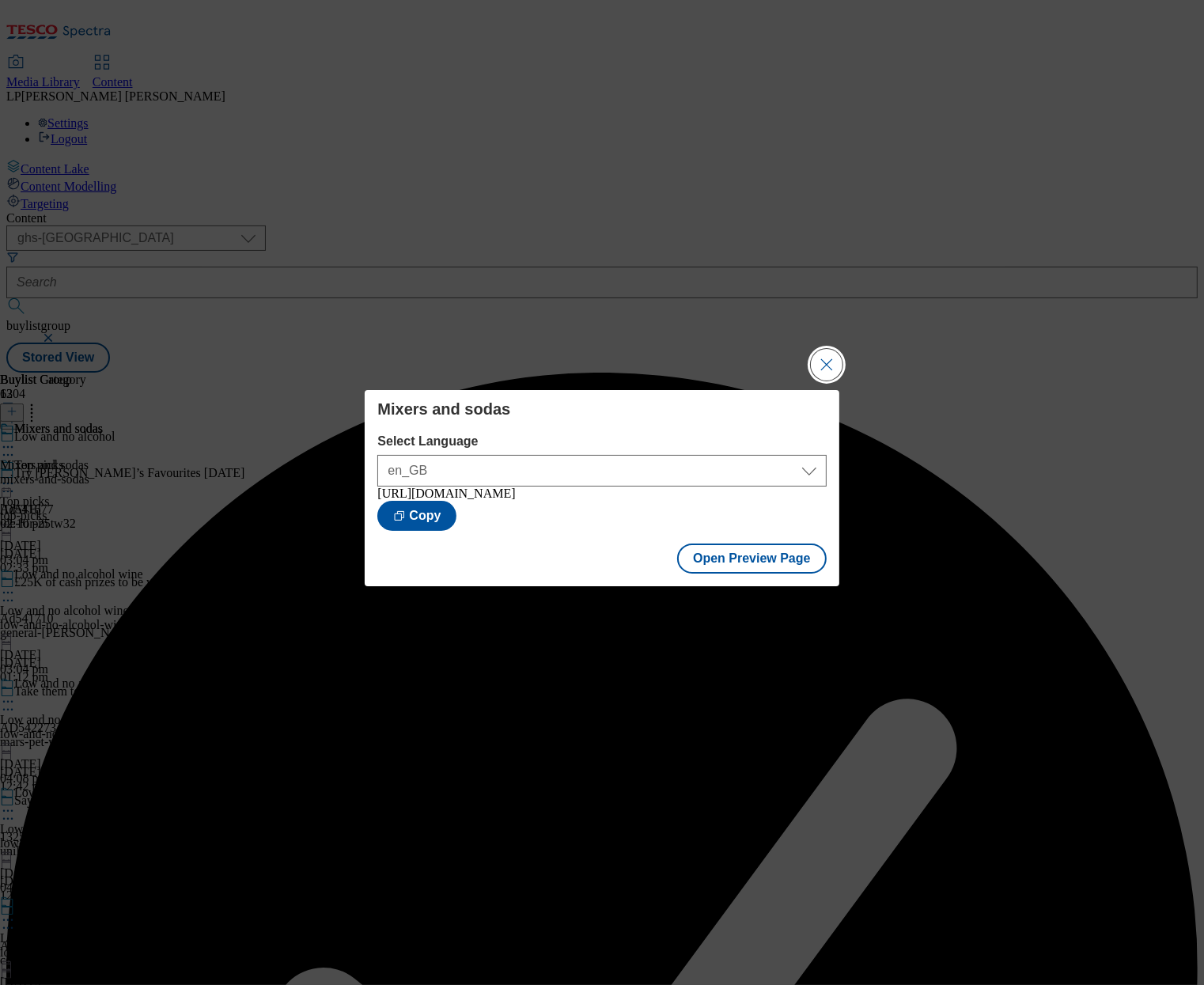
click at [823, 358] on button "Close Modal" at bounding box center [827, 365] width 32 height 32
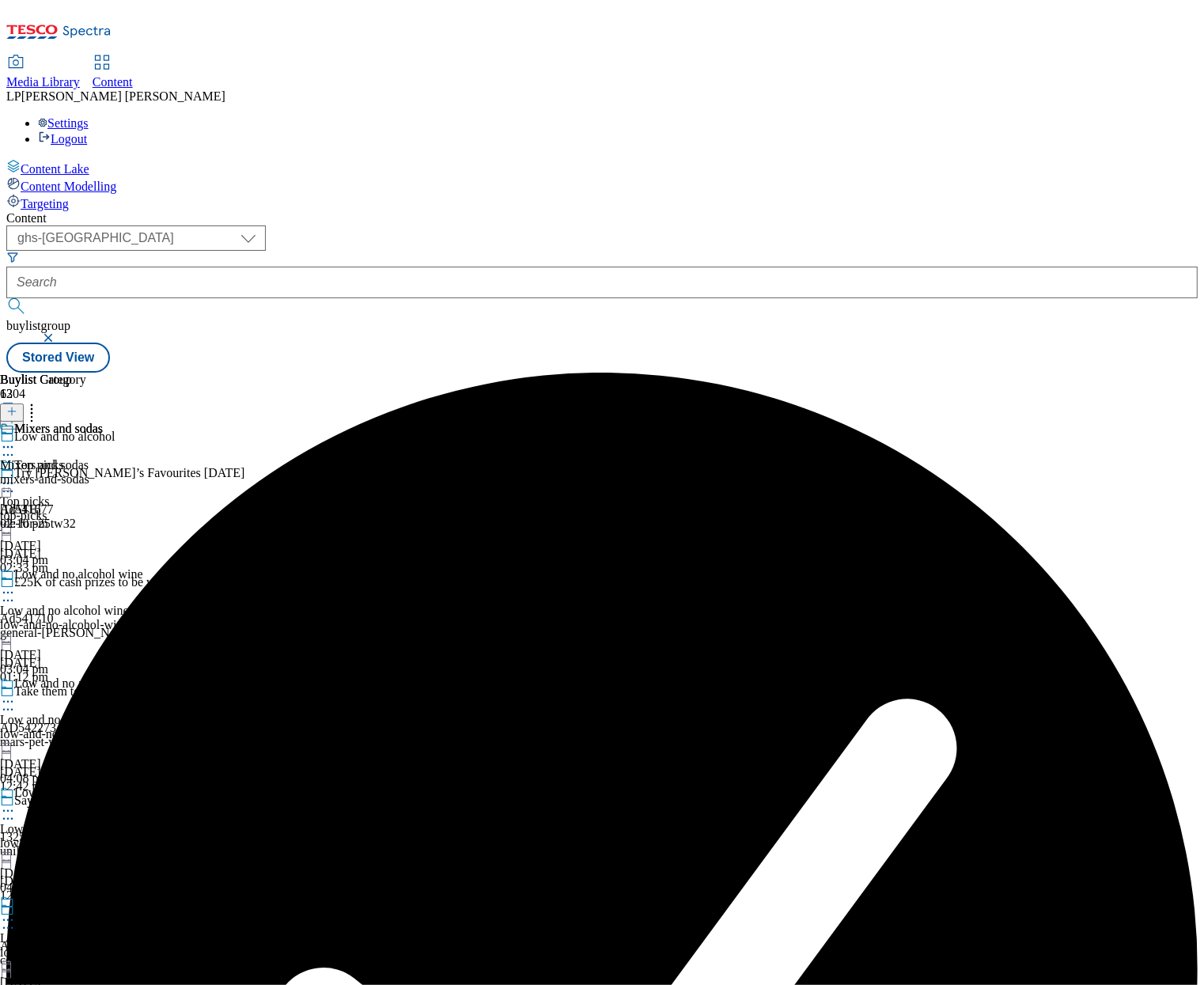
scroll to position [991, 0]
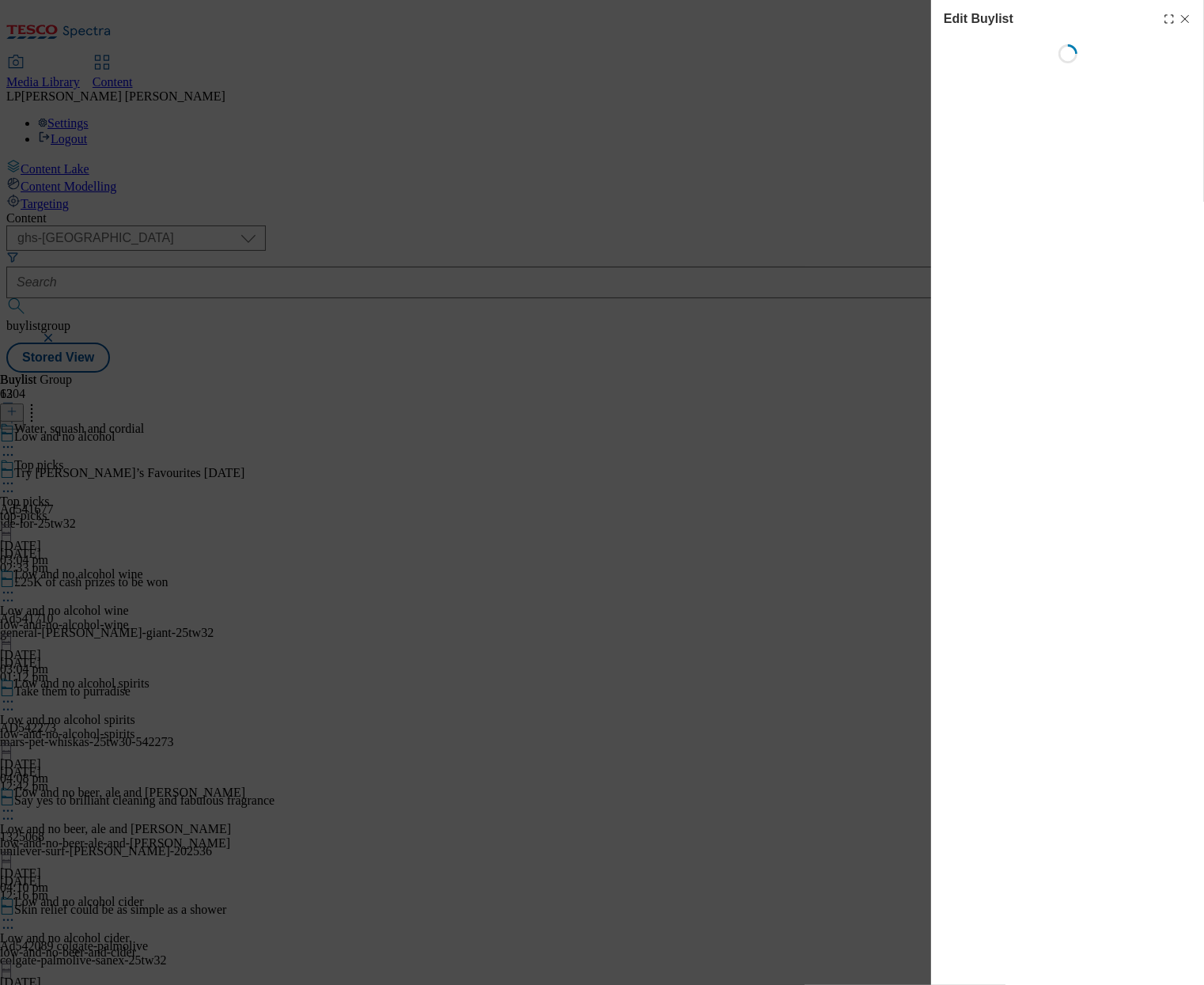
select select "evergreen"
select select "Banner"
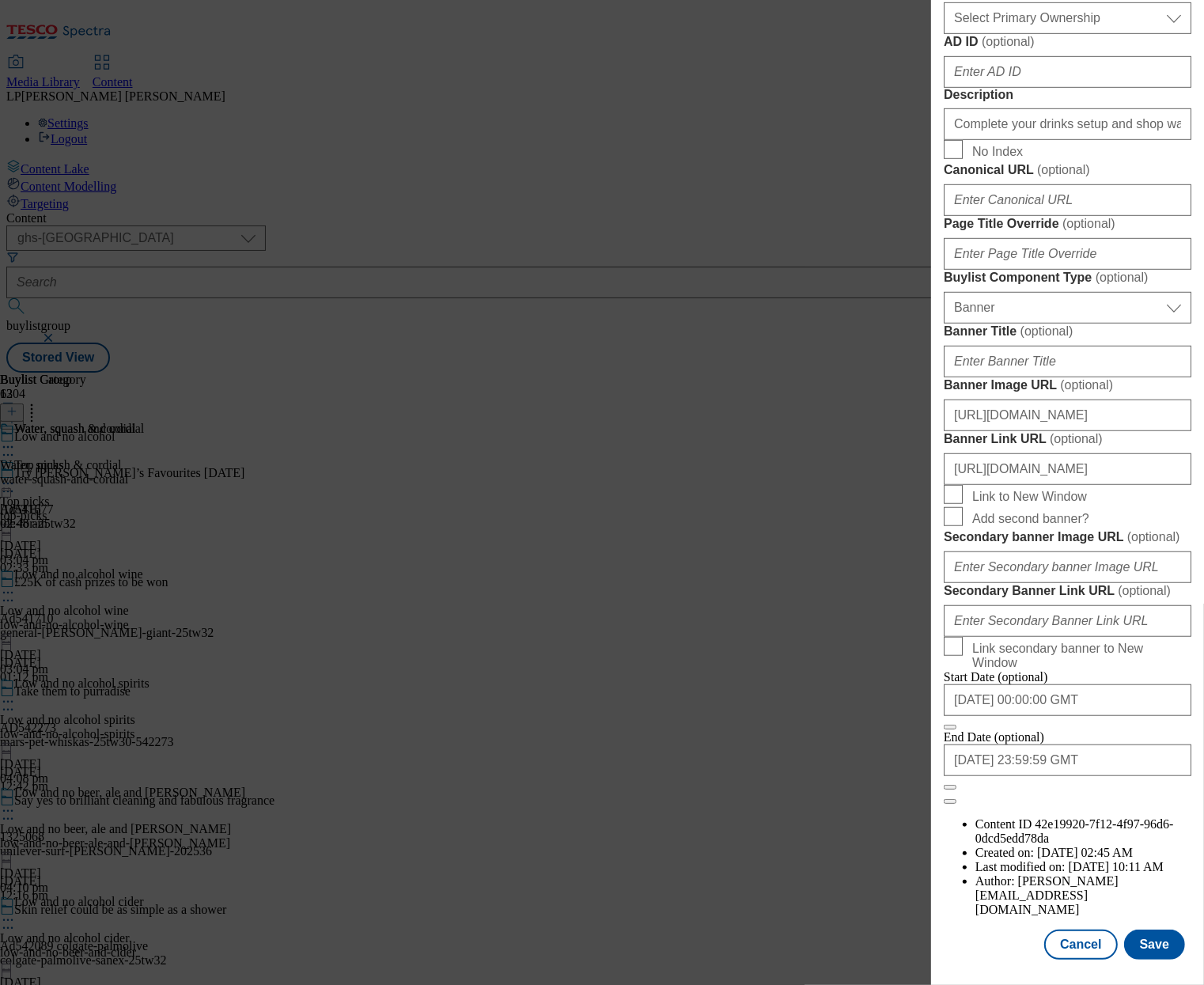
scroll to position [1367, 0]
click at [1033, 399] on input "[URL][DOMAIN_NAME]" at bounding box center [1067, 415] width 247 height 32
paste input "f282c1d-c934-492e-a317-507b70e2b2e0/2530-WF-483071-Buylist_GHS-Header-Low+%26+N…"
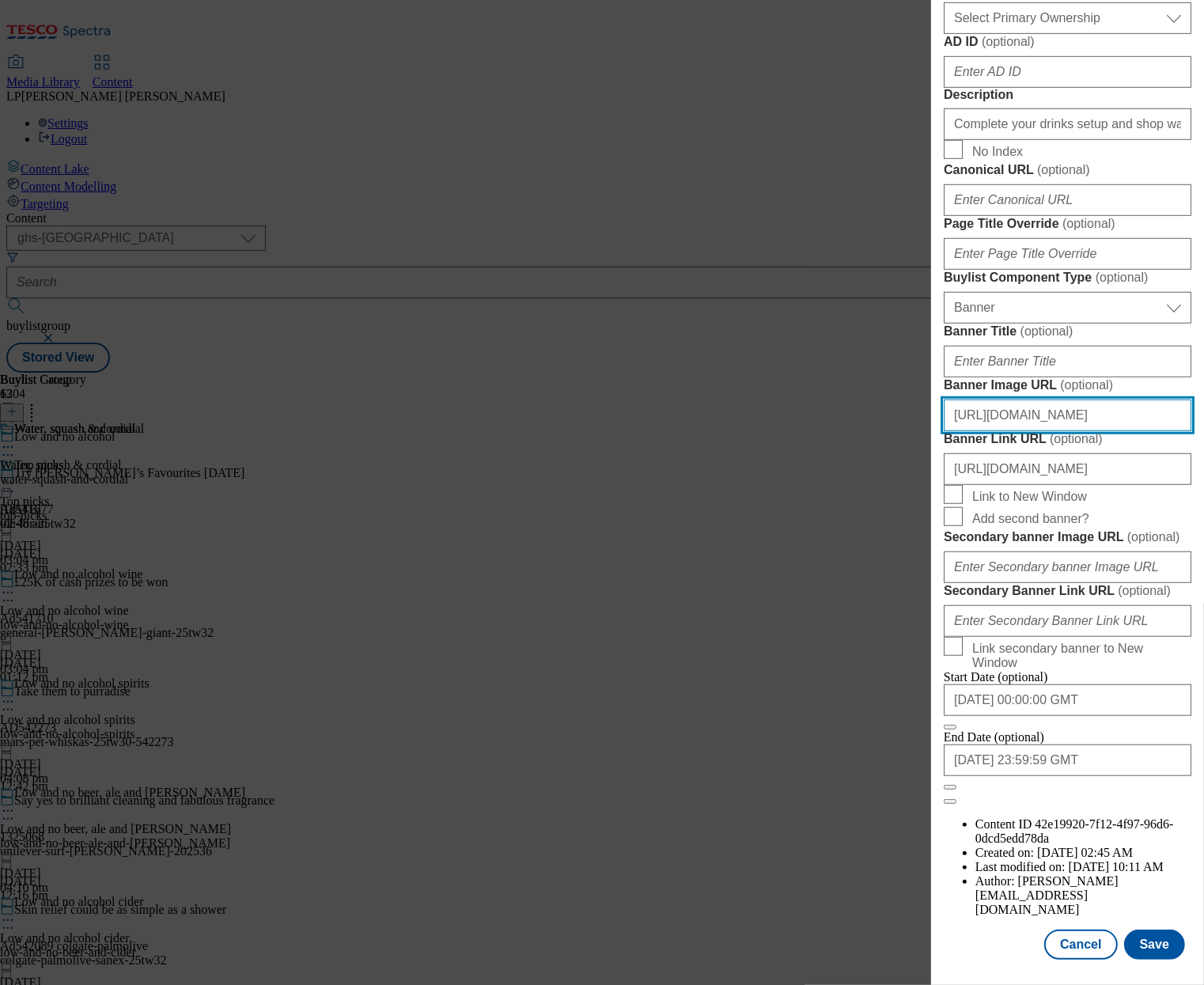
scroll to position [1410, 0]
type input "[URL][DOMAIN_NAME]"
click at [1139, 933] on button "Save" at bounding box center [1155, 944] width 61 height 30
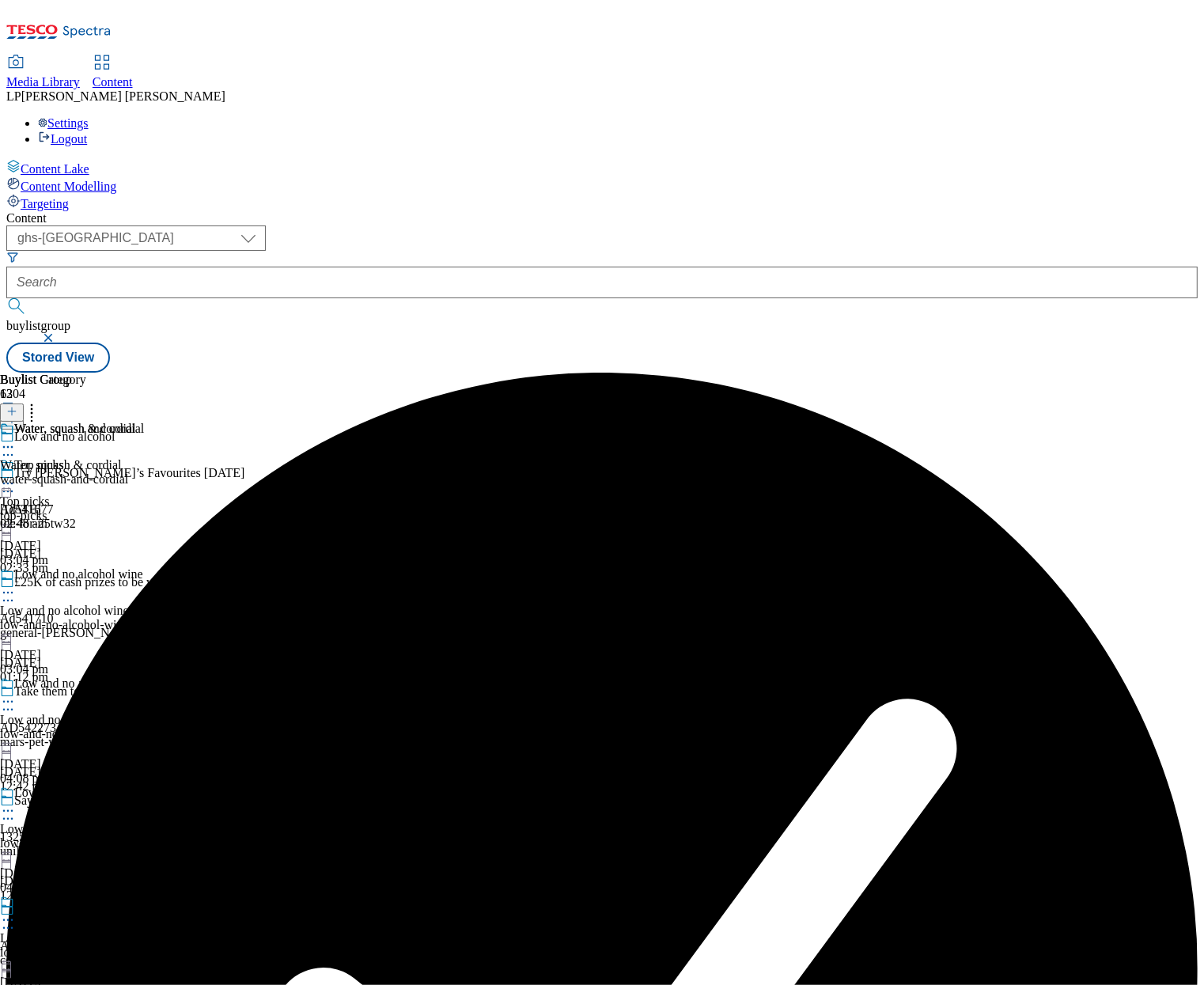
click at [245, 618] on div "low-and-no-alcohol-wine" at bounding box center [122, 624] width 245 height 14
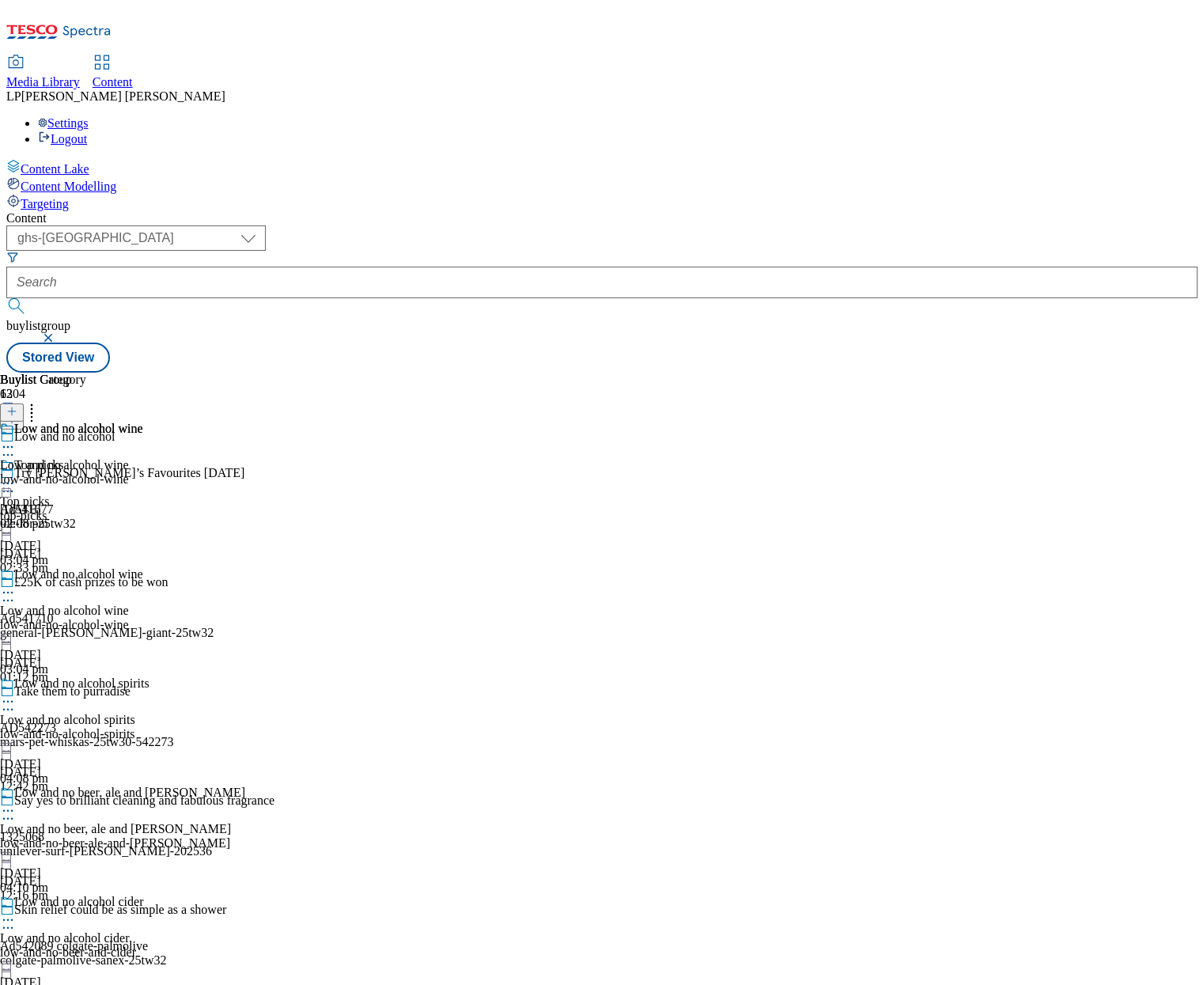
scroll to position [1196, 0]
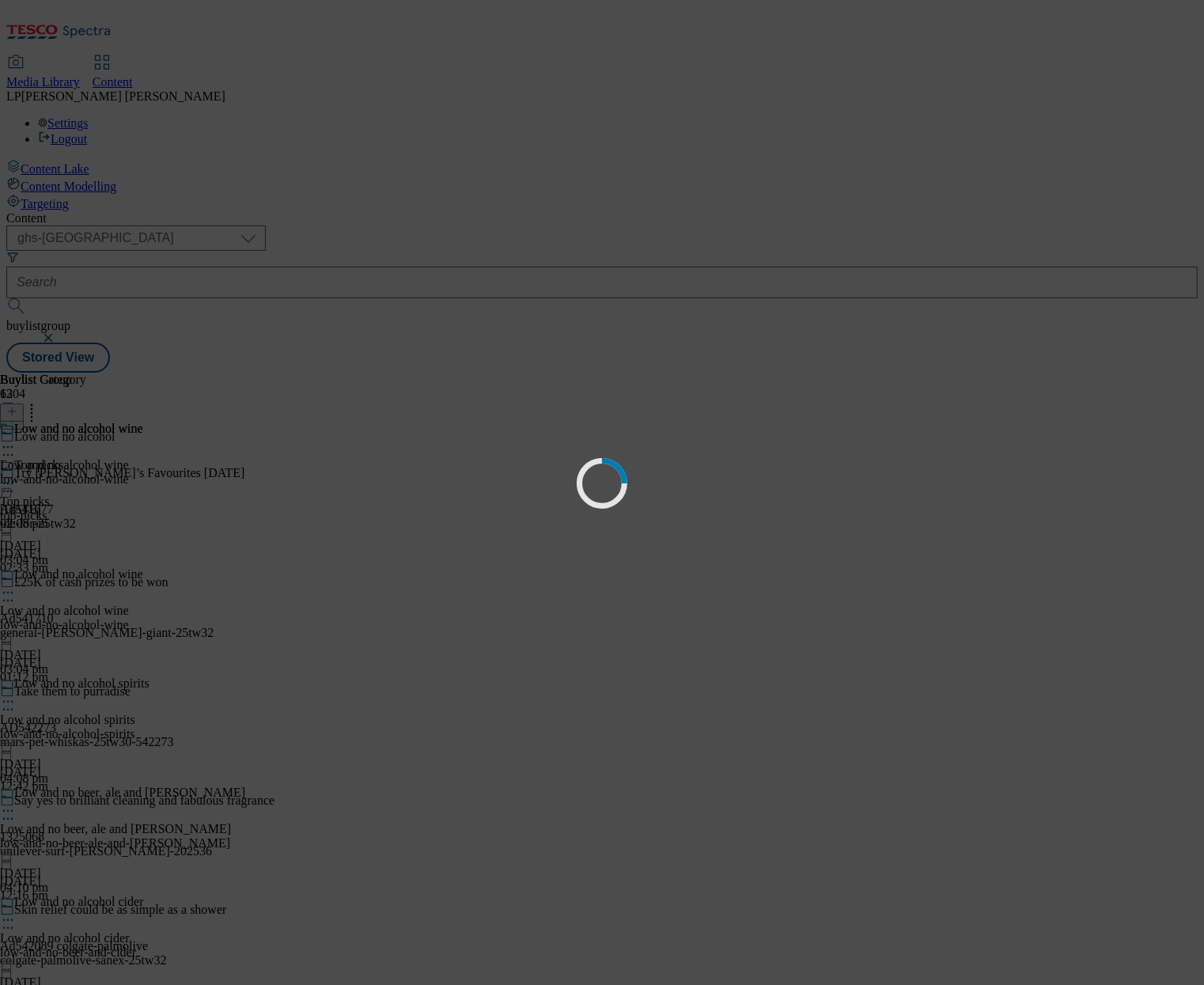
scroll to position [0, 0]
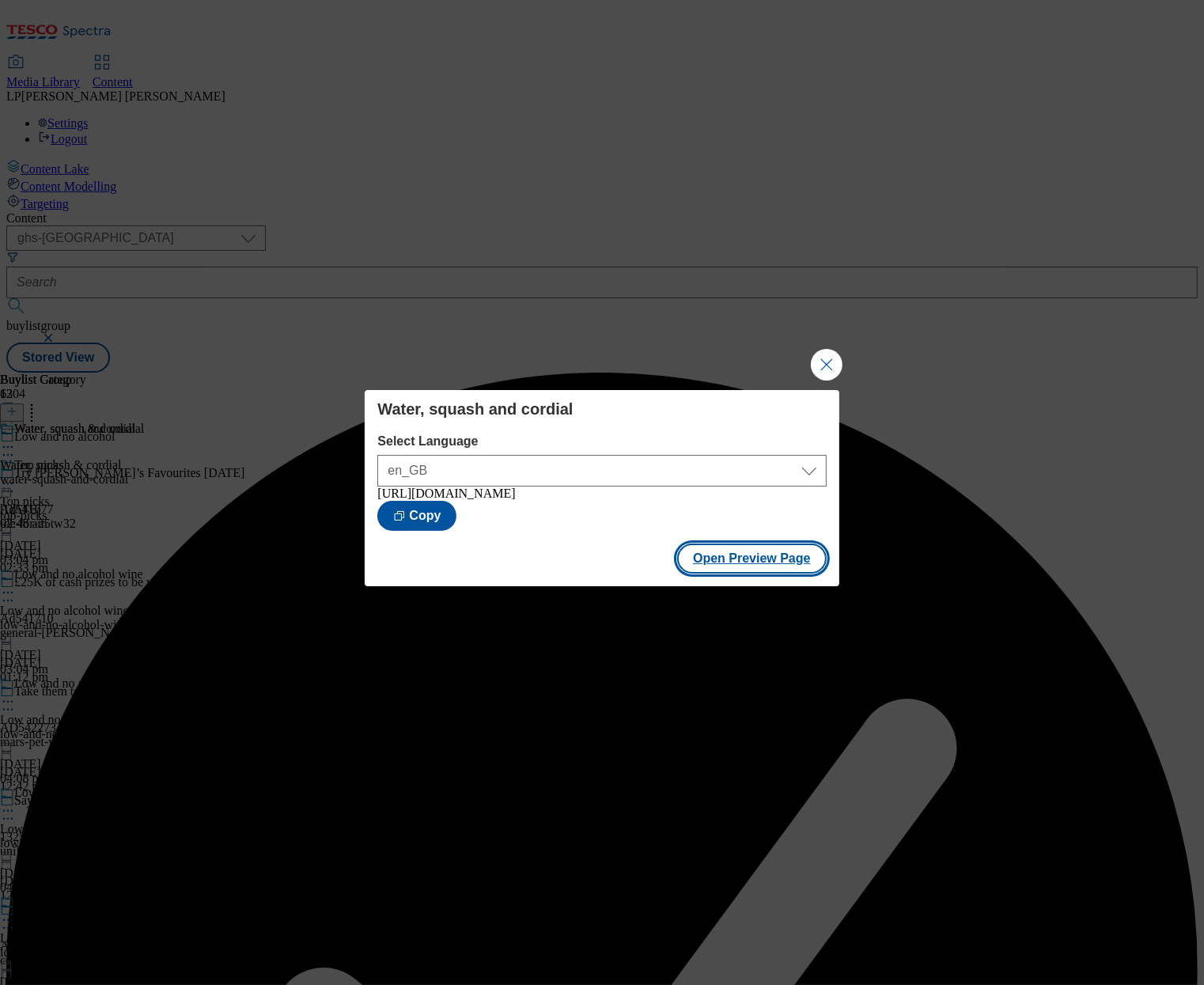
click at [770, 568] on button "Open Preview Page" at bounding box center [752, 558] width 150 height 30
click at [828, 365] on button "Close Modal" at bounding box center [827, 365] width 32 height 32
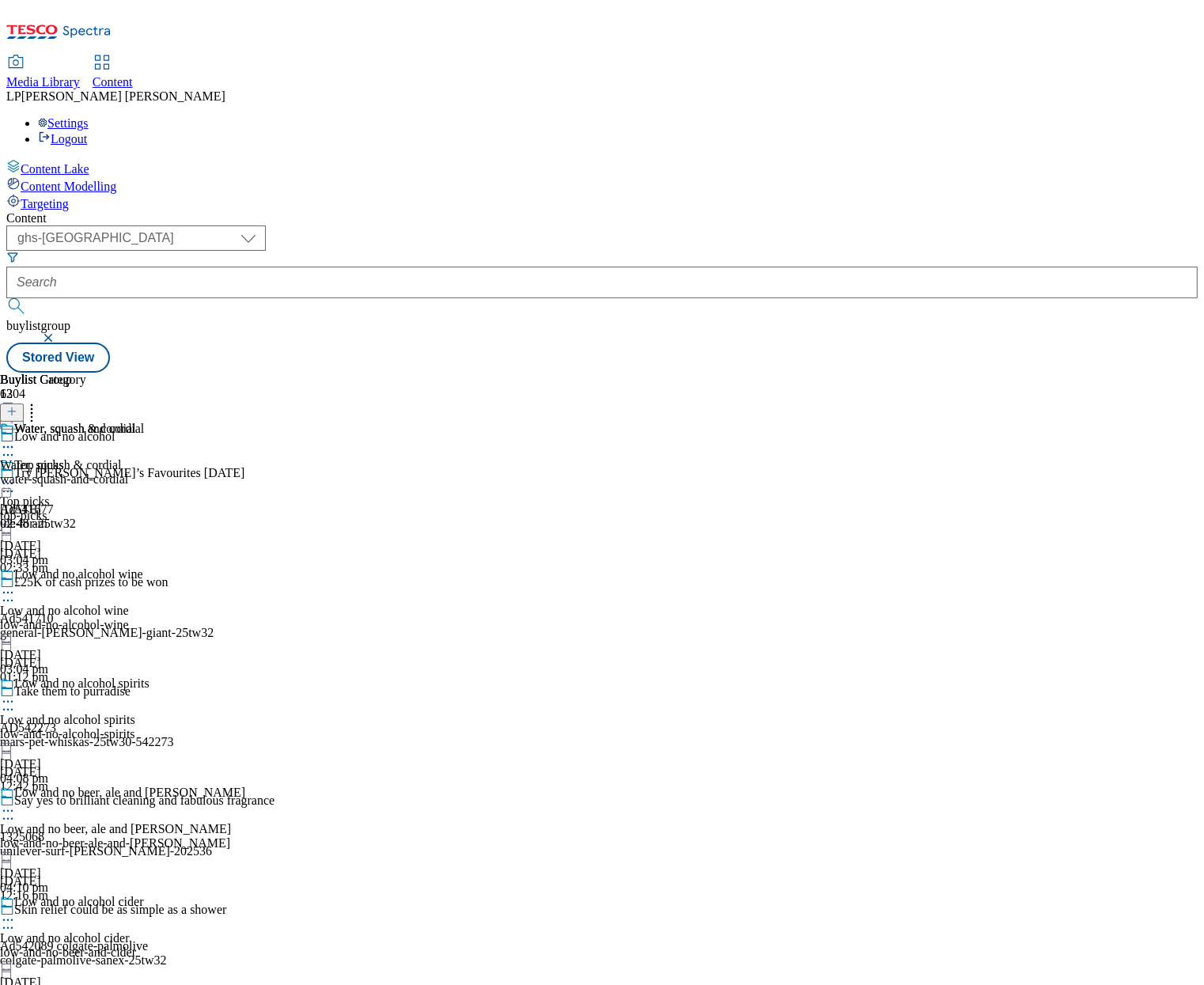
scroll to position [1126, 0]
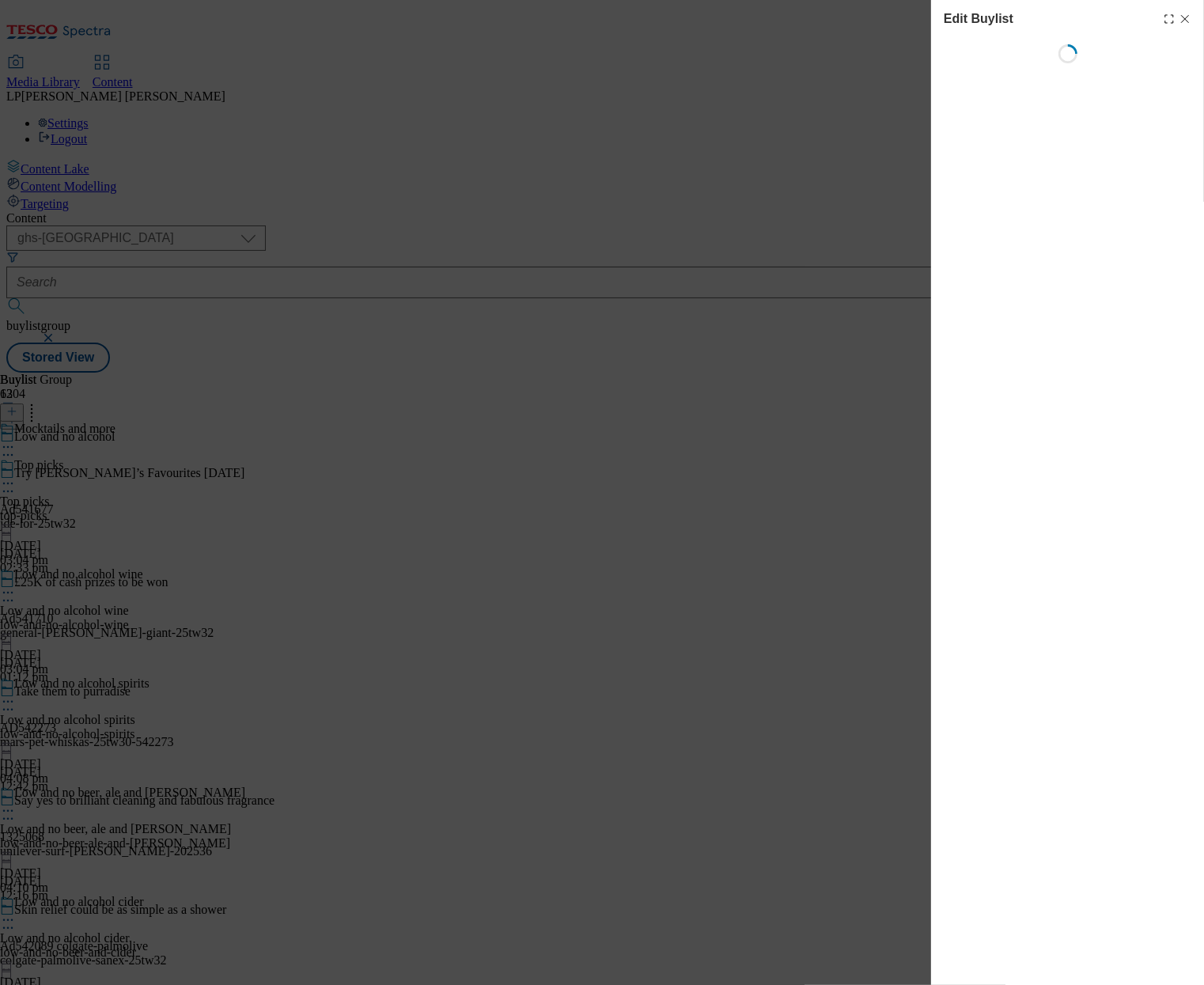
select select "evergreen"
select select "Banner"
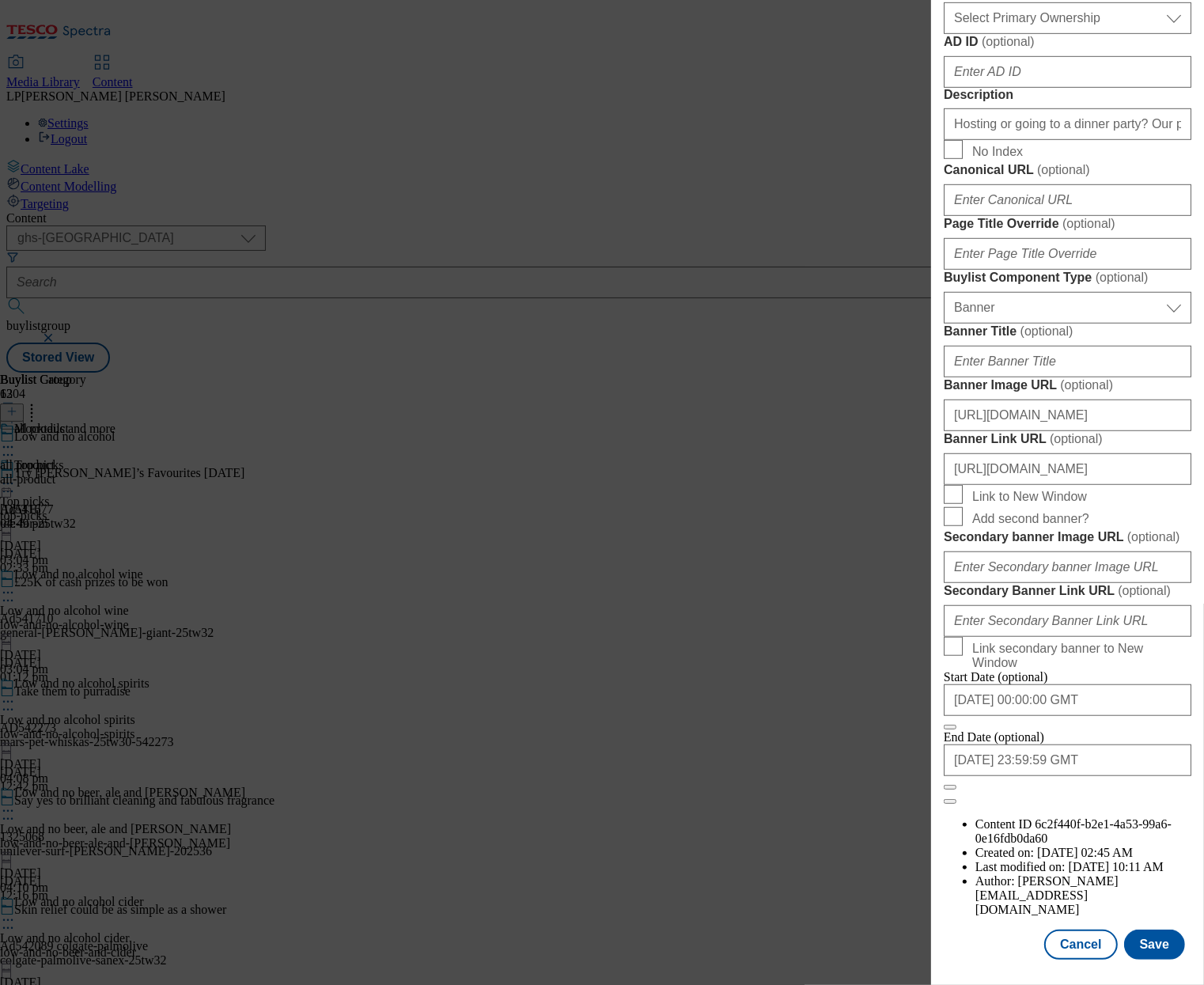
scroll to position [1222, 0]
click at [1040, 431] on input "[URL][DOMAIN_NAME]" at bounding box center [1067, 415] width 247 height 32
paste input "f282c1d-c934-492e-a317-507b70e2b2e0/2530-WF-483071-Buylist_GHS-Header-Low+%26+N…"
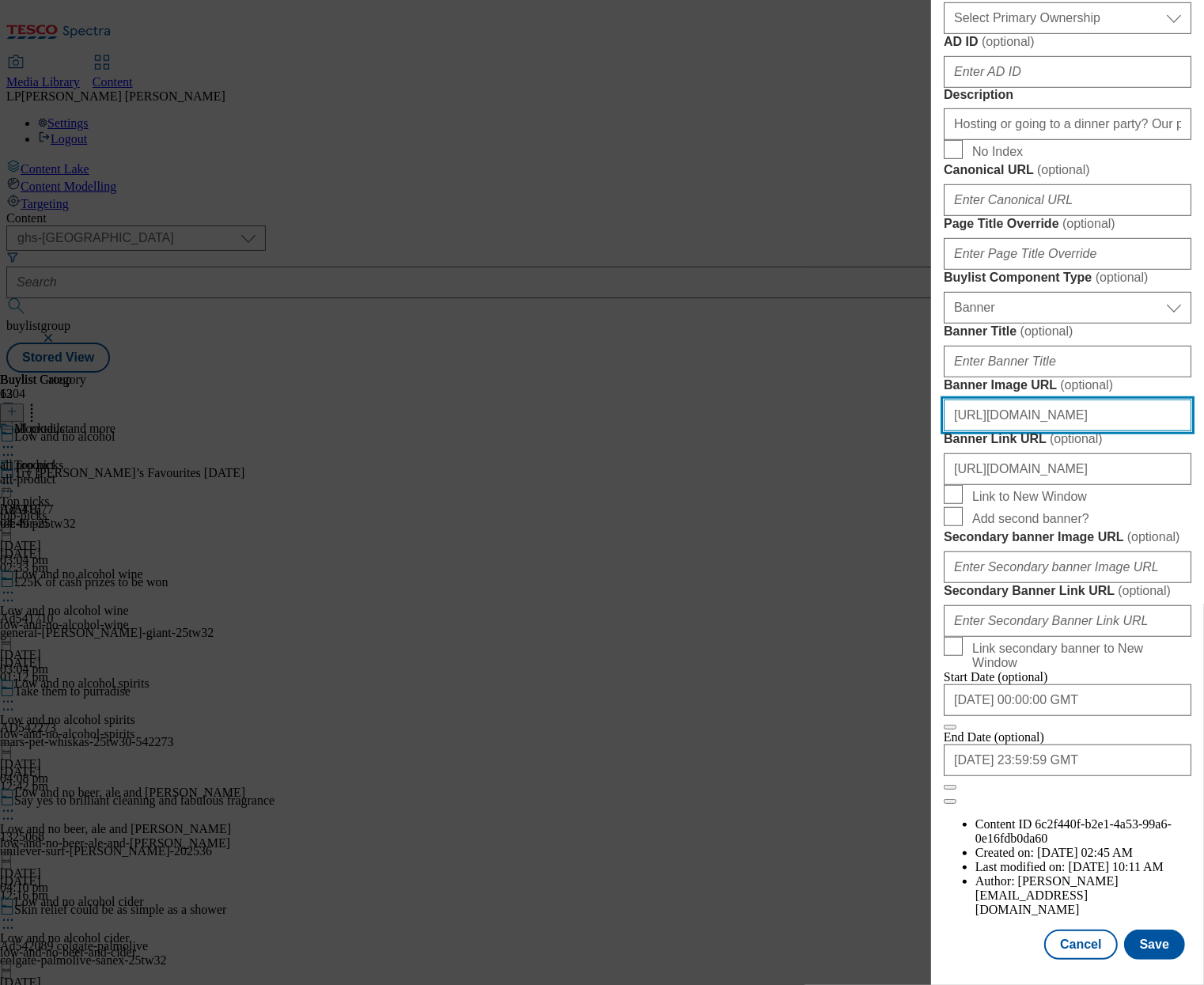
scroll to position [1410, 0]
type input "[URL][DOMAIN_NAME]"
click at [1143, 929] on button "Save" at bounding box center [1155, 944] width 61 height 30
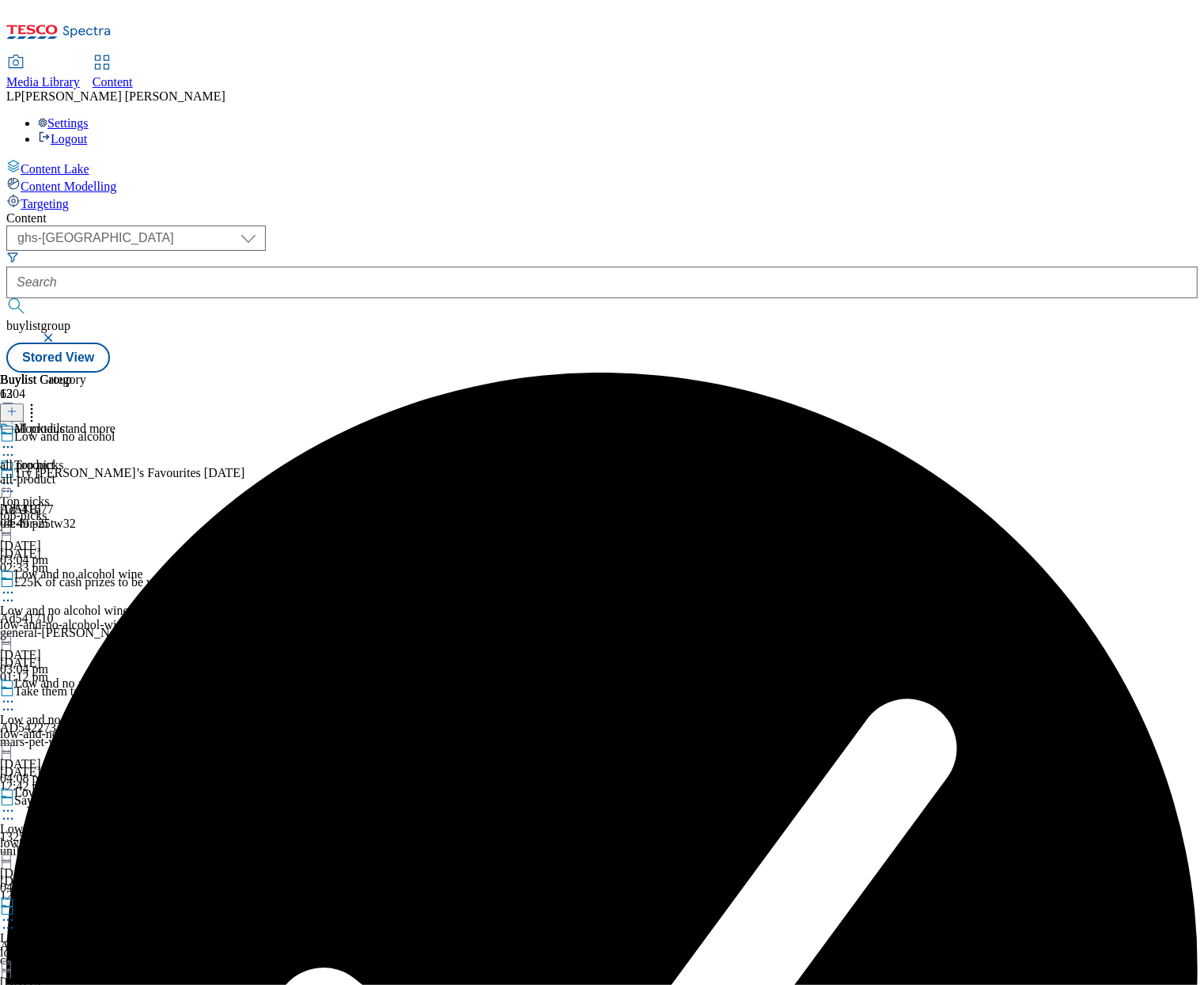
click at [16, 439] on icon at bounding box center [7, 446] width 16 height 16
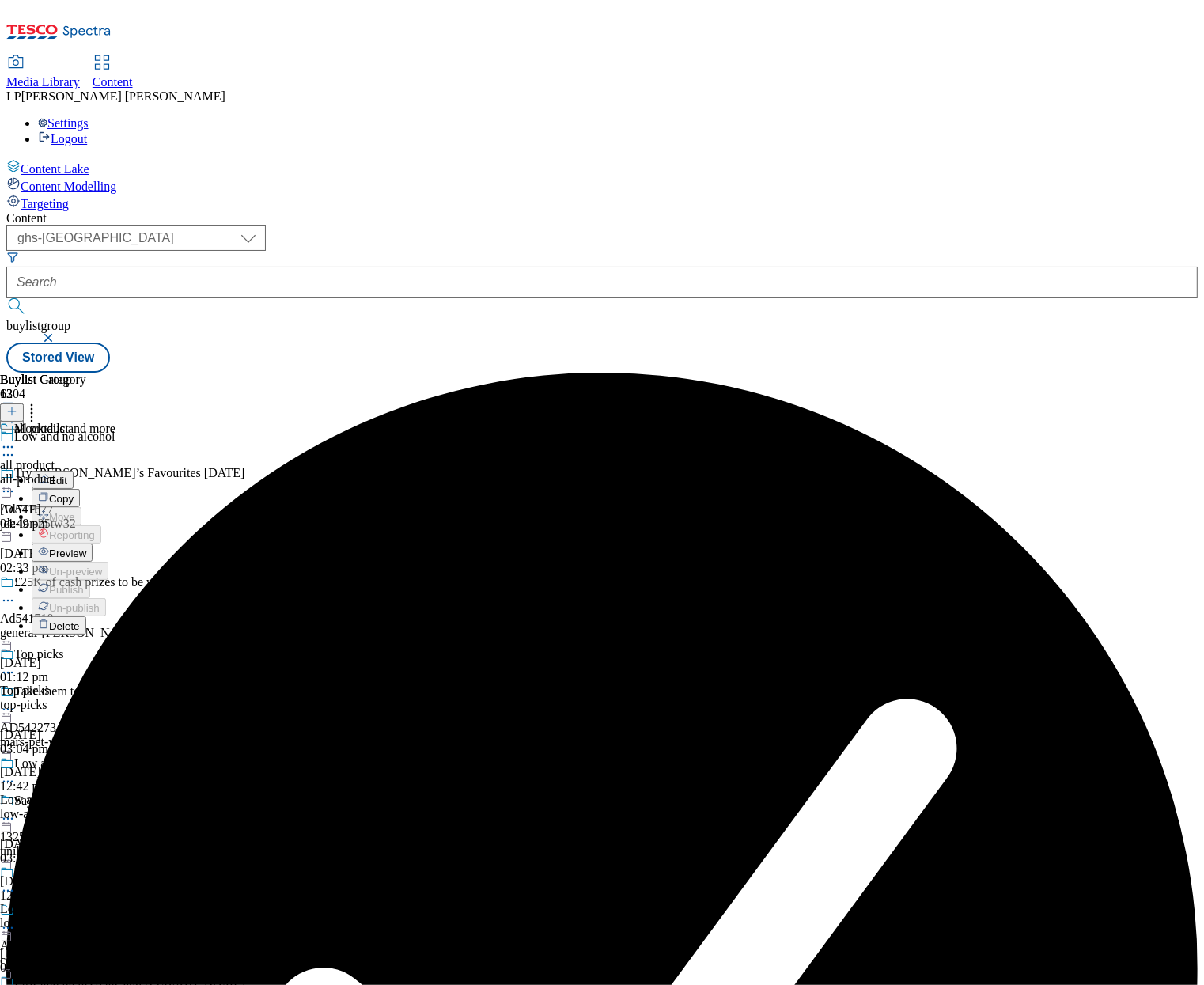
click at [86, 547] on span "Preview" at bounding box center [67, 553] width 37 height 12
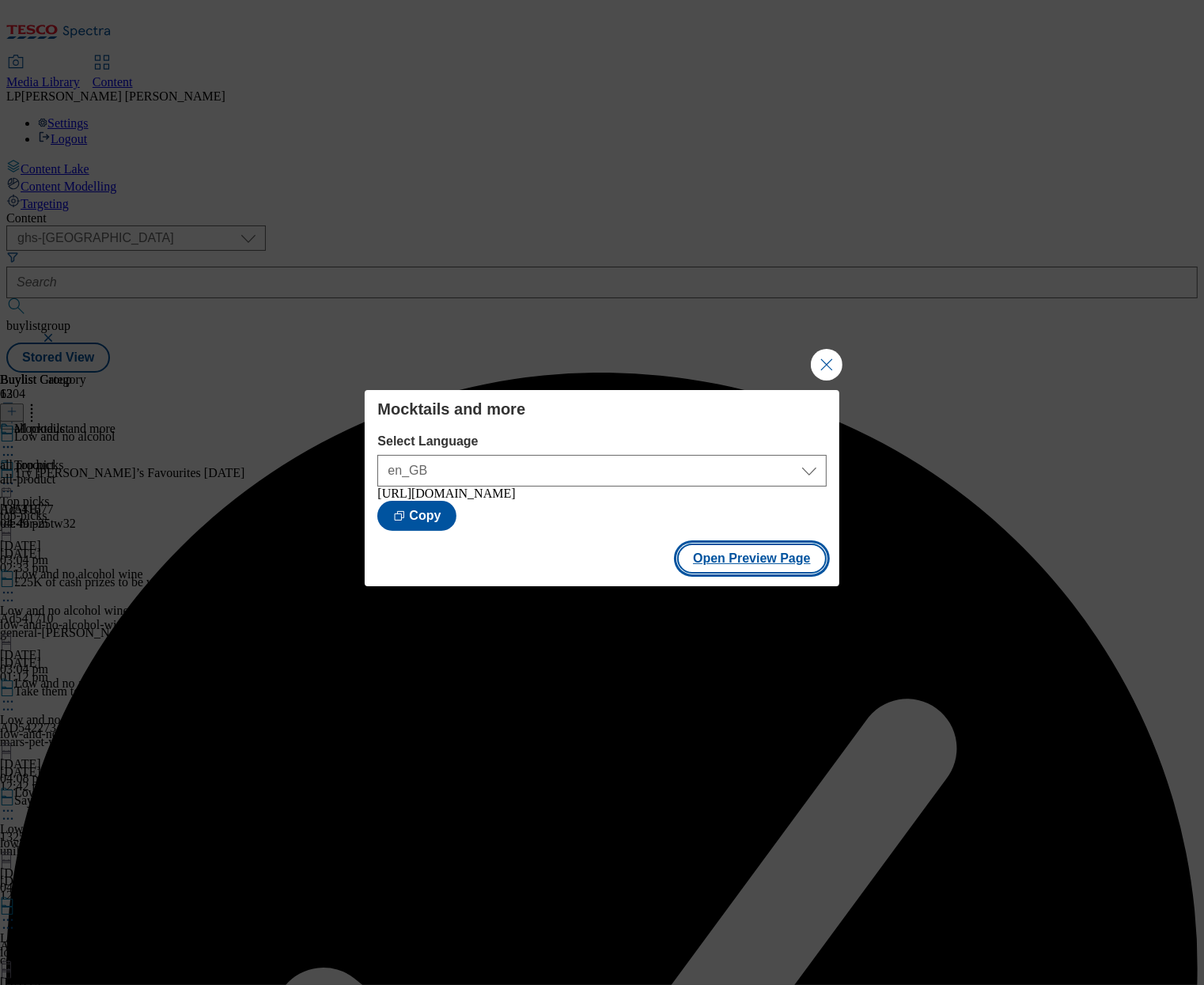
click at [753, 566] on button "Open Preview Page" at bounding box center [752, 558] width 150 height 30
click at [831, 354] on button "Close Modal" at bounding box center [827, 365] width 32 height 32
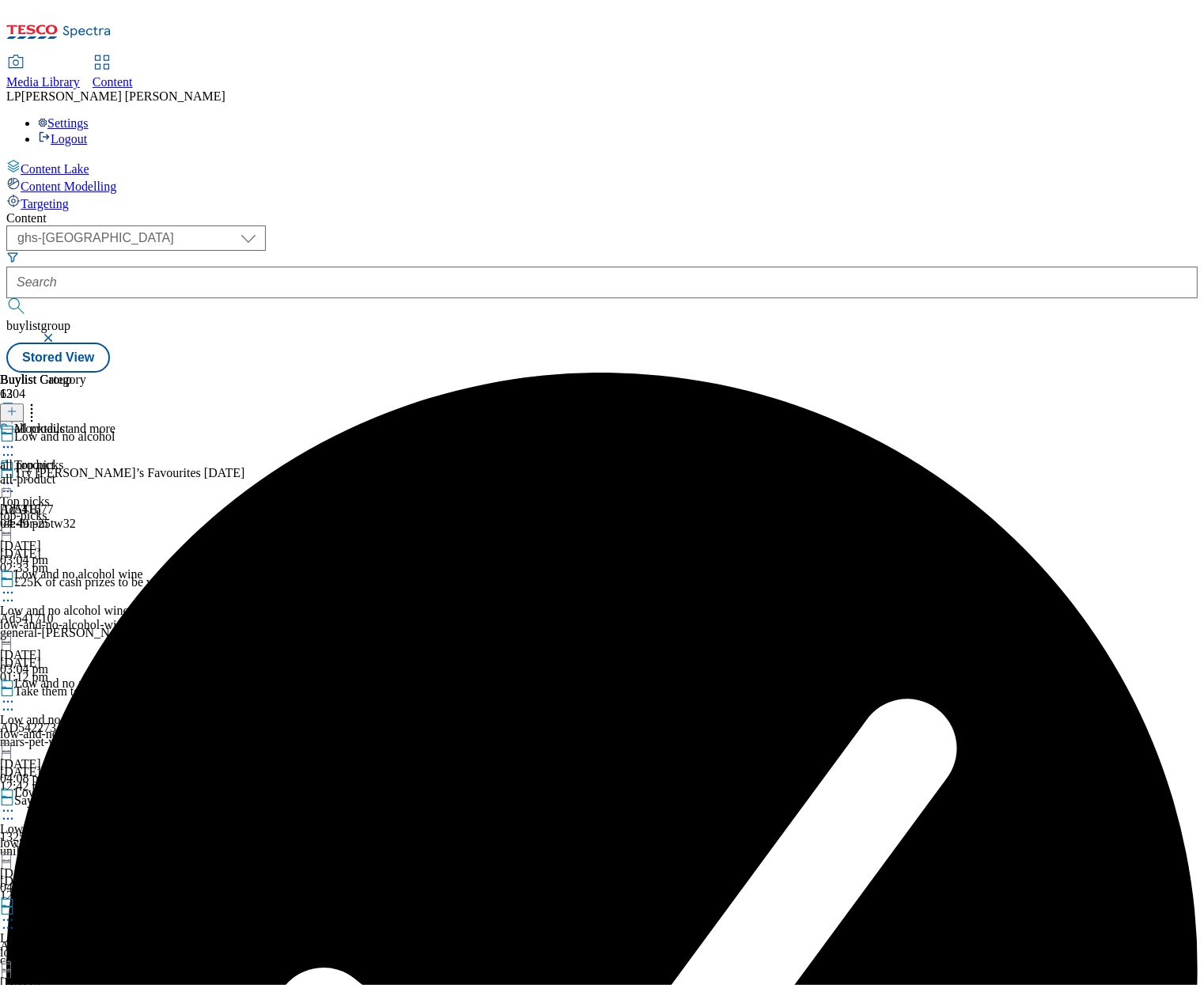
click at [245, 476] on div at bounding box center [122, 485] width 245 height 19
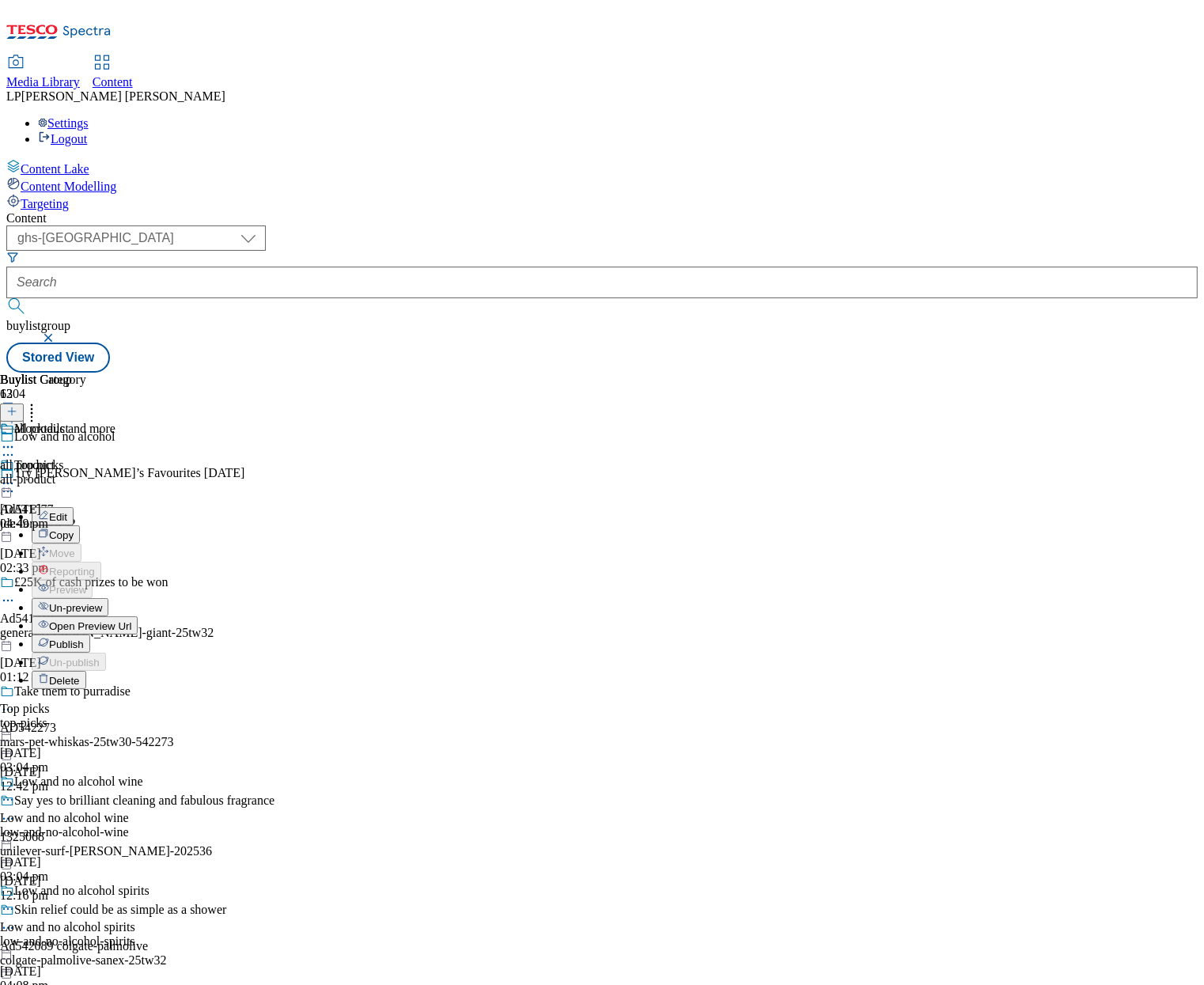
click at [131, 620] on span "Open Preview Url" at bounding box center [90, 626] width 82 height 12
